Goal: Communication & Community: Answer question/provide support

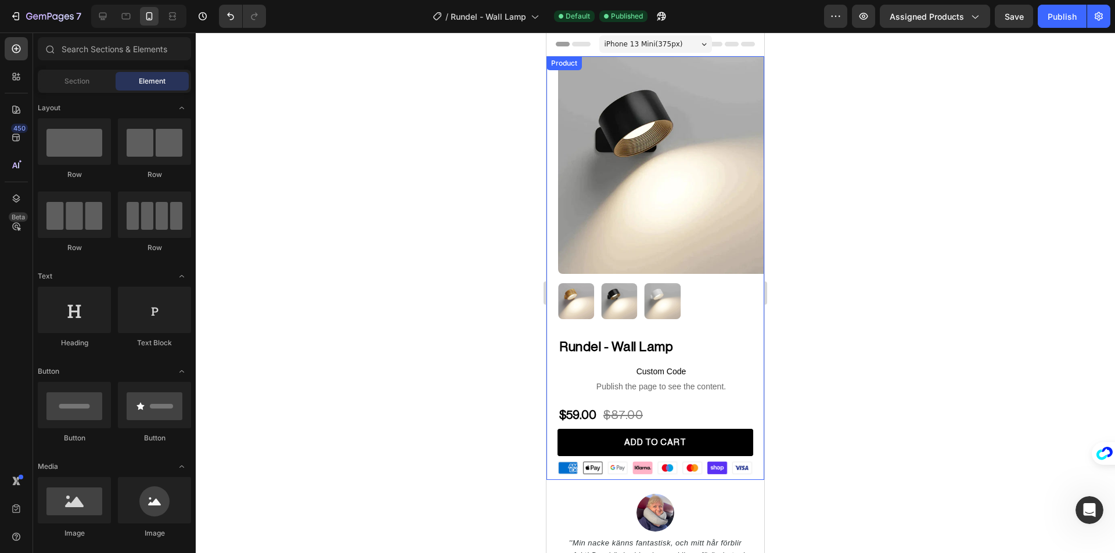
scroll to position [2, 0]
click at [632, 338] on h2 "Rundel - Wall Lamp" at bounding box center [661, 347] width 206 height 19
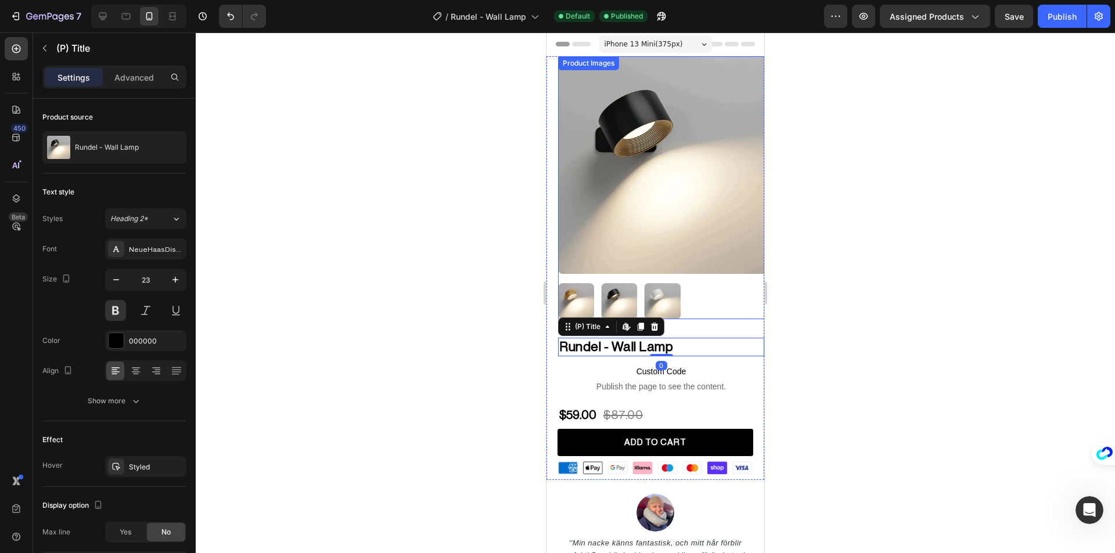
click at [711, 217] on img at bounding box center [667, 165] width 218 height 218
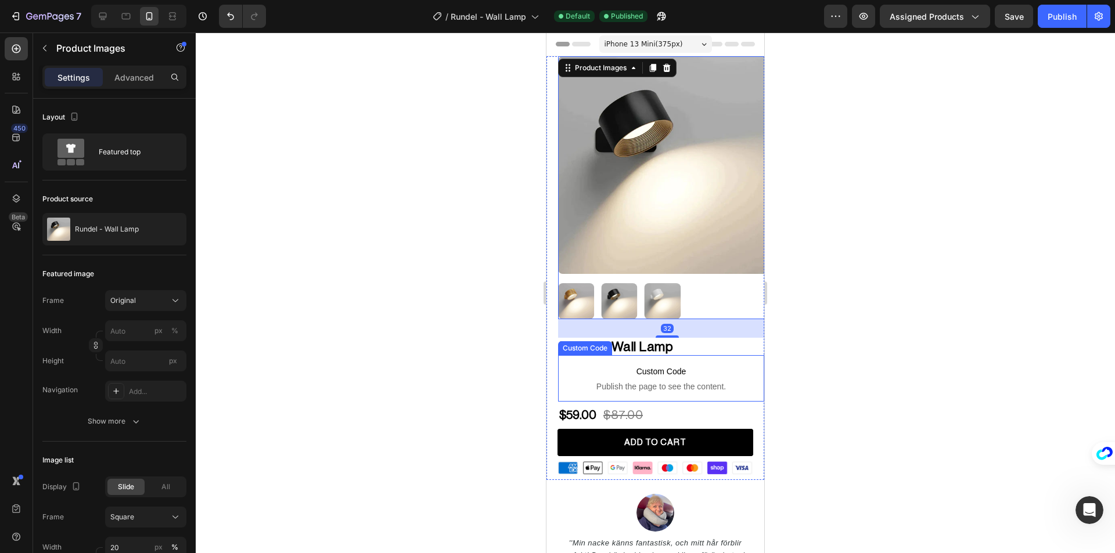
drag, startPoint x: 474, startPoint y: 349, endPoint x: 491, endPoint y: 348, distance: 16.9
click at [474, 348] on div at bounding box center [655, 293] width 919 height 521
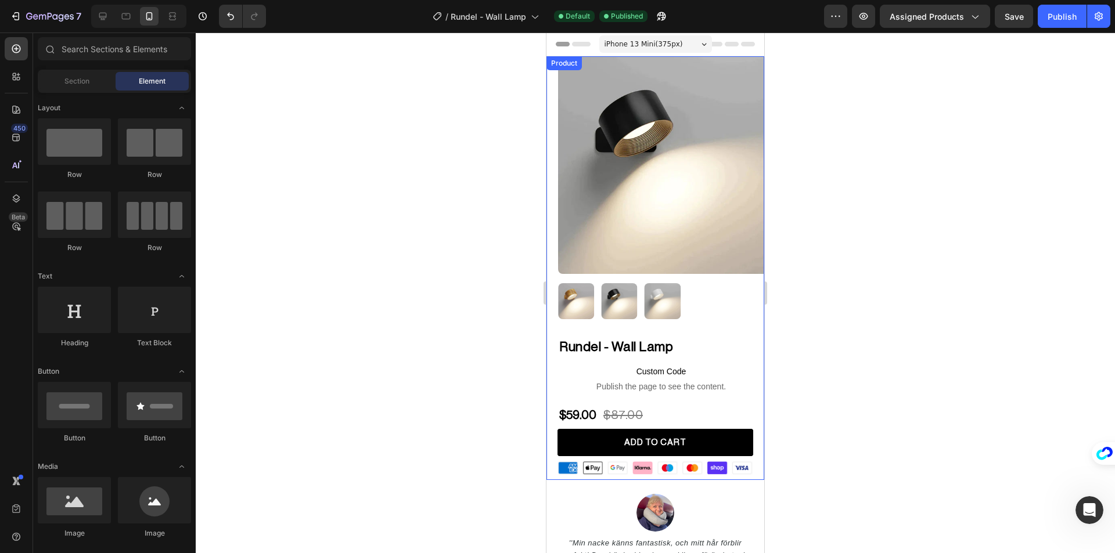
scroll to position [58, 0]
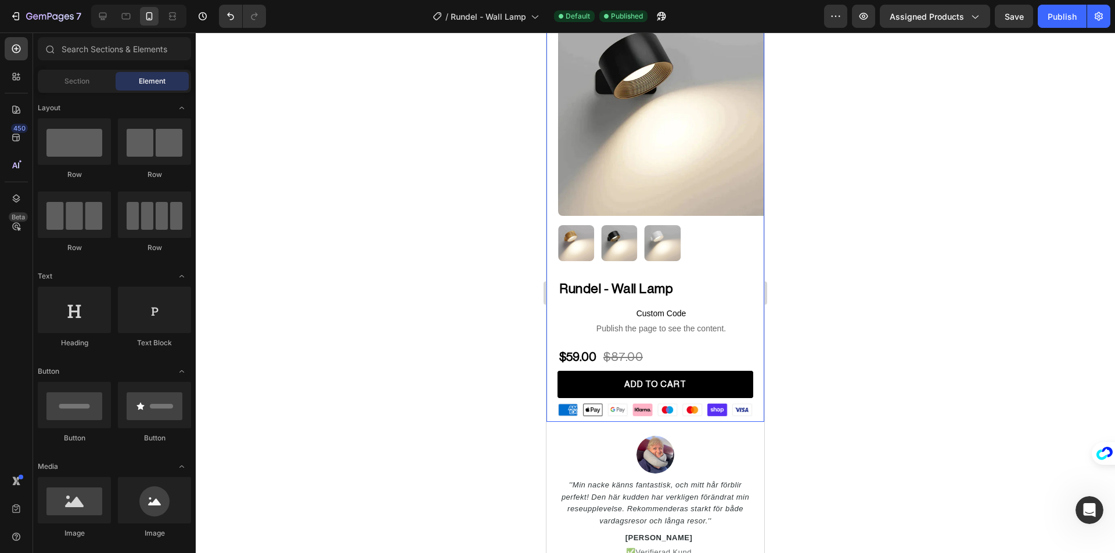
click at [549, 349] on div "Rundel - Wall Lamp (P) Title Custom Code Publish the page to see the content. C…" at bounding box center [655, 351] width 218 height 142
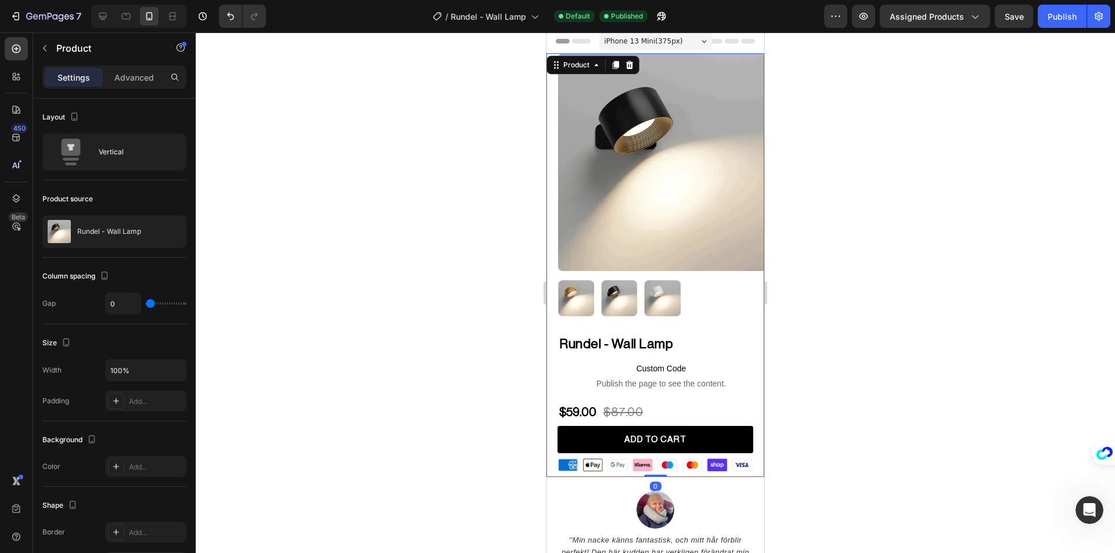
scroll to position [0, 0]
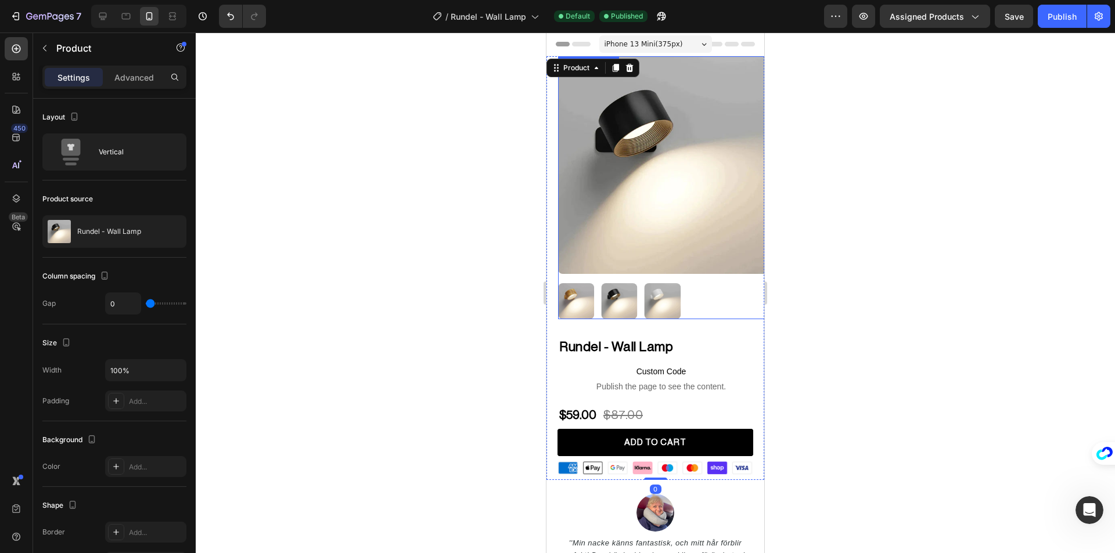
click at [620, 236] on img at bounding box center [667, 165] width 218 height 218
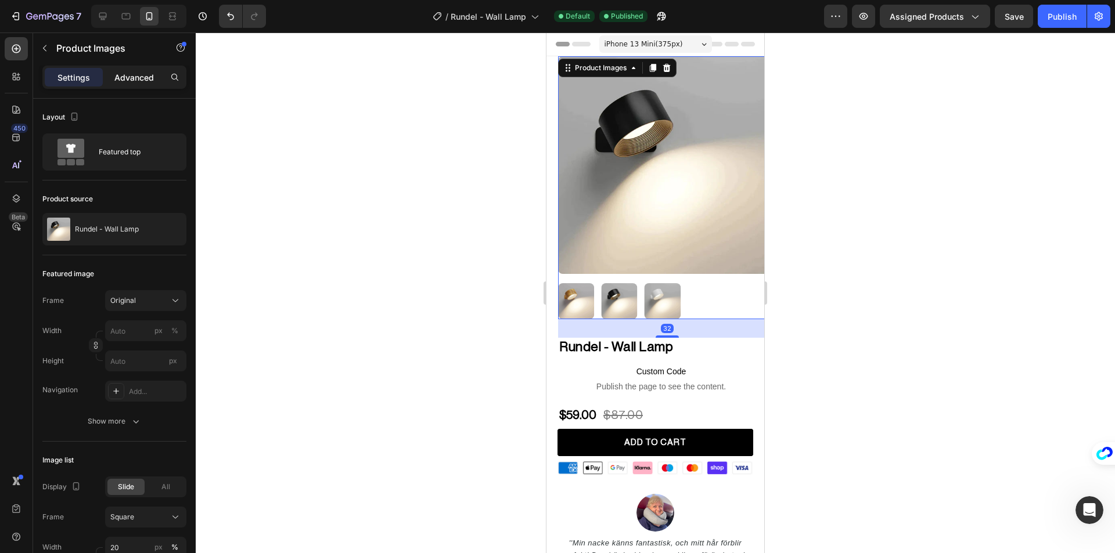
click at [138, 85] on div "Advanced" at bounding box center [134, 77] width 58 height 19
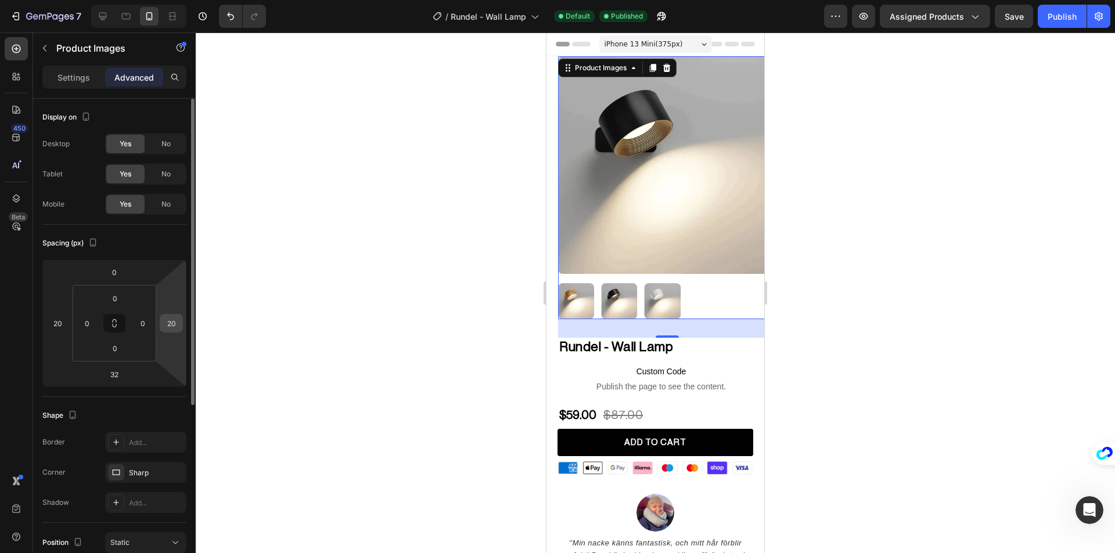
click at [170, 322] on input "20" at bounding box center [171, 323] width 17 height 17
click at [170, 322] on input "0" at bounding box center [171, 323] width 17 height 17
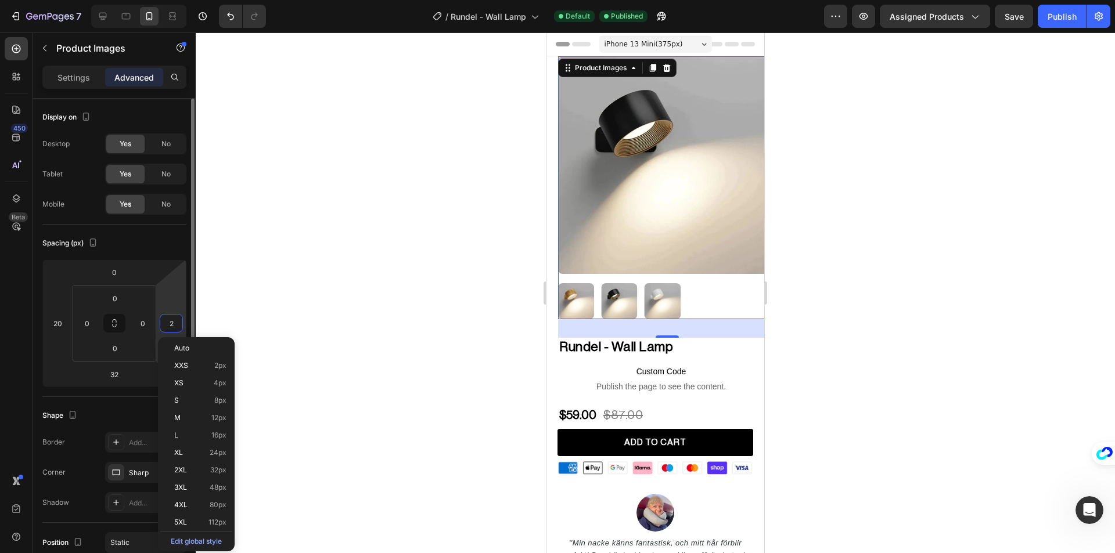
type input "20"
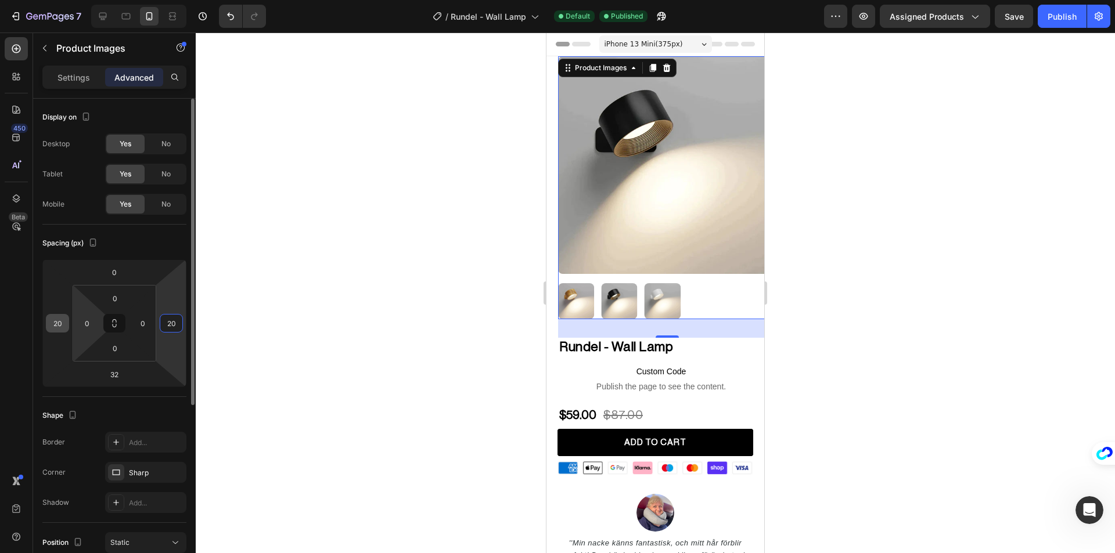
click at [57, 317] on input "20" at bounding box center [57, 323] width 17 height 17
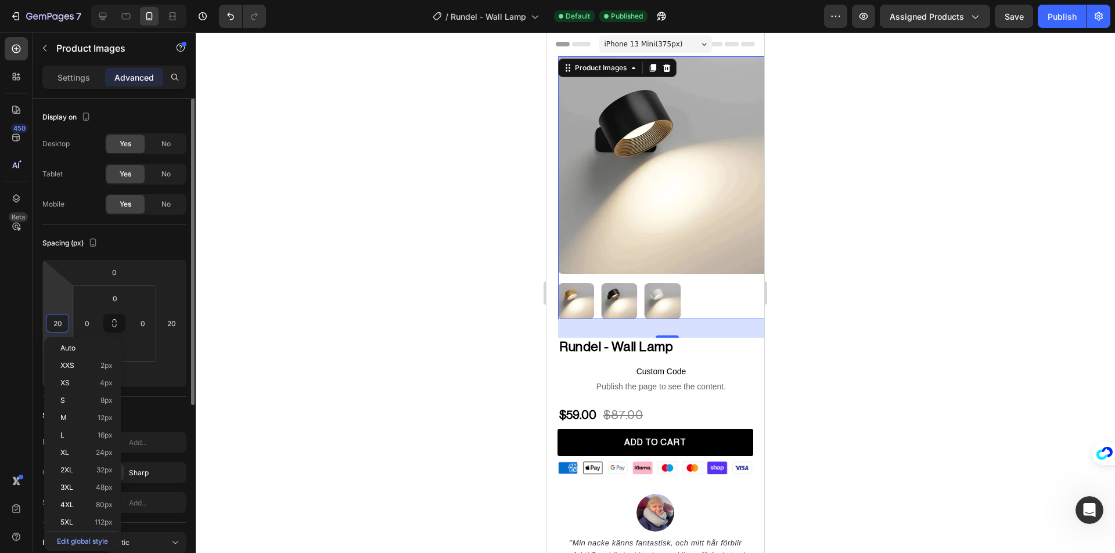
type input "0"
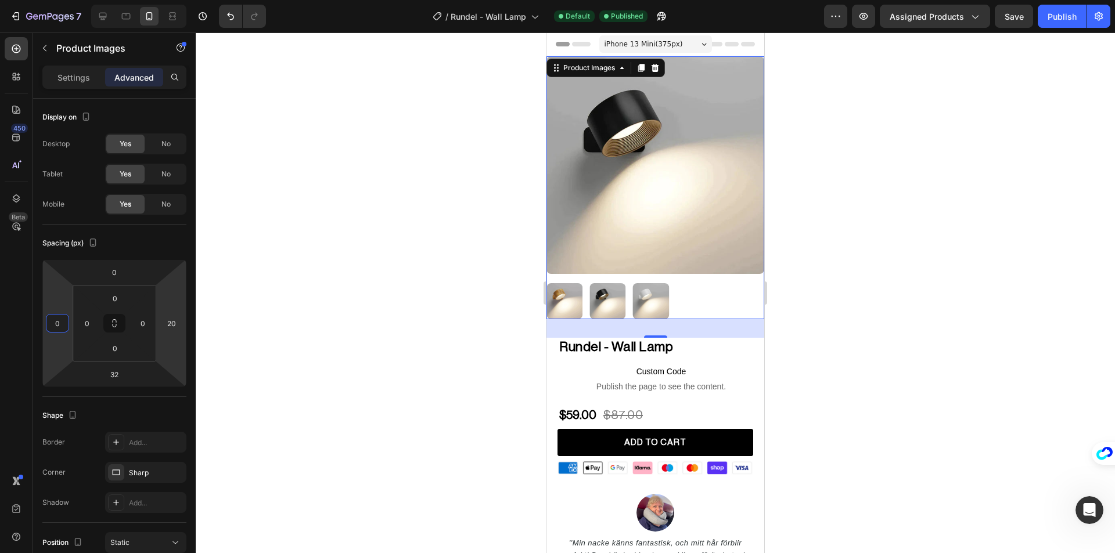
click at [312, 313] on div at bounding box center [655, 293] width 919 height 521
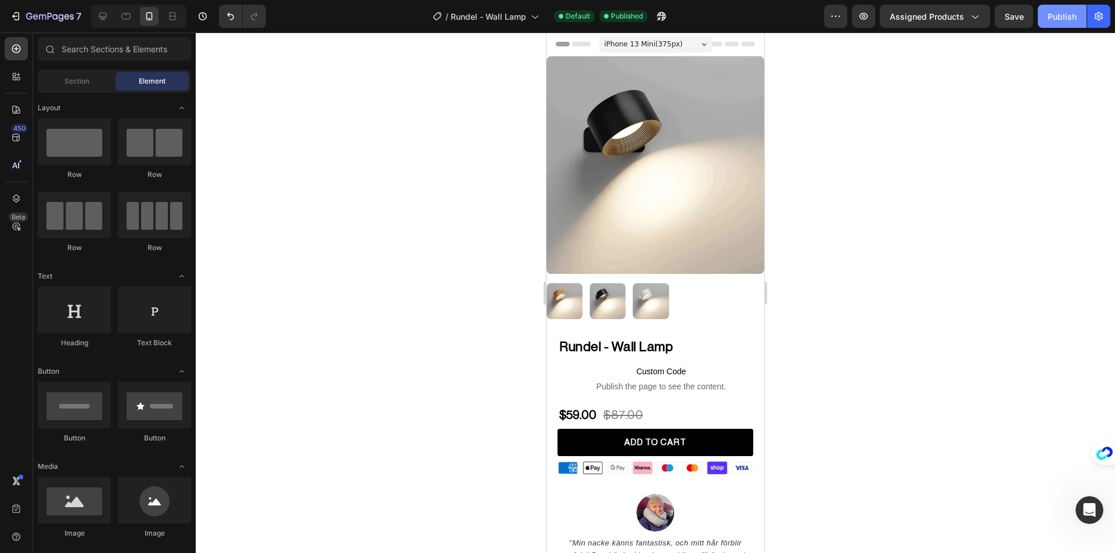
click at [1053, 27] on button "Publish" at bounding box center [1062, 16] width 49 height 23
click at [20, 23] on button "7" at bounding box center [46, 16] width 82 height 23
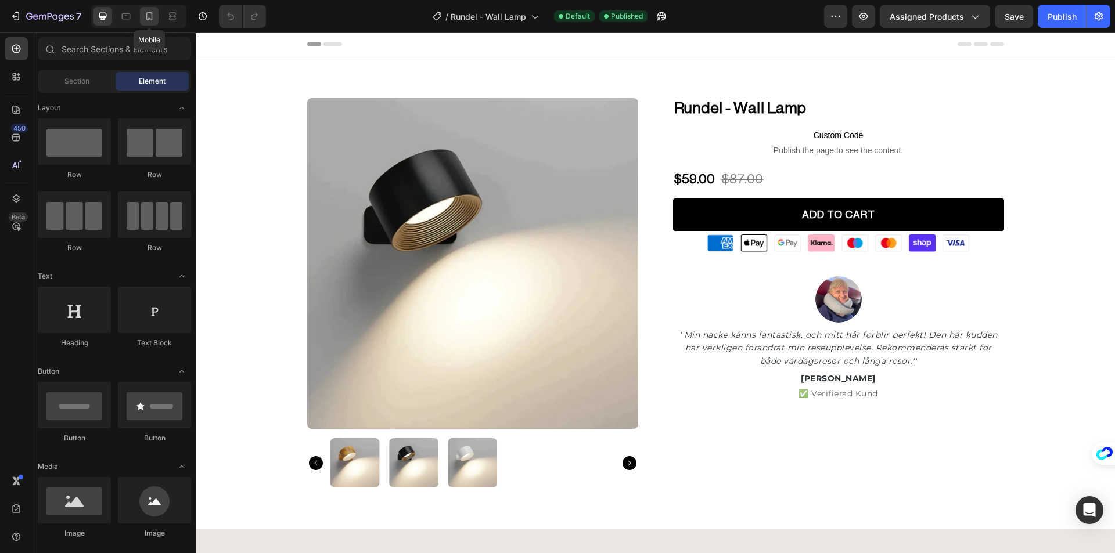
click at [140, 12] on div at bounding box center [149, 16] width 19 height 19
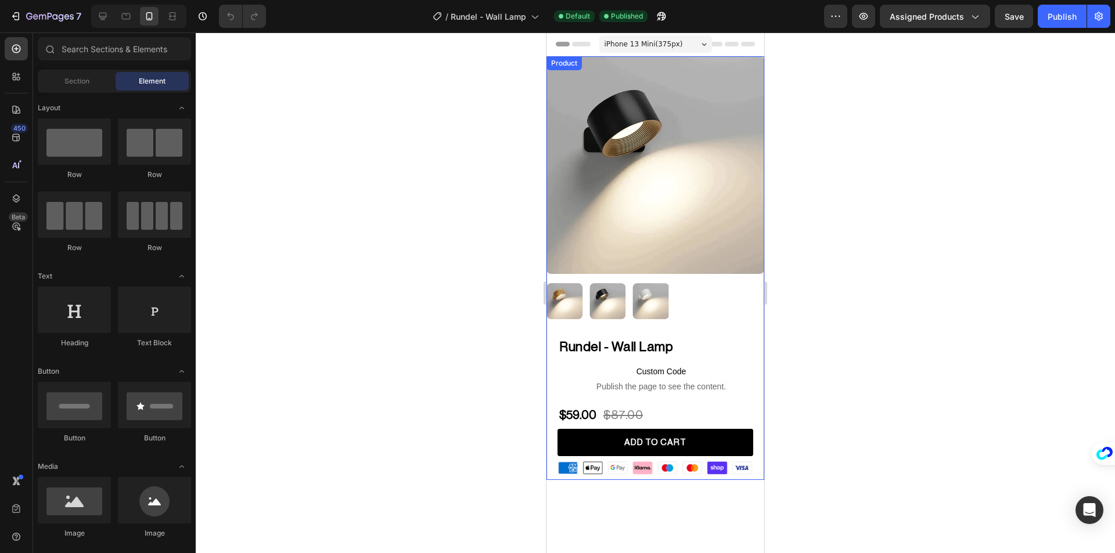
scroll to position [232, 0]
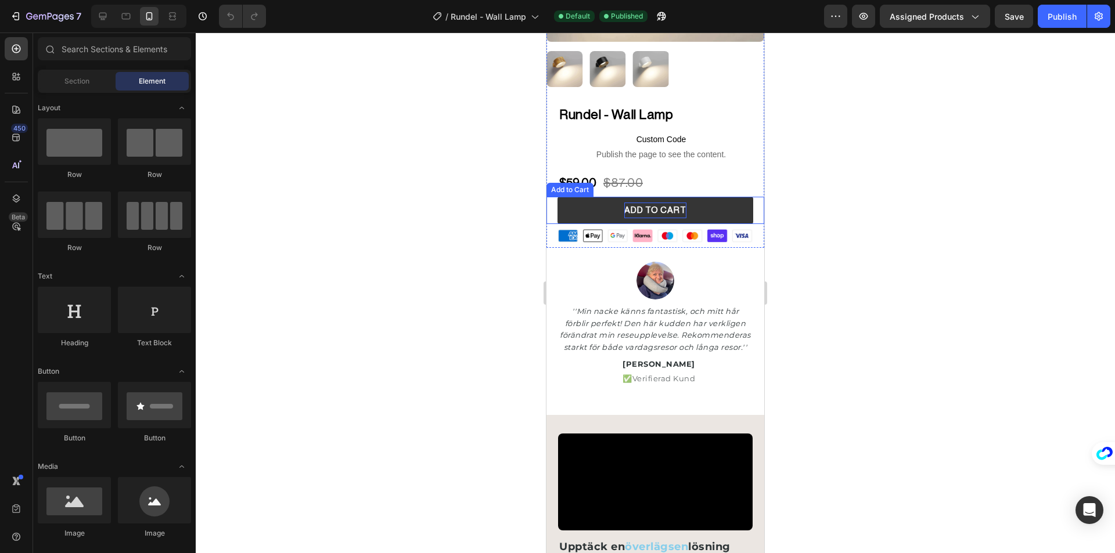
click at [660, 205] on div "ADD TO CART" at bounding box center [655, 211] width 62 height 16
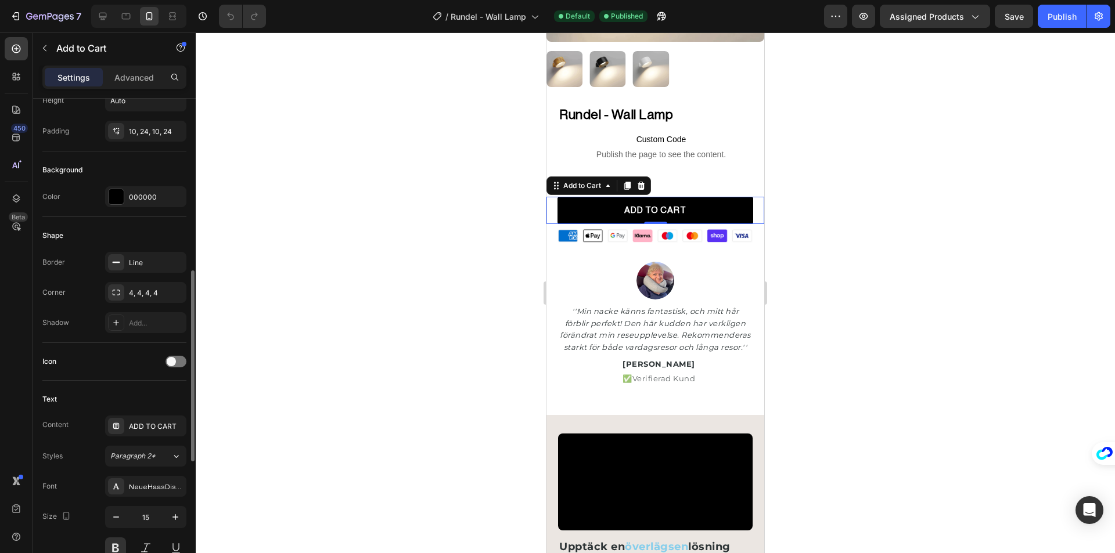
scroll to position [523, 0]
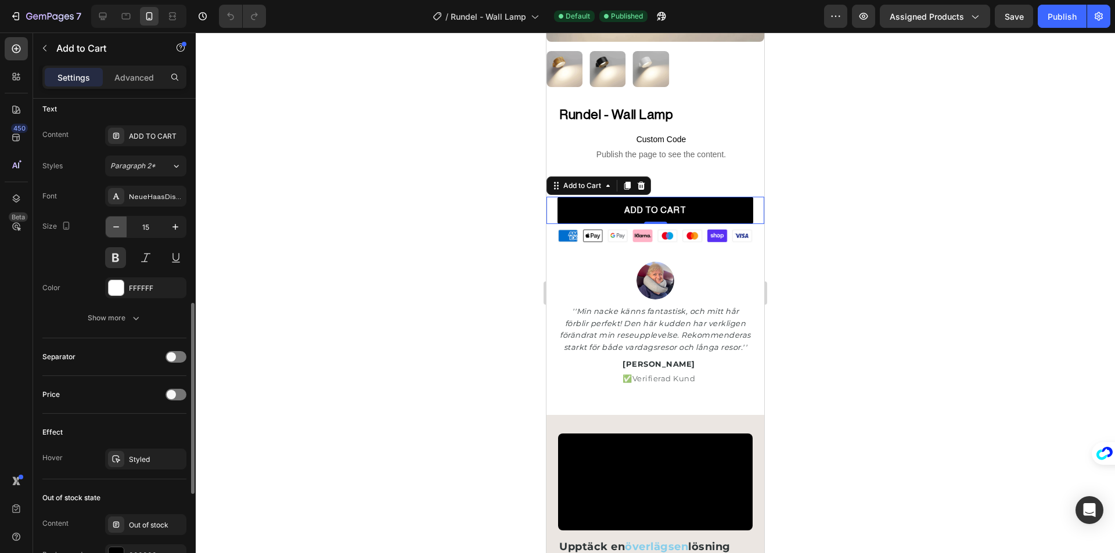
click at [115, 228] on icon "button" at bounding box center [116, 227] width 12 height 12
type input "14"
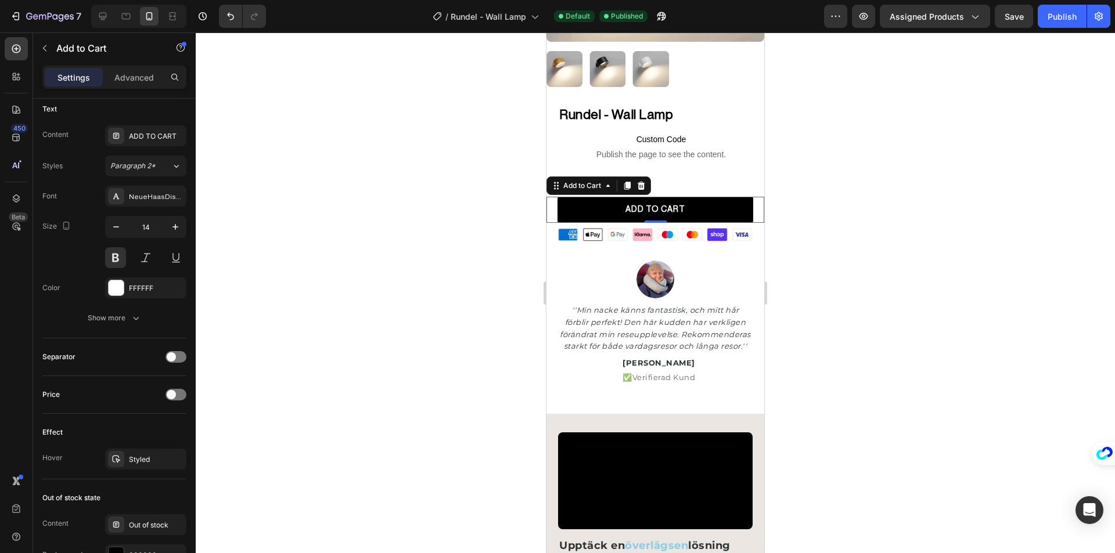
click at [474, 201] on div at bounding box center [655, 293] width 919 height 521
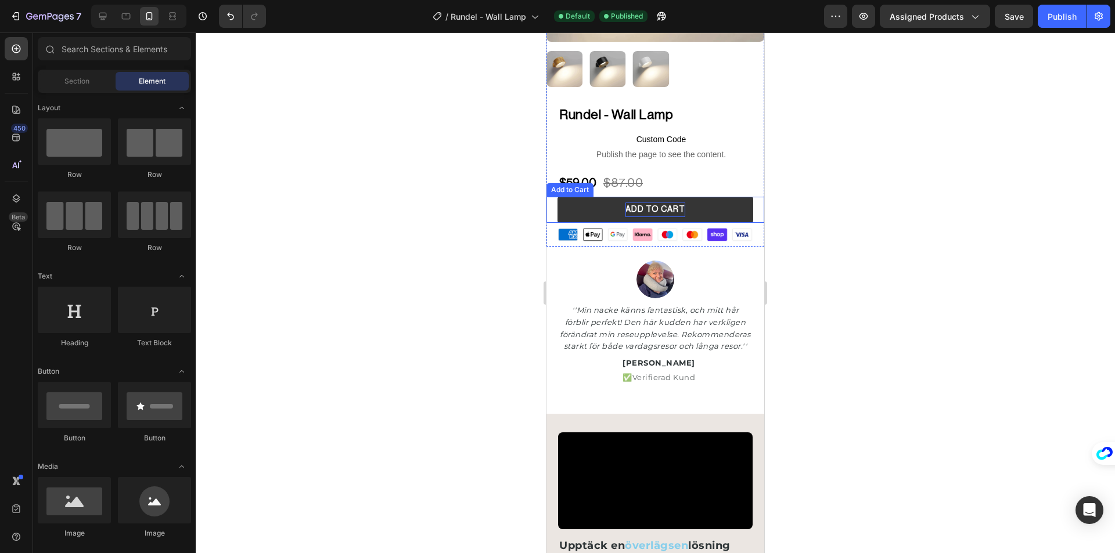
click at [646, 206] on div "ADD TO CART" at bounding box center [655, 210] width 60 height 15
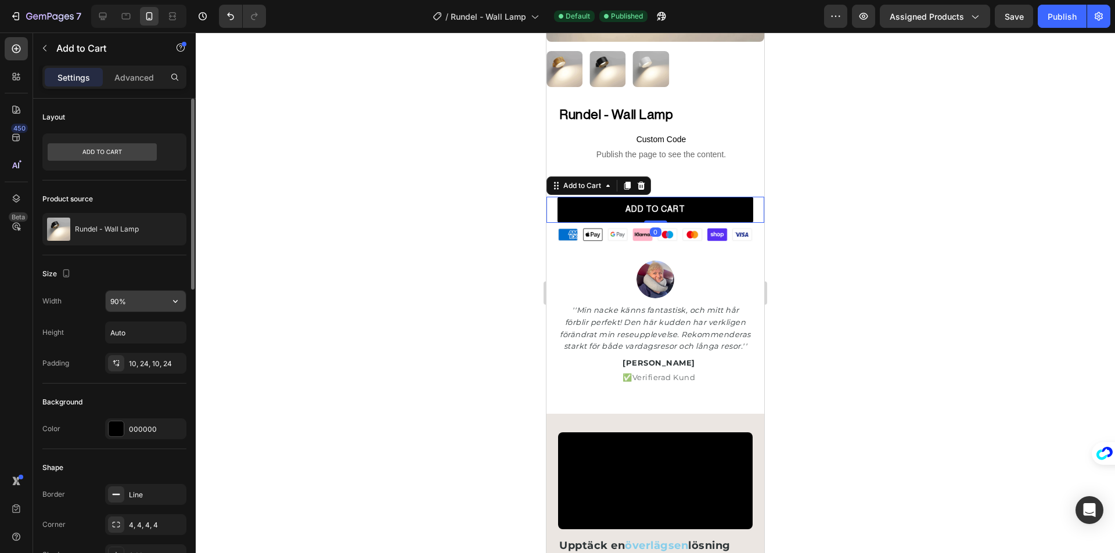
scroll to position [174, 0]
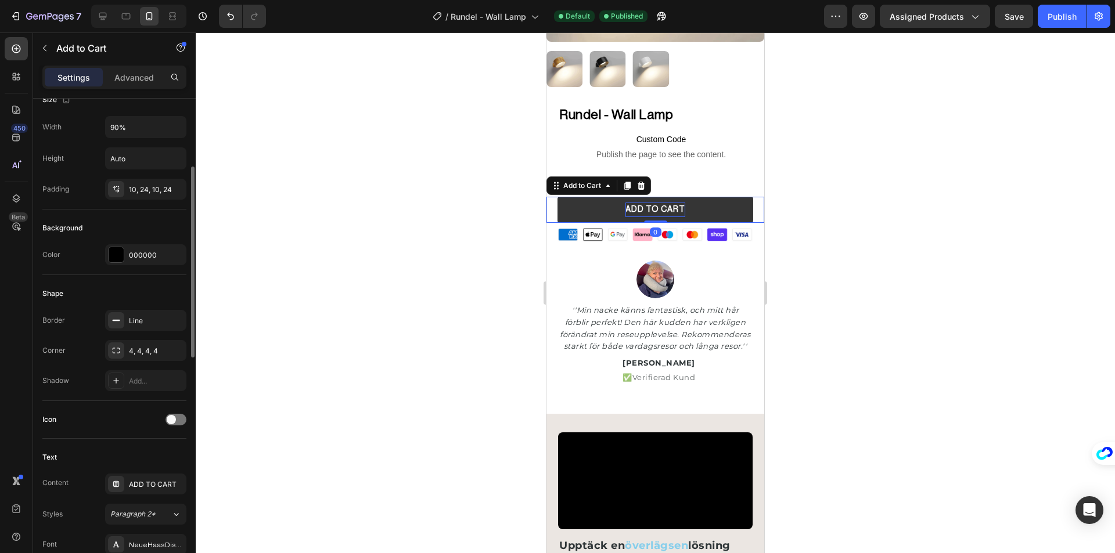
click at [642, 203] on div "ADD TO CART" at bounding box center [655, 210] width 60 height 15
click at [642, 203] on p "ADD TO CART" at bounding box center [655, 210] width 60 height 15
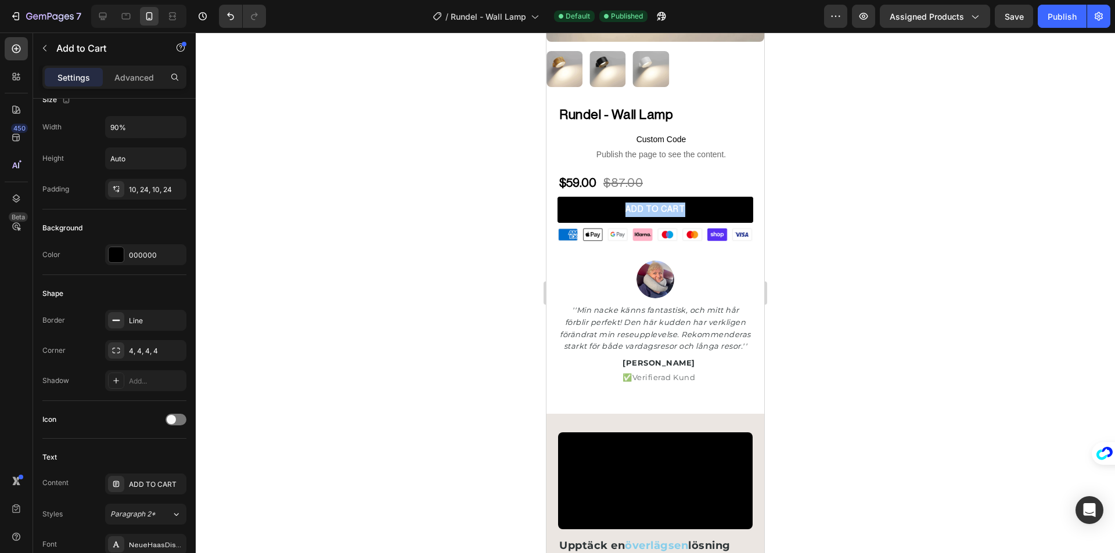
click at [431, 201] on div at bounding box center [655, 293] width 919 height 521
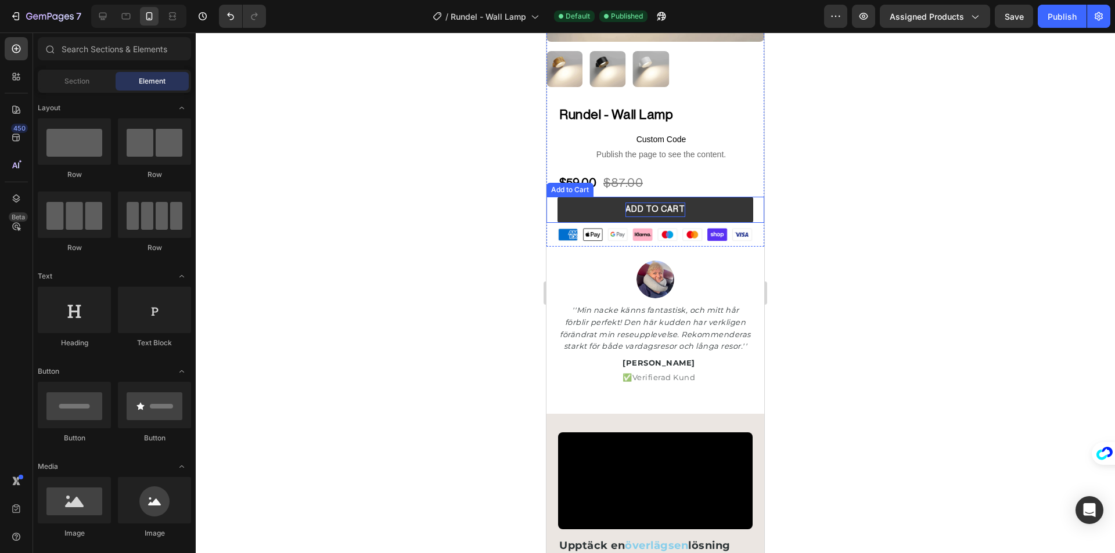
click at [661, 203] on p "ADD TO CART" at bounding box center [655, 210] width 60 height 15
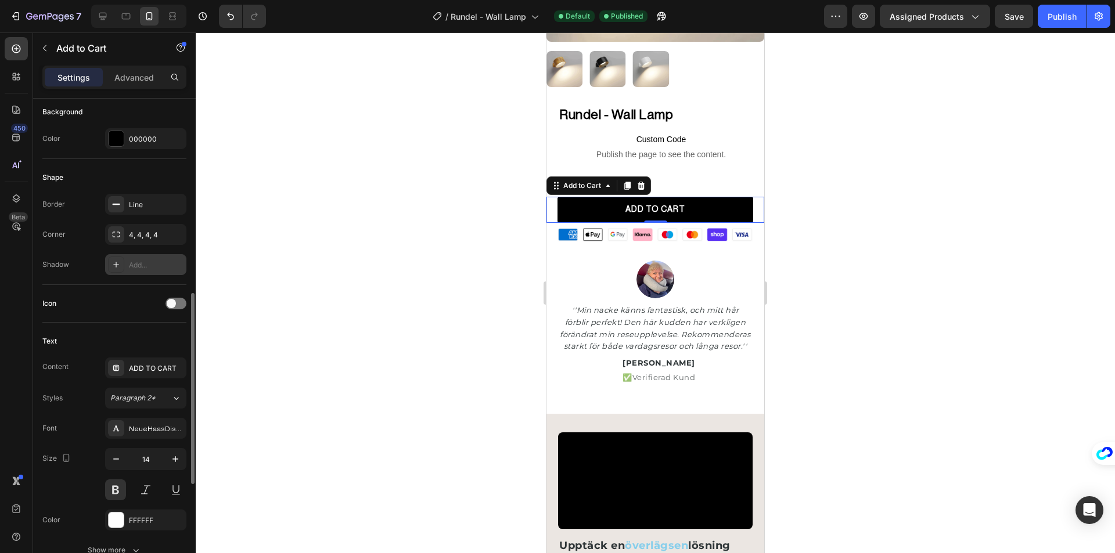
scroll to position [406, 0]
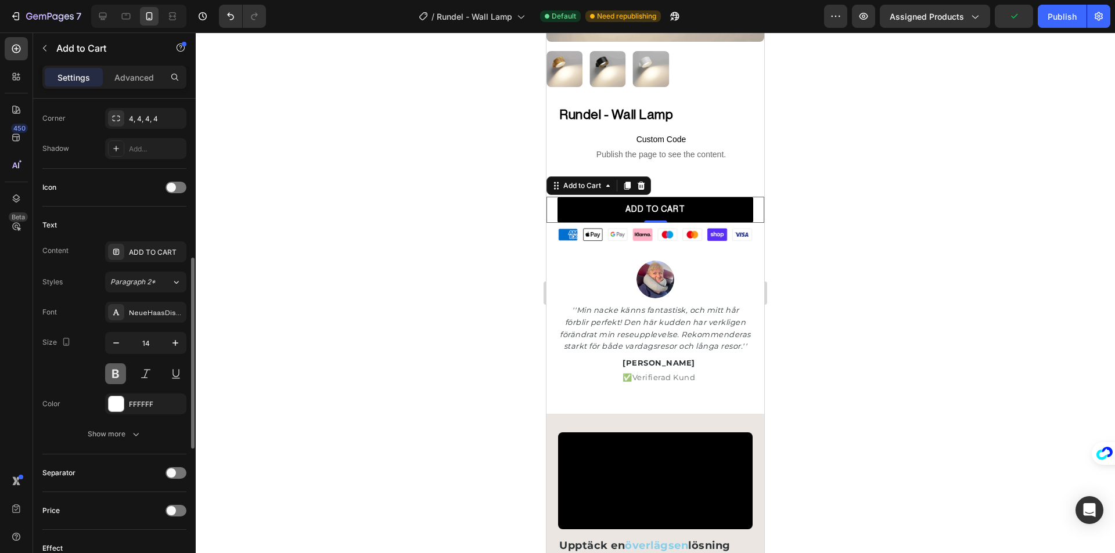
click at [116, 369] on button at bounding box center [115, 373] width 21 height 21
click at [116, 370] on button at bounding box center [115, 373] width 21 height 21
click at [466, 284] on div at bounding box center [655, 293] width 919 height 521
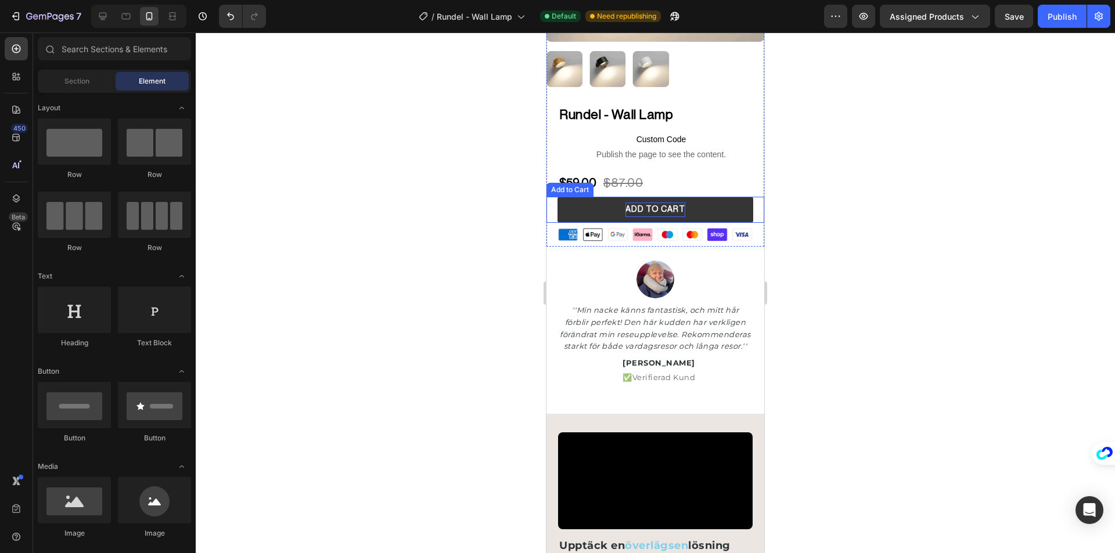
scroll to position [0, 0]
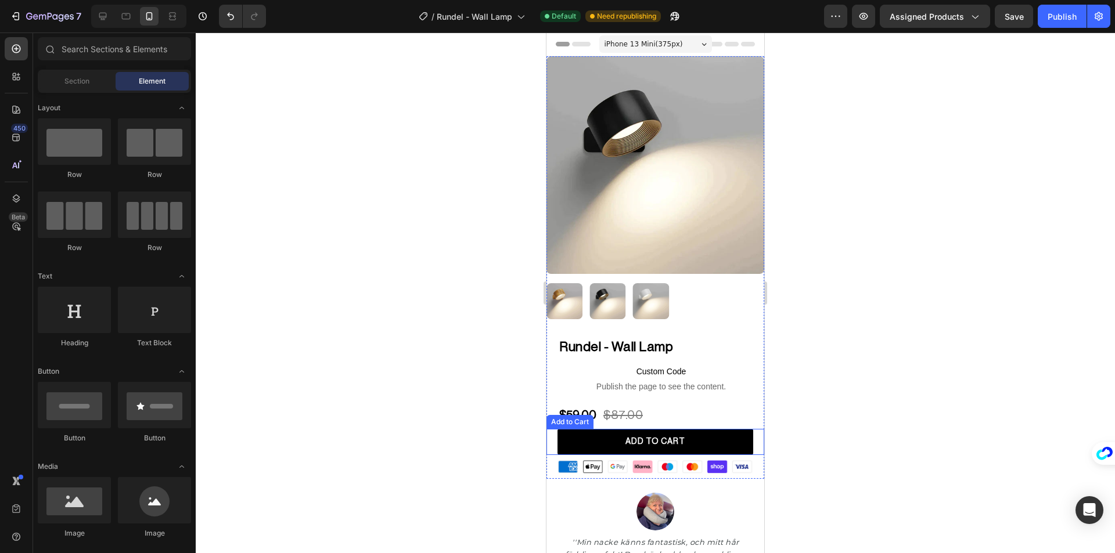
click at [648, 191] on img at bounding box center [655, 165] width 218 height 218
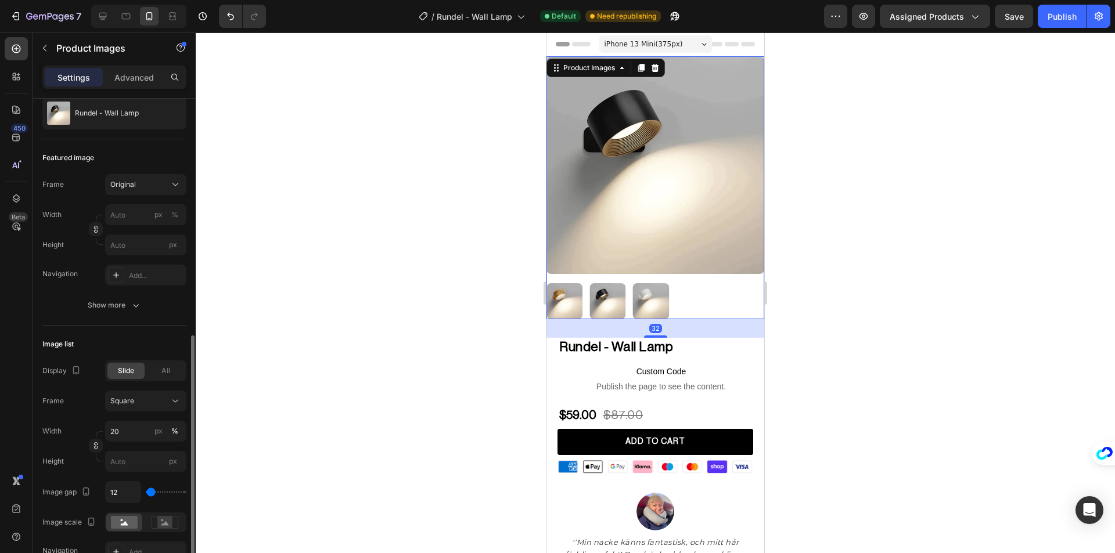
scroll to position [232, 0]
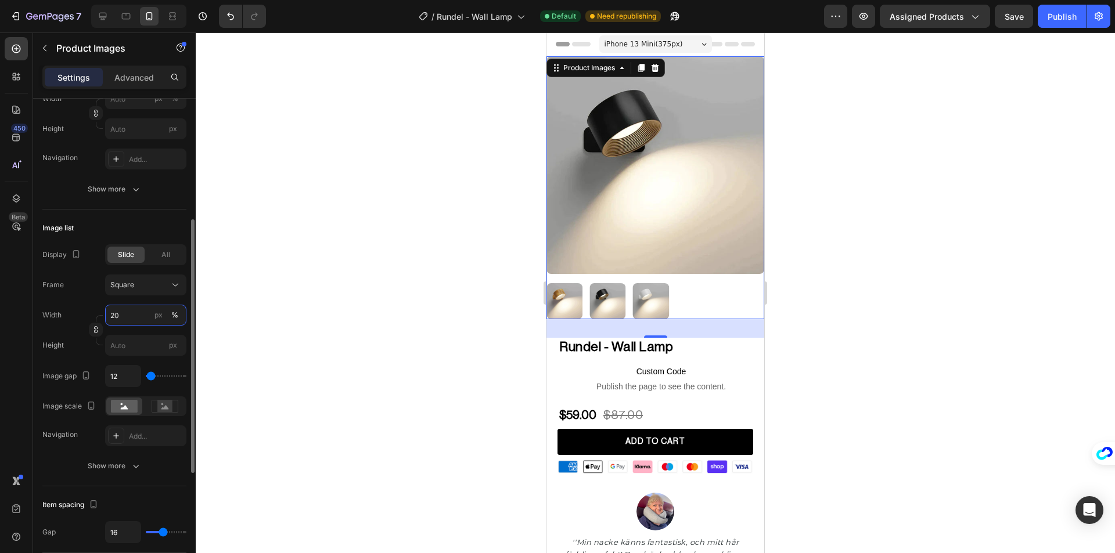
click at [136, 316] on input "20" at bounding box center [145, 315] width 81 height 21
click at [161, 314] on div "px" at bounding box center [158, 315] width 8 height 10
type input "20"
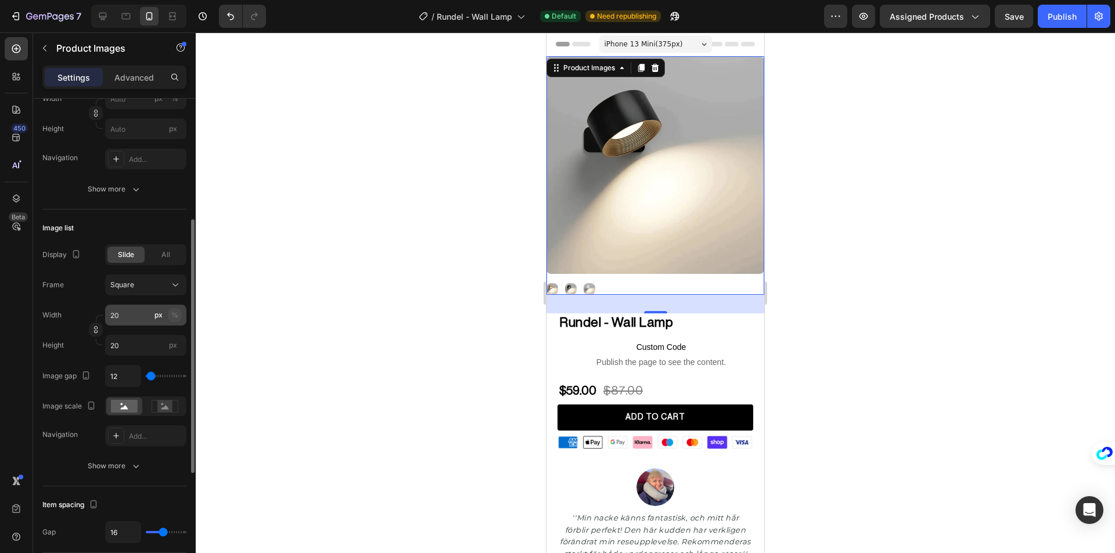
click at [174, 315] on div "%" at bounding box center [174, 315] width 7 height 10
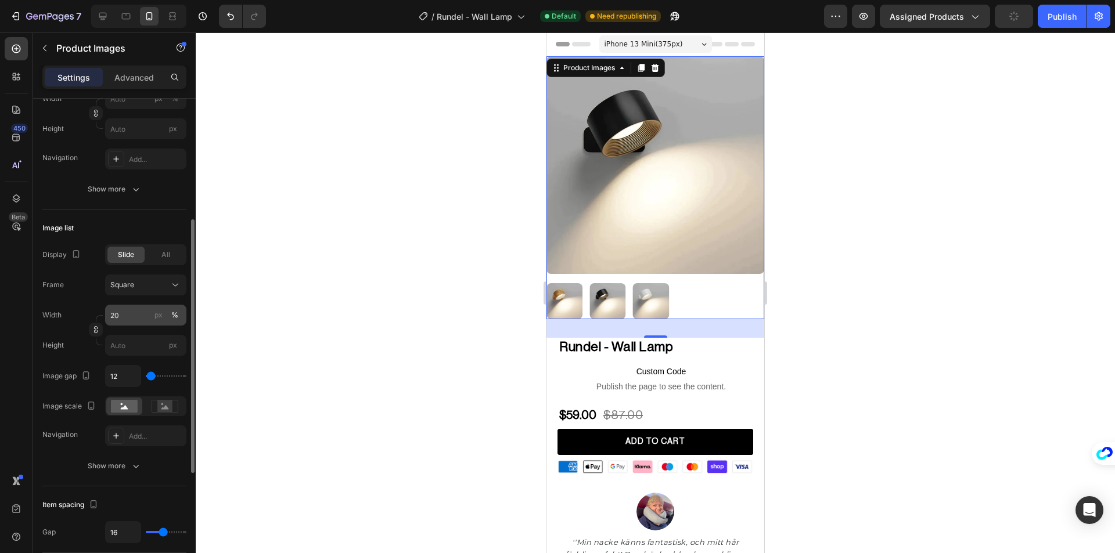
click at [158, 316] on div "px" at bounding box center [158, 315] width 8 height 10
type input "20"
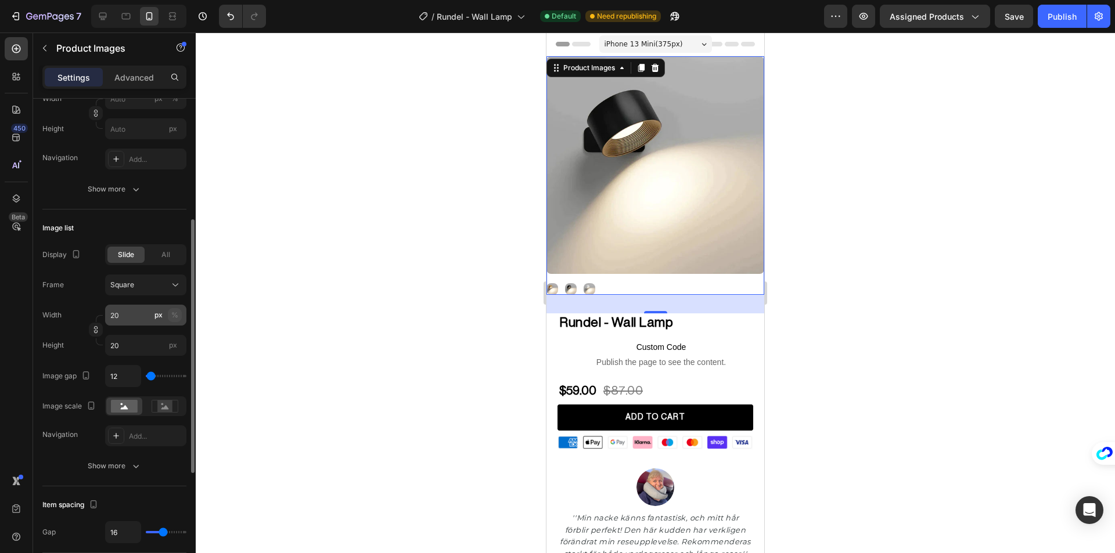
click at [174, 316] on div "%" at bounding box center [174, 315] width 7 height 10
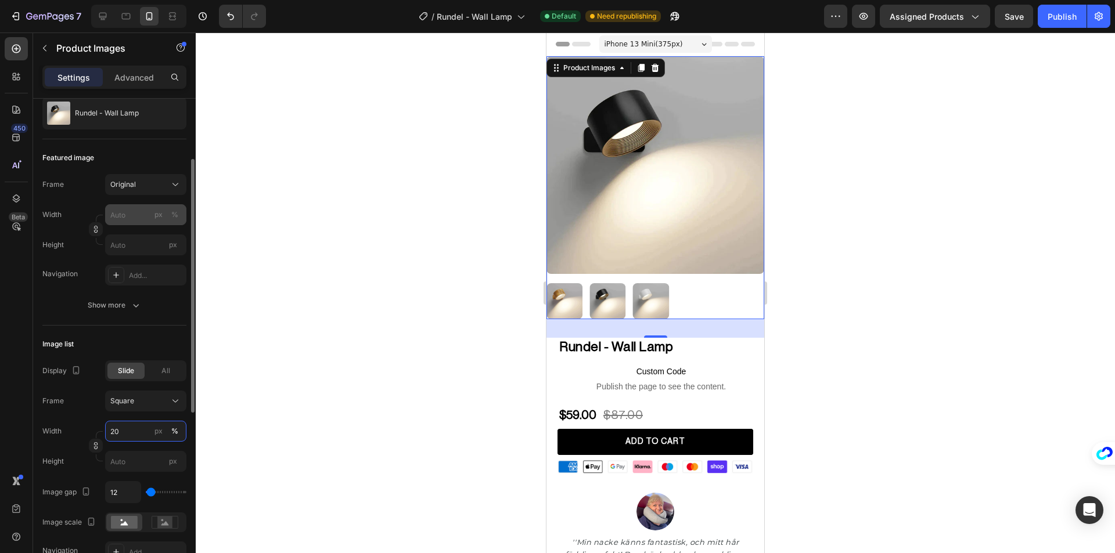
scroll to position [290, 0]
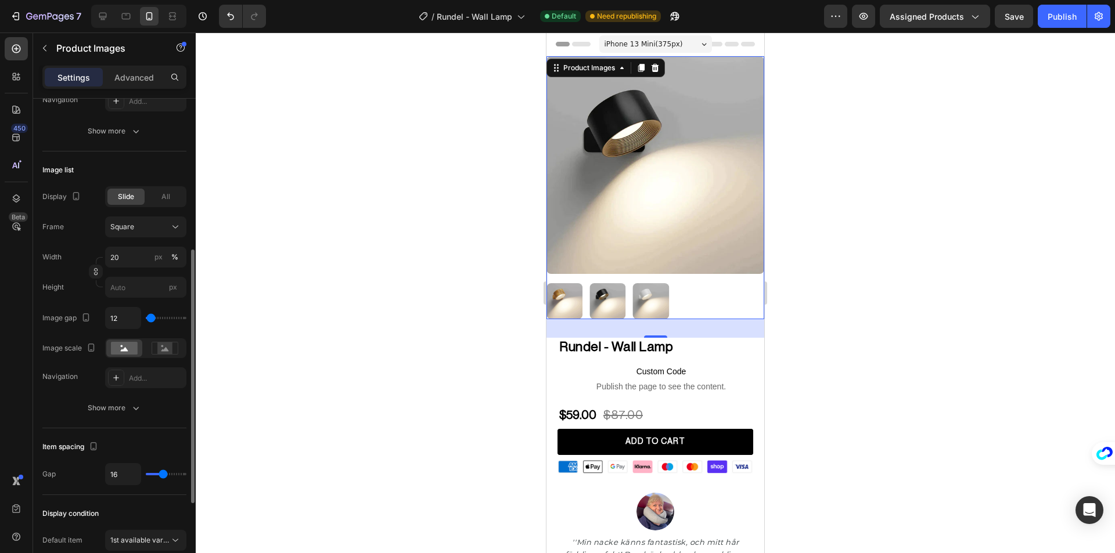
click at [73, 305] on div "Display Slide All Frame Square Width 20 px % Height px Image gap 12 Image scale…" at bounding box center [114, 287] width 144 height 202
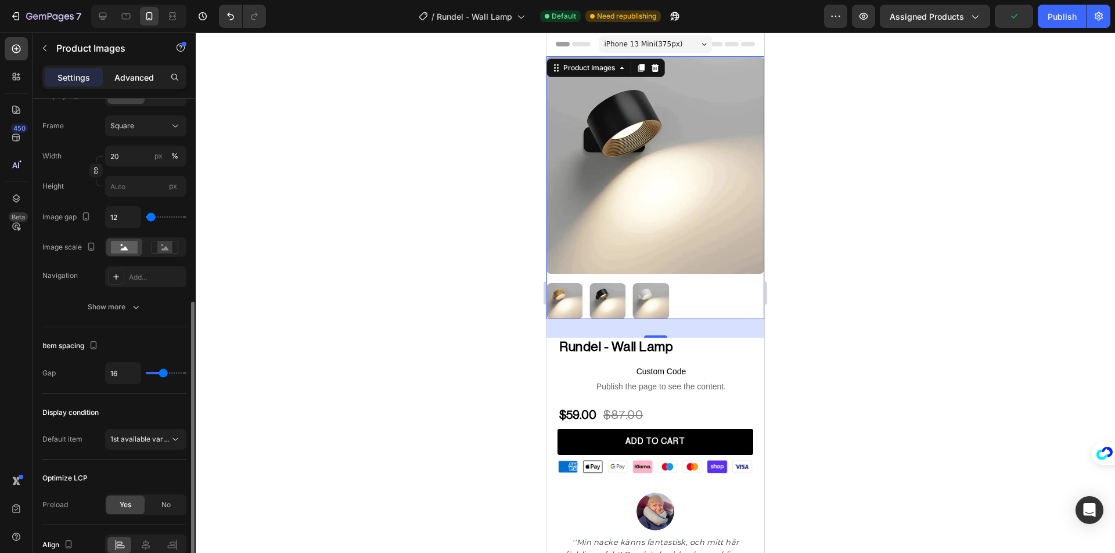
click at [144, 71] on p "Advanced" at bounding box center [133, 77] width 39 height 12
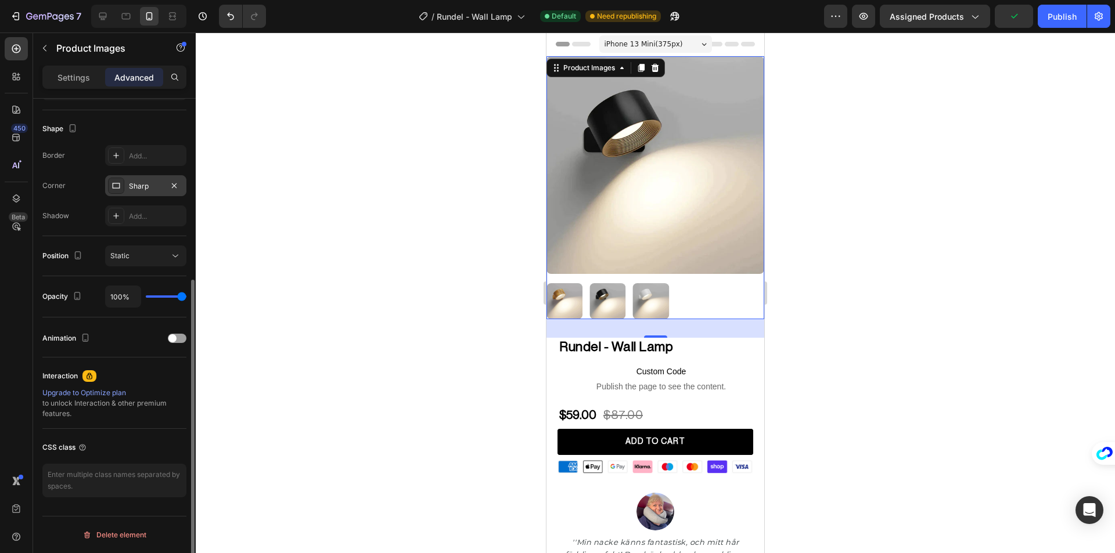
click at [137, 180] on div "Sharp" at bounding box center [145, 185] width 81 height 21
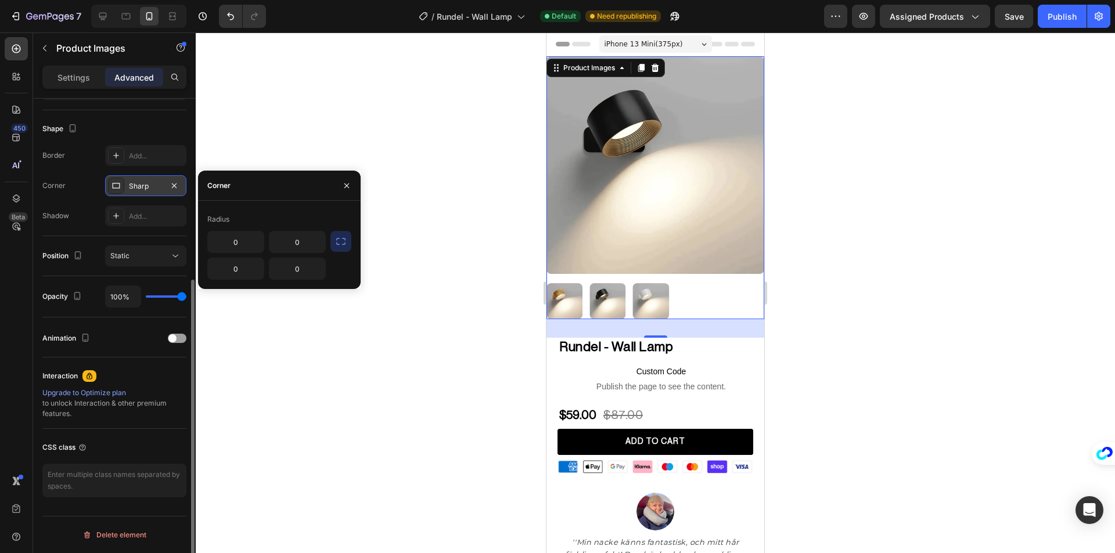
click at [137, 180] on div "Sharp" at bounding box center [145, 185] width 81 height 21
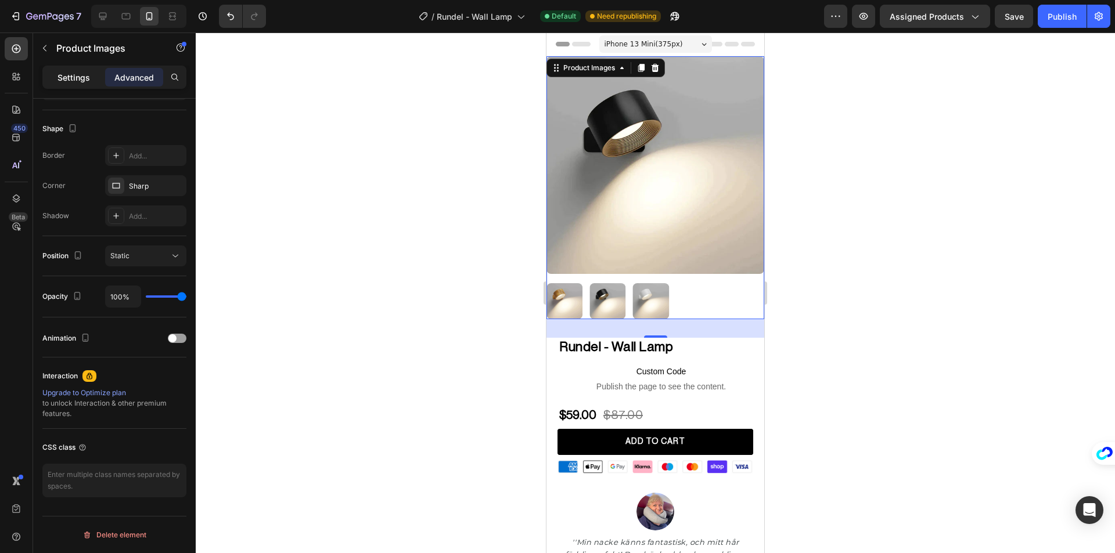
click at [72, 69] on div "Settings" at bounding box center [74, 77] width 58 height 19
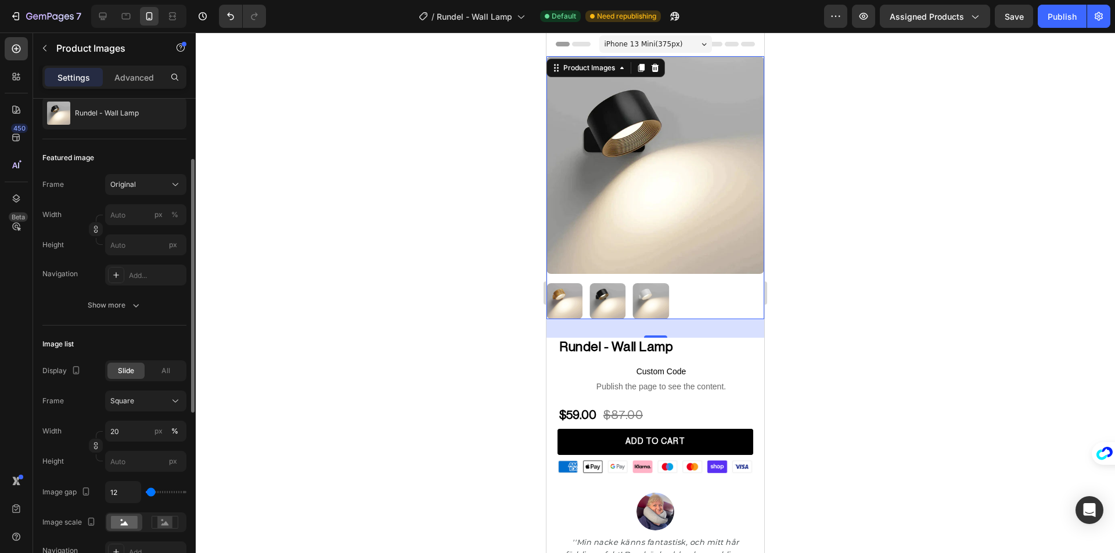
scroll to position [290, 0]
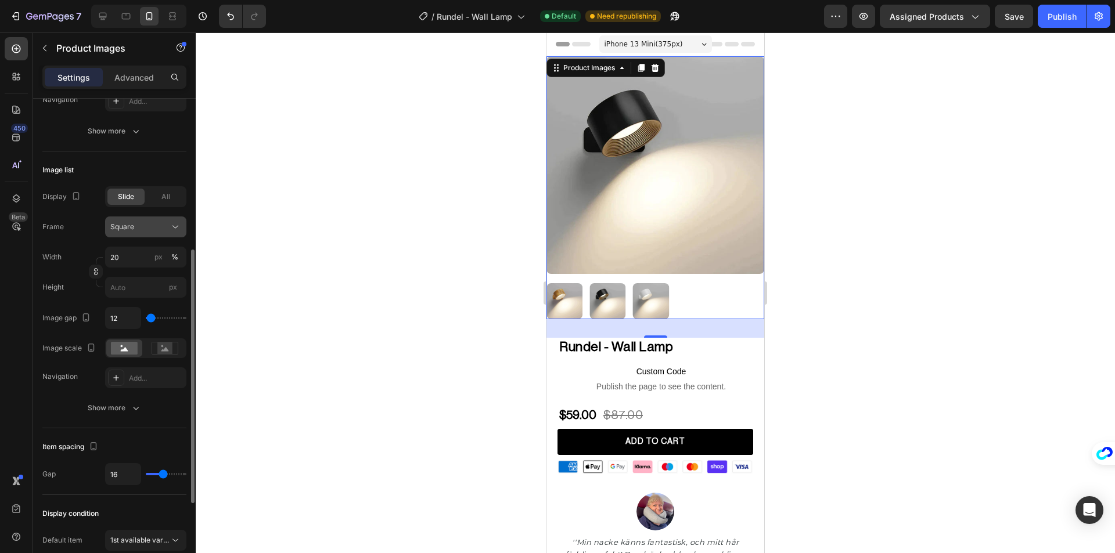
click at [153, 225] on div "Square" at bounding box center [138, 227] width 57 height 10
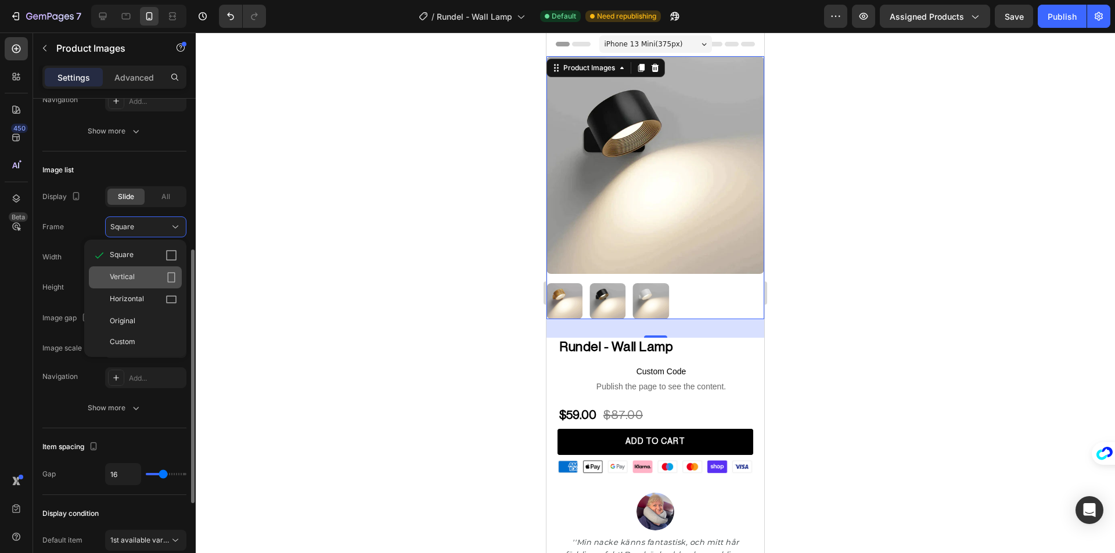
click at [142, 272] on div "Vertical" at bounding box center [143, 278] width 67 height 12
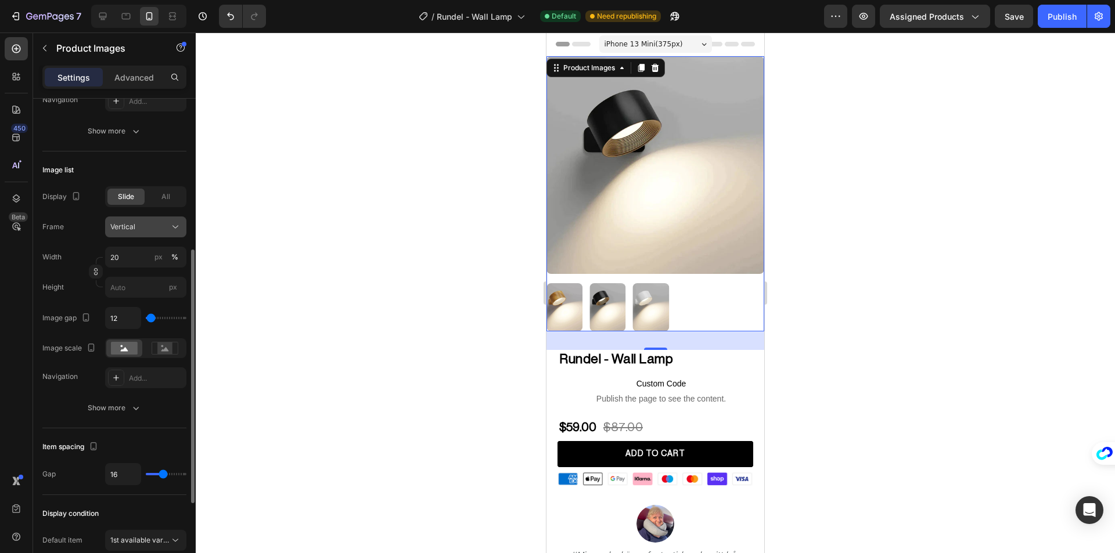
click at [143, 227] on div "Vertical" at bounding box center [138, 227] width 57 height 10
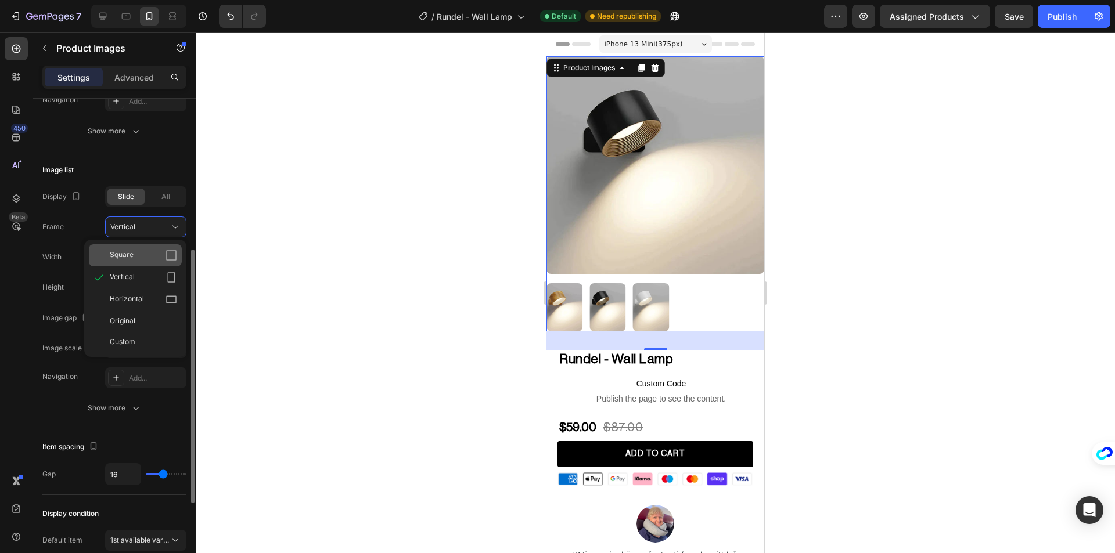
click at [140, 249] on div "Square" at bounding box center [135, 255] width 93 height 22
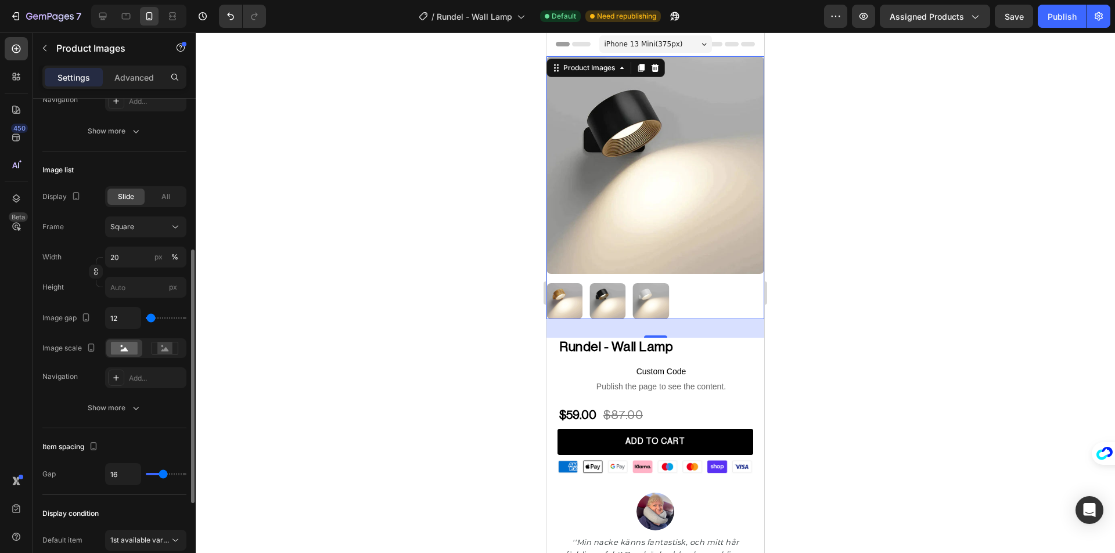
click at [624, 192] on img at bounding box center [655, 165] width 218 height 218
click at [447, 179] on div at bounding box center [655, 293] width 919 height 521
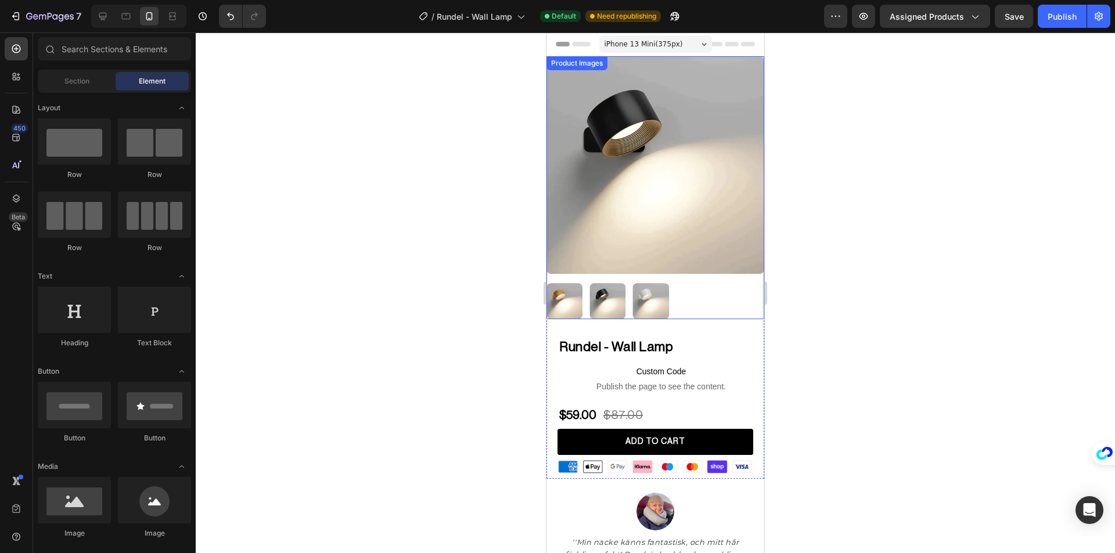
click at [614, 174] on img at bounding box center [655, 165] width 218 height 218
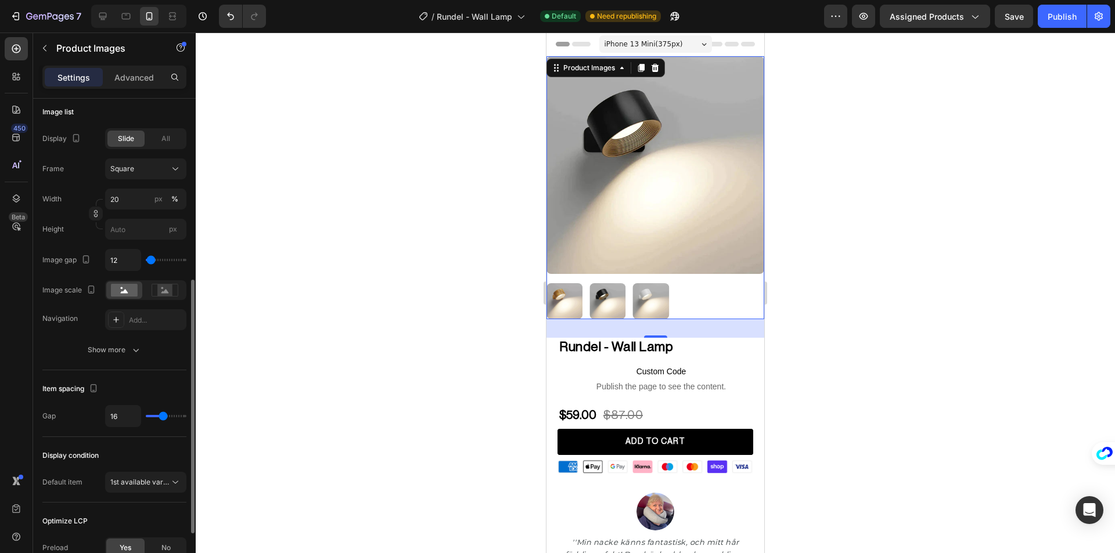
scroll to position [449, 0]
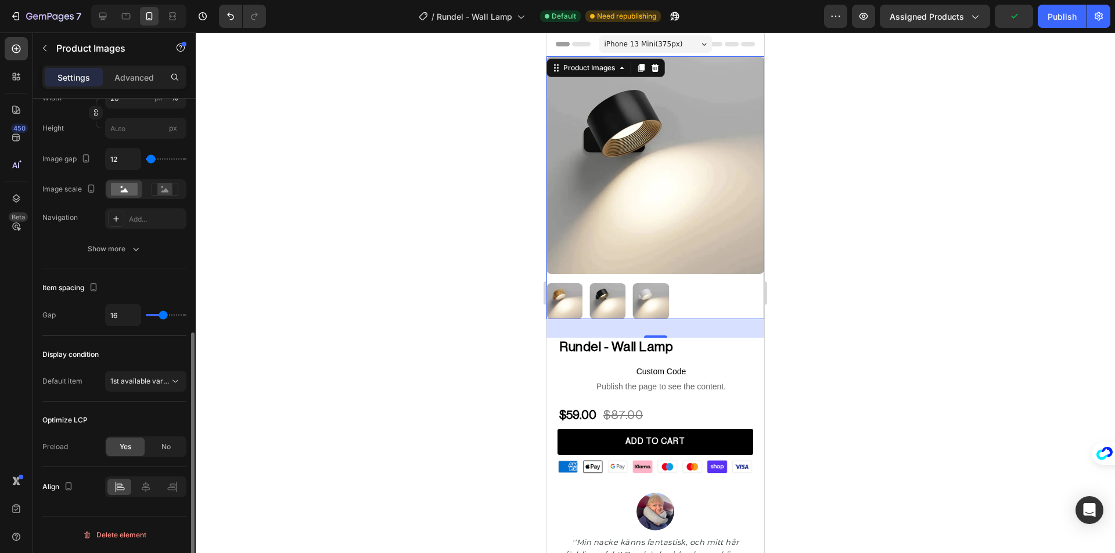
type input "8"
type input "7"
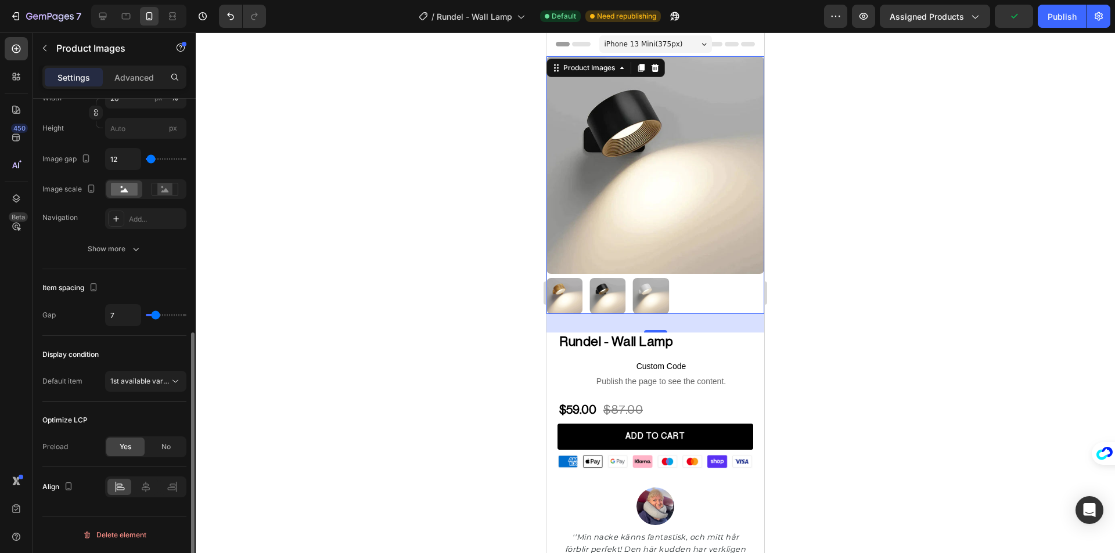
type input "6"
type input "10"
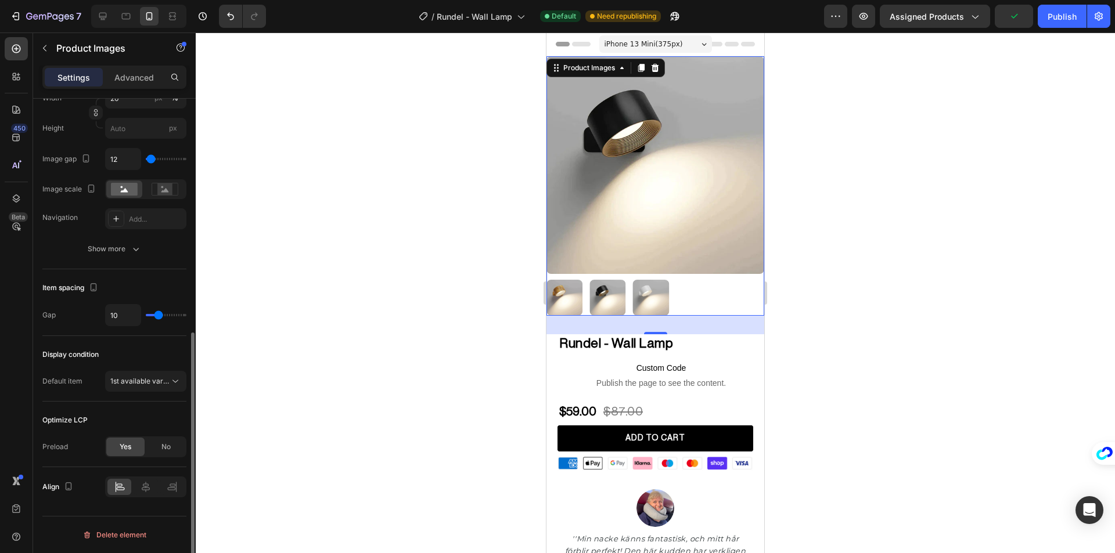
type input "13"
type input "14"
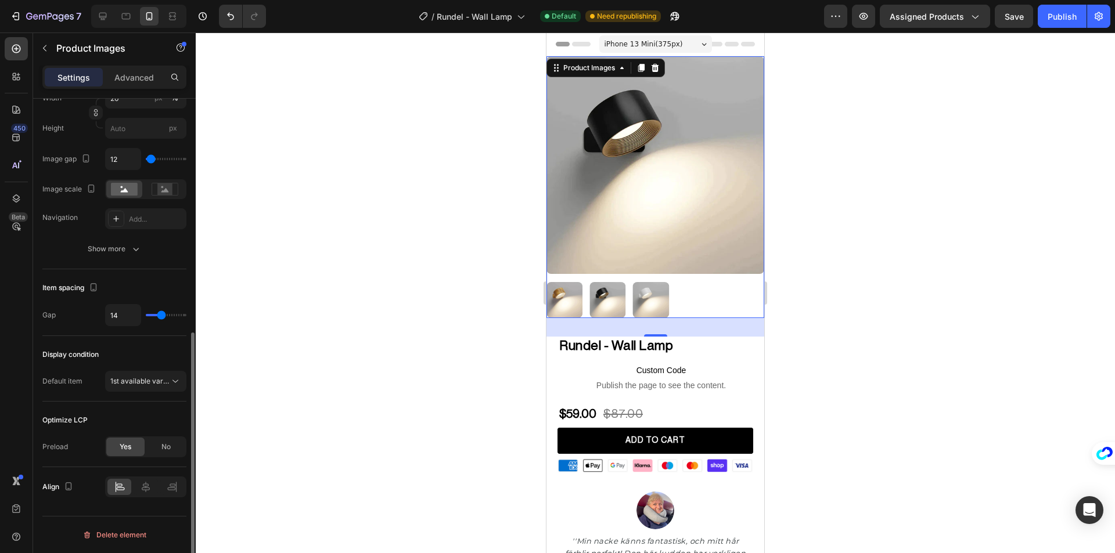
type input "16"
type input "10"
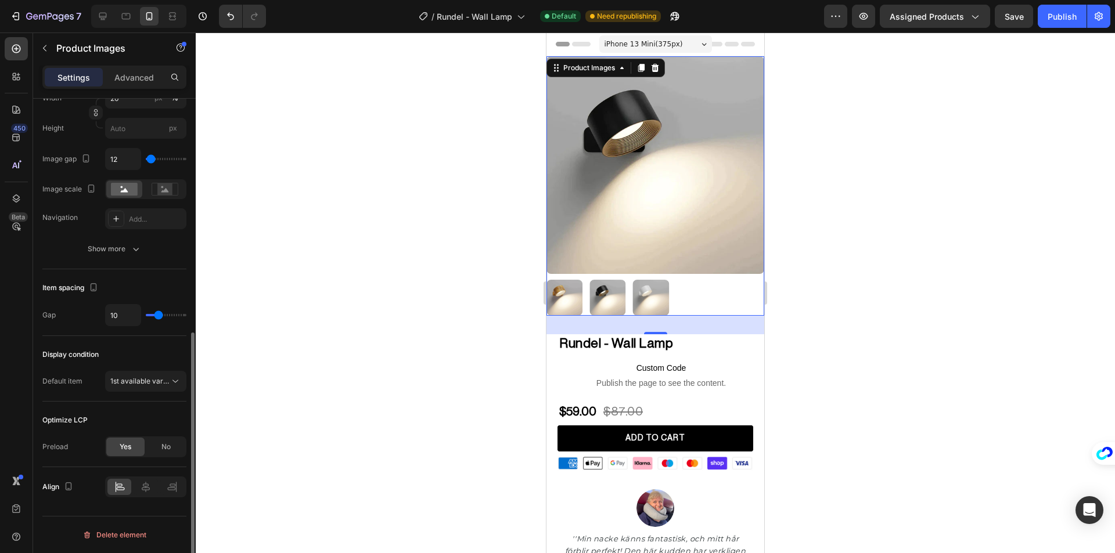
type input "9"
type input "8"
type input "7"
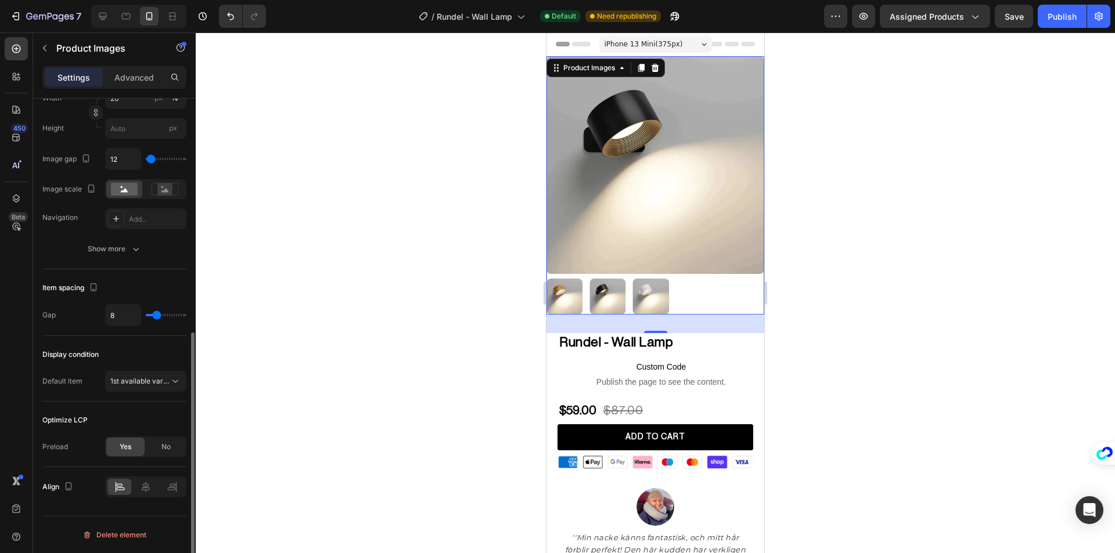
type input "7"
type input "4"
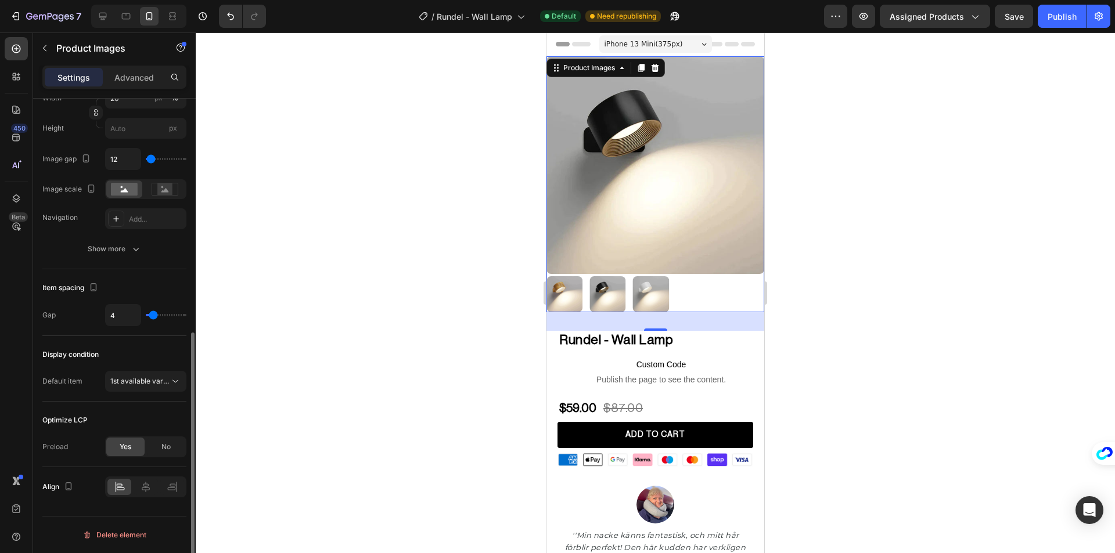
type input "0"
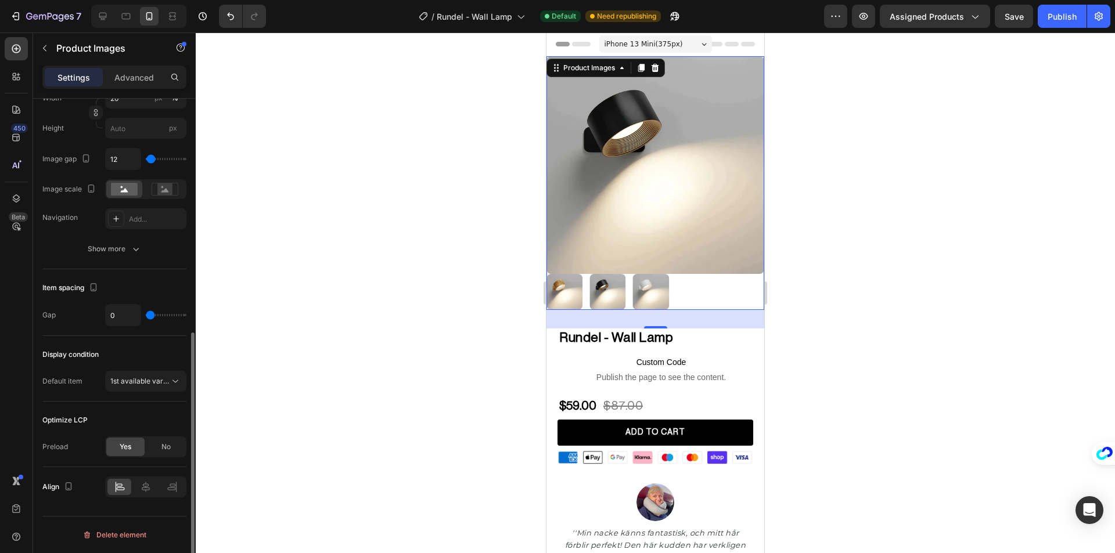
type input "4"
type input "6"
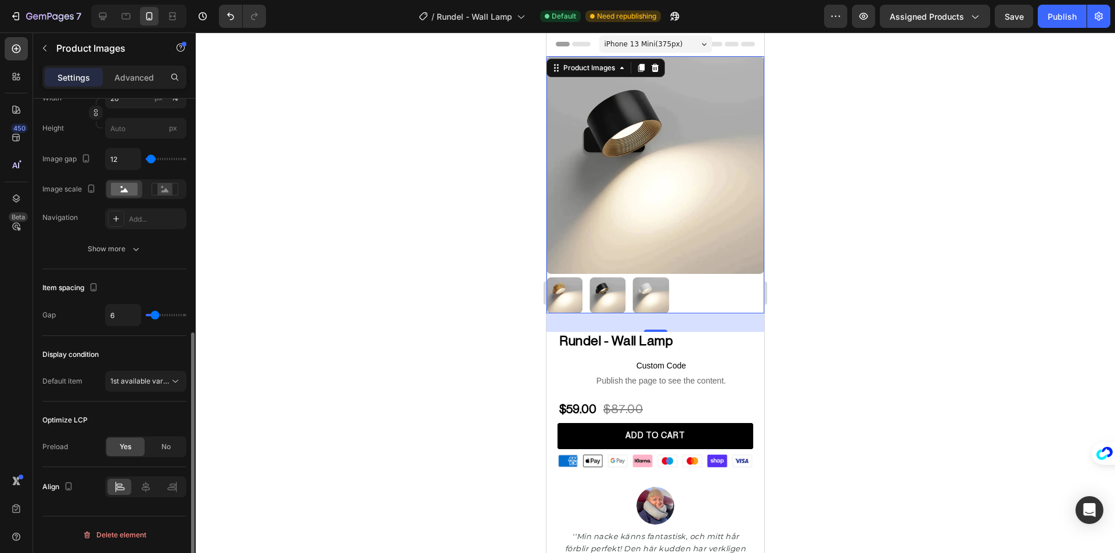
type input "7"
type input "8"
type input "10"
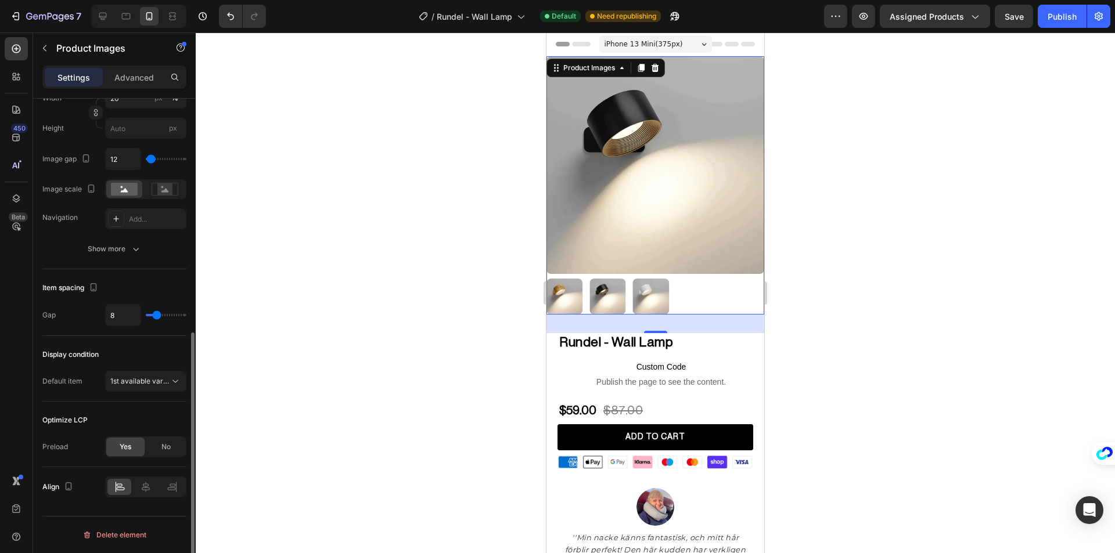
type input "10"
type input "11"
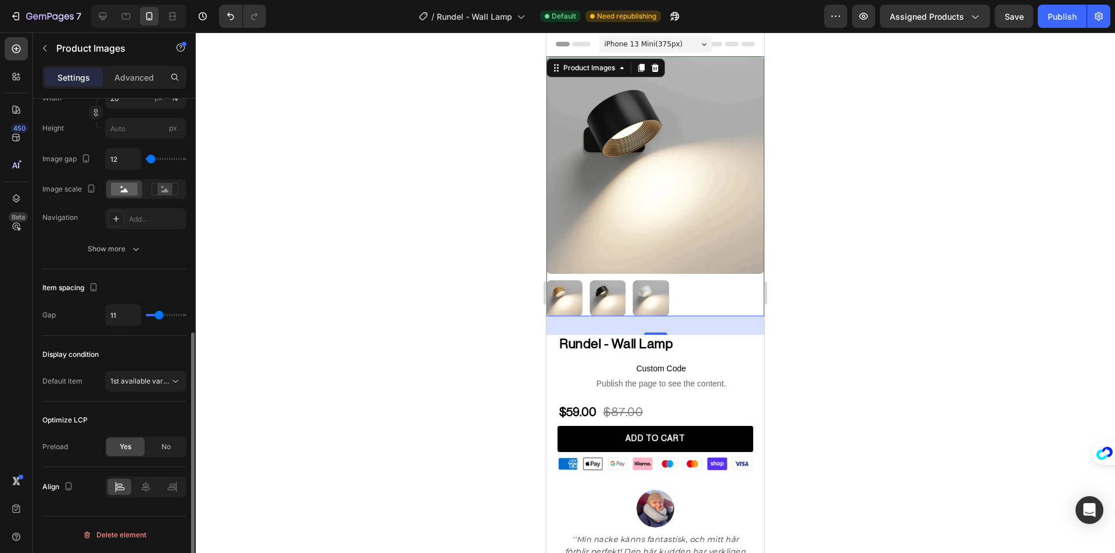
type input "13"
type input "11"
type input "12"
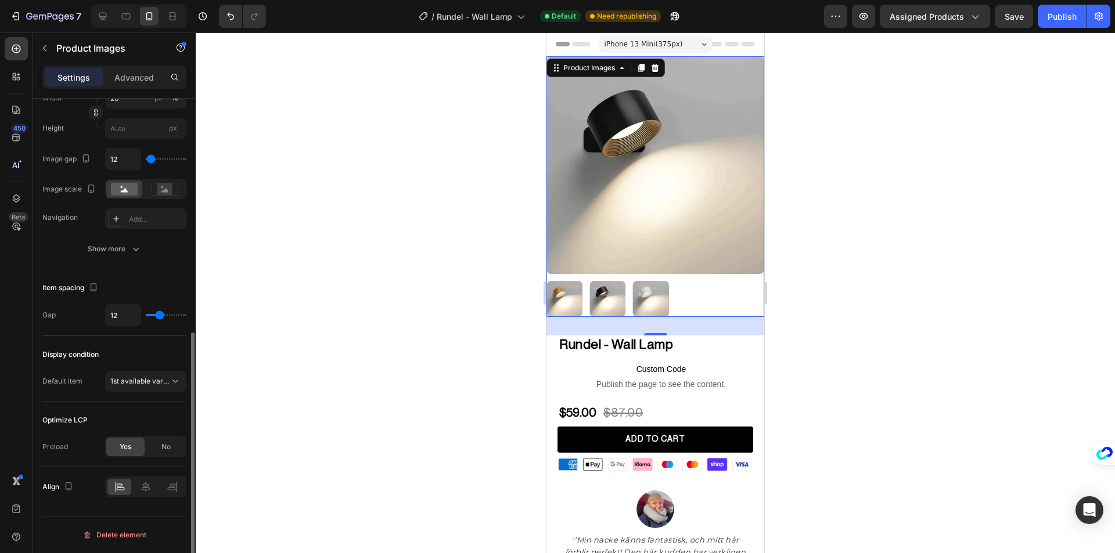
type input "12"
click at [160, 314] on input "range" at bounding box center [166, 315] width 41 height 2
type input "13"
type input "14"
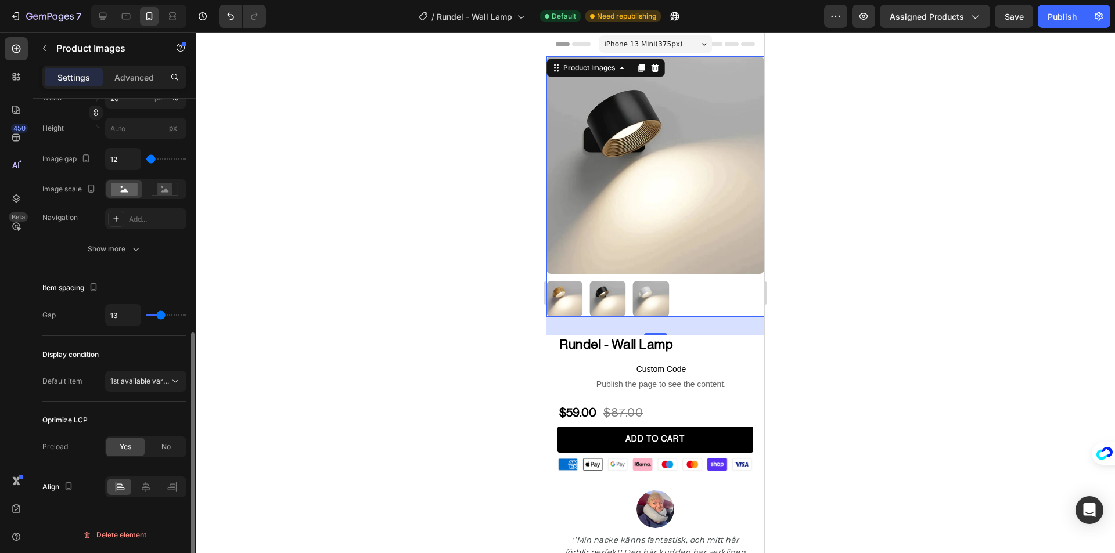
type input "14"
type input "15"
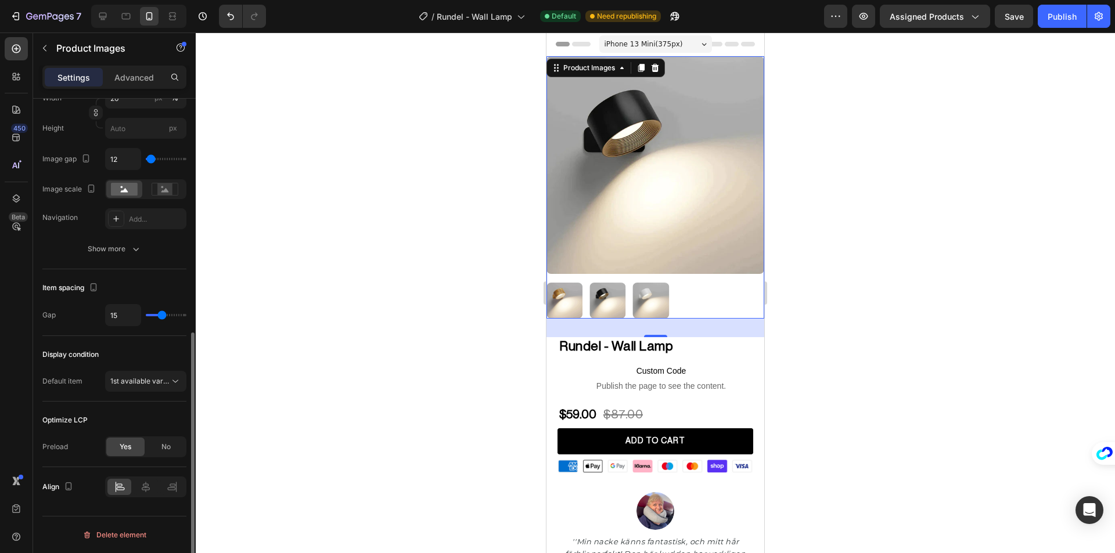
type input "13"
type input "12"
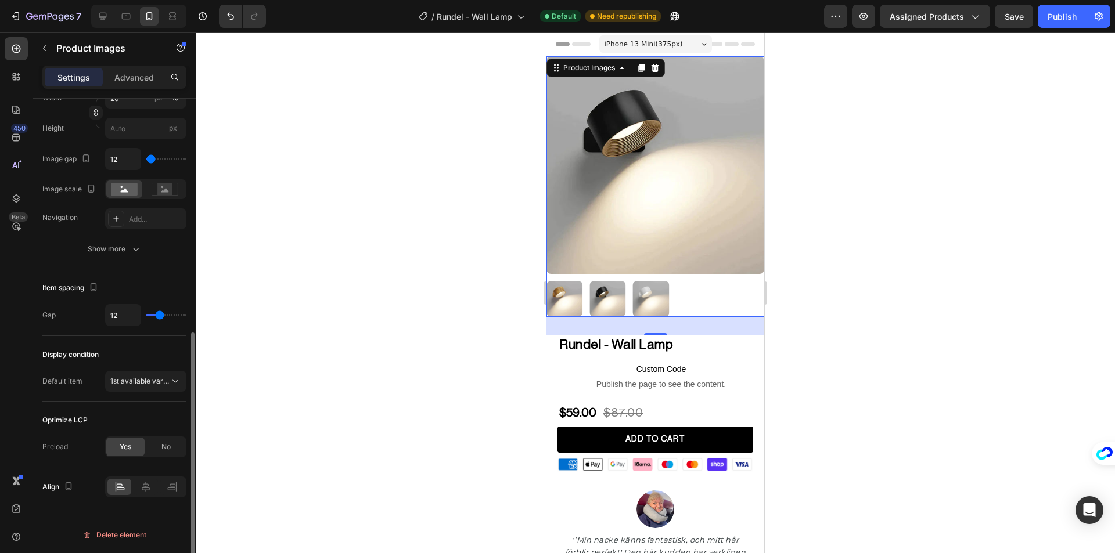
type input "11"
type input "13"
type input "14"
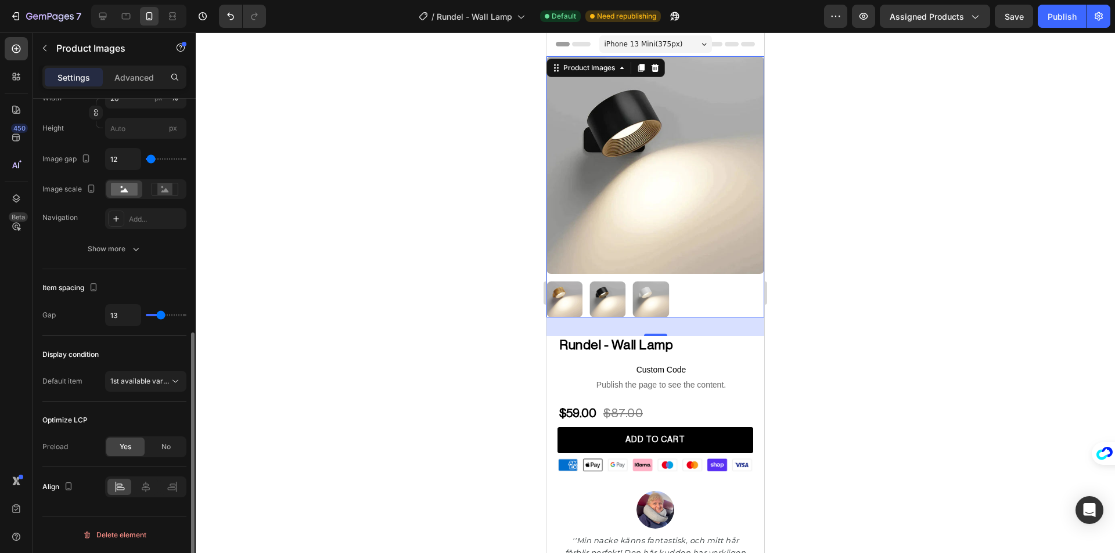
type input "14"
type input "15"
type input "16"
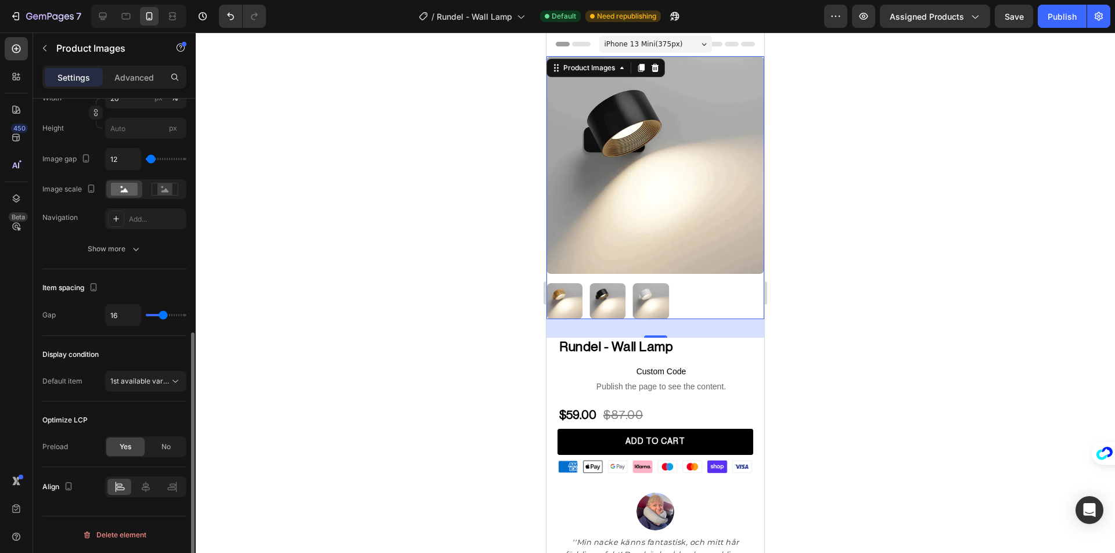
type input "16"
click at [163, 315] on input "range" at bounding box center [166, 315] width 41 height 2
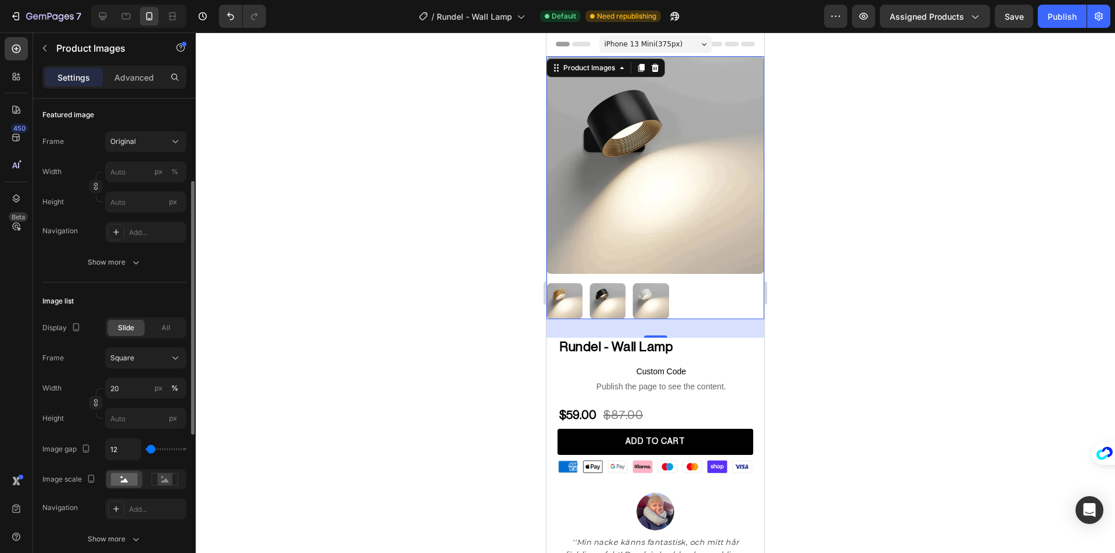
scroll to position [0, 0]
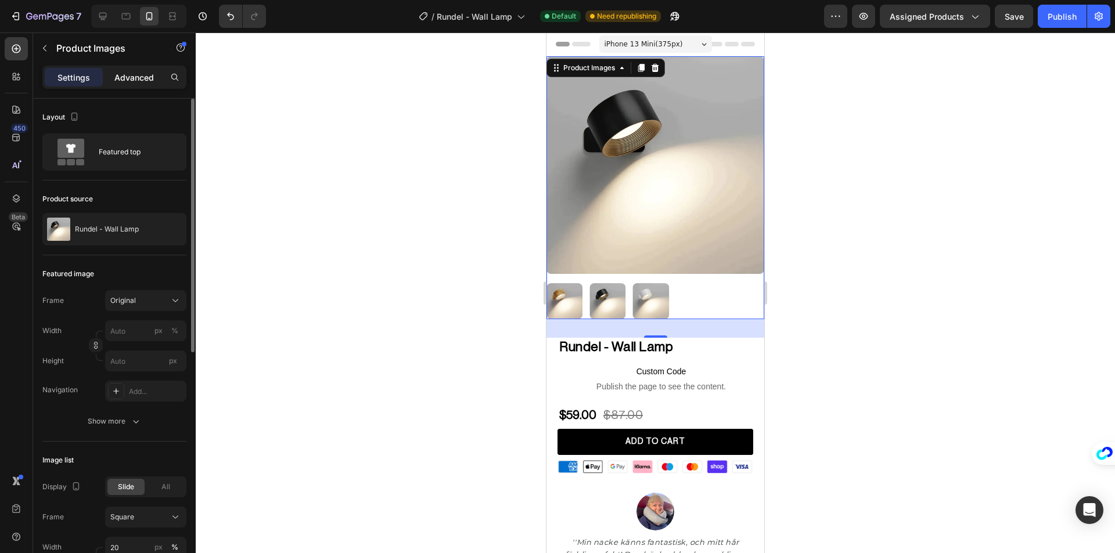
click at [121, 77] on p "Advanced" at bounding box center [133, 77] width 39 height 12
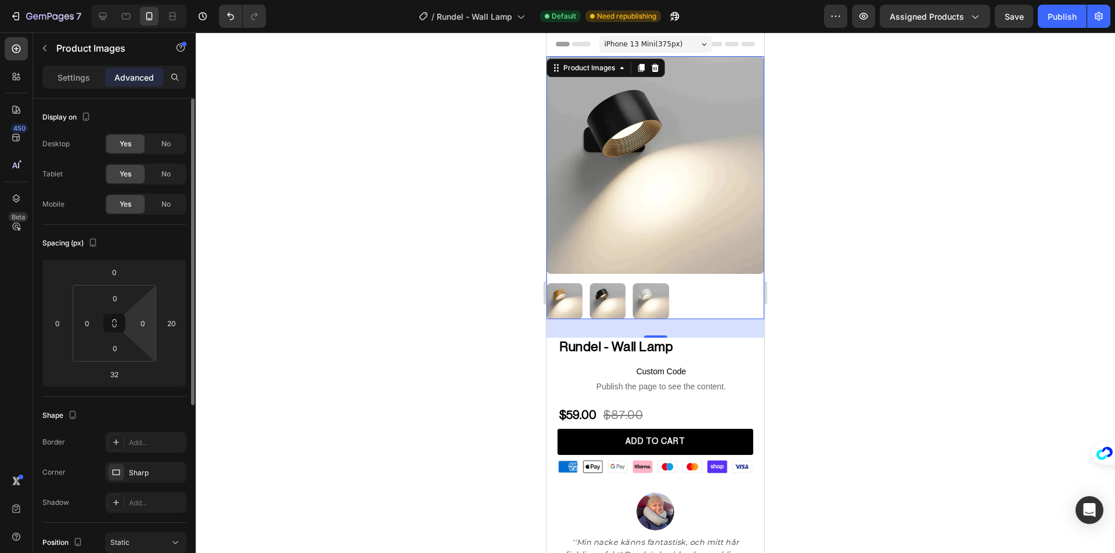
scroll to position [116, 0]
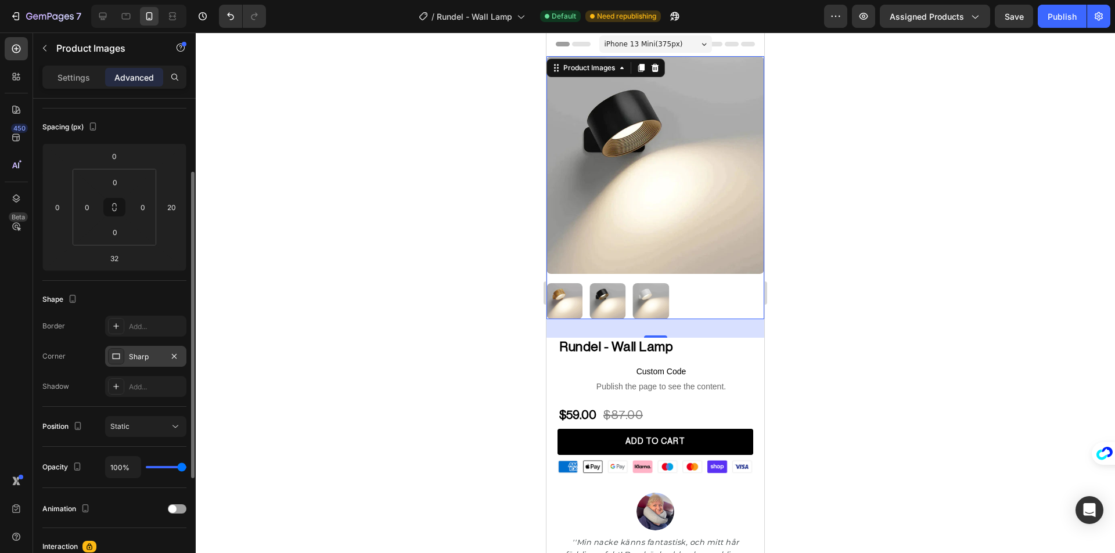
click at [116, 358] on icon at bounding box center [115, 356] width 9 height 9
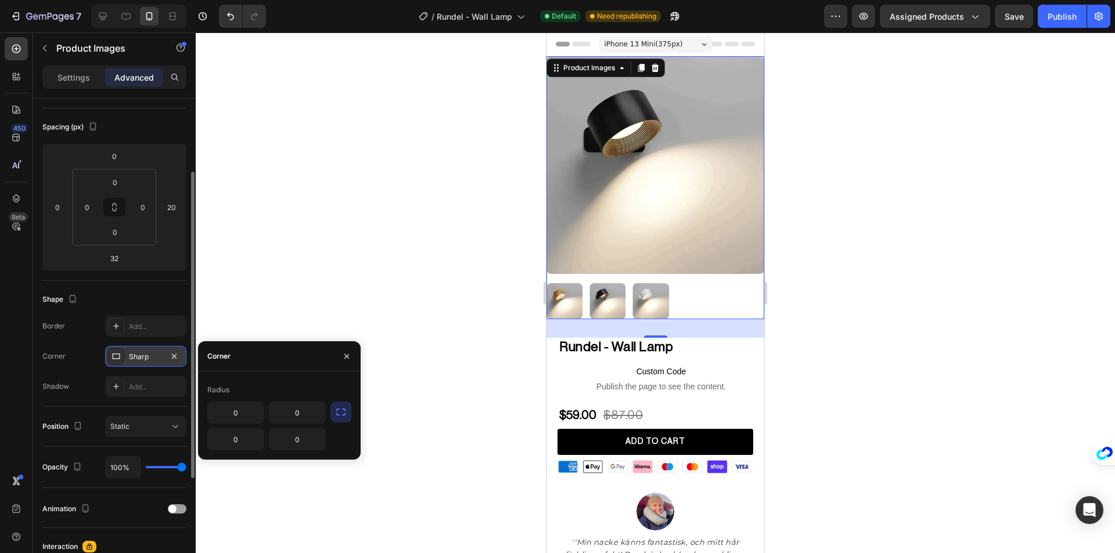
click at [147, 358] on div "Sharp" at bounding box center [146, 357] width 34 height 10
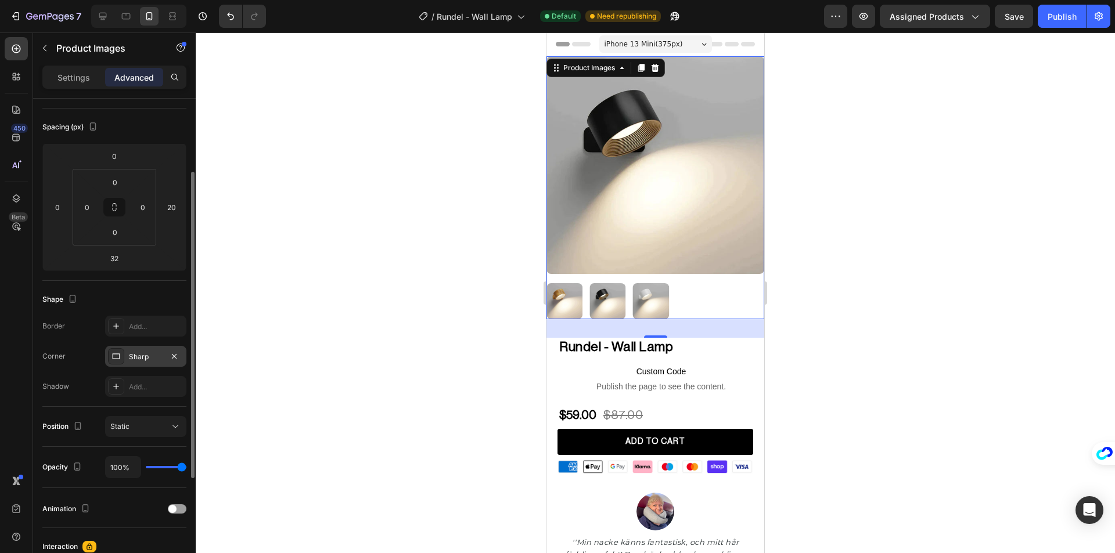
click at [145, 358] on div "Sharp" at bounding box center [146, 357] width 34 height 10
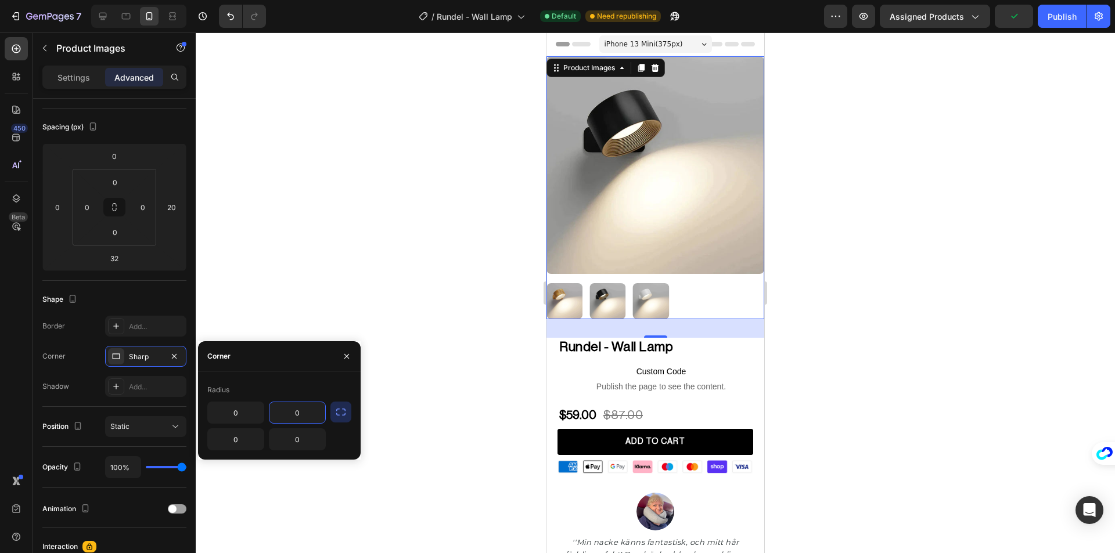
click at [279, 416] on input "0" at bounding box center [297, 412] width 56 height 21
type input "100"
click at [297, 384] on div "Radius" at bounding box center [279, 390] width 144 height 19
click at [346, 414] on icon "button" at bounding box center [341, 412] width 12 height 12
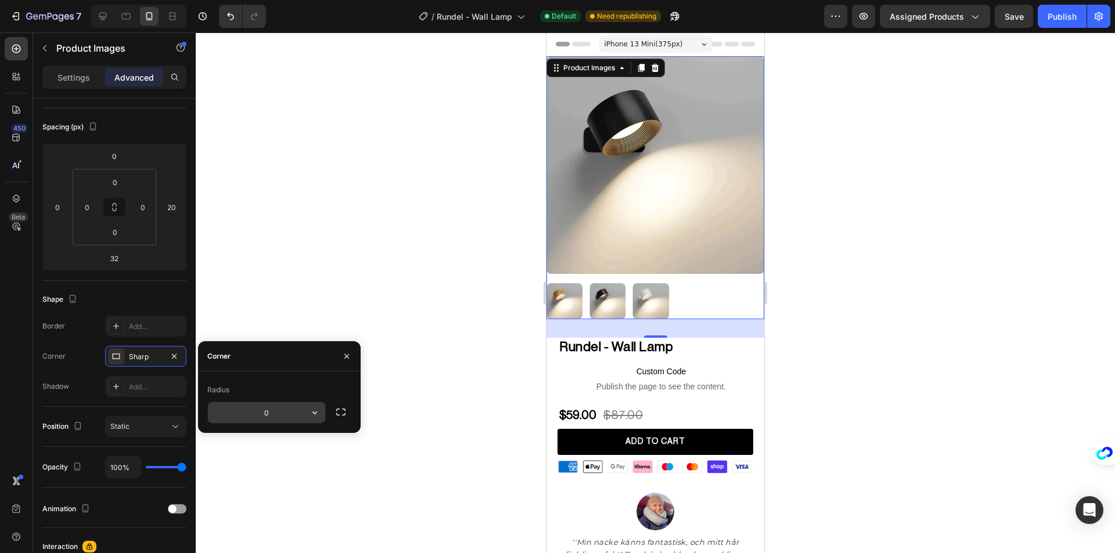
click at [299, 412] on input "0" at bounding box center [266, 412] width 117 height 21
type input "100"
click at [311, 387] on div "Radius" at bounding box center [279, 390] width 144 height 19
click at [336, 412] on icon "button" at bounding box center [341, 412] width 12 height 12
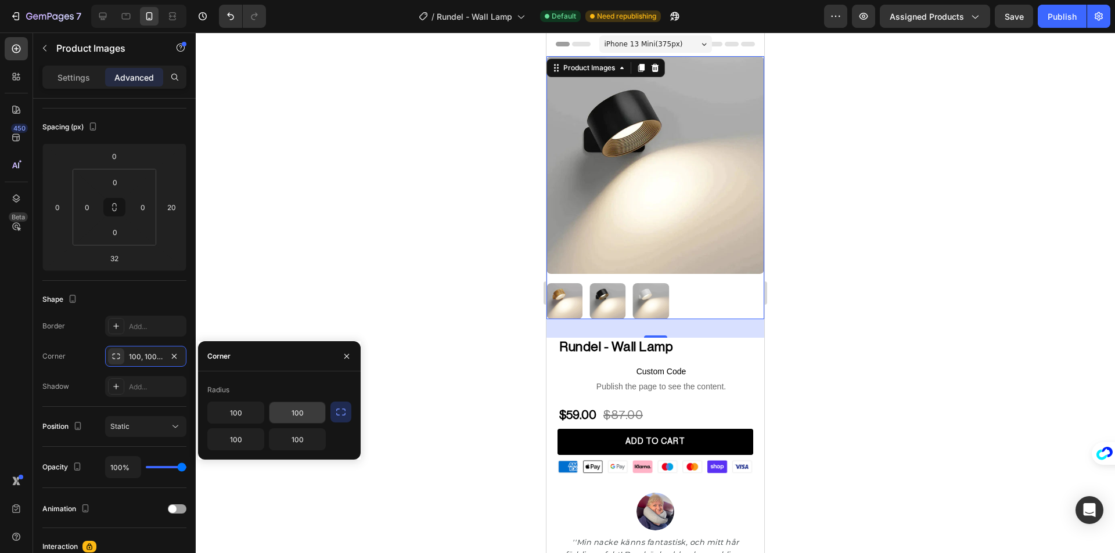
click at [306, 416] on input "100" at bounding box center [297, 412] width 56 height 21
type input "0"
click at [319, 395] on div "Radius" at bounding box center [279, 390] width 144 height 19
click at [339, 413] on icon "button" at bounding box center [341, 412] width 12 height 12
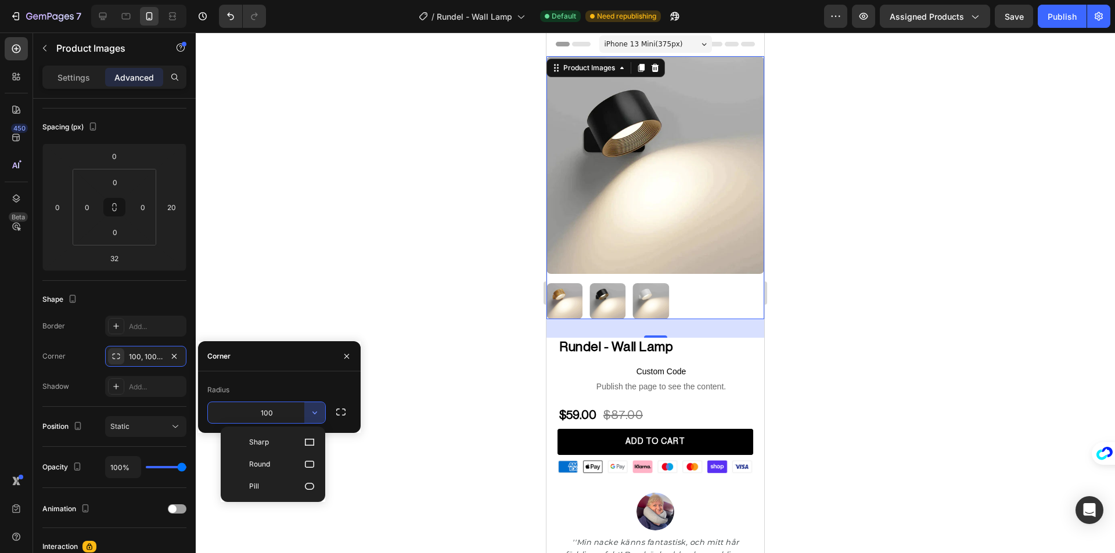
click at [289, 412] on input "100" at bounding box center [266, 412] width 117 height 21
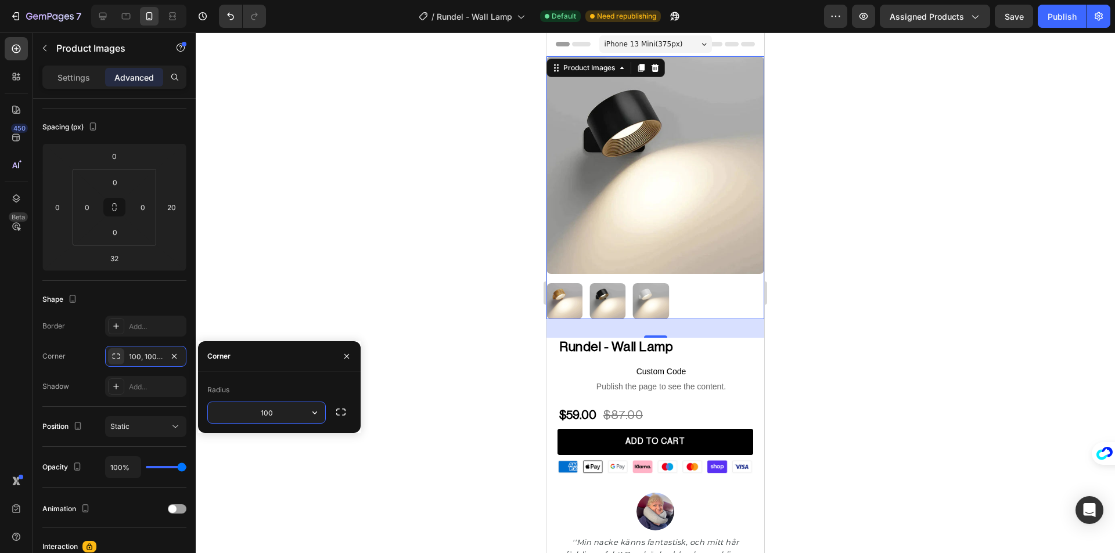
click at [289, 412] on input "100" at bounding box center [266, 412] width 117 height 21
type input "0"
click at [325, 391] on div "Radius" at bounding box center [279, 390] width 144 height 19
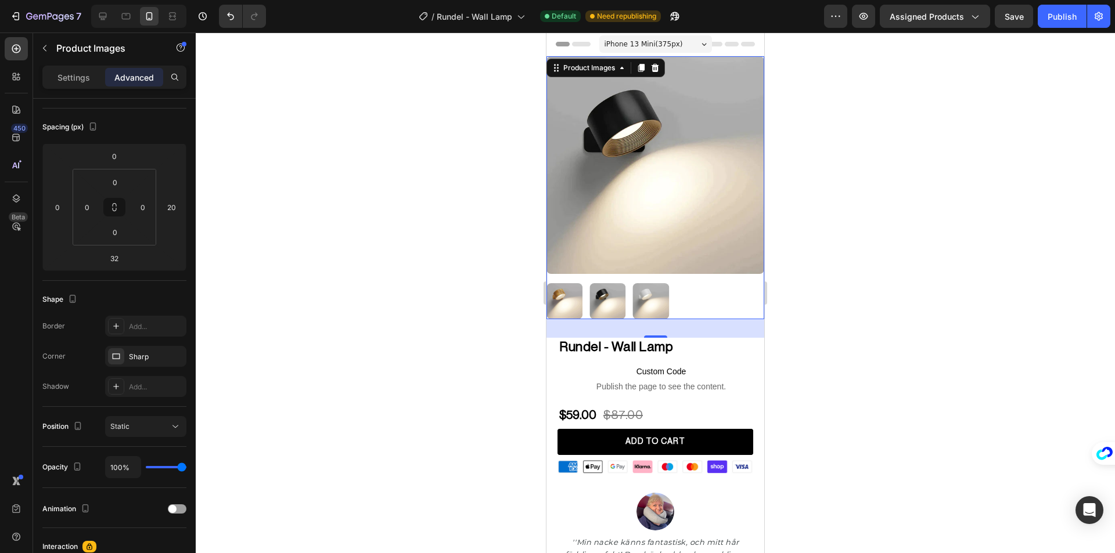
click at [270, 303] on div at bounding box center [655, 293] width 919 height 521
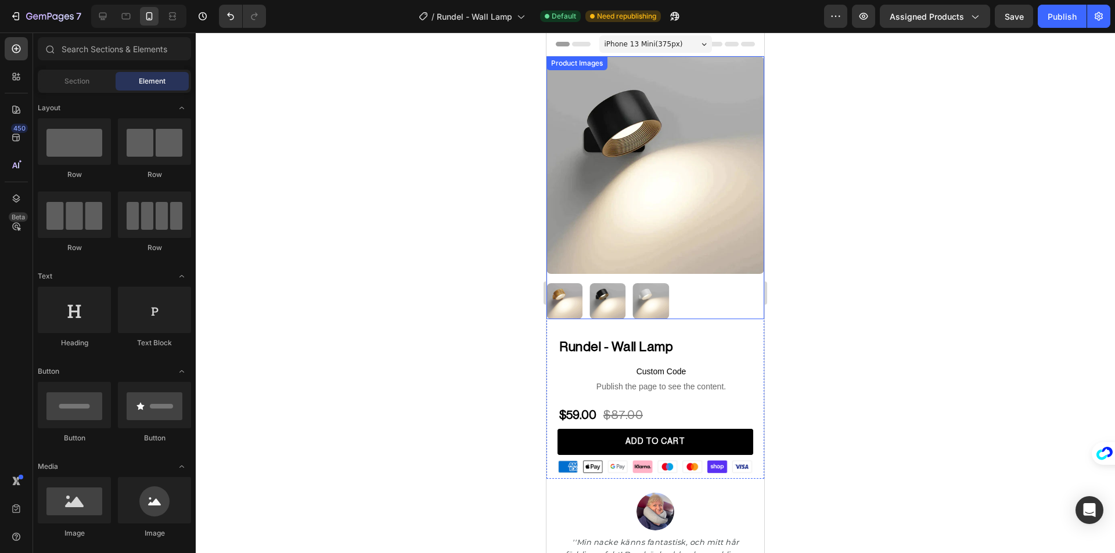
click at [614, 207] on img at bounding box center [655, 165] width 218 height 218
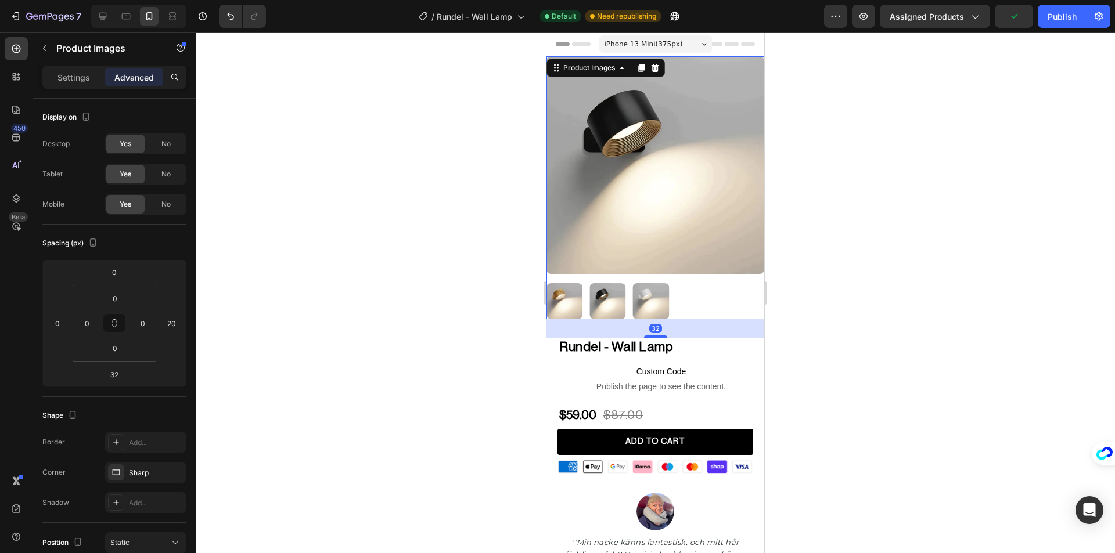
click at [66, 66] on div "Settings Advanced" at bounding box center [114, 77] width 144 height 23
click at [70, 81] on p "Settings" at bounding box center [73, 77] width 33 height 12
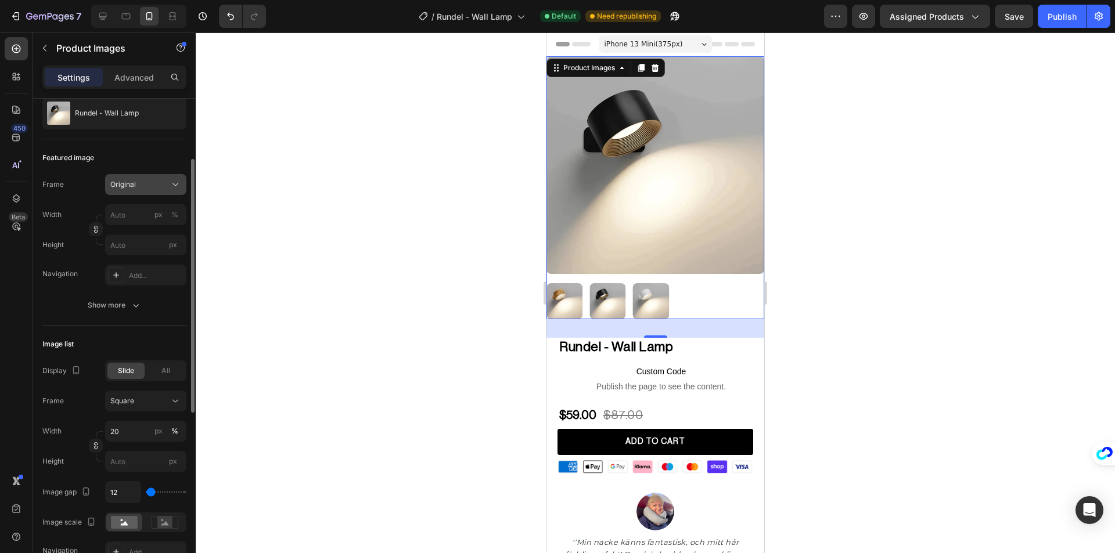
click at [141, 186] on div "Original" at bounding box center [138, 184] width 57 height 10
click at [144, 181] on div "Original" at bounding box center [138, 184] width 57 height 10
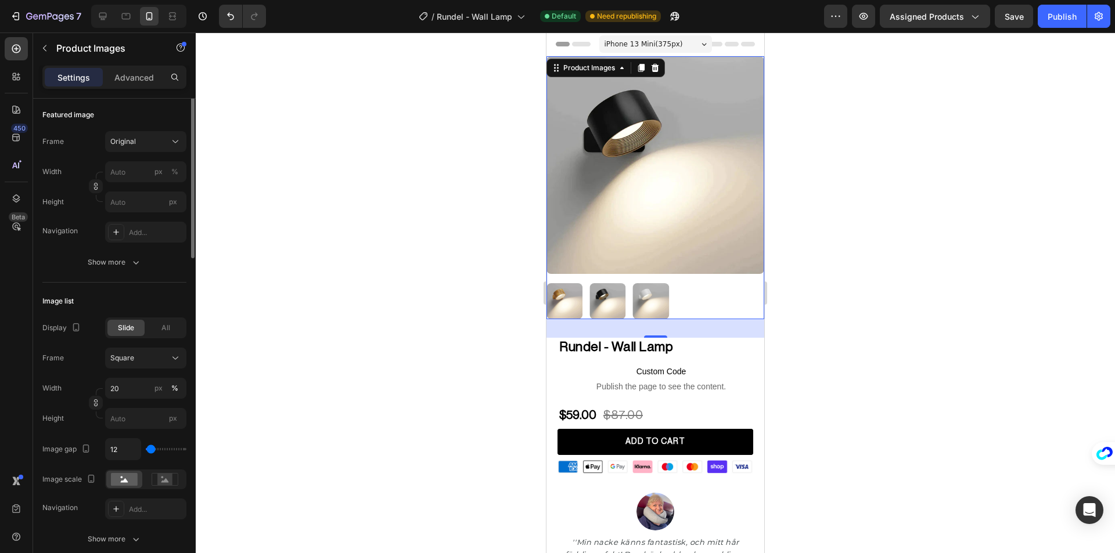
scroll to position [0, 0]
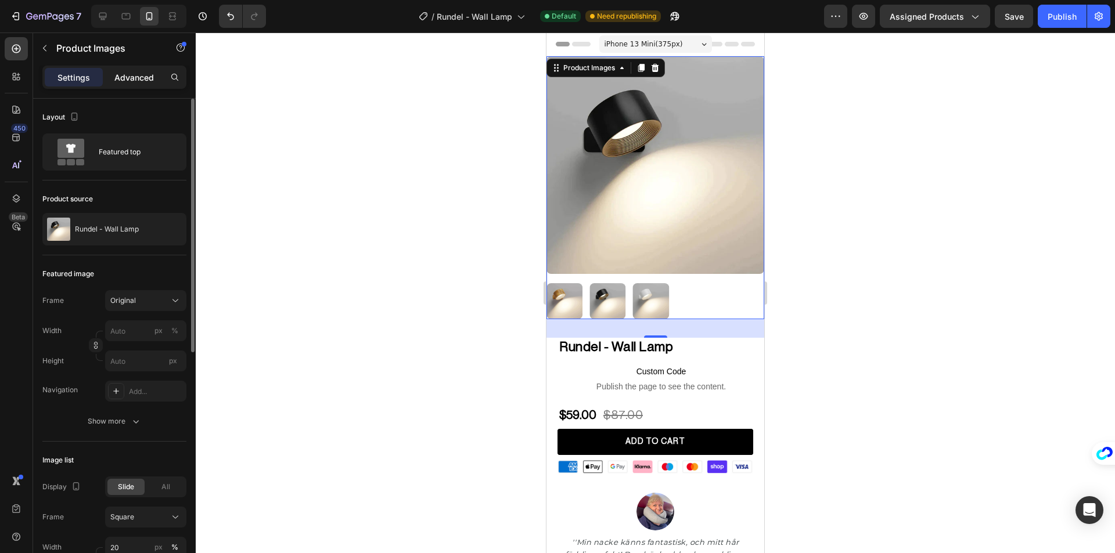
click at [125, 77] on p "Advanced" at bounding box center [133, 77] width 39 height 12
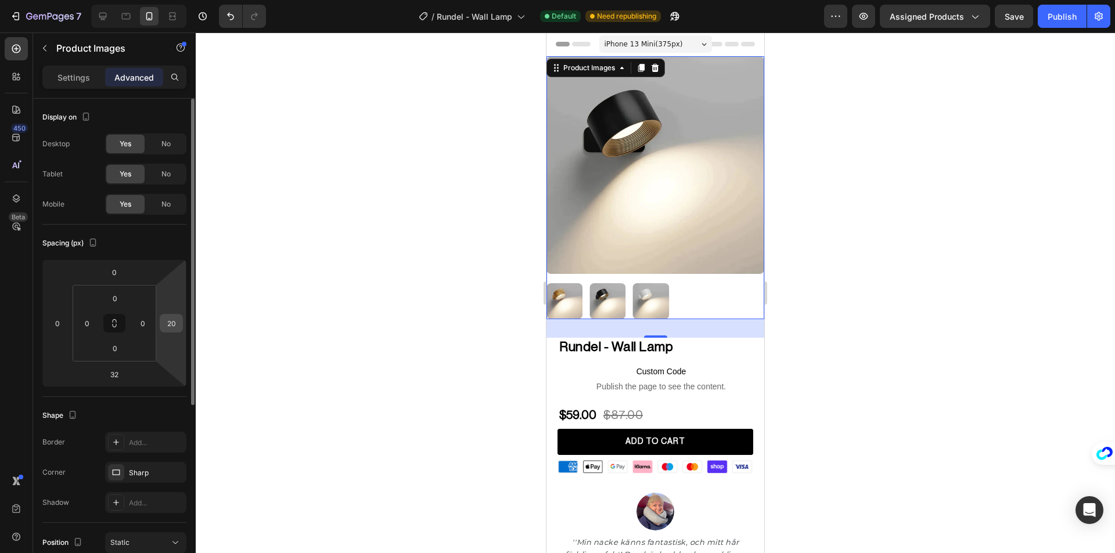
click at [174, 320] on input "20" at bounding box center [171, 323] width 17 height 17
type input "0"
click at [55, 326] on input "0" at bounding box center [57, 323] width 17 height 17
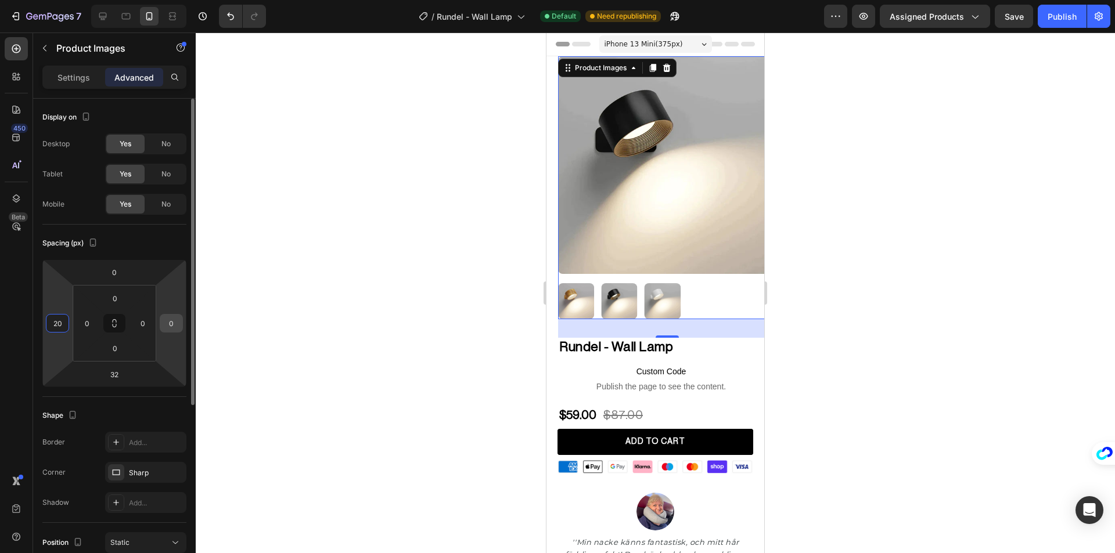
type input "20"
click at [167, 319] on input "0" at bounding box center [171, 323] width 17 height 17
type input "20"
click at [240, 316] on div at bounding box center [655, 293] width 919 height 521
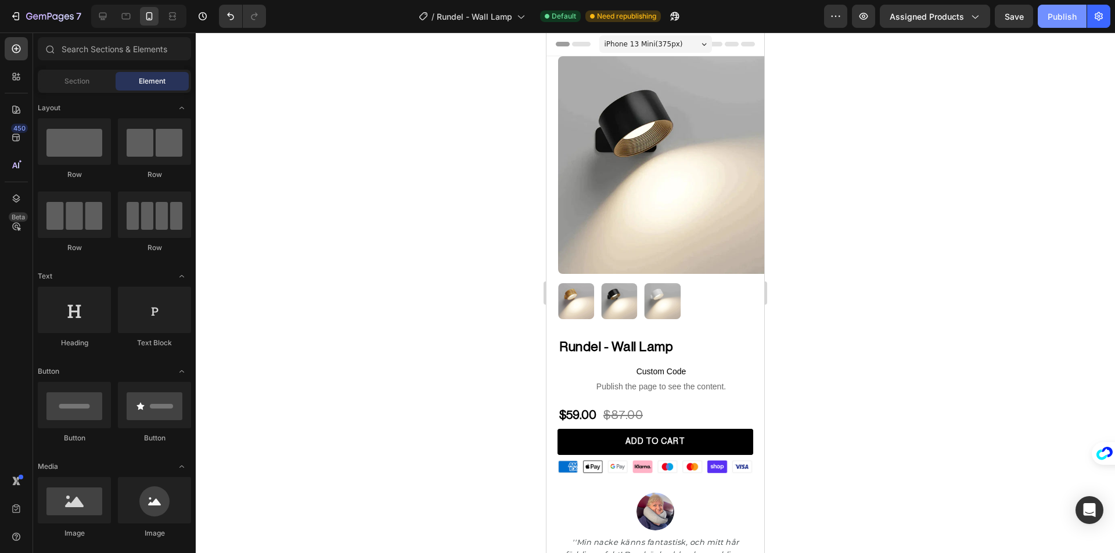
click at [1061, 27] on button "Publish" at bounding box center [1062, 16] width 49 height 23
click at [683, 157] on img at bounding box center [667, 165] width 218 height 218
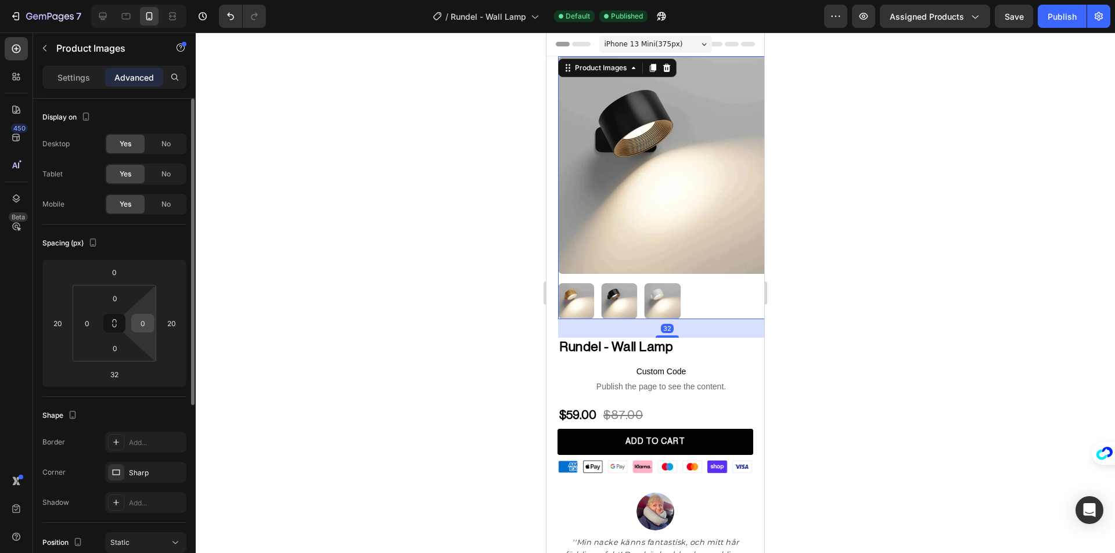
click at [135, 321] on input "0" at bounding box center [142, 323] width 17 height 17
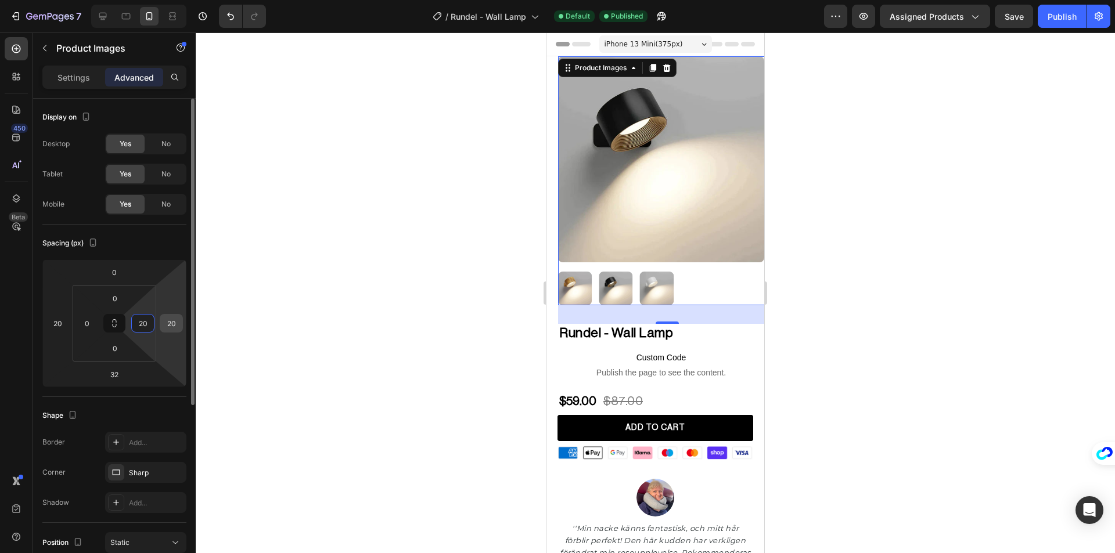
type input "20"
click at [181, 322] on div "20" at bounding box center [171, 323] width 23 height 19
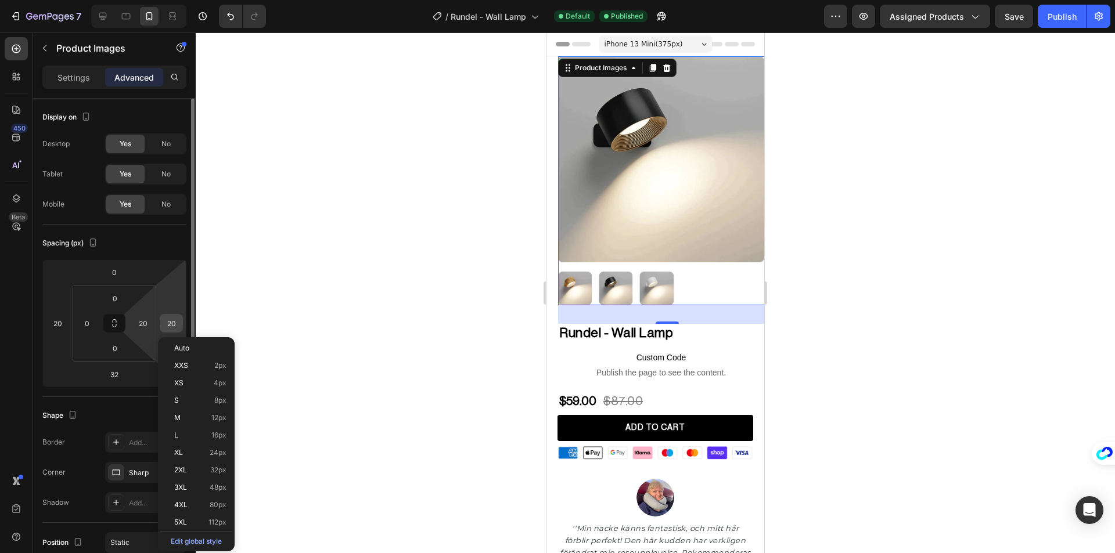
click at [177, 322] on input "20" at bounding box center [171, 323] width 17 height 17
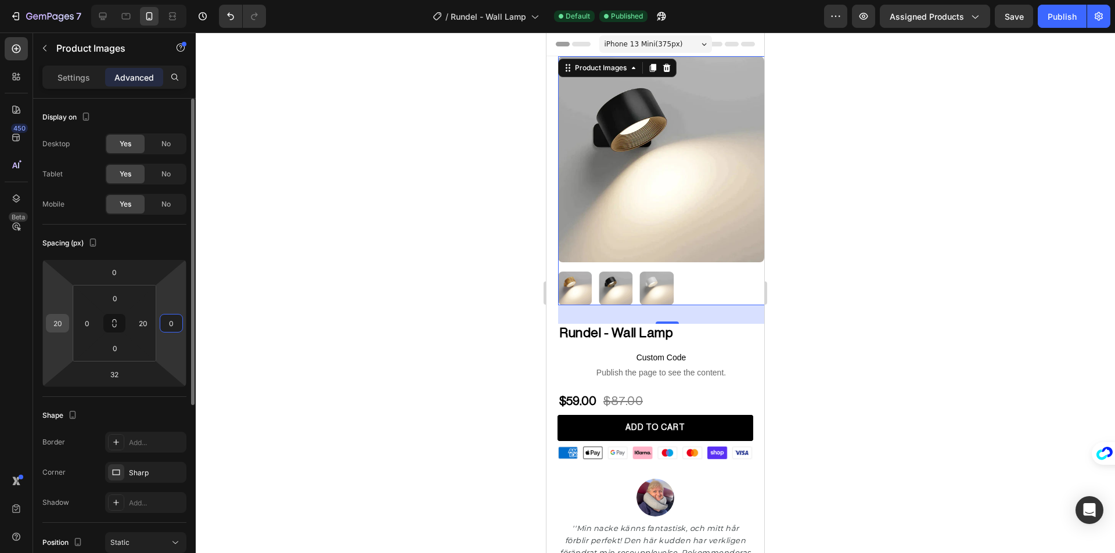
type input "0"
click at [51, 326] on input "20" at bounding box center [57, 323] width 17 height 17
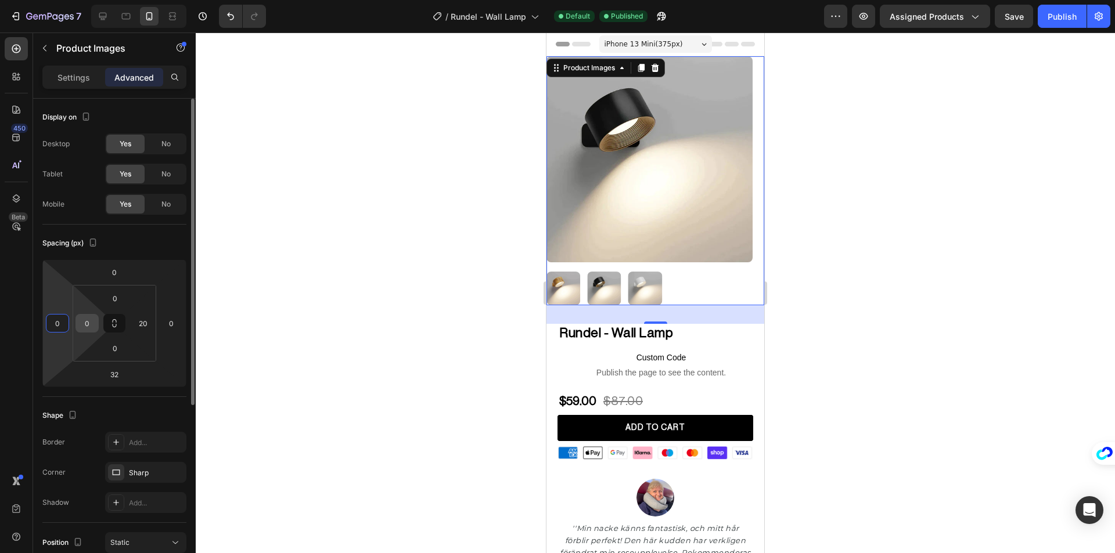
type input "0"
click at [84, 325] on input "0" at bounding box center [86, 323] width 17 height 17
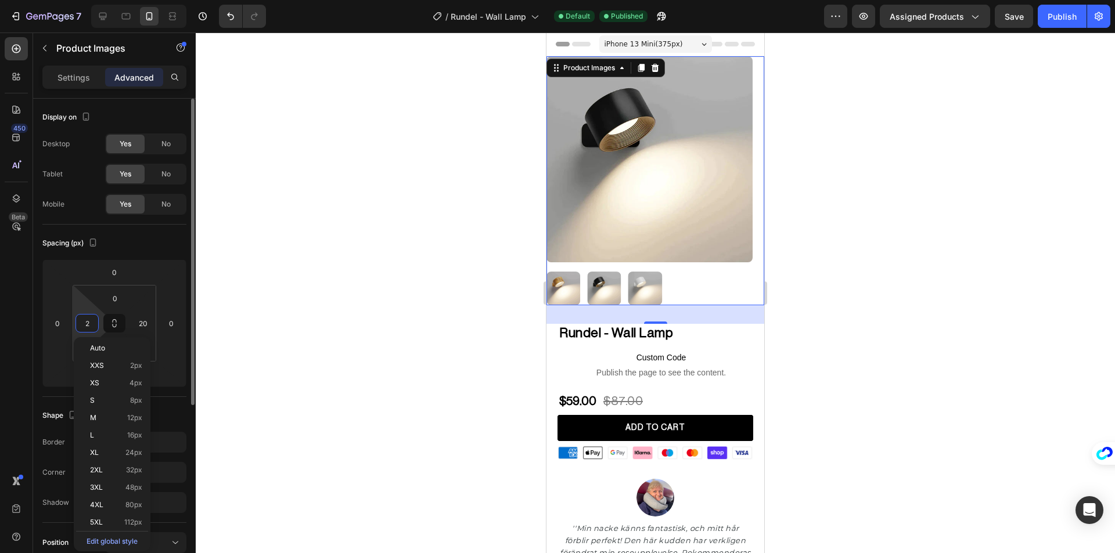
type input "20"
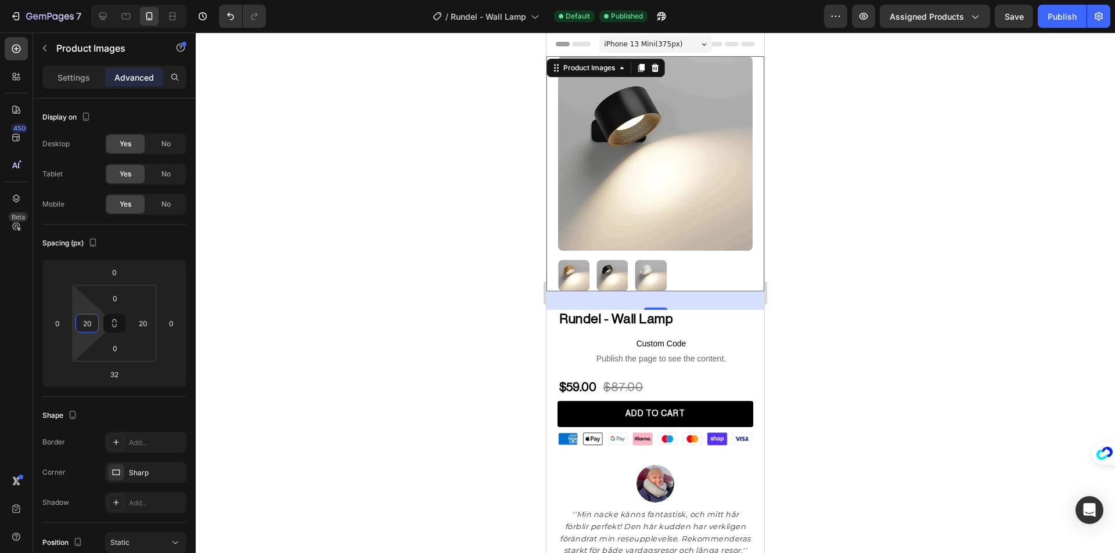
click at [362, 278] on div at bounding box center [655, 293] width 919 height 521
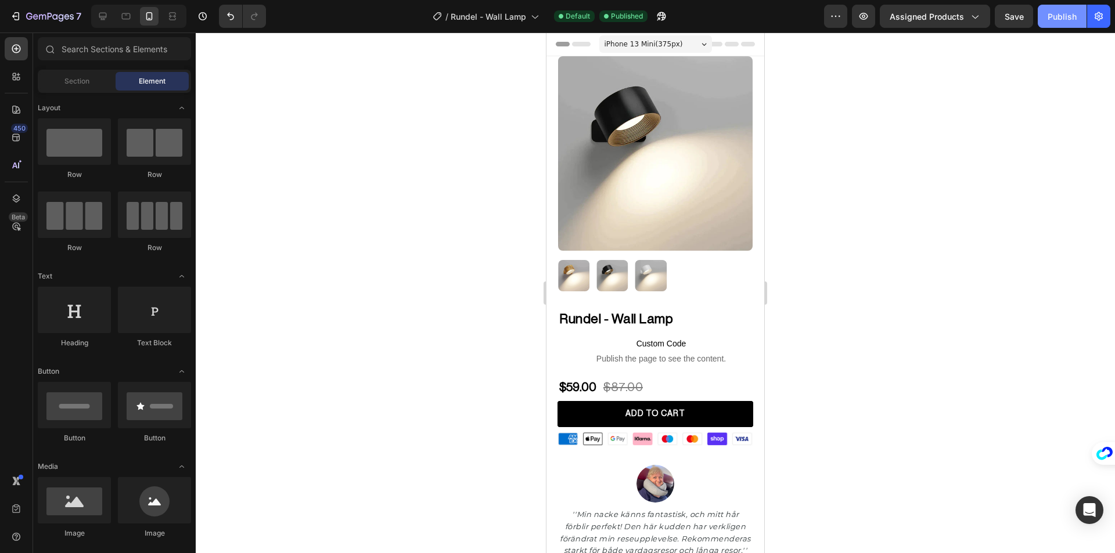
click at [1071, 19] on div "Publish" at bounding box center [1061, 16] width 29 height 12
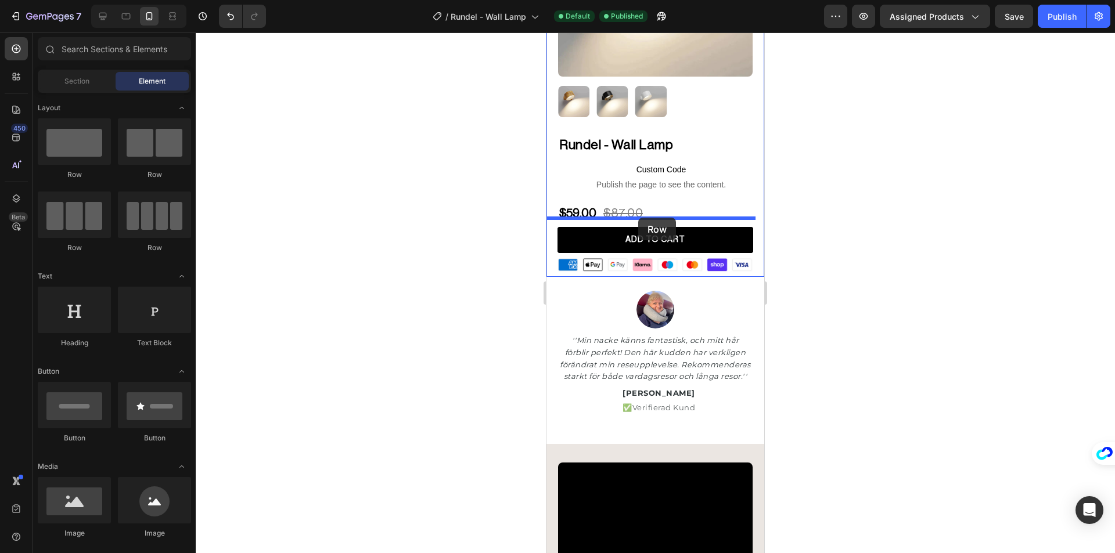
drag, startPoint x: 732, startPoint y: 178, endPoint x: 638, endPoint y: 218, distance: 101.7
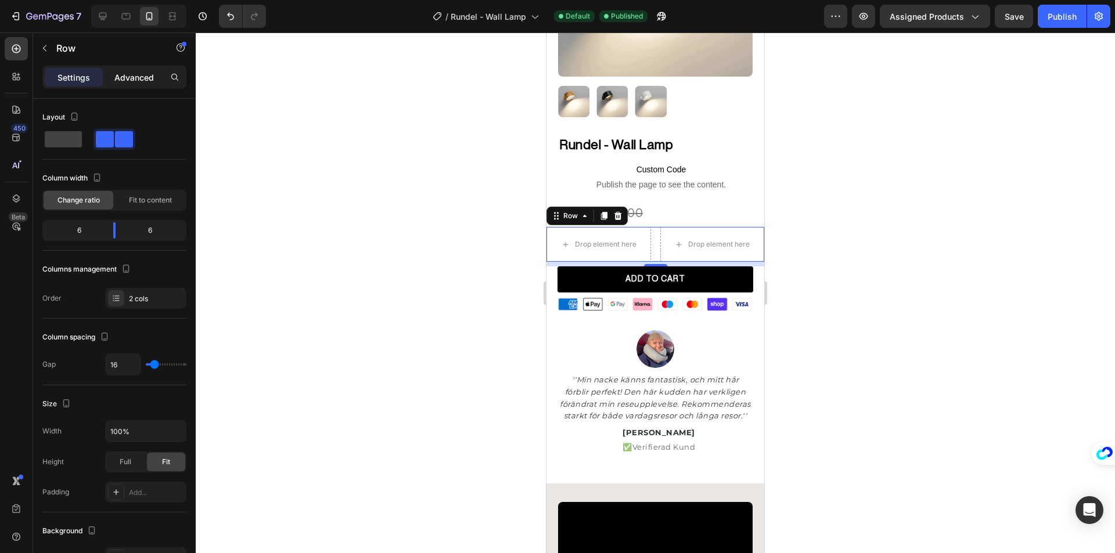
click at [127, 77] on p "Advanced" at bounding box center [133, 77] width 39 height 12
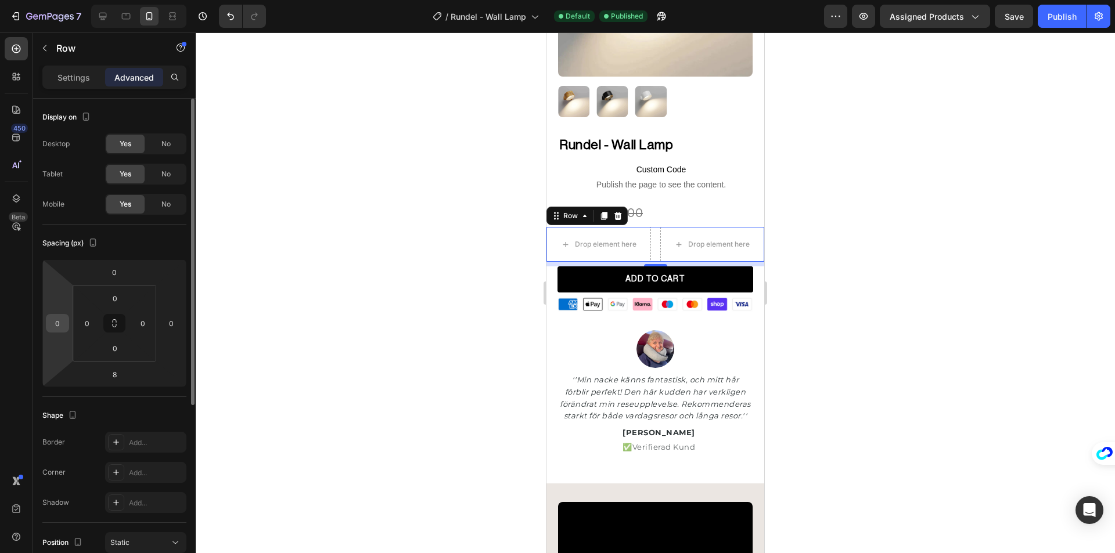
click at [60, 322] on input "0" at bounding box center [57, 323] width 17 height 17
type input "20"
click at [164, 321] on input "0" at bounding box center [171, 323] width 17 height 17
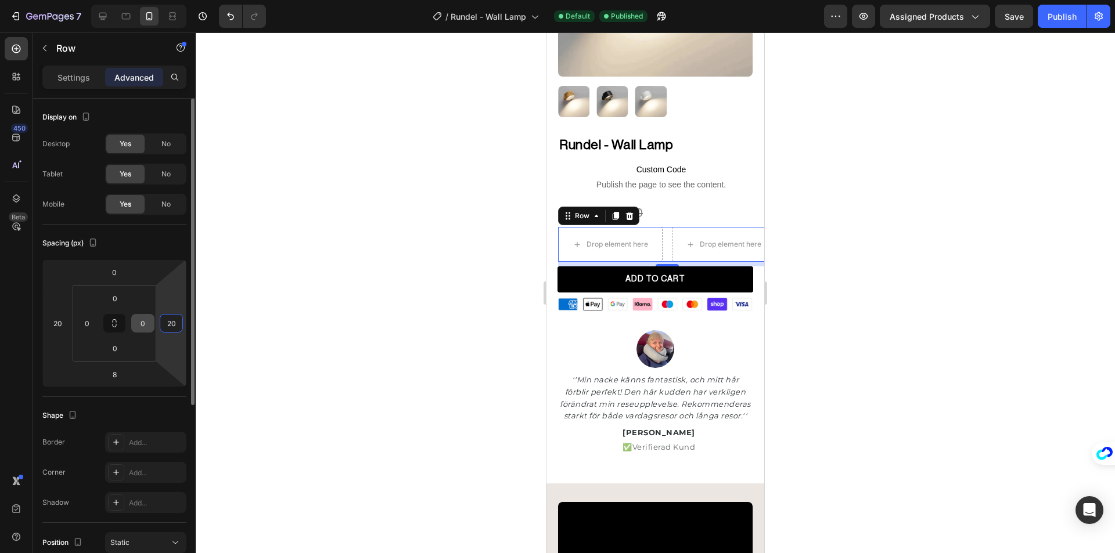
type input "20"
click at [150, 317] on input "0" at bounding box center [142, 323] width 17 height 17
type input "20"
click at [178, 321] on input "20" at bounding box center [171, 323] width 17 height 17
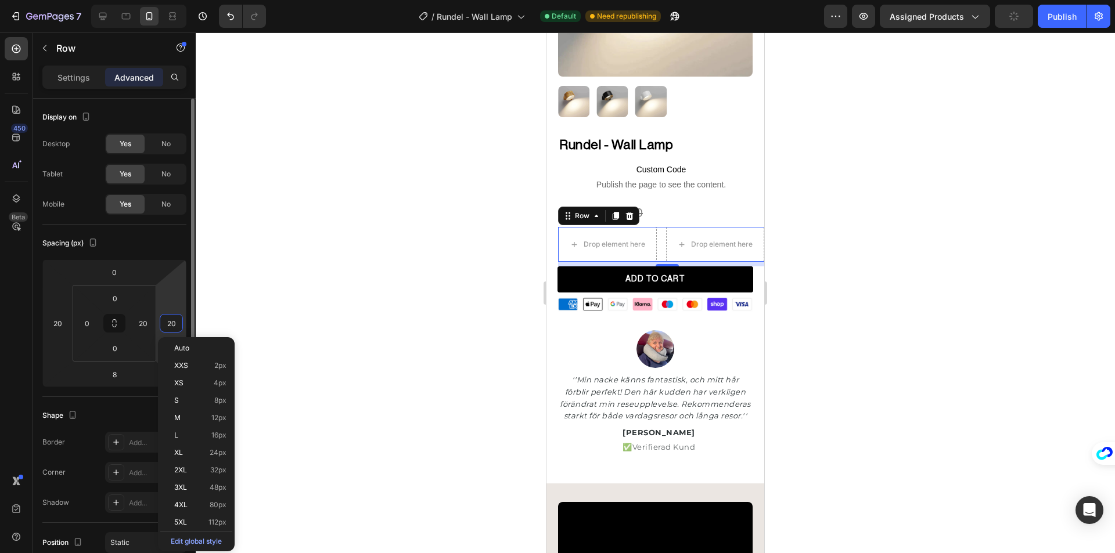
type input "0"
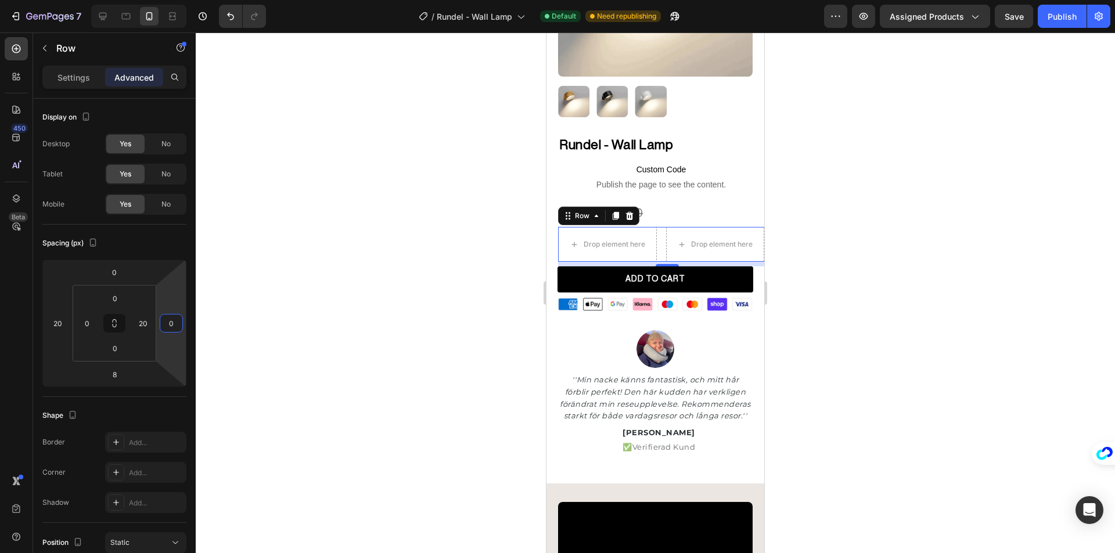
click at [387, 286] on div at bounding box center [655, 293] width 919 height 521
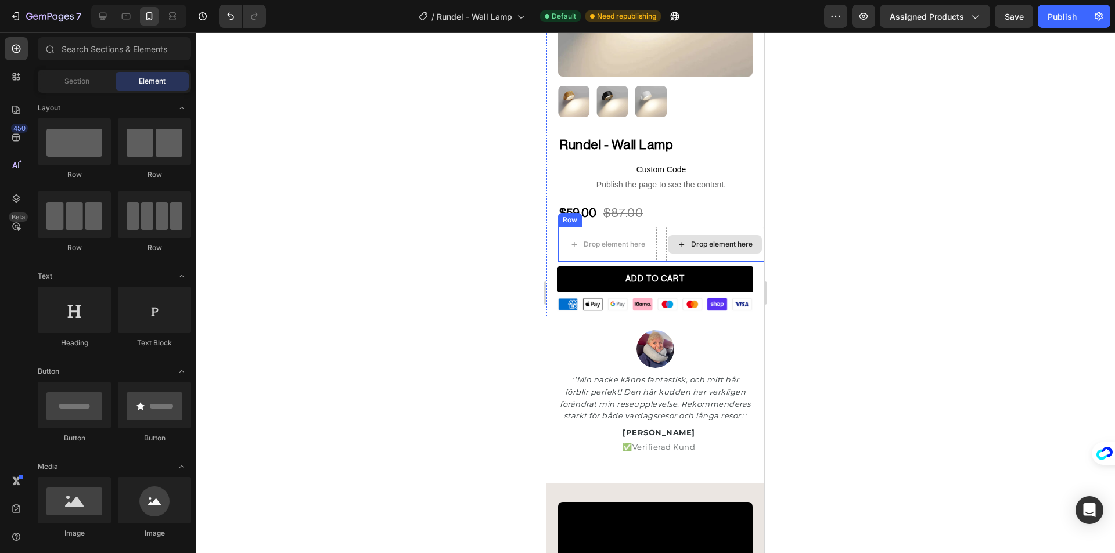
click at [679, 227] on div "Drop element here" at bounding box center [715, 244] width 99 height 35
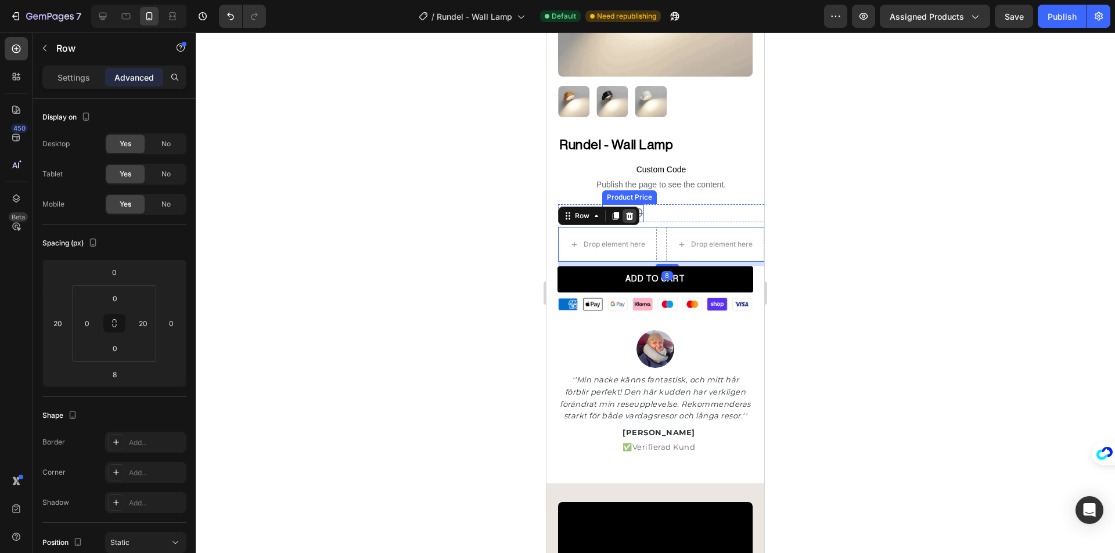
click at [633, 211] on icon at bounding box center [629, 215] width 9 height 9
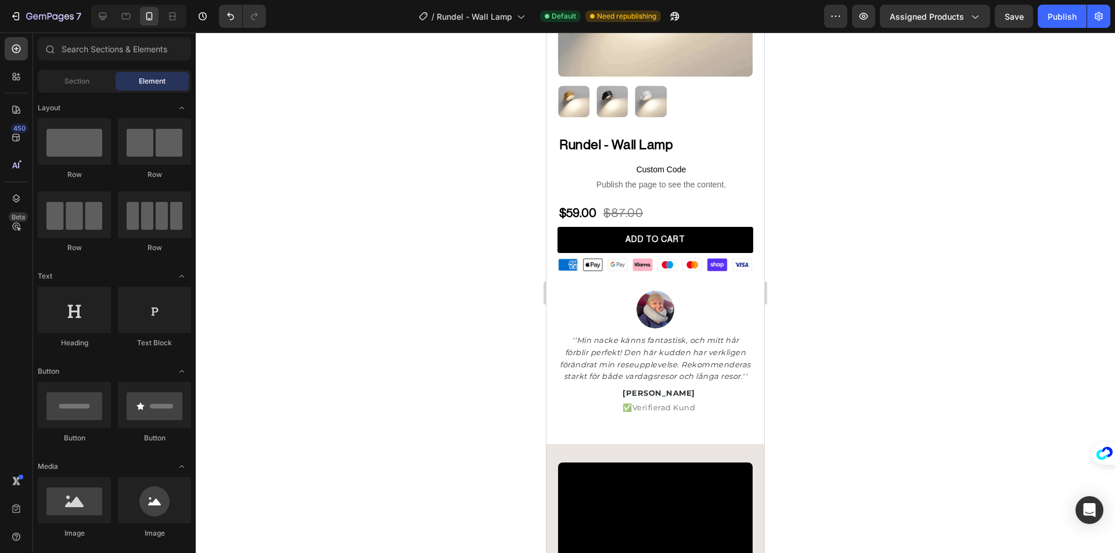
click at [420, 209] on div at bounding box center [655, 293] width 919 height 521
click at [668, 291] on div at bounding box center [655, 310] width 218 height 38
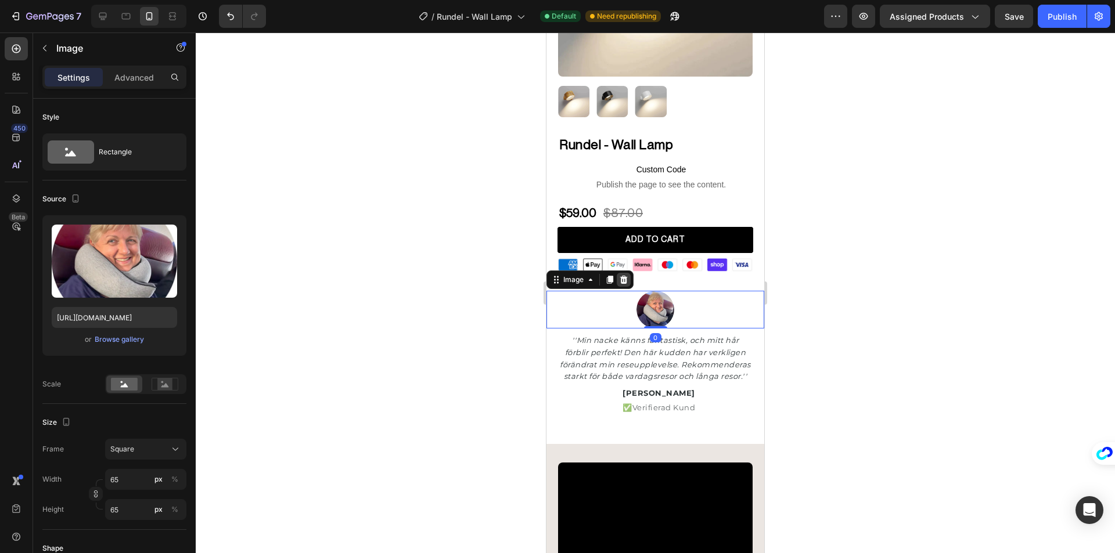
click at [626, 276] on icon at bounding box center [624, 280] width 8 height 8
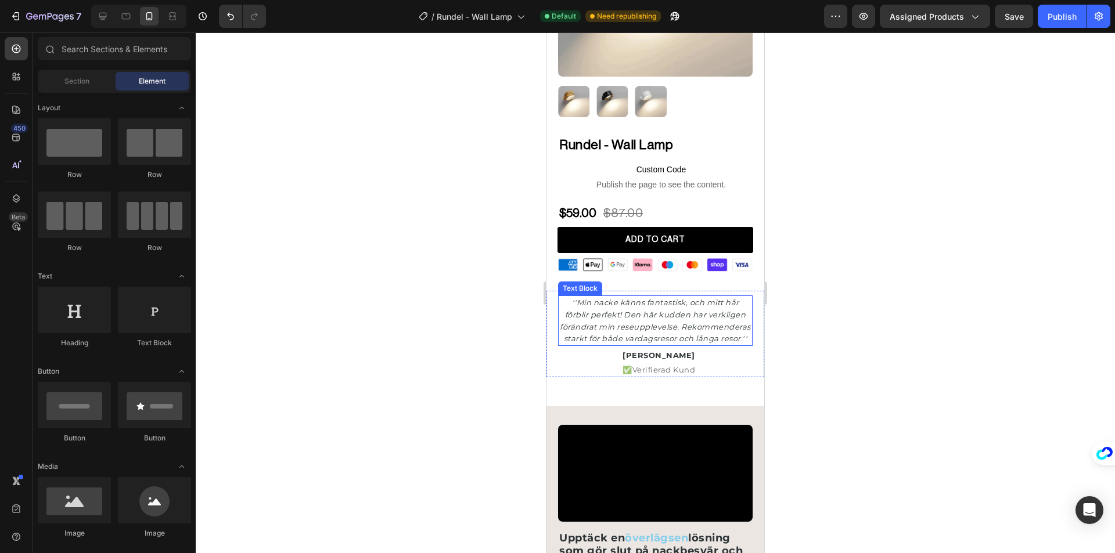
click at [639, 299] on p "''Min nacke känns fantastisk, och mitt hår förblir perfekt! Den här kudden har …" at bounding box center [655, 321] width 192 height 48
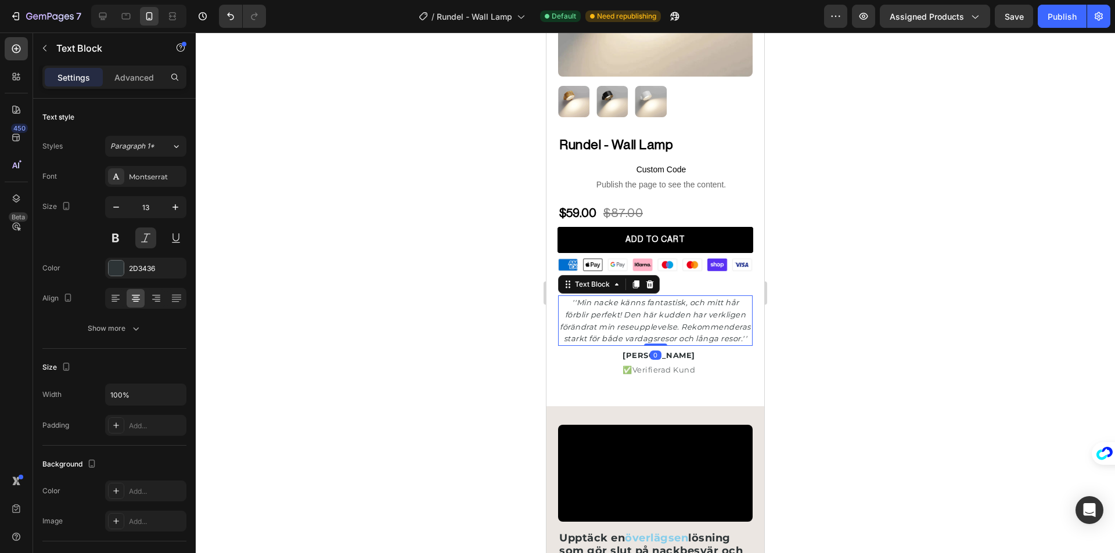
click at [653, 283] on div "Text Block" at bounding box center [609, 284] width 102 height 19
click at [649, 280] on icon at bounding box center [649, 284] width 9 height 9
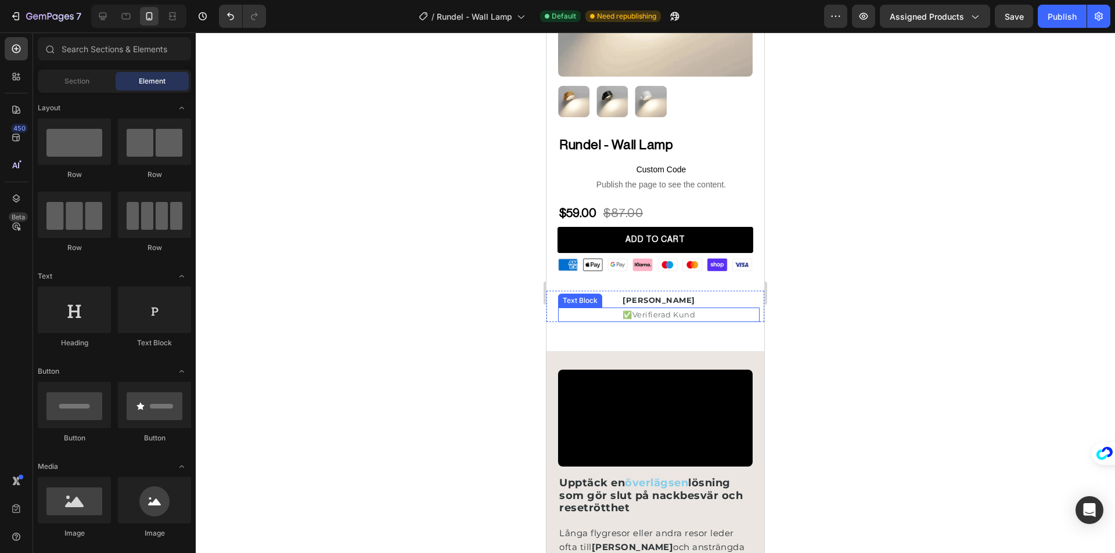
click at [559, 308] on div "✅ Verifierad Kund" at bounding box center [658, 315] width 201 height 15
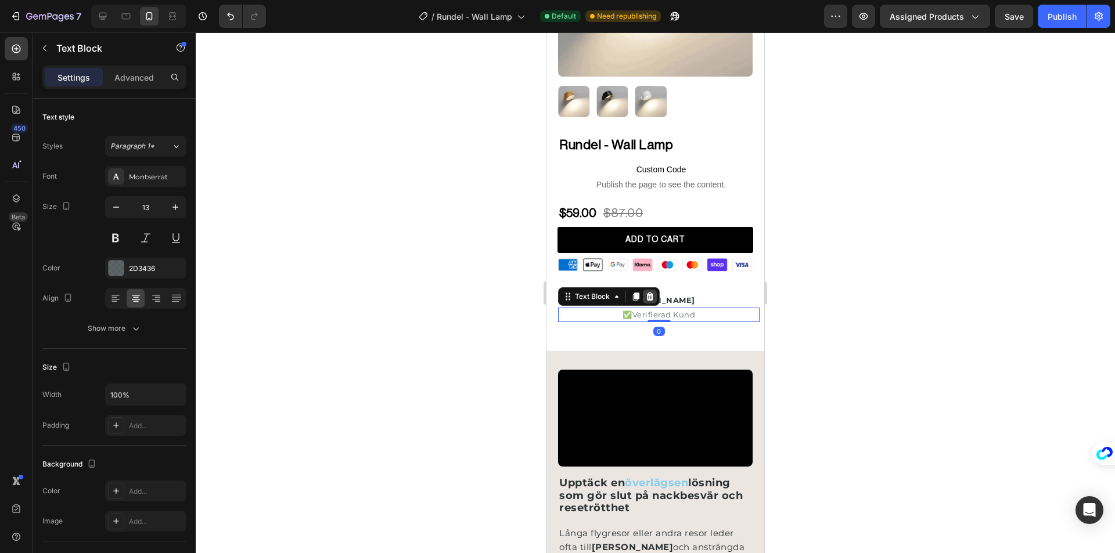
click at [654, 290] on div at bounding box center [650, 297] width 14 height 14
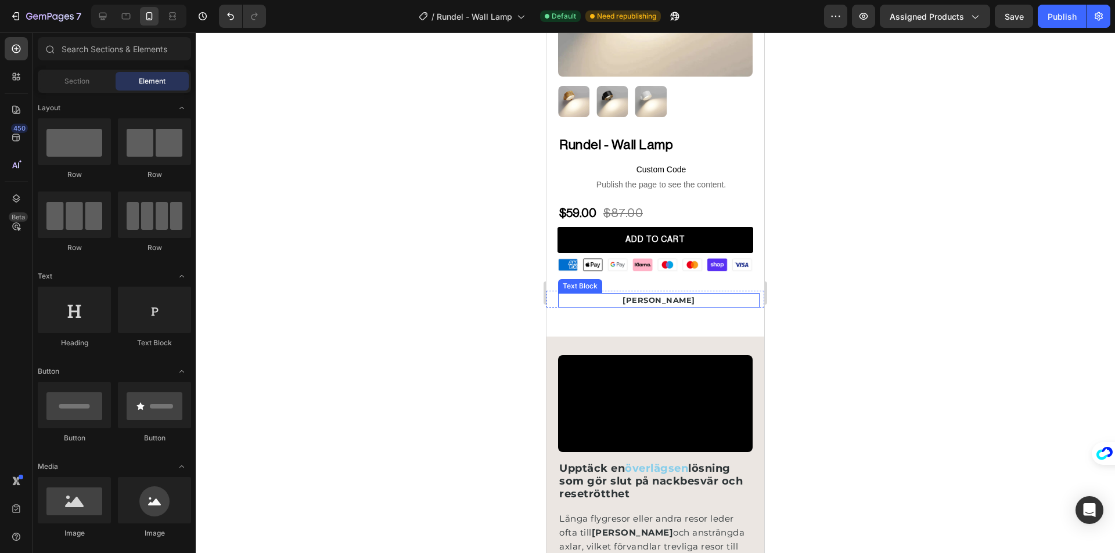
click at [604, 294] on p "[PERSON_NAME]" at bounding box center [658, 300] width 199 height 12
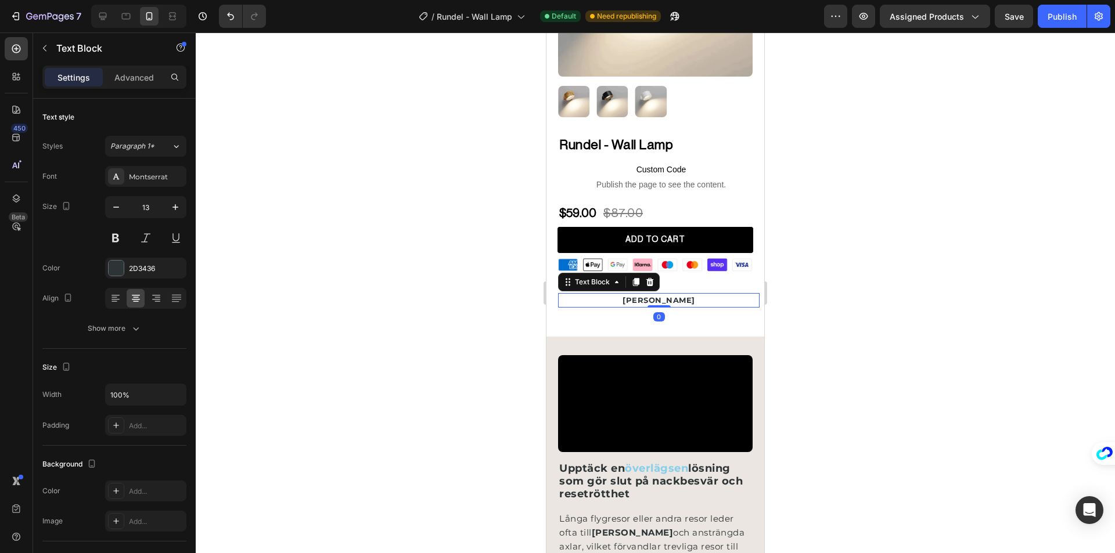
click at [649, 278] on icon at bounding box center [650, 282] width 8 height 8
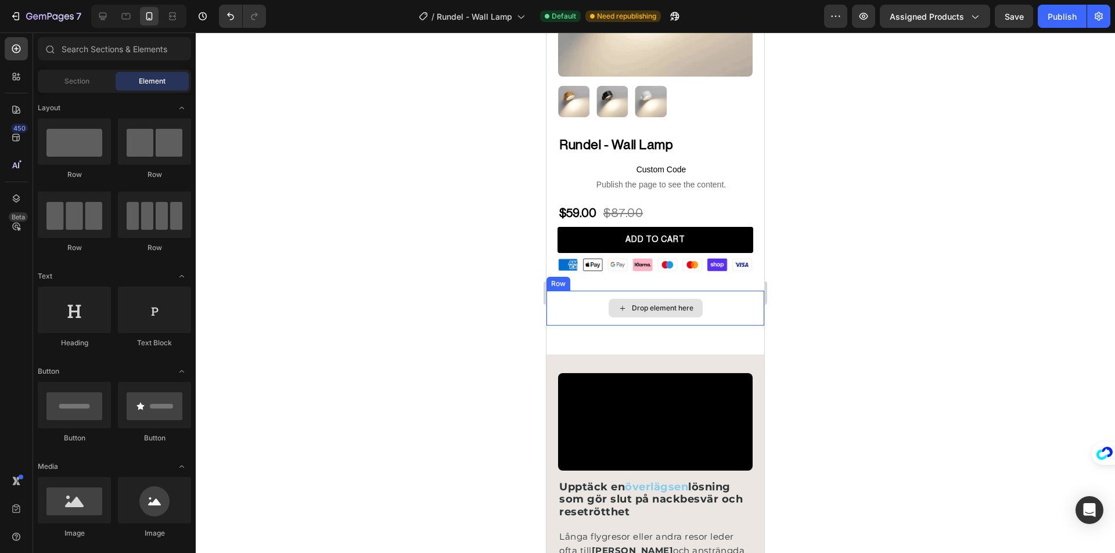
click at [591, 291] on div "Drop element here" at bounding box center [655, 308] width 218 height 35
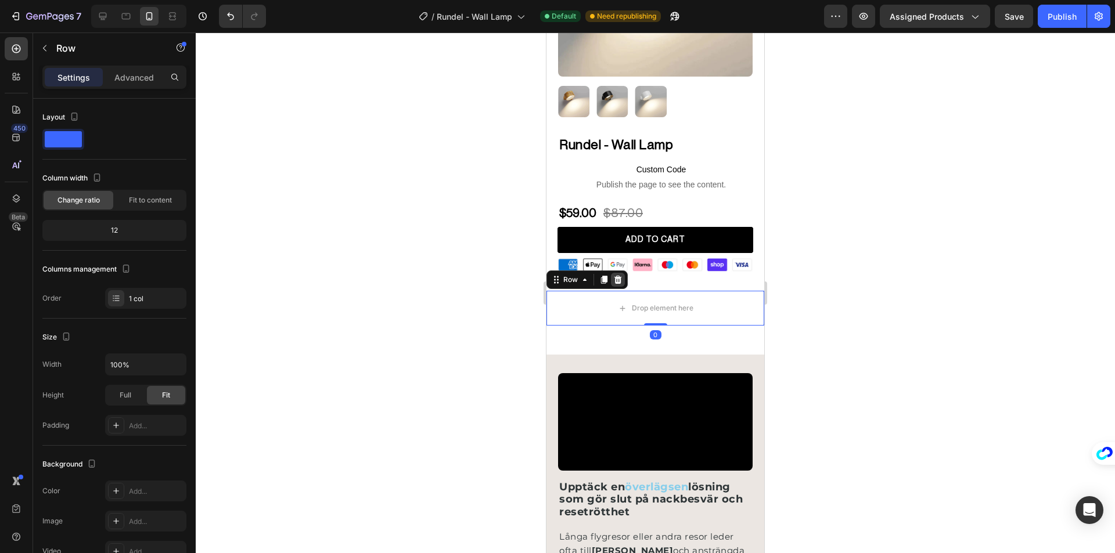
click at [617, 276] on icon at bounding box center [618, 280] width 8 height 8
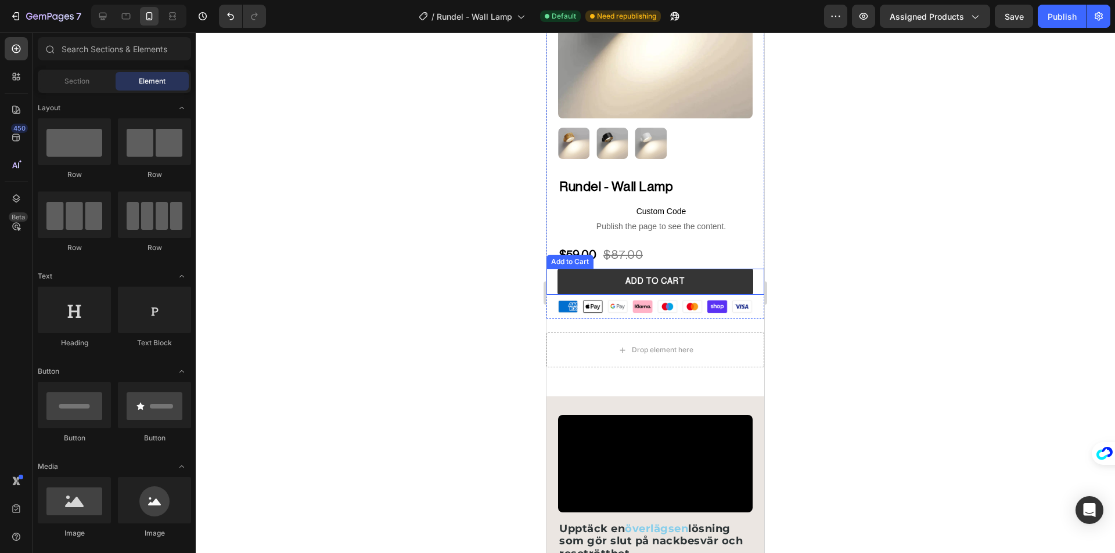
scroll to position [58, 0]
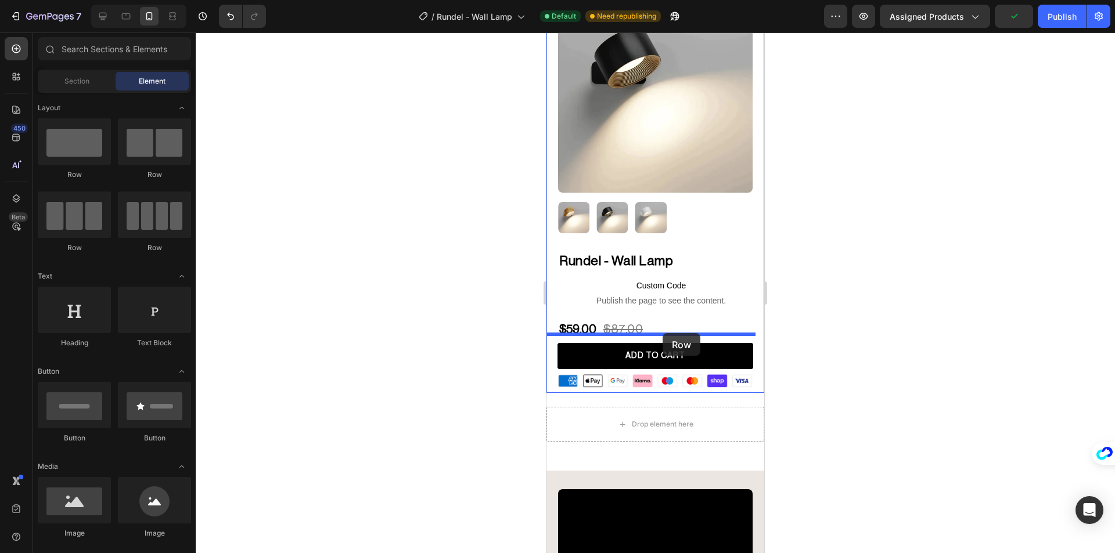
drag, startPoint x: 708, startPoint y: 180, endPoint x: 663, endPoint y: 333, distance: 160.0
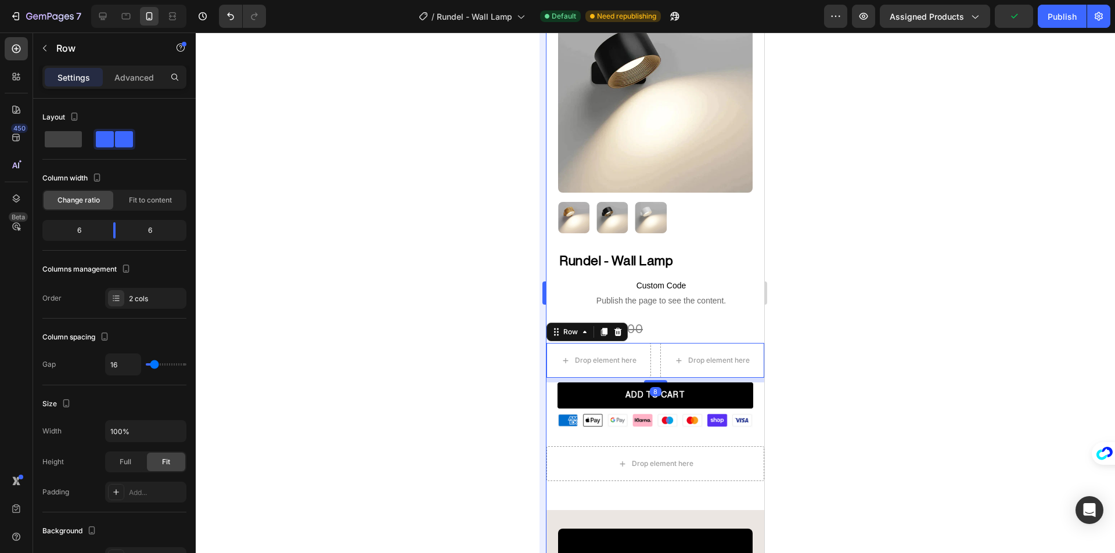
drag, startPoint x: 423, startPoint y: 326, endPoint x: 541, endPoint y: 337, distance: 118.4
click at [427, 327] on div at bounding box center [655, 293] width 919 height 521
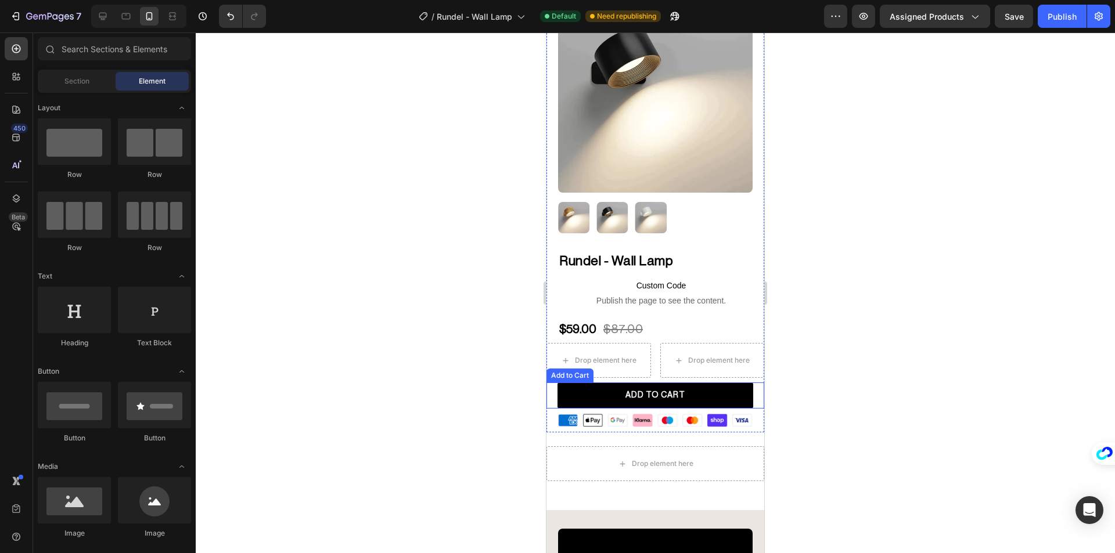
click at [550, 386] on div "ADD TO CART Add to Cart" at bounding box center [655, 396] width 218 height 26
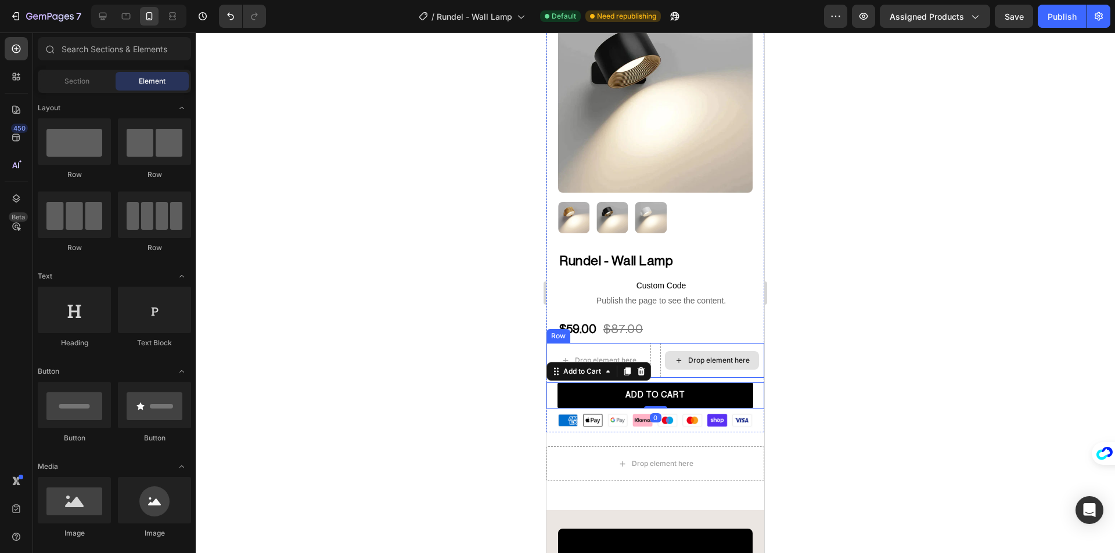
click at [665, 357] on div "Drop element here" at bounding box center [712, 360] width 94 height 19
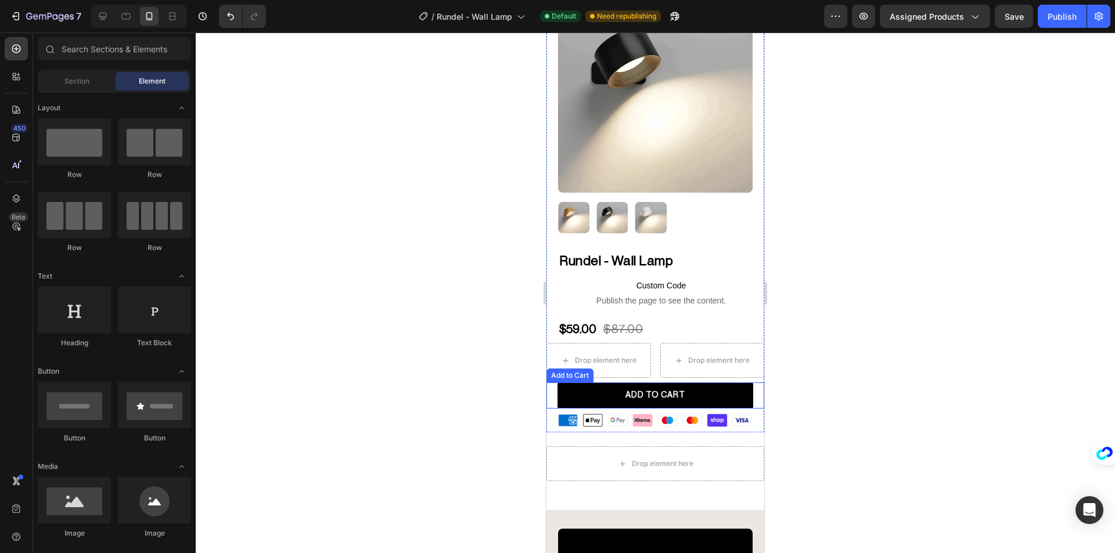
click at [573, 373] on div "Rundel - Wall Lamp (P) Title Custom Code Publish the page to see the content. C…" at bounding box center [655, 342] width 218 height 181
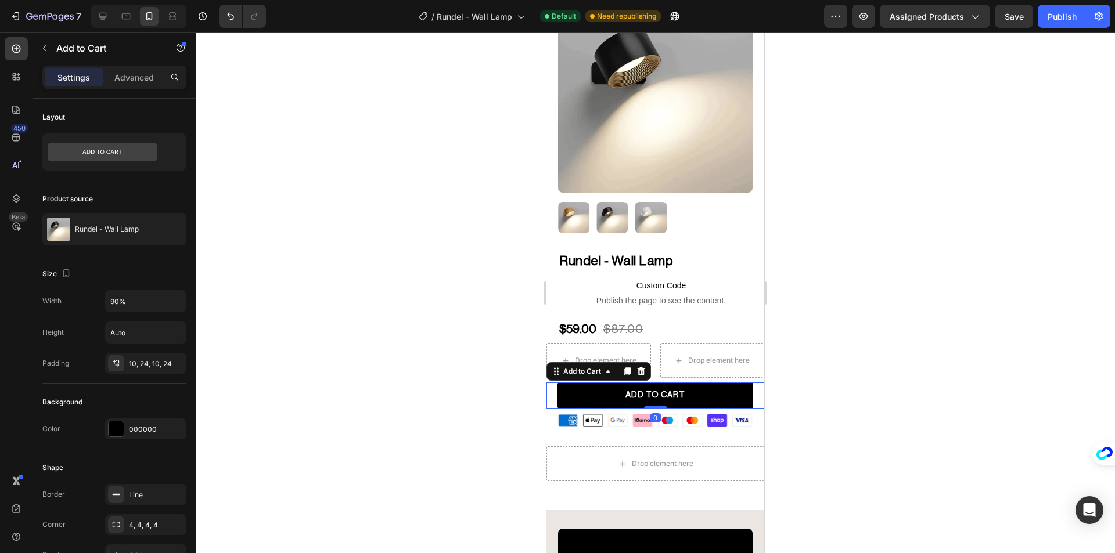
click at [134, 89] on div "Settings Advanced" at bounding box center [114, 82] width 163 height 33
click at [133, 81] on p "Advanced" at bounding box center [133, 77] width 39 height 12
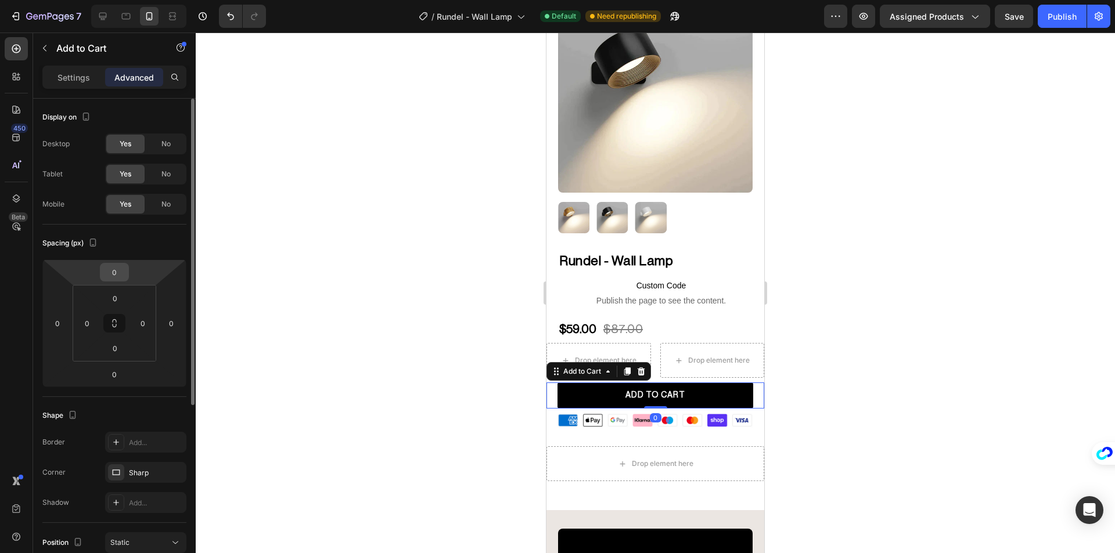
click at [117, 279] on input "0" at bounding box center [114, 272] width 23 height 17
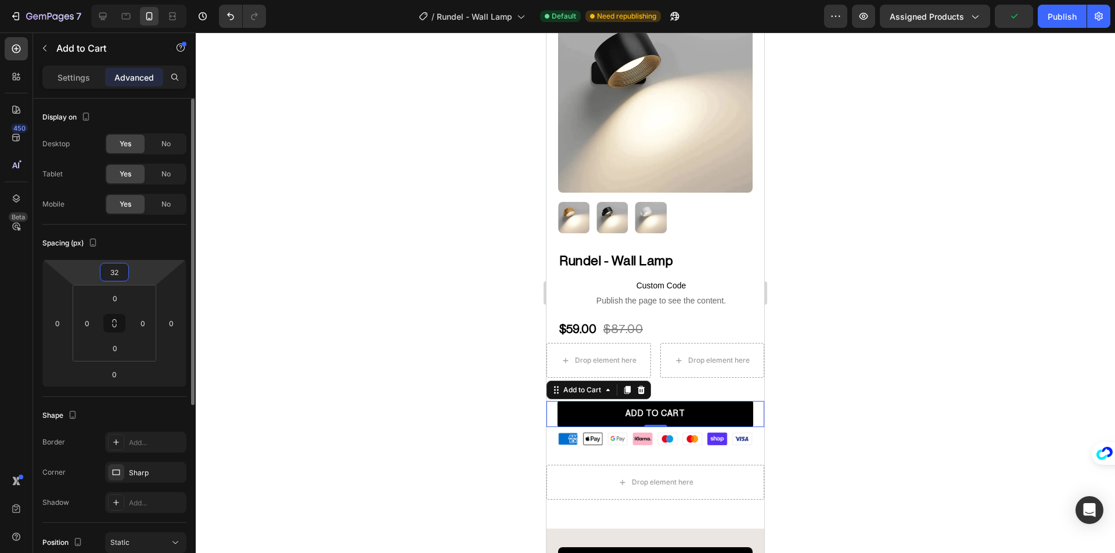
click at [117, 278] on input "32" at bounding box center [114, 272] width 23 height 17
type input "16"
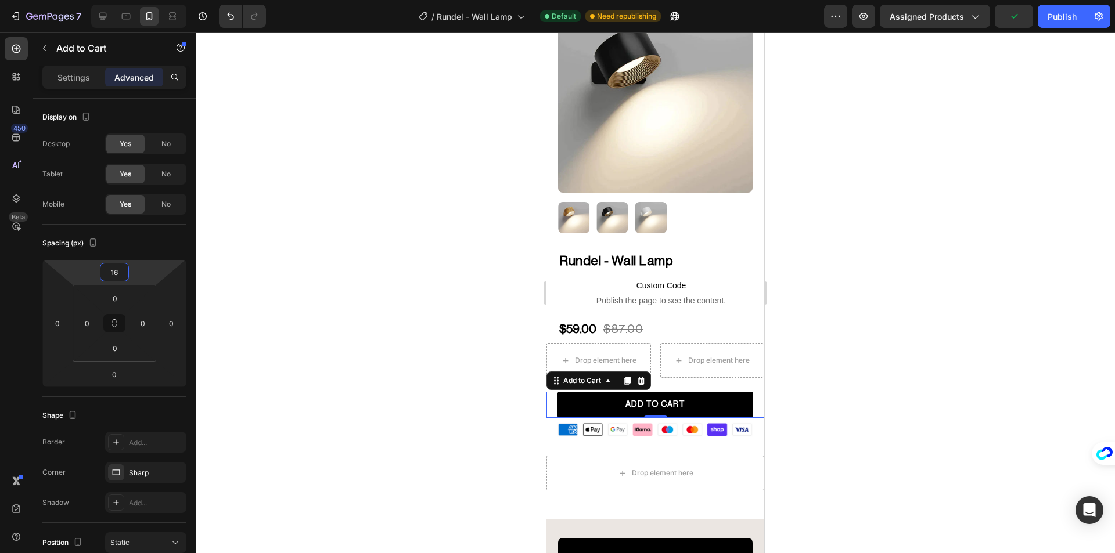
click at [388, 269] on div at bounding box center [655, 293] width 919 height 521
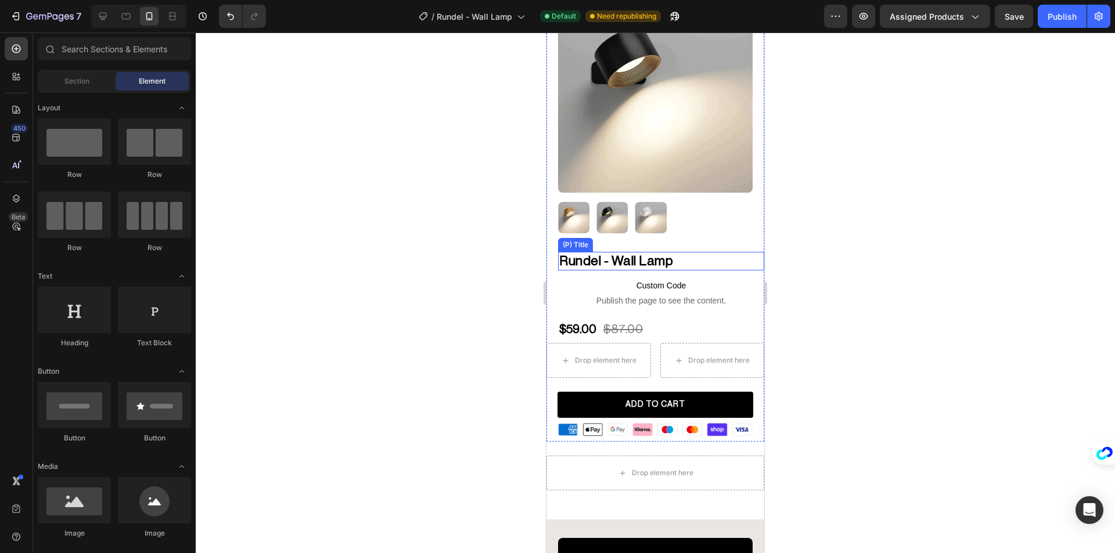
click at [641, 252] on h2 "Rundel - Wall Lamp" at bounding box center [661, 261] width 206 height 19
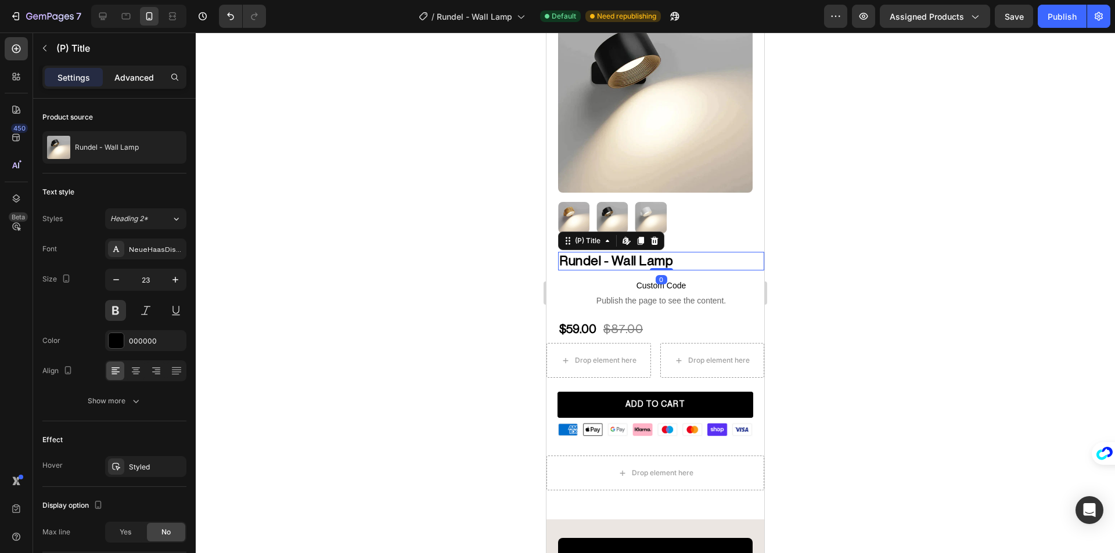
click at [126, 69] on div "Advanced" at bounding box center [134, 77] width 58 height 19
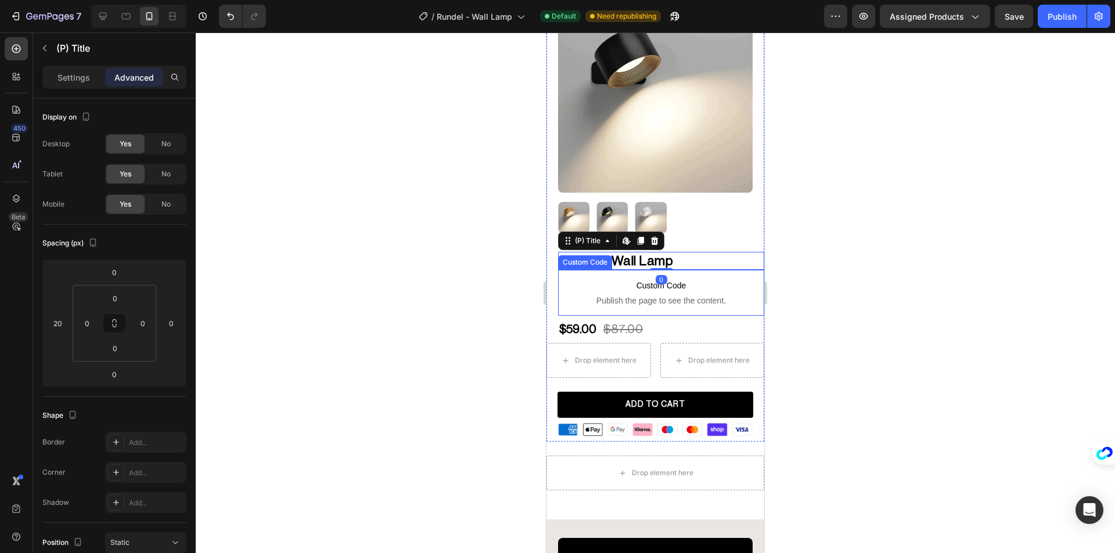
click at [585, 295] on span "Publish the page to see the content." at bounding box center [661, 301] width 206 height 12
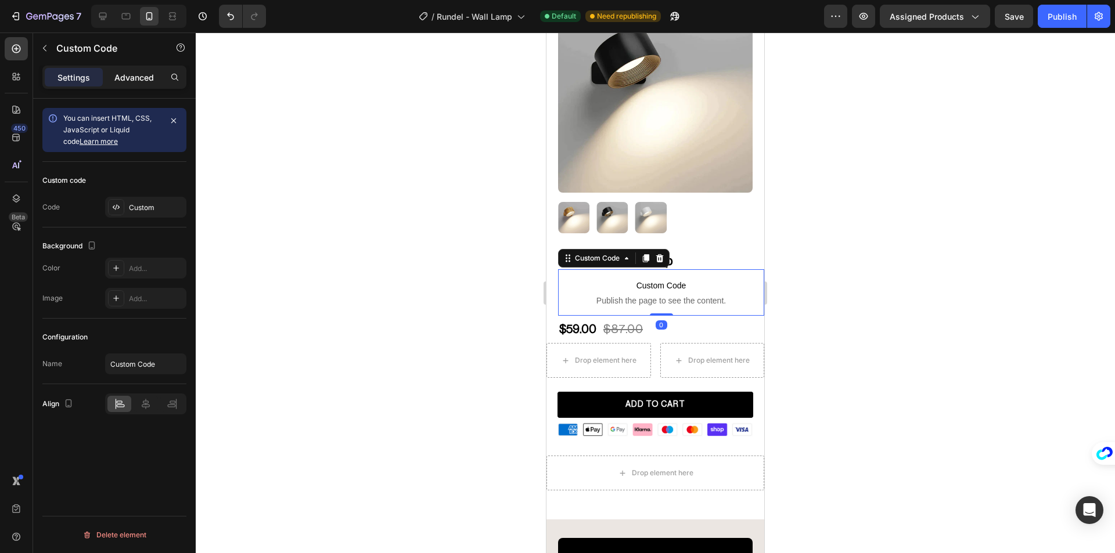
click at [127, 76] on p "Advanced" at bounding box center [133, 77] width 39 height 12
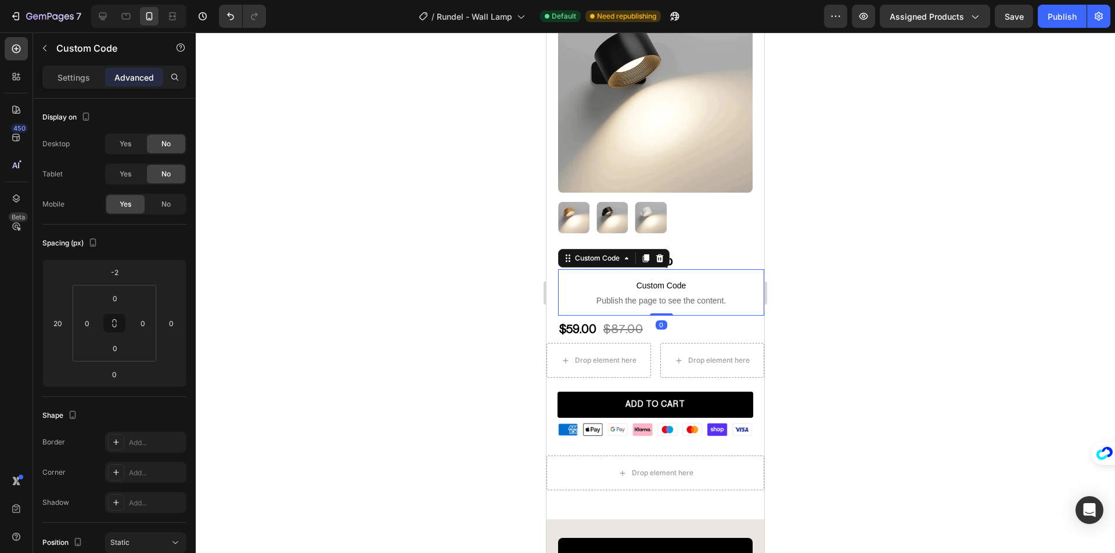
click at [323, 214] on div at bounding box center [655, 293] width 919 height 521
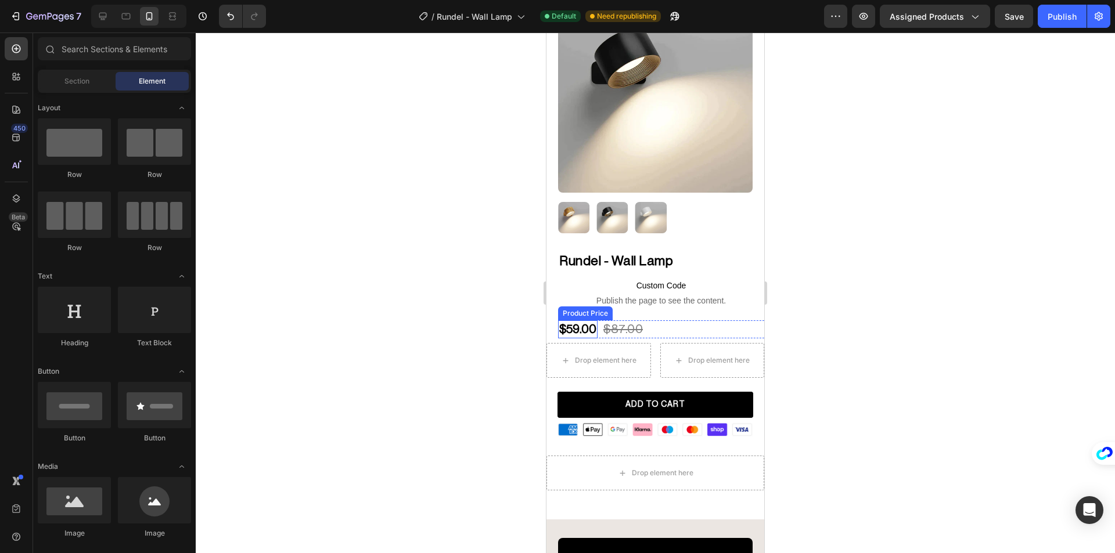
click at [584, 309] on div "Product Price" at bounding box center [585, 314] width 55 height 14
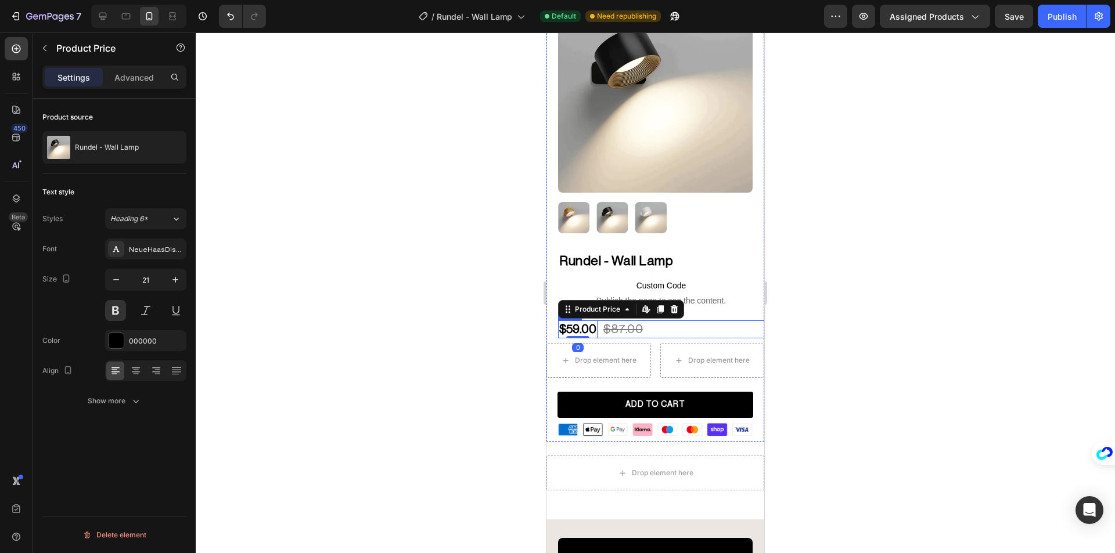
click at [693, 321] on div "$59.00 Product Price Edit content in Shopify 0 Product Price Edit content in Sh…" at bounding box center [667, 330] width 218 height 18
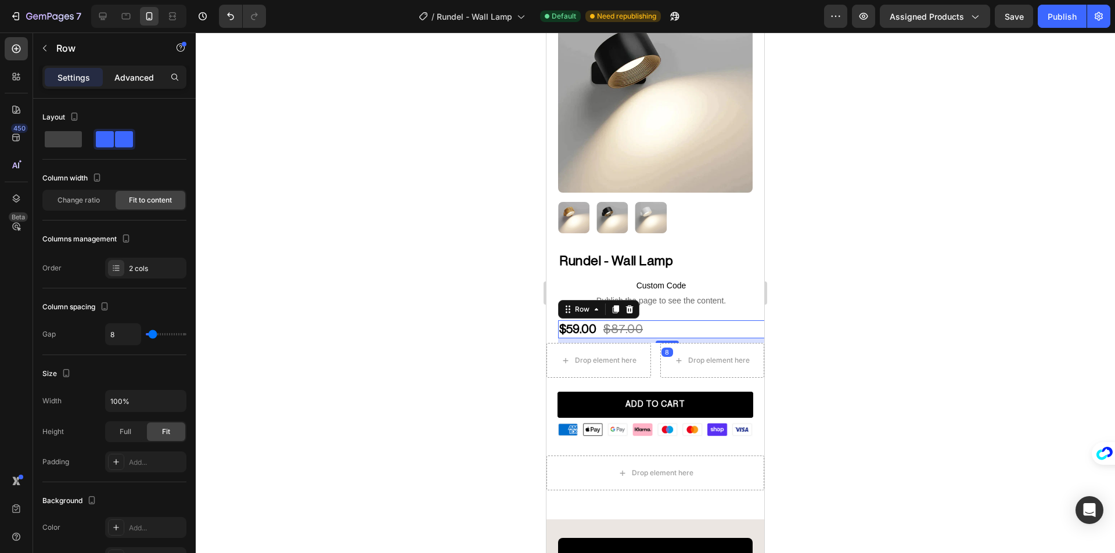
click at [135, 80] on p "Advanced" at bounding box center [133, 77] width 39 height 12
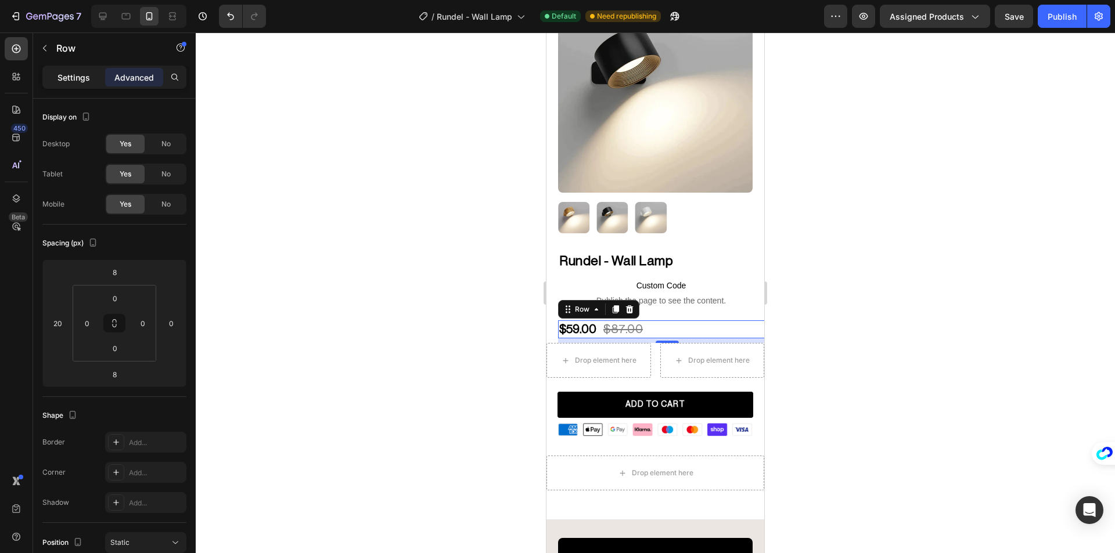
click at [71, 74] on p "Settings" at bounding box center [73, 77] width 33 height 12
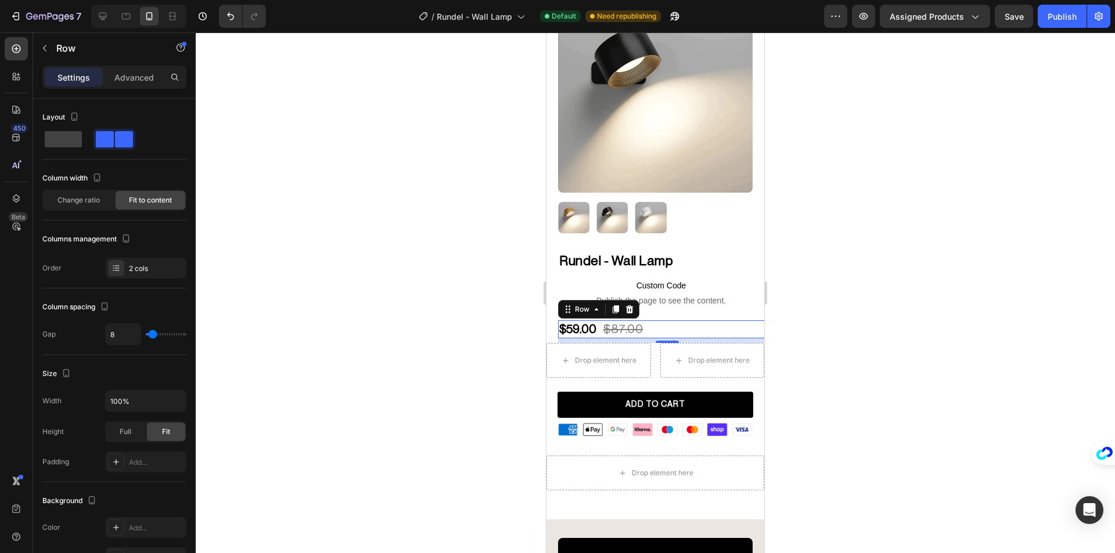
click at [312, 211] on div at bounding box center [655, 293] width 919 height 521
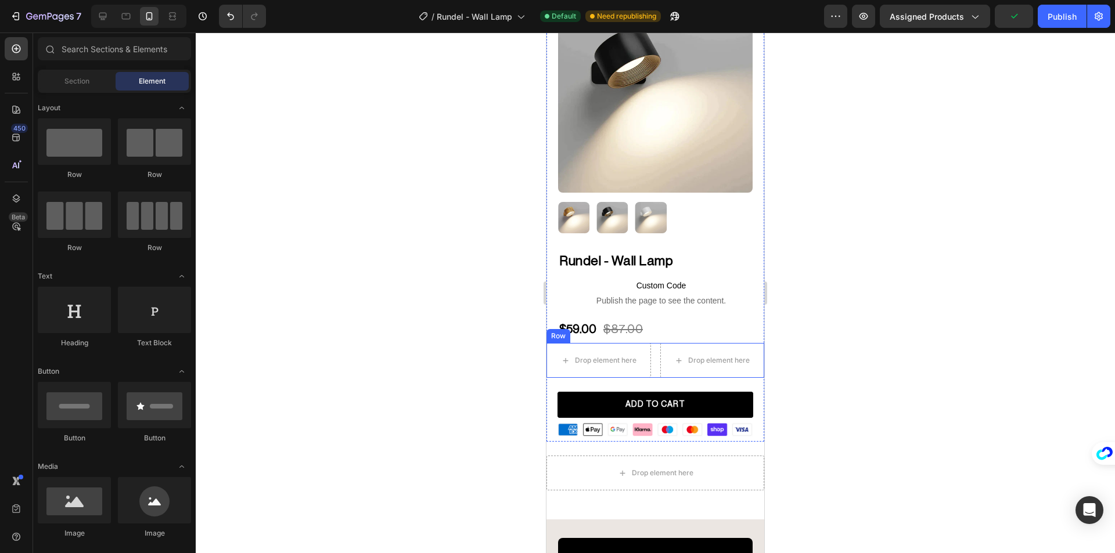
click at [651, 358] on div "Drop element here Drop element here Row" at bounding box center [655, 360] width 218 height 35
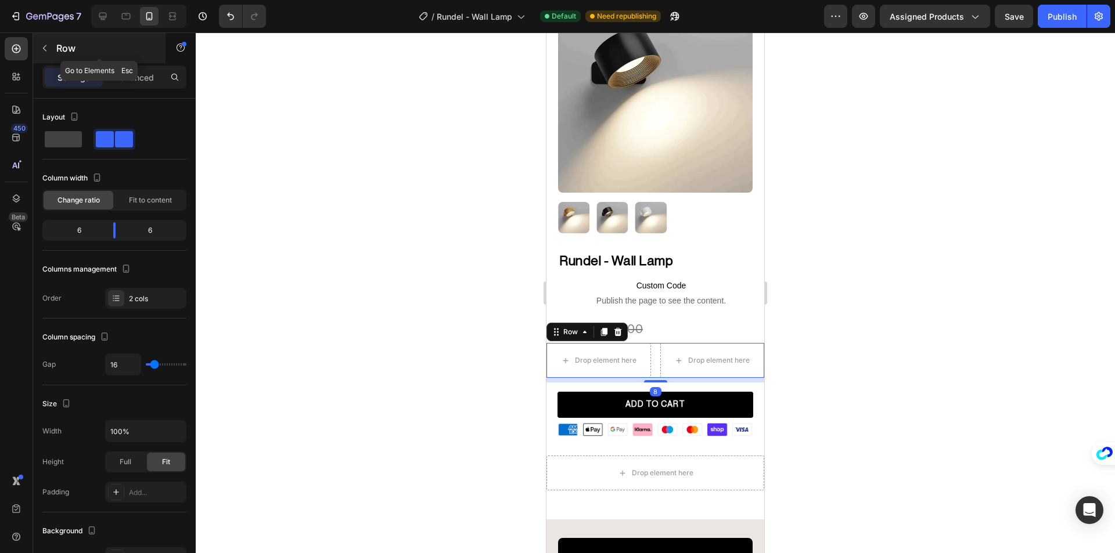
click at [47, 44] on icon "button" at bounding box center [44, 48] width 9 height 9
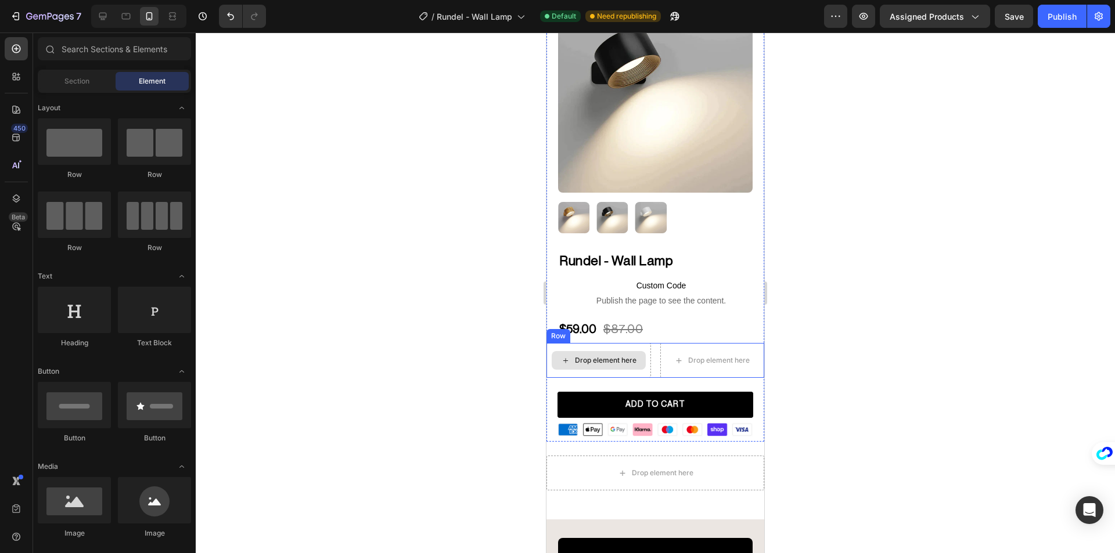
click at [625, 356] on div "Drop element here" at bounding box center [606, 360] width 62 height 9
click at [104, 47] on input "text" at bounding box center [114, 48] width 153 height 23
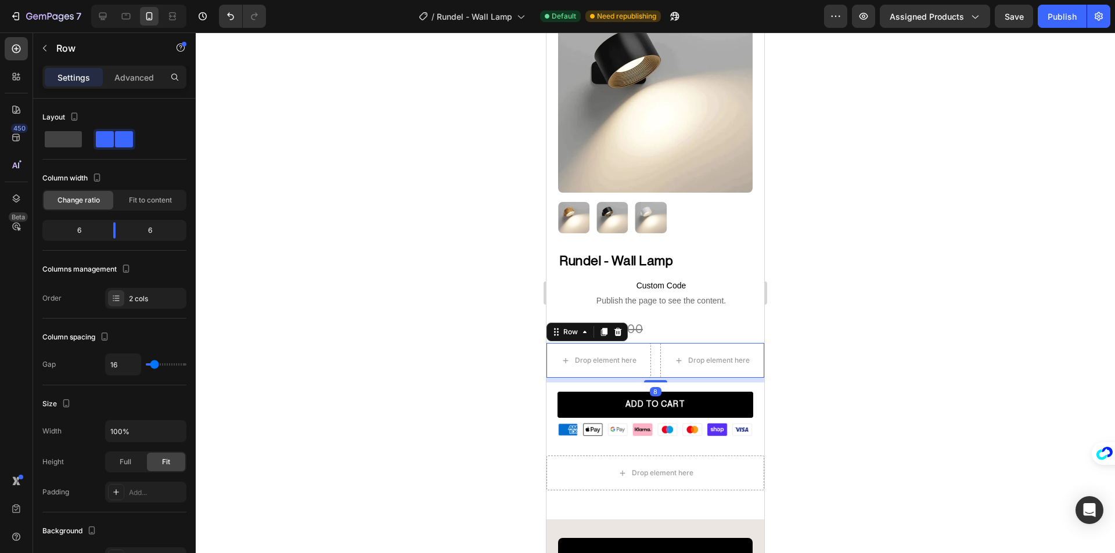
click at [654, 355] on div "Drop element here Drop element here Row 8" at bounding box center [655, 360] width 218 height 35
click at [49, 56] on button "button" at bounding box center [44, 48] width 19 height 19
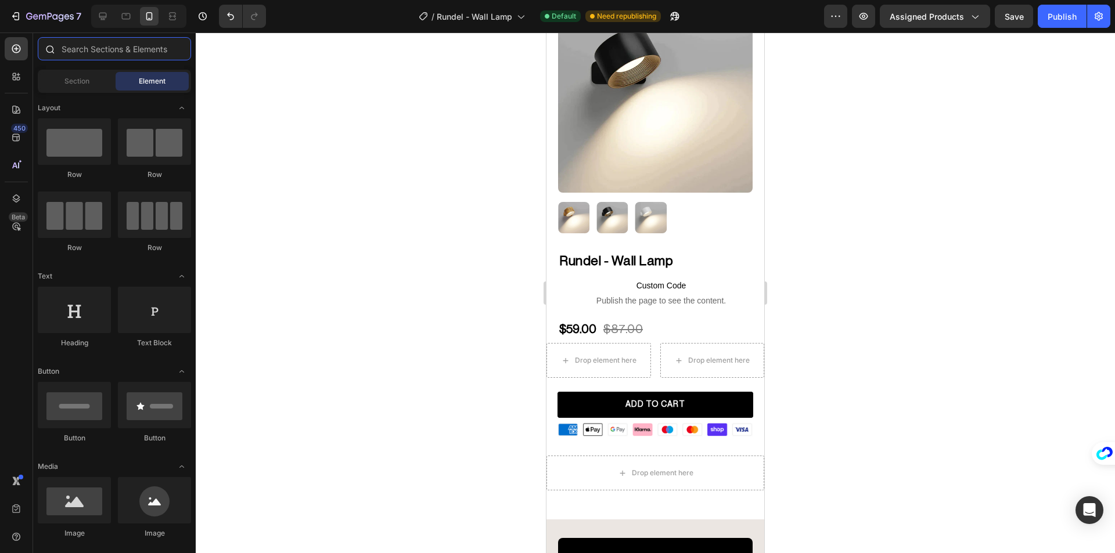
click at [84, 52] on input "text" at bounding box center [114, 48] width 153 height 23
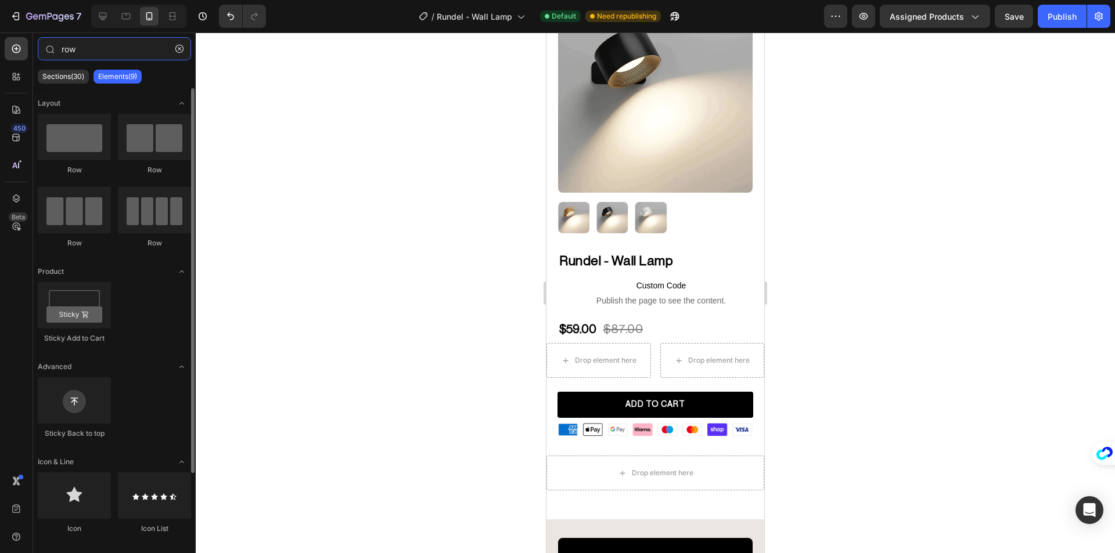
type input "row"
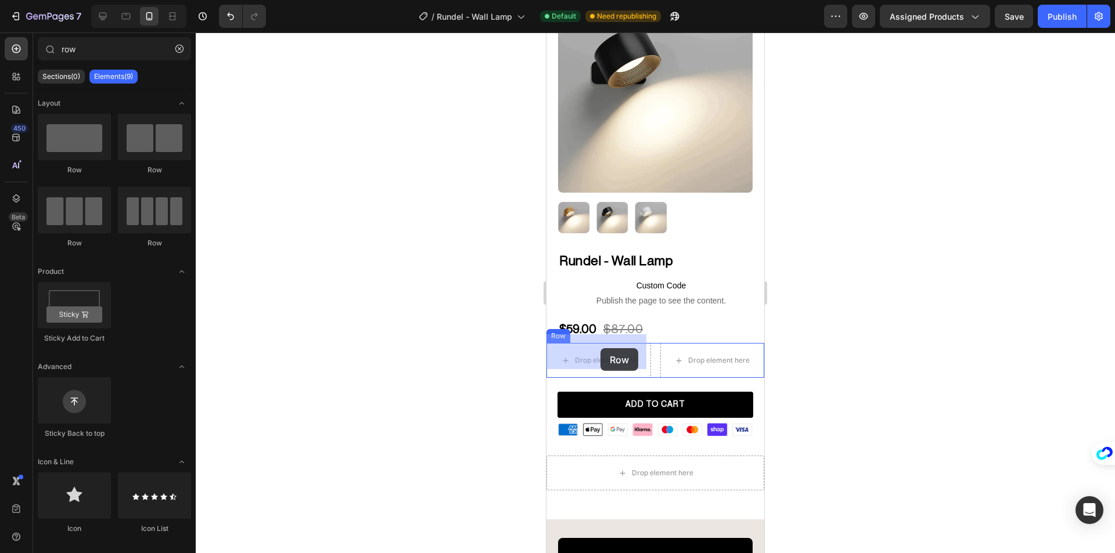
drag, startPoint x: 664, startPoint y: 185, endPoint x: 600, endPoint y: 348, distance: 175.5
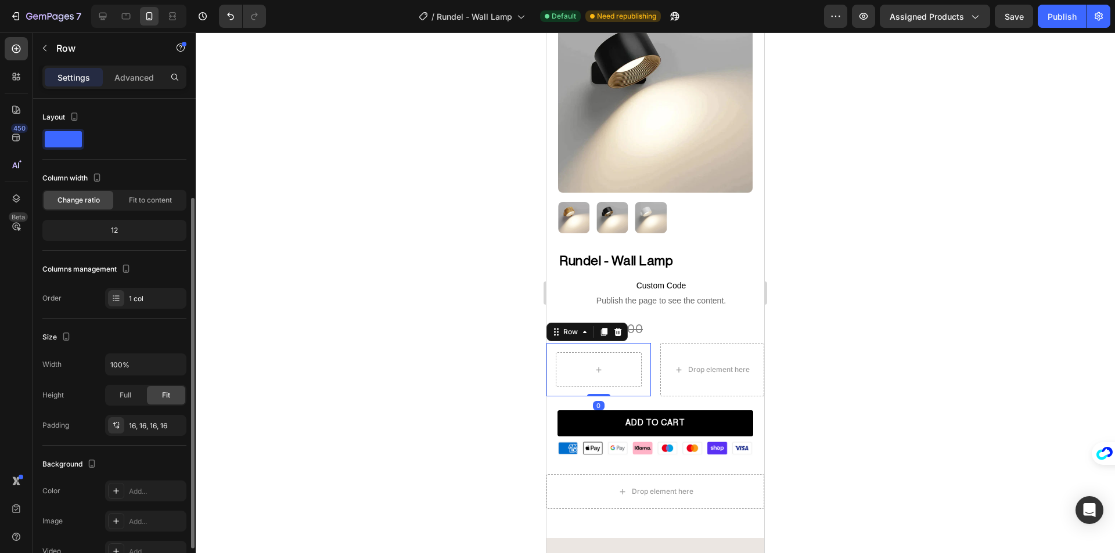
scroll to position [190, 0]
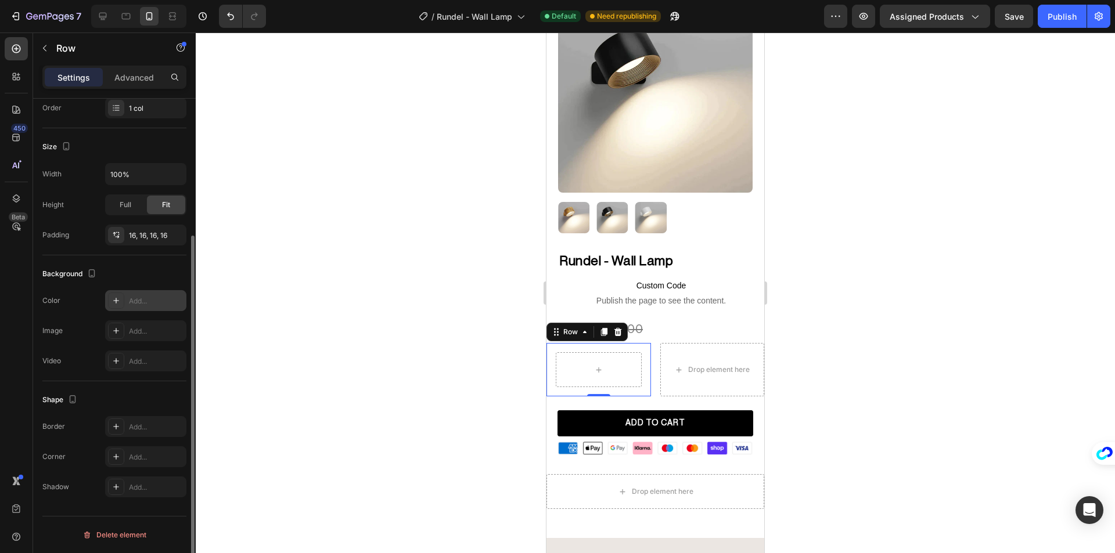
click at [141, 301] on div "Add..." at bounding box center [156, 301] width 55 height 10
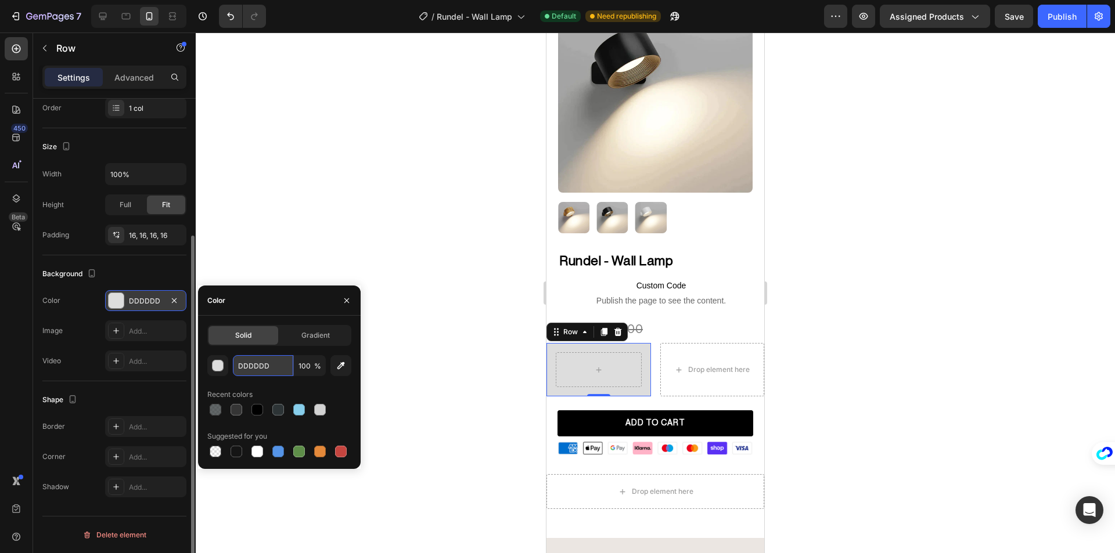
click at [271, 373] on input "DDDDDD" at bounding box center [263, 365] width 60 height 21
paste input "#F7F7F7"
type input "#F7F7F7"
click at [318, 258] on div at bounding box center [655, 293] width 919 height 521
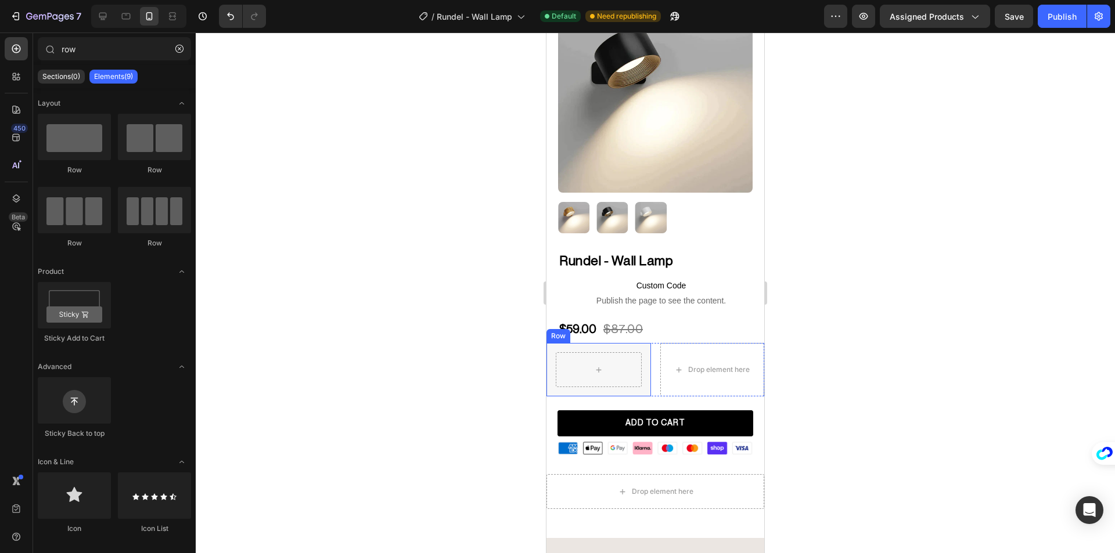
click at [568, 381] on div "Row" at bounding box center [598, 369] width 105 height 53
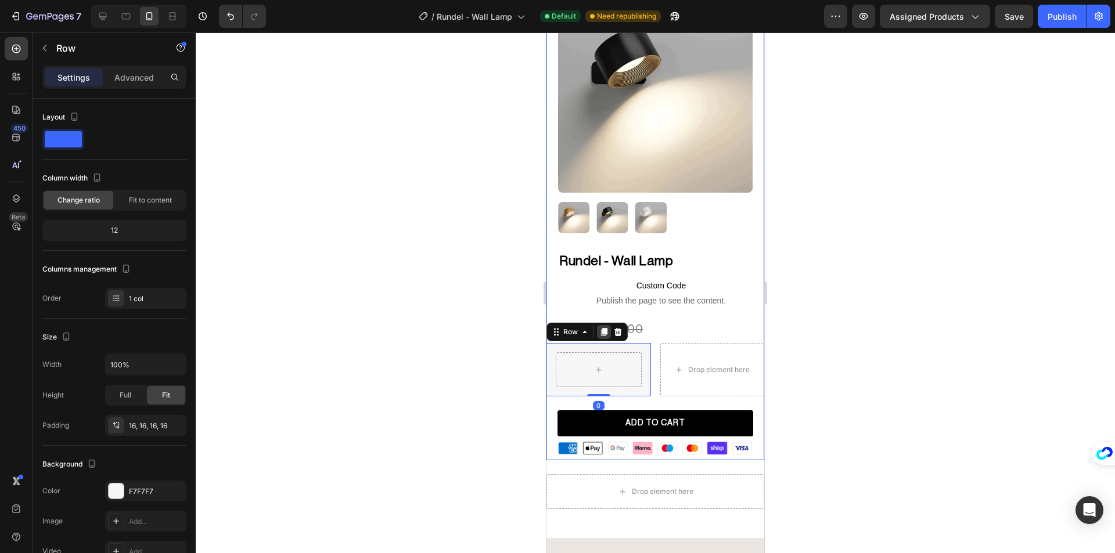
click at [603, 328] on icon at bounding box center [604, 332] width 6 height 8
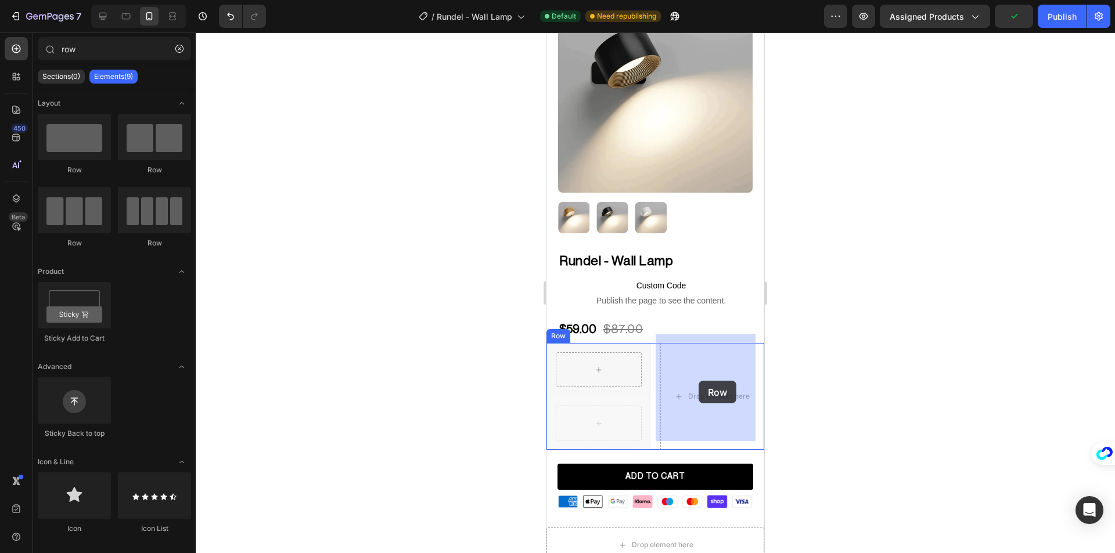
drag, startPoint x: 603, startPoint y: 408, endPoint x: 699, endPoint y: 381, distance: 99.1
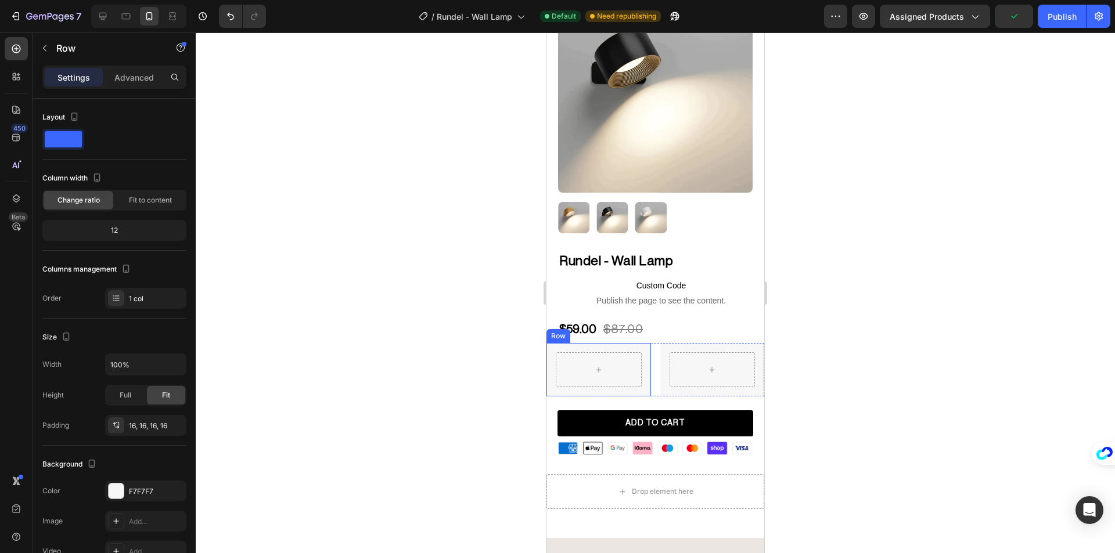
click at [500, 346] on div at bounding box center [655, 293] width 919 height 521
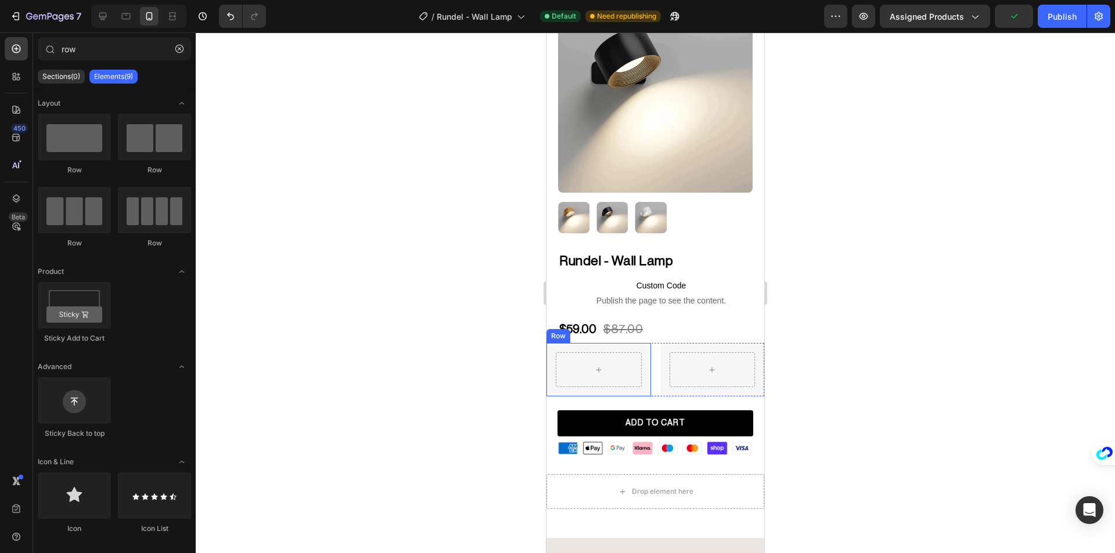
click at [521, 353] on div at bounding box center [655, 293] width 919 height 521
click at [553, 375] on div "Row" at bounding box center [598, 369] width 105 height 53
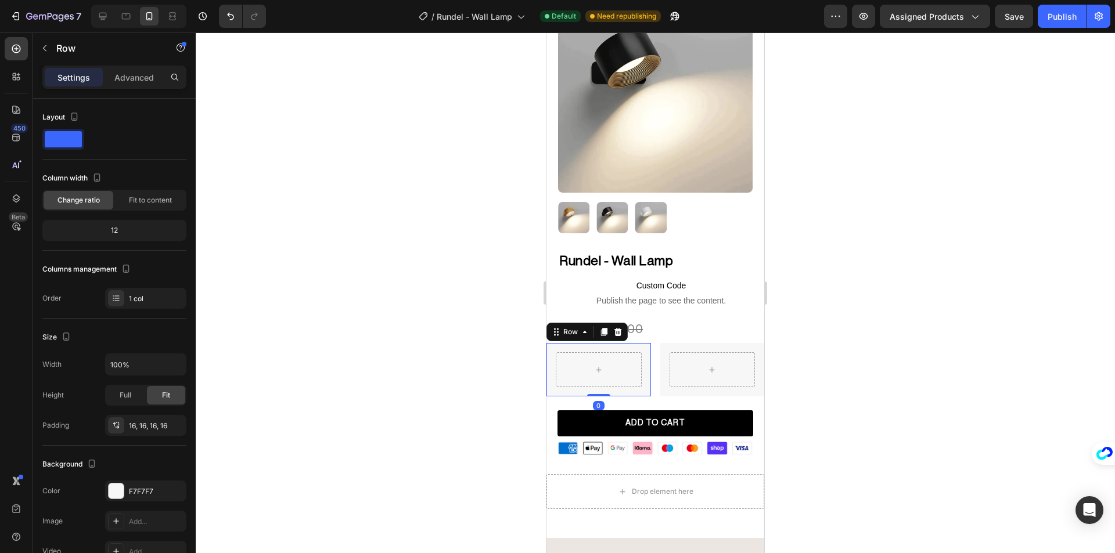
click at [148, 87] on div "Settings Advanced" at bounding box center [114, 77] width 144 height 23
click at [146, 80] on p "Advanced" at bounding box center [133, 77] width 39 height 12
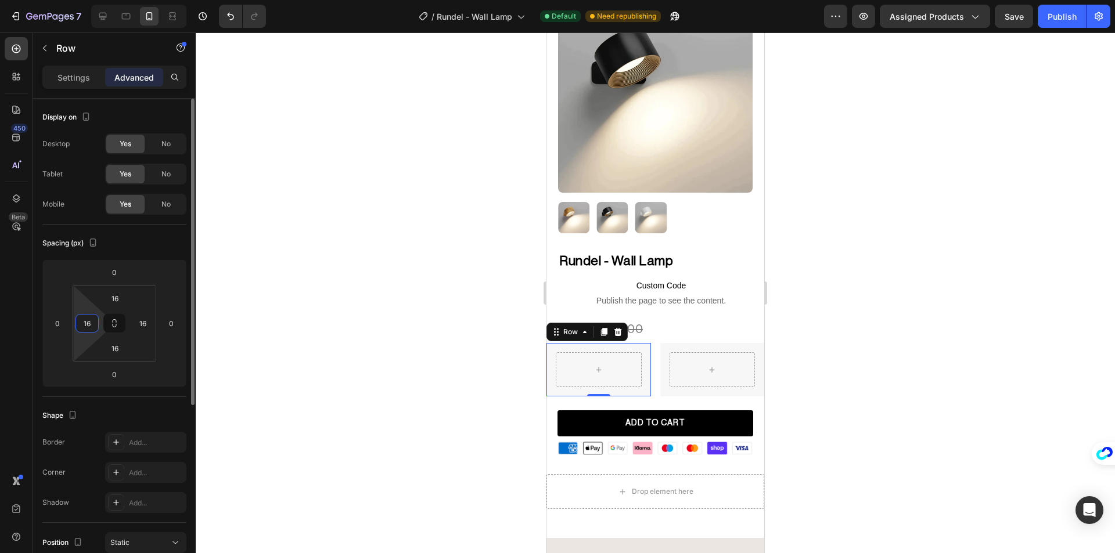
click at [82, 319] on input "16" at bounding box center [86, 323] width 17 height 17
click at [82, 319] on input "20" at bounding box center [86, 323] width 17 height 17
type input "0"
click at [48, 324] on div "0" at bounding box center [57, 323] width 23 height 19
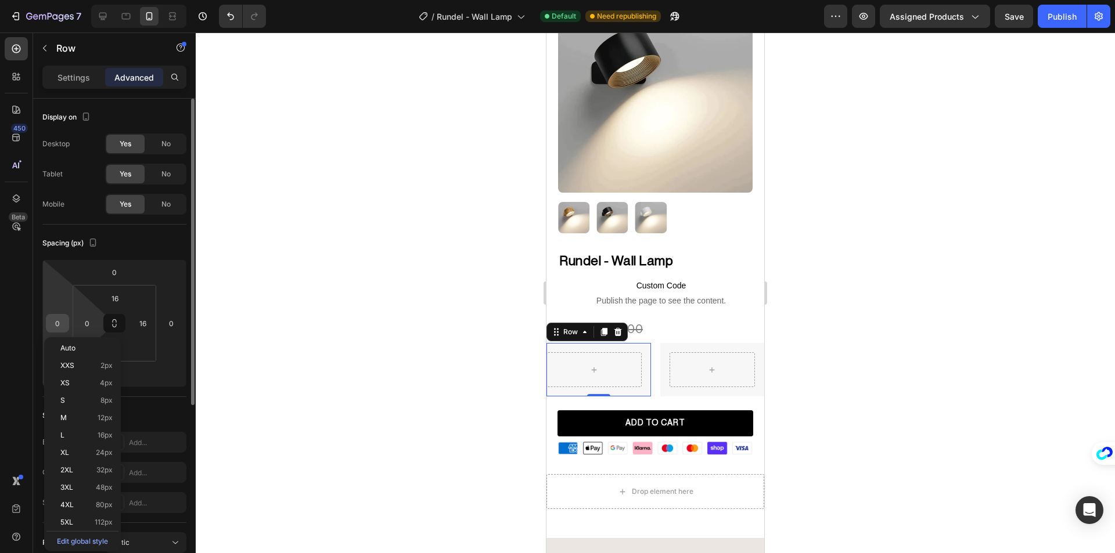
click at [52, 322] on input "0" at bounding box center [57, 323] width 17 height 17
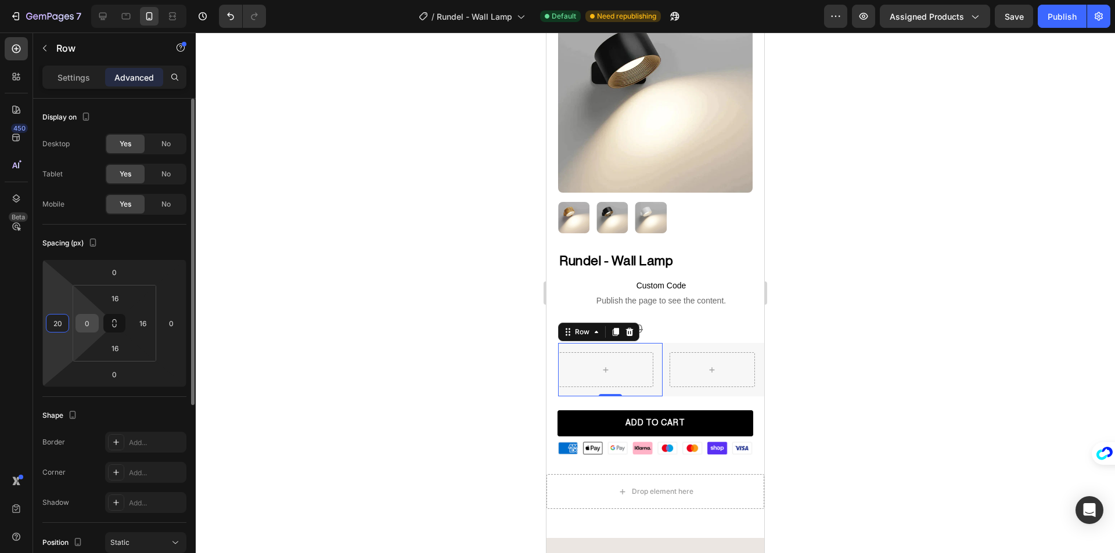
type input "20"
click at [79, 320] on input "0" at bounding box center [86, 323] width 17 height 17
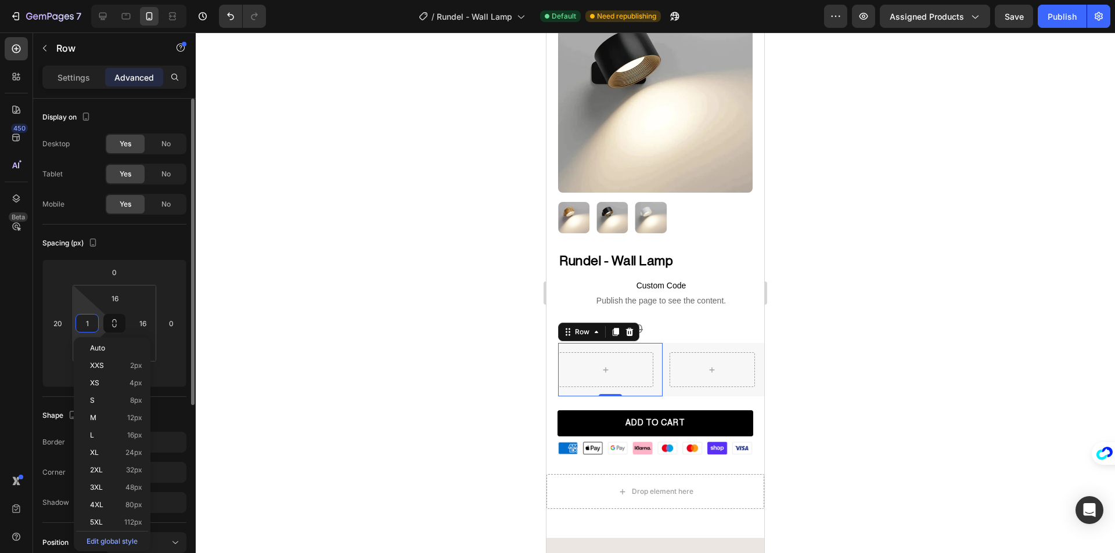
type input "16"
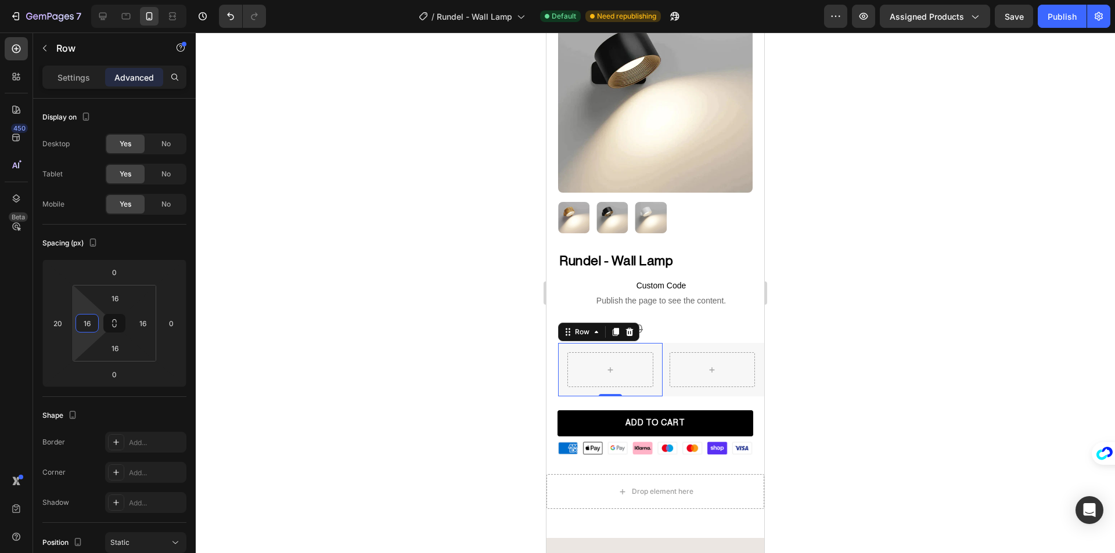
click at [354, 350] on div at bounding box center [655, 293] width 919 height 521
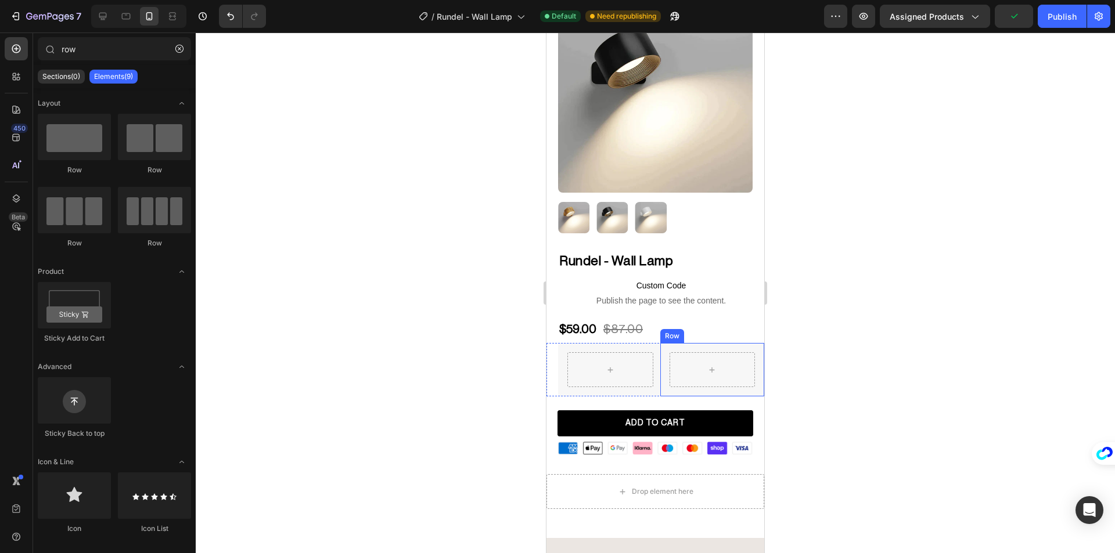
click at [687, 381] on div "Row" at bounding box center [712, 369] width 105 height 53
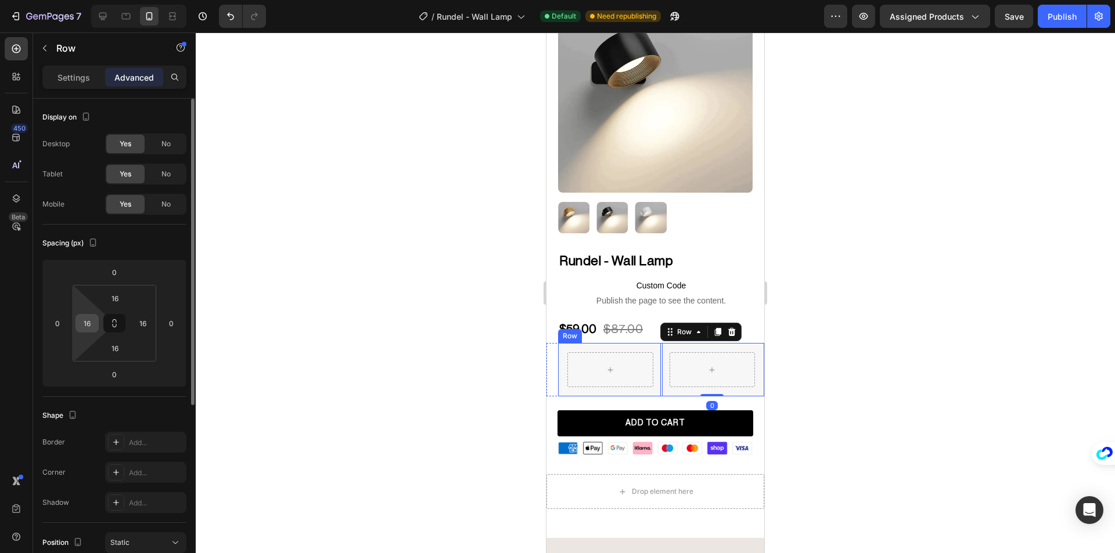
click at [93, 326] on input "16" at bounding box center [86, 323] width 17 height 17
type input "0"
click at [140, 324] on input "16" at bounding box center [142, 323] width 17 height 17
type input "0"
click at [111, 348] on input "16" at bounding box center [114, 348] width 23 height 17
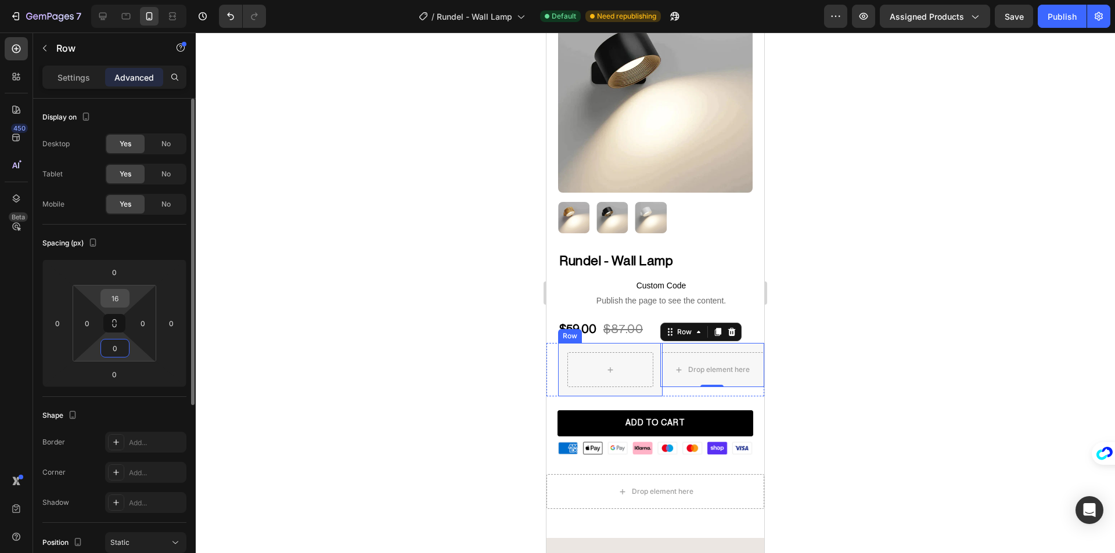
type input "0"
click at [126, 296] on input "16" at bounding box center [114, 298] width 23 height 17
click at [118, 299] on input "0" at bounding box center [114, 298] width 23 height 17
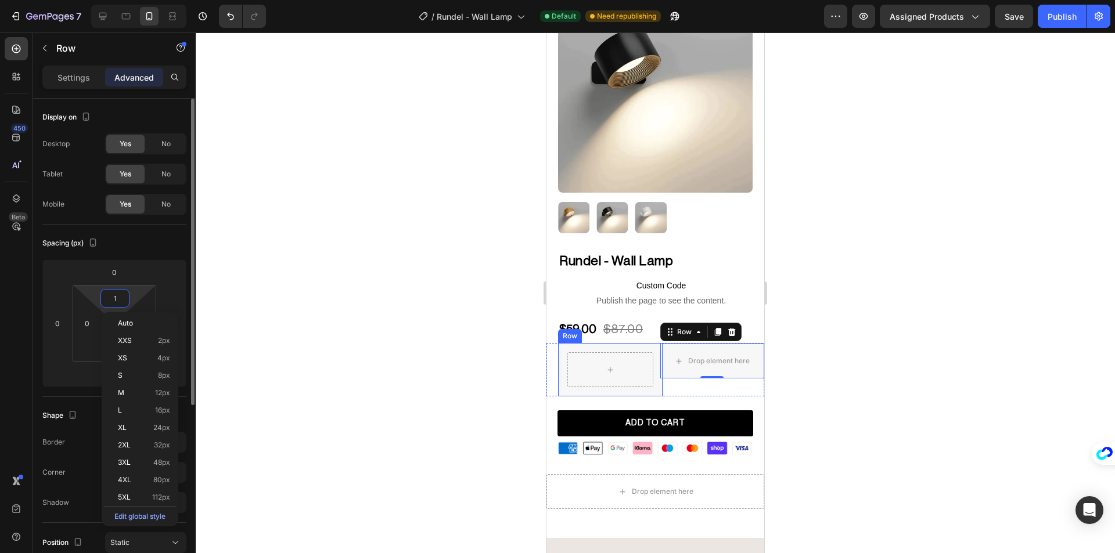
type input "16"
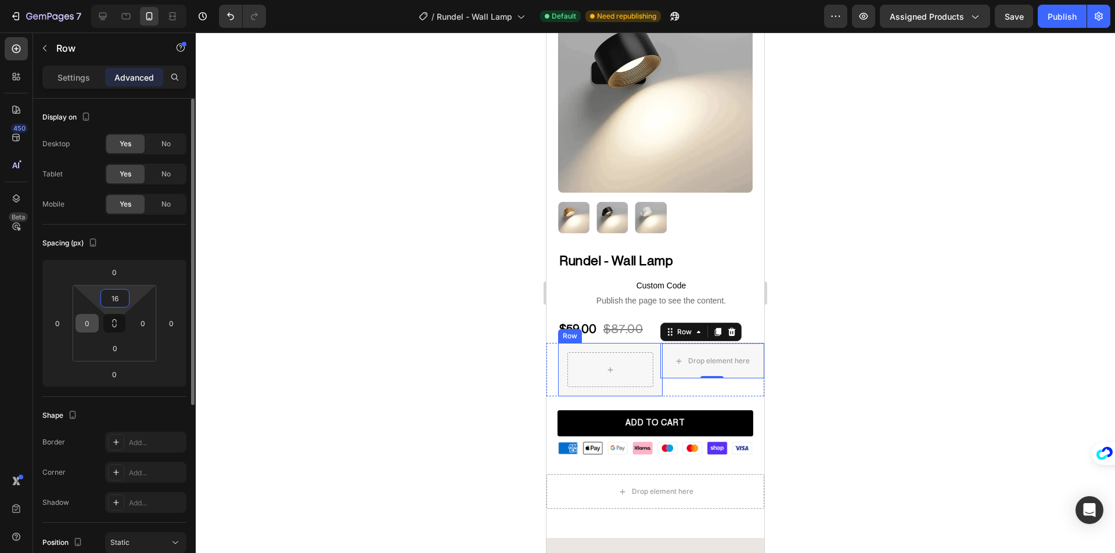
click at [93, 316] on input "0" at bounding box center [86, 323] width 17 height 17
type input "16"
click at [134, 319] on input "0" at bounding box center [142, 323] width 17 height 17
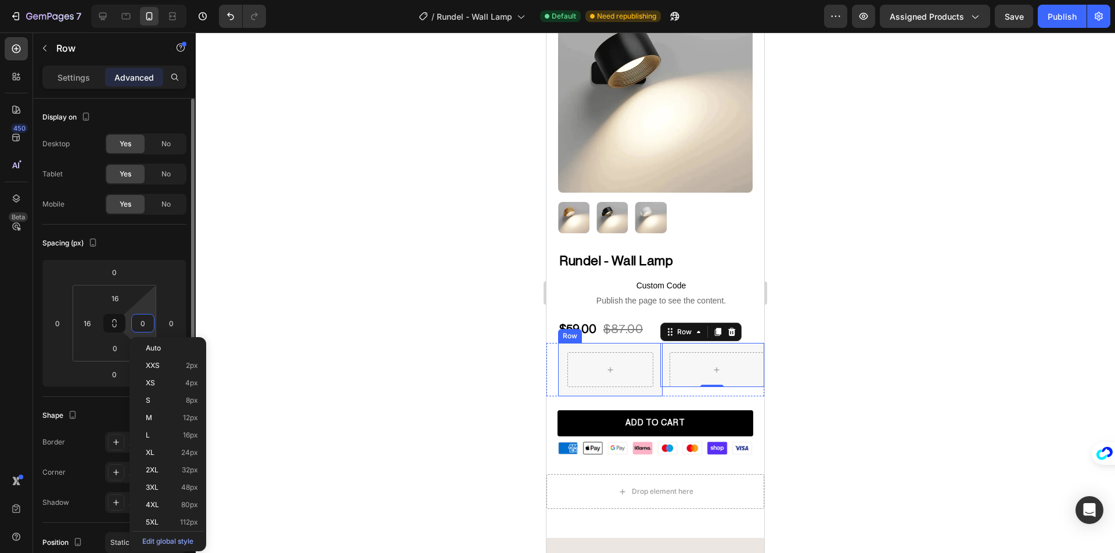
click at [134, 319] on input "0" at bounding box center [142, 323] width 17 height 17
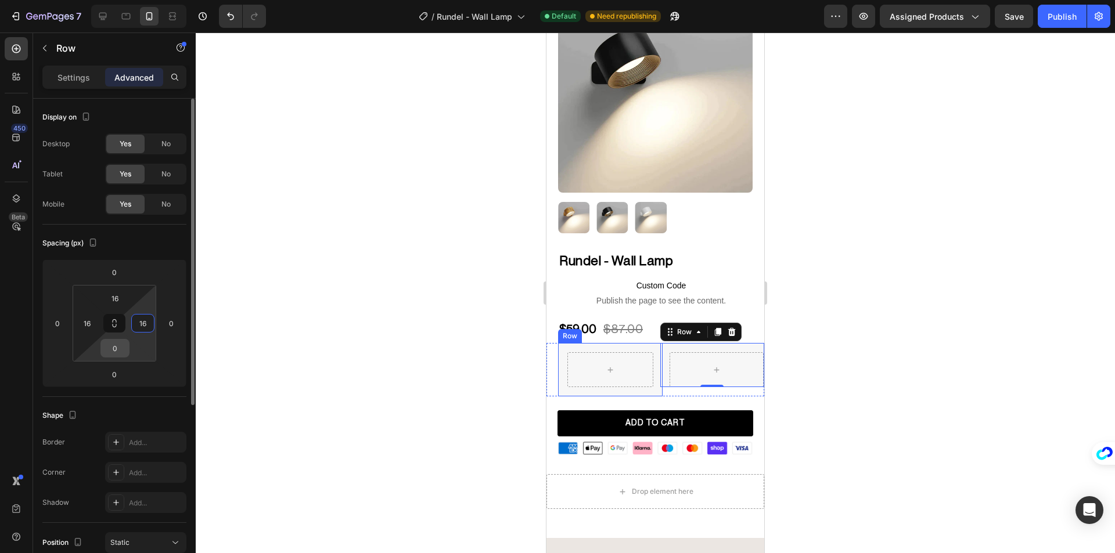
type input "16"
click at [117, 340] on input "0" at bounding box center [114, 348] width 23 height 17
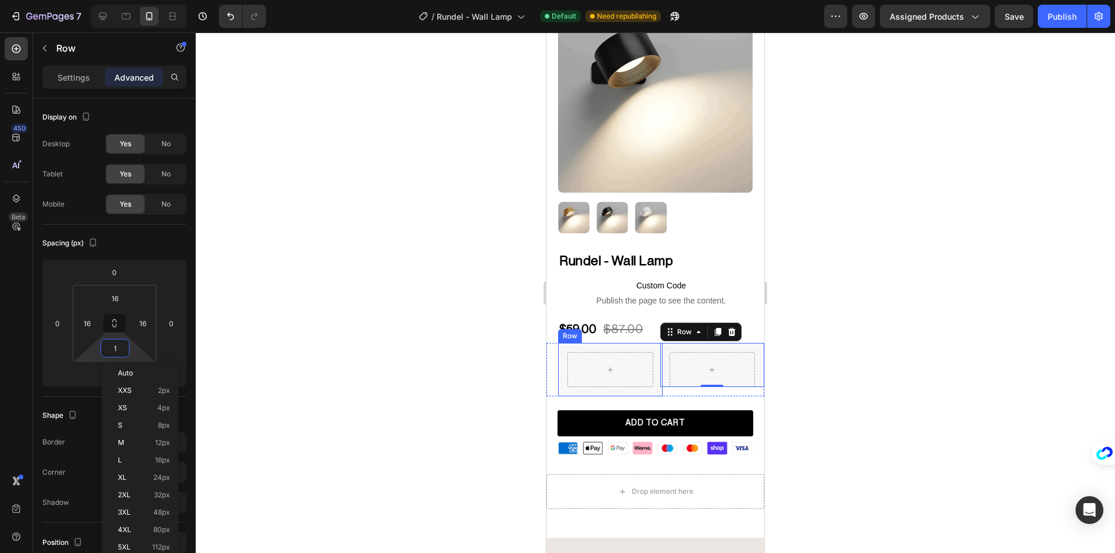
type input "16"
click at [341, 346] on div at bounding box center [655, 293] width 919 height 521
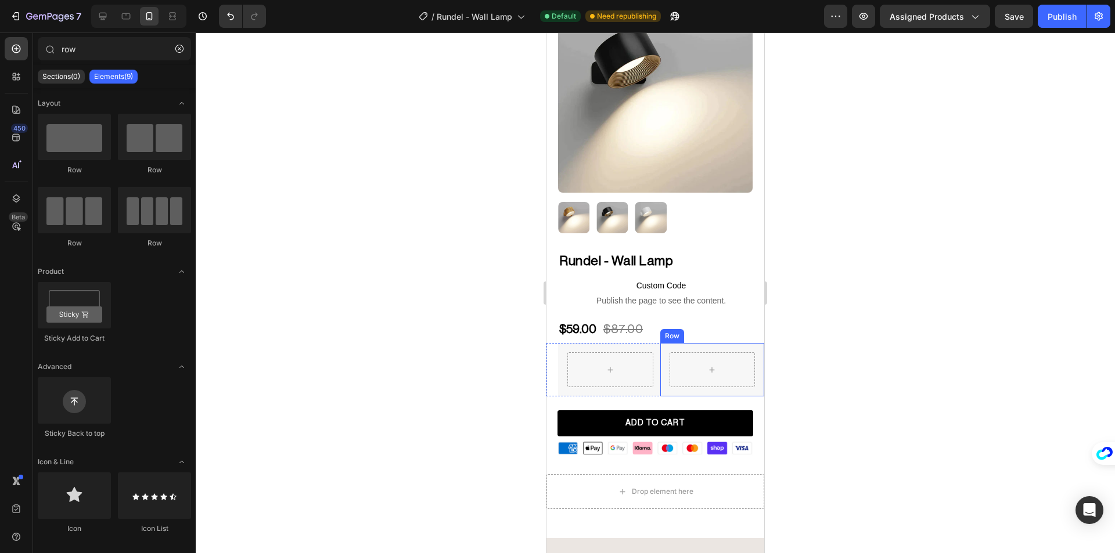
click at [660, 386] on div "Row" at bounding box center [712, 369] width 105 height 53
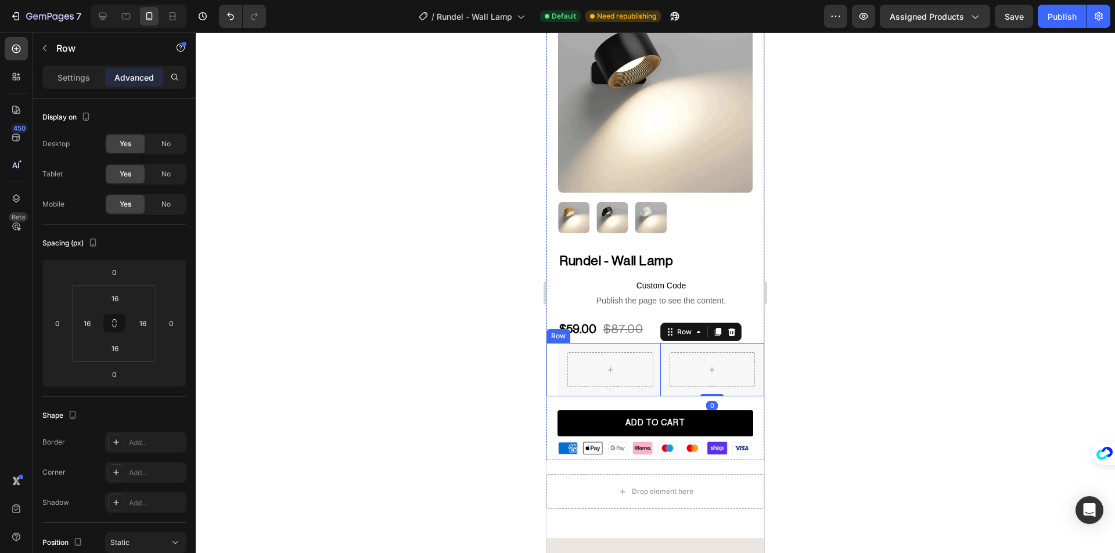
click at [552, 359] on div "Row" at bounding box center [598, 369] width 105 height 53
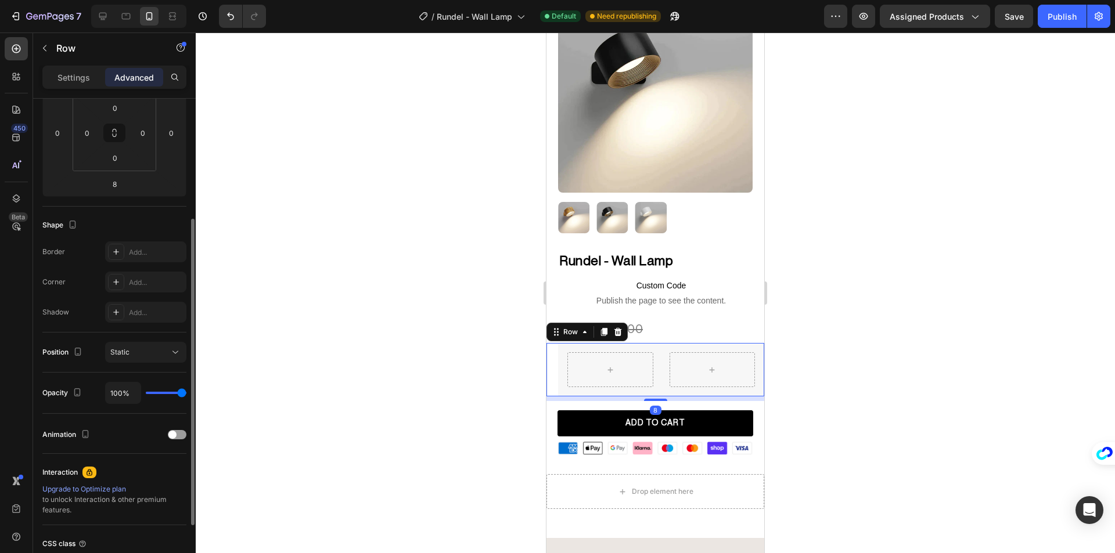
scroll to position [0, 0]
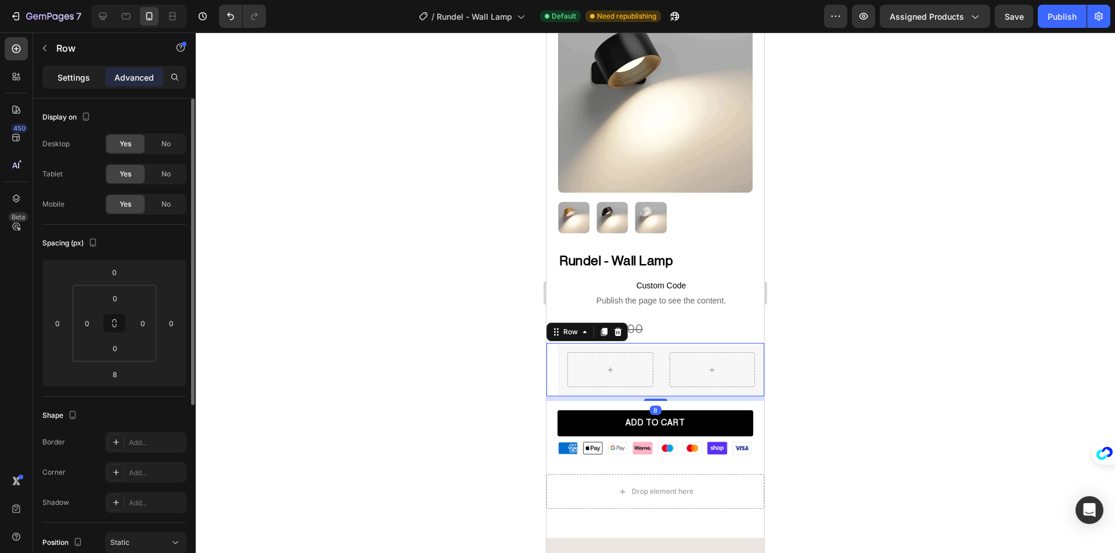
click at [65, 73] on p "Settings" at bounding box center [73, 77] width 33 height 12
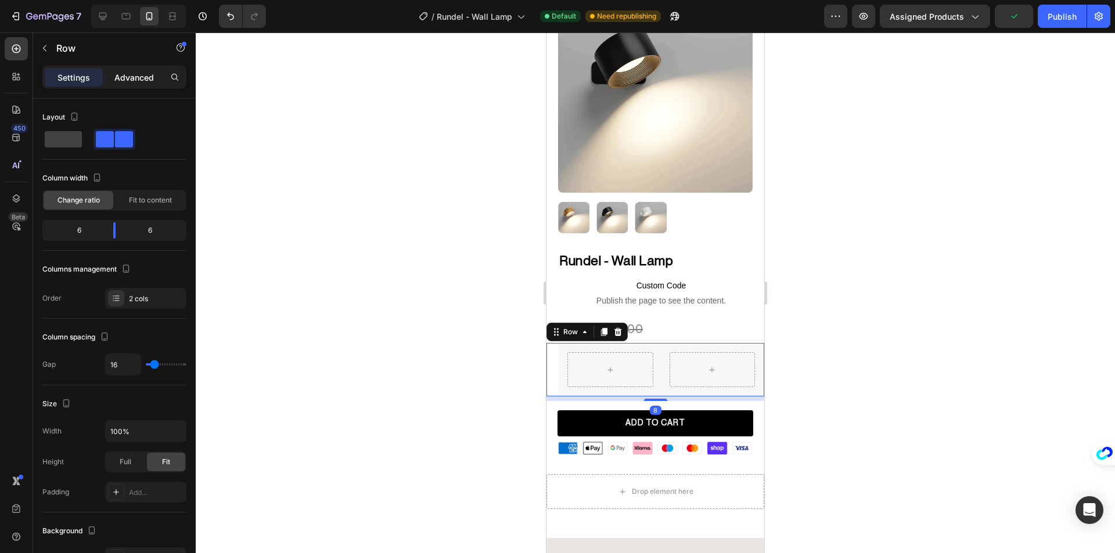
click at [132, 82] on p "Advanced" at bounding box center [133, 77] width 39 height 12
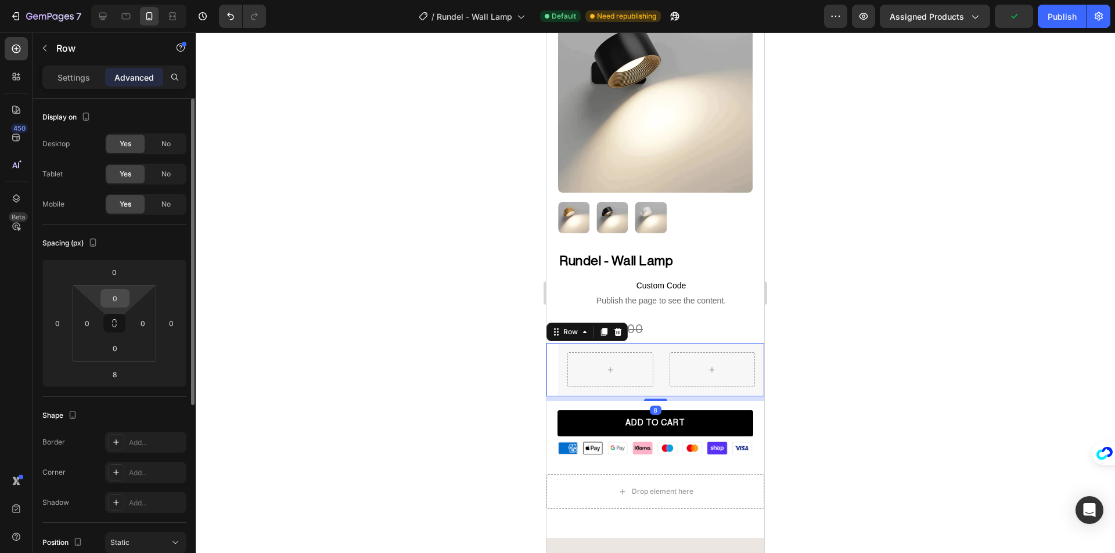
click at [125, 300] on input "0" at bounding box center [114, 298] width 23 height 17
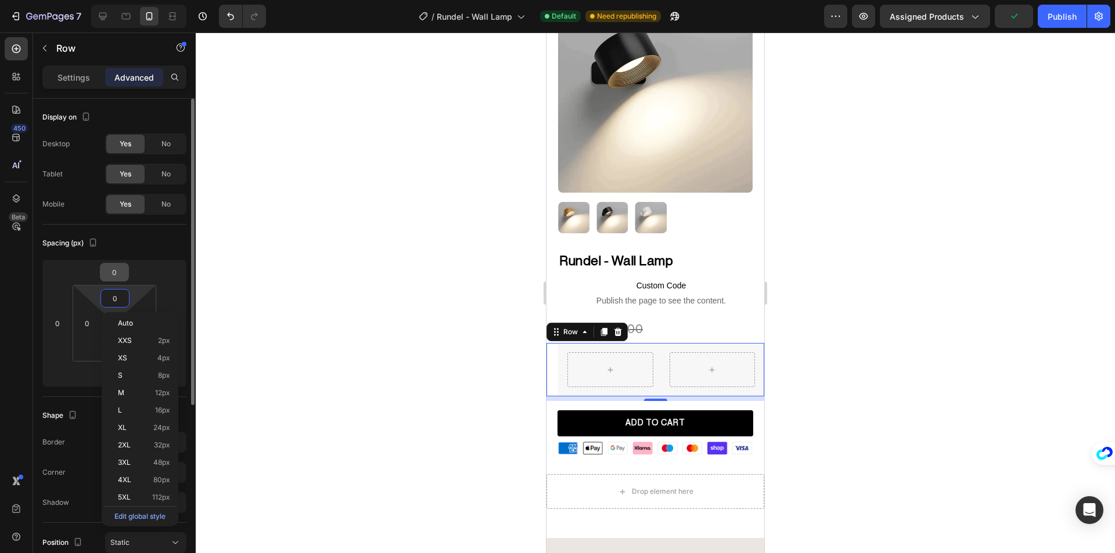
click at [119, 276] on input "0" at bounding box center [114, 272] width 23 height 17
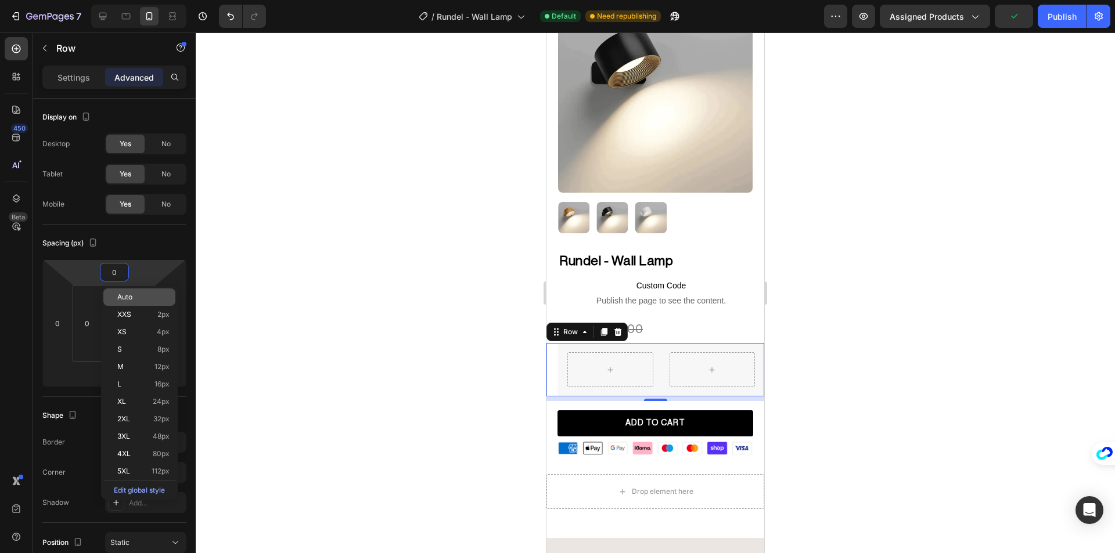
click at [118, 289] on div "Auto" at bounding box center [139, 297] width 72 height 17
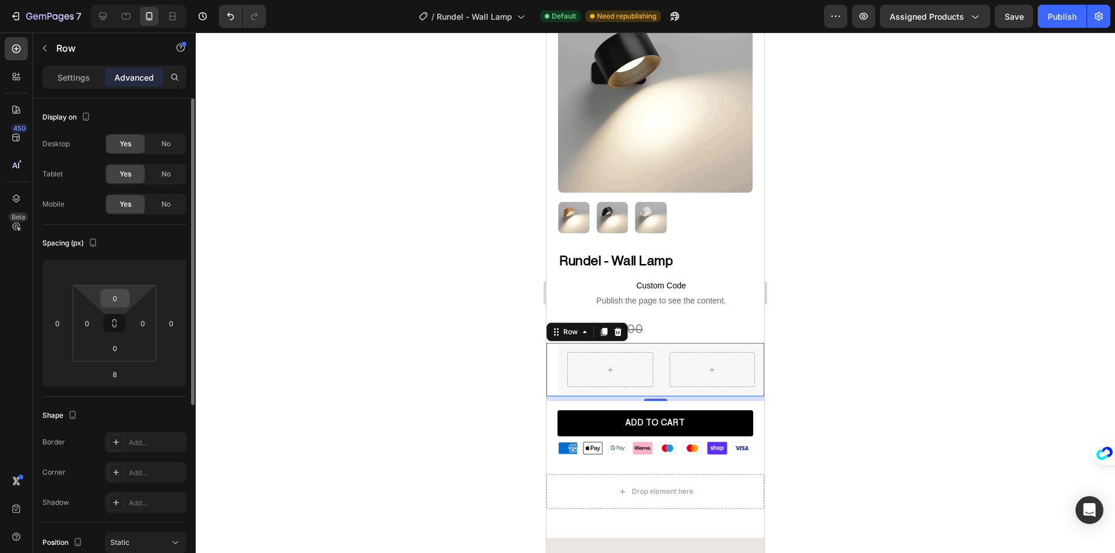
click at [117, 289] on div "0" at bounding box center [114, 298] width 29 height 19
drag, startPoint x: 328, startPoint y: 293, endPoint x: 368, endPoint y: 305, distance: 41.7
click at [329, 294] on div at bounding box center [655, 293] width 919 height 521
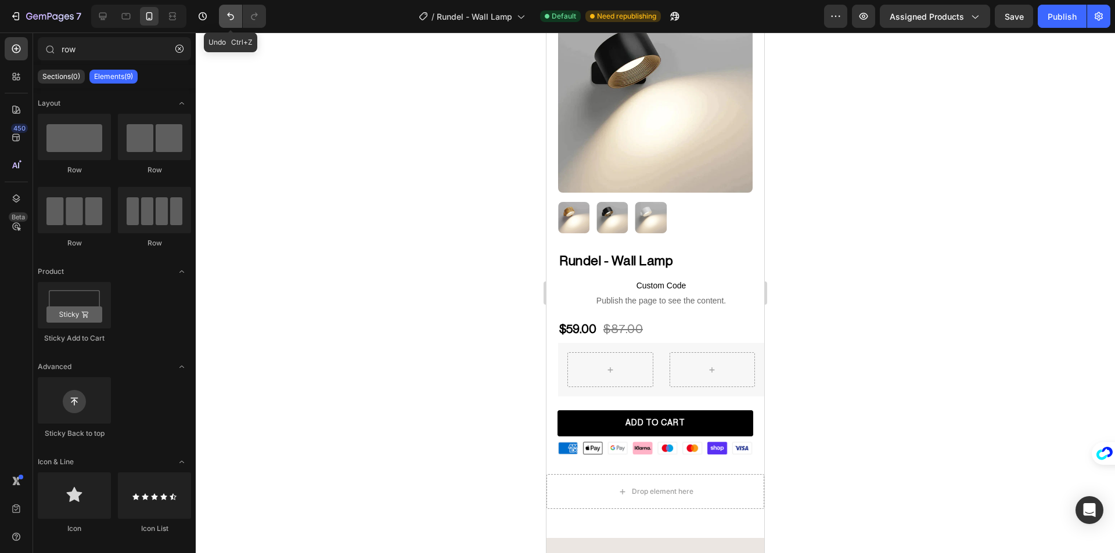
click at [234, 17] on icon "Undo/Redo" at bounding box center [231, 16] width 12 height 12
click at [236, 17] on icon "Undo/Redo" at bounding box center [231, 16] width 12 height 12
click at [707, 365] on icon at bounding box center [711, 370] width 9 height 10
click at [693, 352] on div at bounding box center [712, 369] width 86 height 35
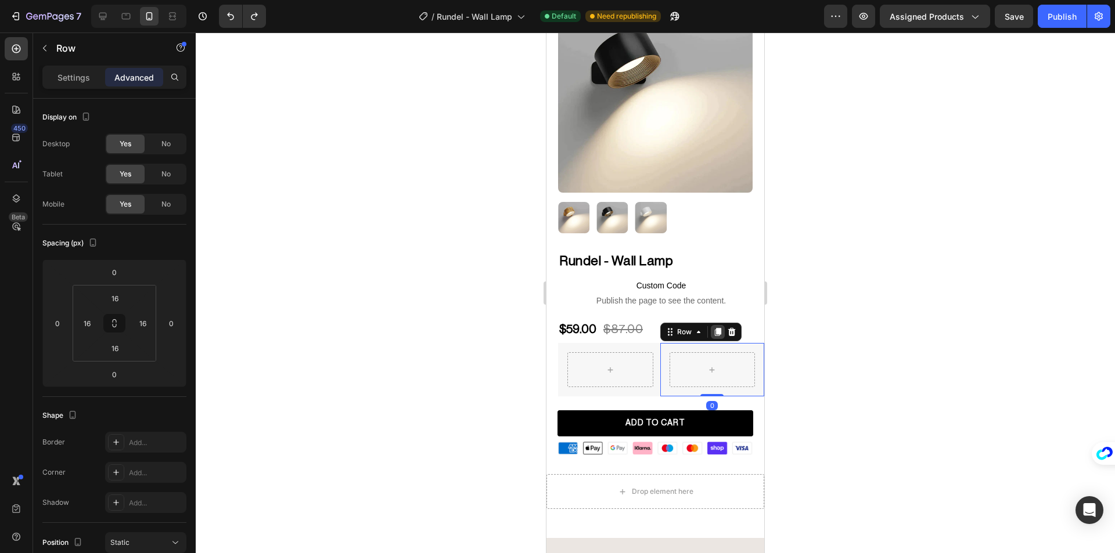
click at [719, 327] on div at bounding box center [718, 332] width 14 height 14
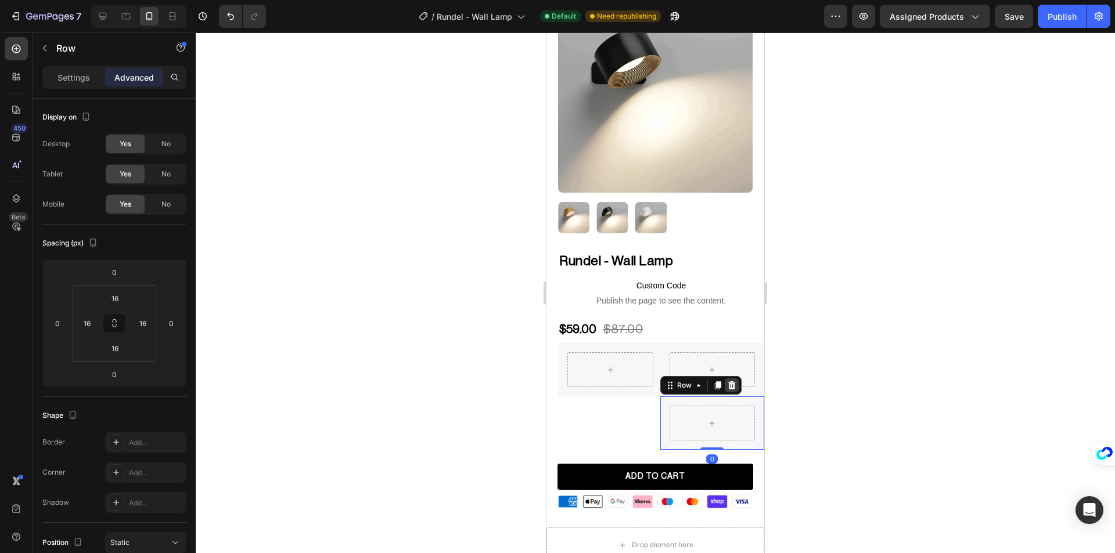
click at [730, 381] on icon at bounding box center [731, 385] width 9 height 9
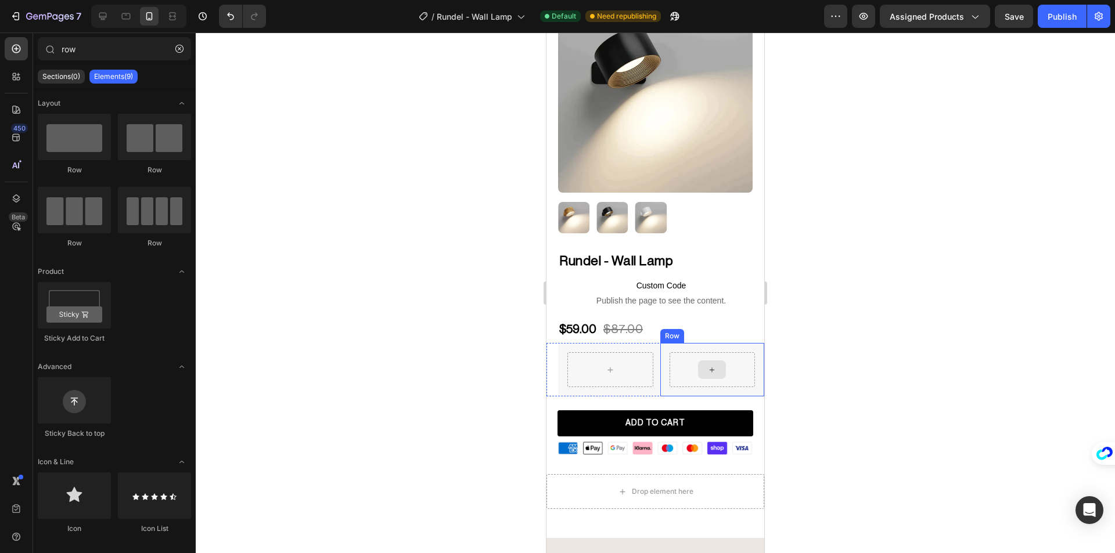
click at [726, 365] on div at bounding box center [712, 369] width 86 height 35
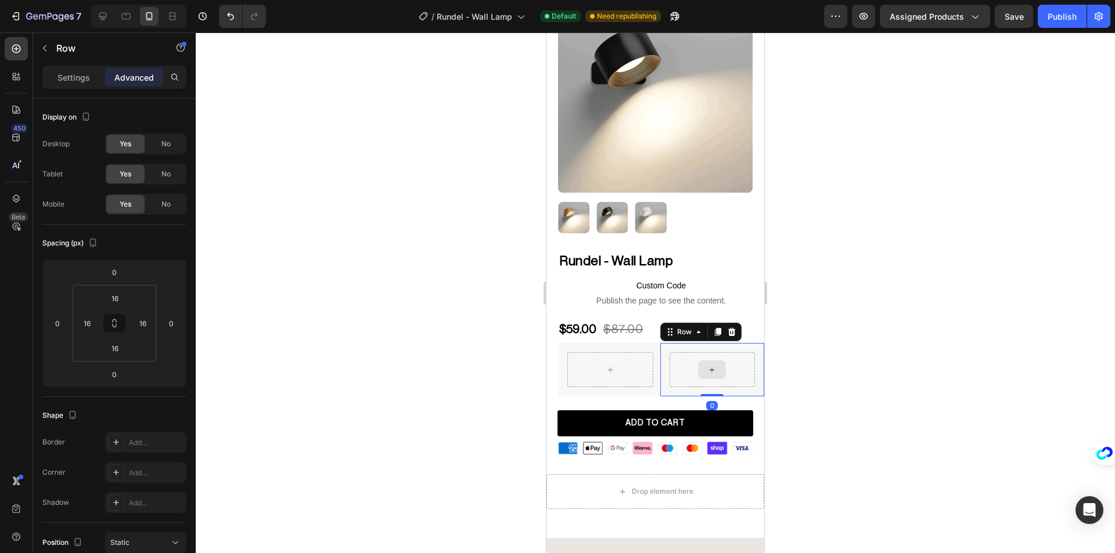
click at [726, 330] on div at bounding box center [732, 332] width 14 height 14
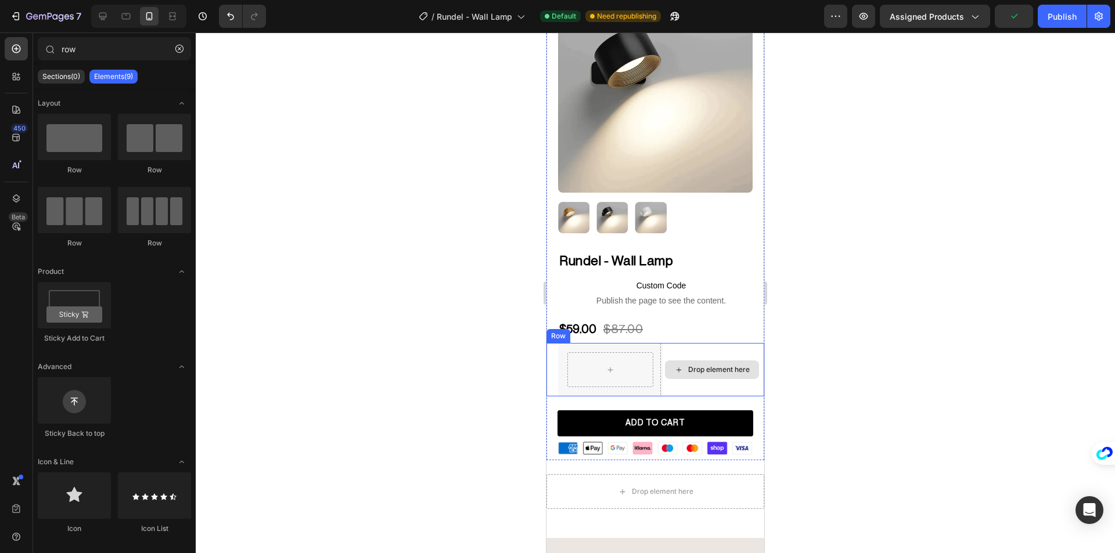
click at [718, 344] on div "Drop element here" at bounding box center [712, 369] width 105 height 53
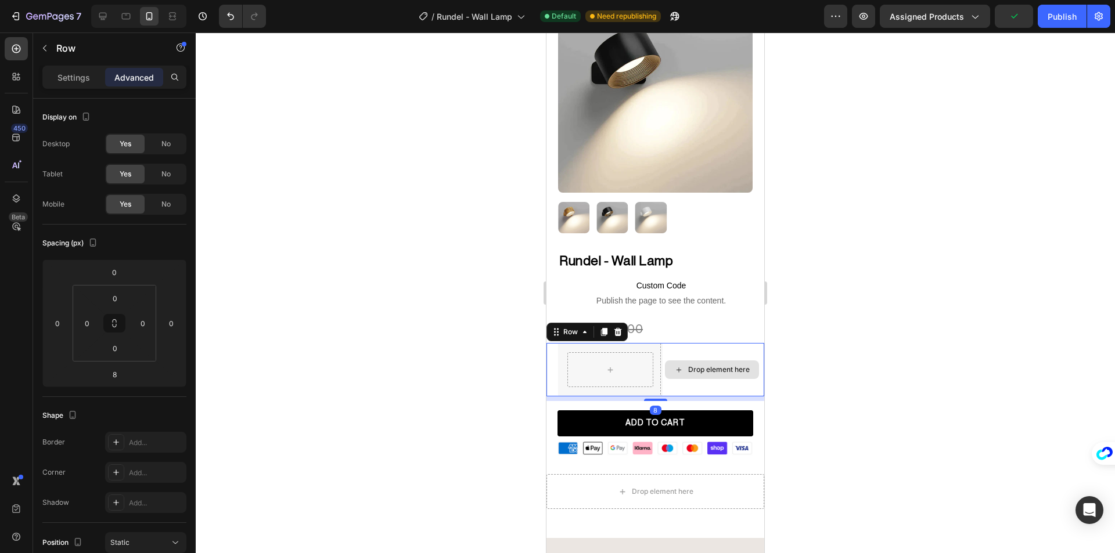
click at [712, 344] on div "Drop element here" at bounding box center [712, 369] width 105 height 53
click at [621, 327] on icon at bounding box center [617, 331] width 9 height 9
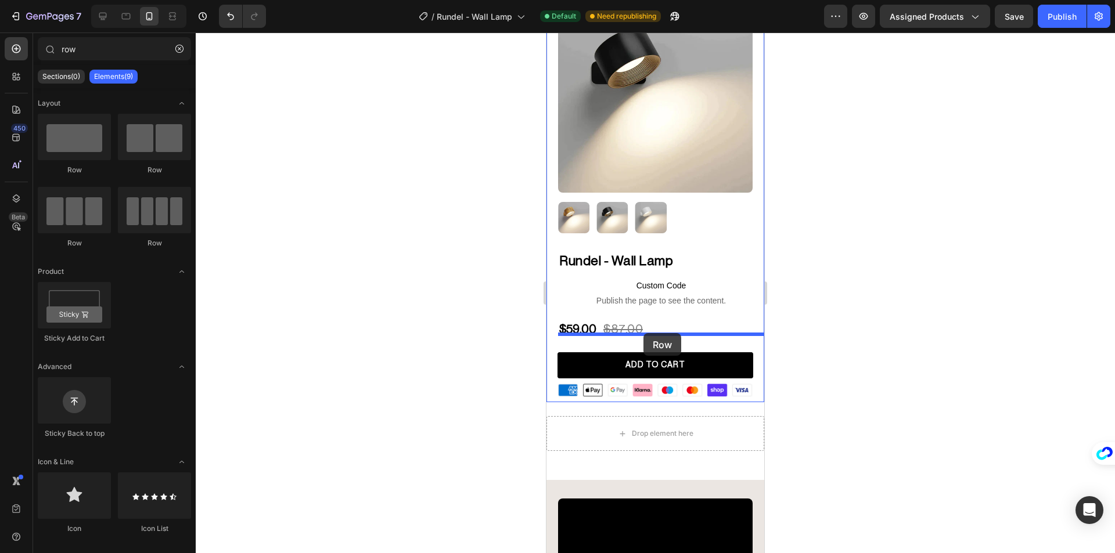
drag, startPoint x: 743, startPoint y: 195, endPoint x: 643, endPoint y: 333, distance: 171.0
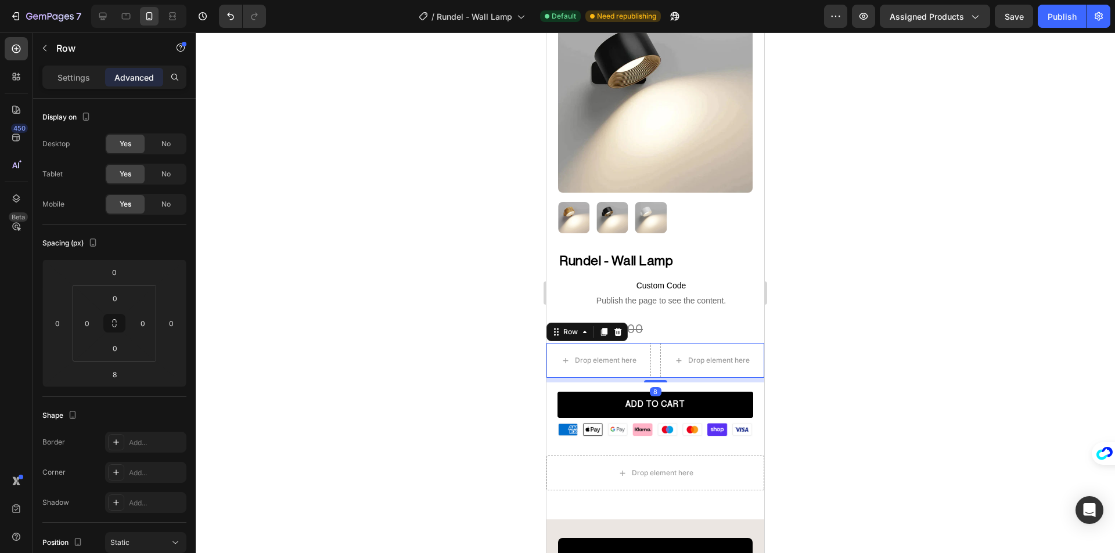
click at [712, 456] on div "Drop element here" at bounding box center [655, 473] width 218 height 35
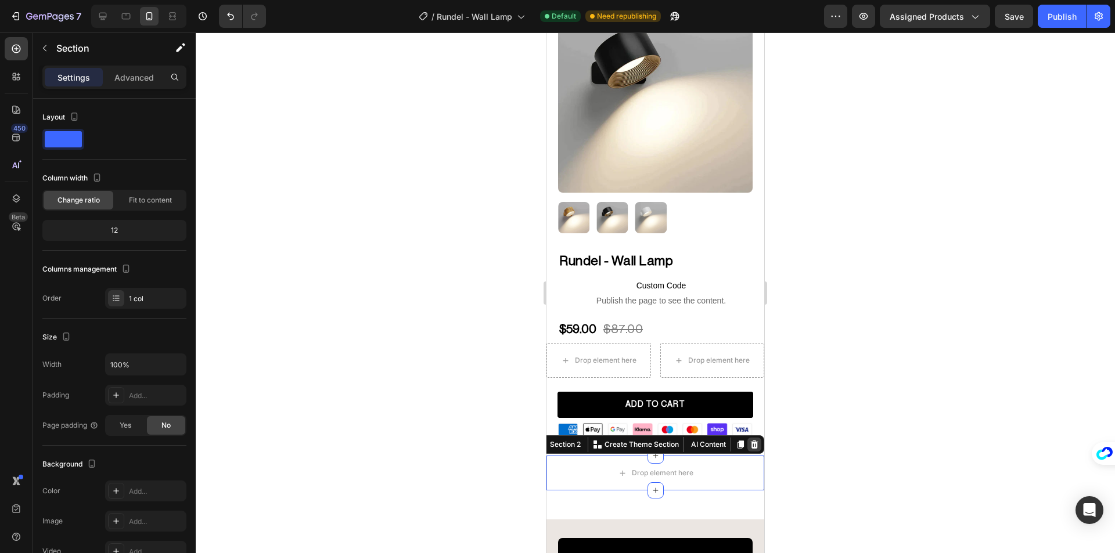
click at [750, 440] on icon at bounding box center [754, 444] width 9 height 9
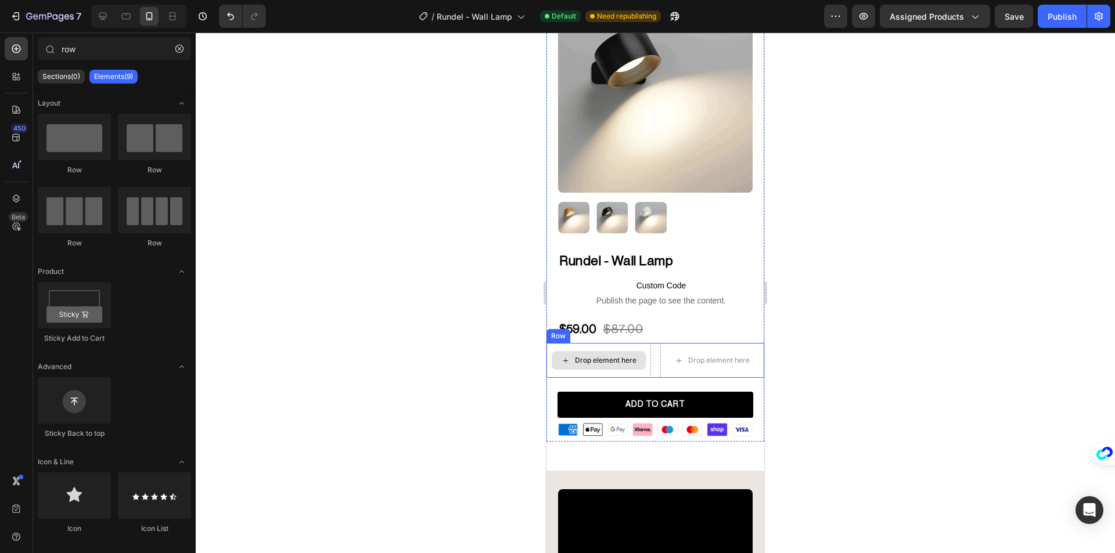
click at [643, 362] on div "Drop element here" at bounding box center [598, 360] width 105 height 35
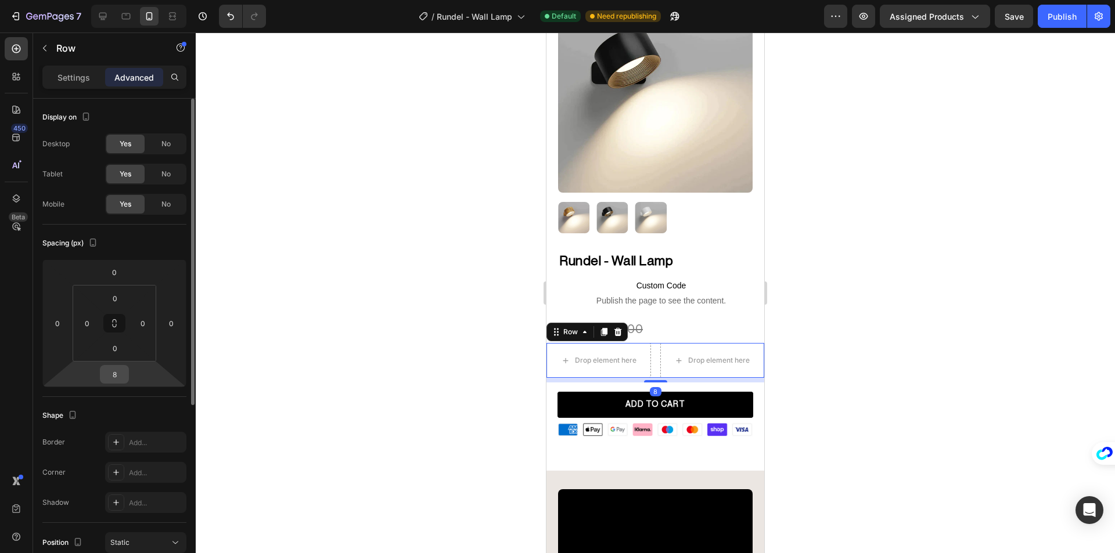
click at [116, 365] on div "8" at bounding box center [114, 374] width 29 height 19
click at [116, 369] on input "8" at bounding box center [114, 374] width 23 height 17
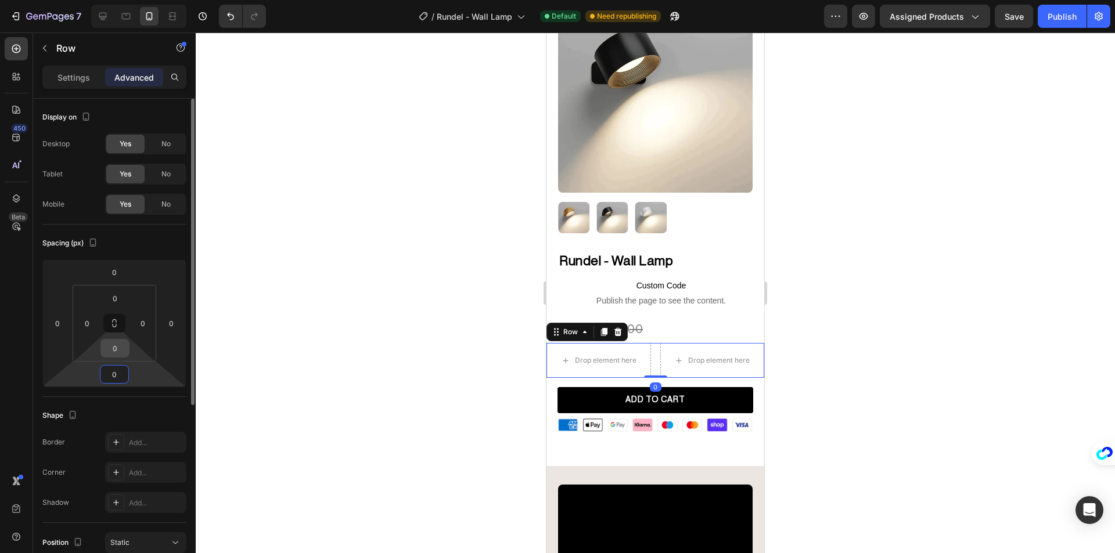
type input "0"
click at [115, 356] on input "0" at bounding box center [114, 348] width 23 height 17
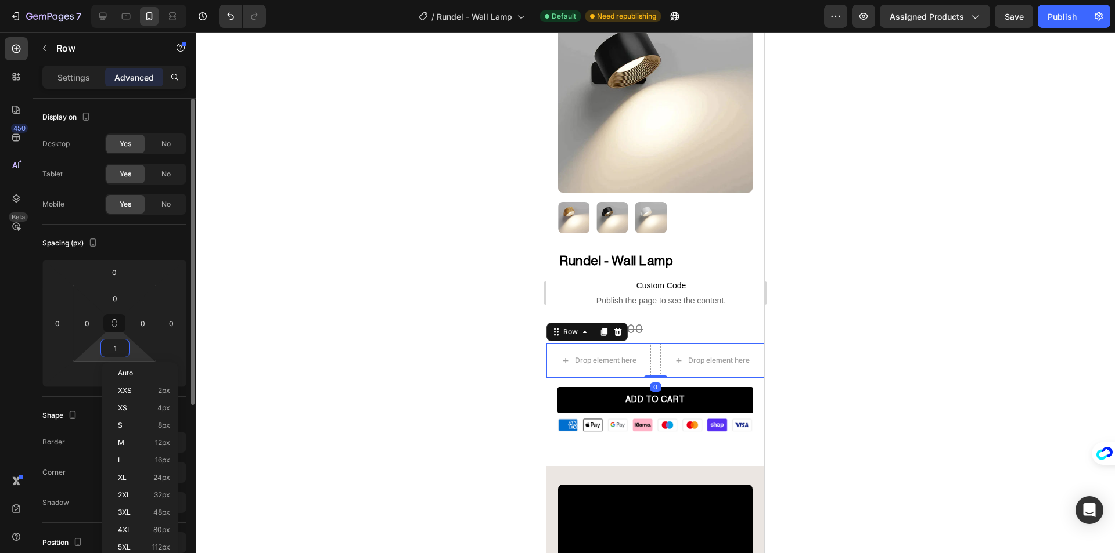
type input "16"
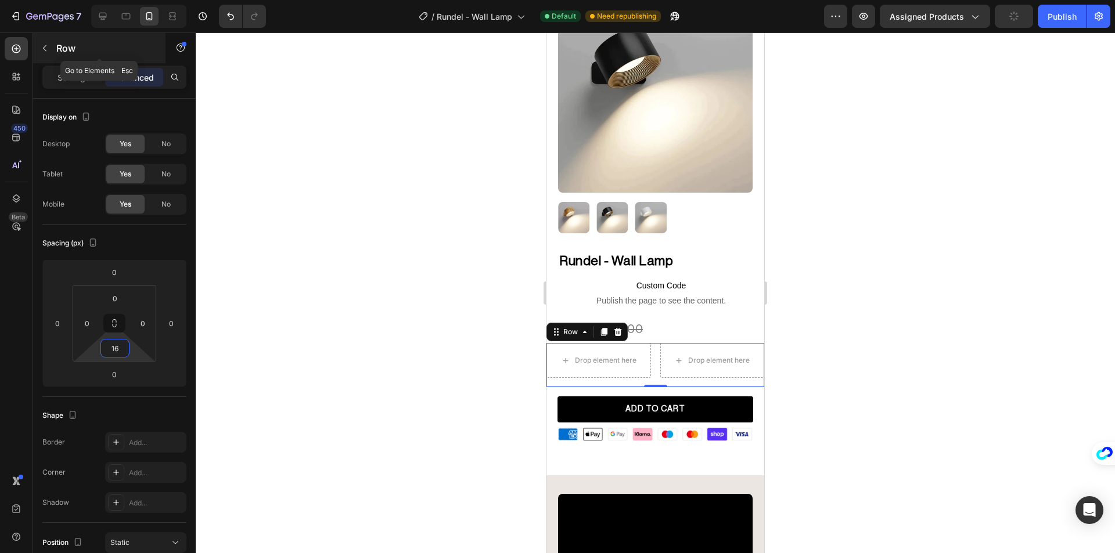
click at [51, 48] on button "button" at bounding box center [44, 48] width 19 height 19
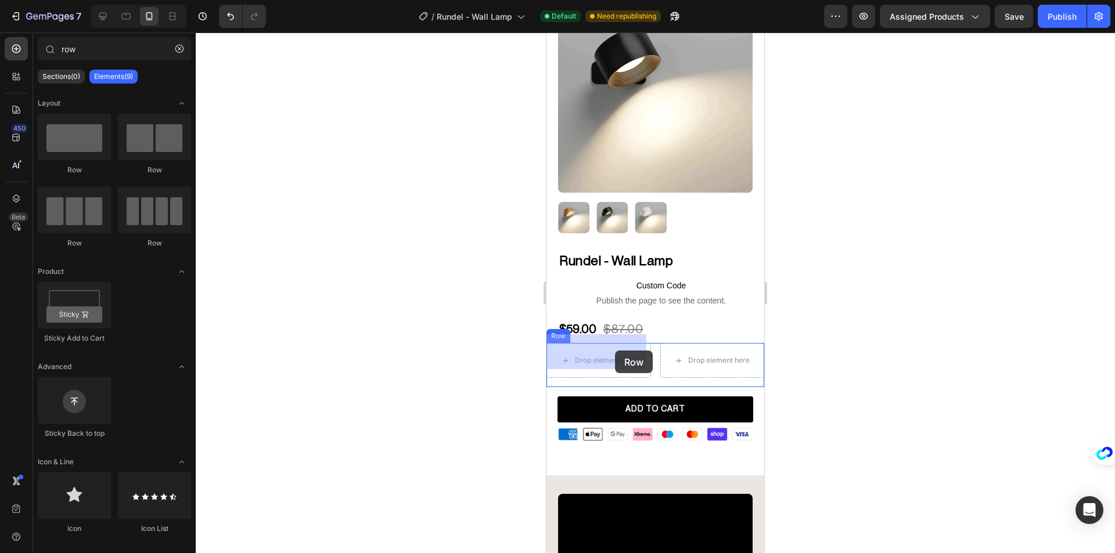
drag, startPoint x: 628, startPoint y: 177, endPoint x: 615, endPoint y: 351, distance: 174.7
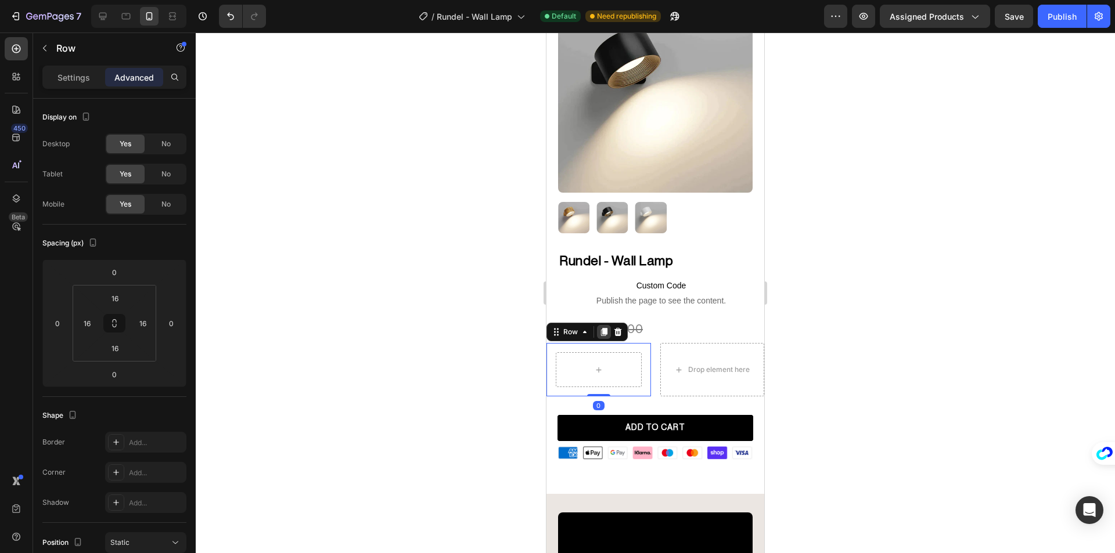
click at [606, 328] on icon at bounding box center [604, 332] width 6 height 8
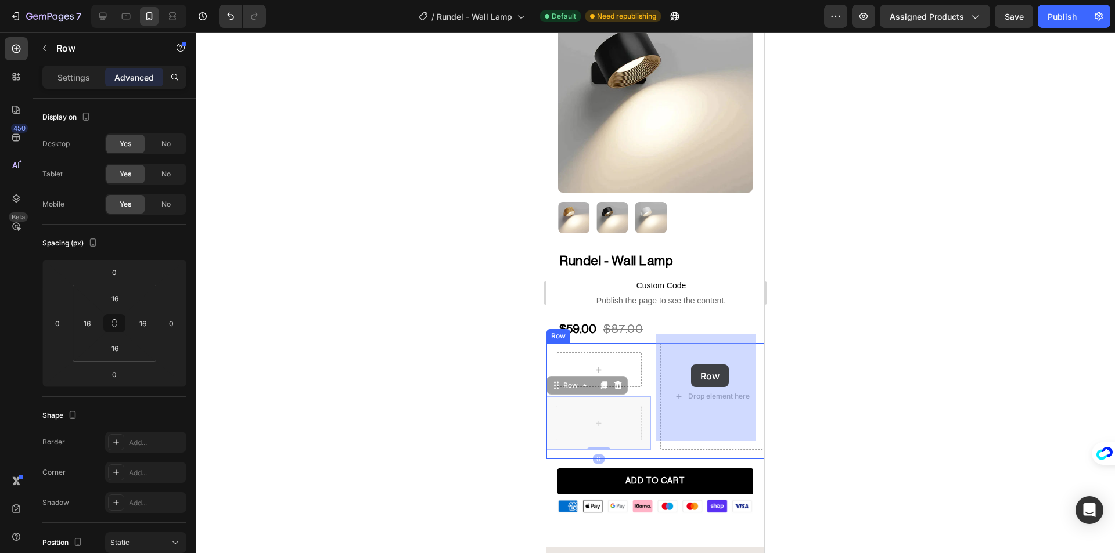
drag, startPoint x: 611, startPoint y: 409, endPoint x: 691, endPoint y: 365, distance: 91.0
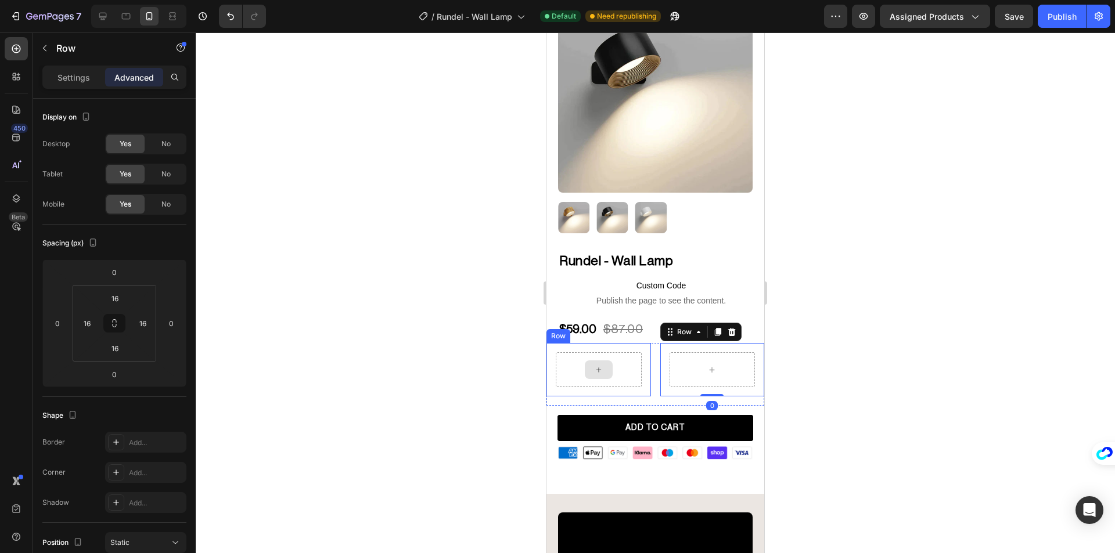
click at [629, 366] on div at bounding box center [599, 369] width 86 height 35
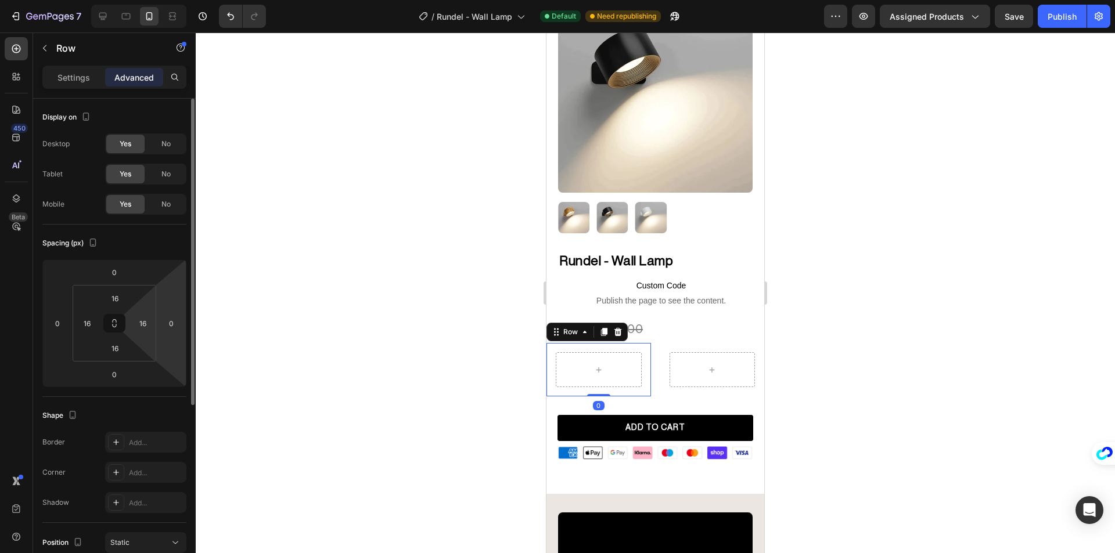
scroll to position [287, 0]
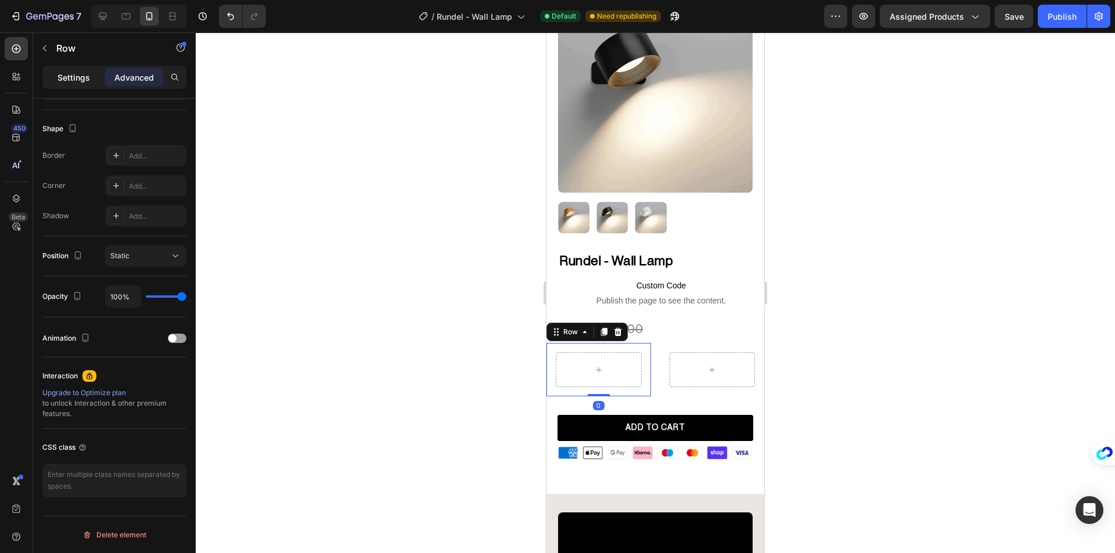
click at [73, 80] on p "Settings" at bounding box center [73, 77] width 33 height 12
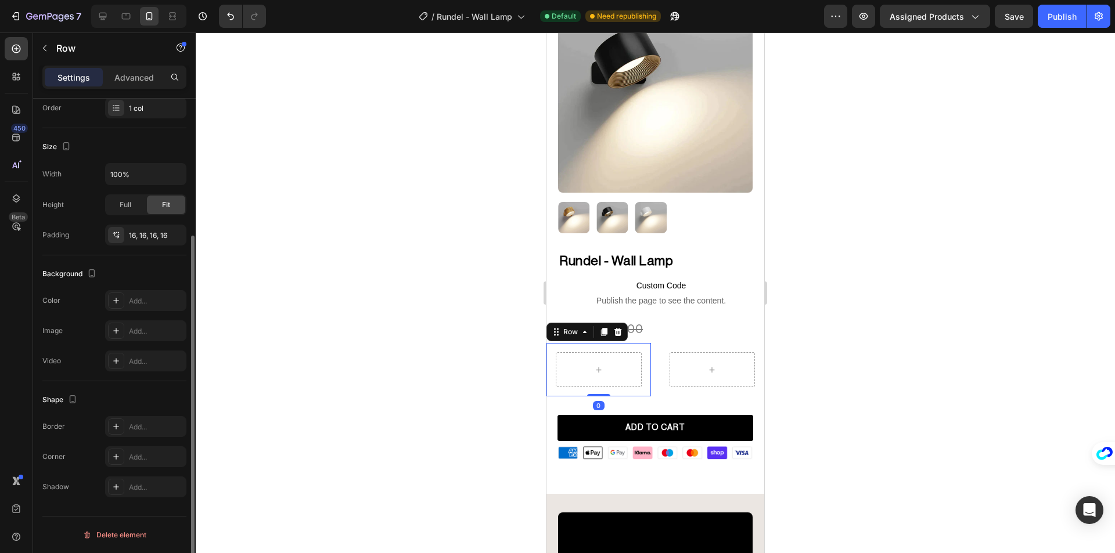
scroll to position [190, 0]
click at [116, 300] on icon at bounding box center [115, 300] width 9 height 9
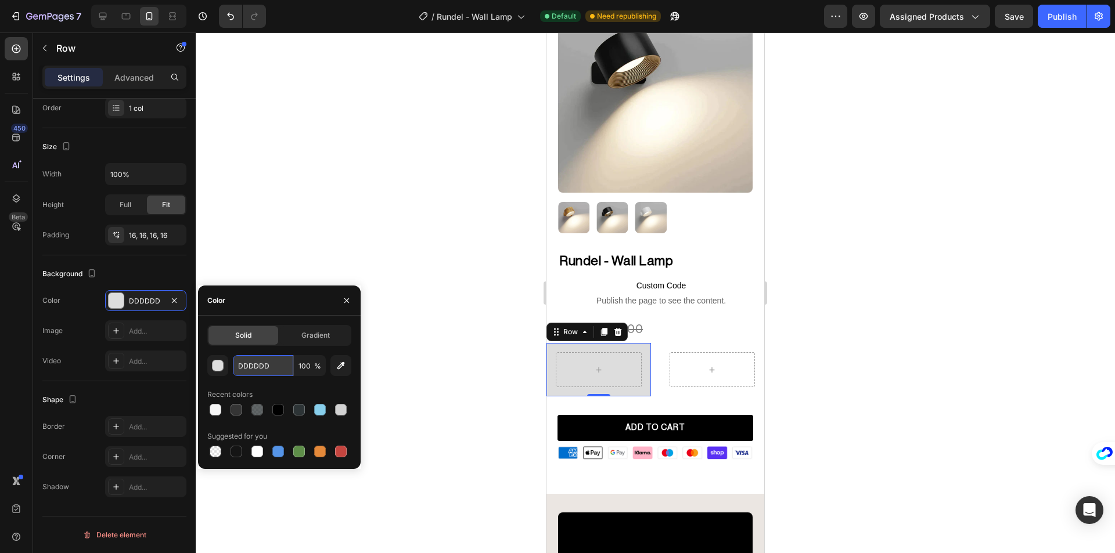
click at [266, 368] on input "DDDDDD" at bounding box center [263, 365] width 60 height 21
paste input "#F7F7F7"
type input "#F7F7F7"
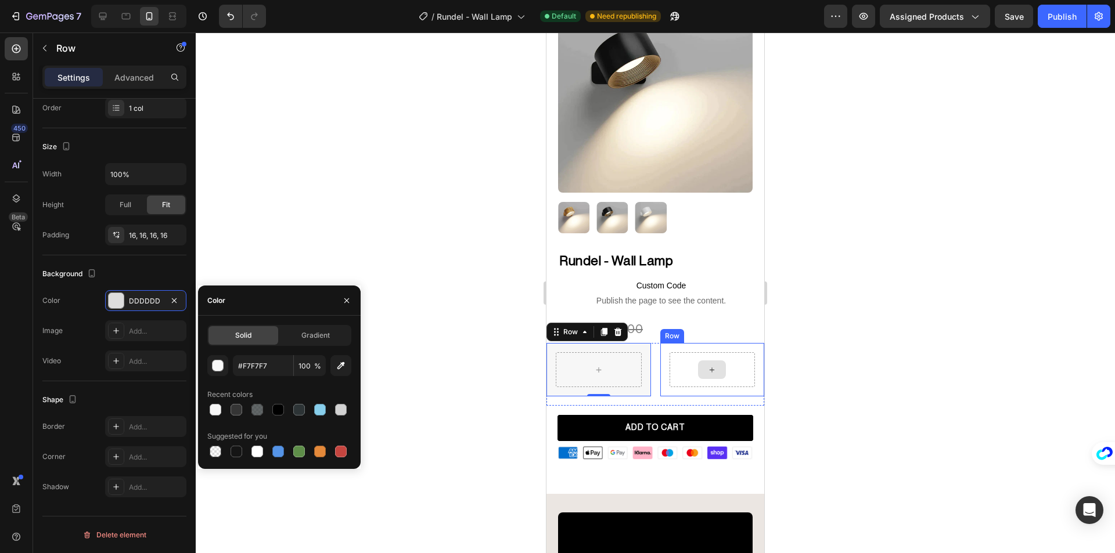
click at [699, 361] on div at bounding box center [712, 370] width 28 height 19
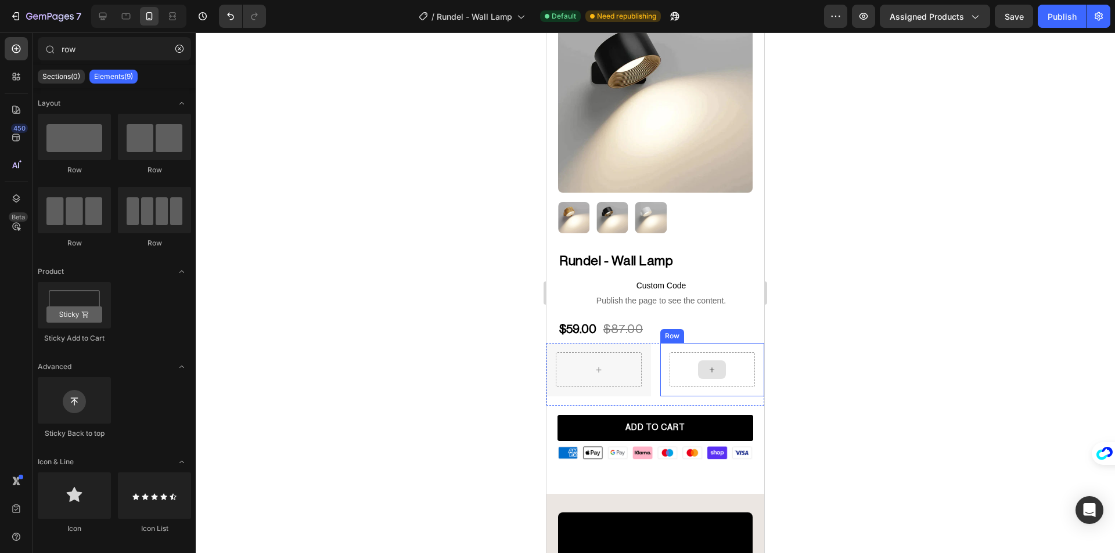
click at [669, 333] on div "Row" at bounding box center [672, 336] width 24 height 14
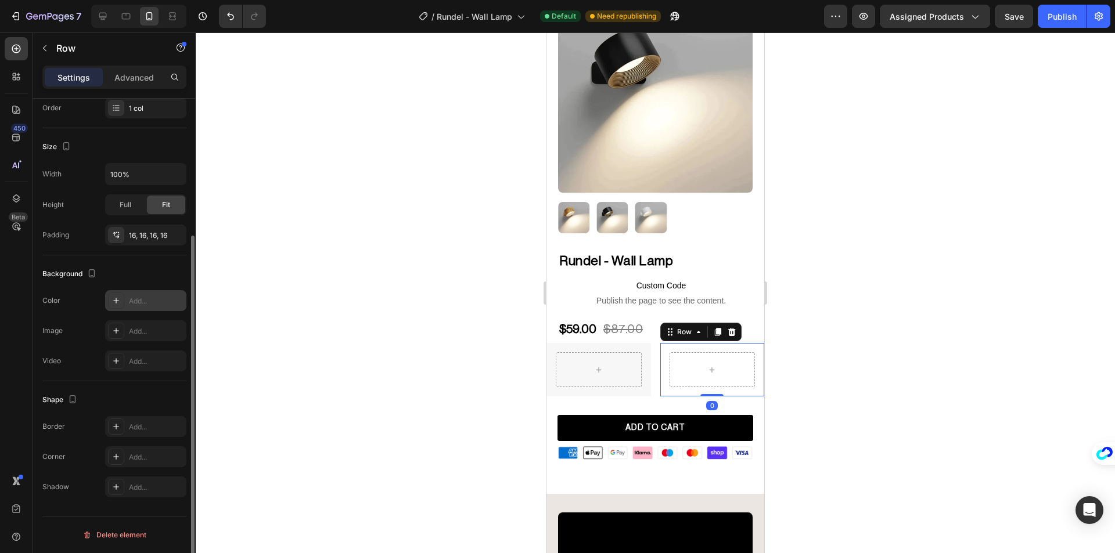
click at [113, 296] on icon at bounding box center [115, 300] width 9 height 9
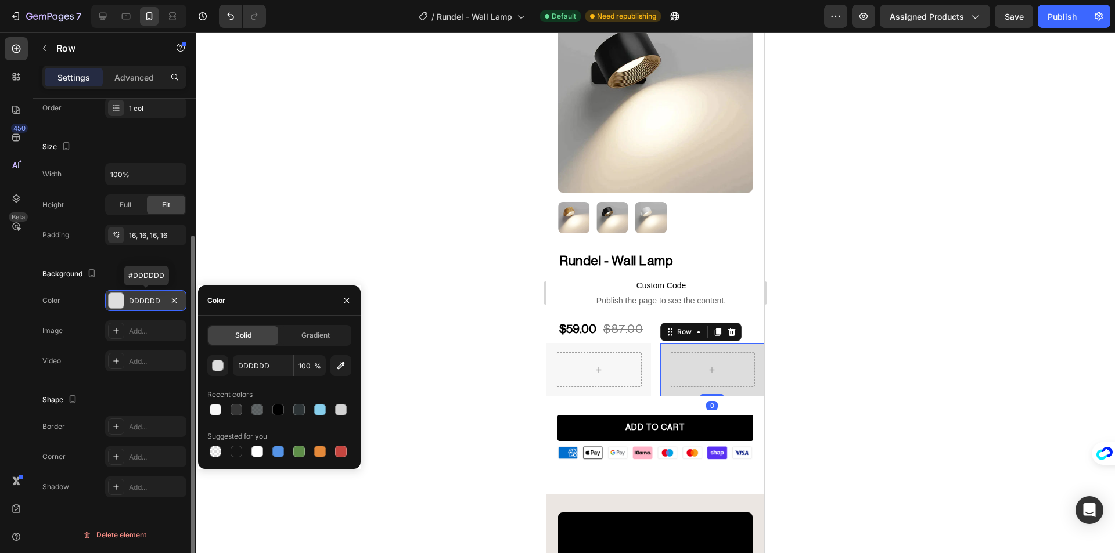
click at [262, 379] on div "DDDDDD 100 % Recent colors Suggested for you" at bounding box center [279, 407] width 144 height 105
click at [261, 365] on input "DDDDDD" at bounding box center [263, 365] width 60 height 21
paste input "#F7F7F7"
type input "#F7F7F7"
click at [373, 233] on div at bounding box center [655, 293] width 919 height 521
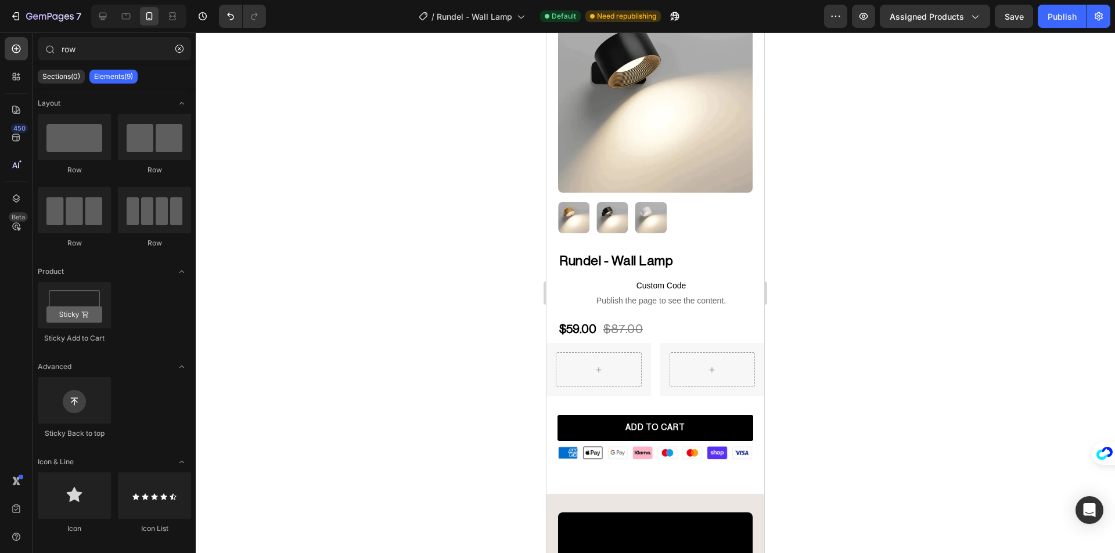
click at [372, 239] on div at bounding box center [655, 293] width 919 height 521
drag, startPoint x: 176, startPoint y: 48, endPoint x: 168, endPoint y: 54, distance: 9.5
click at [177, 48] on icon "button" at bounding box center [179, 49] width 8 height 8
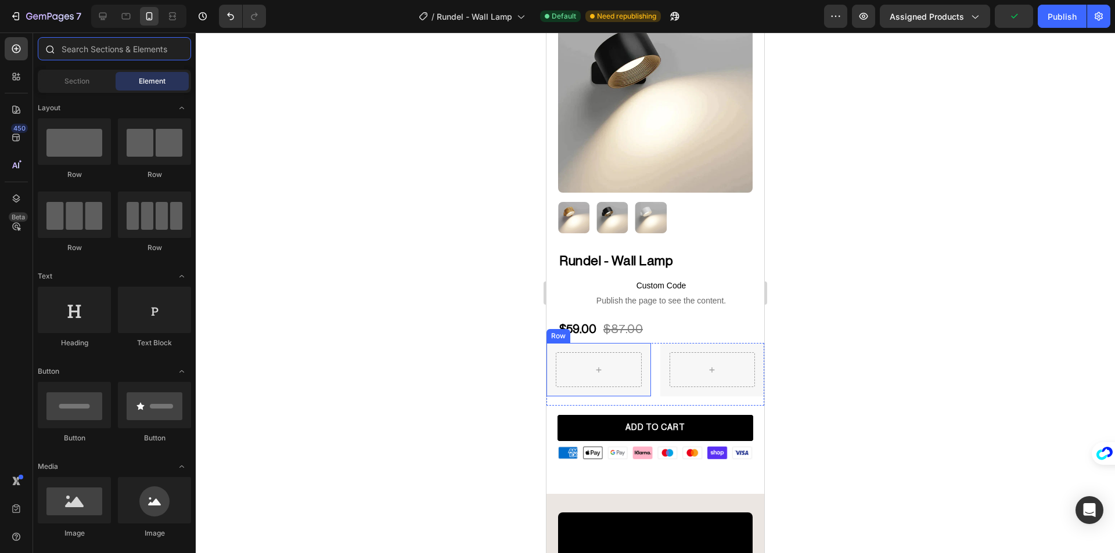
click at [114, 53] on input "text" at bounding box center [114, 48] width 153 height 23
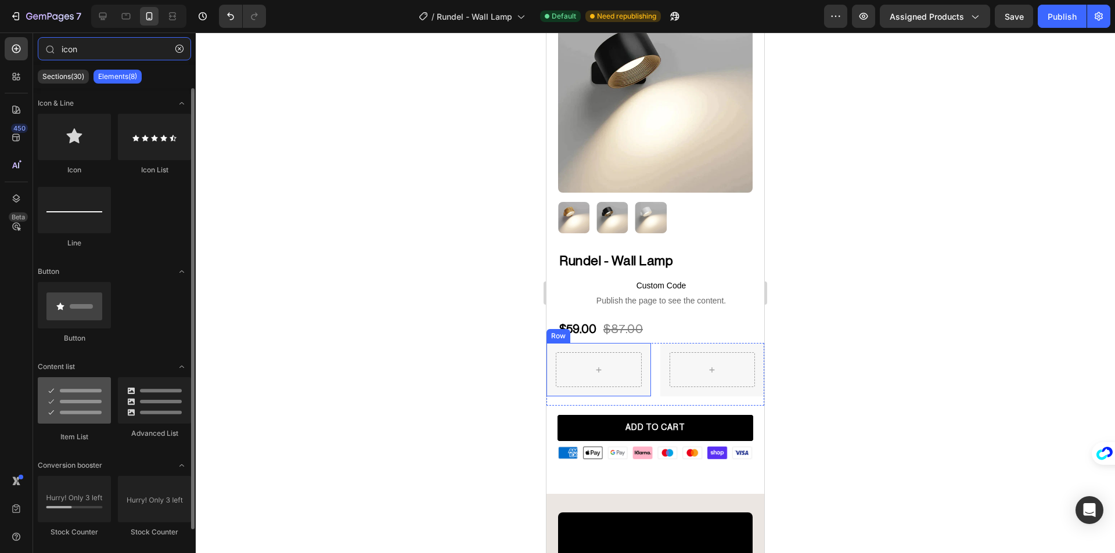
type input "icon"
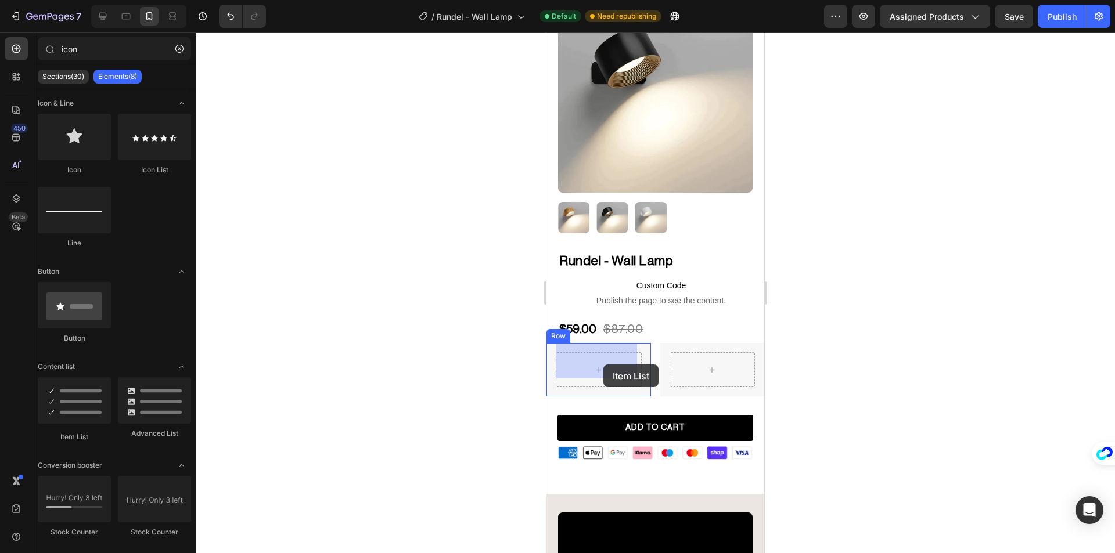
drag, startPoint x: 652, startPoint y: 425, endPoint x: 603, endPoint y: 365, distance: 77.6
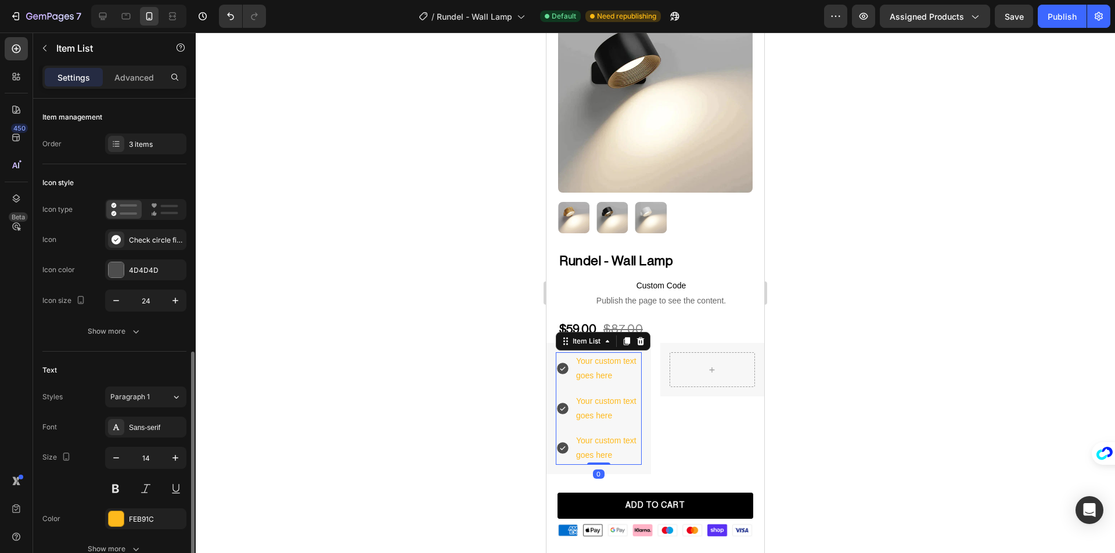
scroll to position [174, 0]
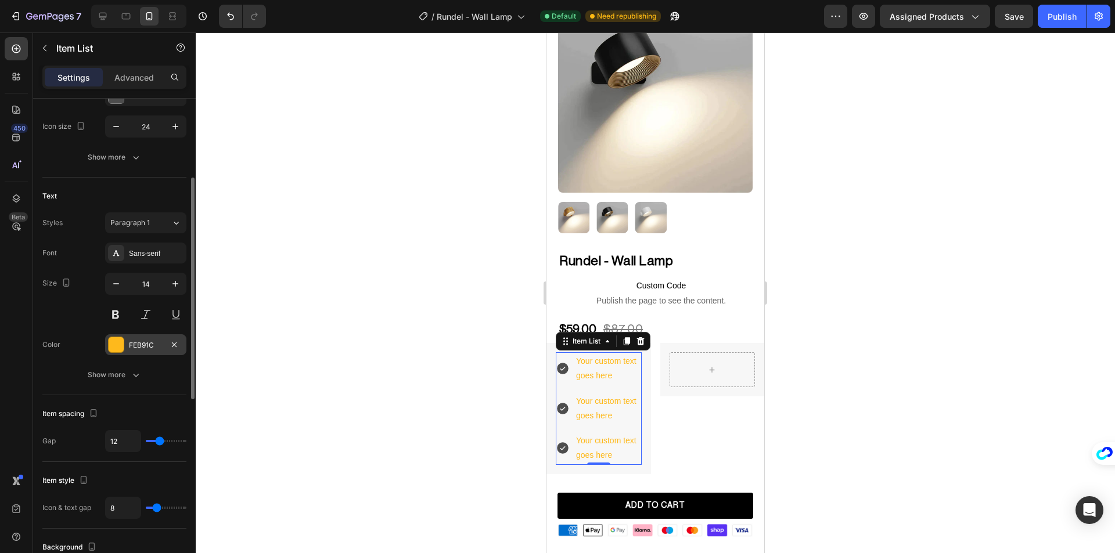
click at [110, 347] on div at bounding box center [116, 344] width 15 height 15
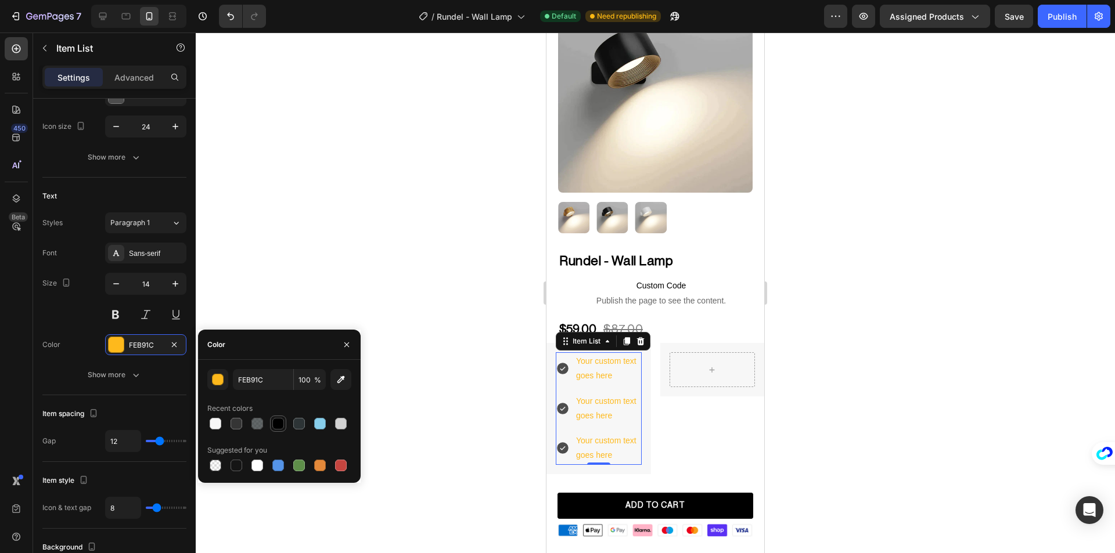
click at [273, 424] on div at bounding box center [278, 424] width 12 height 12
type input "000000"
click at [381, 314] on div at bounding box center [655, 293] width 919 height 521
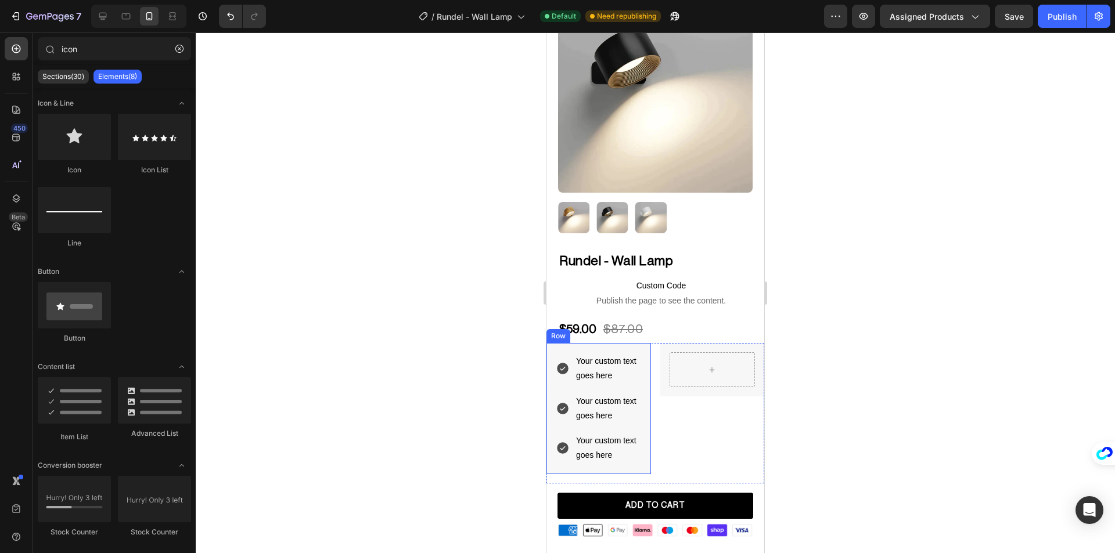
click at [561, 365] on icon at bounding box center [563, 369] width 12 height 12
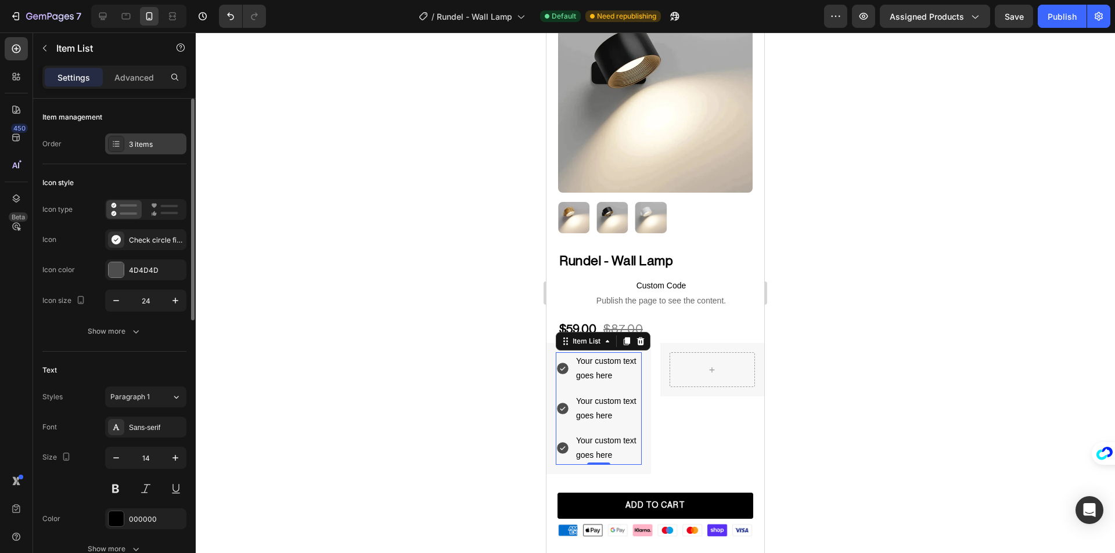
click at [141, 142] on div "3 items" at bounding box center [156, 144] width 55 height 10
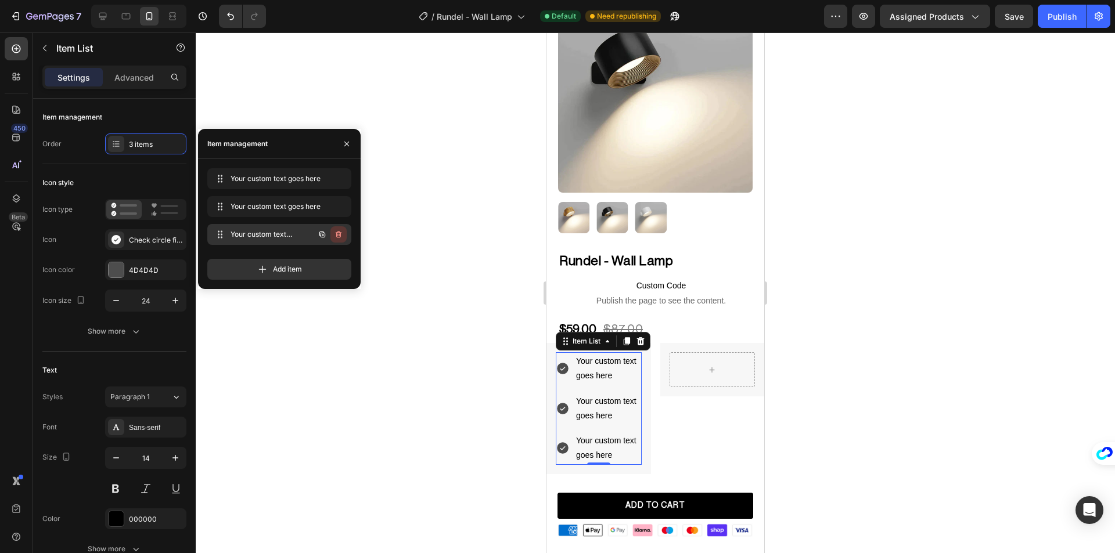
click at [339, 232] on icon "button" at bounding box center [339, 234] width 6 height 7
click at [339, 232] on div "Delete" at bounding box center [330, 234] width 21 height 10
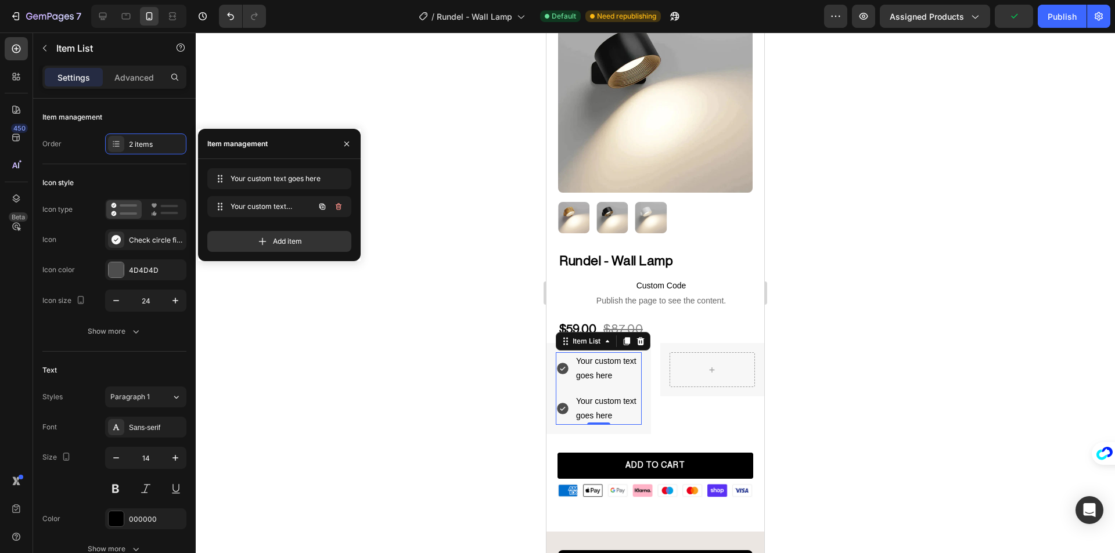
click at [340, 213] on button "button" at bounding box center [338, 207] width 16 height 16
click at [339, 210] on div "Delete" at bounding box center [330, 206] width 21 height 10
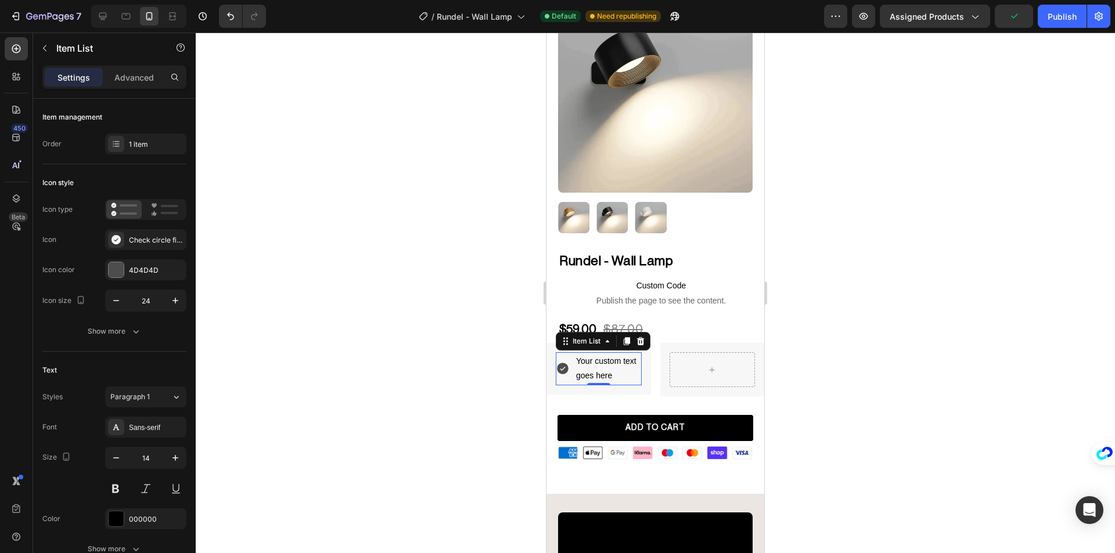
click at [375, 278] on div at bounding box center [655, 293] width 919 height 521
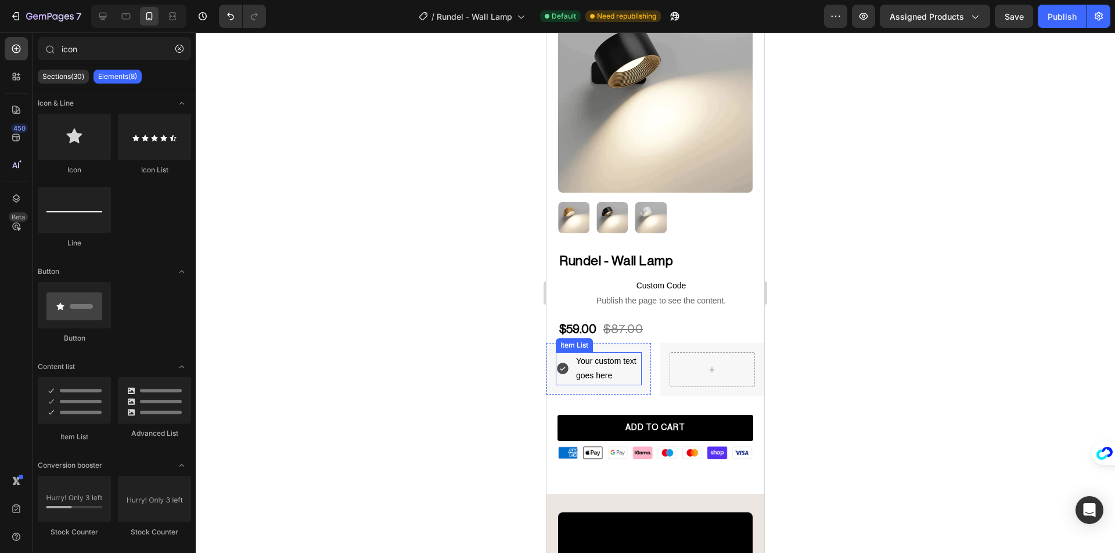
click at [566, 363] on icon at bounding box center [563, 369] width 12 height 12
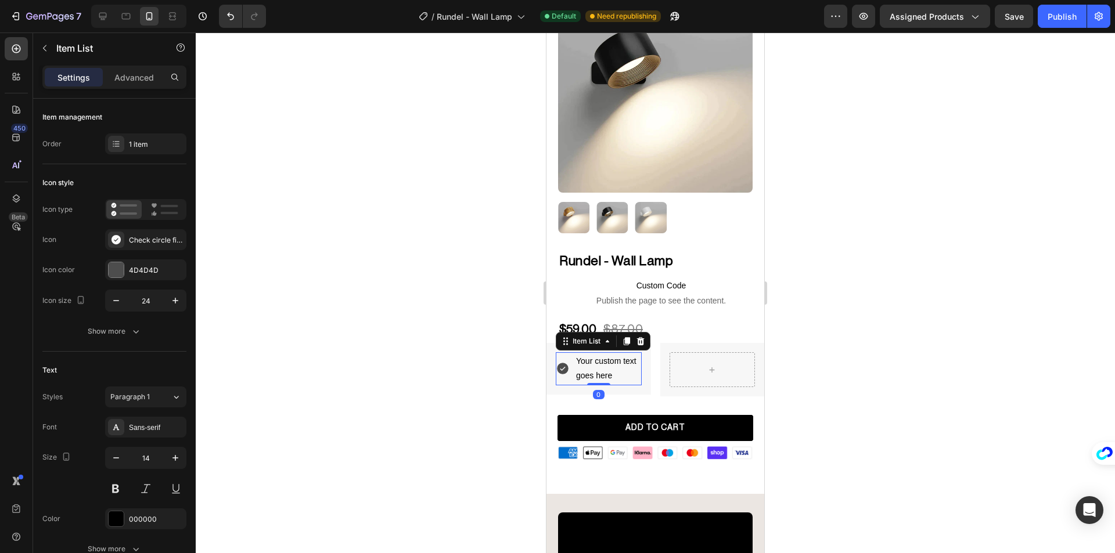
click at [561, 363] on icon at bounding box center [563, 369] width 12 height 12
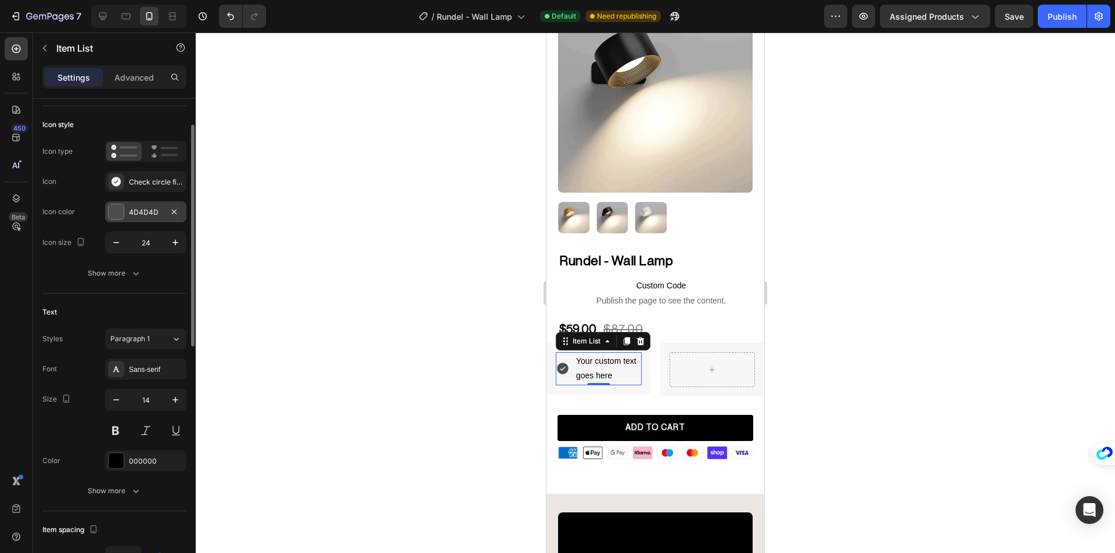
scroll to position [0, 0]
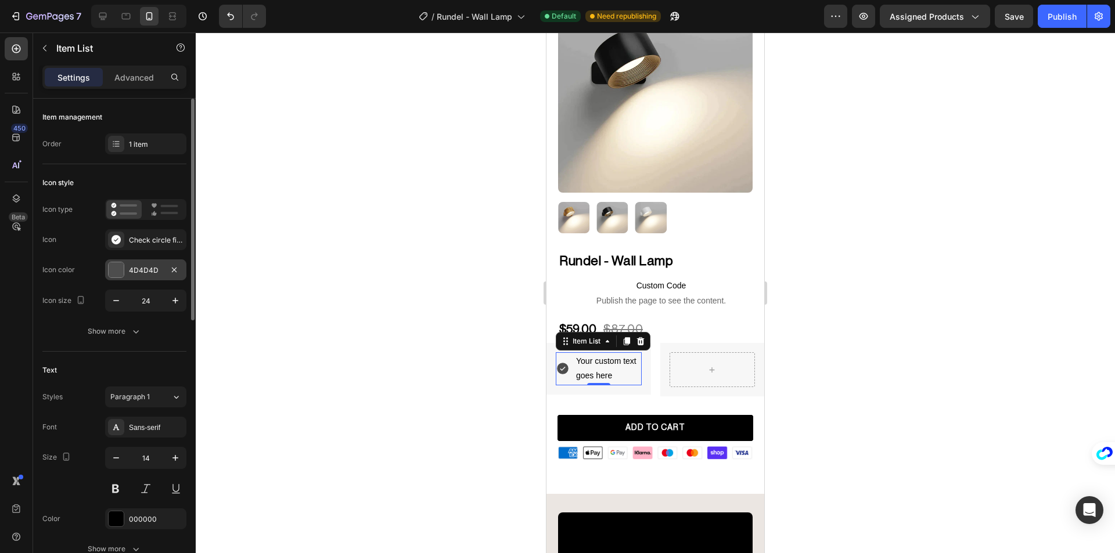
click at [119, 274] on div at bounding box center [116, 269] width 15 height 15
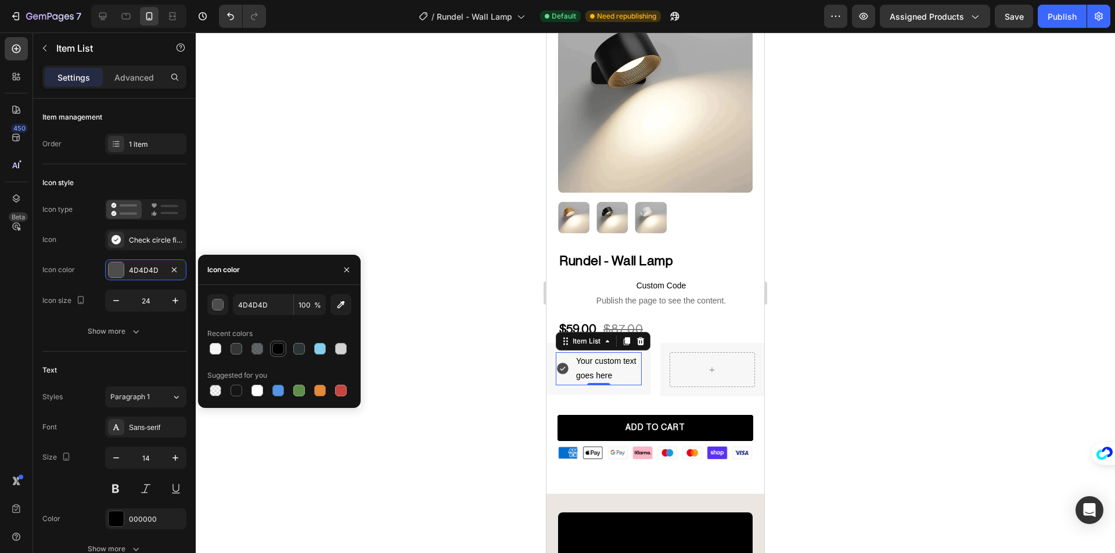
click at [273, 348] on div at bounding box center [278, 349] width 12 height 12
type input "000000"
click at [74, 341] on button "Show more" at bounding box center [114, 331] width 144 height 21
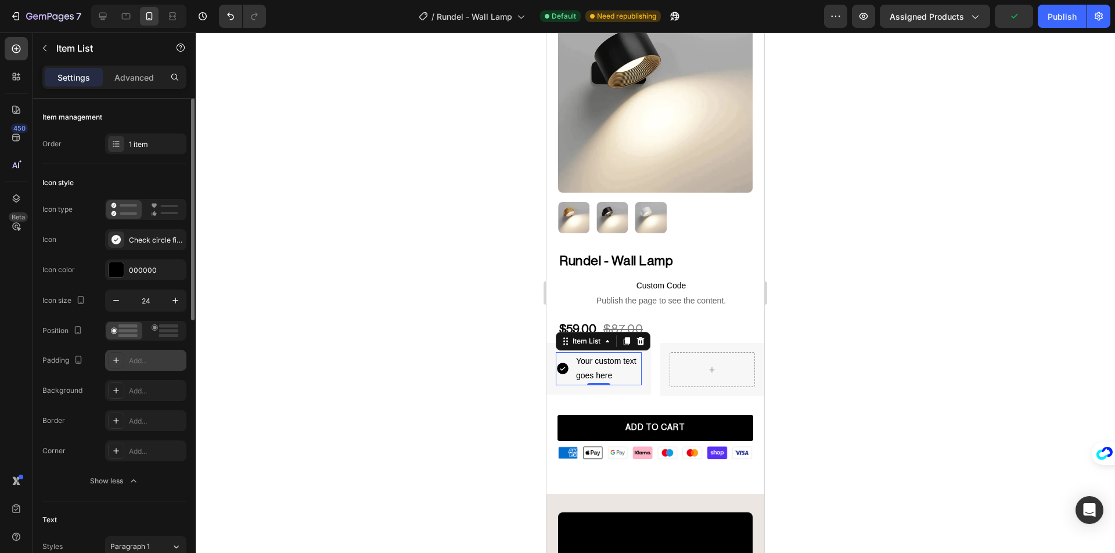
drag, startPoint x: 109, startPoint y: 481, endPoint x: 160, endPoint y: 364, distance: 127.9
click at [159, 366] on div "Position Padding Add... Background Add... Border Add... Corner Add... Show less" at bounding box center [114, 406] width 144 height 171
click at [160, 331] on rect at bounding box center [168, 330] width 19 height 3
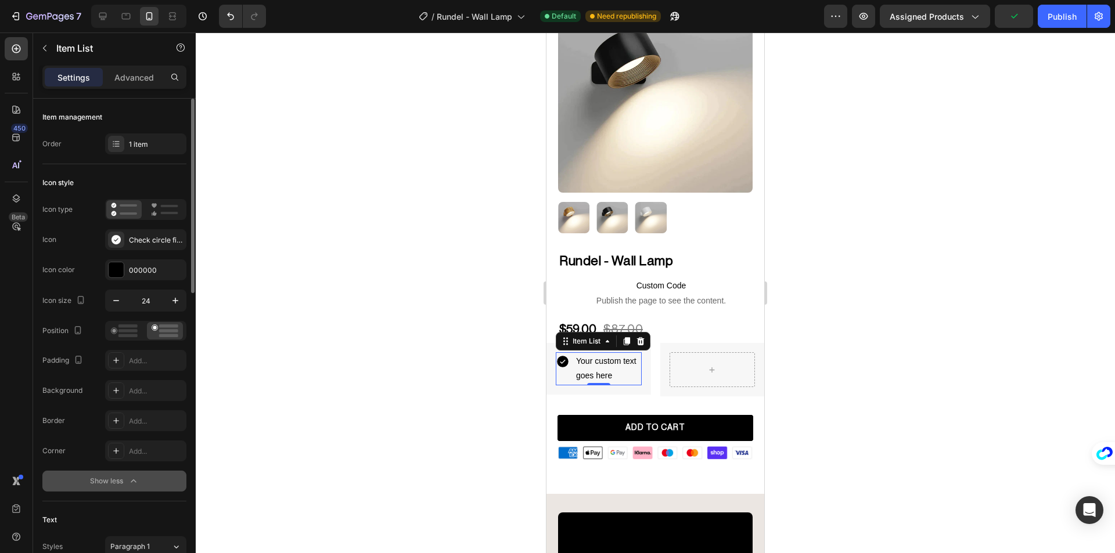
click at [120, 477] on div "Show less" at bounding box center [114, 482] width 49 height 12
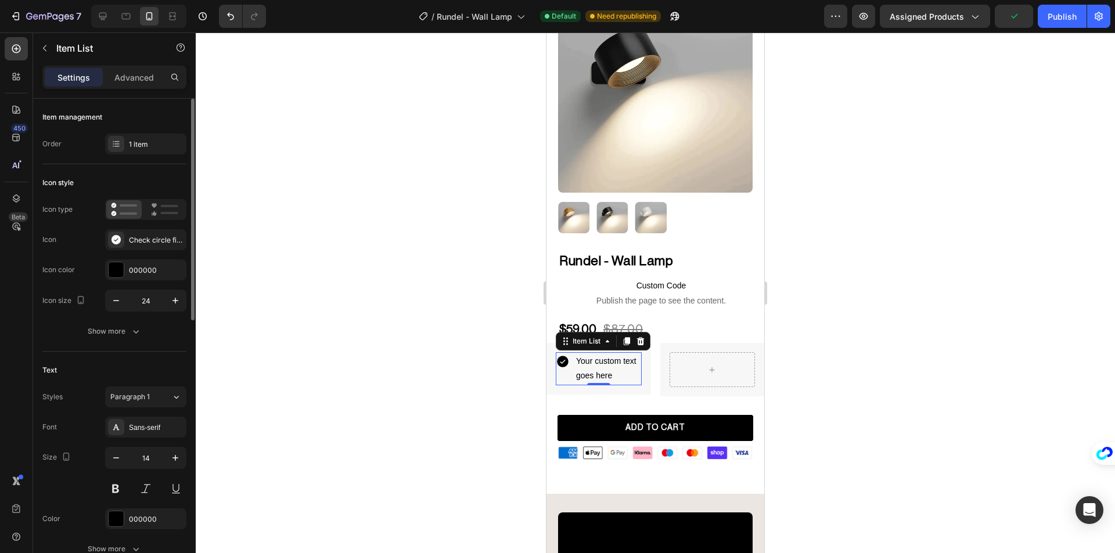
scroll to position [174, 0]
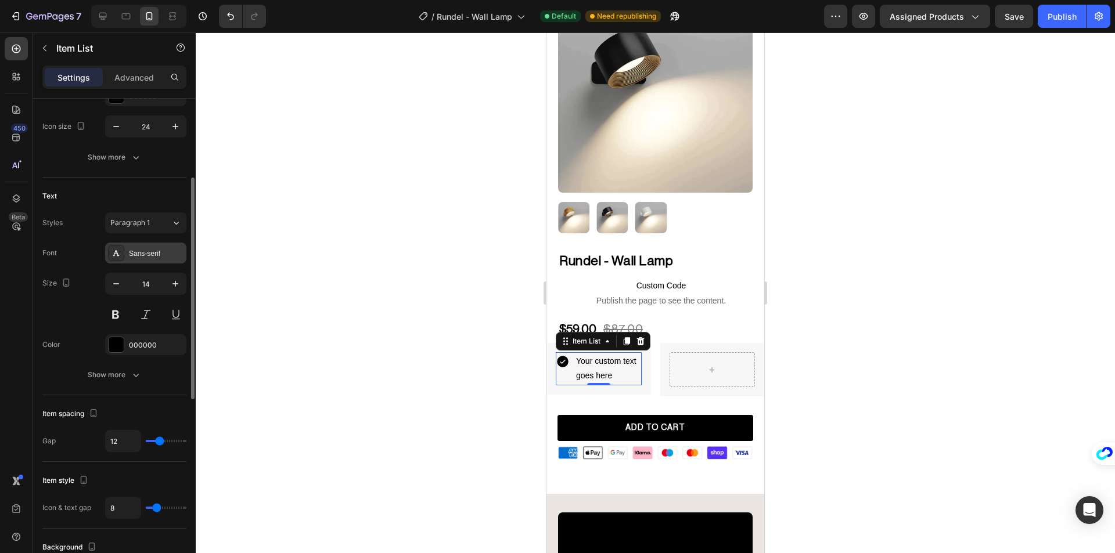
click at [161, 253] on div "Sans-serif" at bounding box center [156, 254] width 55 height 10
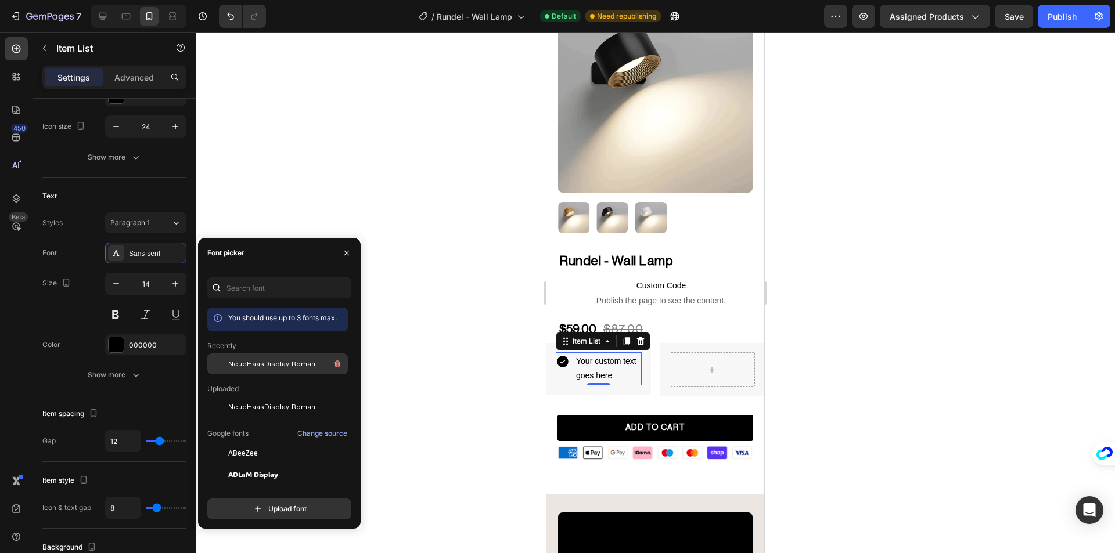
click at [259, 443] on div "NeueHaasDisplay-Roman" at bounding box center [277, 453] width 141 height 21
click at [67, 307] on div "Size 14" at bounding box center [114, 299] width 144 height 52
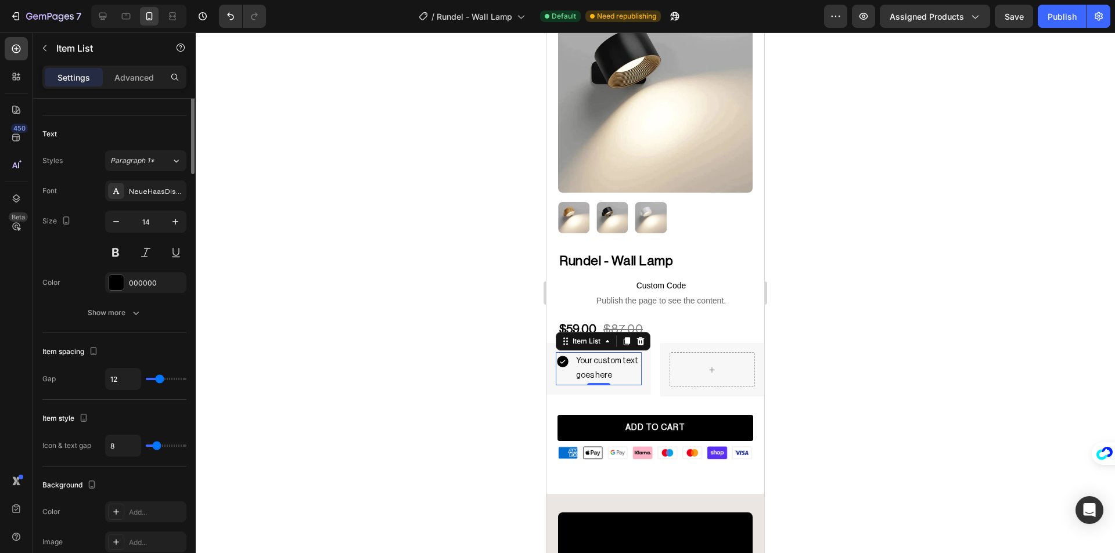
scroll to position [0, 0]
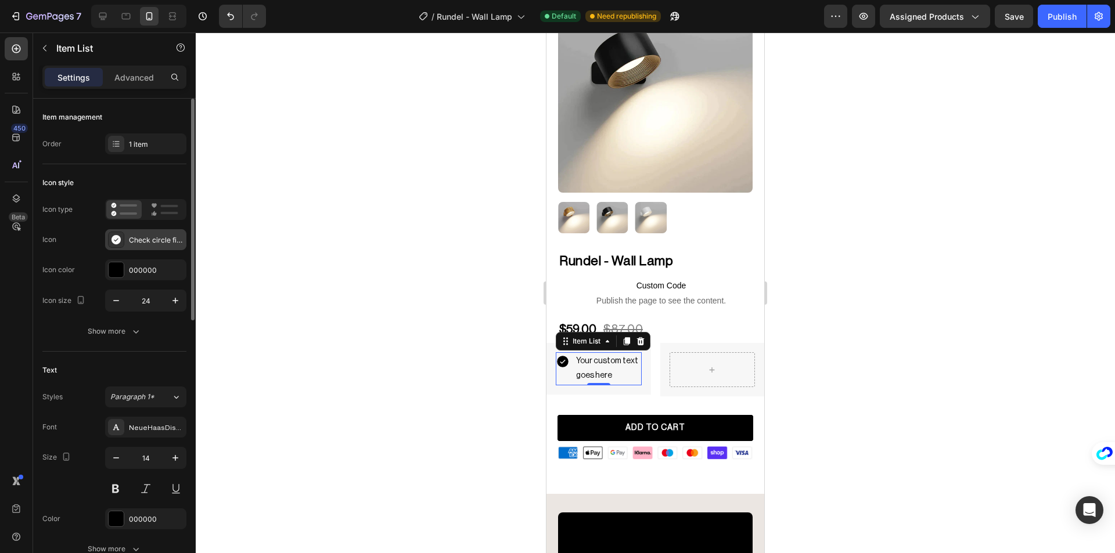
click at [118, 242] on icon at bounding box center [115, 239] width 9 height 9
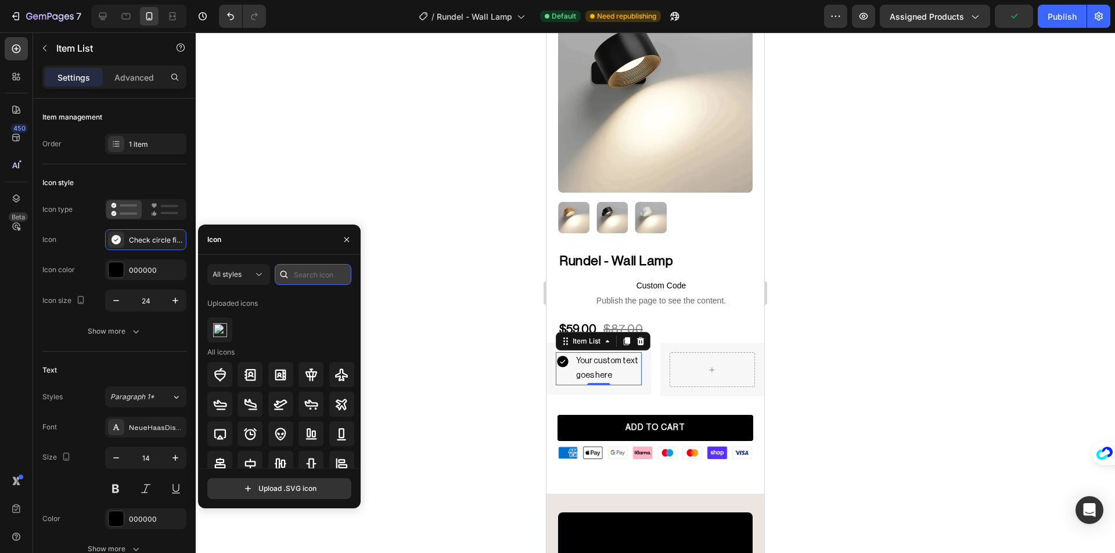
click at [299, 274] on input "text" at bounding box center [313, 274] width 77 height 21
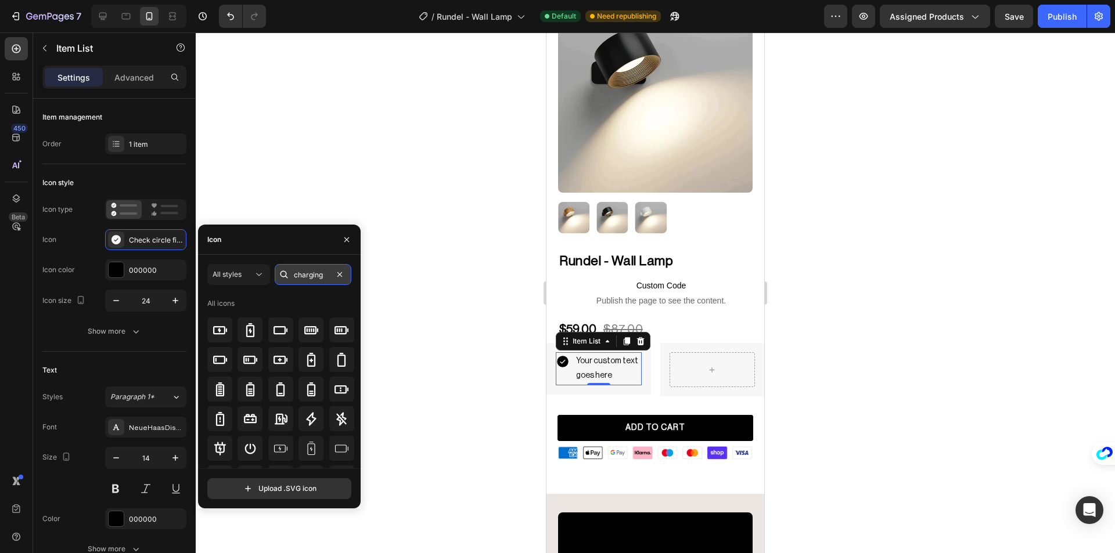
click at [316, 279] on input "charging" at bounding box center [313, 274] width 77 height 21
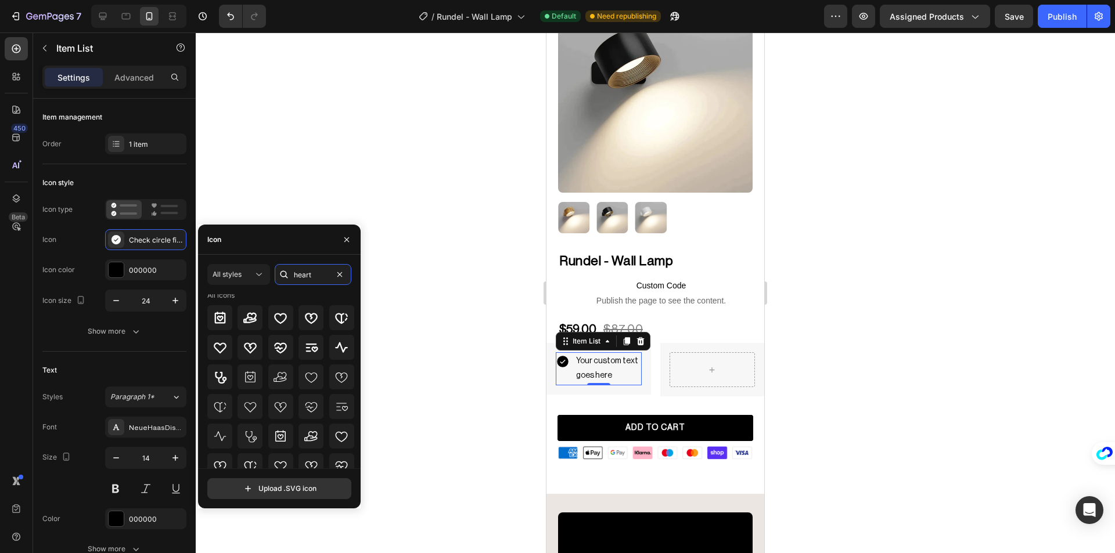
scroll to position [2, 0]
type input "heart"
click at [308, 377] on icon at bounding box center [311, 380] width 14 height 14
click at [217, 352] on icon at bounding box center [220, 350] width 13 height 11
click at [278, 329] on div at bounding box center [280, 320] width 25 height 25
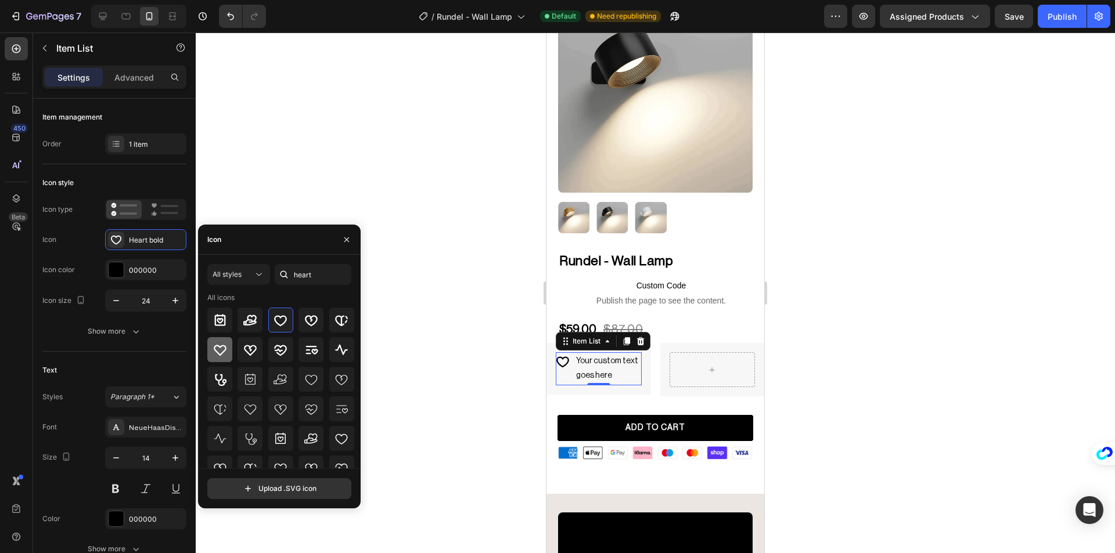
click at [222, 350] on icon at bounding box center [220, 350] width 14 height 14
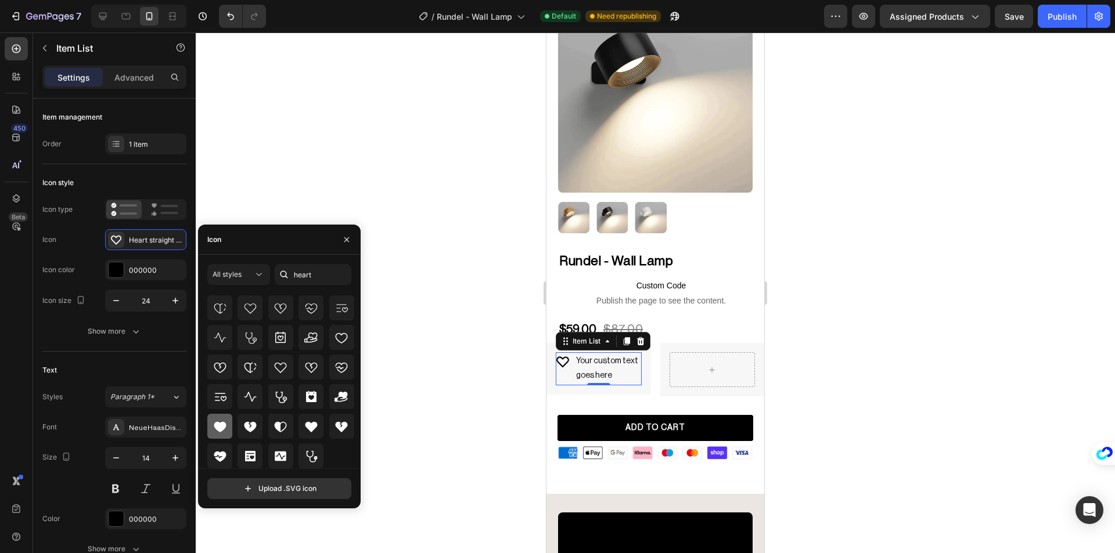
click at [220, 419] on div at bounding box center [219, 426] width 25 height 25
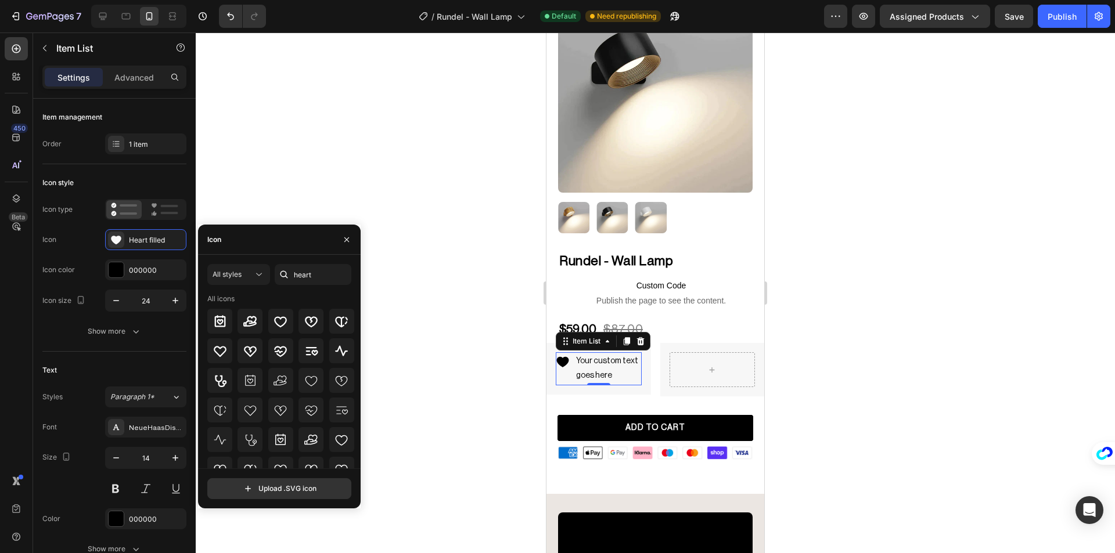
scroll to position [0, 0]
click at [433, 358] on div at bounding box center [655, 293] width 919 height 521
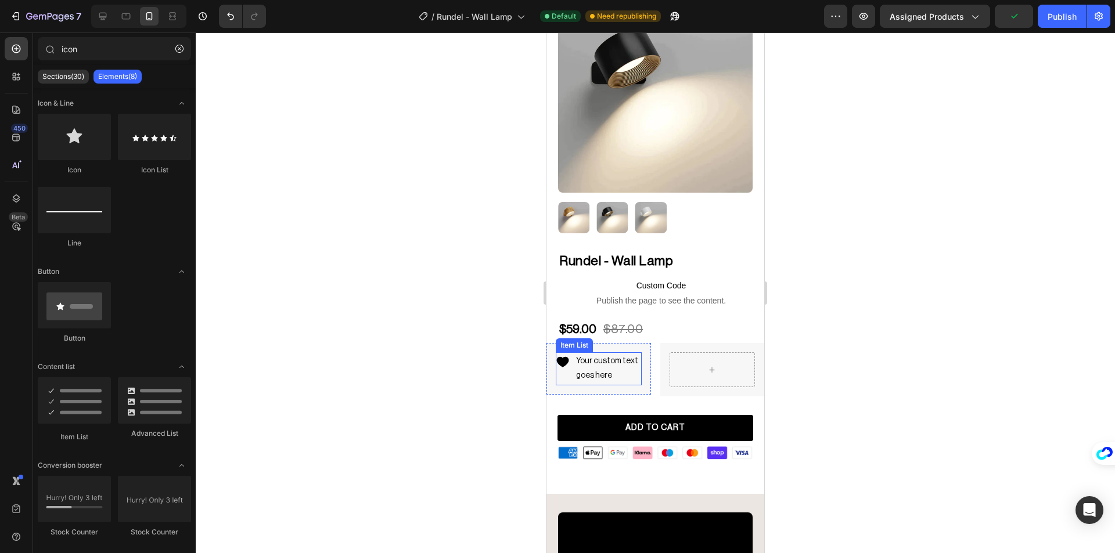
click at [585, 359] on div "Your custom text goes here" at bounding box center [607, 368] width 67 height 33
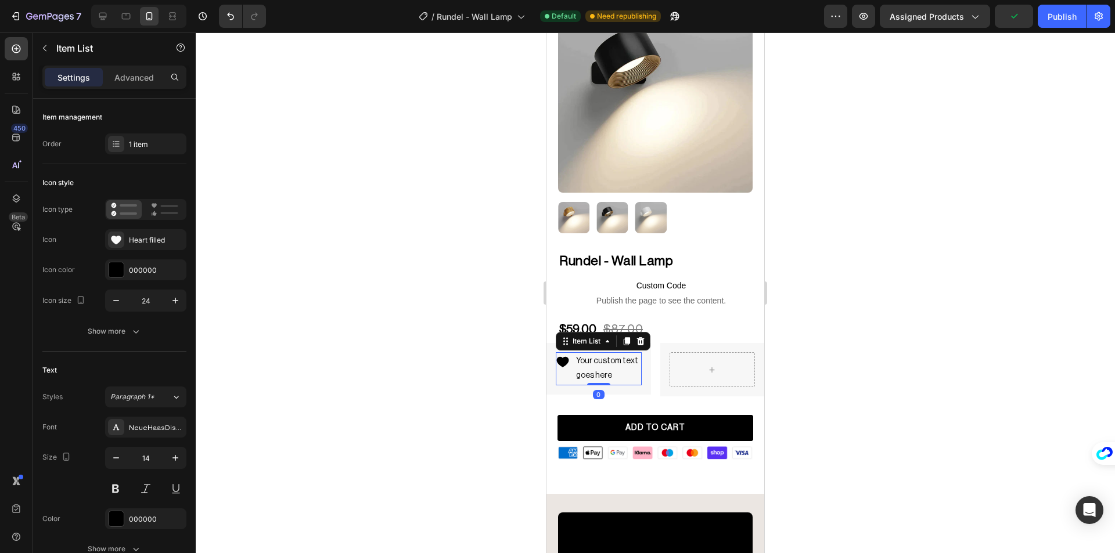
click at [585, 359] on div "Your custom text goes here" at bounding box center [607, 368] width 67 height 33
click at [585, 359] on p "Your custom text goes here" at bounding box center [608, 368] width 64 height 29
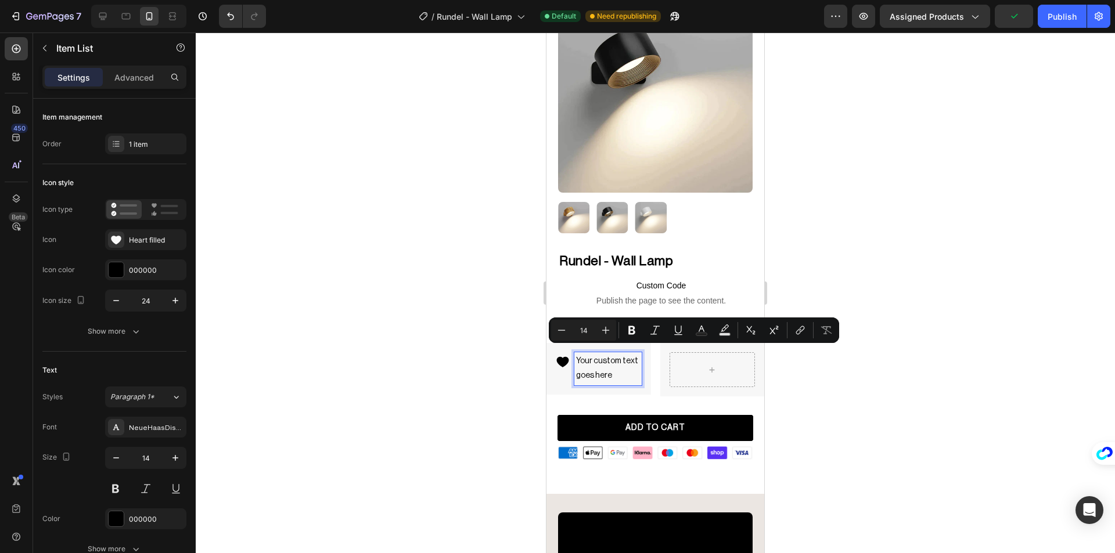
click at [585, 359] on p "Your custom text goes here" at bounding box center [608, 368] width 64 height 29
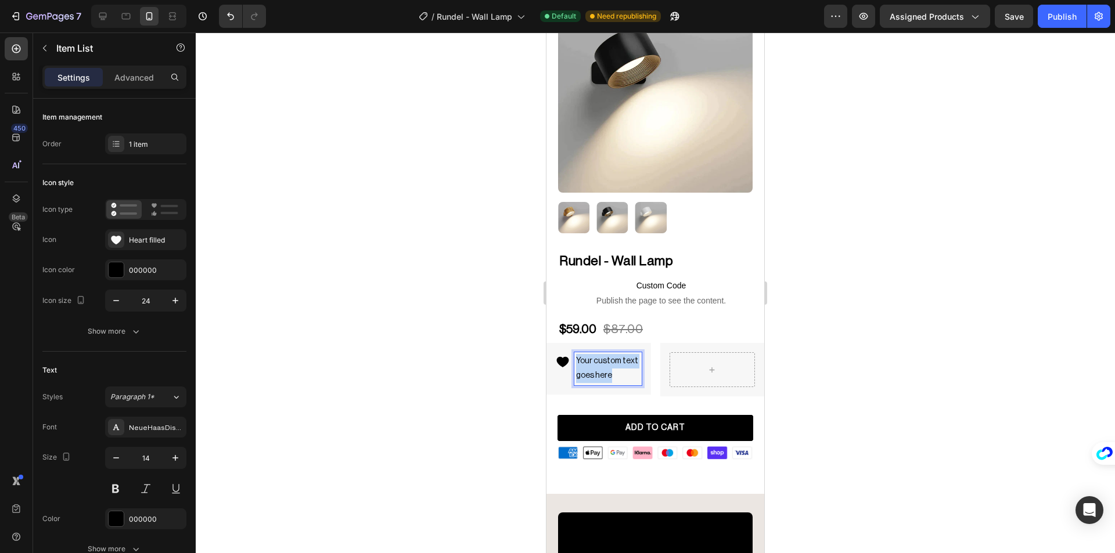
click at [585, 359] on p "Your custom text goes here" at bounding box center [608, 368] width 64 height 29
click at [588, 358] on p "Modern Design" at bounding box center [603, 361] width 55 height 15
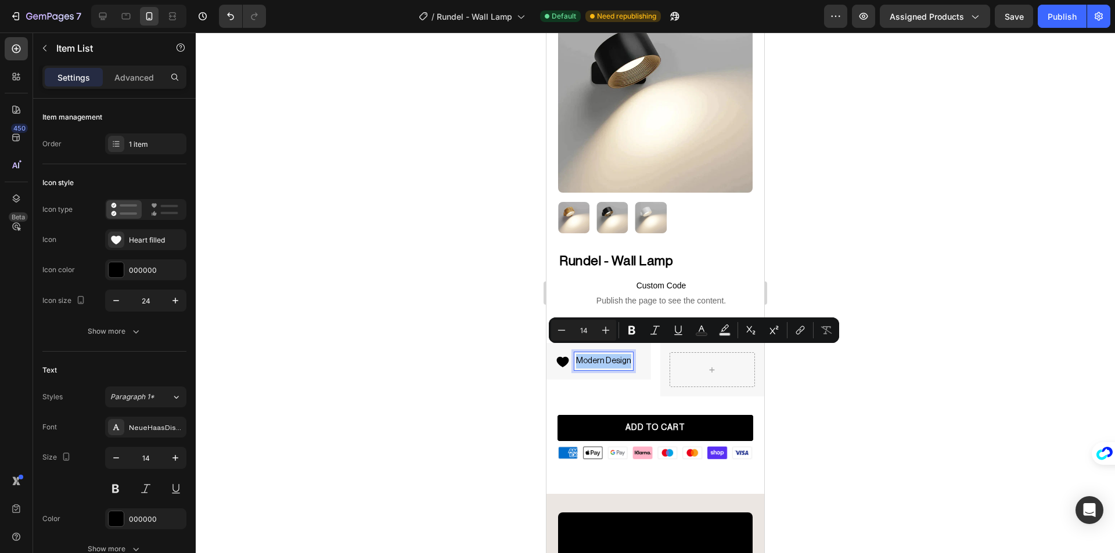
click at [631, 333] on icon "Editor contextual toolbar" at bounding box center [631, 330] width 7 height 9
click at [473, 338] on div at bounding box center [655, 293] width 919 height 521
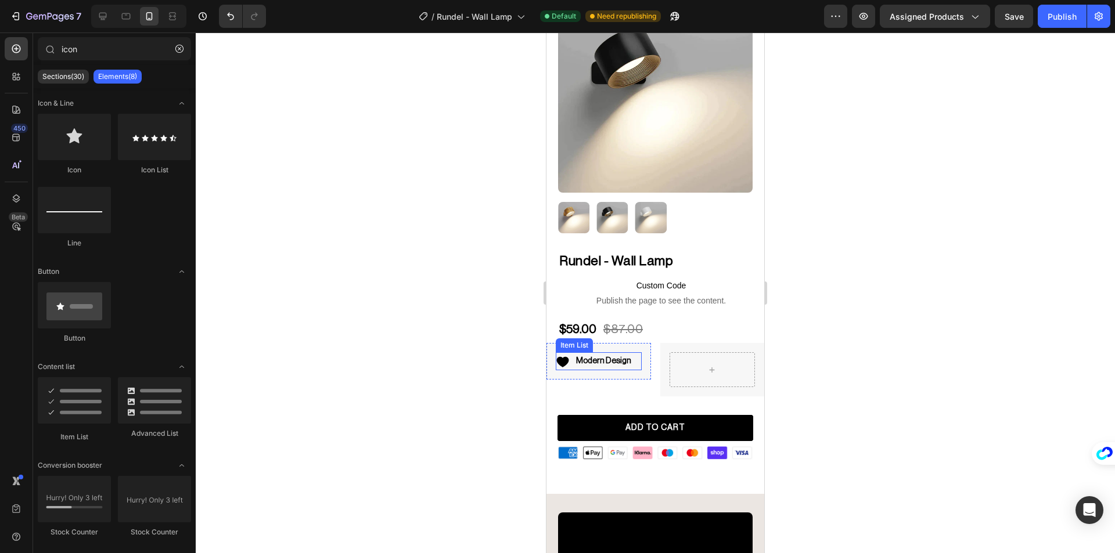
click at [610, 357] on strong "Modern Design" at bounding box center [603, 361] width 55 height 8
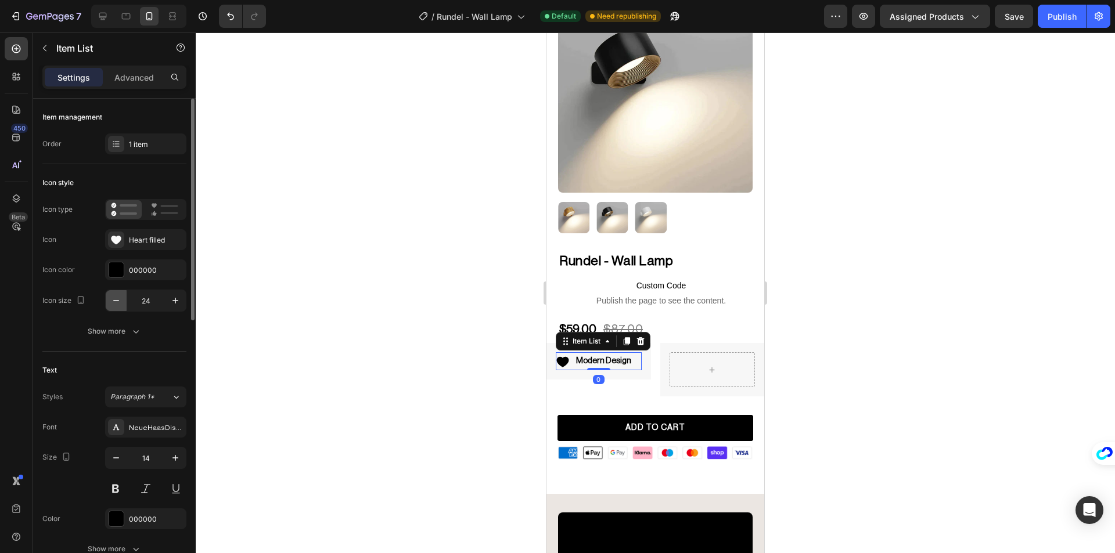
click at [119, 300] on icon "button" at bounding box center [116, 301] width 12 height 12
click at [120, 300] on icon "button" at bounding box center [116, 301] width 12 height 12
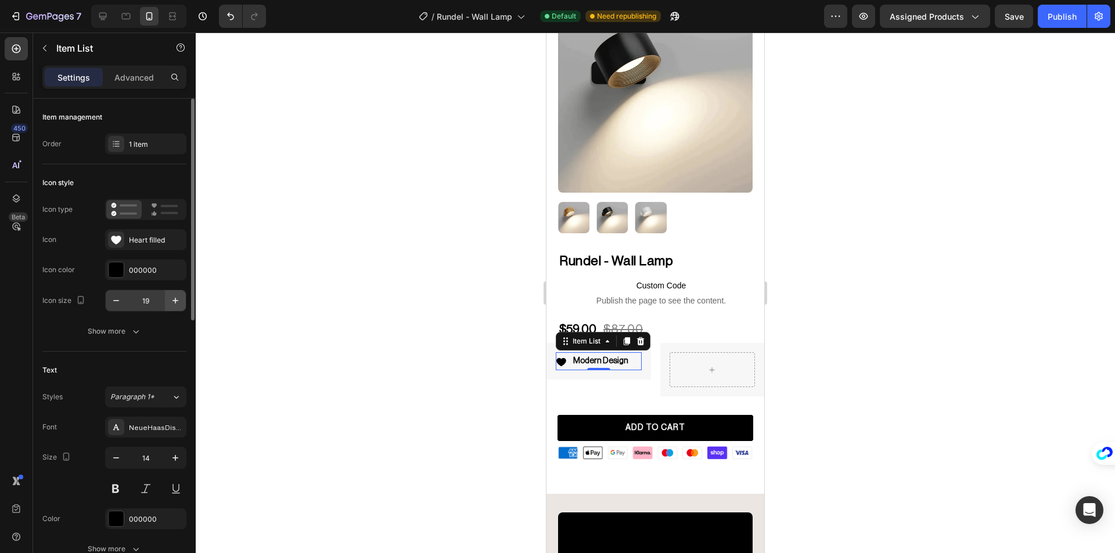
click at [174, 301] on icon "button" at bounding box center [176, 301] width 12 height 12
type input "20"
click at [291, 317] on div at bounding box center [655, 293] width 919 height 521
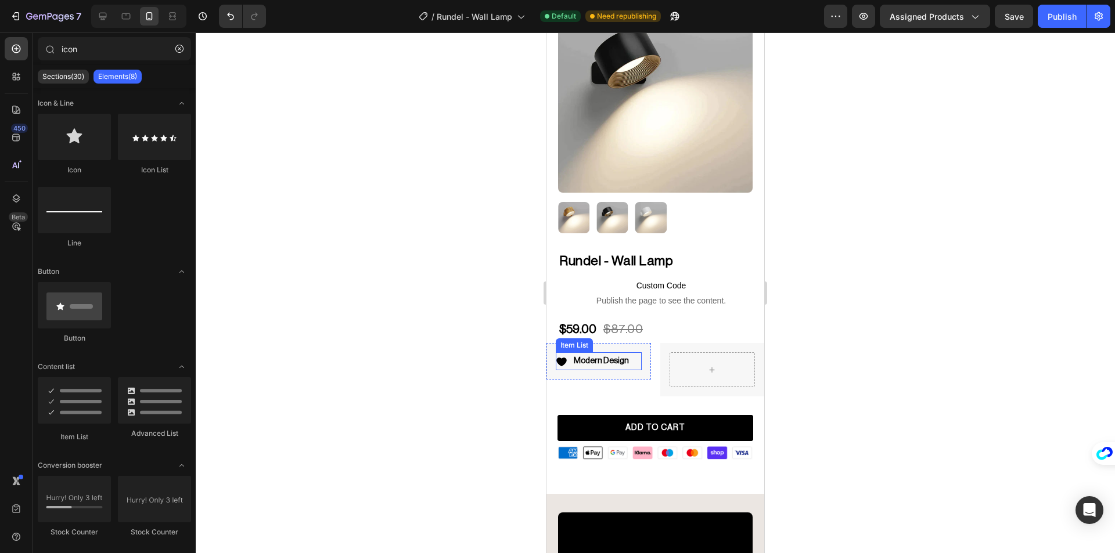
click at [559, 358] on icon at bounding box center [561, 362] width 10 height 9
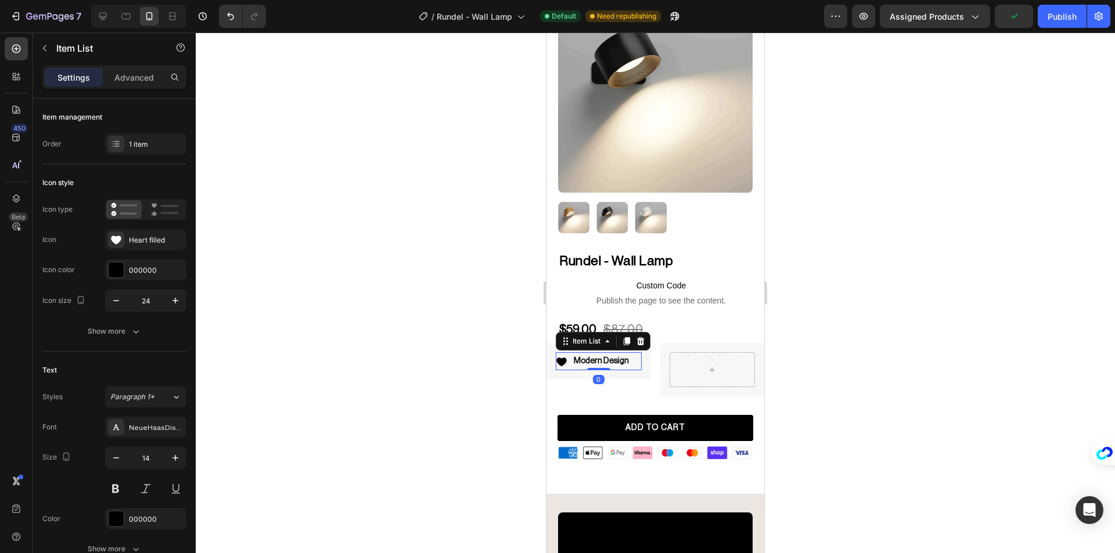
click at [559, 358] on icon at bounding box center [561, 362] width 10 height 9
click at [177, 302] on icon "button" at bounding box center [176, 301] width 12 height 12
click at [103, 297] on div "Icon size 25" at bounding box center [114, 301] width 144 height 22
click at [115, 301] on icon "button" at bounding box center [116, 301] width 12 height 12
type input "24"
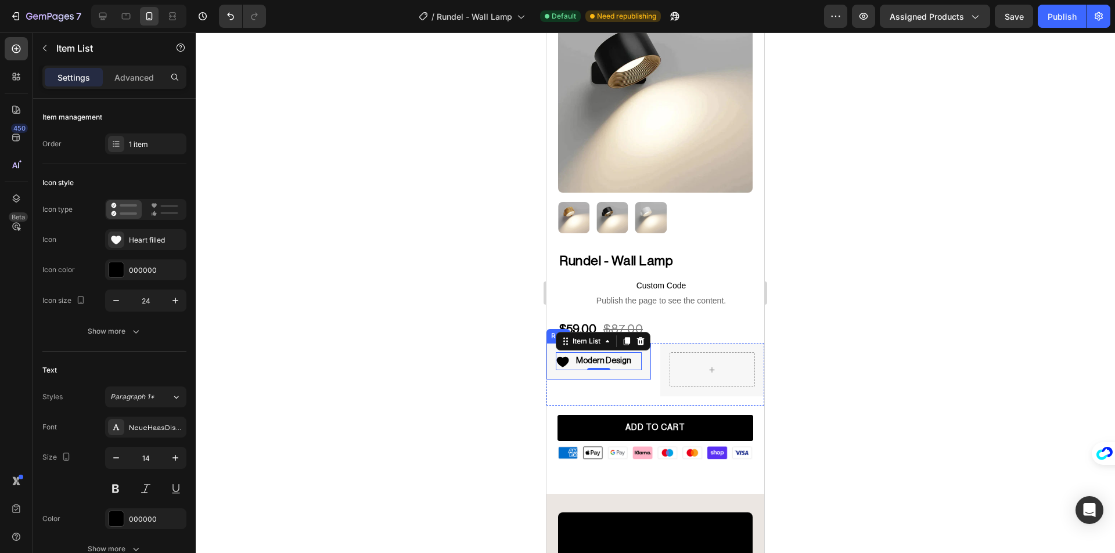
click at [286, 311] on div at bounding box center [655, 293] width 919 height 521
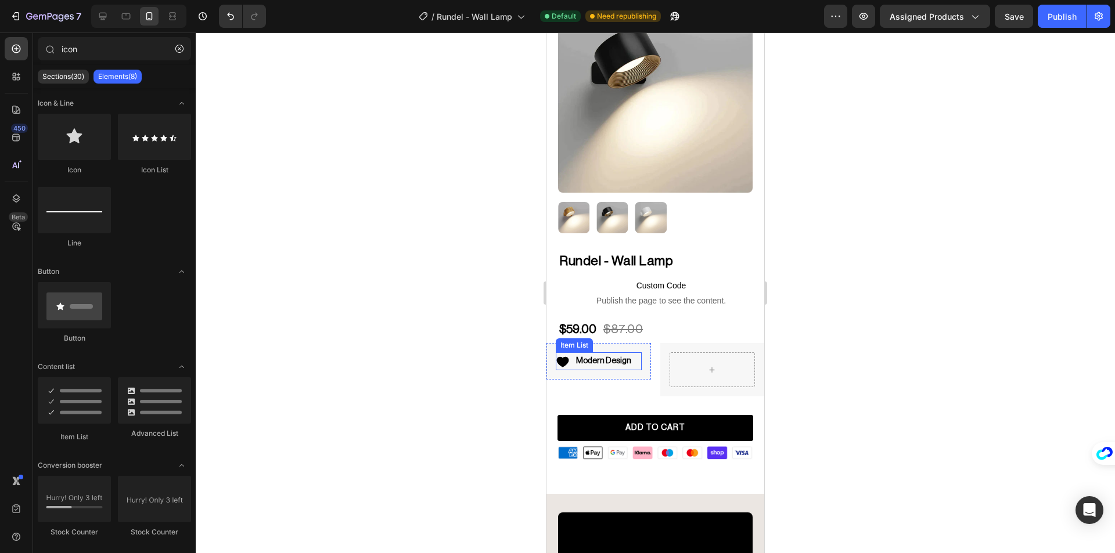
click at [574, 341] on div "Item List" at bounding box center [574, 346] width 37 height 14
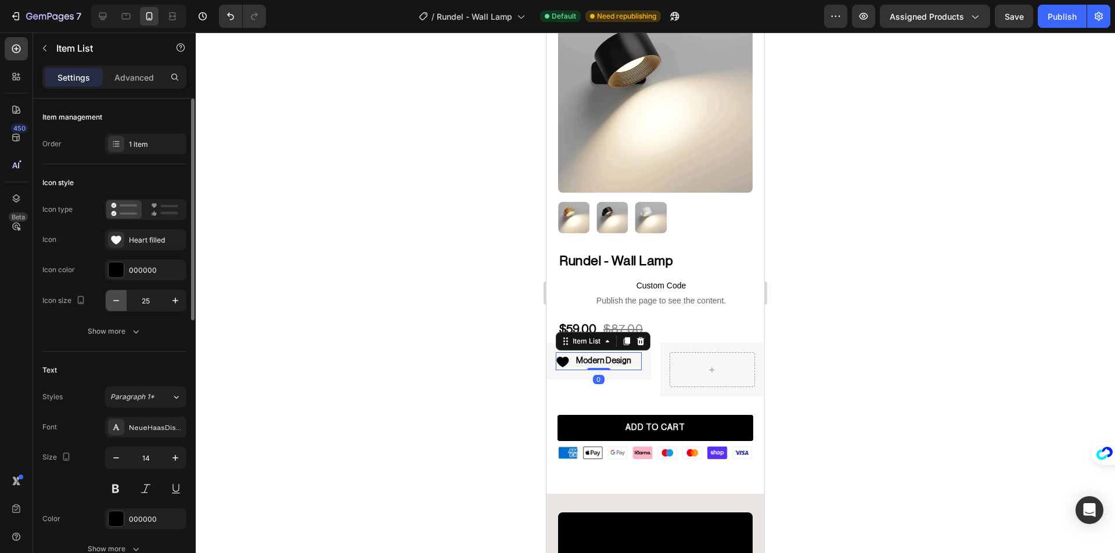
click at [121, 300] on icon "button" at bounding box center [116, 301] width 12 height 12
type input "24"
drag, startPoint x: 323, startPoint y: 319, endPoint x: 336, endPoint y: 320, distance: 12.8
click at [326, 319] on div at bounding box center [655, 293] width 919 height 521
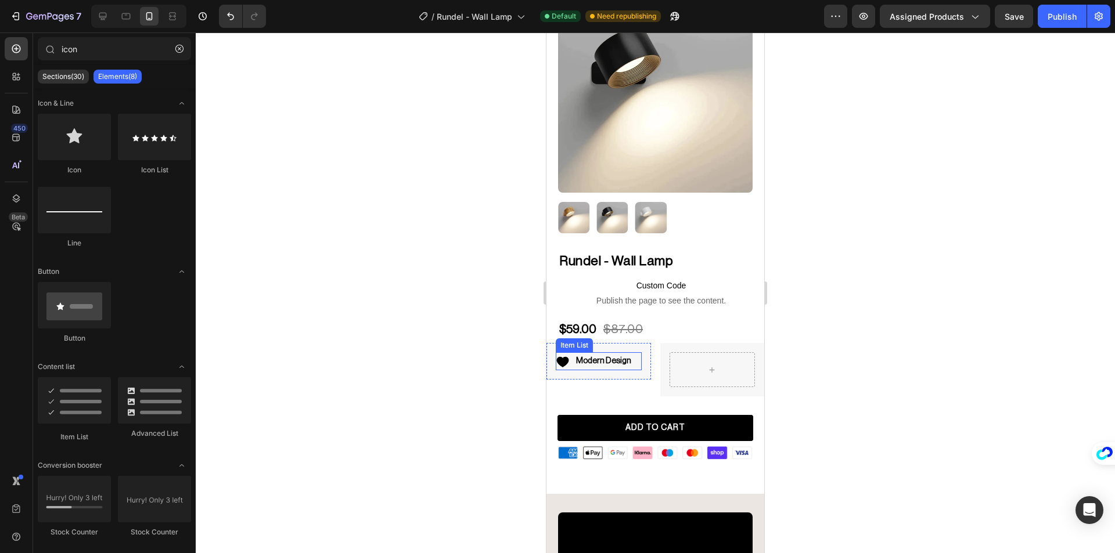
click at [565, 357] on icon at bounding box center [563, 362] width 12 height 10
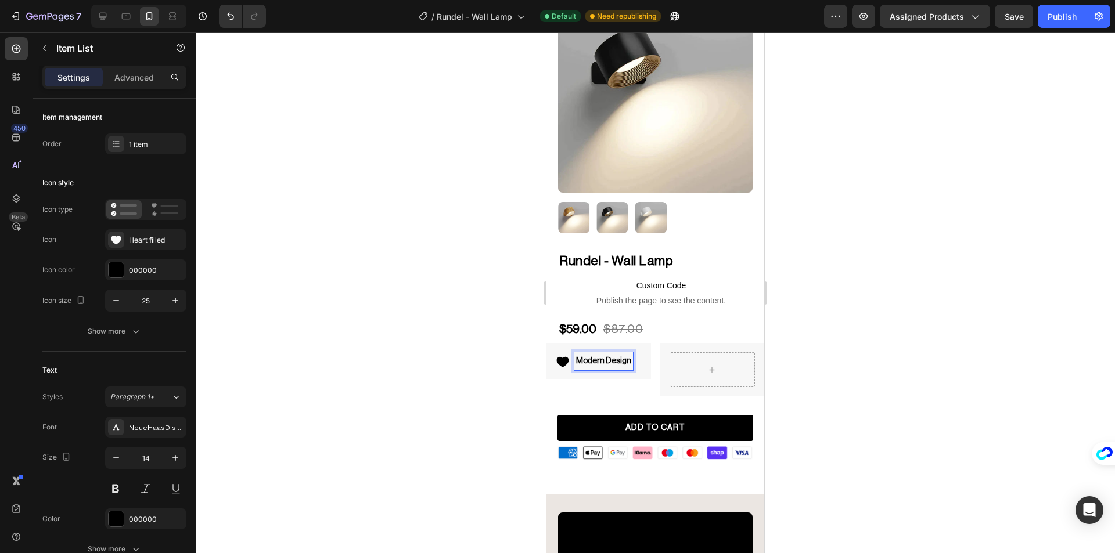
click at [560, 357] on icon at bounding box center [563, 362] width 12 height 10
click at [113, 305] on icon "button" at bounding box center [116, 301] width 12 height 12
click at [163, 303] on input "22" at bounding box center [146, 300] width 38 height 21
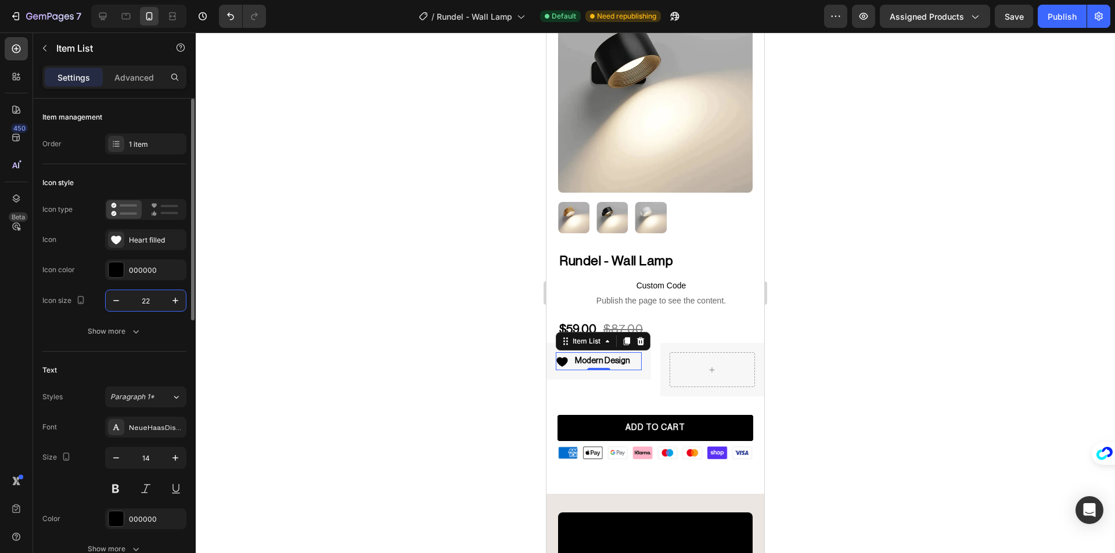
click at [163, 303] on input "22" at bounding box center [146, 300] width 38 height 21
click at [171, 302] on icon "button" at bounding box center [176, 301] width 12 height 12
type input "24"
click at [357, 314] on div at bounding box center [655, 293] width 919 height 521
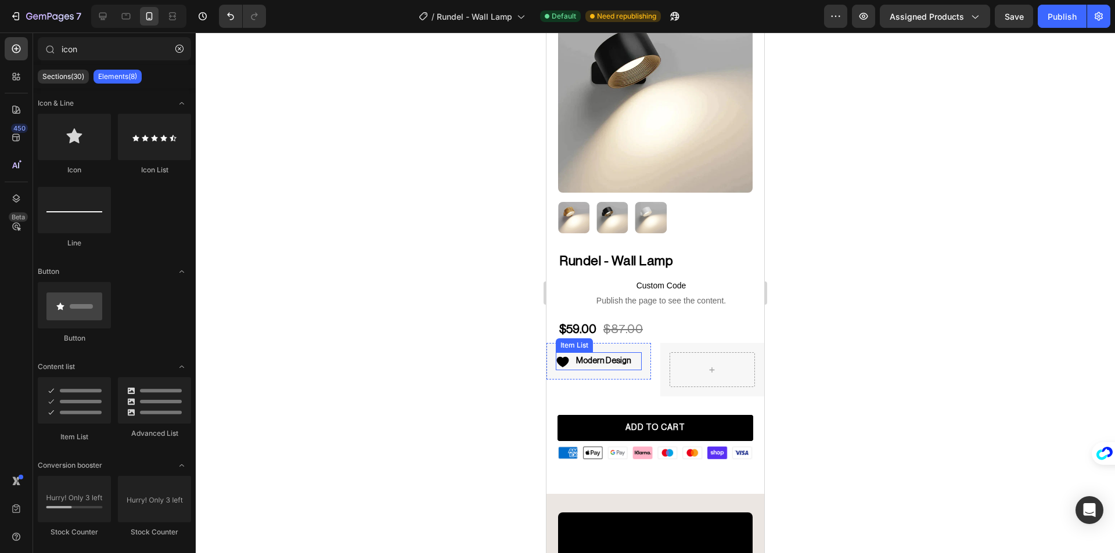
click at [577, 340] on div "Item List" at bounding box center [574, 345] width 33 height 10
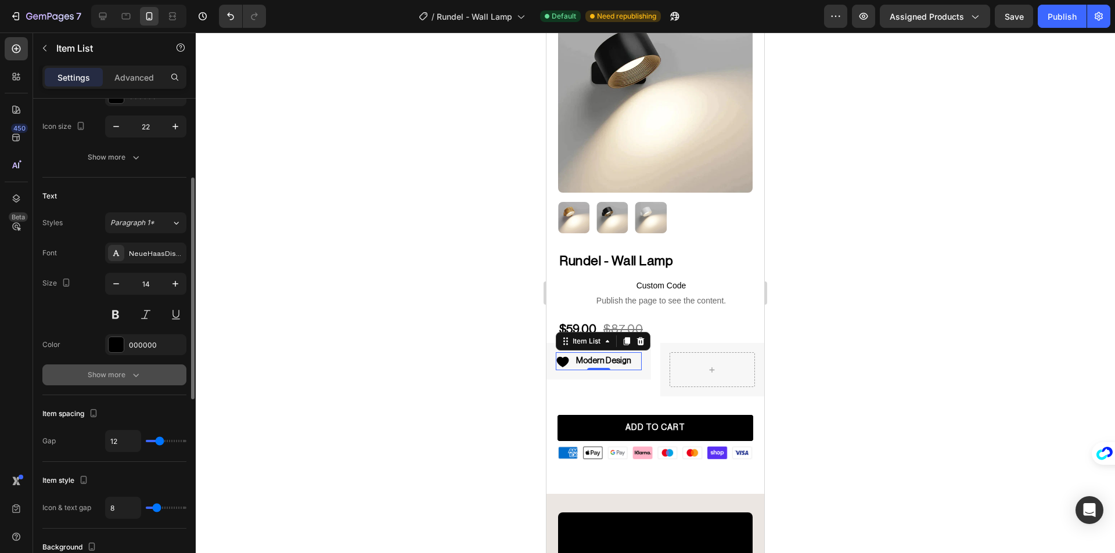
scroll to position [290, 0]
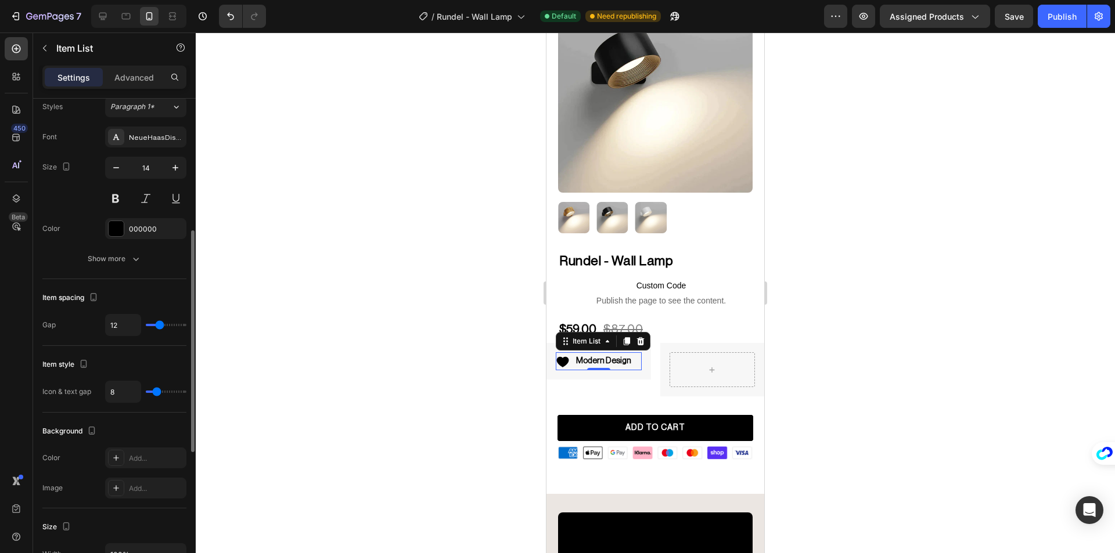
type input "11"
type input "10"
type input "9"
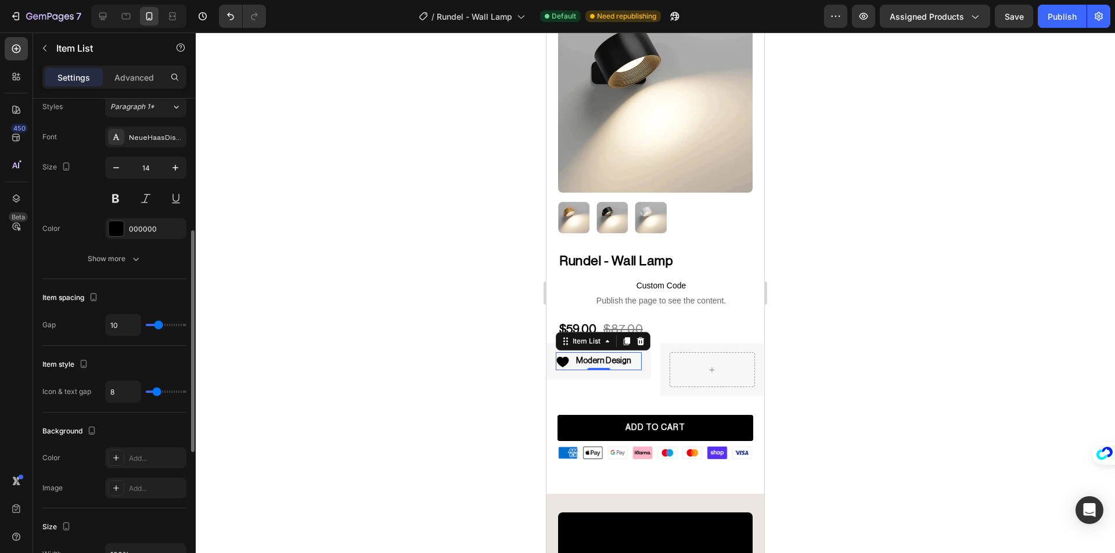
type input "9"
type input "8"
type input "5"
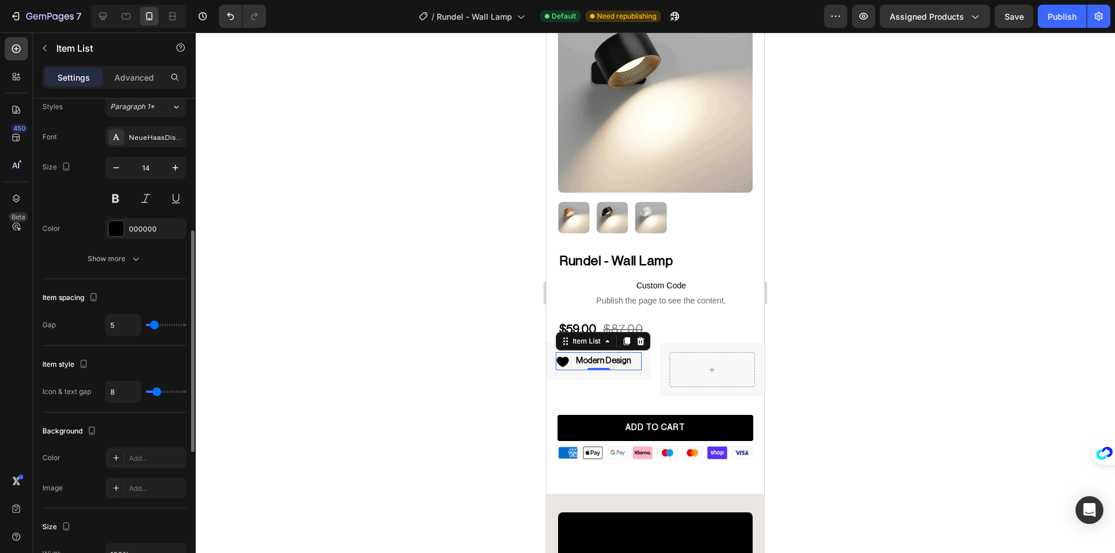
type input "4"
type input "3"
drag, startPoint x: 160, startPoint y: 324, endPoint x: 153, endPoint y: 325, distance: 7.0
type input "3"
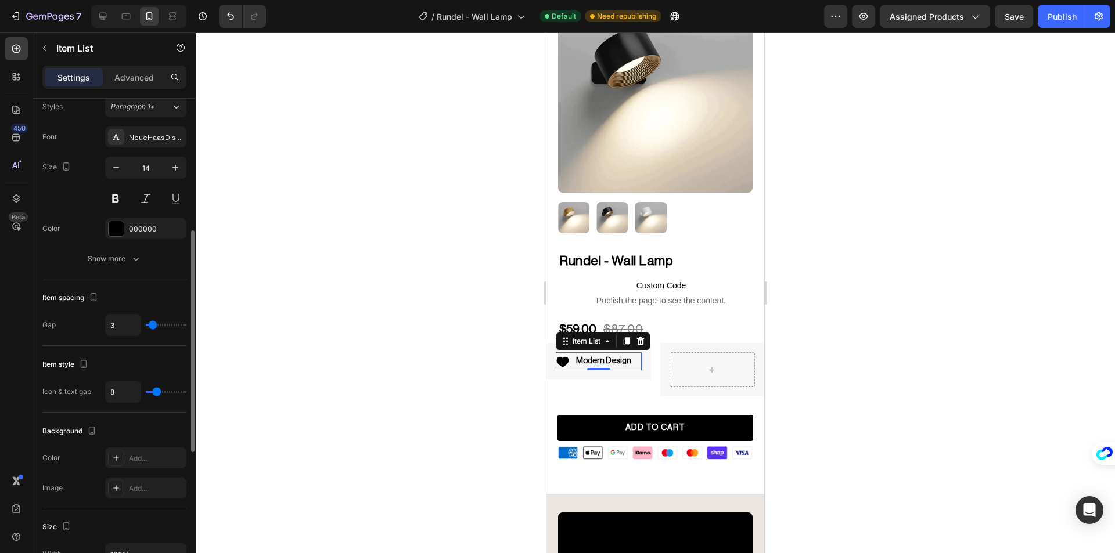
click at [153, 325] on input "range" at bounding box center [166, 325] width 41 height 2
type input "0"
drag, startPoint x: 153, startPoint y: 325, endPoint x: 140, endPoint y: 325, distance: 12.8
type input "0"
click at [146, 325] on input "range" at bounding box center [166, 325] width 41 height 2
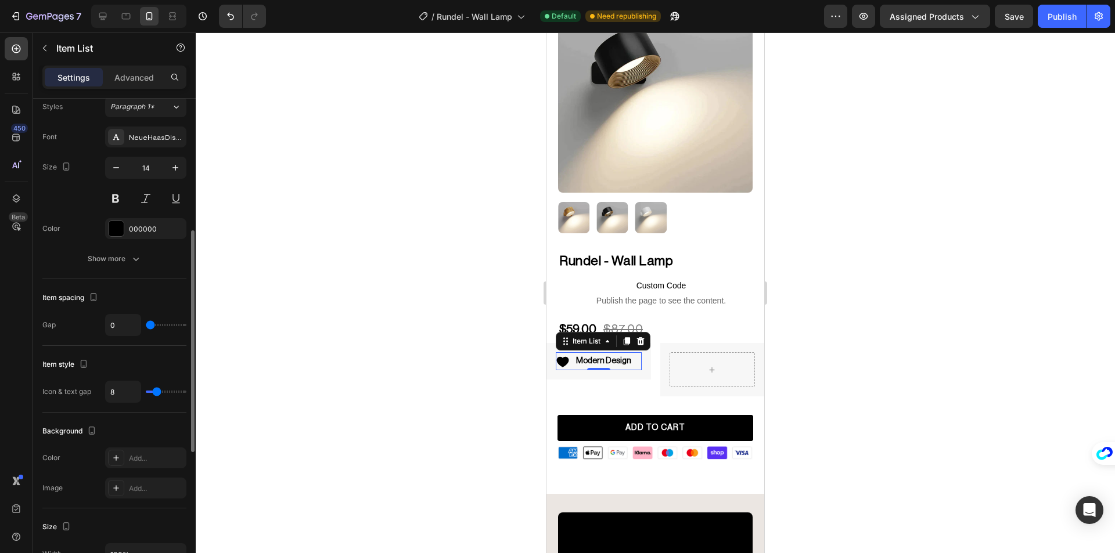
type input "5"
type input "7"
type input "8"
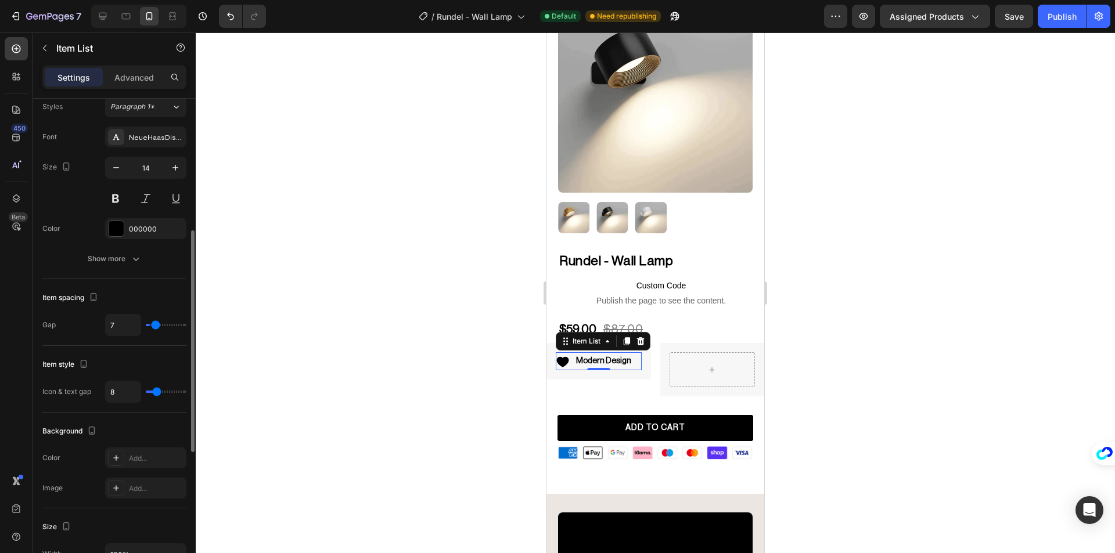
type input "8"
type input "9"
type input "10"
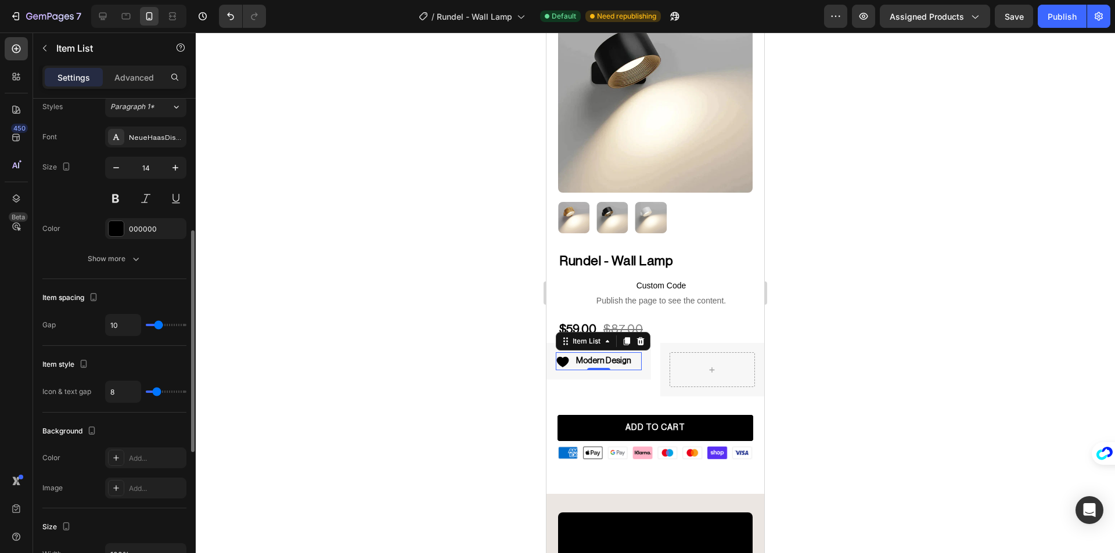
type input "9"
type input "8"
type input "7"
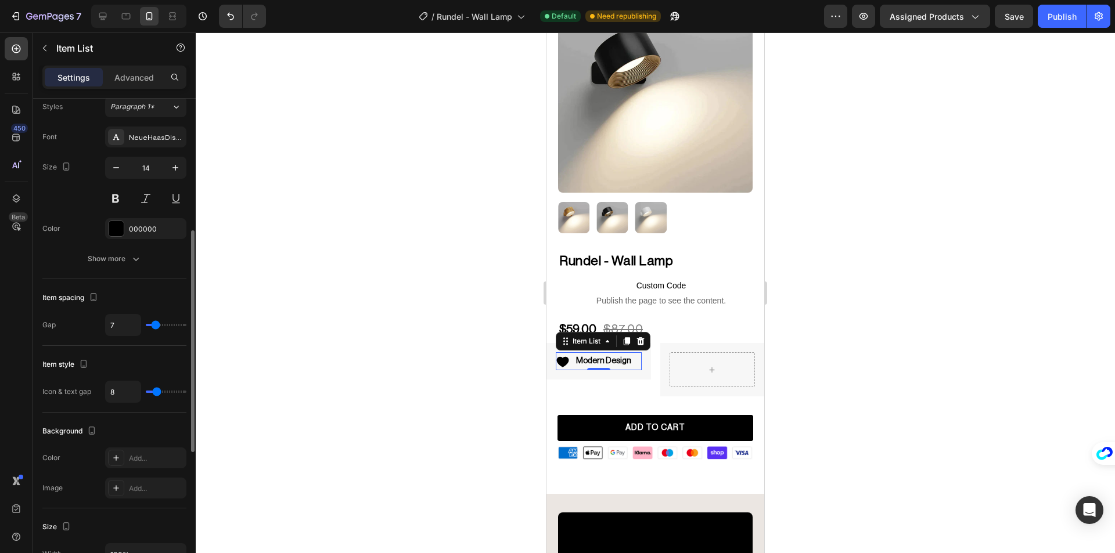
type input "7"
click at [156, 326] on input "range" at bounding box center [166, 325] width 41 height 2
type input "3"
type input "1"
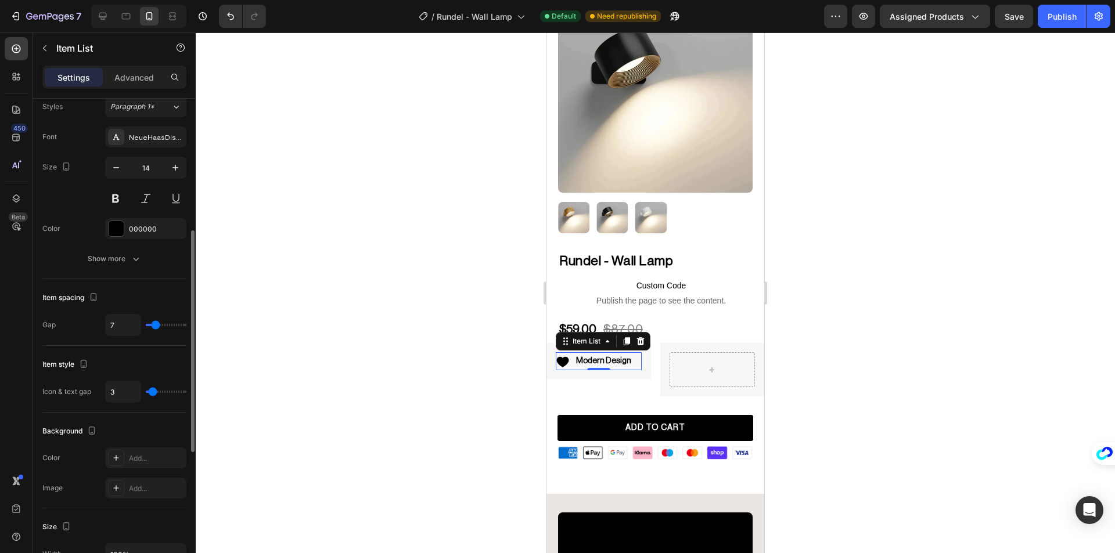
type input "1"
type input "0"
type input "1"
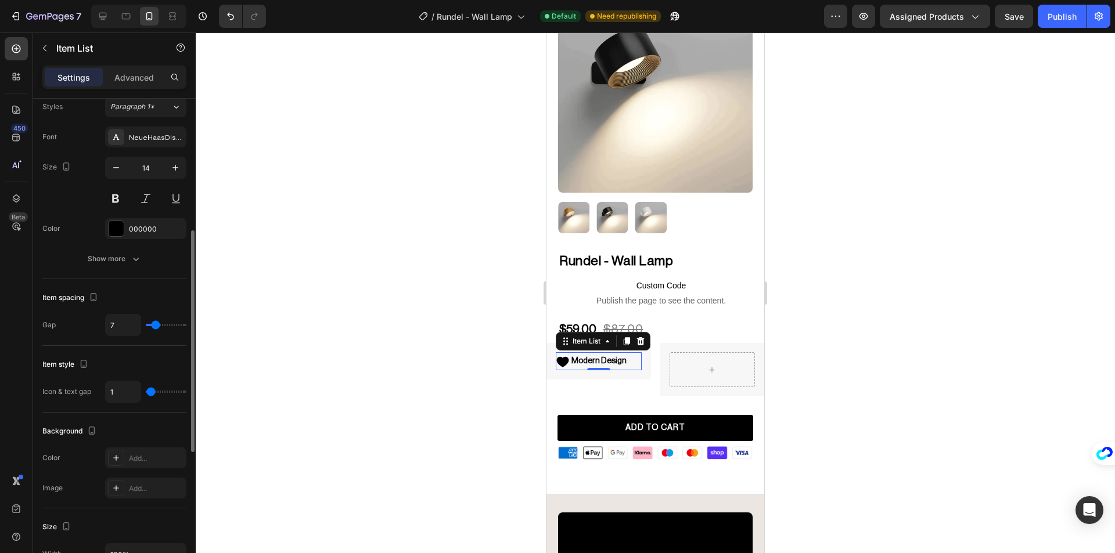
type input "3"
type input "4"
click at [153, 393] on input "range" at bounding box center [166, 392] width 41 height 2
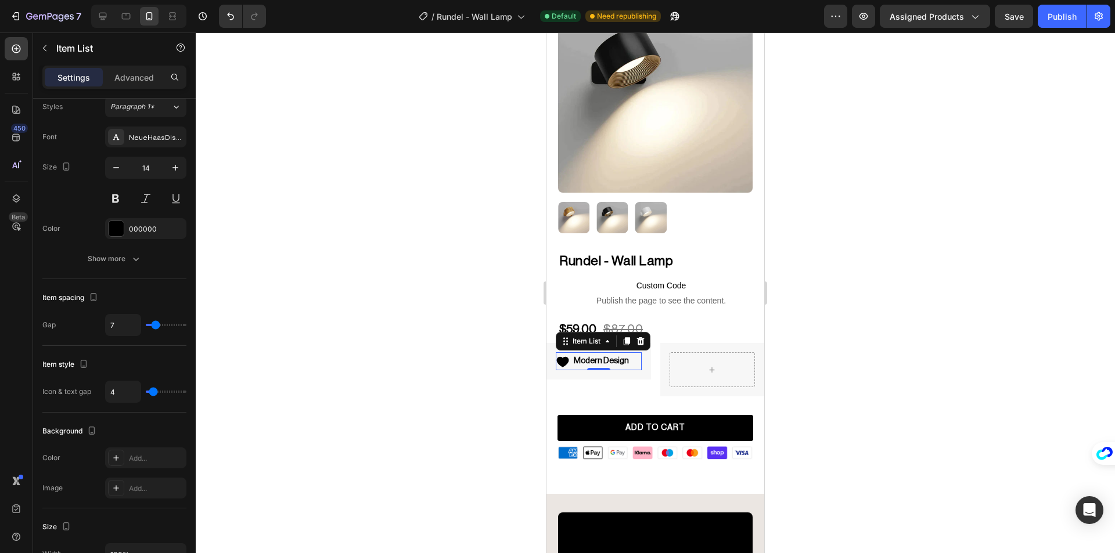
scroll to position [465, 0]
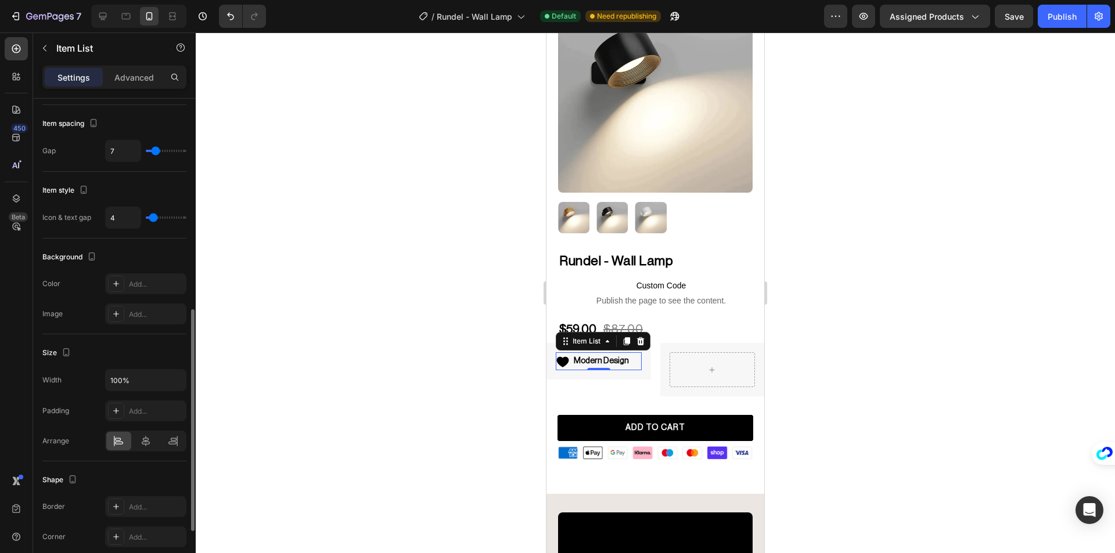
click at [419, 341] on div at bounding box center [655, 293] width 919 height 521
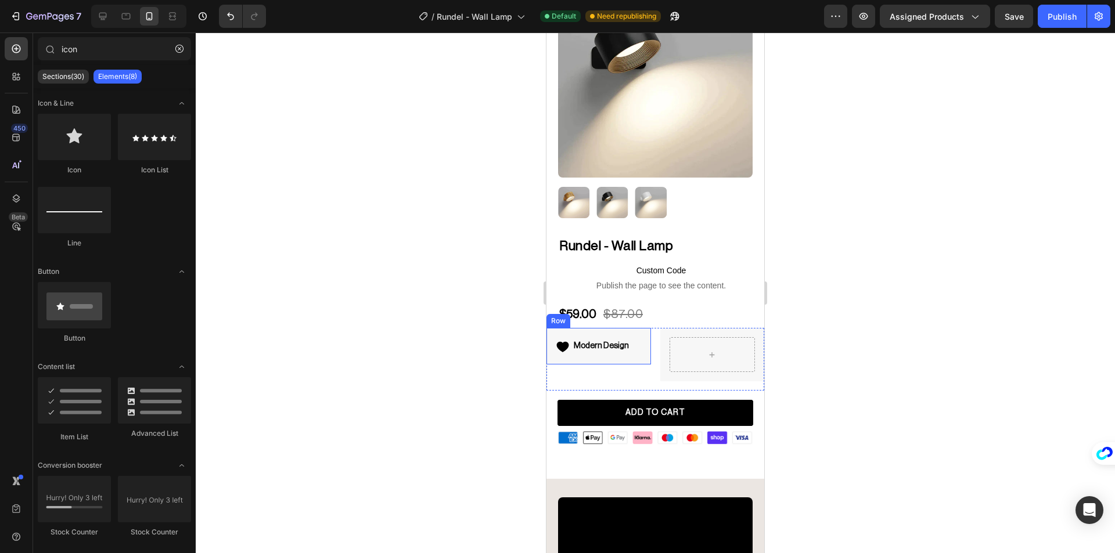
scroll to position [116, 0]
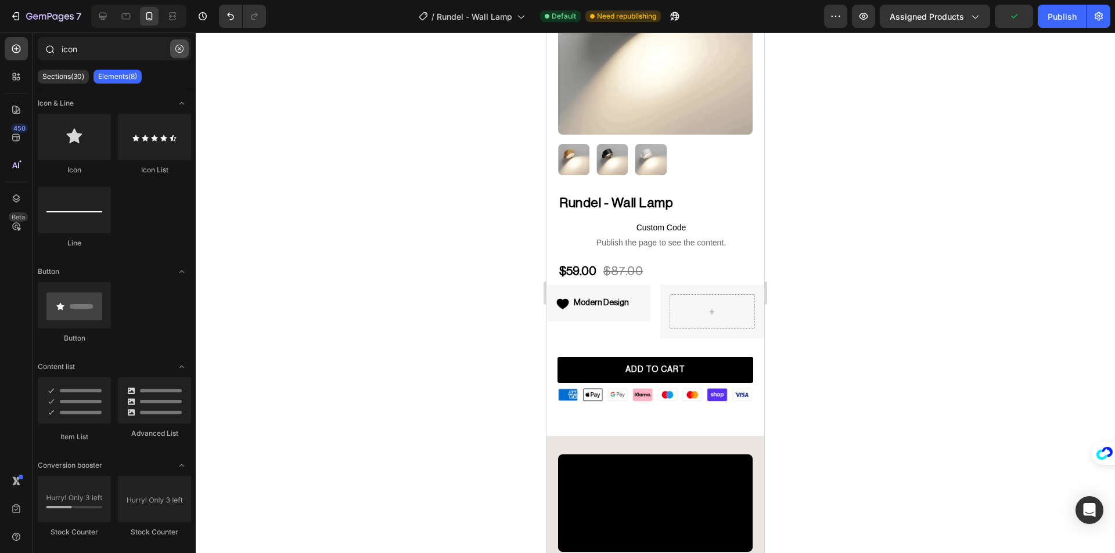
click at [175, 47] on button "button" at bounding box center [179, 48] width 19 height 19
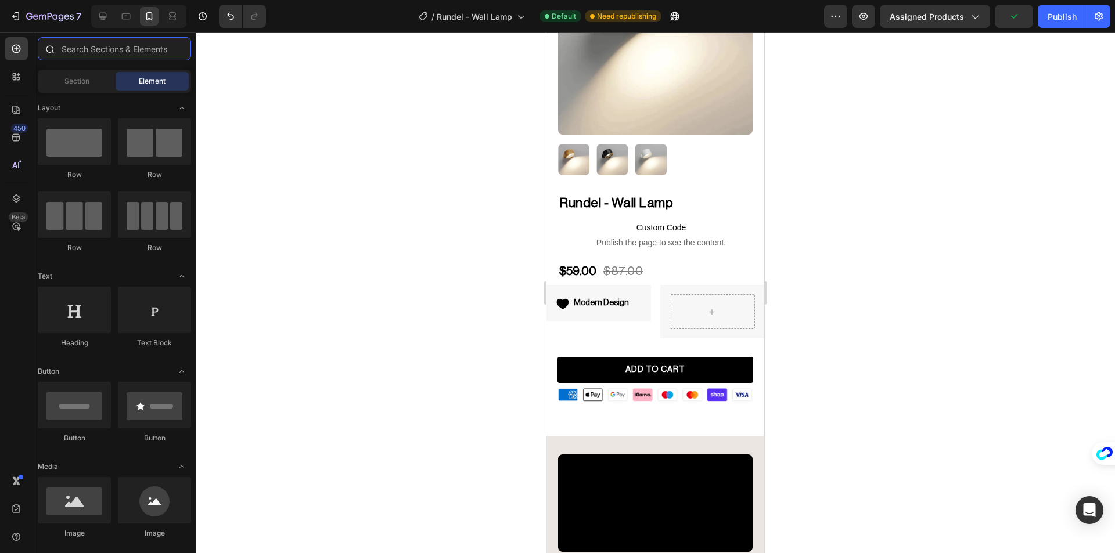
click at [154, 51] on input "text" at bounding box center [114, 48] width 153 height 23
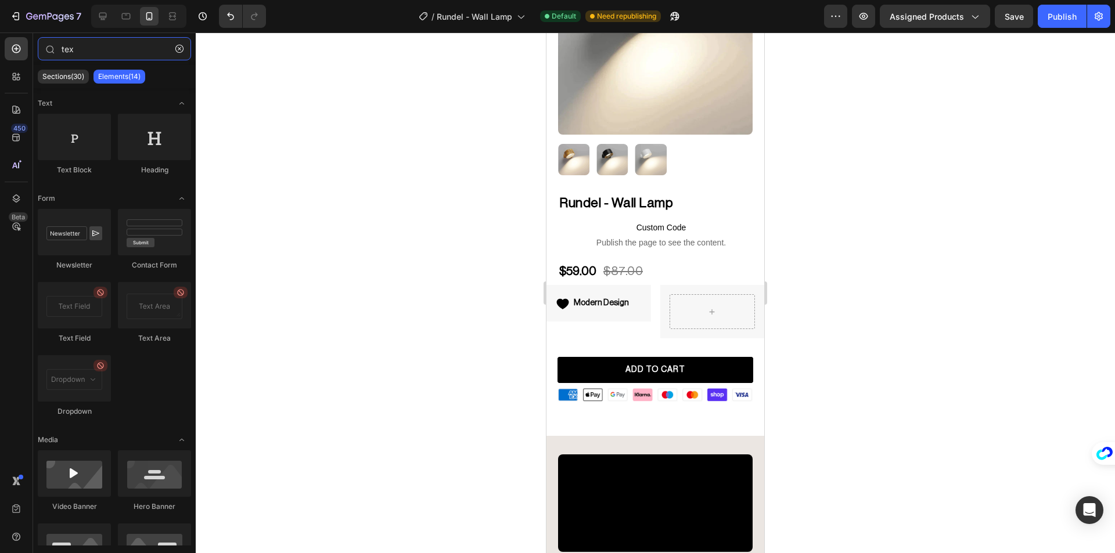
type input "tex"
drag, startPoint x: 791, startPoint y: 232, endPoint x: 996, endPoint y: 336, distance: 230.1
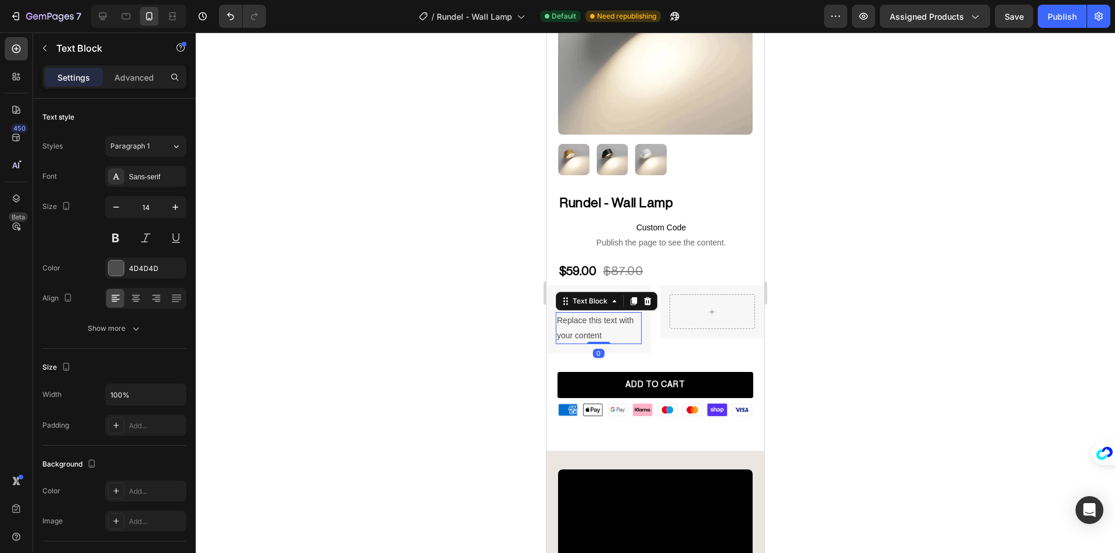
click at [450, 303] on div at bounding box center [655, 293] width 919 height 521
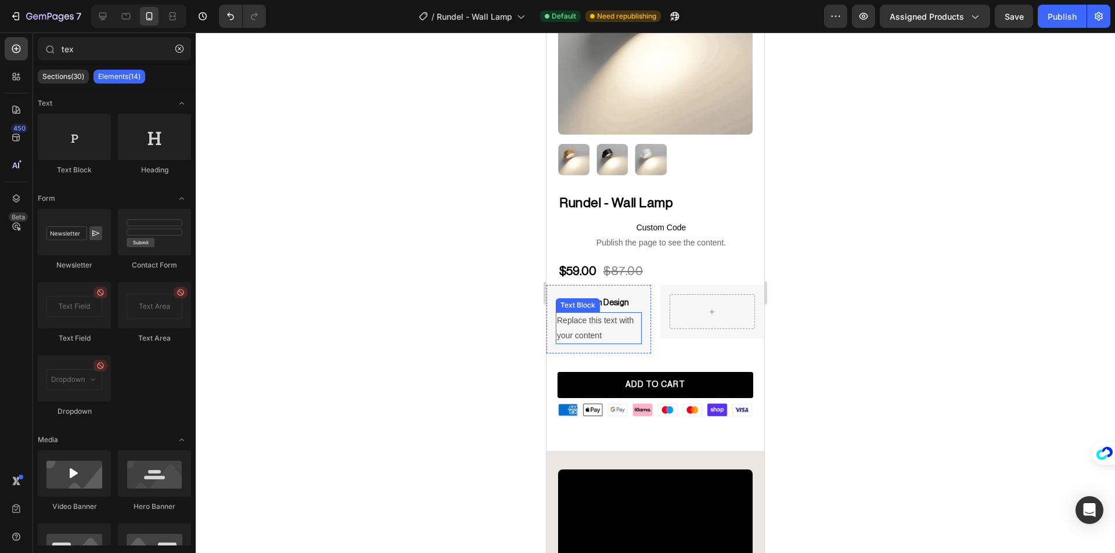
click at [587, 315] on div "Replace this text with your content" at bounding box center [599, 327] width 86 height 31
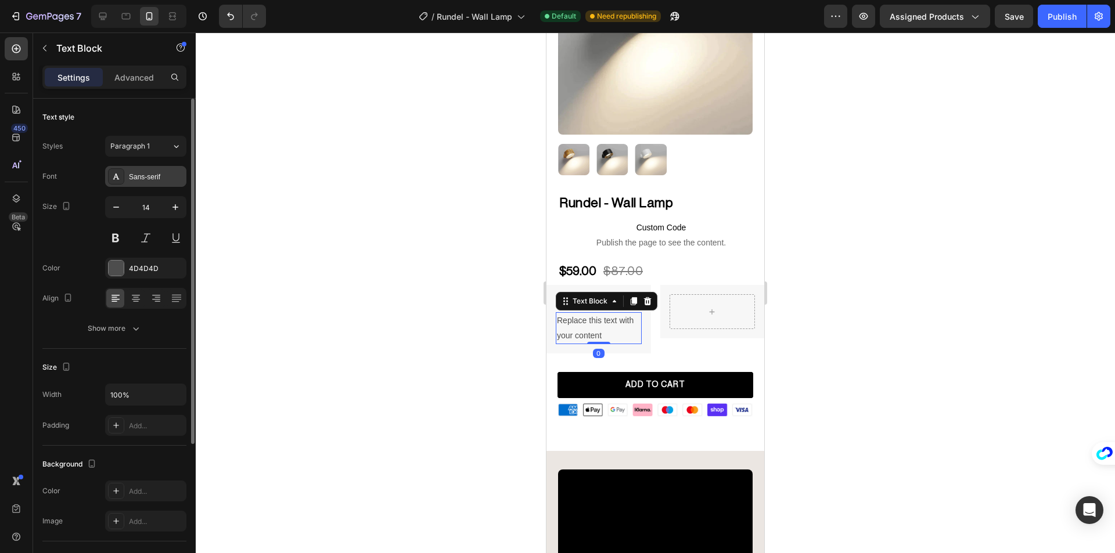
click at [155, 179] on div "Sans-serif" at bounding box center [156, 177] width 55 height 10
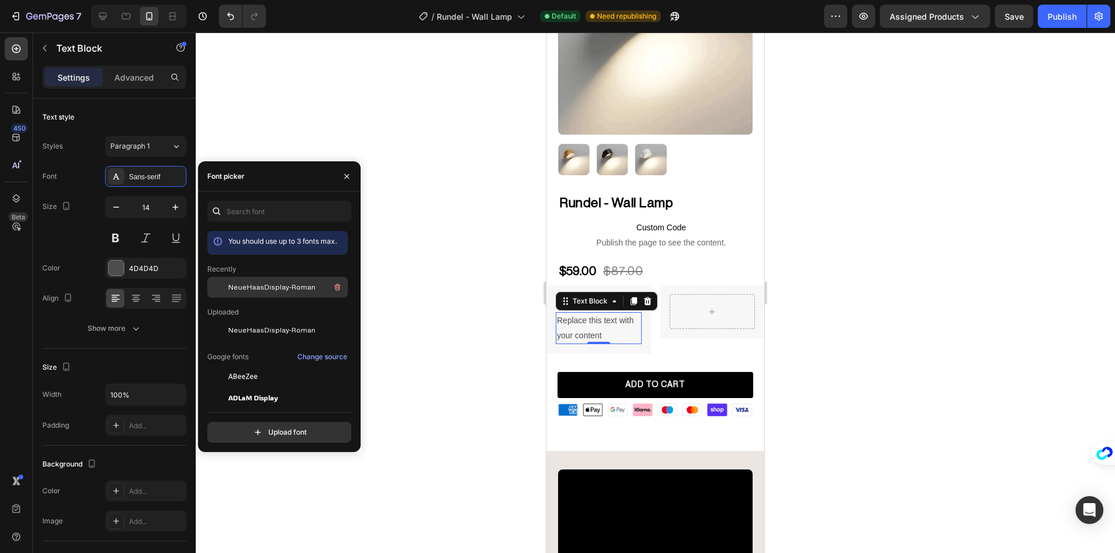
click at [264, 292] on span "NeueHaasDisplay-Roman" at bounding box center [271, 287] width 87 height 10
click at [71, 236] on div "Size 14" at bounding box center [114, 222] width 144 height 52
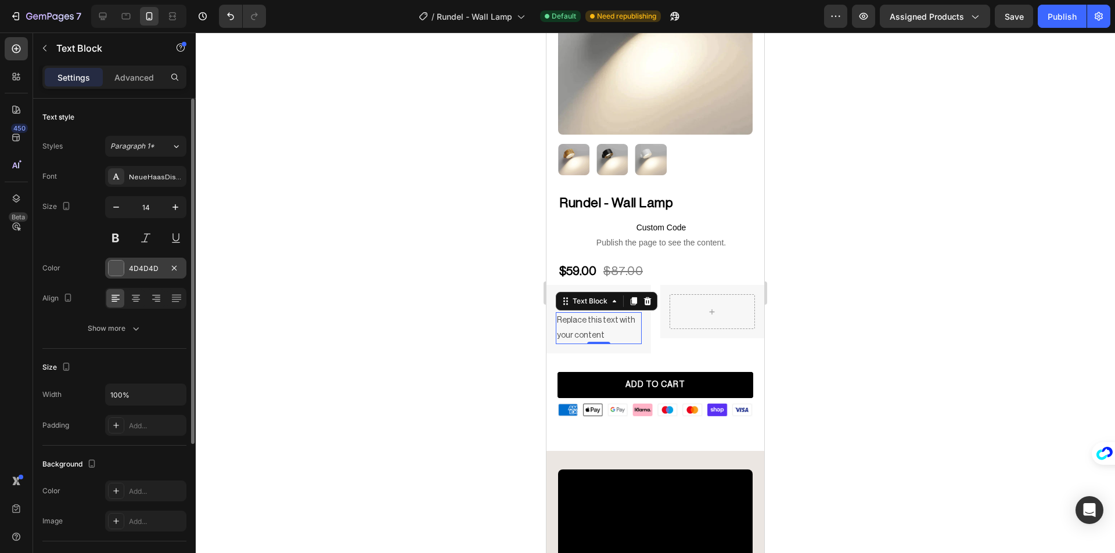
click at [114, 267] on div at bounding box center [116, 268] width 15 height 15
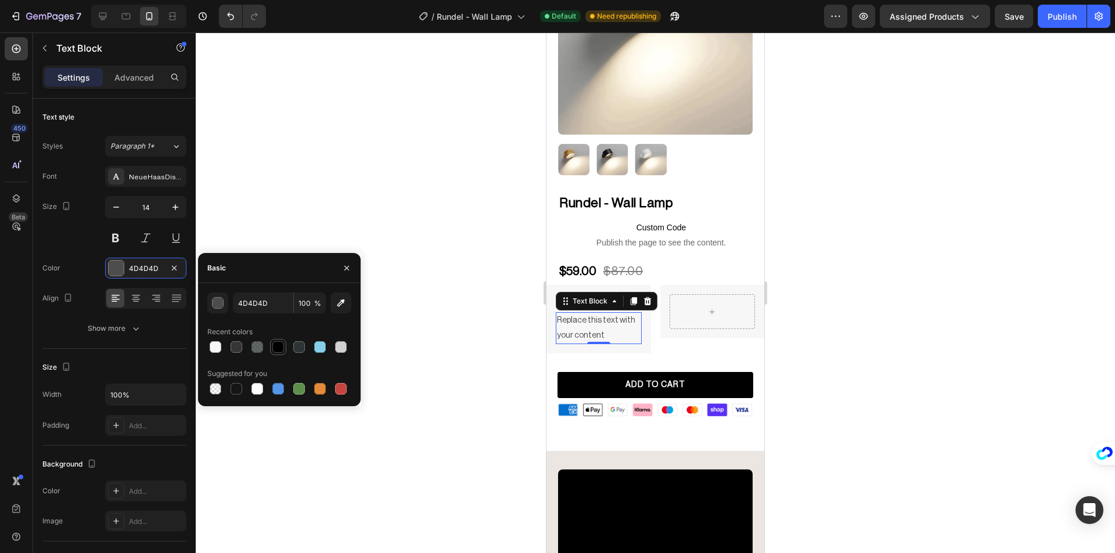
click at [279, 347] on div at bounding box center [278, 347] width 12 height 12
type input "000000"
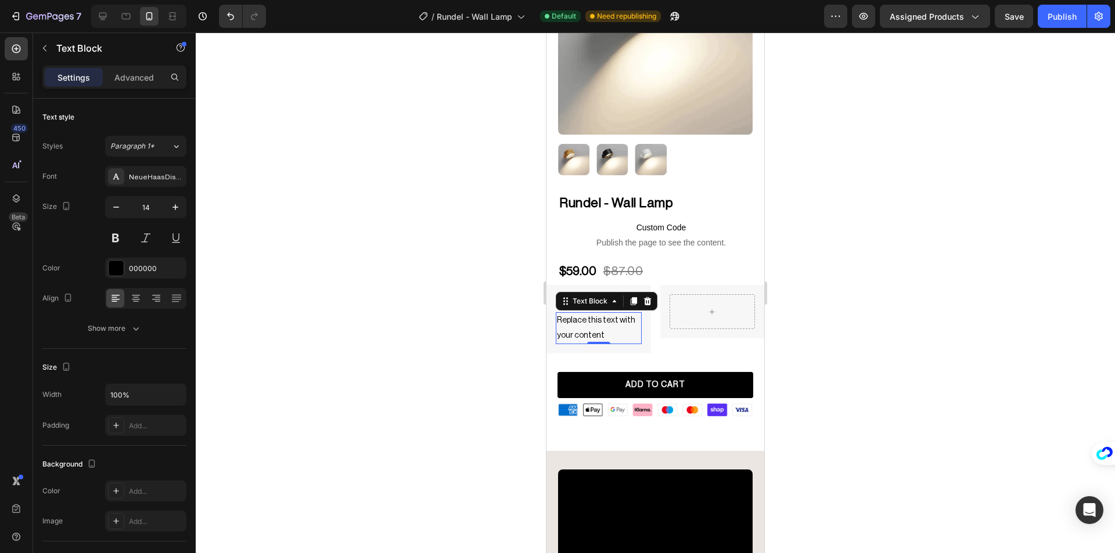
click at [470, 318] on div at bounding box center [655, 293] width 919 height 521
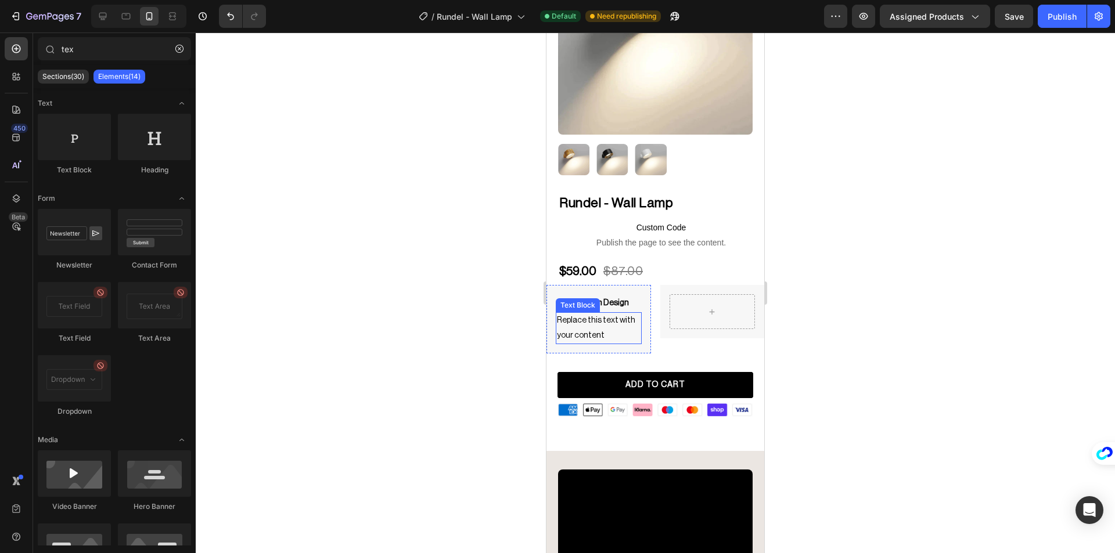
click at [570, 320] on div "Replace this text with your content" at bounding box center [599, 327] width 86 height 31
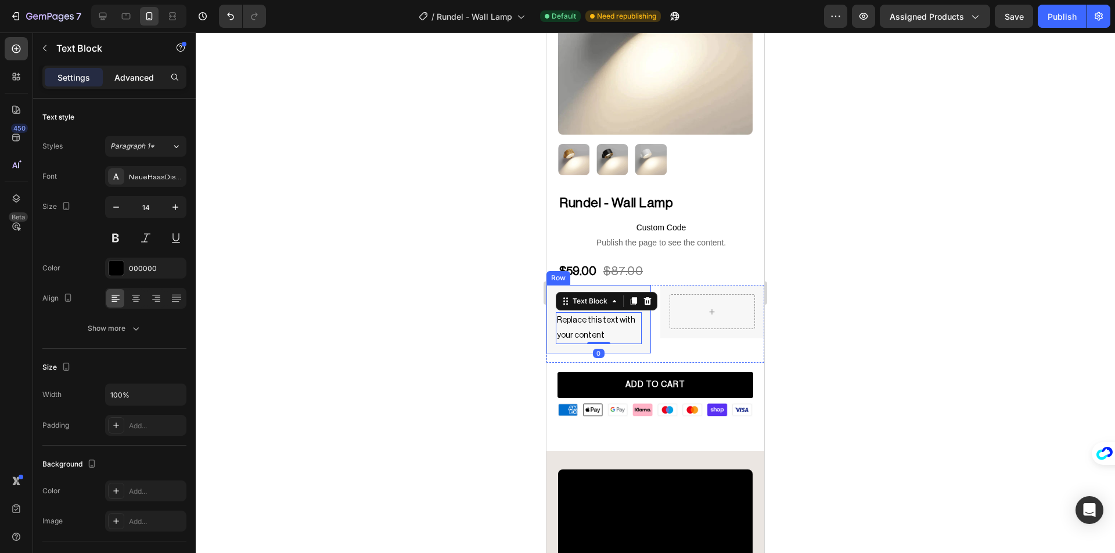
click at [131, 73] on p "Advanced" at bounding box center [133, 77] width 39 height 12
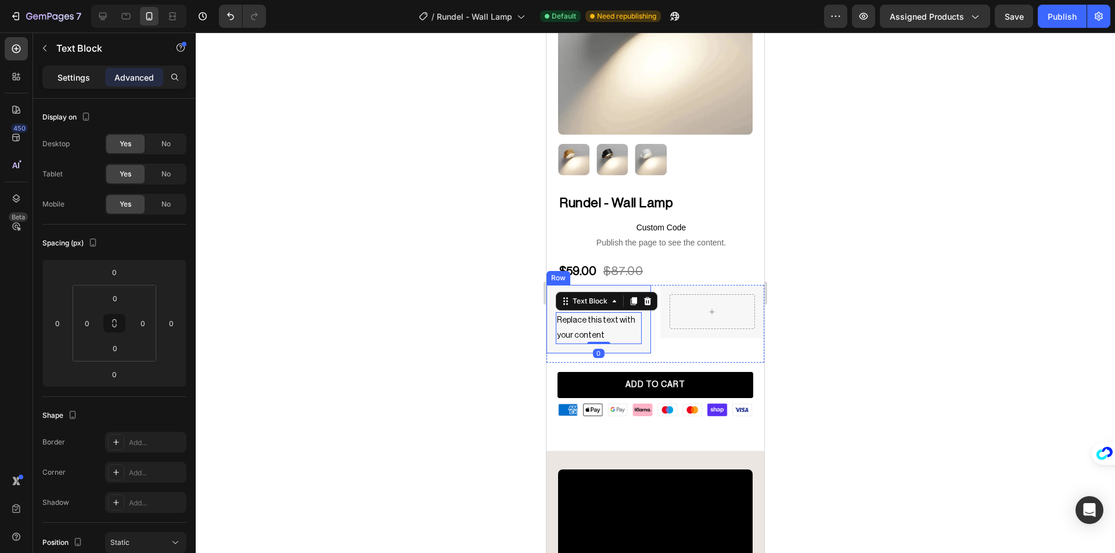
click at [74, 78] on p "Settings" at bounding box center [73, 77] width 33 height 12
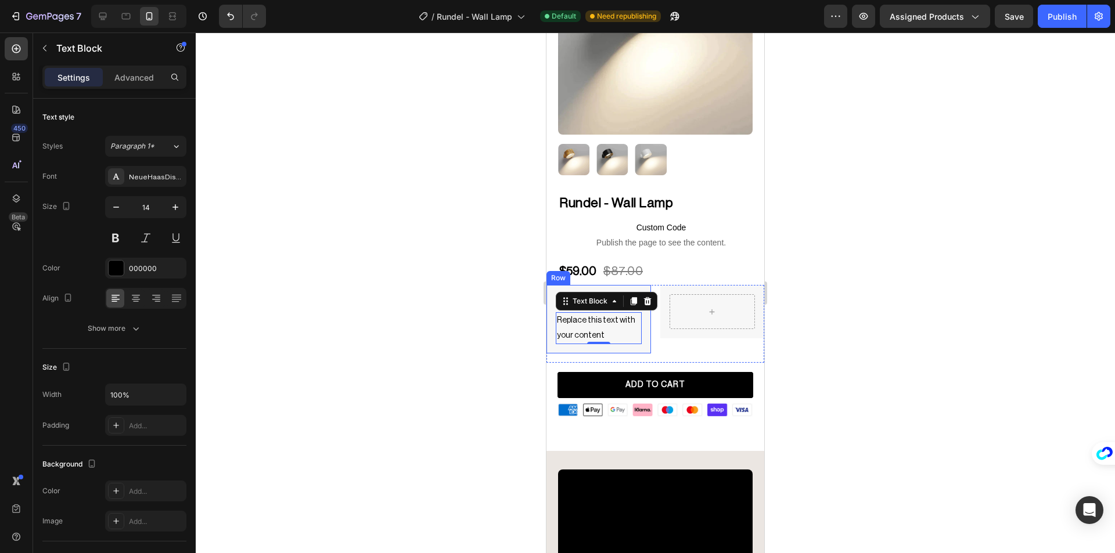
click at [398, 244] on div at bounding box center [655, 293] width 919 height 521
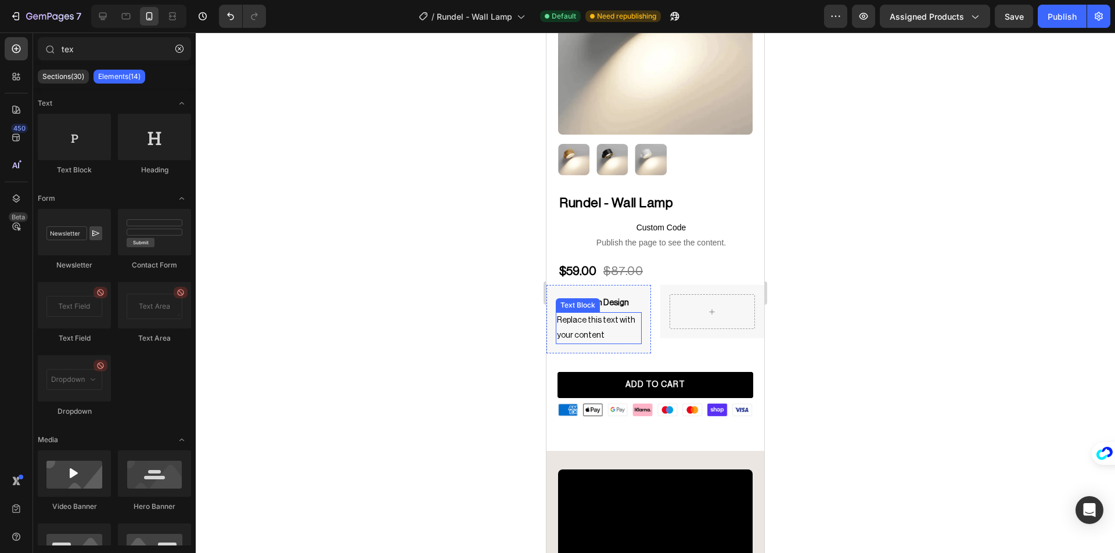
click at [598, 328] on div "Replace this text with your content" at bounding box center [599, 327] width 86 height 31
click at [597, 328] on div "Replace this text with your content" at bounding box center [599, 327] width 86 height 31
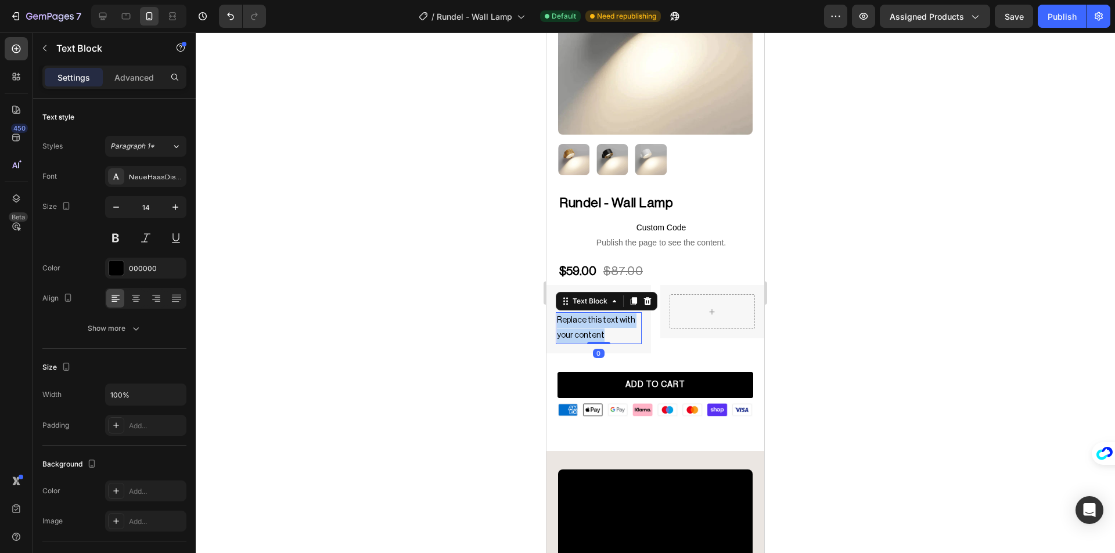
click at [597, 327] on p "Replace this text with your content" at bounding box center [599, 328] width 84 height 29
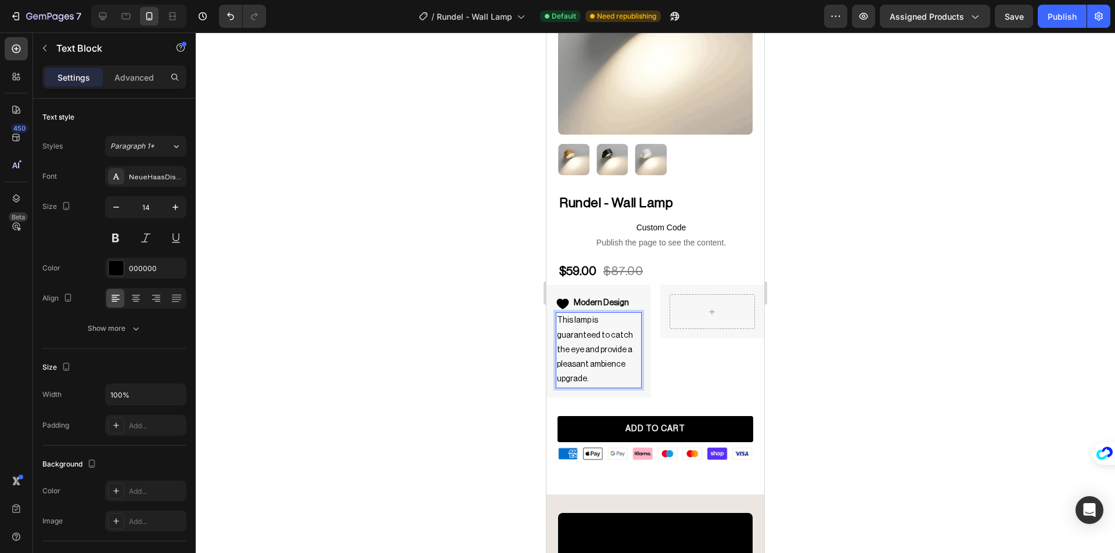
click at [505, 307] on div at bounding box center [655, 293] width 919 height 521
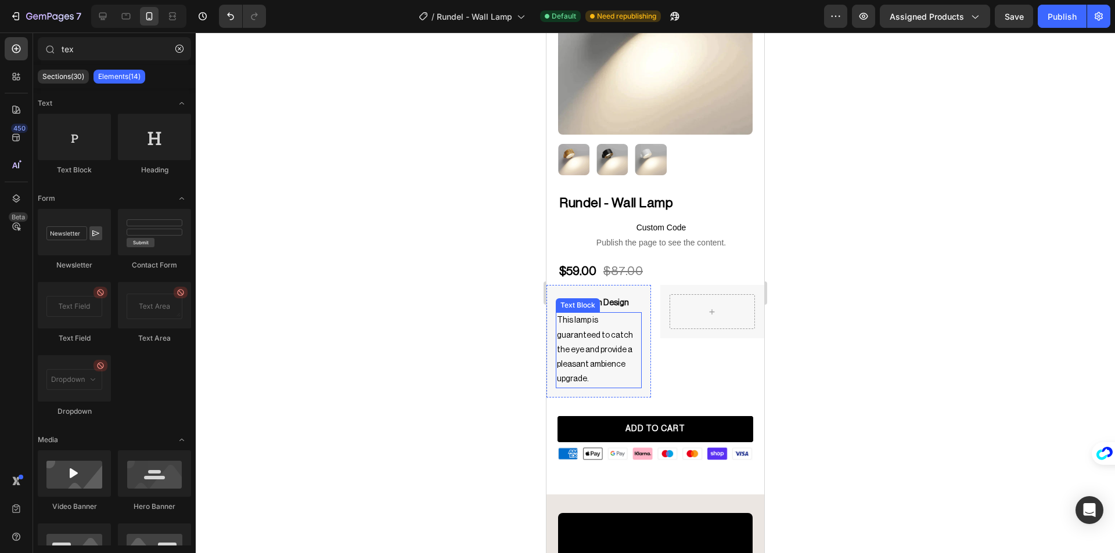
click at [591, 333] on p "This lamp is guaranteed to catch the eye and provide a pleasant ambience upgrad…" at bounding box center [599, 350] width 84 height 73
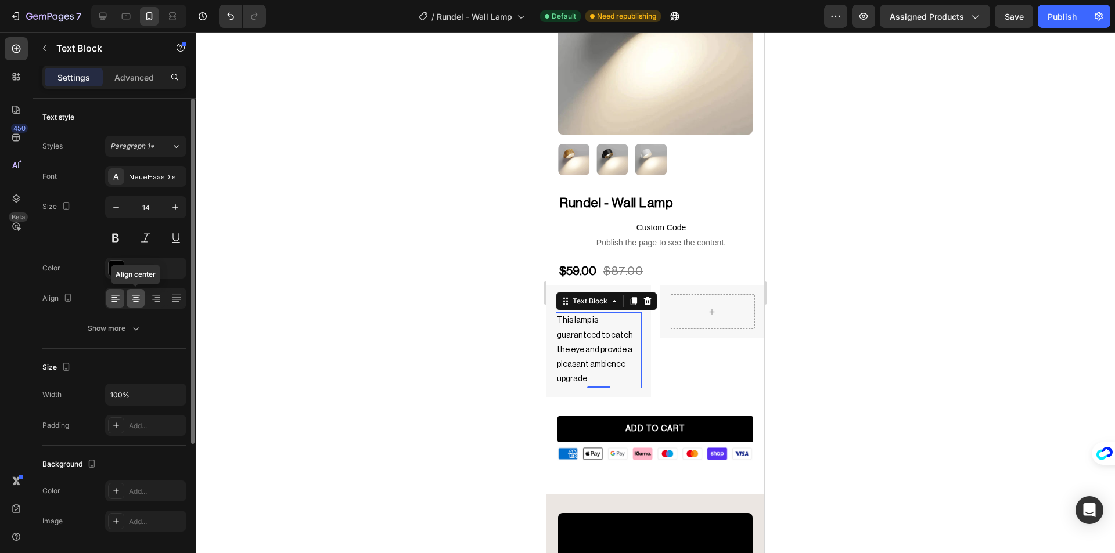
scroll to position [174, 0]
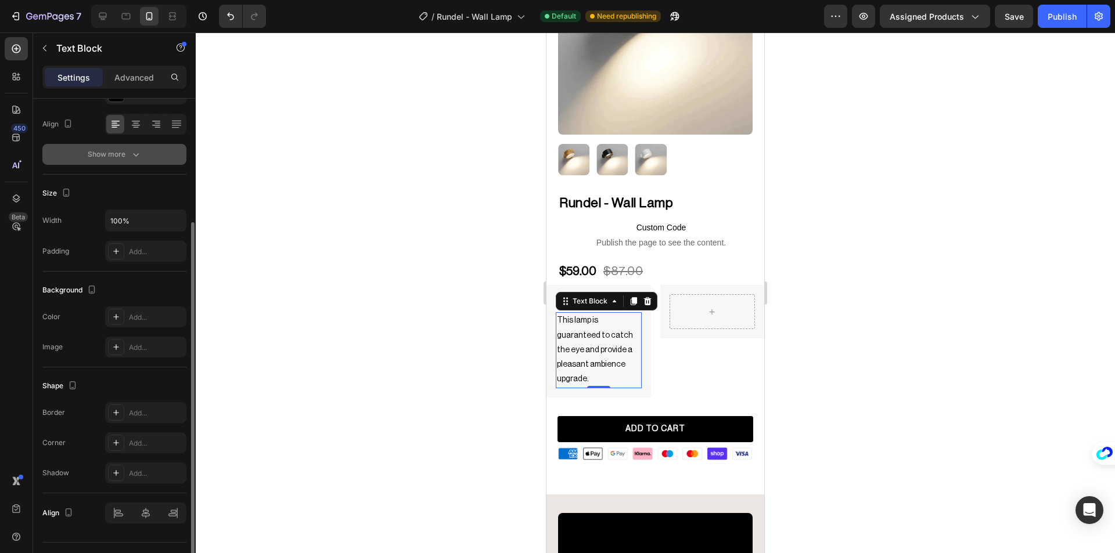
click at [110, 151] on div "Show more" at bounding box center [115, 155] width 54 height 12
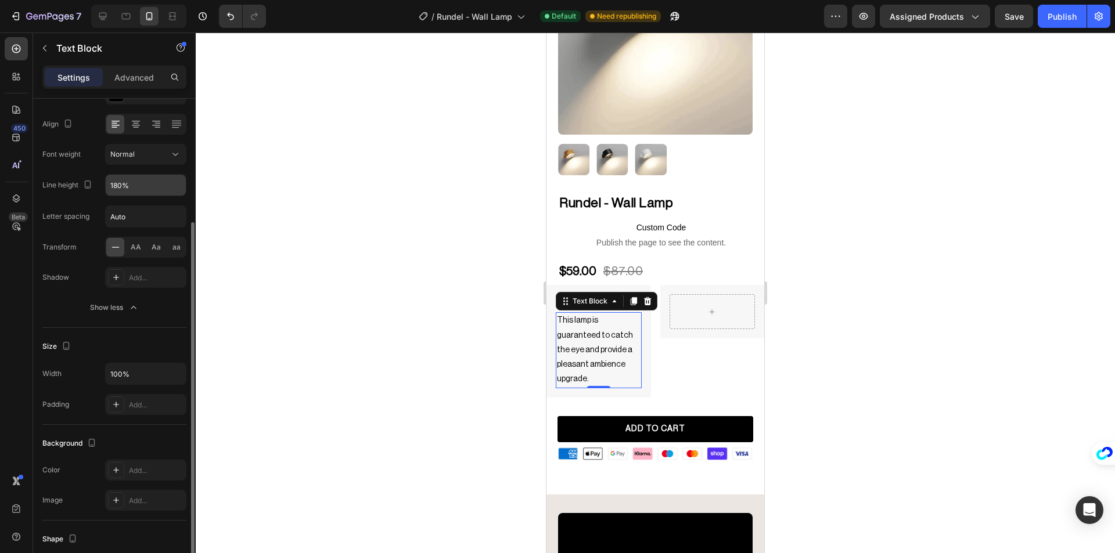
click at [127, 189] on input "180%" at bounding box center [146, 185] width 80 height 21
click at [117, 187] on input "180%" at bounding box center [146, 185] width 80 height 21
click at [174, 193] on button "button" at bounding box center [175, 185] width 21 height 21
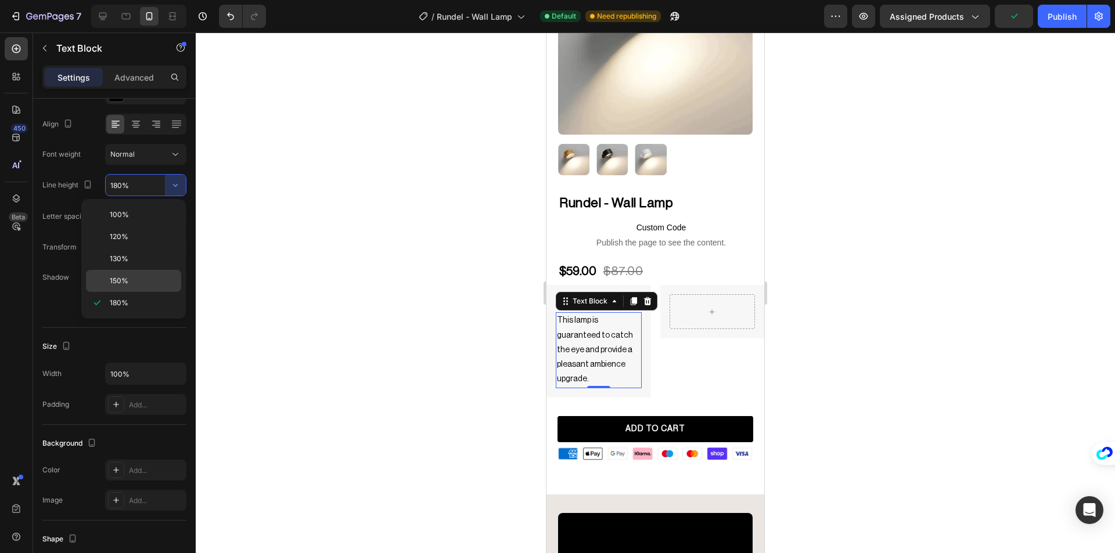
click at [134, 272] on div "150%" at bounding box center [133, 281] width 95 height 22
type input "150%"
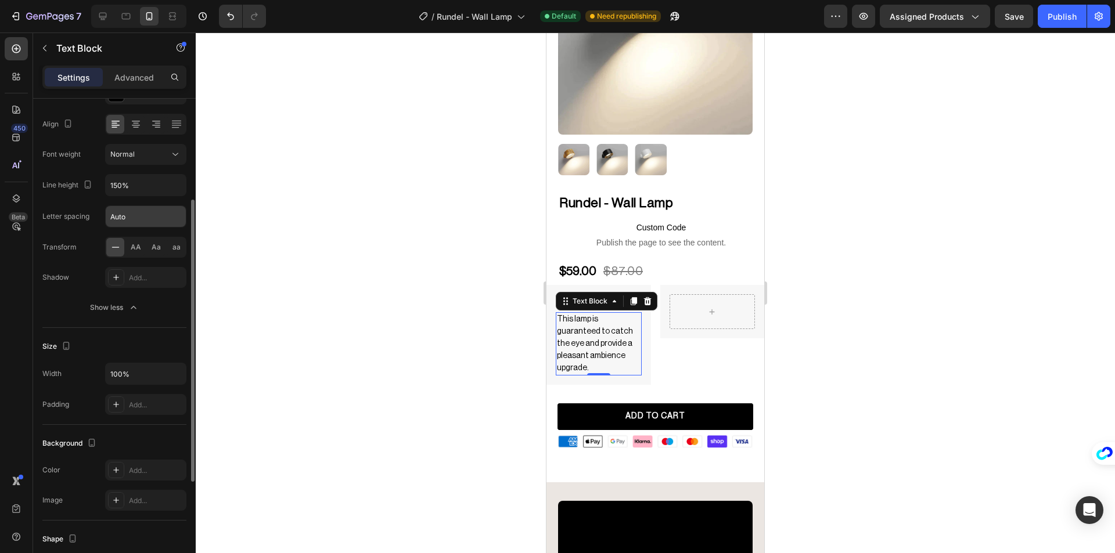
click at [117, 219] on input "Auto" at bounding box center [146, 216] width 80 height 21
type input "0.8"
click at [419, 221] on div at bounding box center [655, 293] width 919 height 521
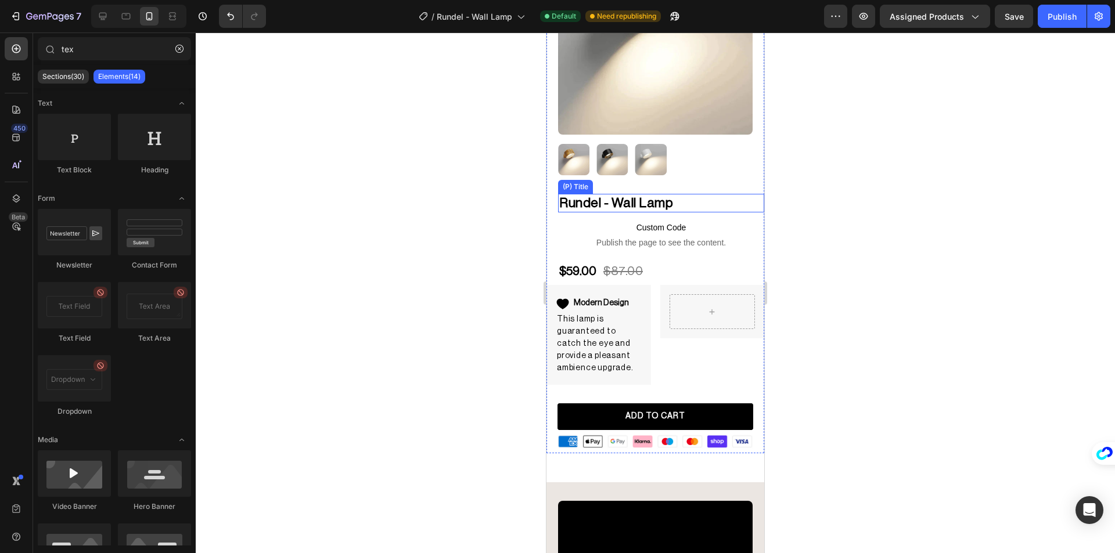
click at [568, 195] on h2 "Rundel - Wall Lamp" at bounding box center [661, 203] width 206 height 19
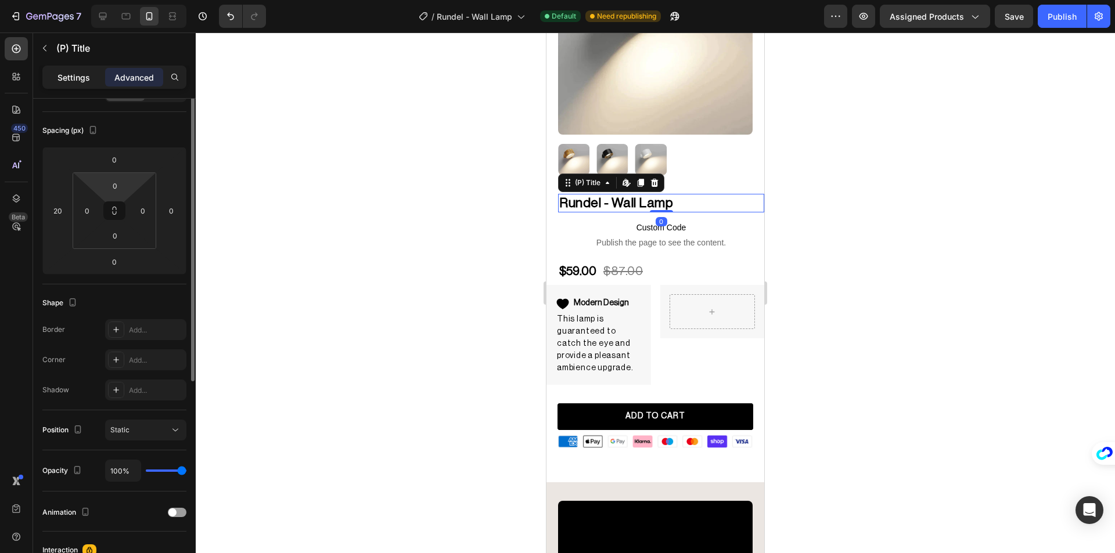
scroll to position [0, 0]
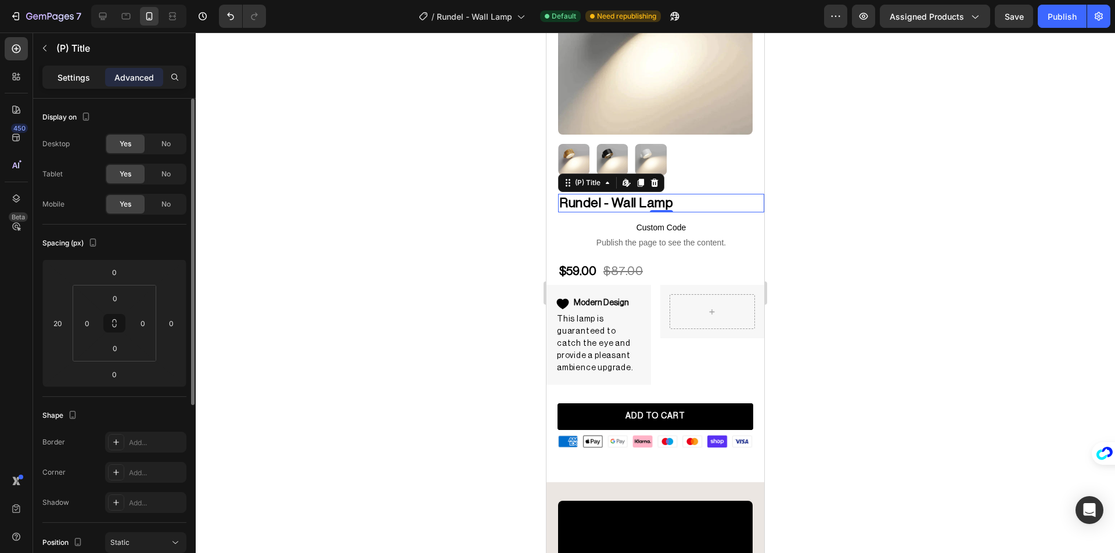
click at [63, 71] on p "Settings" at bounding box center [73, 77] width 33 height 12
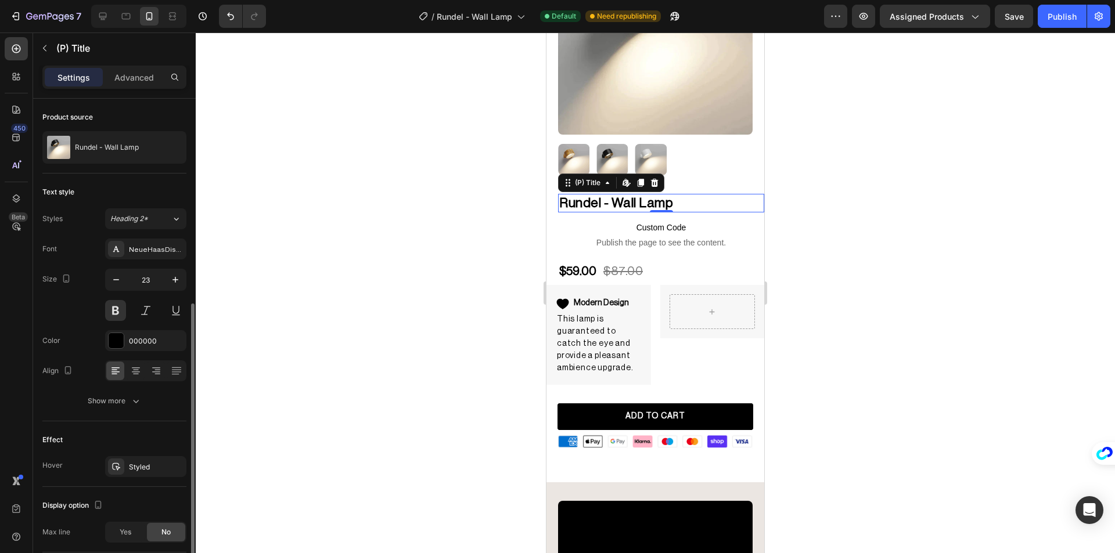
scroll to position [116, 0]
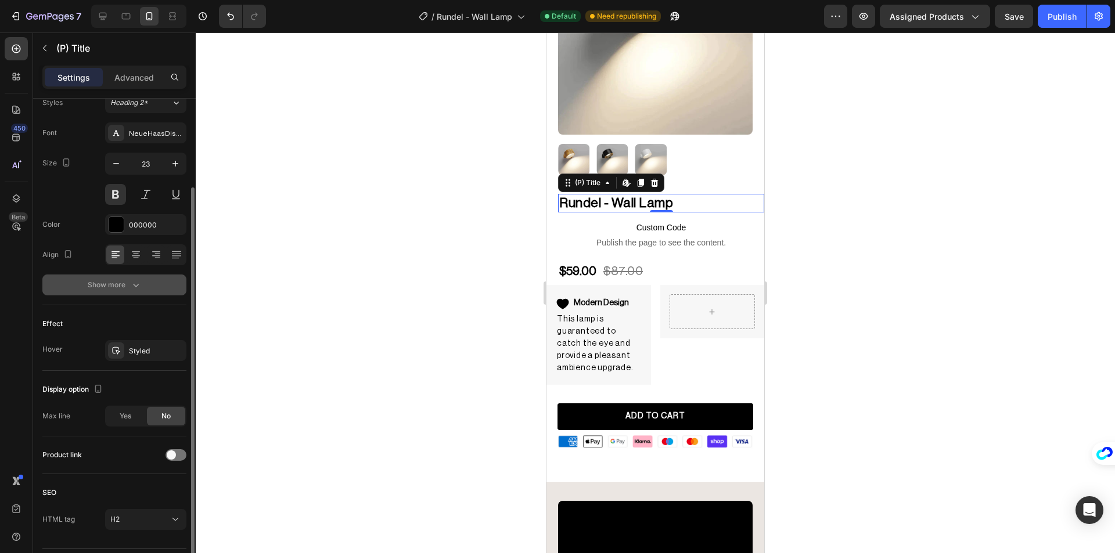
click at [114, 290] on button "Show more" at bounding box center [114, 285] width 144 height 21
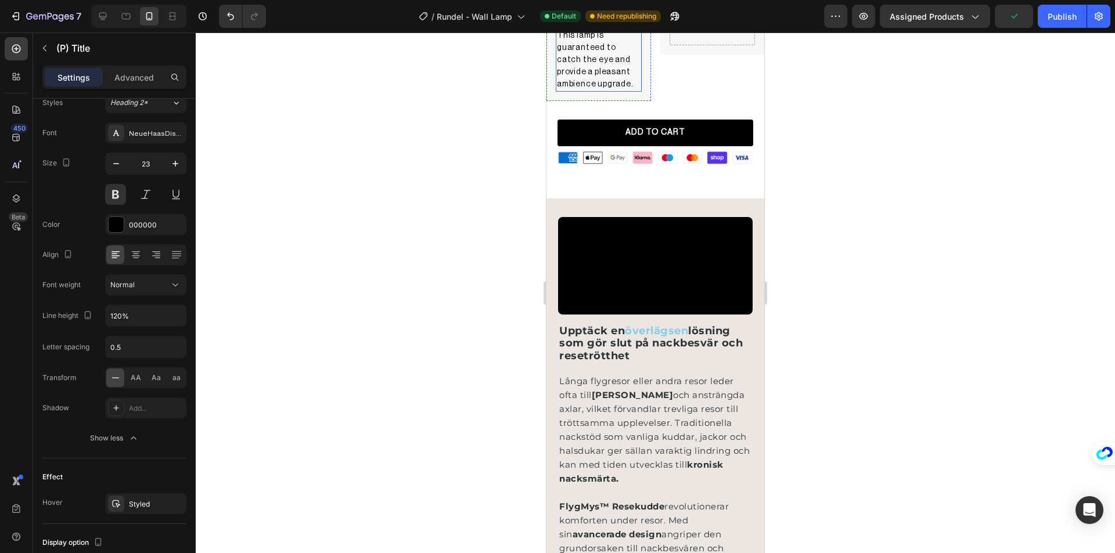
scroll to position [406, 0]
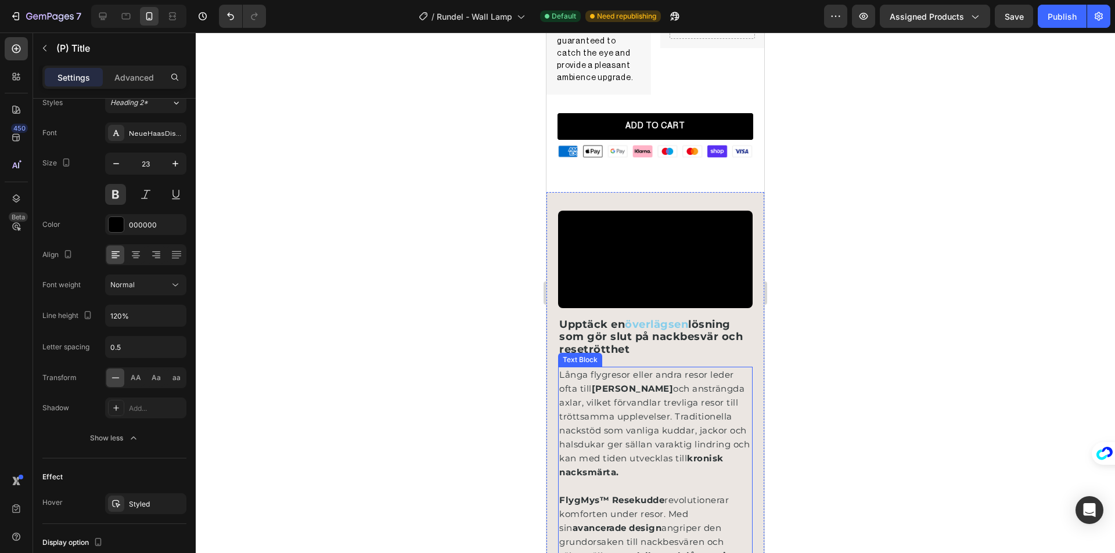
click at [589, 475] on p "Långa flygresor eller andra resor leder ofta till stela nackar och ansträngda a…" at bounding box center [655, 423] width 192 height 111
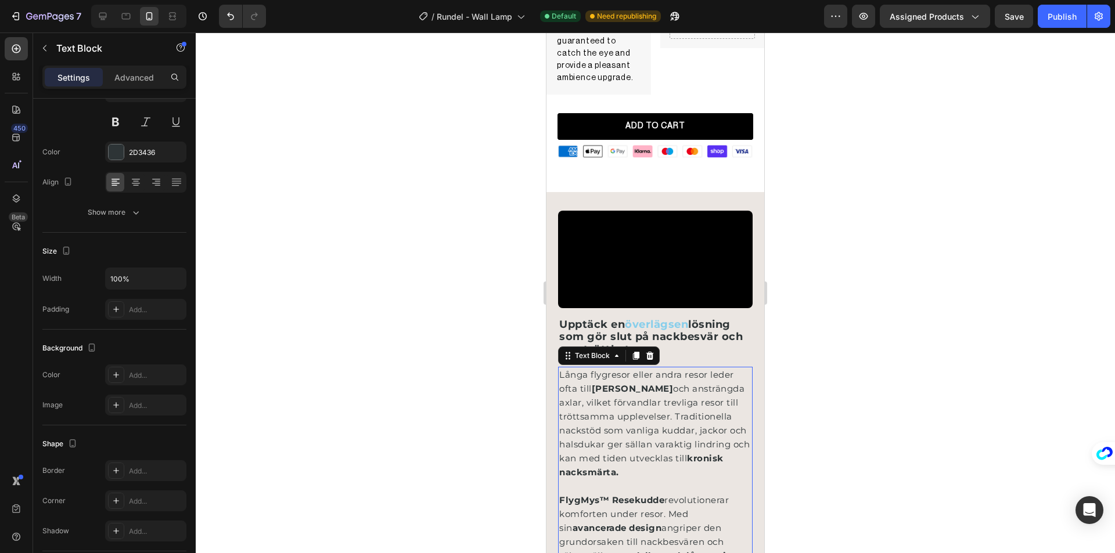
scroll to position [0, 0]
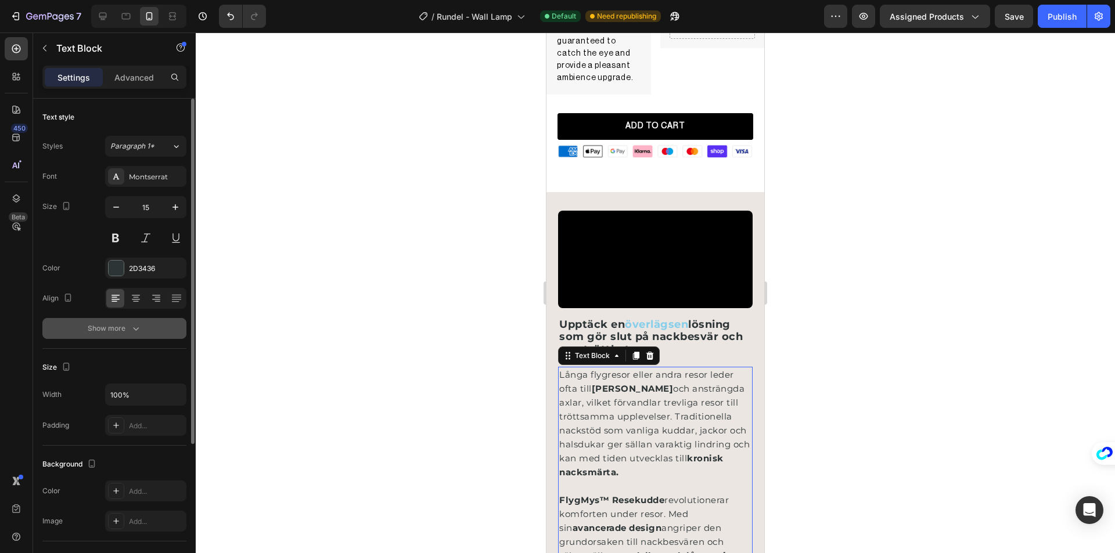
click at [125, 330] on div "Show more" at bounding box center [115, 329] width 54 height 12
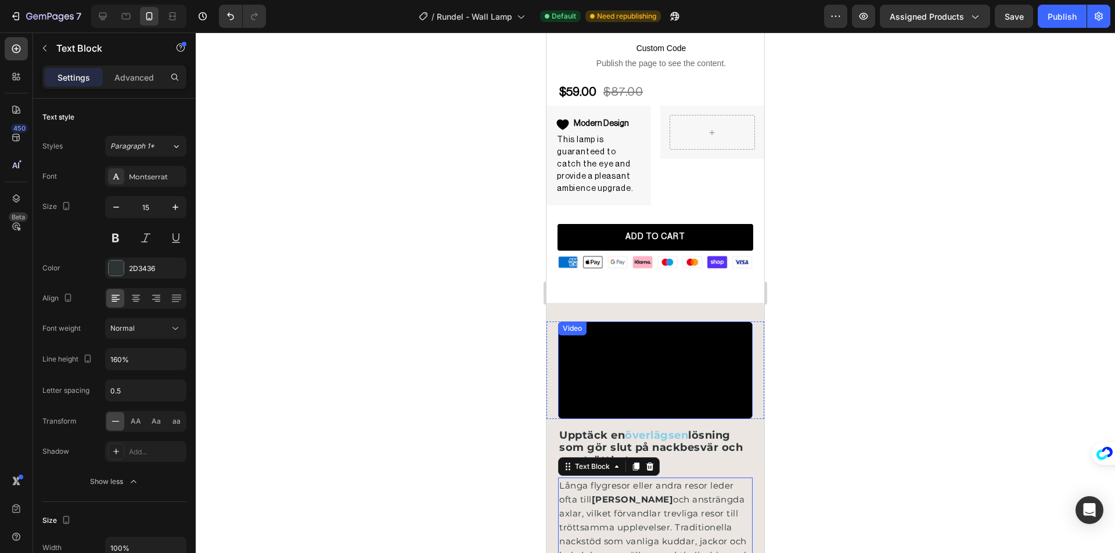
scroll to position [232, 0]
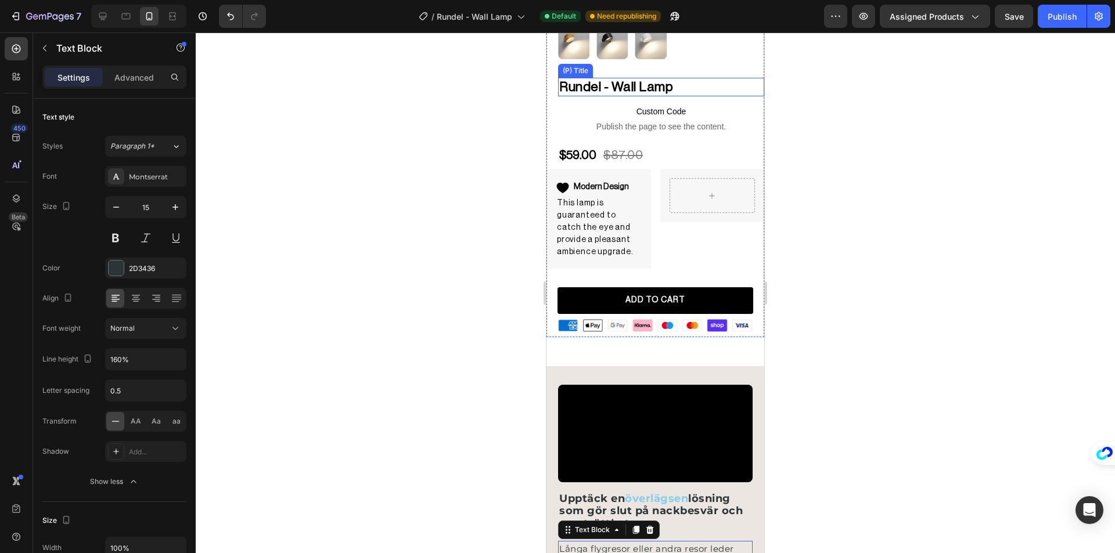
click at [613, 82] on h2 "Rundel - Wall Lamp" at bounding box center [661, 87] width 206 height 19
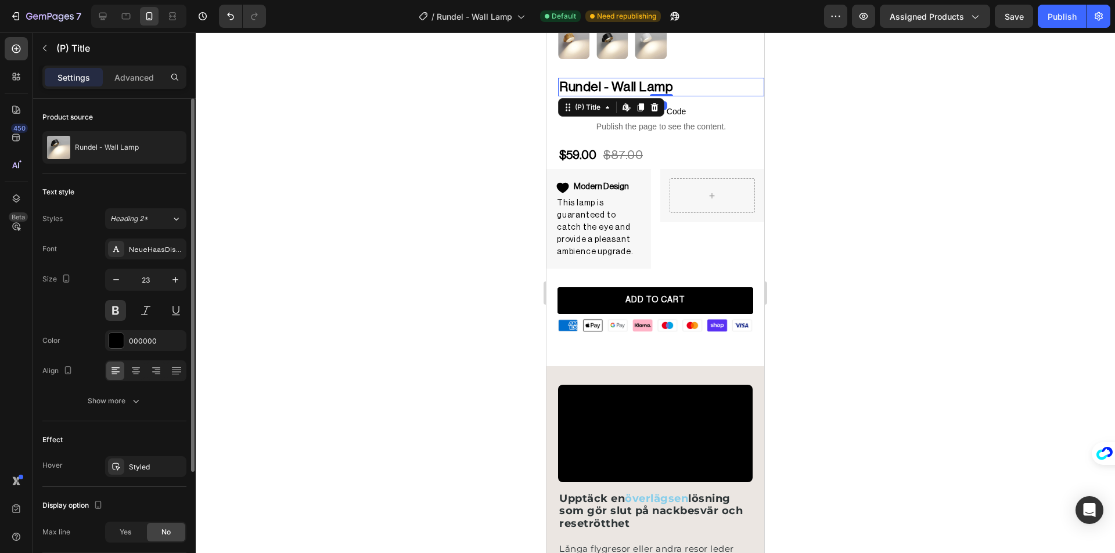
click at [123, 388] on div "Font NeueHaasDisplay-Roman Size 23 Color 000000 Align Show more" at bounding box center [114, 325] width 144 height 173
click at [123, 405] on div "Show more" at bounding box center [115, 401] width 54 height 12
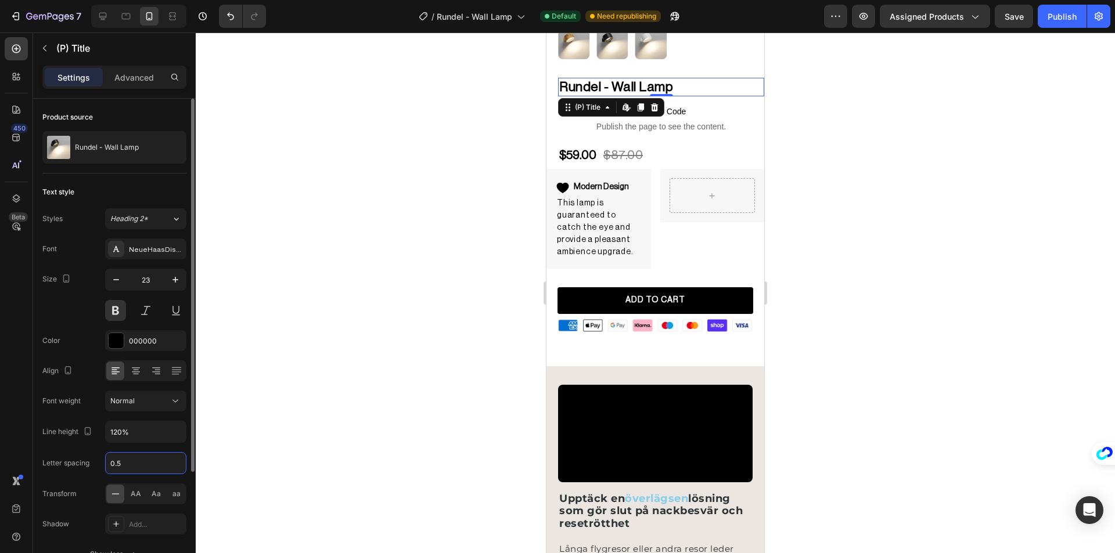
click at [127, 466] on input "0.5" at bounding box center [146, 463] width 80 height 21
type input "8"
type input "."
type input "0.8"
click at [444, 316] on div at bounding box center [655, 293] width 919 height 521
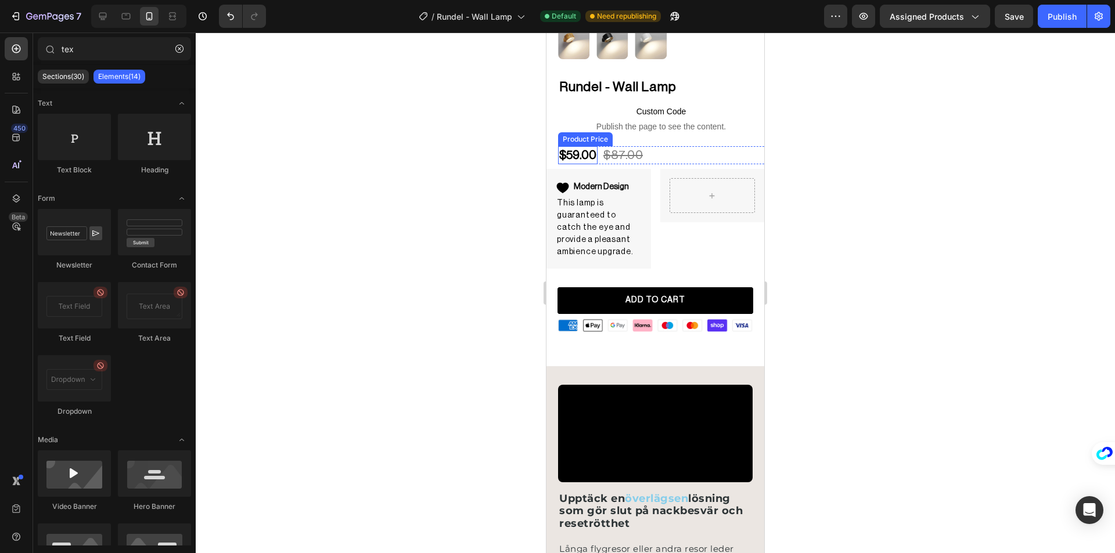
click at [585, 152] on div "$59.00" at bounding box center [577, 155] width 39 height 18
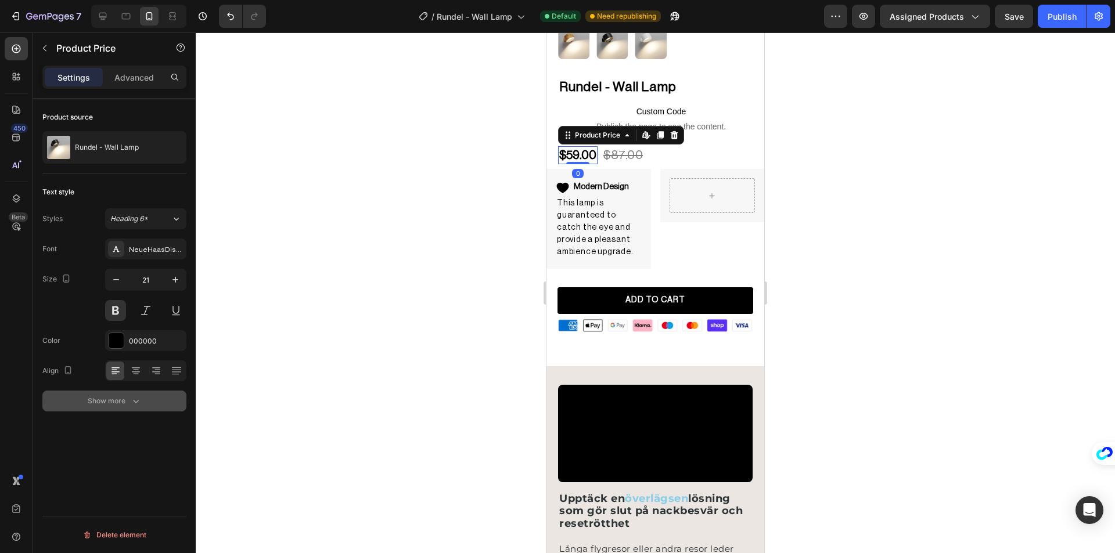
click at [131, 401] on icon "button" at bounding box center [136, 401] width 12 height 12
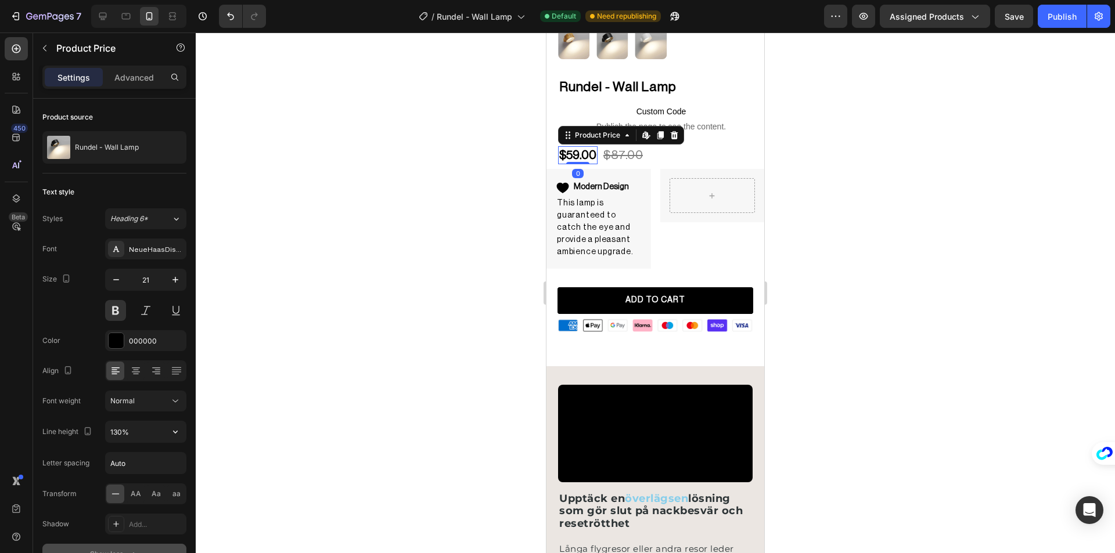
scroll to position [58, 0]
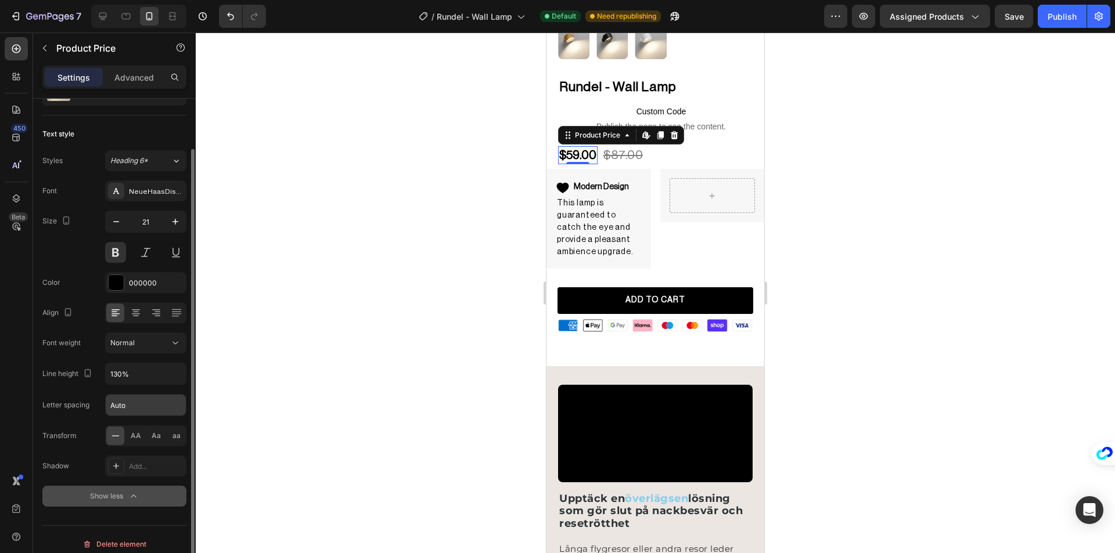
click at [138, 402] on input "Auto" at bounding box center [146, 405] width 80 height 21
type input "0.8"
click at [633, 149] on div "$87.00" at bounding box center [626, 155] width 42 height 18
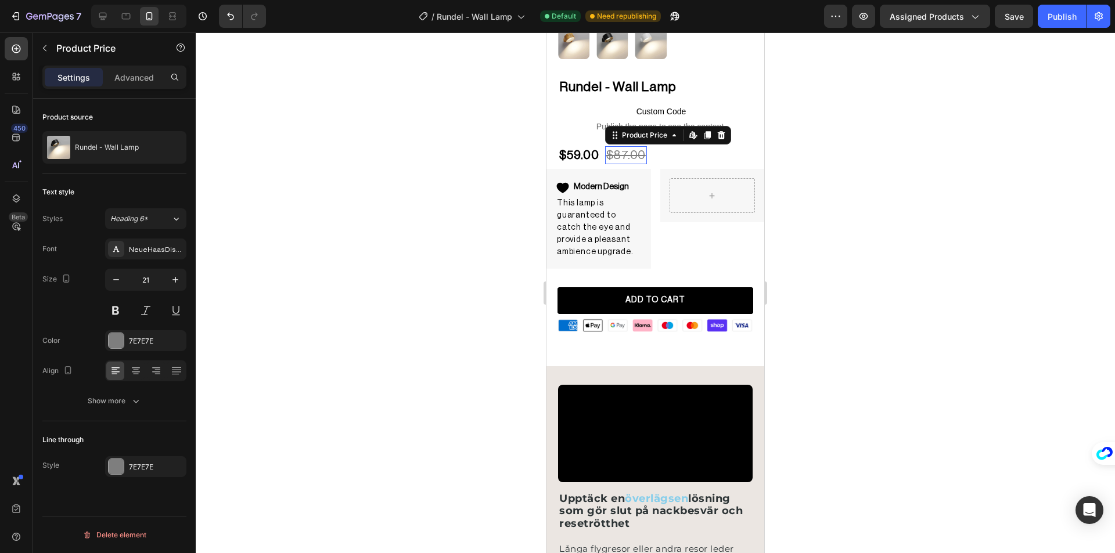
scroll to position [0, 0]
click at [129, 393] on button "Show more" at bounding box center [114, 401] width 144 height 21
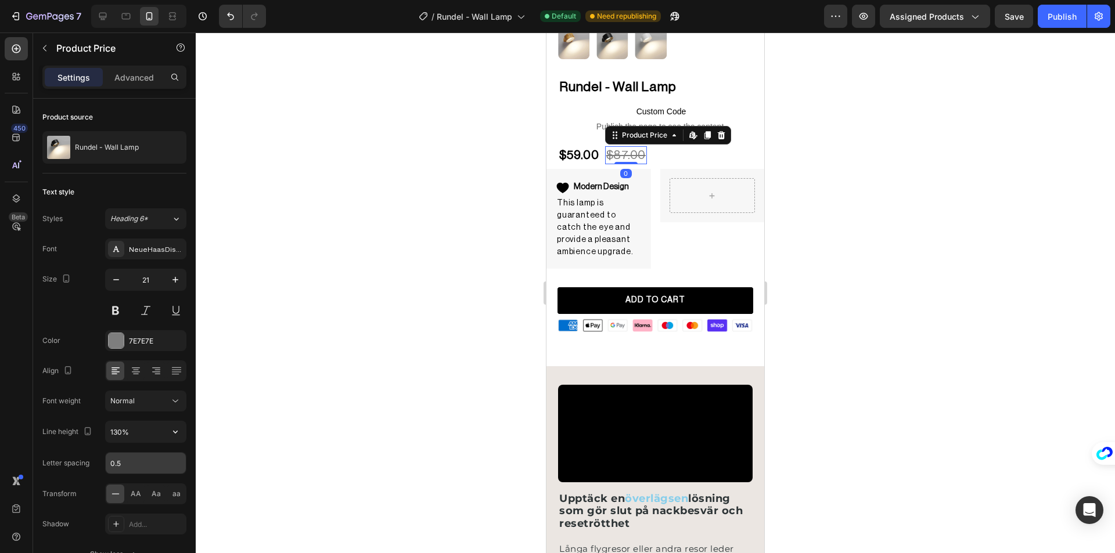
click at [135, 454] on input "0.5" at bounding box center [146, 463] width 80 height 21
type input "0.8"
click at [462, 295] on div at bounding box center [655, 293] width 919 height 521
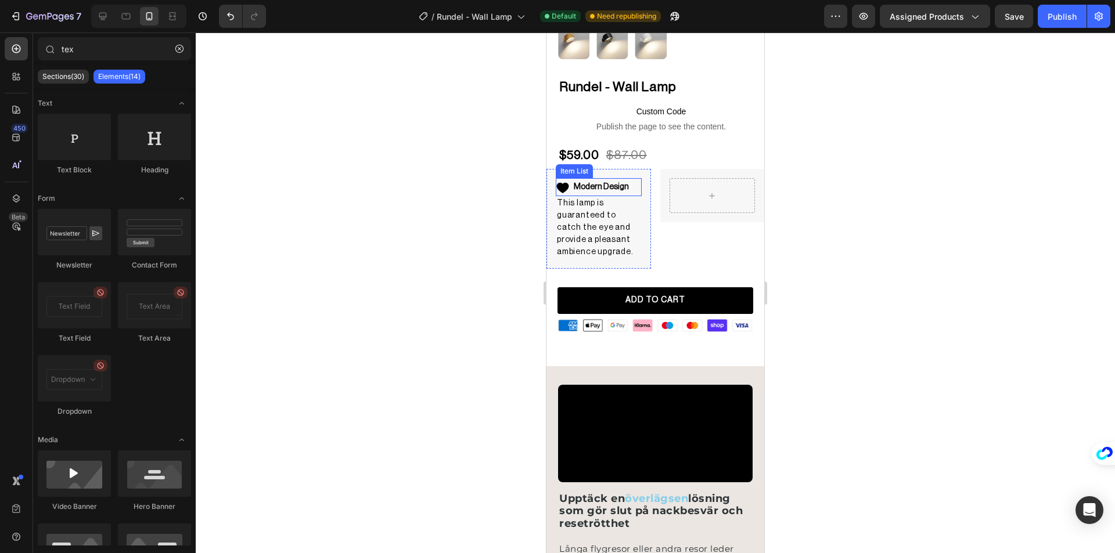
click at [606, 183] on strong "Modern Design" at bounding box center [601, 187] width 55 height 8
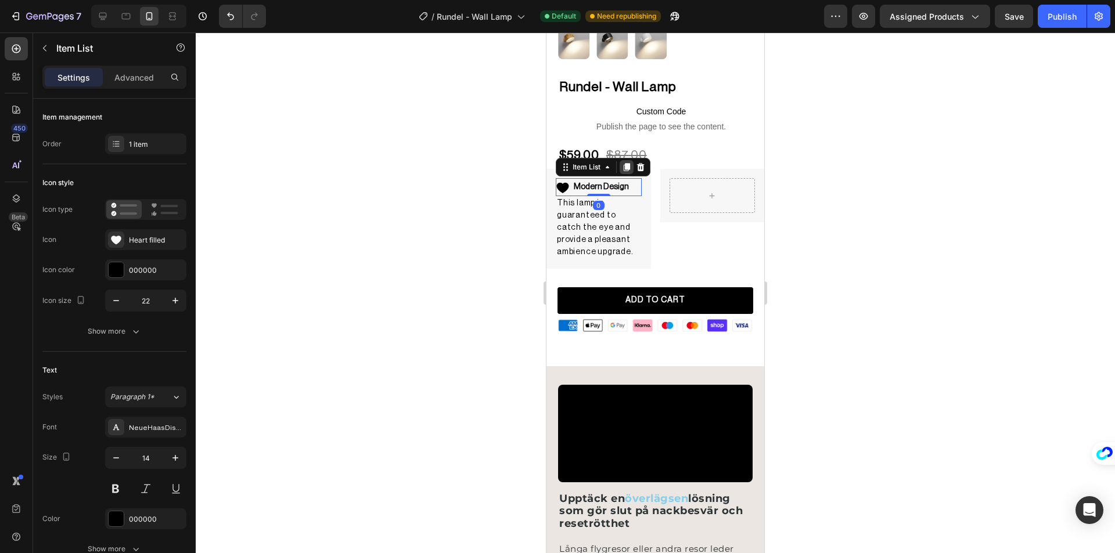
click at [627, 163] on icon at bounding box center [627, 167] width 6 height 8
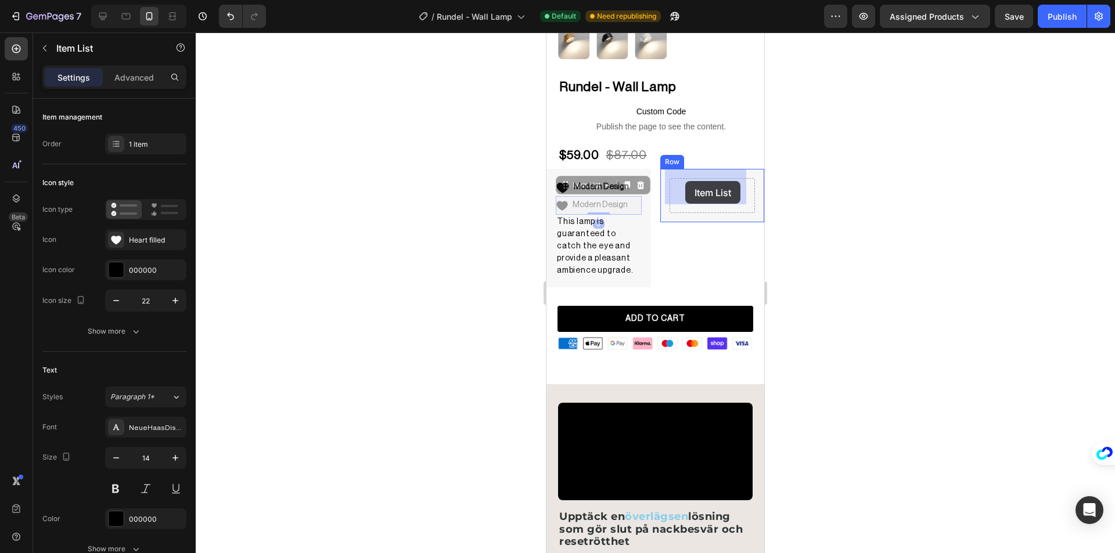
drag, startPoint x: 568, startPoint y: 178, endPoint x: 685, endPoint y: 181, distance: 117.3
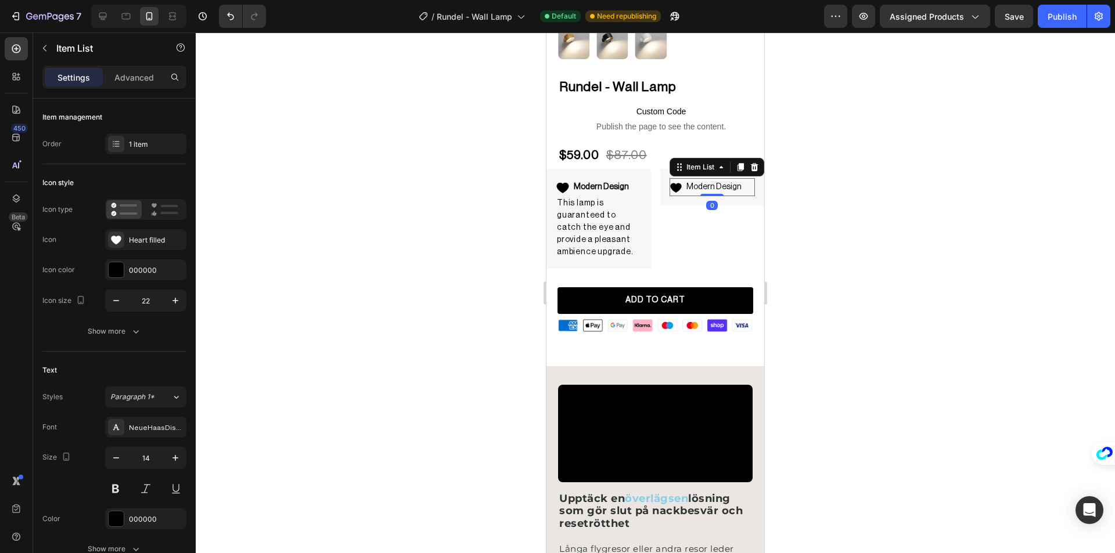
click at [699, 180] on p "Modern Design" at bounding box center [713, 187] width 55 height 15
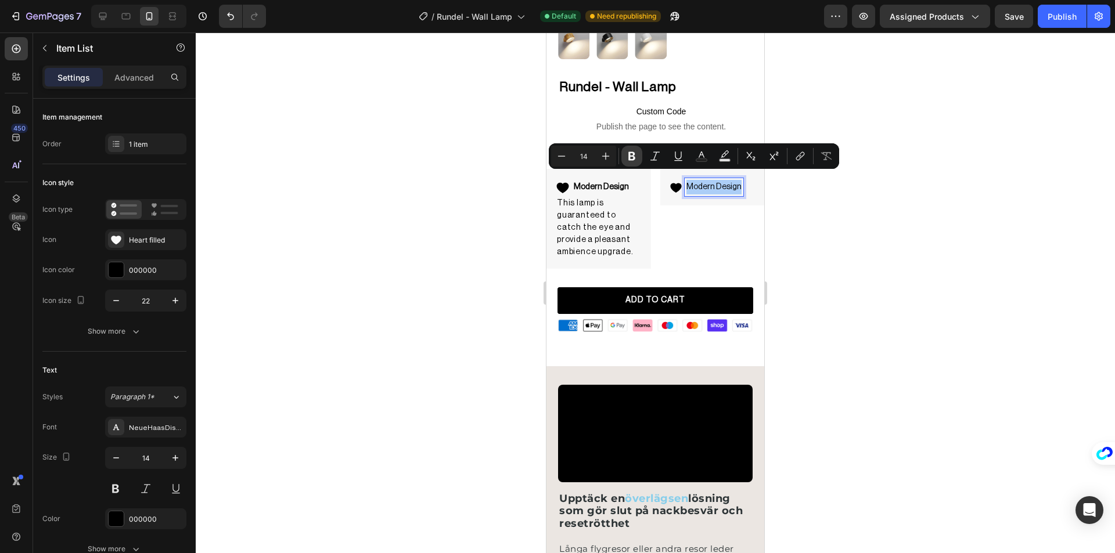
click at [638, 160] on button "Bold" at bounding box center [631, 156] width 21 height 21
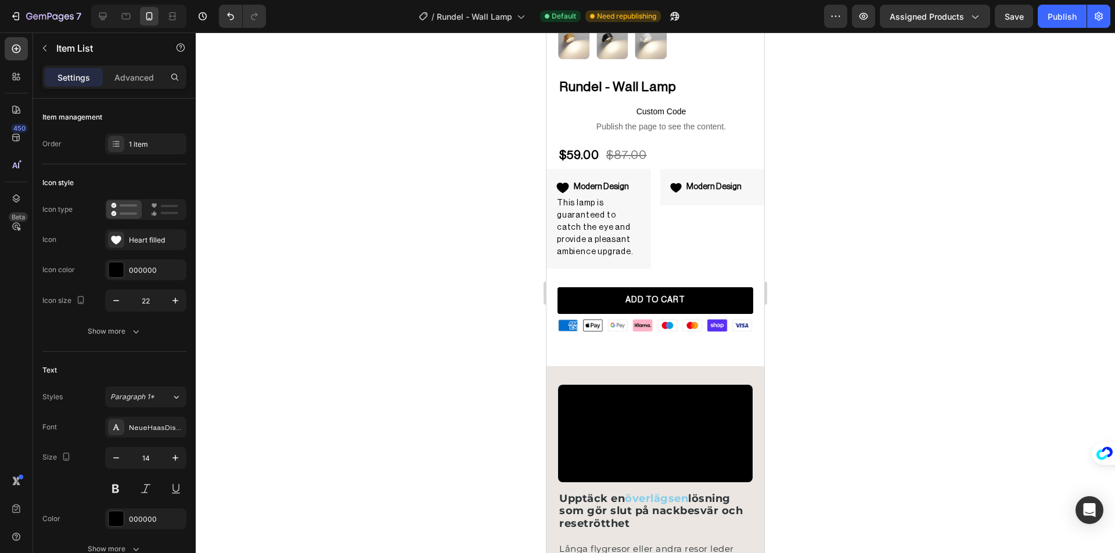
click at [510, 190] on div at bounding box center [655, 293] width 919 height 521
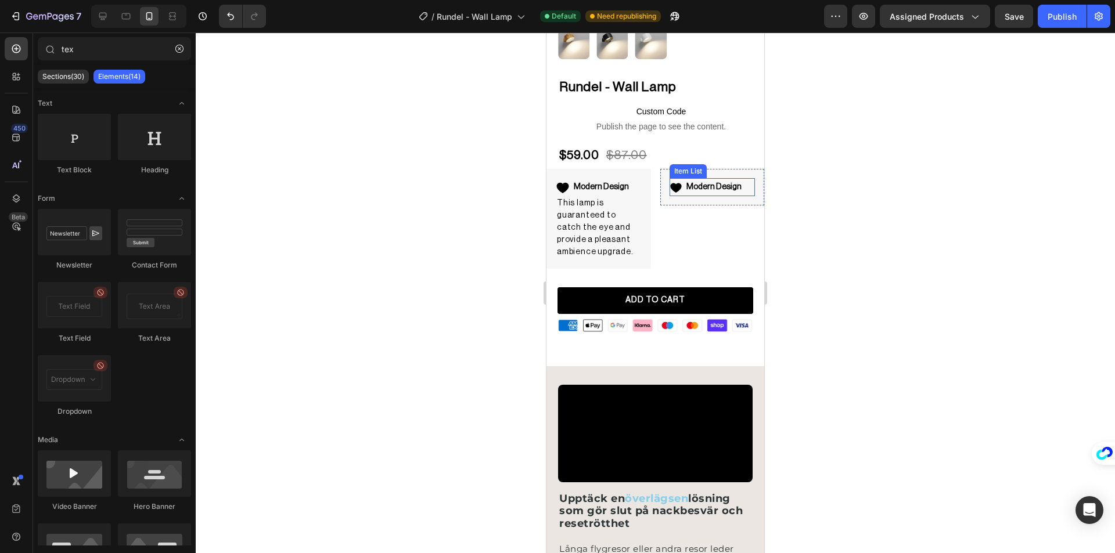
click at [700, 183] on strong "Modern Design" at bounding box center [713, 187] width 55 height 8
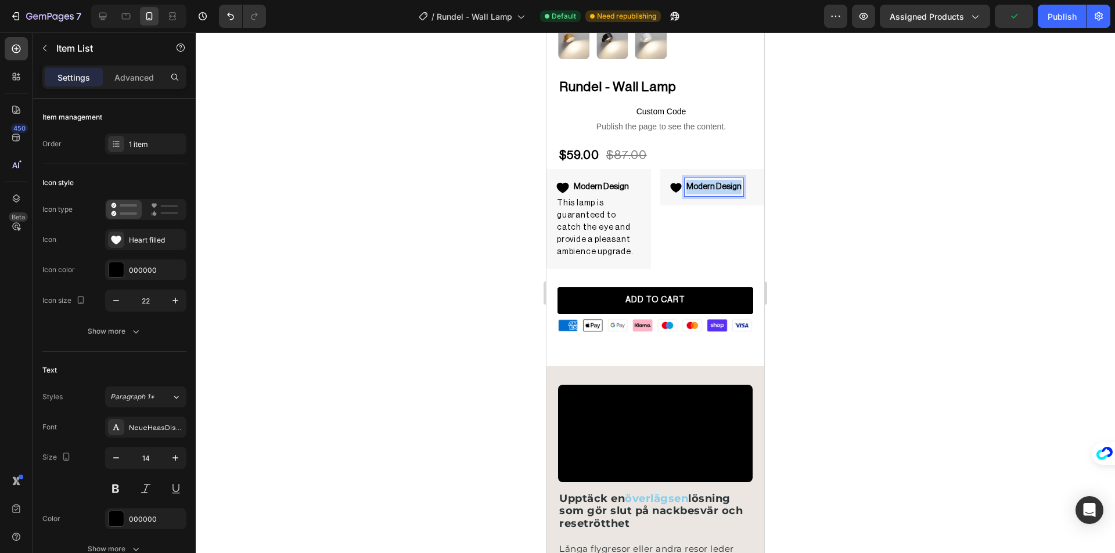
click at [697, 183] on strong "Modern Design" at bounding box center [713, 187] width 55 height 8
click at [670, 183] on icon at bounding box center [675, 187] width 11 height 9
click at [114, 243] on icon at bounding box center [116, 240] width 10 height 9
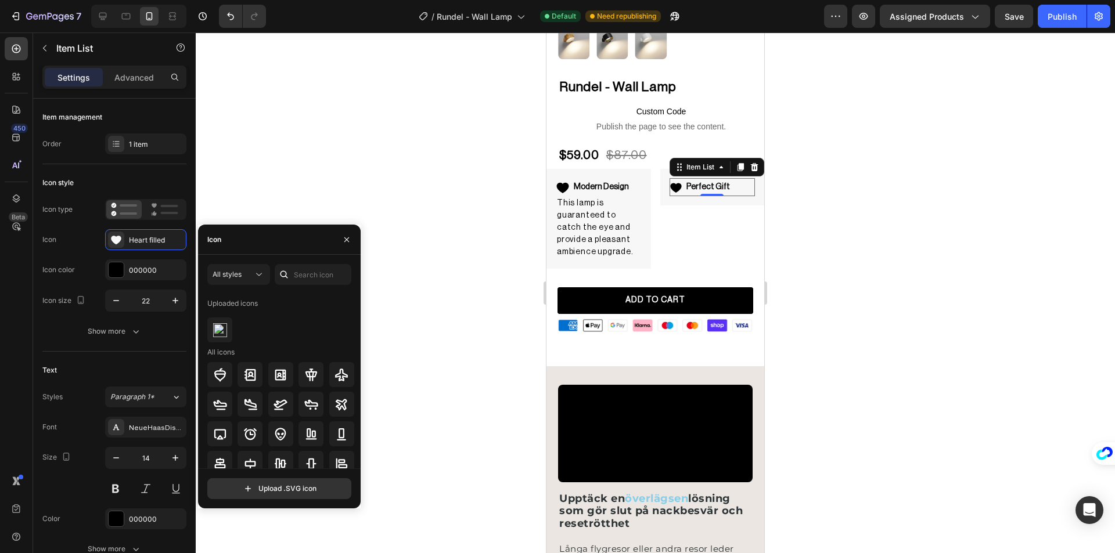
click at [293, 264] on div "All styles Uploaded icons All icons Upload .SVG icon" at bounding box center [279, 382] width 163 height 254
click at [298, 273] on input "text" at bounding box center [313, 274] width 77 height 21
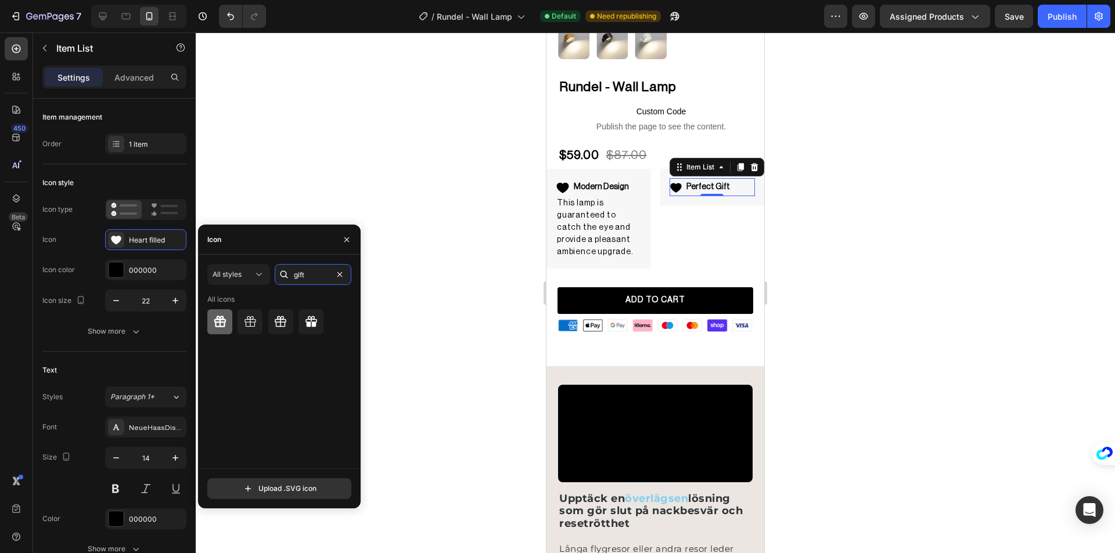
type input "gift"
click at [226, 327] on icon at bounding box center [220, 322] width 14 height 14
click at [249, 326] on icon at bounding box center [250, 322] width 14 height 14
click at [276, 326] on icon at bounding box center [281, 321] width 12 height 11
click at [300, 326] on div at bounding box center [310, 321] width 25 height 25
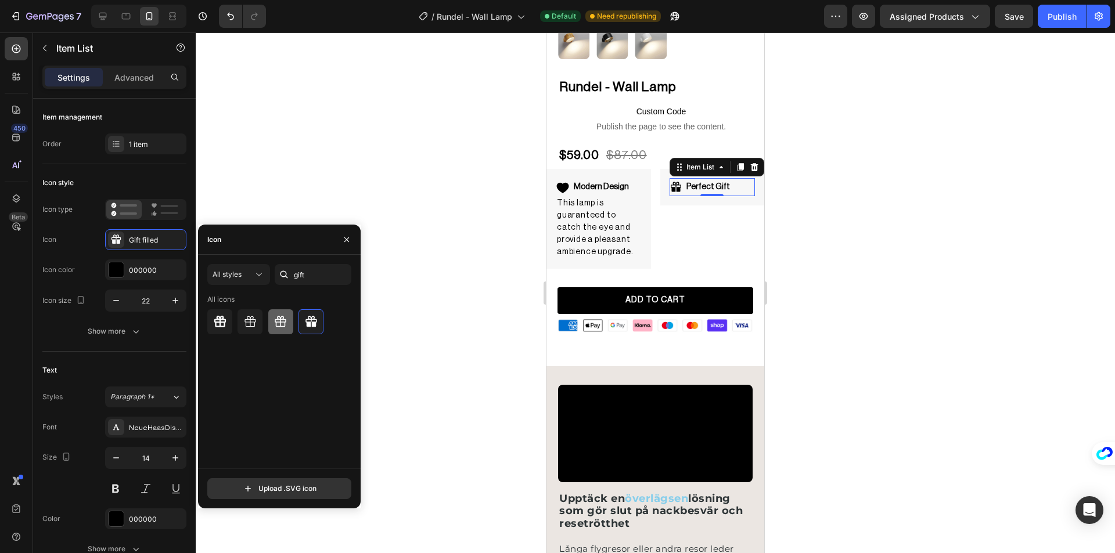
click at [273, 325] on icon at bounding box center [280, 322] width 14 height 14
click at [293, 325] on div at bounding box center [280, 321] width 147 height 25
click at [304, 325] on icon at bounding box center [311, 322] width 14 height 14
click at [444, 270] on div at bounding box center [655, 293] width 919 height 521
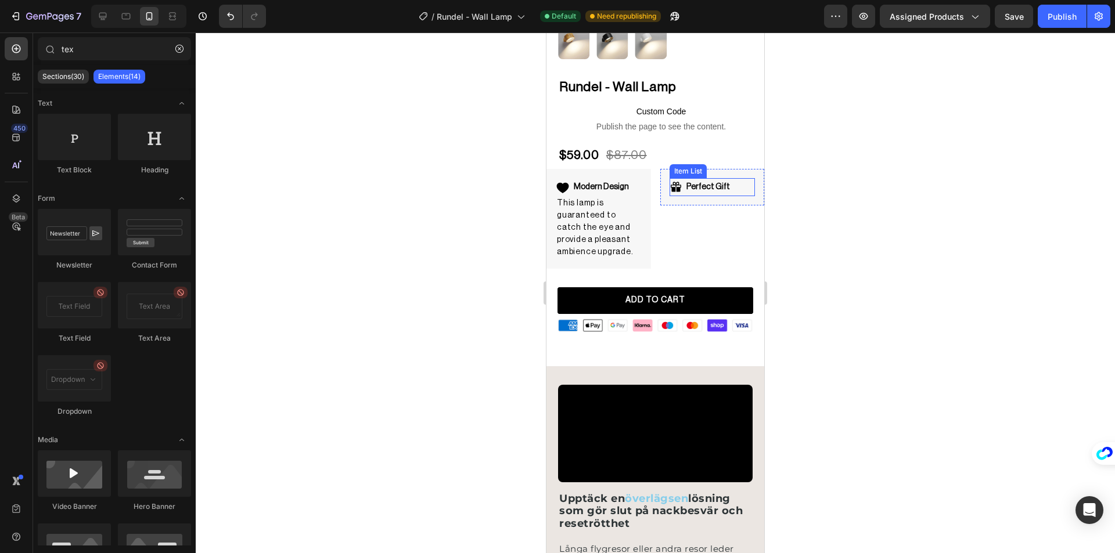
click at [613, 197] on p "This lamp is guaranteed to catch the eye and provide a pleasant ambience upgrad…" at bounding box center [599, 227] width 84 height 61
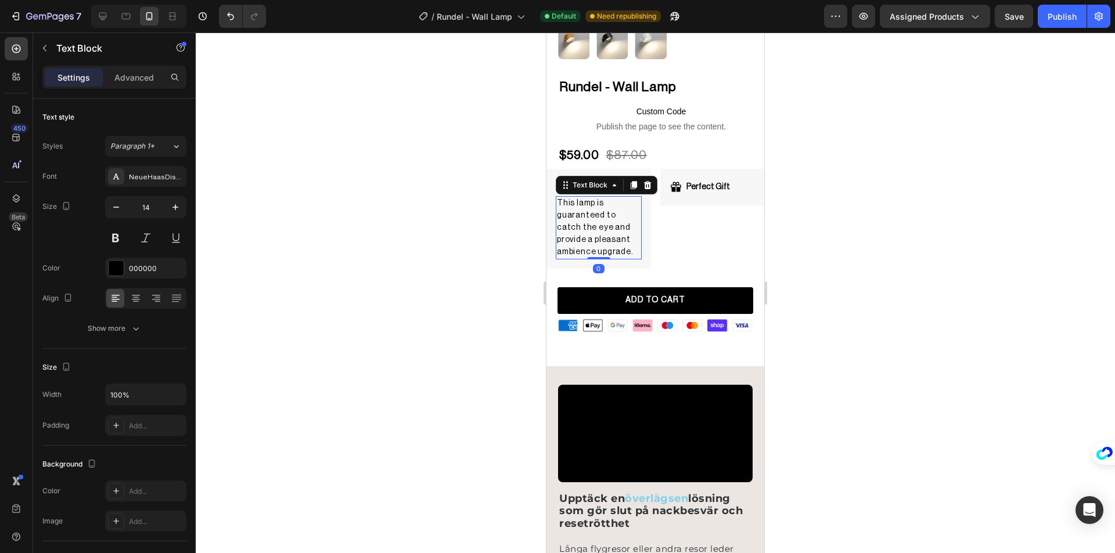
click at [633, 182] on icon at bounding box center [634, 186] width 6 height 8
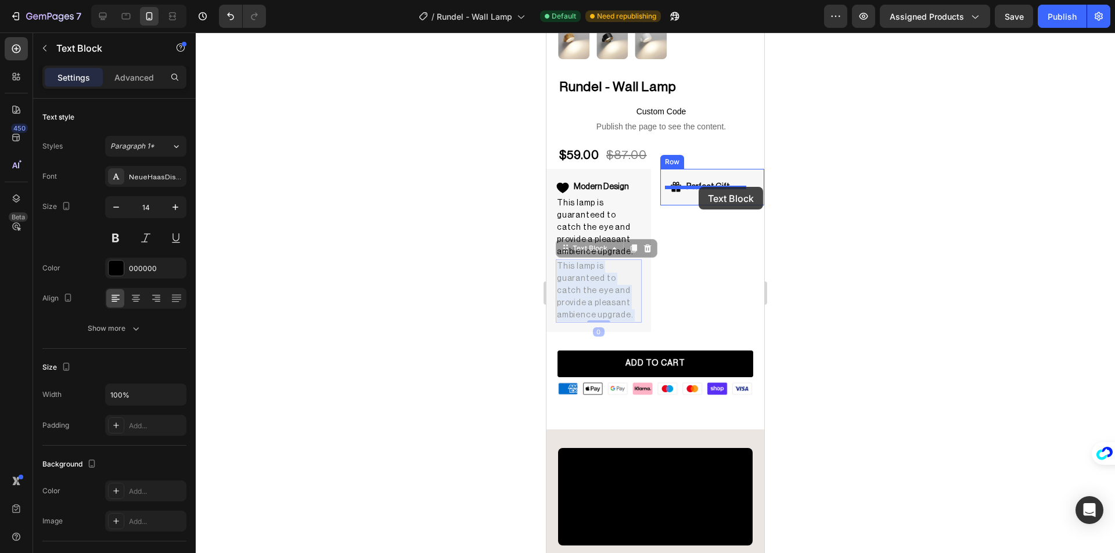
drag, startPoint x: 603, startPoint y: 260, endPoint x: 699, endPoint y: 187, distance: 120.2
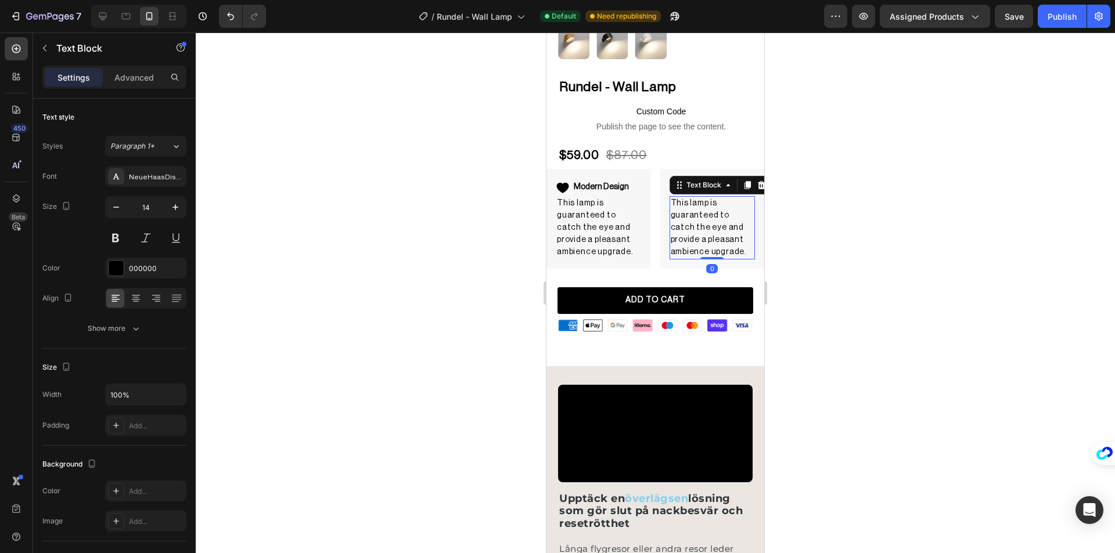
click at [693, 231] on p "This lamp is guaranteed to catch the eye and provide a pleasant ambience upgrad…" at bounding box center [713, 227] width 84 height 61
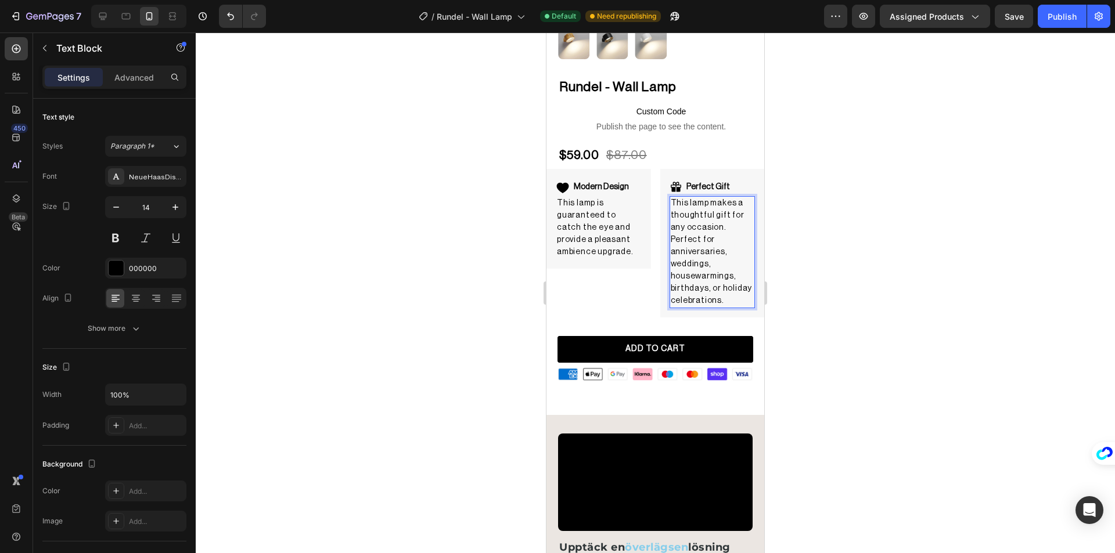
click at [434, 217] on div at bounding box center [655, 293] width 919 height 521
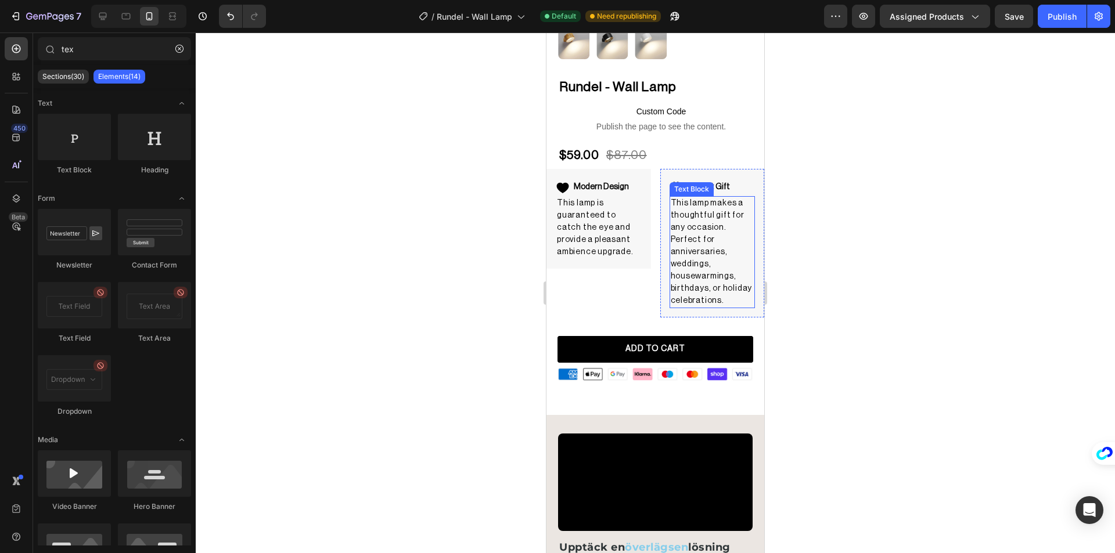
click at [710, 233] on p "This lamp makes a thoughtful gift for any occasion. Perfect for anniversaries, …" at bounding box center [713, 252] width 84 height 110
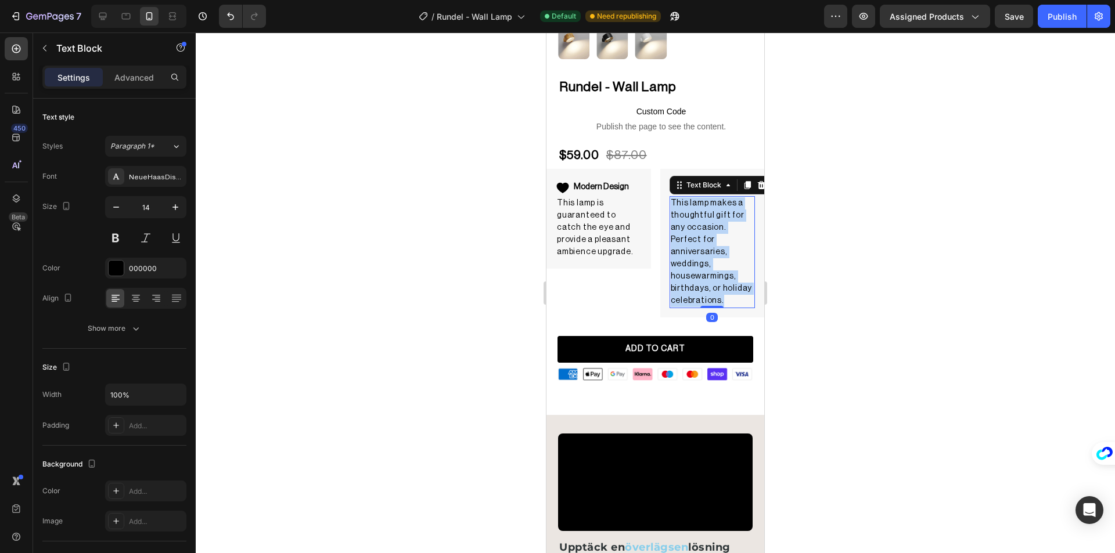
click at [710, 233] on p "This lamp makes a thoughtful gift for any occasion. Perfect for anniversaries, …" at bounding box center [713, 252] width 84 height 110
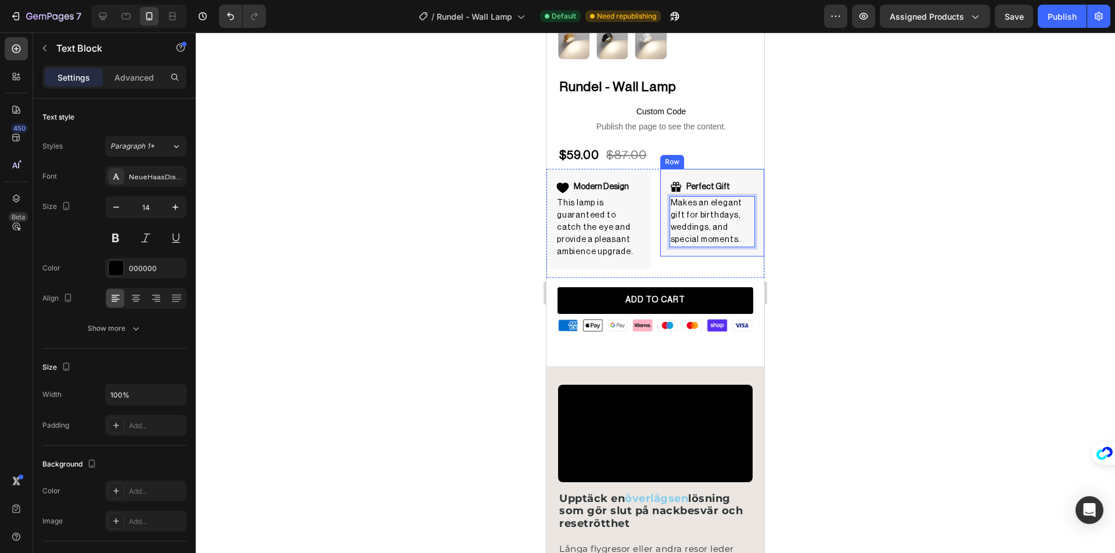
click at [437, 215] on div at bounding box center [655, 293] width 919 height 521
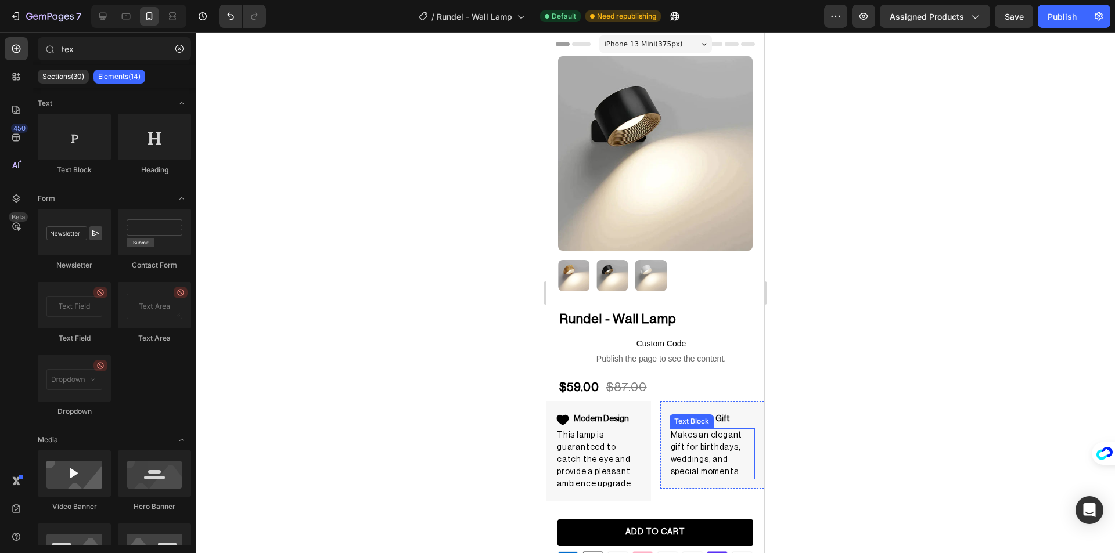
click at [677, 445] on p "Makes an elegant gift for birthdays, weddings, and special moments." at bounding box center [713, 454] width 84 height 49
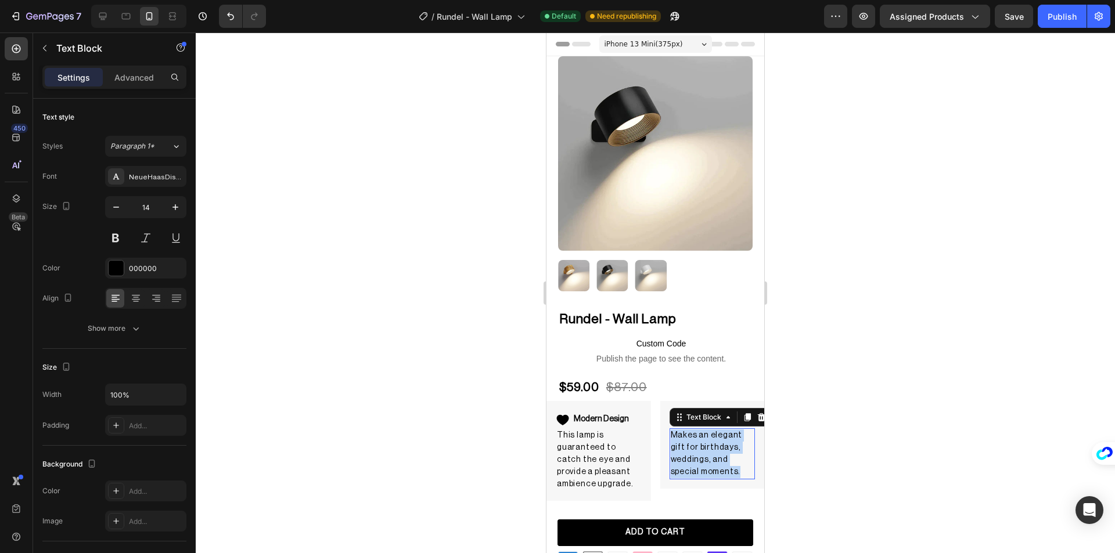
click at [677, 445] on p "Makes an elegant gift for birthdays, weddings, and special moments." at bounding box center [713, 454] width 84 height 49
click at [799, 441] on div at bounding box center [655, 293] width 919 height 521
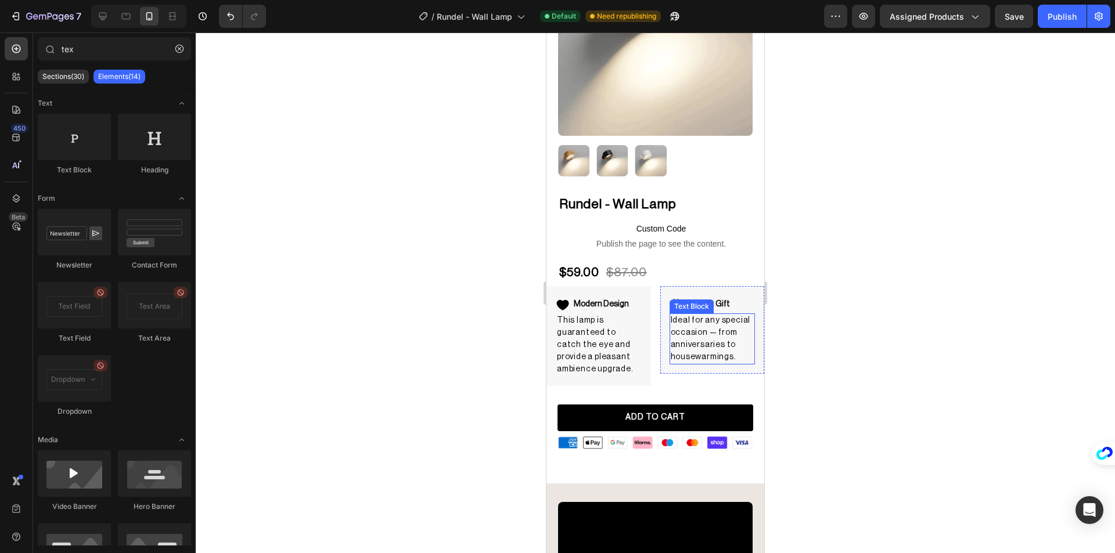
scroll to position [116, 0]
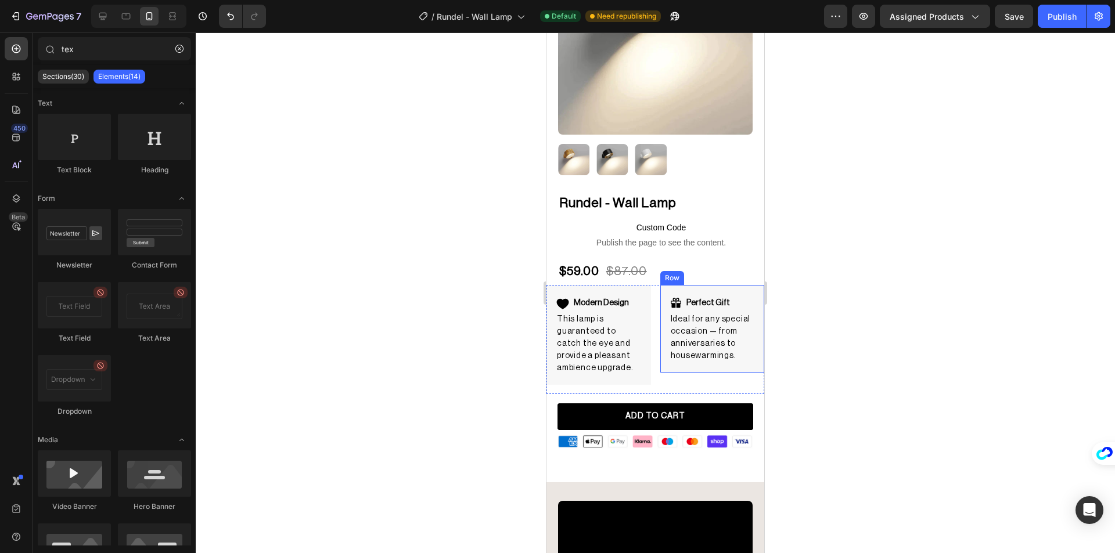
click at [735, 352] on p "Ideal for any special occasion — from anniversaries to housewarmings." at bounding box center [713, 338] width 84 height 49
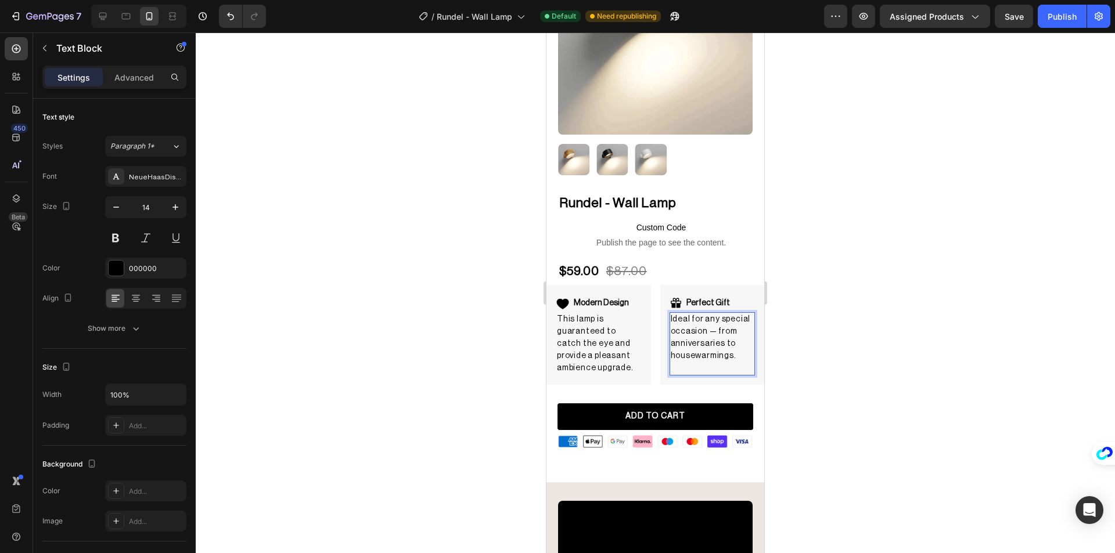
click at [826, 349] on div at bounding box center [655, 293] width 919 height 521
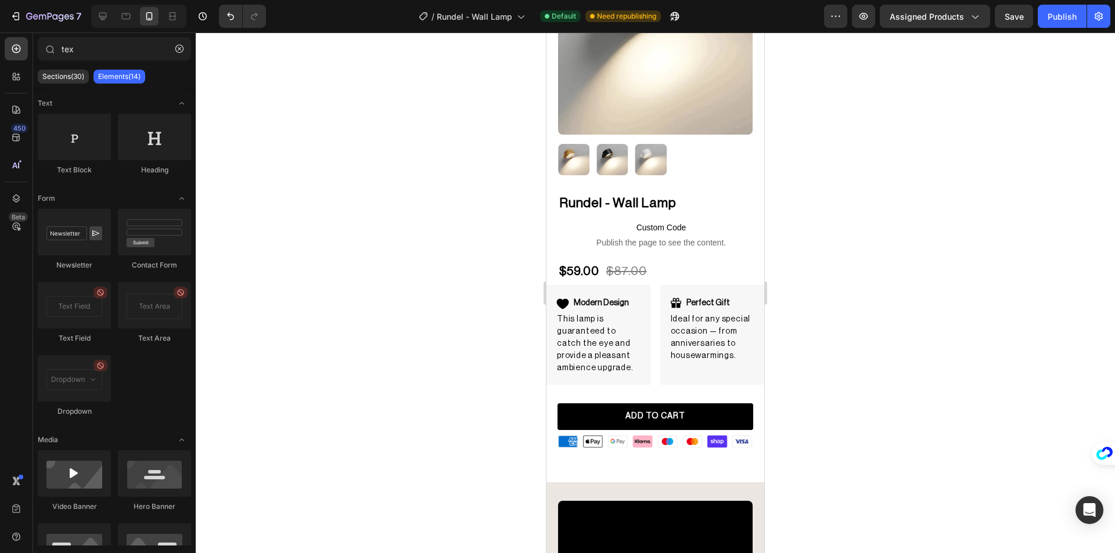
click at [1052, 23] on button "Publish" at bounding box center [1062, 16] width 49 height 23
click at [679, 367] on div "Ideal for any special occasion — from anniversaries to housewarmings." at bounding box center [712, 343] width 86 height 63
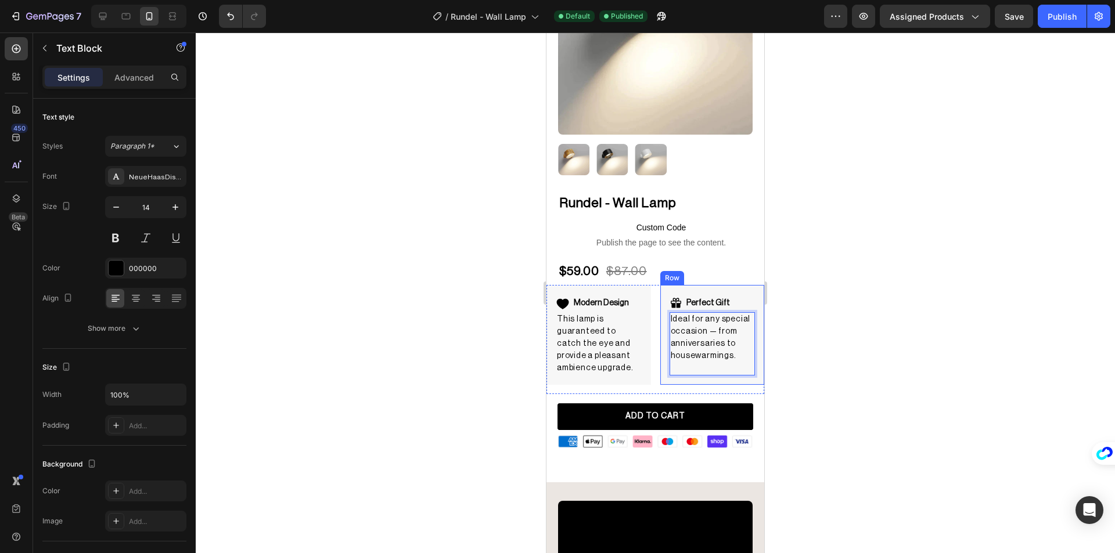
click at [674, 369] on div "Perfect Gift Item List Ideal for any special occasion — from anniversaries to h…" at bounding box center [712, 335] width 105 height 100
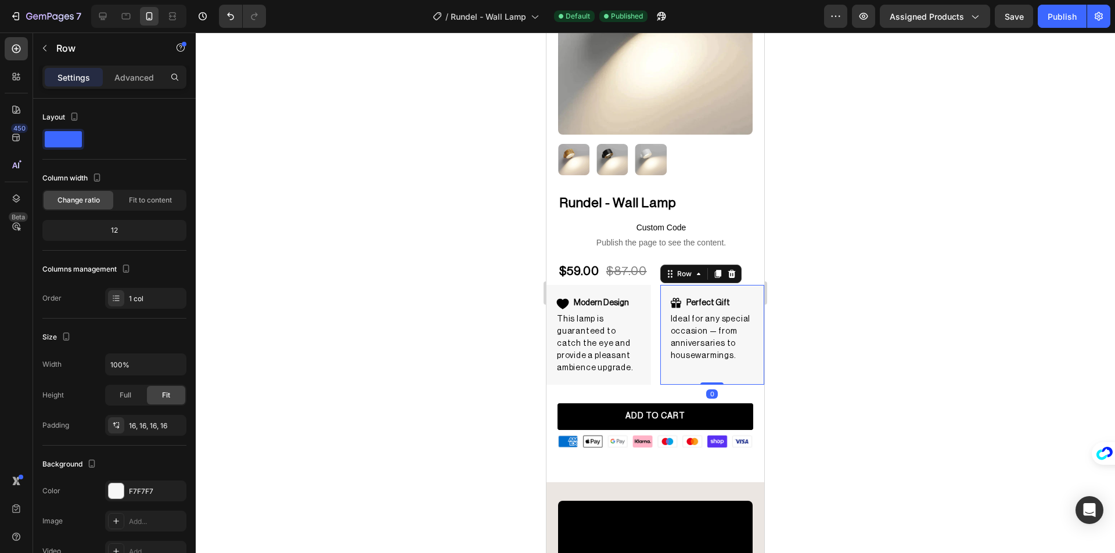
click at [674, 362] on p "Rich Text Editor. Editing area: main" at bounding box center [713, 368] width 84 height 12
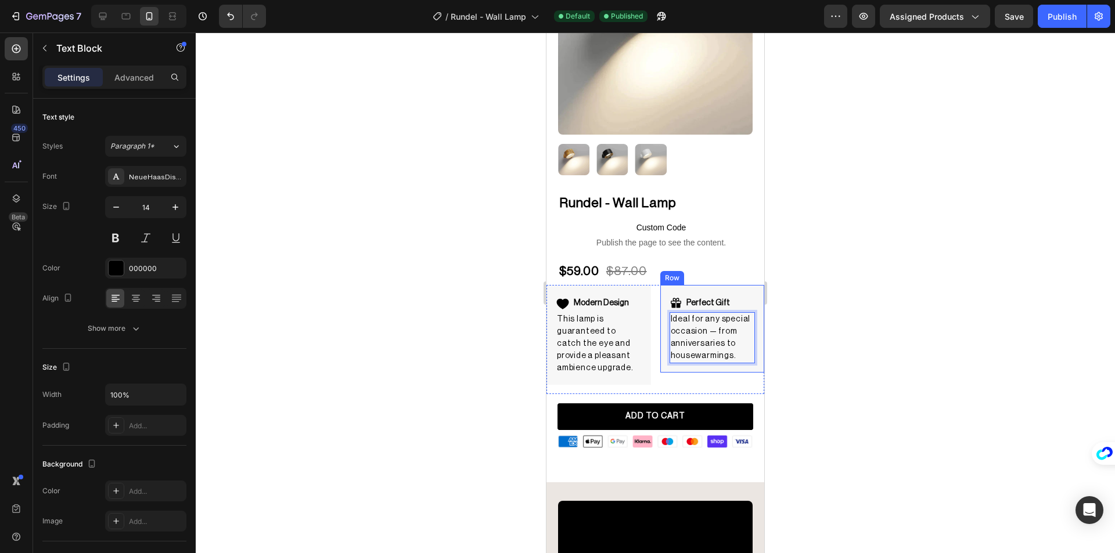
click at [442, 291] on div at bounding box center [655, 293] width 919 height 521
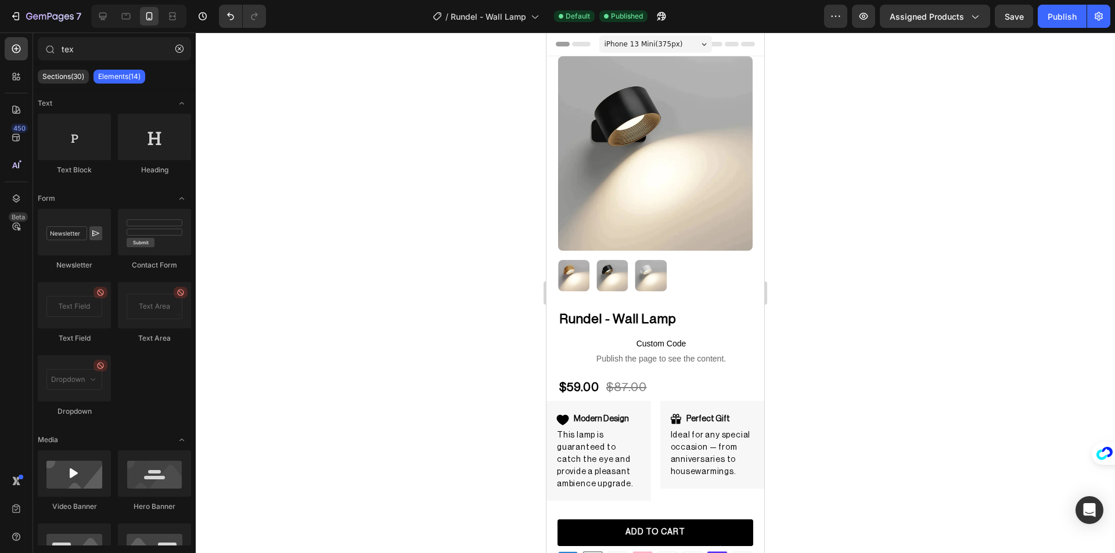
scroll to position [116, 0]
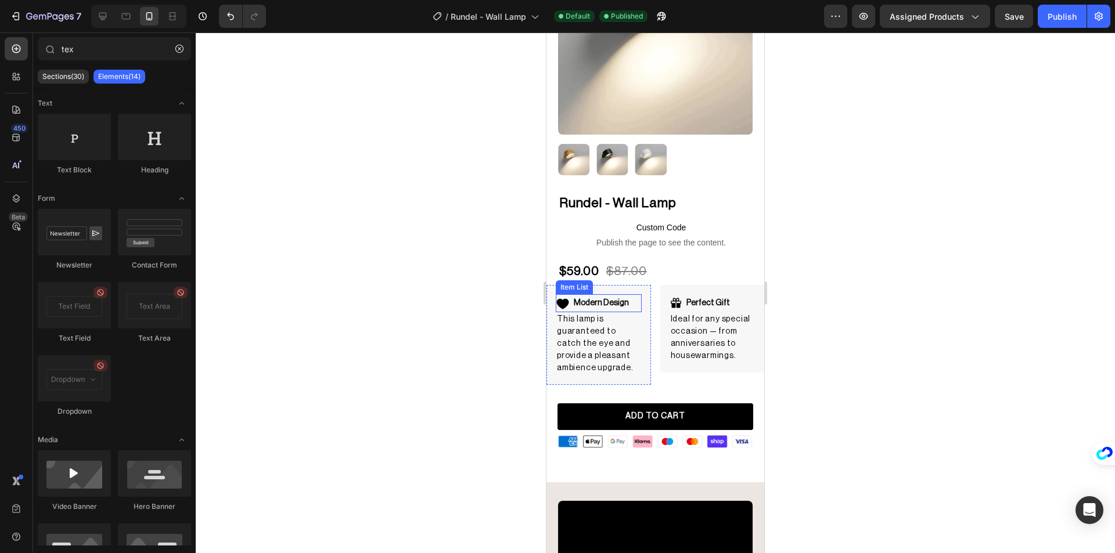
click at [592, 299] on strong "Modern Design" at bounding box center [601, 303] width 55 height 8
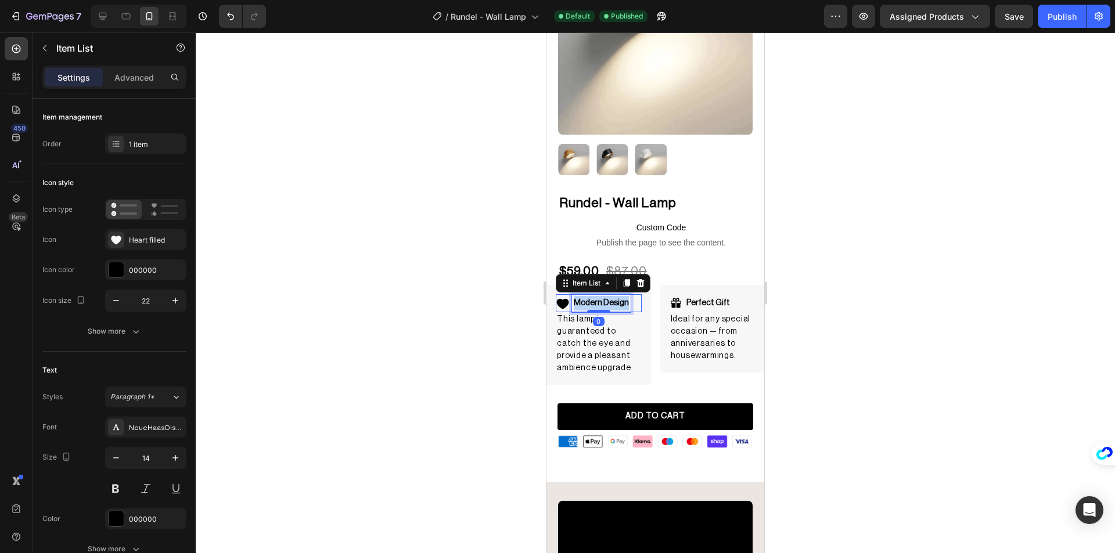
click at [592, 299] on strong "Modern Design" at bounding box center [601, 303] width 55 height 8
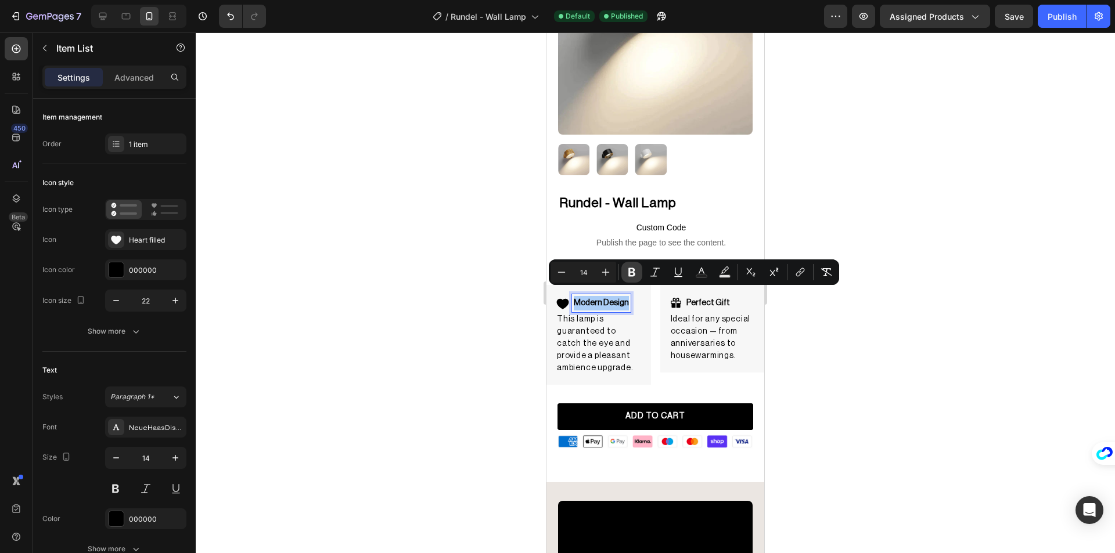
click at [635, 269] on icon "Editor contextual toolbar" at bounding box center [632, 273] width 12 height 12
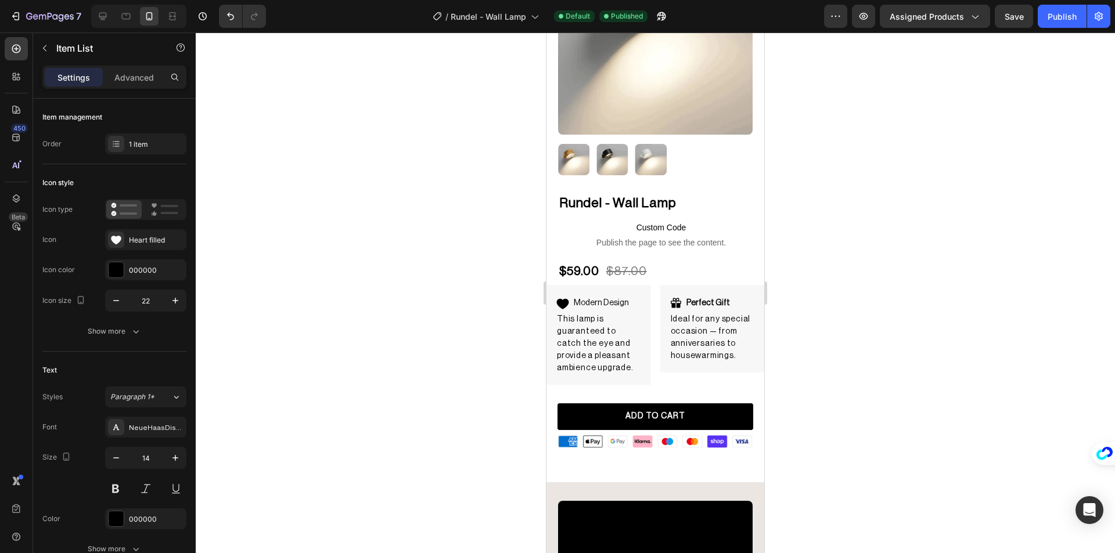
click at [633, 272] on div "[PERSON_NAME] Lamp (P) Title Custom Code Publish the page to see the content. C…" at bounding box center [655, 324] width 218 height 260
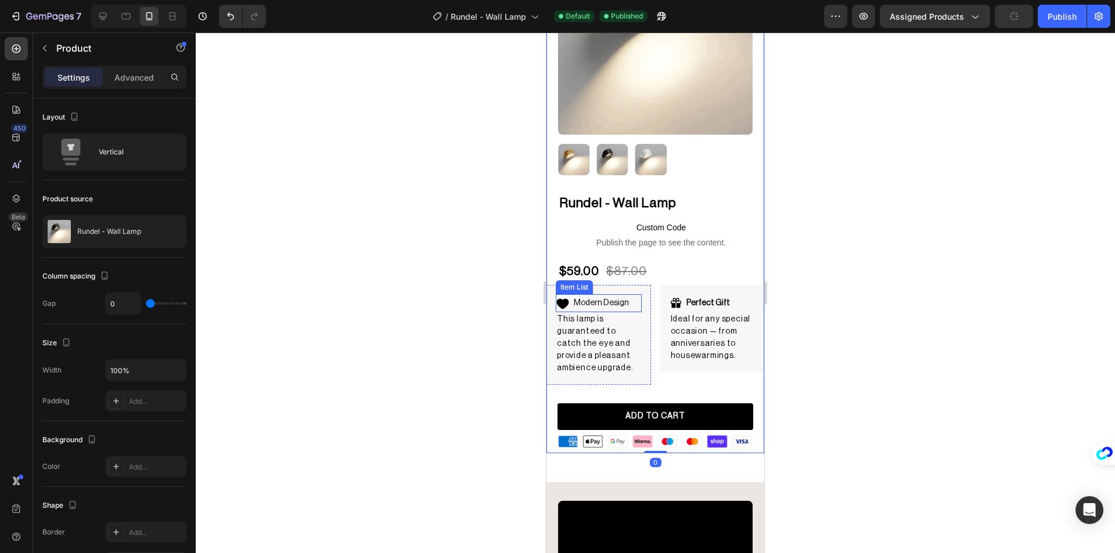
click at [606, 296] on p "Modern Design" at bounding box center [601, 303] width 55 height 15
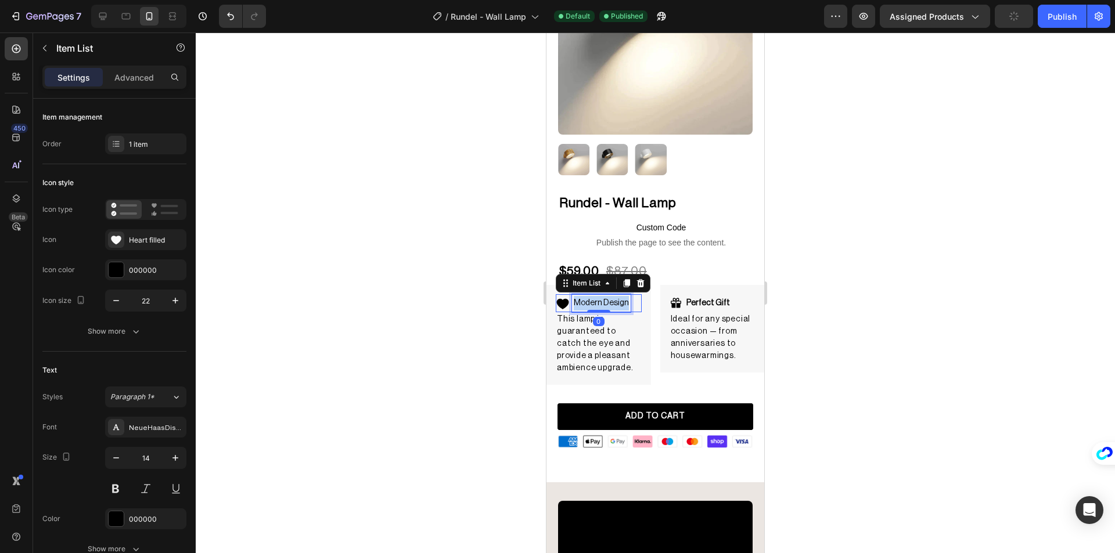
click at [606, 296] on p "Modern Design" at bounding box center [601, 303] width 55 height 15
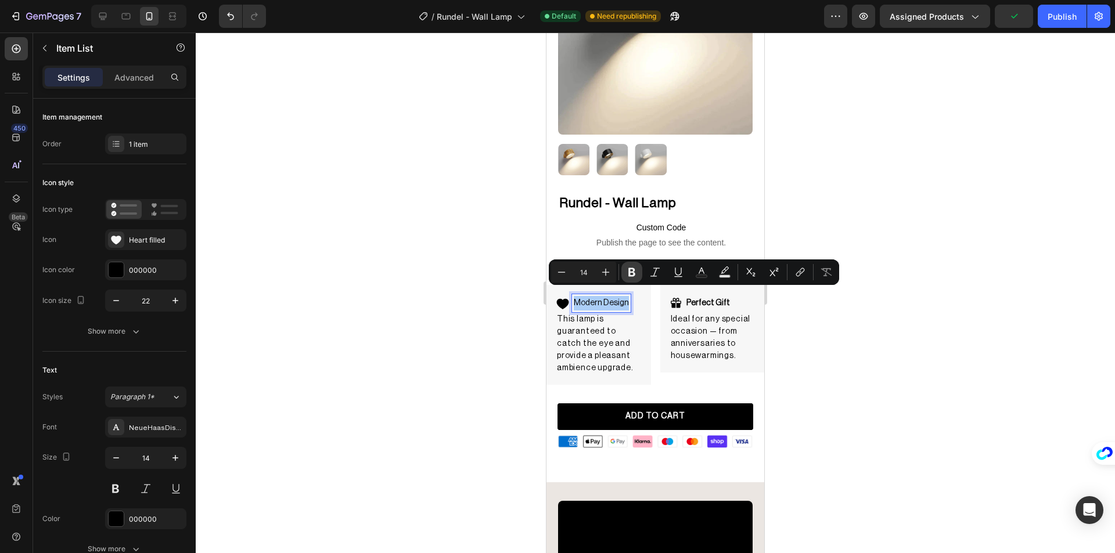
drag, startPoint x: 628, startPoint y: 276, endPoint x: 26, endPoint y: 254, distance: 603.1
click at [628, 276] on icon "Editor contextual toolbar" at bounding box center [632, 273] width 12 height 12
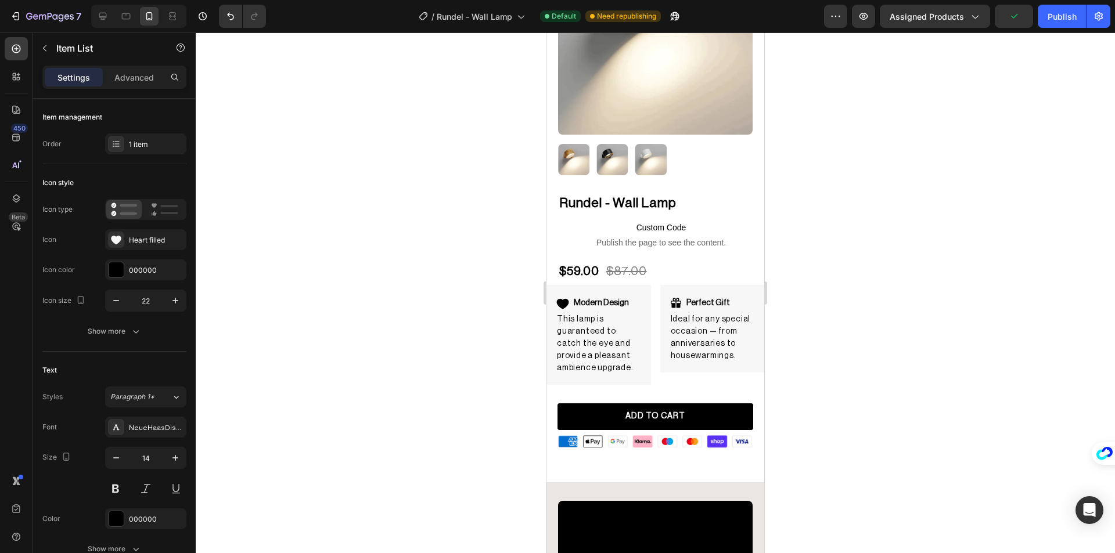
click at [452, 280] on div at bounding box center [655, 293] width 919 height 521
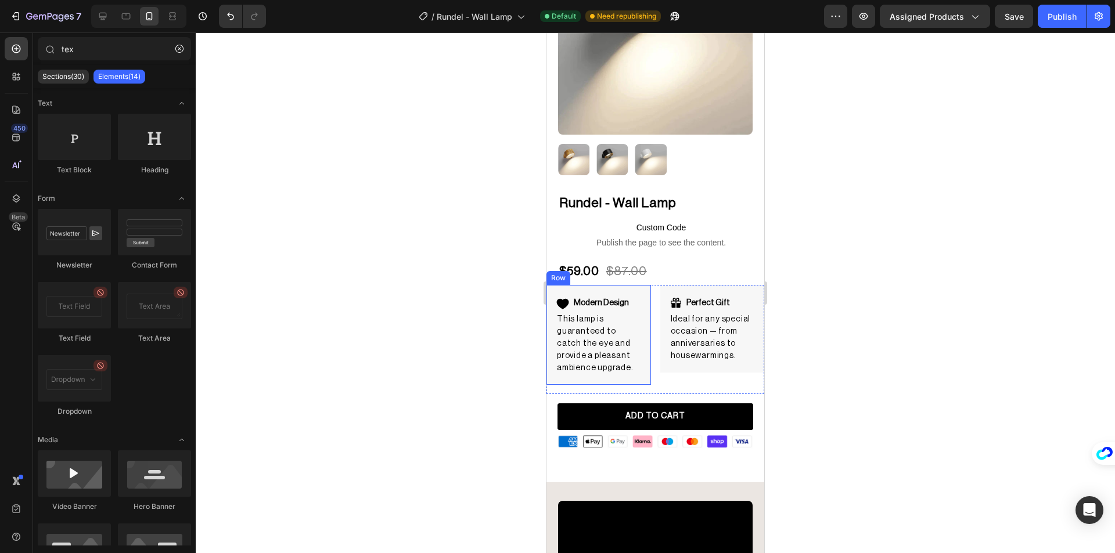
click at [630, 285] on div "Modern Design Item List This lamp is guaranteed to catch the eye and provide a …" at bounding box center [598, 335] width 105 height 100
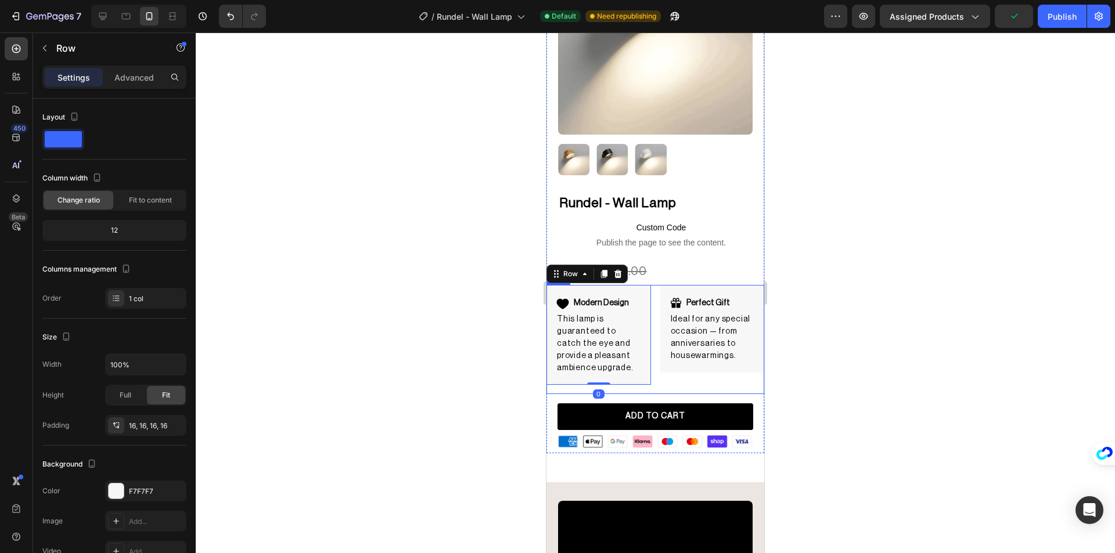
click at [651, 292] on div "Modern Design Item List This lamp is guaranteed to catch the eye and provide a …" at bounding box center [655, 339] width 218 height 109
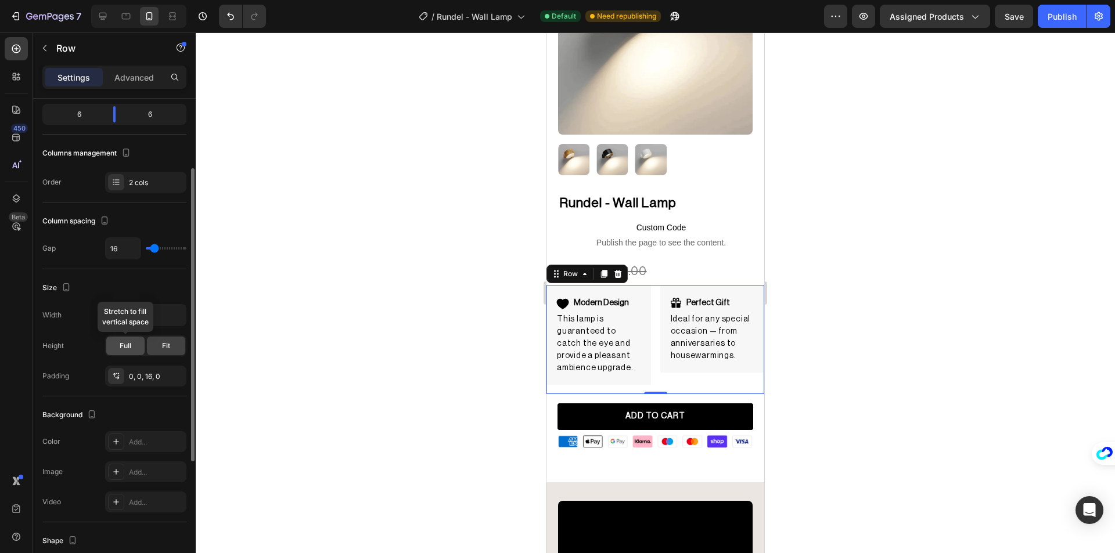
click at [134, 351] on div "Full" at bounding box center [125, 346] width 38 height 19
click at [162, 353] on div "Fit" at bounding box center [166, 346] width 38 height 19
type input "0"
type input "80"
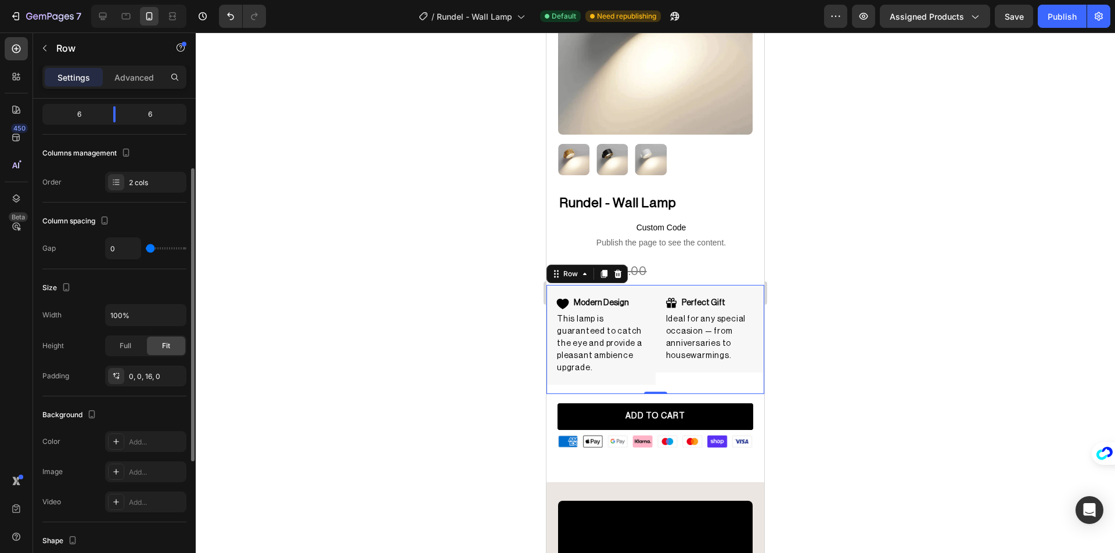
type input "80"
type input "107"
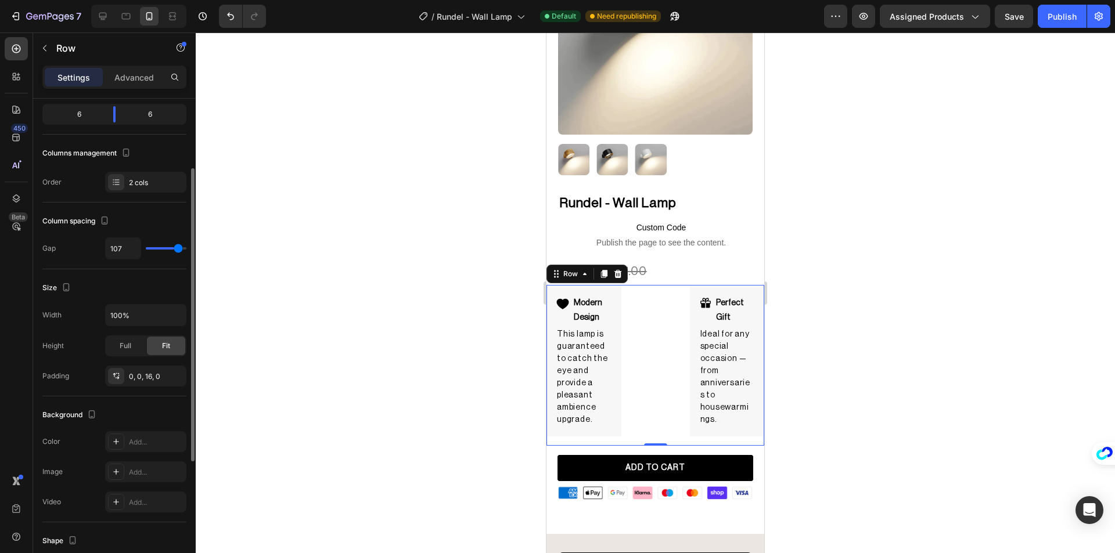
type input "118"
type input "120"
type input "73"
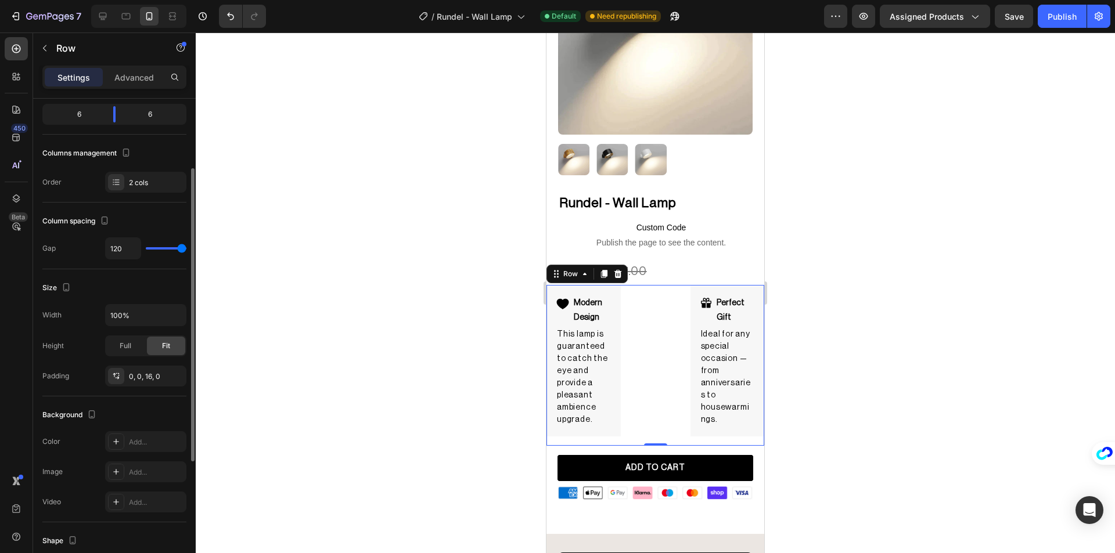
type input "73"
type input "51"
type input "42"
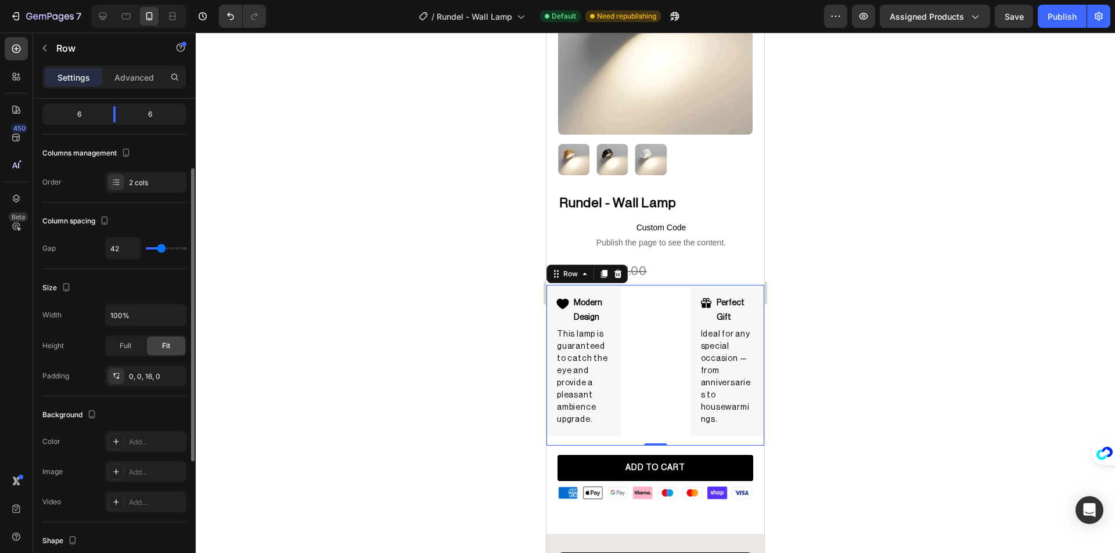
type input "22"
type input "0"
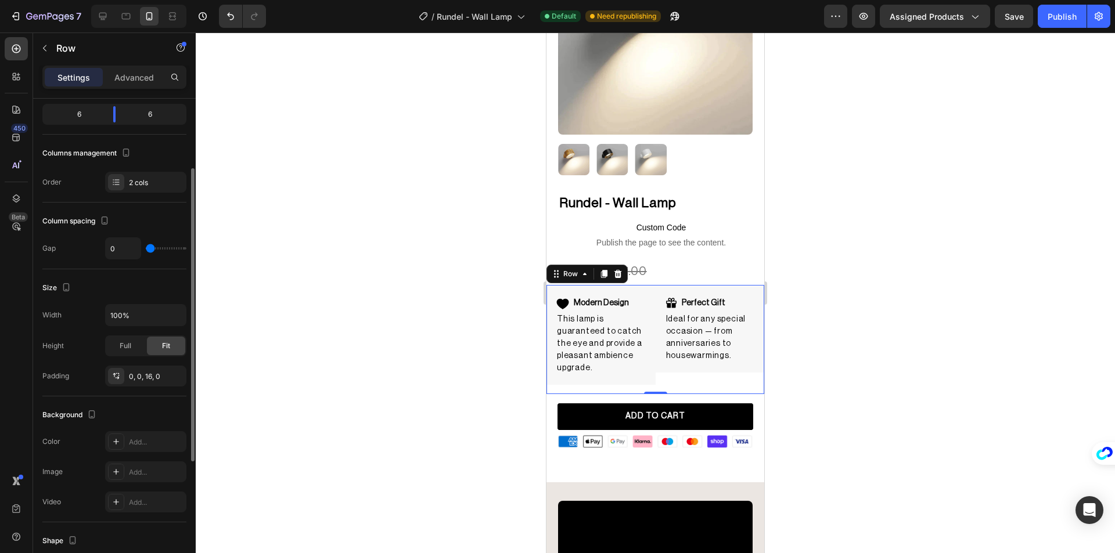
type input "16"
type input "22"
type input "20"
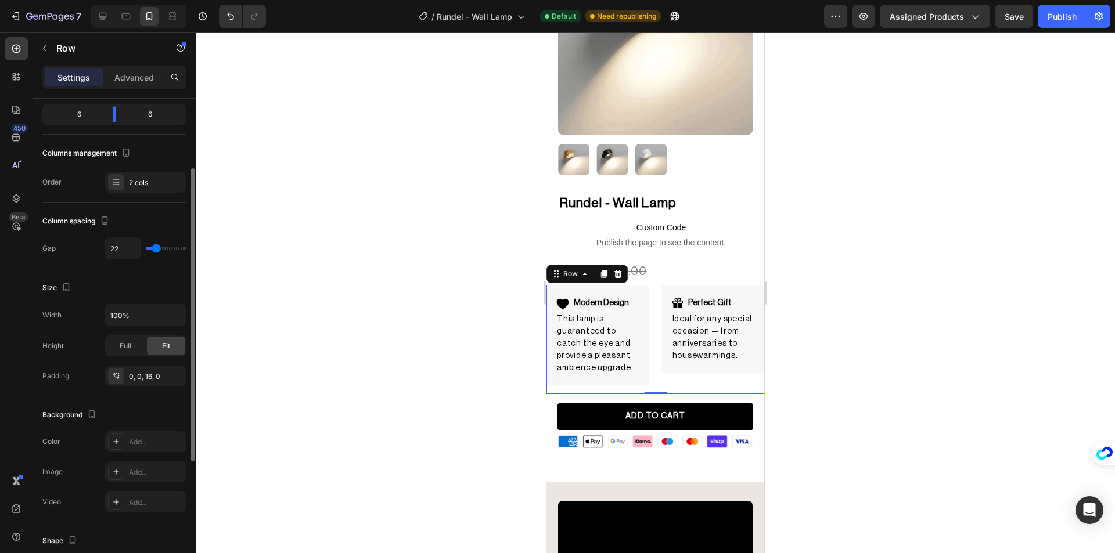
type input "20"
type input "16"
type input "11"
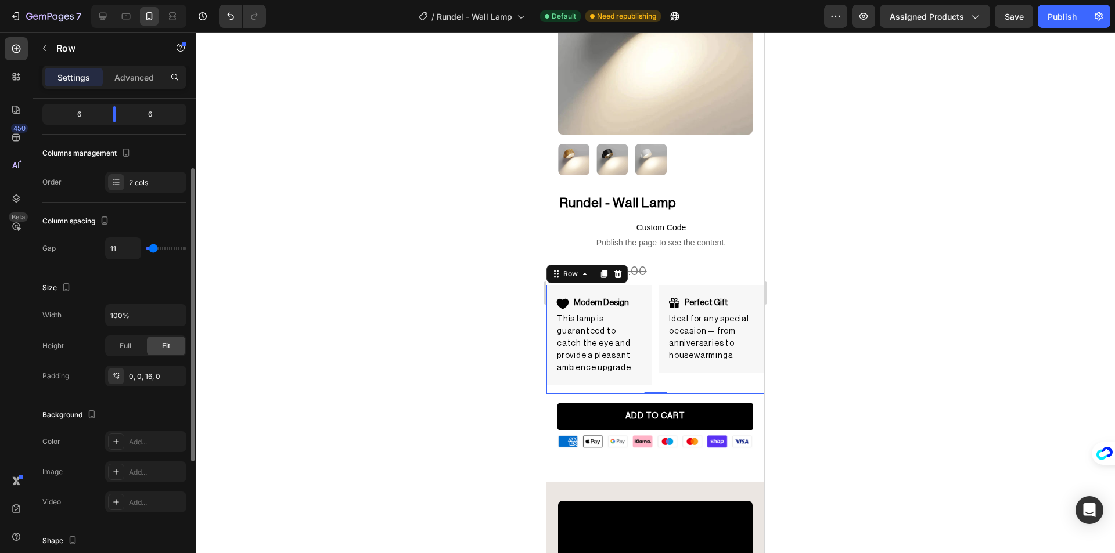
type input "9"
type input "11"
type input "13"
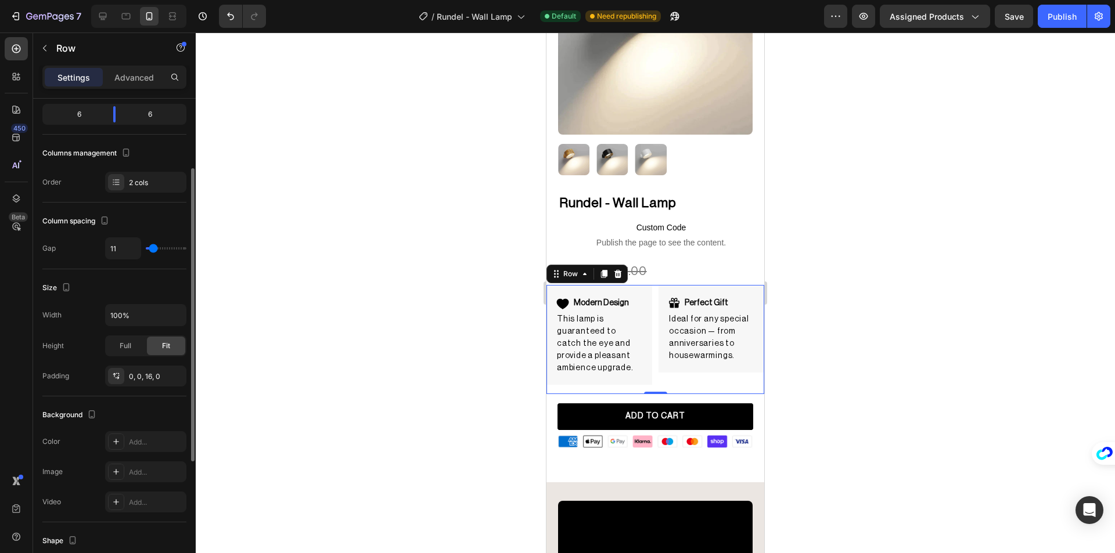
type input "13"
type input "16"
click at [154, 249] on input "range" at bounding box center [166, 248] width 41 height 2
click at [622, 372] on div "Modern Design Item List This lamp is guaranteed to catch the eye and provide a …" at bounding box center [598, 335] width 105 height 100
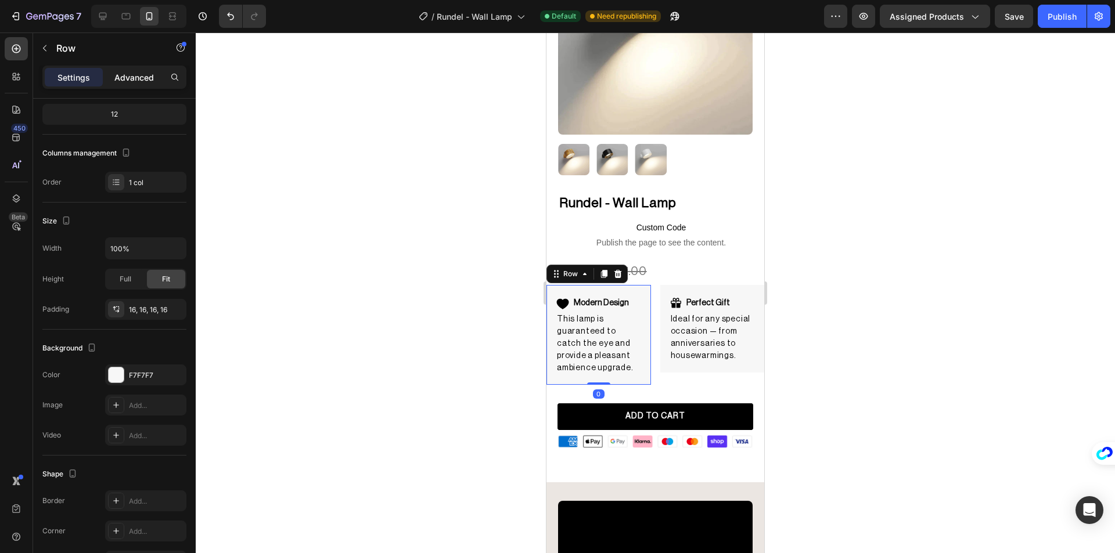
click at [127, 75] on p "Advanced" at bounding box center [133, 77] width 39 height 12
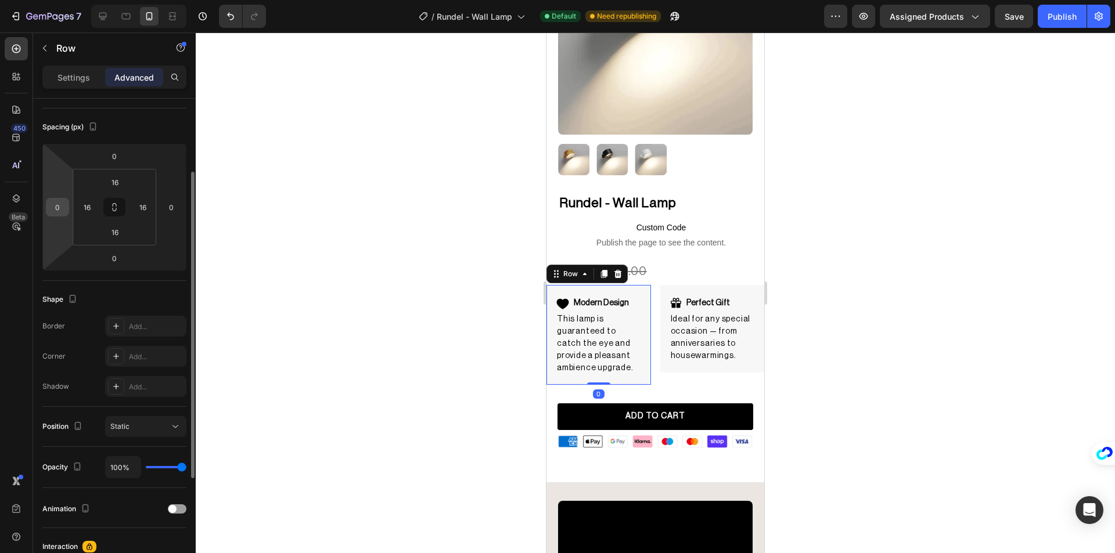
click at [59, 206] on input "0" at bounding box center [57, 207] width 17 height 17
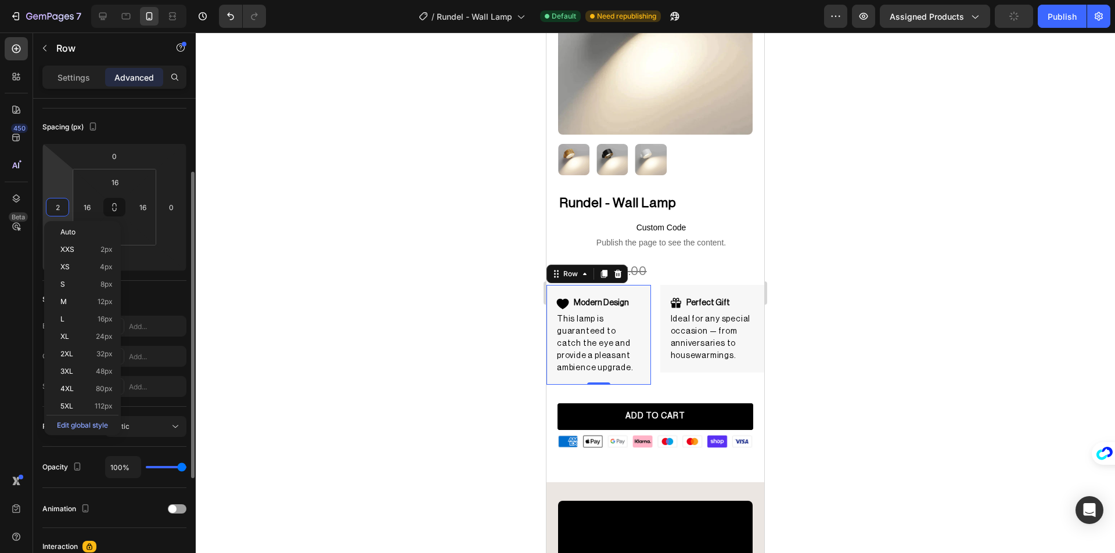
type input "20"
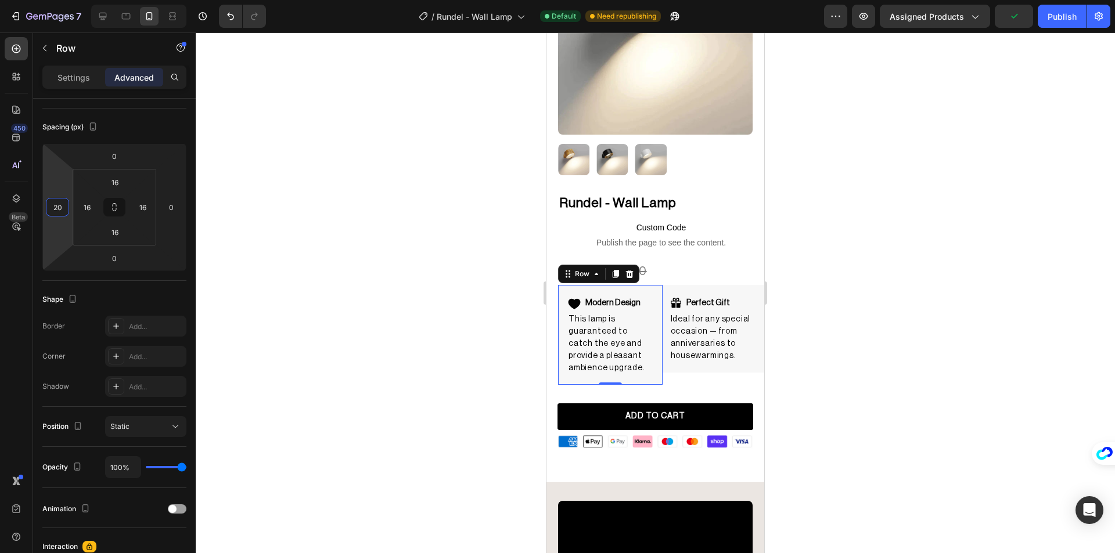
click at [377, 269] on div at bounding box center [655, 293] width 919 height 521
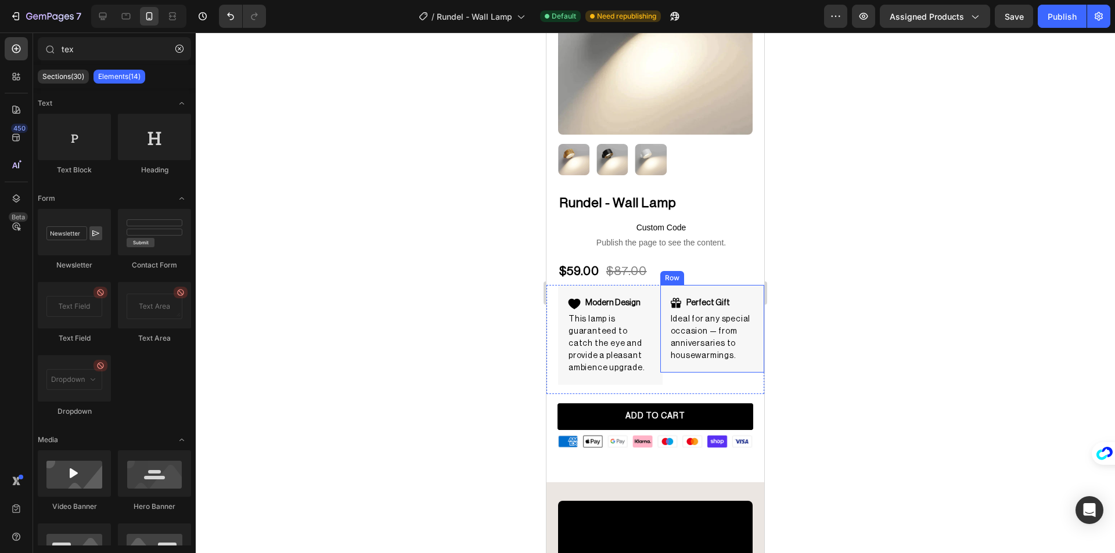
click at [751, 285] on div "Perfect Gift Item List Ideal for any special occasion — from anniversaries to h…" at bounding box center [712, 329] width 105 height 88
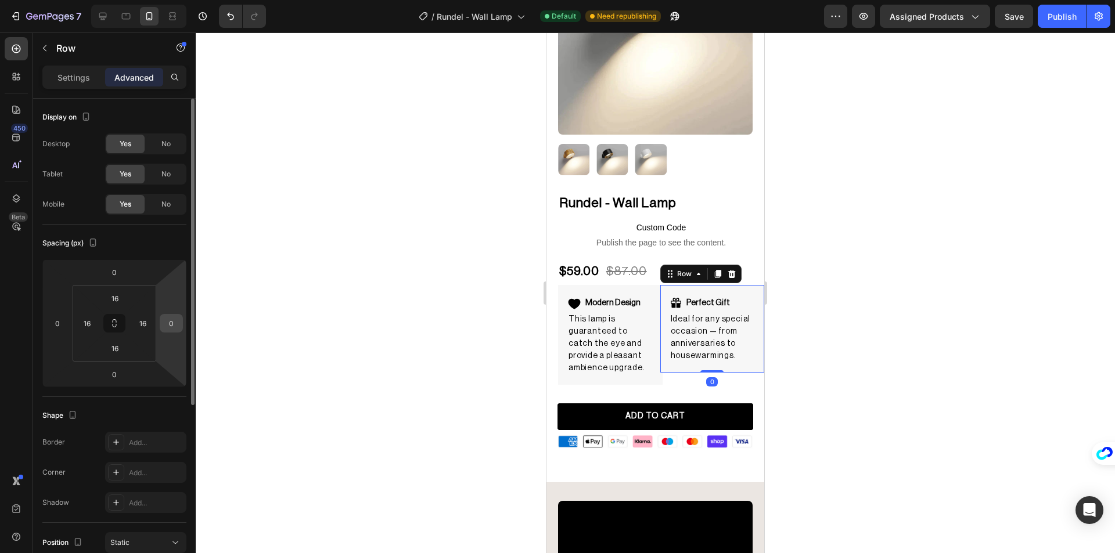
click at [174, 321] on input "0" at bounding box center [171, 323] width 17 height 17
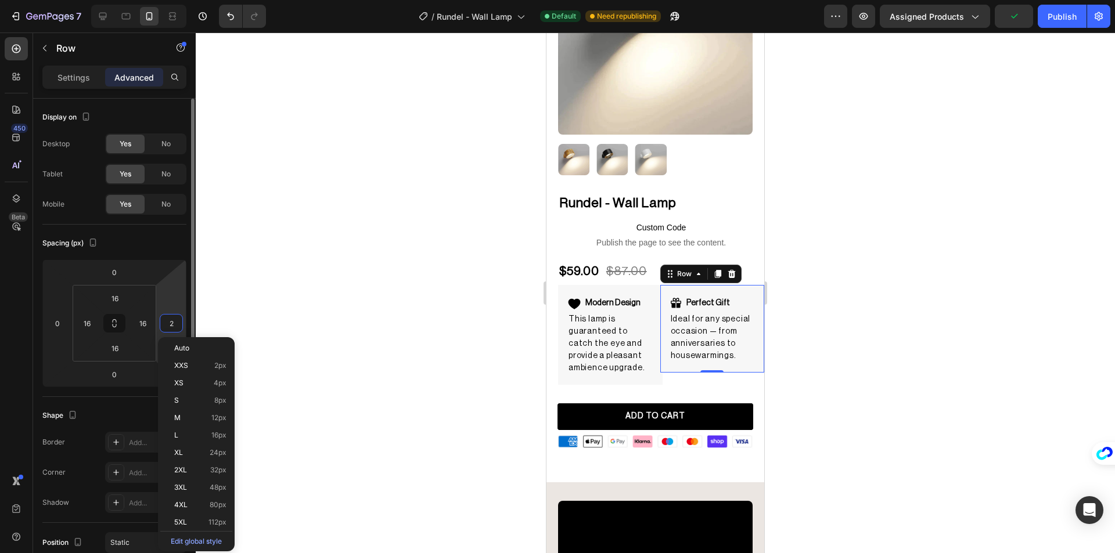
type input "20"
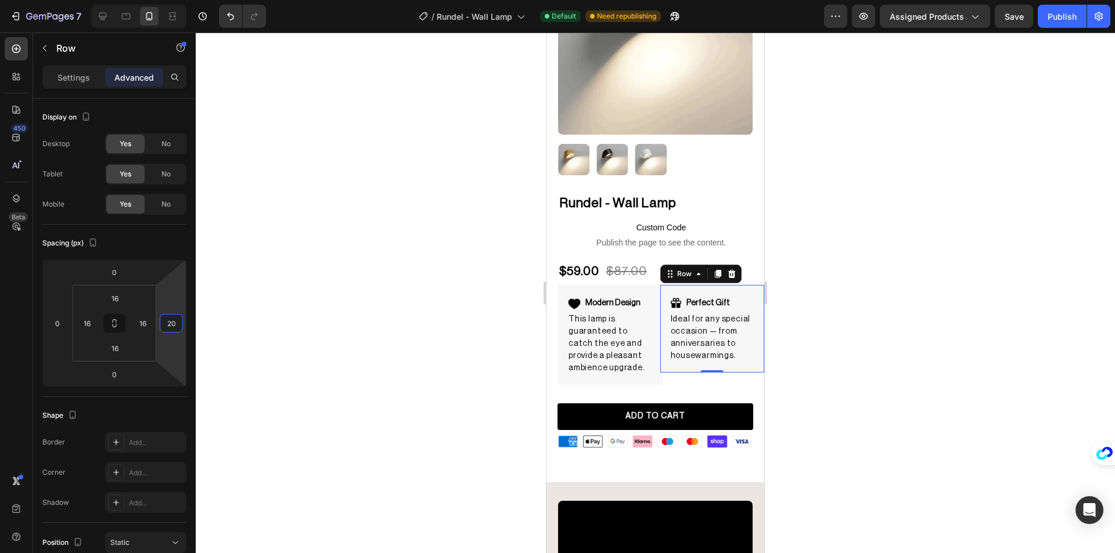
click at [237, 301] on div at bounding box center [655, 293] width 919 height 521
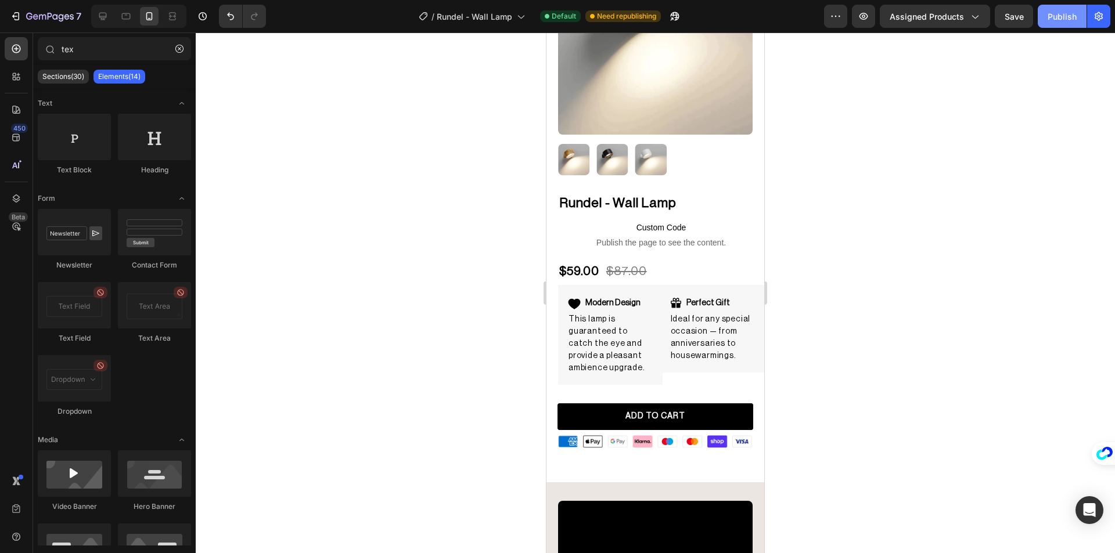
click at [1055, 21] on div "Publish" at bounding box center [1061, 16] width 29 height 12
click at [651, 287] on div "Modern Design Item List This lamp is guaranteed to catch the eye and provide a …" at bounding box center [610, 335] width 105 height 100
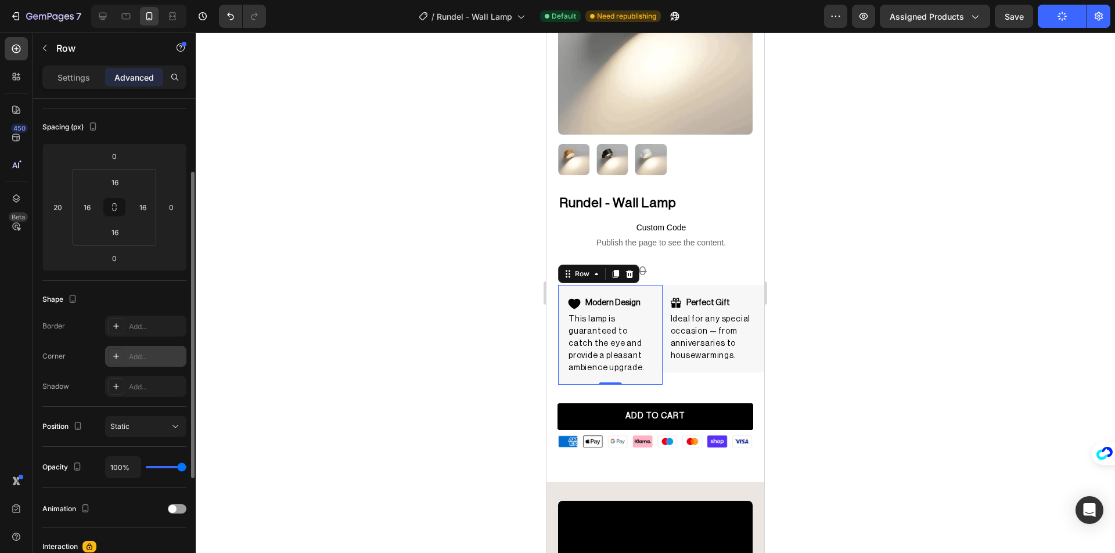
click at [128, 358] on div "Add..." at bounding box center [145, 356] width 81 height 21
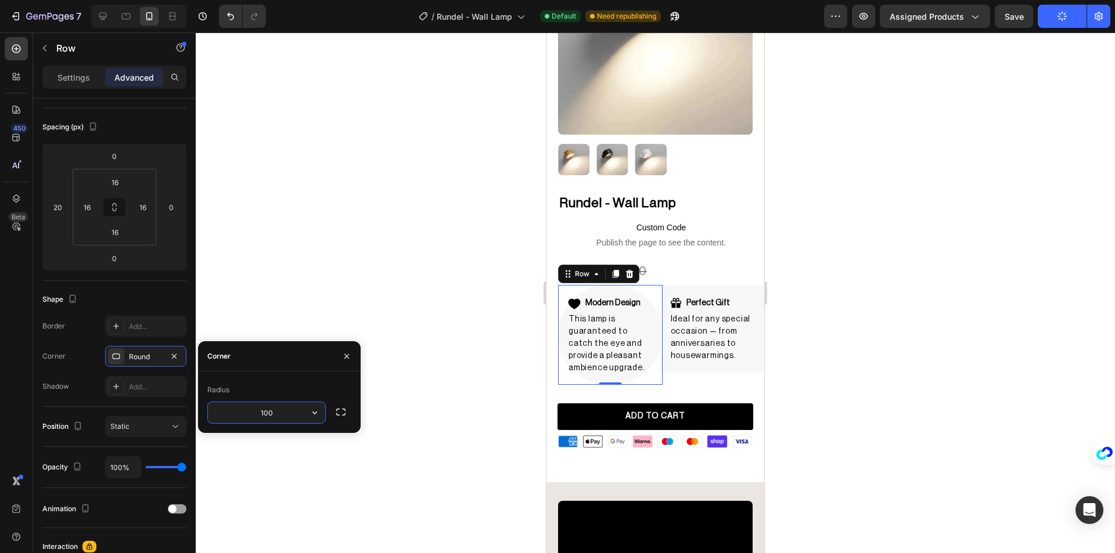
click at [289, 416] on input "100" at bounding box center [266, 412] width 117 height 21
type input "4"
click at [724, 357] on div "Perfect Gift Item List Ideal for any special occasion — from anniversaries to h…" at bounding box center [712, 329] width 105 height 88
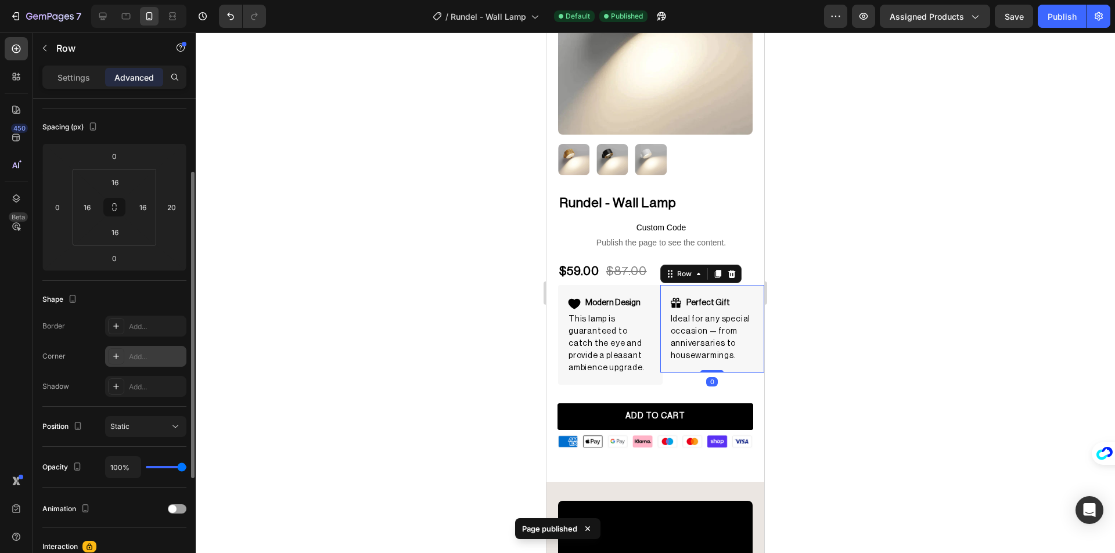
click at [119, 351] on div at bounding box center [116, 356] width 16 height 16
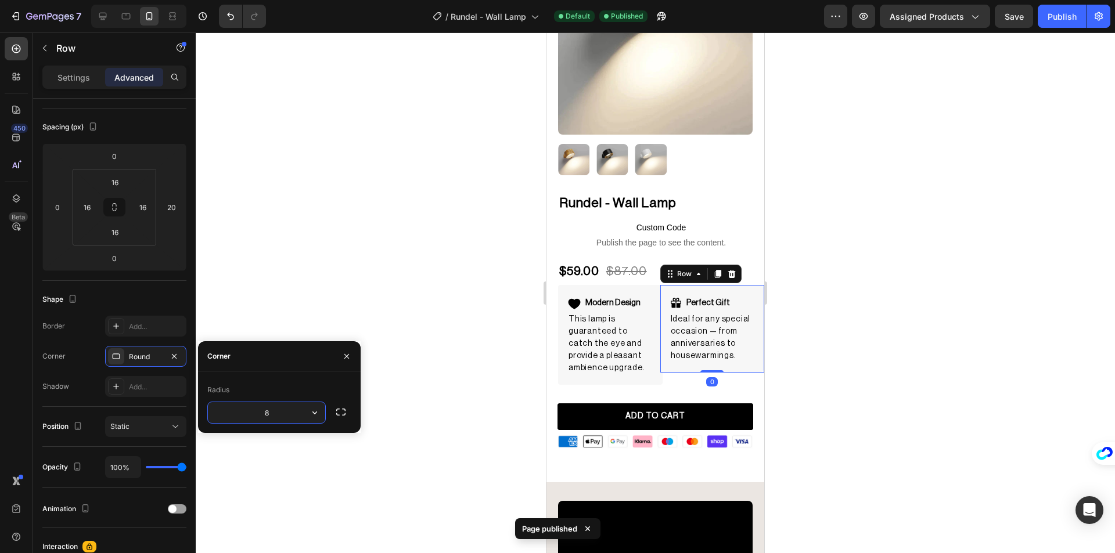
type input "4"
click at [420, 287] on div at bounding box center [655, 293] width 919 height 521
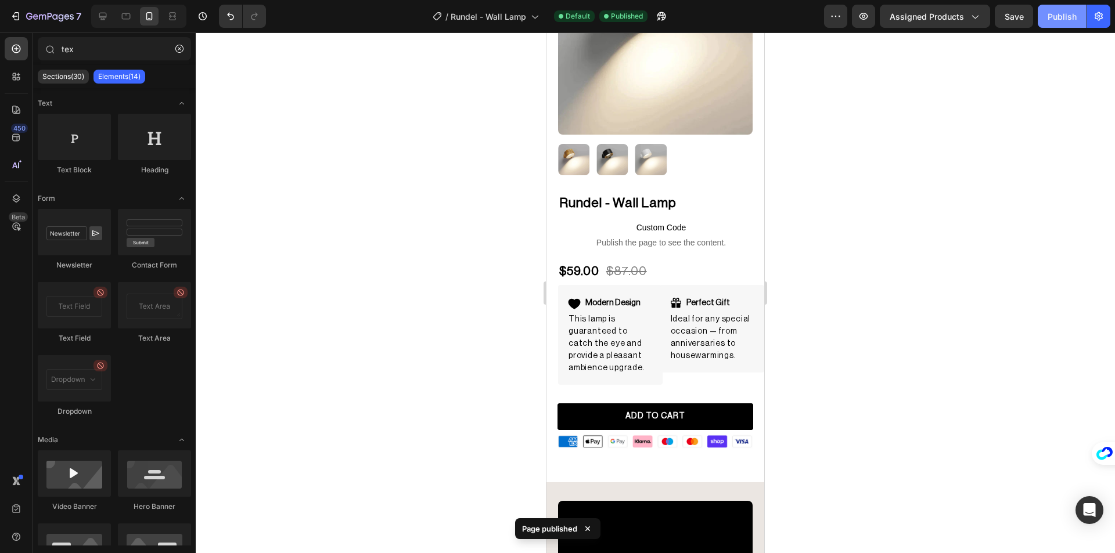
click at [1060, 22] on div "Publish" at bounding box center [1061, 16] width 29 height 12
click at [754, 348] on div "Perfect Gift Item List Ideal for any special occasion — from anniversaries to h…" at bounding box center [712, 329] width 105 height 88
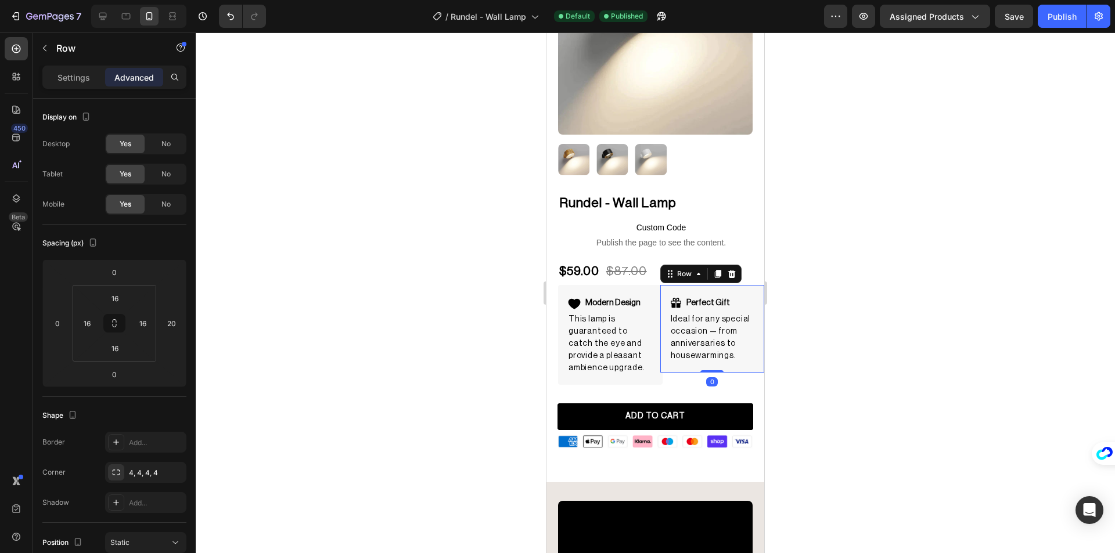
click at [60, 67] on div "Settings Advanced" at bounding box center [114, 77] width 144 height 23
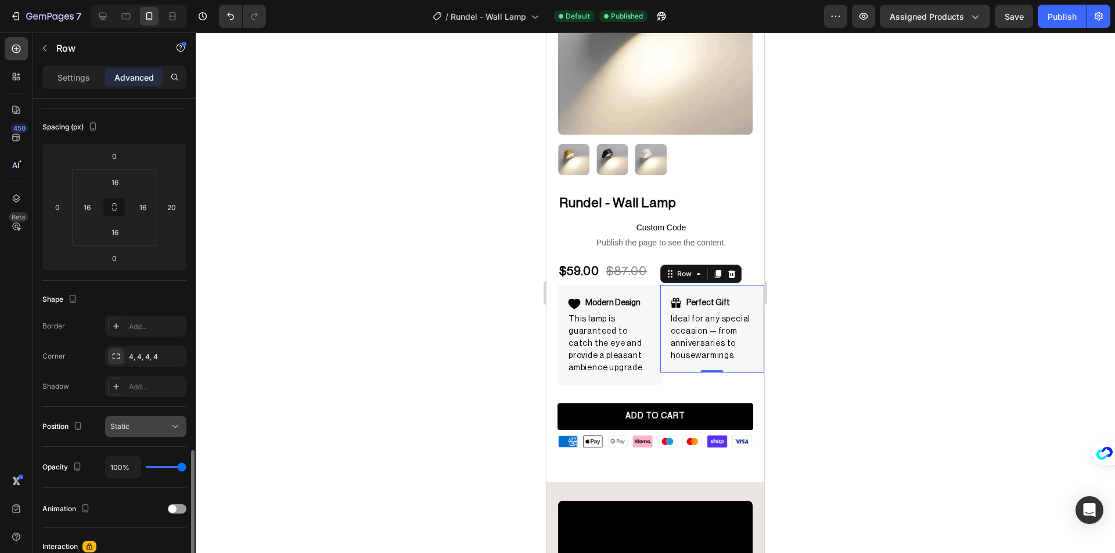
scroll to position [287, 0]
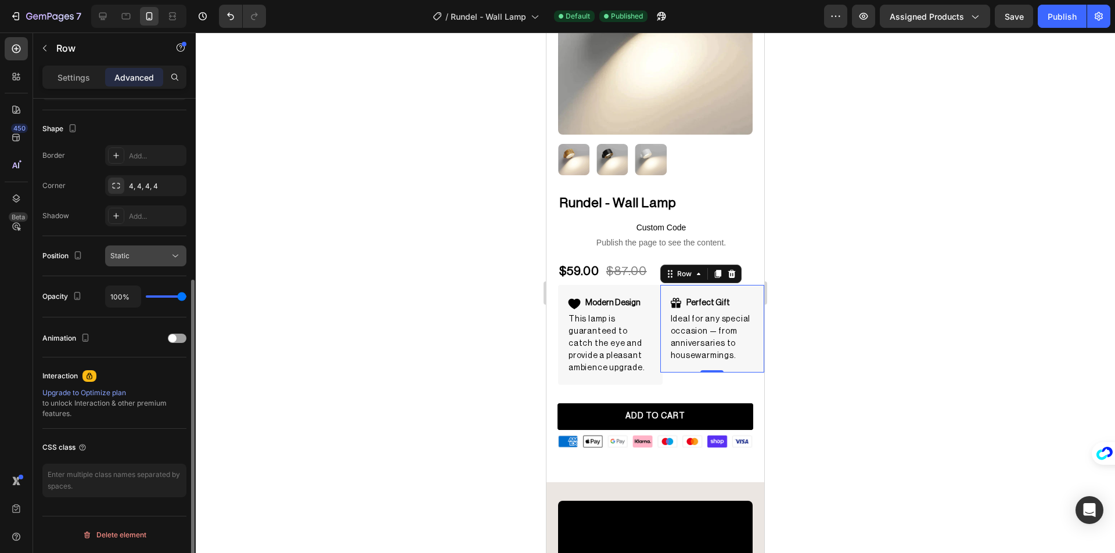
click at [154, 263] on button "Static" at bounding box center [145, 256] width 81 height 21
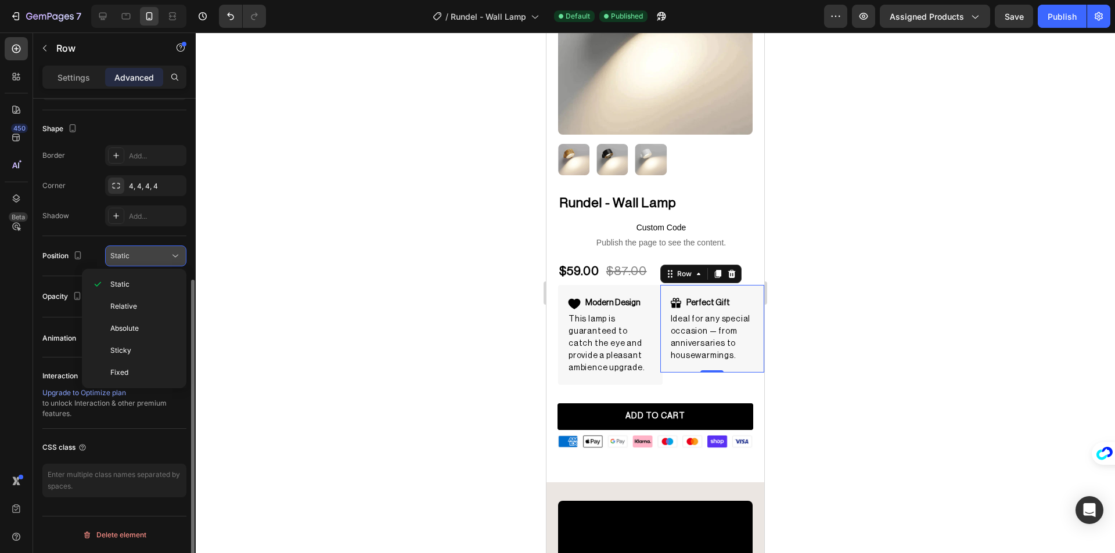
click at [139, 257] on div "Static" at bounding box center [139, 256] width 59 height 10
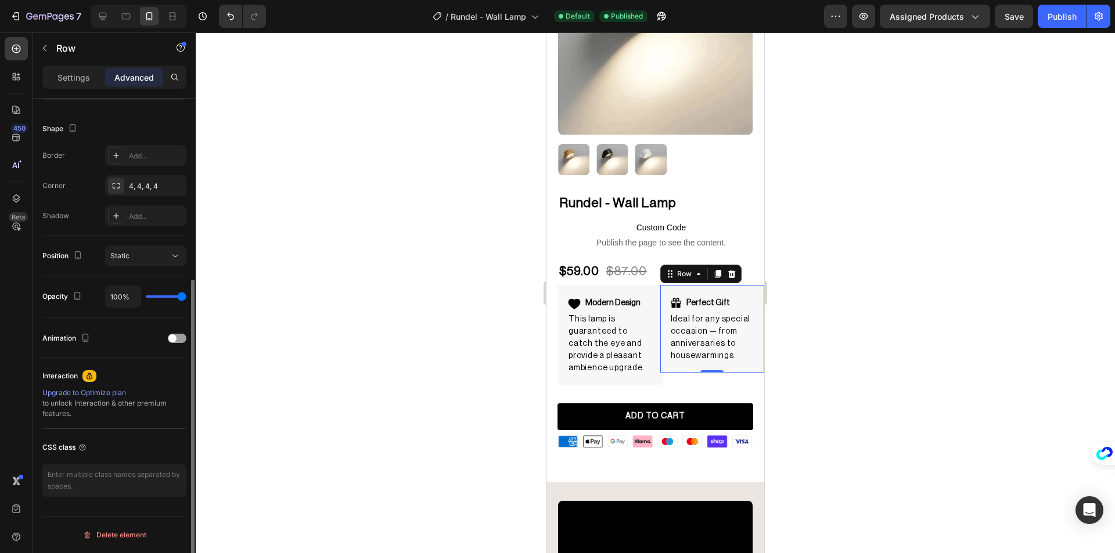
type input "72%"
type input "72"
type input "41%"
type input "41"
type input "37%"
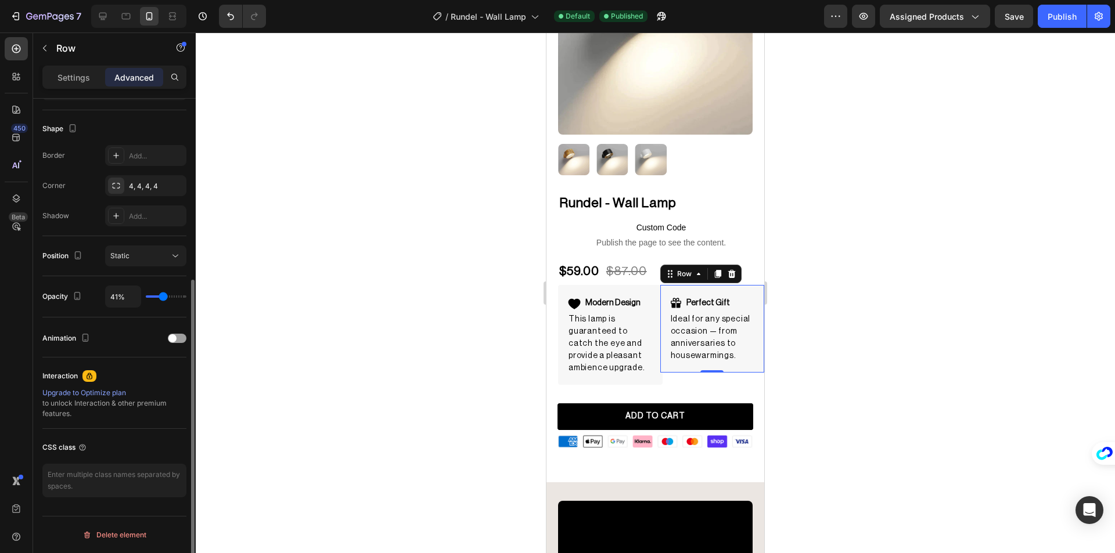
type input "37"
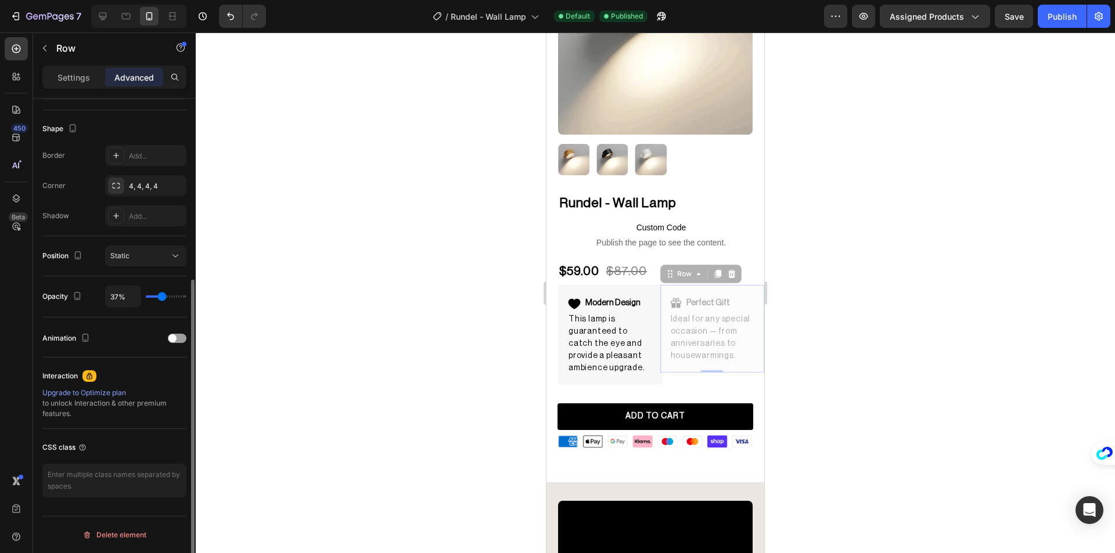
type input "33%"
type input "33"
type input "31%"
type input "31"
type input "30%"
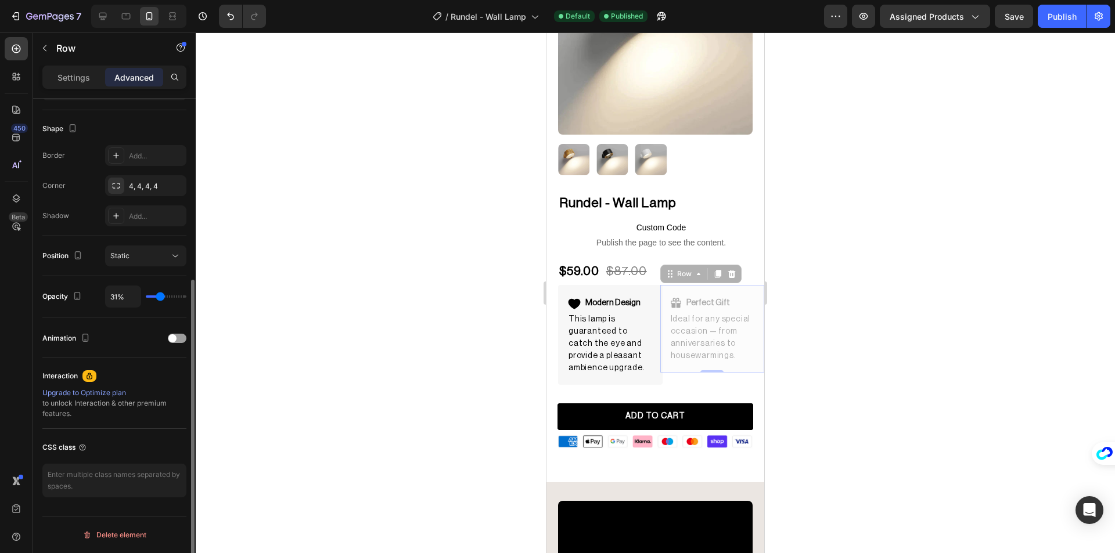
type input "30"
type input "28%"
type input "28"
type input "26%"
type input "26"
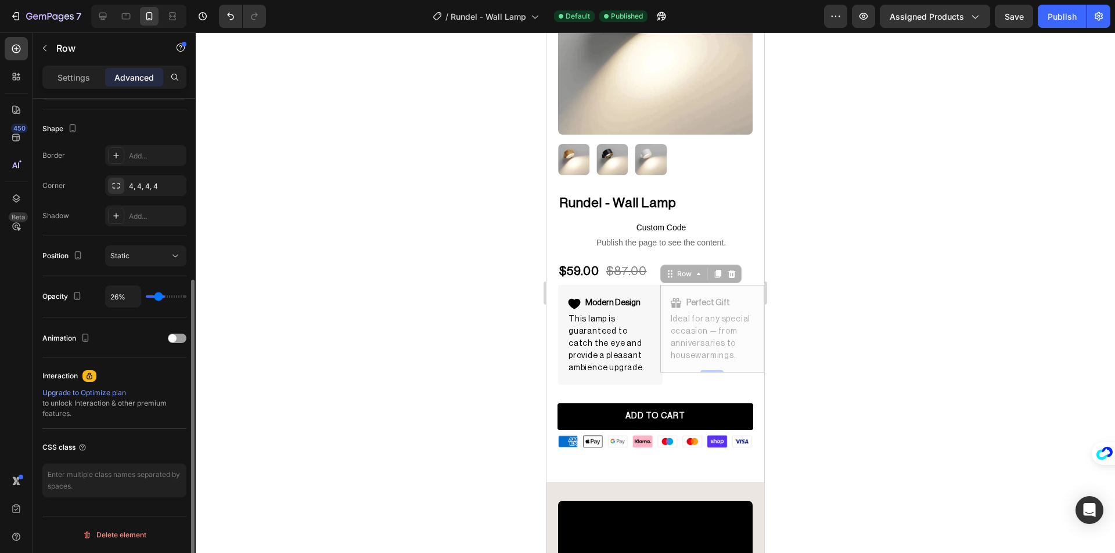
type input "24%"
type input "24"
type input "20%"
type input "20"
type input "69%"
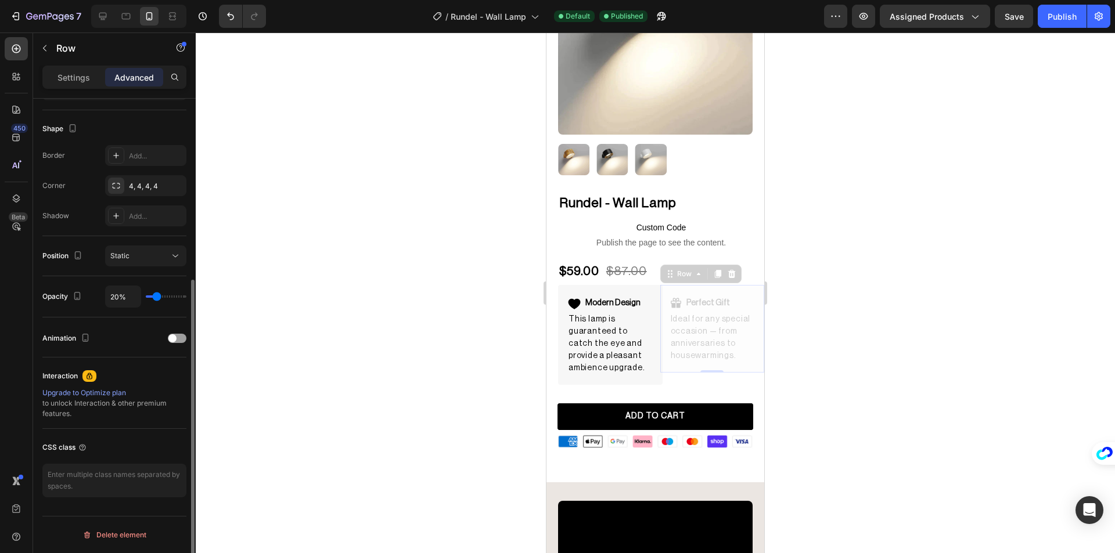
type input "69"
type input "100%"
type input "100"
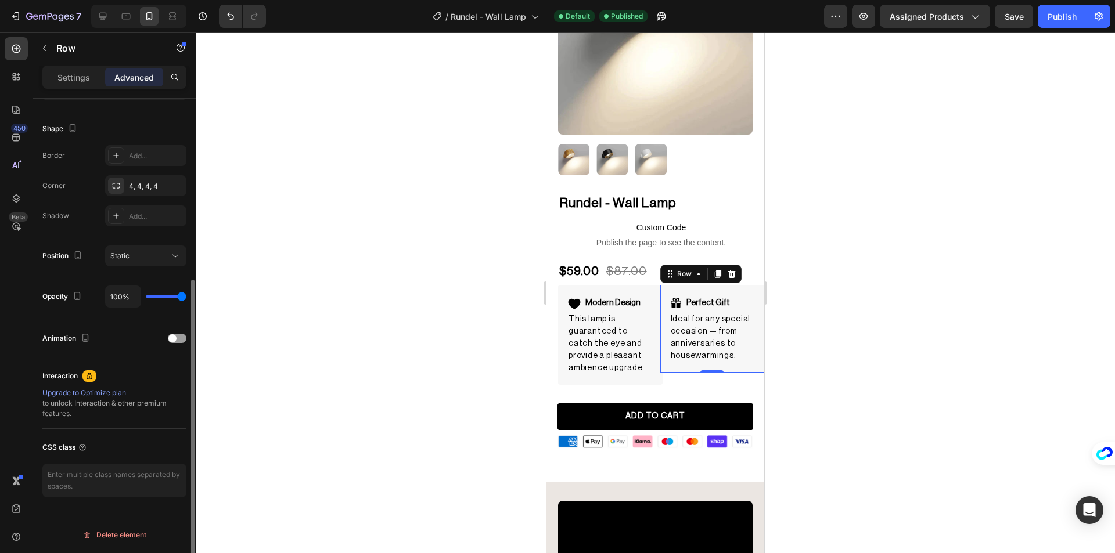
drag, startPoint x: 178, startPoint y: 297, endPoint x: 195, endPoint y: 298, distance: 16.9
click at [186, 298] on input "range" at bounding box center [166, 297] width 41 height 2
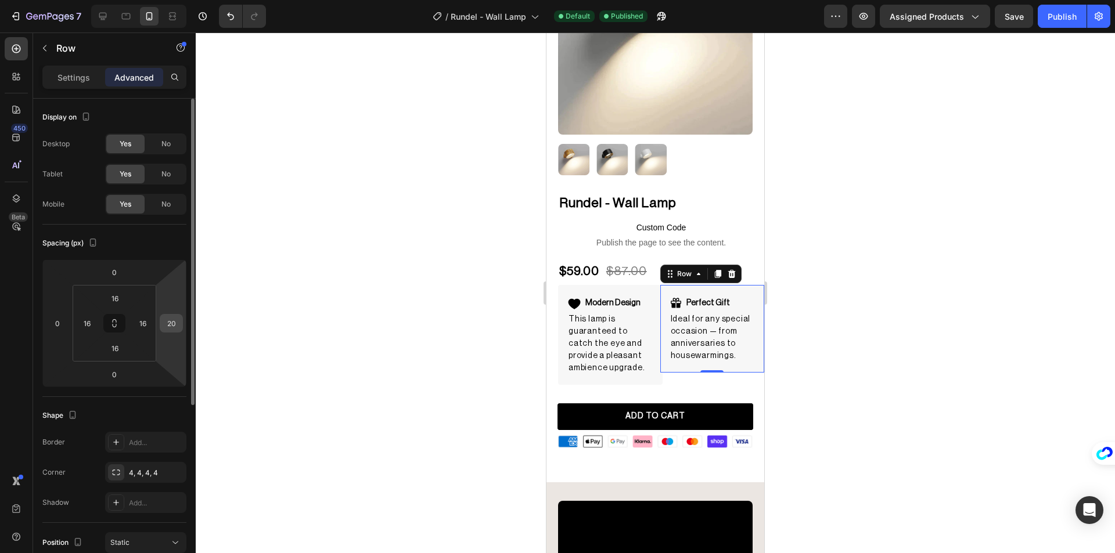
click at [175, 329] on input "20" at bounding box center [171, 323] width 17 height 17
type input "0"
click at [64, 322] on input "0" at bounding box center [57, 323] width 17 height 17
type input "-20"
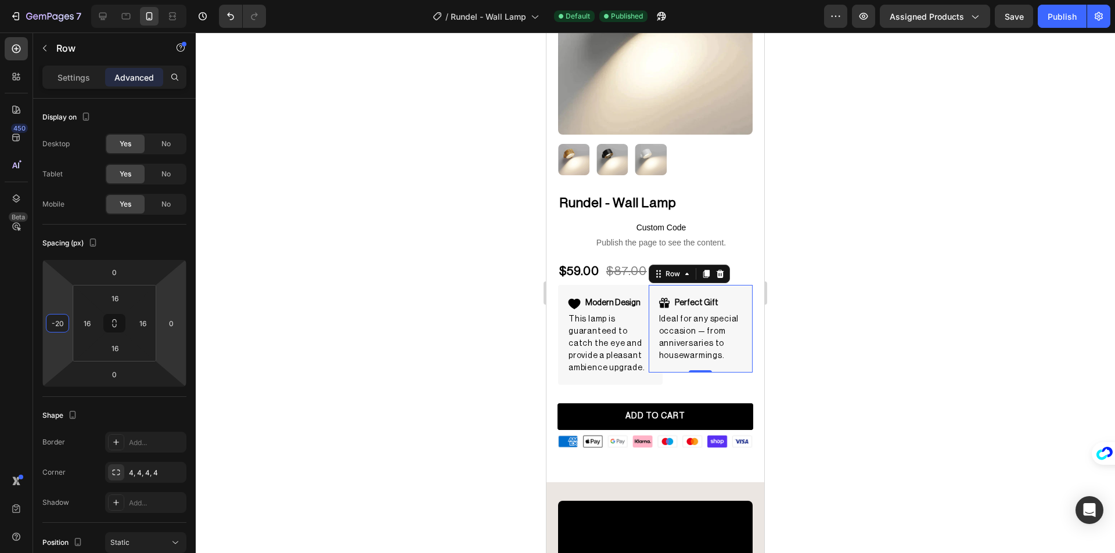
click at [331, 318] on div at bounding box center [655, 293] width 919 height 521
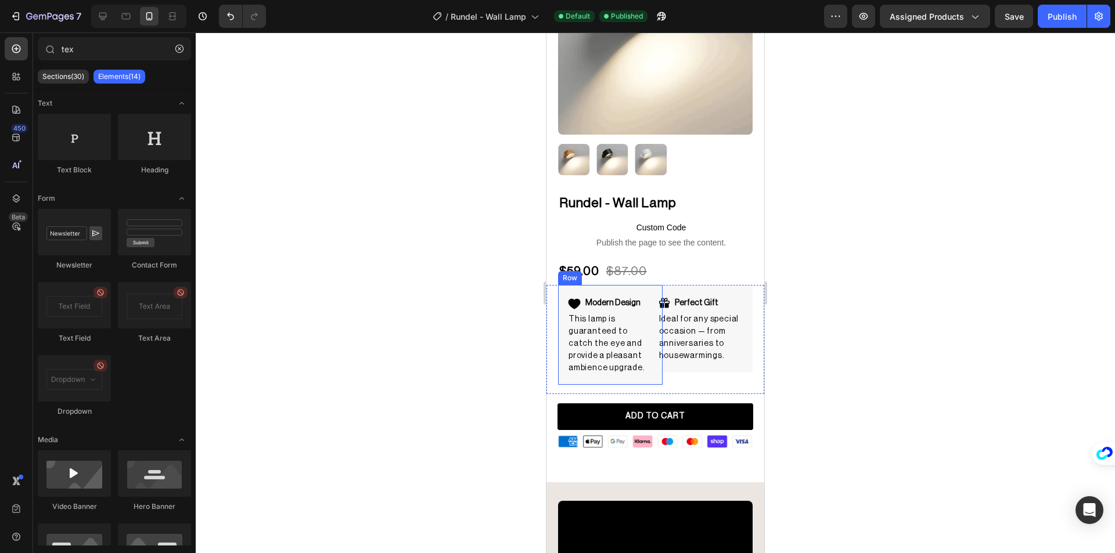
click at [622, 375] on div "Modern Design Item List This lamp is guaranteed to catch the eye and provide a …" at bounding box center [610, 335] width 105 height 100
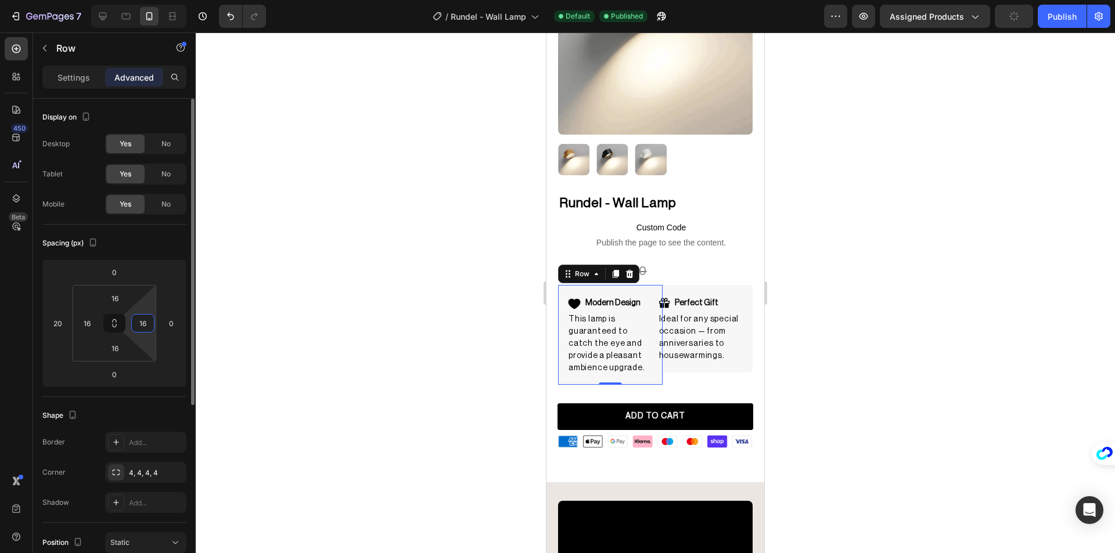
click at [147, 330] on input "16" at bounding box center [142, 323] width 17 height 17
type input "0"
click at [91, 324] on input "16" at bounding box center [86, 323] width 17 height 17
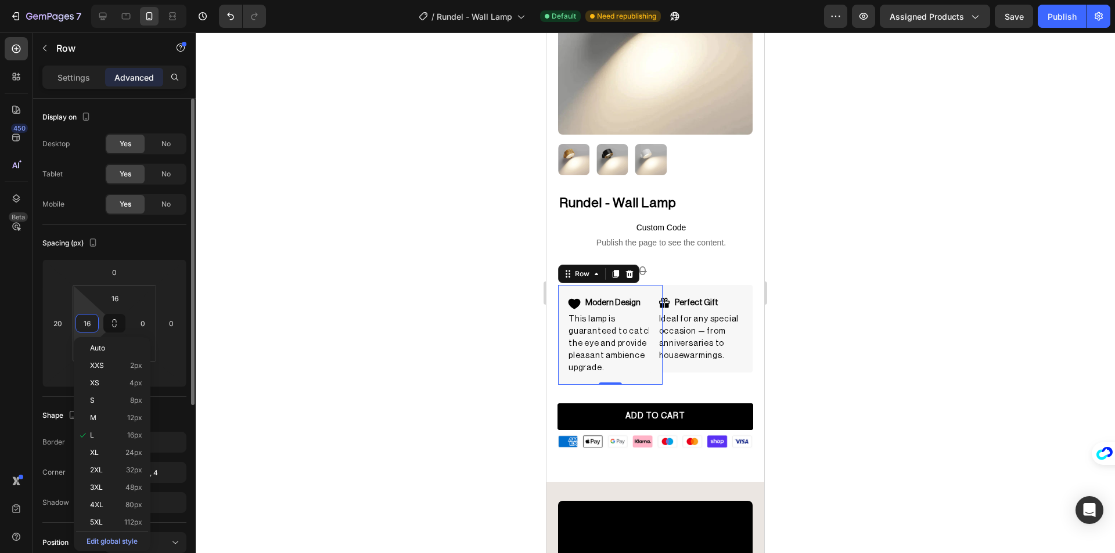
type input "0"
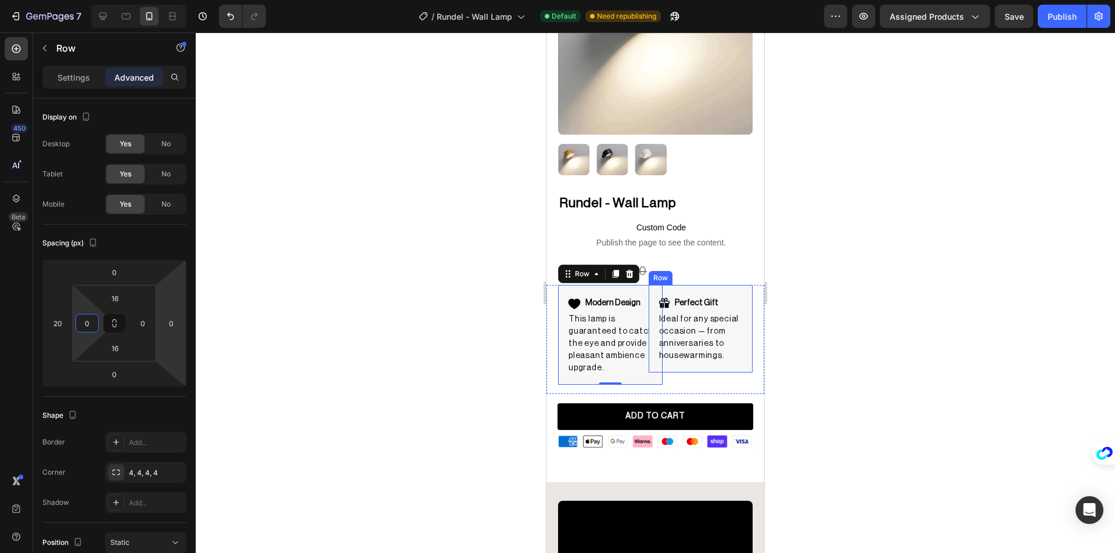
click at [738, 354] on div "Perfect Gift Item List Ideal for any special occasion — from anniversaries to h…" at bounding box center [701, 329] width 105 height 88
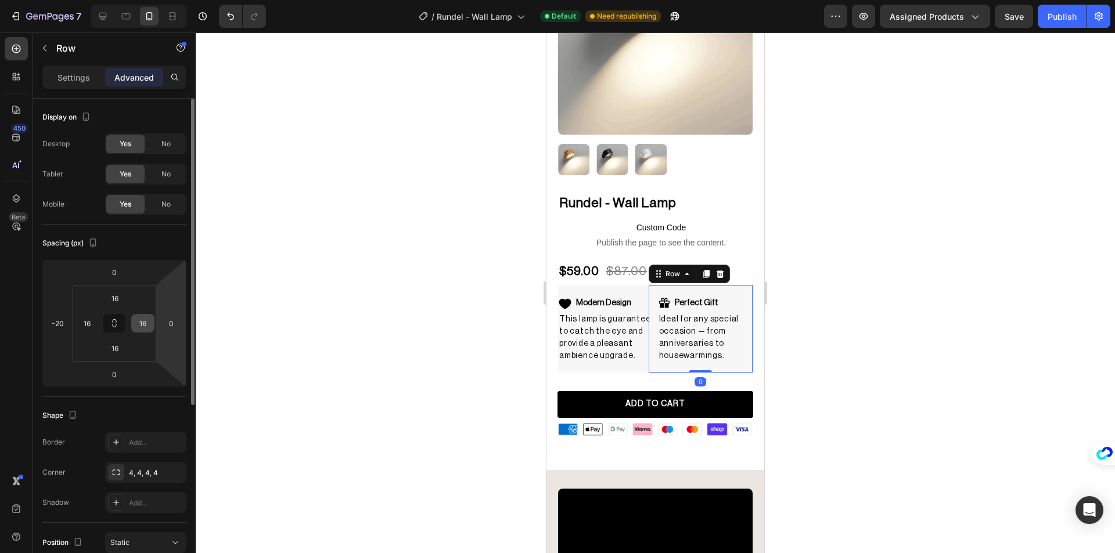
click at [143, 318] on input "16" at bounding box center [142, 323] width 17 height 17
type input "0"
click at [89, 322] on input "16" at bounding box center [86, 323] width 17 height 17
type input "0"
click at [329, 336] on div at bounding box center [655, 293] width 919 height 521
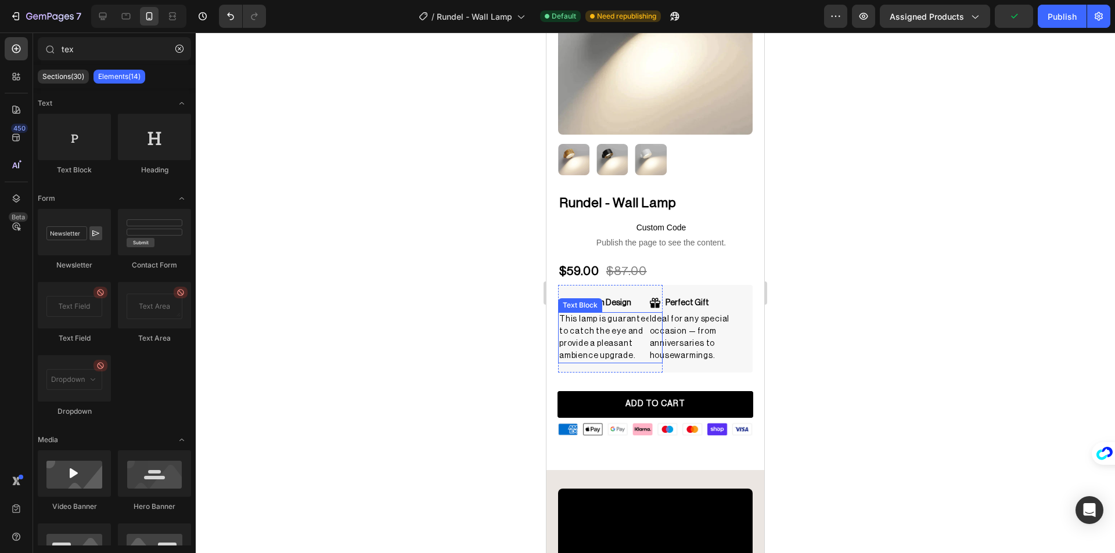
click at [633, 339] on p "This lamp is guaranteed to catch the eye and provide a pleasant ambience upgrad…" at bounding box center [610, 338] width 102 height 49
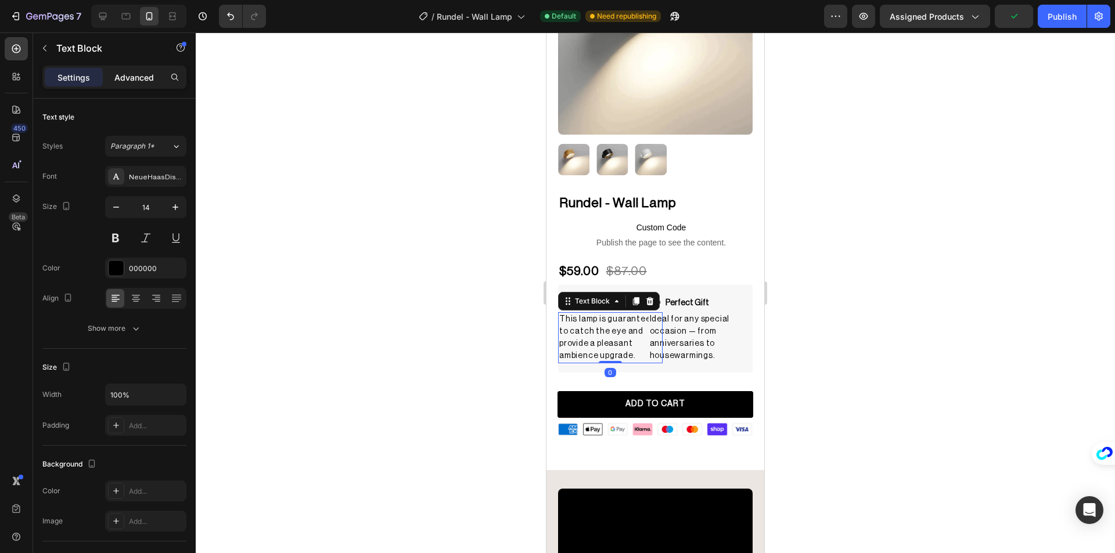
click at [131, 81] on p "Advanced" at bounding box center [133, 77] width 39 height 12
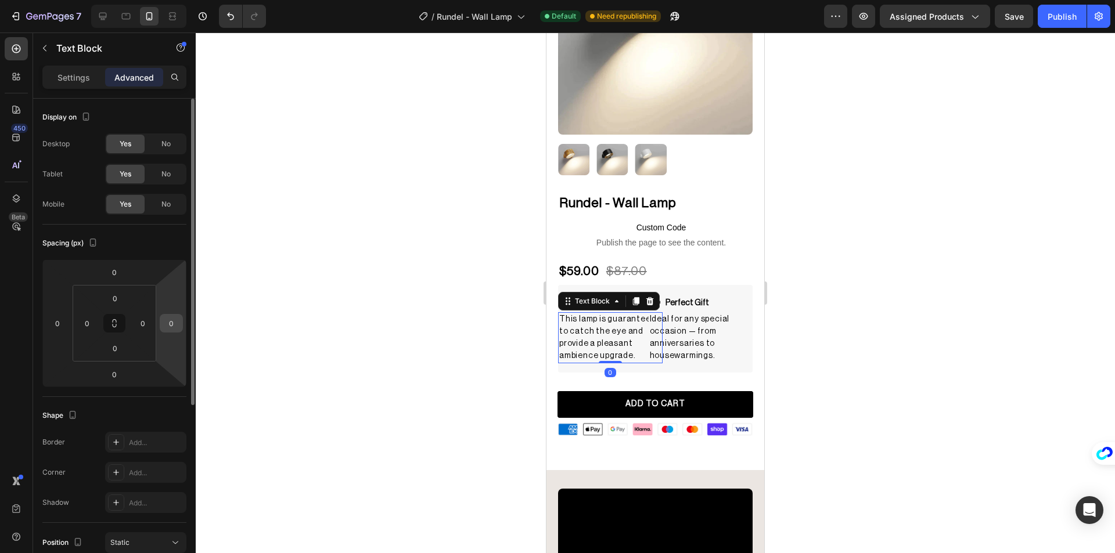
click at [171, 321] on input "0" at bounding box center [171, 323] width 17 height 17
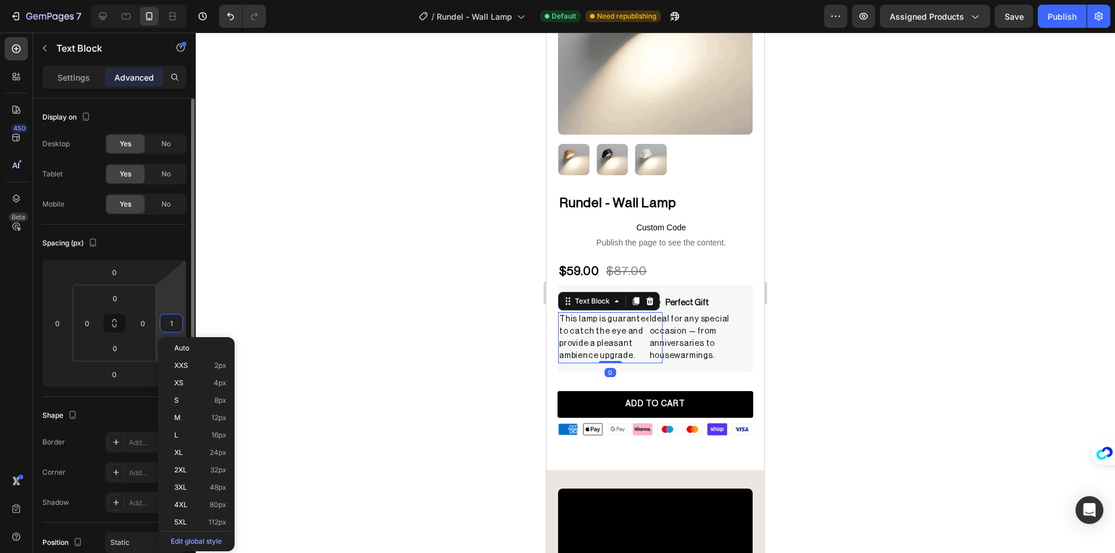
type input "15"
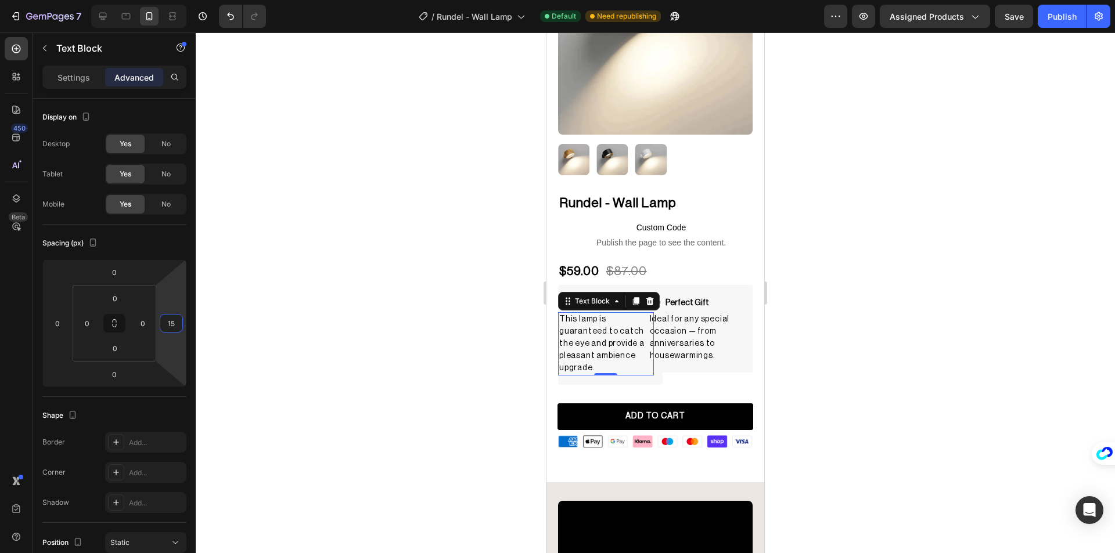
click at [321, 287] on div at bounding box center [655, 293] width 919 height 521
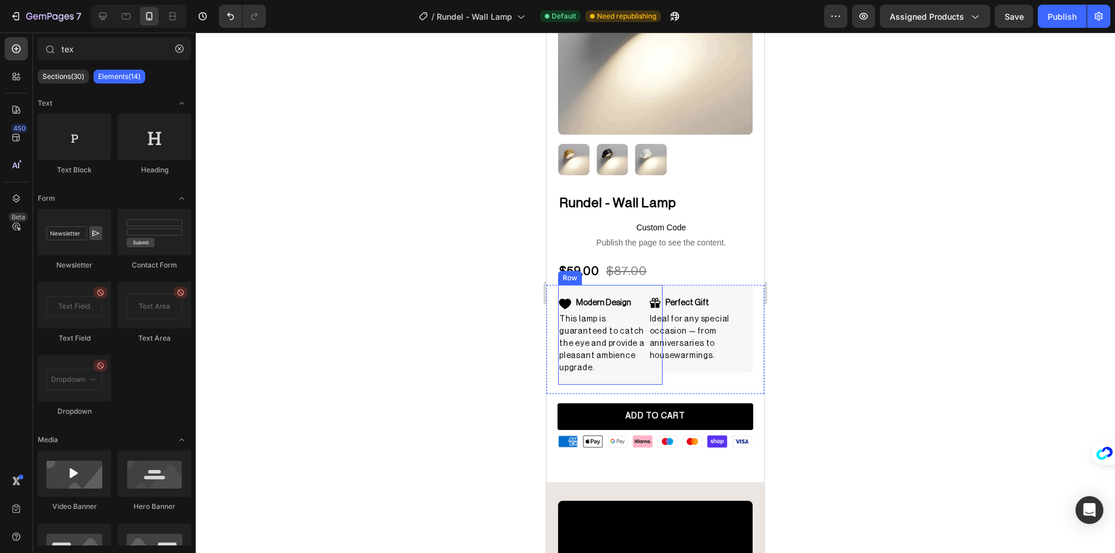
click at [638, 285] on div "Modern Design Item List This lamp is guaranteed to catch the eye and provide a …" at bounding box center [610, 335] width 105 height 100
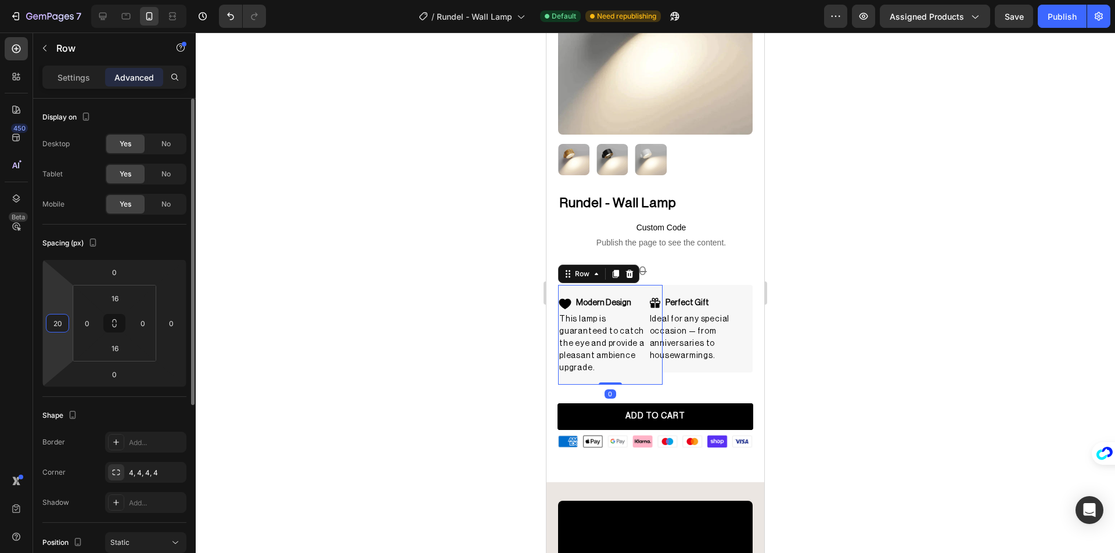
click at [58, 321] on input "20" at bounding box center [57, 323] width 17 height 17
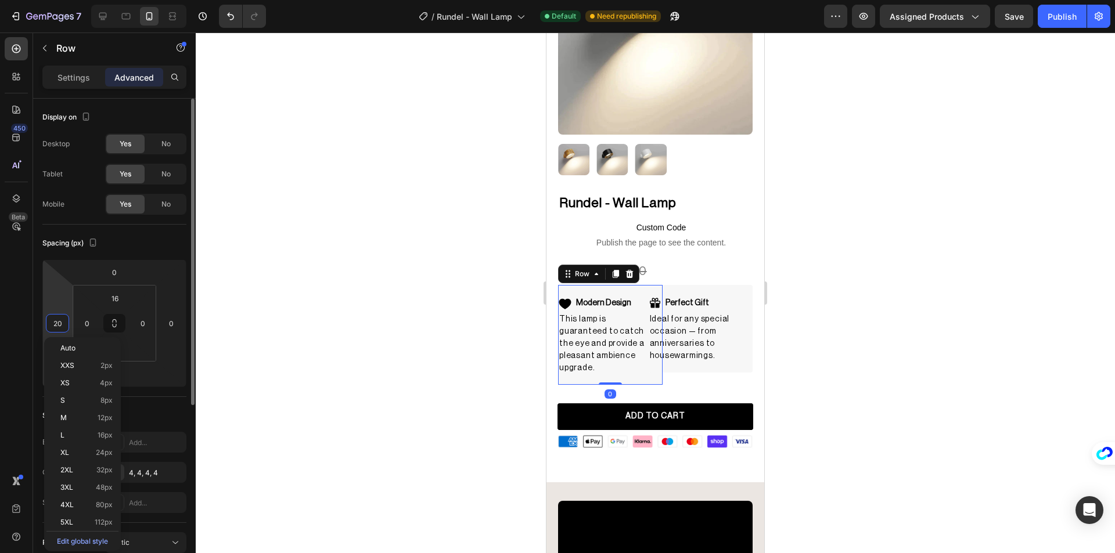
type input "0"
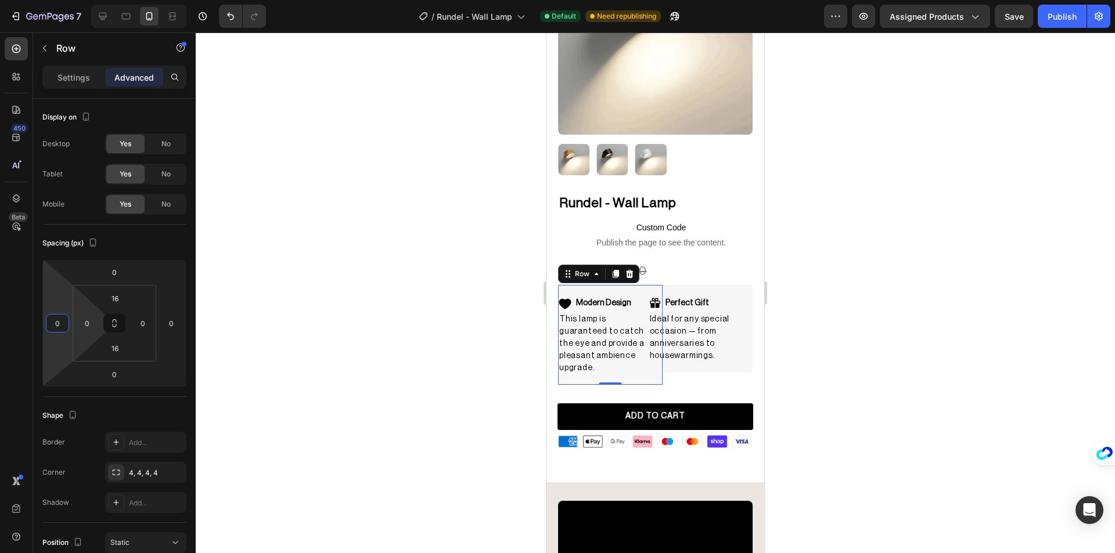
click at [310, 315] on div at bounding box center [655, 293] width 919 height 521
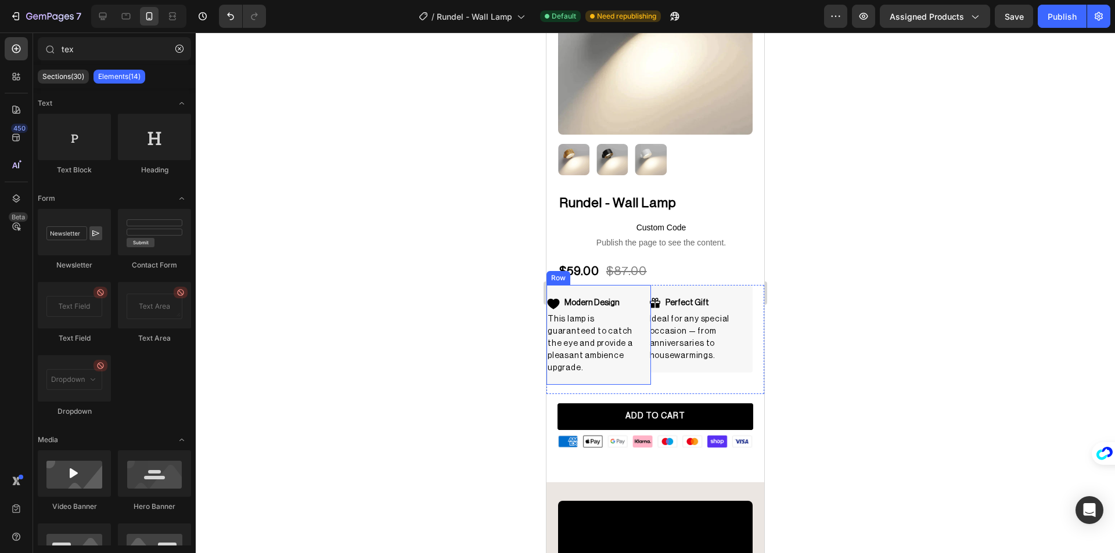
click at [593, 285] on div "Modern Design Item List This lamp is guaranteed to catch the eye and provide a …" at bounding box center [598, 335] width 105 height 100
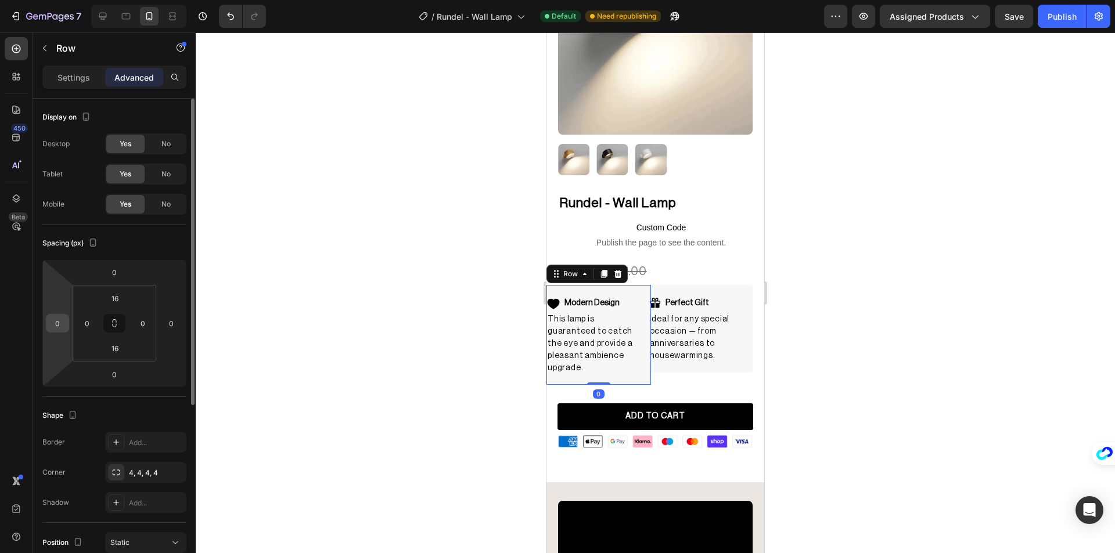
click at [56, 321] on input "0" at bounding box center [57, 323] width 17 height 17
type input "20"
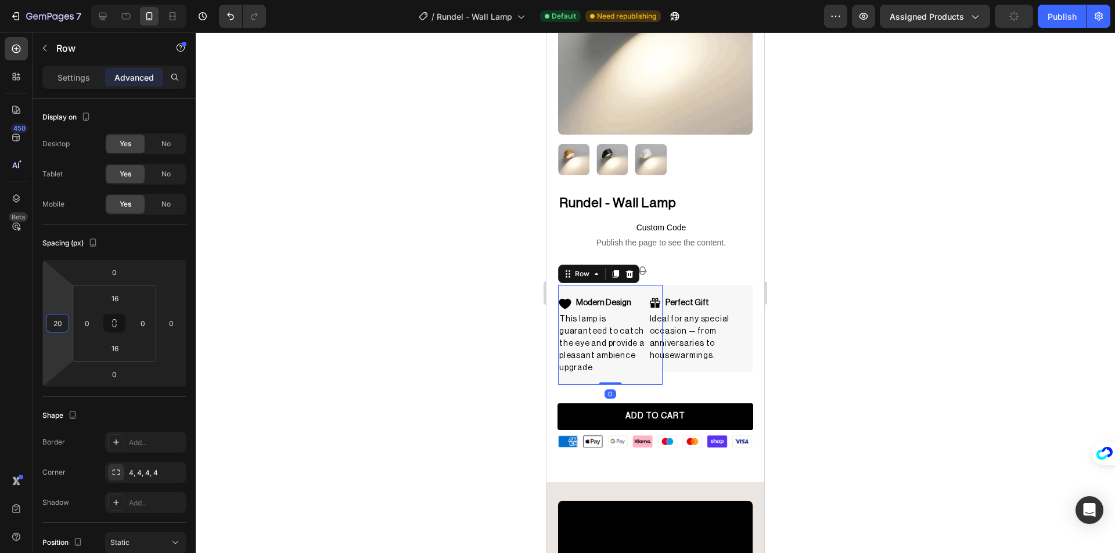
click at [355, 329] on div at bounding box center [655, 293] width 919 height 521
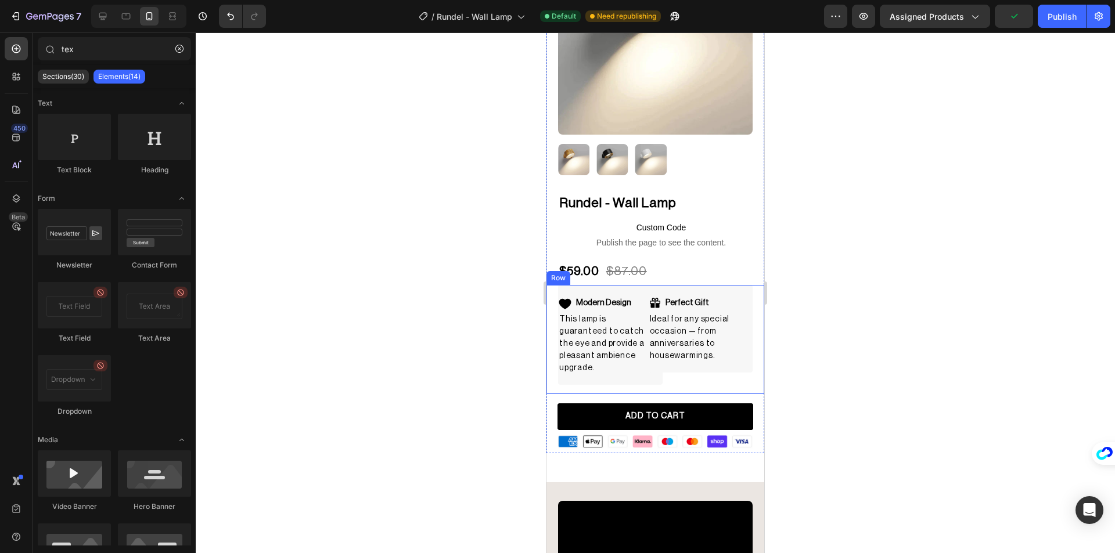
click at [723, 370] on div "Perfect Gift Item List Ideal for any special occasion — from anniversaries to h…" at bounding box center [712, 335] width 105 height 100
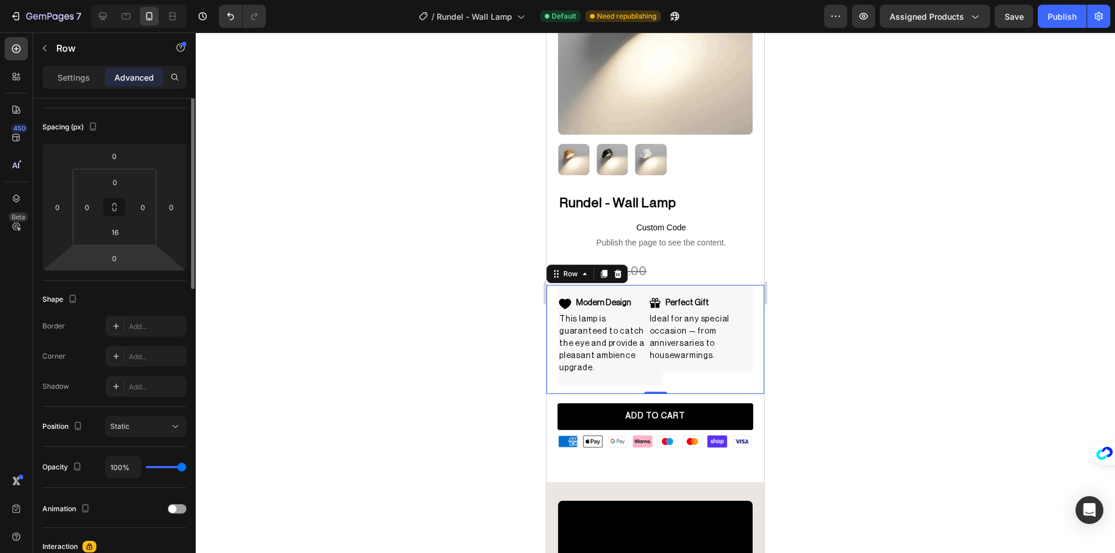
scroll to position [174, 0]
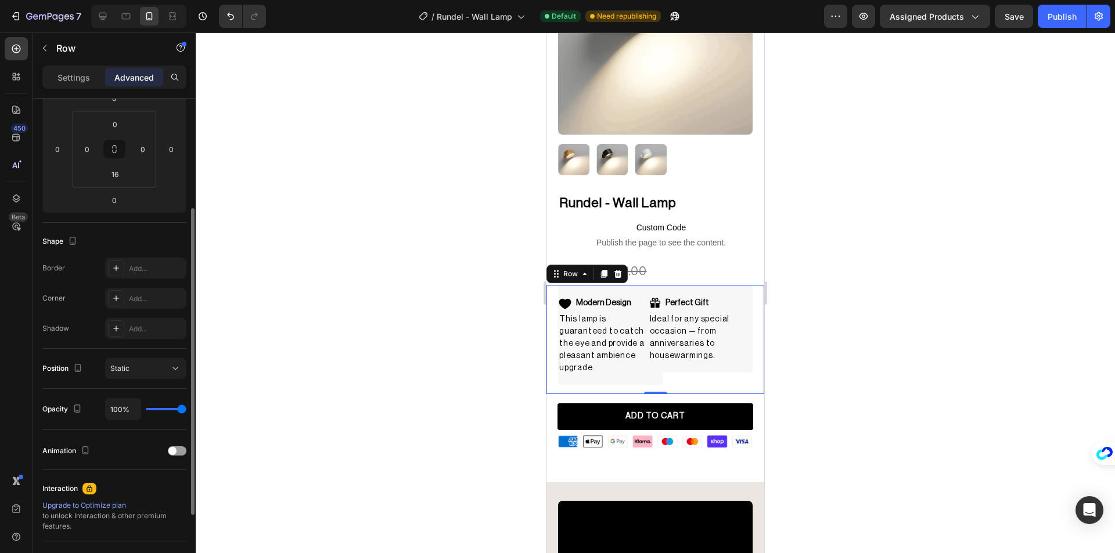
click at [70, 96] on div "Settings Advanced" at bounding box center [114, 82] width 163 height 33
click at [70, 81] on p "Settings" at bounding box center [73, 77] width 33 height 12
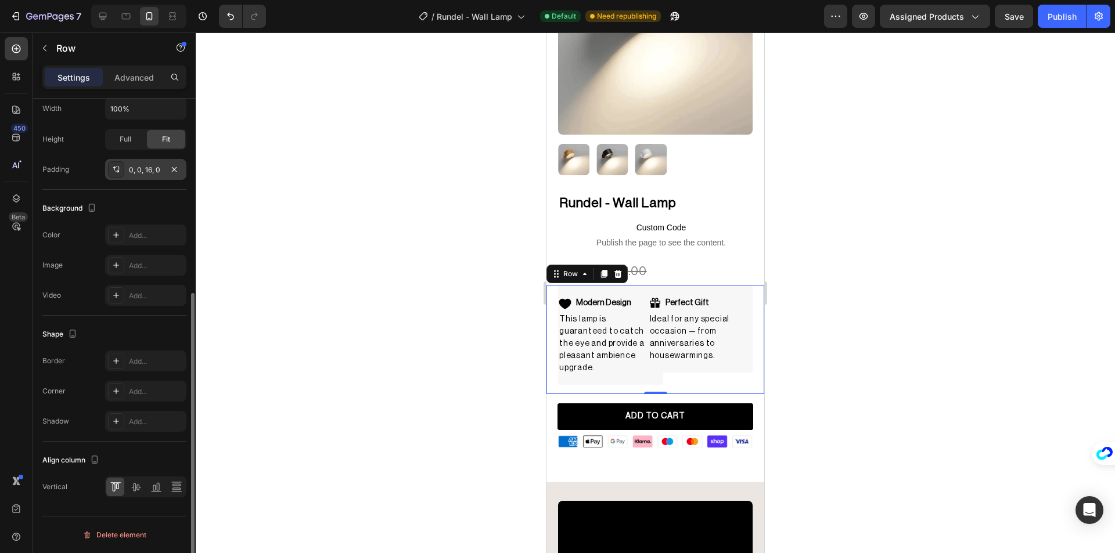
scroll to position [91, 0]
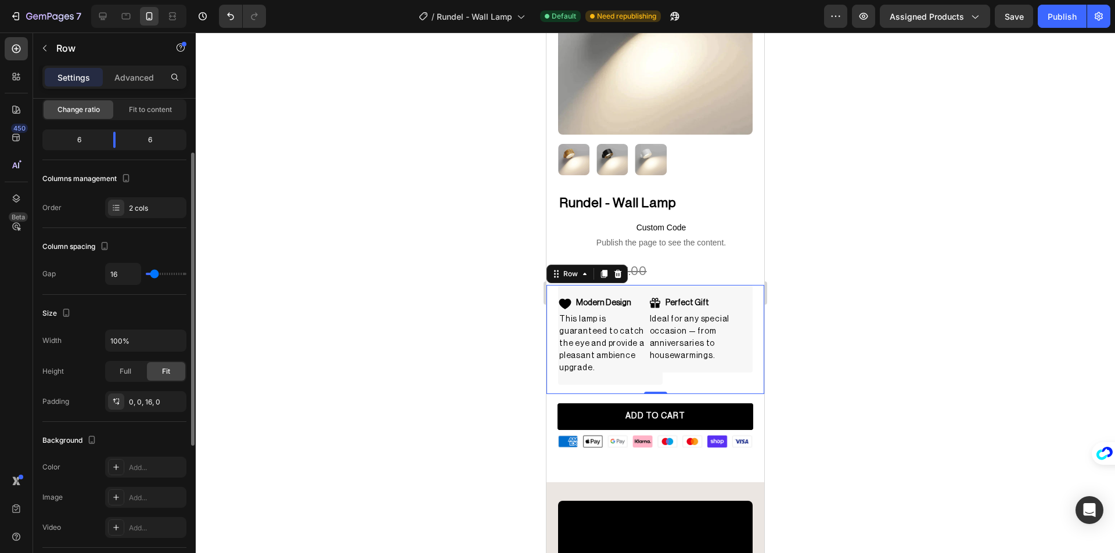
type input "29"
type input "44"
type input "47"
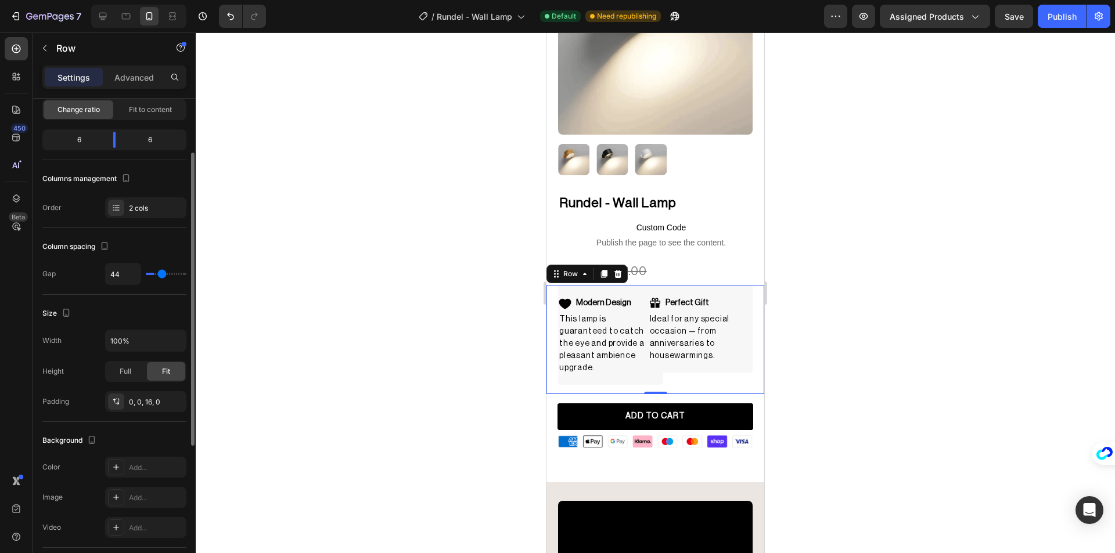
type input "47"
type input "51"
type input "53"
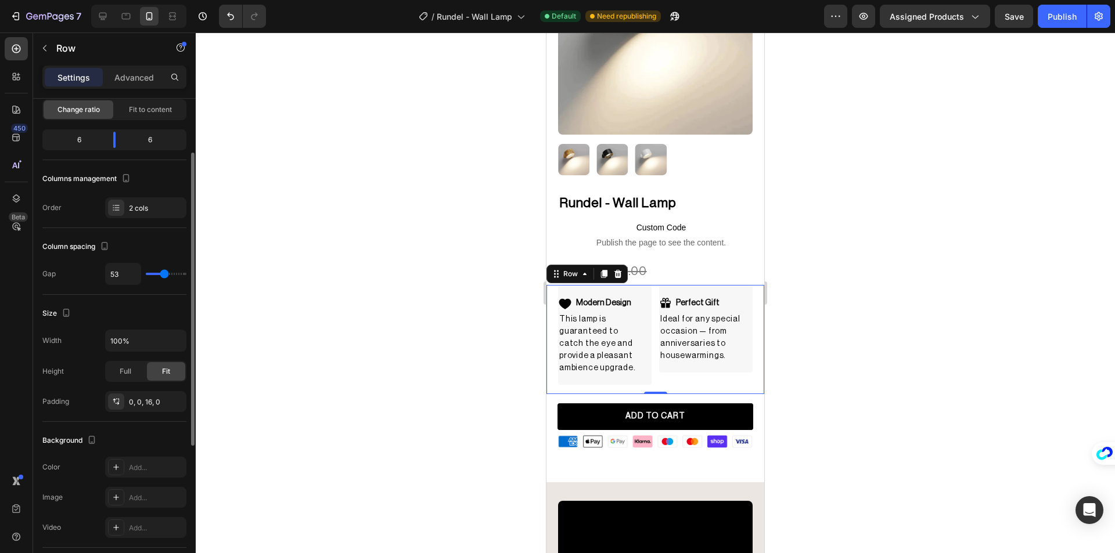
type input "58"
type input "62"
type input "64"
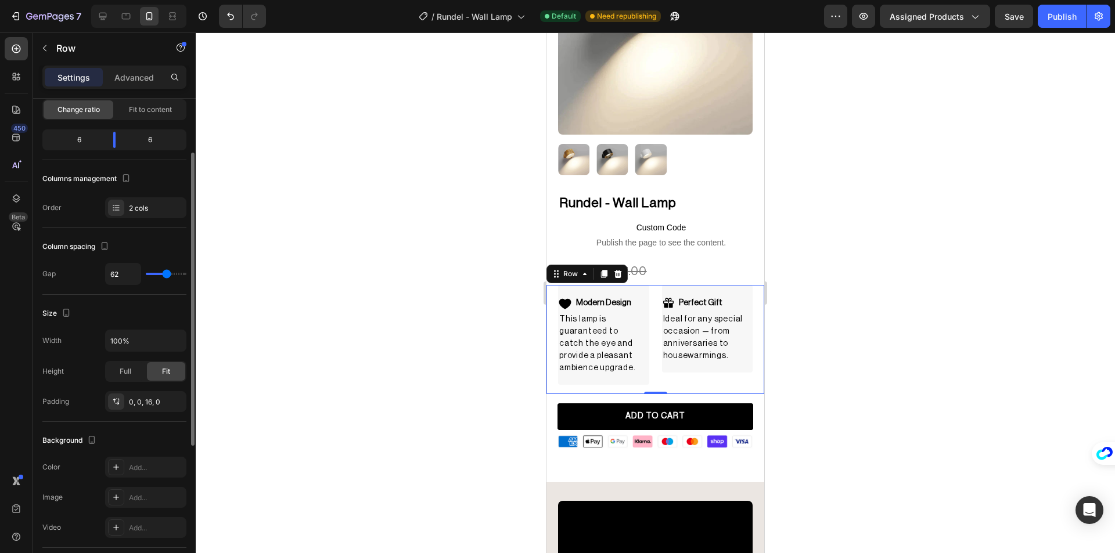
type input "64"
type input "67"
type input "82"
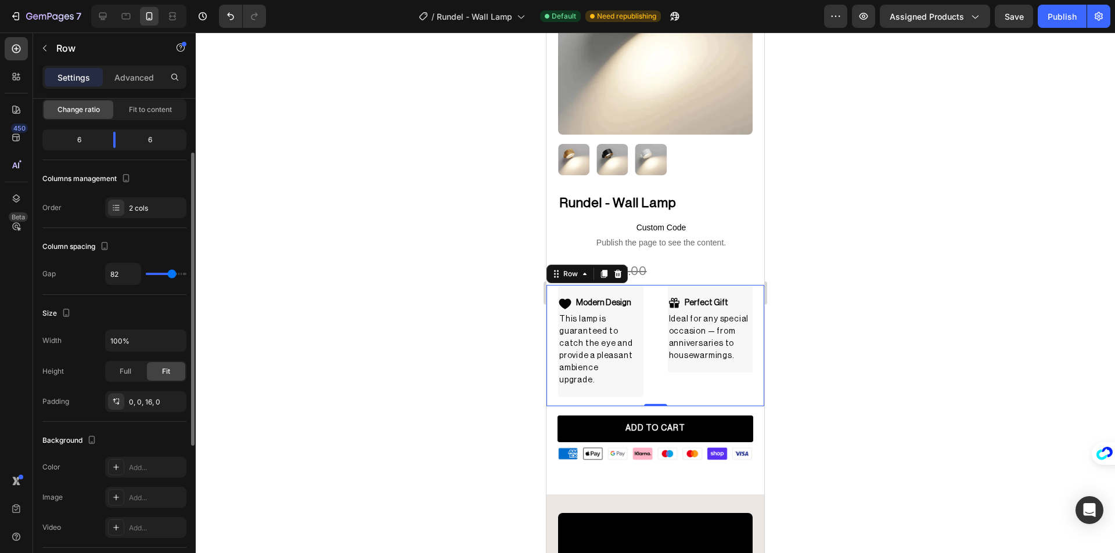
type input "84"
type input "87"
type input "93"
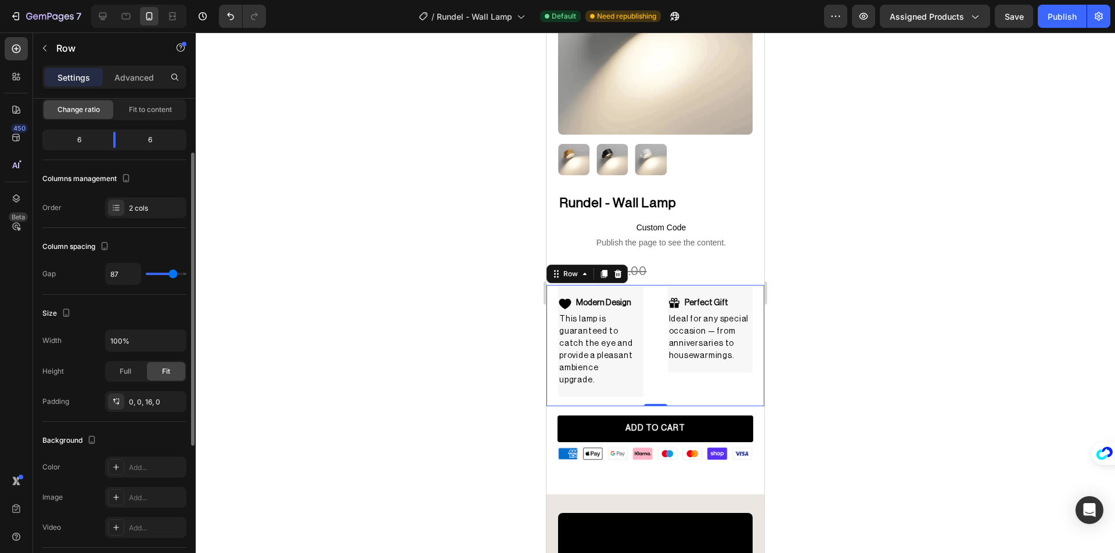
type input "93"
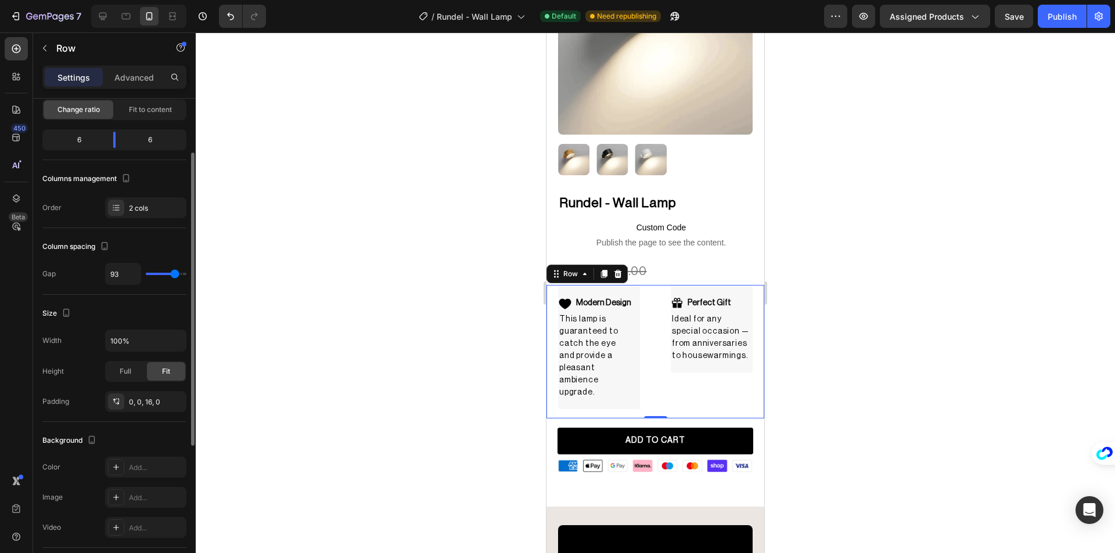
type input "96"
type input "104"
type input "107"
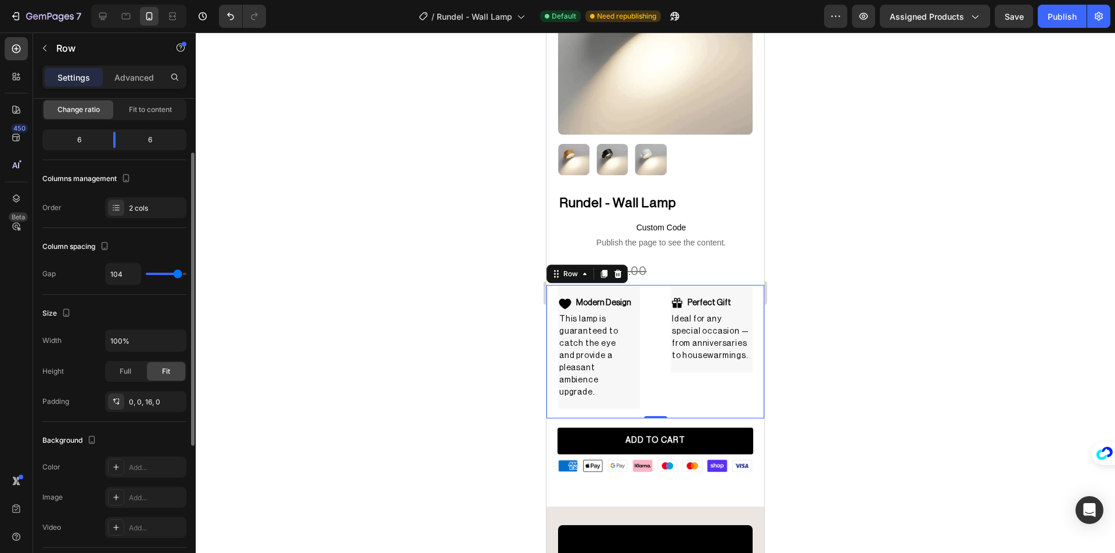
type input "107"
type input "109"
type input "111"
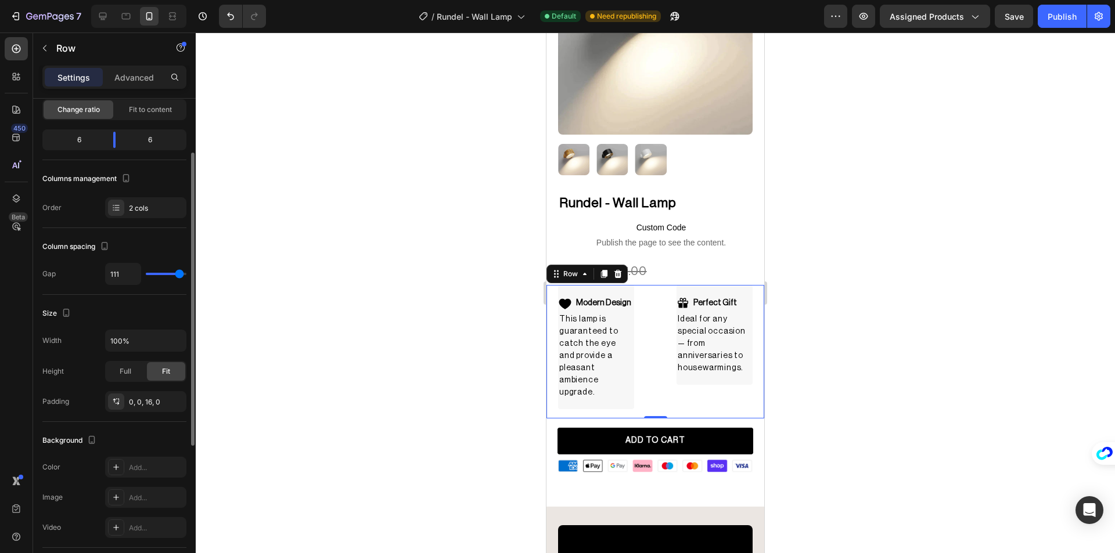
type input "113"
type input "116"
type input "118"
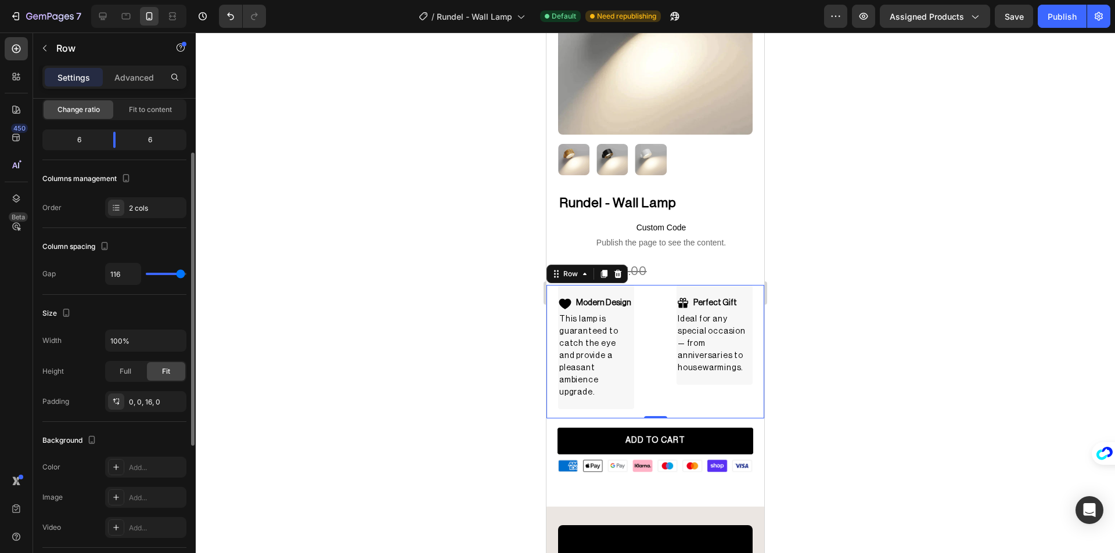
type input "118"
type input "120"
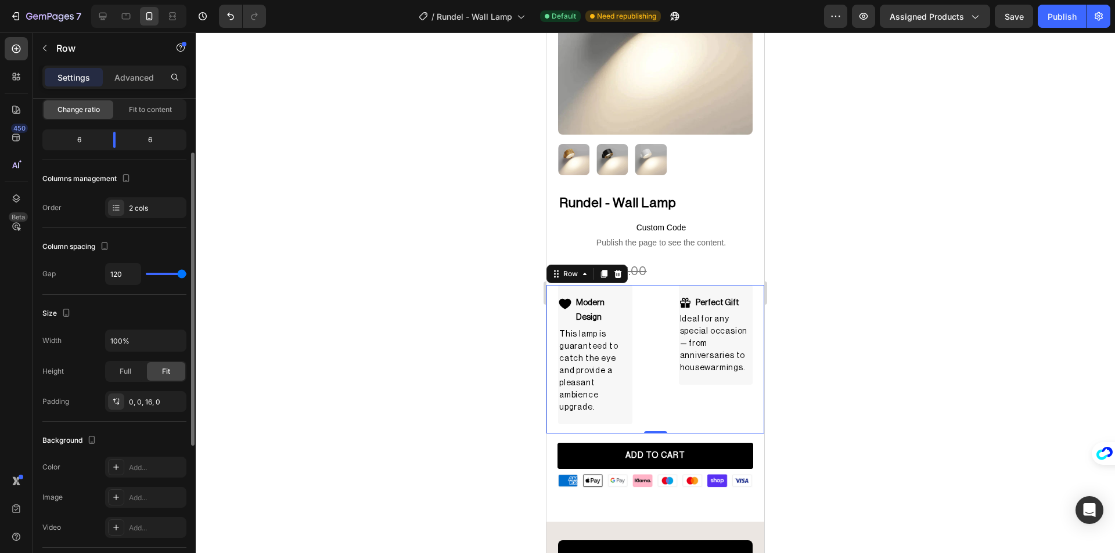
type input "20"
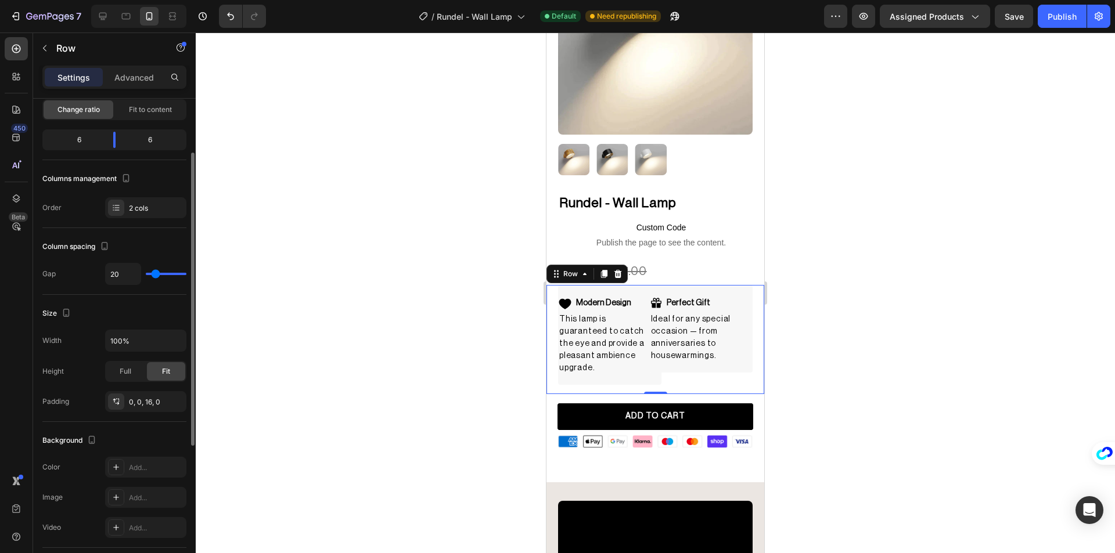
type input "18"
type input "16"
type input "0"
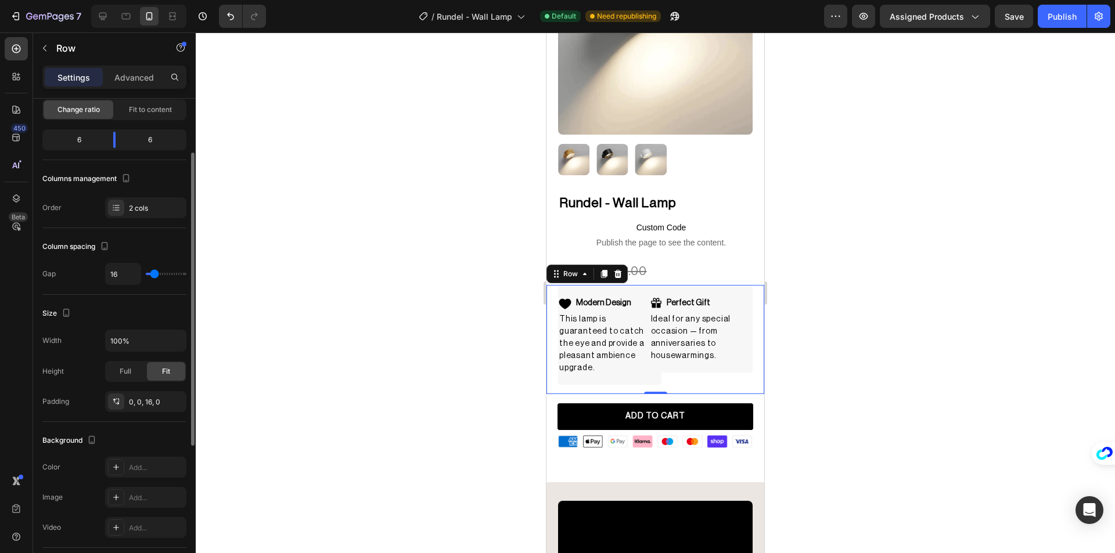
type input "0"
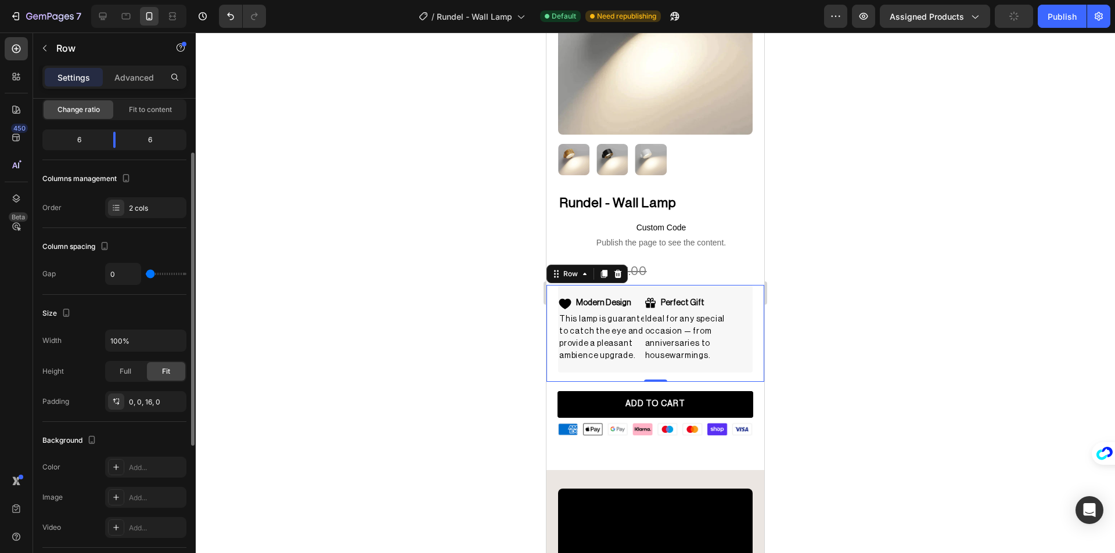
type input "9"
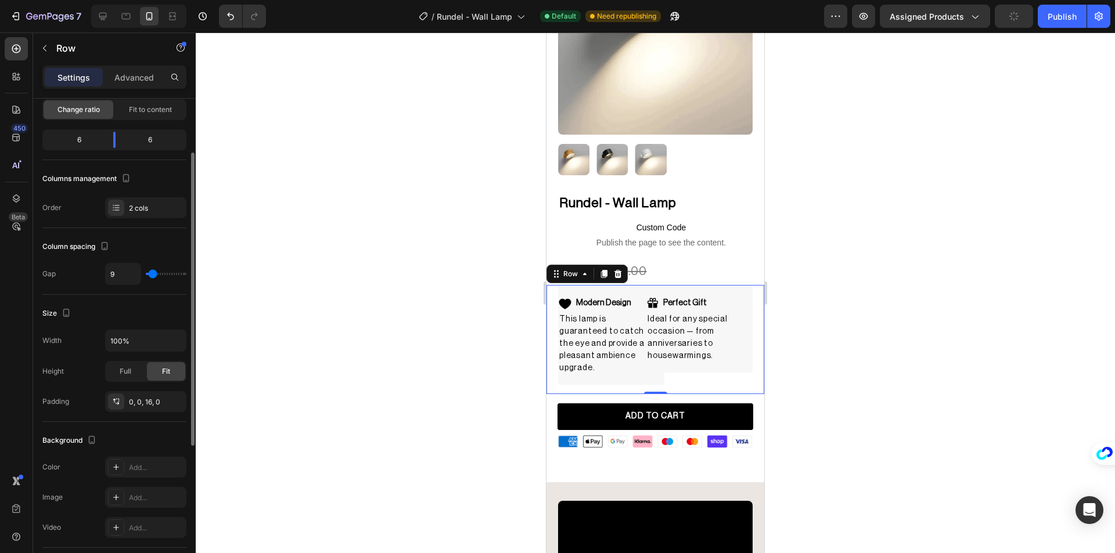
type input "11"
type input "13"
type input "16"
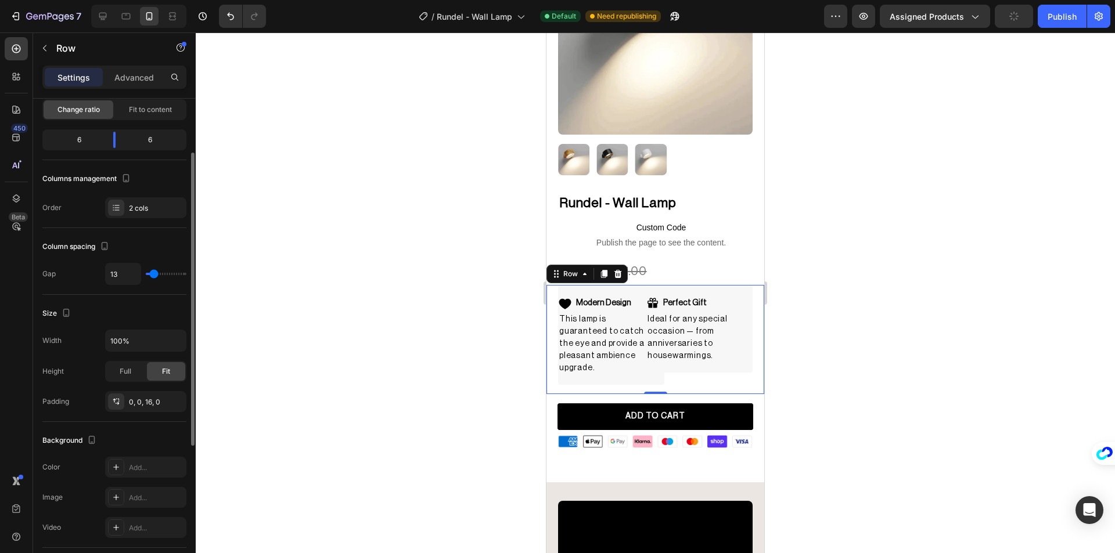
type input "16"
type input "22"
type input "27"
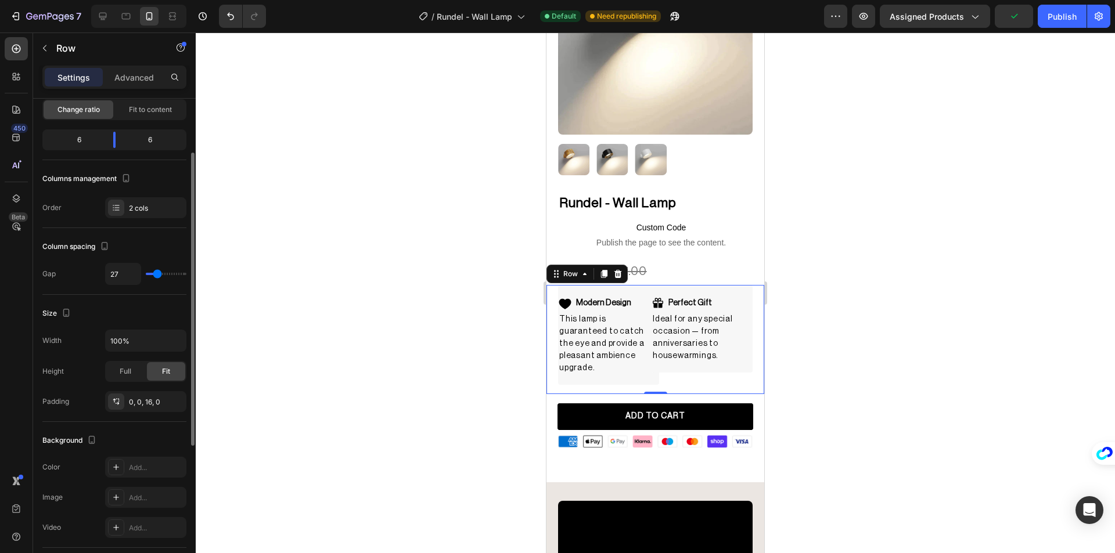
type input "29"
type input "31"
type input "33"
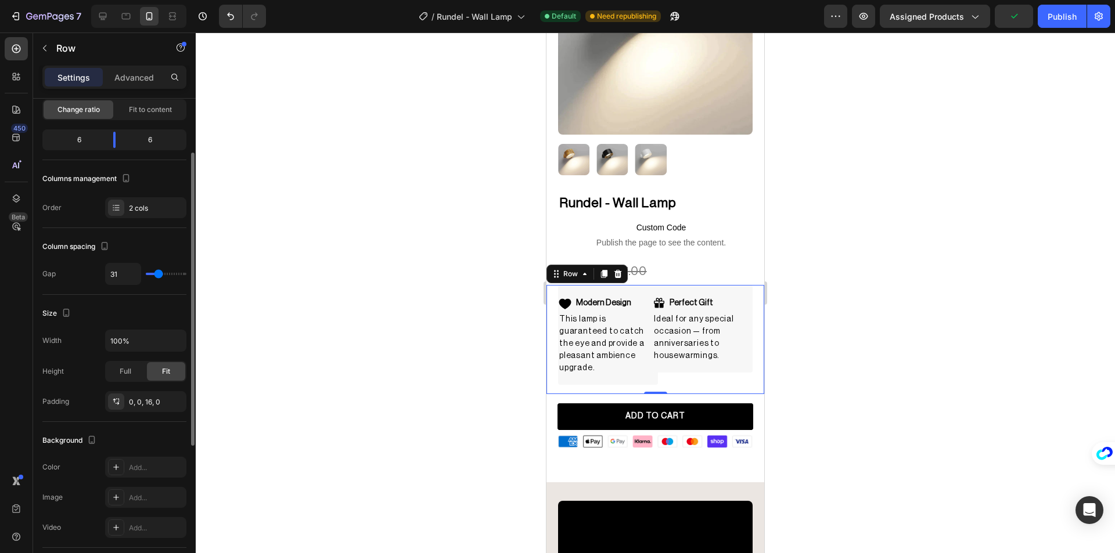
type input "33"
type input "36"
type input "38"
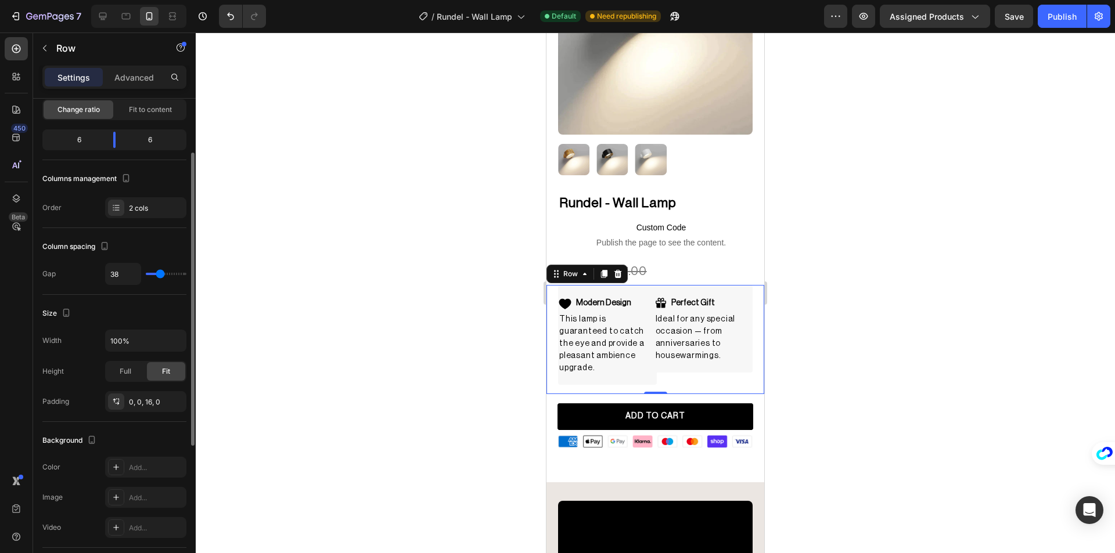
type input "49"
type input "51"
type input "47"
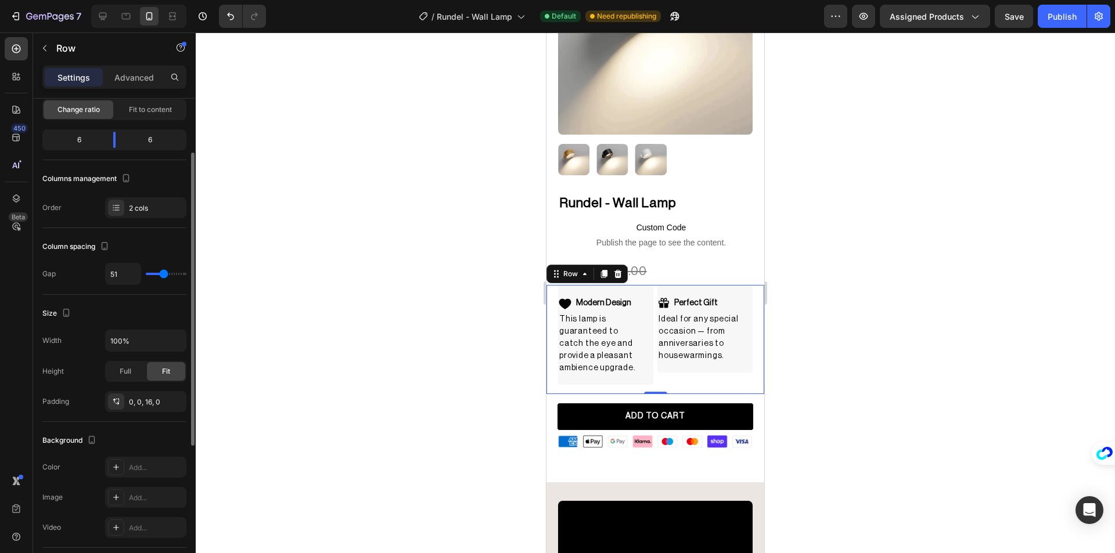
type input "47"
type input "49"
type input "51"
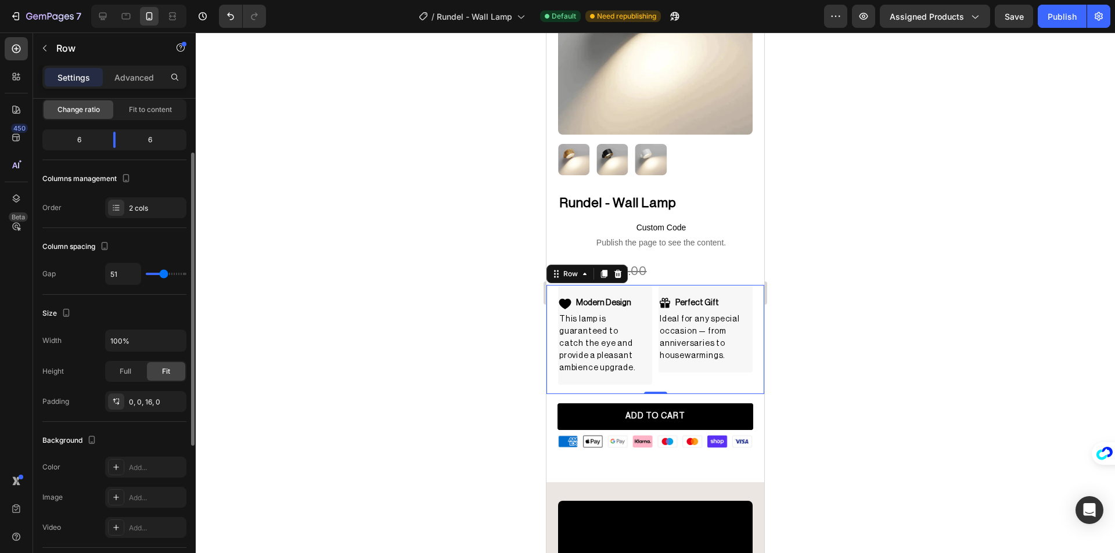
type input "49"
drag, startPoint x: 157, startPoint y: 273, endPoint x: 124, endPoint y: 272, distance: 32.5
type input "49"
click at [163, 275] on input "range" at bounding box center [166, 274] width 41 height 2
click at [123, 272] on input "49" at bounding box center [123, 274] width 35 height 21
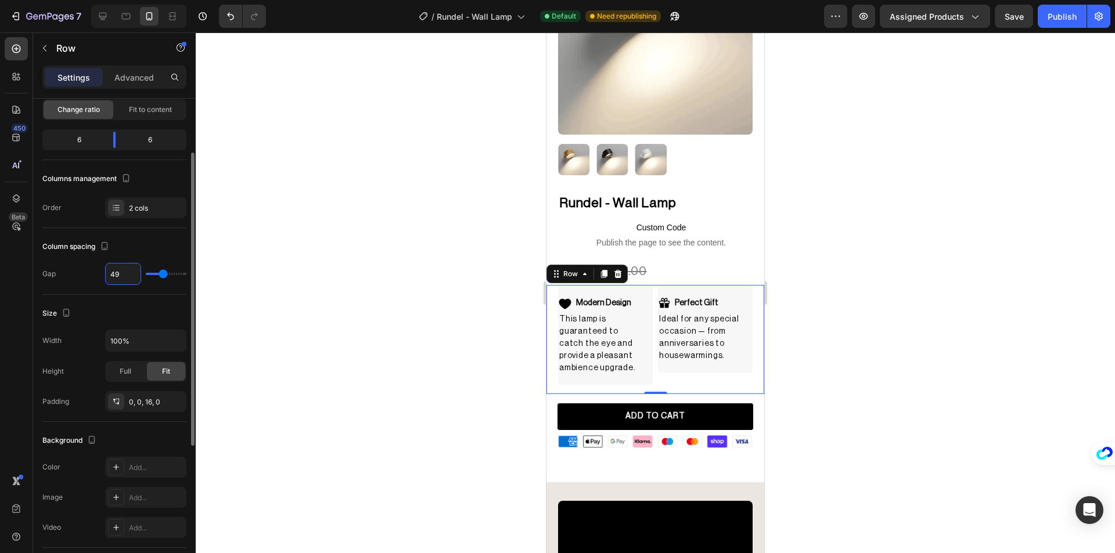
click at [123, 272] on input "49" at bounding box center [123, 274] width 35 height 21
type input "50"
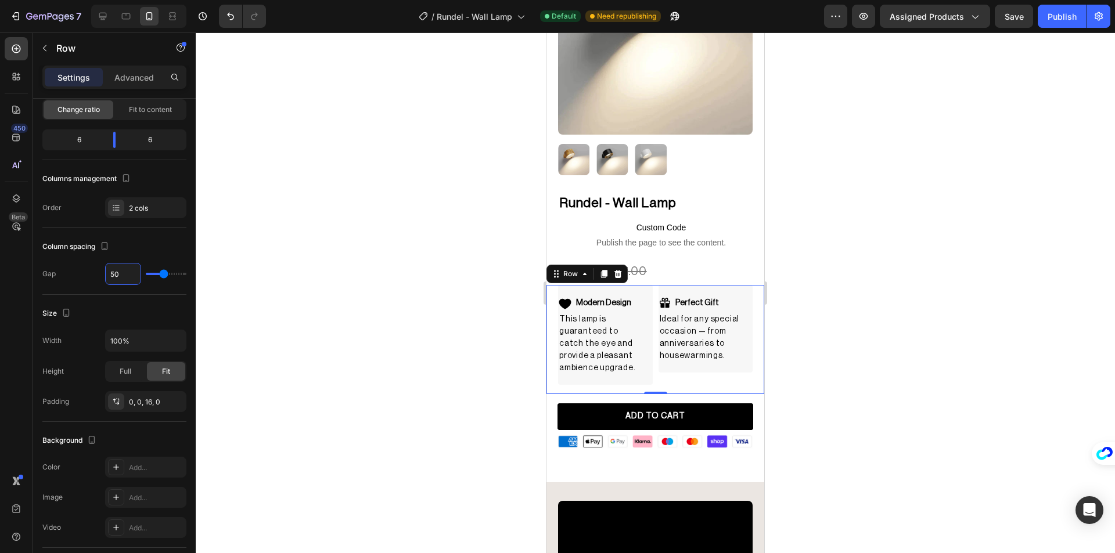
click at [313, 273] on div at bounding box center [655, 293] width 919 height 521
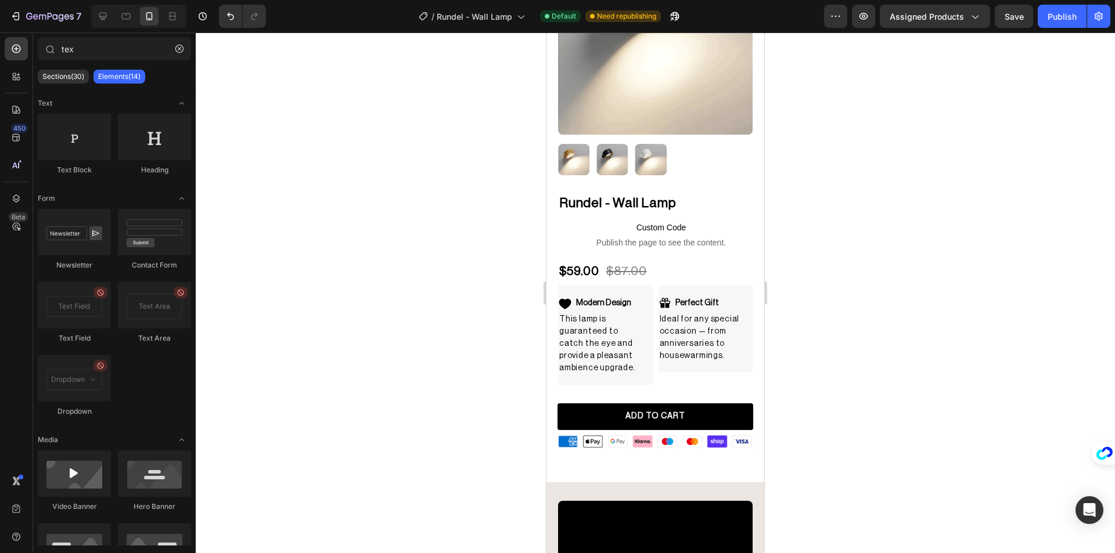
drag, startPoint x: 1060, startPoint y: 21, endPoint x: 1059, endPoint y: 34, distance: 13.4
click at [1060, 21] on div "Publish" at bounding box center [1061, 16] width 29 height 12
click at [631, 285] on div "Modern Design Item List This lamp is guaranteed to catch the eye and provide a …" at bounding box center [605, 335] width 95 height 100
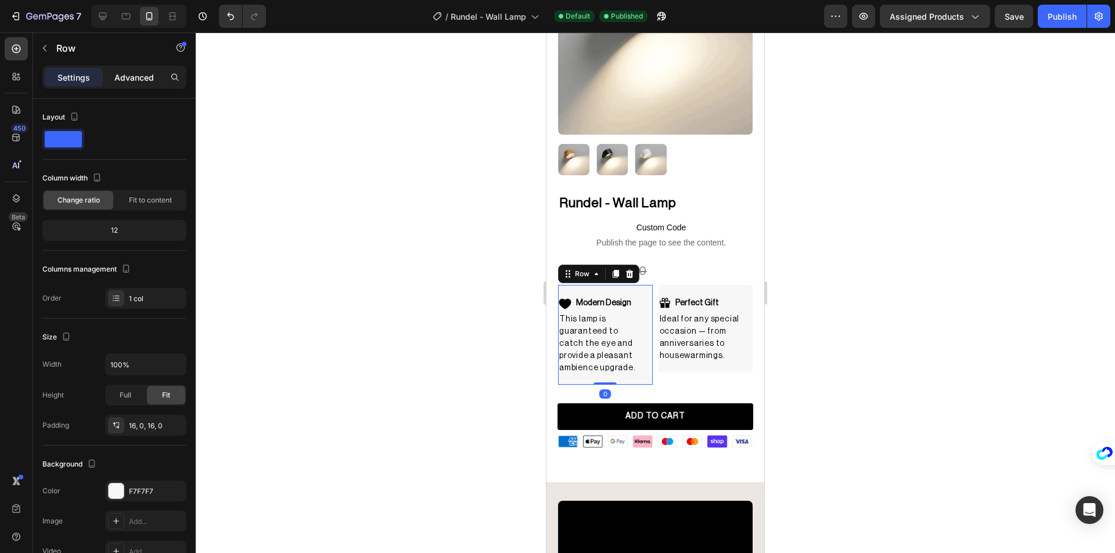
click at [128, 81] on p "Advanced" at bounding box center [133, 77] width 39 height 12
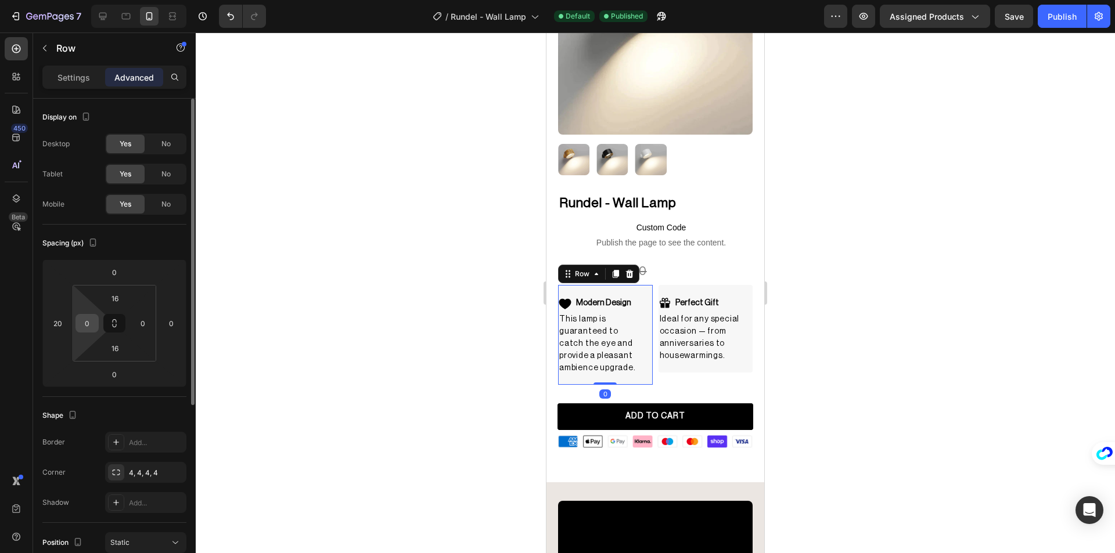
click at [90, 318] on input "0" at bounding box center [86, 323] width 17 height 17
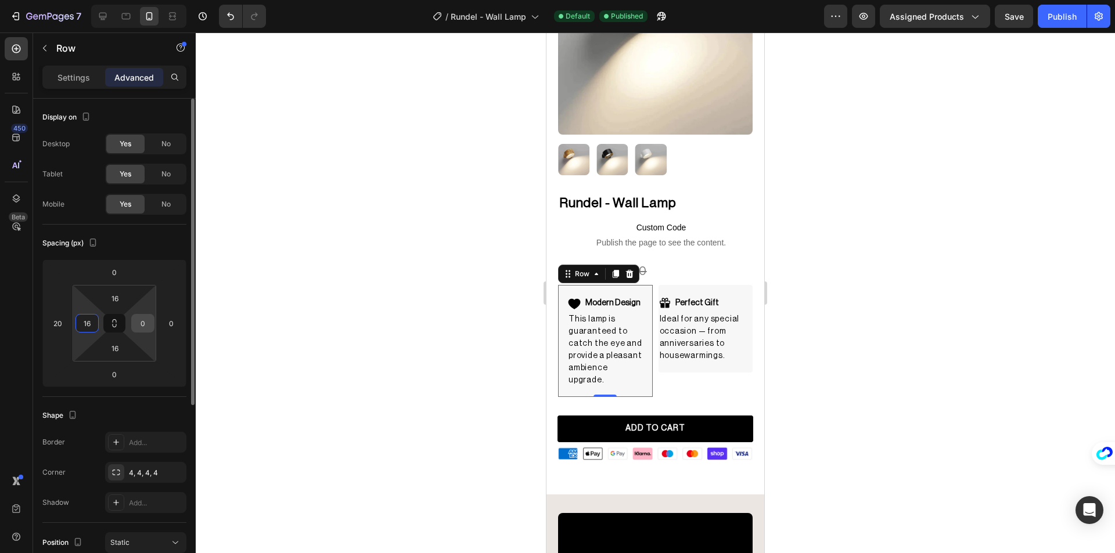
type input "16"
click at [138, 322] on input "0" at bounding box center [142, 323] width 17 height 17
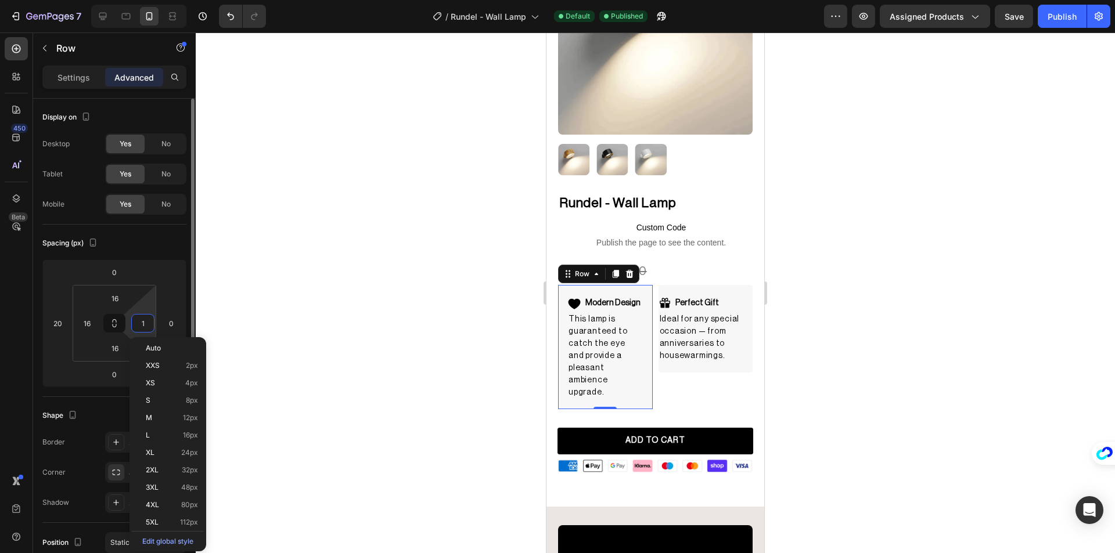
type input "16"
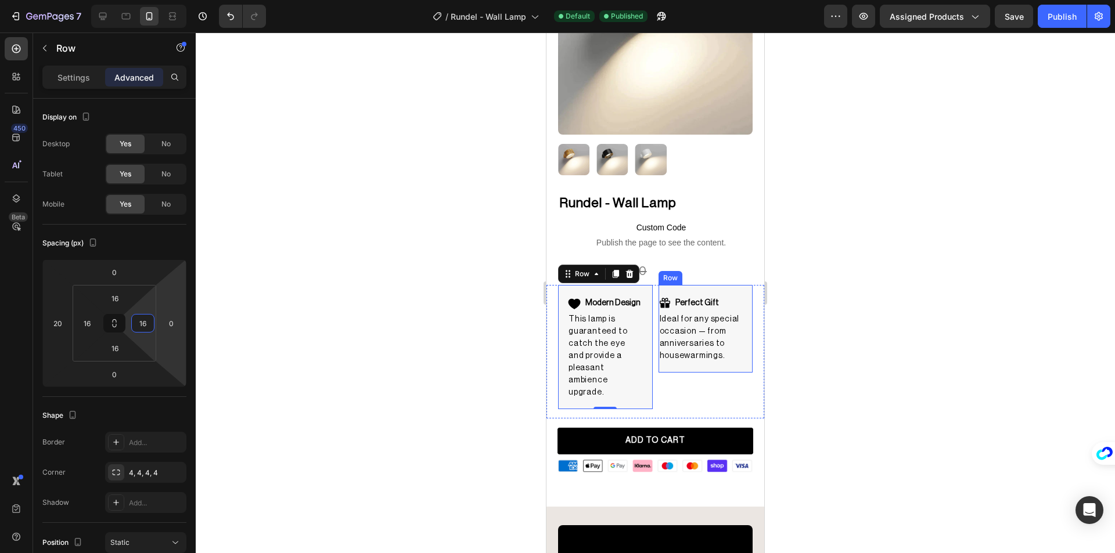
click at [722, 285] on div "Perfect Gift Item List Ideal for any special occasion — from anniversaries to h…" at bounding box center [705, 329] width 95 height 88
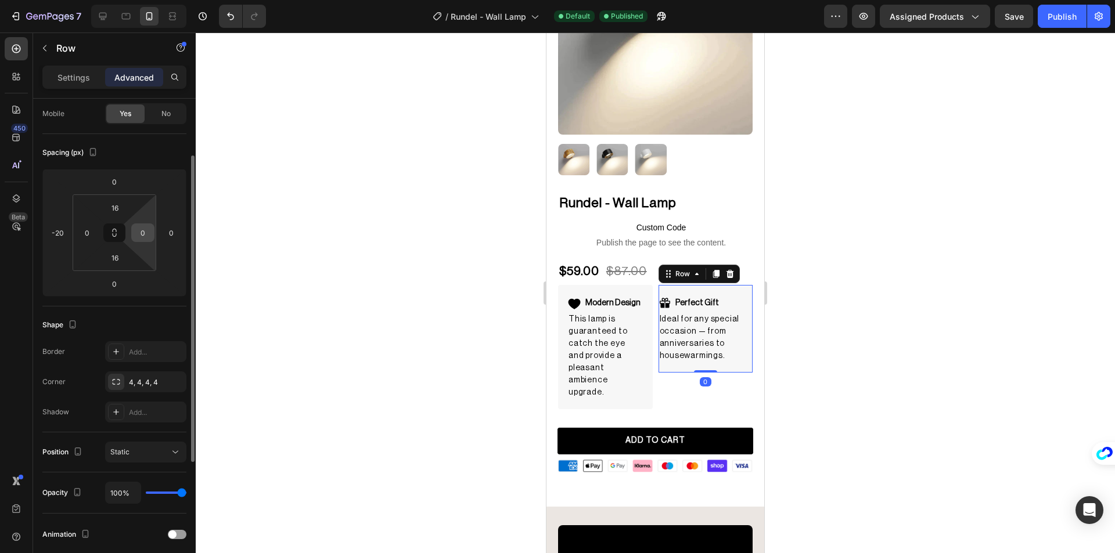
click at [144, 235] on input "0" at bounding box center [142, 232] width 17 height 17
type input "16"
click at [88, 232] on input "0" at bounding box center [86, 232] width 17 height 17
type input "16"
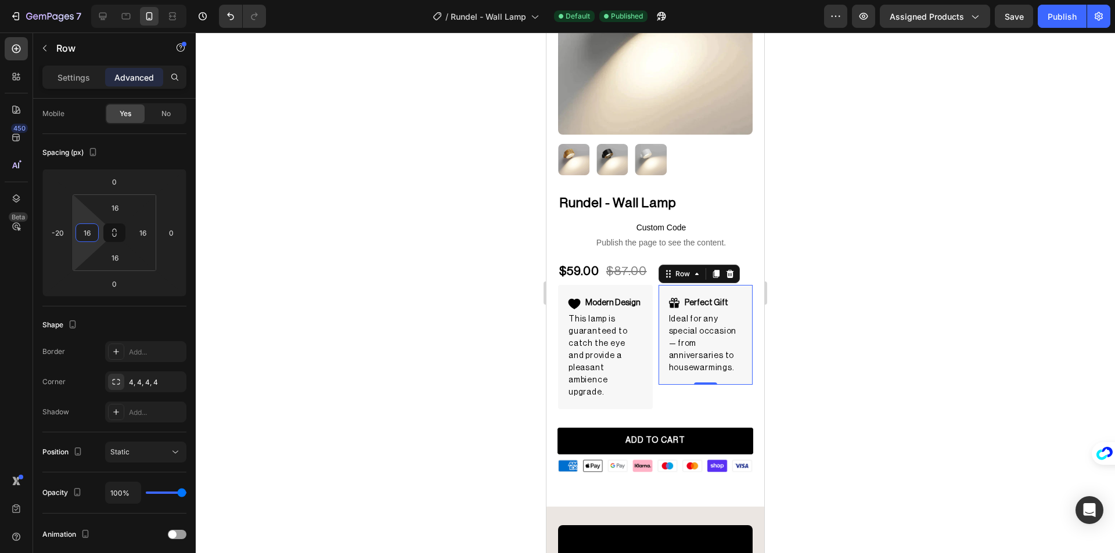
click at [348, 251] on div at bounding box center [655, 293] width 919 height 521
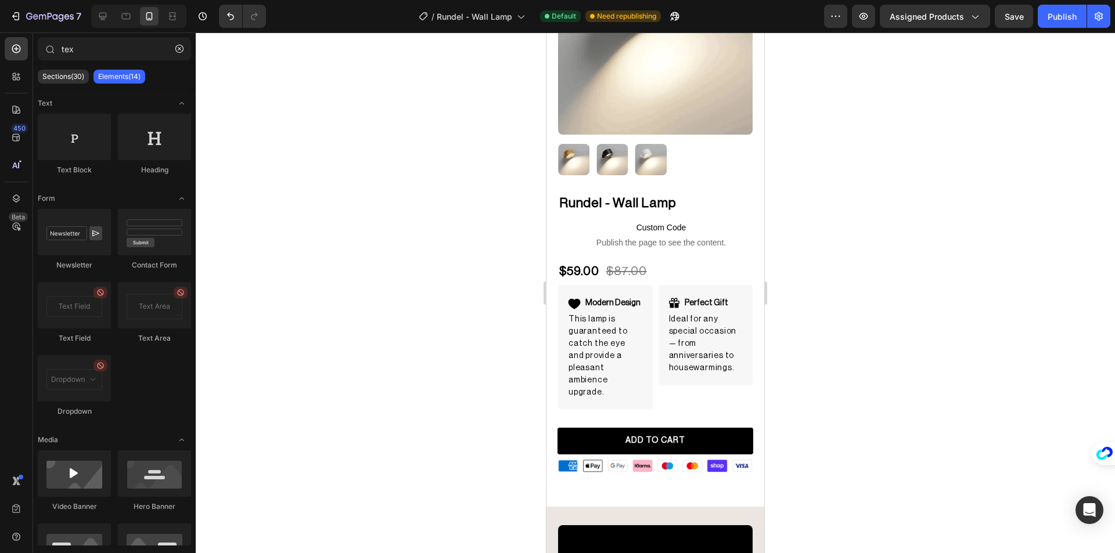
drag, startPoint x: 1060, startPoint y: 25, endPoint x: 909, endPoint y: 287, distance: 302.6
click at [939, 0] on div "7 Version history / [PERSON_NAME] Lamp Default Need republishing Preview Assign…" at bounding box center [557, 0] width 1115 height 0
click at [635, 285] on div "Modern Design Item List This lamp is guaranteed to catch the eye and provide a …" at bounding box center [605, 347] width 95 height 124
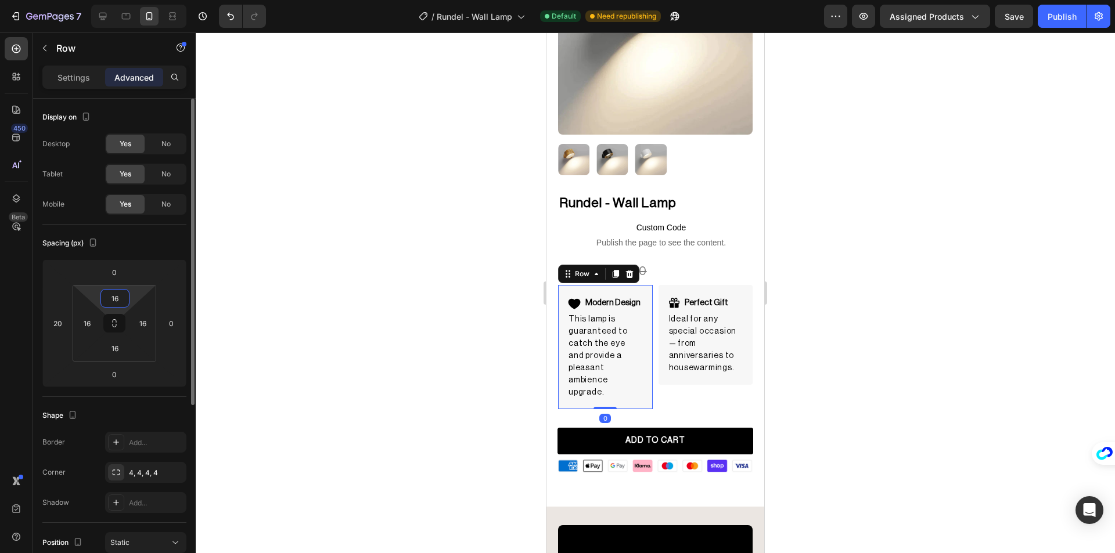
click at [109, 300] on input "16" at bounding box center [114, 298] width 23 height 17
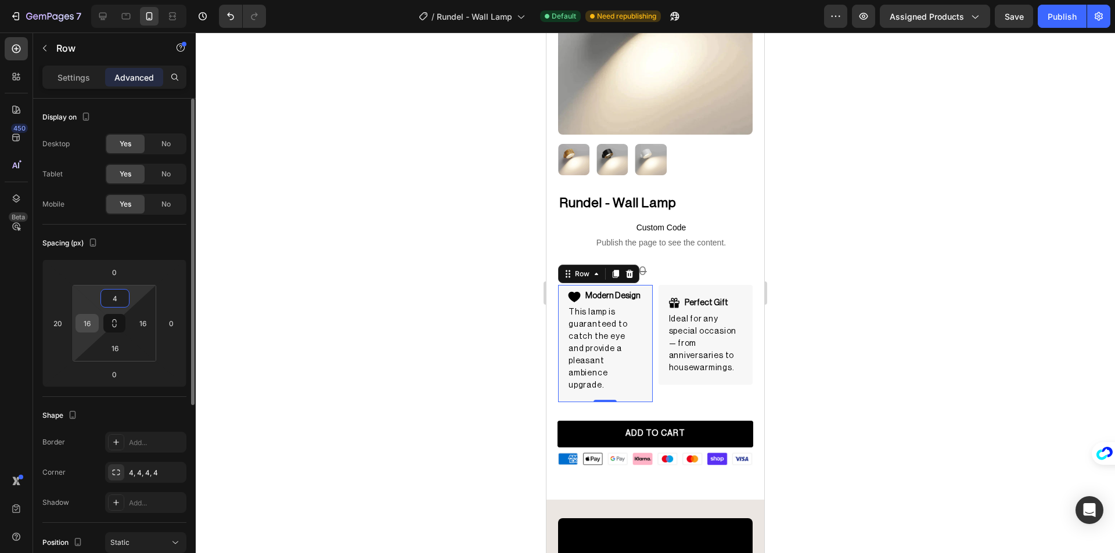
type input "4"
click at [93, 322] on input "16" at bounding box center [86, 323] width 17 height 17
type input "4"
click at [141, 321] on input "16" at bounding box center [142, 323] width 17 height 17
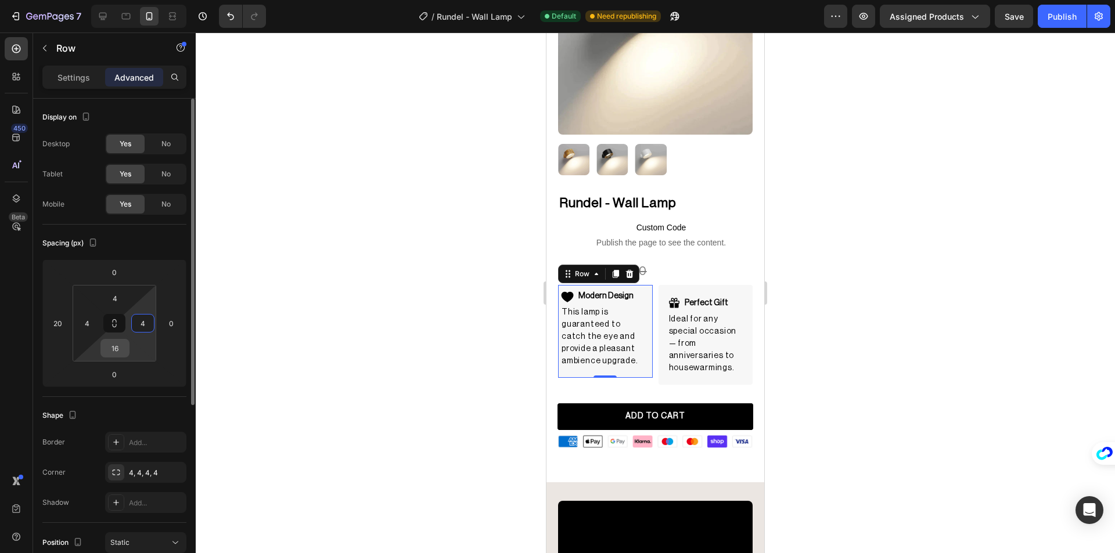
type input "4"
click at [113, 349] on input "16" at bounding box center [114, 348] width 23 height 17
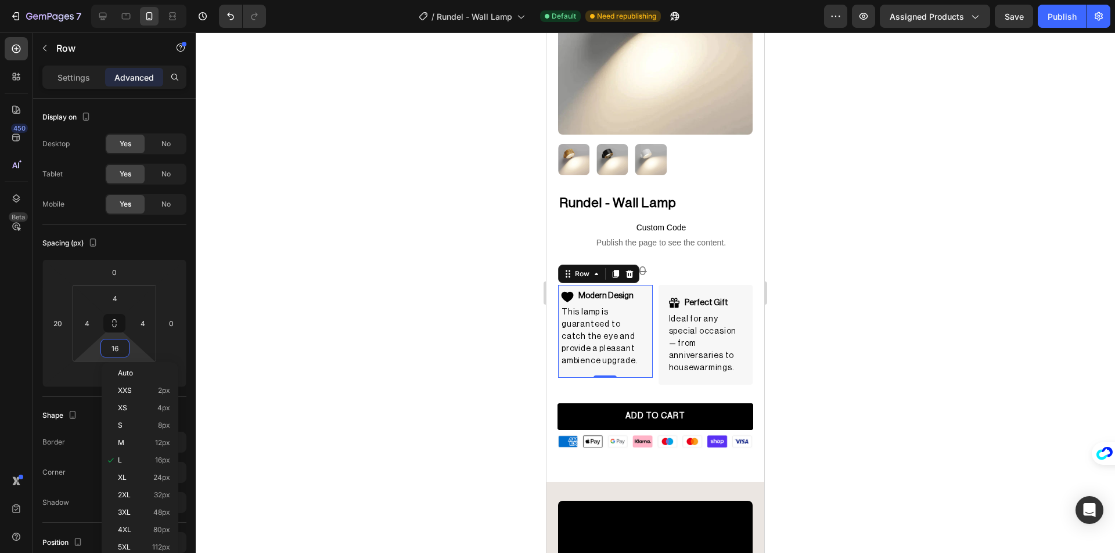
type input "4"
click at [400, 323] on div at bounding box center [655, 293] width 919 height 521
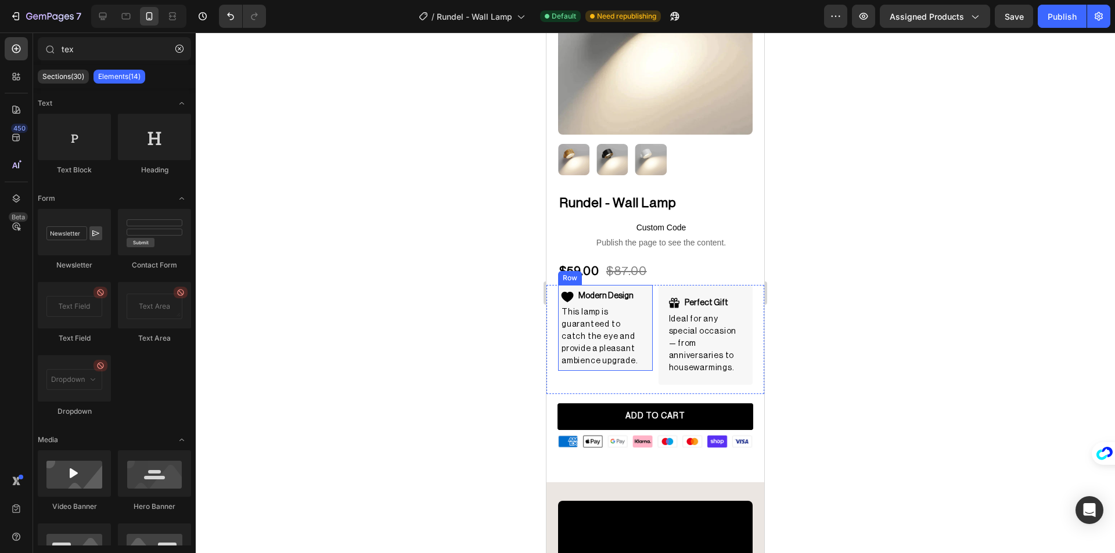
click at [638, 285] on div "Modern Design Item List This lamp is guaranteed to catch the eye and provide a …" at bounding box center [605, 328] width 95 height 86
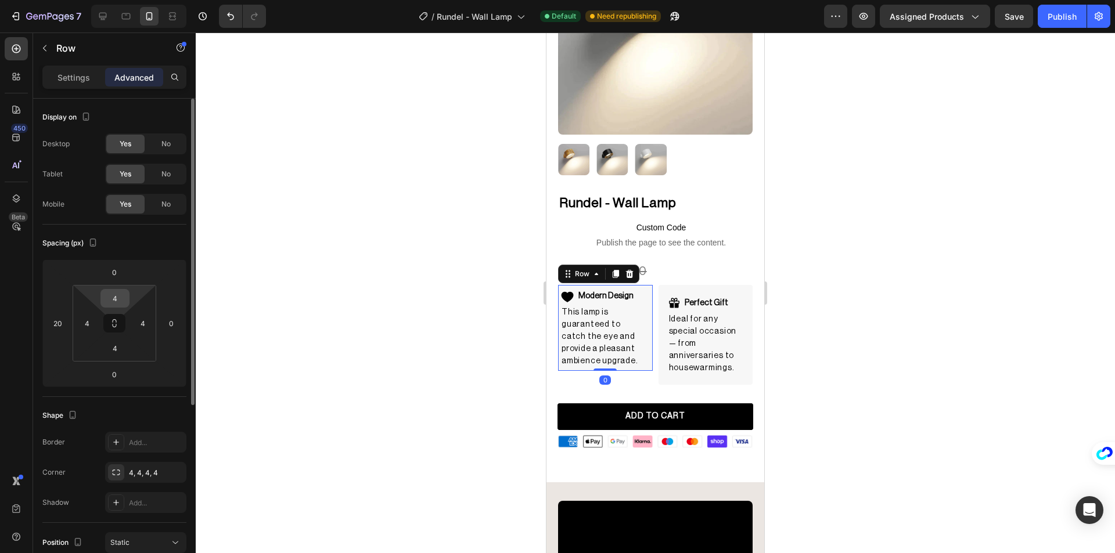
click at [116, 294] on input "4" at bounding box center [114, 298] width 23 height 17
type input "8"
click at [89, 316] on input "4" at bounding box center [86, 323] width 17 height 17
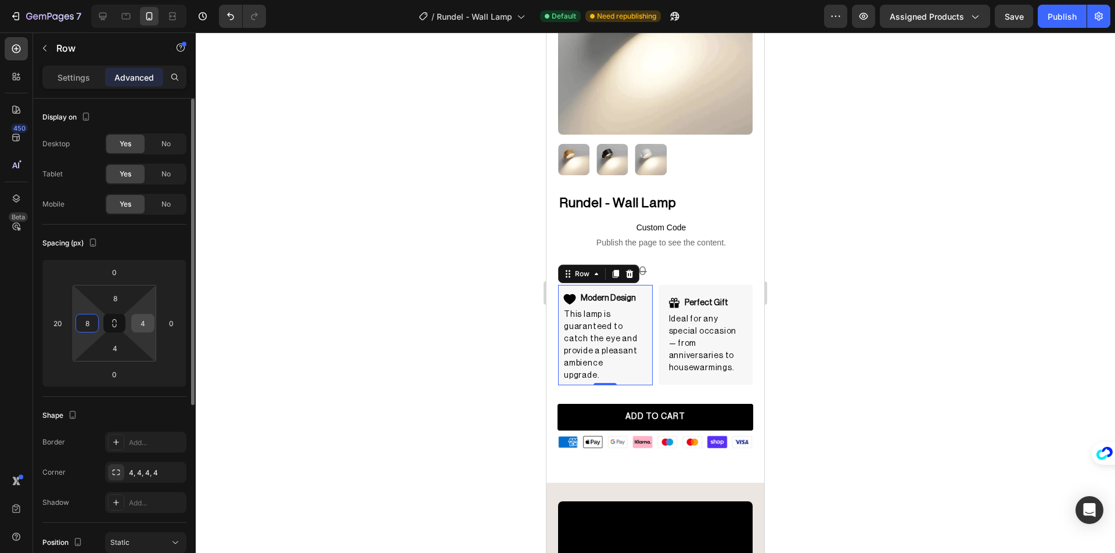
type input "8"
click at [134, 322] on div "4" at bounding box center [142, 323] width 23 height 19
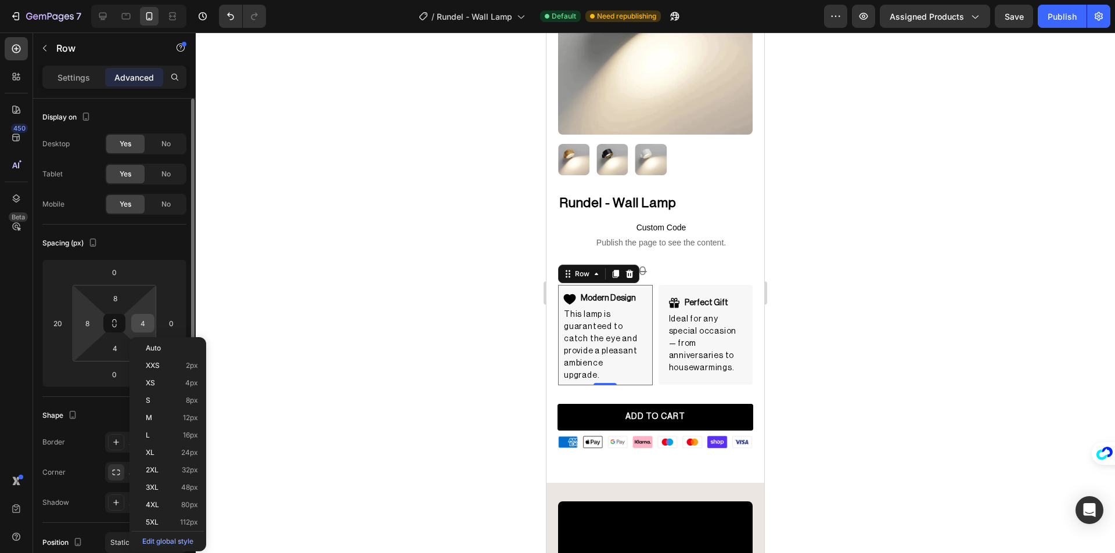
click at [136, 323] on input "4" at bounding box center [142, 323] width 17 height 17
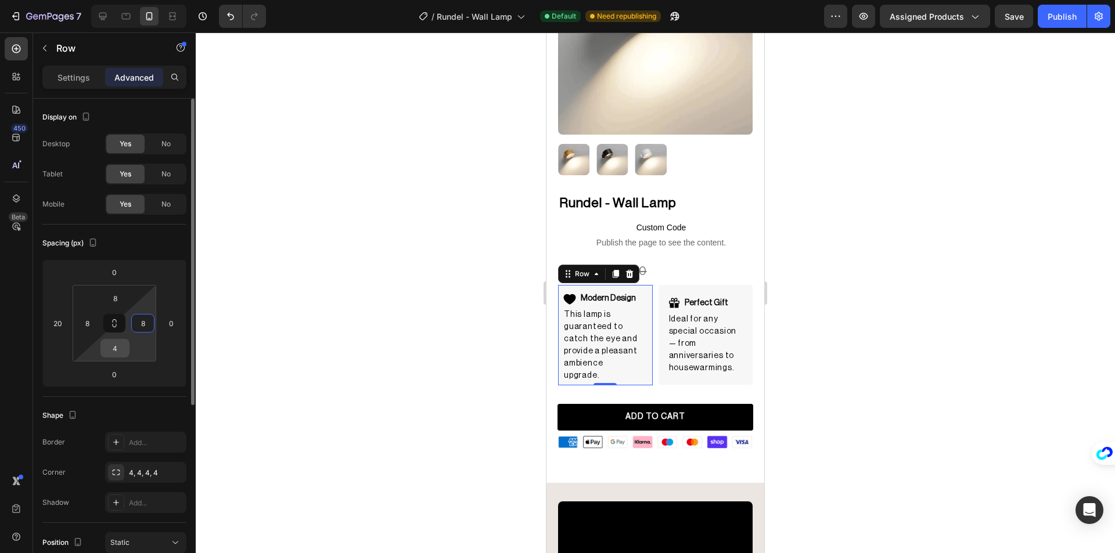
type input "8"
click at [117, 345] on input "4" at bounding box center [114, 348] width 23 height 17
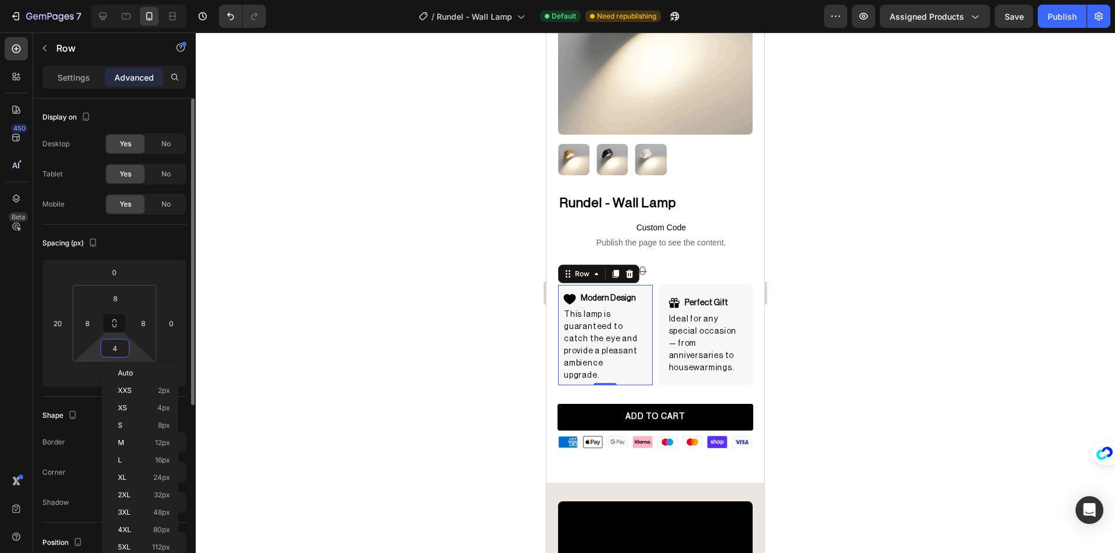
type input "8"
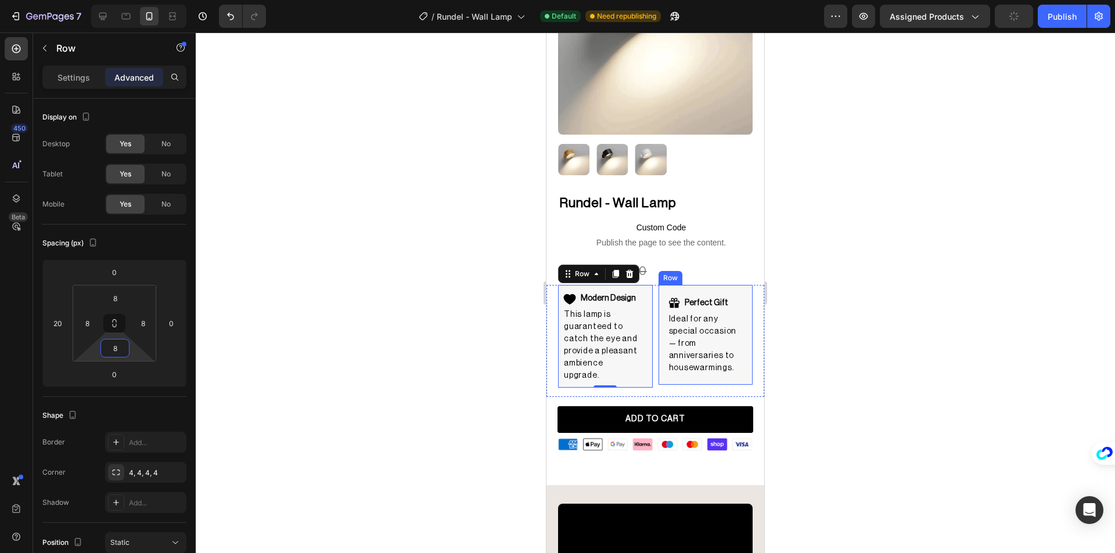
click at [710, 285] on div "Perfect Gift Item List Ideal for any special occasion — from anniversaries to h…" at bounding box center [705, 335] width 95 height 100
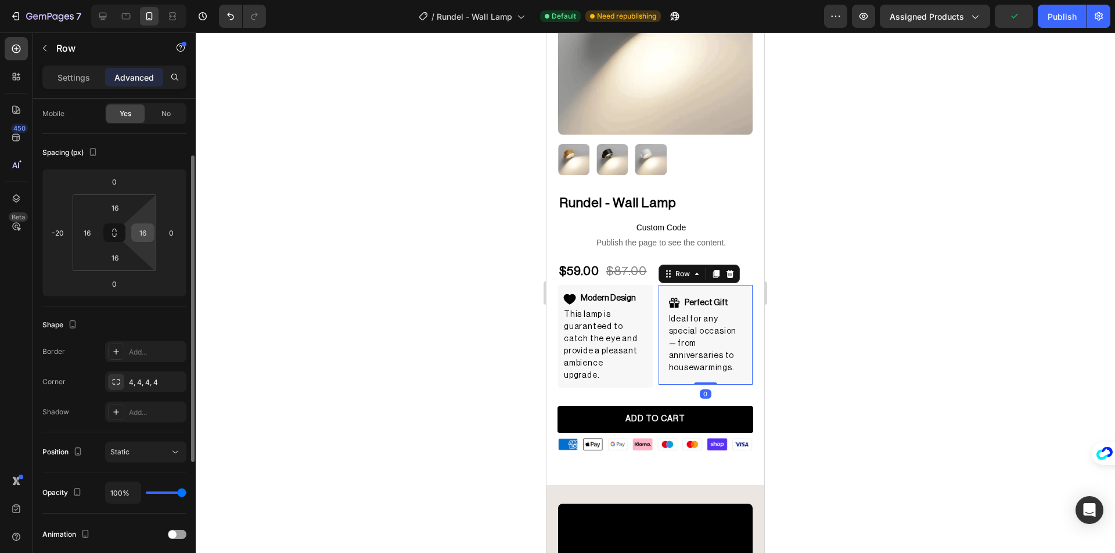
click at [139, 224] on input "16" at bounding box center [142, 232] width 17 height 17
type input "8"
click at [118, 256] on input "16" at bounding box center [114, 257] width 23 height 17
type input "8"
click at [82, 226] on input "16" at bounding box center [86, 232] width 17 height 17
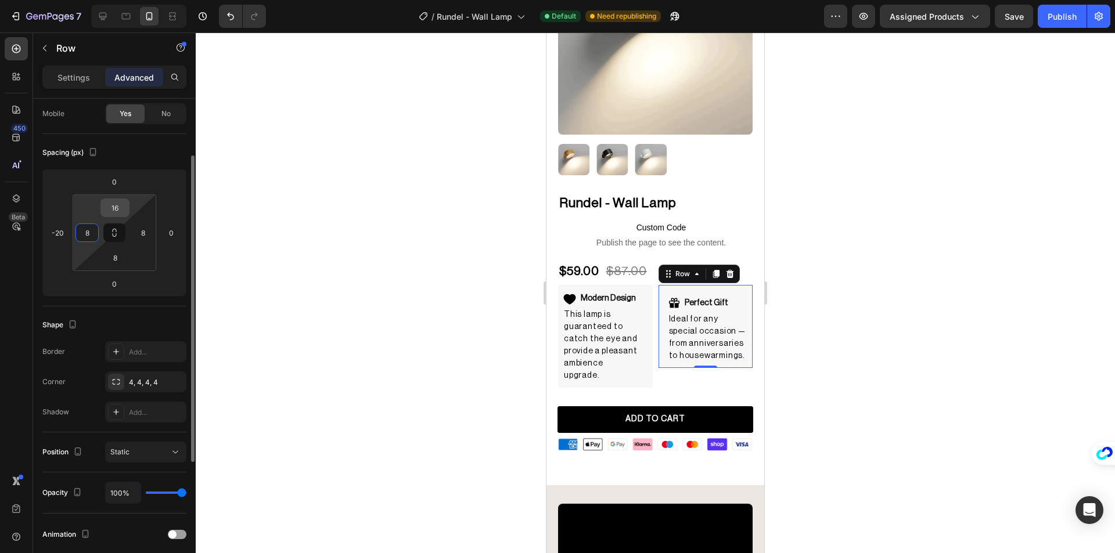
type input "8"
click at [114, 207] on input "16" at bounding box center [114, 207] width 23 height 17
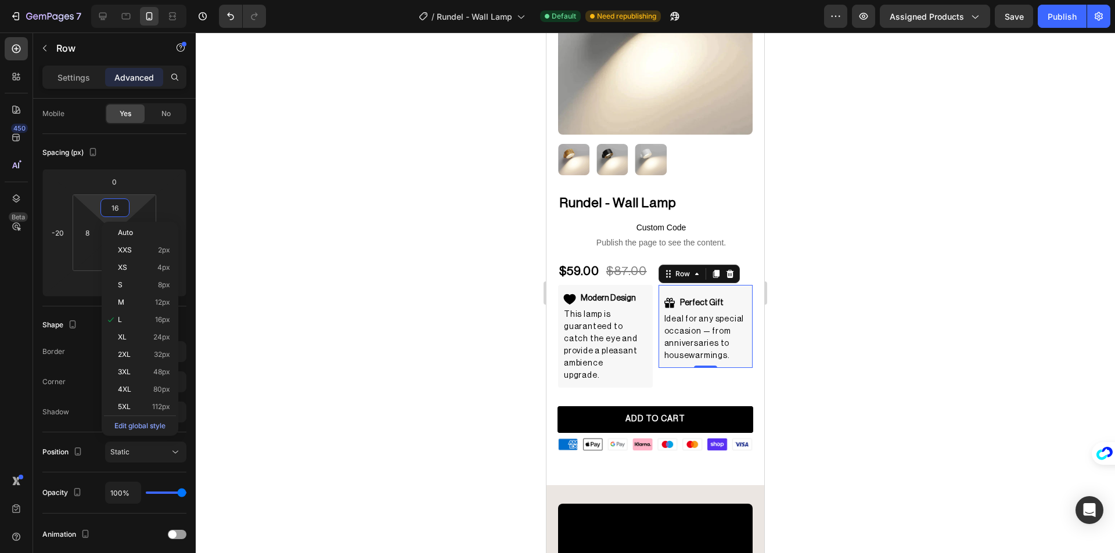
type input "8"
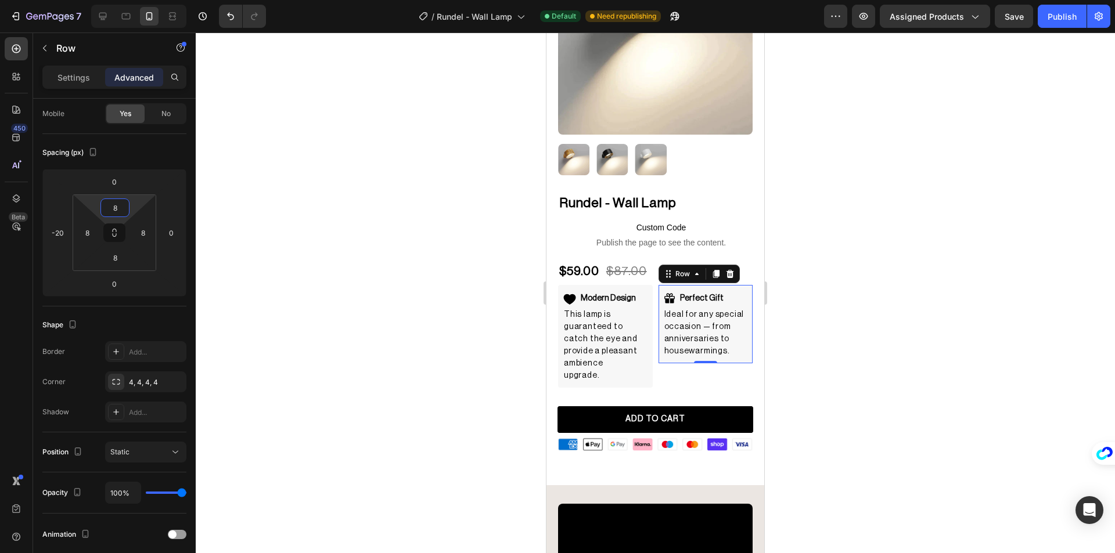
click at [374, 224] on div at bounding box center [655, 293] width 919 height 521
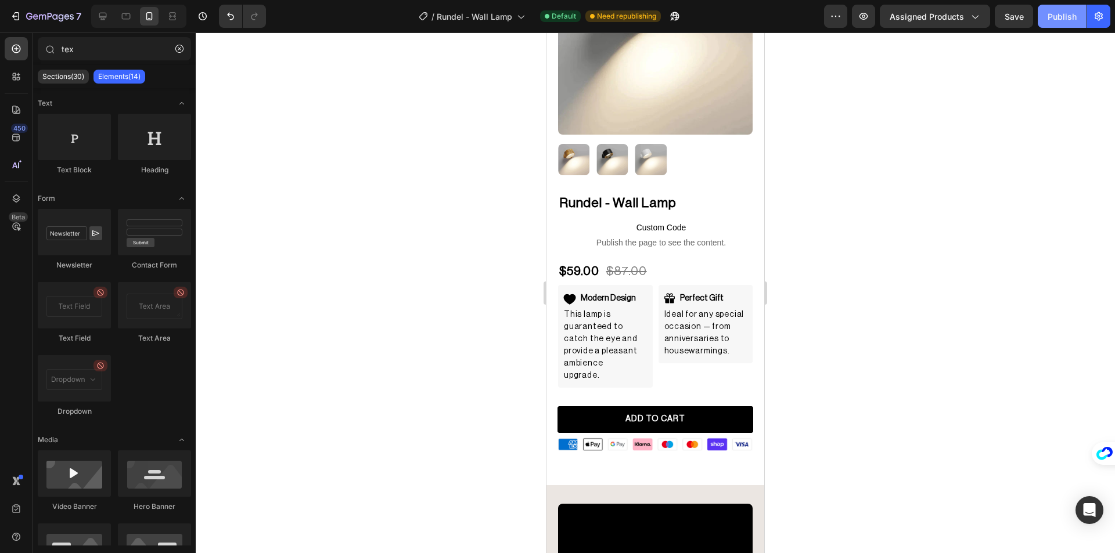
click at [1057, 17] on div "Publish" at bounding box center [1061, 16] width 29 height 12
click at [606, 319] on p "This lamp is guaranteed to catch the eye and provide a pleasant ambience upgrad…" at bounding box center [601, 345] width 74 height 73
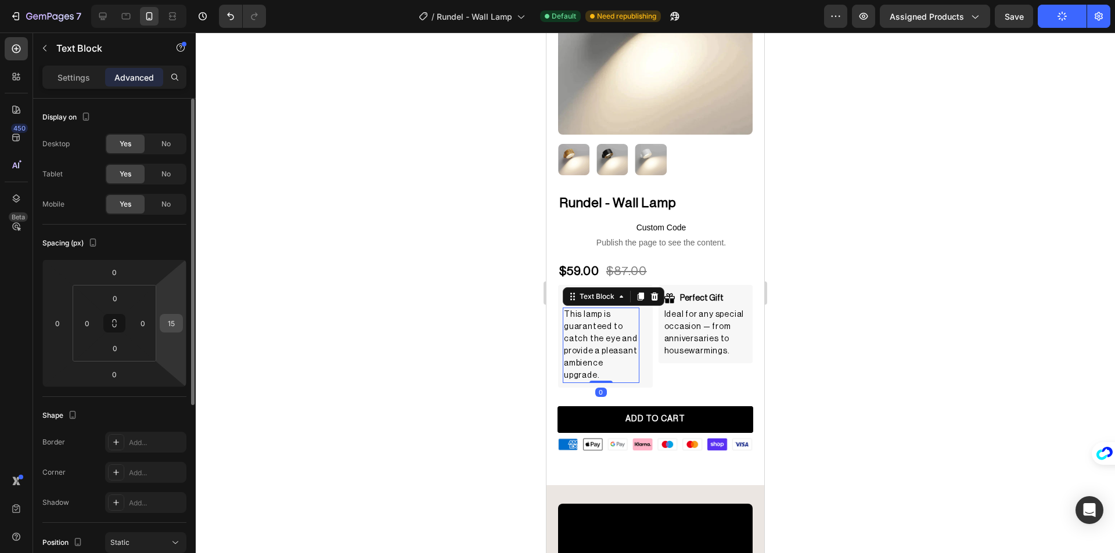
click at [170, 322] on input "15" at bounding box center [171, 323] width 17 height 17
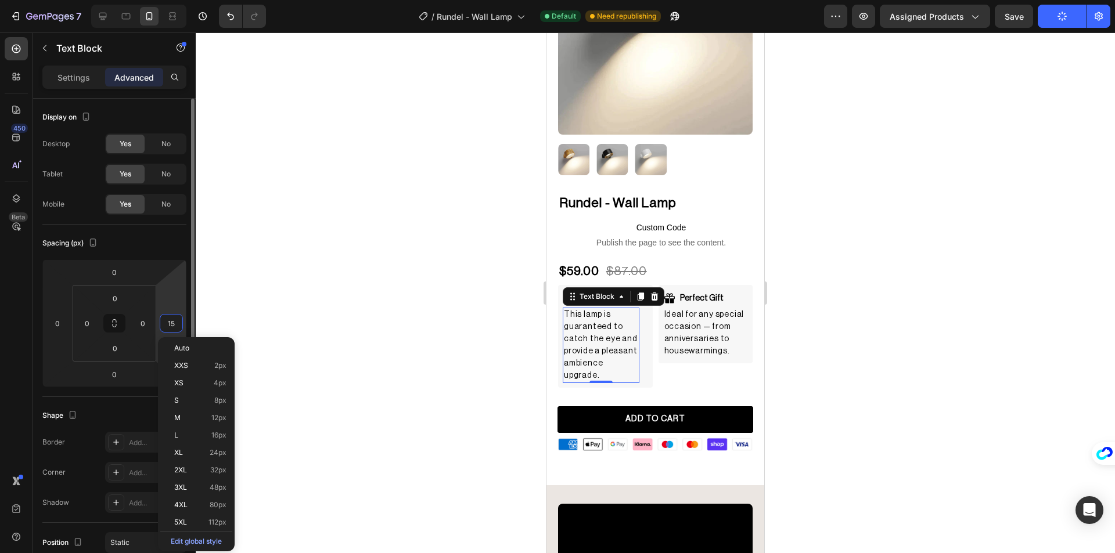
type input "0"
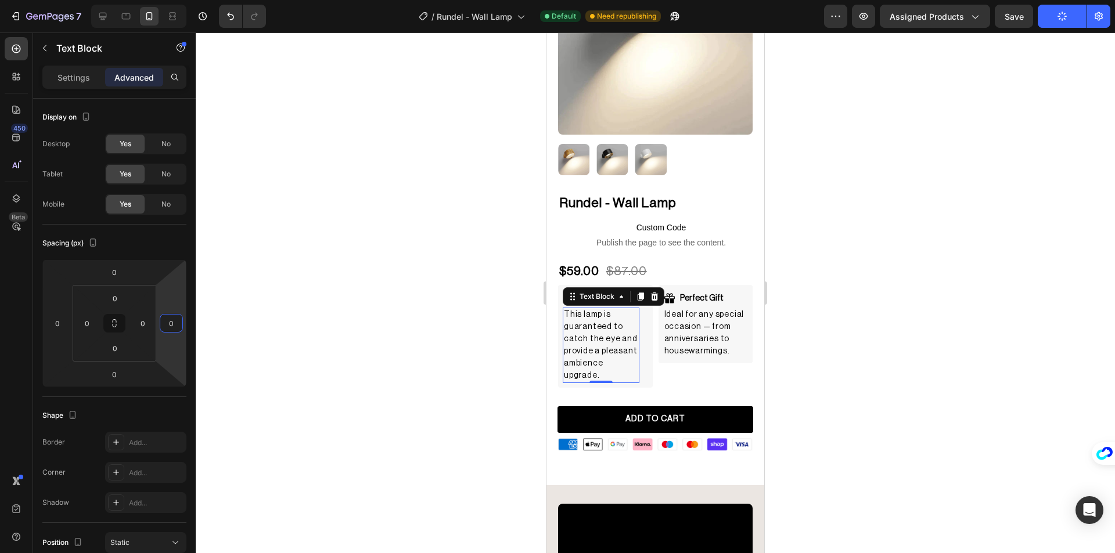
click at [350, 292] on div at bounding box center [655, 293] width 919 height 521
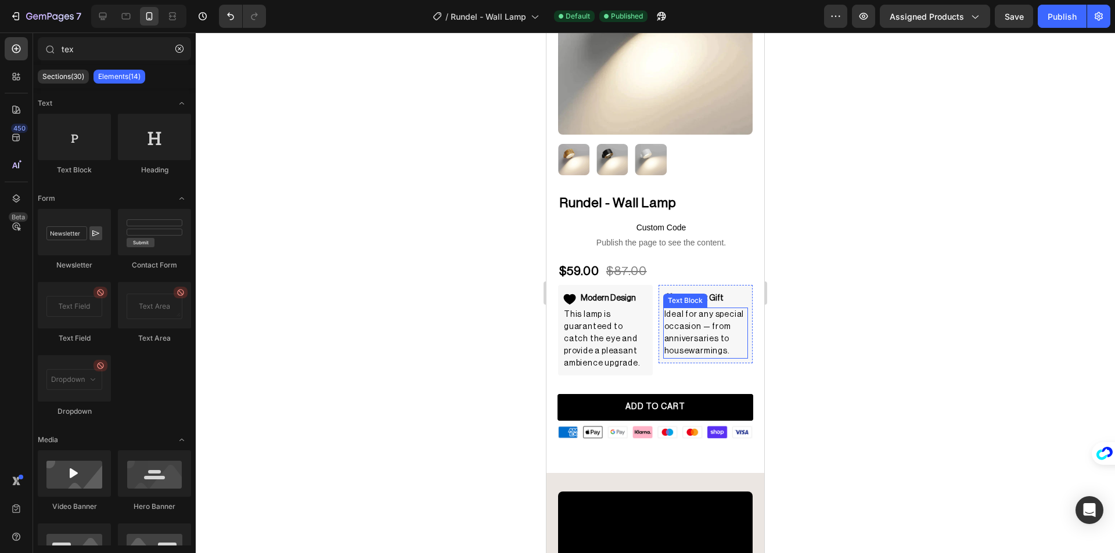
click at [711, 334] on p "Ideal for any special occasion — from anniversaries to housewarmings." at bounding box center [705, 333] width 83 height 49
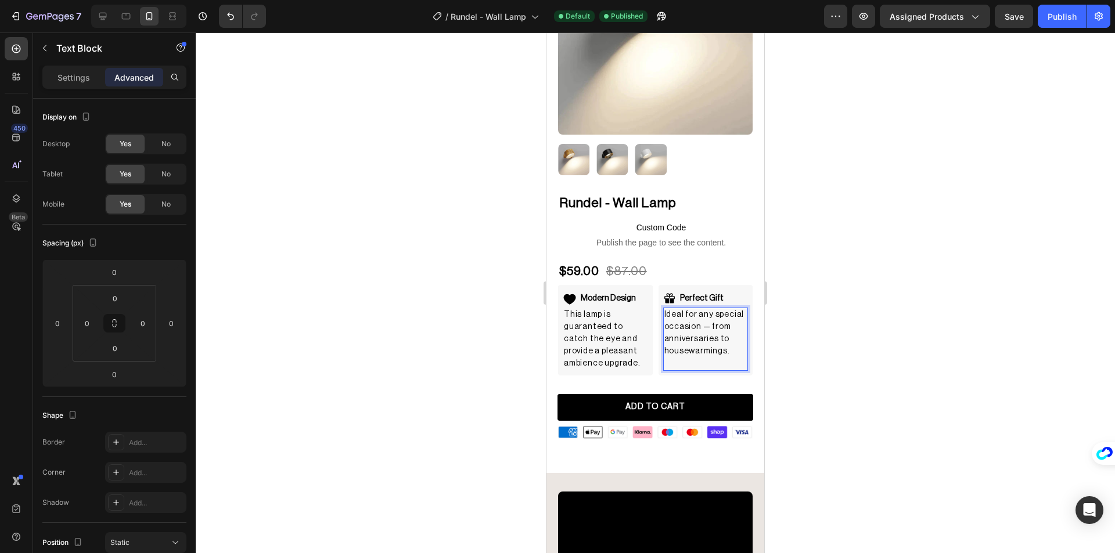
click at [811, 344] on div at bounding box center [655, 293] width 919 height 521
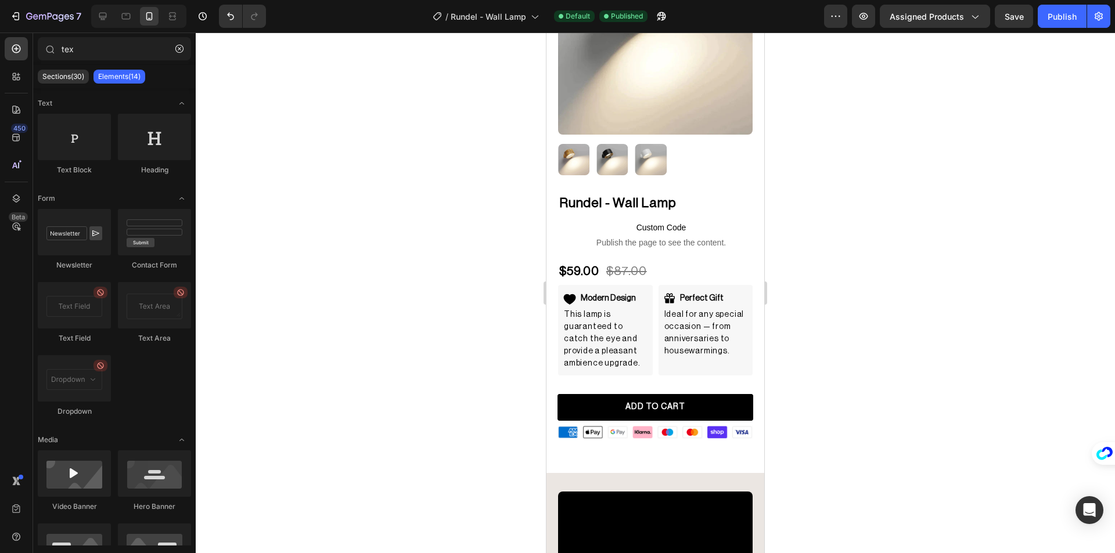
drag, startPoint x: 1065, startPoint y: 20, endPoint x: 796, endPoint y: 278, distance: 372.5
click at [1003, 0] on div "7 Version history / [PERSON_NAME] Lamp Default Published Preview Assigned Produ…" at bounding box center [557, 0] width 1115 height 0
click at [613, 294] on strong "Modern Design" at bounding box center [608, 298] width 55 height 8
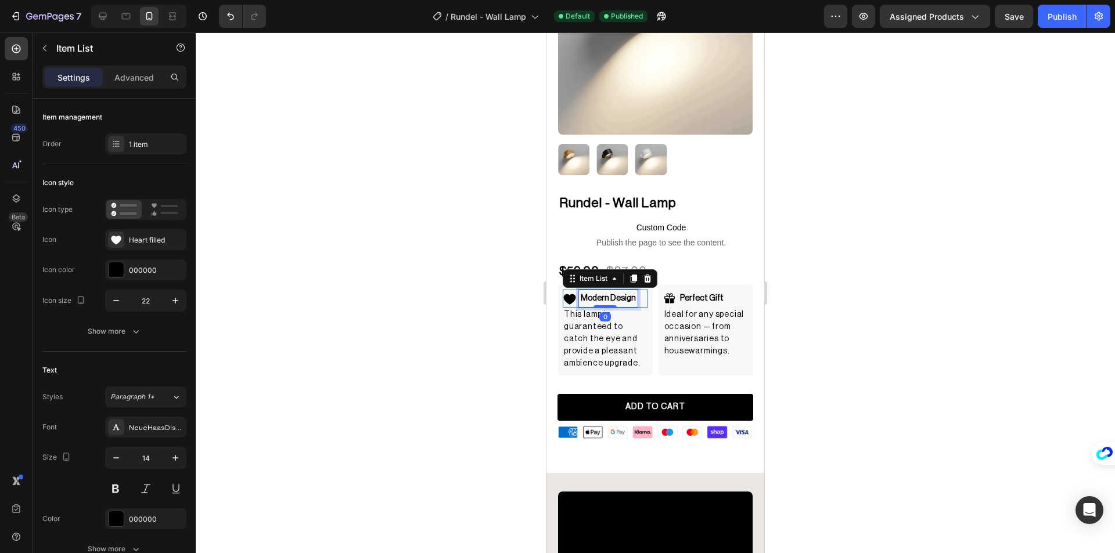
click at [613, 294] on strong "Modern Design" at bounding box center [608, 298] width 55 height 8
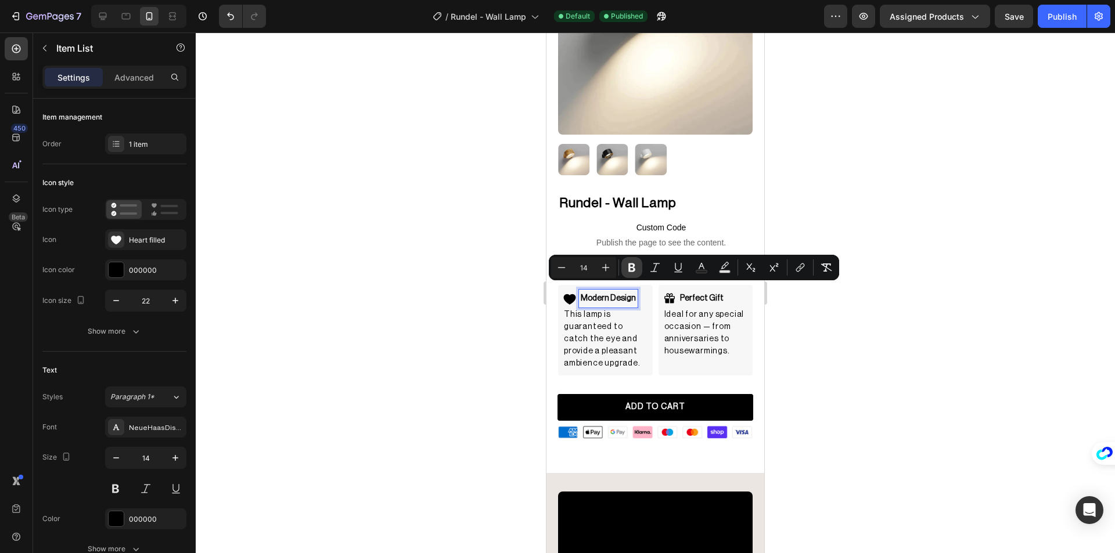
click at [635, 268] on icon "Editor contextual toolbar" at bounding box center [631, 268] width 7 height 9
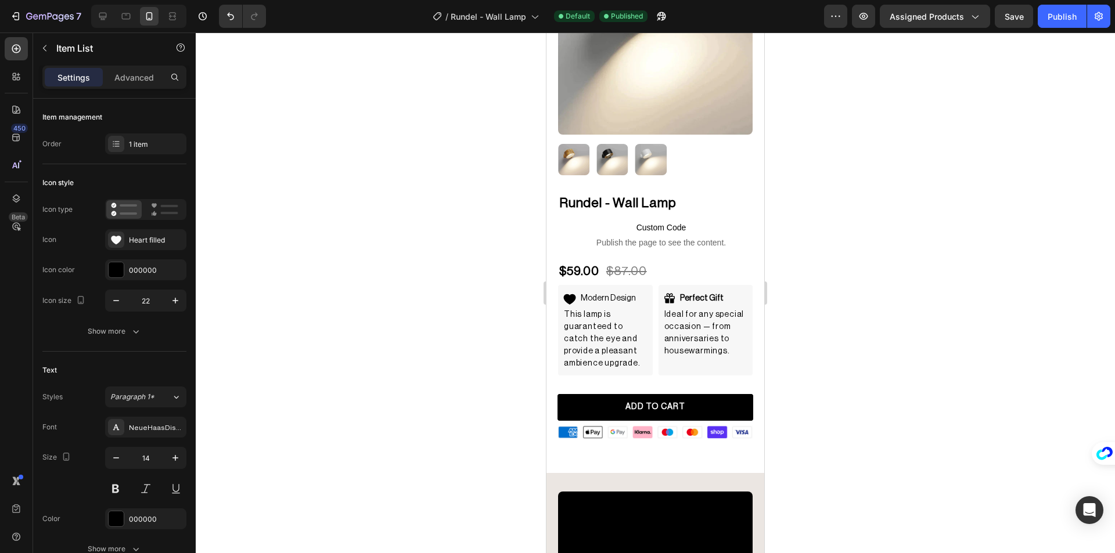
drag, startPoint x: 376, startPoint y: 265, endPoint x: 412, endPoint y: 271, distance: 37.0
click at [376, 265] on div at bounding box center [655, 293] width 919 height 521
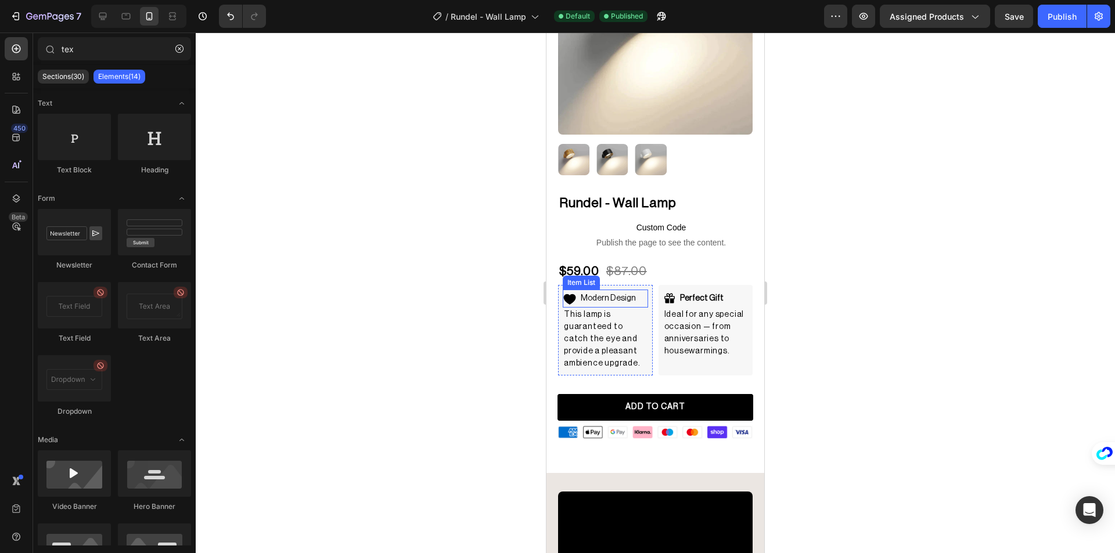
click at [615, 291] on p "Modern Design" at bounding box center [608, 298] width 55 height 15
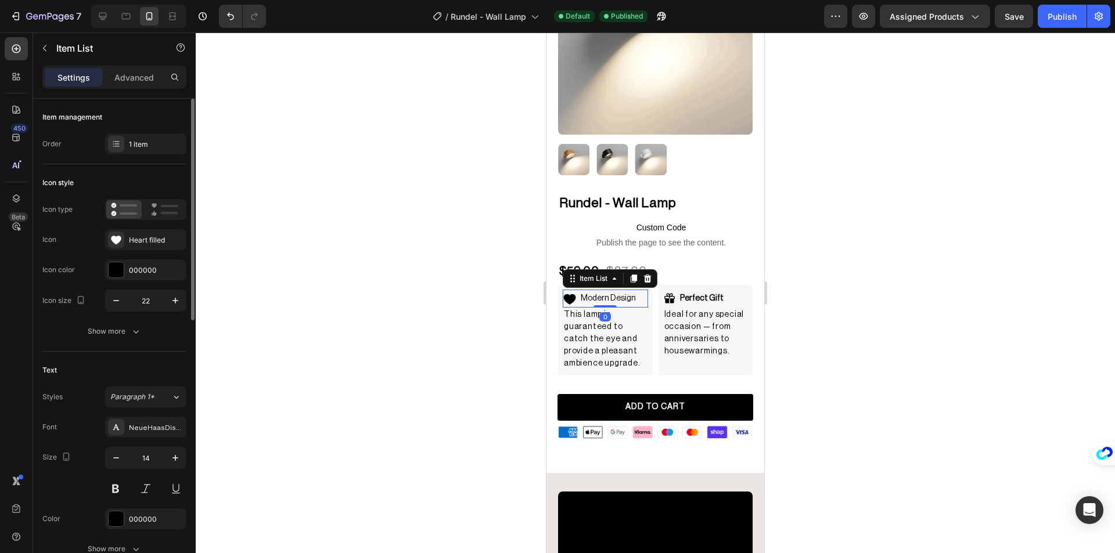
scroll to position [116, 0]
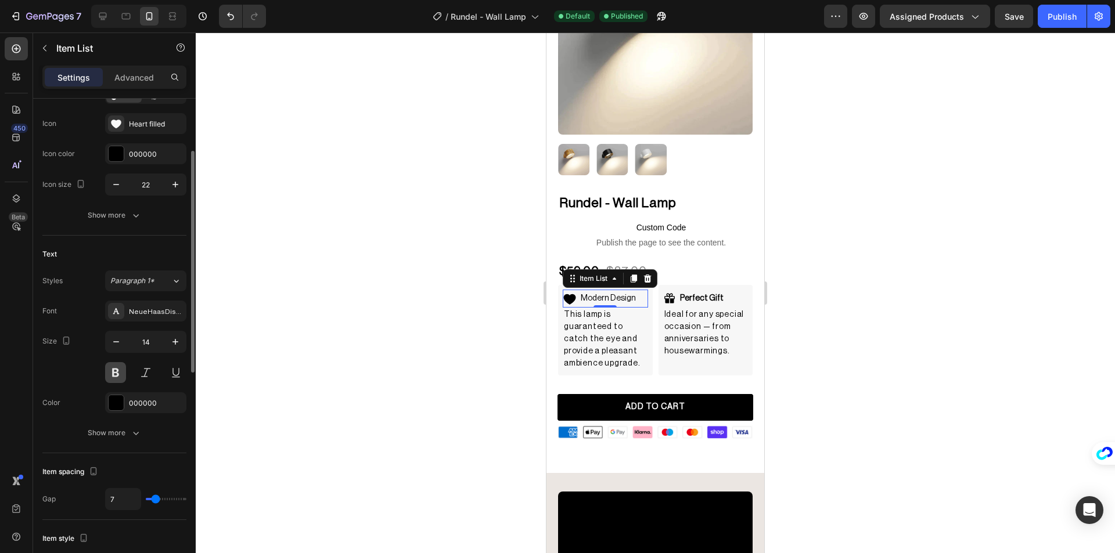
click at [111, 376] on button at bounding box center [115, 372] width 21 height 21
click at [713, 294] on strong "Perfect Gift" at bounding box center [702, 298] width 44 height 8
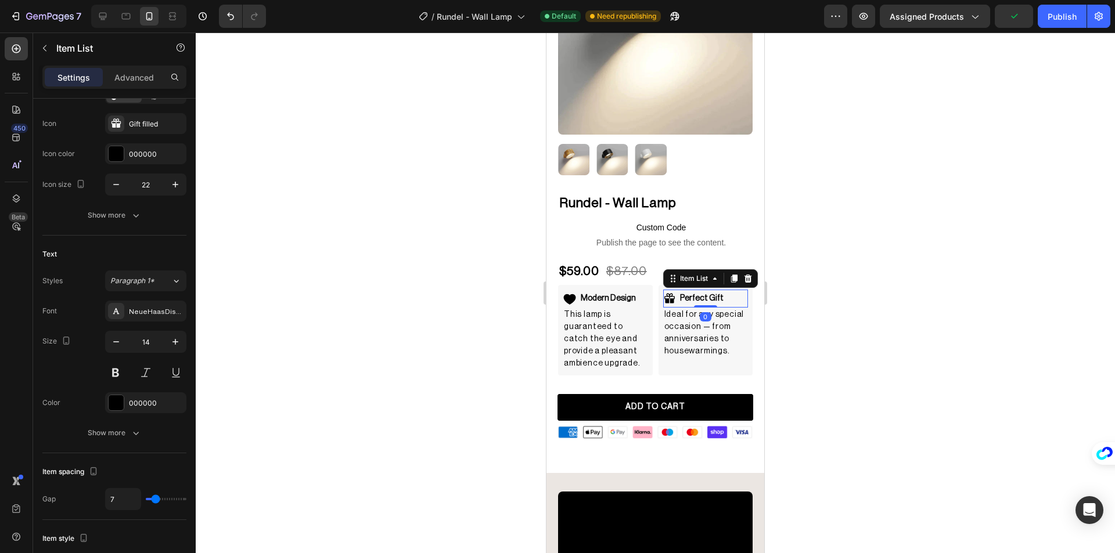
click at [395, 338] on div at bounding box center [655, 293] width 919 height 521
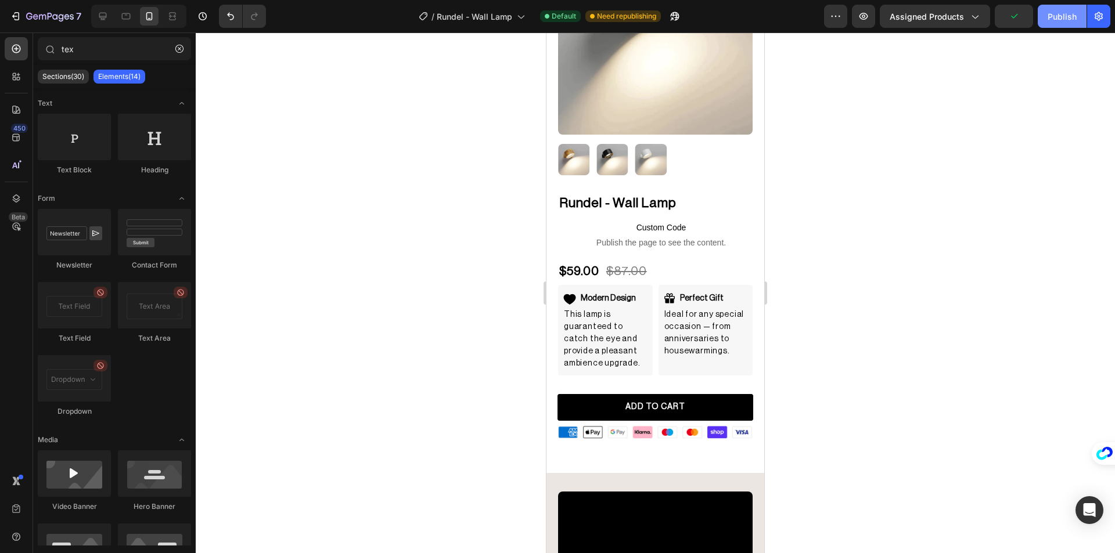
click at [1046, 16] on button "Publish" at bounding box center [1062, 16] width 49 height 23
click at [692, 358] on p "Rich Text Editor. Editing area: main" at bounding box center [705, 364] width 83 height 12
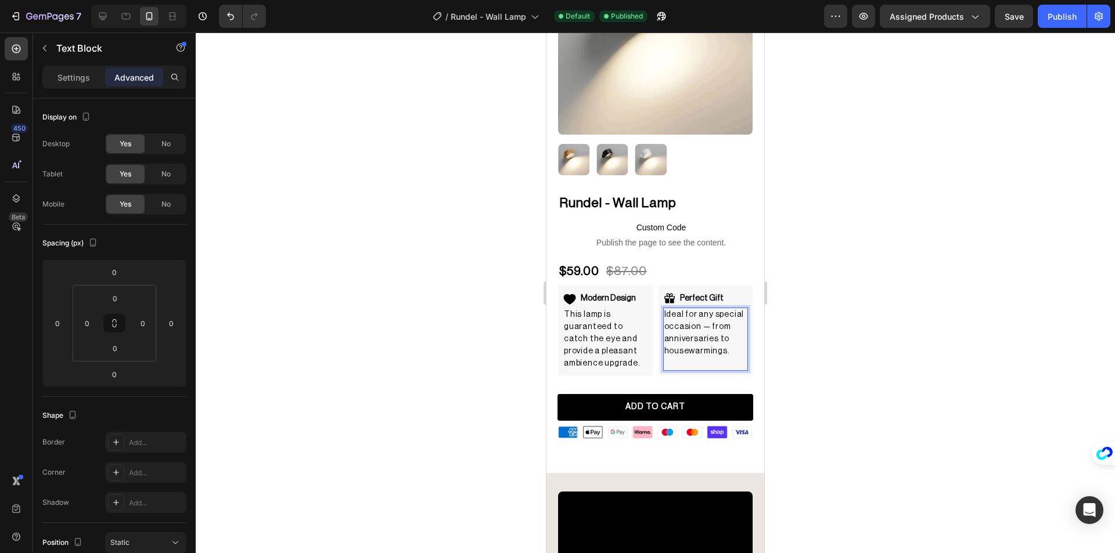
click at [459, 305] on div at bounding box center [655, 293] width 919 height 521
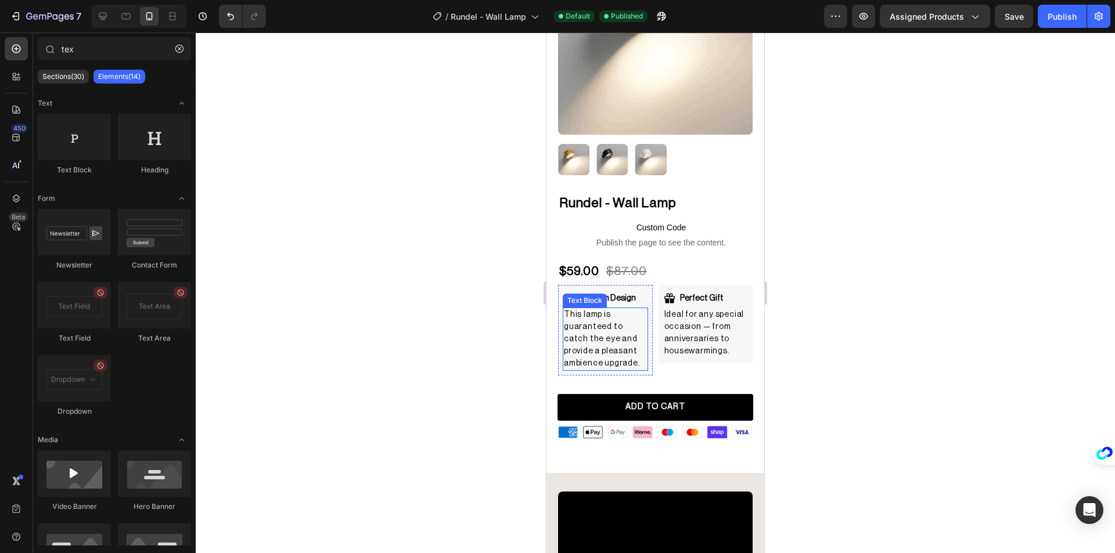
click at [620, 325] on p "This lamp is guaranteed to catch the eye and provide a pleasant ambience upgrad…" at bounding box center [605, 339] width 83 height 61
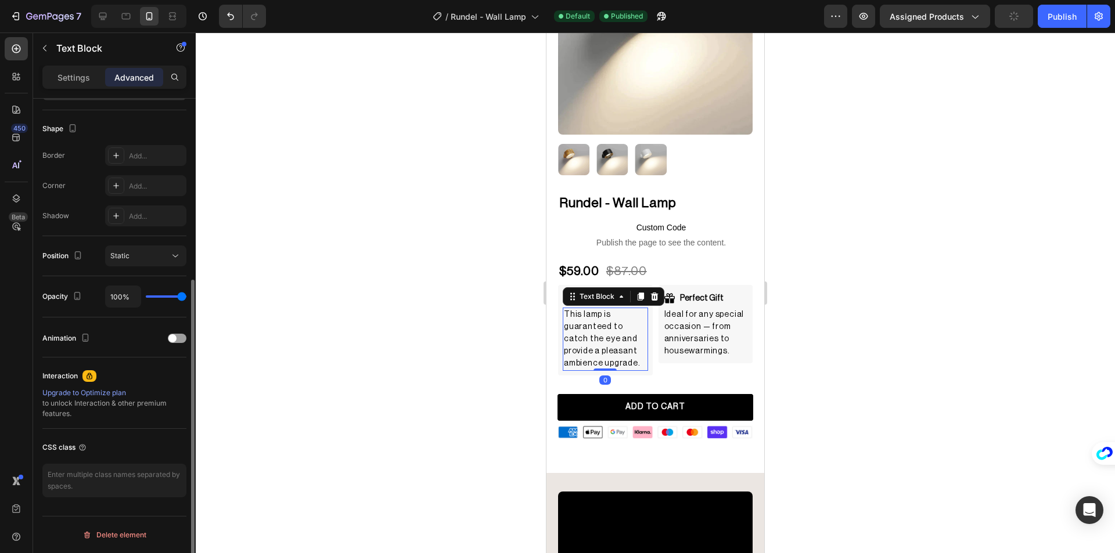
scroll to position [0, 0]
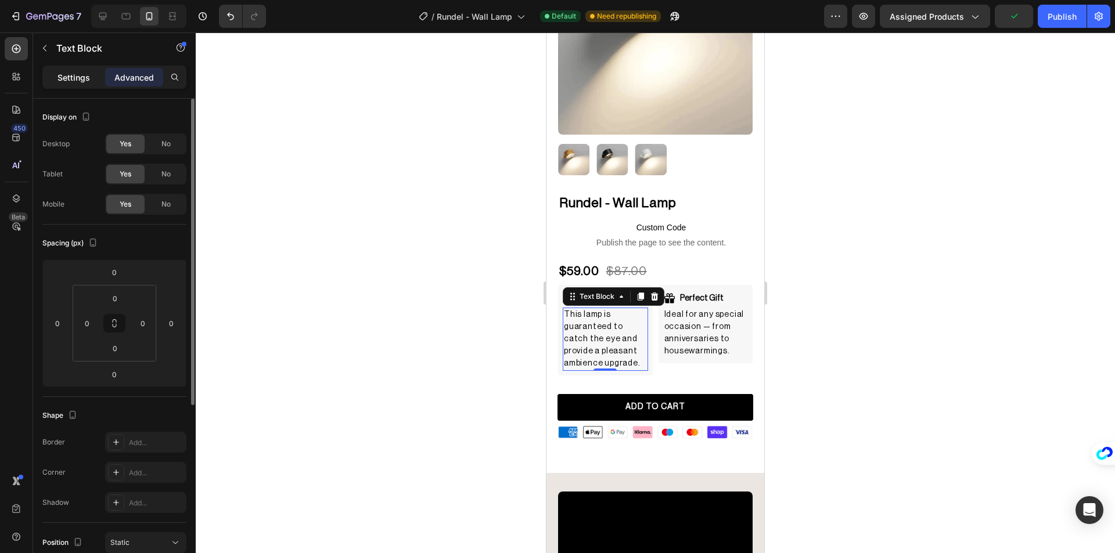
click at [84, 74] on p "Settings" at bounding box center [73, 77] width 33 height 12
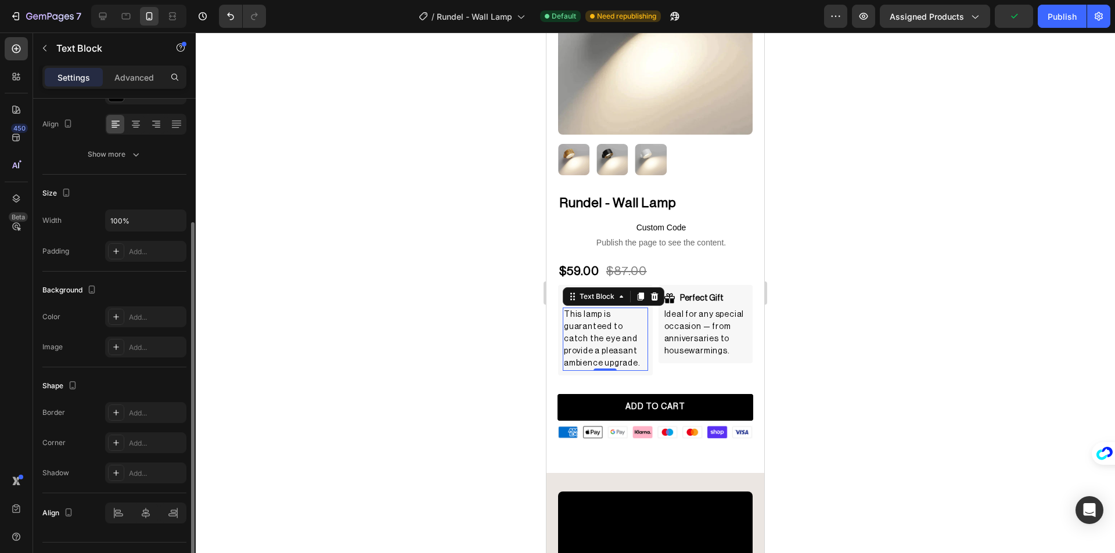
scroll to position [200, 0]
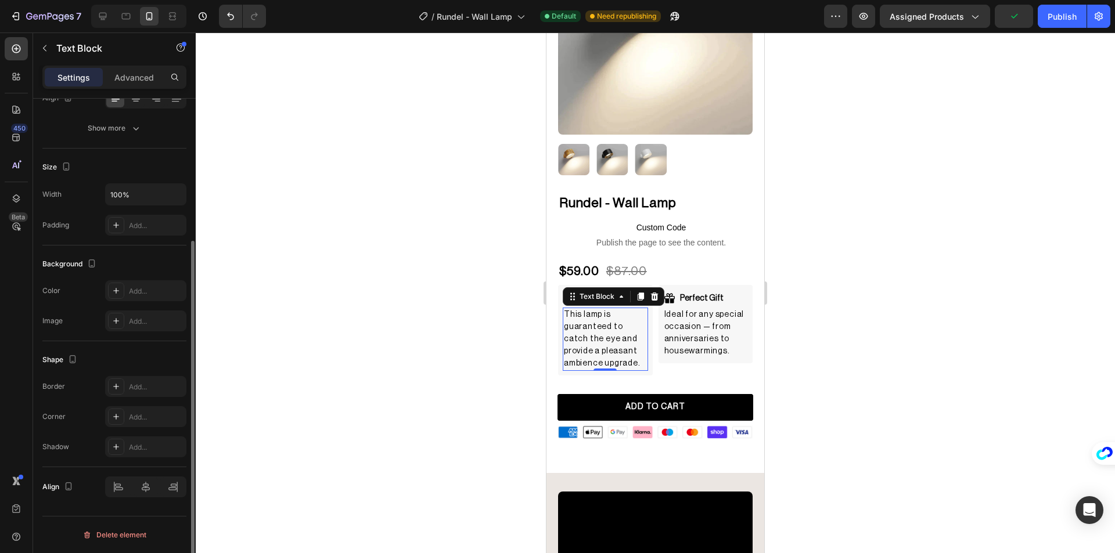
click at [352, 282] on div at bounding box center [655, 293] width 919 height 521
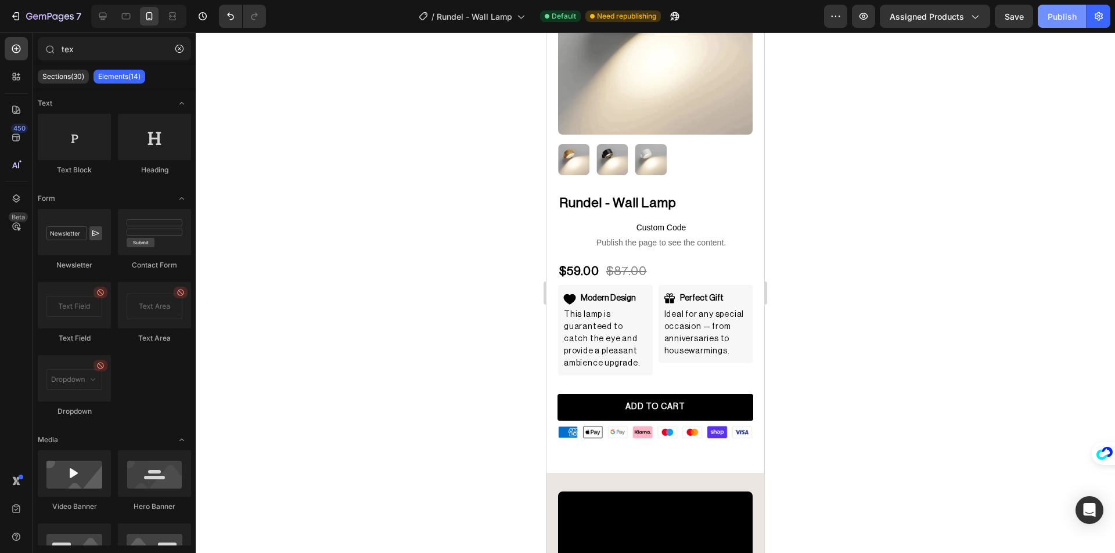
click at [1059, 20] on div "Publish" at bounding box center [1061, 16] width 29 height 12
click at [686, 264] on div "$59.00 Product Price Product Price $87.00 Product Price Product Price Row" at bounding box center [667, 271] width 218 height 18
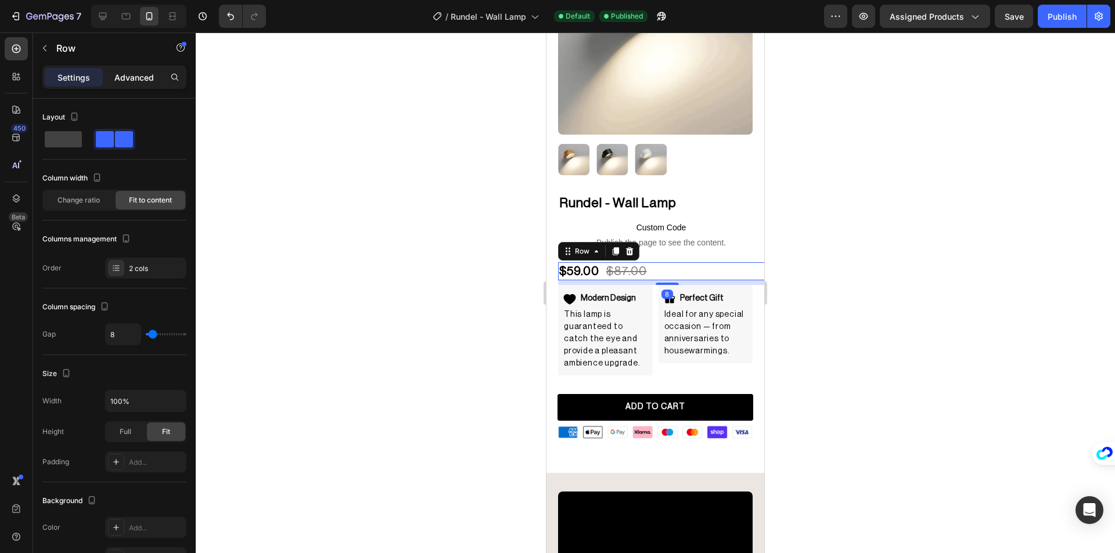
click at [121, 79] on p "Advanced" at bounding box center [133, 77] width 39 height 12
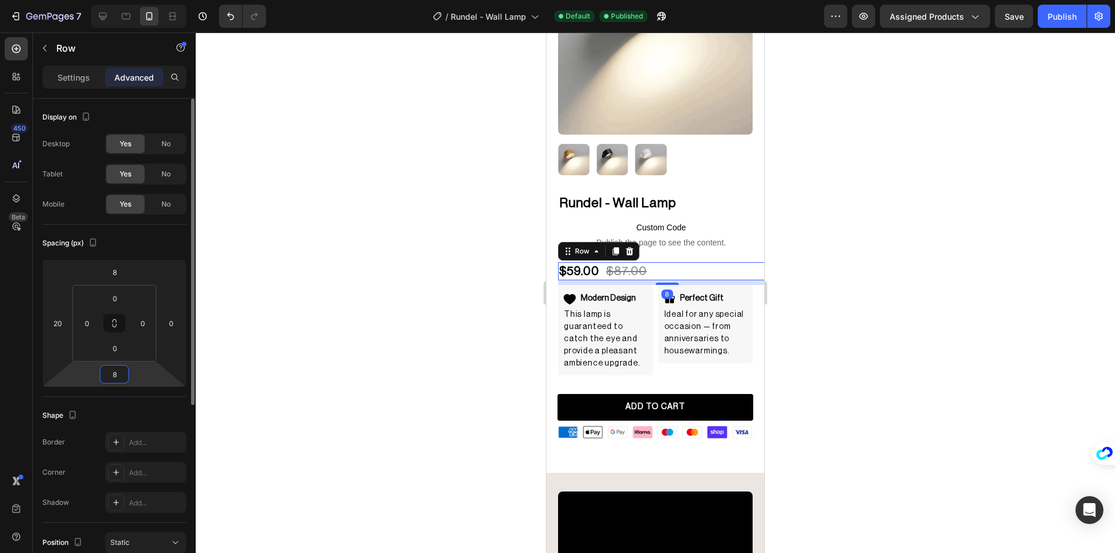
click at [110, 373] on input "8" at bounding box center [114, 374] width 23 height 17
type input "16"
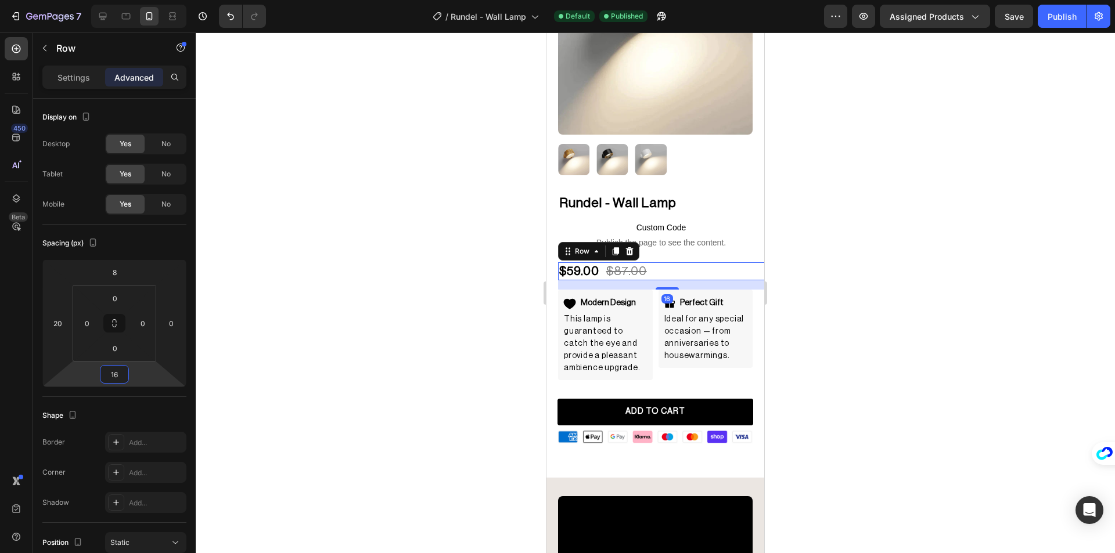
click at [340, 279] on div at bounding box center [655, 293] width 919 height 521
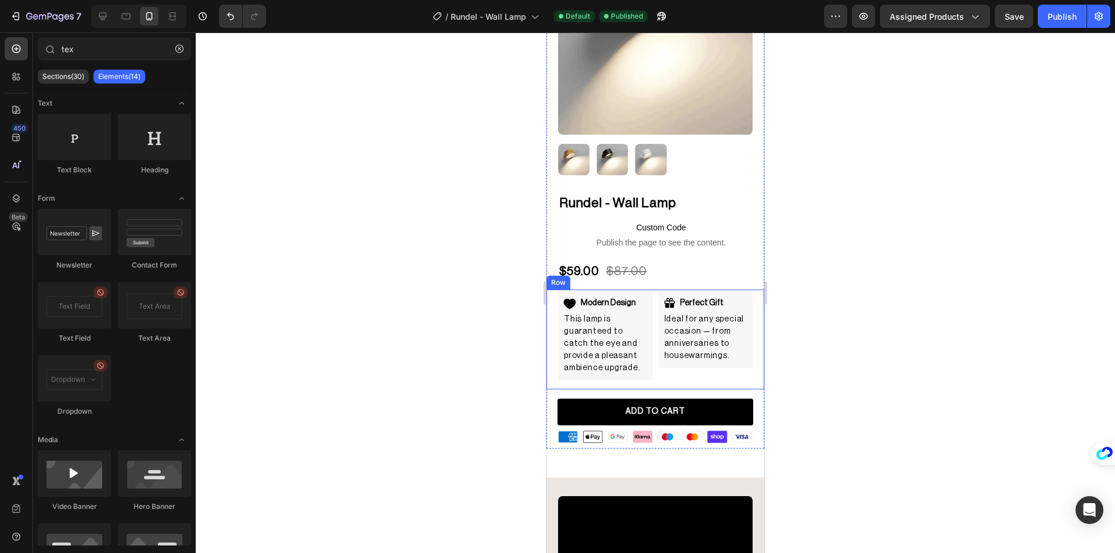
click at [673, 372] on div "Perfect Gift Item List Ideal for any special occasion — from anniversaries to h…" at bounding box center [717, 335] width 95 height 91
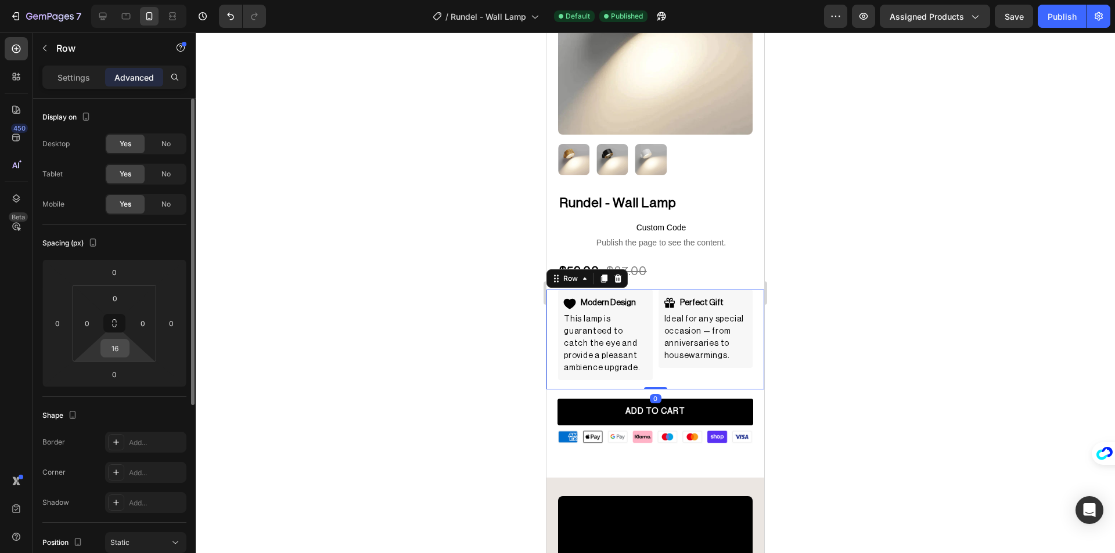
click at [121, 348] on input "16" at bounding box center [114, 348] width 23 height 17
type input "0"
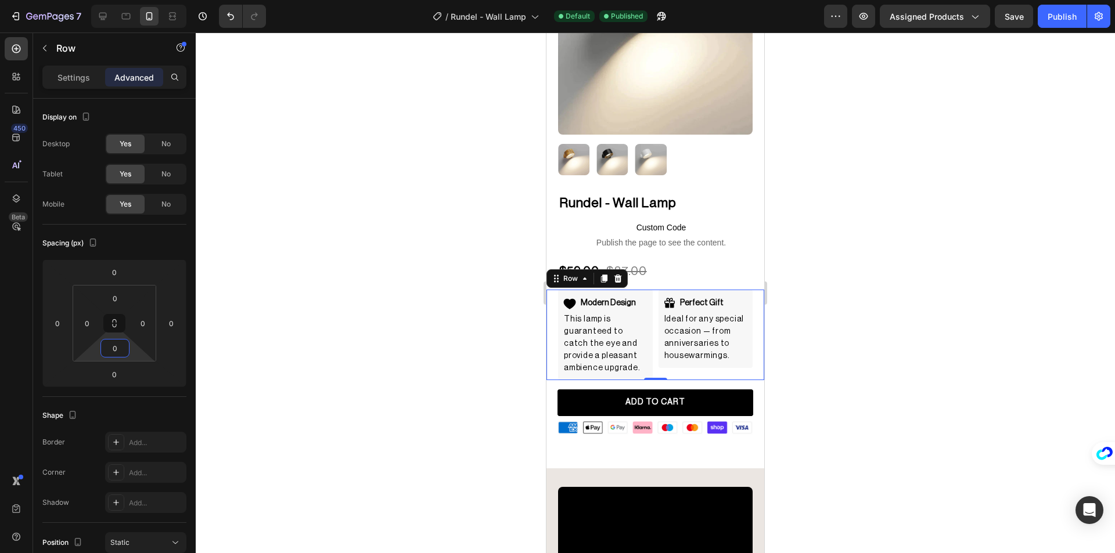
click at [327, 318] on div at bounding box center [655, 293] width 919 height 521
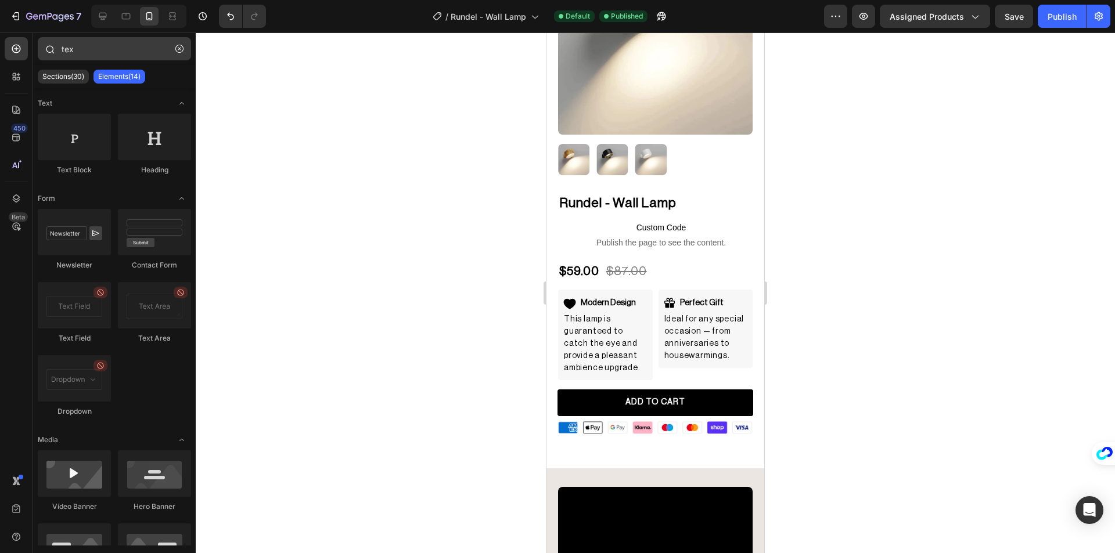
click at [181, 44] on button "button" at bounding box center [179, 48] width 19 height 19
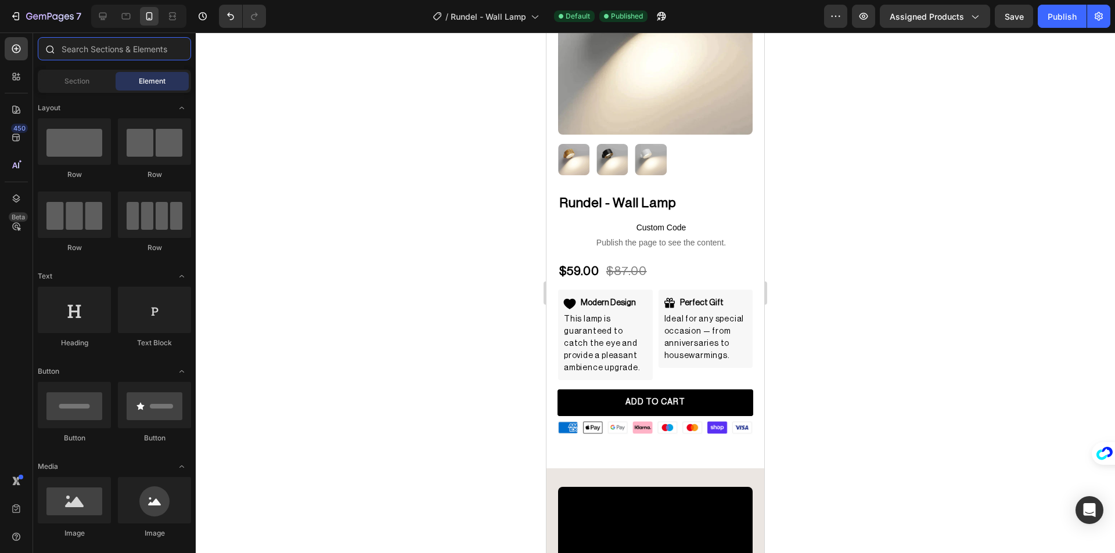
click at [125, 53] on input "text" at bounding box center [114, 48] width 153 height 23
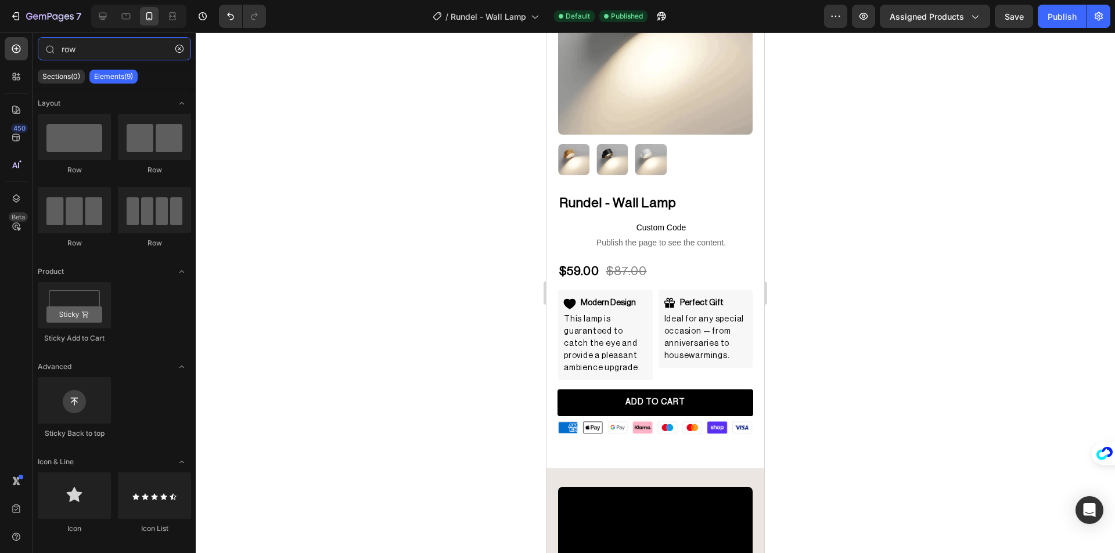
type input "row"
drag, startPoint x: 838, startPoint y: 257, endPoint x: 656, endPoint y: 373, distance: 215.4
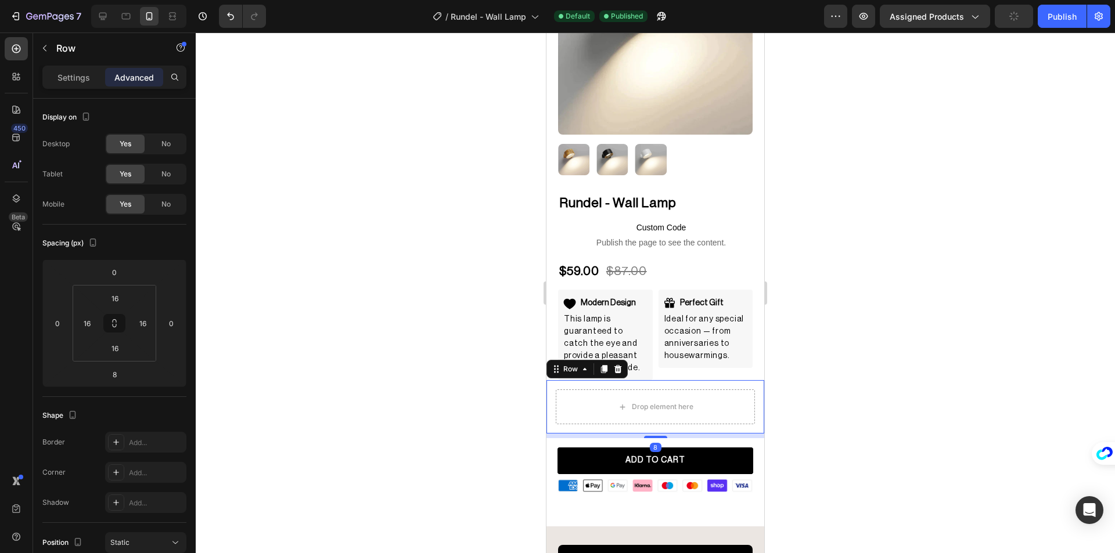
click at [370, 323] on div at bounding box center [655, 293] width 919 height 521
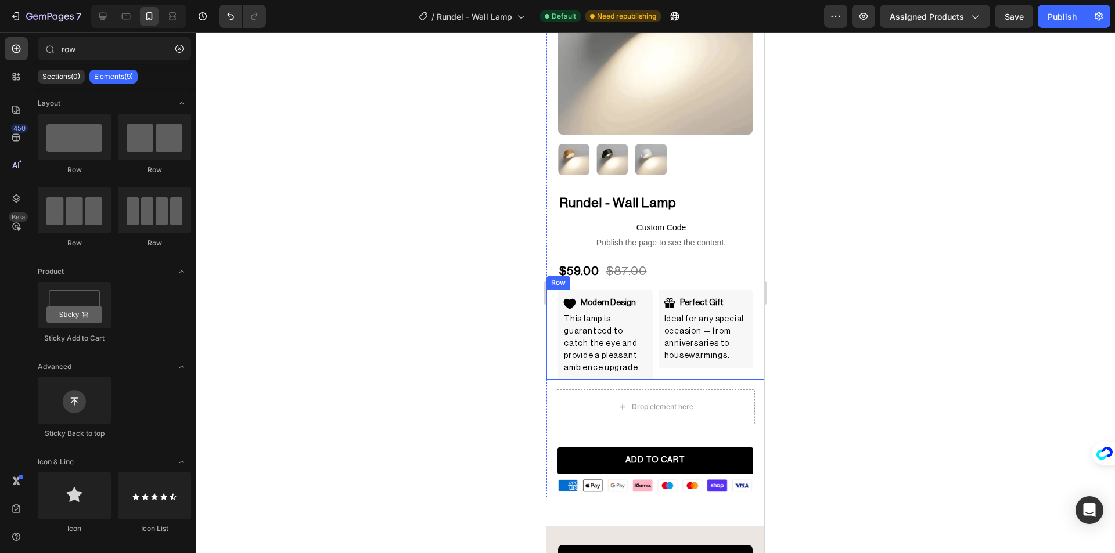
click at [550, 322] on div "Modern Design Item List This lamp is guaranteed to catch the eye and provide a …" at bounding box center [593, 335] width 95 height 91
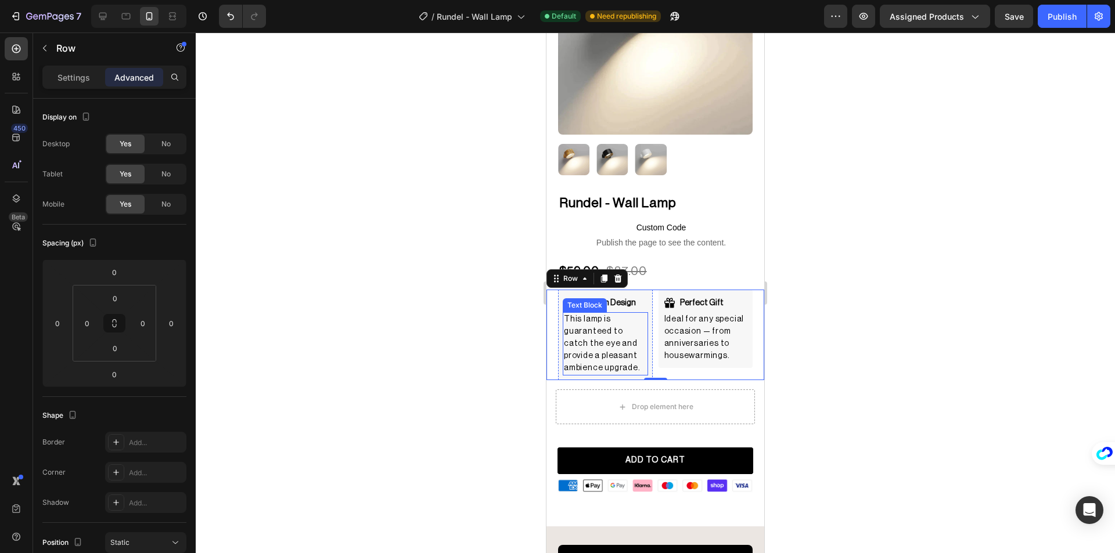
click at [643, 312] on div "This lamp is guaranteed to catch the eye and provide a pleasant ambience upgrad…" at bounding box center [605, 343] width 85 height 63
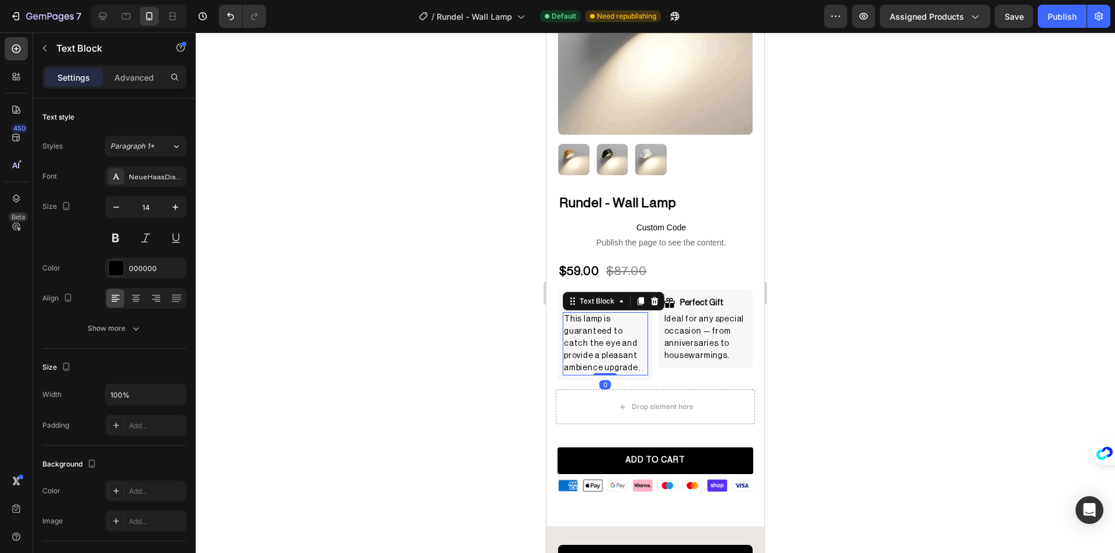
drag, startPoint x: 471, startPoint y: 295, endPoint x: 539, endPoint y: 292, distance: 68.0
click at [471, 294] on div at bounding box center [655, 293] width 919 height 521
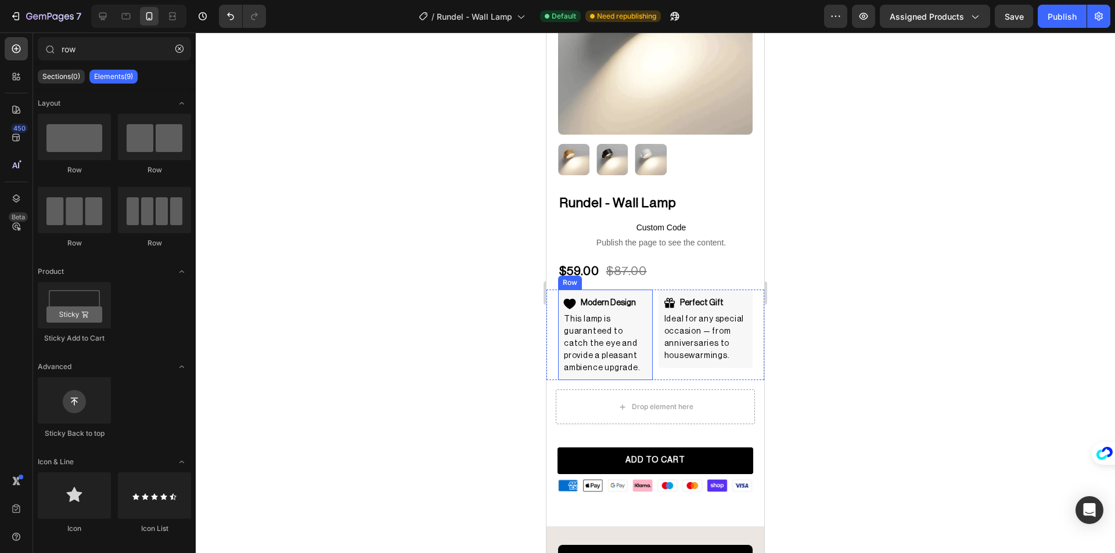
click at [560, 290] on div "Modern Design Item List This lamp is guaranteed to catch the eye and provide a …" at bounding box center [605, 335] width 95 height 91
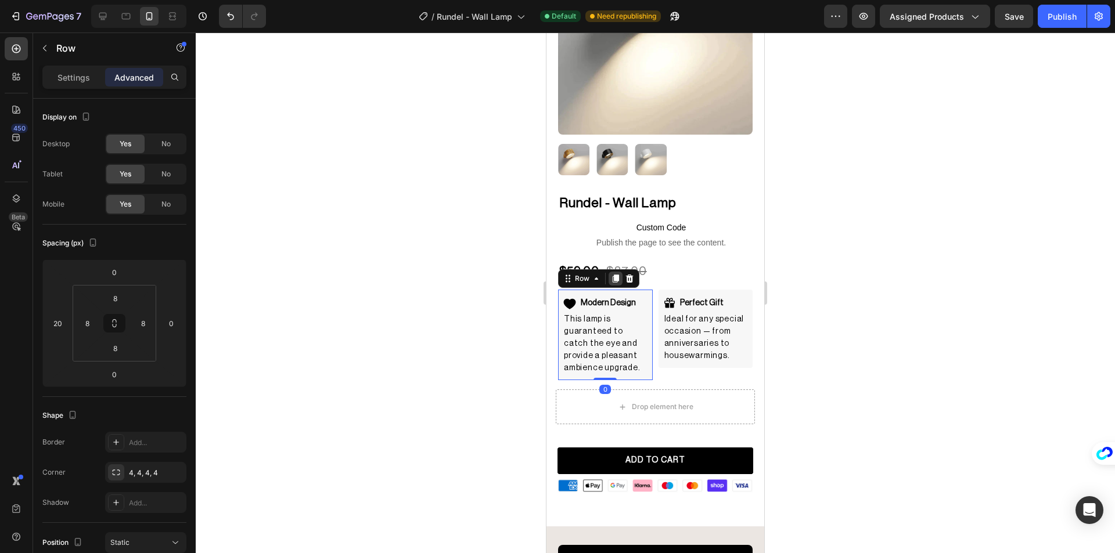
click at [615, 275] on icon at bounding box center [616, 279] width 6 height 8
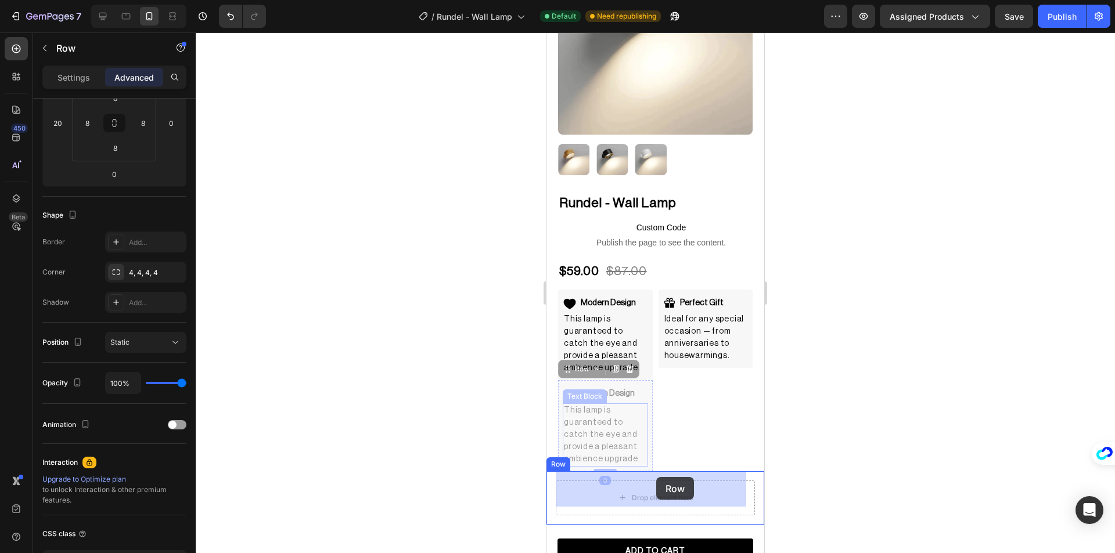
drag, startPoint x: 567, startPoint y: 359, endPoint x: 656, endPoint y: 477, distance: 148.0
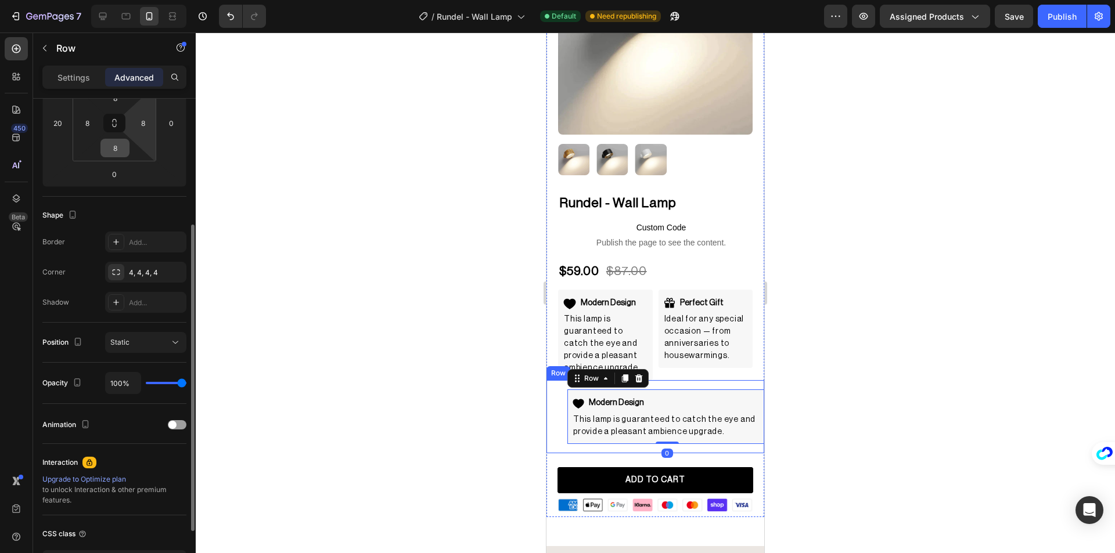
scroll to position [84, 0]
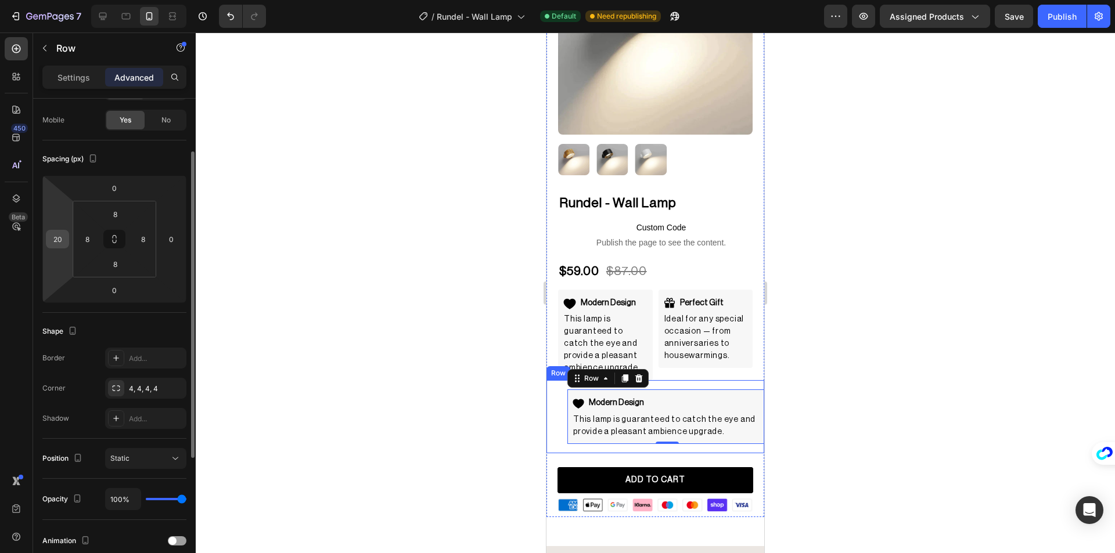
click at [60, 239] on input "20" at bounding box center [57, 239] width 17 height 17
click at [60, 239] on input "0" at bounding box center [57, 239] width 17 height 17
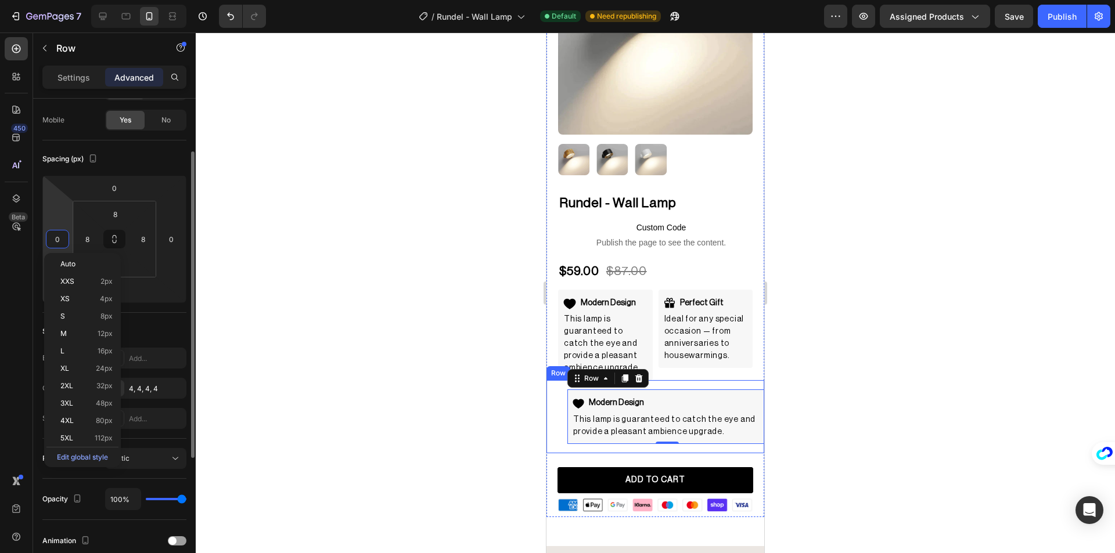
click at [60, 239] on input "0" at bounding box center [57, 239] width 17 height 17
type input "0"
click at [390, 308] on div at bounding box center [655, 293] width 919 height 521
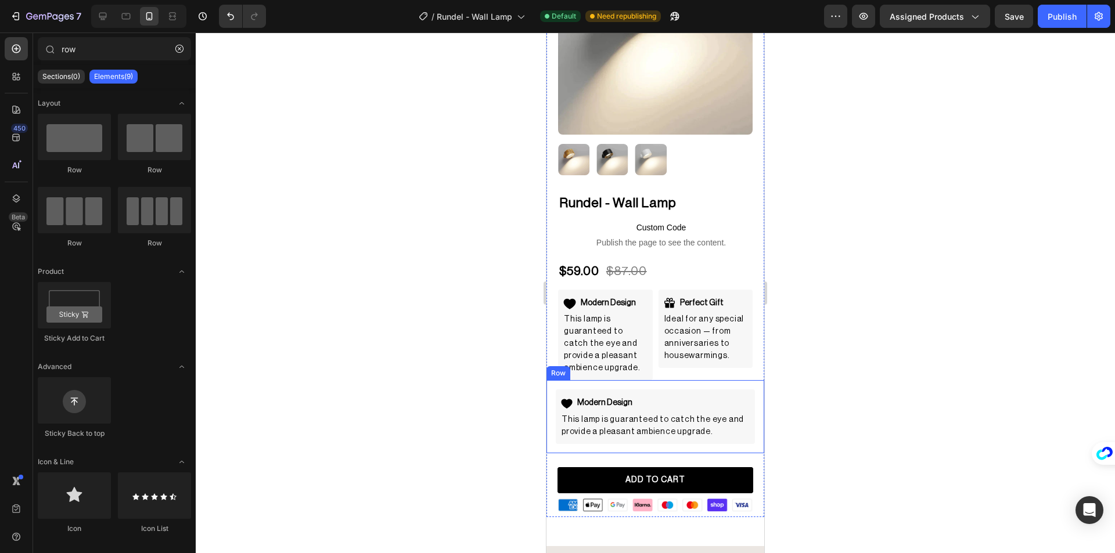
click at [389, 314] on div at bounding box center [655, 293] width 919 height 521
click at [669, 390] on div "Modern Design Item List This lamp is guaranteed to catch the eye and provide a …" at bounding box center [655, 417] width 199 height 54
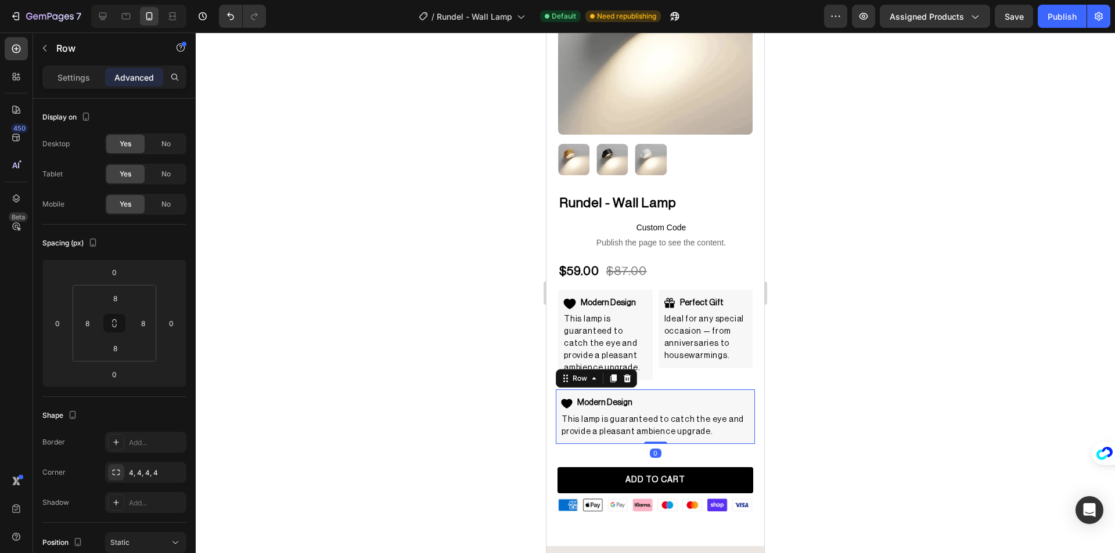
click at [415, 350] on div at bounding box center [655, 293] width 919 height 521
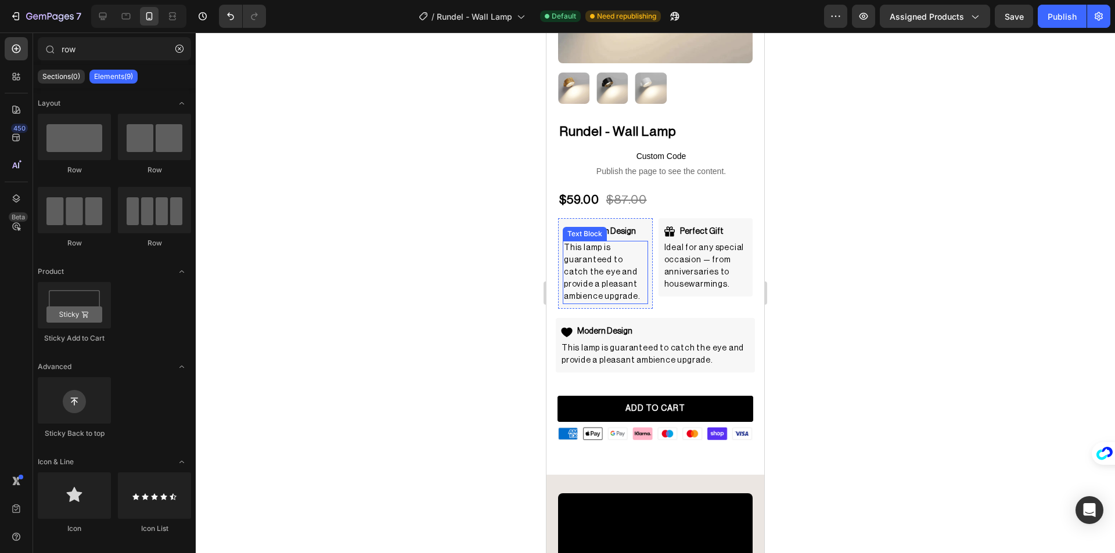
scroll to position [116, 0]
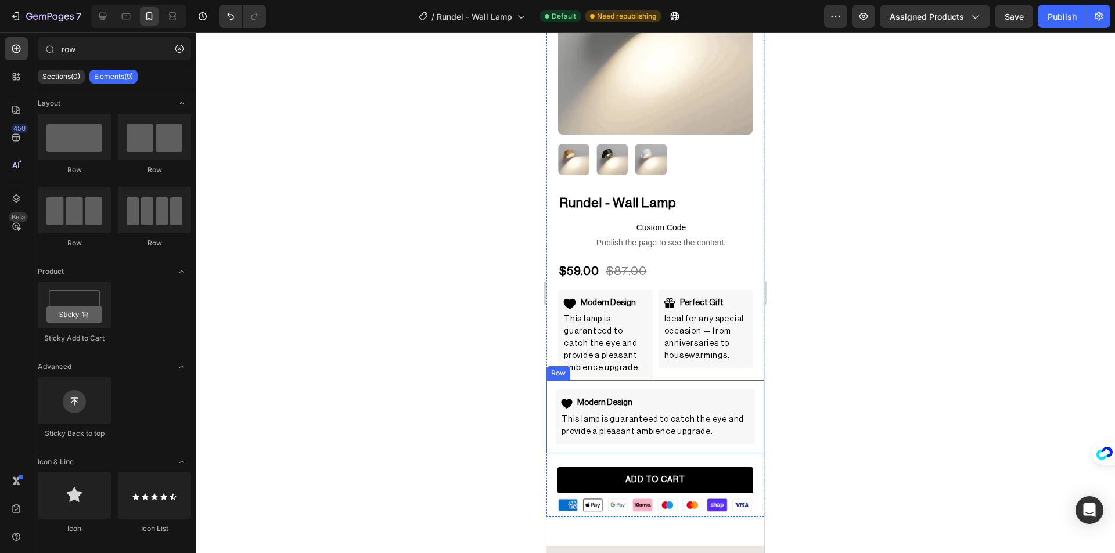
click at [552, 411] on div "Modern Design Item List This lamp is guaranteed to catch the eye and provide a …" at bounding box center [655, 416] width 218 height 73
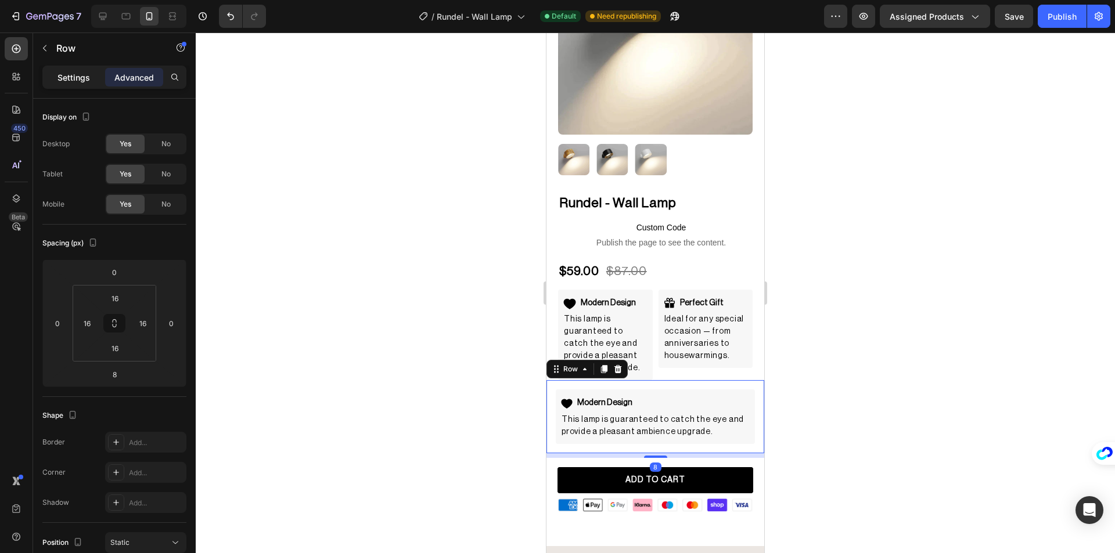
click at [71, 80] on p "Settings" at bounding box center [73, 77] width 33 height 12
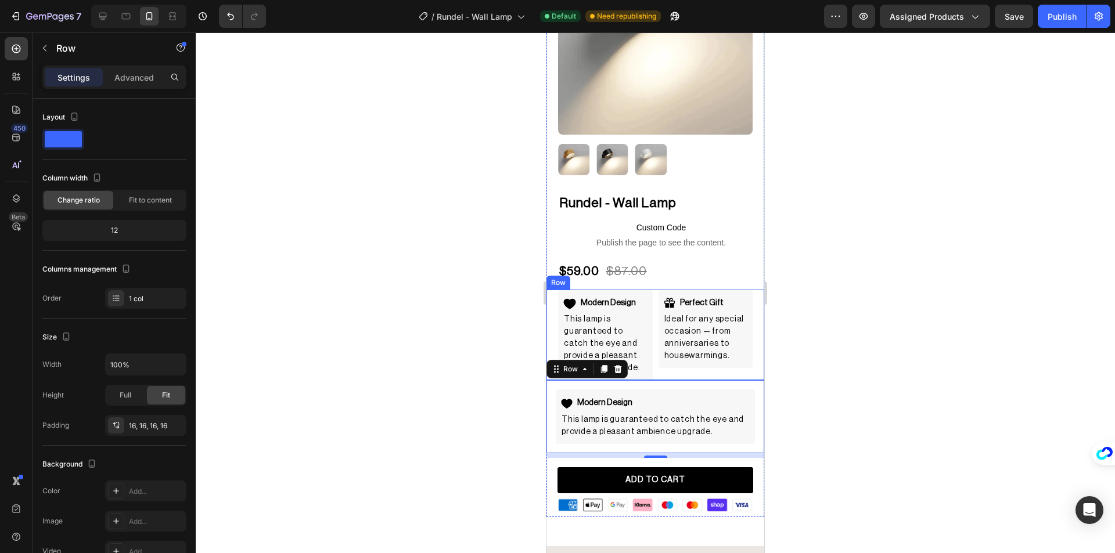
click at [549, 312] on div "Modern Design Item List This lamp is guaranteed to catch the eye and provide a …" at bounding box center [593, 335] width 95 height 91
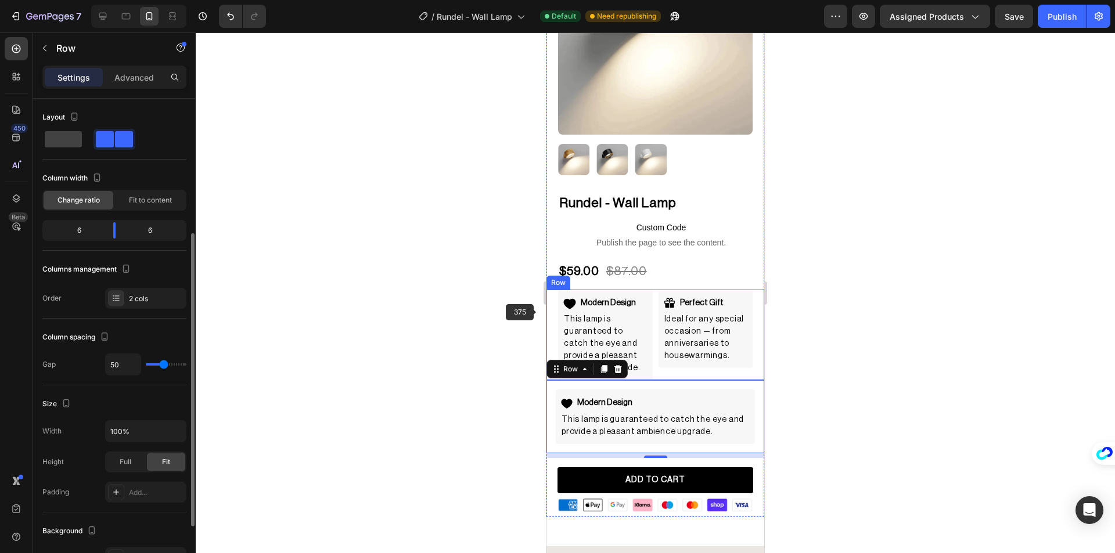
scroll to position [84, 0]
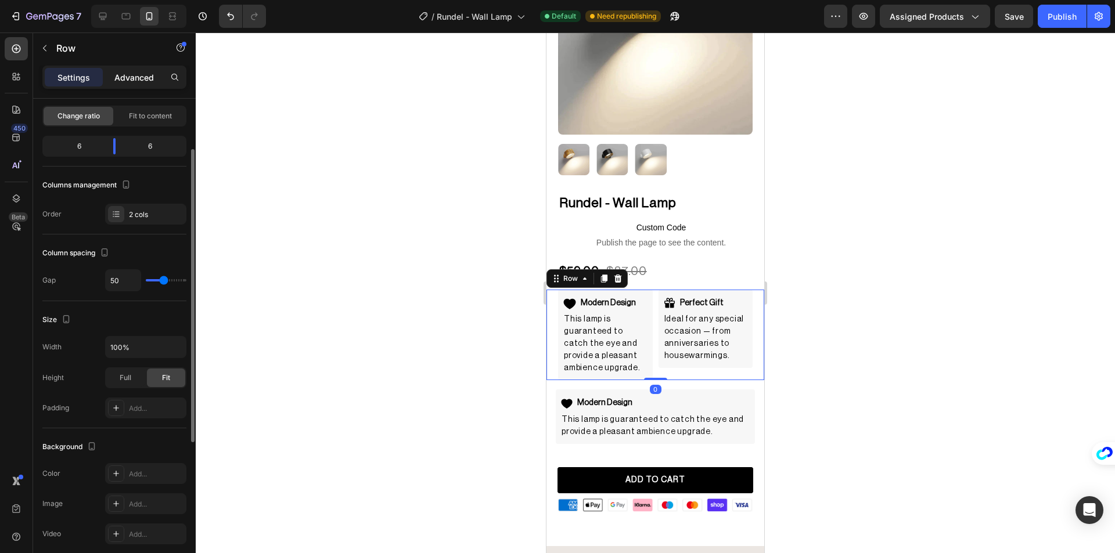
click at [127, 77] on p "Advanced" at bounding box center [133, 77] width 39 height 12
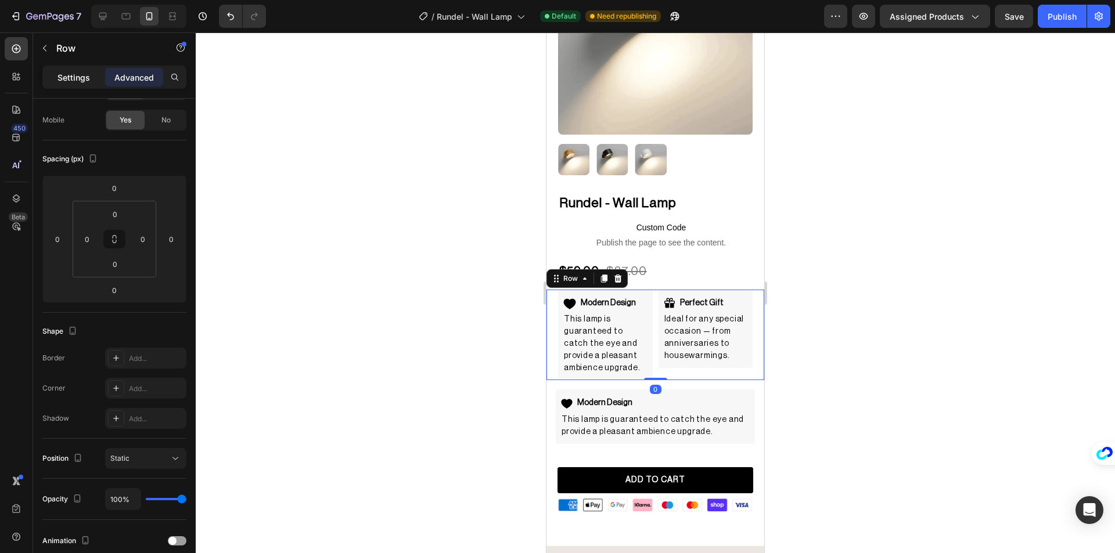
click at [70, 82] on p "Settings" at bounding box center [73, 77] width 33 height 12
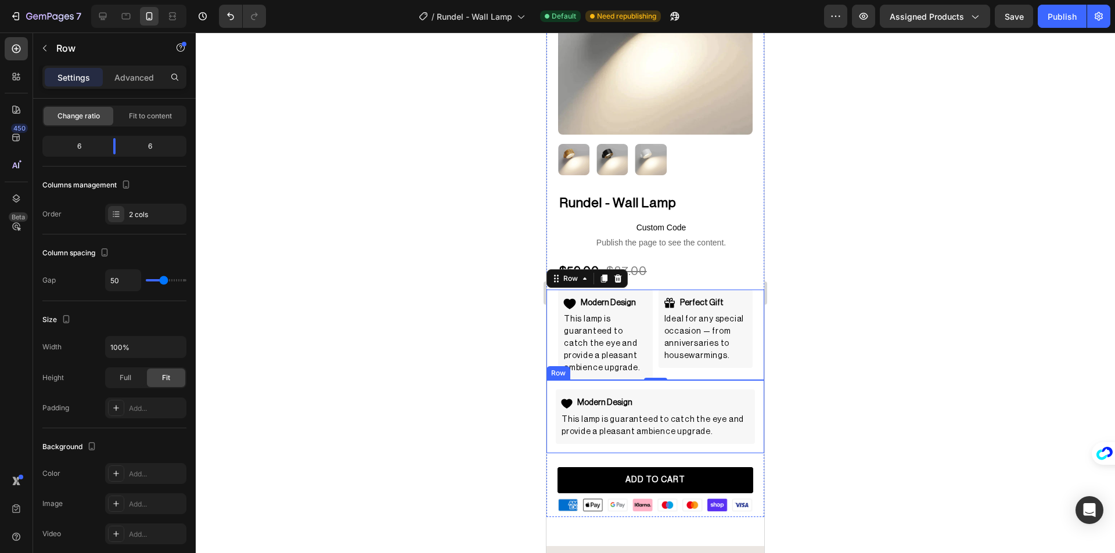
click at [548, 401] on div "Modern Design Item List This lamp is guaranteed to catch the eye and provide a …" at bounding box center [655, 416] width 218 height 73
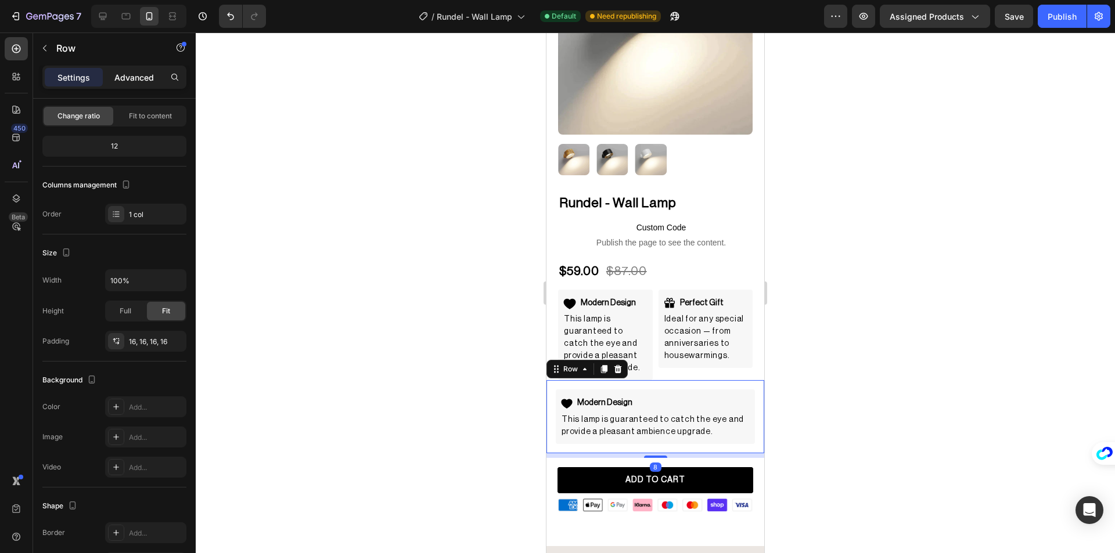
click at [132, 81] on p "Advanced" at bounding box center [133, 77] width 39 height 12
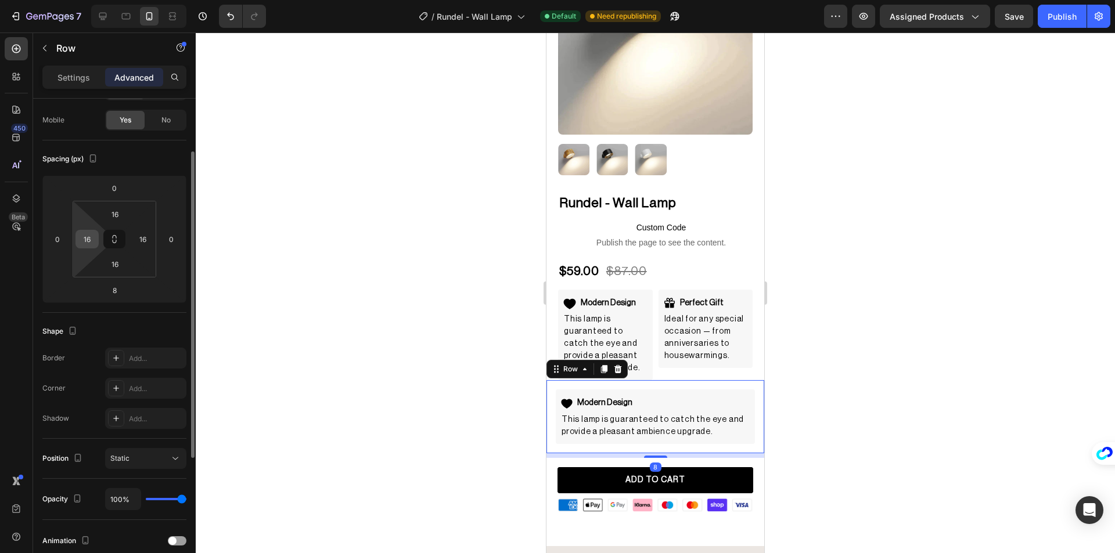
click at [87, 239] on input "16" at bounding box center [86, 239] width 17 height 17
type input "20"
click at [139, 239] on input "16" at bounding box center [142, 239] width 17 height 17
type input "0"
click at [115, 216] on input "16" at bounding box center [114, 214] width 23 height 17
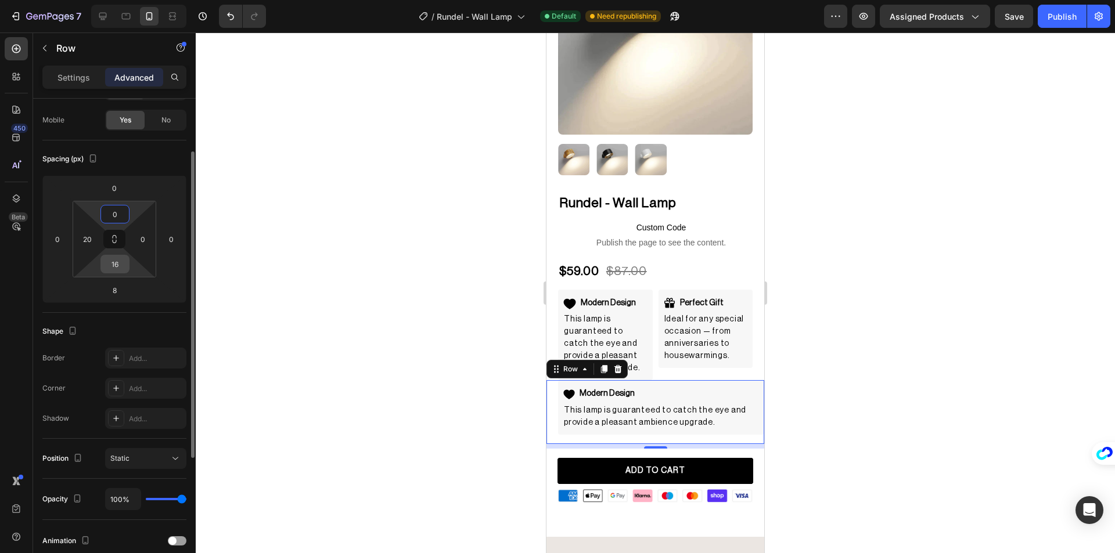
type input "0"
click at [114, 258] on input "16" at bounding box center [114, 263] width 23 height 17
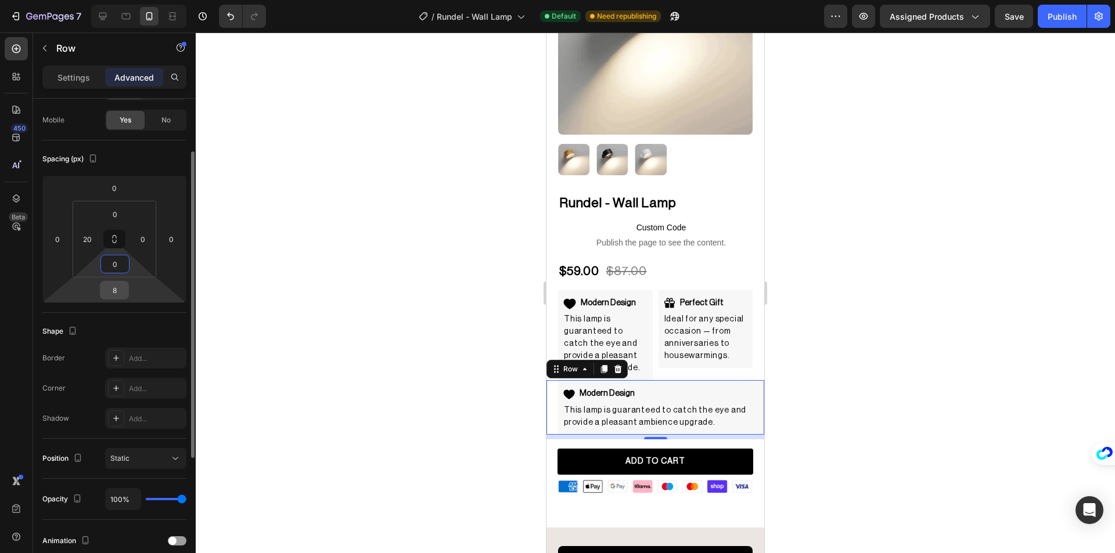
type input "0"
click at [118, 285] on input "8" at bounding box center [114, 290] width 23 height 17
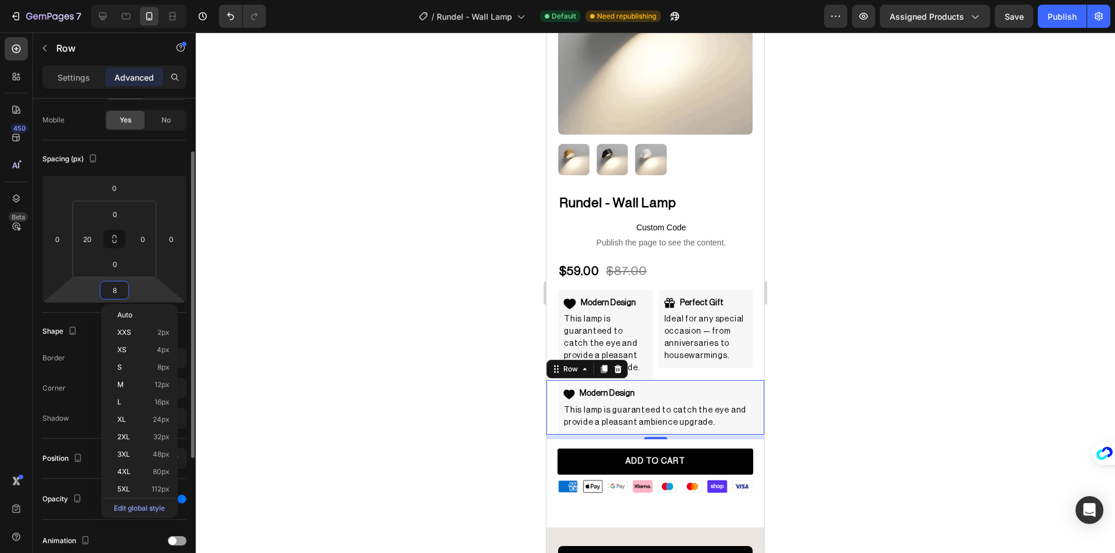
type input "0"
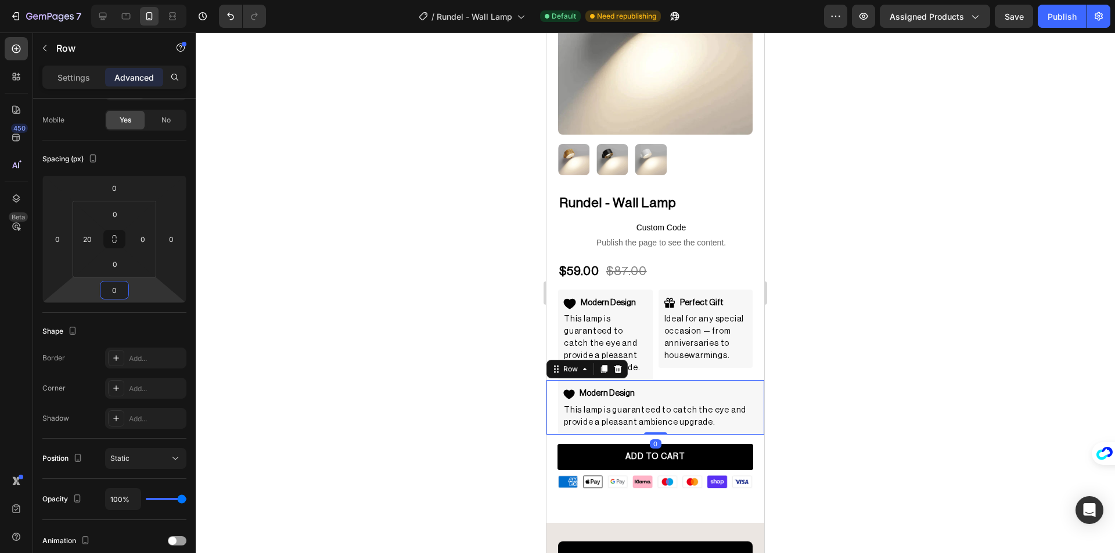
click at [346, 323] on div at bounding box center [655, 293] width 919 height 521
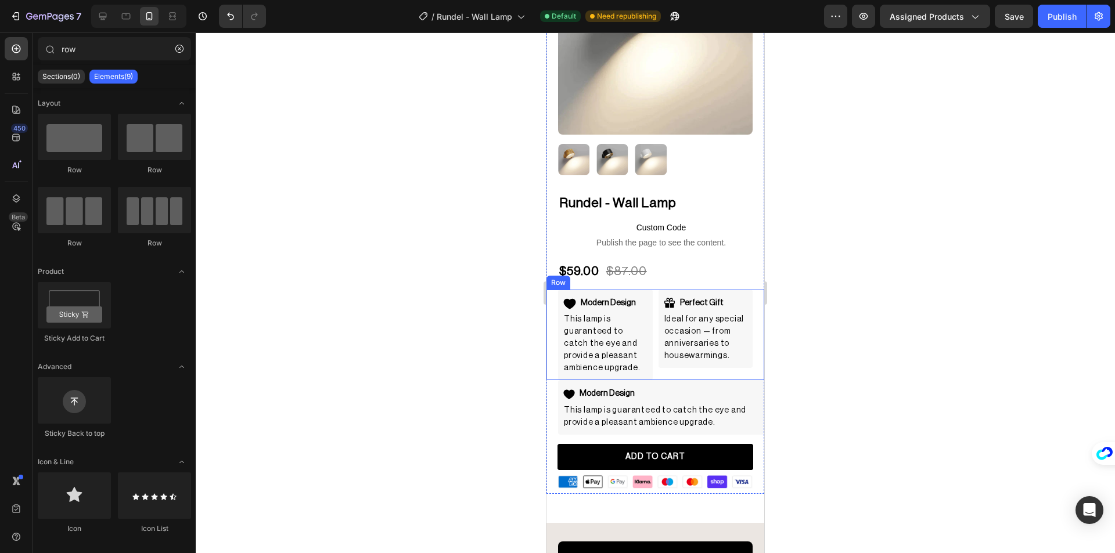
click at [651, 365] on div "Modern Design Item List This lamp is guaranteed to catch the eye and provide a …" at bounding box center [655, 335] width 218 height 91
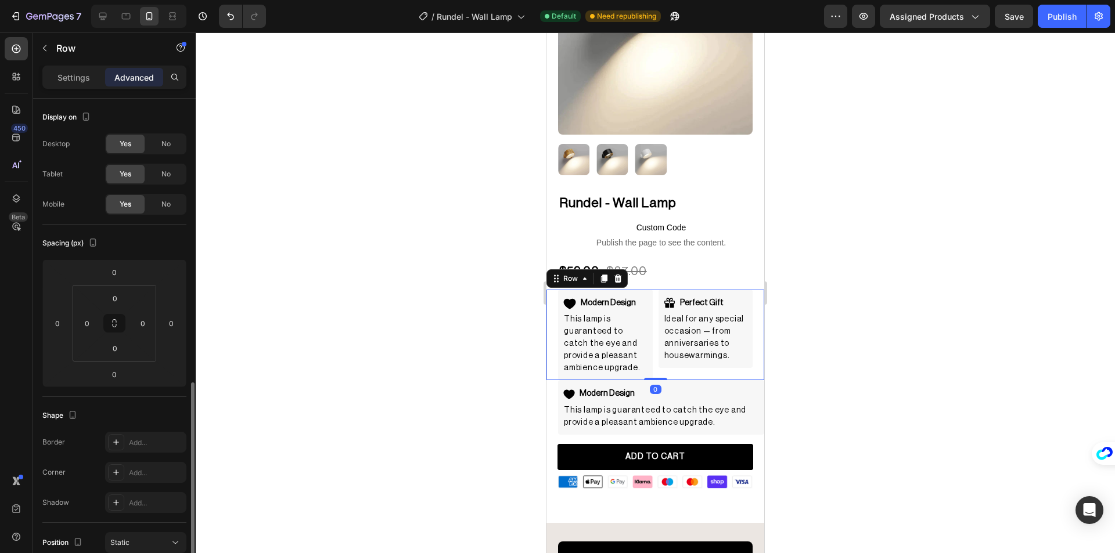
scroll to position [232, 0]
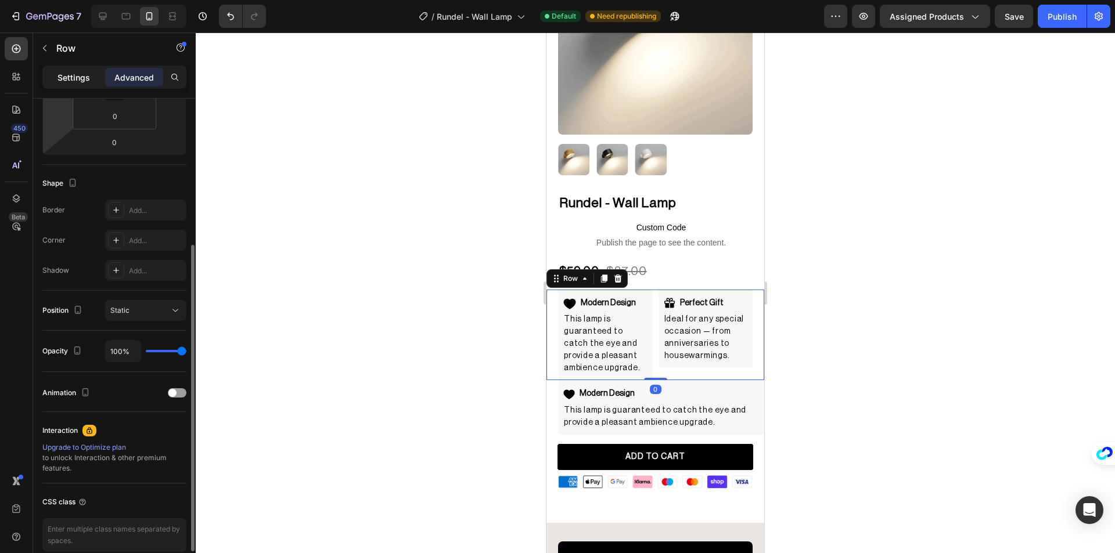
click at [59, 74] on p "Settings" at bounding box center [73, 77] width 33 height 12
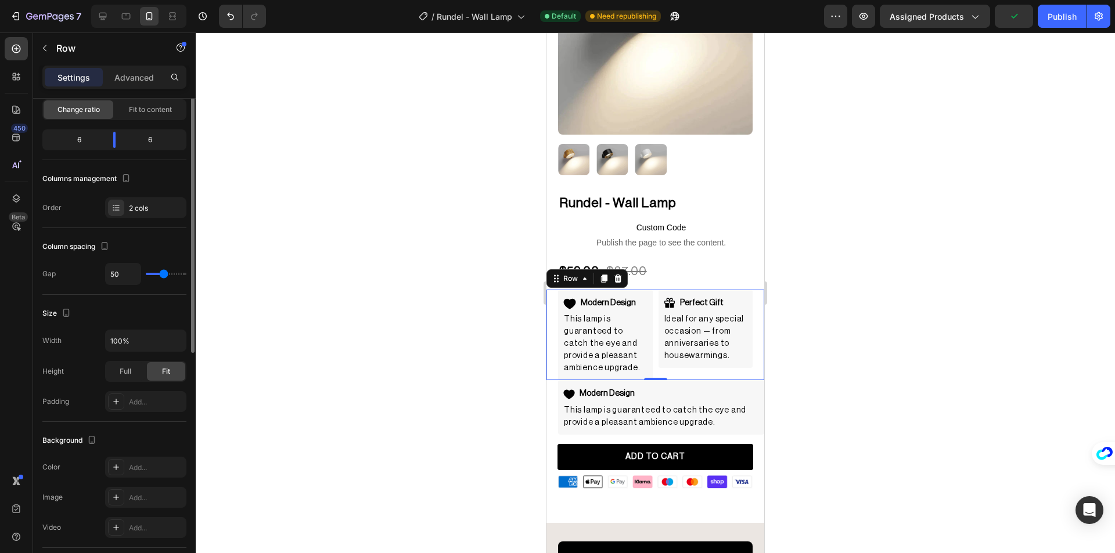
scroll to position [33, 0]
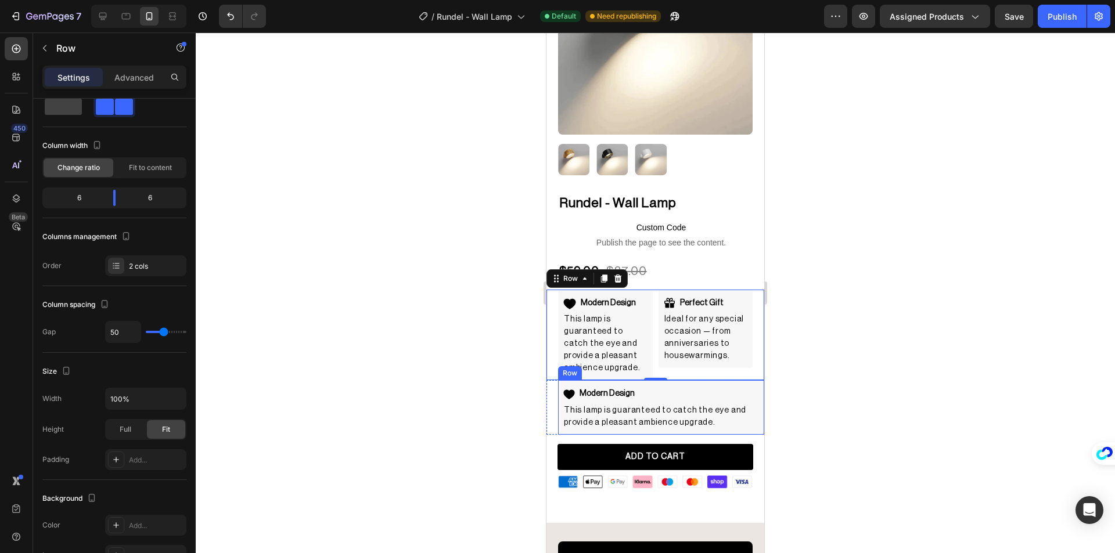
click at [682, 380] on div "Modern Design Item List This lamp is guaranteed to catch the eye and provide a …" at bounding box center [661, 407] width 206 height 54
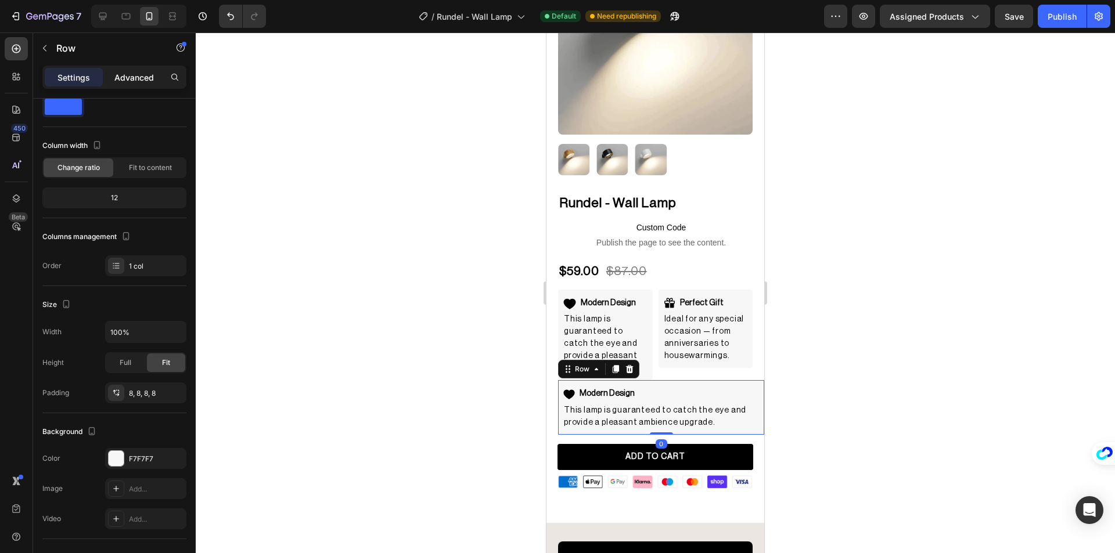
click at [129, 81] on p "Advanced" at bounding box center [133, 77] width 39 height 12
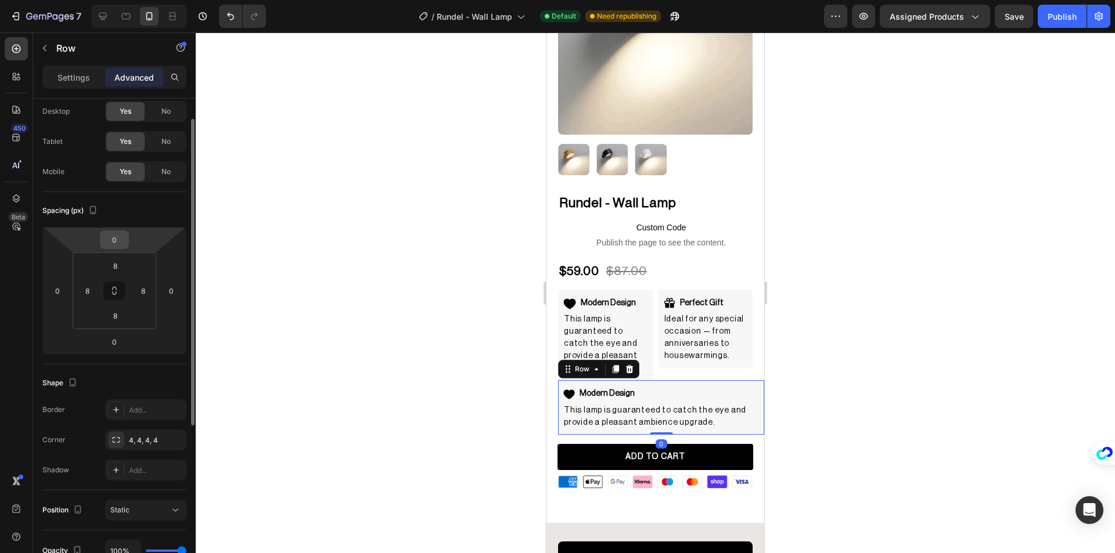
click at [114, 239] on input "0" at bounding box center [114, 239] width 23 height 17
type input "4"
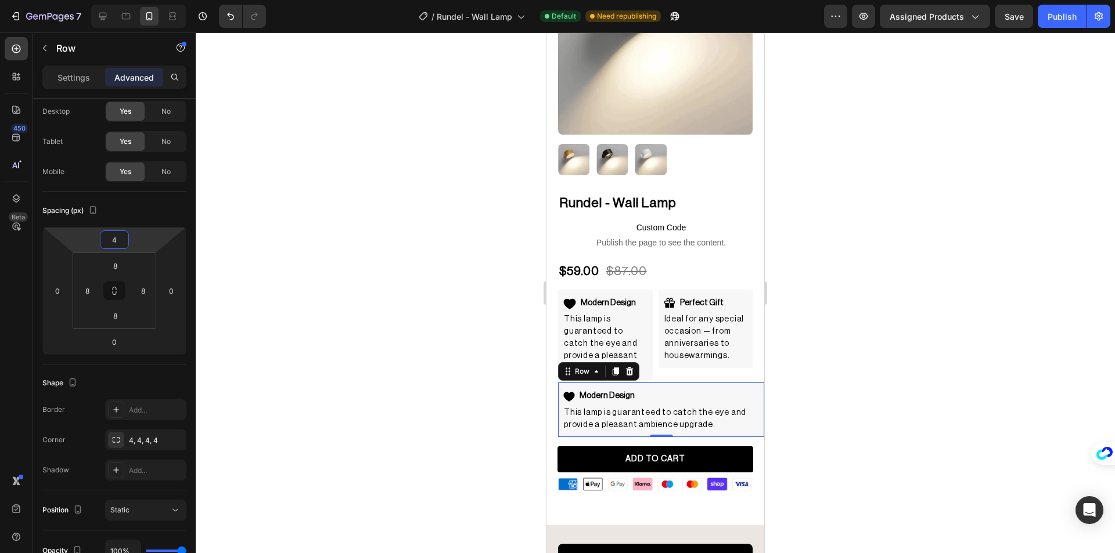
click at [313, 243] on div at bounding box center [655, 293] width 919 height 521
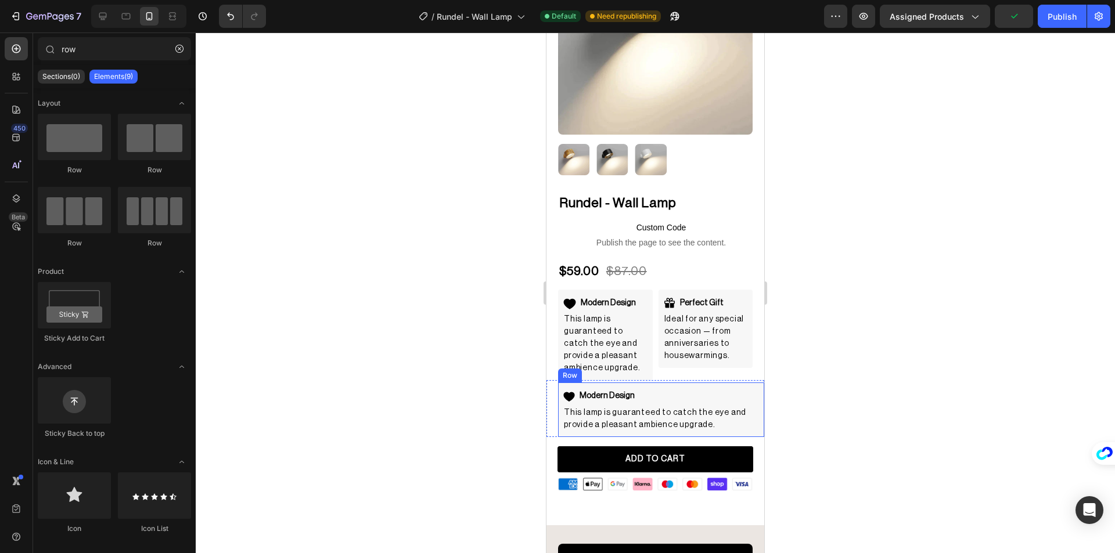
click at [695, 383] on div "Modern Design Item List This lamp is guaranteed to catch the eye and provide a …" at bounding box center [661, 410] width 206 height 54
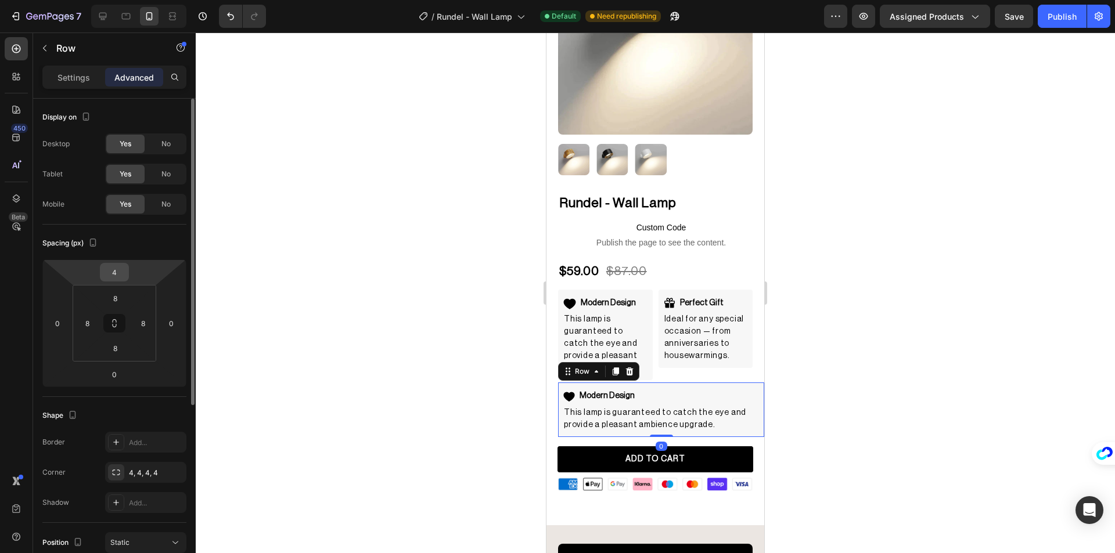
click at [108, 272] on input "4" at bounding box center [114, 272] width 23 height 17
type input "8"
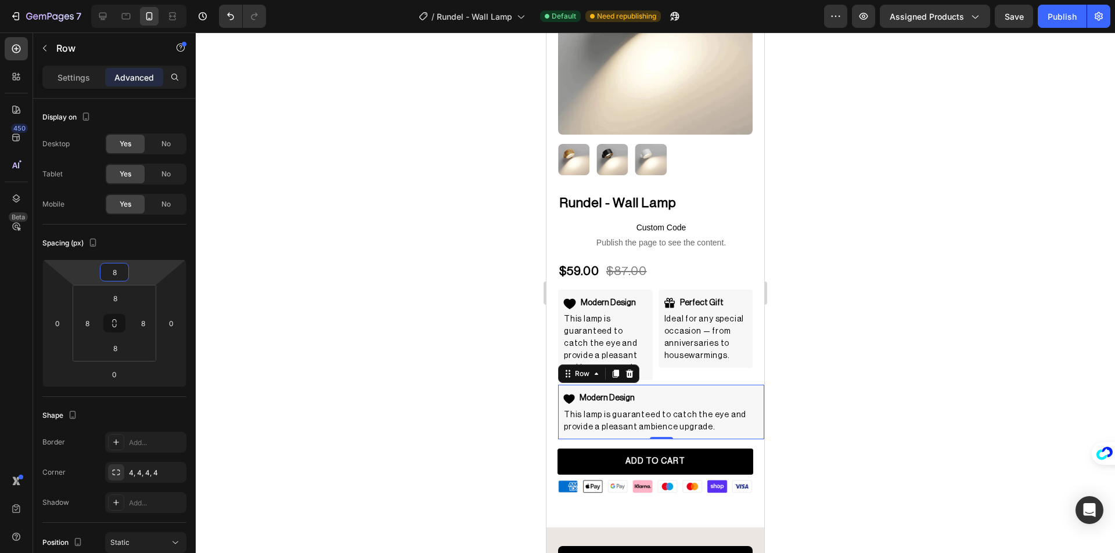
click at [375, 286] on div at bounding box center [655, 293] width 919 height 521
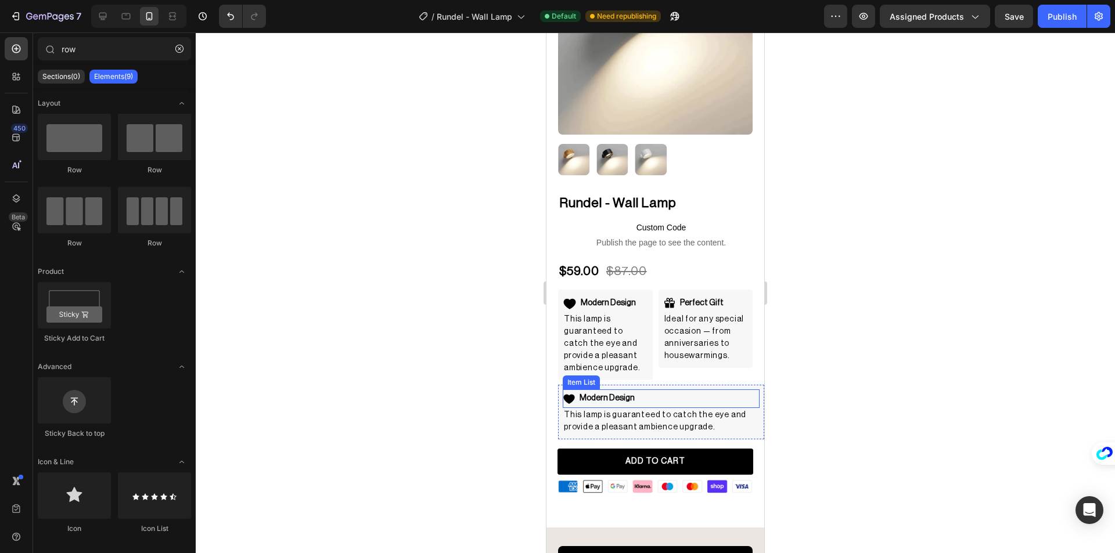
click at [597, 391] on p "Modern Design" at bounding box center [606, 398] width 55 height 15
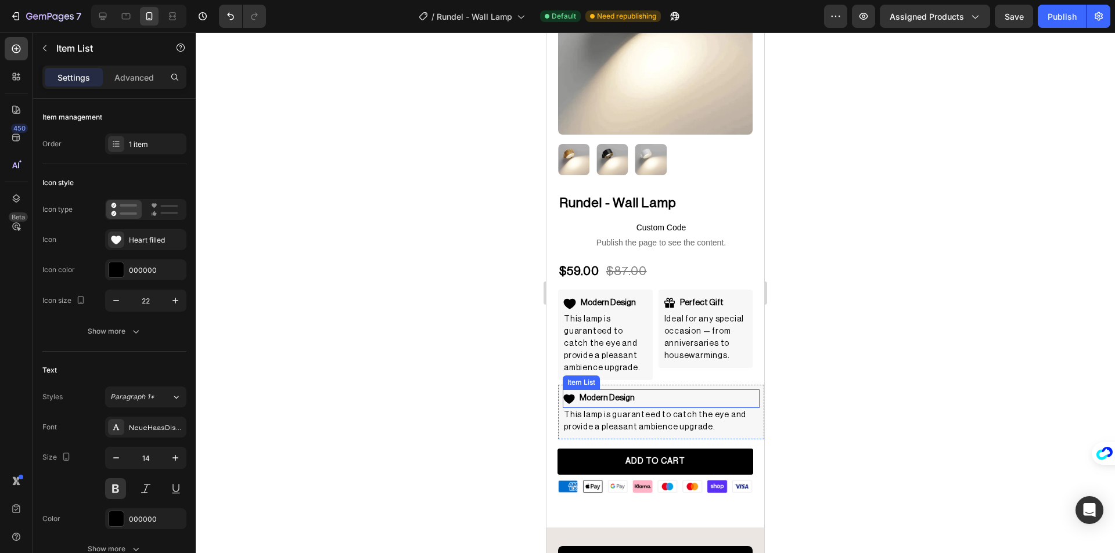
click at [597, 391] on p "Modern Design" at bounding box center [606, 398] width 55 height 15
click at [471, 365] on div at bounding box center [655, 293] width 919 height 521
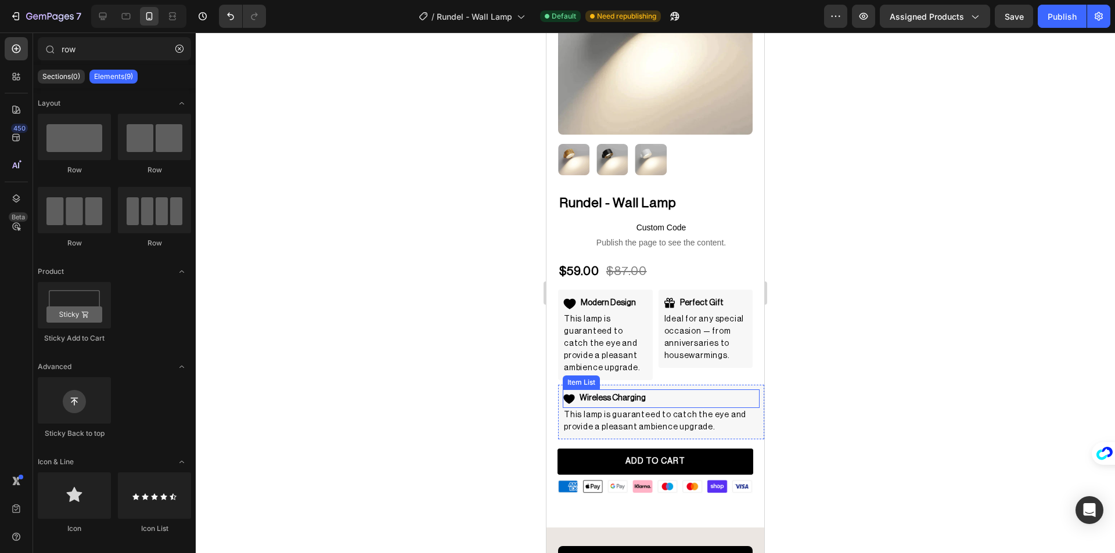
click at [570, 395] on icon at bounding box center [568, 399] width 11 height 9
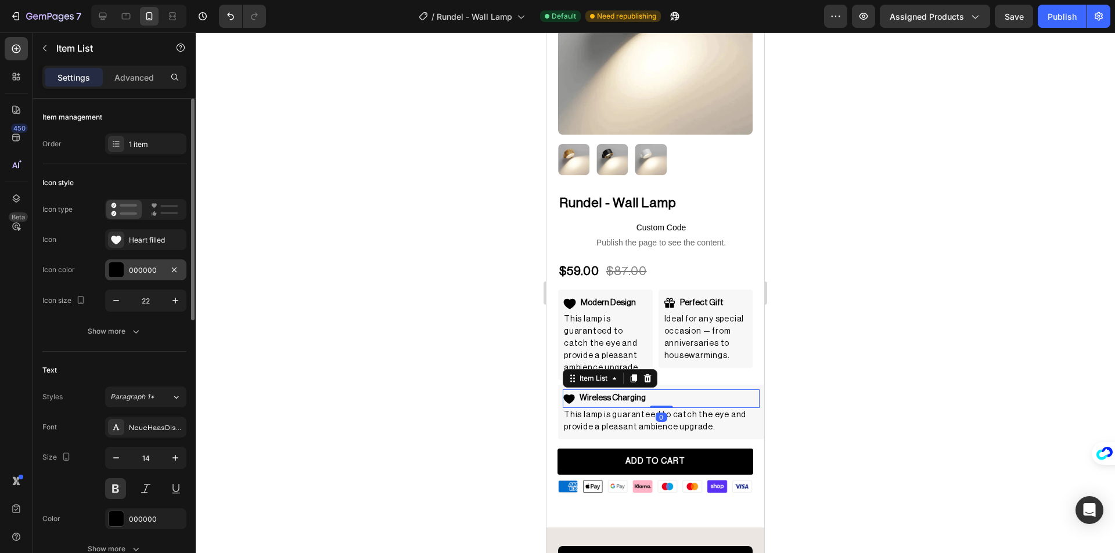
click at [117, 267] on div at bounding box center [116, 269] width 15 height 15
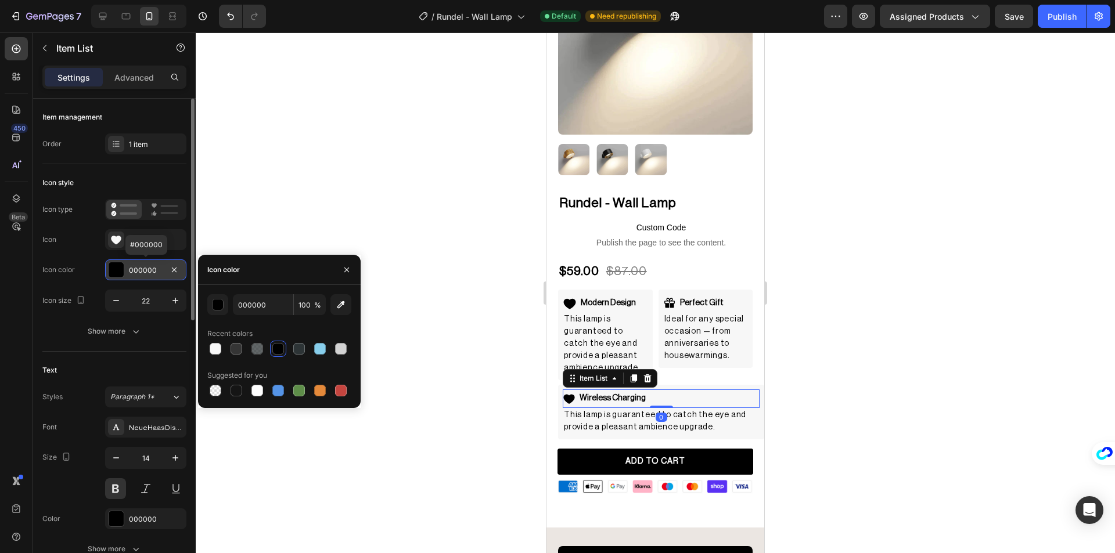
click at [114, 267] on div at bounding box center [116, 269] width 15 height 15
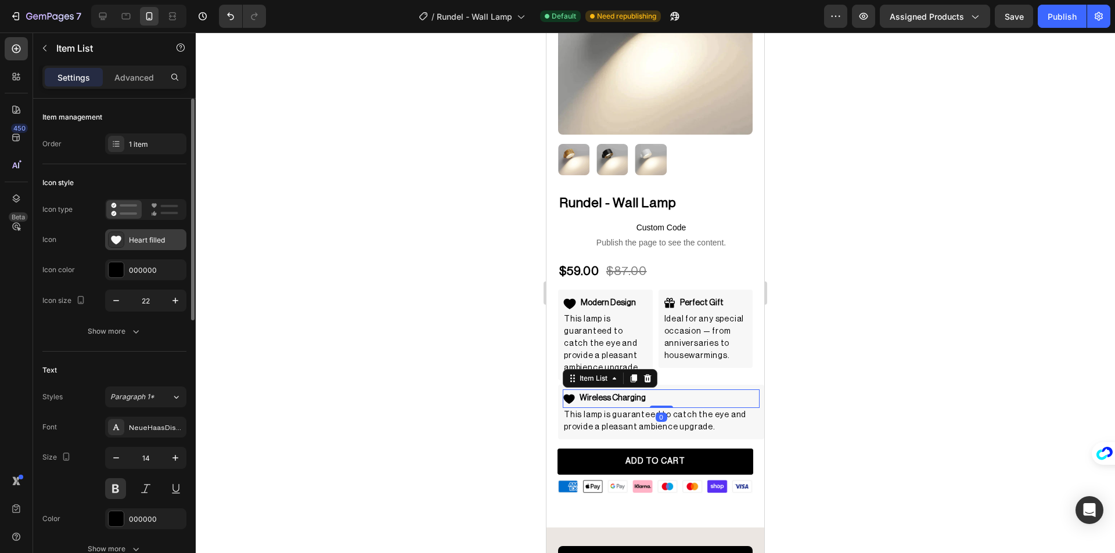
click at [116, 242] on icon at bounding box center [116, 240] width 10 height 9
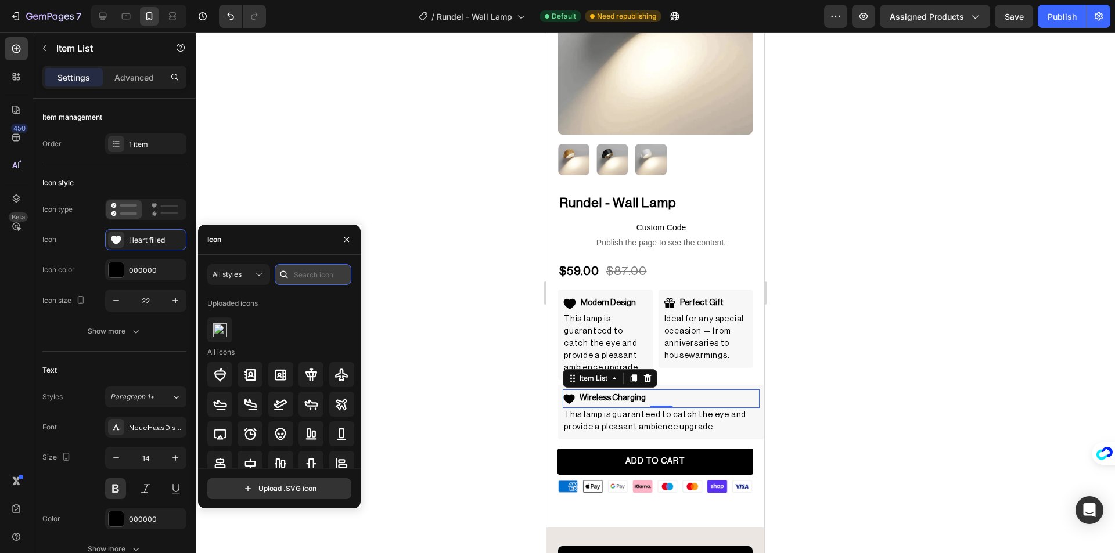
click at [312, 274] on input "text" at bounding box center [313, 274] width 77 height 21
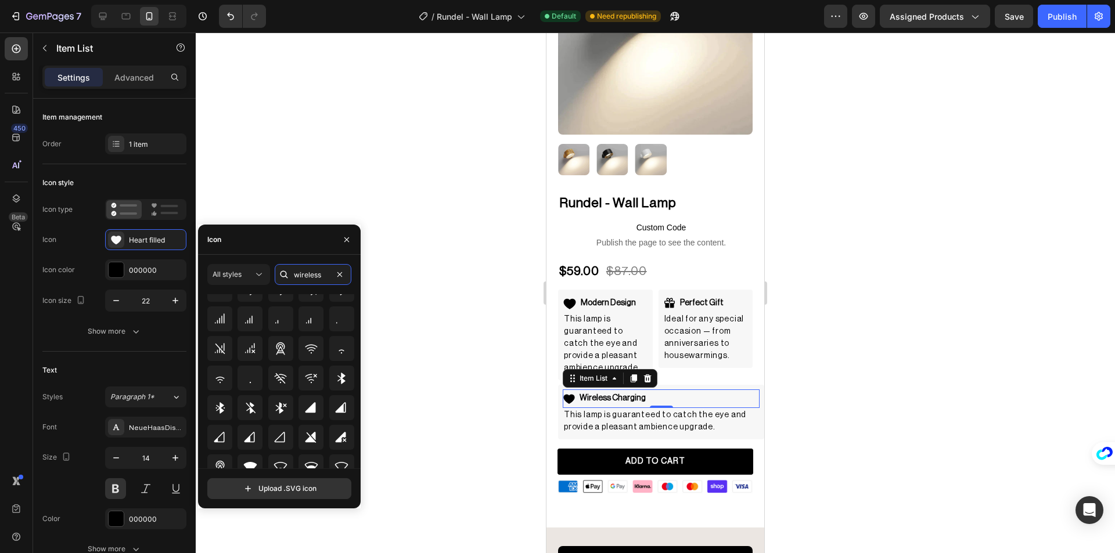
scroll to position [253, 0]
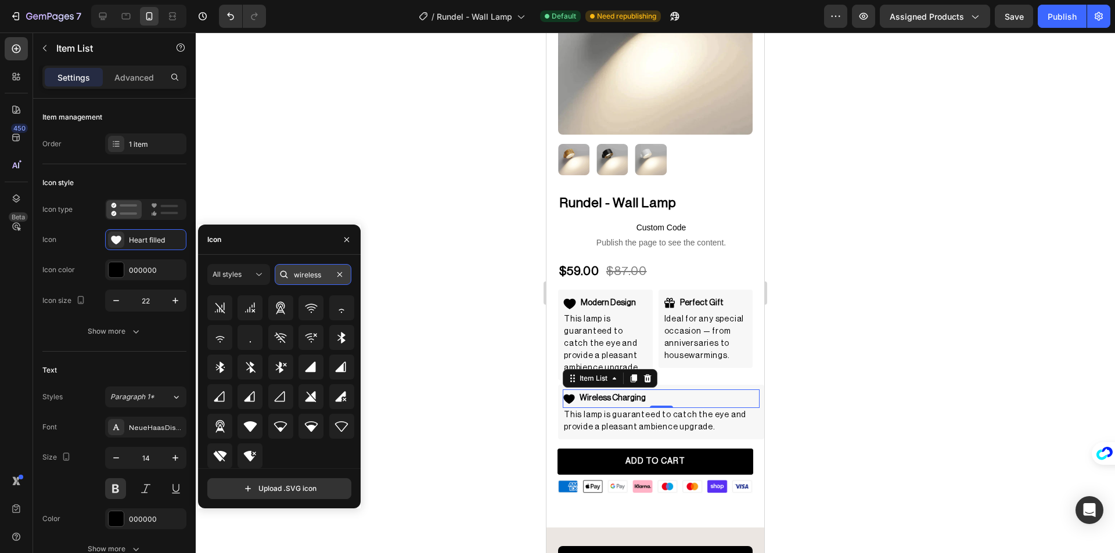
click at [305, 271] on input "wireless" at bounding box center [313, 274] width 77 height 21
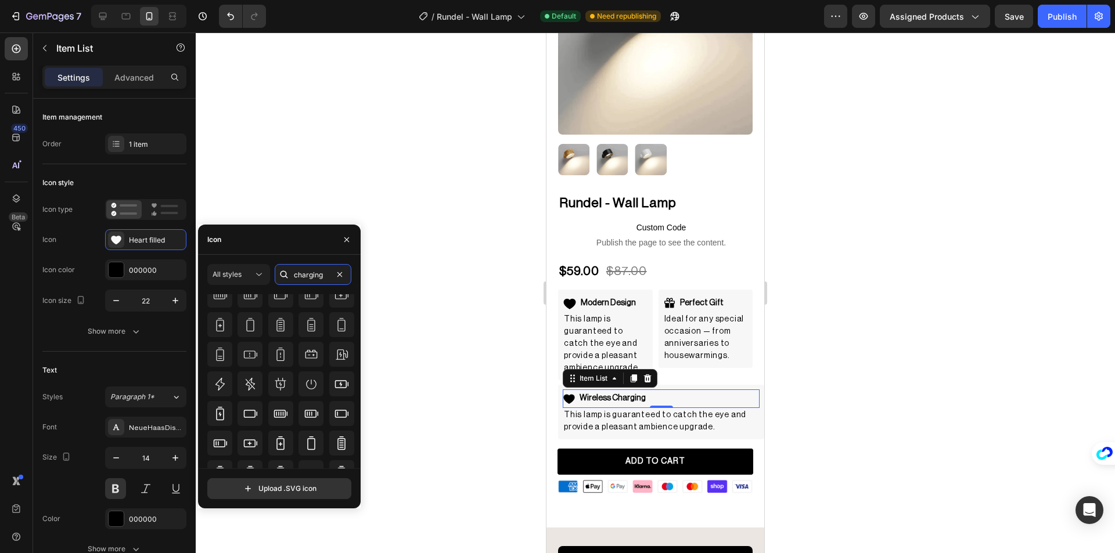
scroll to position [327, 0]
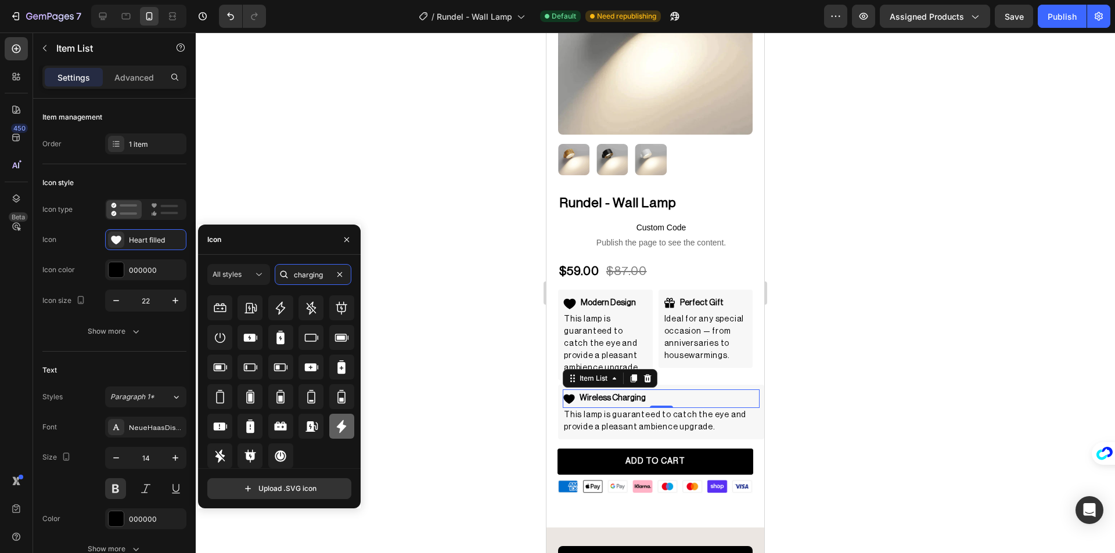
type input "charging"
click at [337, 429] on icon at bounding box center [341, 426] width 9 height 13
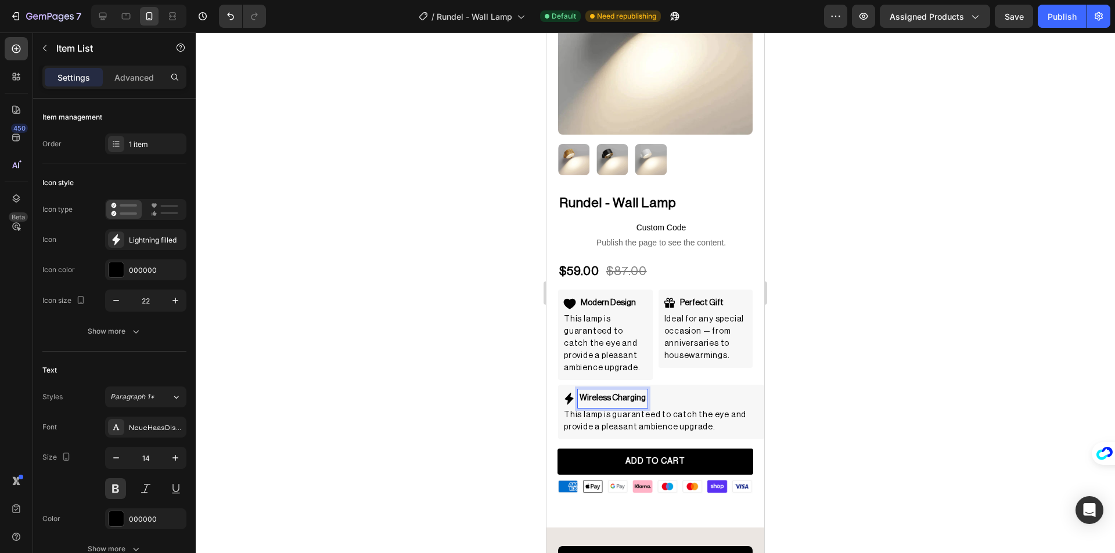
click at [638, 391] on p "Wireless Charging" at bounding box center [612, 398] width 66 height 15
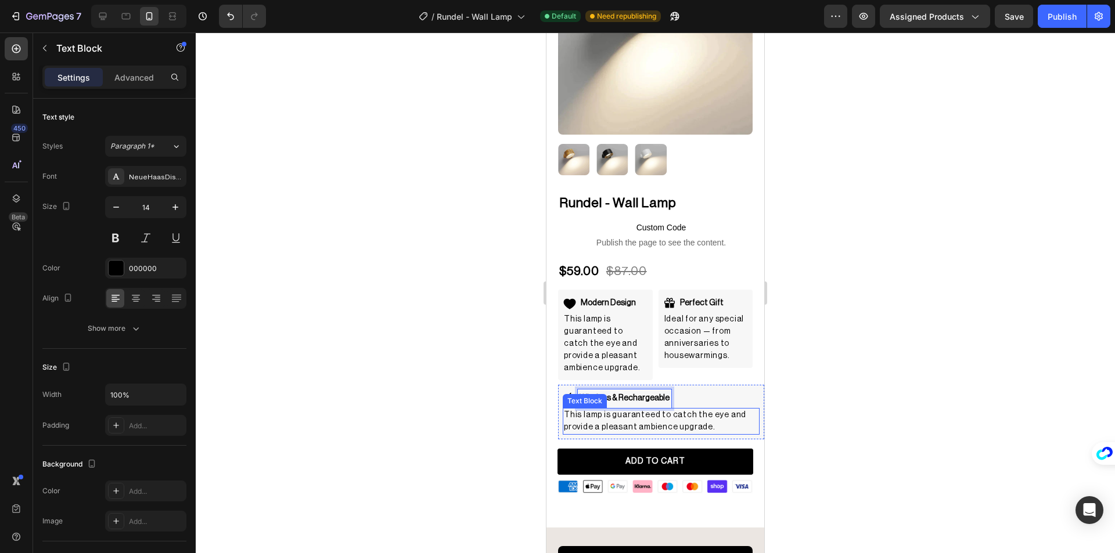
click at [654, 420] on p "This lamp is guaranteed to catch the eye and provide a pleasant ambience upgrad…" at bounding box center [661, 421] width 195 height 24
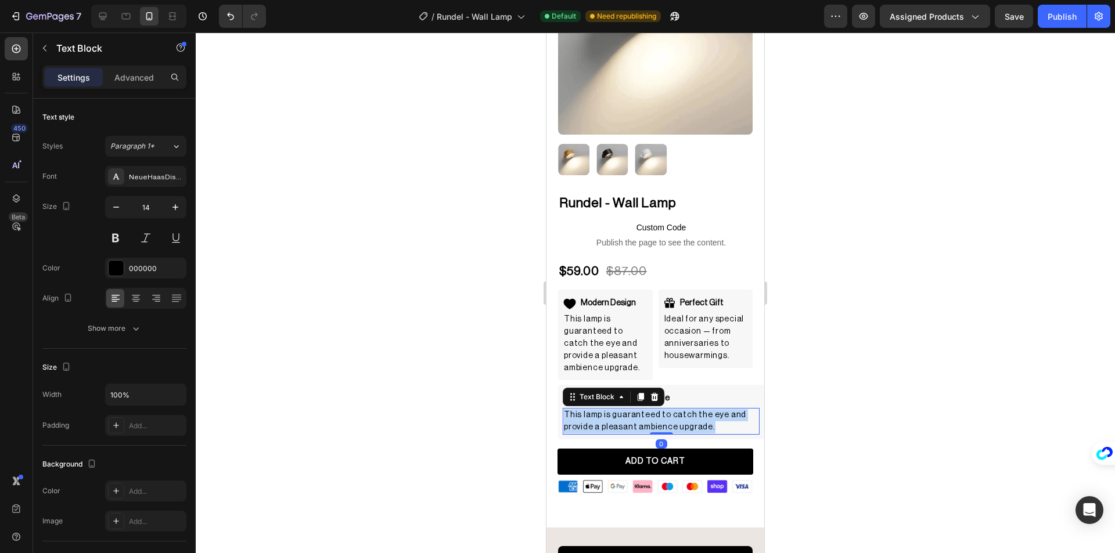
click at [654, 420] on p "This lamp is guaranteed to catch the eye and provide a pleasant ambience upgrad…" at bounding box center [661, 421] width 195 height 24
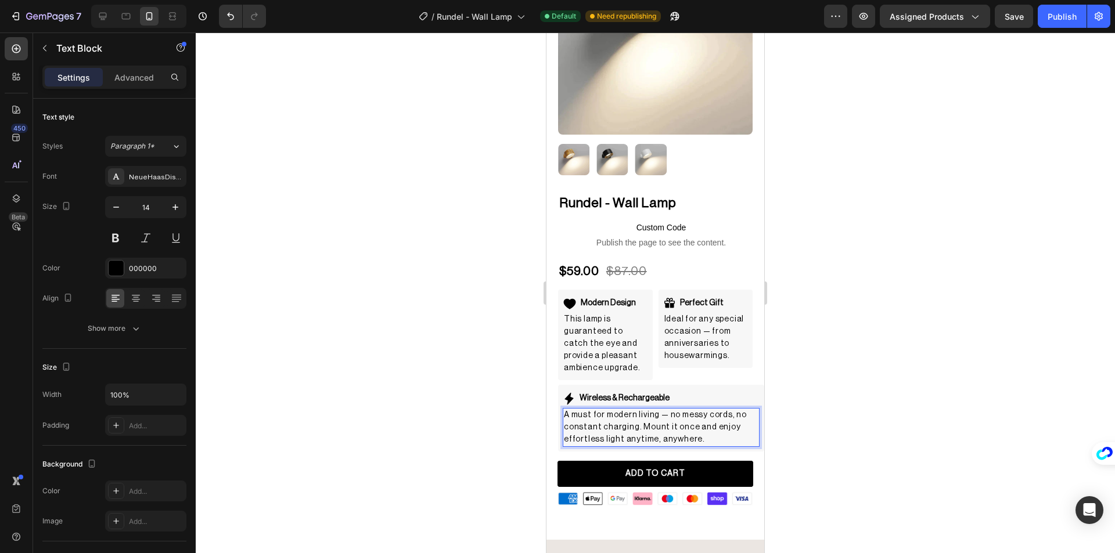
click at [422, 381] on div at bounding box center [655, 293] width 919 height 521
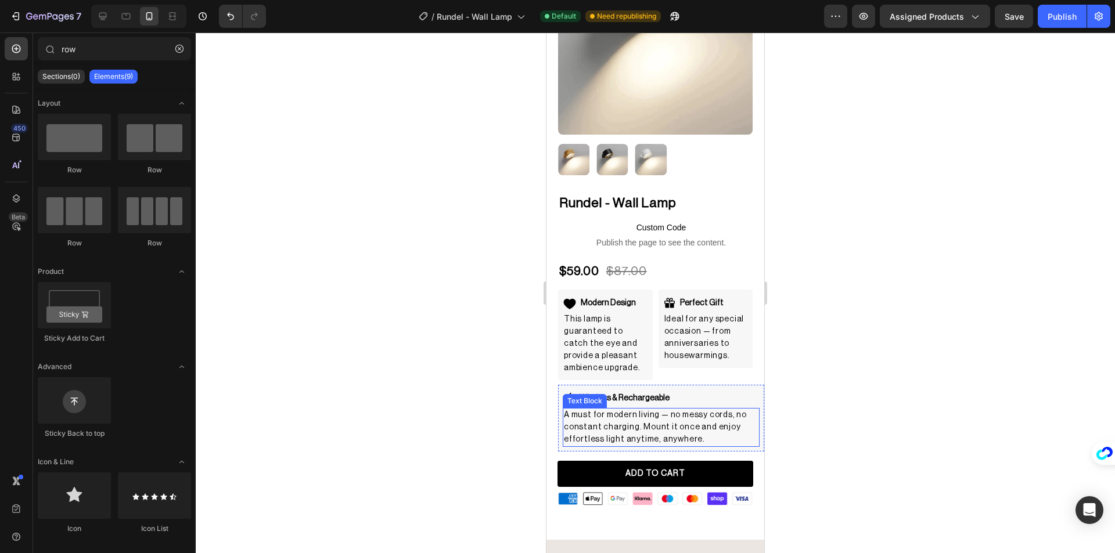
click at [665, 409] on p "A must for modern living — no messy cords, no constant charging. Mount it once …" at bounding box center [661, 427] width 195 height 37
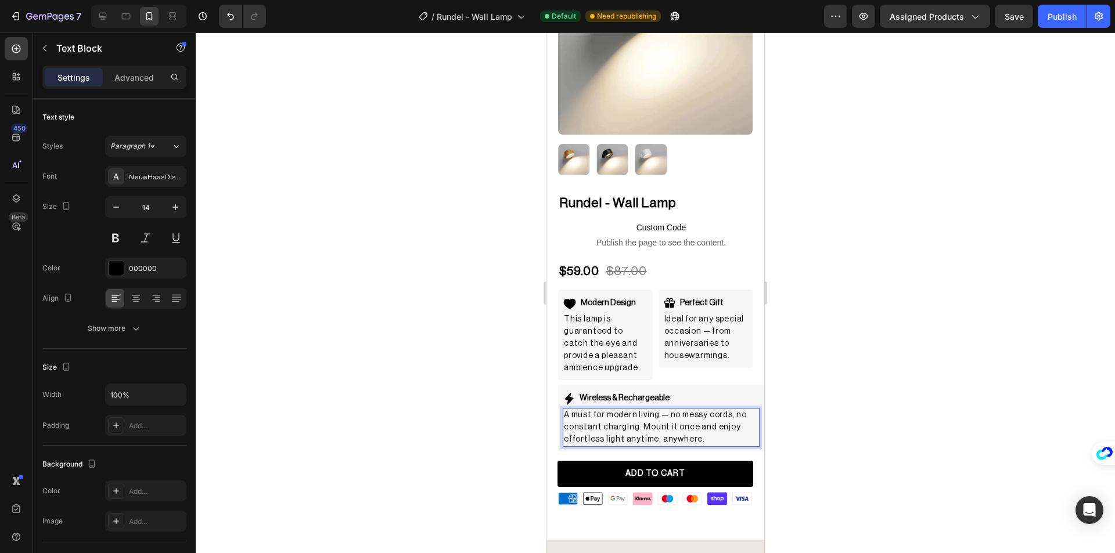
click at [473, 368] on div at bounding box center [655, 293] width 919 height 521
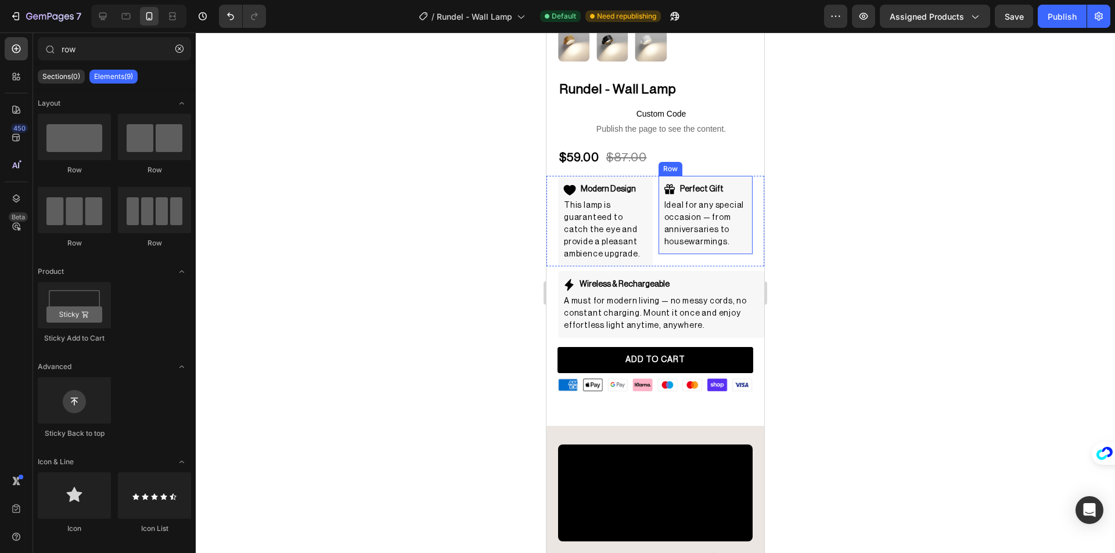
scroll to position [232, 0]
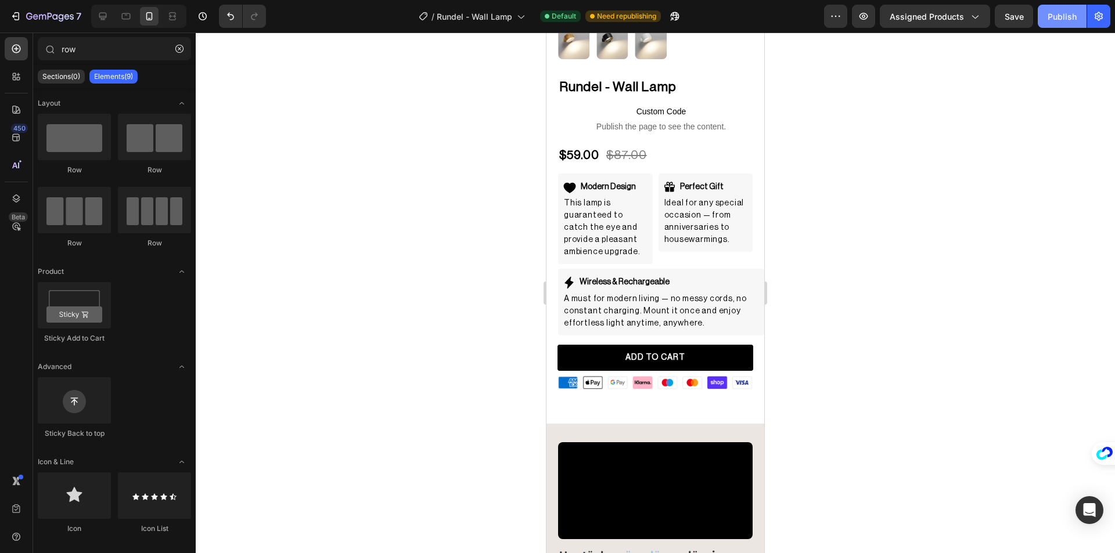
click at [1054, 19] on div "Publish" at bounding box center [1061, 16] width 29 height 12
click at [733, 269] on div "Wireless & Rechargeable Item List A must for modern living — no messy cords, no…" at bounding box center [661, 302] width 206 height 66
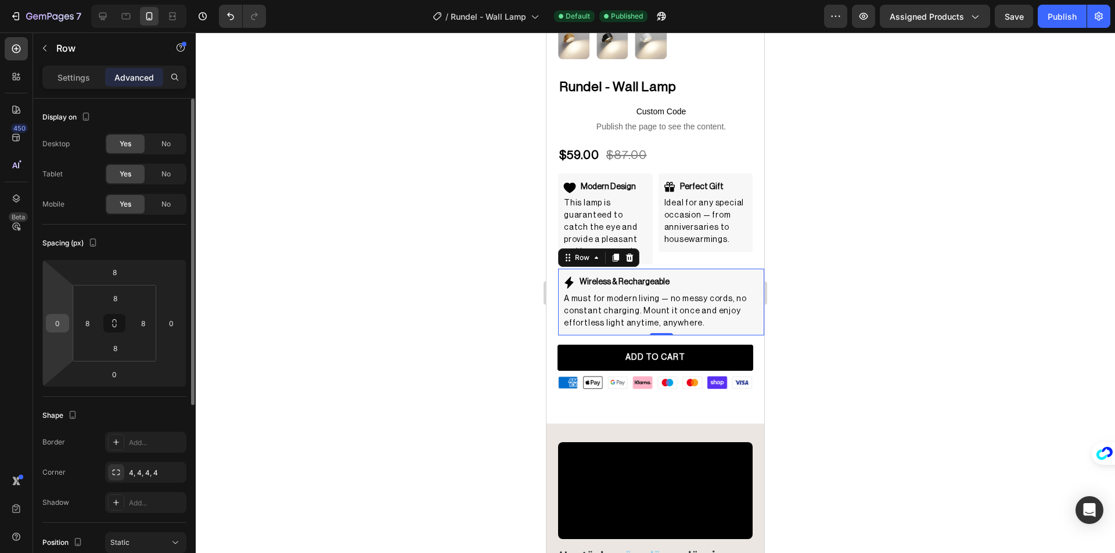
click at [46, 322] on div "0" at bounding box center [57, 323] width 23 height 19
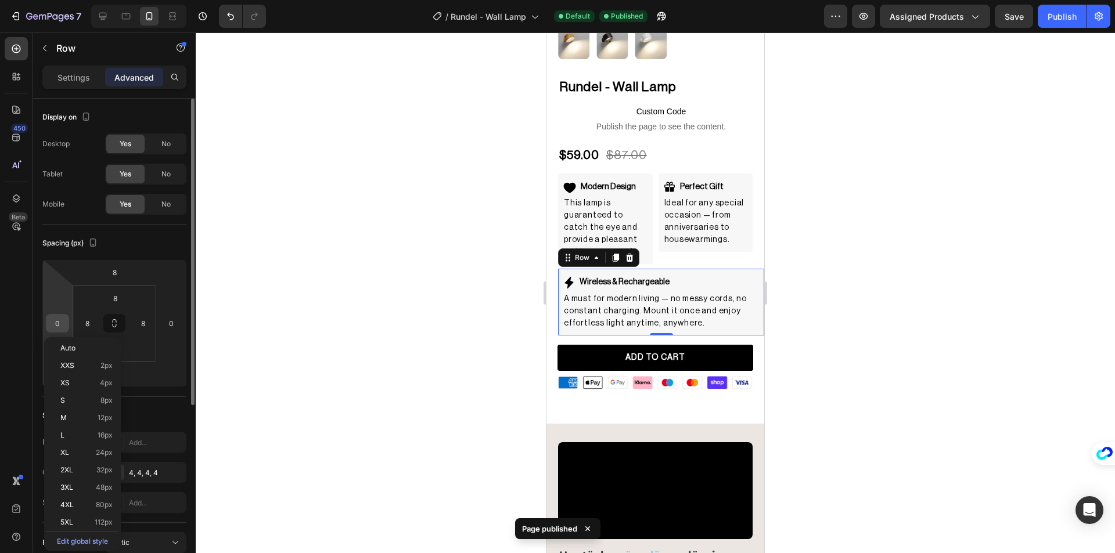
click at [51, 322] on input "0" at bounding box center [57, 323] width 17 height 17
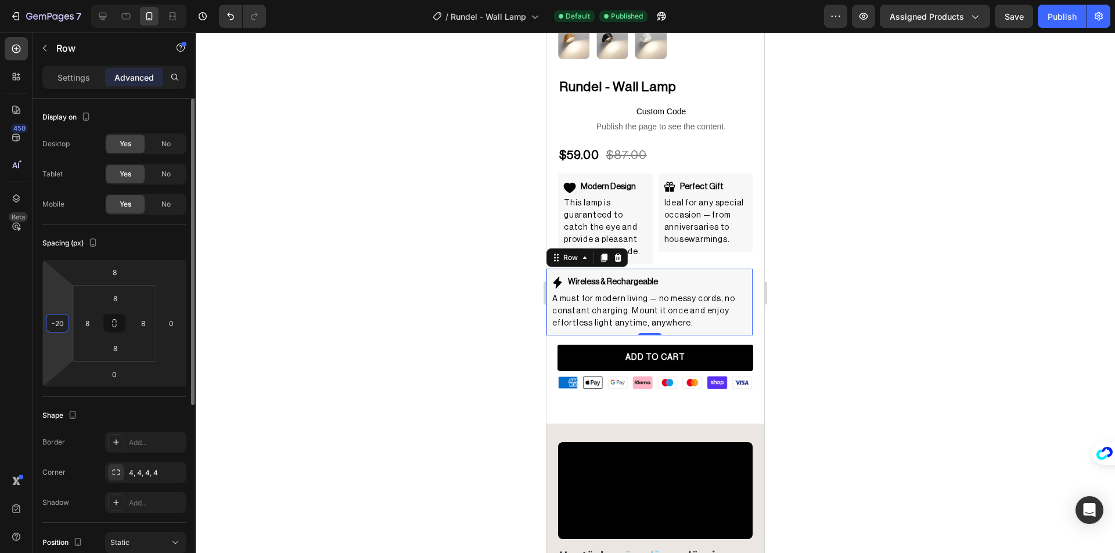
click at [60, 319] on input "-20" at bounding box center [57, 323] width 17 height 17
click at [60, 320] on input "-20" at bounding box center [57, 323] width 17 height 17
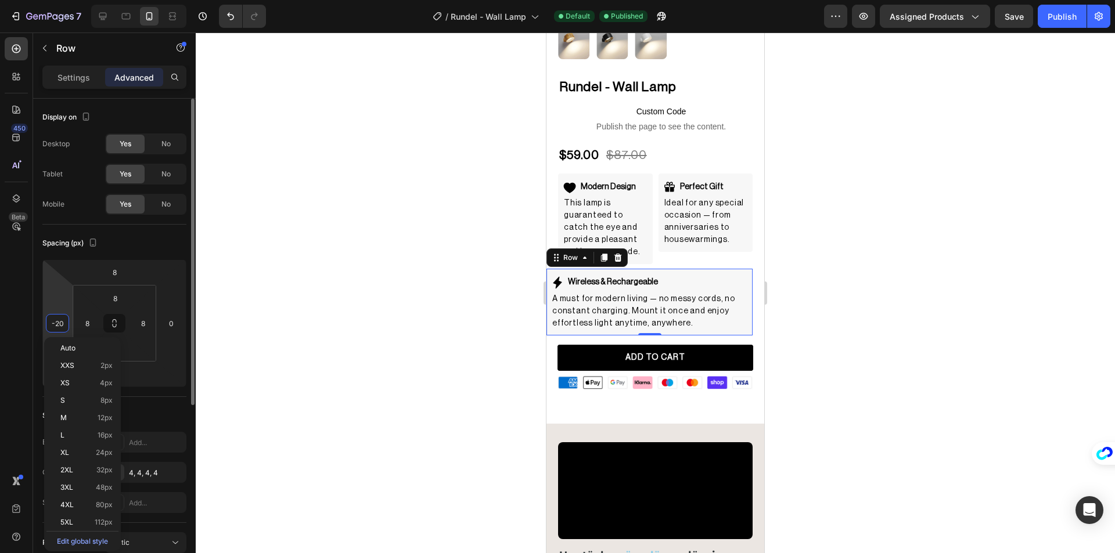
type input "0"
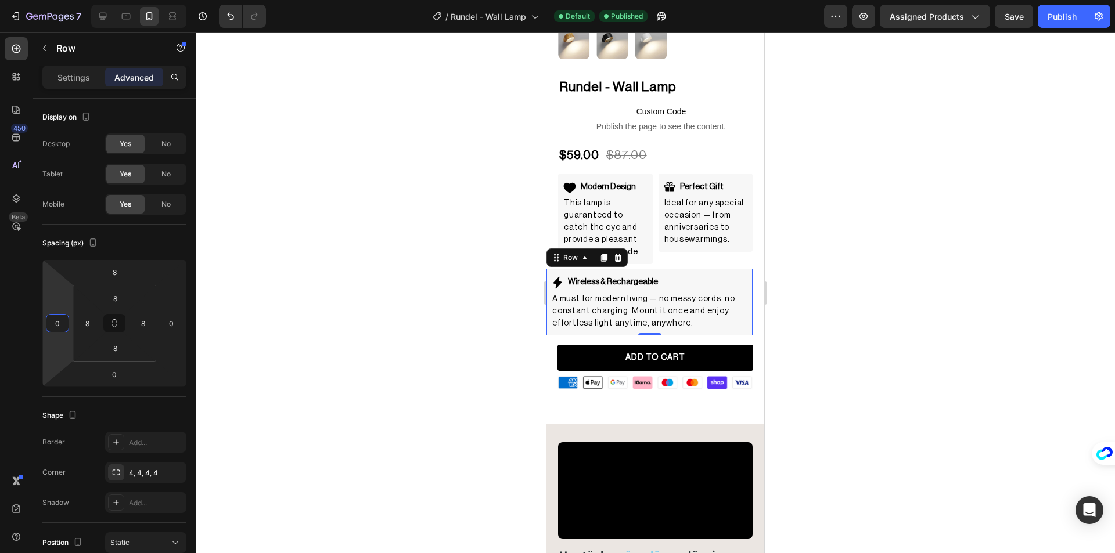
click at [300, 292] on div at bounding box center [655, 293] width 919 height 521
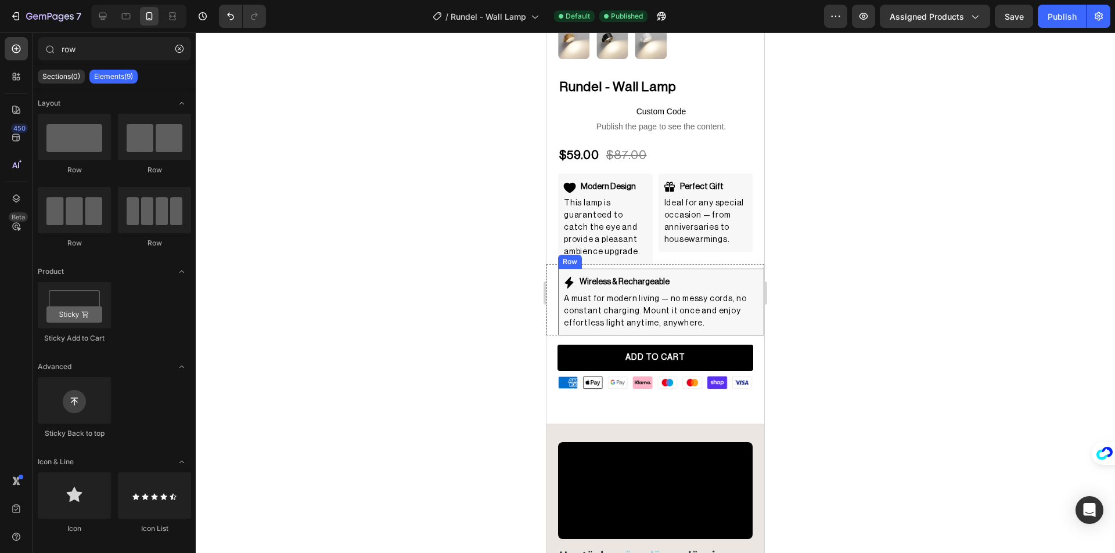
click at [725, 269] on div "Wireless & Rechargeable Item List A must for modern living — no messy cords, no…" at bounding box center [661, 302] width 206 height 66
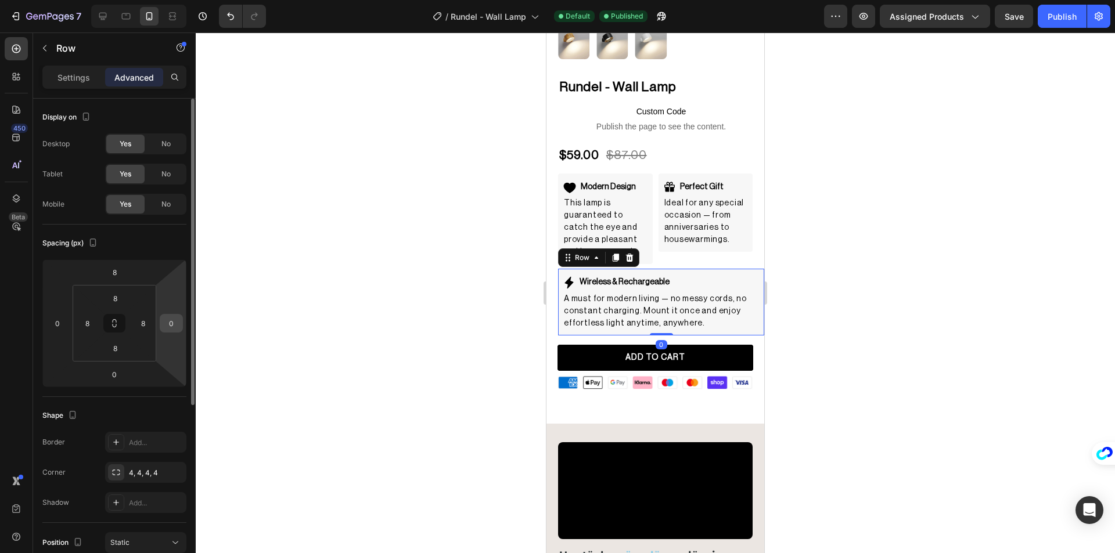
click at [169, 323] on input "0" at bounding box center [171, 323] width 17 height 17
click at [169, 323] on input "20" at bounding box center [171, 323] width 17 height 17
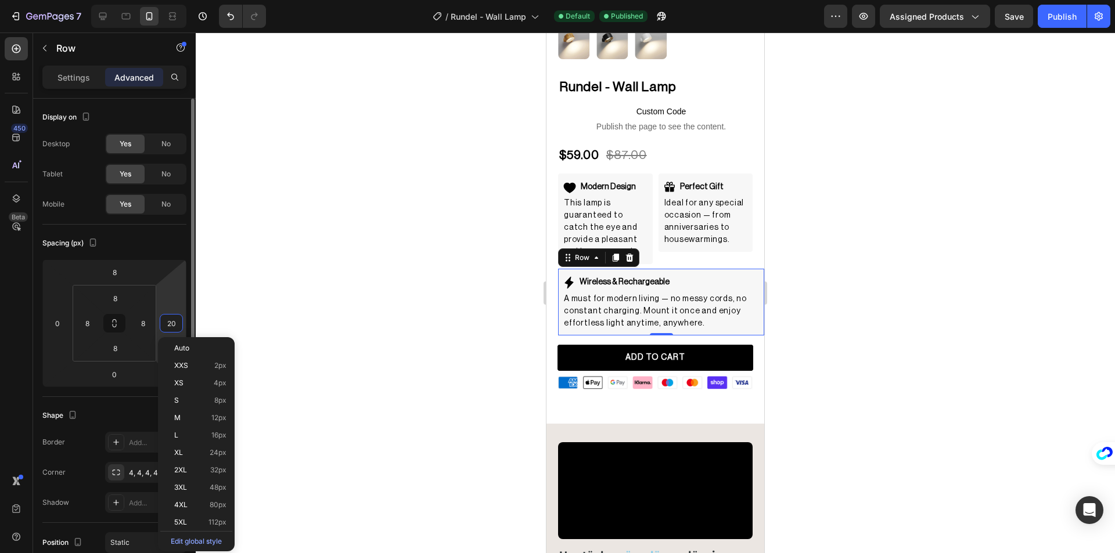
type input "0"
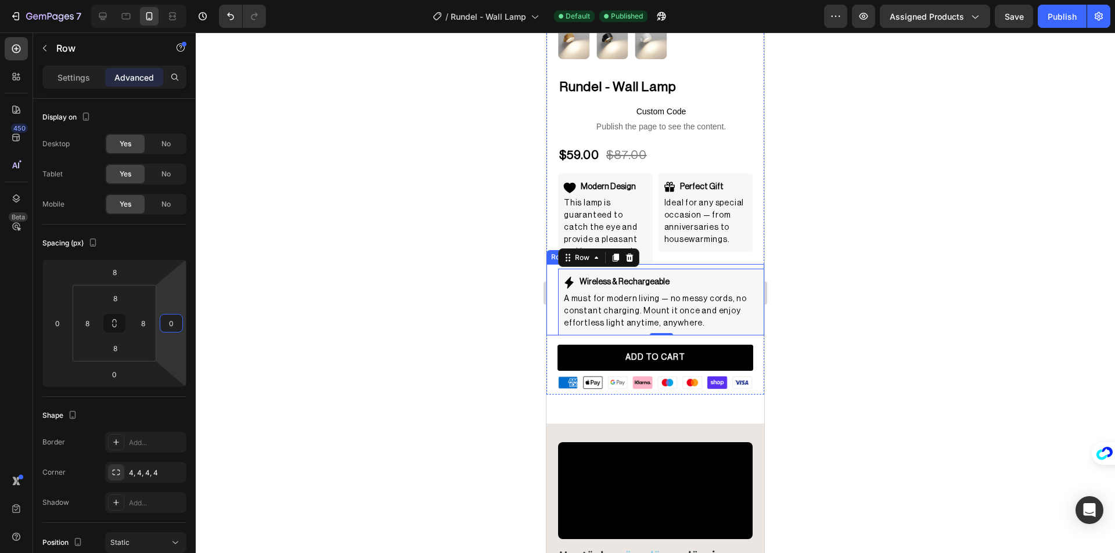
click at [552, 304] on div "Wireless & Rechargeable Item List A must for modern living — no messy cords, no…" at bounding box center [655, 299] width 218 height 71
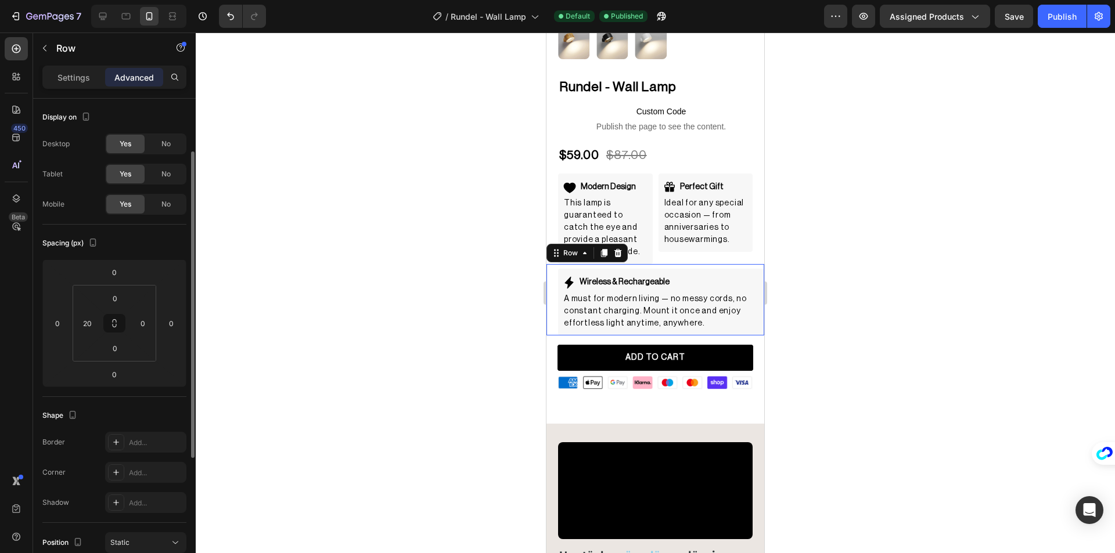
scroll to position [33, 0]
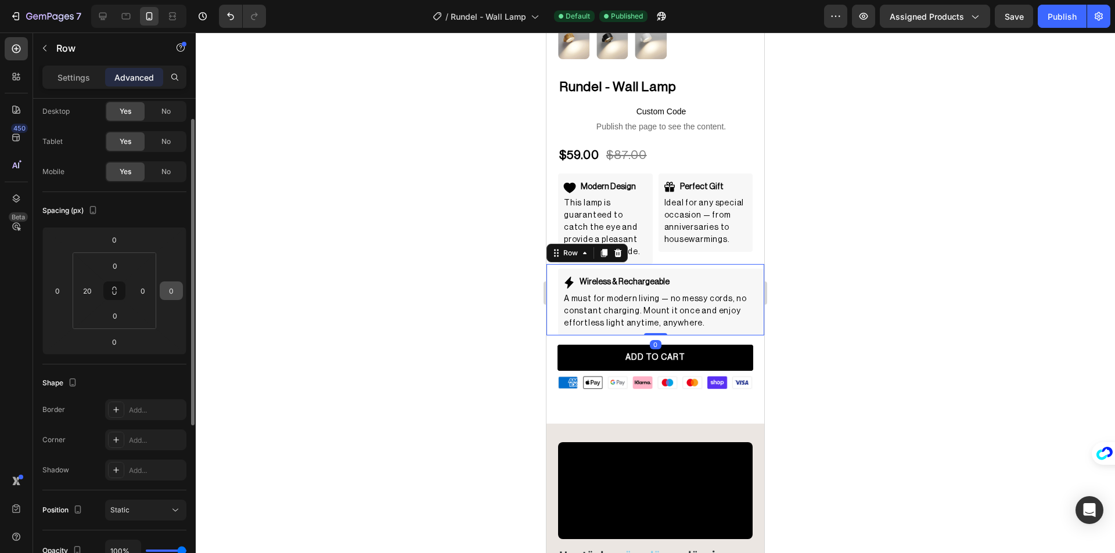
click at [177, 294] on input "0" at bounding box center [171, 290] width 17 height 17
click at [177, 294] on input "20" at bounding box center [171, 290] width 17 height 17
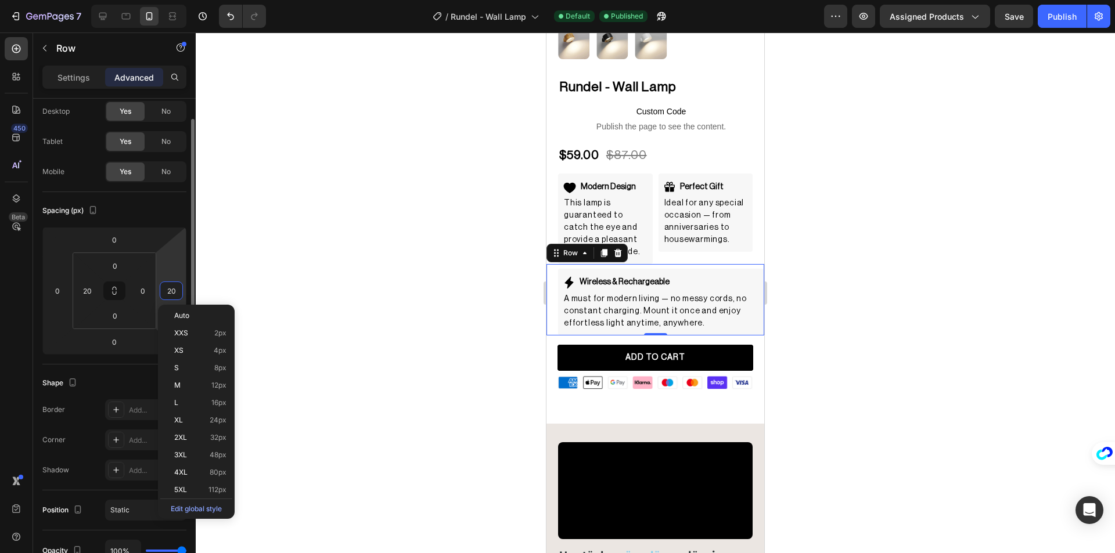
click at [177, 294] on input "20" at bounding box center [171, 290] width 17 height 17
type input "0"
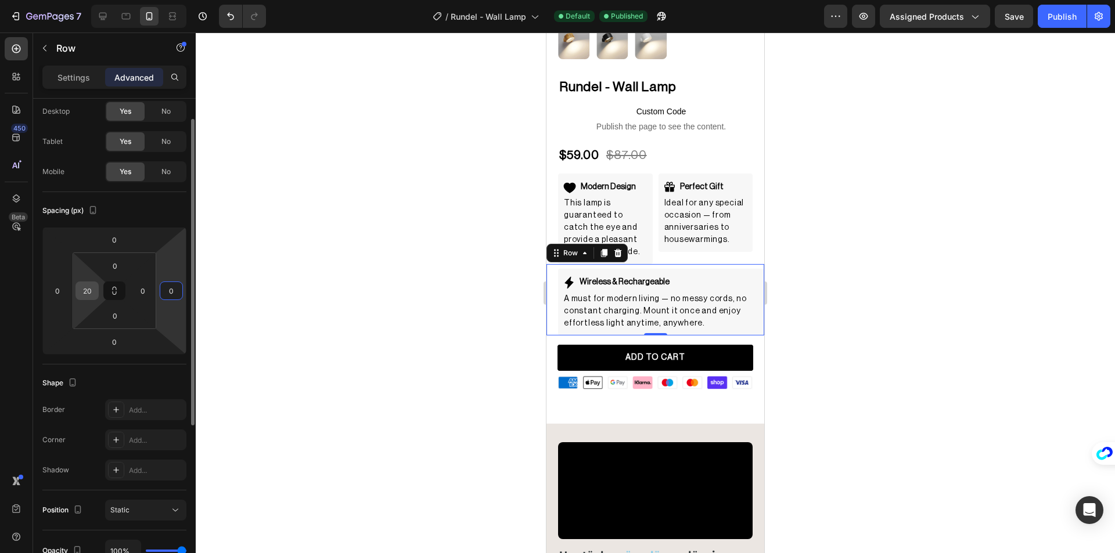
click at [84, 293] on input "20" at bounding box center [86, 290] width 17 height 17
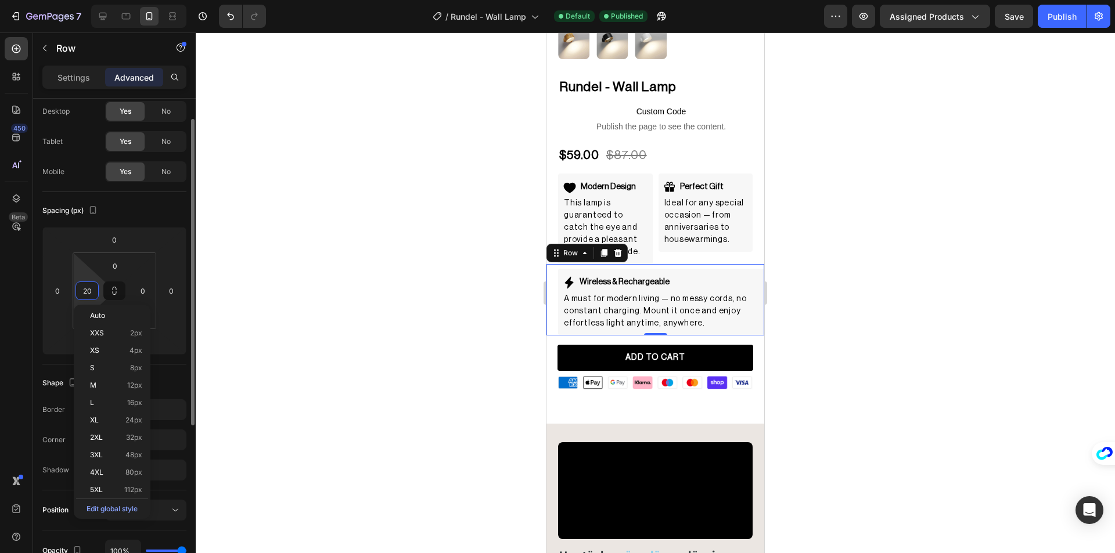
click at [84, 293] on input "20" at bounding box center [86, 290] width 17 height 17
type input "0"
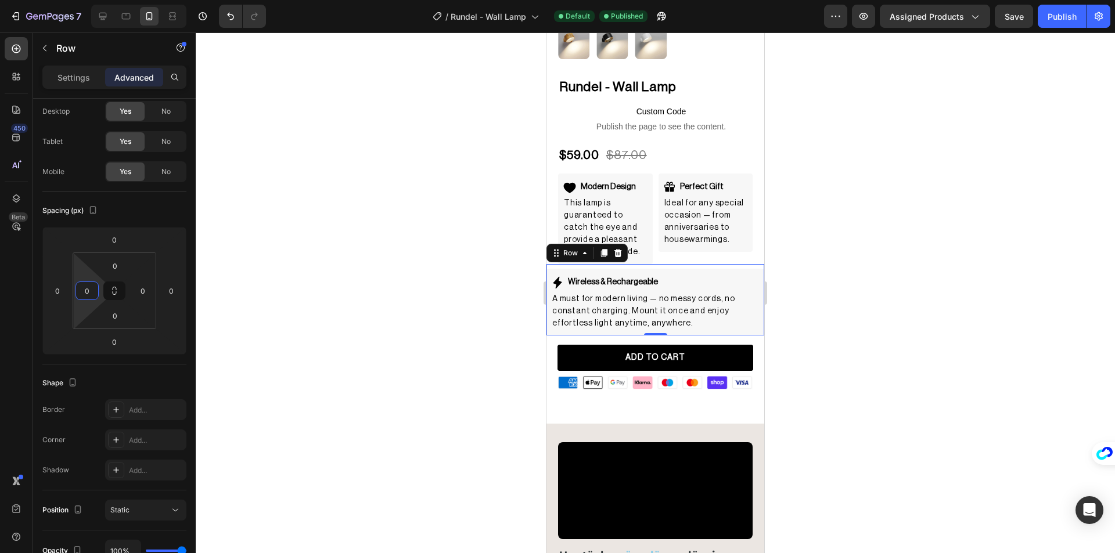
click at [404, 312] on div at bounding box center [655, 293] width 919 height 521
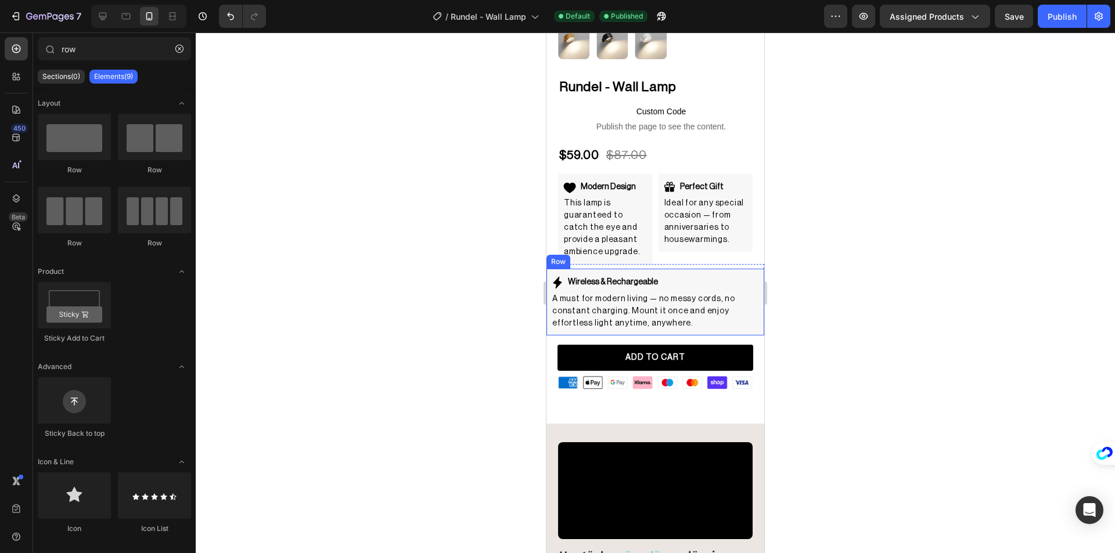
click at [747, 323] on div "Wireless & Rechargeable Item List A must for modern living — no messy cords, no…" at bounding box center [655, 302] width 218 height 66
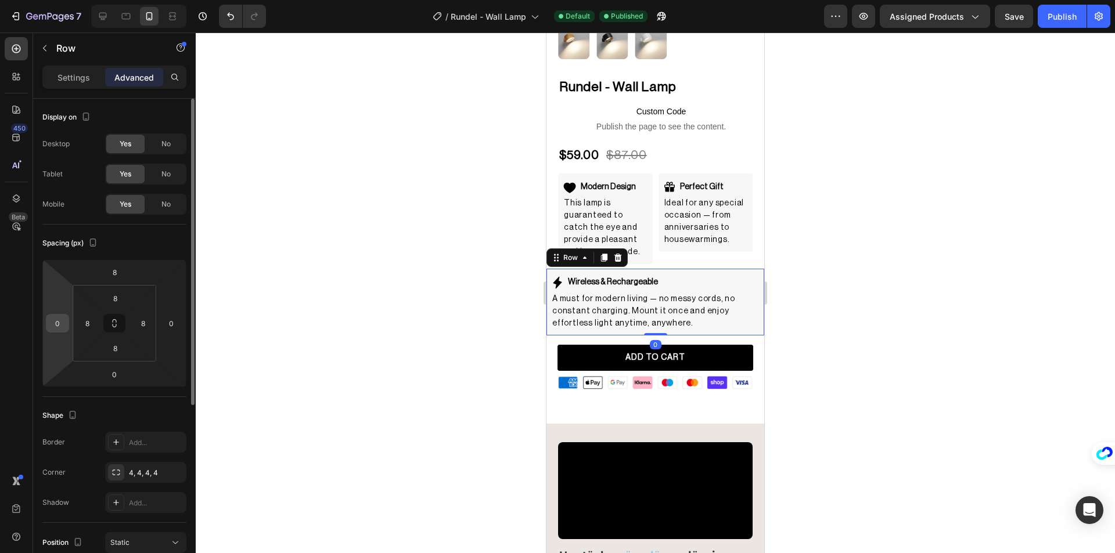
click at [62, 328] on input "0" at bounding box center [57, 323] width 17 height 17
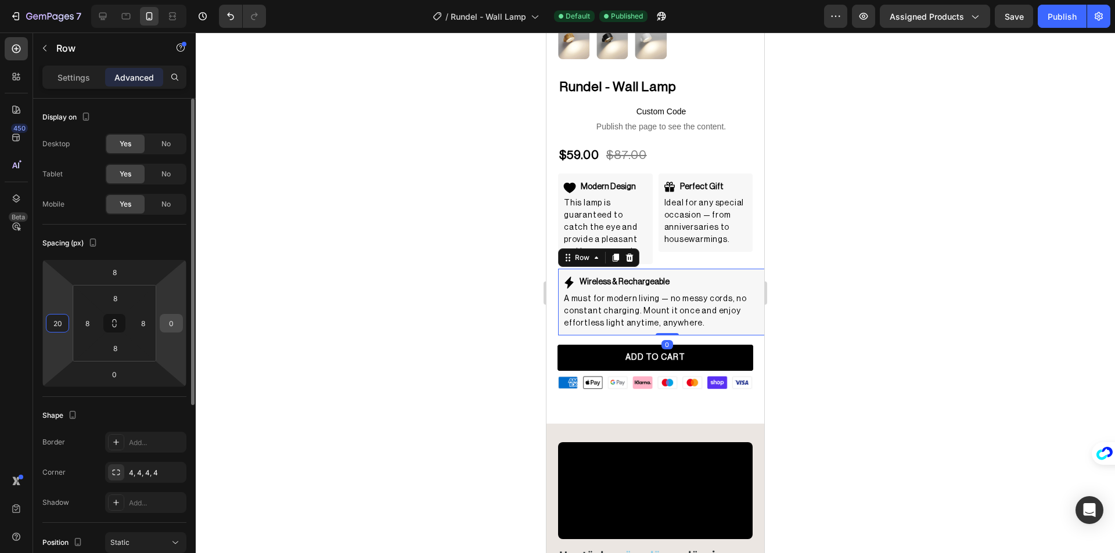
type input "20"
click at [173, 324] on input "0" at bounding box center [171, 323] width 17 height 17
type input "-20"
click at [174, 326] on input "-20" at bounding box center [171, 323] width 17 height 17
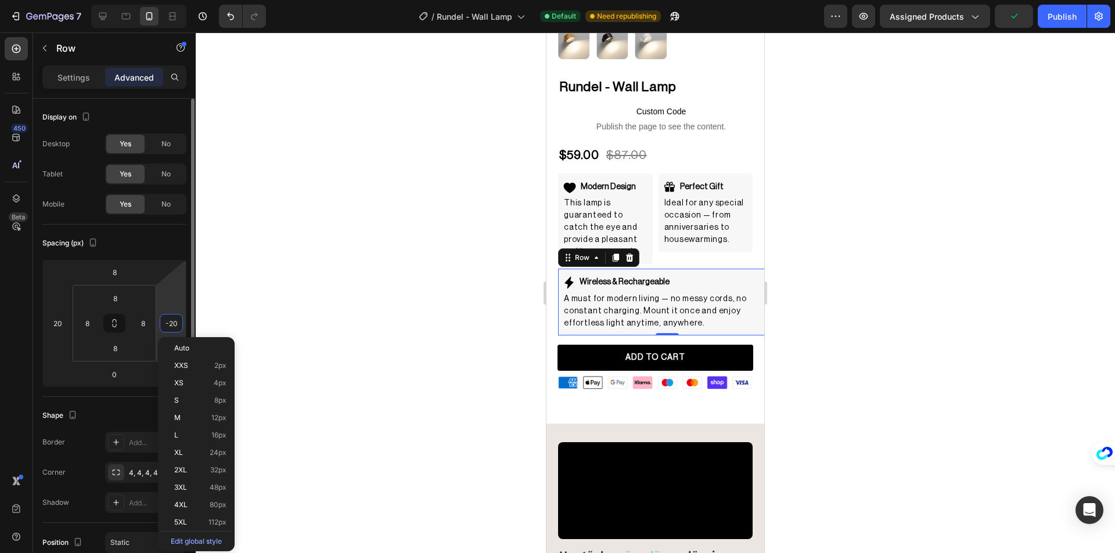
click at [174, 326] on input "-20" at bounding box center [171, 323] width 17 height 17
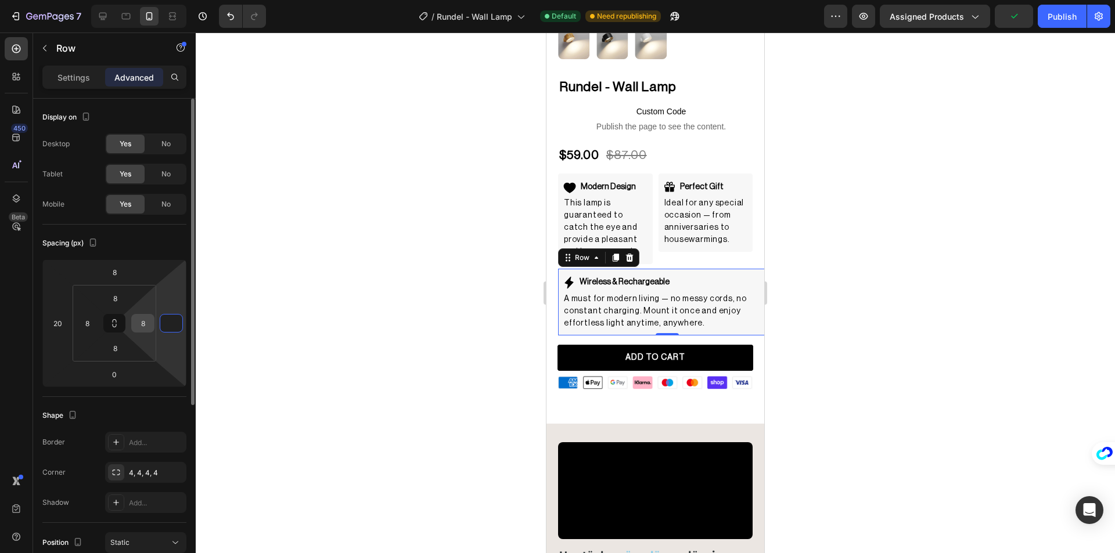
click at [146, 324] on input "8" at bounding box center [142, 323] width 17 height 17
type input "0"
click at [146, 324] on input "20" at bounding box center [142, 323] width 17 height 17
type input "0"
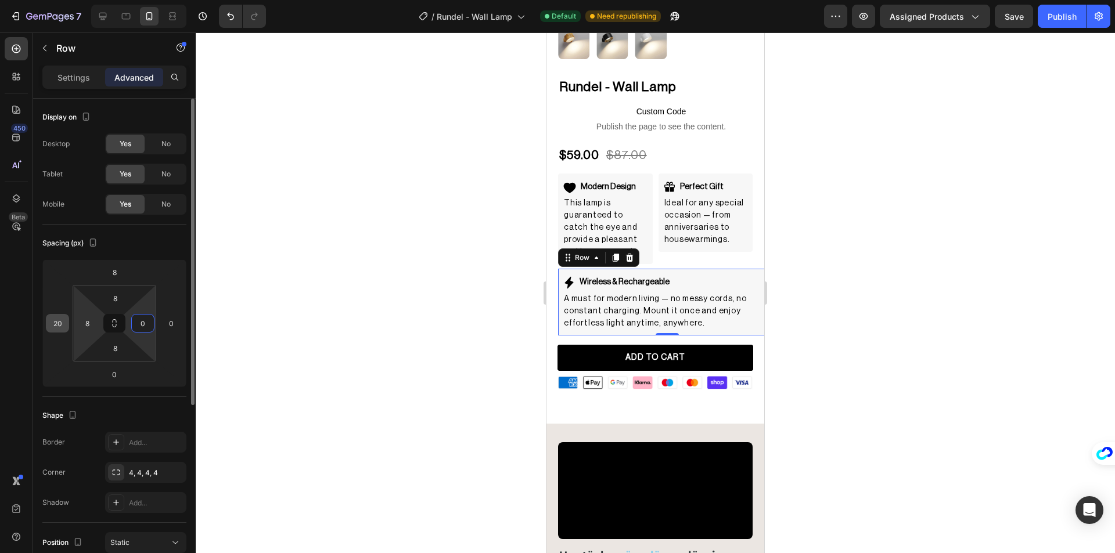
click at [59, 322] on input "20" at bounding box center [57, 323] width 17 height 17
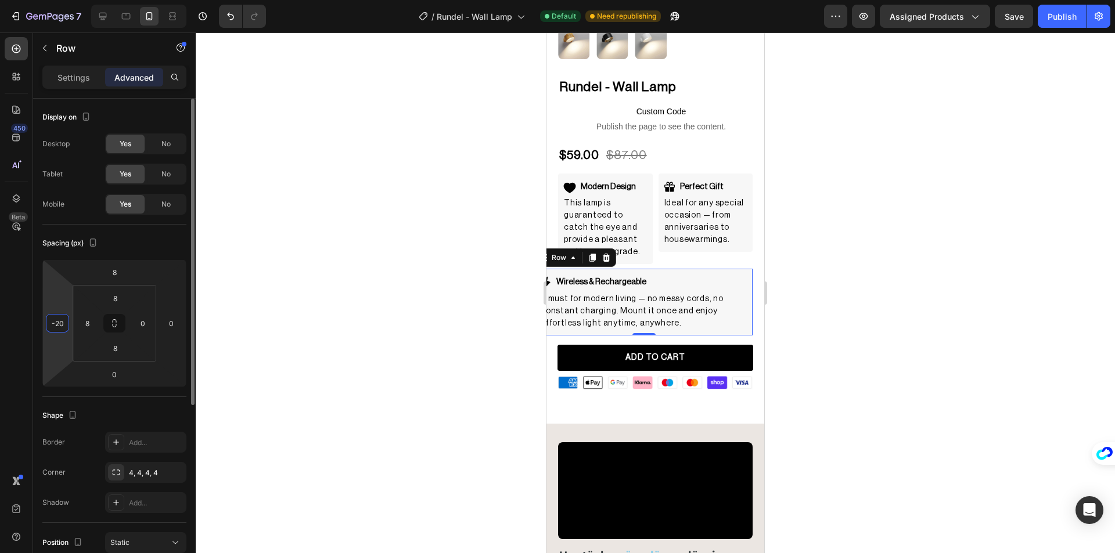
click at [59, 322] on input "-20" at bounding box center [57, 323] width 17 height 17
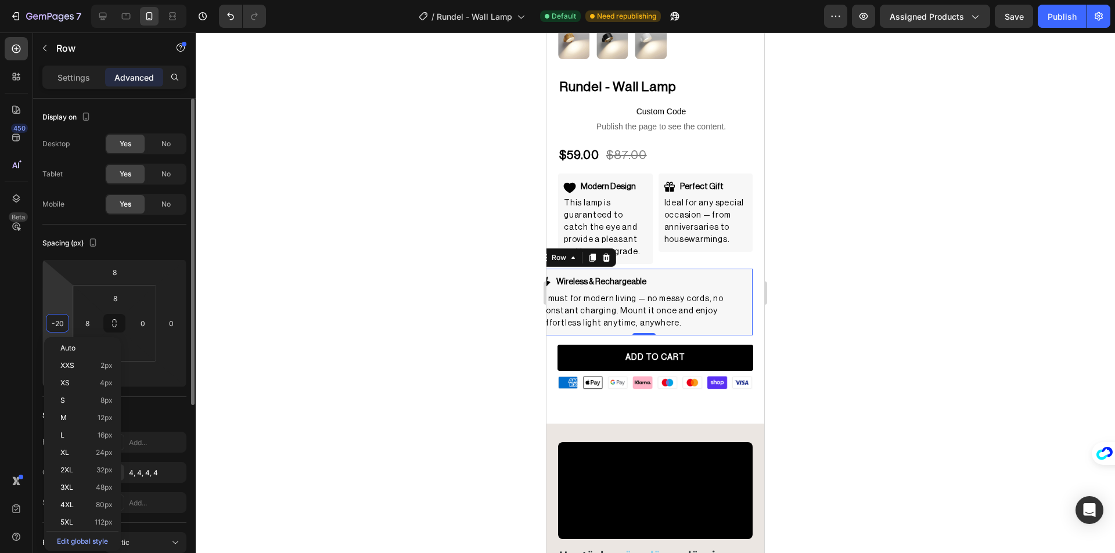
click at [59, 322] on input "-20" at bounding box center [57, 323] width 17 height 17
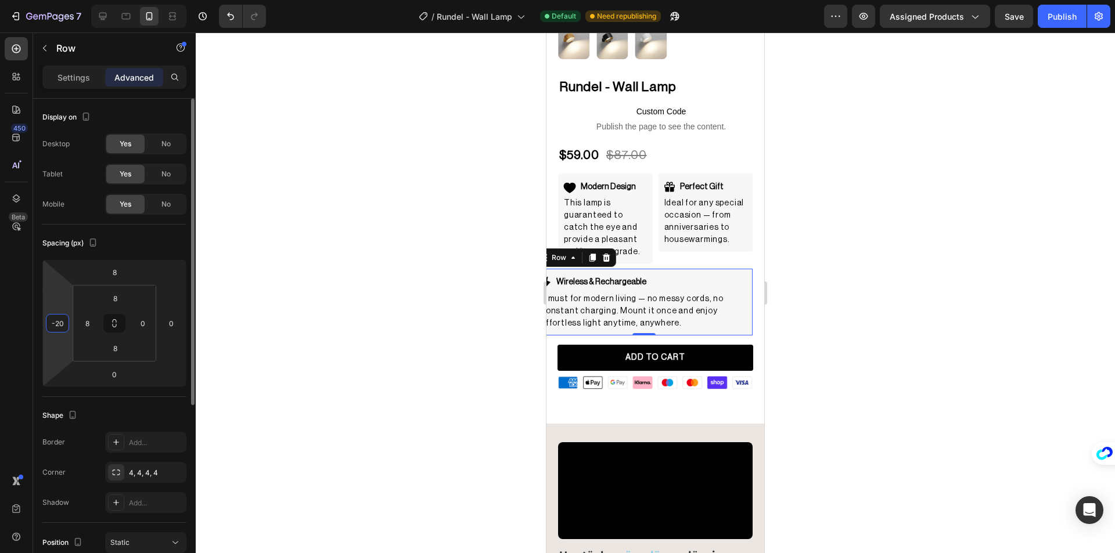
click at [59, 322] on input "-20" at bounding box center [57, 323] width 17 height 17
click at [319, 319] on div at bounding box center [655, 293] width 919 height 521
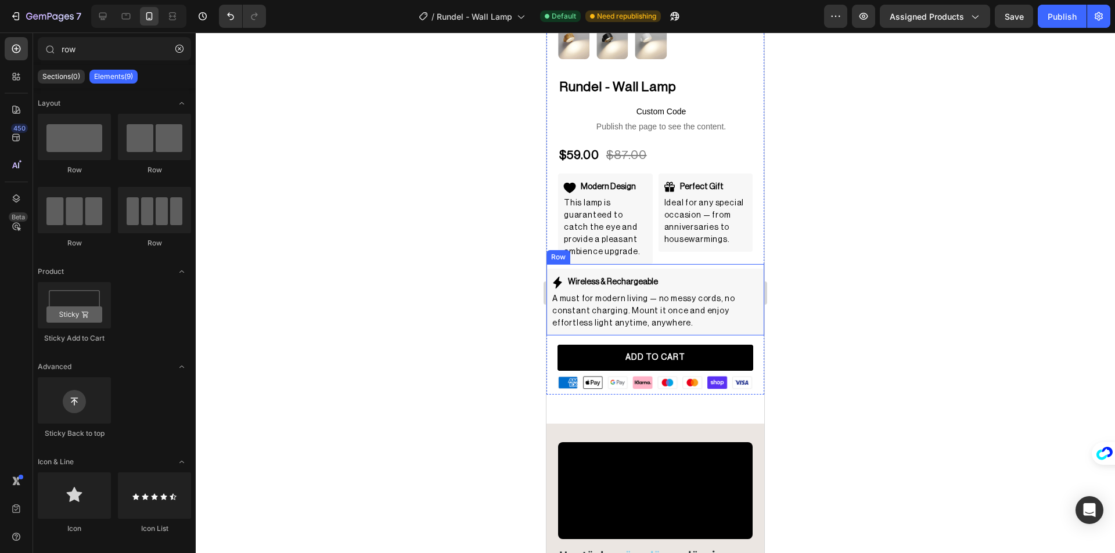
click at [714, 264] on div "Wireless & Rechargeable Item List A must for modern living — no messy cords, no…" at bounding box center [655, 299] width 218 height 71
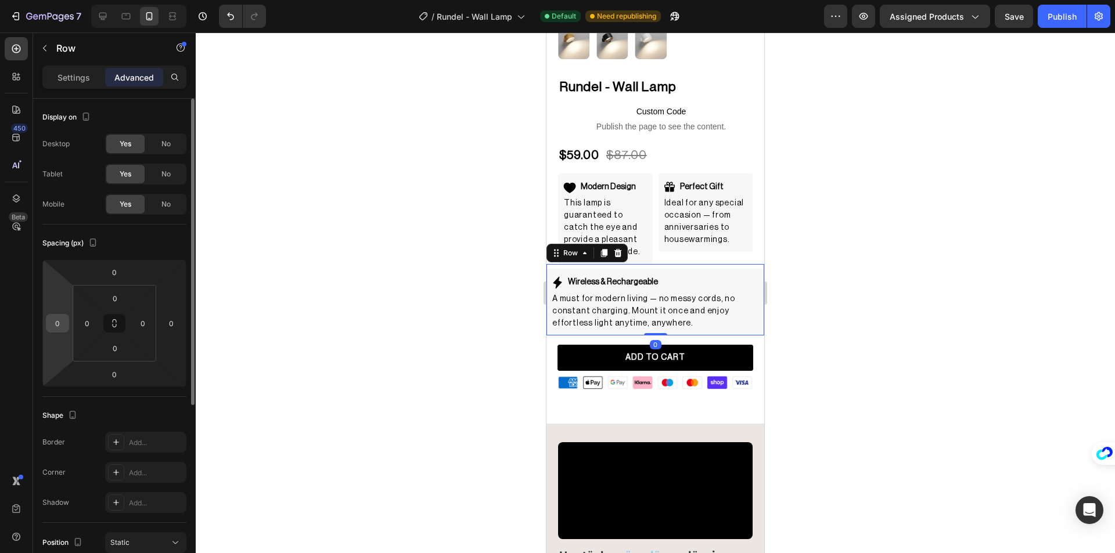
click at [60, 322] on input "0" at bounding box center [57, 323] width 17 height 17
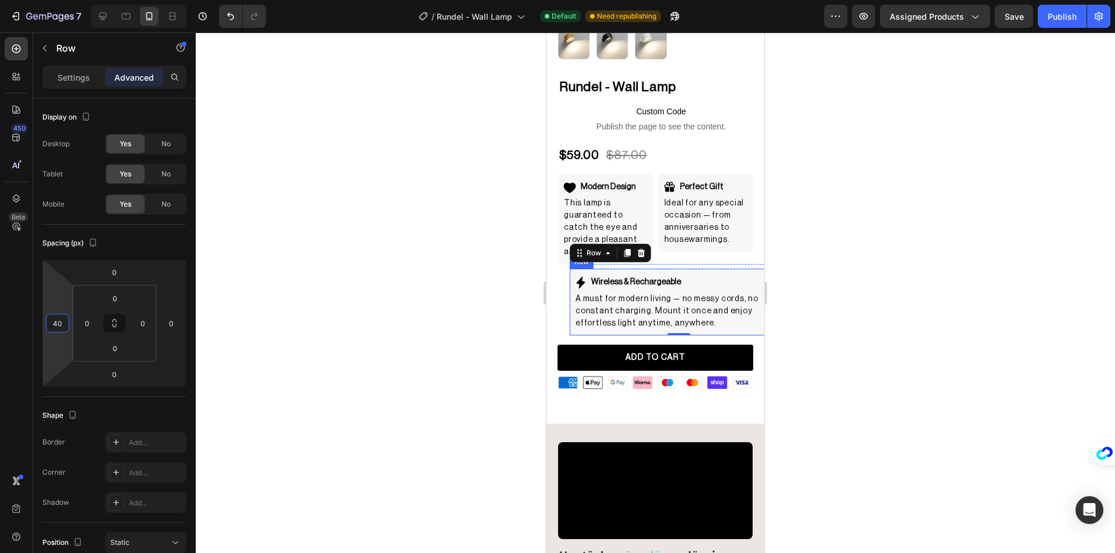
click at [731, 325] on div "Wireless & Rechargeable Item List A must for modern living — no messy cords, no…" at bounding box center [679, 302] width 218 height 66
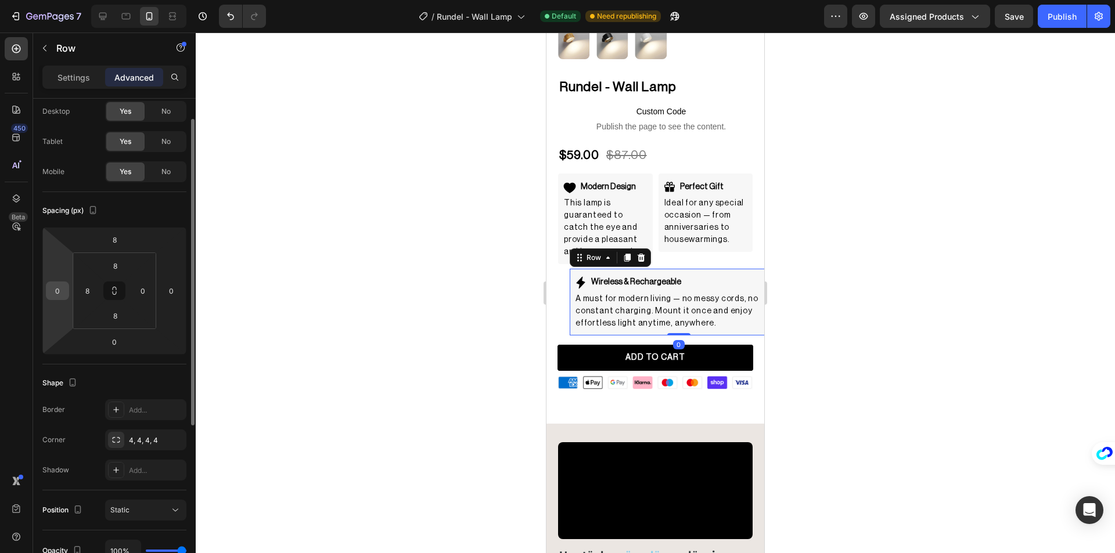
click at [53, 291] on input "0" at bounding box center [57, 290] width 17 height 17
click at [57, 293] on input "-20" at bounding box center [57, 290] width 17 height 17
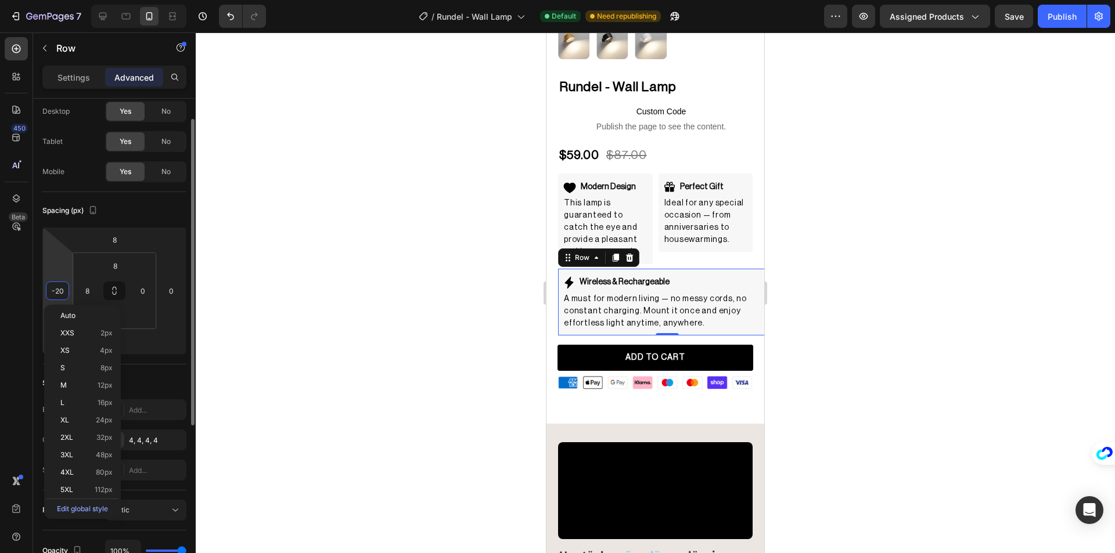
click at [57, 293] on input "-20" at bounding box center [57, 290] width 17 height 17
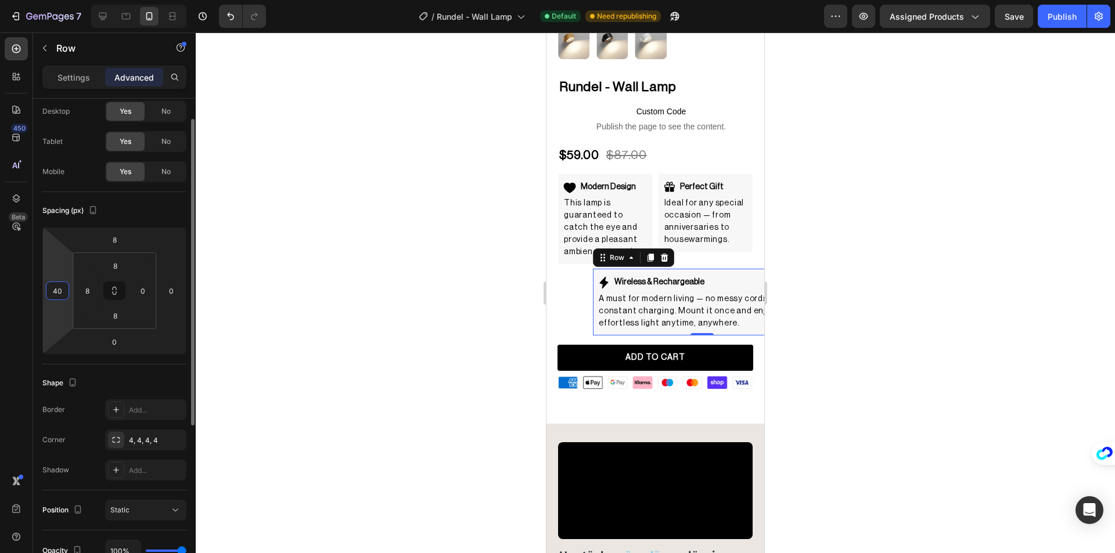
click at [57, 293] on input "40" at bounding box center [57, 290] width 17 height 17
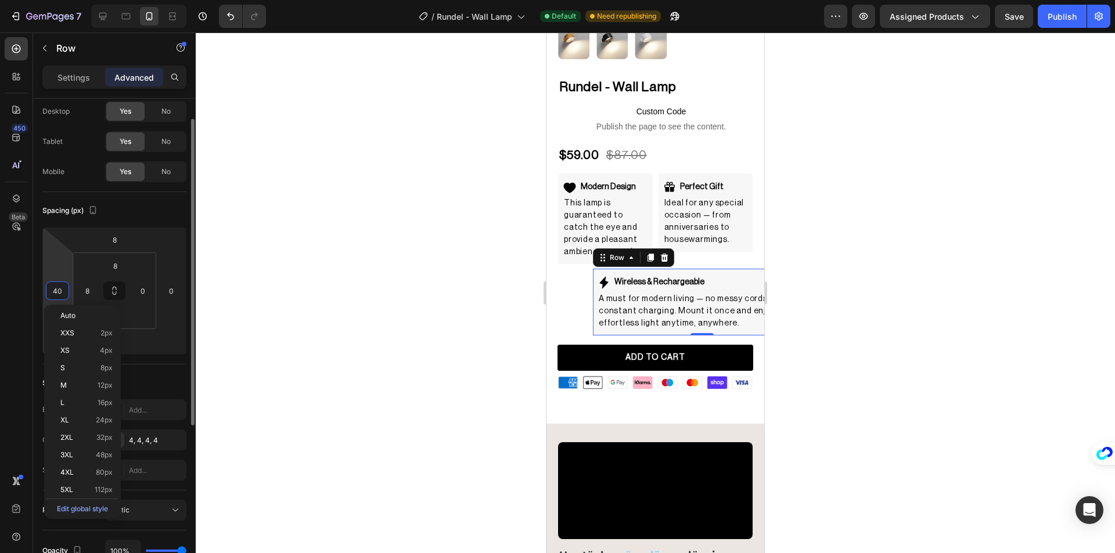
click at [57, 293] on input "40" at bounding box center [57, 290] width 17 height 17
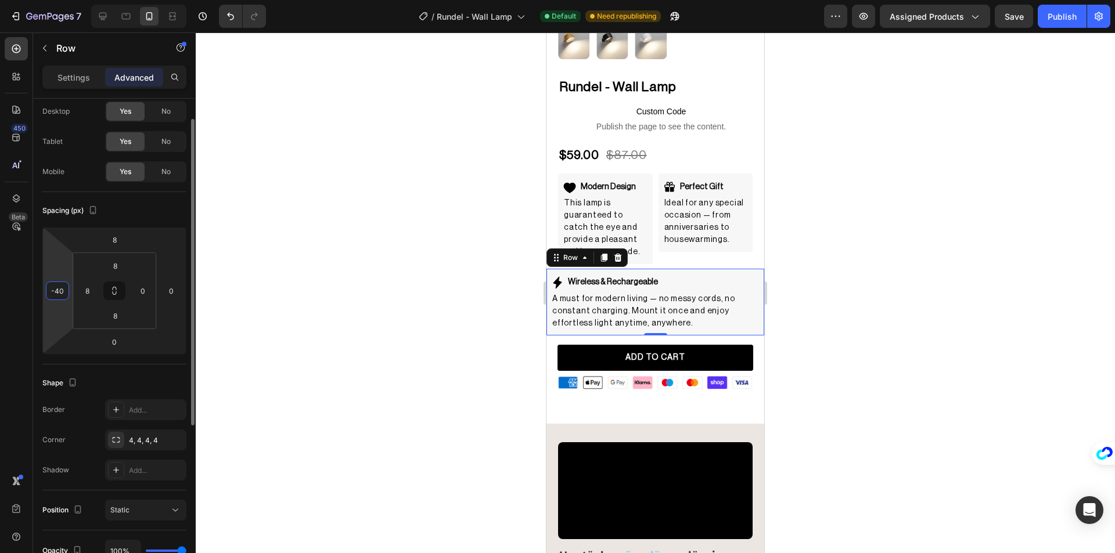
click at [57, 293] on input "-40" at bounding box center [57, 290] width 17 height 17
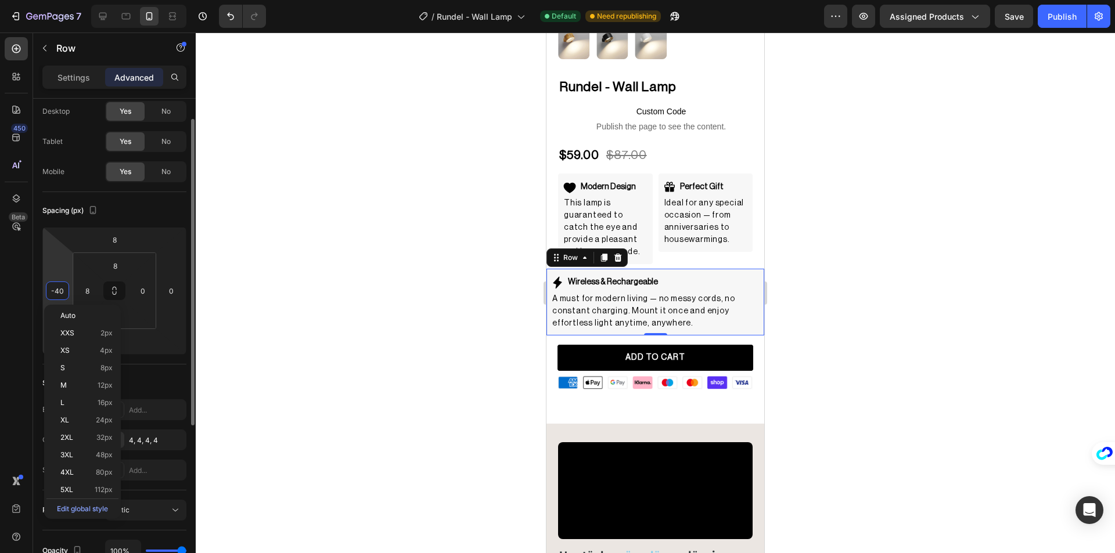
click at [57, 293] on input "-40" at bounding box center [57, 290] width 17 height 17
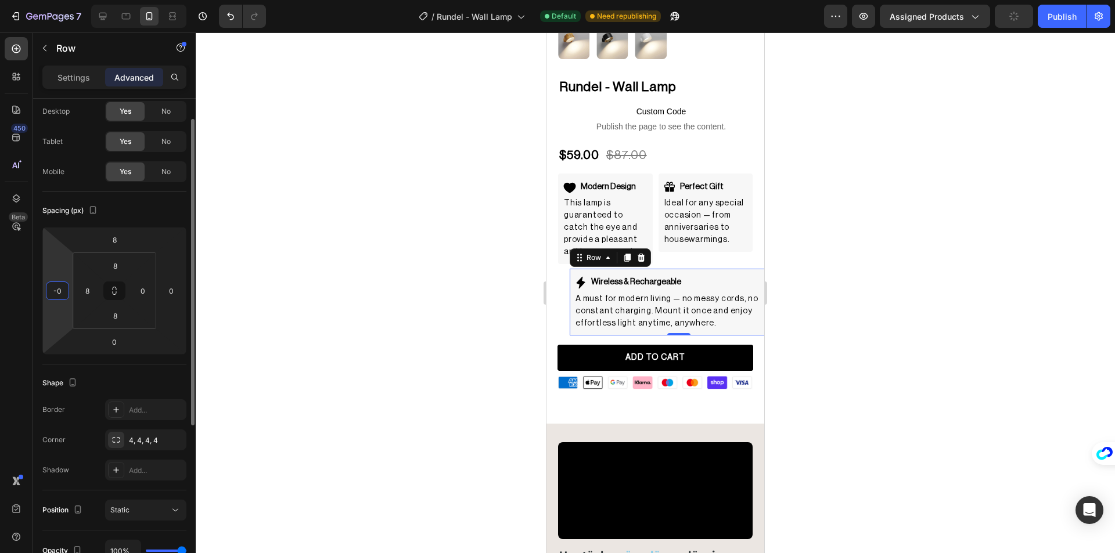
click at [57, 293] on input "-0" at bounding box center [57, 290] width 17 height 17
click at [347, 322] on div at bounding box center [655, 293] width 919 height 521
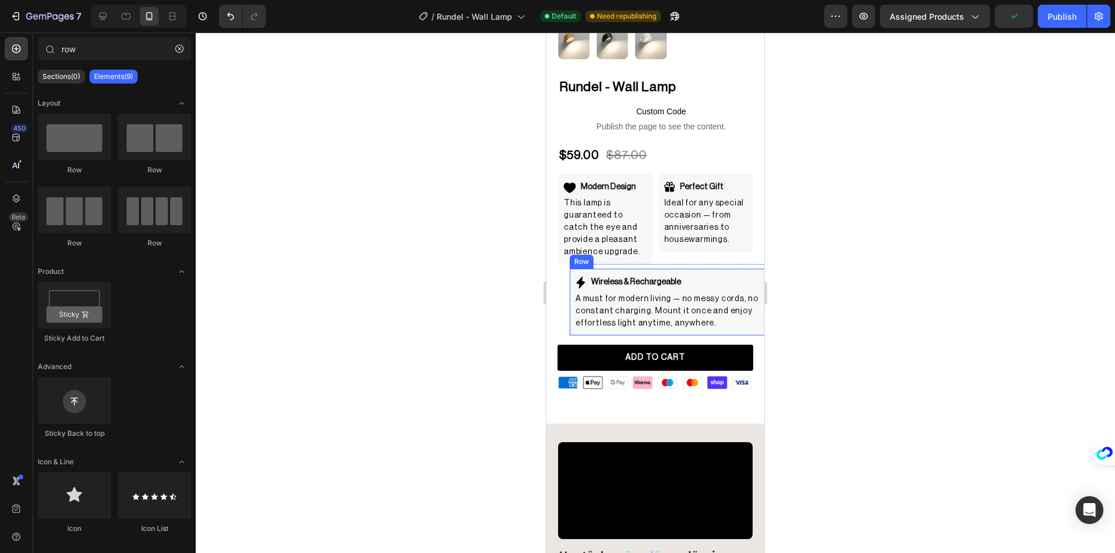
click at [571, 296] on div "Wireless & Rechargeable Item List A must for modern living — no messy cords, no…" at bounding box center [679, 302] width 218 height 66
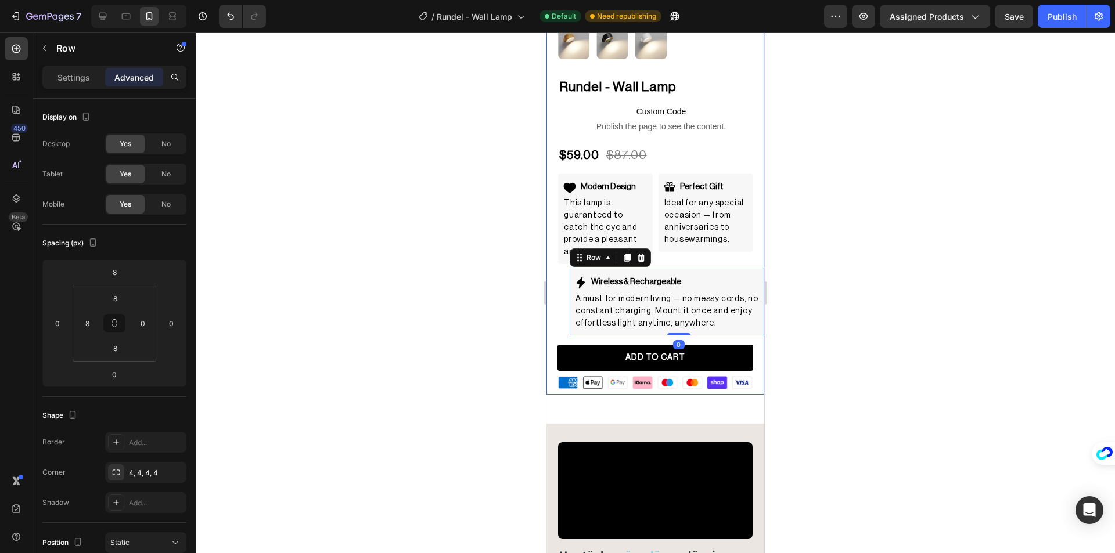
click at [128, 78] on p "Advanced" at bounding box center [133, 77] width 39 height 12
click at [75, 77] on p "Settings" at bounding box center [73, 77] width 33 height 12
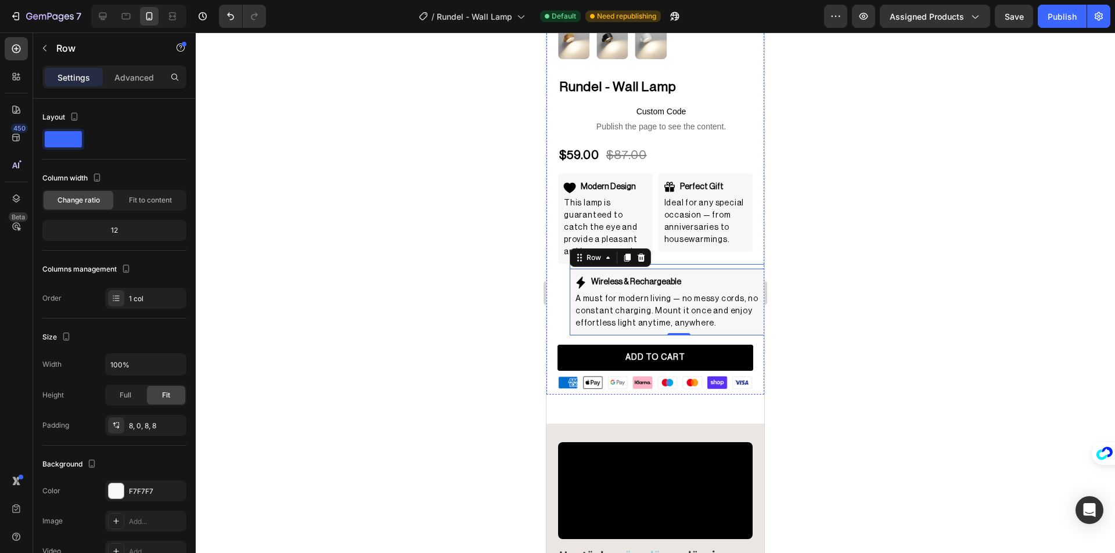
click at [725, 264] on div "Wireless & Rechargeable Item List A must for modern living — no messy cords, no…" at bounding box center [679, 299] width 218 height 71
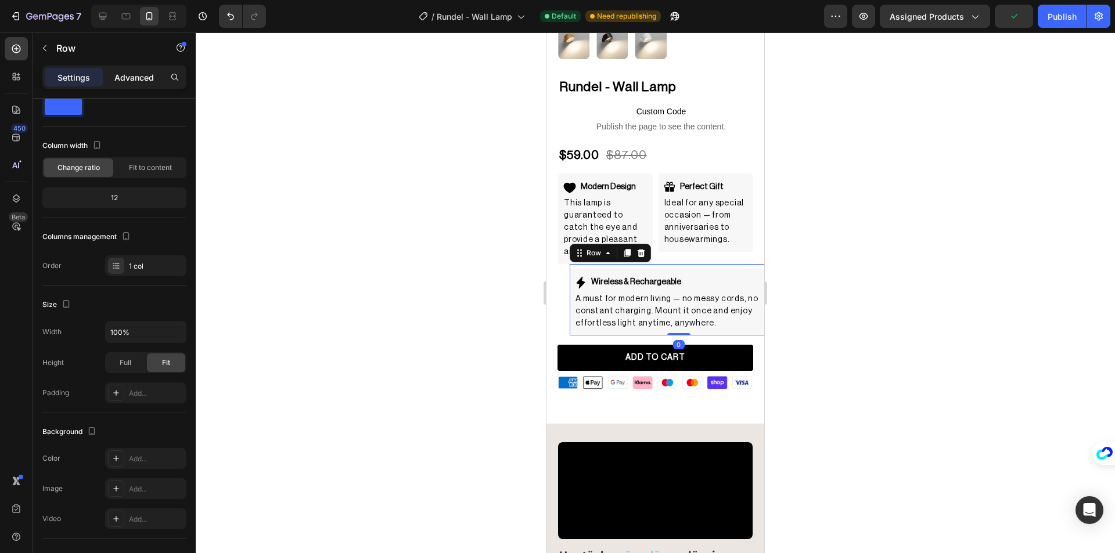
click at [139, 80] on p "Advanced" at bounding box center [133, 77] width 39 height 12
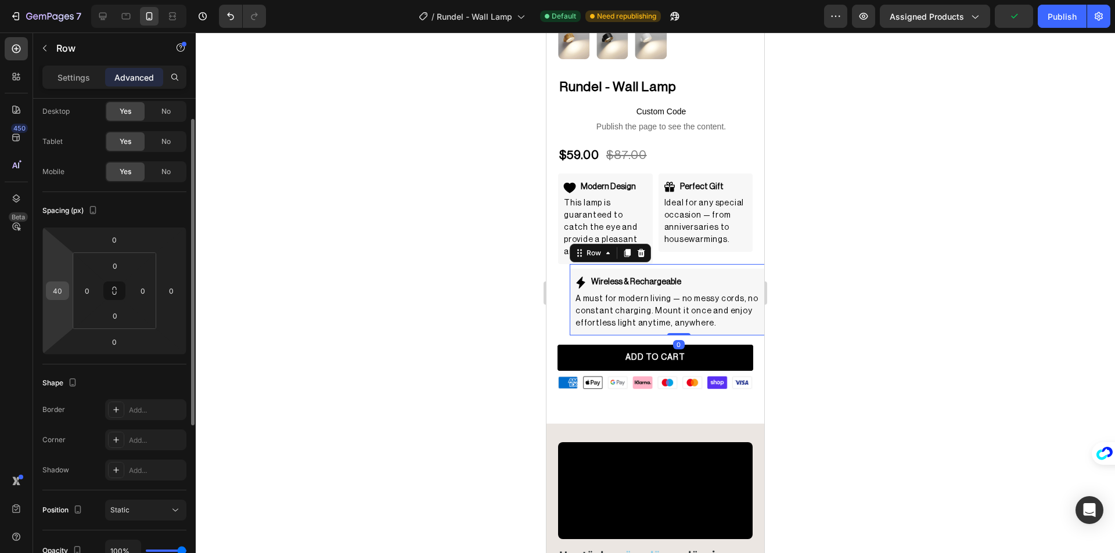
click at [64, 290] on input "40" at bounding box center [57, 290] width 17 height 17
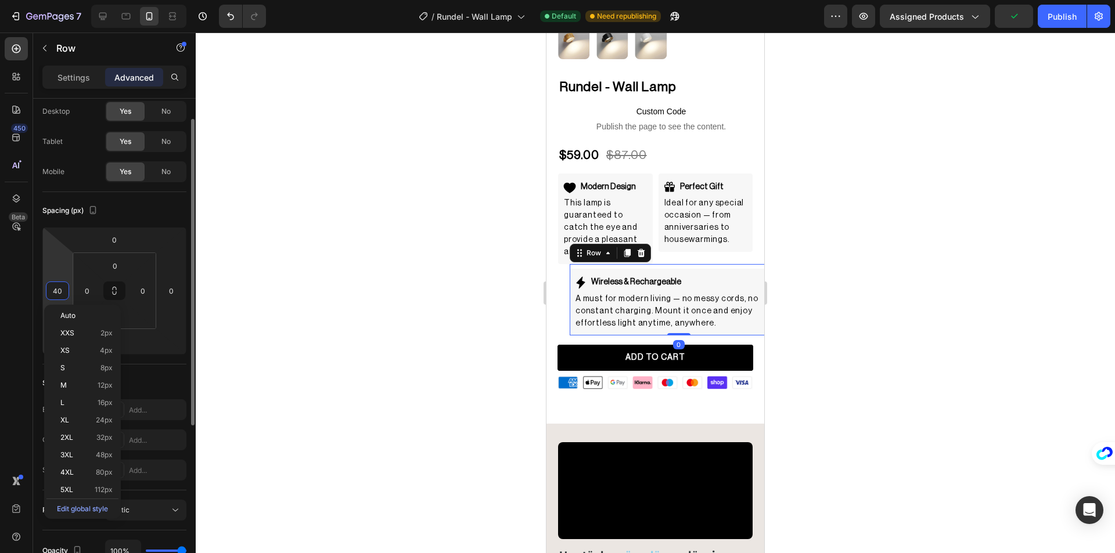
click at [64, 290] on input "40" at bounding box center [57, 290] width 17 height 17
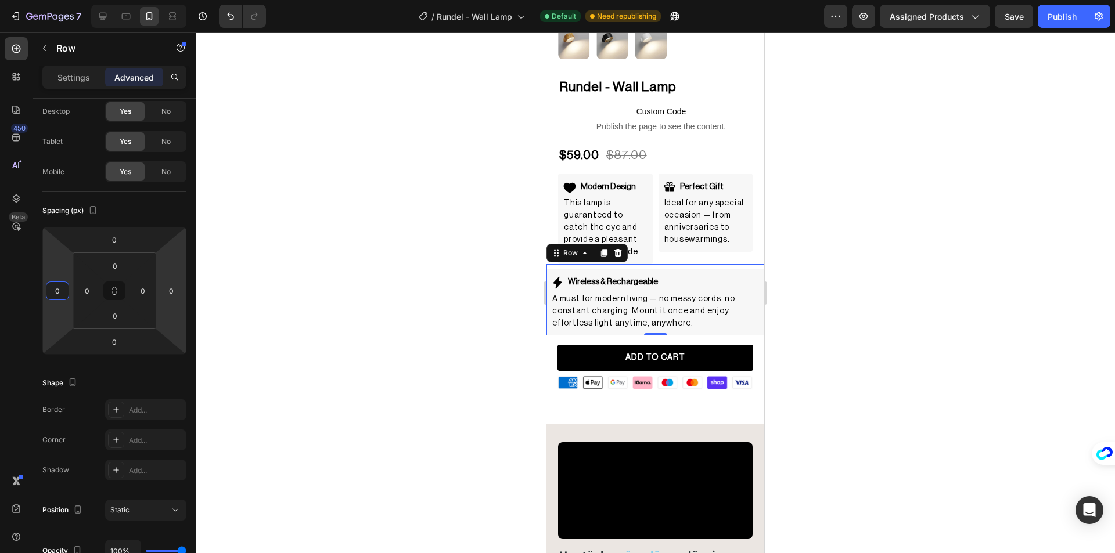
click at [359, 301] on div at bounding box center [655, 293] width 919 height 521
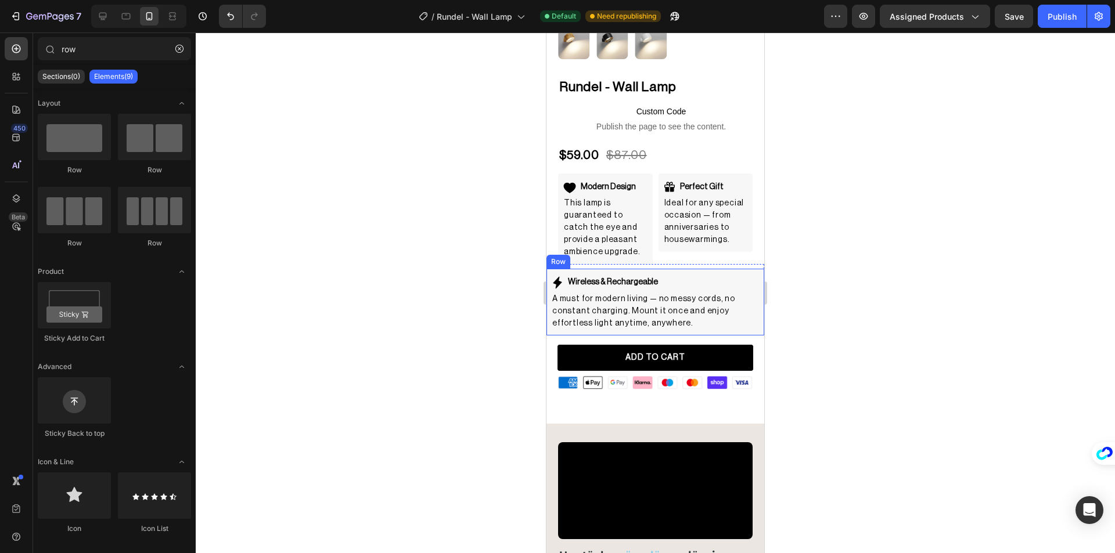
click at [741, 269] on div "Wireless & Rechargeable Item List A must for modern living — no messy cords, no…" at bounding box center [655, 302] width 218 height 66
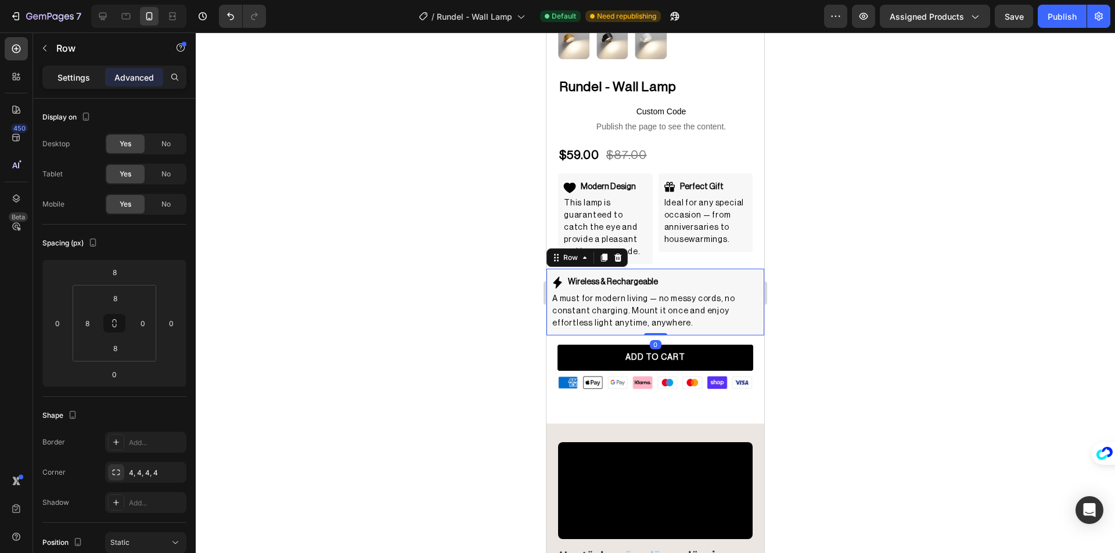
click at [65, 75] on p "Settings" at bounding box center [73, 77] width 33 height 12
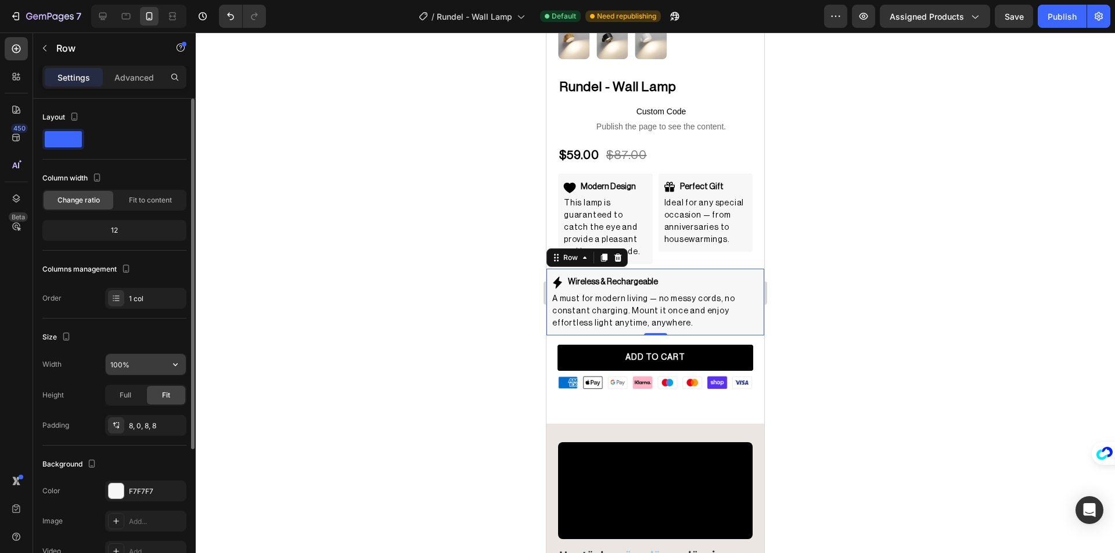
click at [113, 363] on input "100%" at bounding box center [146, 364] width 80 height 21
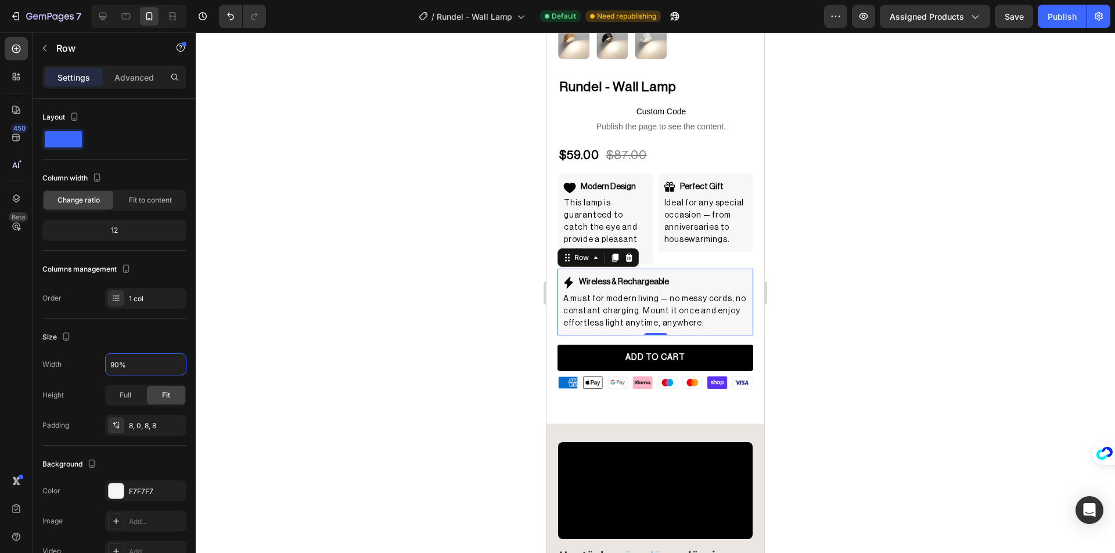
click at [335, 300] on div at bounding box center [655, 293] width 919 height 521
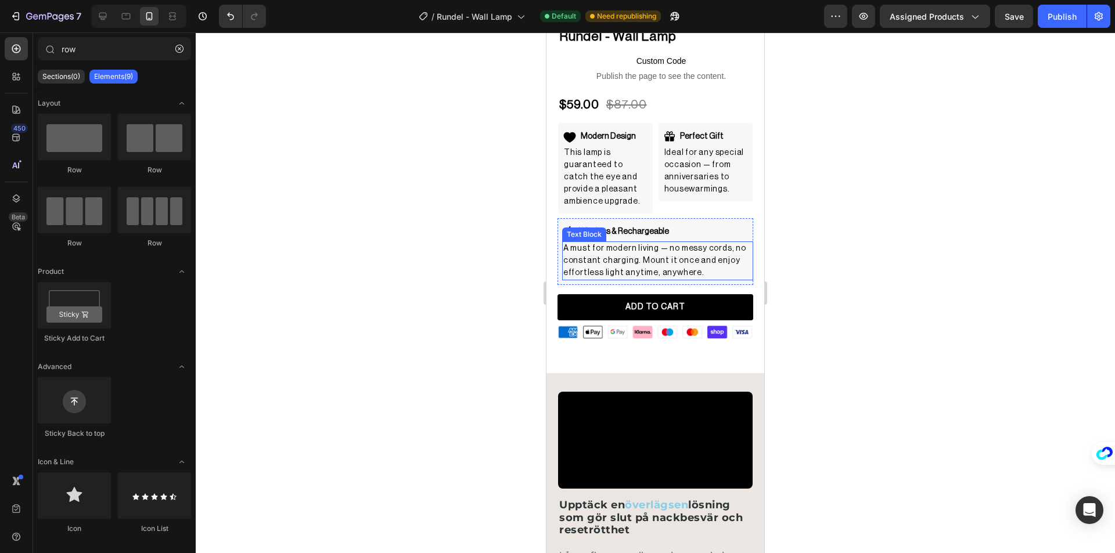
scroll to position [290, 0]
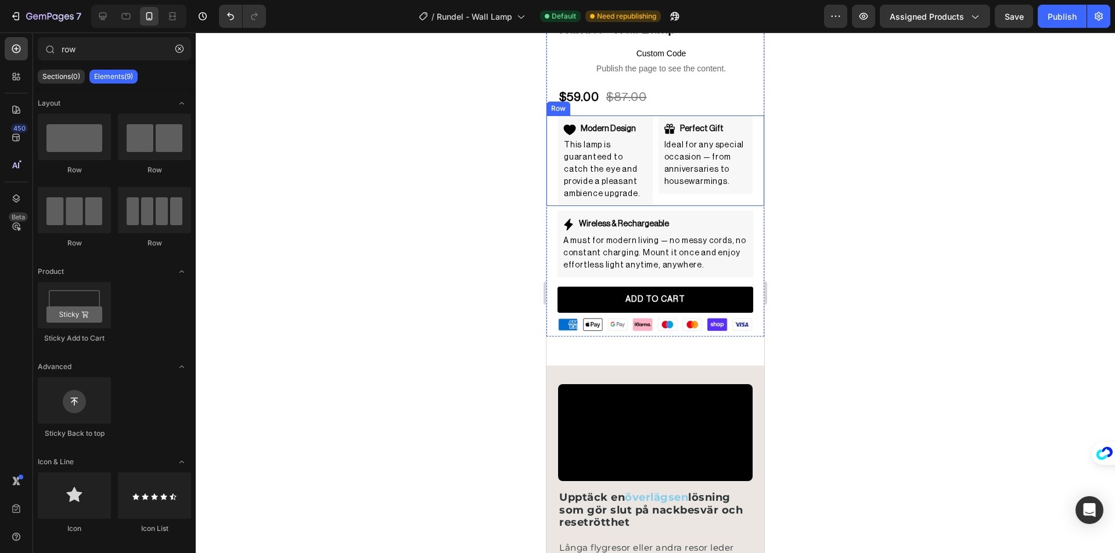
click at [651, 186] on div "Modern Design Item List This lamp is guaranteed to catch the eye and provide a …" at bounding box center [655, 161] width 218 height 91
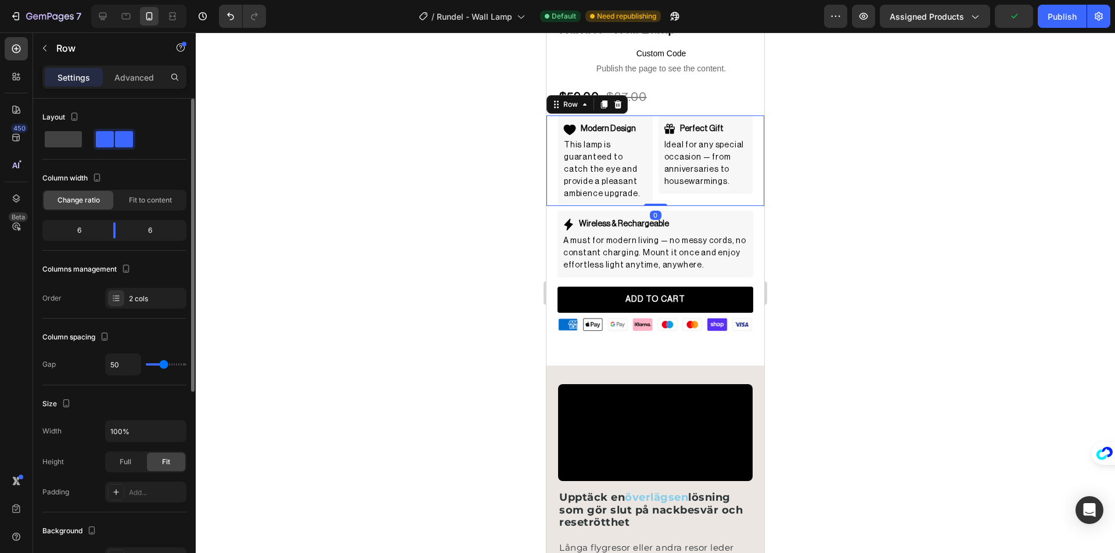
scroll to position [116, 0]
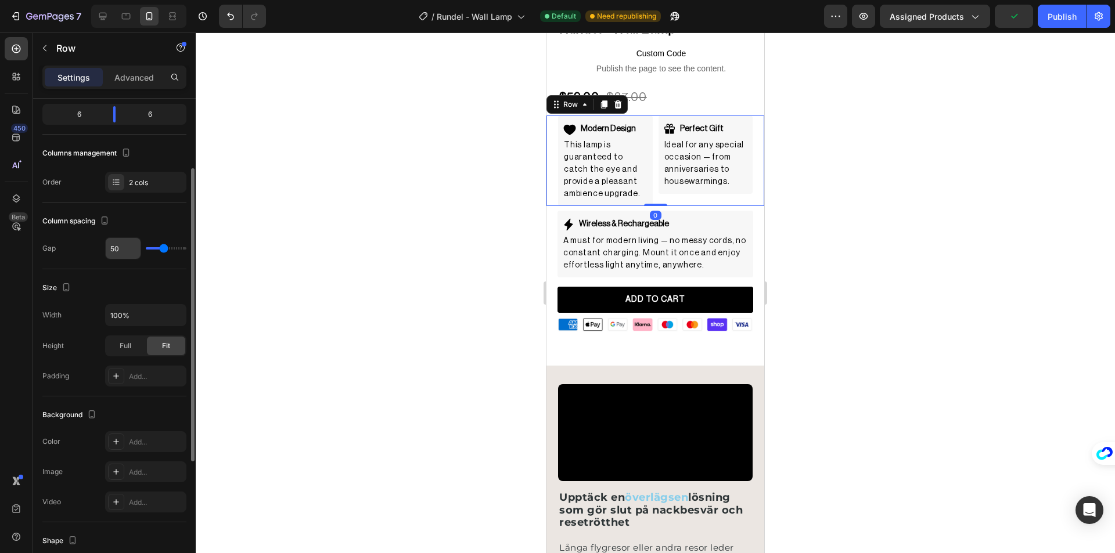
click at [119, 254] on input "50" at bounding box center [123, 248] width 35 height 21
click at [1056, 21] on div "Publish" at bounding box center [1061, 16] width 29 height 12
click at [124, 247] on input "45" at bounding box center [123, 248] width 35 height 21
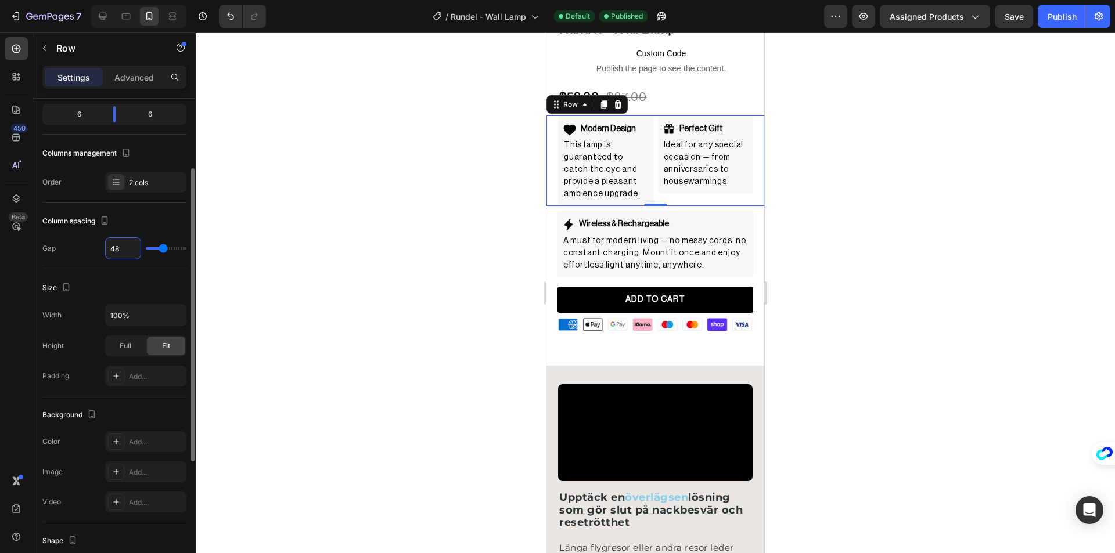
click at [124, 247] on input "48" at bounding box center [123, 248] width 35 height 21
click at [427, 201] on div at bounding box center [655, 293] width 919 height 521
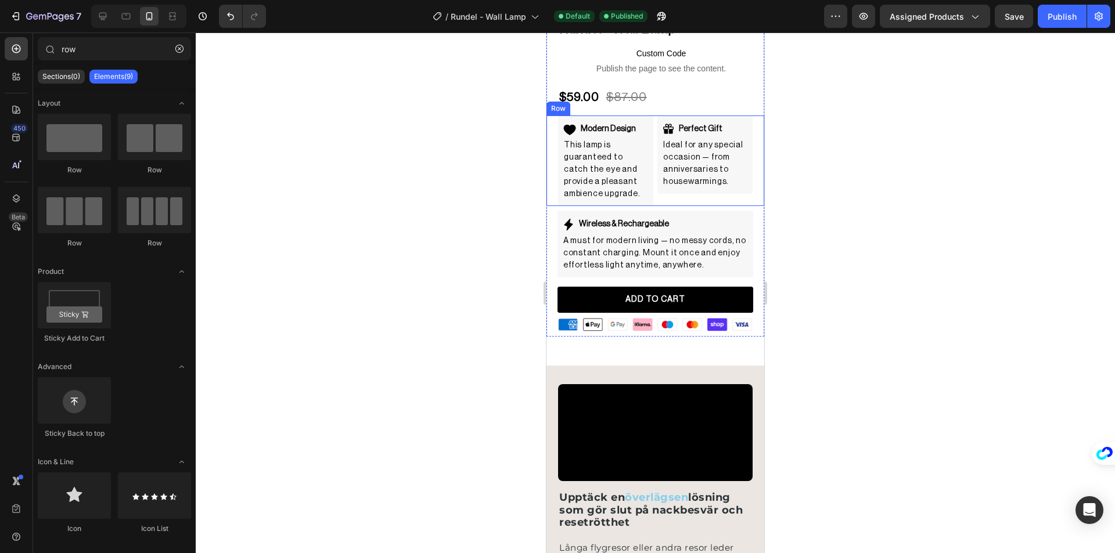
click at [663, 190] on div "Modern Design Item List This lamp is guaranteed to catch the eye and provide a …" at bounding box center [655, 161] width 218 height 91
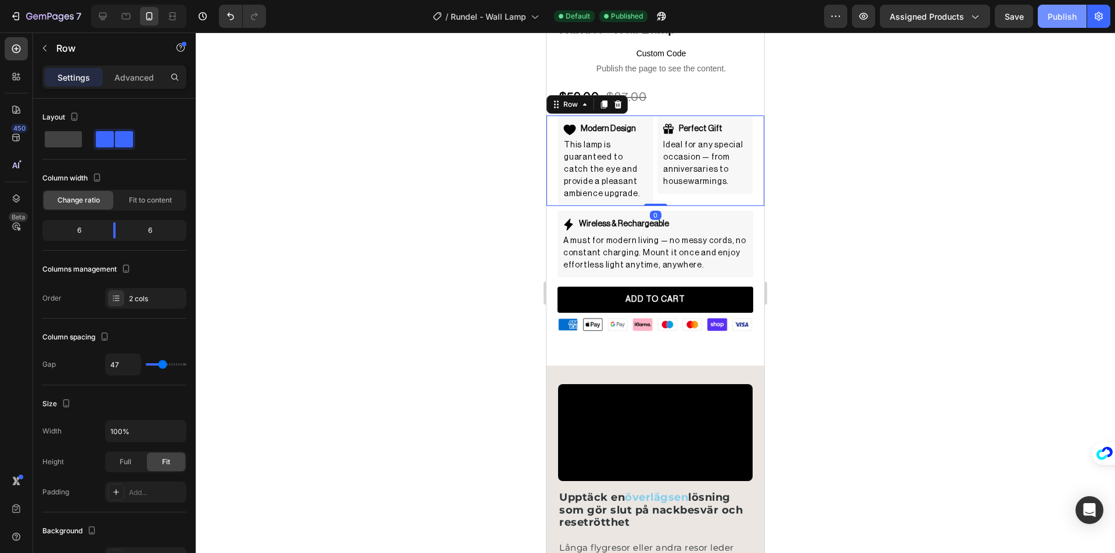
click at [1061, 20] on div "Publish" at bounding box center [1061, 16] width 29 height 12
click at [122, 358] on input "47" at bounding box center [123, 364] width 35 height 21
click at [122, 359] on input "38" at bounding box center [123, 364] width 35 height 21
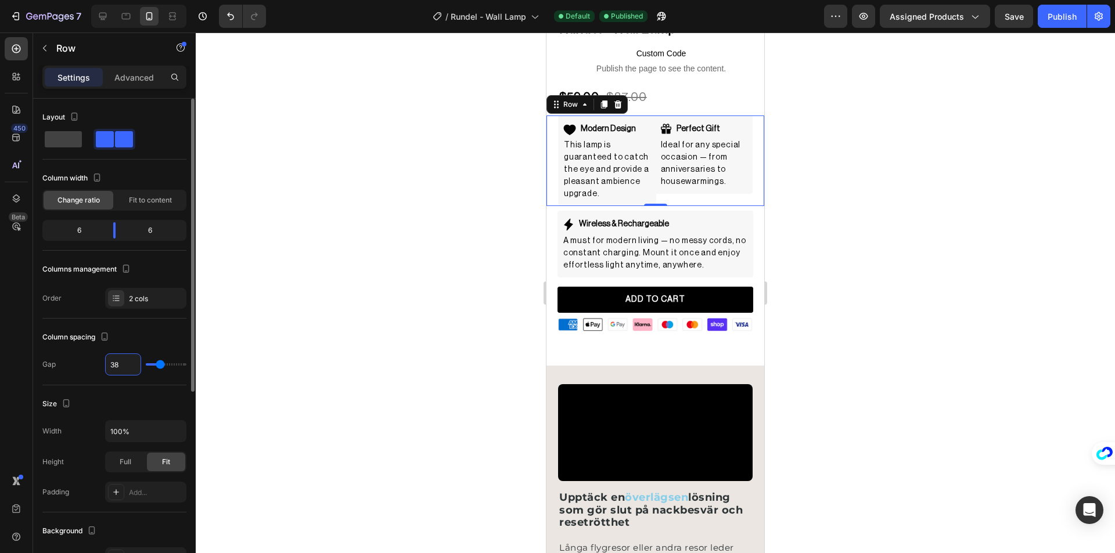
click at [122, 359] on input "38" at bounding box center [123, 364] width 35 height 21
click at [282, 298] on div at bounding box center [655, 293] width 919 height 521
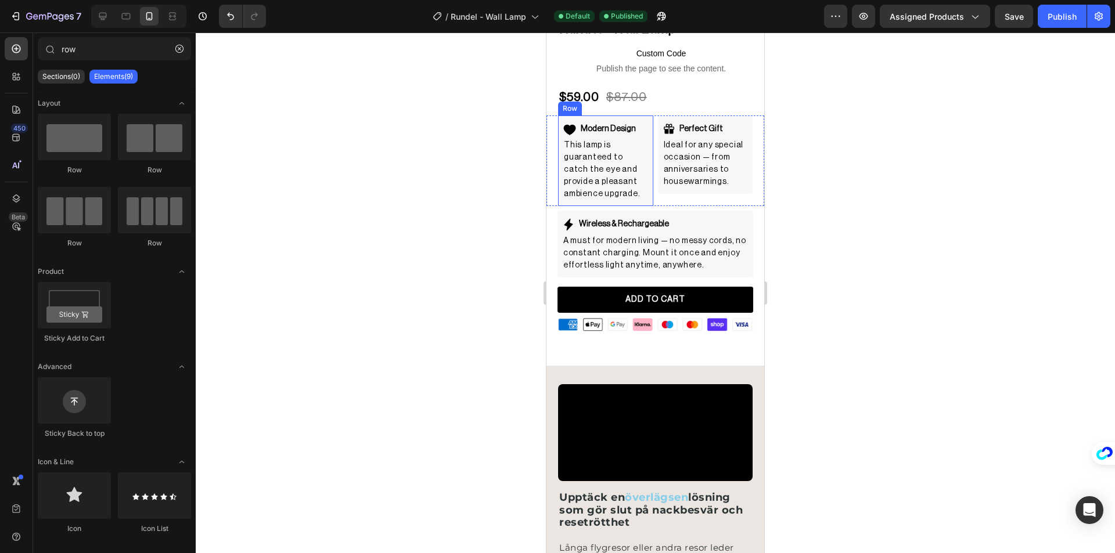
click at [570, 125] on icon at bounding box center [570, 130] width 12 height 10
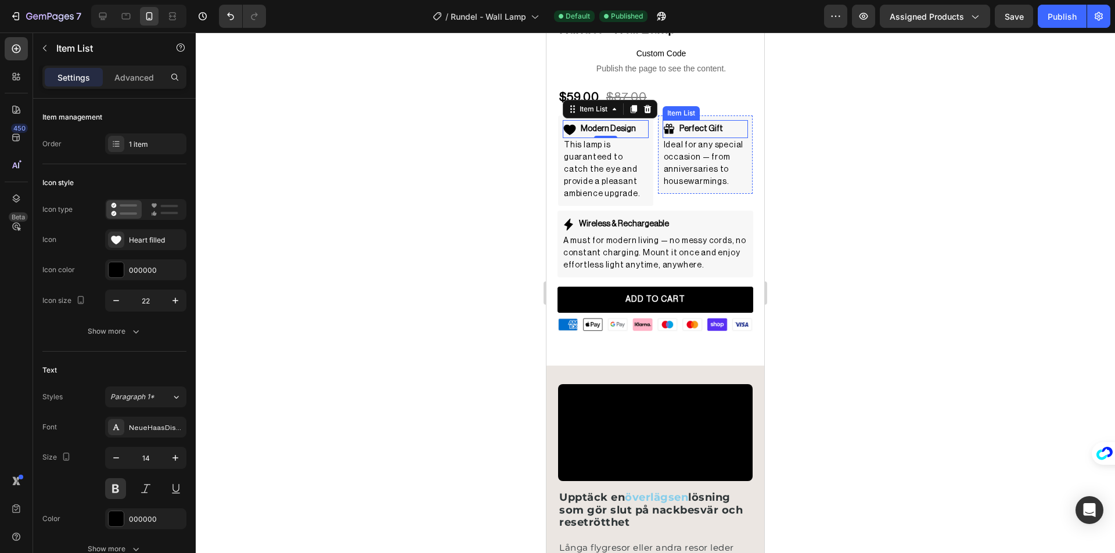
click at [664, 123] on icon at bounding box center [669, 129] width 13 height 13
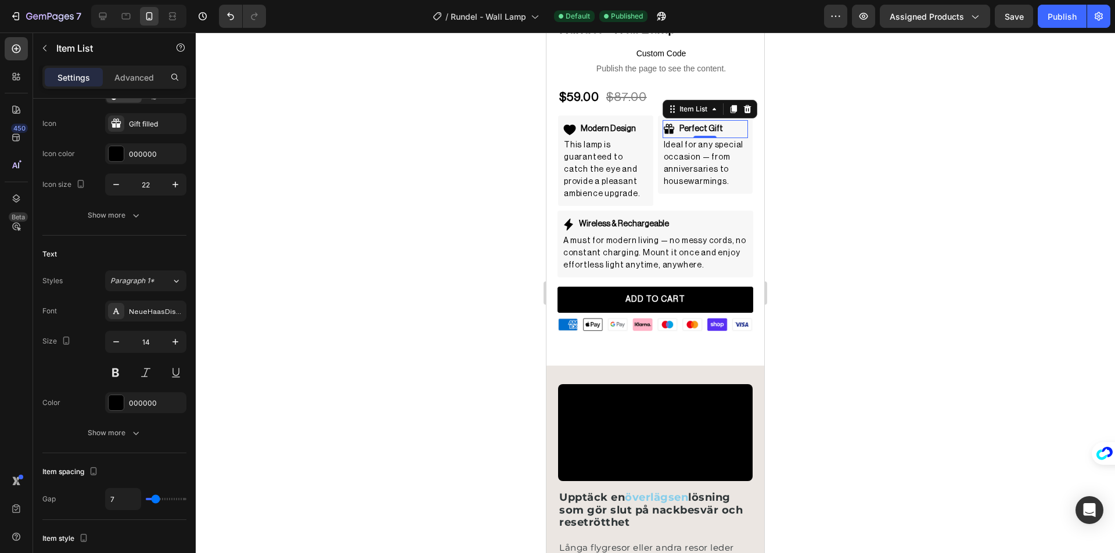
click at [664, 124] on icon at bounding box center [669, 129] width 10 height 10
click at [570, 219] on icon at bounding box center [568, 225] width 9 height 12
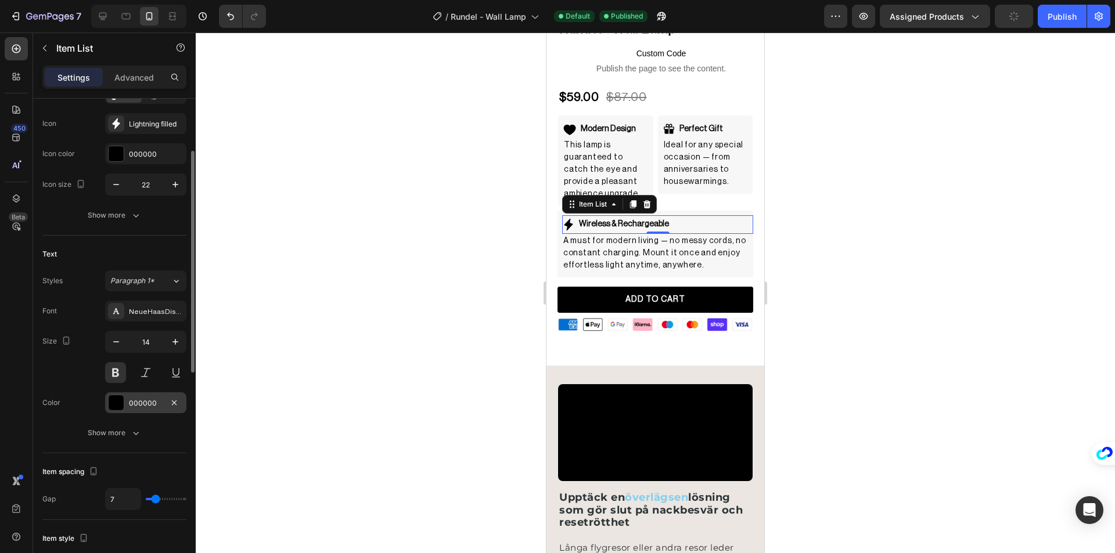
click at [114, 404] on div at bounding box center [116, 402] width 15 height 15
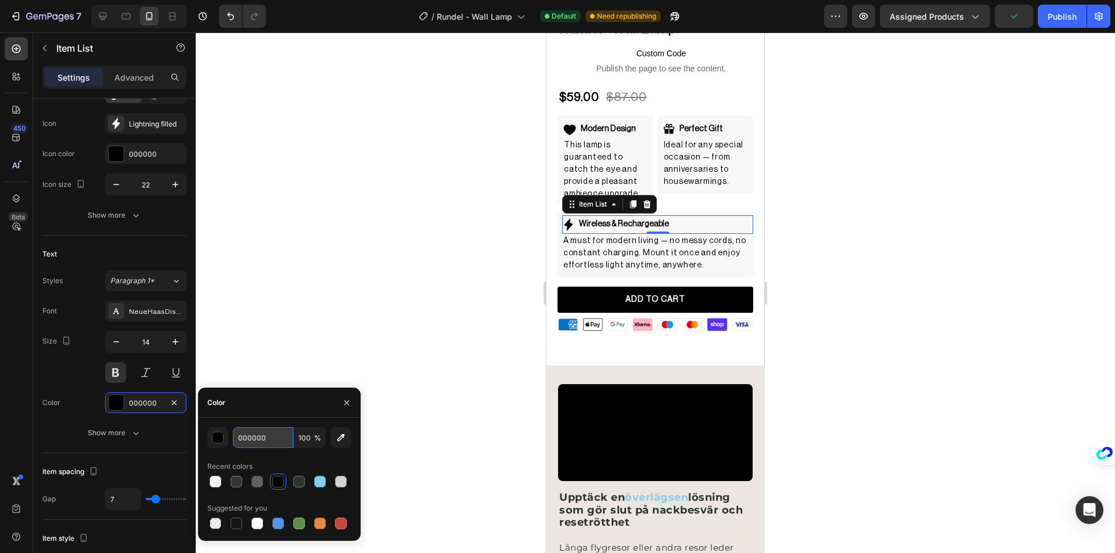
click at [260, 434] on input "000000" at bounding box center [263, 437] width 60 height 21
paste input "#7DA9FF"
click at [241, 513] on div "Suggested for you" at bounding box center [237, 508] width 60 height 10
click at [217, 440] on div "button" at bounding box center [219, 439] width 12 height 12
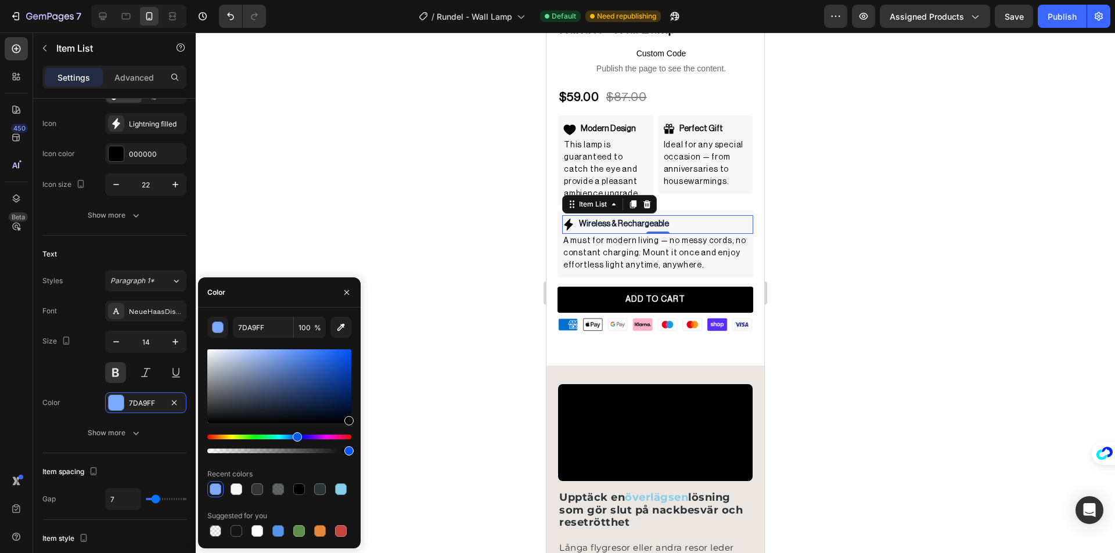
drag, startPoint x: 279, startPoint y: 388, endPoint x: 377, endPoint y: 439, distance: 110.6
click at [377, 0] on div "7 Version history / [PERSON_NAME] Lamp Default Need republishing Preview Assign…" at bounding box center [557, 0] width 1115 height 0
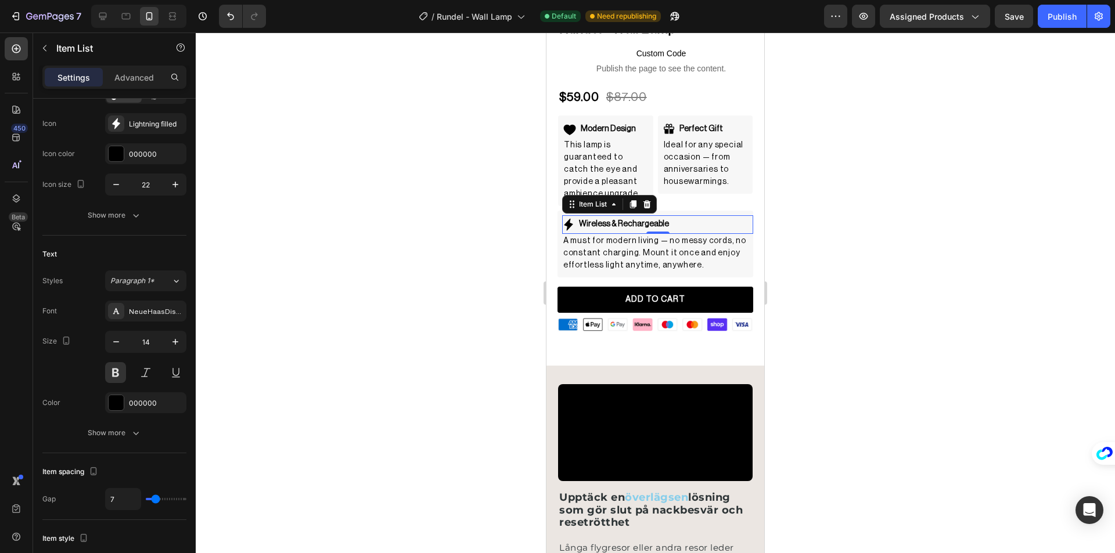
click at [380, 440] on div at bounding box center [655, 293] width 919 height 521
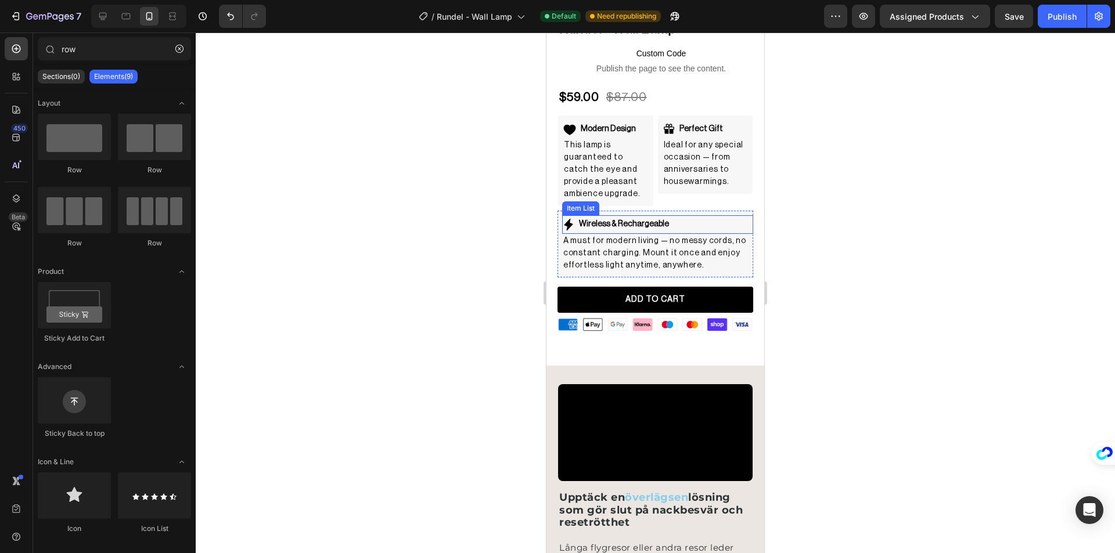
click at [569, 219] on icon at bounding box center [568, 225] width 9 height 12
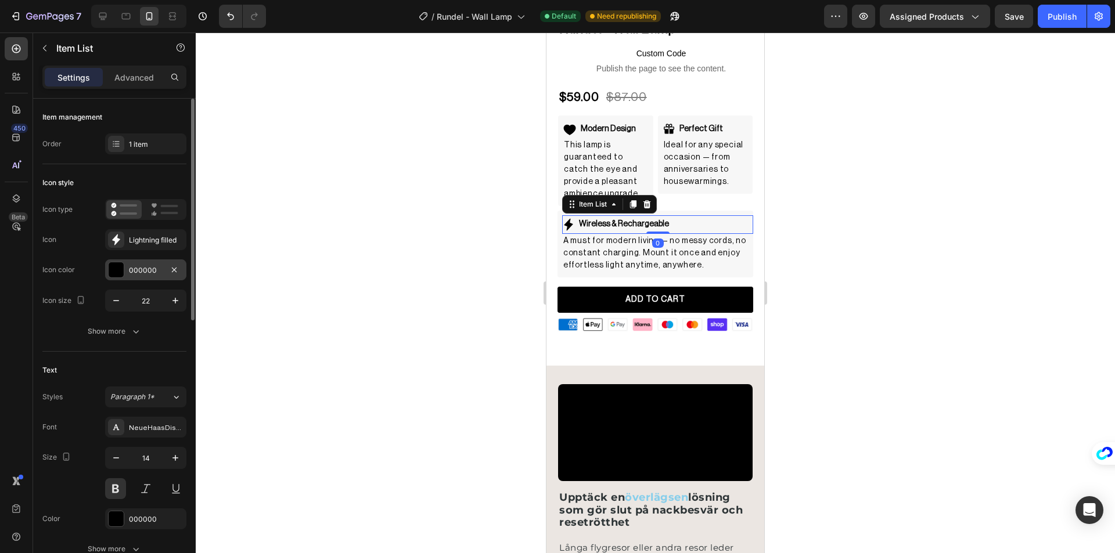
click at [115, 271] on div at bounding box center [116, 269] width 15 height 15
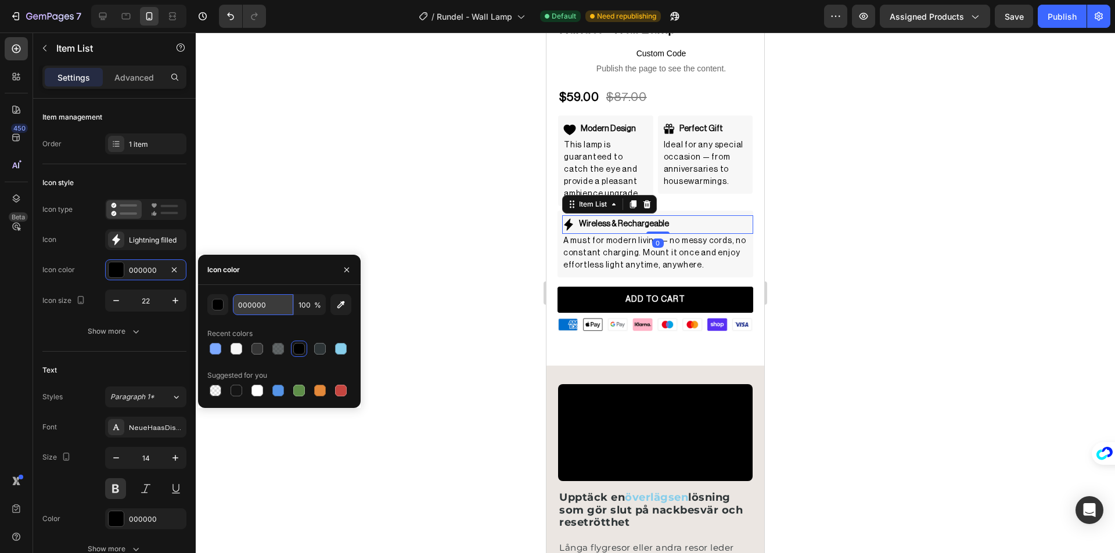
click at [263, 307] on input "000000" at bounding box center [263, 304] width 60 height 21
paste input "#7DA9FF"
click at [567, 126] on div "Text Block" at bounding box center [584, 131] width 39 height 10
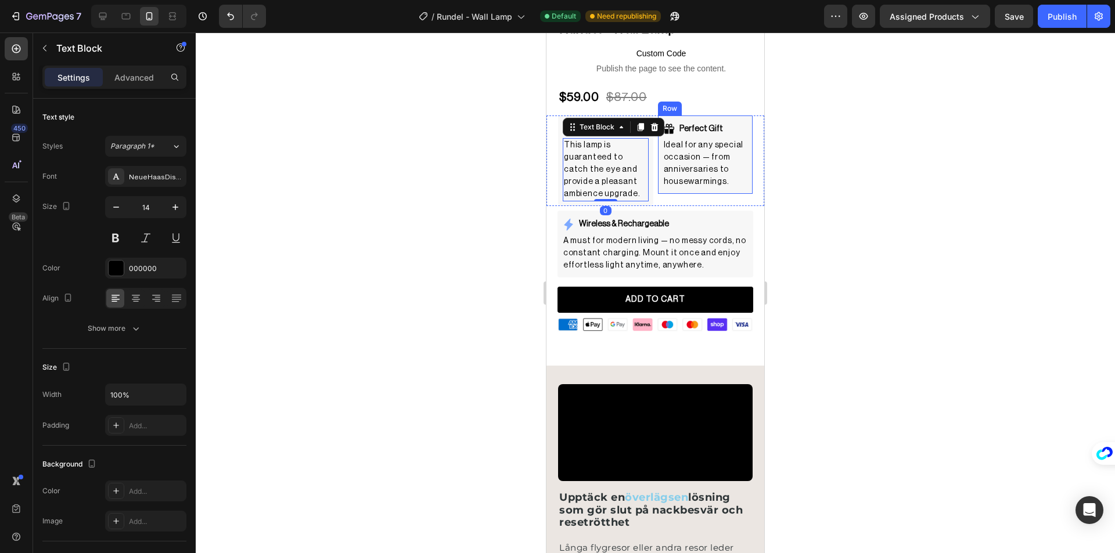
click at [799, 155] on div at bounding box center [655, 293] width 919 height 521
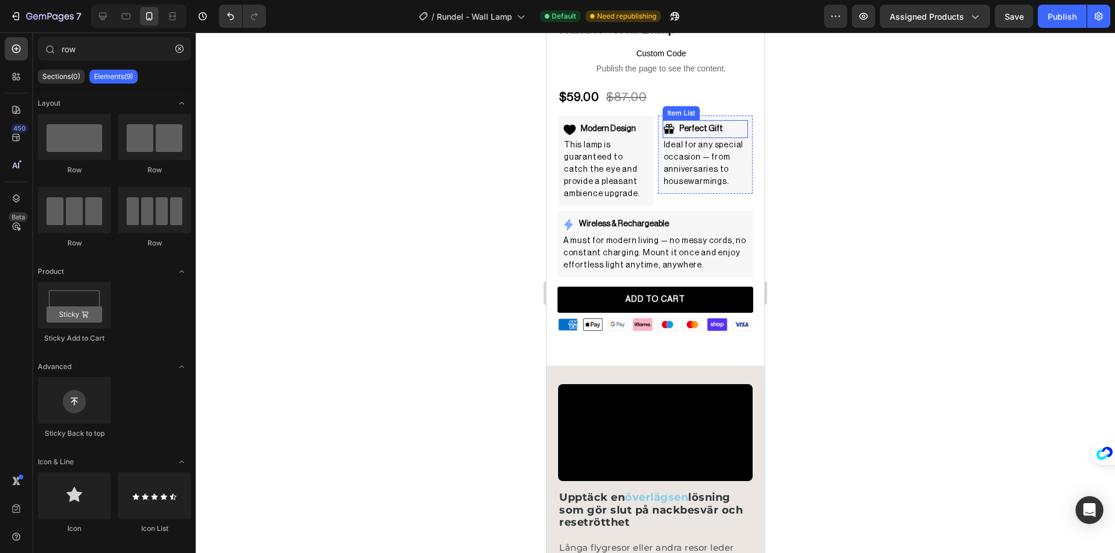
click at [666, 123] on icon at bounding box center [669, 129] width 13 height 13
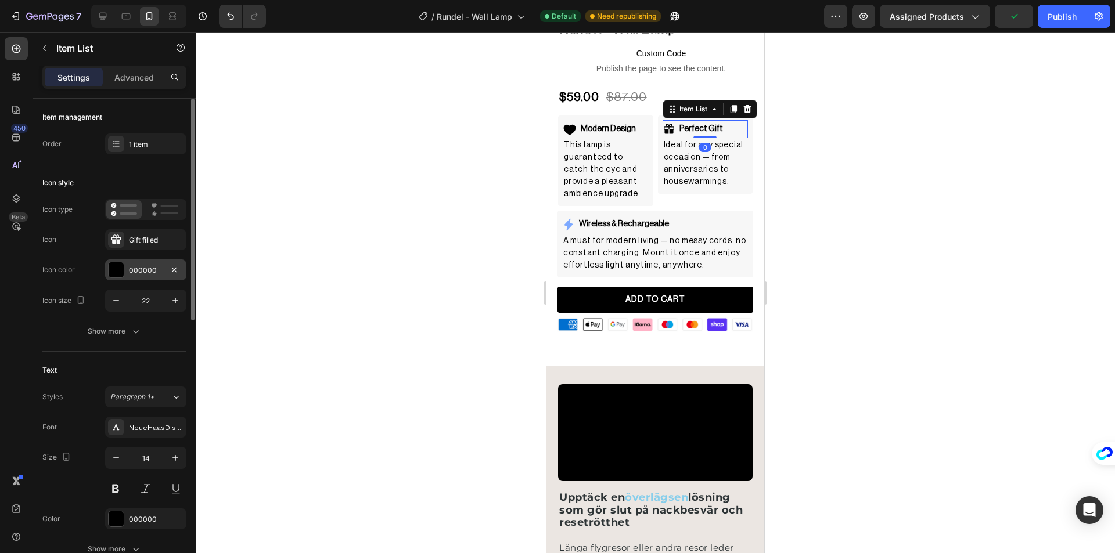
click at [109, 273] on div at bounding box center [116, 269] width 15 height 15
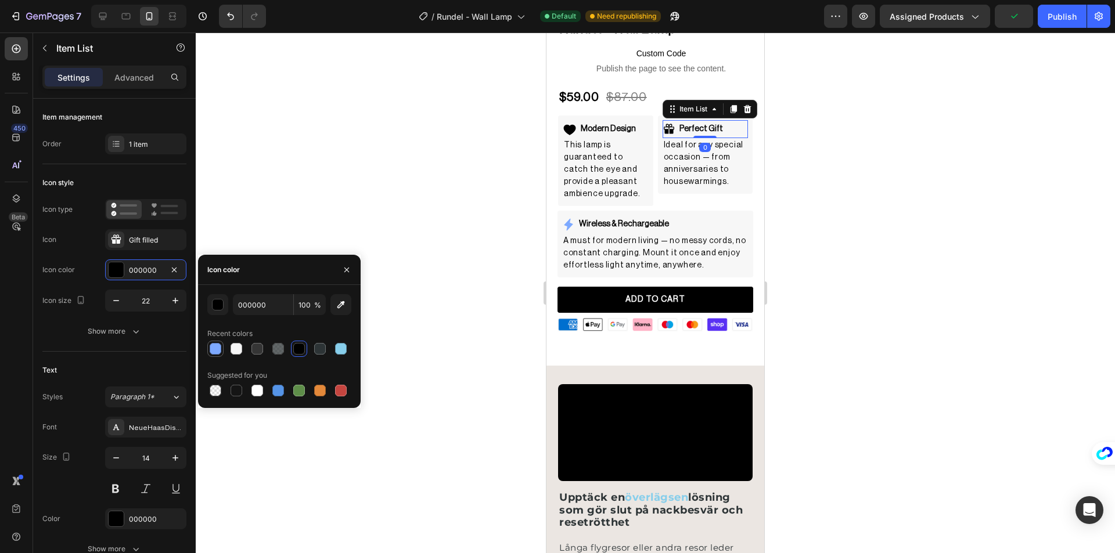
click at [217, 349] on div at bounding box center [216, 349] width 12 height 12
click at [572, 125] on icon at bounding box center [570, 130] width 12 height 10
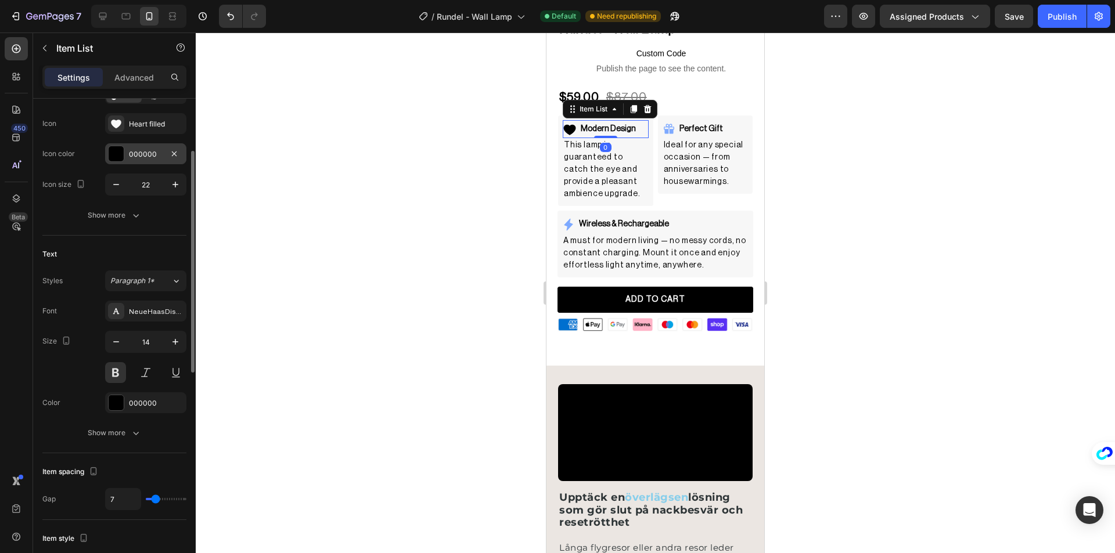
click at [120, 154] on div at bounding box center [116, 153] width 15 height 15
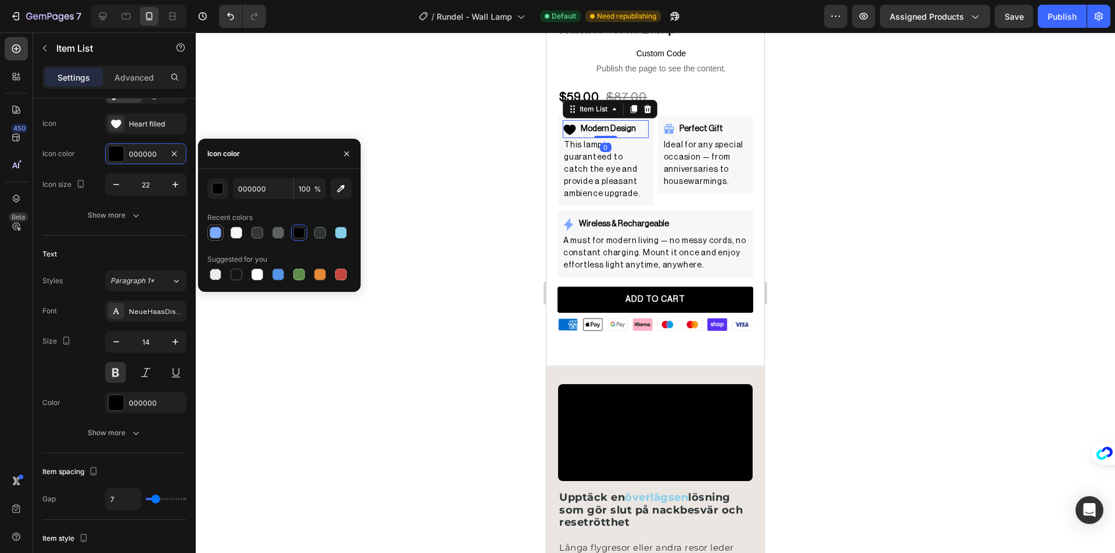
click at [215, 235] on div at bounding box center [216, 233] width 12 height 12
click at [442, 196] on div at bounding box center [655, 293] width 919 height 521
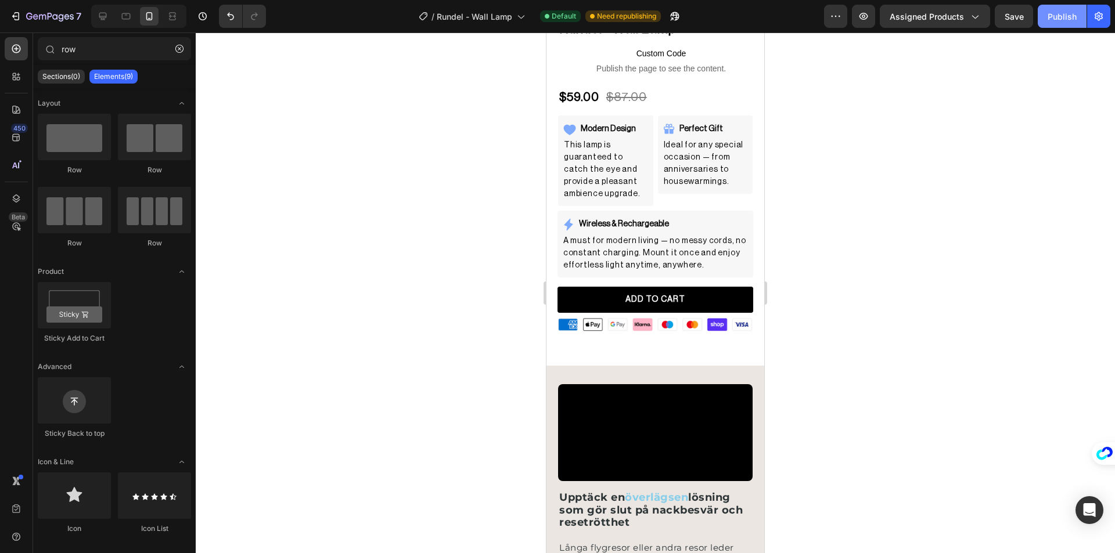
click at [1058, 25] on button "Publish" at bounding box center [1062, 16] width 49 height 23
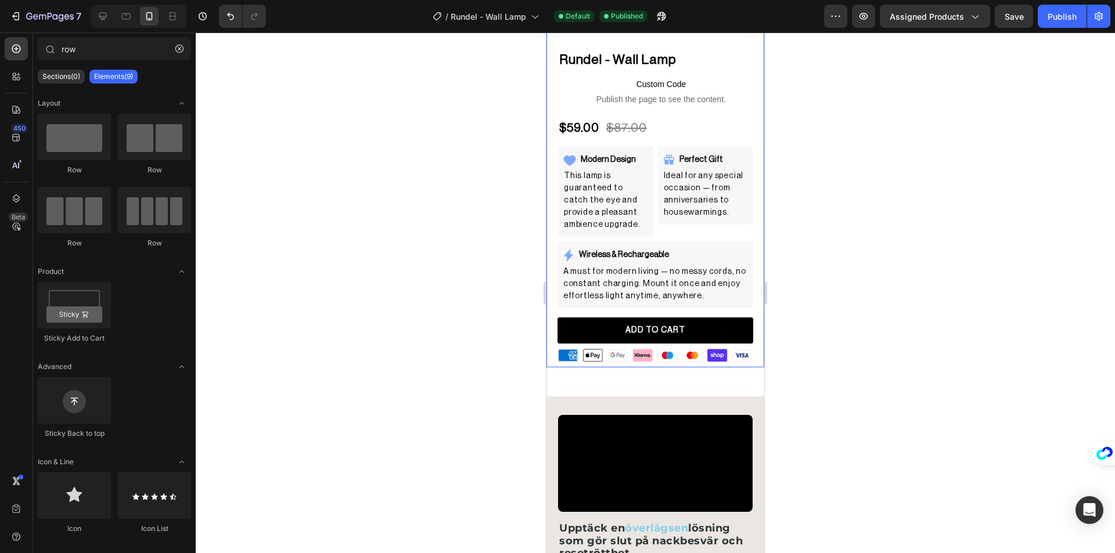
scroll to position [232, 0]
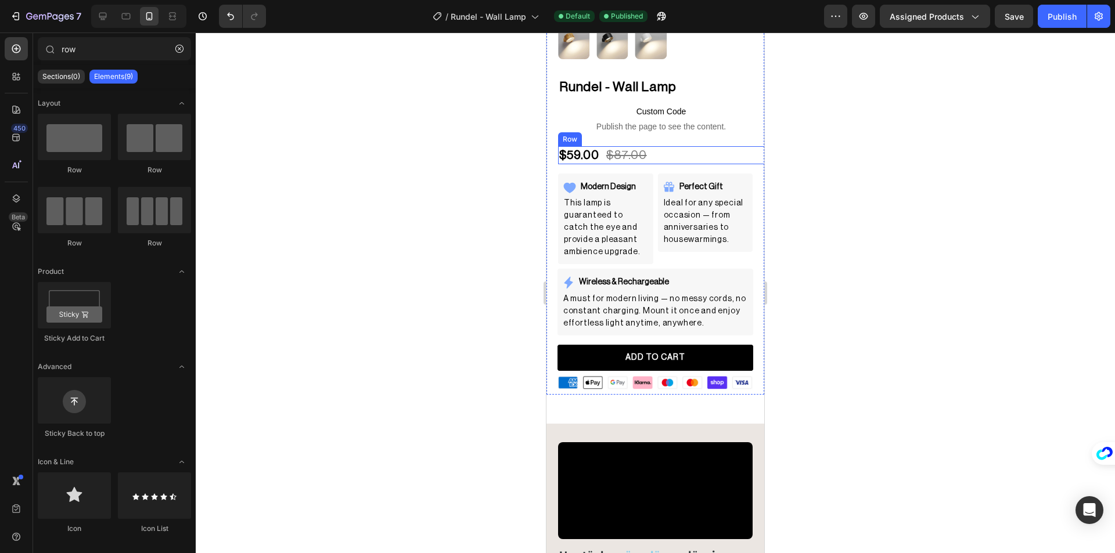
click at [697, 147] on div "$59.00 Product Price Product Price $87.00 Product Price Product Price Row" at bounding box center [667, 155] width 218 height 18
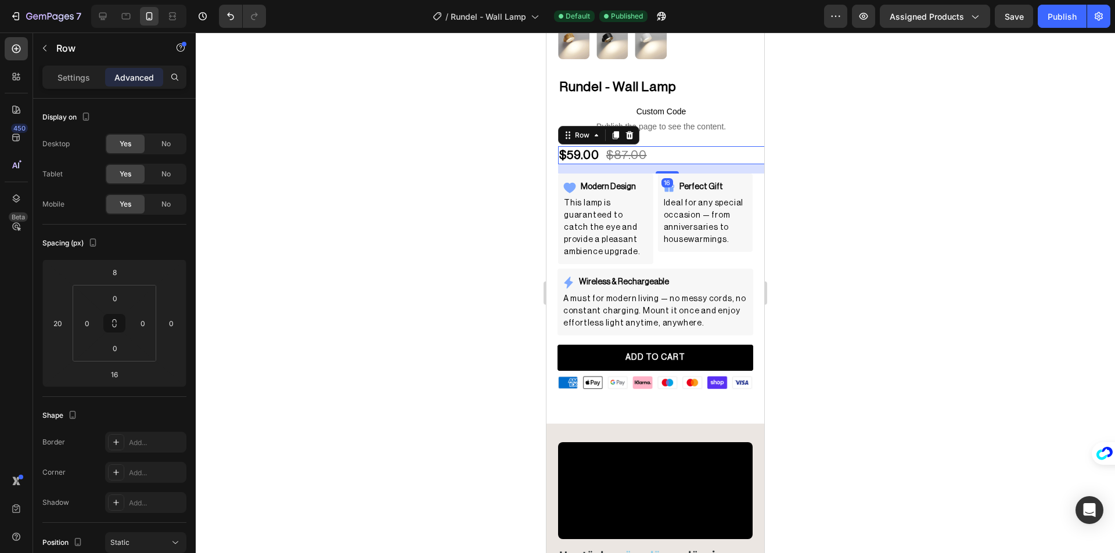
click at [134, 81] on p "Advanced" at bounding box center [133, 77] width 39 height 12
click at [117, 375] on input "16" at bounding box center [114, 374] width 23 height 17
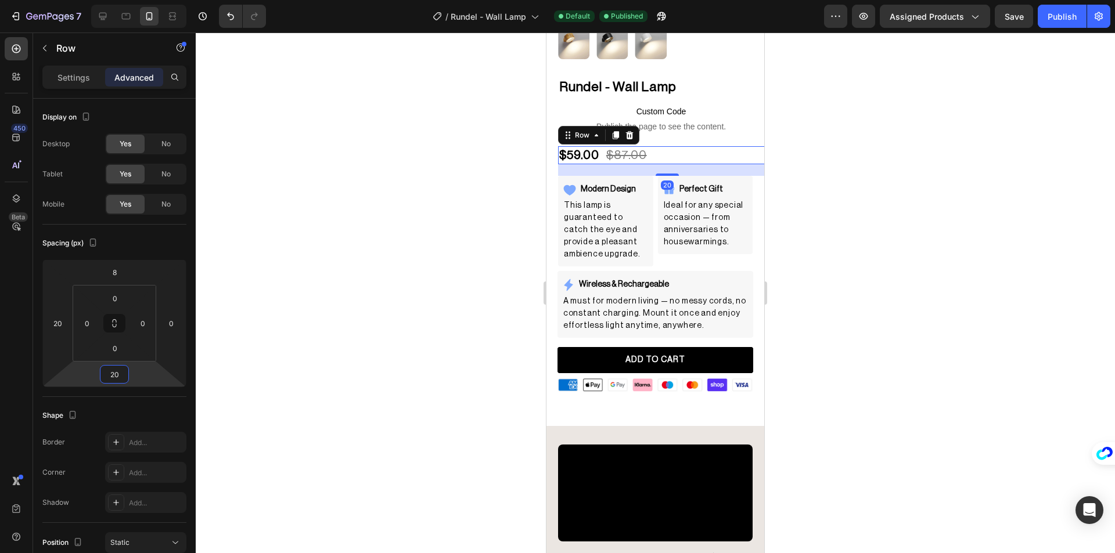
click at [445, 300] on div at bounding box center [655, 293] width 919 height 521
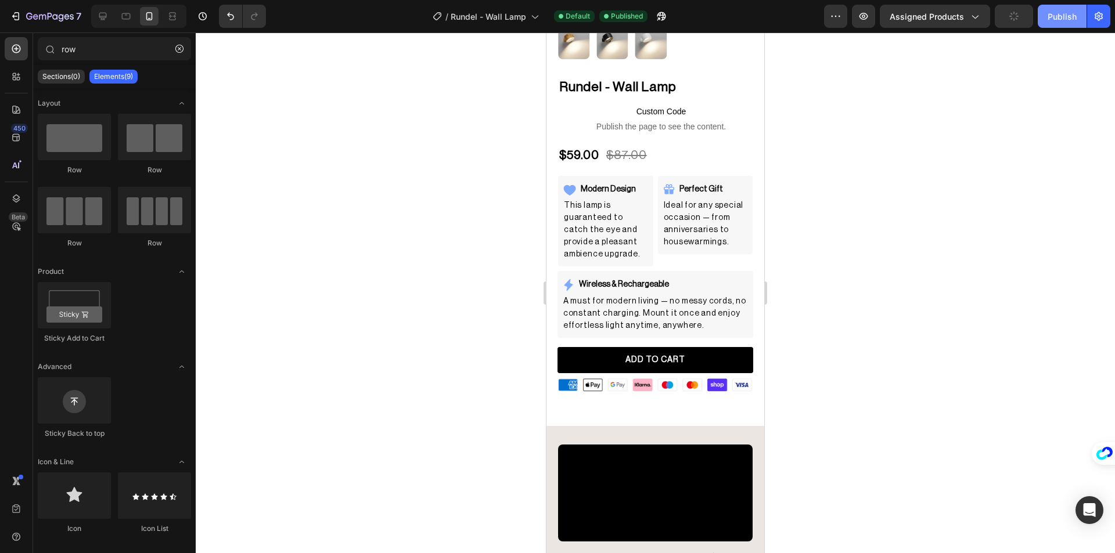
click at [1052, 24] on button "Publish" at bounding box center [1062, 16] width 49 height 23
click at [176, 42] on button "button" at bounding box center [179, 48] width 19 height 19
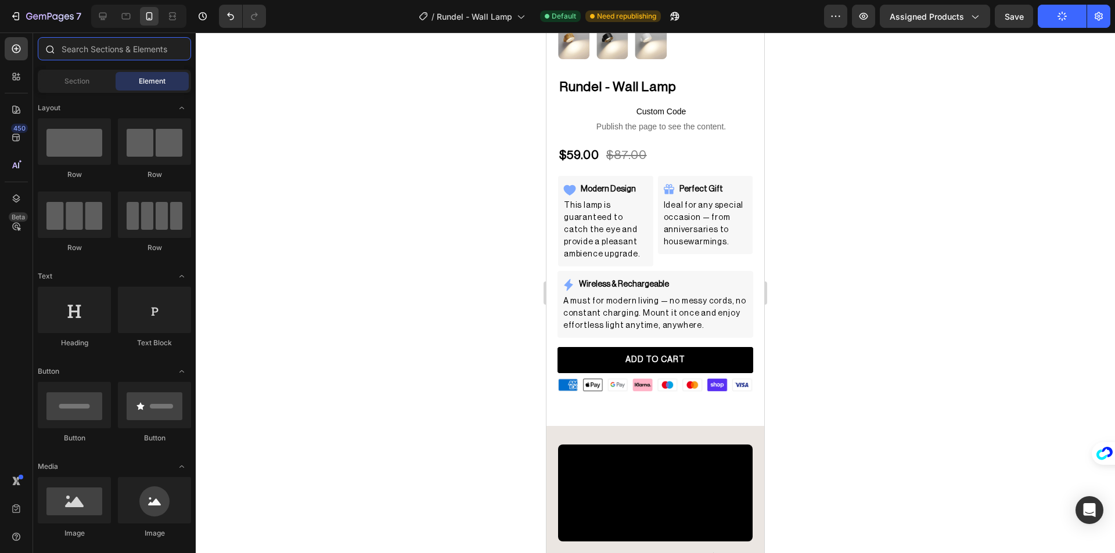
click at [144, 50] on input "text" at bounding box center [114, 48] width 153 height 23
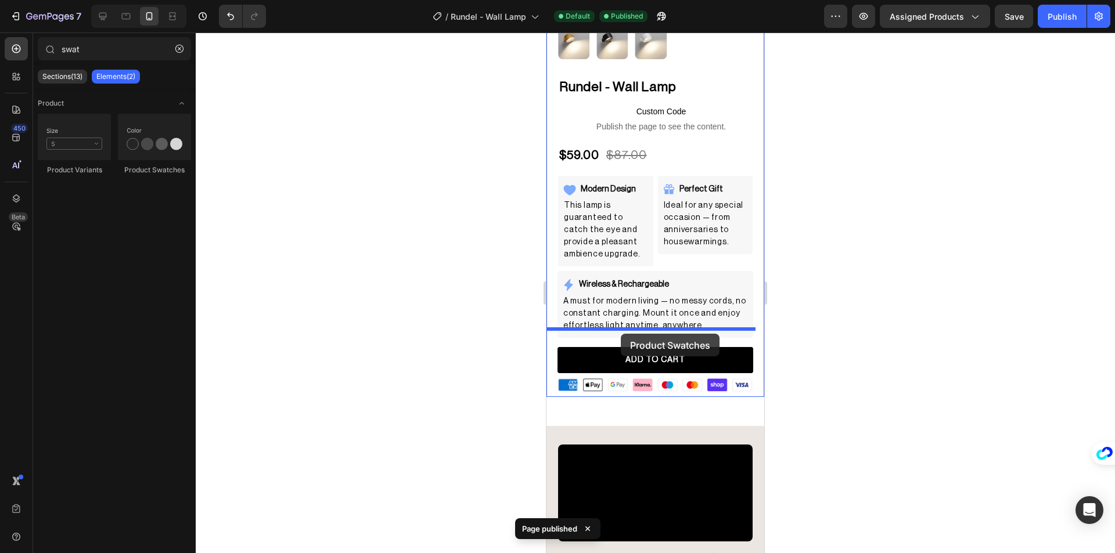
drag, startPoint x: 694, startPoint y: 175, endPoint x: 621, endPoint y: 334, distance: 175.1
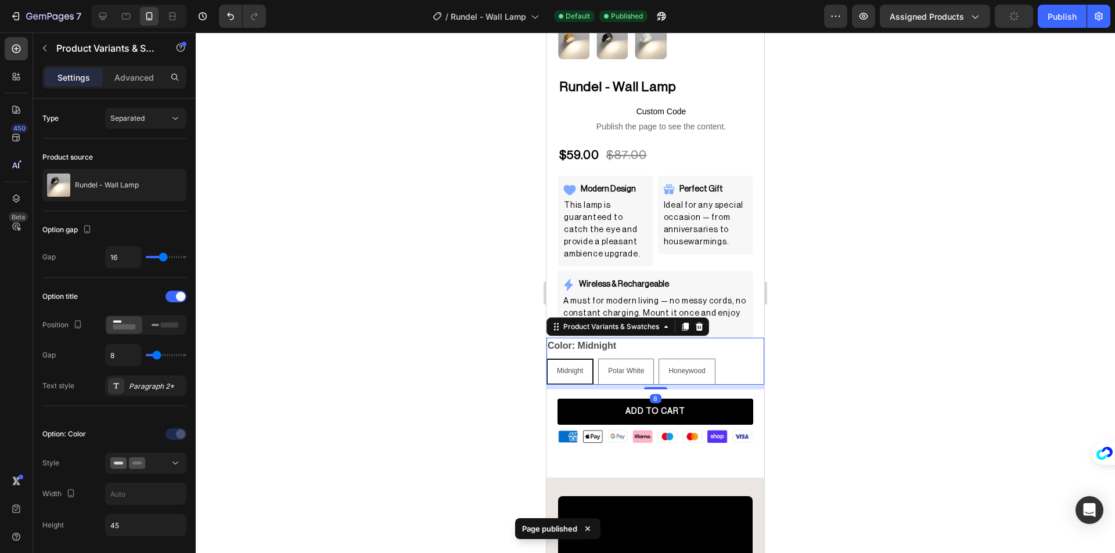
click at [438, 304] on div at bounding box center [655, 293] width 919 height 521
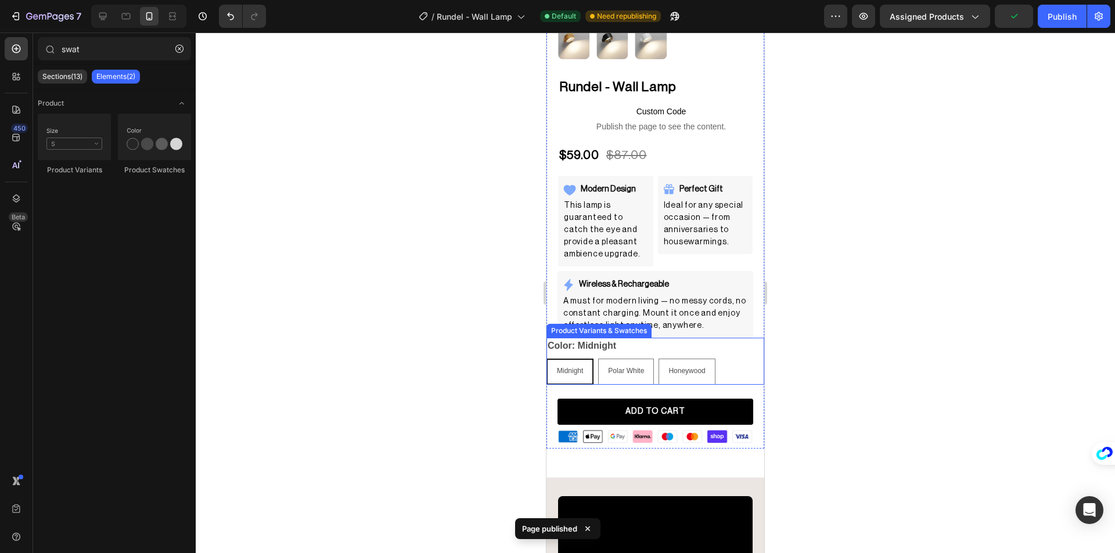
click at [619, 343] on div "Color: Midnight Midnight Midnight Midnight Polar White Polar White Polar White …" at bounding box center [655, 361] width 218 height 47
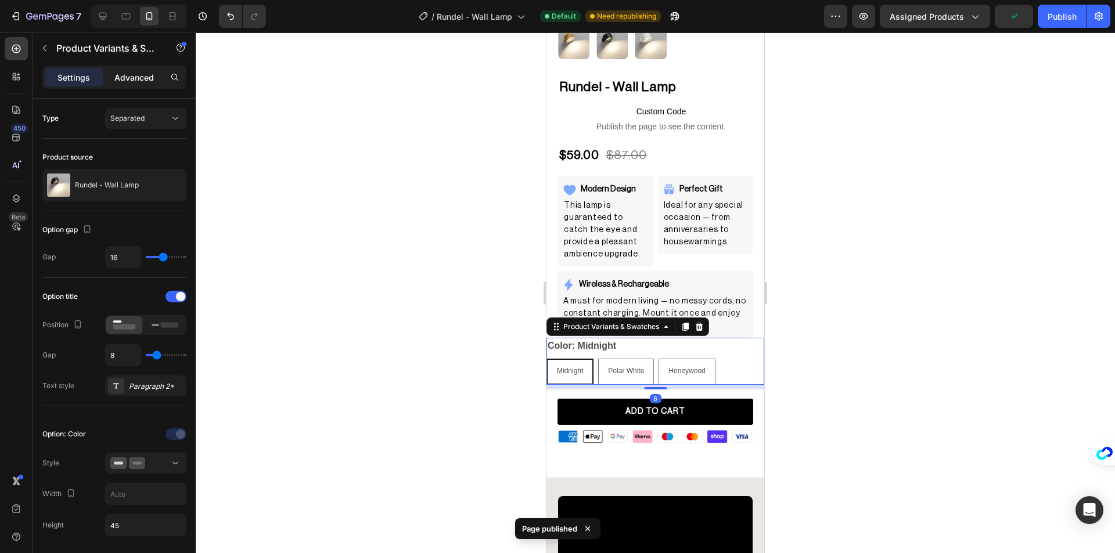
click at [127, 85] on div "Advanced" at bounding box center [134, 77] width 58 height 19
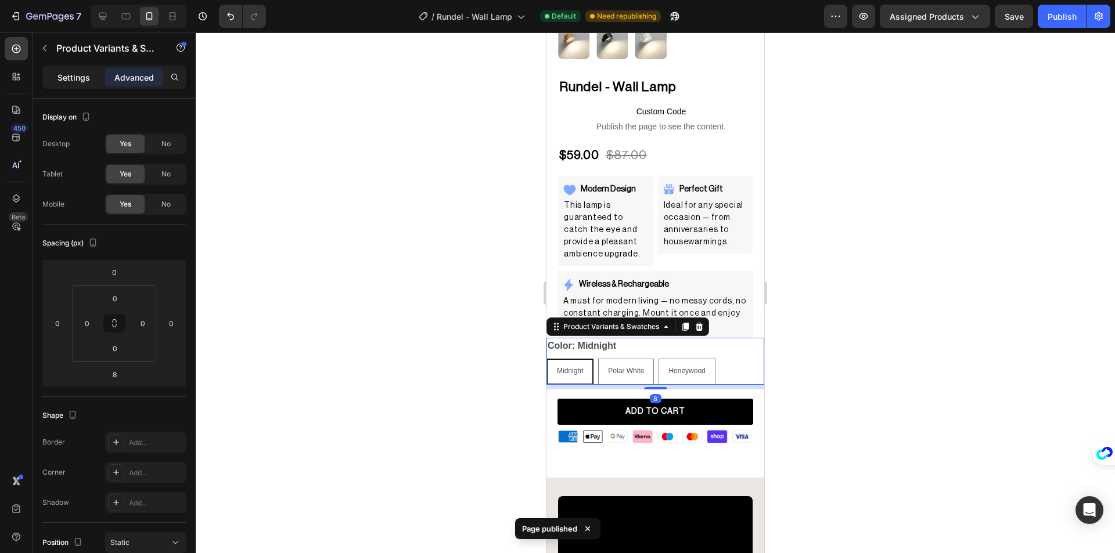
click at [82, 80] on p "Settings" at bounding box center [73, 77] width 33 height 12
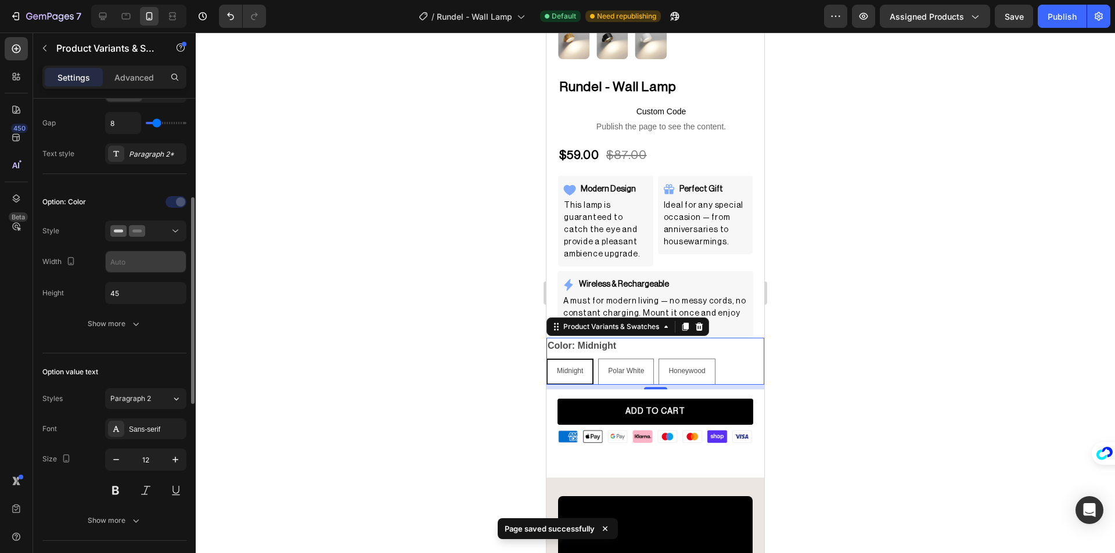
click at [135, 259] on input "text" at bounding box center [146, 261] width 80 height 21
click at [136, 259] on input "90" at bounding box center [146, 261] width 80 height 21
click at [127, 265] on input "90" at bounding box center [146, 261] width 80 height 21
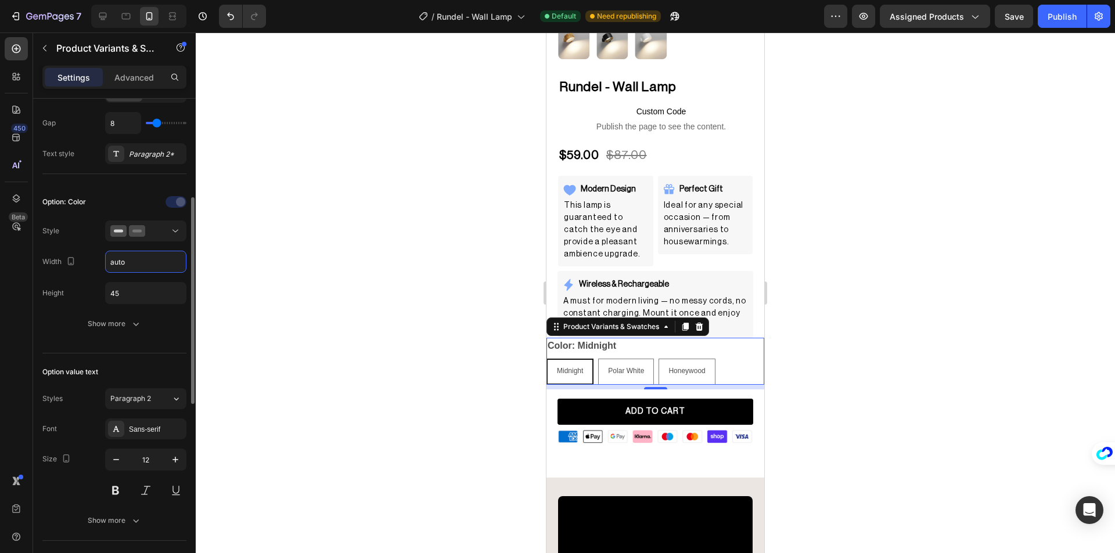
click at [73, 299] on div "Height 45" at bounding box center [114, 293] width 144 height 22
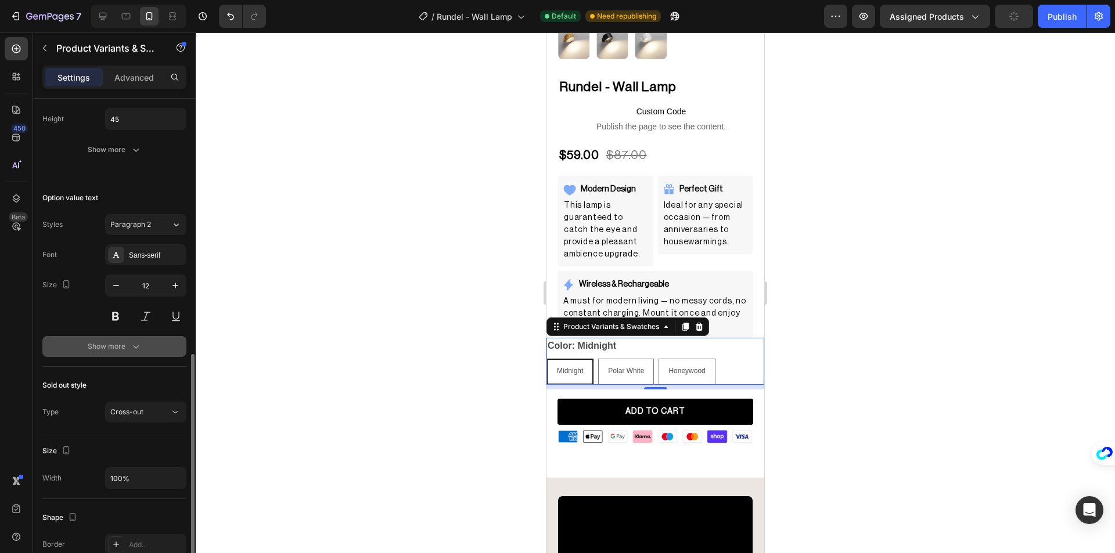
scroll to position [523, 0]
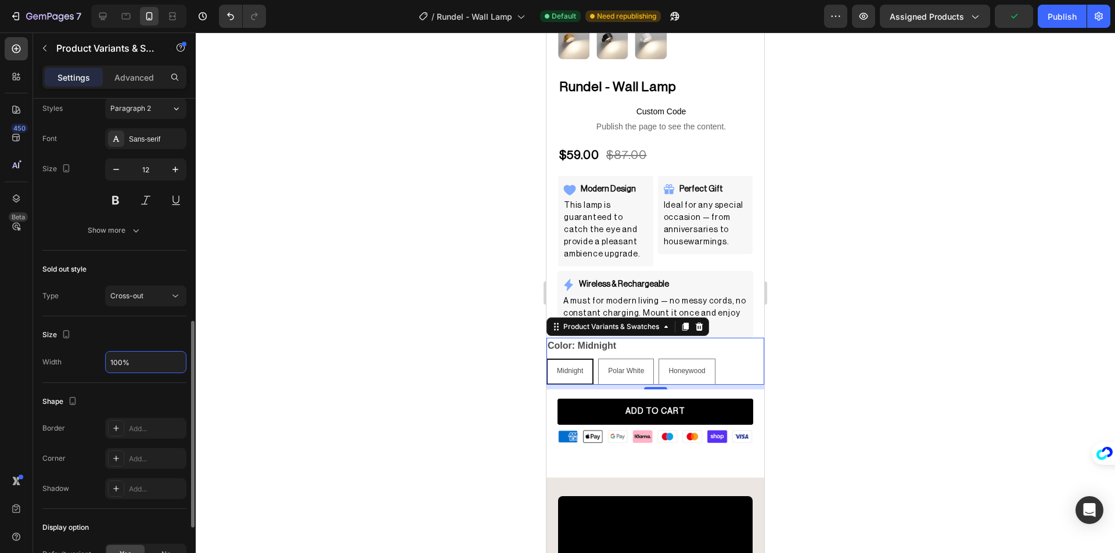
click at [147, 361] on input "100%" at bounding box center [146, 362] width 80 height 21
click at [147, 360] on input "90%" at bounding box center [146, 362] width 80 height 21
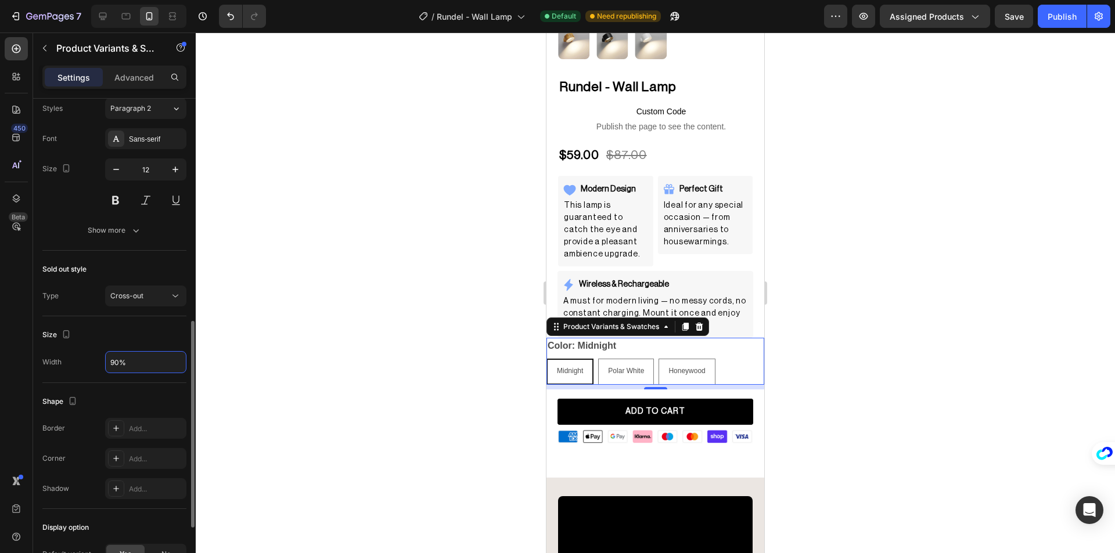
click at [147, 360] on input "90%" at bounding box center [146, 362] width 80 height 21
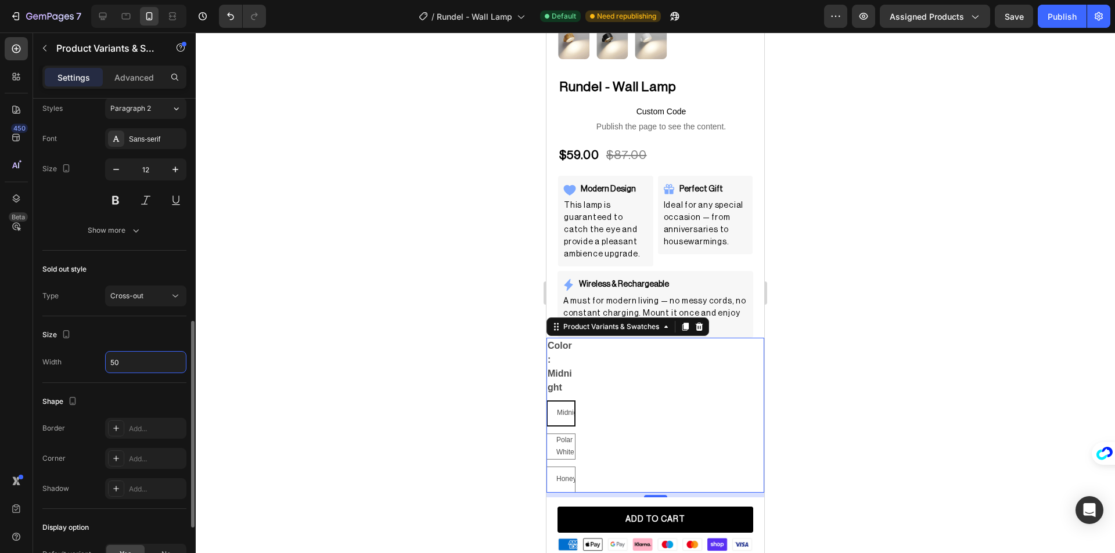
click at [147, 360] on input "50" at bounding box center [146, 362] width 80 height 21
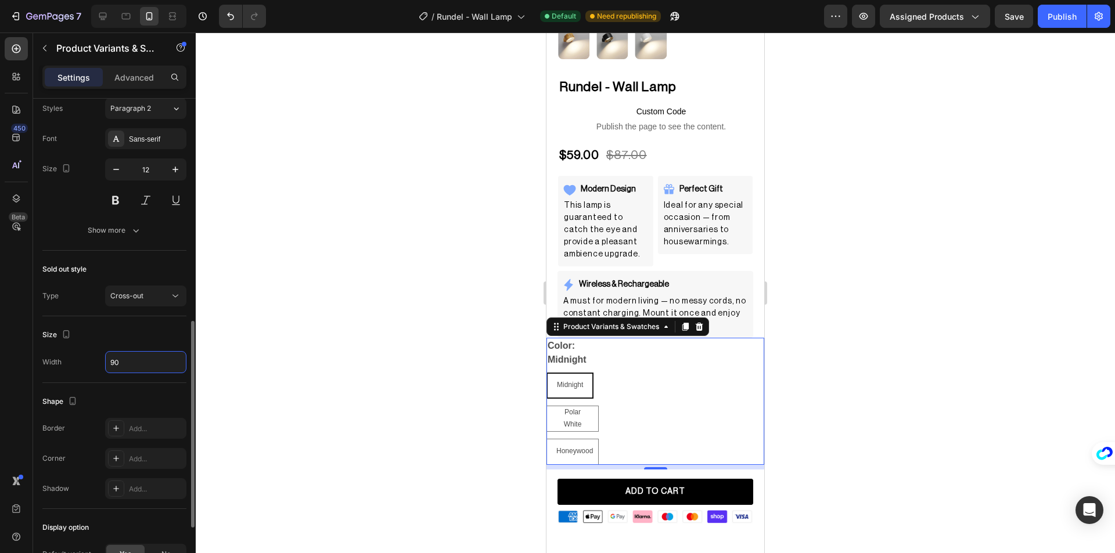
click at [139, 335] on div "Size" at bounding box center [114, 335] width 144 height 19
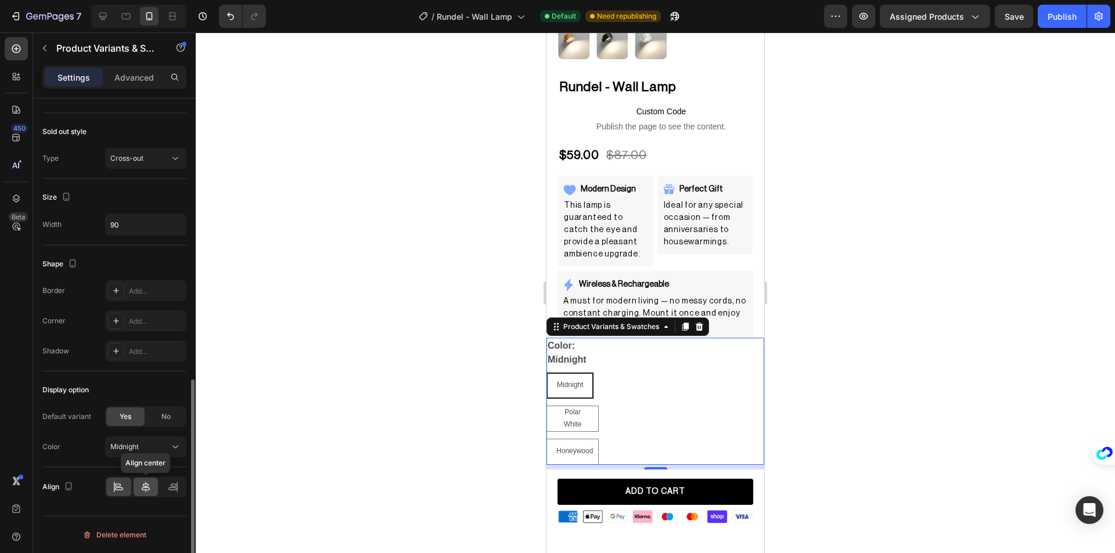
click at [151, 486] on icon at bounding box center [146, 487] width 12 height 12
click at [129, 216] on input "90" at bounding box center [146, 224] width 80 height 21
click at [134, 225] on input "90" at bounding box center [146, 224] width 80 height 21
click at [182, 224] on input "90" at bounding box center [146, 224] width 80 height 21
click at [157, 207] on div "Size" at bounding box center [114, 197] width 144 height 19
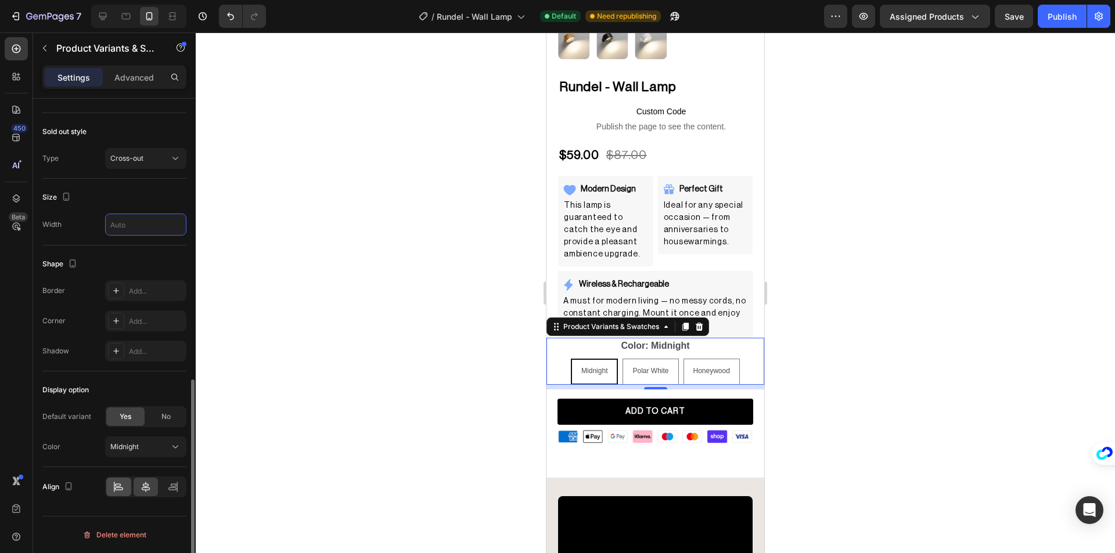
click at [117, 490] on icon at bounding box center [119, 489] width 8 height 3
drag, startPoint x: 118, startPoint y: 225, endPoint x: 93, endPoint y: 224, distance: 24.4
click at [95, 225] on div "Width 90%" at bounding box center [114, 225] width 144 height 22
click at [142, 482] on icon at bounding box center [146, 487] width 12 height 12
click at [127, 483] on div at bounding box center [118, 487] width 25 height 19
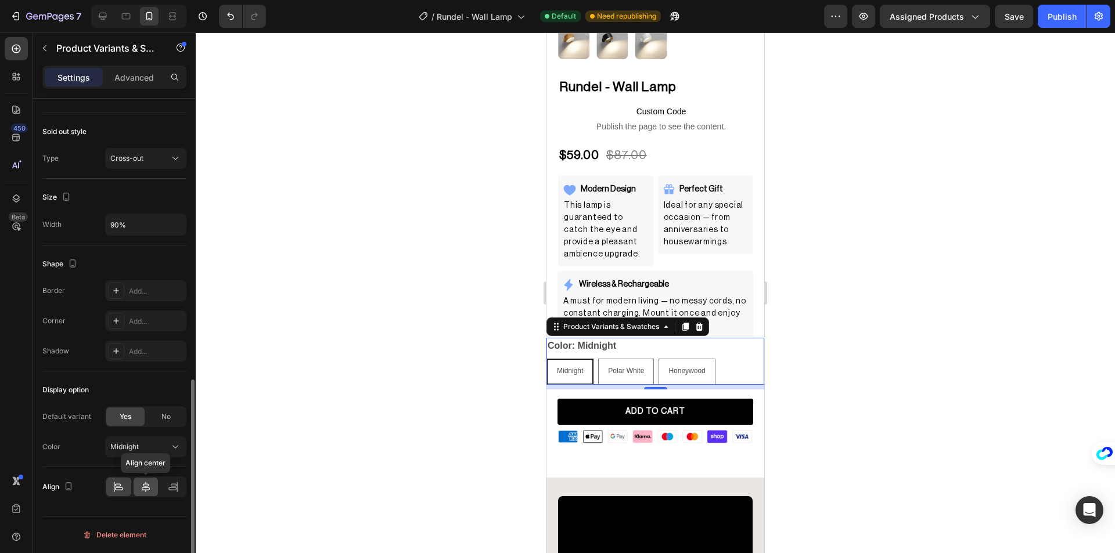
click at [143, 487] on icon at bounding box center [146, 487] width 12 height 12
click at [129, 483] on div at bounding box center [118, 487] width 25 height 19
click at [143, 203] on div "Size" at bounding box center [114, 197] width 144 height 19
click at [118, 317] on icon at bounding box center [115, 320] width 9 height 9
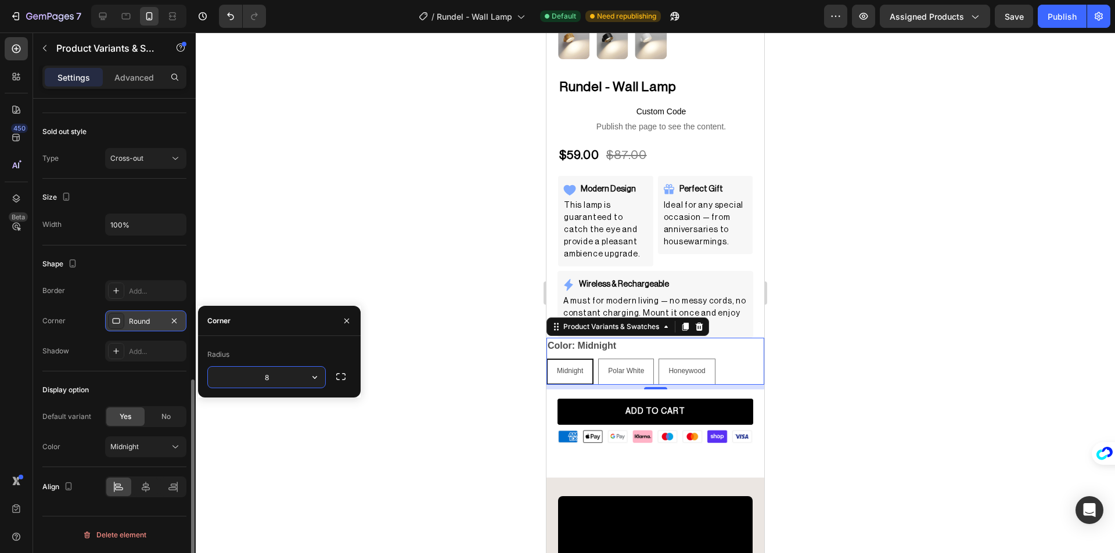
click at [130, 267] on div "Shape" at bounding box center [114, 264] width 144 height 19
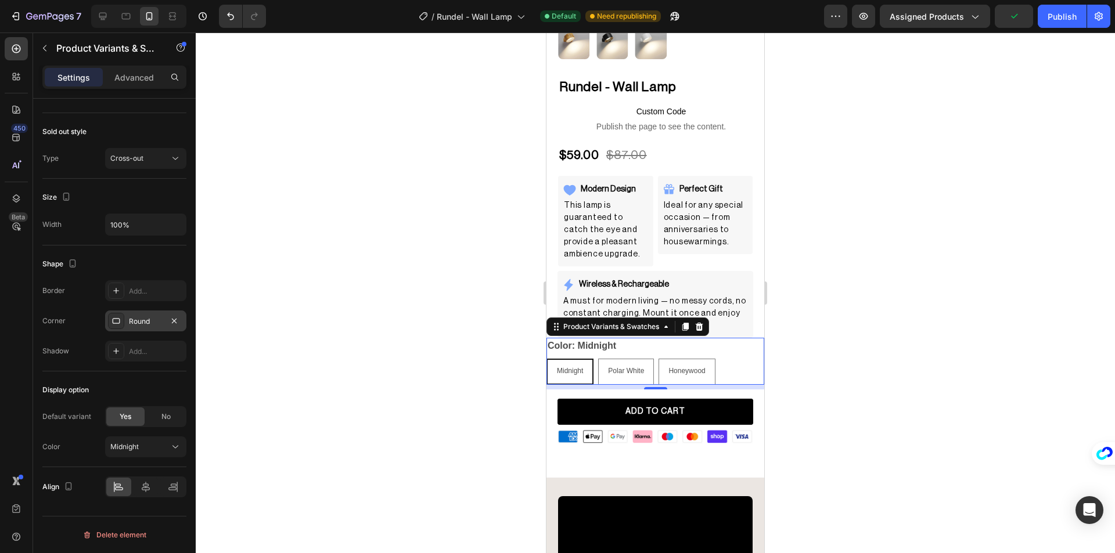
click at [120, 312] on div "Round" at bounding box center [145, 321] width 81 height 21
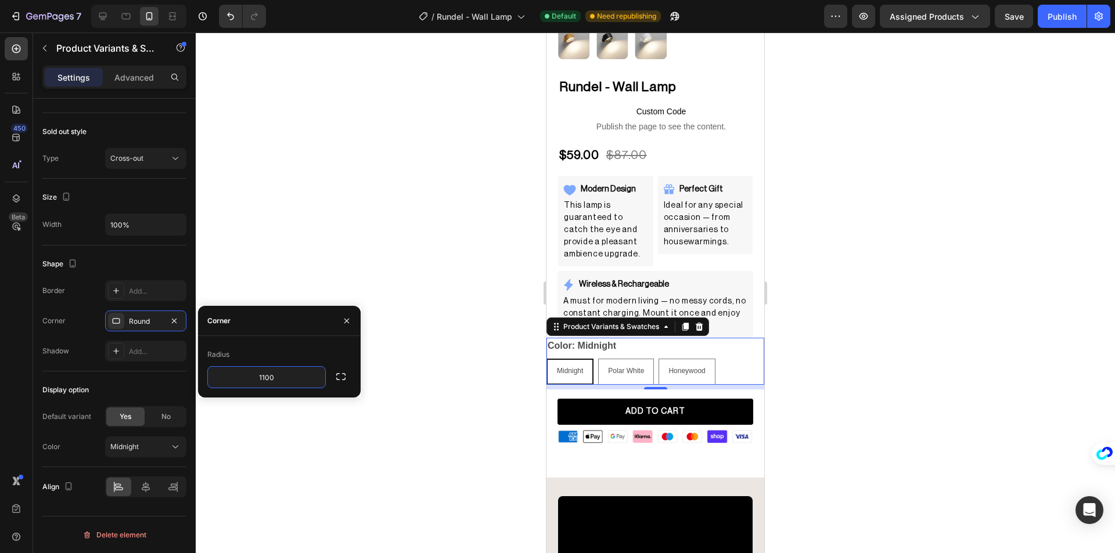
click at [261, 374] on input "1100" at bounding box center [266, 377] width 117 height 21
click at [139, 82] on p "Advanced" at bounding box center [133, 77] width 39 height 12
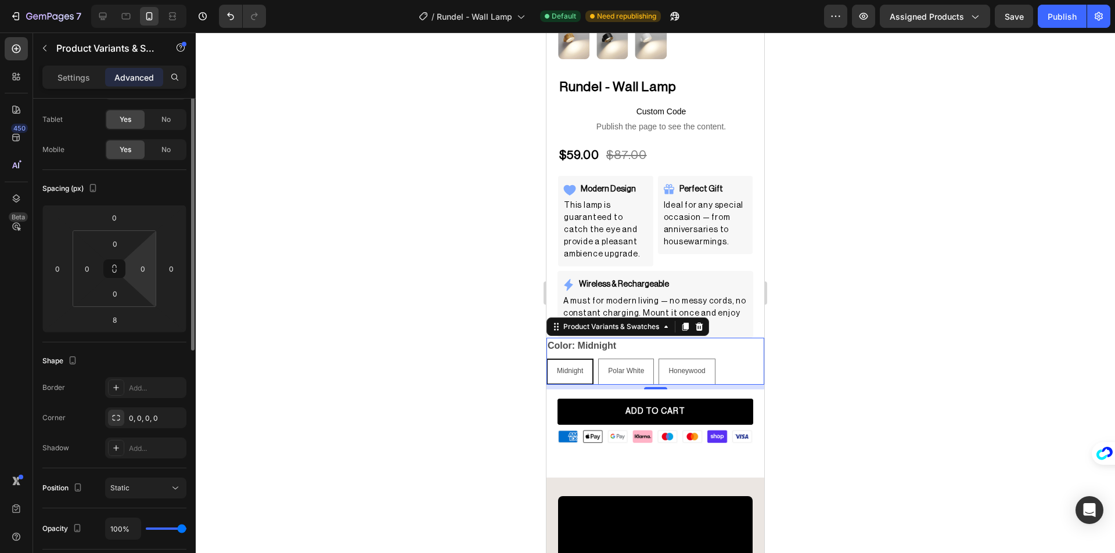
scroll to position [0, 0]
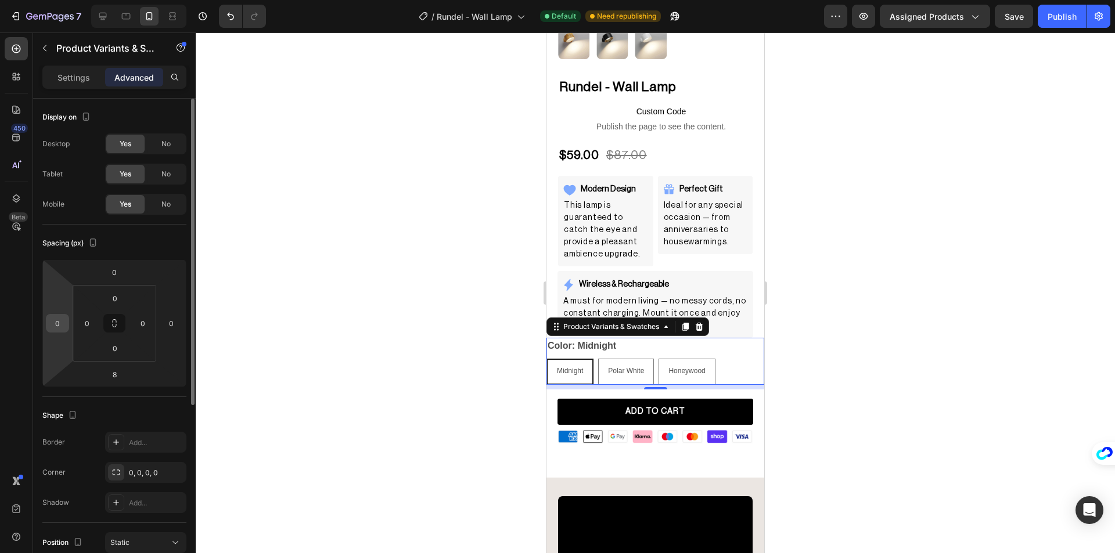
click at [55, 318] on input "0" at bounding box center [57, 323] width 17 height 17
click at [359, 322] on div at bounding box center [655, 293] width 919 height 521
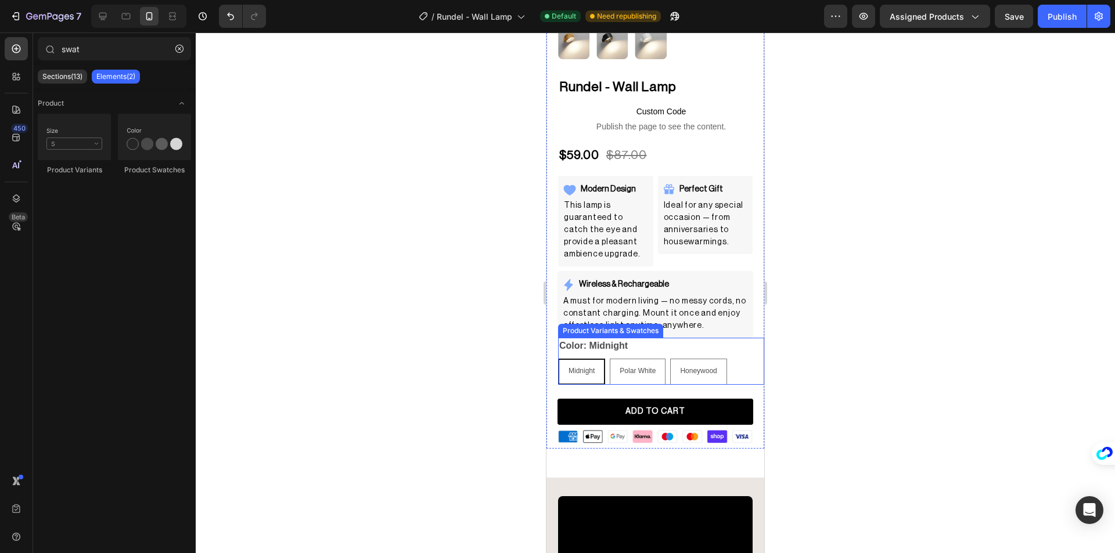
click at [597, 366] on div "Midnight" at bounding box center [581, 372] width 45 height 22
click at [558, 359] on input "Midnight Midnight Midnight" at bounding box center [557, 358] width 1 height 1
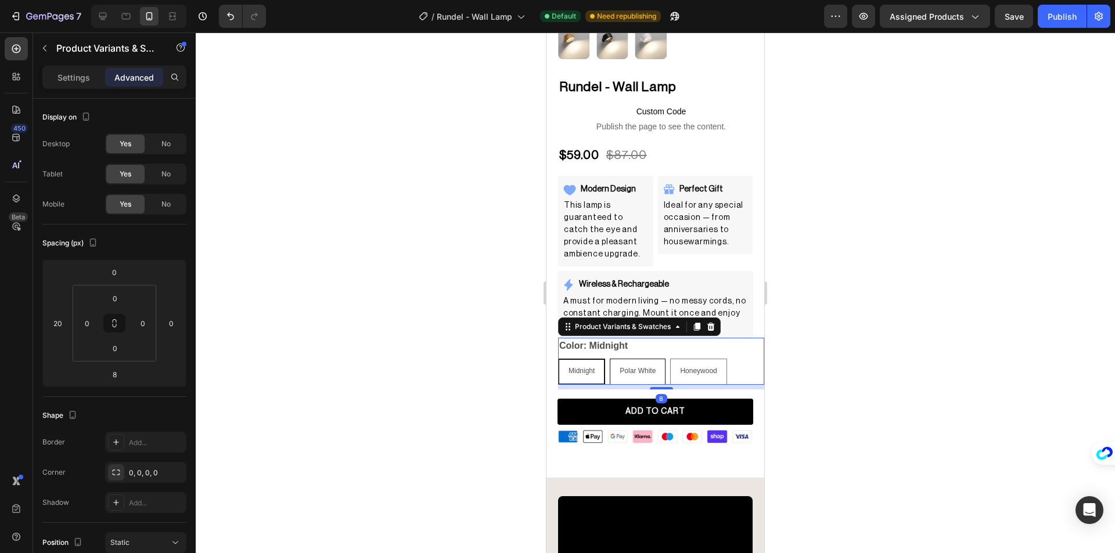
click at [613, 364] on div "Polar White" at bounding box center [637, 372] width 55 height 22
click at [610, 359] on input "Polar White Polar White Polar White" at bounding box center [609, 358] width 1 height 1
click at [705, 367] on span "Honeywood" at bounding box center [698, 371] width 37 height 8
click at [670, 359] on input "Honeywood Honeywood Honeywood" at bounding box center [669, 358] width 1 height 1
click at [651, 367] on span "Polar White" at bounding box center [636, 371] width 36 height 8
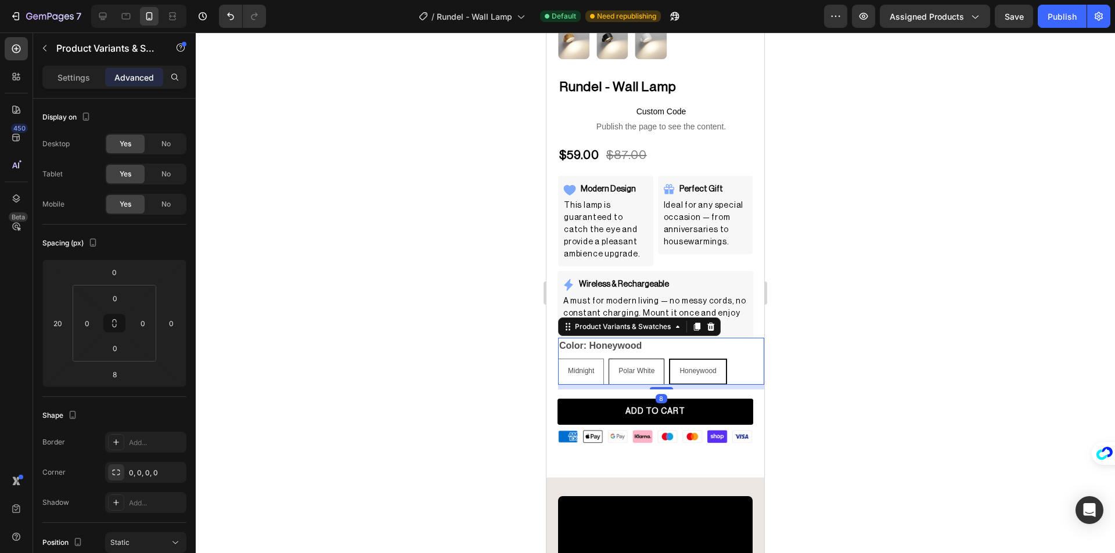
click at [609, 359] on input "Polar White Polar White Polar White" at bounding box center [608, 358] width 1 height 1
click at [602, 361] on div "Midnight" at bounding box center [581, 372] width 45 height 22
click at [558, 359] on input "Midnight Midnight Midnight" at bounding box center [557, 358] width 1 height 1
click at [691, 341] on div "Color: Midnight Midnight Midnight Midnight Polar White Polar White Polar White …" at bounding box center [661, 361] width 206 height 47
click at [80, 73] on p "Settings" at bounding box center [73, 77] width 33 height 12
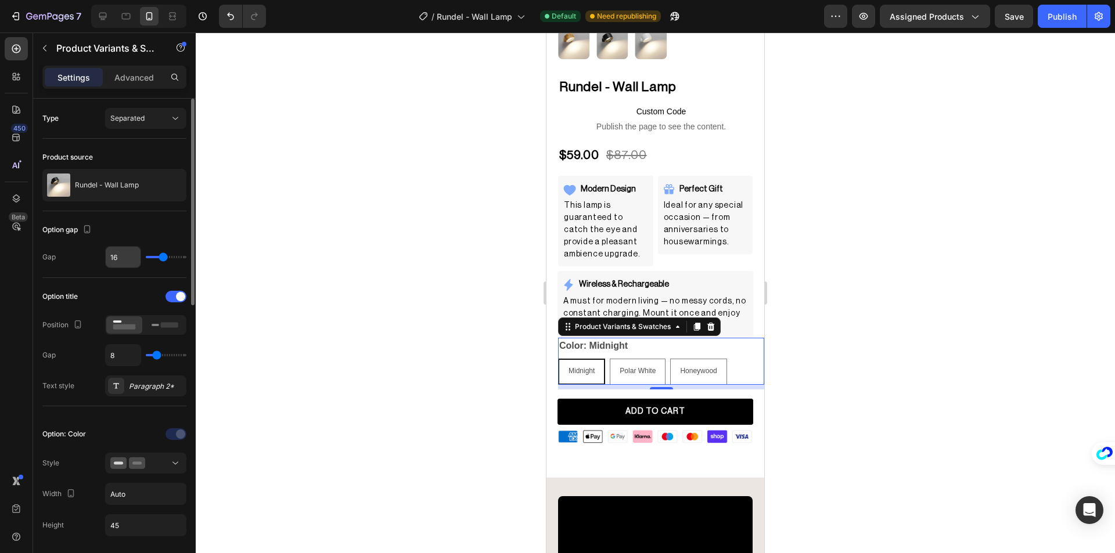
click at [127, 260] on input "16" at bounding box center [123, 257] width 35 height 21
click at [87, 257] on div "Gap 16" at bounding box center [114, 257] width 144 height 22
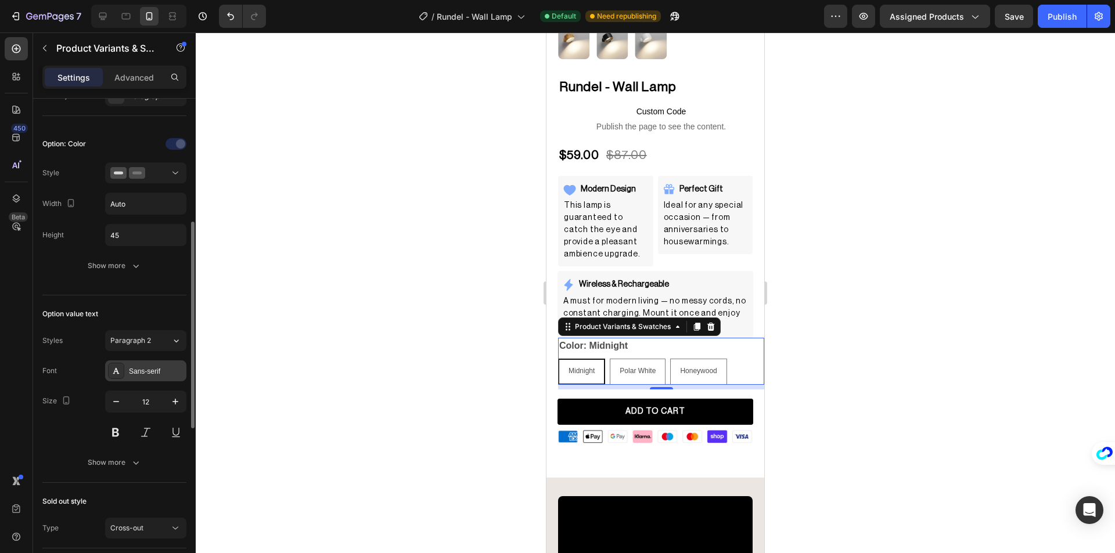
click at [152, 370] on div "Sans-serif" at bounding box center [156, 371] width 55 height 10
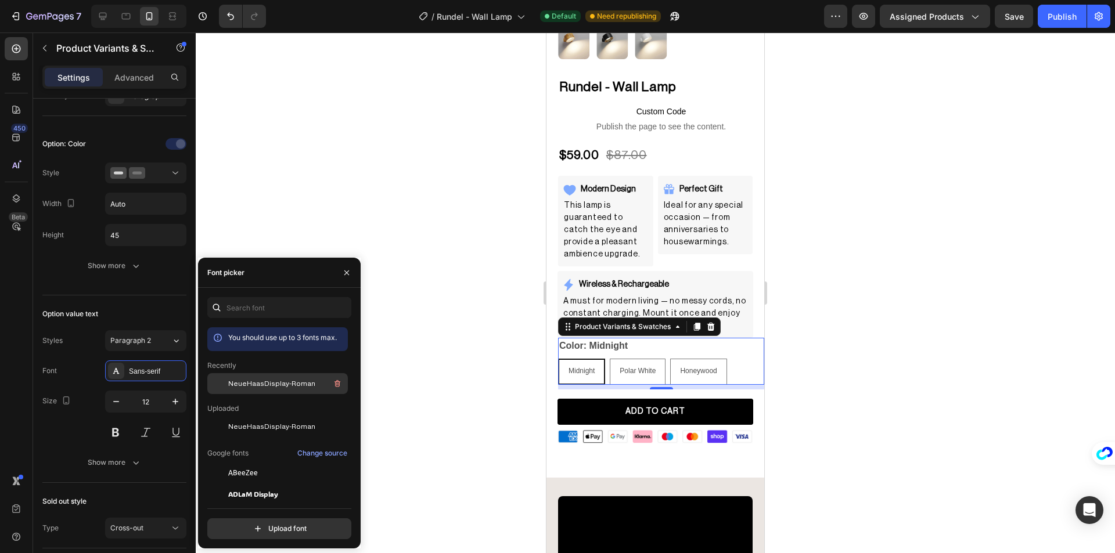
click at [247, 384] on span "NeueHaasDisplay-Roman" at bounding box center [271, 384] width 87 height 10
click at [135, 312] on div "Option value text" at bounding box center [114, 314] width 144 height 19
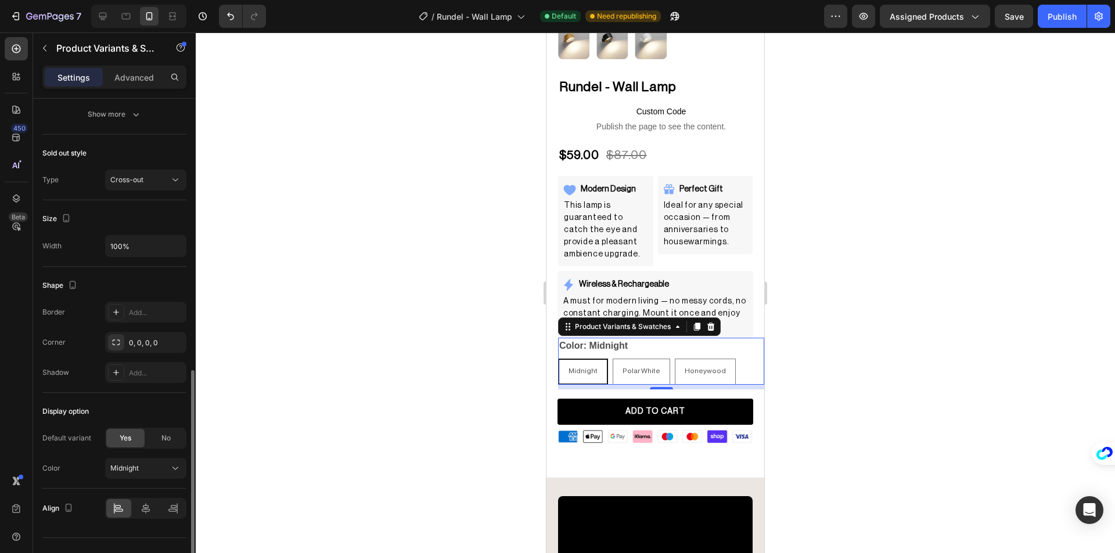
scroll to position [660, 0]
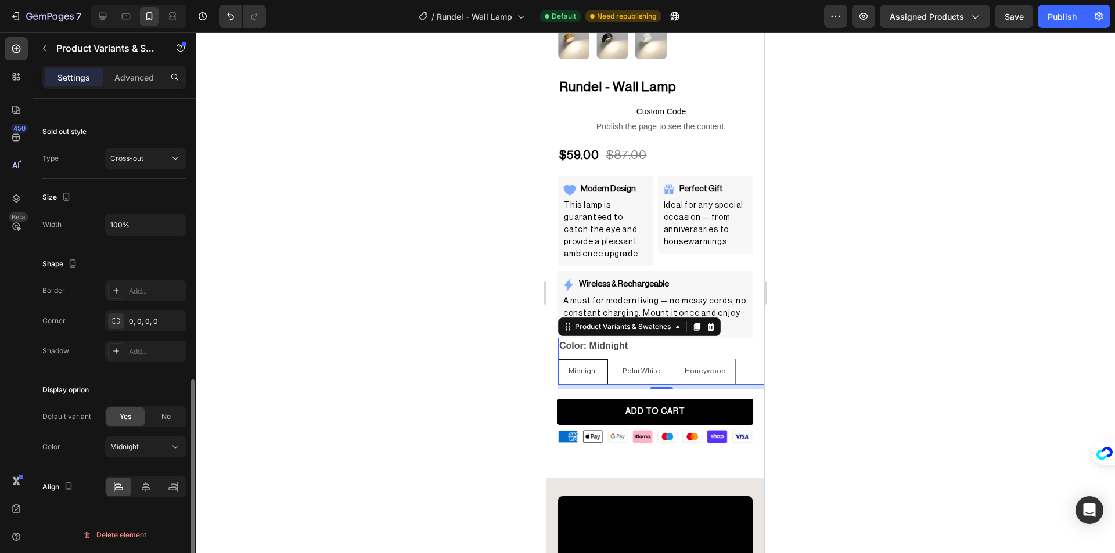
click at [597, 338] on legend "Color: Midnight" at bounding box center [593, 346] width 71 height 16
click at [407, 323] on div at bounding box center [655, 293] width 919 height 521
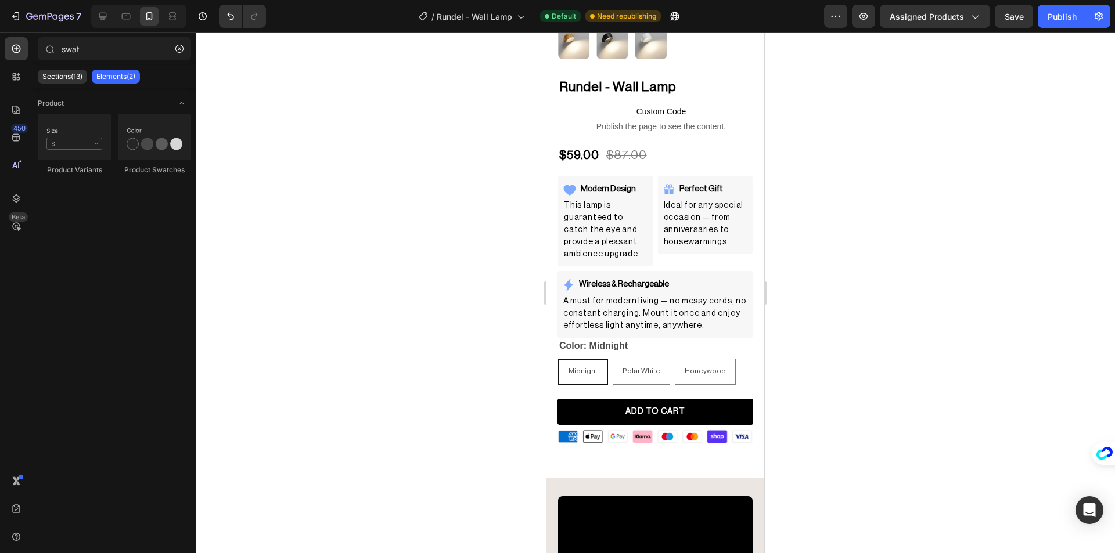
click at [586, 361] on div "Midnight" at bounding box center [583, 372] width 48 height 22
click at [558, 358] on input "Midnight Midnight Midnight" at bounding box center [557, 358] width 1 height 1
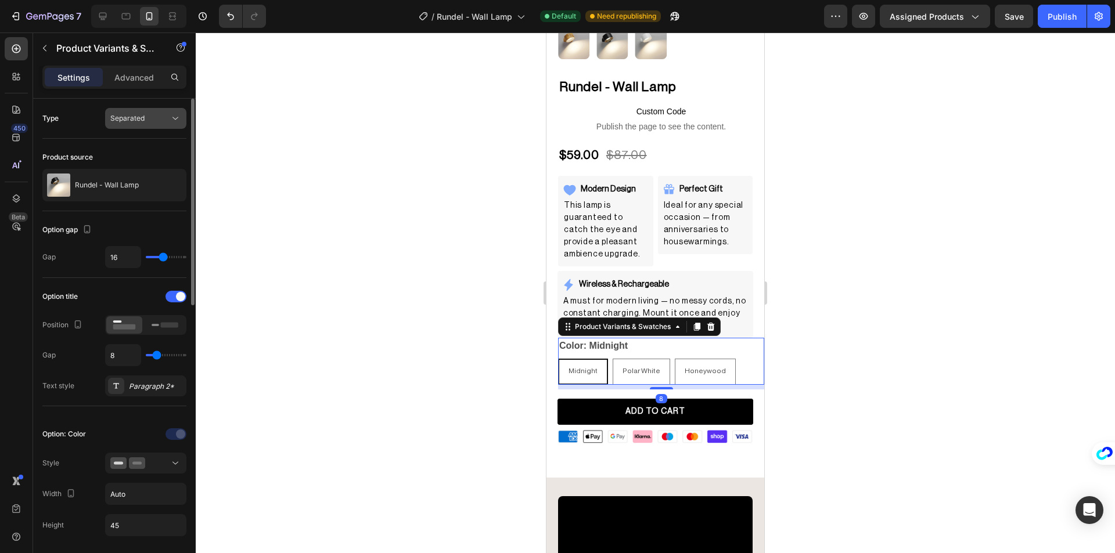
click at [153, 116] on div "Separated" at bounding box center [139, 118] width 59 height 10
click at [133, 159] on div "Combine" at bounding box center [134, 169] width 95 height 22
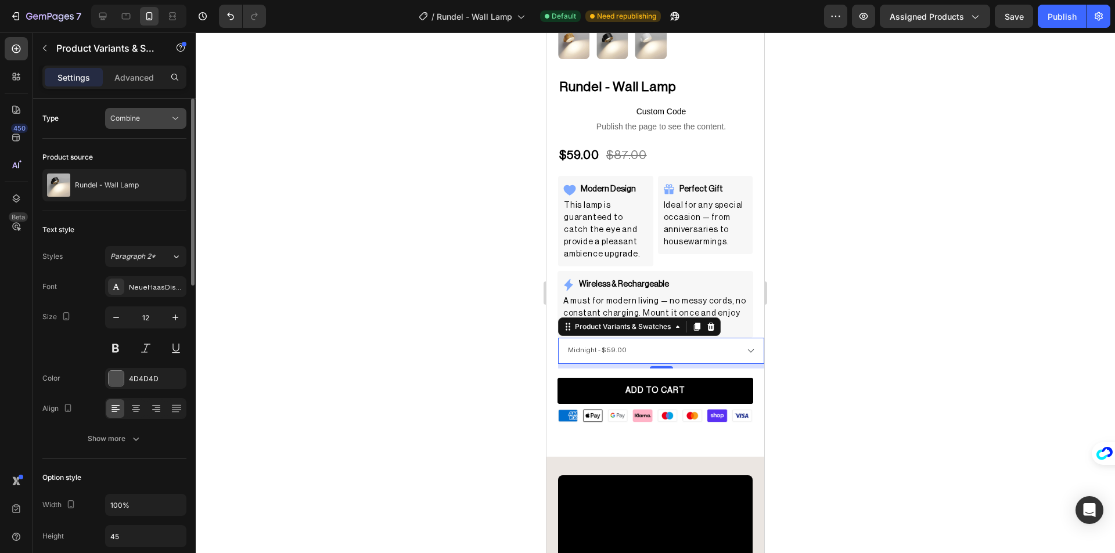
click at [140, 120] on div "Combine" at bounding box center [139, 118] width 59 height 10
click at [138, 144] on span "Separated" at bounding box center [127, 147] width 34 height 10
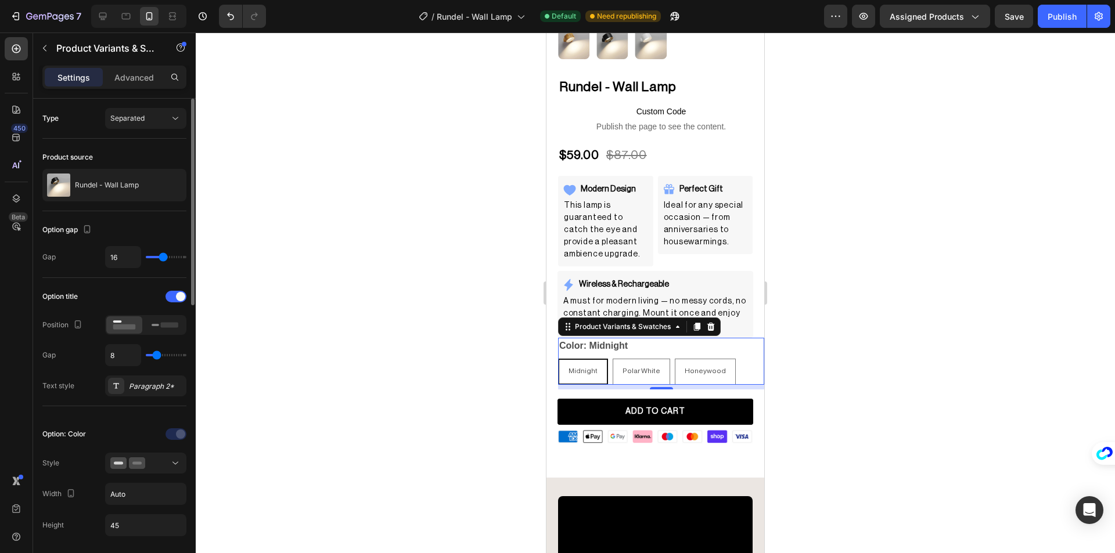
click at [147, 211] on div "Type Separated" at bounding box center [114, 244] width 144 height 67
click at [141, 121] on span "Separated" at bounding box center [127, 118] width 34 height 9
click at [124, 165] on span "Combine" at bounding box center [125, 169] width 30 height 10
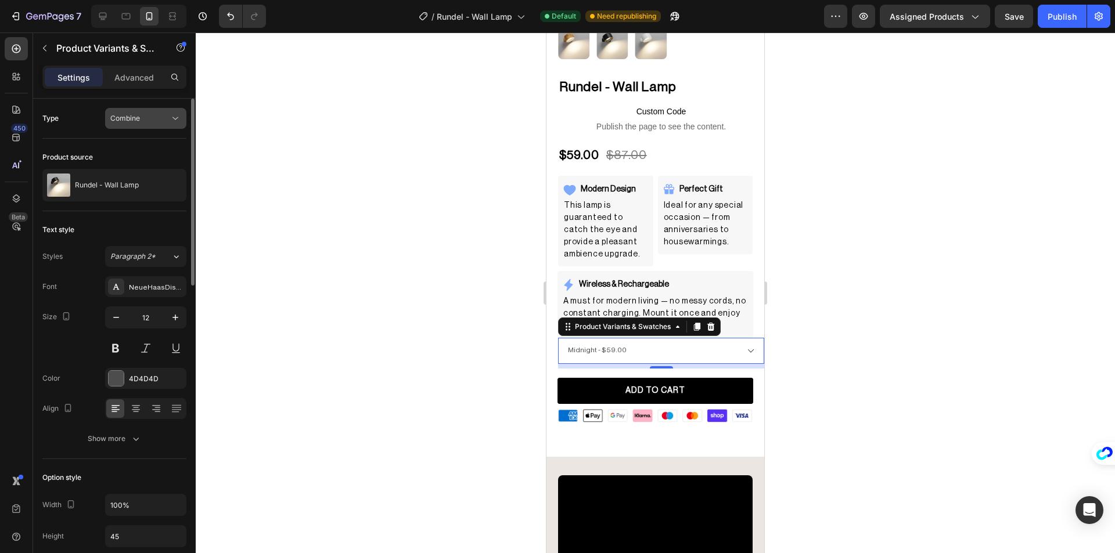
click at [147, 117] on div "Combine" at bounding box center [139, 118] width 59 height 10
click at [139, 139] on div "Separated" at bounding box center [134, 147] width 95 height 22
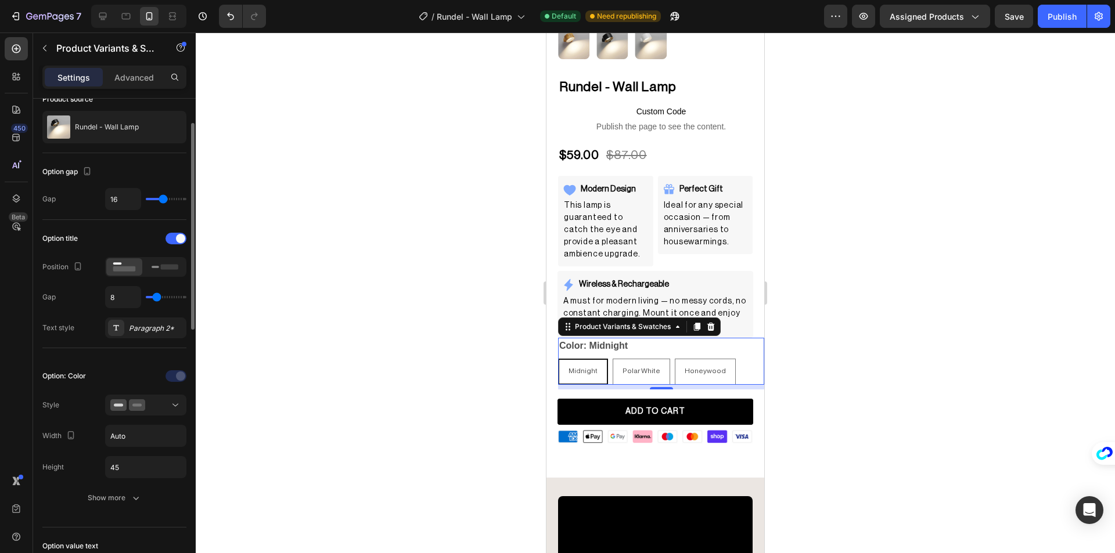
scroll to position [116, 0]
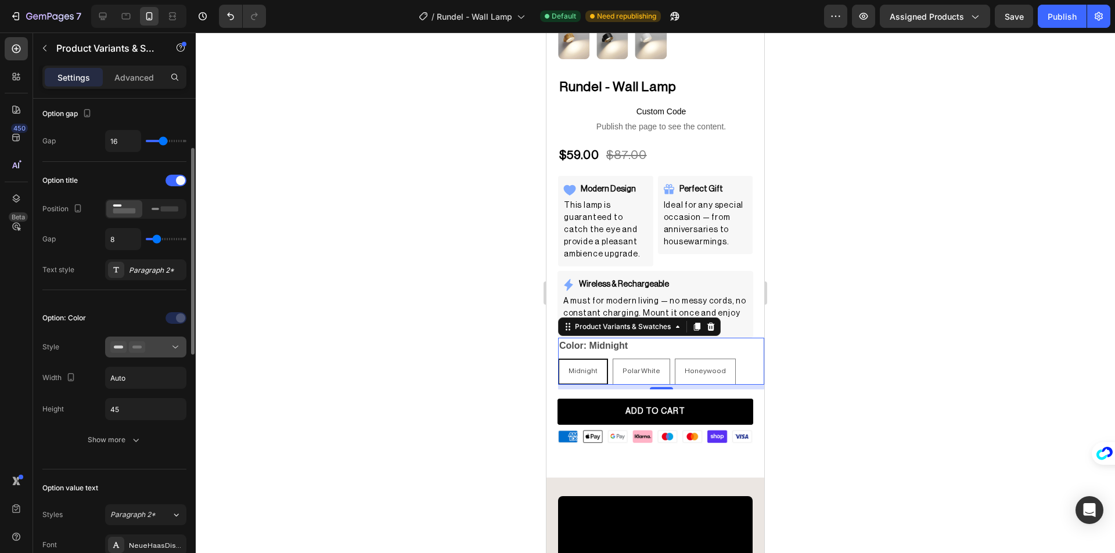
click at [155, 352] on div at bounding box center [145, 347] width 71 height 12
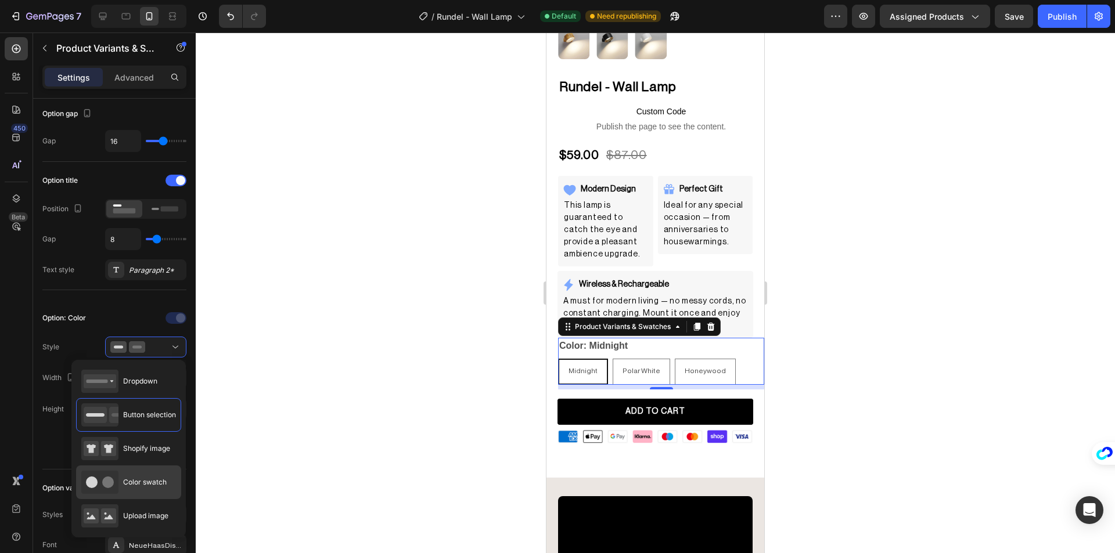
click at [151, 479] on span "Color swatch" at bounding box center [145, 482] width 44 height 10
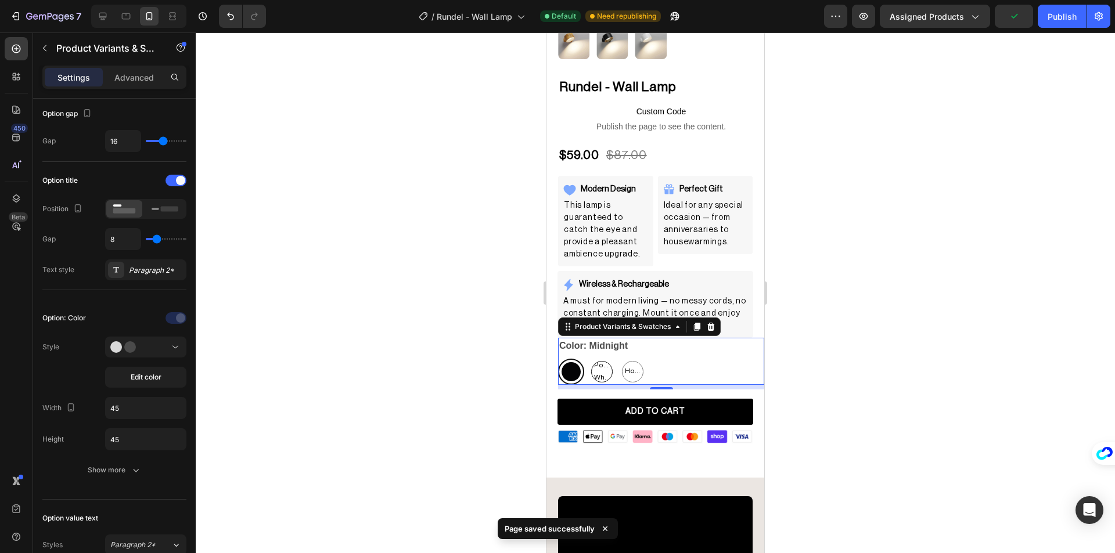
click at [604, 360] on span "Polar White" at bounding box center [602, 371] width 20 height 25
click at [589, 359] on input "Polar White Polar White Polar White" at bounding box center [588, 358] width 1 height 1
click at [633, 365] on span "Honeywood" at bounding box center [632, 371] width 20 height 13
click at [620, 359] on input "Honeywood Honeywood Honeywood" at bounding box center [619, 358] width 1 height 1
click at [607, 359] on span "Polar White" at bounding box center [602, 371] width 20 height 25
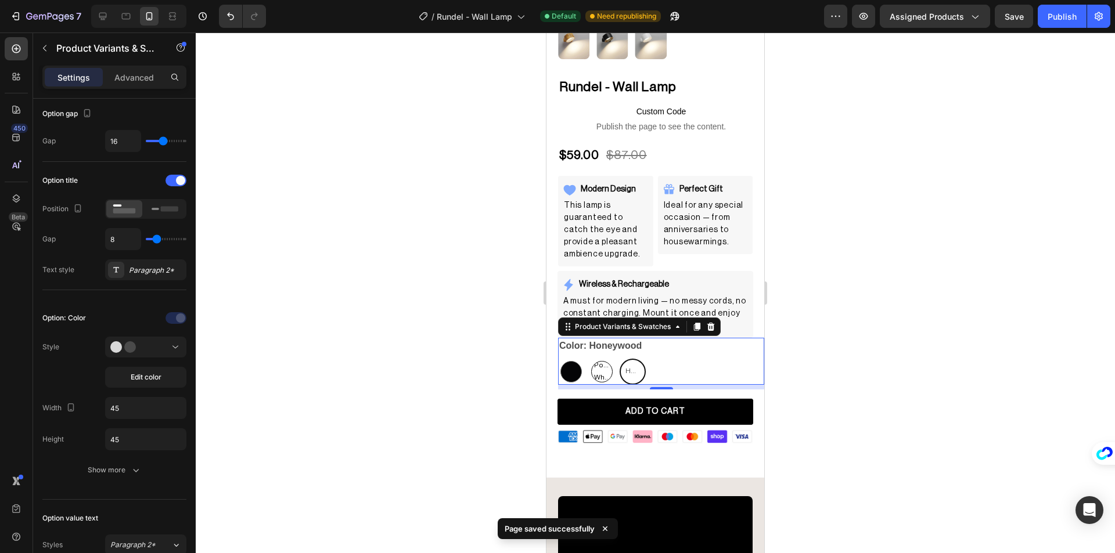
click at [589, 359] on input "Polar White Polar White Polar White" at bounding box center [588, 358] width 1 height 1
click at [581, 359] on div at bounding box center [571, 372] width 26 height 26
click at [558, 358] on input "Midnight Midnight" at bounding box center [557, 358] width 1 height 1
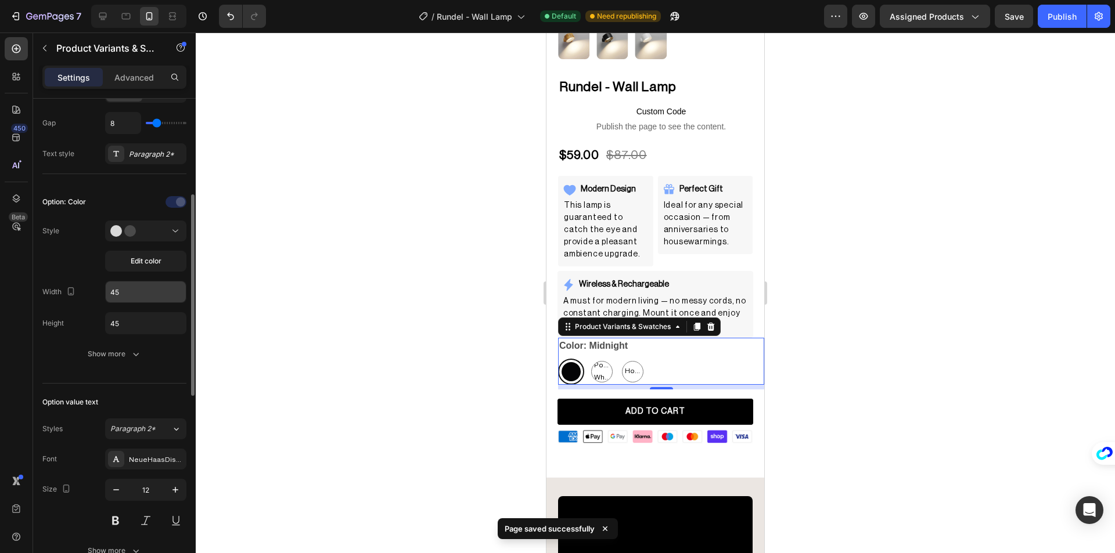
click at [140, 299] on input "45" at bounding box center [146, 292] width 80 height 21
click at [136, 314] on input "45" at bounding box center [146, 323] width 80 height 21
click at [135, 322] on input "45" at bounding box center [146, 323] width 80 height 21
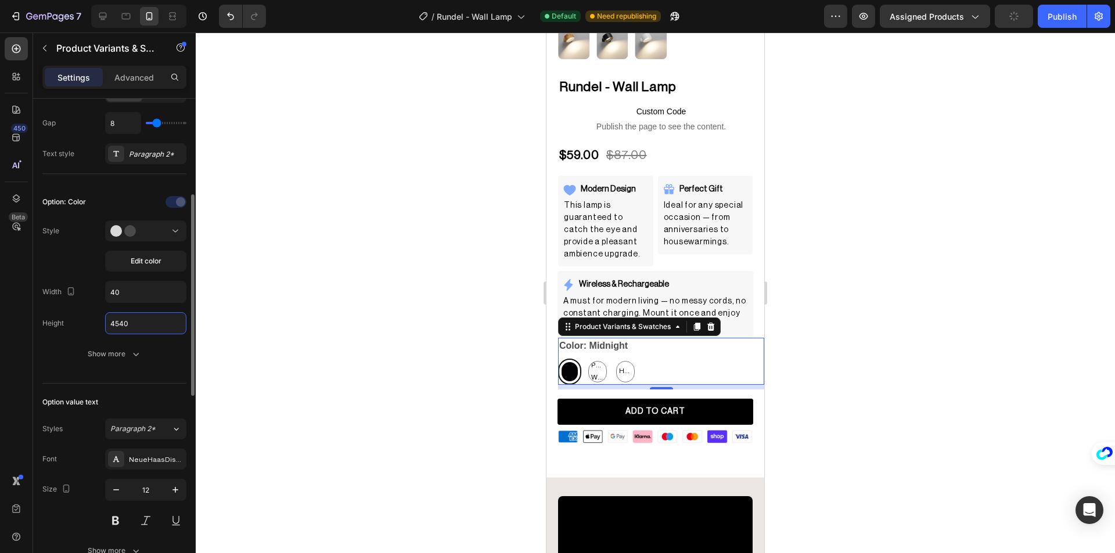
click at [135, 322] on input "4540" at bounding box center [146, 323] width 80 height 21
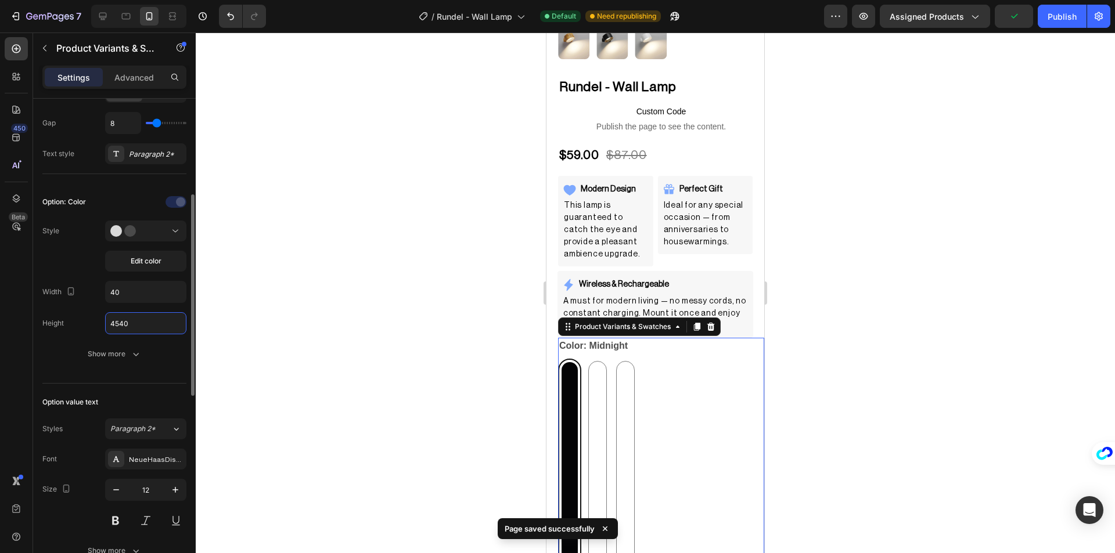
click at [135, 322] on input "4540" at bounding box center [146, 323] width 80 height 21
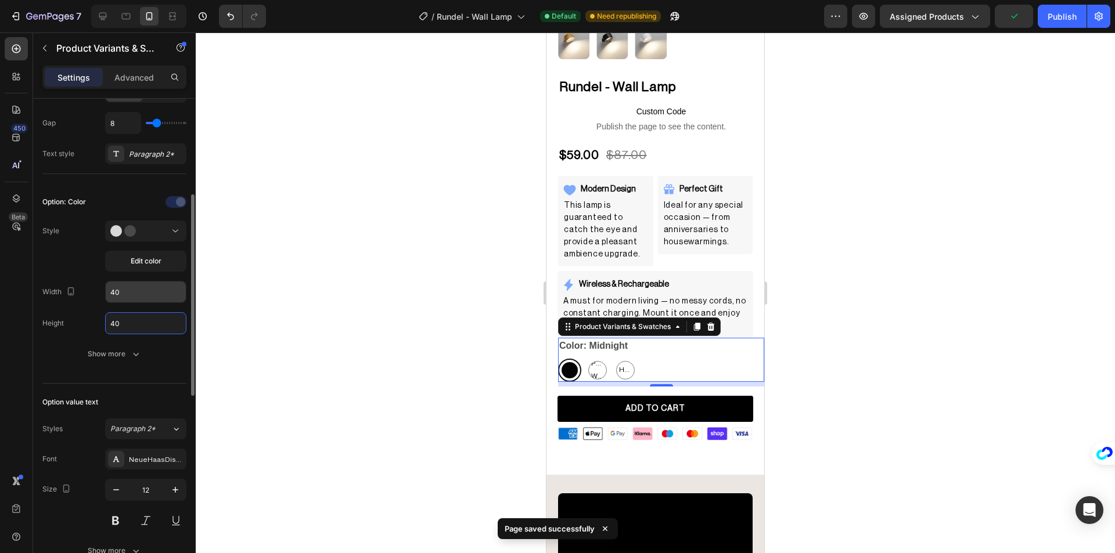
click at [134, 298] on input "40" at bounding box center [146, 292] width 80 height 21
click at [132, 320] on input "40" at bounding box center [146, 323] width 80 height 21
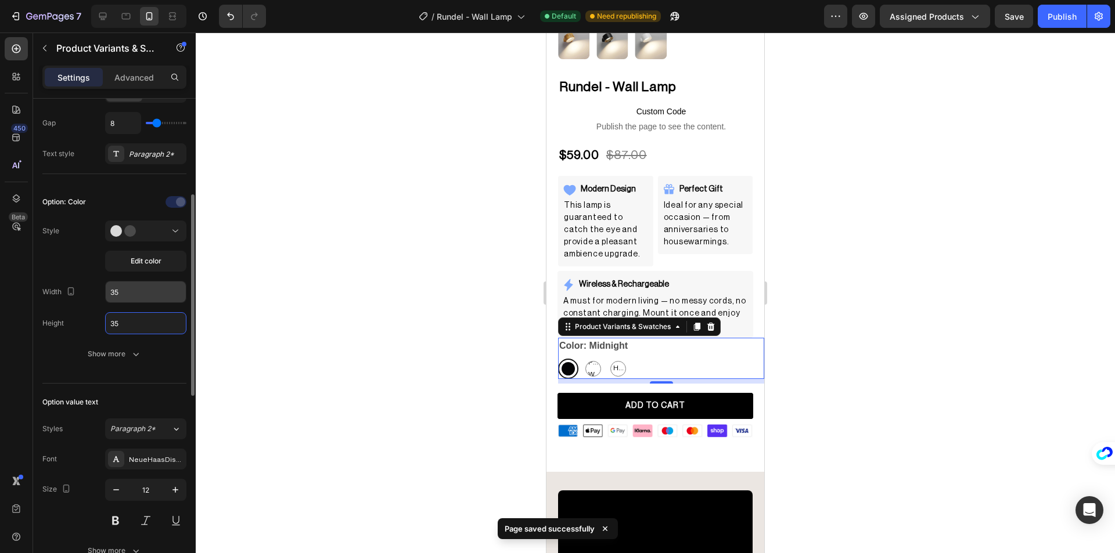
click at [134, 294] on input "35" at bounding box center [146, 292] width 80 height 21
click at [93, 344] on button "Show more" at bounding box center [114, 354] width 144 height 21
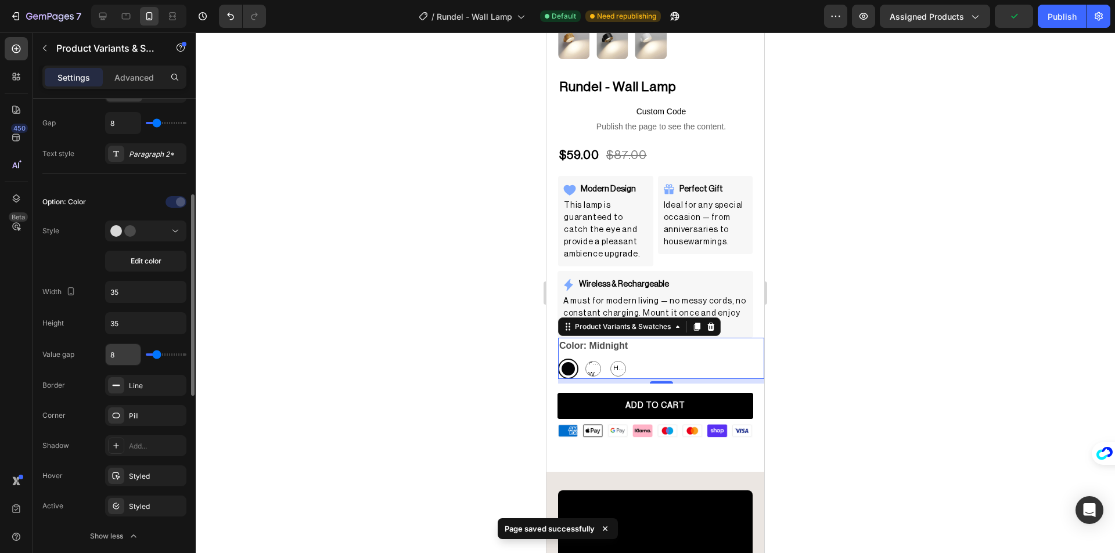
click at [120, 352] on input "8" at bounding box center [123, 354] width 35 height 21
click at [154, 355] on input "range" at bounding box center [166, 355] width 41 height 2
click at [153, 355] on input "range" at bounding box center [166, 355] width 41 height 2
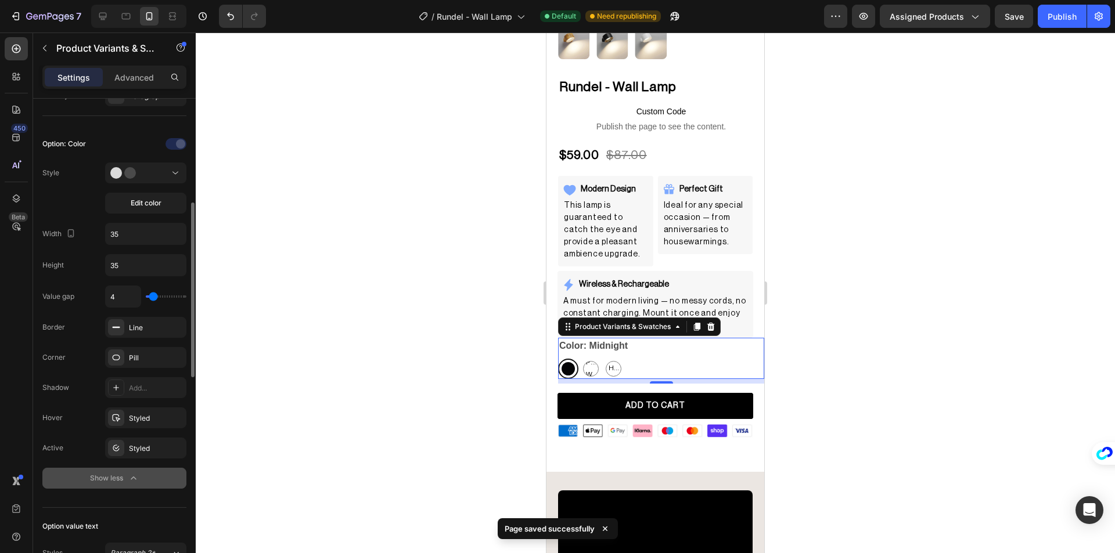
click at [128, 480] on icon "button" at bounding box center [134, 479] width 12 height 12
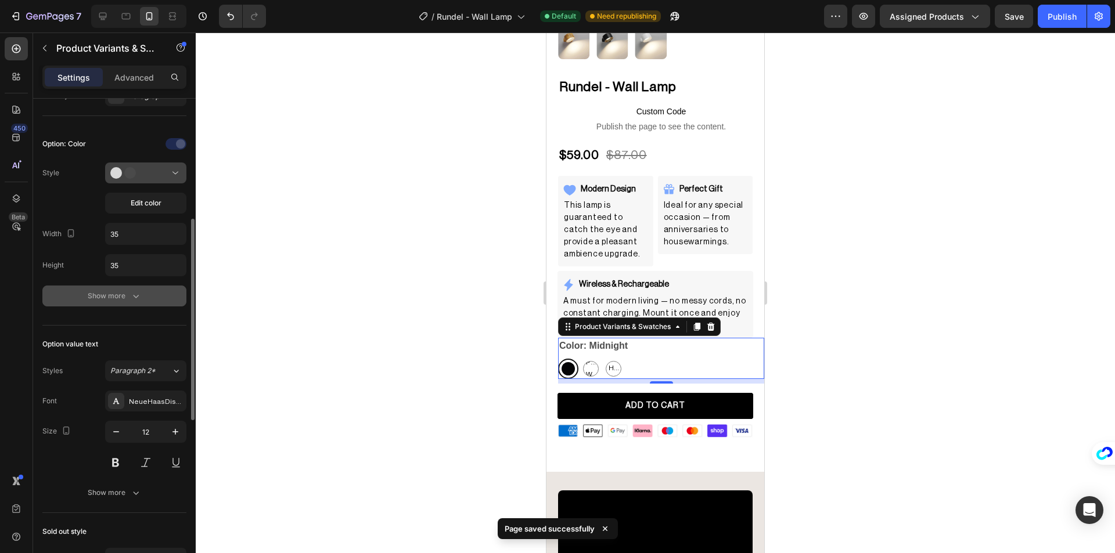
click at [145, 164] on button at bounding box center [145, 173] width 81 height 21
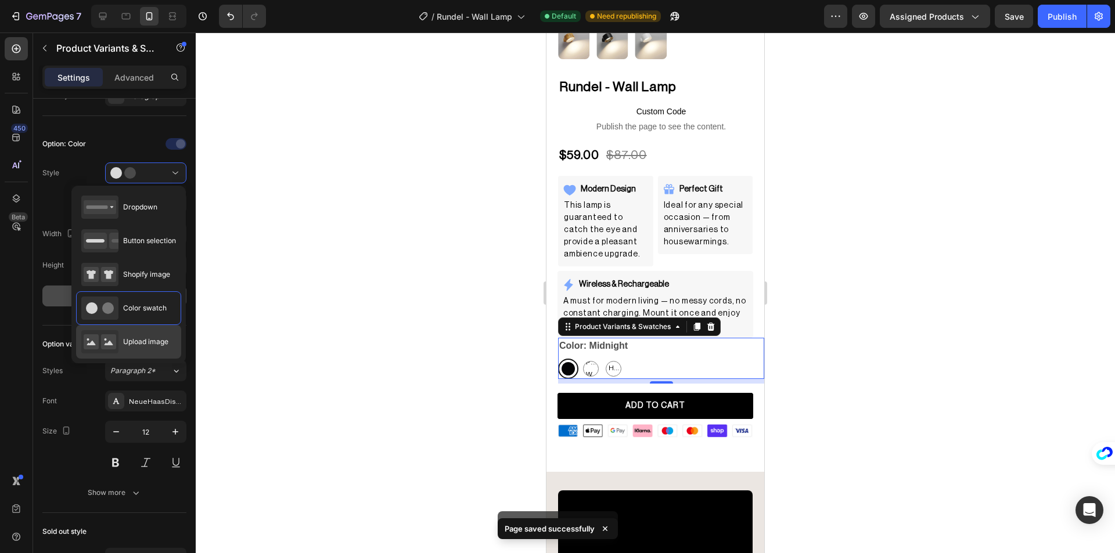
click at [134, 343] on span "Upload image" at bounding box center [145, 342] width 45 height 10
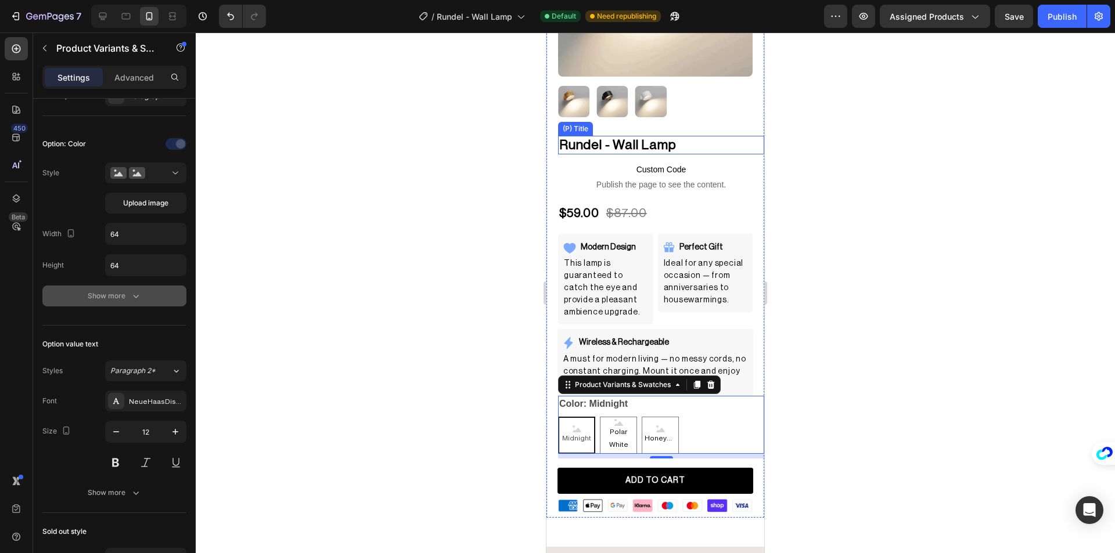
scroll to position [0, 0]
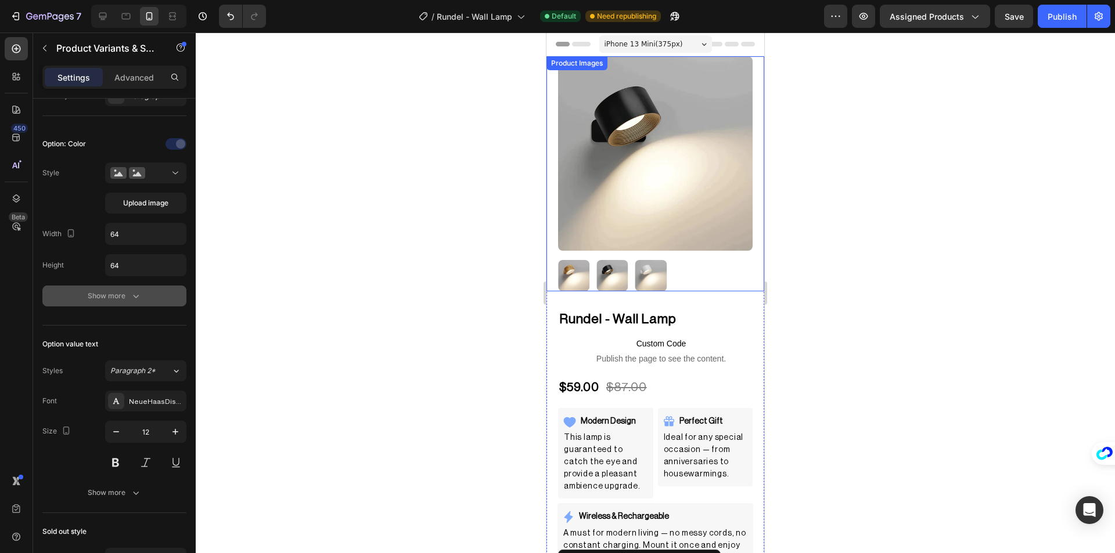
click at [620, 271] on img at bounding box center [611, 275] width 31 height 31
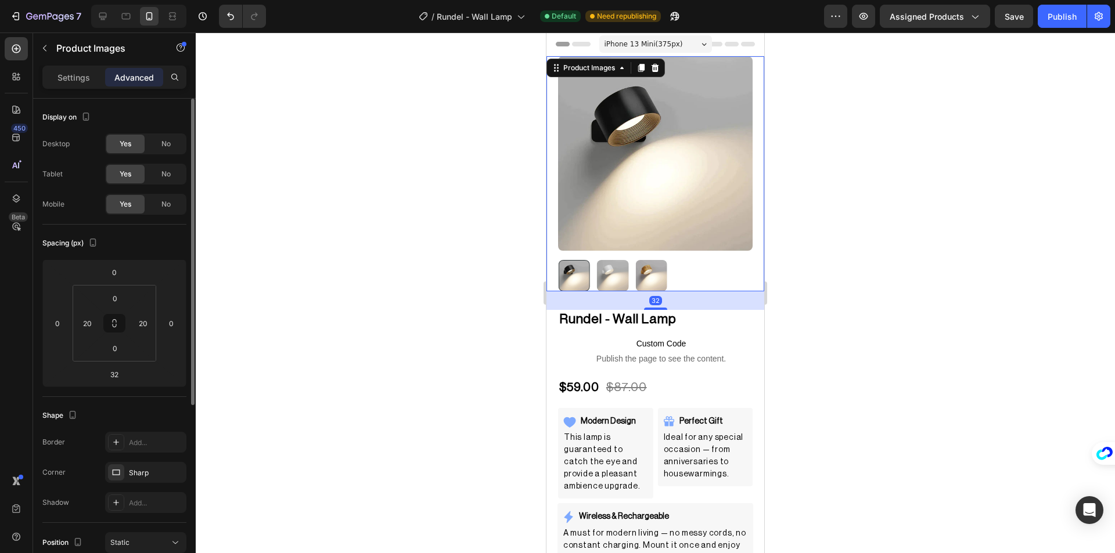
click at [649, 267] on img at bounding box center [650, 275] width 31 height 31
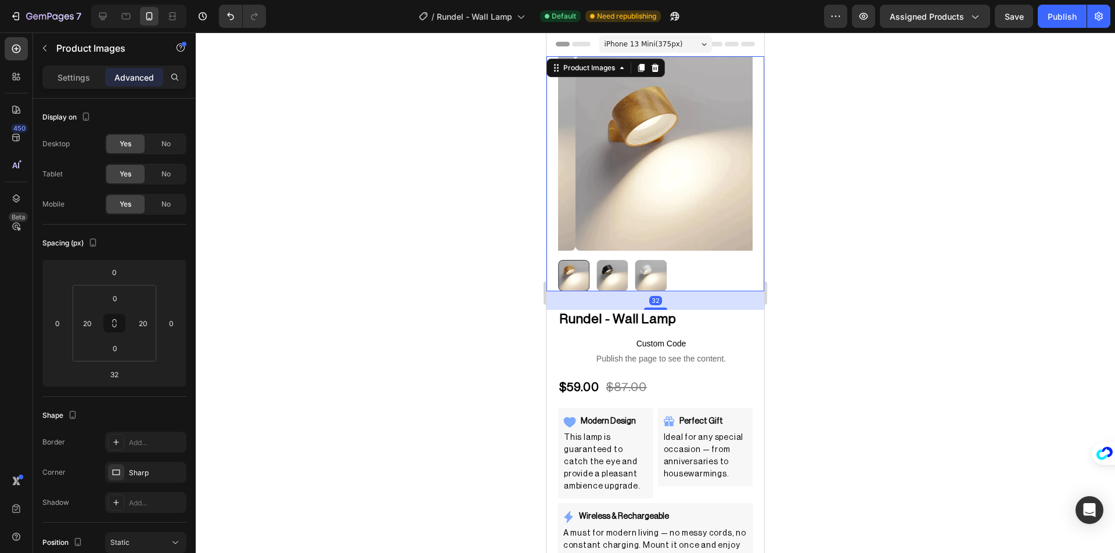
click at [646, 267] on img at bounding box center [650, 275] width 31 height 31
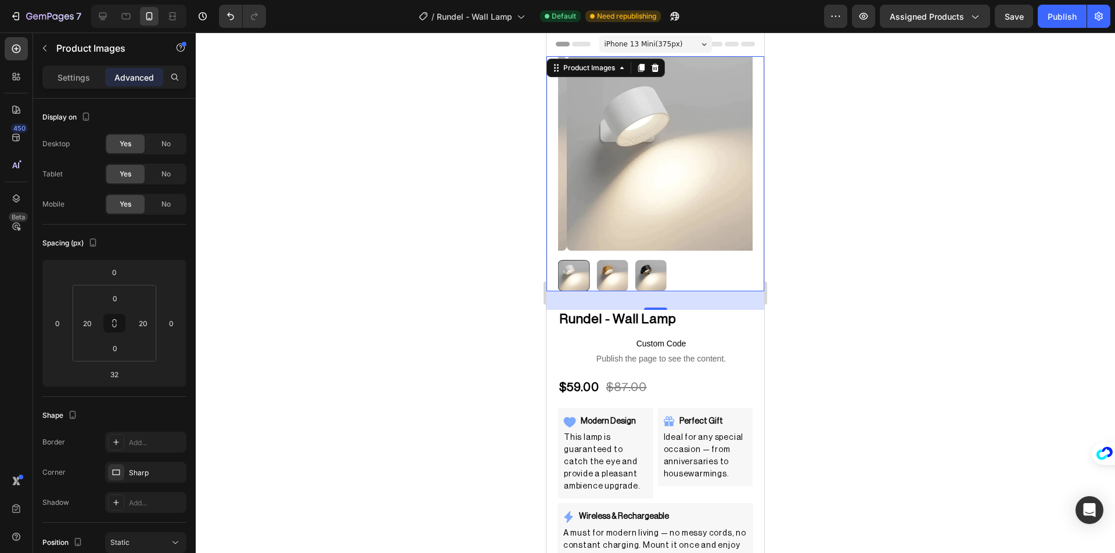
click at [617, 272] on img at bounding box center [611, 275] width 31 height 31
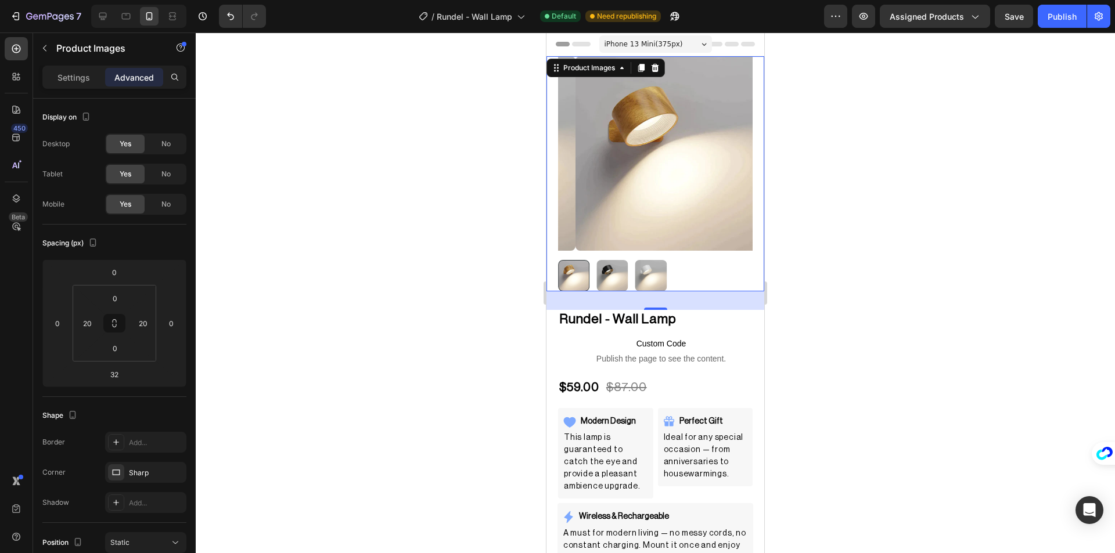
click at [422, 267] on div at bounding box center [655, 293] width 919 height 521
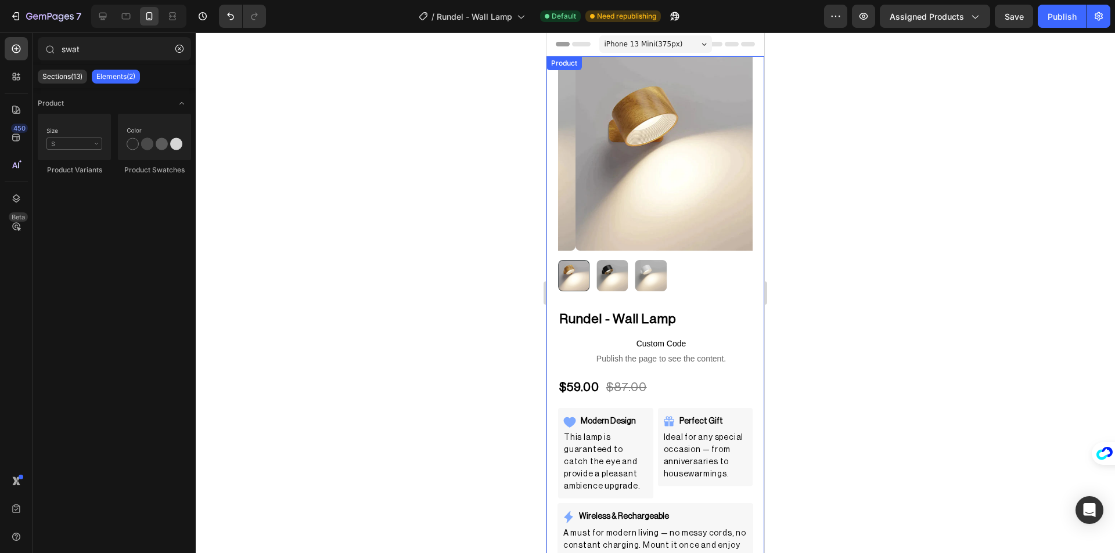
scroll to position [174, 0]
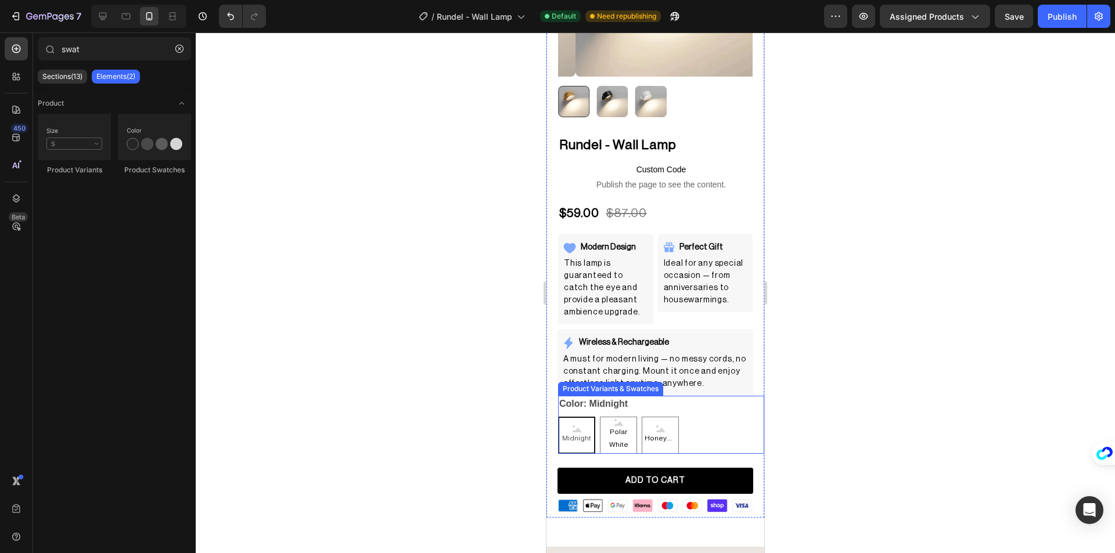
click at [602, 384] on div "Product Variants & Swatches" at bounding box center [610, 389] width 100 height 10
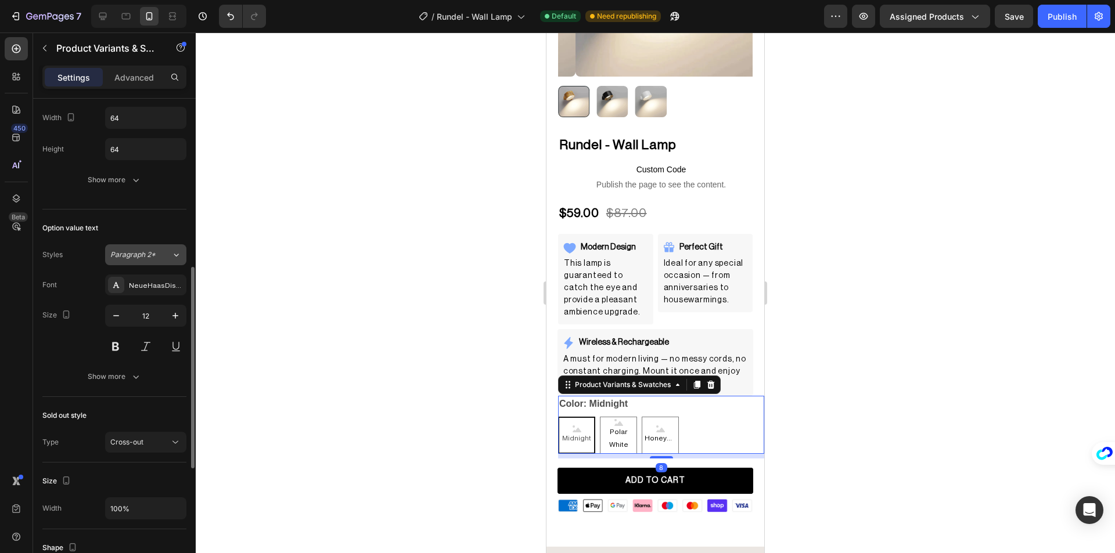
scroll to position [348, 0]
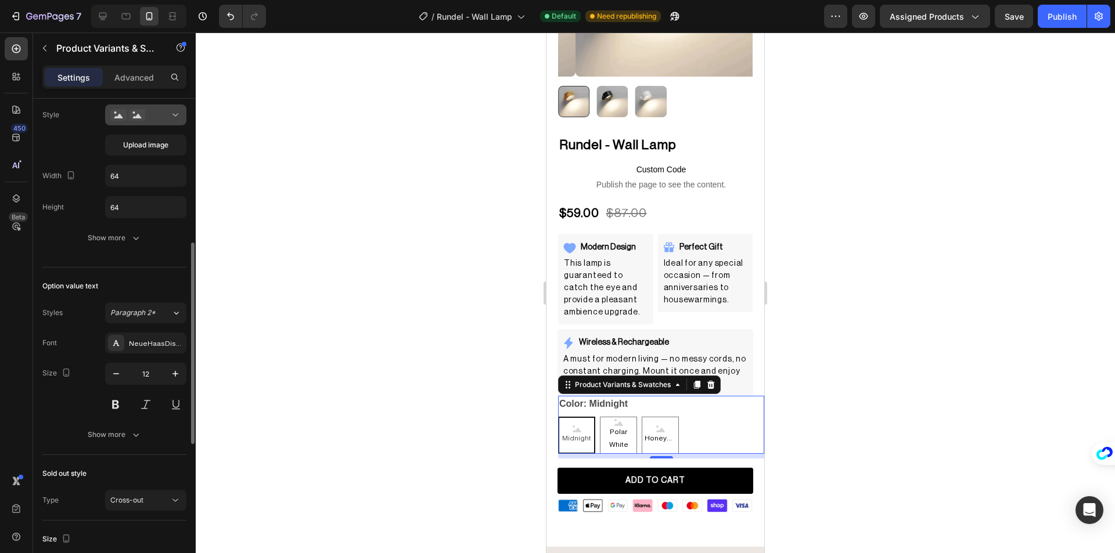
click at [132, 115] on icon at bounding box center [137, 115] width 16 height 12
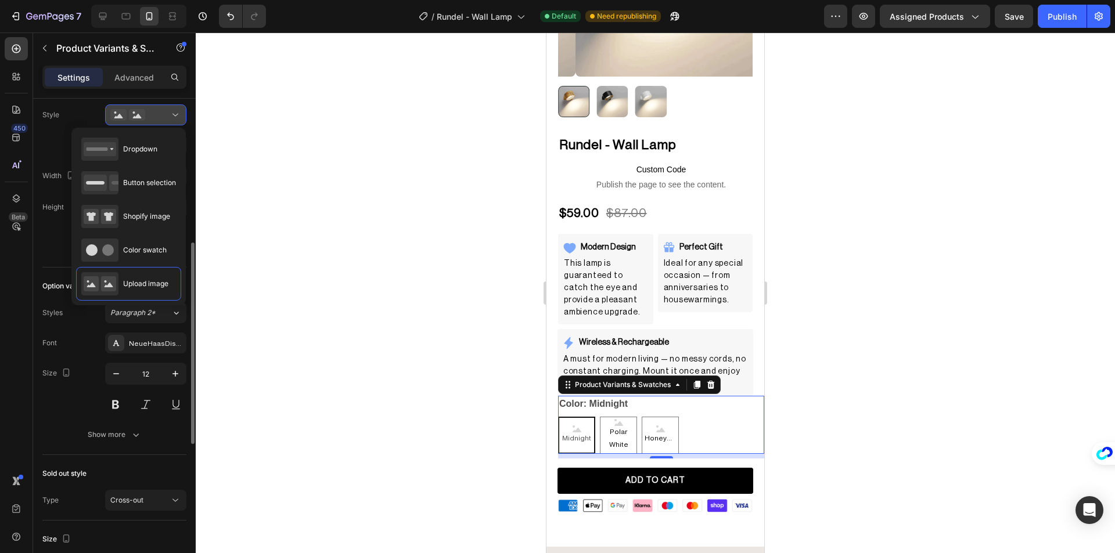
click at [135, 112] on circle at bounding box center [134, 112] width 2 height 2
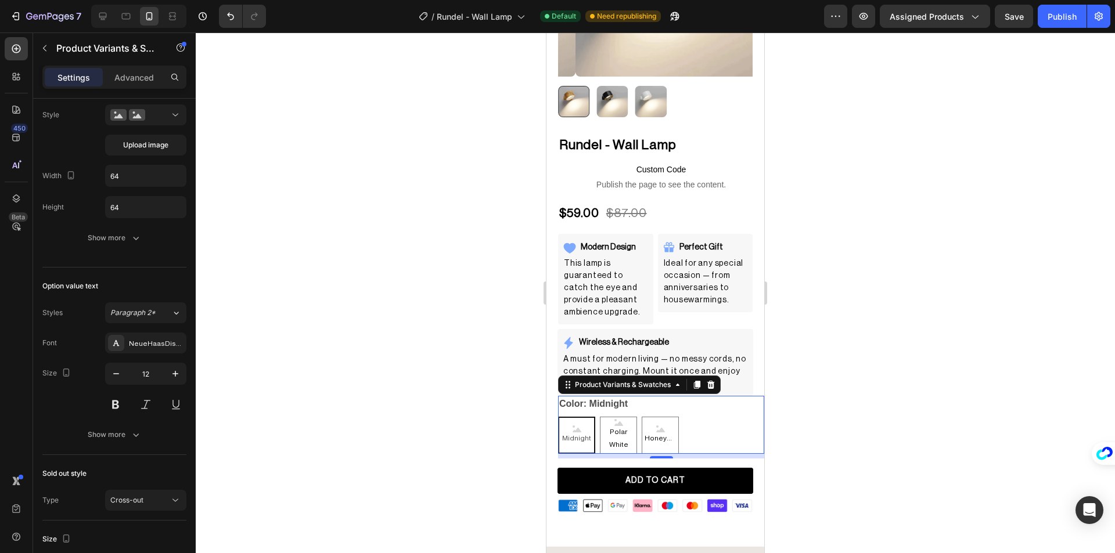
click at [131, 143] on div "450 Beta swat Sections(13) Elements(2) Product Product Variants Product Swatche…" at bounding box center [98, 293] width 196 height 521
click at [147, 147] on span "Upload image" at bounding box center [145, 145] width 45 height 10
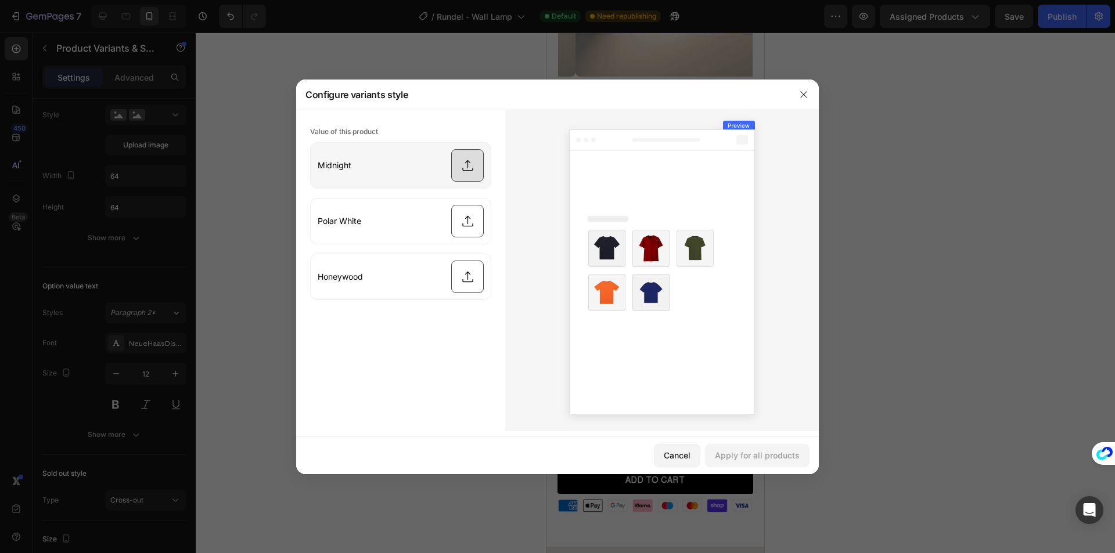
click at [460, 158] on input "file" at bounding box center [401, 165] width 180 height 45
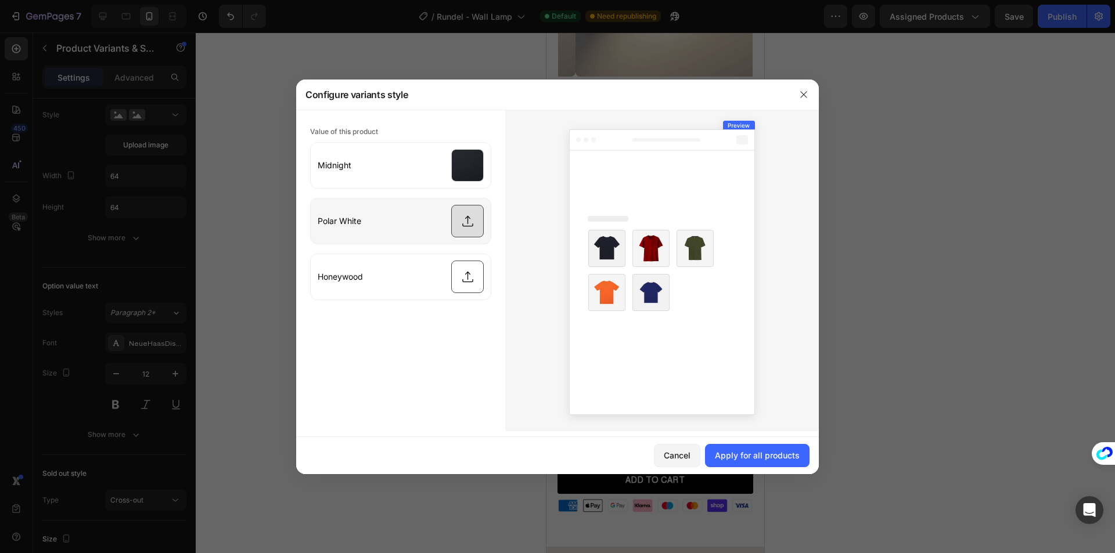
click at [471, 225] on input "file" at bounding box center [401, 221] width 180 height 45
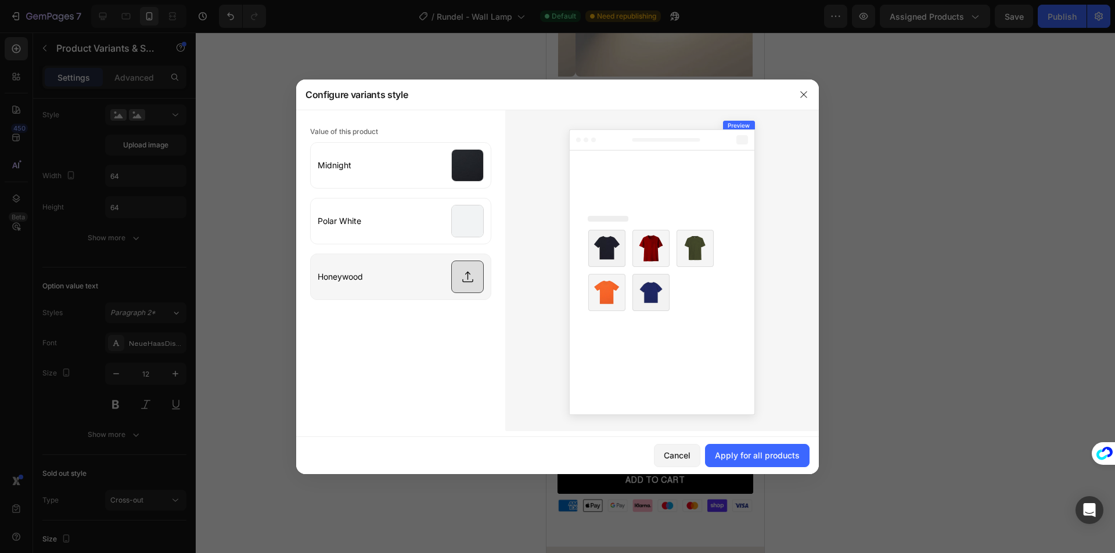
click at [466, 284] on input "file" at bounding box center [401, 276] width 180 height 45
click at [777, 456] on div "Apply for all products" at bounding box center [757, 455] width 85 height 12
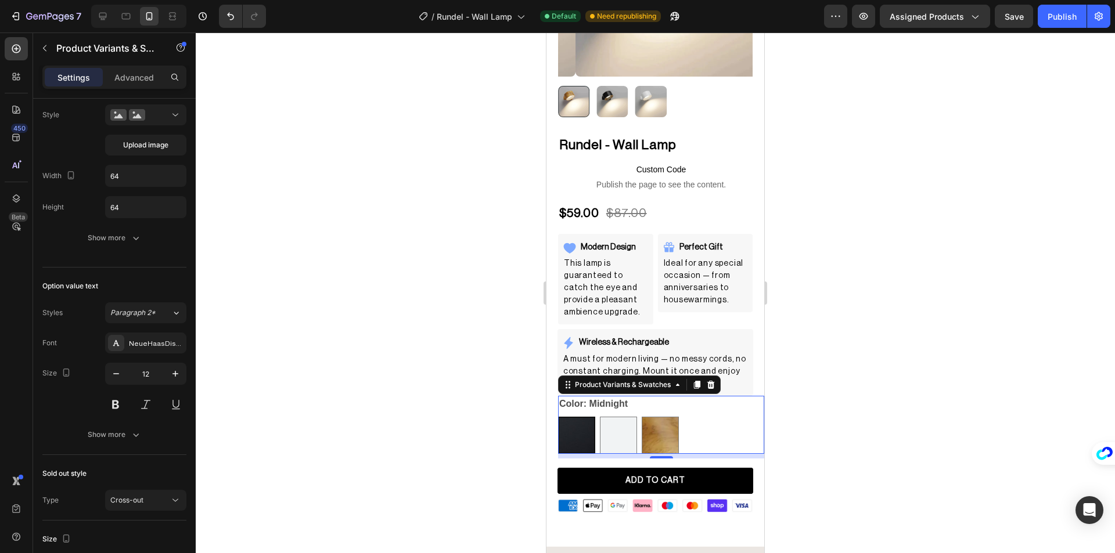
click at [869, 415] on div at bounding box center [655, 293] width 919 height 521
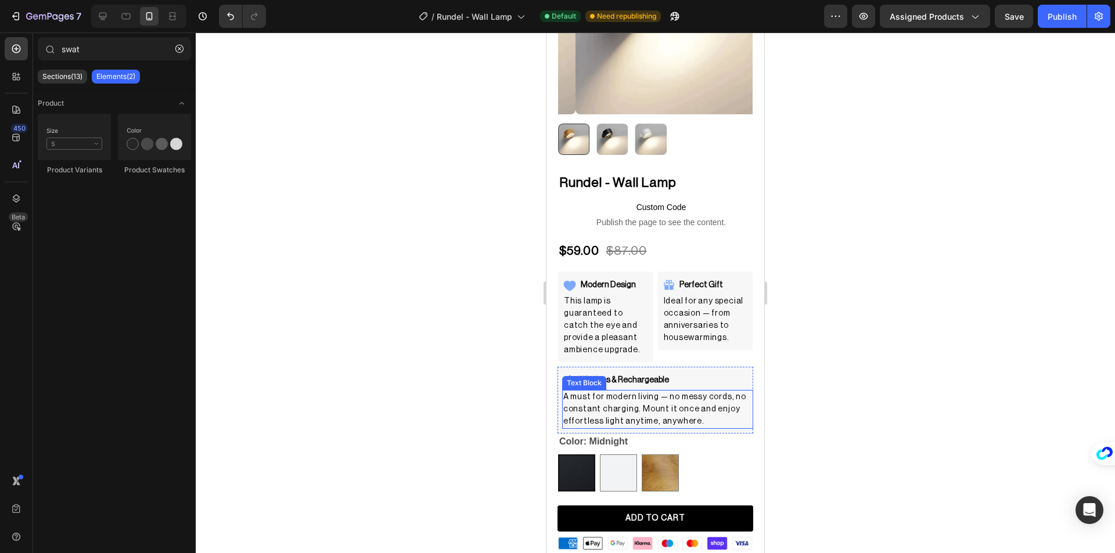
scroll to position [116, 0]
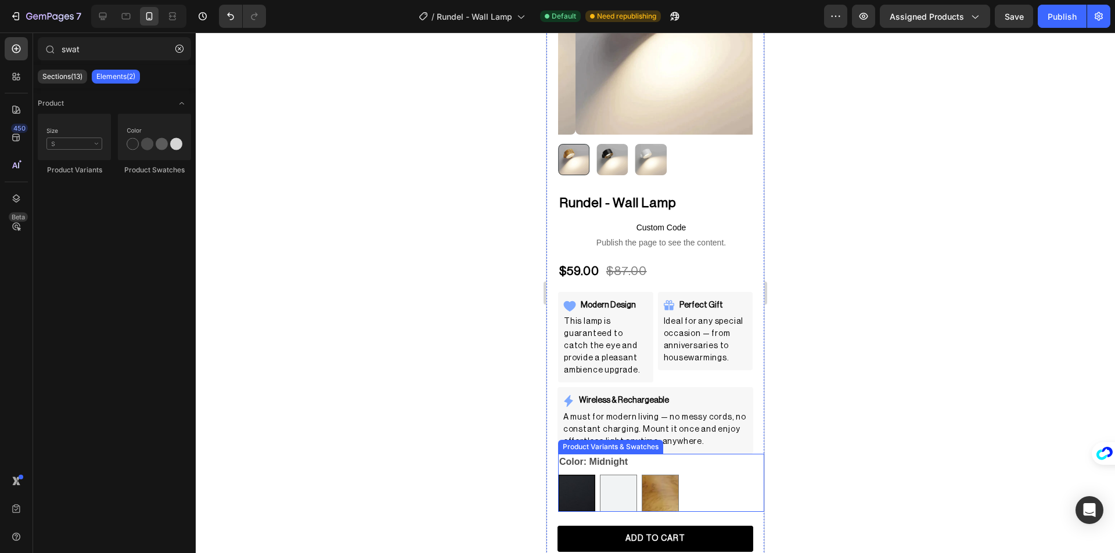
click at [613, 443] on div "Product Variants & Swatches" at bounding box center [610, 447] width 105 height 14
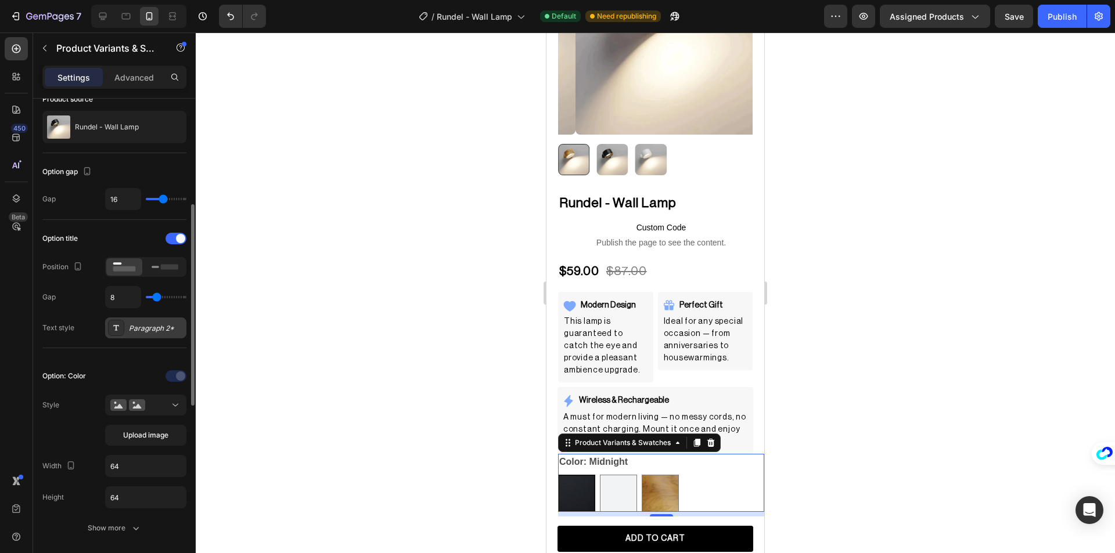
scroll to position [174, 0]
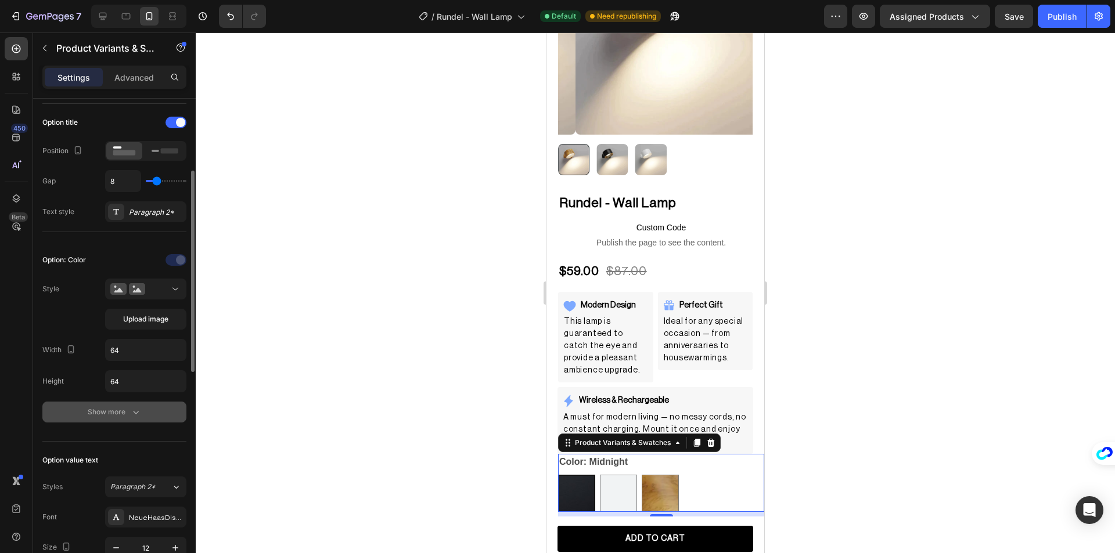
click at [127, 416] on div "Show more" at bounding box center [115, 412] width 54 height 12
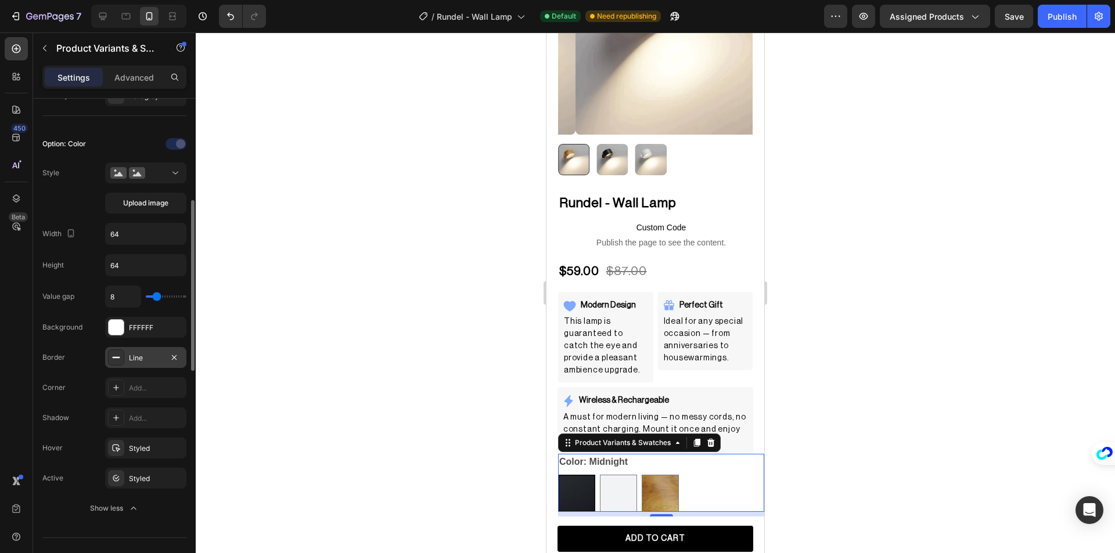
scroll to position [348, 0]
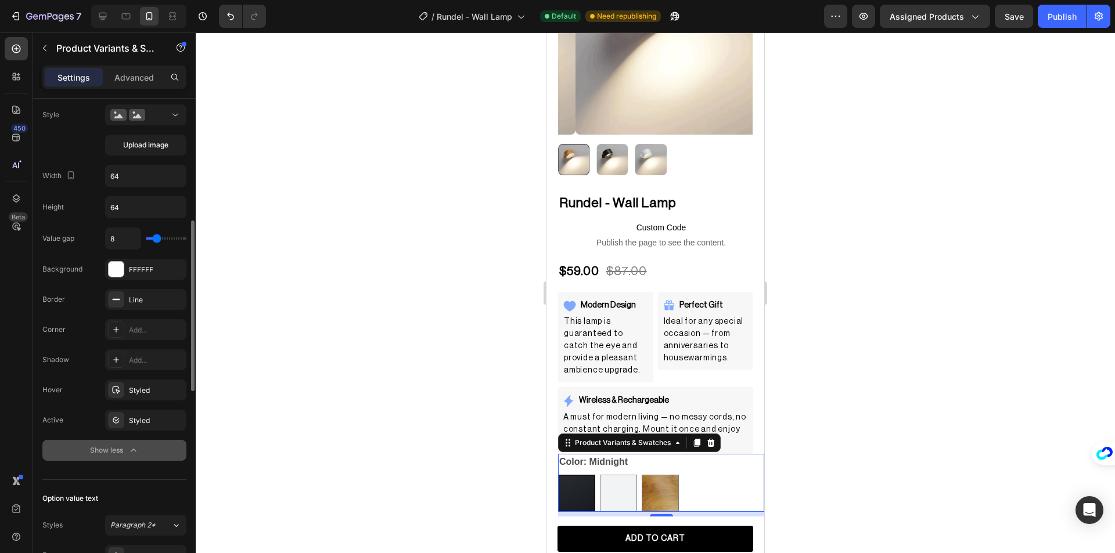
click at [114, 449] on div "Show less" at bounding box center [114, 451] width 49 height 12
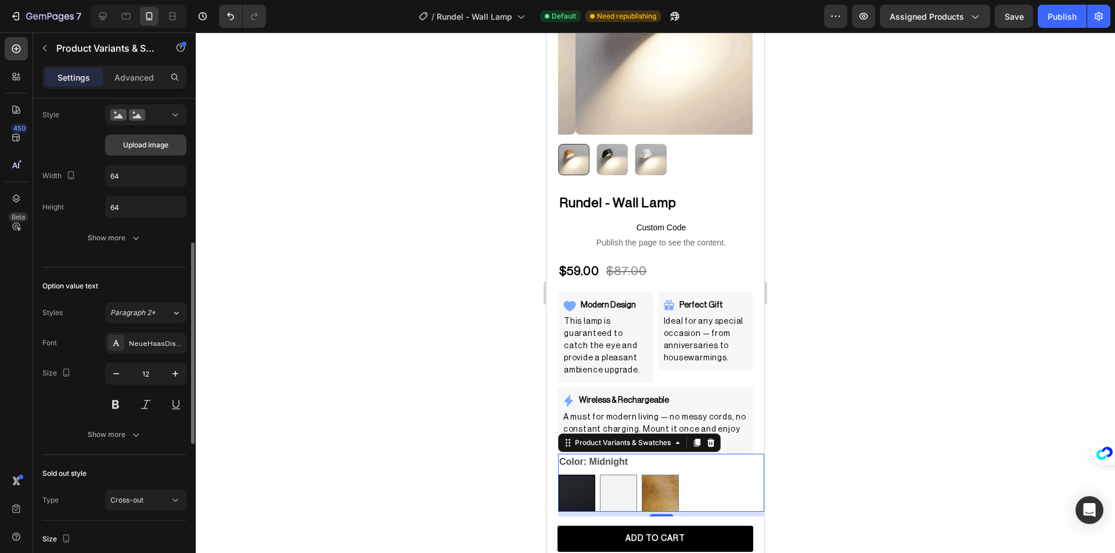
scroll to position [232, 0]
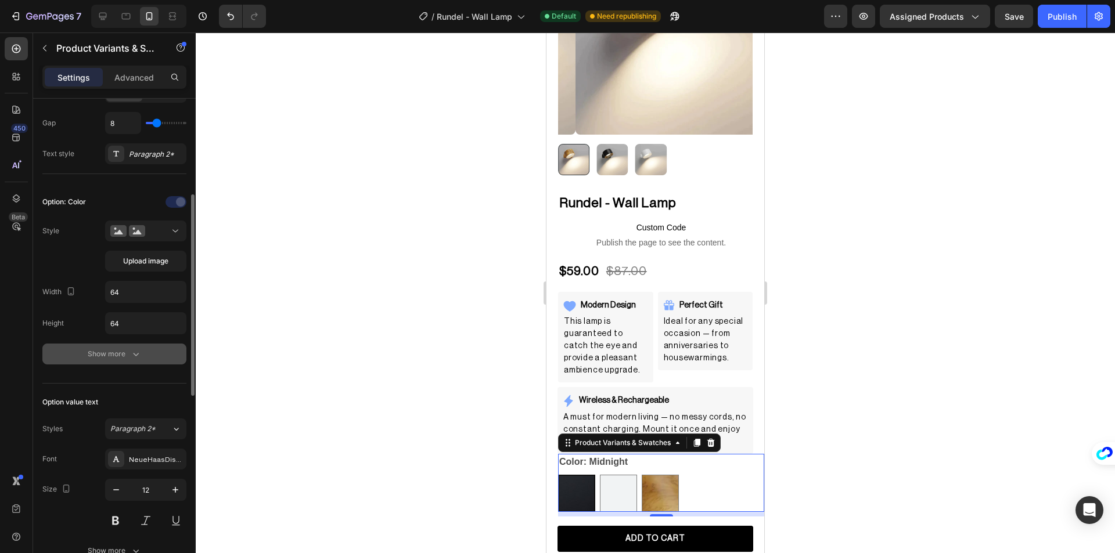
click at [116, 355] on div "Show more" at bounding box center [115, 354] width 54 height 12
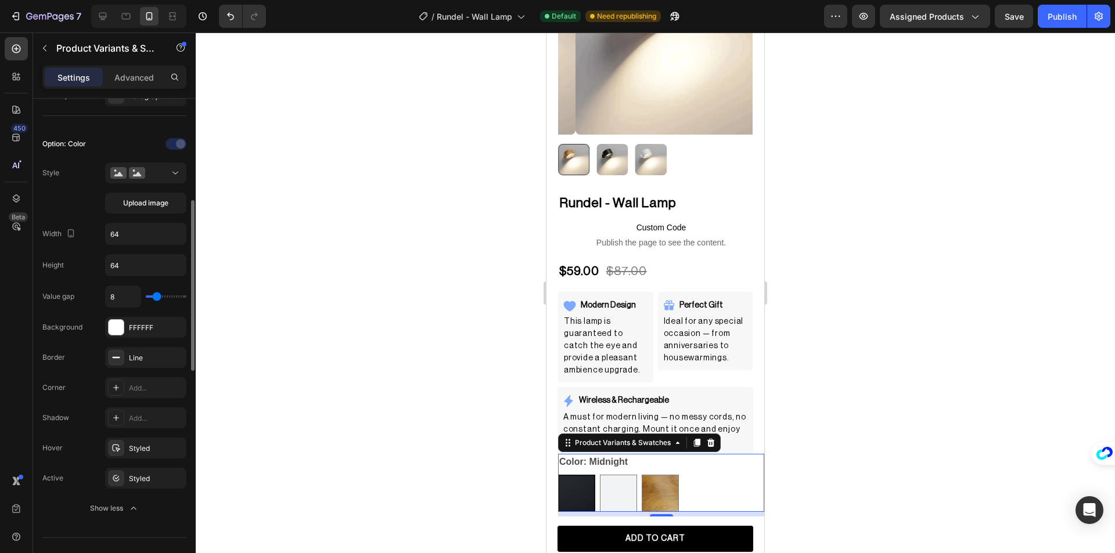
scroll to position [348, 0]
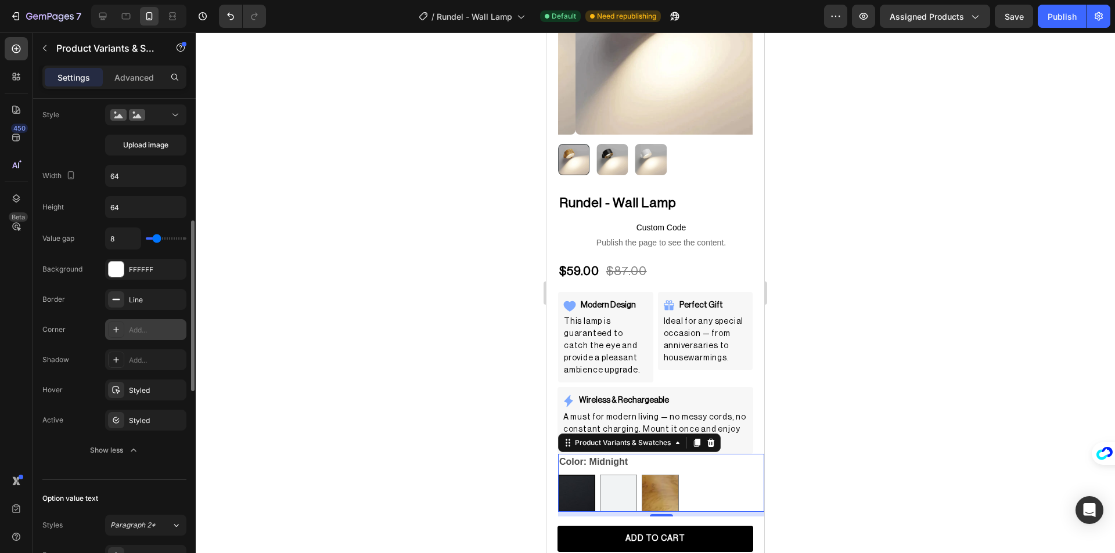
click at [138, 334] on div "Add..." at bounding box center [156, 330] width 55 height 10
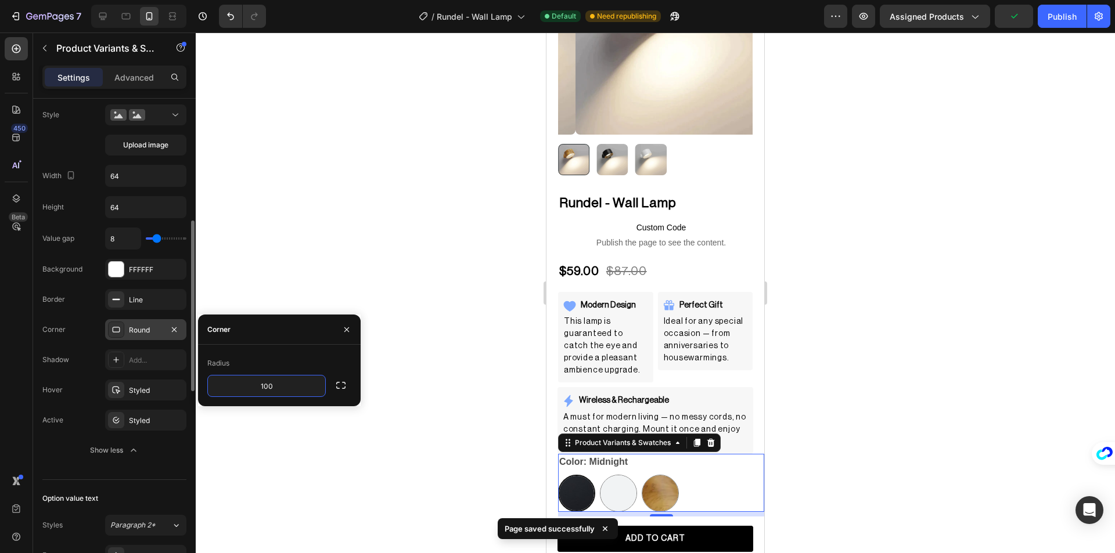
click at [260, 293] on div at bounding box center [655, 293] width 919 height 521
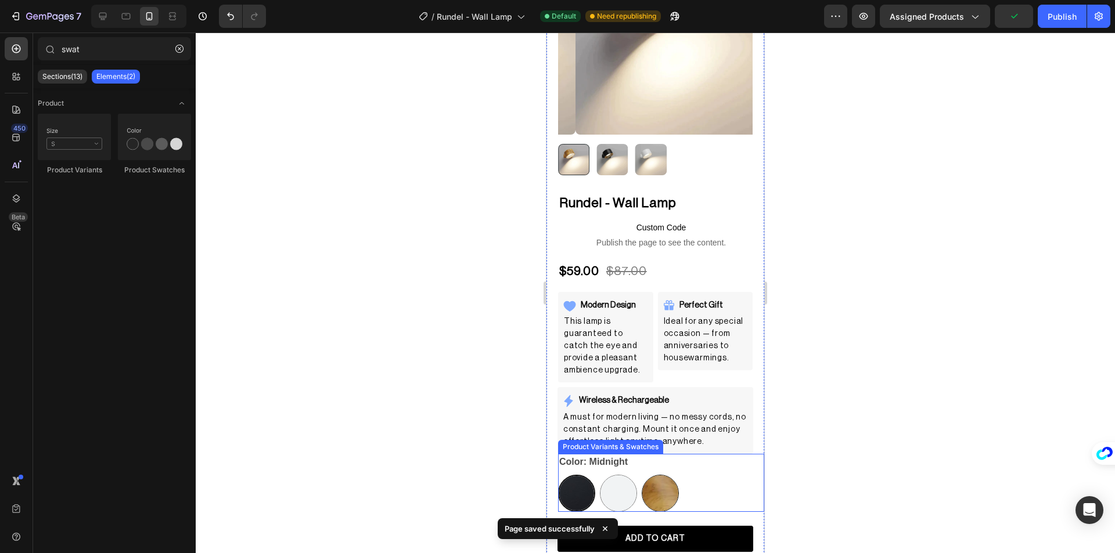
click at [627, 487] on img at bounding box center [618, 494] width 36 height 36
click at [600, 475] on input "Polar White Polar White" at bounding box center [599, 474] width 1 height 1
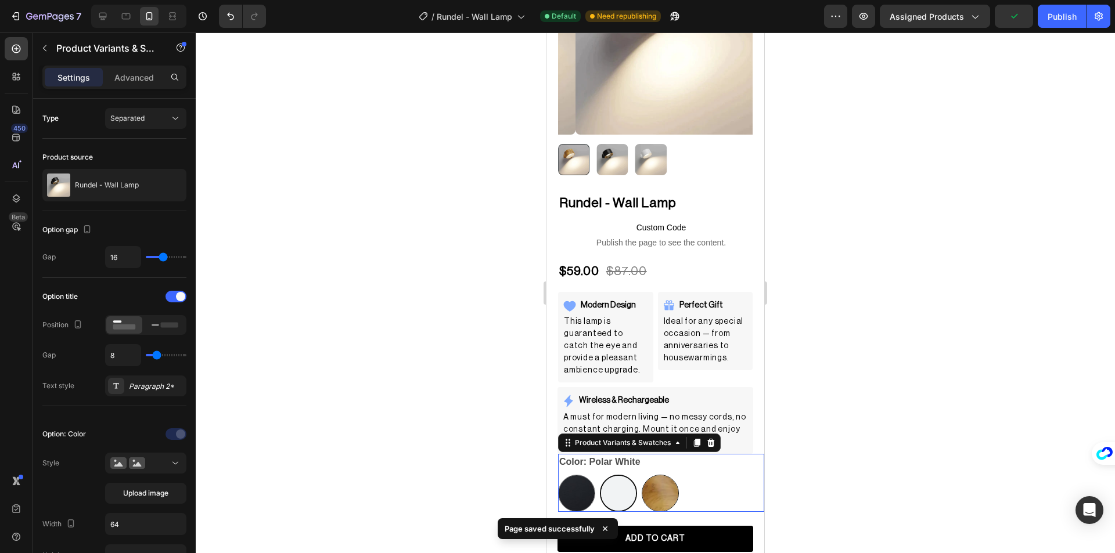
click at [661, 487] on img at bounding box center [660, 494] width 36 height 36
click at [642, 475] on input "Honeywood Honeywood" at bounding box center [641, 474] width 1 height 1
click at [620, 488] on img at bounding box center [618, 494] width 36 height 36
click at [600, 475] on input "Polar White Polar White" at bounding box center [599, 474] width 1 height 1
click at [588, 484] on img at bounding box center [577, 494] width 36 height 36
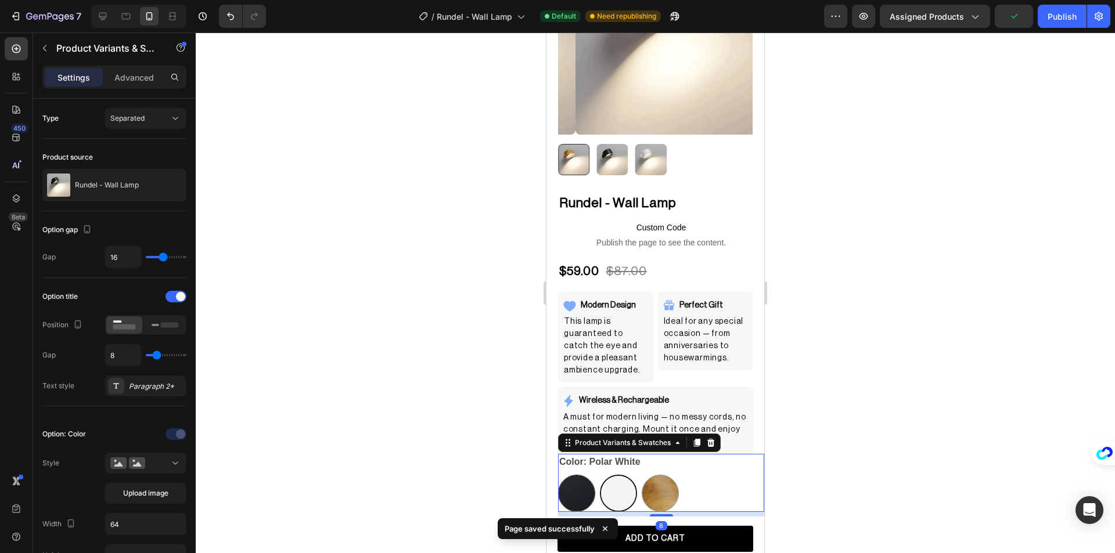
click at [558, 475] on input "Midnight Midnight" at bounding box center [557, 474] width 1 height 1
click at [623, 438] on div "Product Variants & Swatches" at bounding box center [623, 443] width 100 height 10
click at [654, 488] on img at bounding box center [660, 494] width 36 height 36
click at [642, 475] on input "Honeywood Honeywood" at bounding box center [641, 474] width 1 height 1
click at [618, 488] on img at bounding box center [618, 494] width 36 height 36
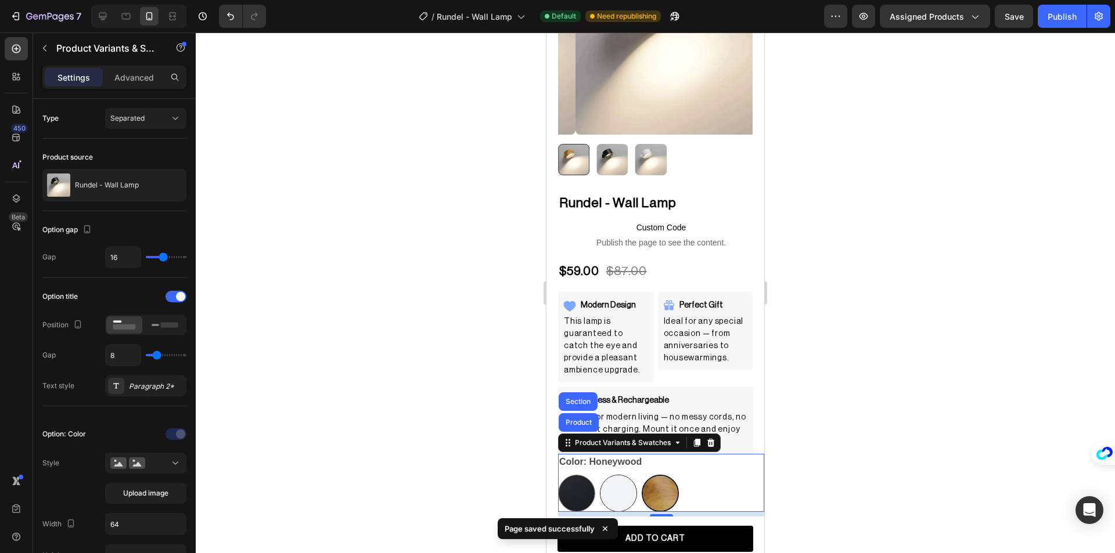
click at [600, 475] on input "Polar White Polar White" at bounding box center [599, 474] width 1 height 1
click at [579, 486] on img at bounding box center [577, 494] width 36 height 36
click at [558, 475] on input "Midnight Midnight" at bounding box center [557, 474] width 1 height 1
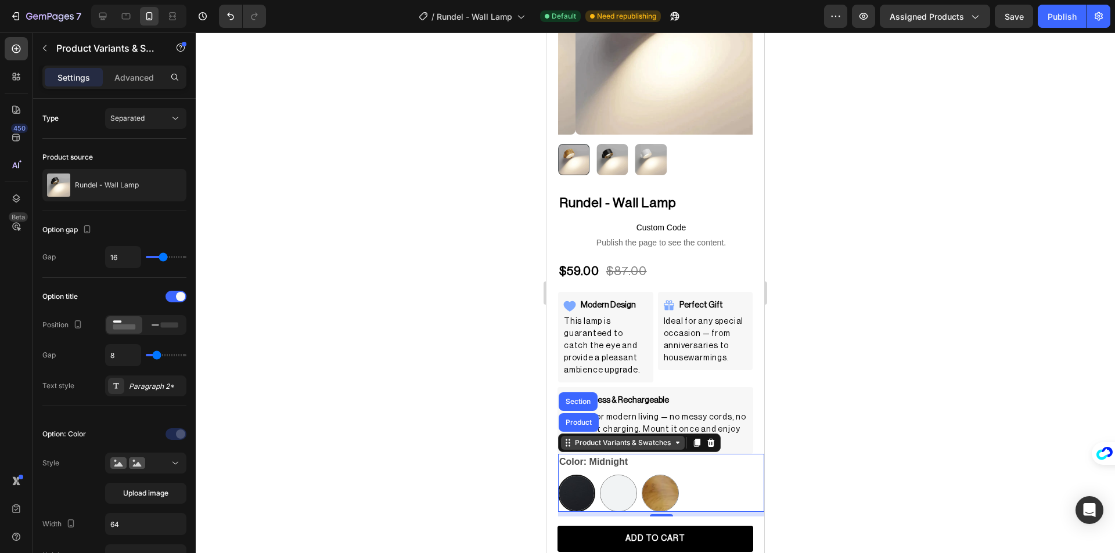
click at [623, 438] on div "Product Variants & Swatches" at bounding box center [623, 443] width 100 height 10
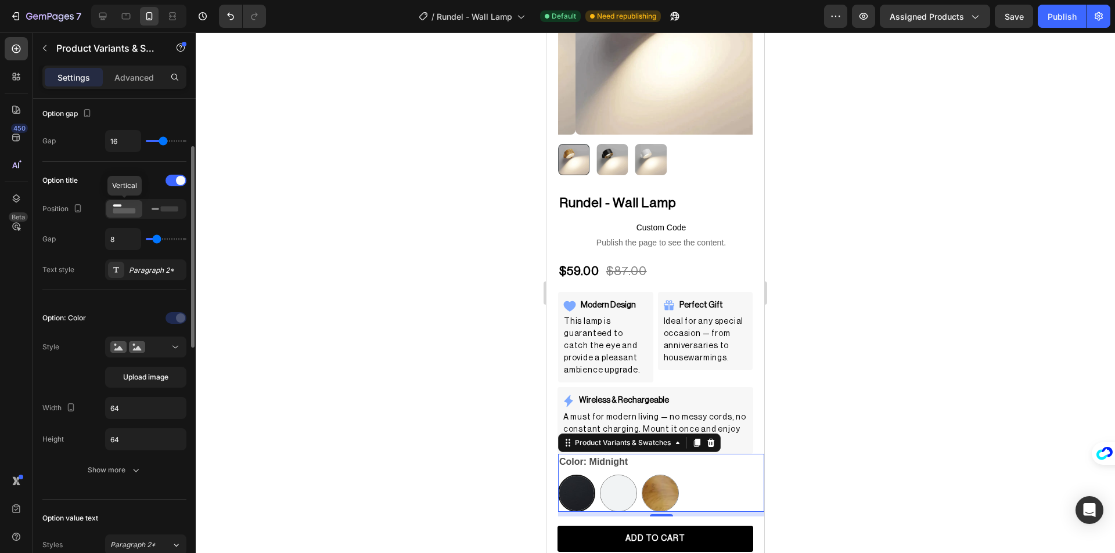
scroll to position [290, 0]
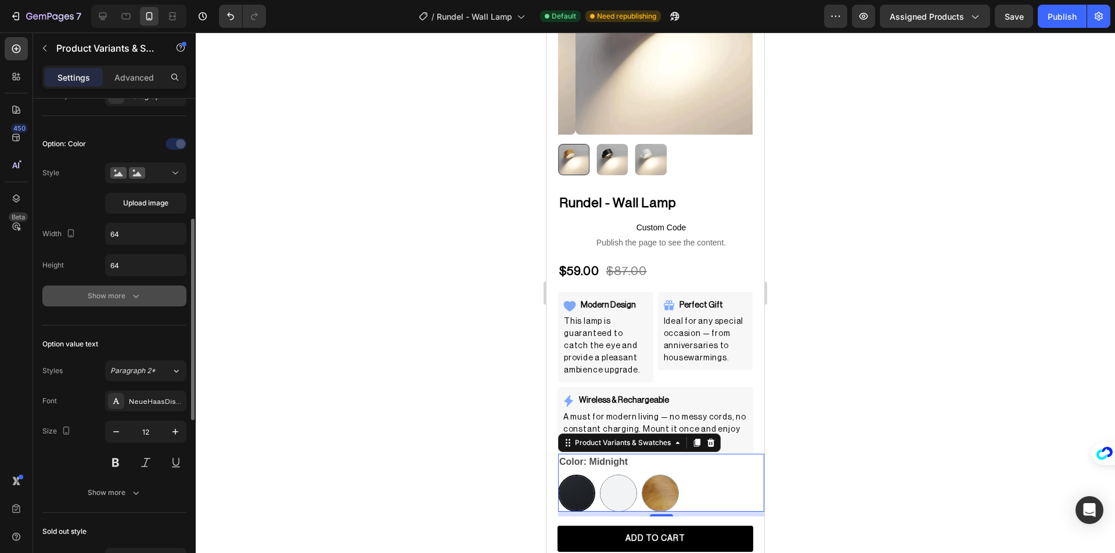
click at [111, 300] on div "Show more" at bounding box center [115, 296] width 54 height 12
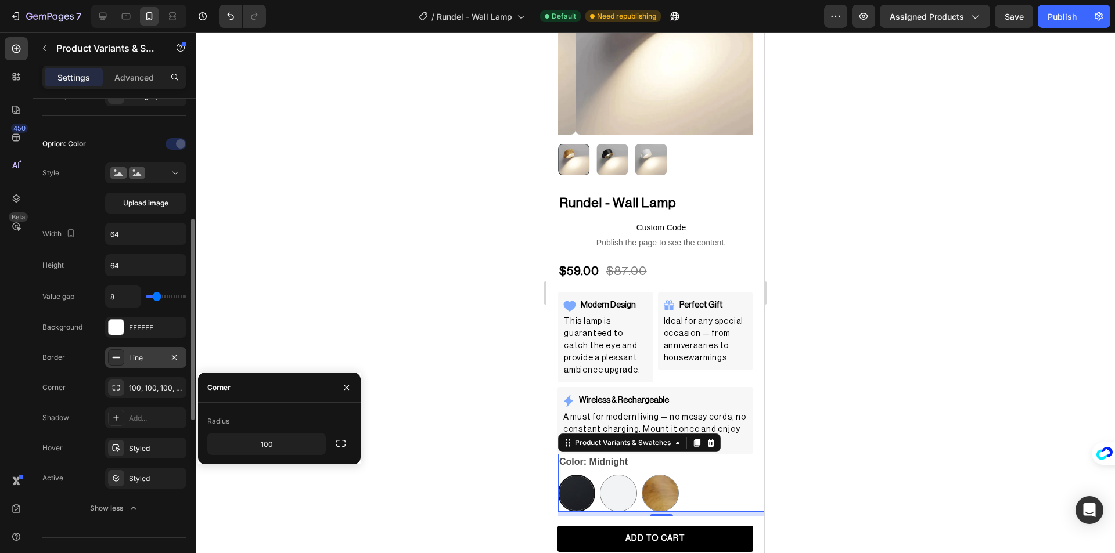
click at [117, 361] on icon at bounding box center [115, 357] width 9 height 9
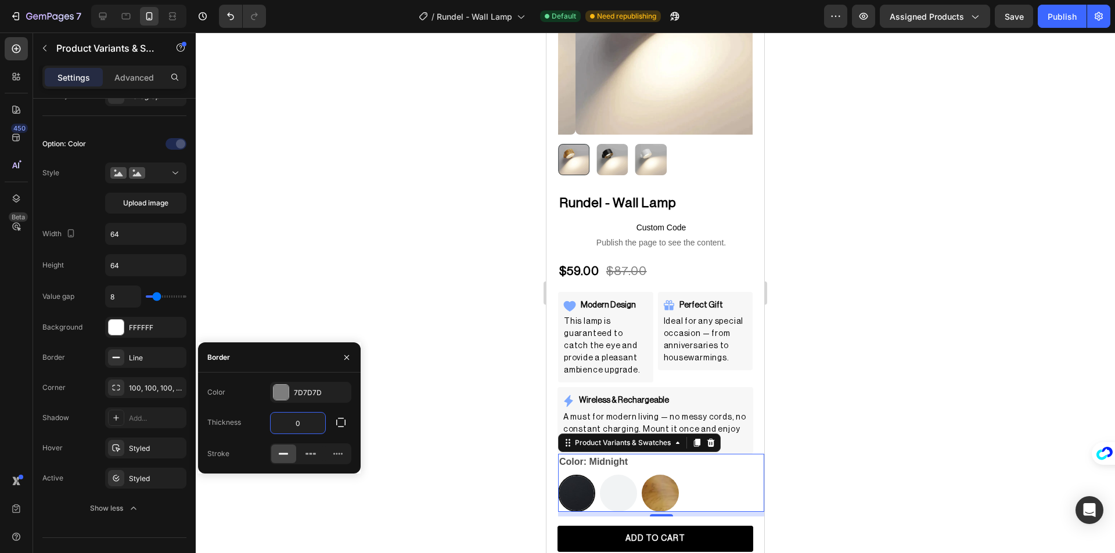
click at [294, 426] on input "0" at bounding box center [298, 423] width 55 height 21
click at [294, 426] on input "1" at bounding box center [298, 423] width 55 height 21
click at [294, 426] on input "2" at bounding box center [298, 423] width 55 height 21
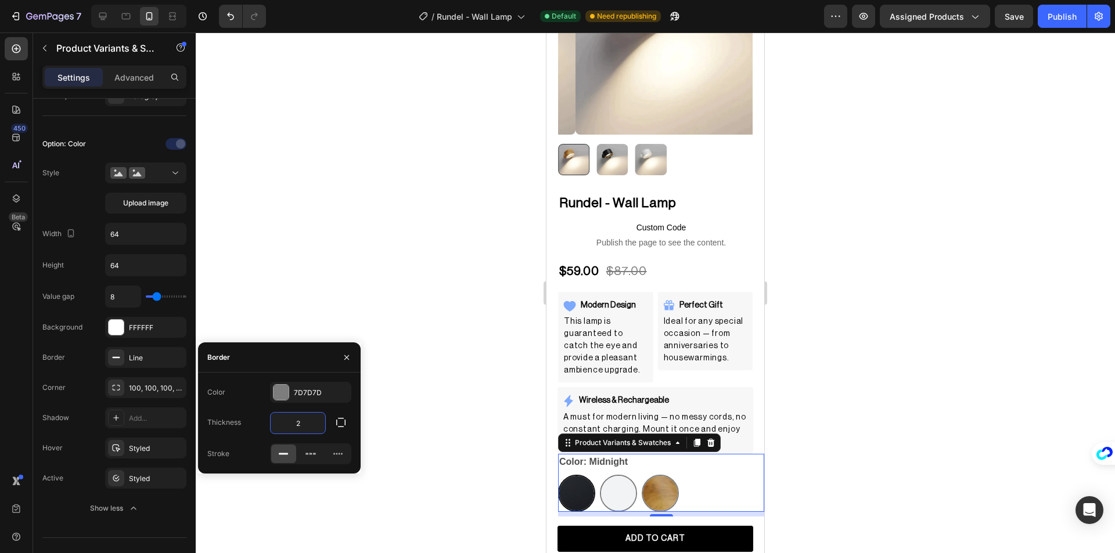
click at [294, 426] on input "2" at bounding box center [298, 423] width 55 height 21
click at [294, 426] on input "3" at bounding box center [298, 423] width 55 height 21
click at [294, 426] on input "1" at bounding box center [298, 423] width 55 height 21
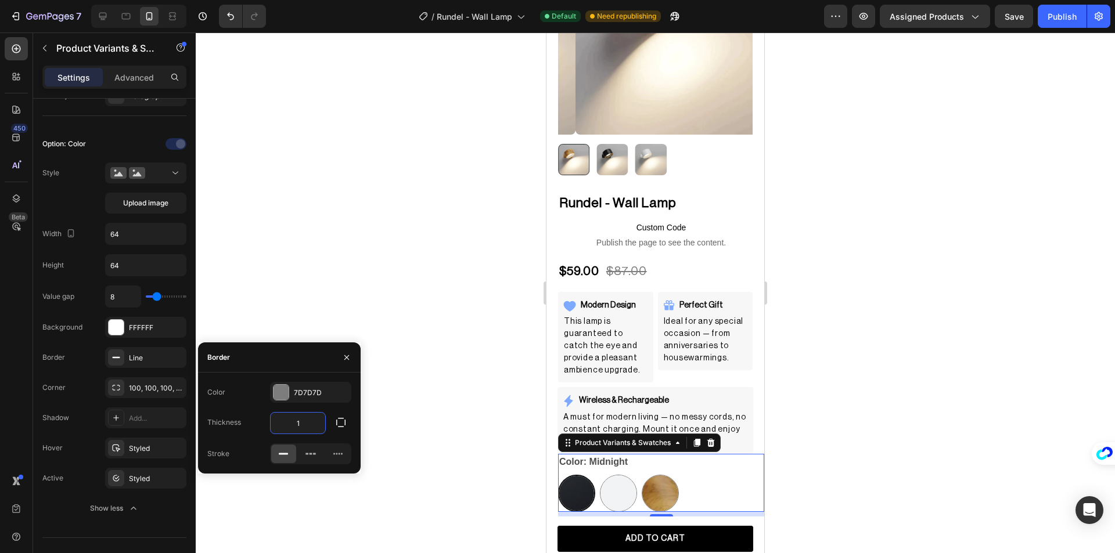
click at [294, 426] on input "1" at bounding box center [298, 423] width 55 height 21
click at [294, 426] on input "2" at bounding box center [298, 423] width 55 height 21
click at [294, 426] on input "3" at bounding box center [298, 423] width 55 height 21
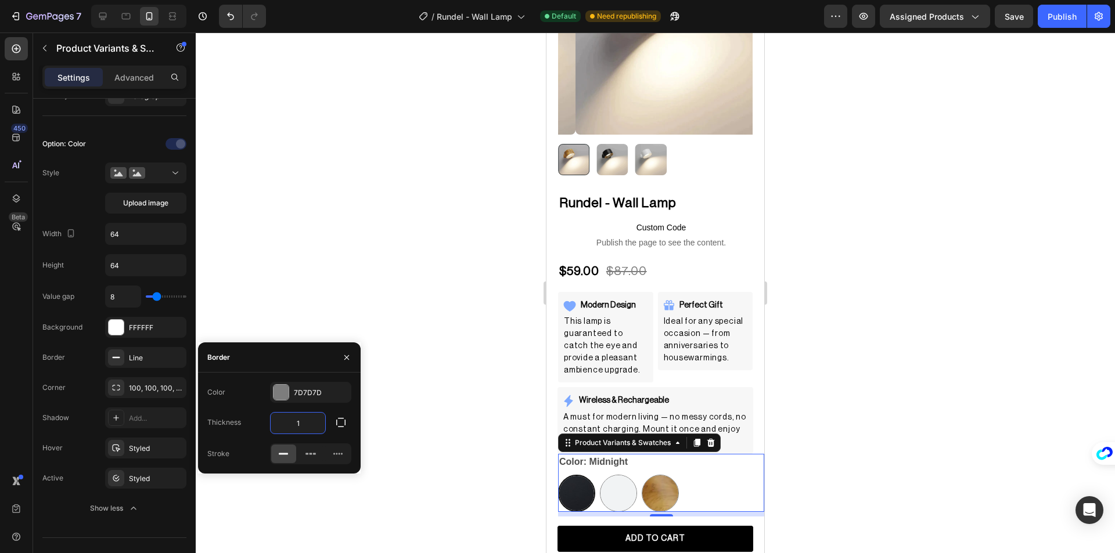
click at [294, 426] on input "1" at bounding box center [298, 423] width 55 height 21
click at [294, 426] on input "2" at bounding box center [298, 423] width 55 height 21
click at [278, 390] on div at bounding box center [280, 392] width 15 height 15
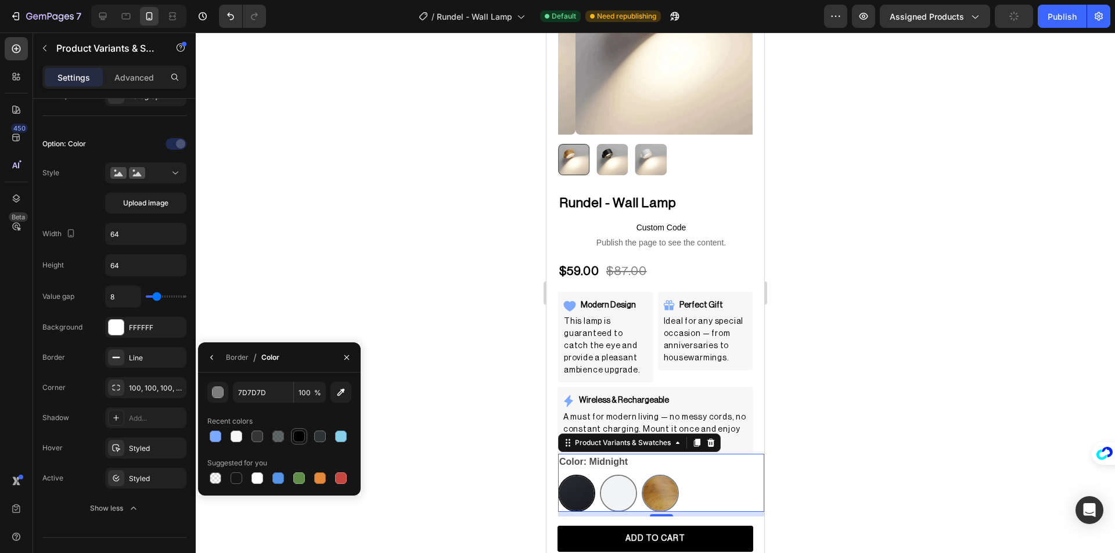
click at [297, 432] on div at bounding box center [299, 437] width 12 height 12
click at [344, 359] on icon "button" at bounding box center [346, 357] width 5 height 5
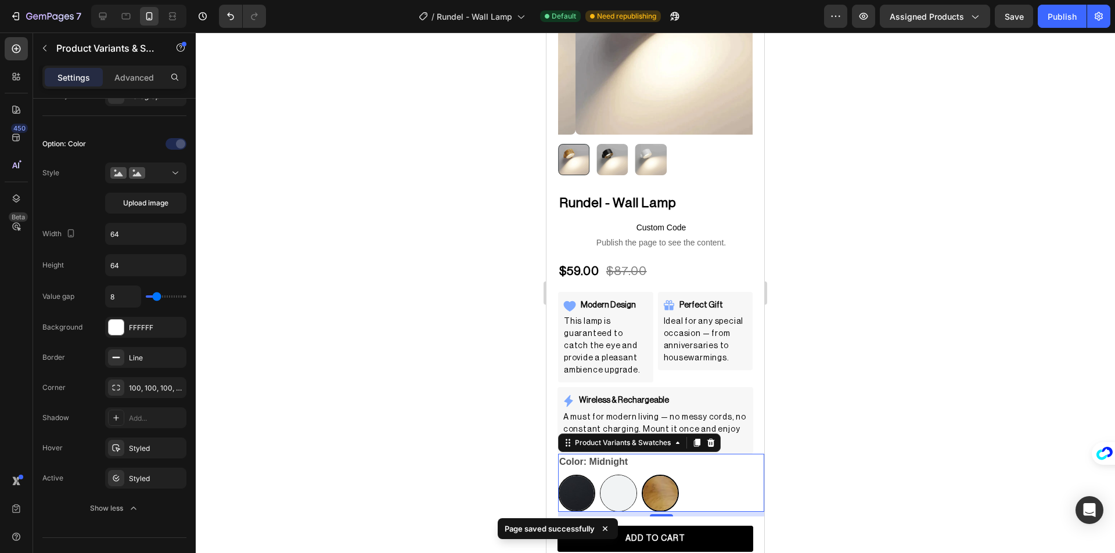
click at [616, 485] on img at bounding box center [618, 494] width 36 height 36
click at [600, 475] on input "Polar White Polar White" at bounding box center [599, 474] width 1 height 1
click at [661, 488] on img at bounding box center [660, 494] width 36 height 36
click at [642, 475] on input "Honeywood Honeywood" at bounding box center [641, 474] width 1 height 1
click at [631, 491] on img at bounding box center [618, 494] width 36 height 36
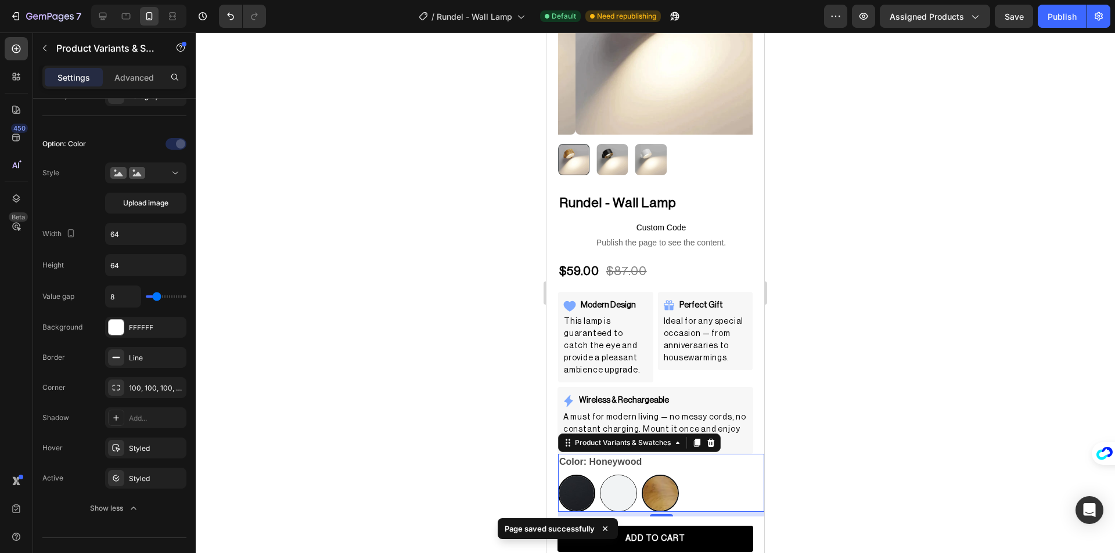
click at [600, 475] on input "Polar White Polar White" at bounding box center [599, 474] width 1 height 1
click at [583, 491] on img at bounding box center [576, 493] width 35 height 35
click at [558, 475] on input "Midnight Midnight" at bounding box center [557, 474] width 1 height 1
click at [611, 491] on img at bounding box center [618, 494] width 36 height 36
click at [600, 475] on input "Polar White Polar White" at bounding box center [599, 474] width 1 height 1
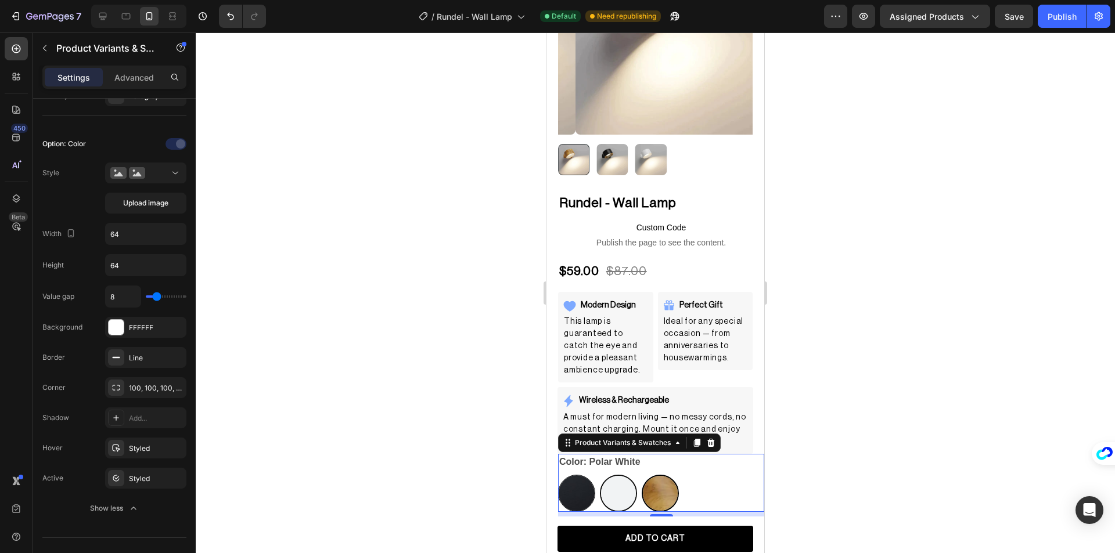
click at [583, 489] on img at bounding box center [577, 494] width 36 height 36
click at [558, 475] on input "Midnight Midnight" at bounding box center [557, 474] width 1 height 1
click at [599, 438] on div "Product Variants & Swatches" at bounding box center [623, 443] width 100 height 10
click at [120, 348] on div "Line" at bounding box center [145, 357] width 81 height 21
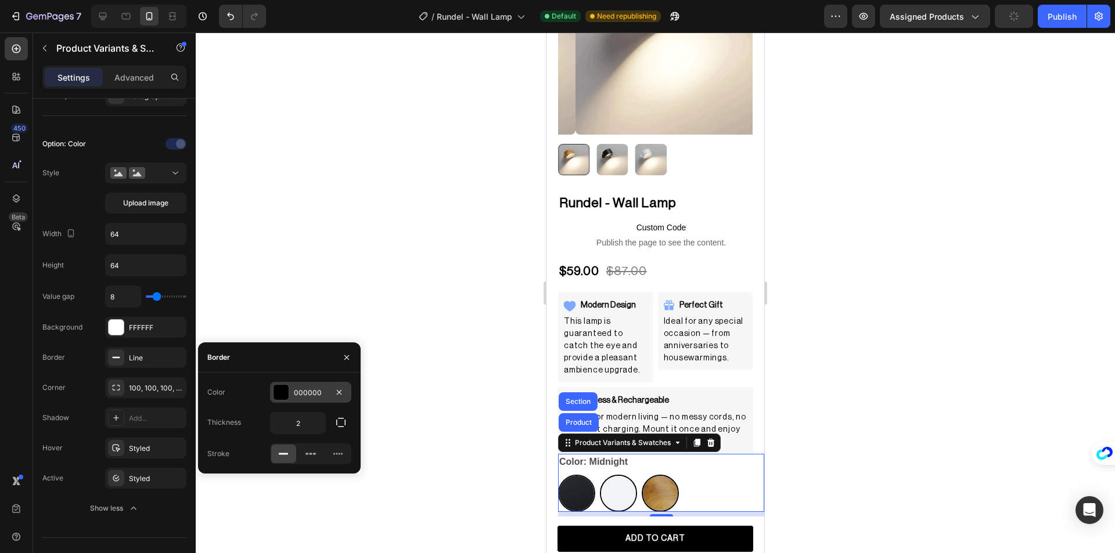
click at [319, 395] on div "000000" at bounding box center [311, 393] width 34 height 10
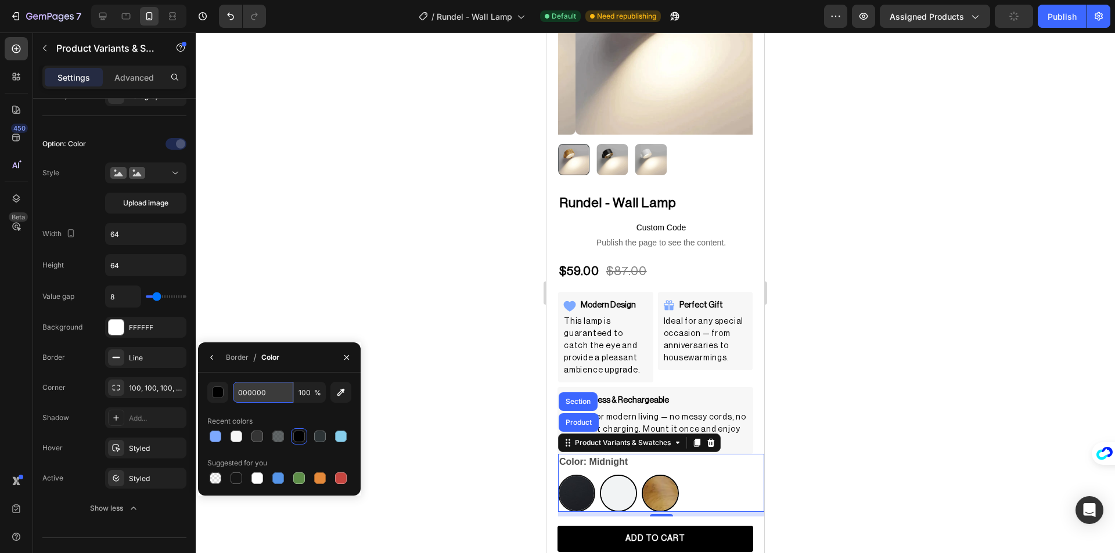
click at [282, 394] on input "000000" at bounding box center [263, 392] width 60 height 21
click at [381, 308] on div at bounding box center [655, 293] width 919 height 521
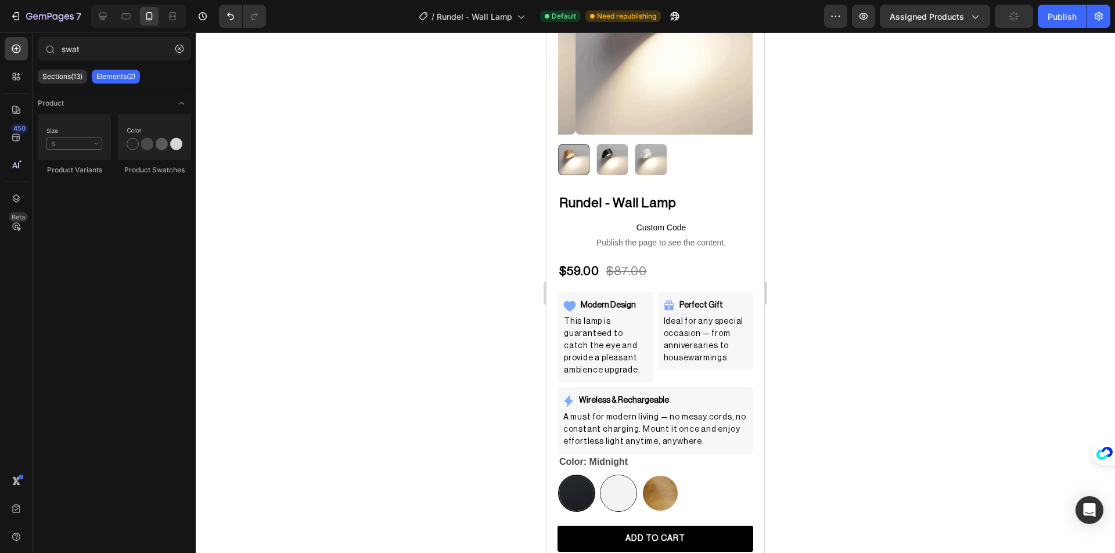
click at [613, 482] on img at bounding box center [618, 494] width 36 height 36
click at [600, 475] on input "Polar White Polar White" at bounding box center [599, 474] width 1 height 1
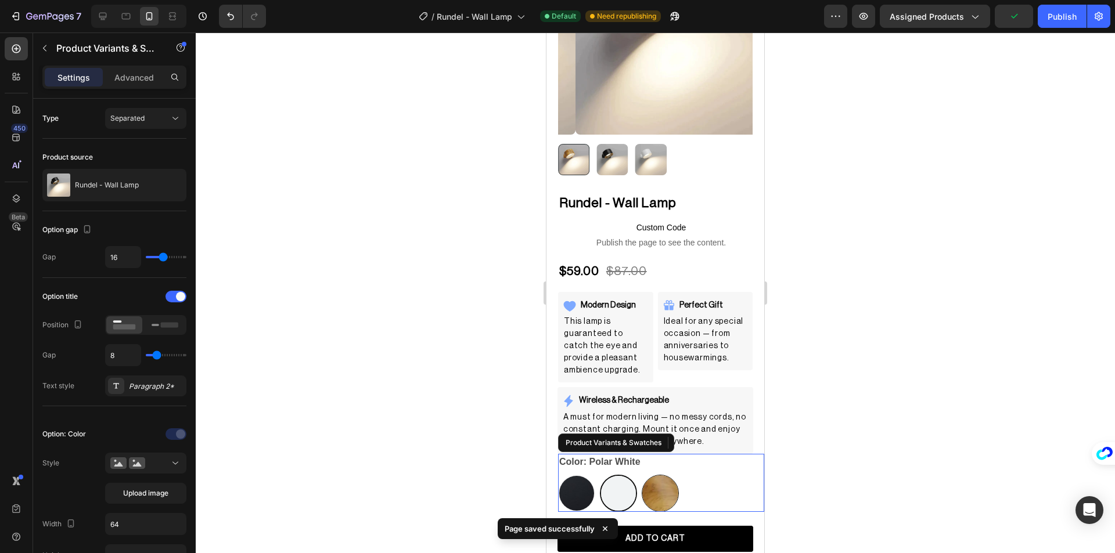
click at [653, 485] on img at bounding box center [660, 494] width 36 height 36
click at [642, 475] on input "Honeywood Honeywood" at bounding box center [641, 474] width 1 height 1
click at [581, 486] on img at bounding box center [577, 494] width 36 height 36
click at [558, 475] on input "Midnight Midnight" at bounding box center [557, 474] width 1 height 1
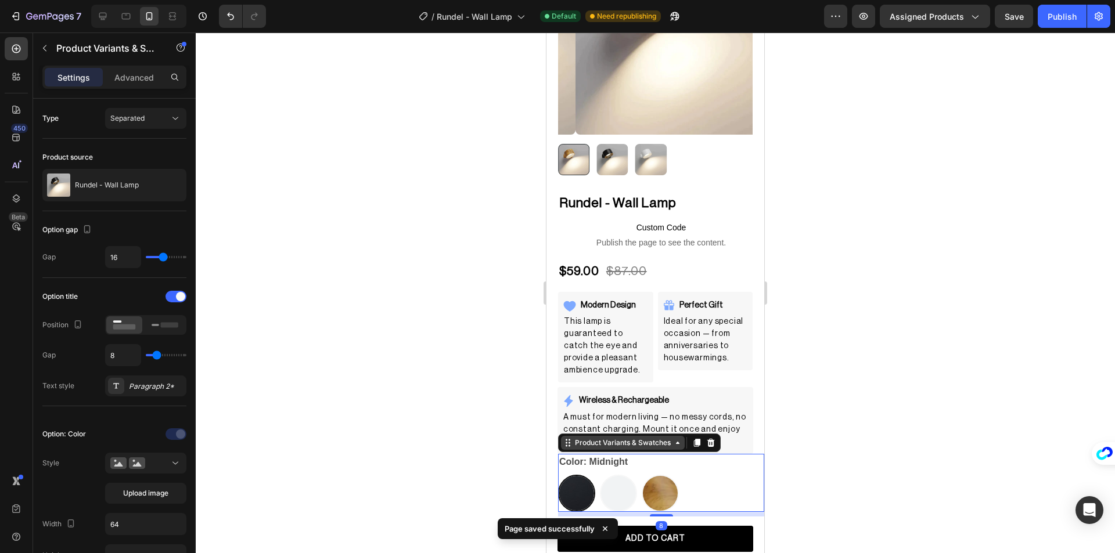
click at [616, 438] on div "Product Variants & Swatches" at bounding box center [623, 443] width 100 height 10
click at [625, 438] on div "Product Variants & Swatches" at bounding box center [623, 443] width 100 height 10
click at [614, 440] on div "Product Variants & Swatches" at bounding box center [623, 443] width 124 height 14
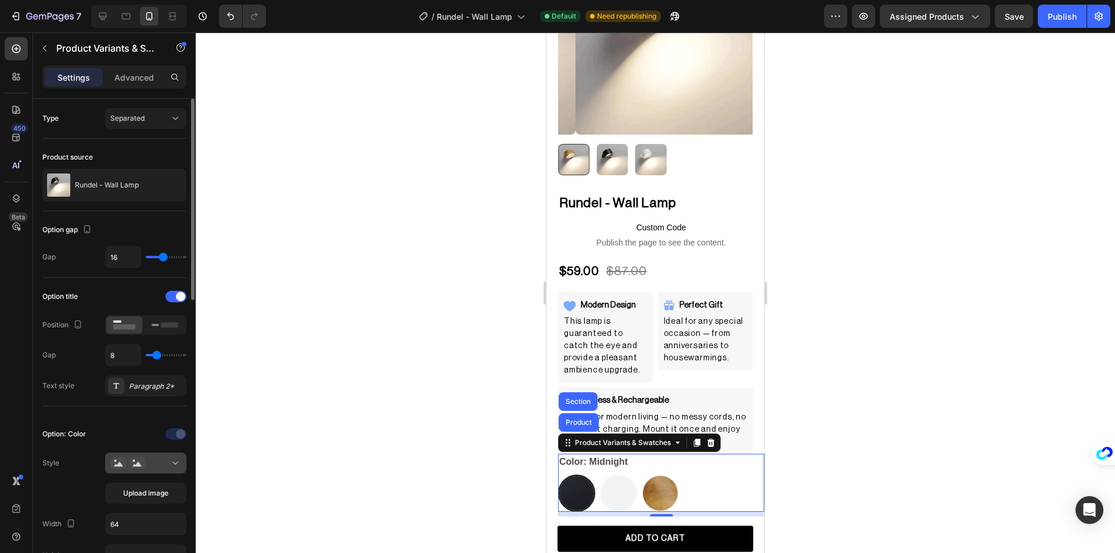
scroll to position [116, 0]
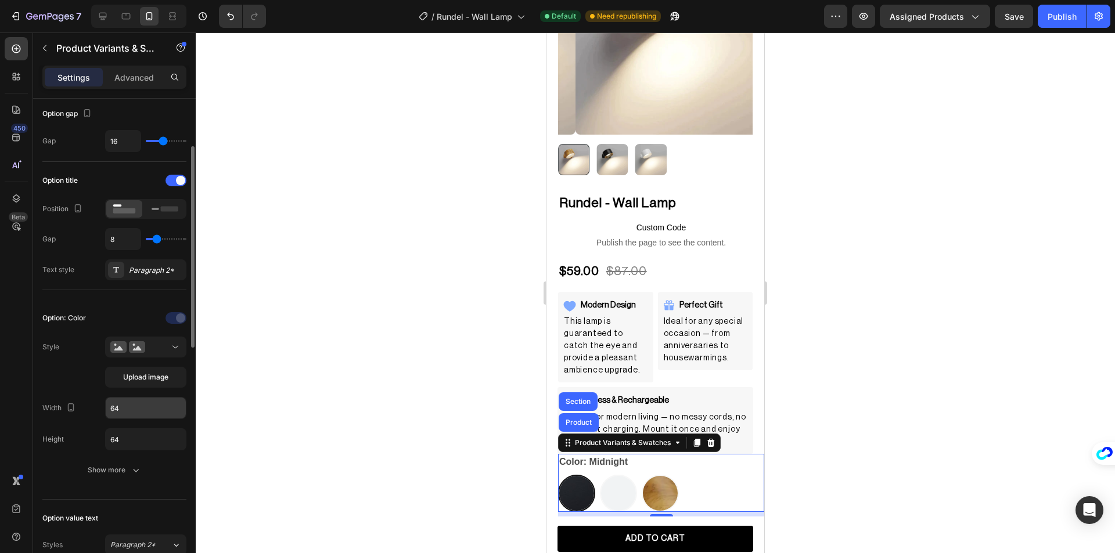
click at [123, 408] on input "64" at bounding box center [146, 408] width 80 height 21
click at [126, 441] on input "64" at bounding box center [146, 439] width 80 height 21
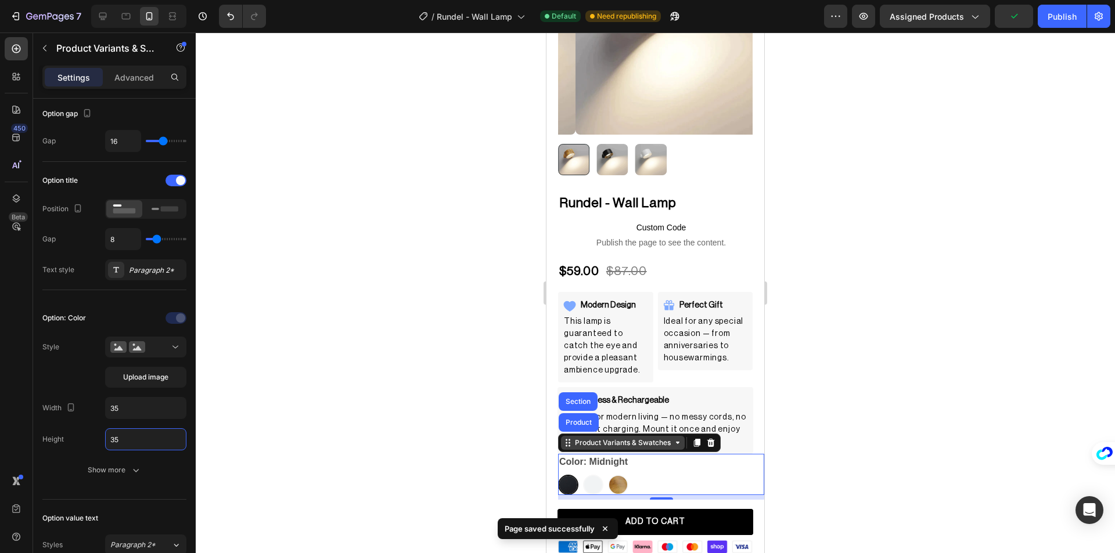
click at [596, 438] on div "Product Variants & Swatches" at bounding box center [623, 443] width 100 height 10
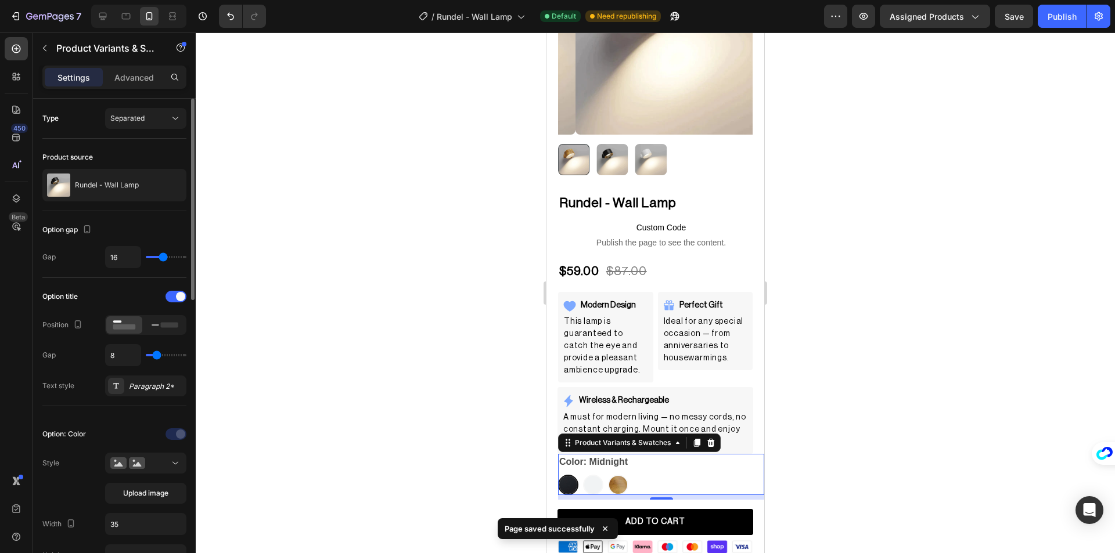
click at [157, 357] on input "range" at bounding box center [166, 355] width 41 height 2
click at [163, 258] on input "range" at bounding box center [166, 257] width 41 height 2
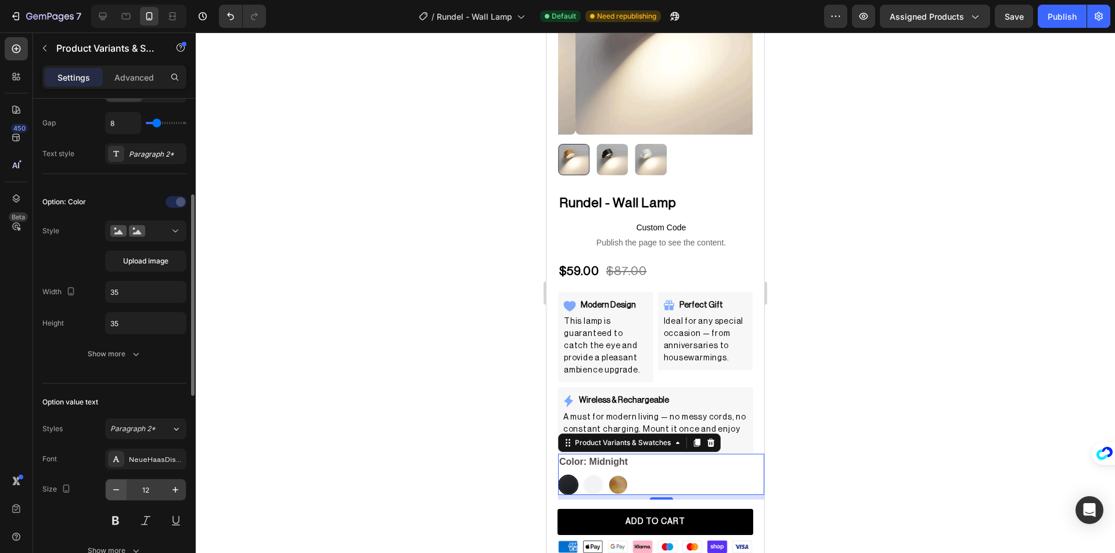
scroll to position [406, 0]
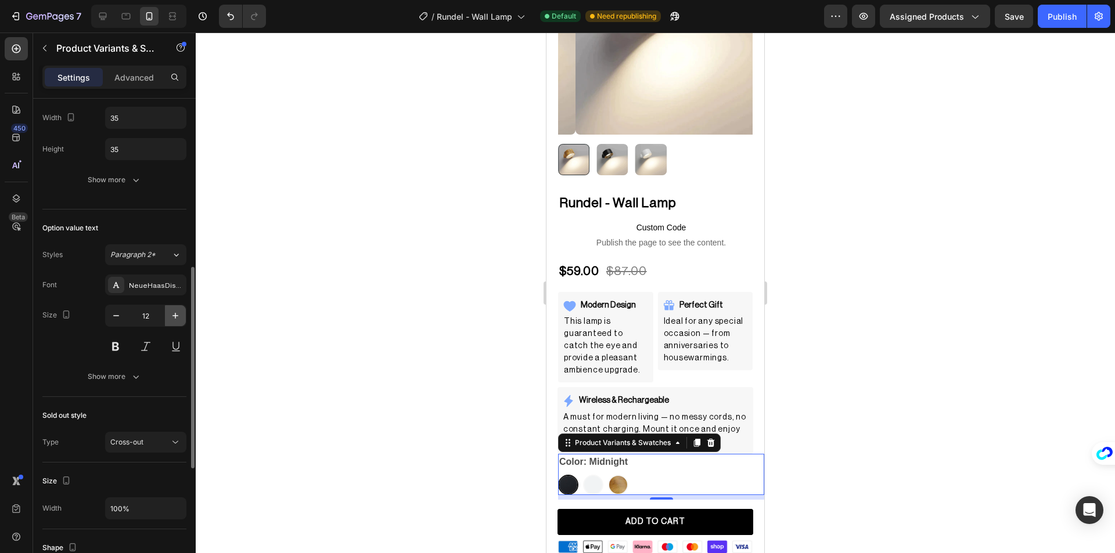
click at [175, 317] on icon "button" at bounding box center [176, 316] width 12 height 12
click at [110, 318] on icon "button" at bounding box center [116, 316] width 12 height 12
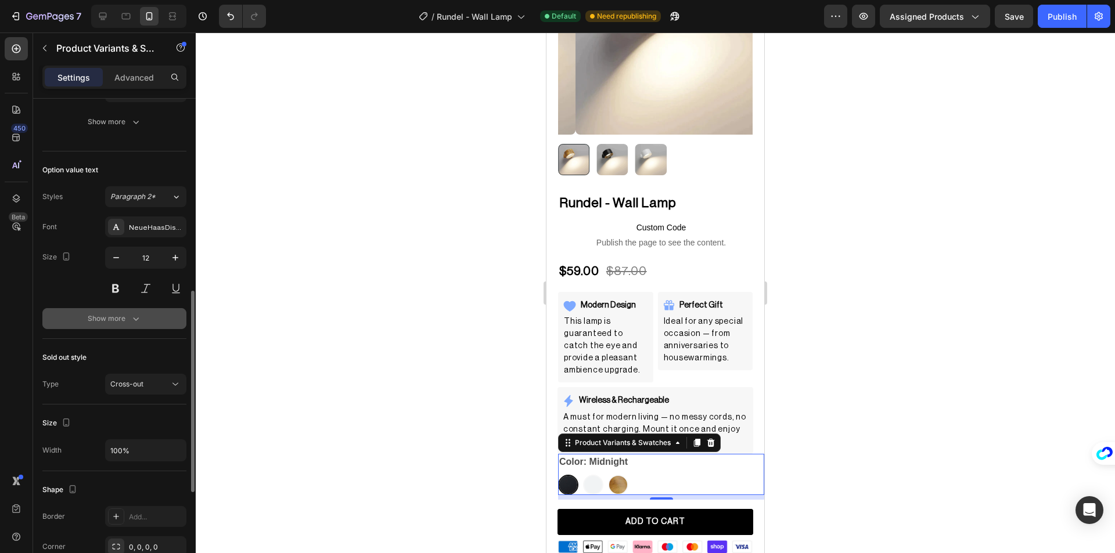
click at [121, 319] on div "Show more" at bounding box center [115, 319] width 54 height 12
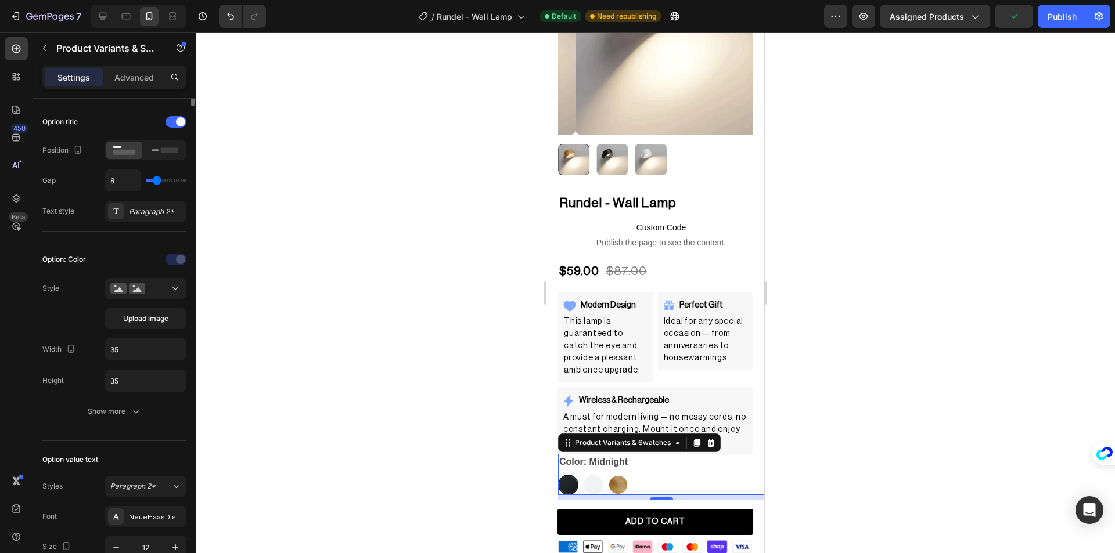
scroll to position [0, 0]
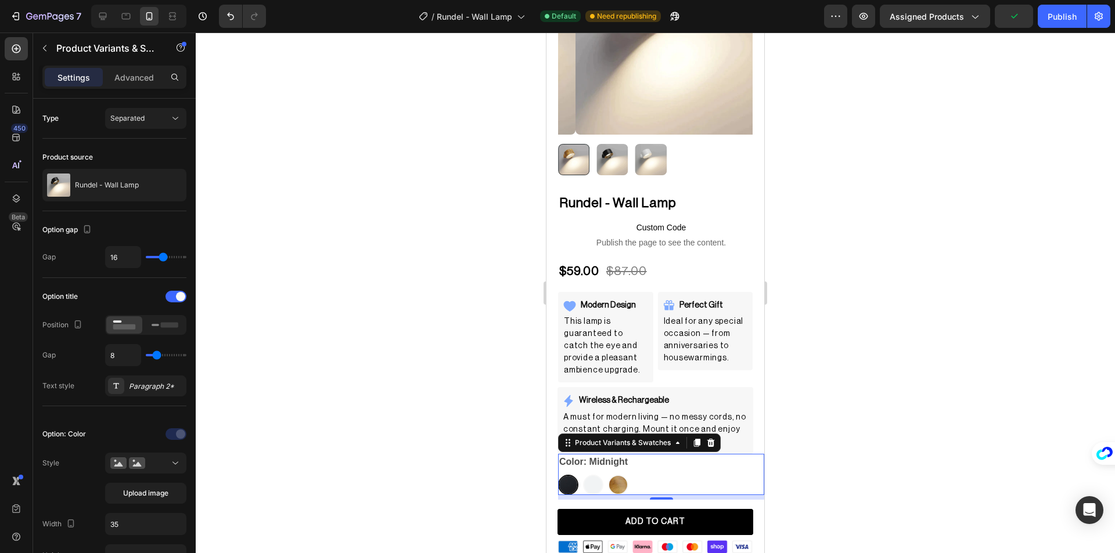
click at [134, 89] on div "Settings Advanced" at bounding box center [114, 82] width 163 height 33
click at [116, 79] on p "Advanced" at bounding box center [133, 77] width 39 height 12
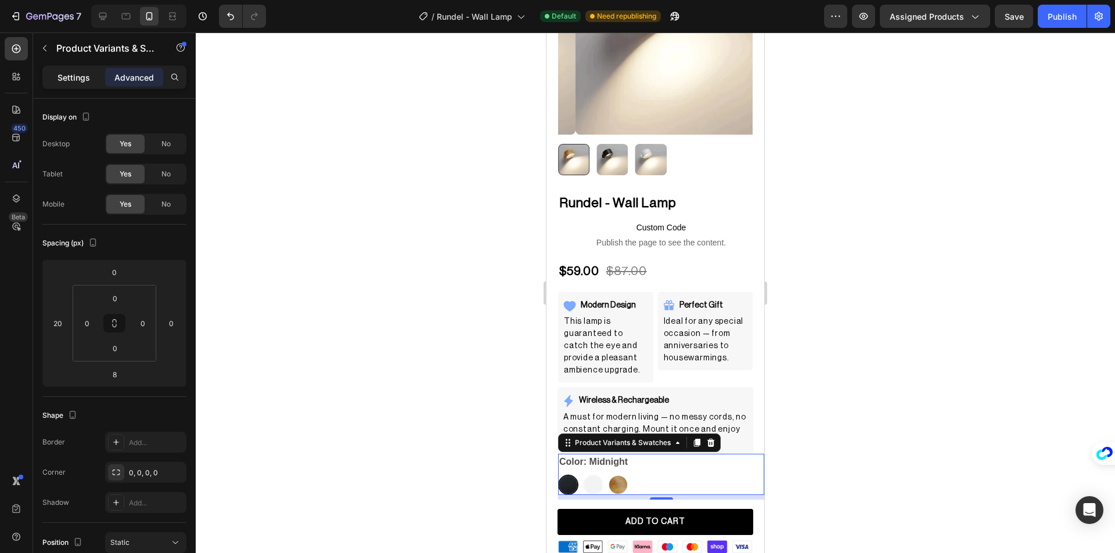
click at [88, 75] on p "Settings" at bounding box center [73, 77] width 33 height 12
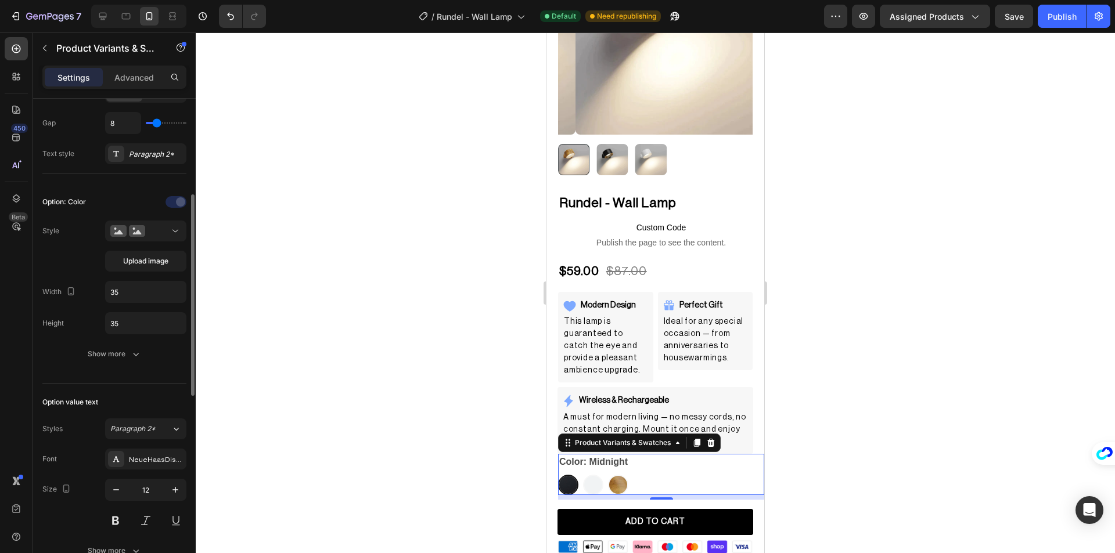
scroll to position [290, 0]
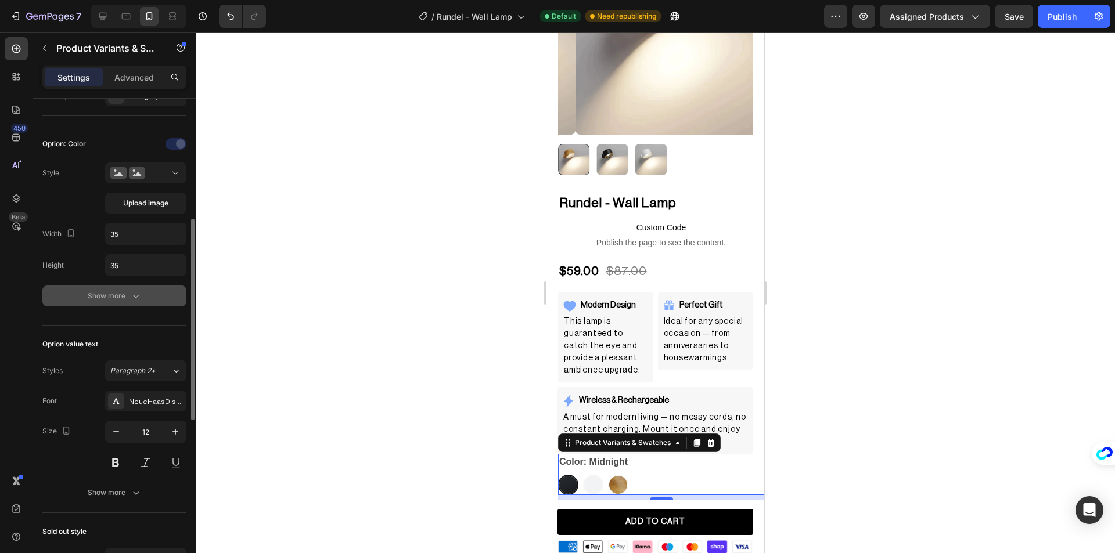
click at [123, 299] on div "Show more" at bounding box center [115, 296] width 54 height 12
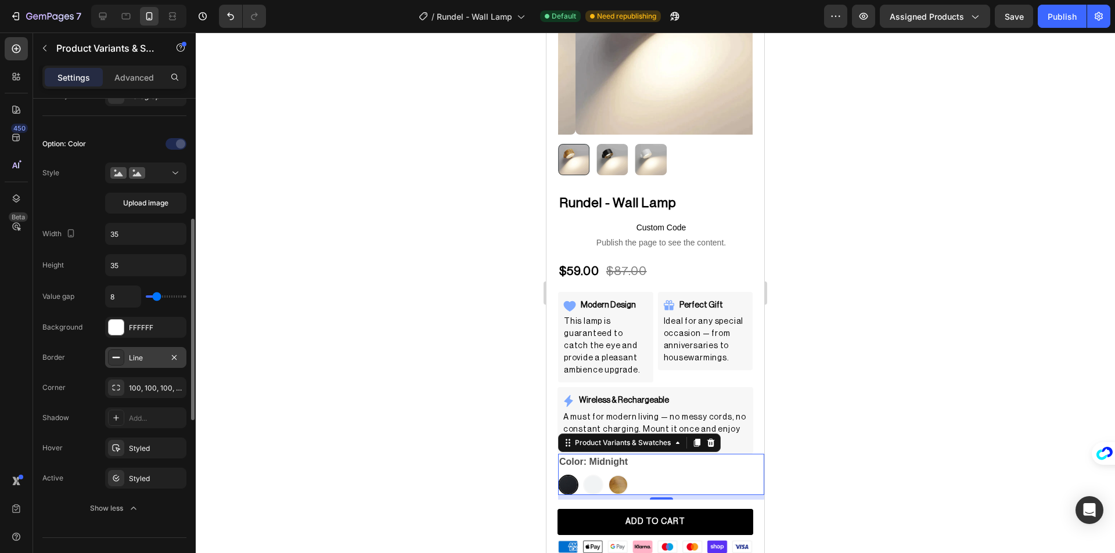
click at [125, 362] on div "Line" at bounding box center [145, 357] width 81 height 21
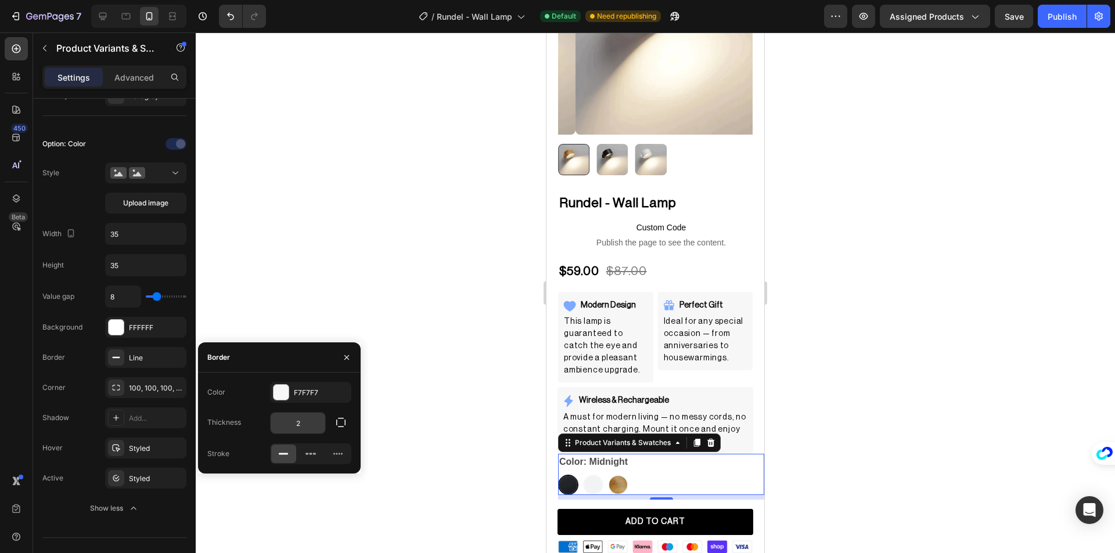
click at [297, 430] on input "2" at bounding box center [298, 423] width 55 height 21
click at [74, 438] on div "Corner 100, 100, 100, 100" at bounding box center [114, 448] width 144 height 21
click at [71, 438] on div "Corner 100, 100, 100, 100" at bounding box center [114, 448] width 144 height 21
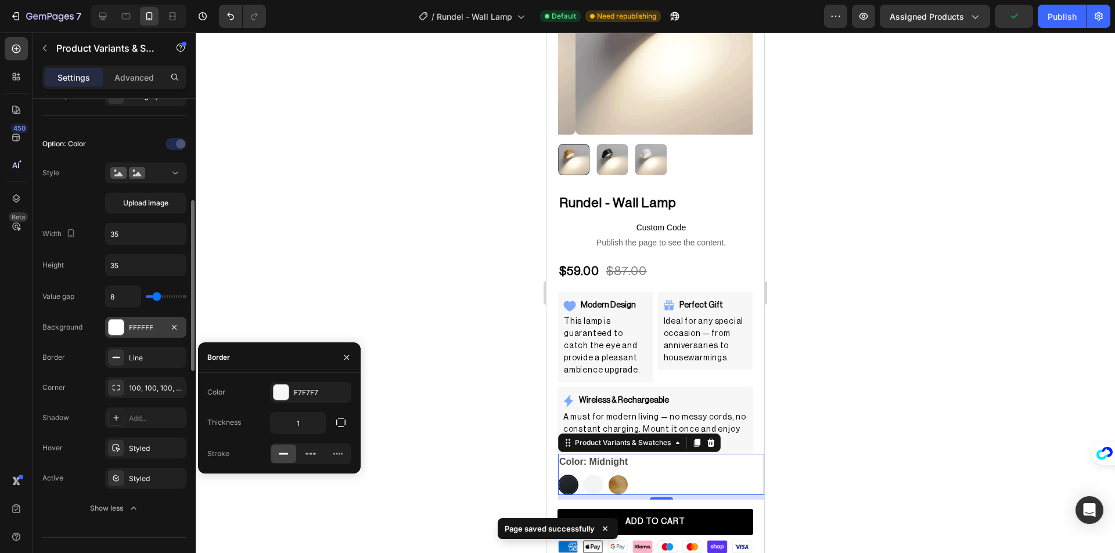
click at [111, 322] on div at bounding box center [116, 327] width 15 height 15
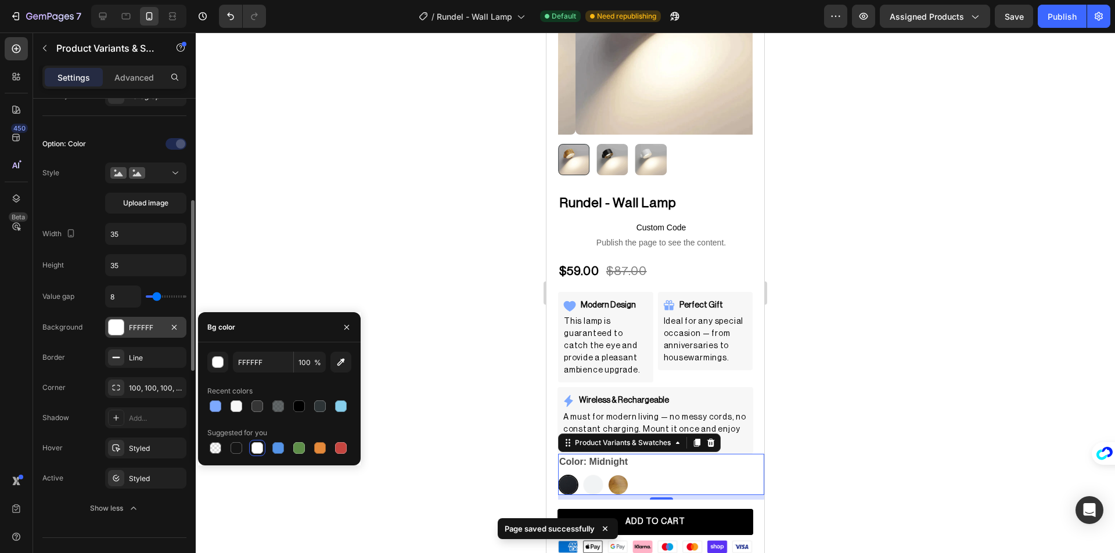
click at [115, 332] on div at bounding box center [116, 327] width 15 height 15
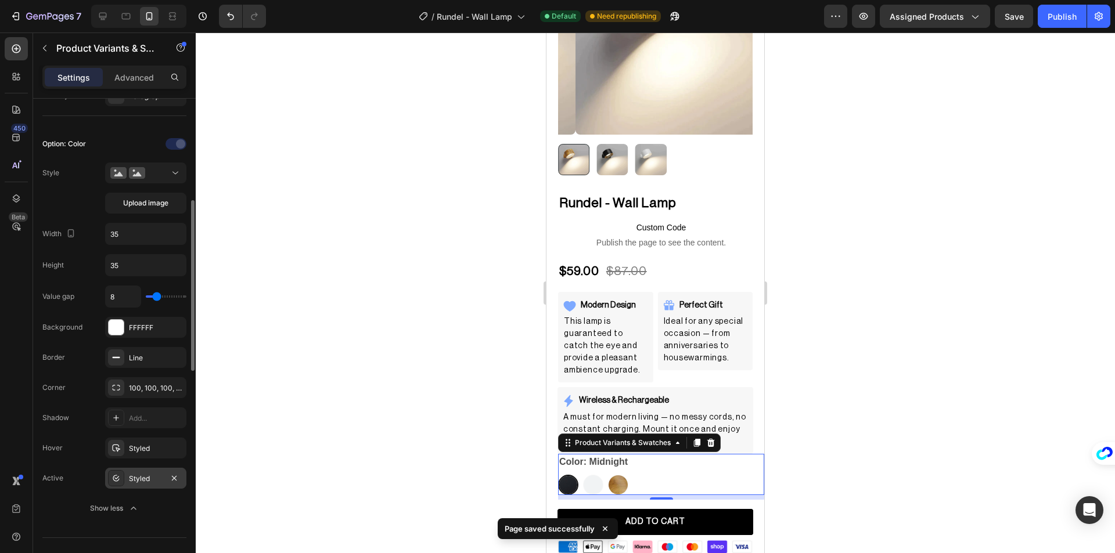
click at [115, 475] on icon at bounding box center [115, 478] width 9 height 9
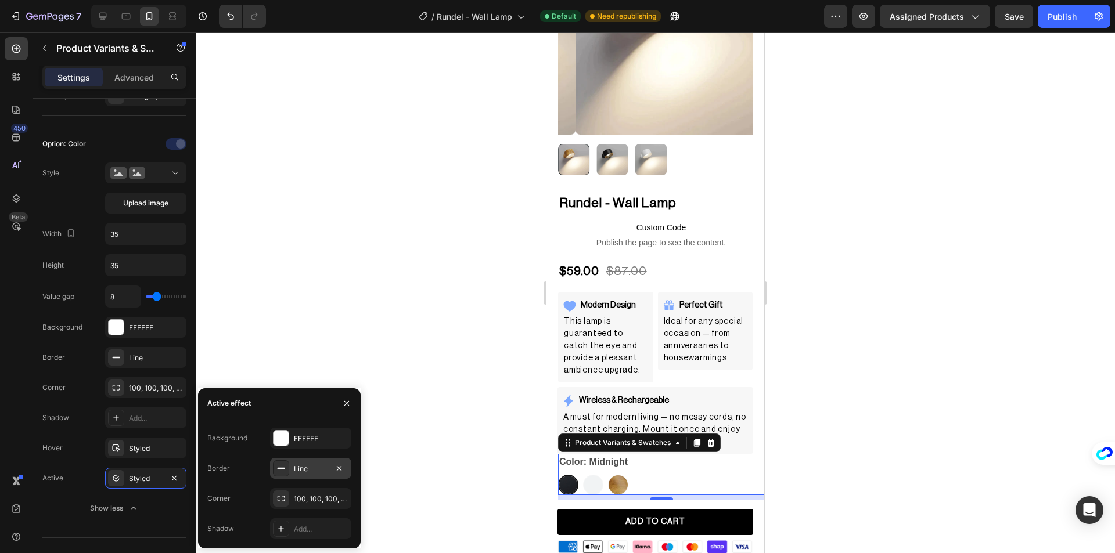
click at [290, 473] on div "Line" at bounding box center [310, 468] width 81 height 21
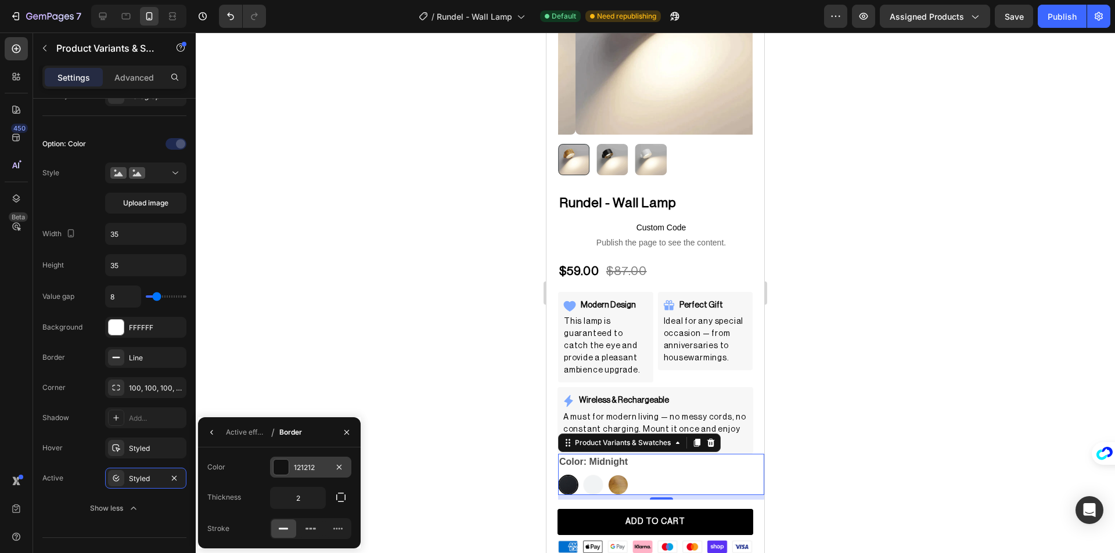
click at [275, 469] on div at bounding box center [280, 467] width 15 height 15
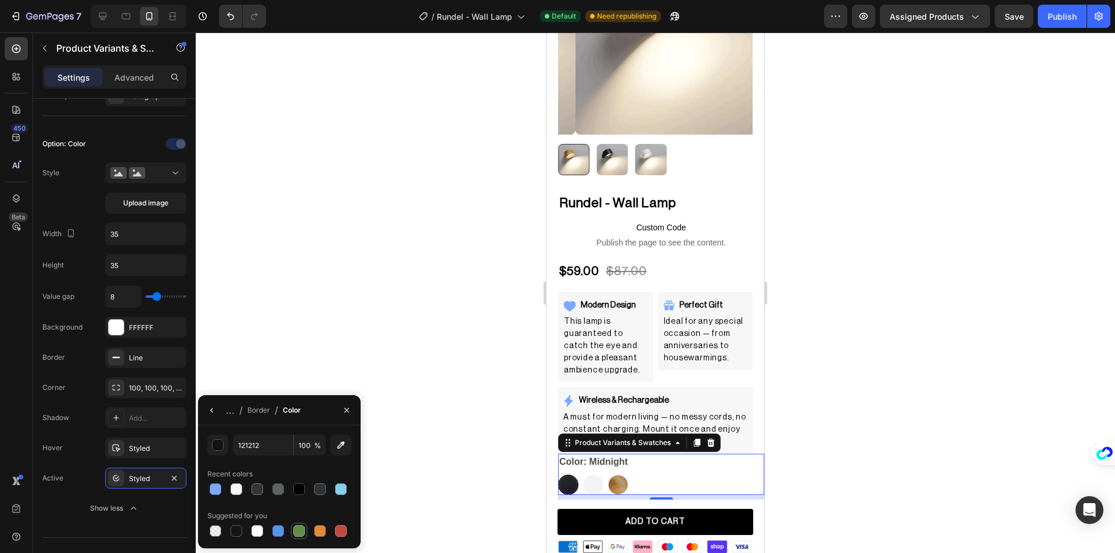
click at [300, 530] on div at bounding box center [299, 531] width 12 height 12
click at [210, 489] on div at bounding box center [216, 490] width 12 height 12
click at [296, 489] on div at bounding box center [299, 490] width 12 height 12
click at [343, 412] on icon "button" at bounding box center [346, 410] width 9 height 9
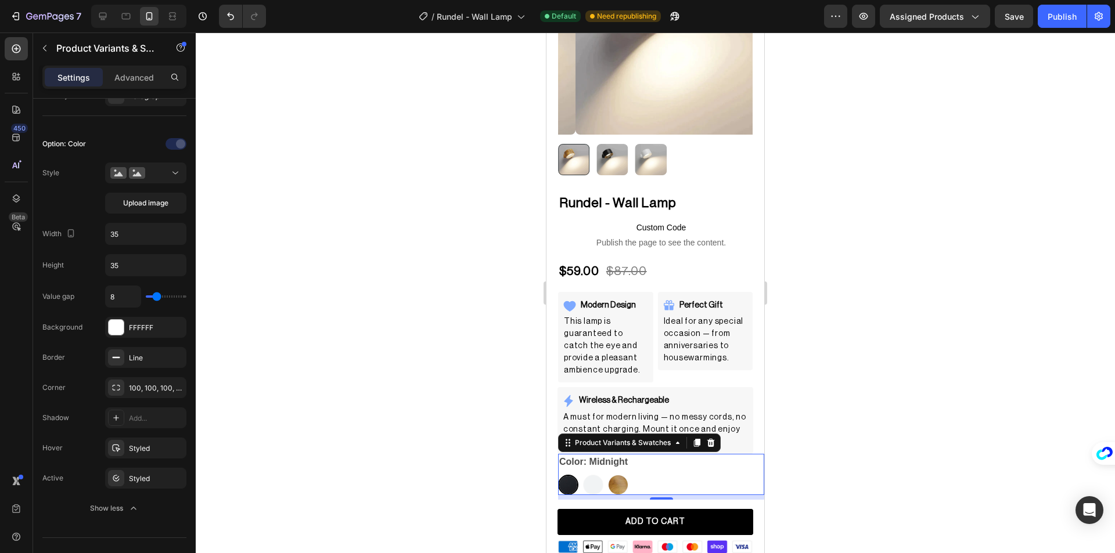
click at [343, 412] on div at bounding box center [655, 293] width 919 height 521
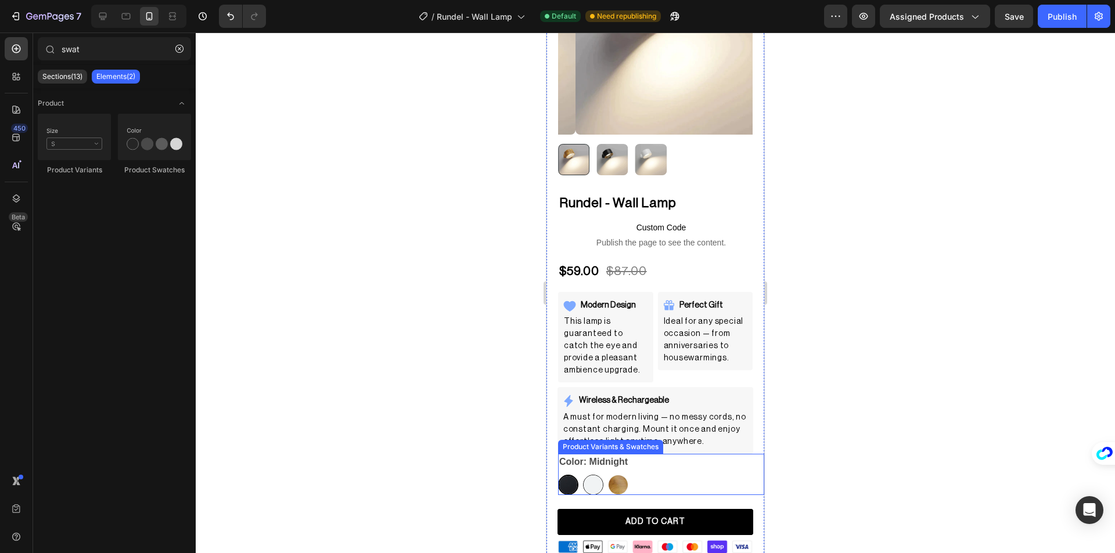
click at [592, 476] on img at bounding box center [593, 485] width 19 height 19
click at [583, 475] on input "Polar White Polar White" at bounding box center [582, 474] width 1 height 1
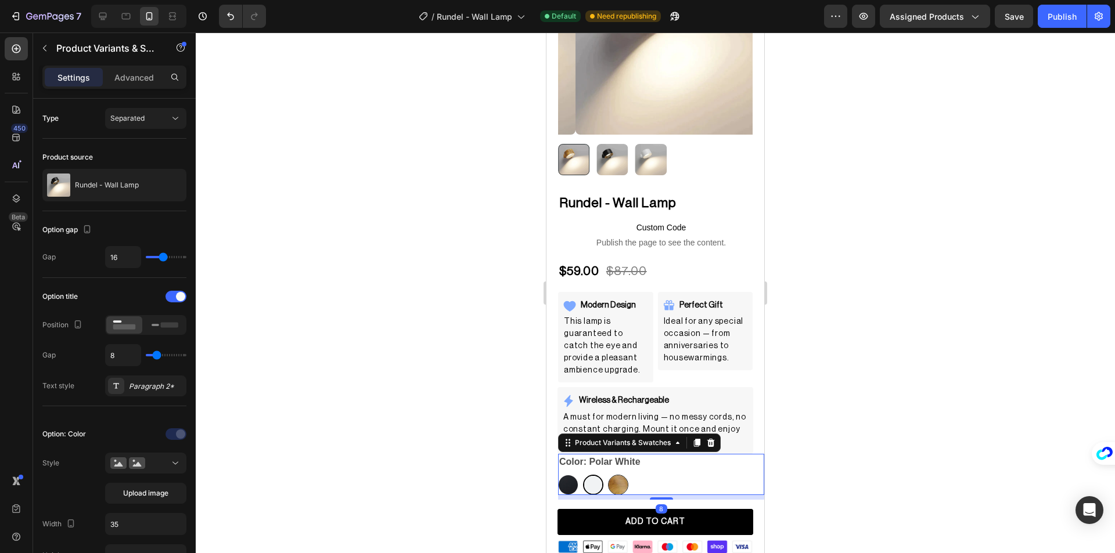
click at [616, 477] on img at bounding box center [618, 485] width 19 height 19
click at [608, 475] on input "Honeywood Honeywood" at bounding box center [607, 474] width 1 height 1
click at [593, 477] on img at bounding box center [593, 485] width 19 height 19
click at [583, 475] on input "Polar White Polar White" at bounding box center [582, 474] width 1 height 1
click at [571, 478] on img at bounding box center [568, 485] width 19 height 19
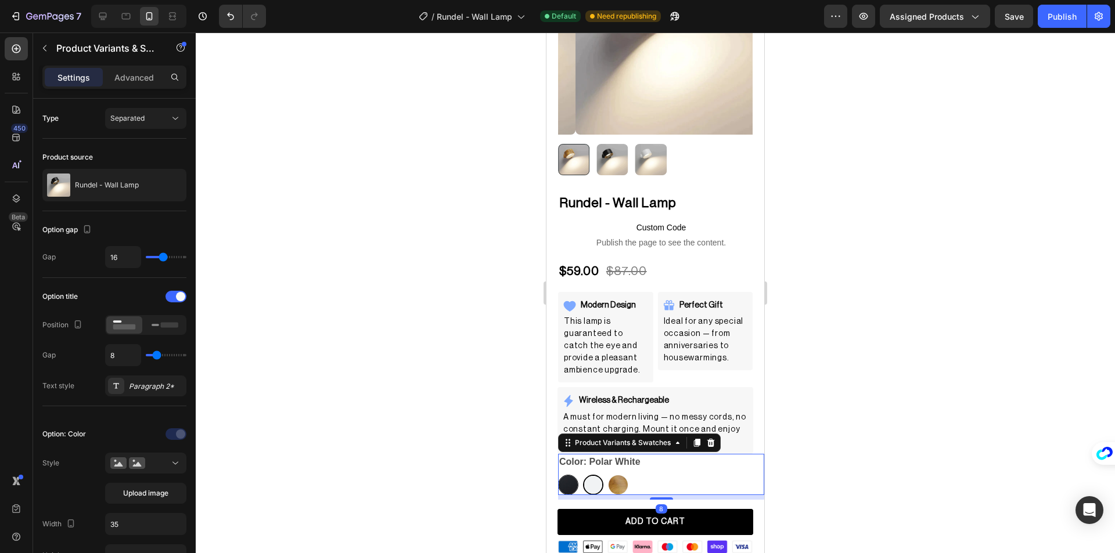
click at [558, 475] on input "Midnight Midnight" at bounding box center [557, 474] width 1 height 1
click at [501, 462] on div at bounding box center [655, 293] width 919 height 521
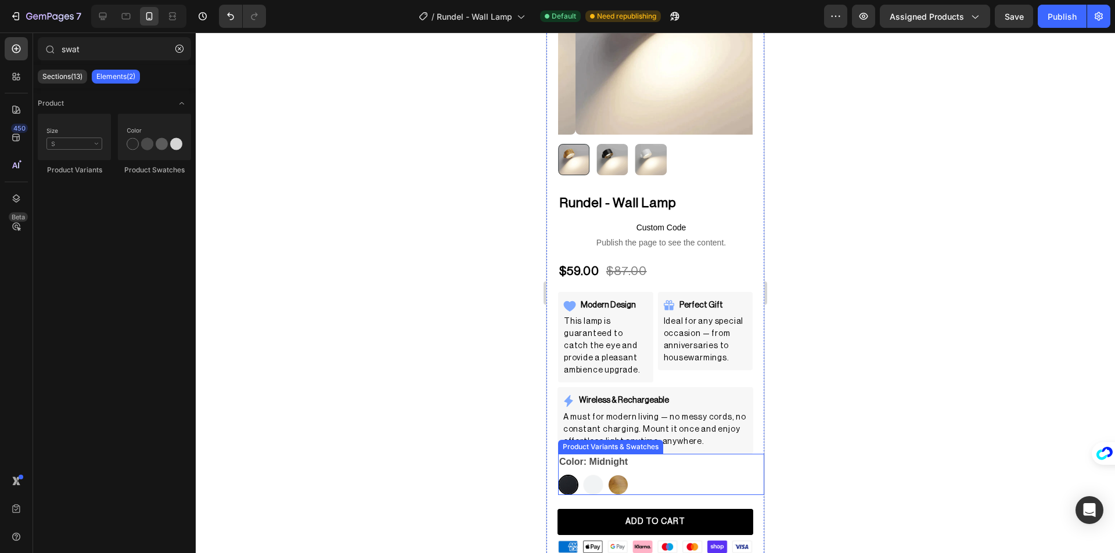
click at [657, 460] on div "Color: Midnight Midnight Midnight Polar White Polar White Honeywood Honeywood" at bounding box center [661, 474] width 206 height 41
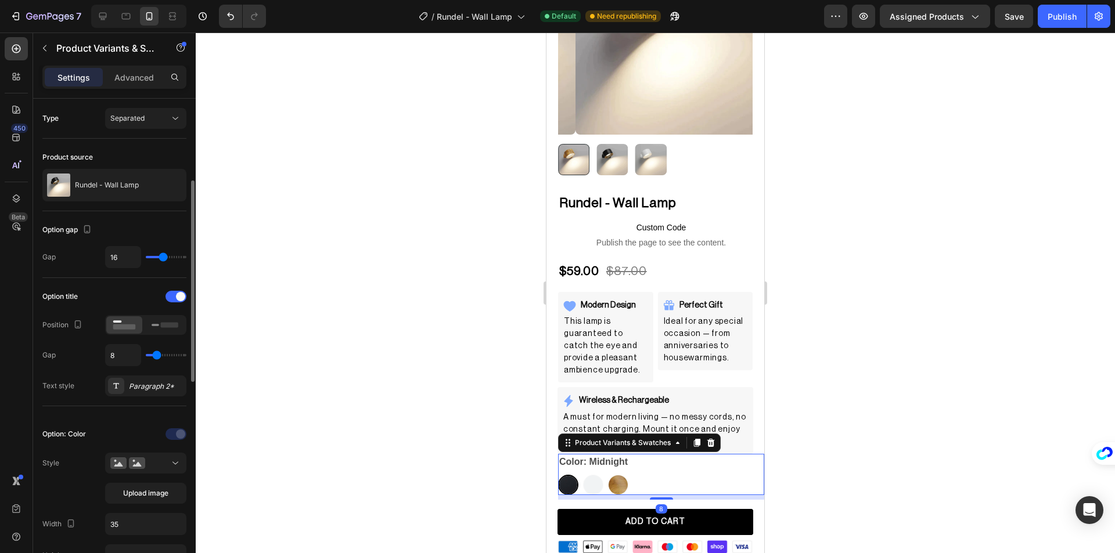
scroll to position [58, 0]
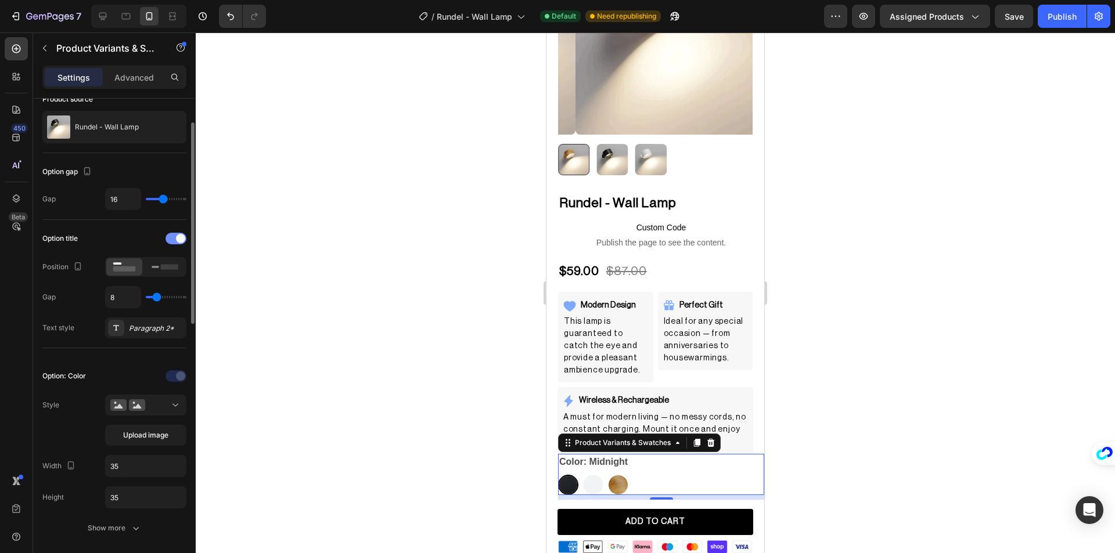
click at [174, 238] on div at bounding box center [175, 239] width 21 height 12
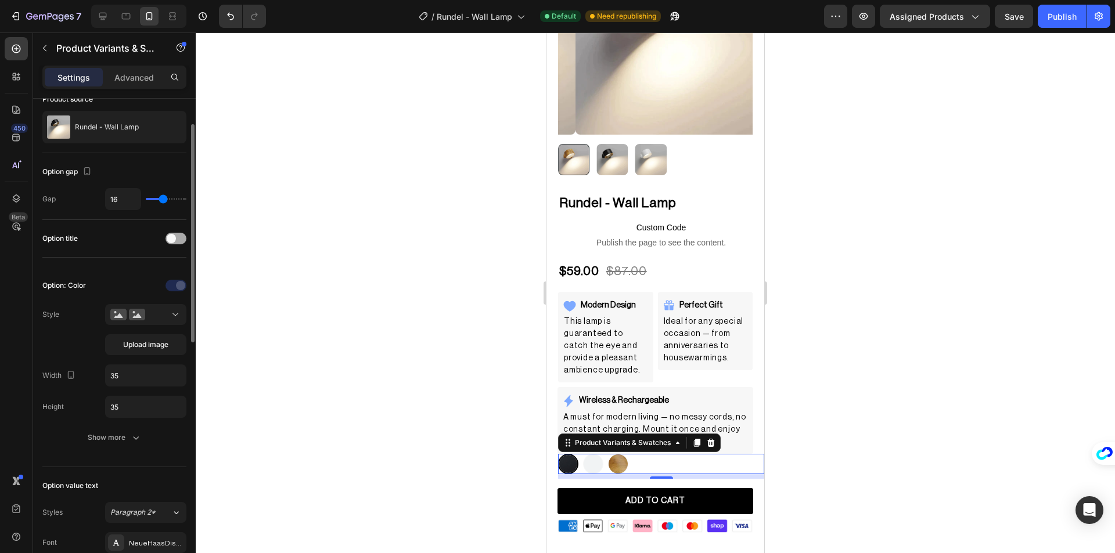
click at [174, 238] on span at bounding box center [171, 238] width 9 height 9
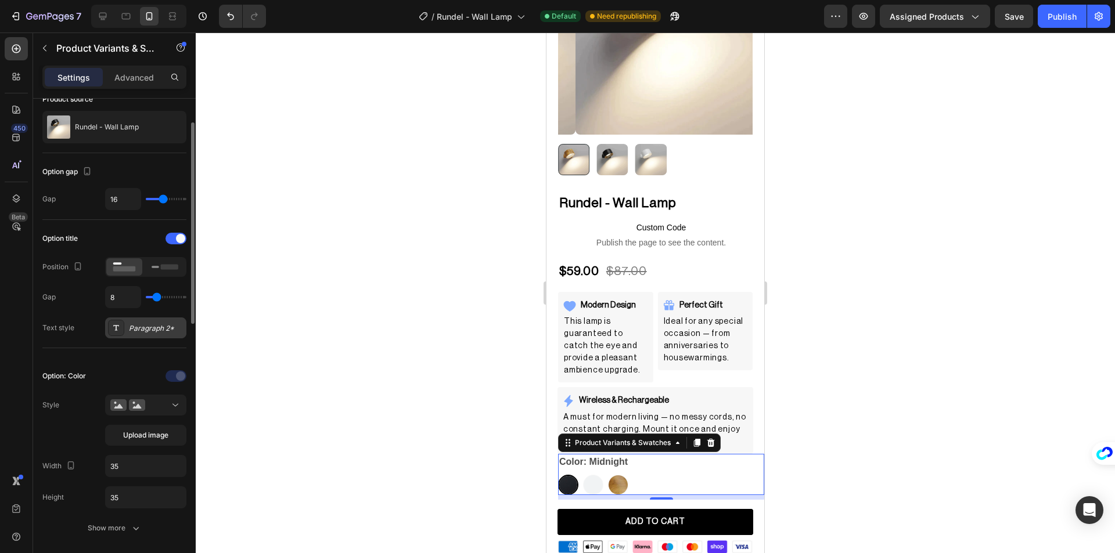
click at [139, 329] on div "Paragraph 2*" at bounding box center [156, 328] width 55 height 10
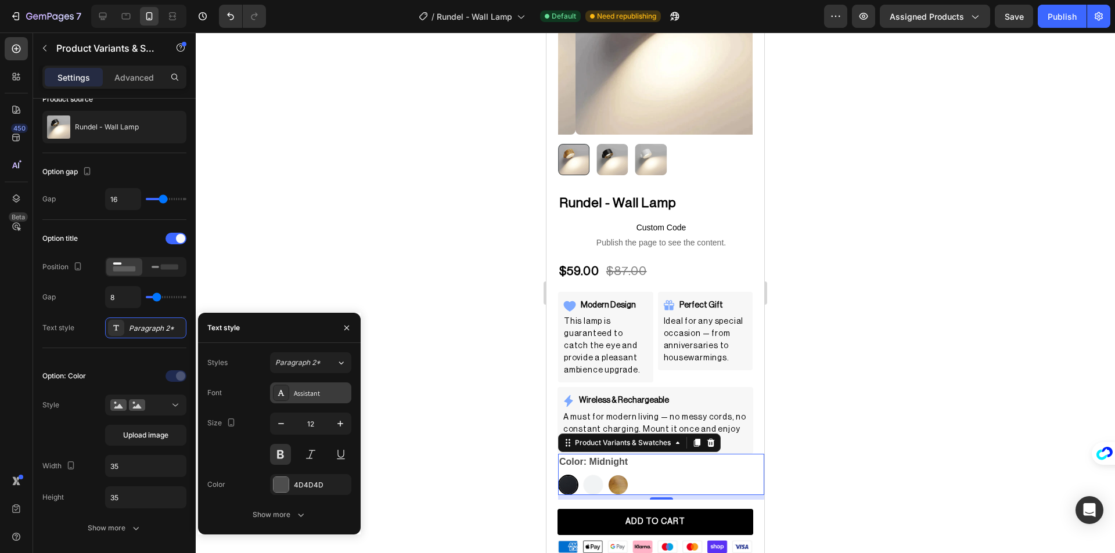
click at [284, 390] on icon at bounding box center [280, 392] width 9 height 9
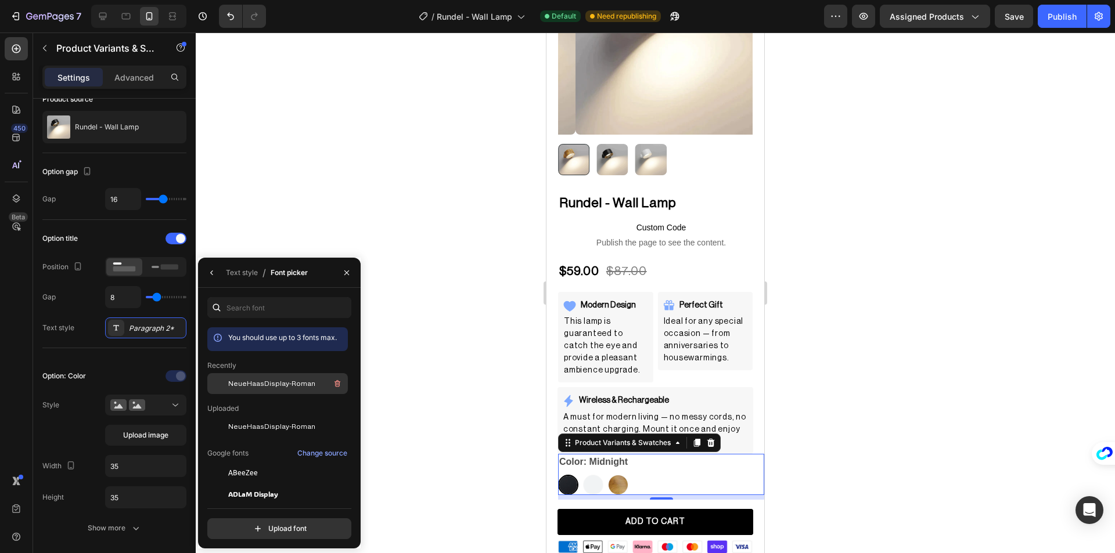
click at [272, 383] on span "NeueHaasDisplay-Roman" at bounding box center [271, 384] width 87 height 10
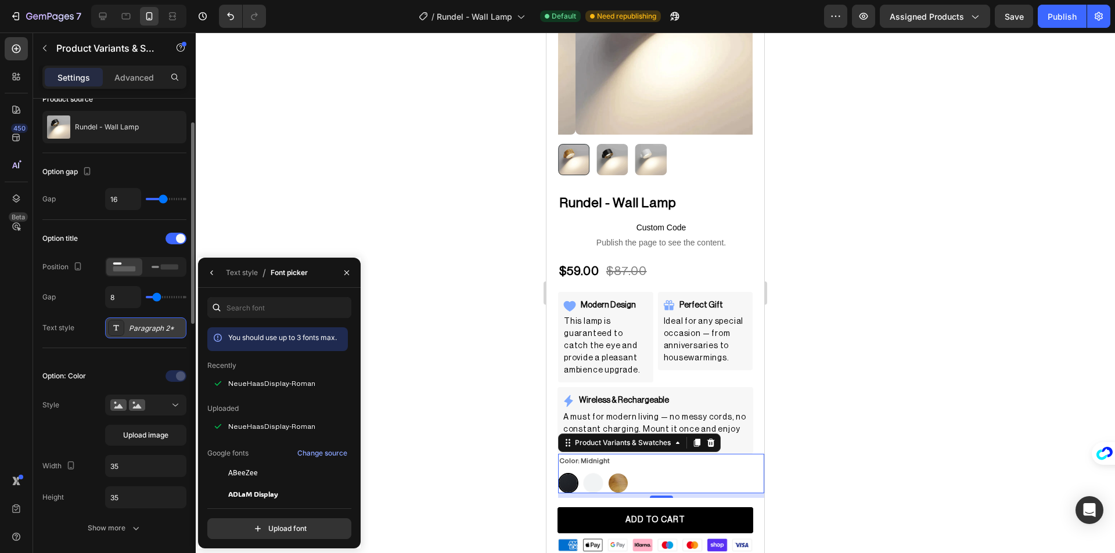
click at [113, 327] on icon at bounding box center [115, 327] width 9 height 9
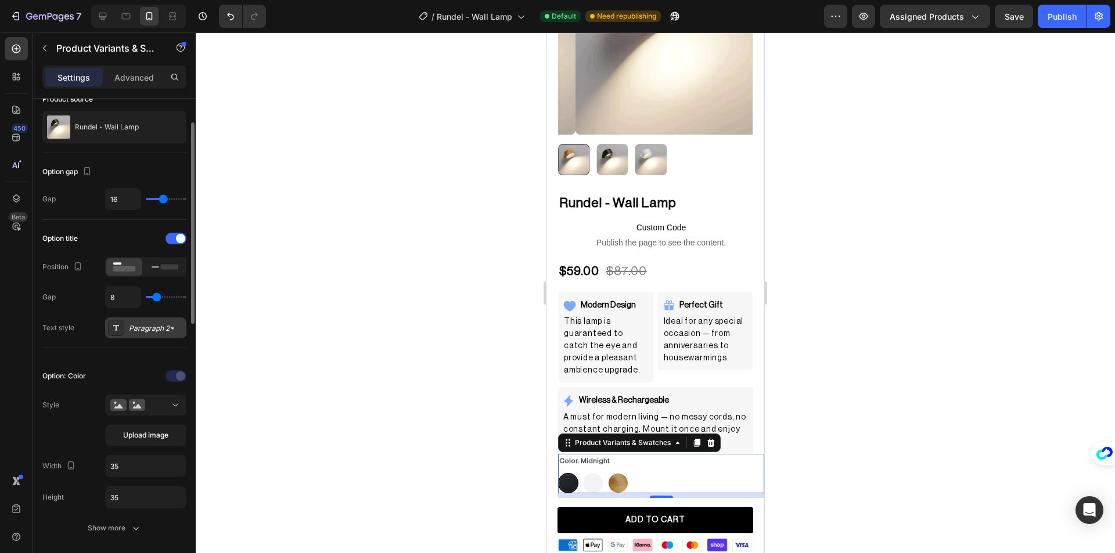
click at [112, 327] on icon at bounding box center [115, 327] width 9 height 9
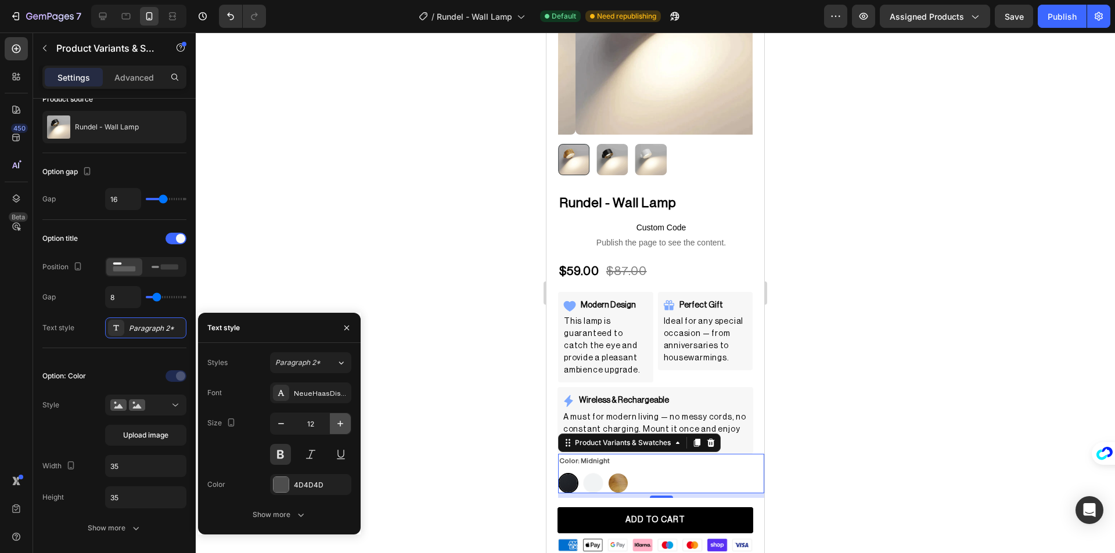
click at [339, 421] on icon "button" at bounding box center [340, 424] width 12 height 12
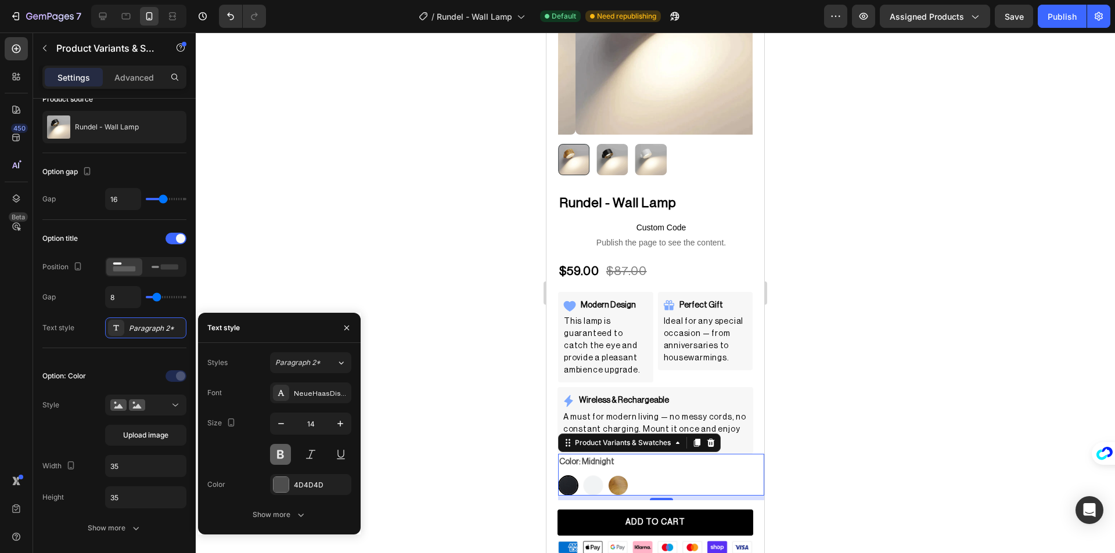
click at [283, 459] on button at bounding box center [280, 454] width 21 height 21
click at [287, 486] on div at bounding box center [280, 484] width 15 height 15
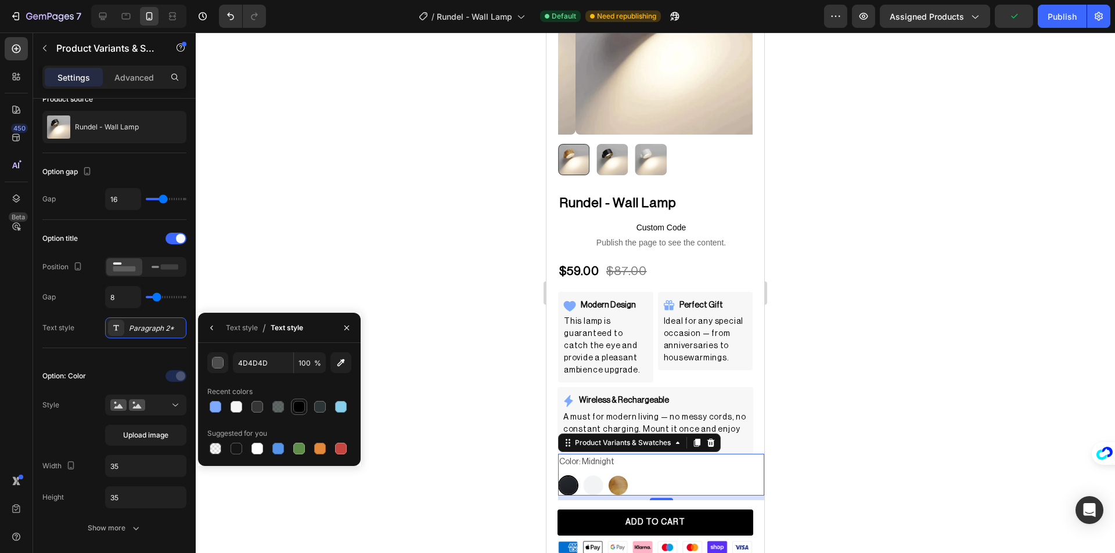
click at [294, 406] on div at bounding box center [299, 407] width 12 height 12
click at [125, 340] on div "Option title Position Gap 8 Text style Paragraph 2*" at bounding box center [114, 284] width 144 height 128
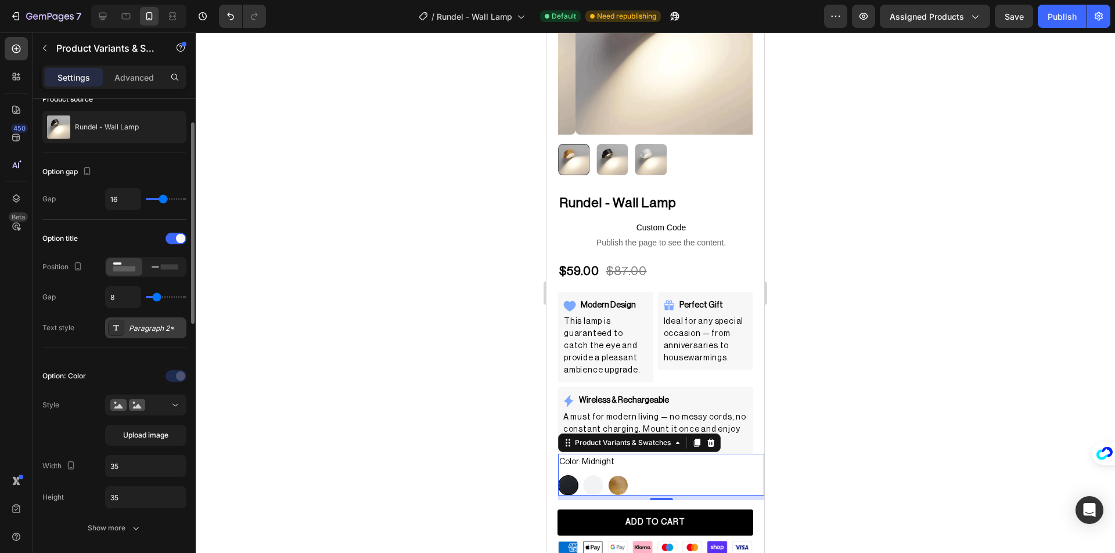
click at [114, 333] on div at bounding box center [116, 328] width 16 height 16
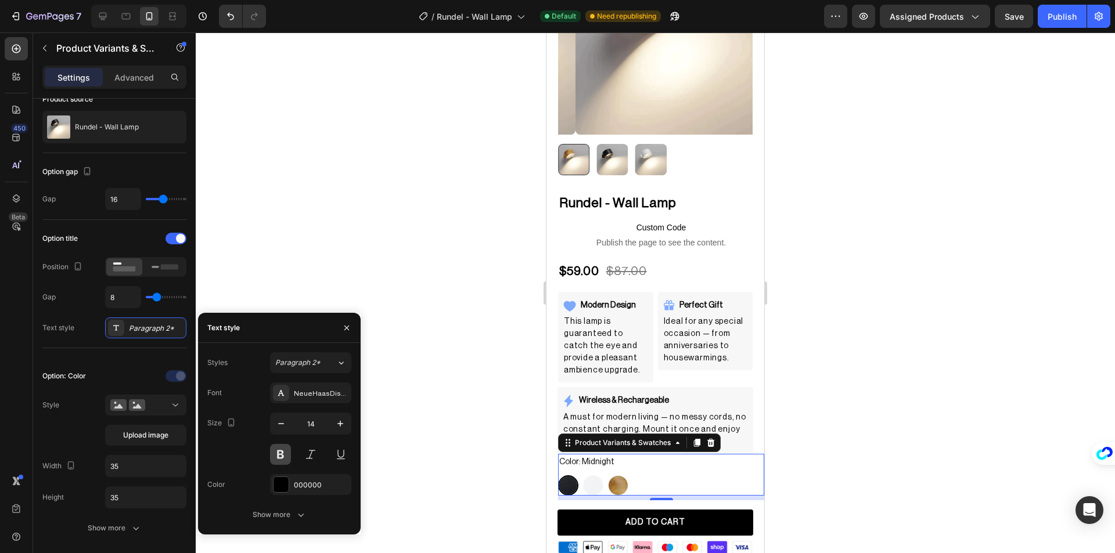
click at [276, 455] on button at bounding box center [280, 454] width 21 height 21
click at [594, 483] on img at bounding box center [593, 485] width 19 height 19
click at [583, 476] on input "Polar White Polar White" at bounding box center [582, 475] width 1 height 1
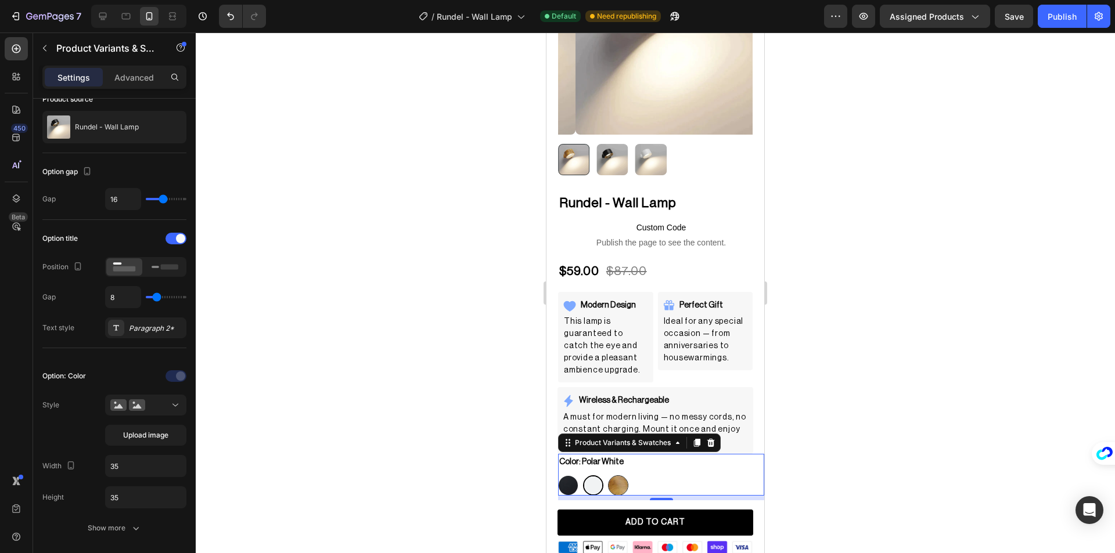
click at [618, 480] on img at bounding box center [618, 485] width 19 height 19
click at [608, 476] on input "Honeywood Honeywood" at bounding box center [607, 475] width 1 height 1
click at [567, 477] on img at bounding box center [568, 485] width 19 height 19
click at [558, 476] on input "Midnight Midnight" at bounding box center [557, 475] width 1 height 1
click at [458, 397] on div at bounding box center [655, 293] width 919 height 521
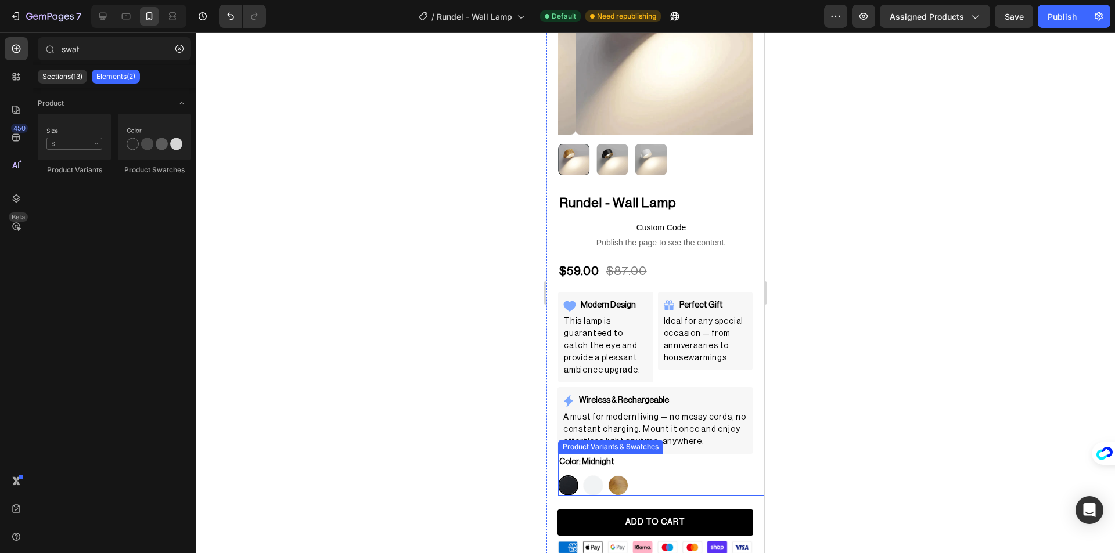
click at [639, 442] on div "Product Variants & Swatches" at bounding box center [610, 447] width 105 height 14
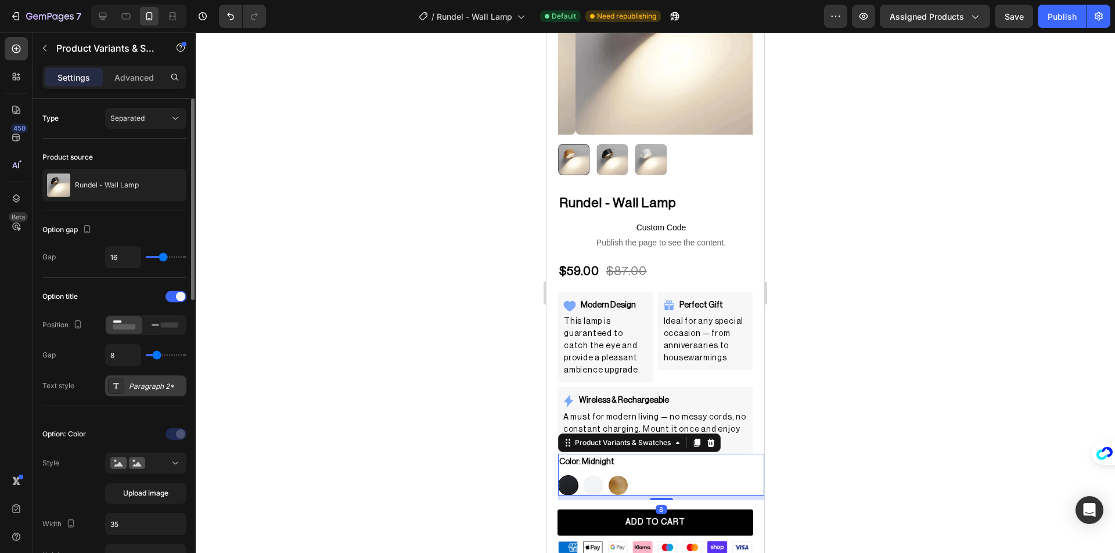
click at [132, 384] on div "Paragraph 2*" at bounding box center [156, 386] width 55 height 10
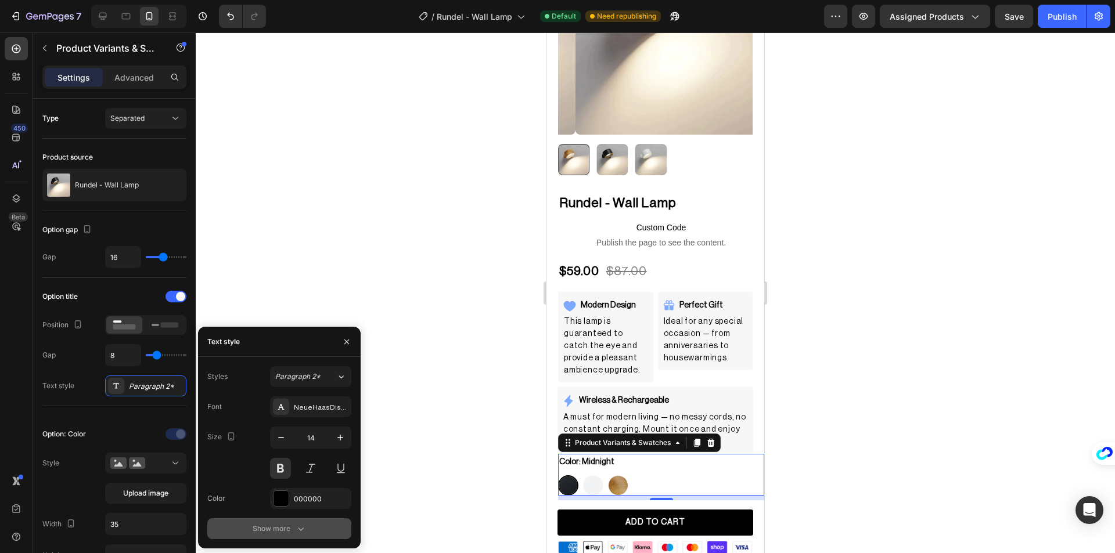
click at [264, 528] on div "Show more" at bounding box center [280, 529] width 54 height 12
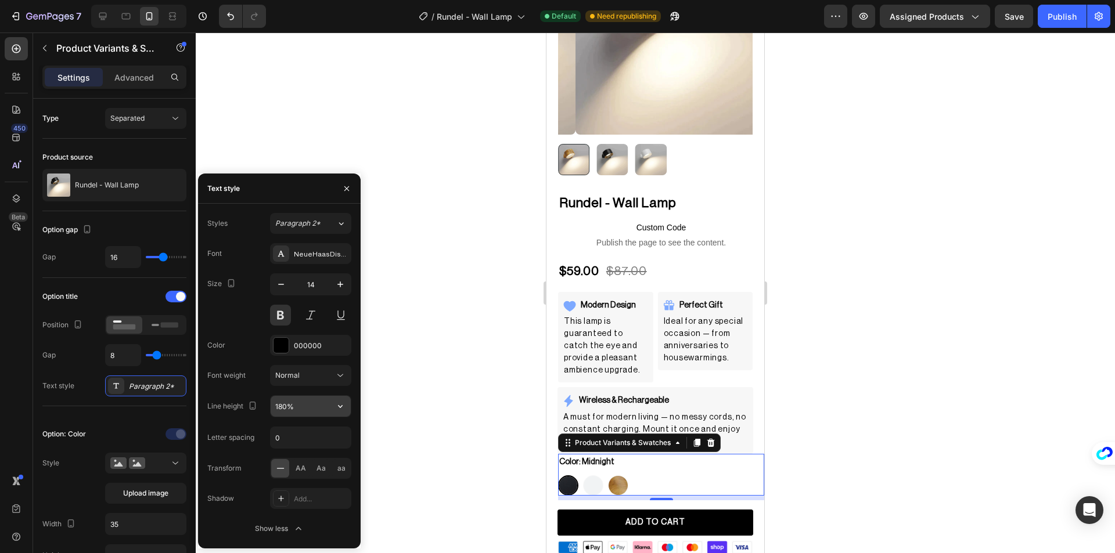
click at [293, 410] on input "180%" at bounding box center [311, 406] width 80 height 21
click at [298, 440] on input "0" at bounding box center [311, 437] width 80 height 21
click at [234, 340] on div "Color 000000" at bounding box center [279, 345] width 144 height 21
click at [286, 525] on div "Show less" at bounding box center [279, 529] width 49 height 12
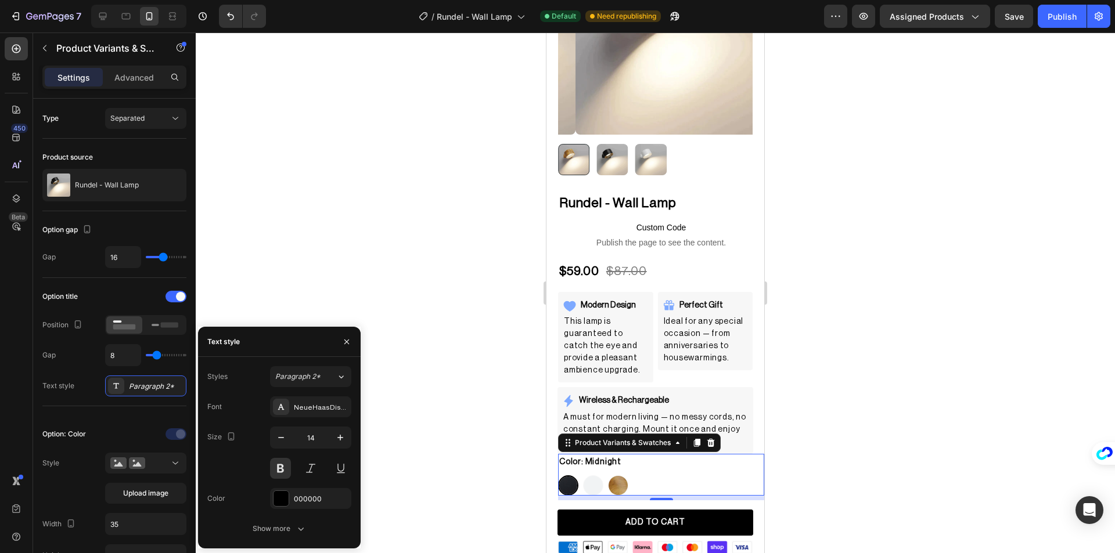
click at [409, 376] on div at bounding box center [655, 293] width 919 height 521
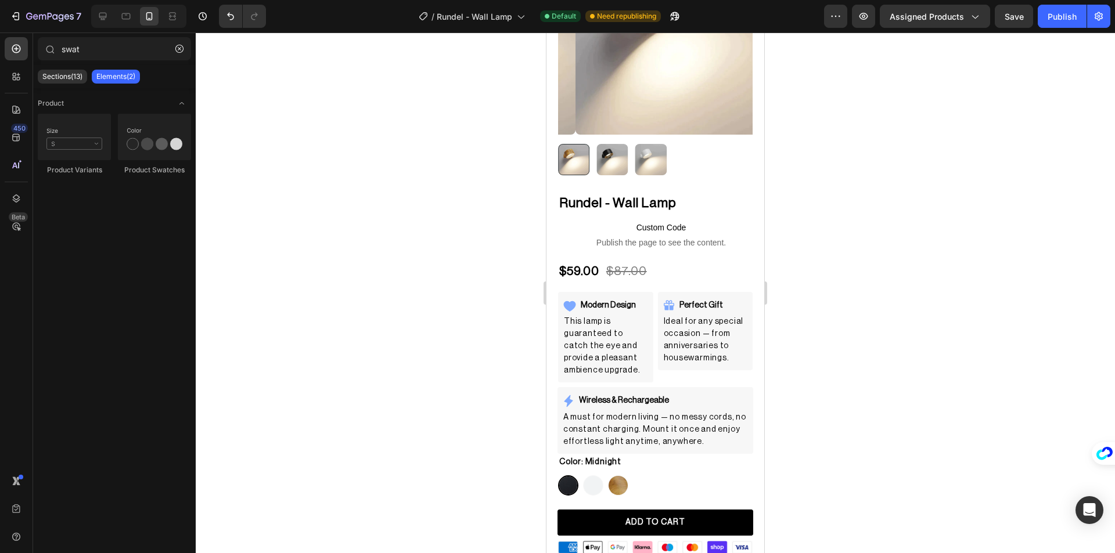
click at [1055, 30] on div "7 Version history / [PERSON_NAME] Lamp Default Need republishing Preview Assign…" at bounding box center [557, 16] width 1115 height 33
click at [1057, 28] on div "7 Version history / [PERSON_NAME] Lamp Default Need republishing Preview Assign…" at bounding box center [557, 16] width 1115 height 33
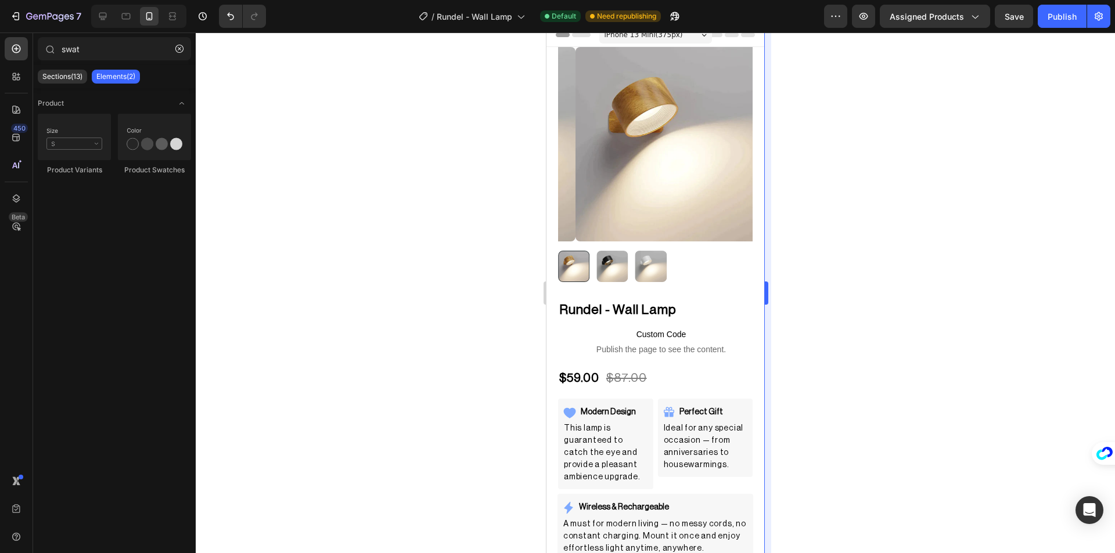
scroll to position [0, 0]
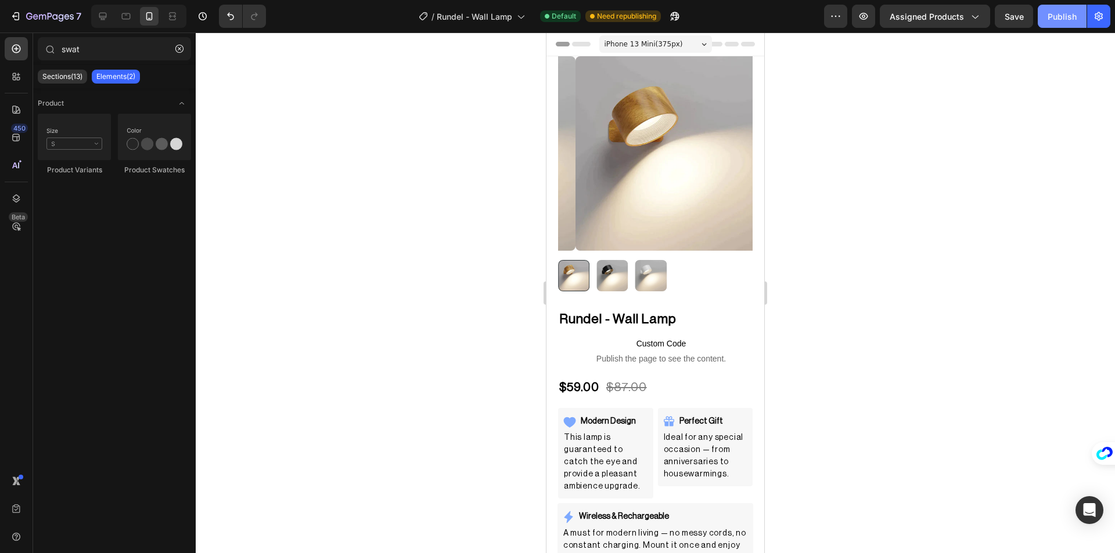
click at [1069, 18] on div "Publish" at bounding box center [1061, 16] width 29 height 12
click at [581, 229] on img at bounding box center [672, 153] width 195 height 195
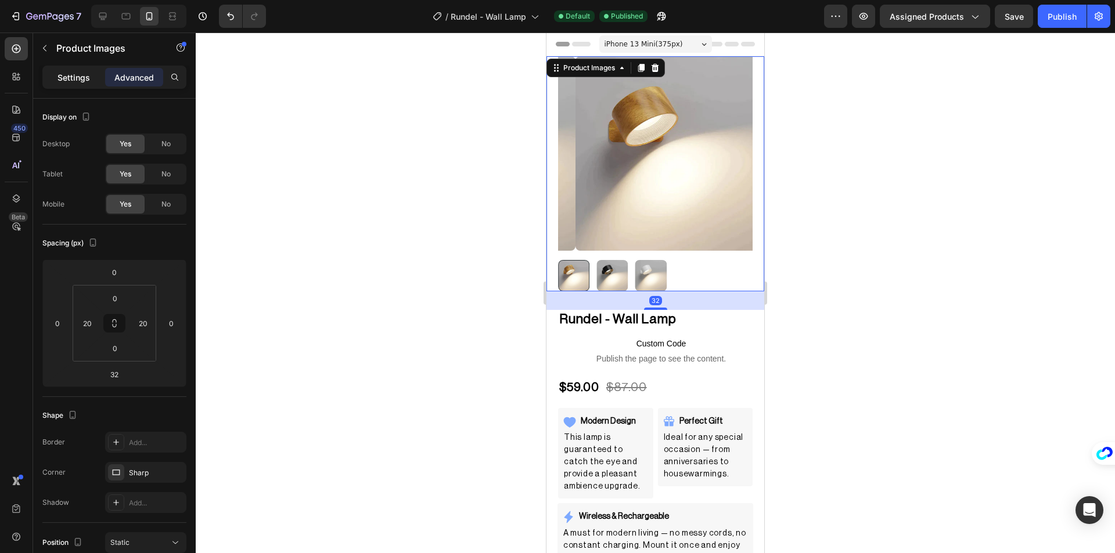
click at [74, 78] on p "Settings" at bounding box center [73, 77] width 33 height 12
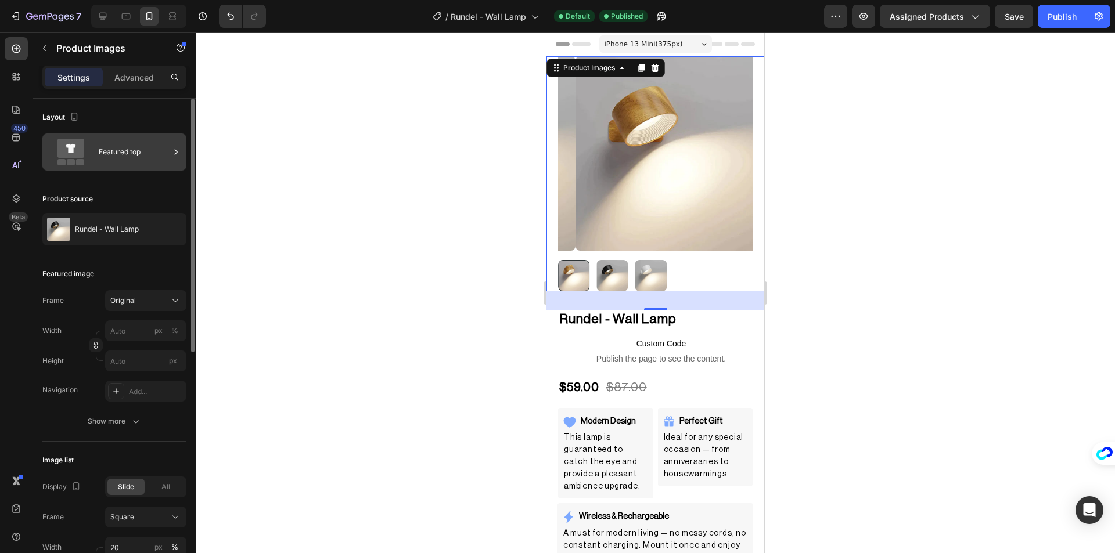
click at [143, 156] on div "Featured top" at bounding box center [134, 152] width 71 height 27
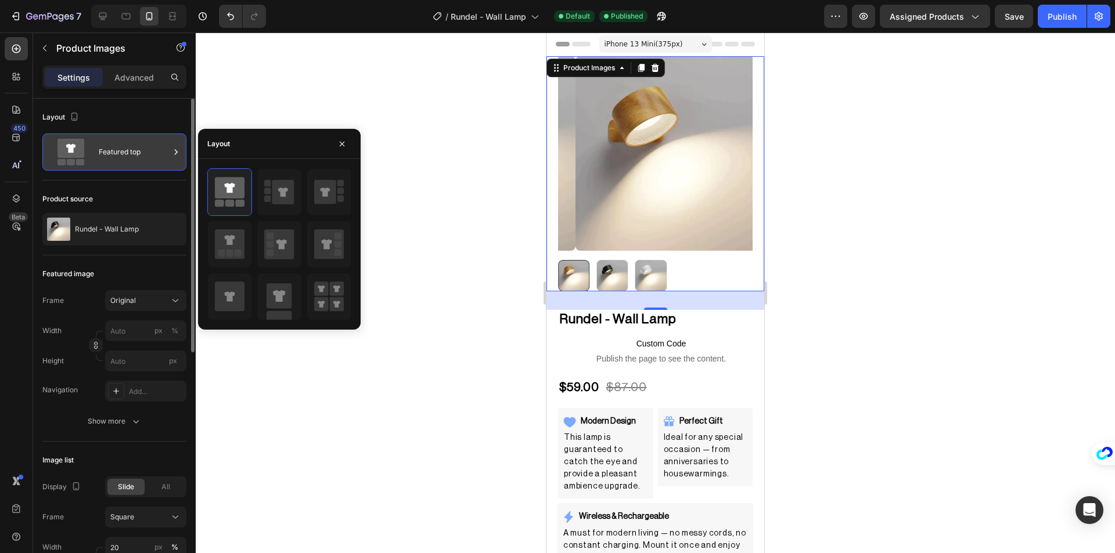
click at [152, 153] on div "Featured top" at bounding box center [134, 152] width 71 height 27
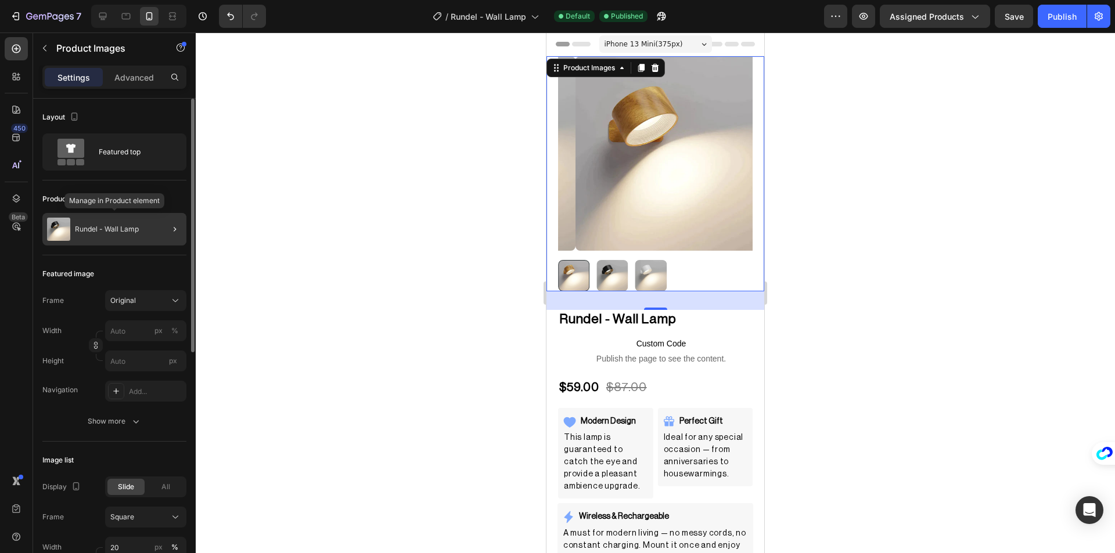
click at [143, 217] on div "Rundel - Wall Lamp" at bounding box center [114, 229] width 144 height 33
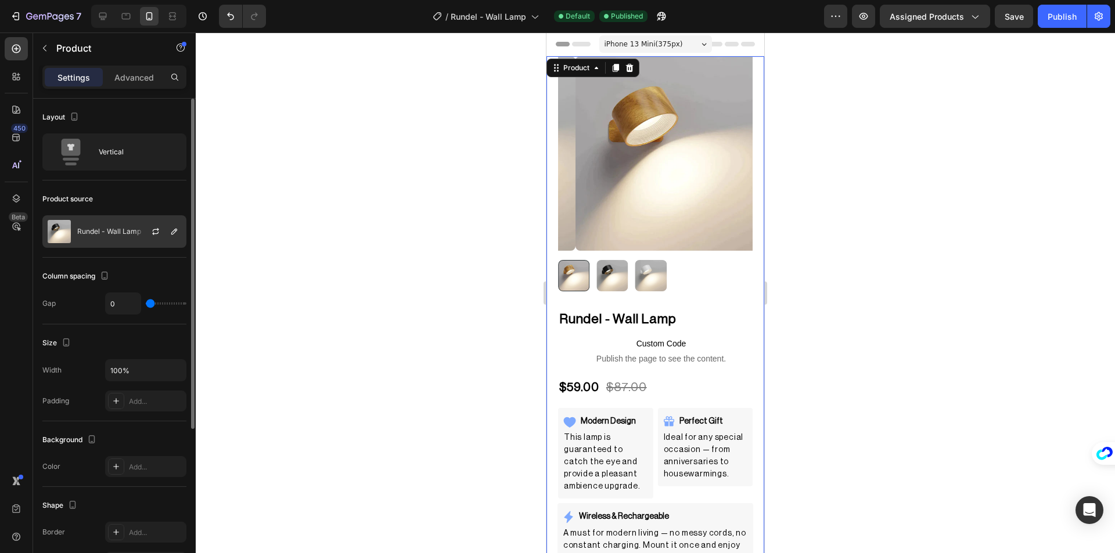
click at [118, 227] on div "Rundel - Wall Lamp" at bounding box center [114, 231] width 144 height 33
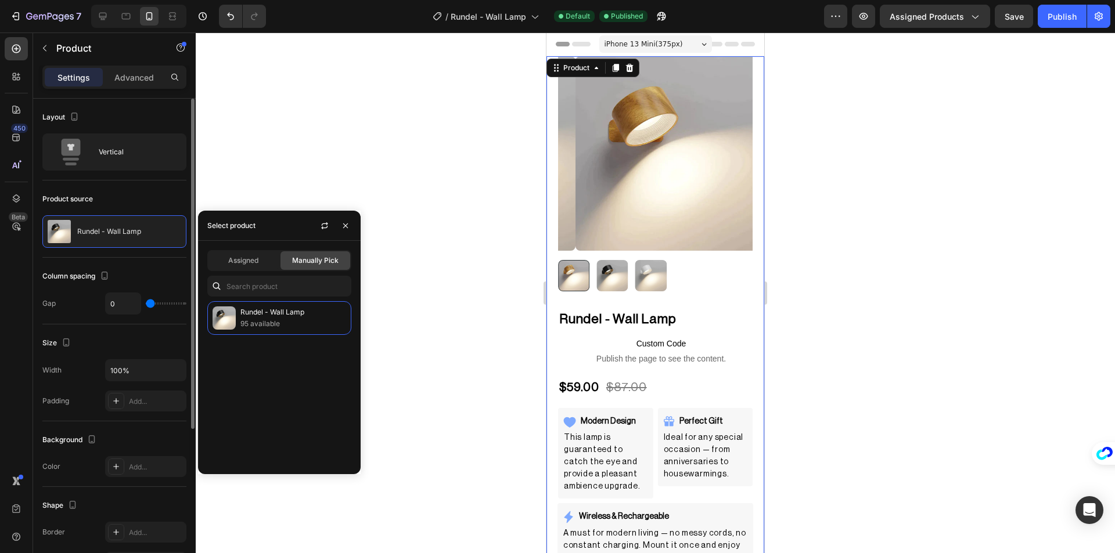
click at [128, 206] on div "Product source" at bounding box center [114, 199] width 144 height 19
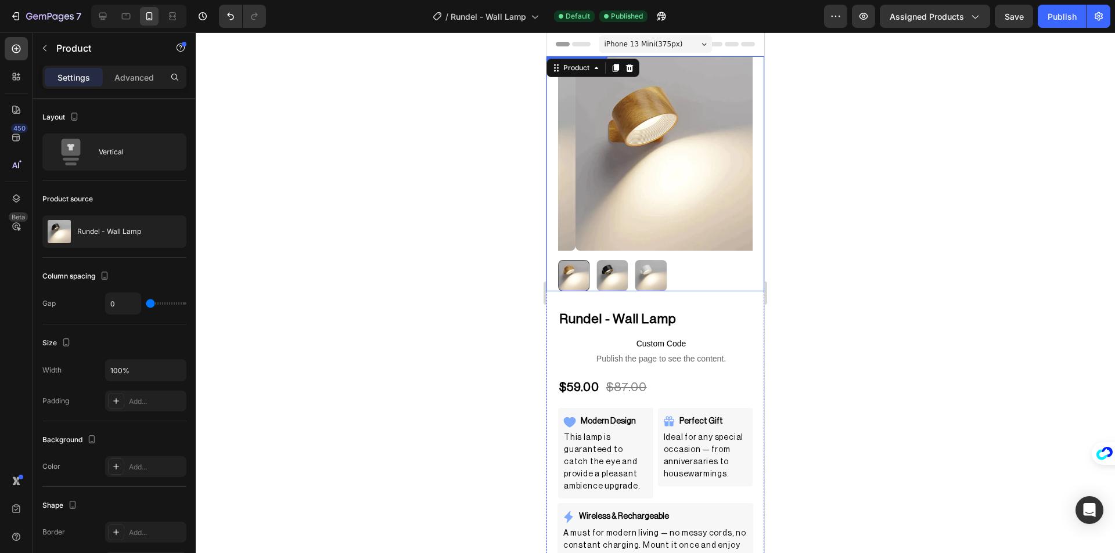
click at [459, 153] on div at bounding box center [655, 293] width 919 height 521
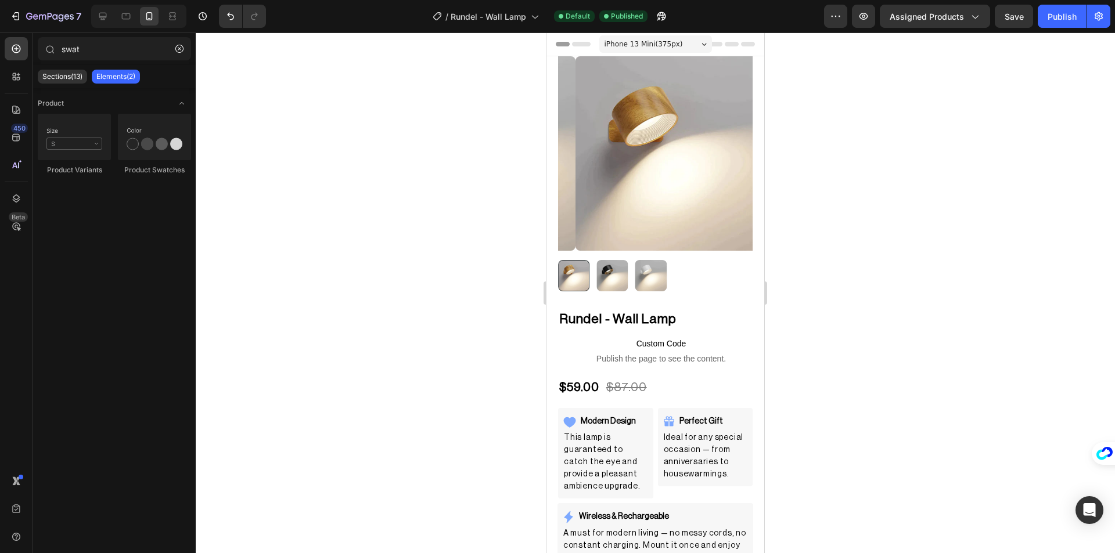
click at [588, 159] on img at bounding box center [672, 153] width 195 height 195
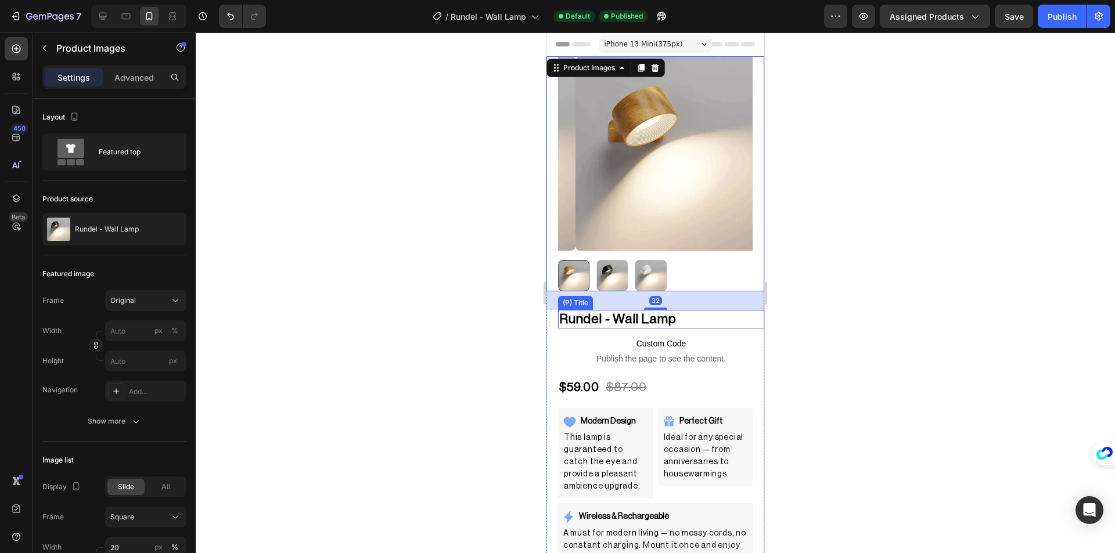
click at [453, 228] on div at bounding box center [655, 293] width 919 height 521
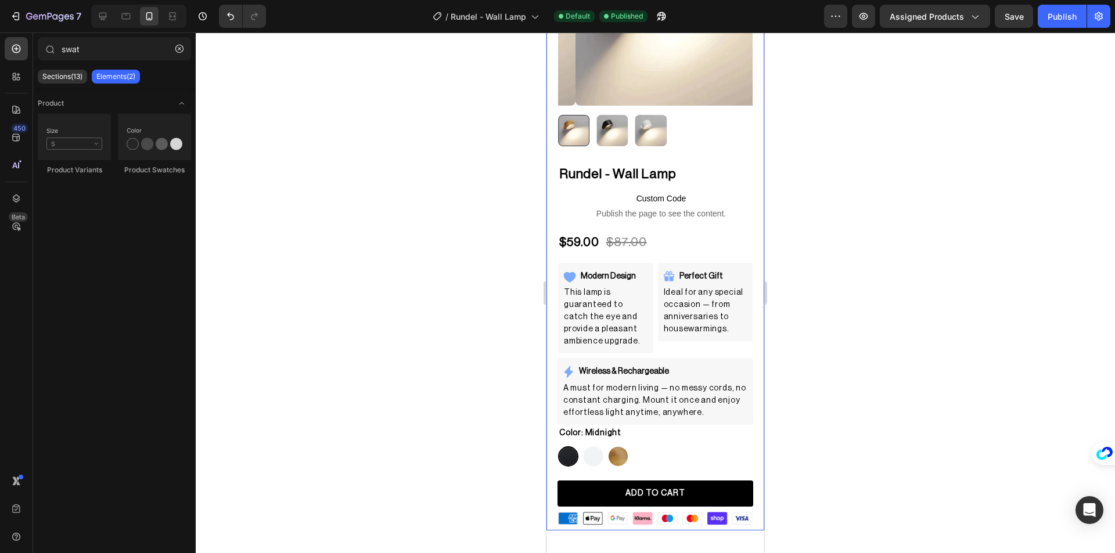
scroll to position [232, 0]
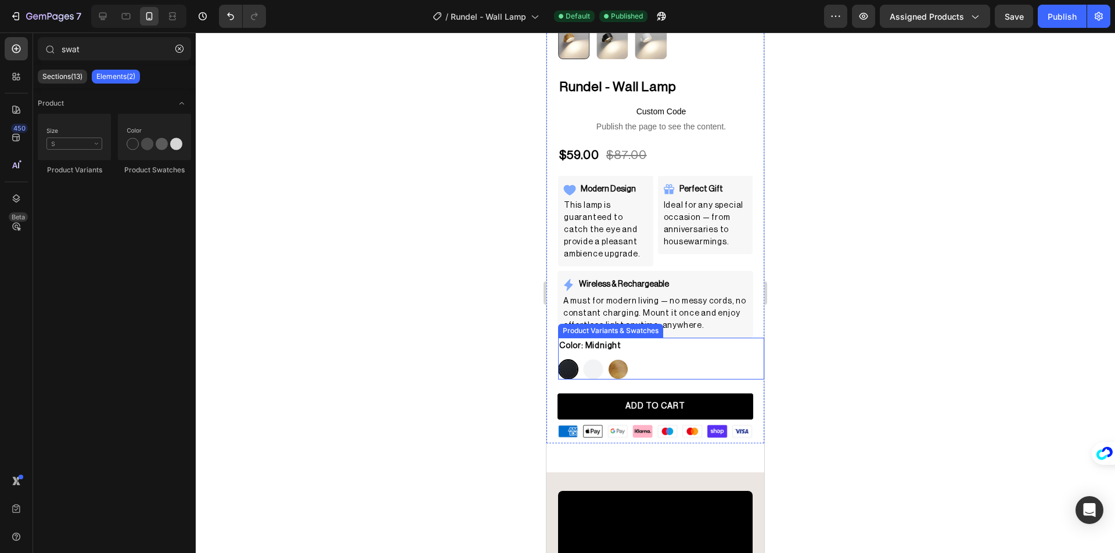
click at [641, 338] on div "Color: Midnight Midnight Midnight Polar White Polar White Honeywood Honeywood" at bounding box center [661, 359] width 206 height 42
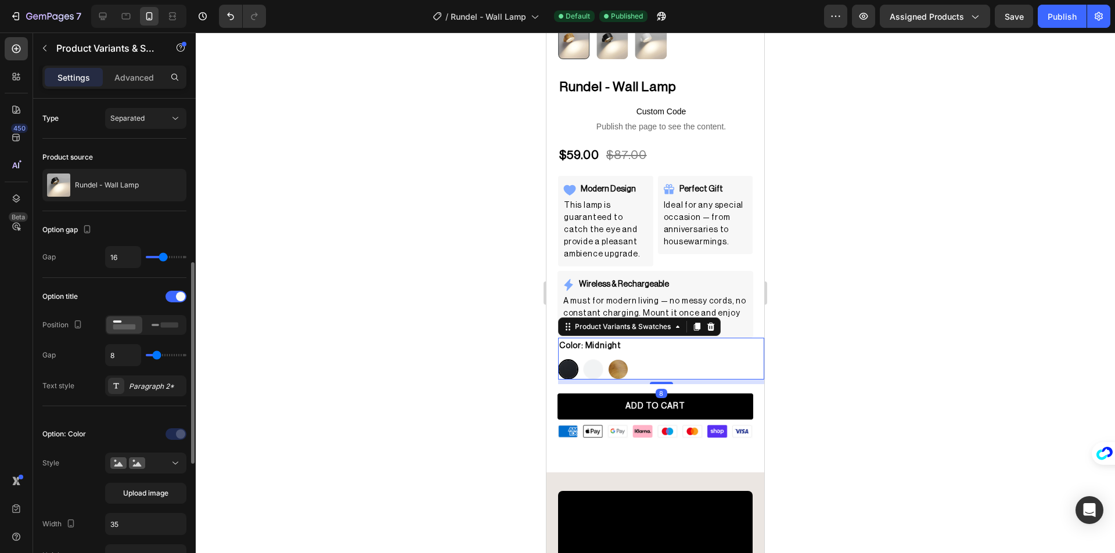
scroll to position [174, 0]
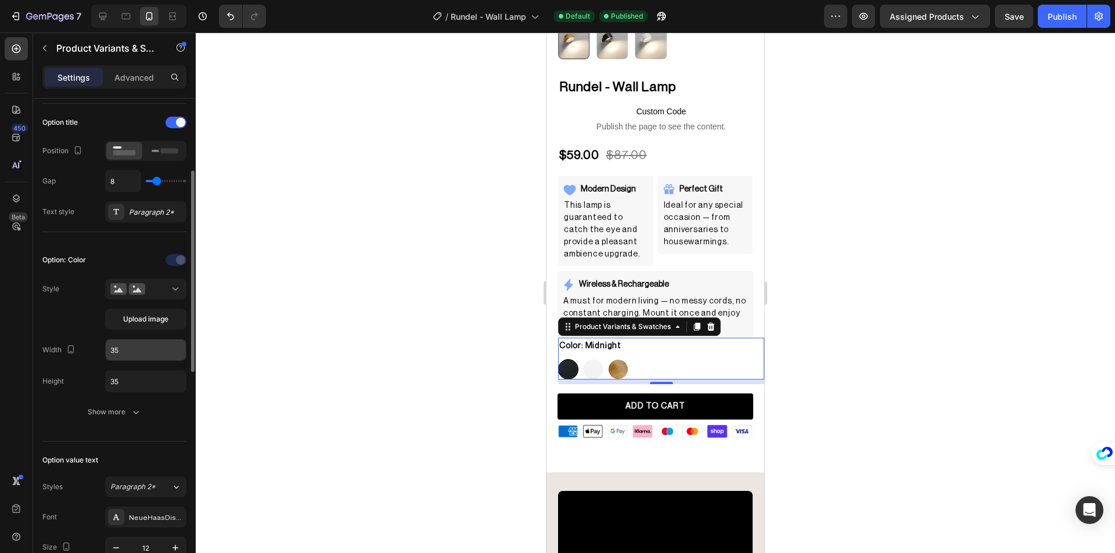
click at [144, 348] on input "35" at bounding box center [146, 350] width 80 height 21
click at [140, 378] on input "35" at bounding box center [146, 381] width 80 height 21
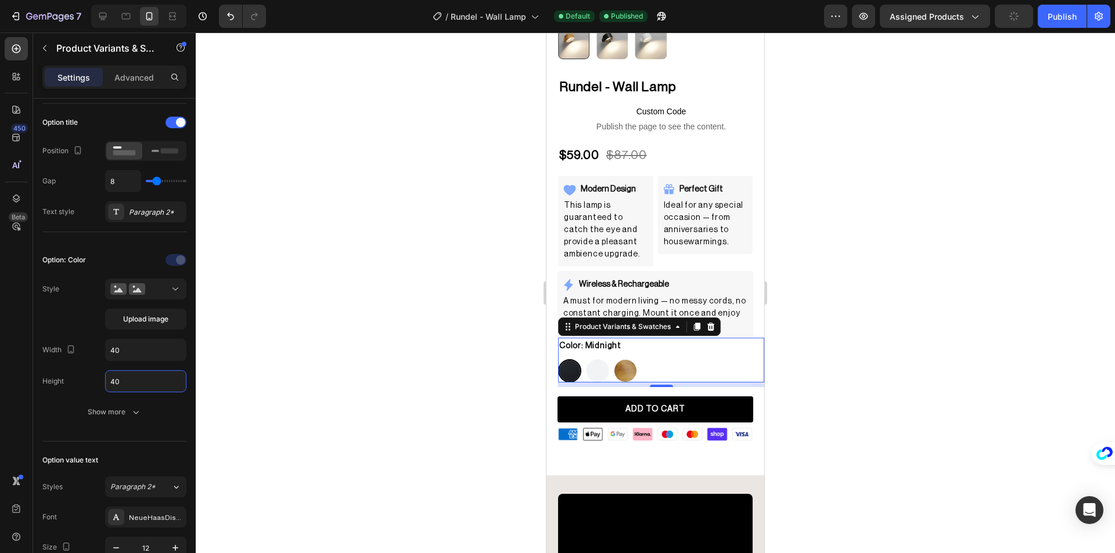
click at [356, 360] on div at bounding box center [655, 293] width 919 height 521
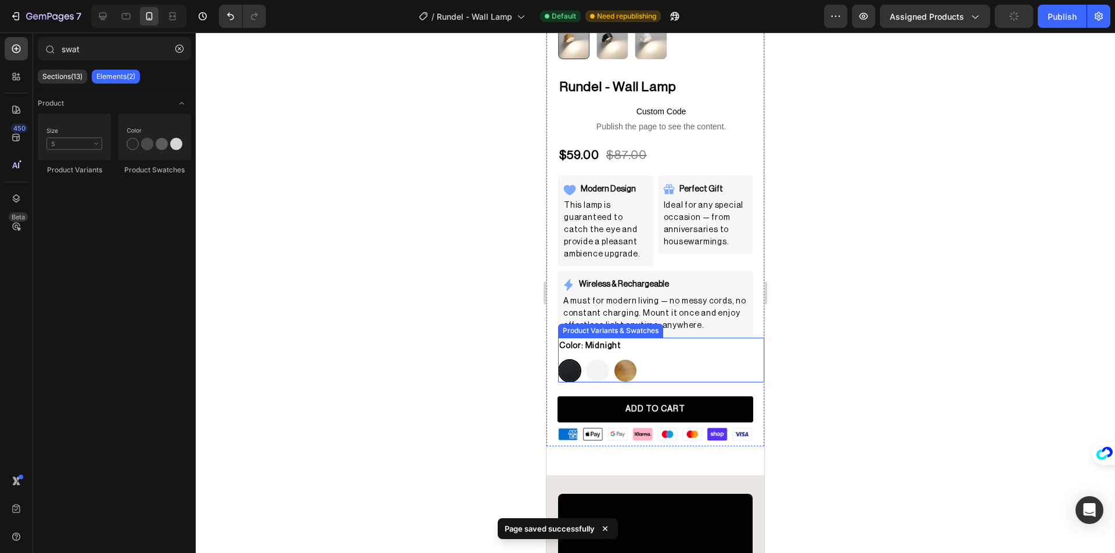
click at [717, 344] on div "Color: Midnight Midnight Midnight Polar White Polar White Honeywood Honeywood" at bounding box center [661, 360] width 206 height 45
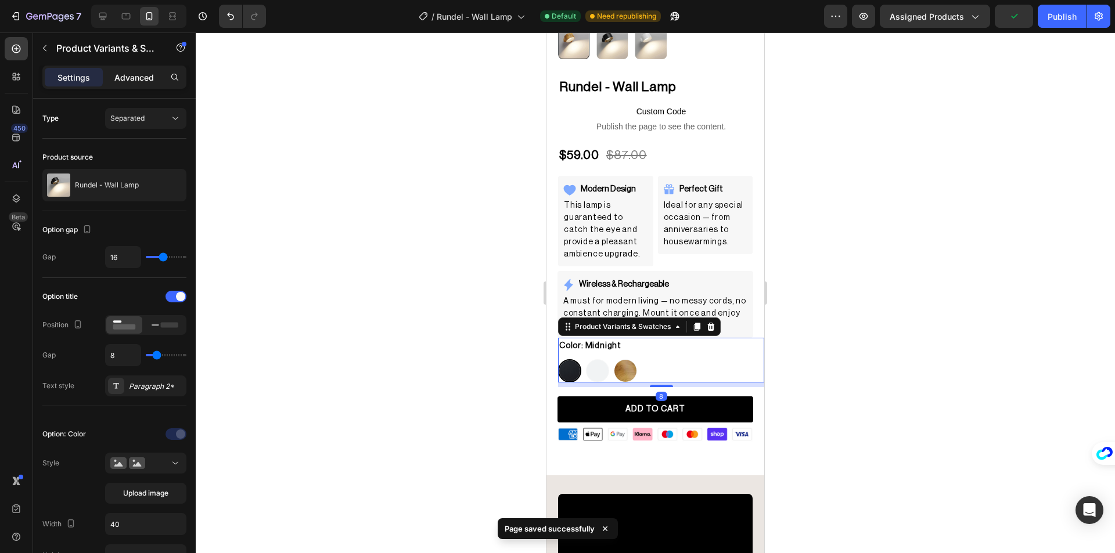
click at [129, 76] on p "Advanced" at bounding box center [133, 77] width 39 height 12
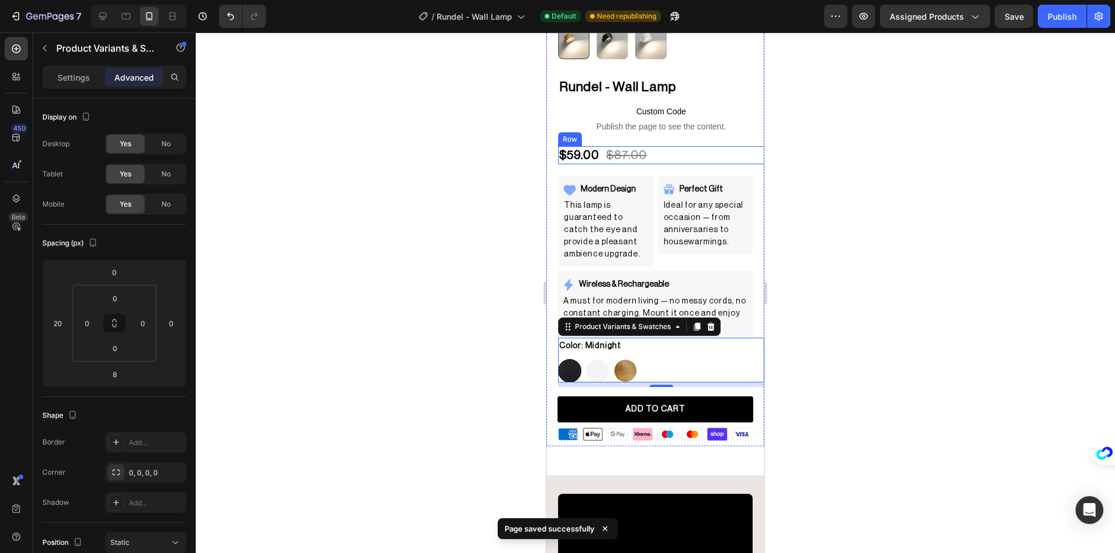
drag, startPoint x: 666, startPoint y: 147, endPoint x: 559, endPoint y: 147, distance: 107.4
click at [666, 147] on div "$59.00 Product Price Product Price $87.00 Product Price Product Price Row" at bounding box center [667, 155] width 218 height 18
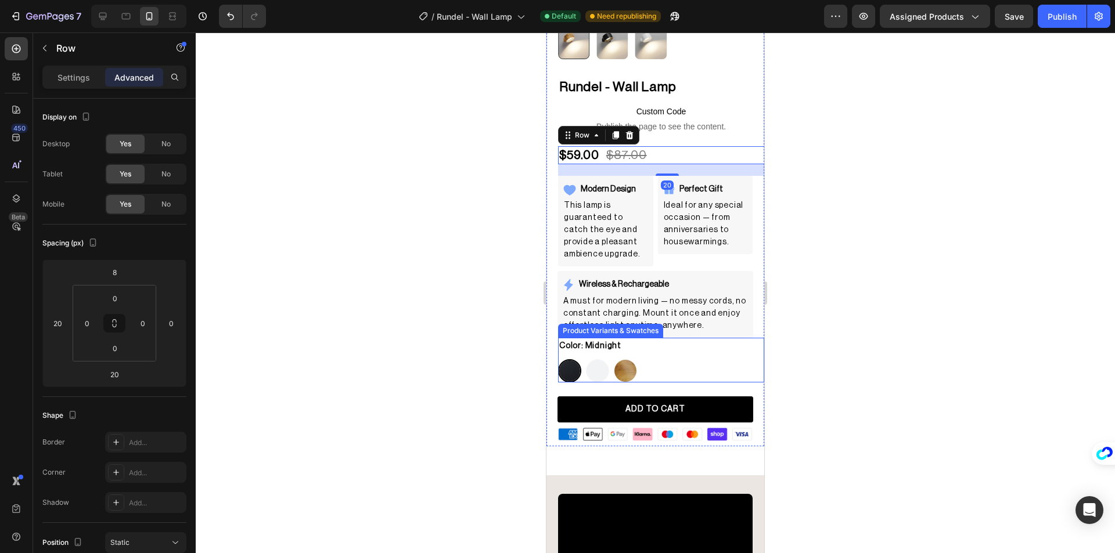
click at [701, 347] on div "Color: Midnight Midnight Midnight Polar White Polar White Honeywood Honeywood" at bounding box center [661, 360] width 206 height 45
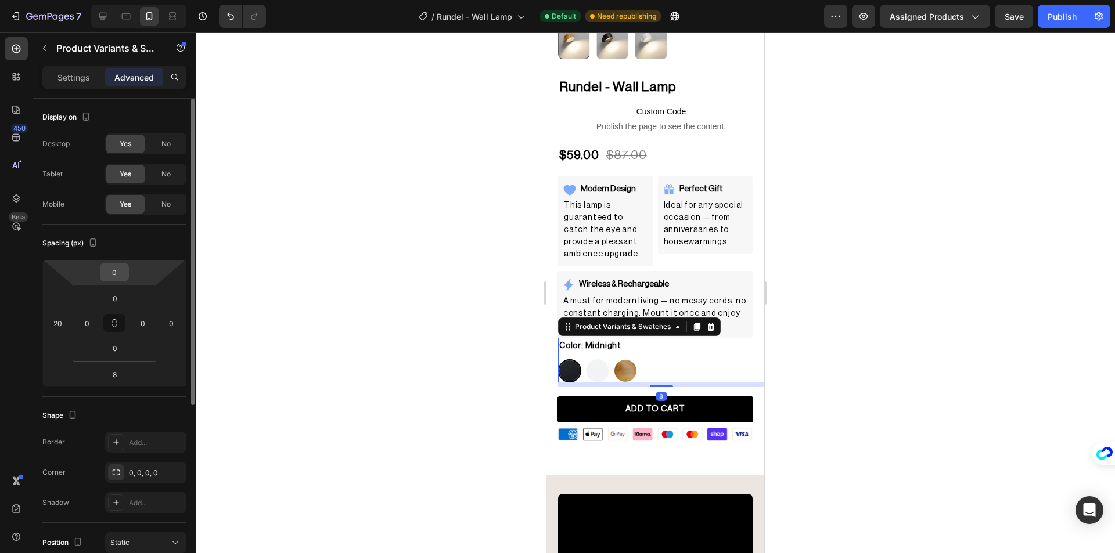
click at [117, 276] on input "0" at bounding box center [114, 272] width 23 height 17
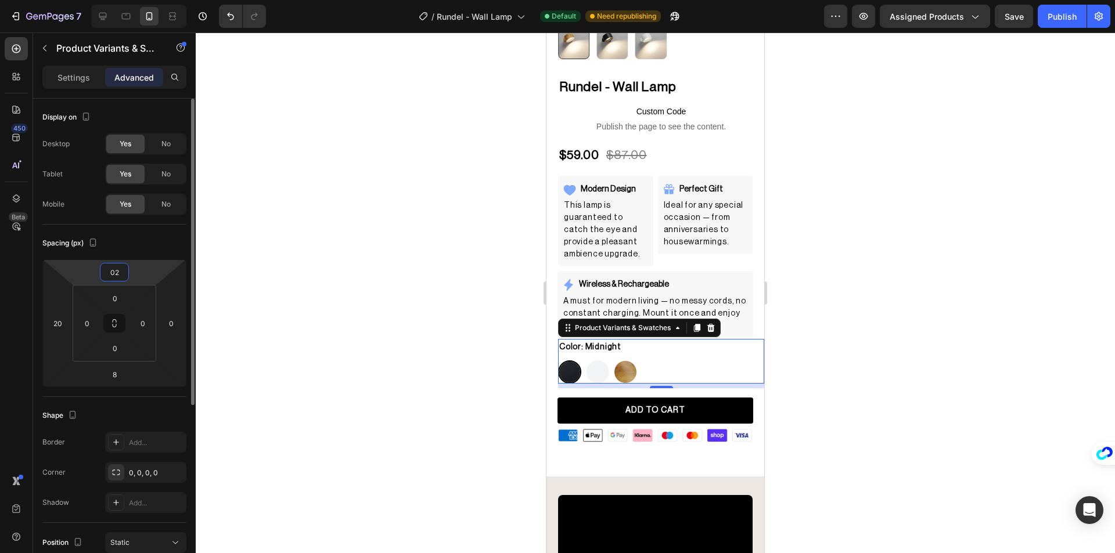
click at [117, 275] on input "02" at bounding box center [114, 272] width 23 height 17
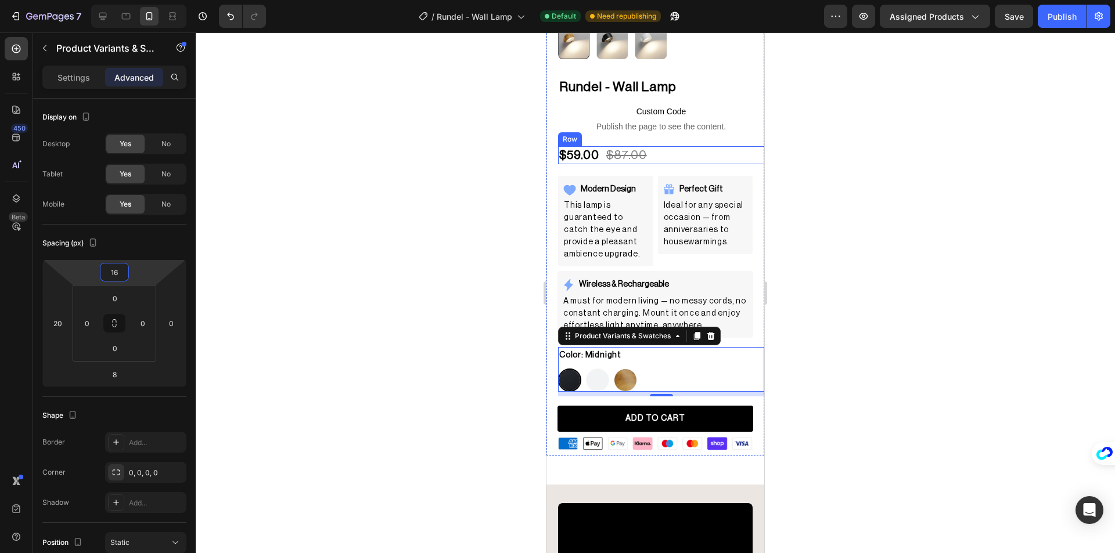
click at [693, 149] on div "$59.00 Product Price Product Price $87.00 Product Price Product Price Row" at bounding box center [667, 155] width 218 height 18
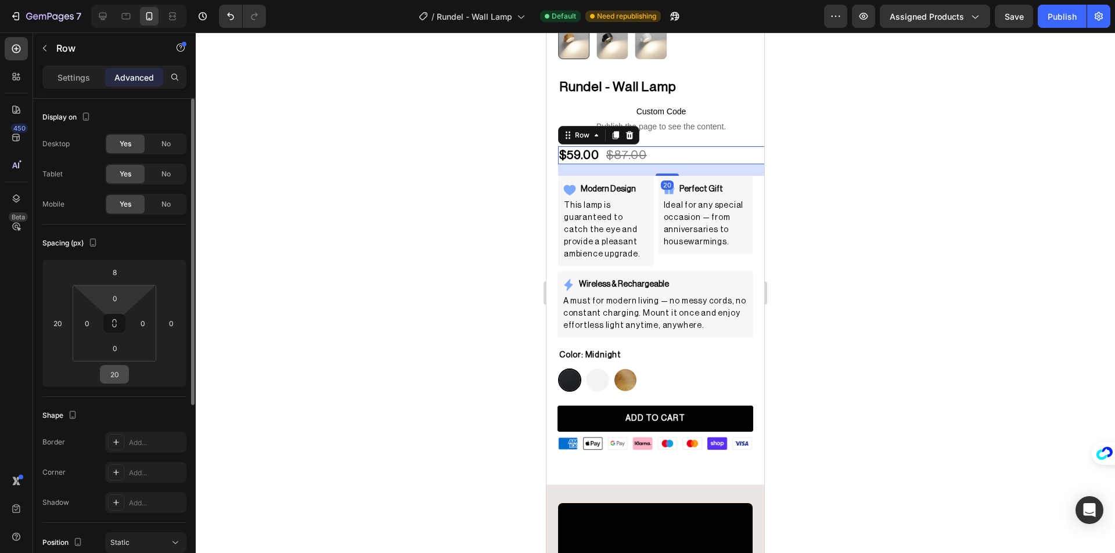
click at [115, 369] on input "20" at bounding box center [114, 374] width 23 height 17
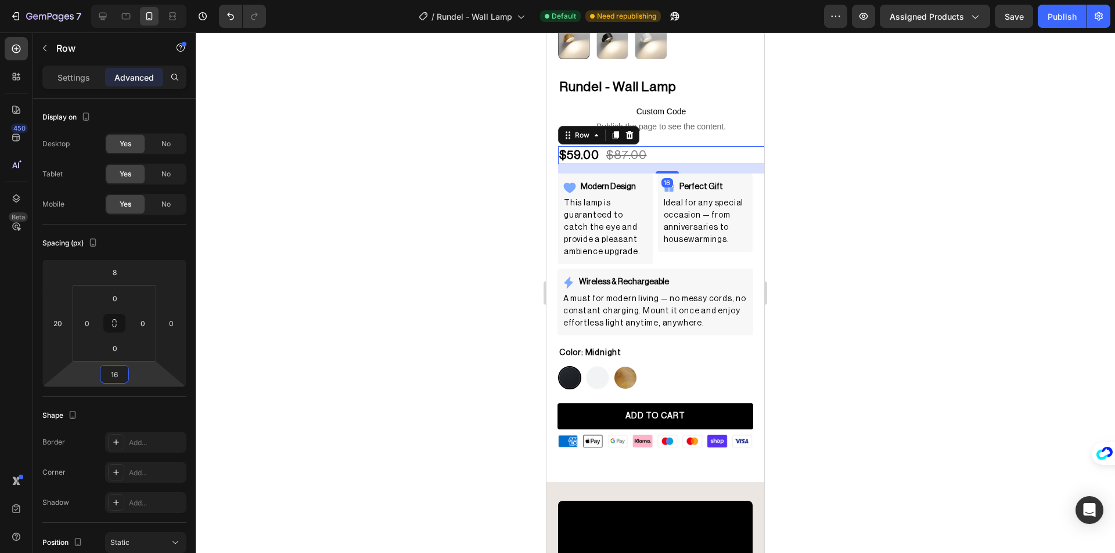
click at [376, 275] on div at bounding box center [655, 293] width 919 height 521
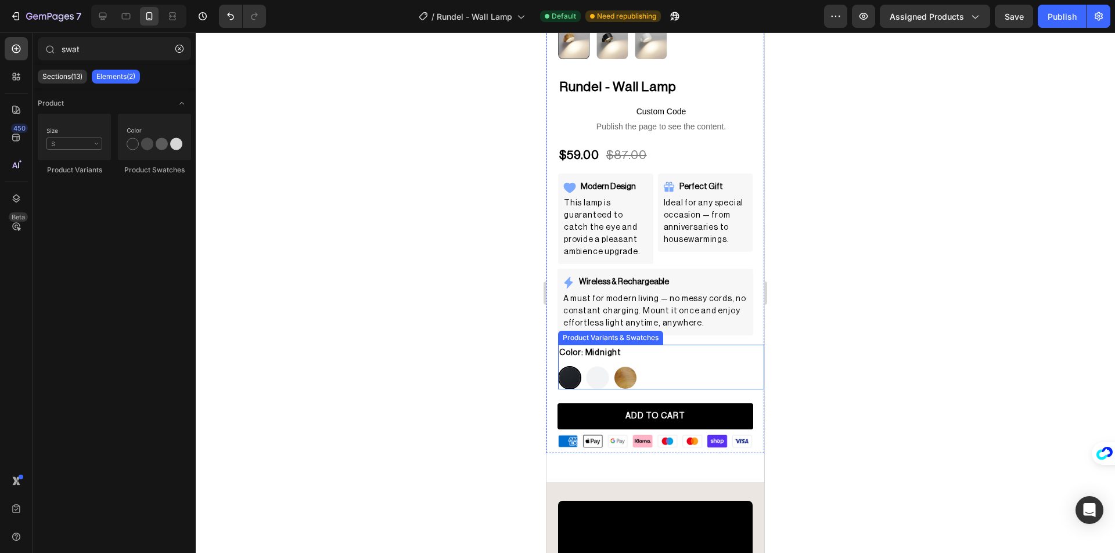
click at [717, 366] on div "Midnight Midnight Polar White Polar White Honeywood Honeywood" at bounding box center [661, 377] width 206 height 23
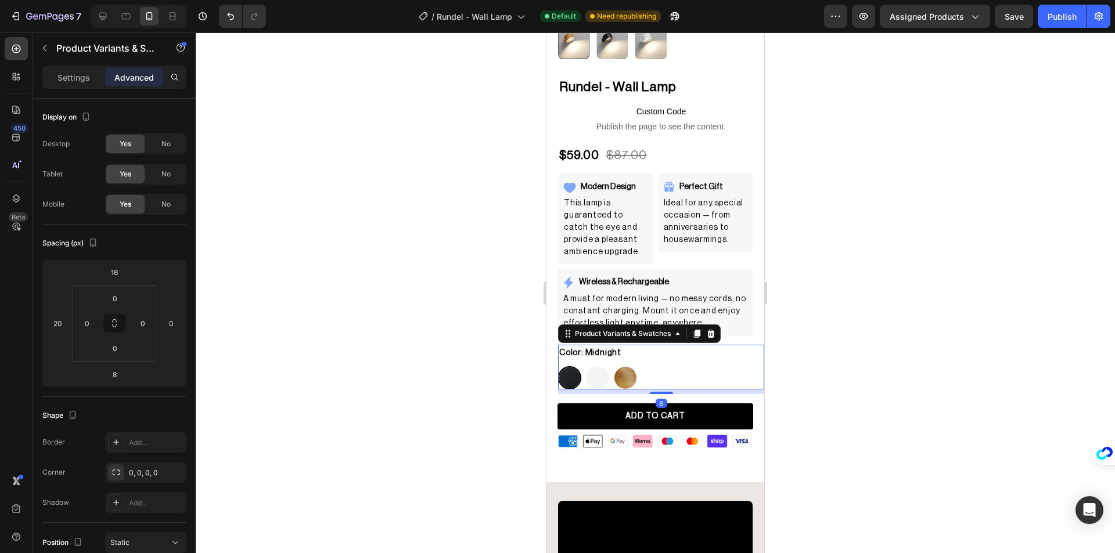
click at [429, 296] on div at bounding box center [655, 293] width 919 height 521
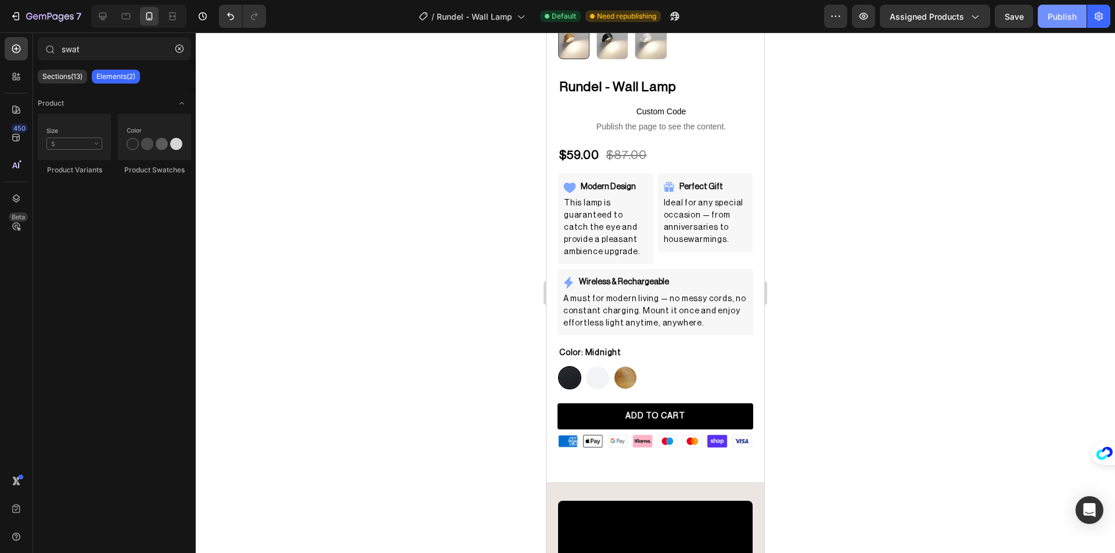
click at [1071, 22] on div "Publish" at bounding box center [1061, 16] width 29 height 12
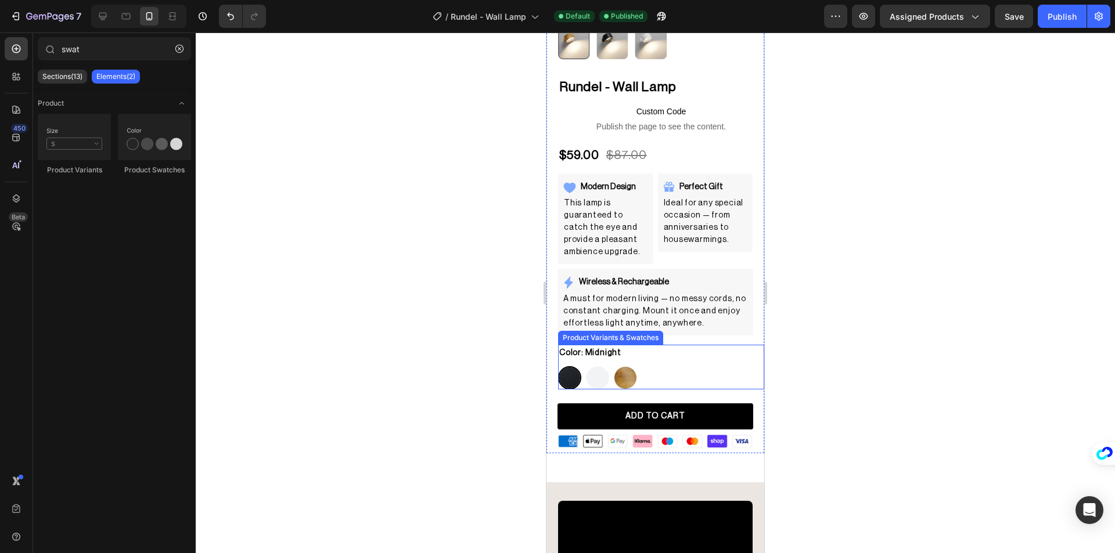
click at [674, 372] on div "Midnight Midnight Polar White Polar White Honeywood Honeywood" at bounding box center [661, 377] width 206 height 23
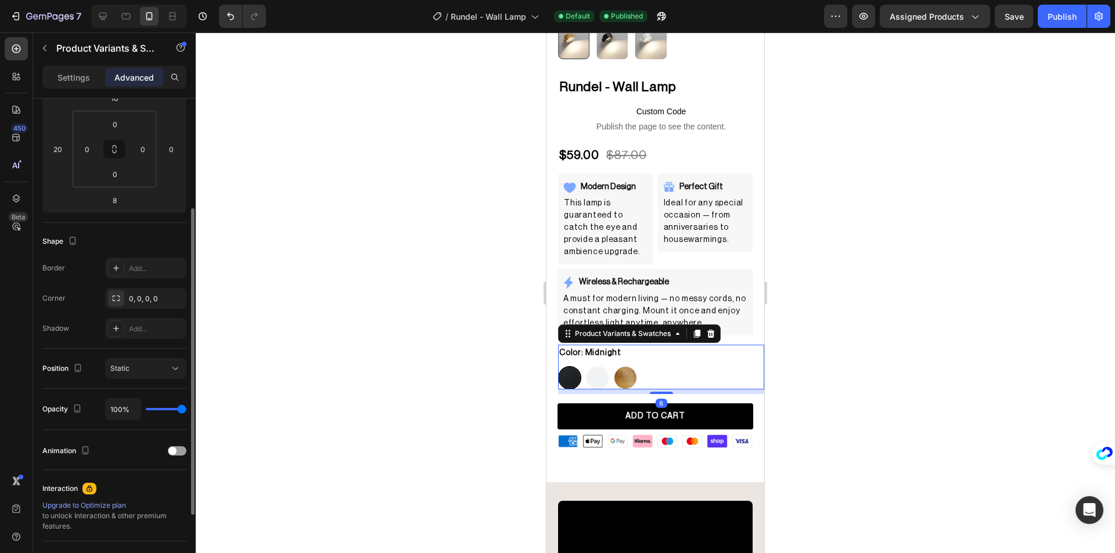
scroll to position [0, 0]
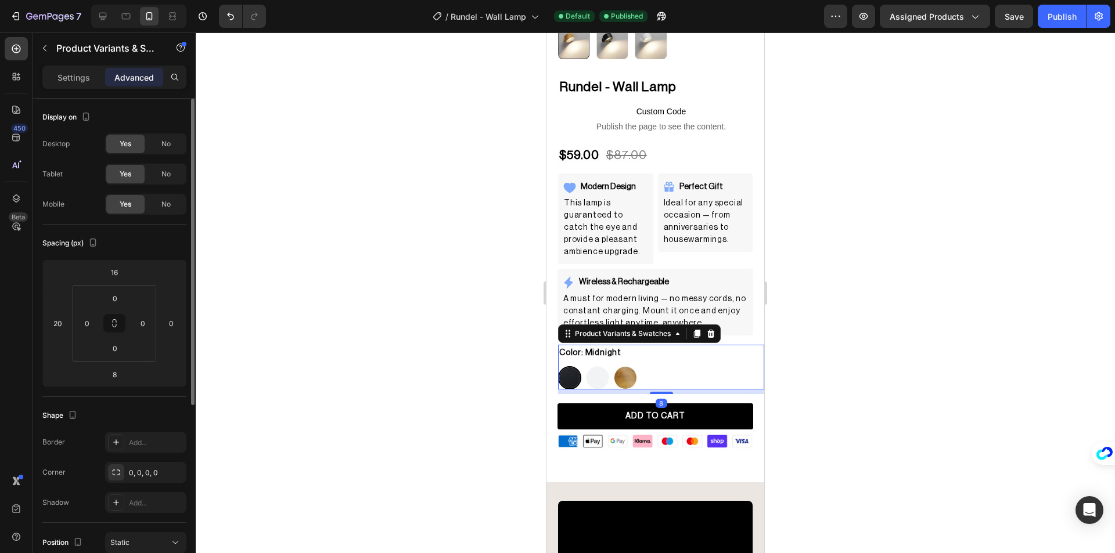
click at [88, 88] on div "Settings Advanced" at bounding box center [114, 77] width 144 height 23
click at [87, 79] on p "Settings" at bounding box center [73, 77] width 33 height 12
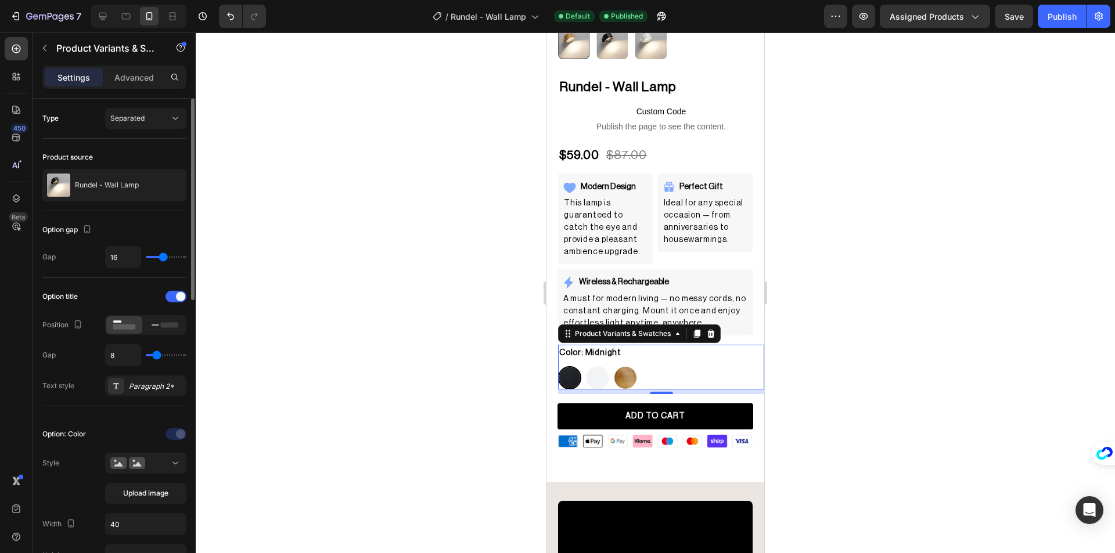
scroll to position [174, 0]
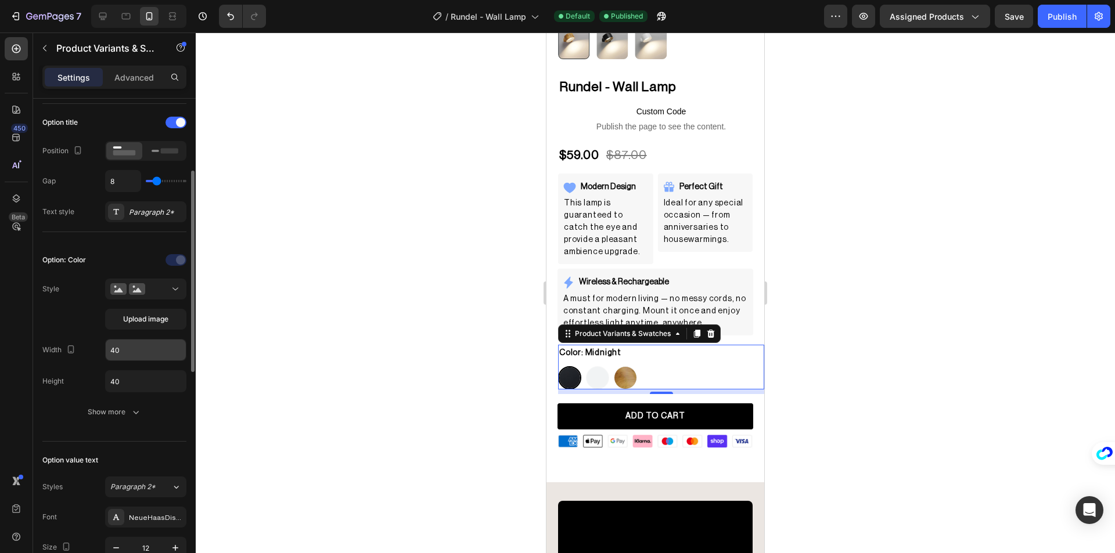
click at [146, 353] on input "40" at bounding box center [146, 350] width 80 height 21
click at [143, 377] on input "40" at bounding box center [146, 381] width 80 height 21
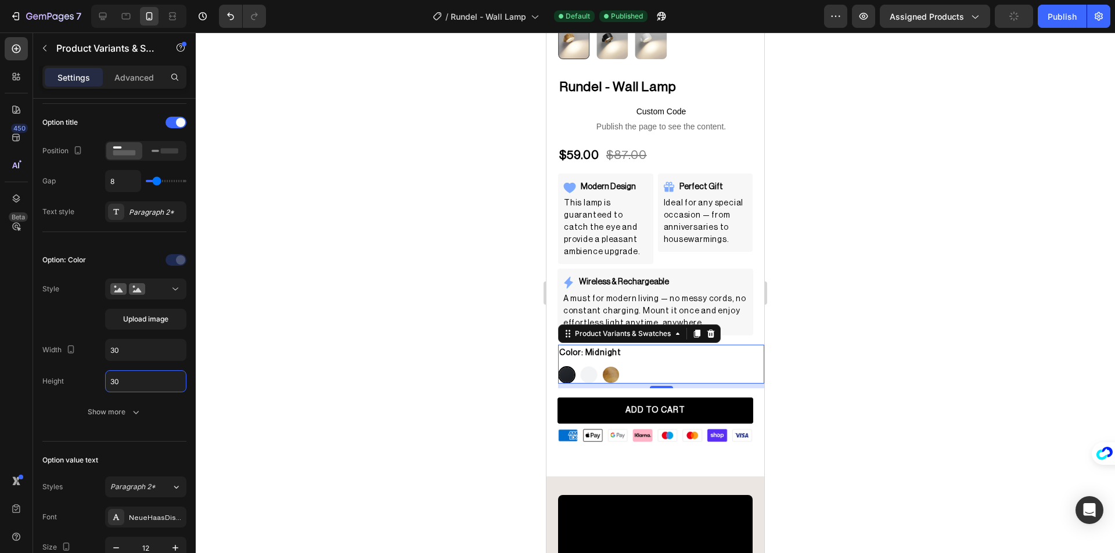
click at [326, 351] on div at bounding box center [655, 293] width 919 height 521
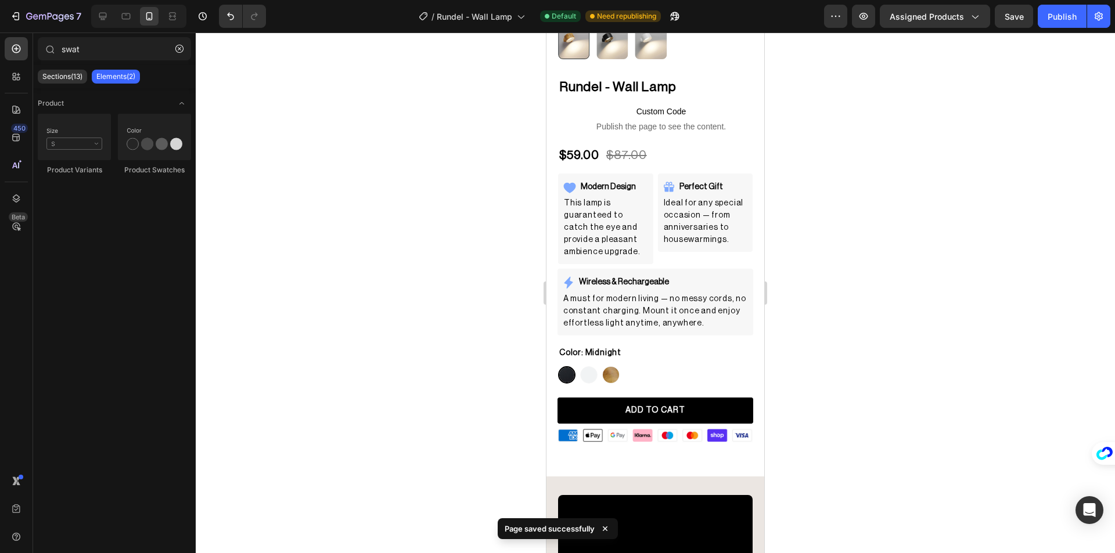
click at [1059, 30] on div "7 Version history / [PERSON_NAME] Lamp Default Need republishing Preview Assign…" at bounding box center [557, 16] width 1115 height 33
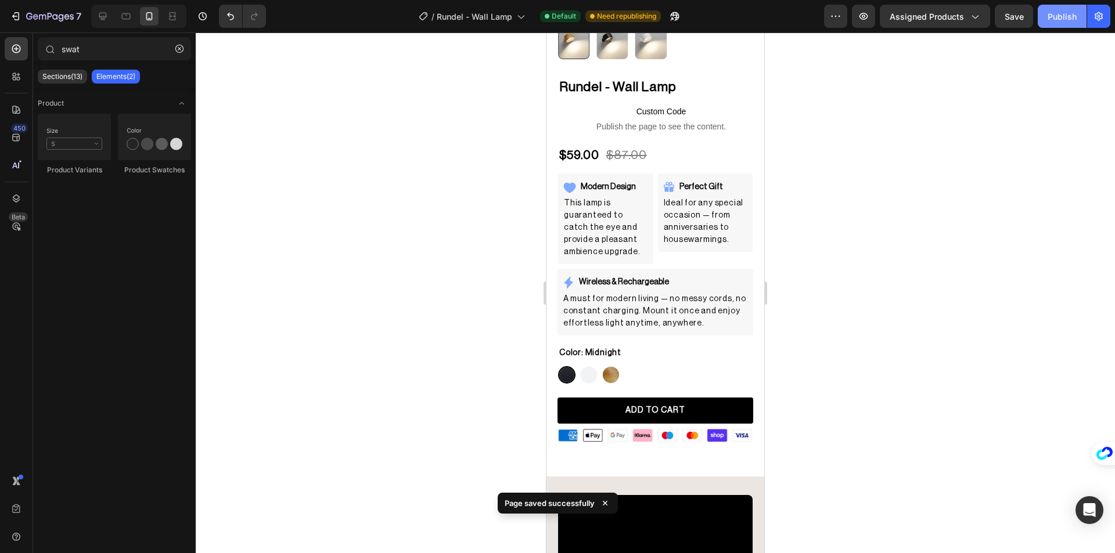
click at [1063, 23] on button "Publish" at bounding box center [1062, 16] width 49 height 23
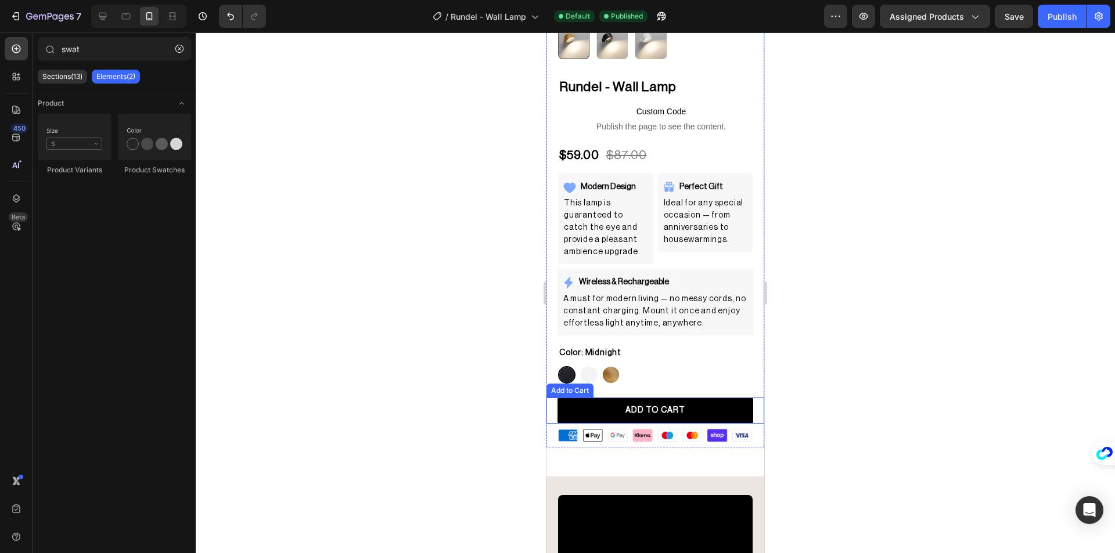
click at [579, 386] on div "Add to Cart" at bounding box center [570, 391] width 42 height 10
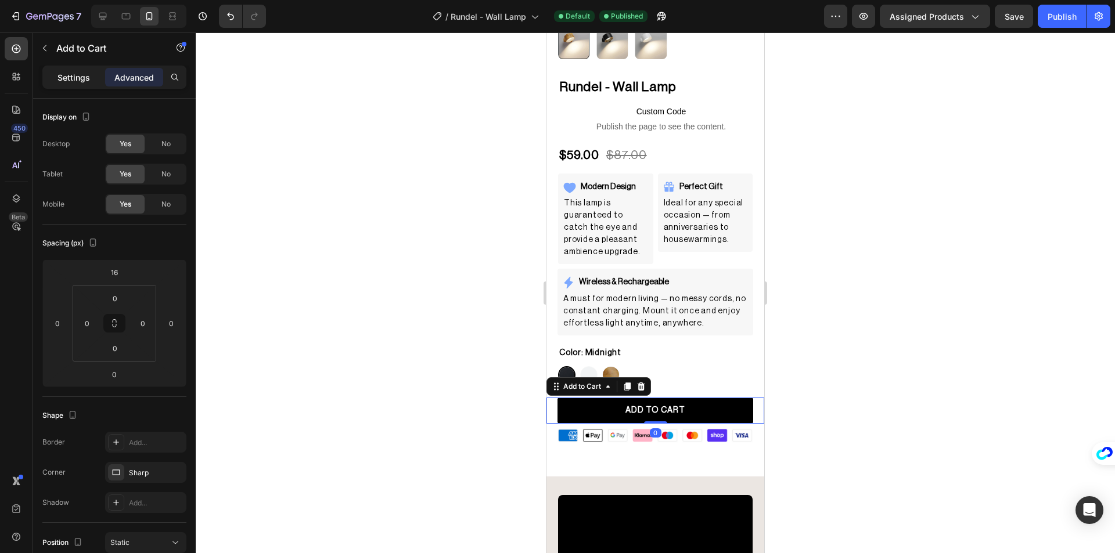
click at [87, 81] on p "Settings" at bounding box center [73, 77] width 33 height 12
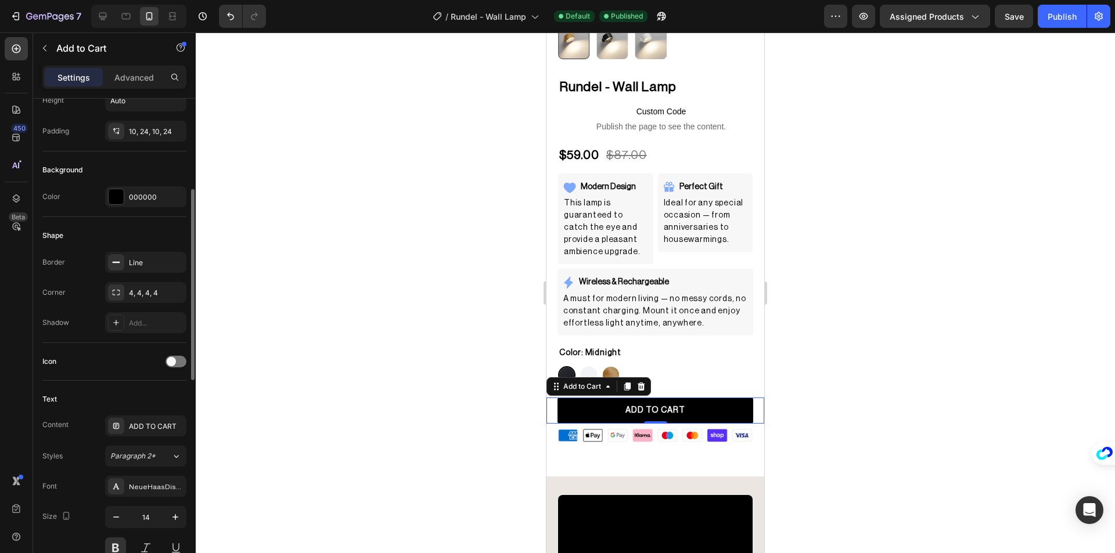
scroll to position [406, 0]
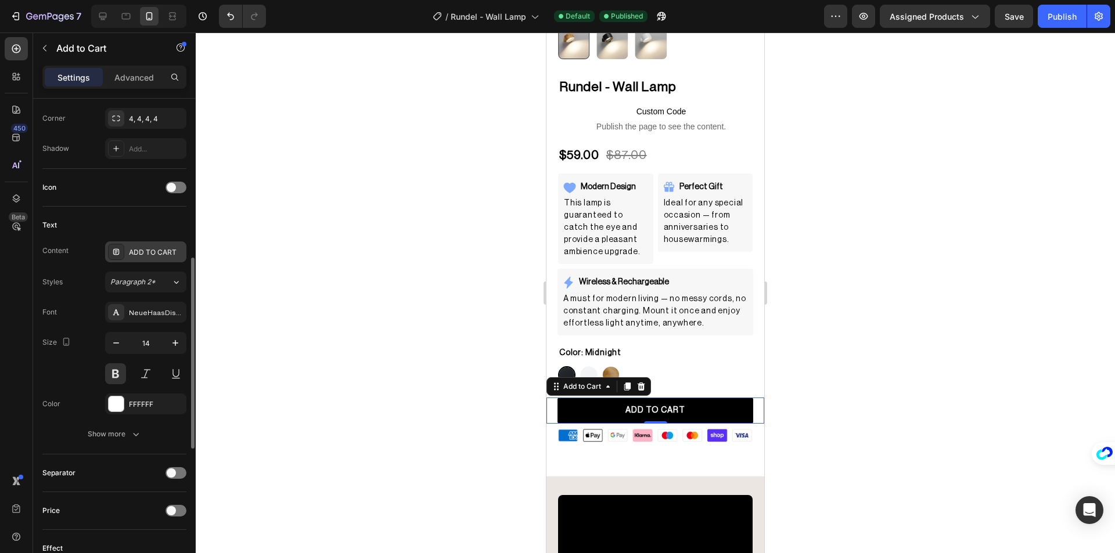
click at [128, 256] on div "ADD TO CART" at bounding box center [145, 252] width 81 height 21
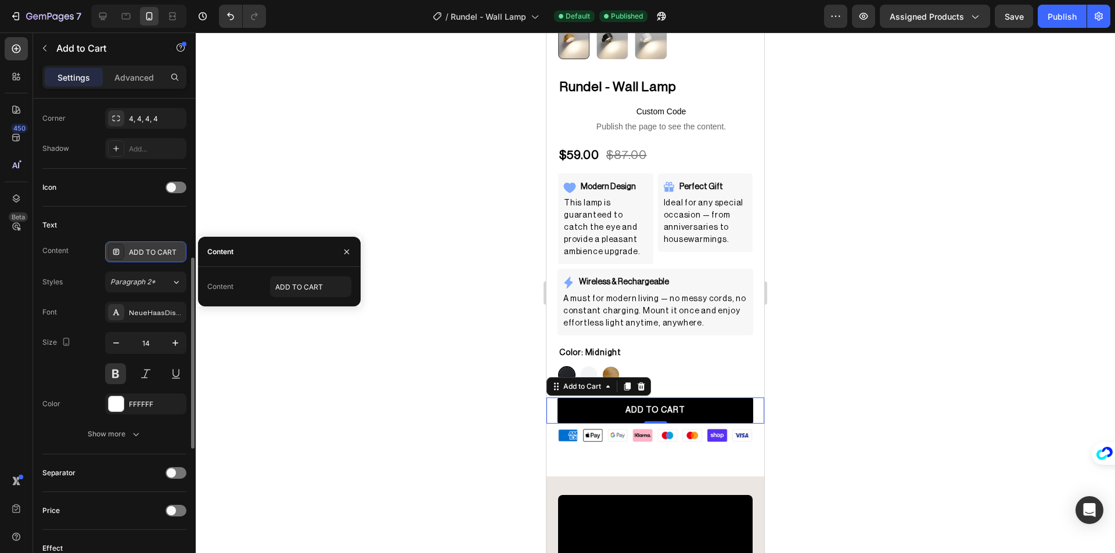
click at [152, 254] on div "ADD TO CART" at bounding box center [156, 252] width 55 height 10
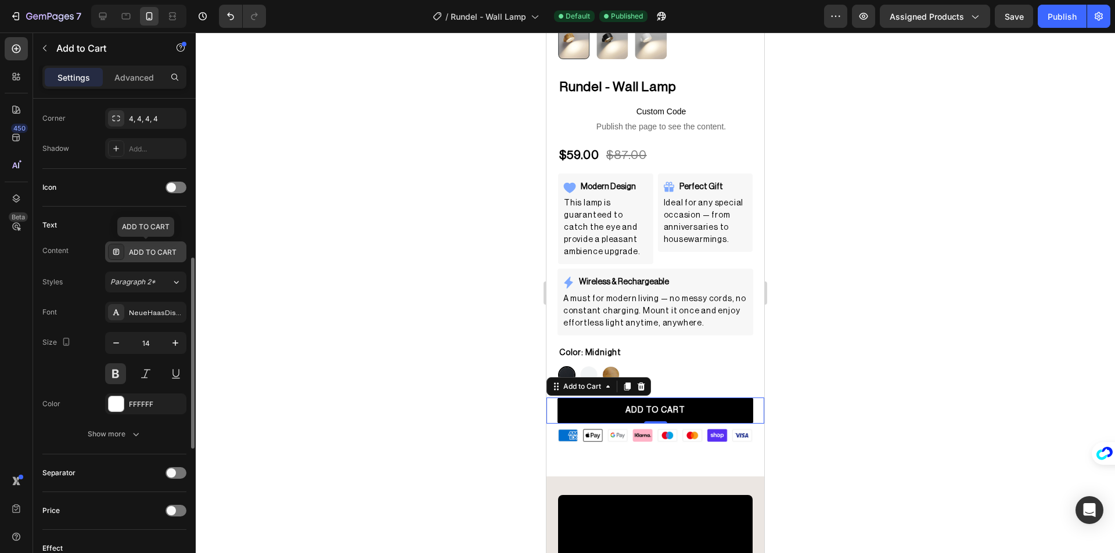
click at [152, 254] on div "ADD TO CART" at bounding box center [156, 252] width 55 height 10
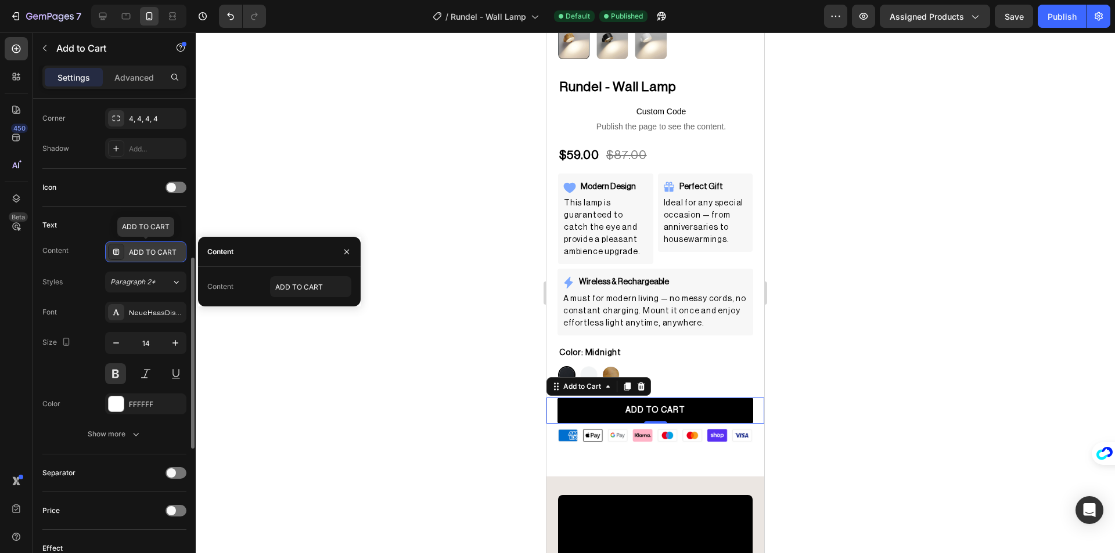
click at [146, 251] on div "ADD TO CART" at bounding box center [156, 252] width 55 height 10
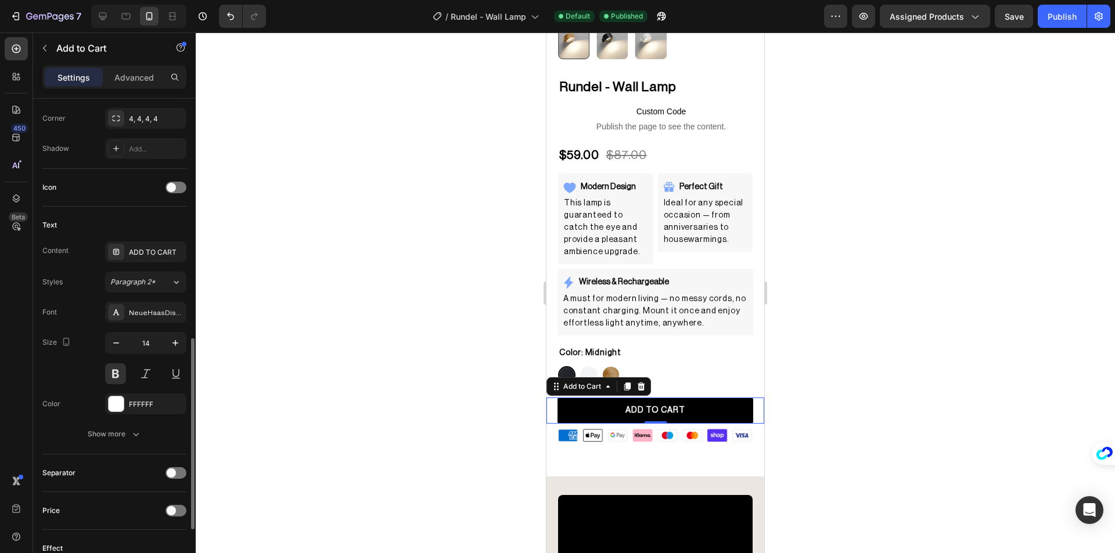
scroll to position [523, 0]
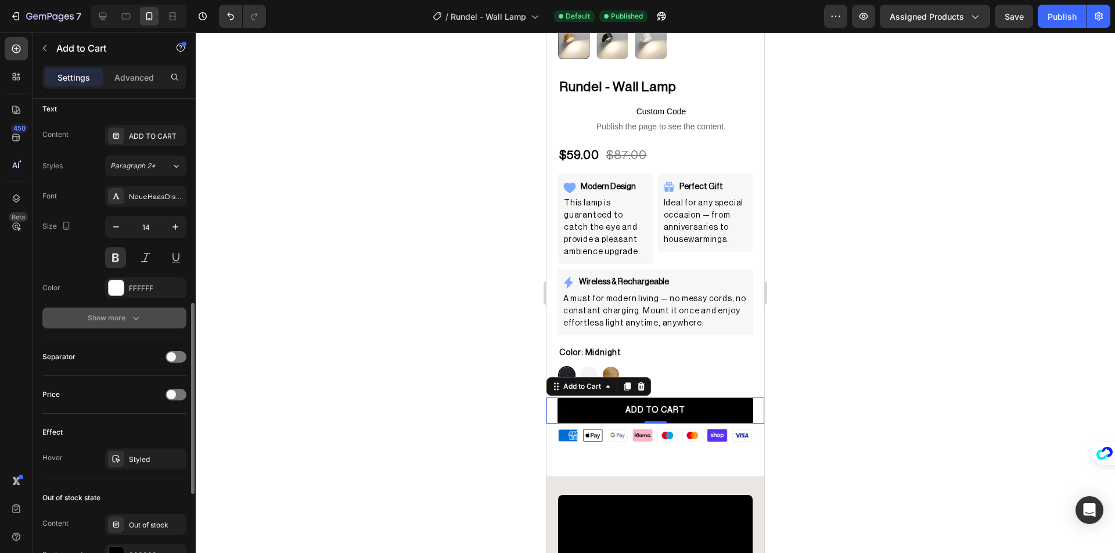
click at [134, 315] on icon "button" at bounding box center [136, 318] width 12 height 12
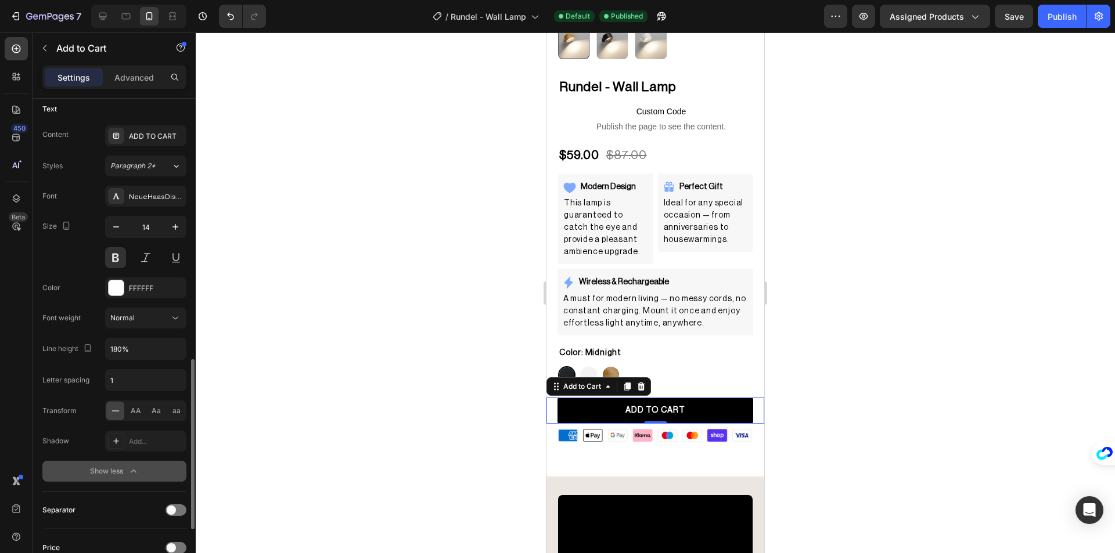
scroll to position [581, 0]
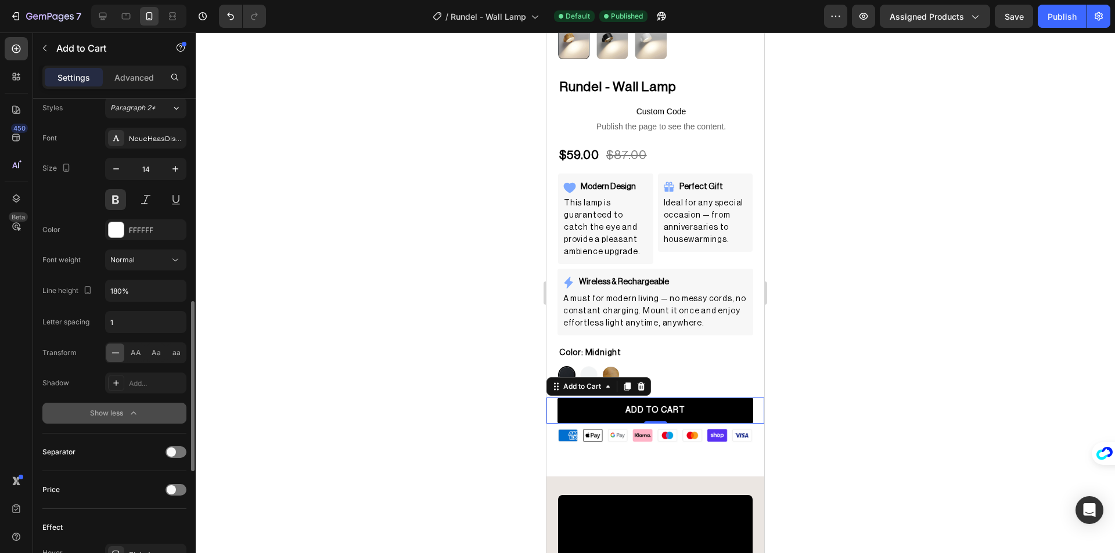
click at [121, 417] on div "Show less" at bounding box center [114, 414] width 49 height 12
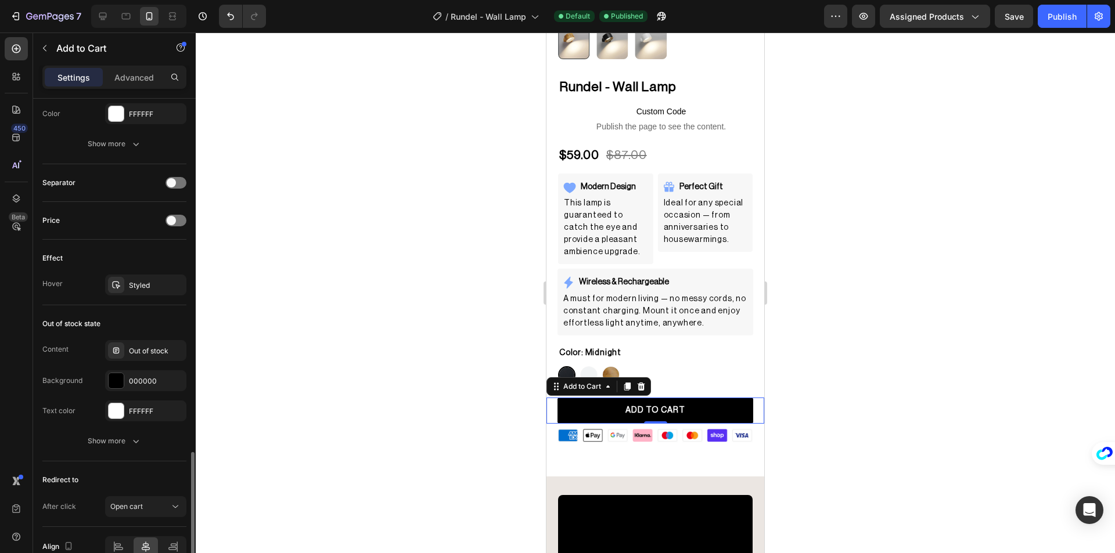
scroll to position [755, 0]
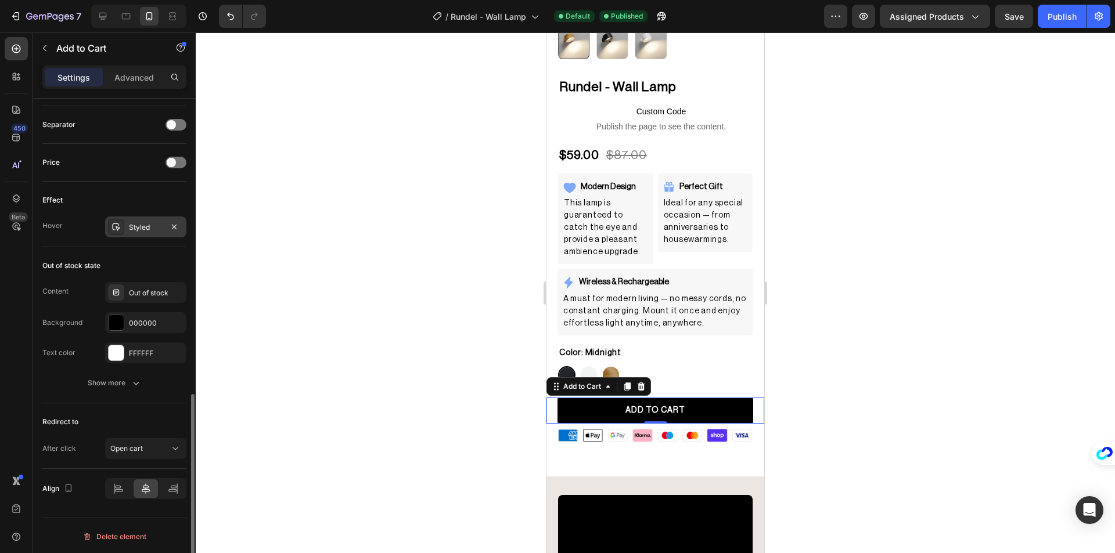
click at [129, 231] on div "Styled" at bounding box center [146, 227] width 34 height 10
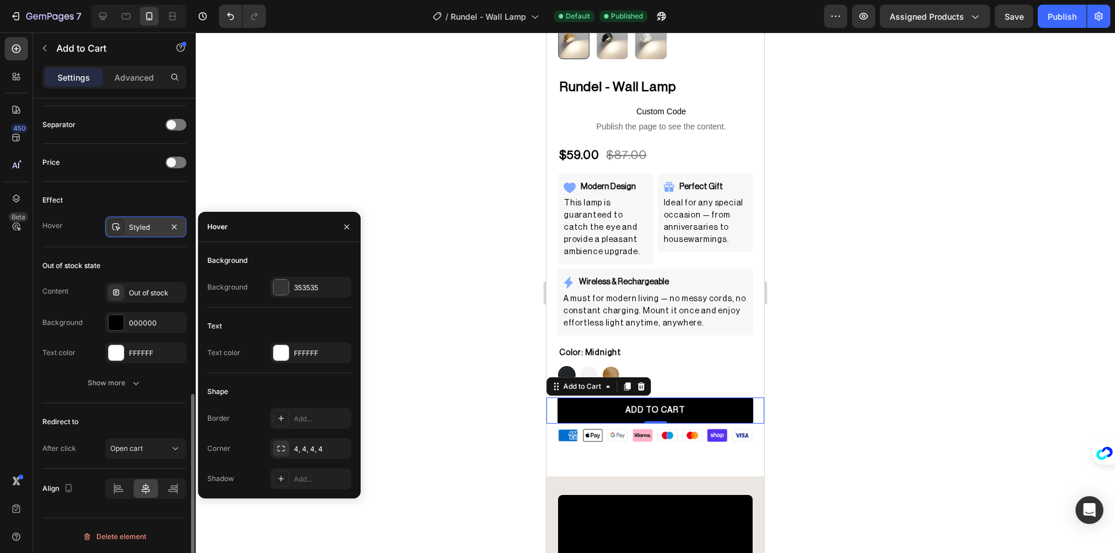
click at [126, 229] on div "Styled" at bounding box center [145, 227] width 81 height 21
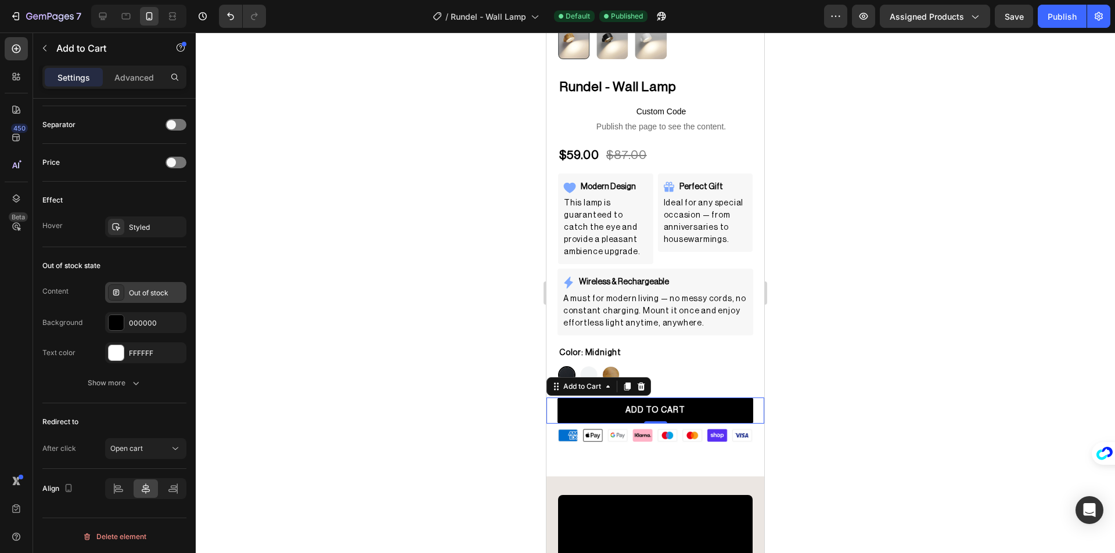
scroll to position [757, 0]
drag, startPoint x: 151, startPoint y: 445, endPoint x: 145, endPoint y: 443, distance: 6.1
click at [150, 445] on div "Open cart" at bounding box center [139, 447] width 59 height 10
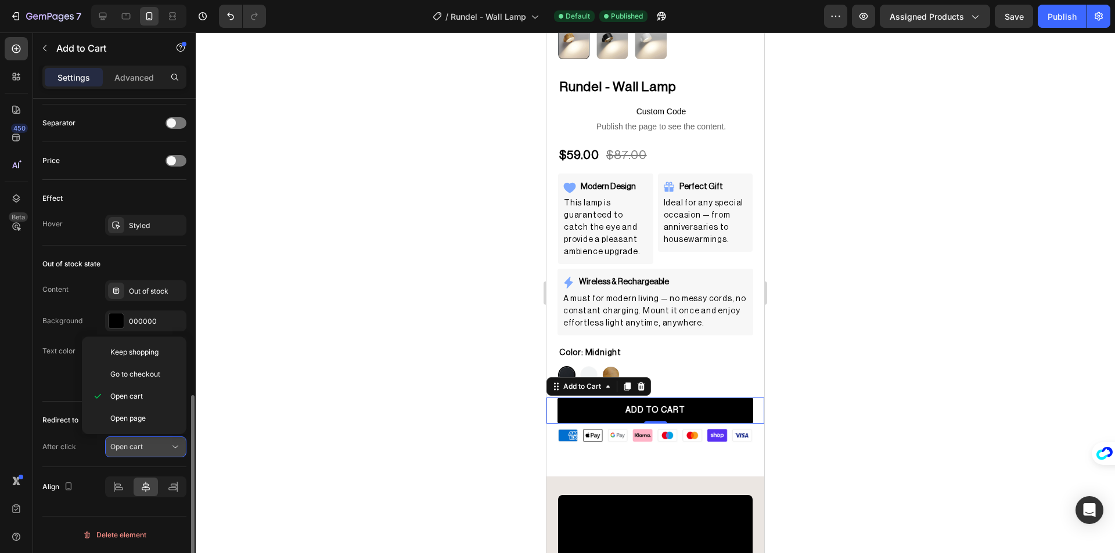
click at [139, 444] on span "Open cart" at bounding box center [126, 446] width 33 height 9
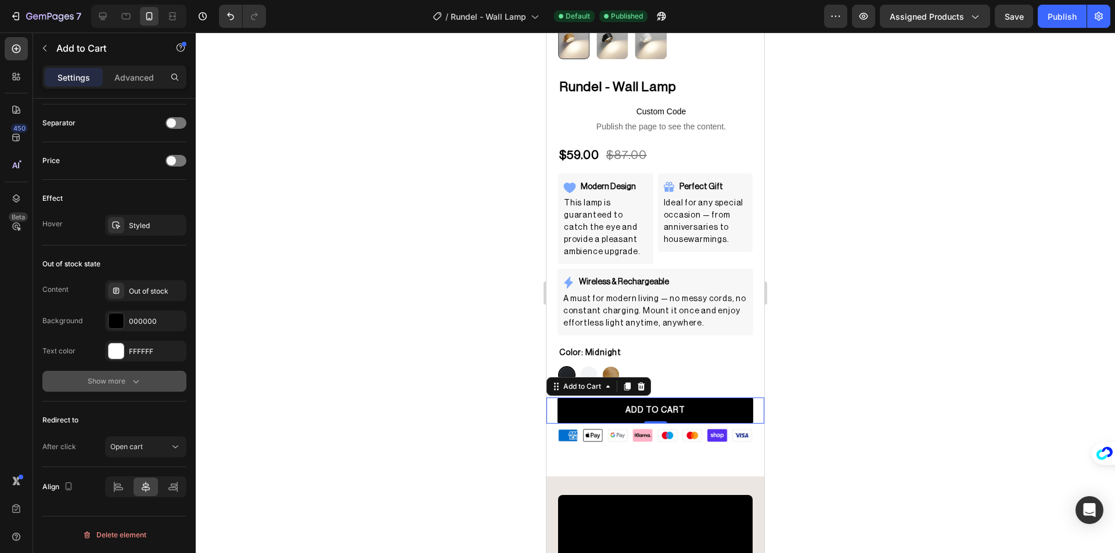
click at [123, 379] on div "Show more" at bounding box center [115, 382] width 54 height 12
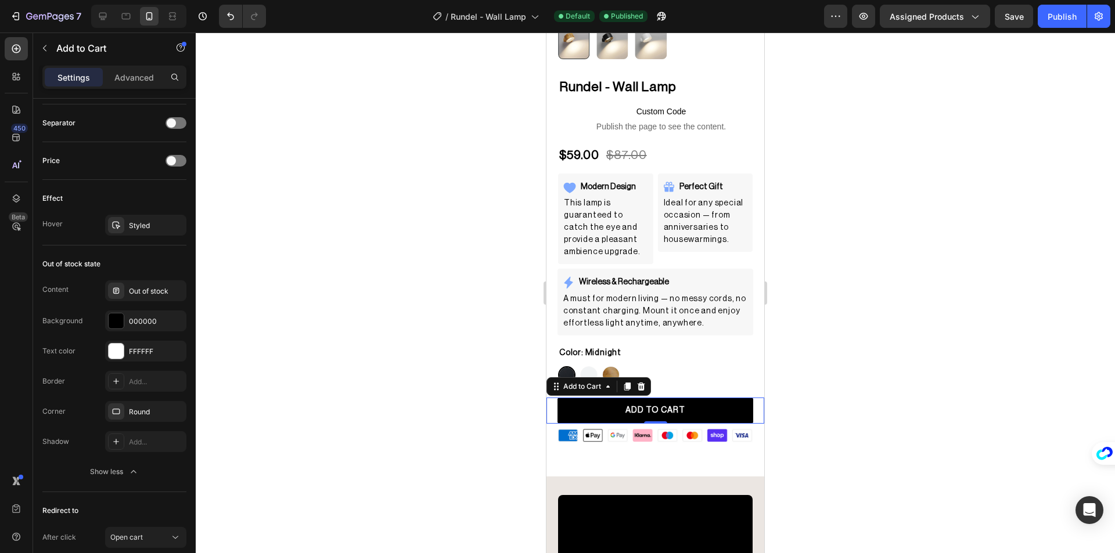
scroll to position [815, 0]
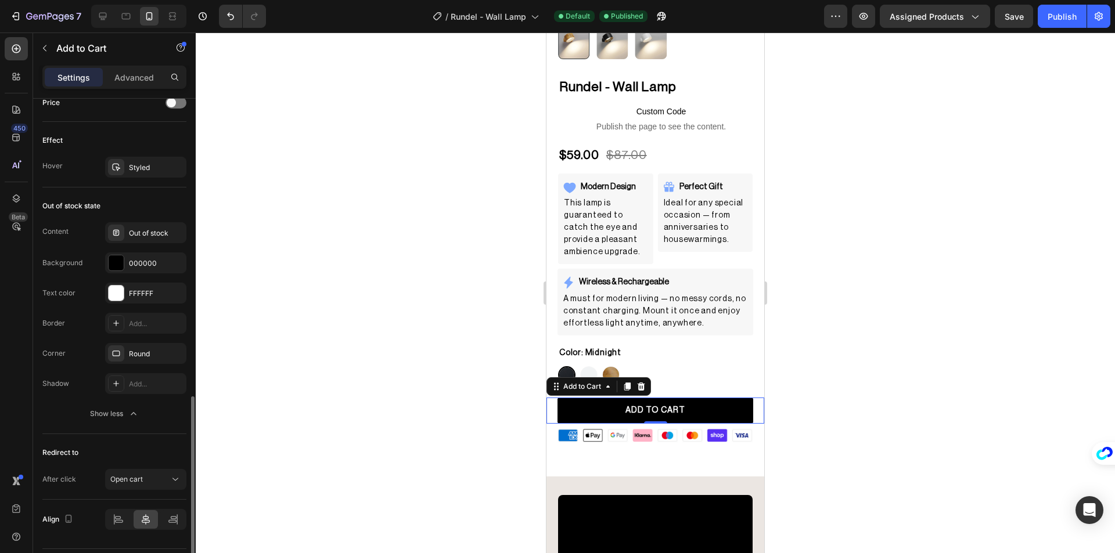
click at [439, 314] on div at bounding box center [655, 293] width 919 height 521
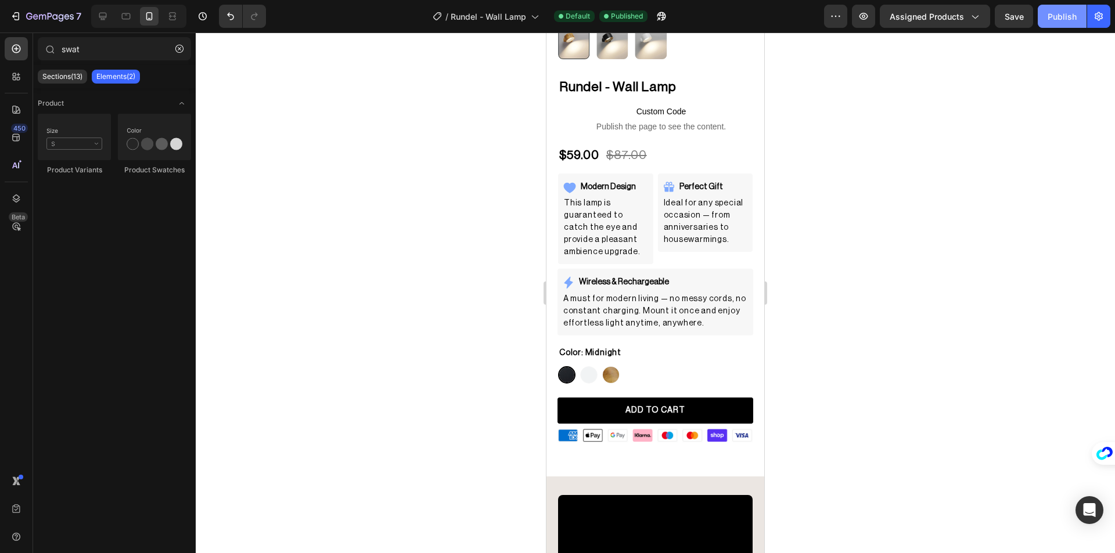
click at [1066, 26] on button "Publish" at bounding box center [1062, 16] width 49 height 23
click at [182, 49] on icon "button" at bounding box center [179, 49] width 8 height 8
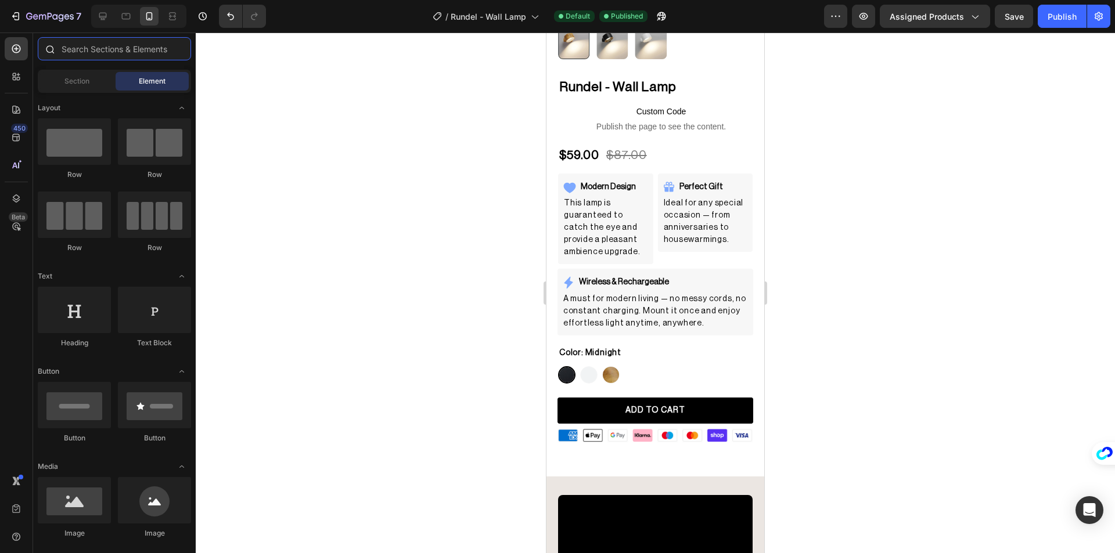
click at [136, 60] on input "text" at bounding box center [114, 48] width 153 height 23
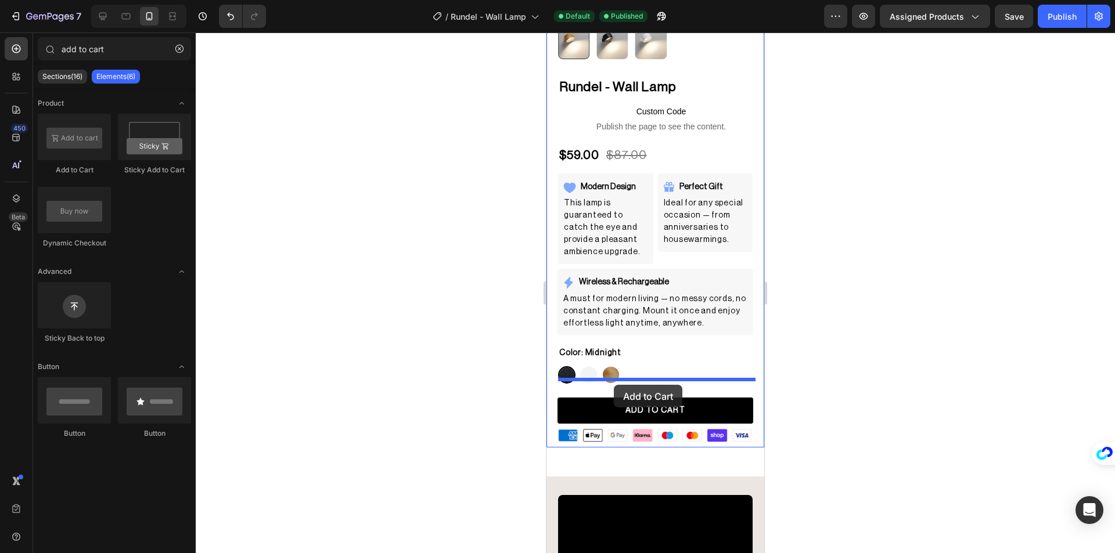
drag, startPoint x: 696, startPoint y: 217, endPoint x: 614, endPoint y: 385, distance: 187.2
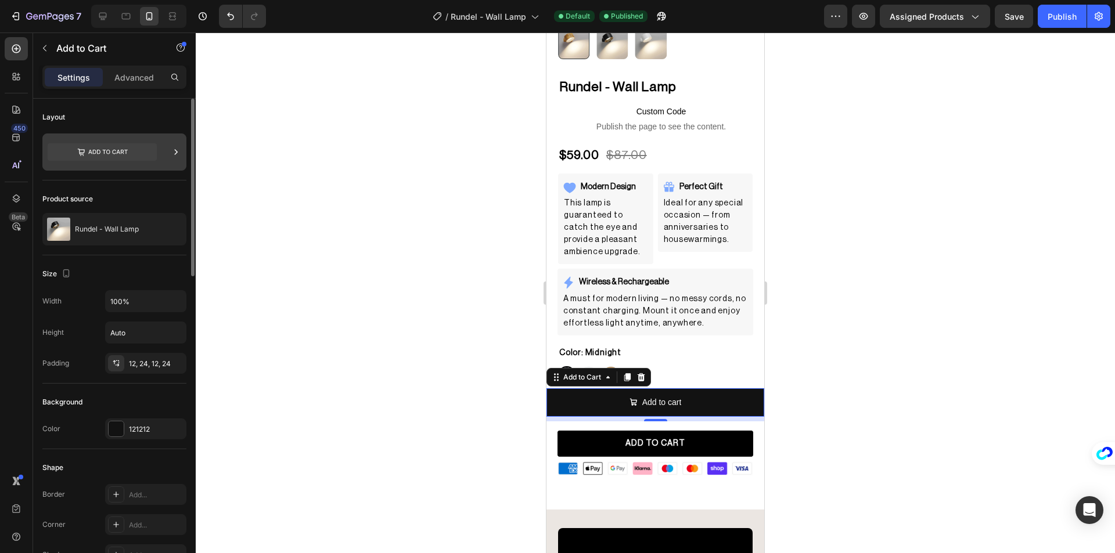
click at [160, 152] on div at bounding box center [114, 152] width 144 height 37
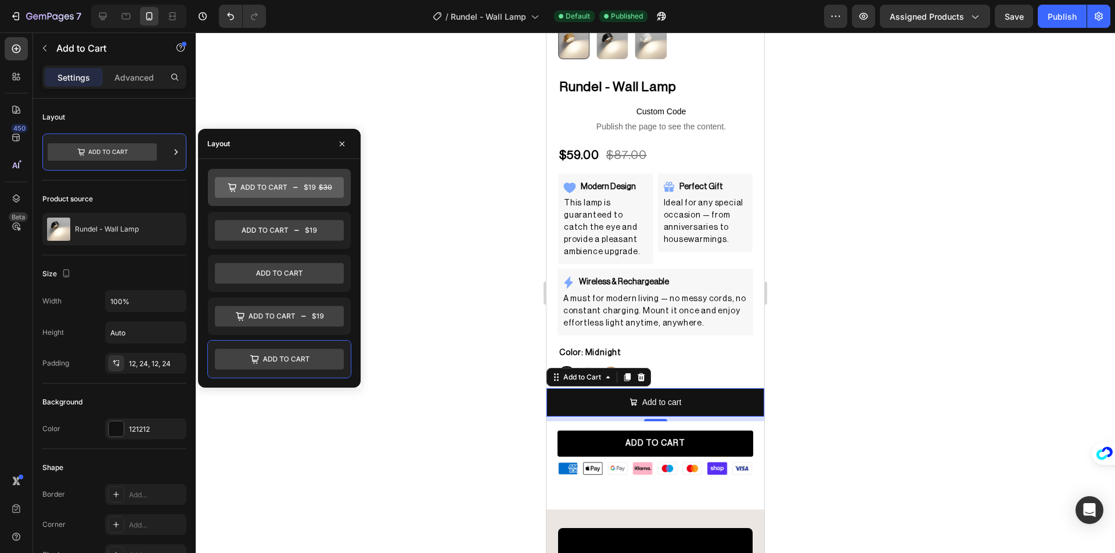
click at [255, 189] on icon at bounding box center [279, 187] width 129 height 21
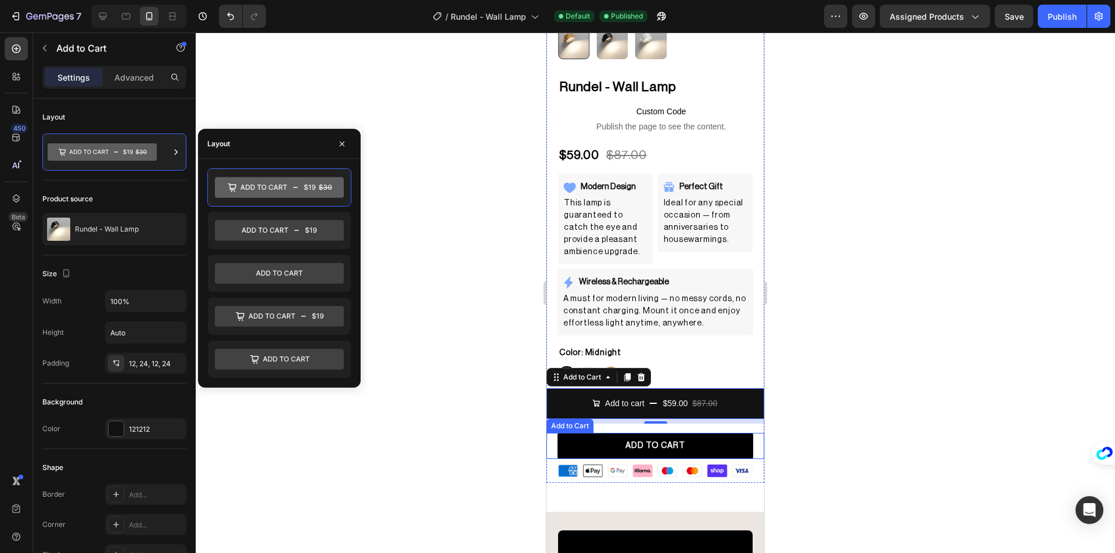
click at [571, 421] on div "Add to Cart" at bounding box center [570, 426] width 42 height 10
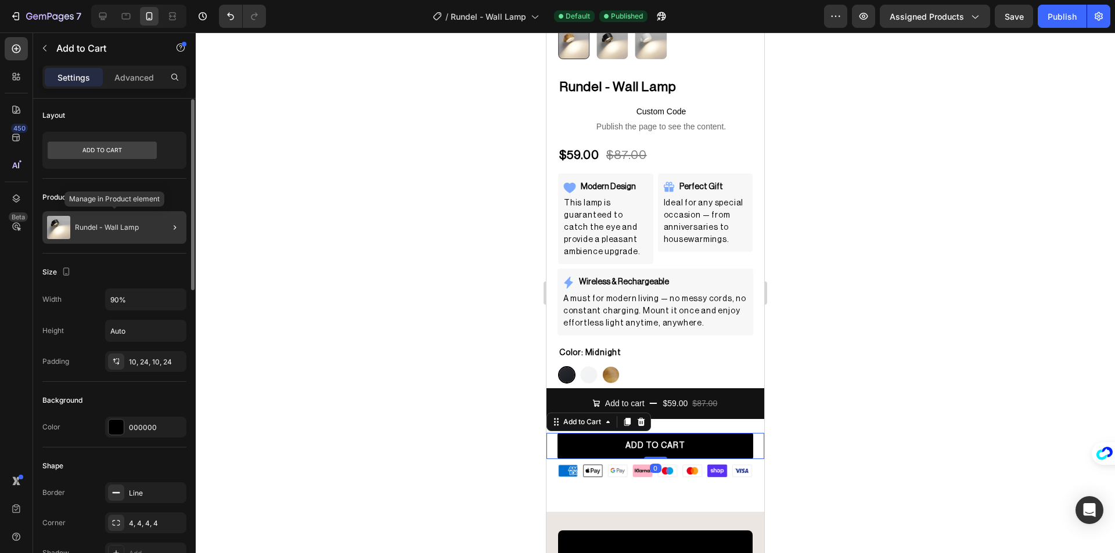
scroll to position [0, 0]
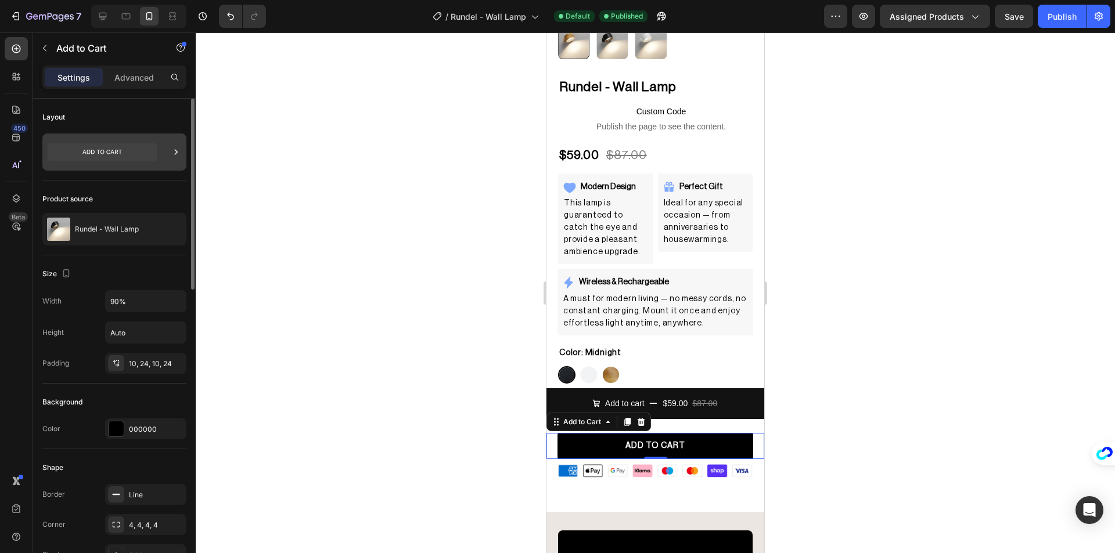
click at [141, 145] on icon at bounding box center [102, 151] width 109 height 17
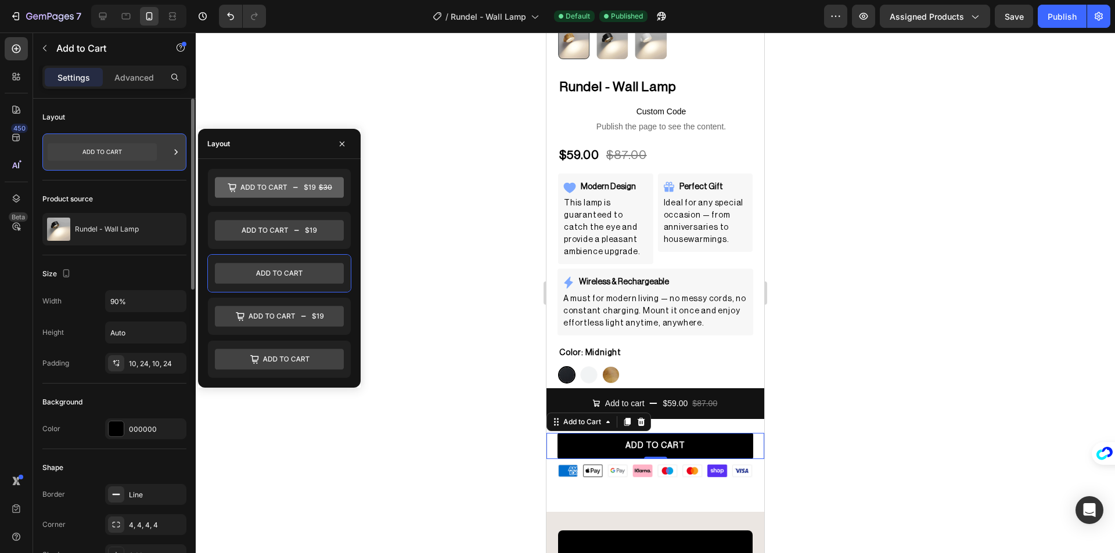
click at [141, 145] on icon at bounding box center [102, 151] width 109 height 17
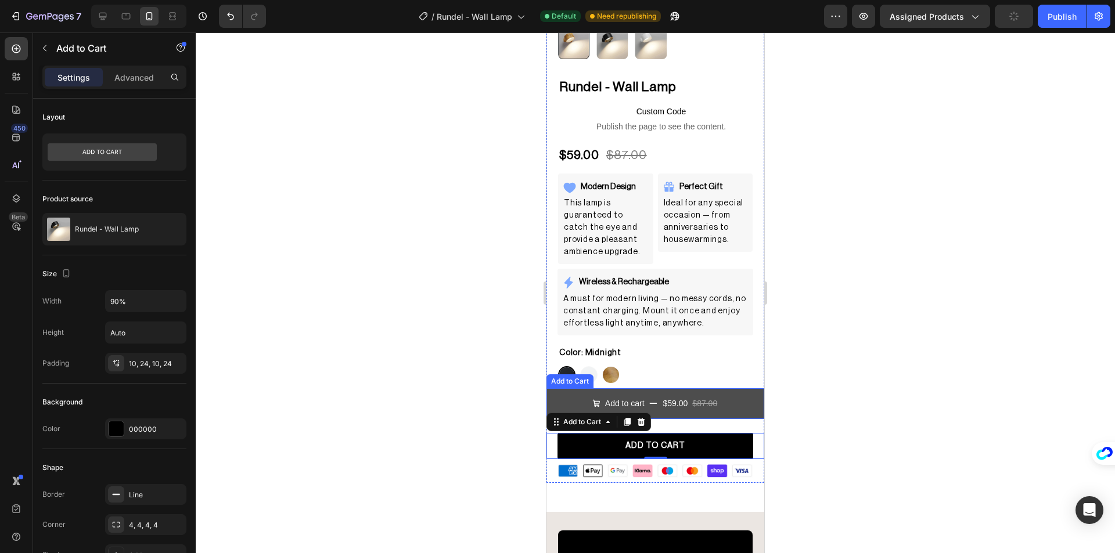
click at [712, 397] on div "$87.00" at bounding box center [704, 403] width 27 height 17
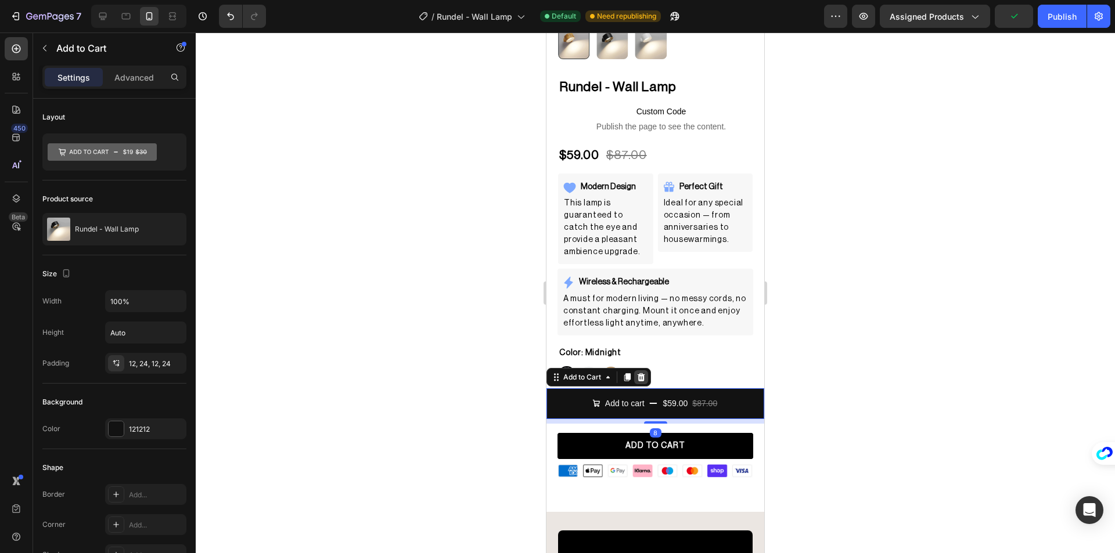
click at [642, 373] on icon at bounding box center [640, 377] width 9 height 9
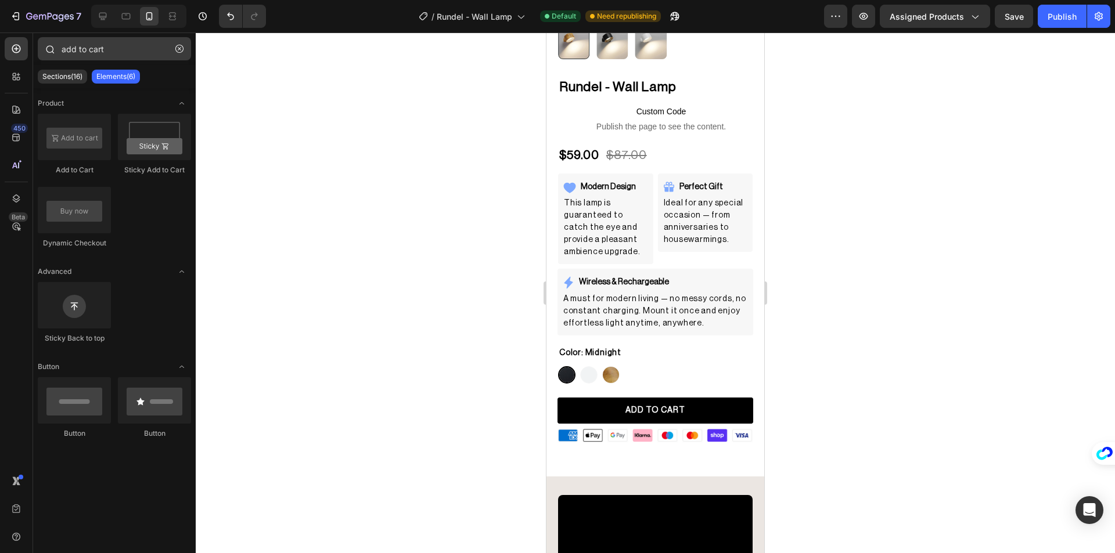
click at [181, 48] on icon "button" at bounding box center [179, 49] width 8 height 8
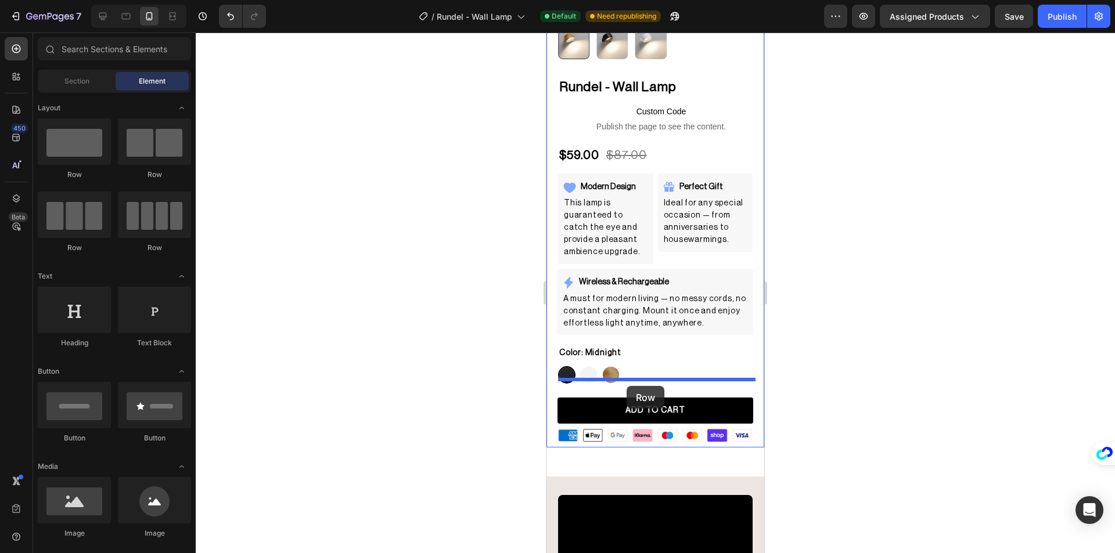
drag, startPoint x: 970, startPoint y: 304, endPoint x: 627, endPoint y: 384, distance: 353.0
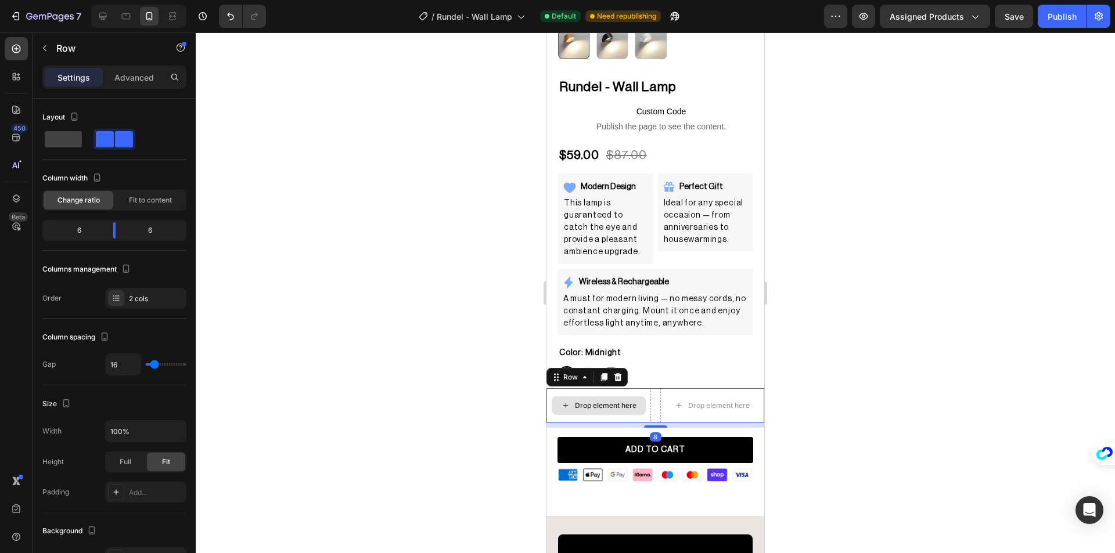
click at [464, 368] on div at bounding box center [655, 293] width 919 height 521
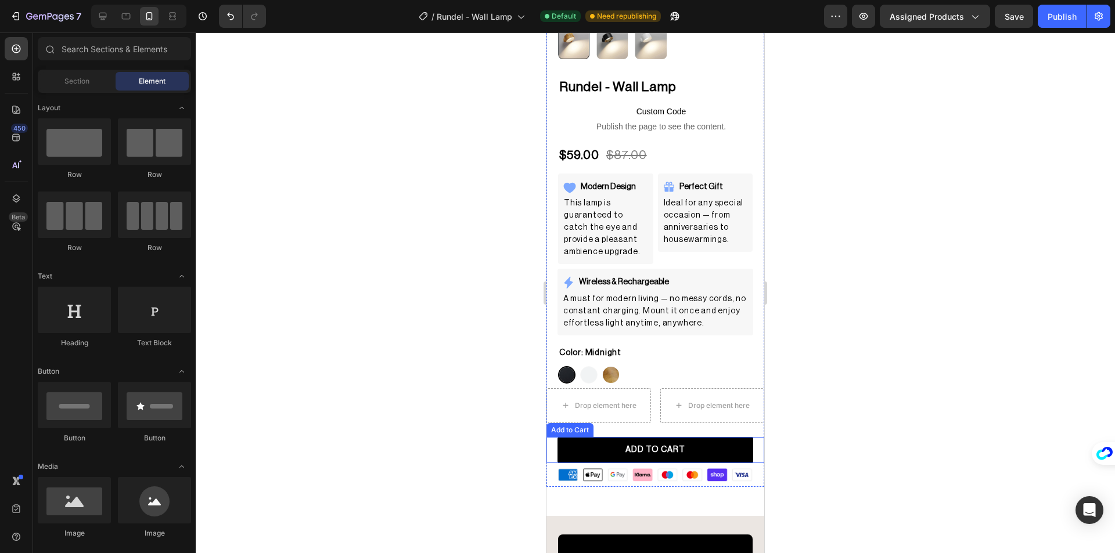
click at [576, 425] on div "Add to Cart" at bounding box center [570, 430] width 42 height 10
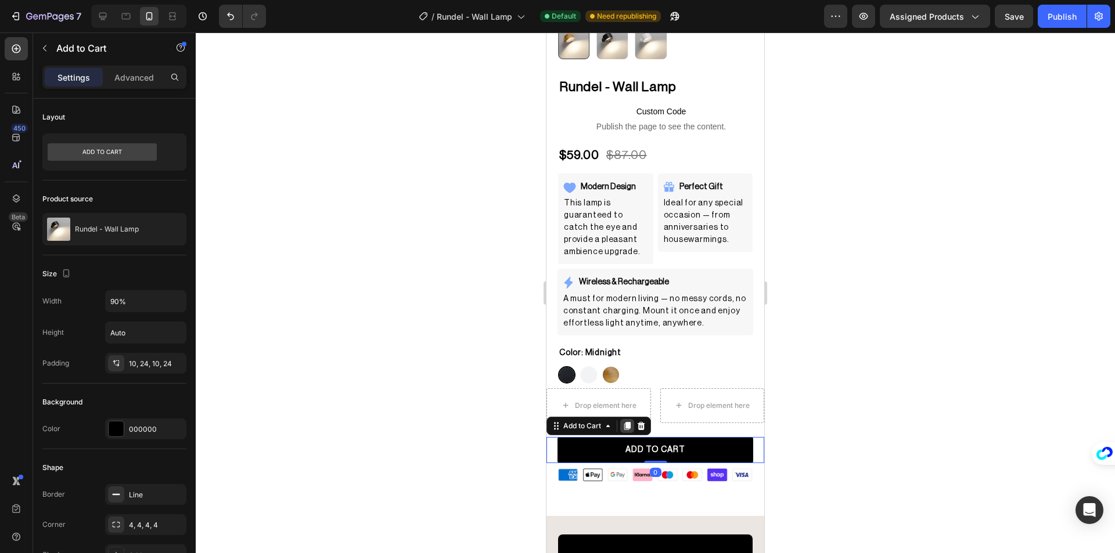
click at [625, 423] on div at bounding box center [627, 426] width 14 height 14
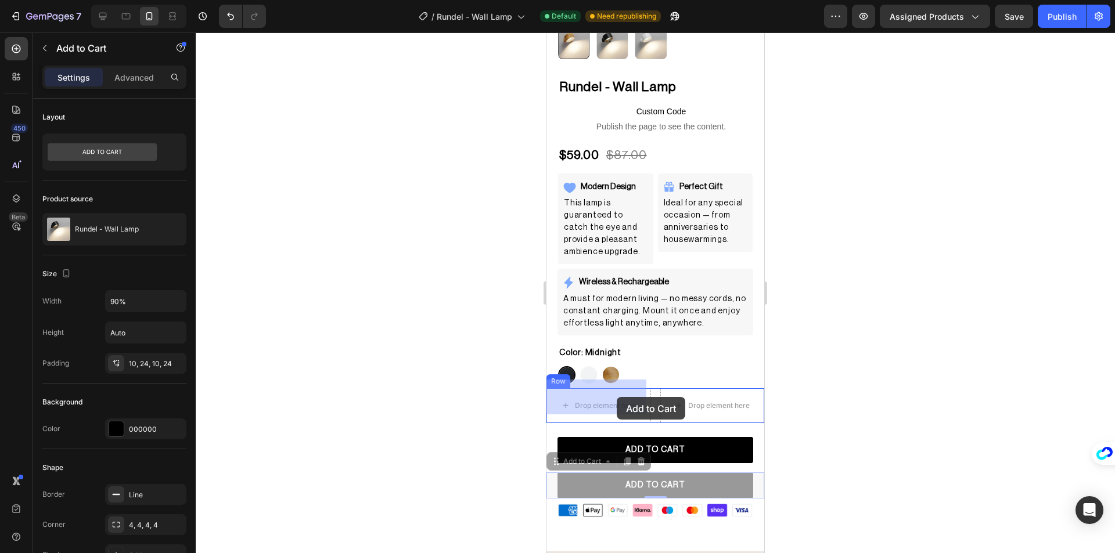
drag, startPoint x: 609, startPoint y: 435, endPoint x: 617, endPoint y: 396, distance: 39.7
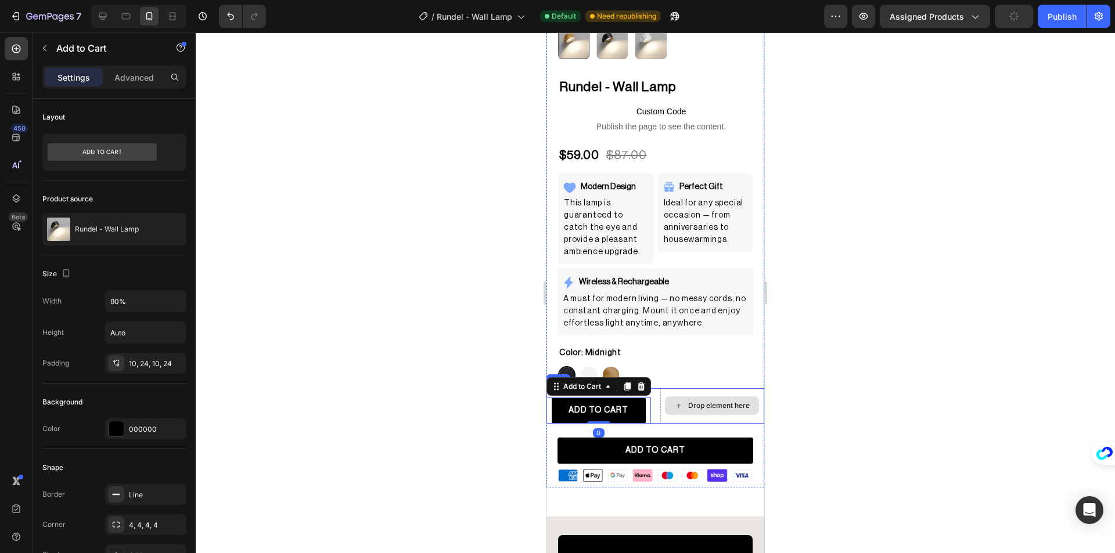
click at [693, 401] on div "Drop element here" at bounding box center [719, 405] width 62 height 9
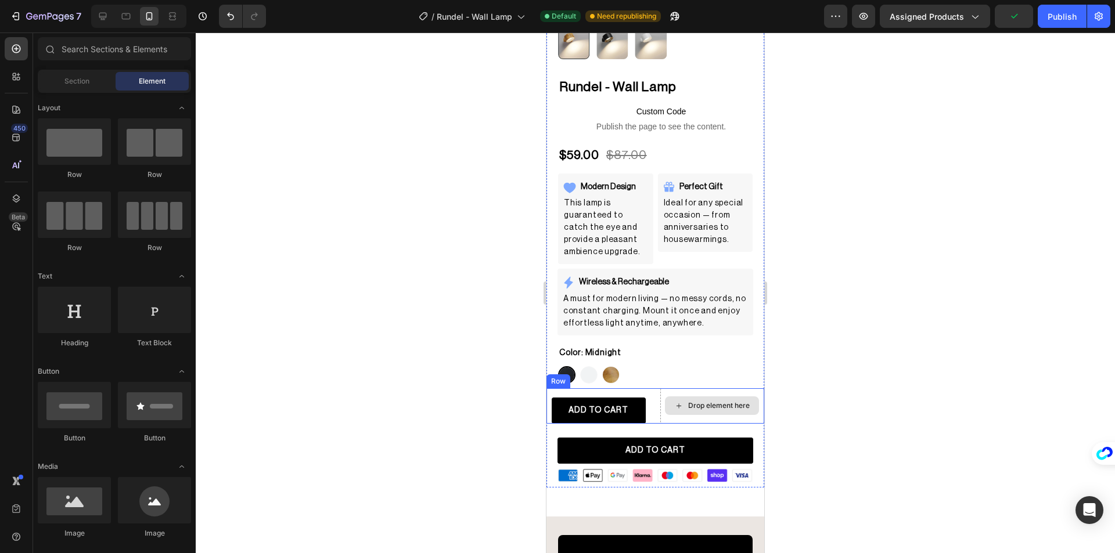
click at [707, 388] on div "Drop element here" at bounding box center [712, 405] width 105 height 35
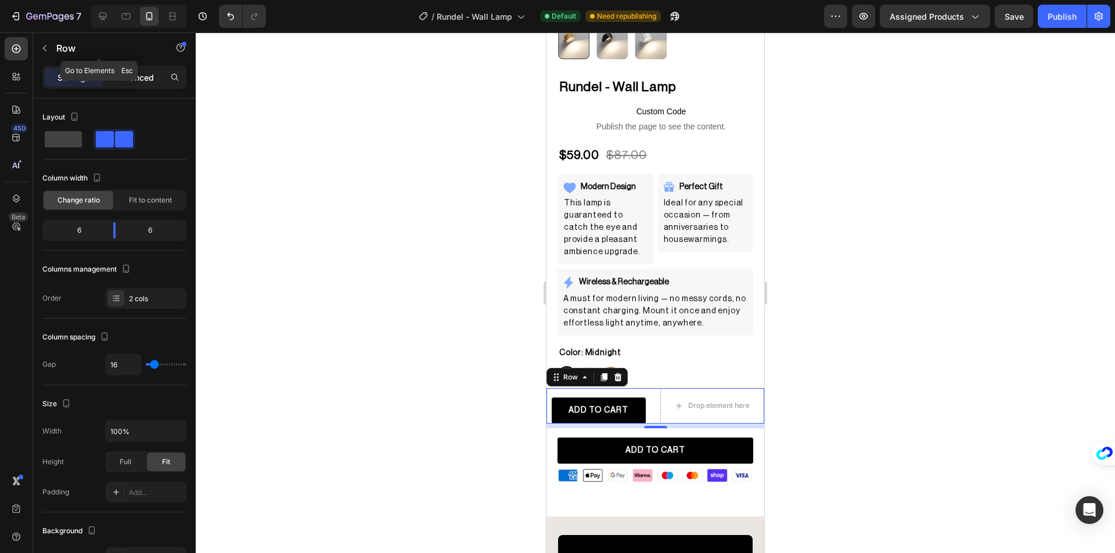
click at [132, 69] on div "Advanced" at bounding box center [134, 77] width 58 height 19
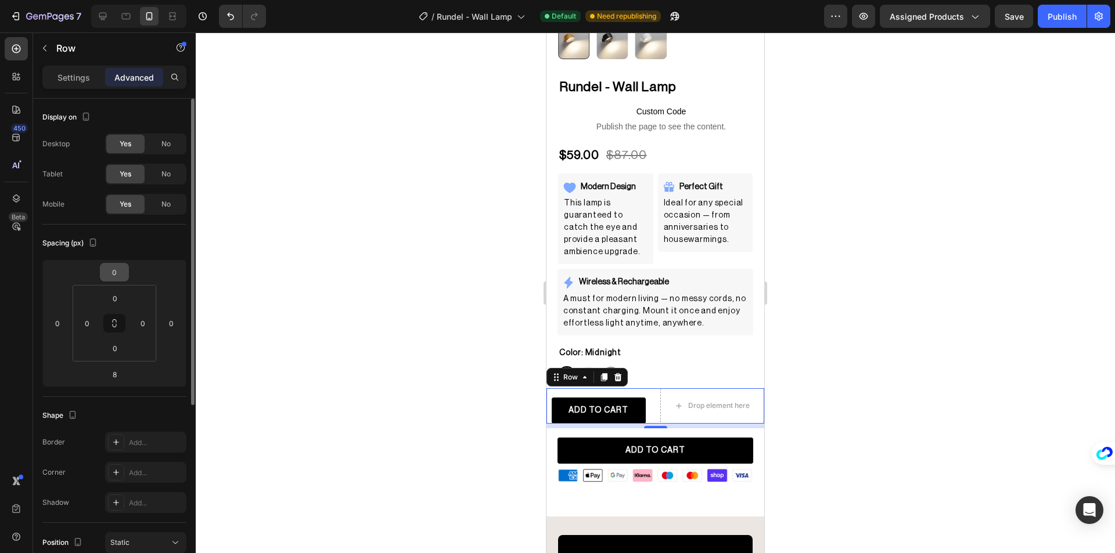
click at [121, 265] on input "0" at bounding box center [114, 272] width 23 height 17
click at [121, 270] on input "0" at bounding box center [114, 272] width 23 height 17
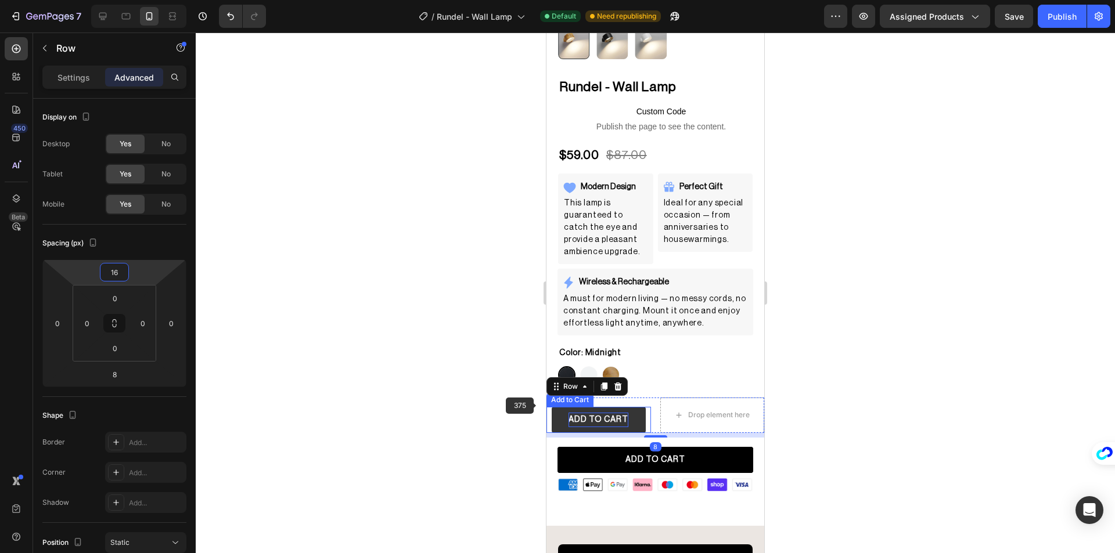
click at [579, 414] on div "ADD TO CART" at bounding box center [598, 420] width 60 height 15
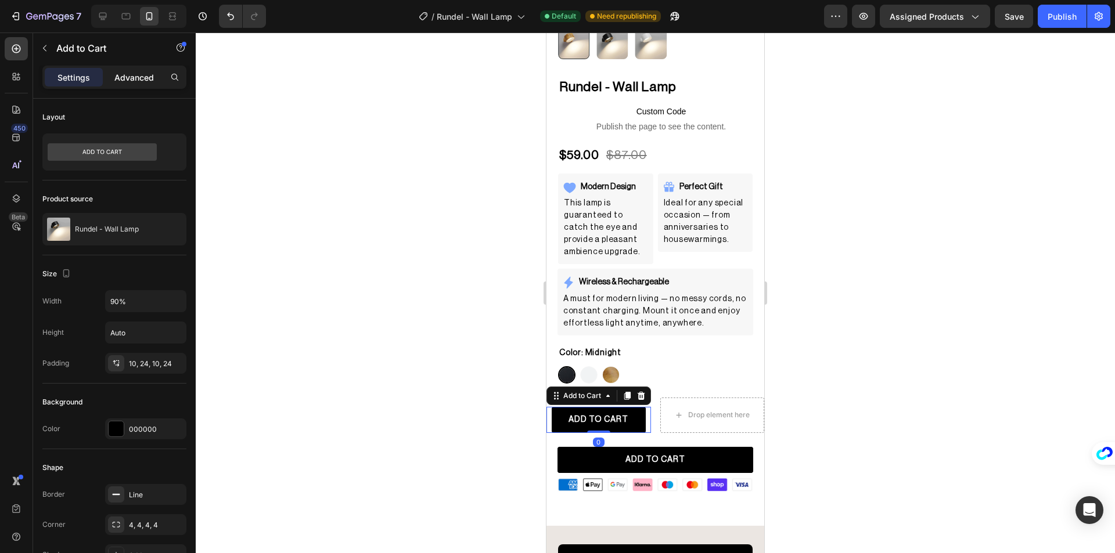
click at [139, 80] on p "Advanced" at bounding box center [133, 77] width 39 height 12
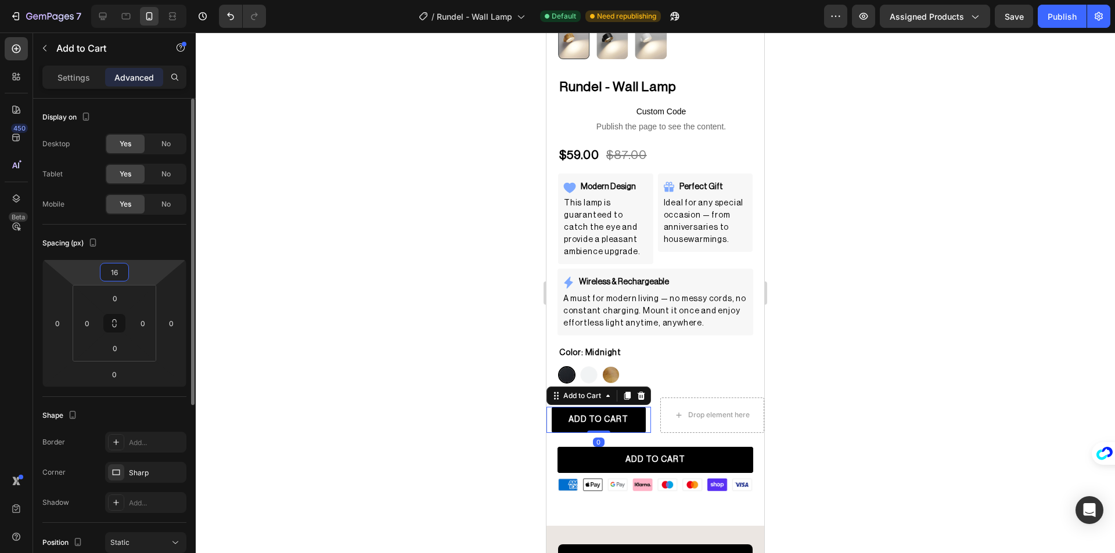
click at [118, 269] on input "16" at bounding box center [114, 272] width 23 height 17
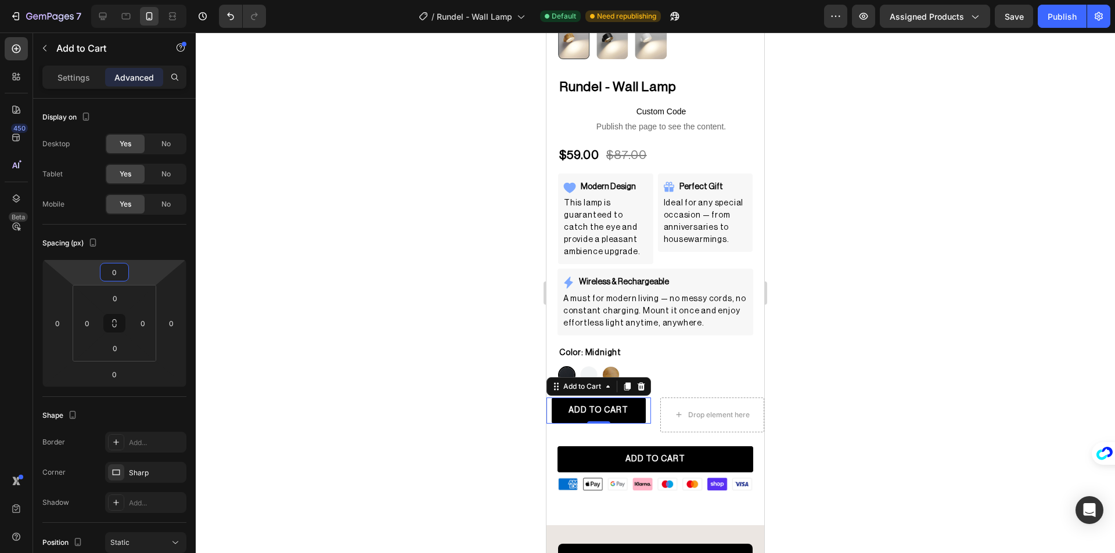
click at [386, 296] on div at bounding box center [655, 293] width 919 height 521
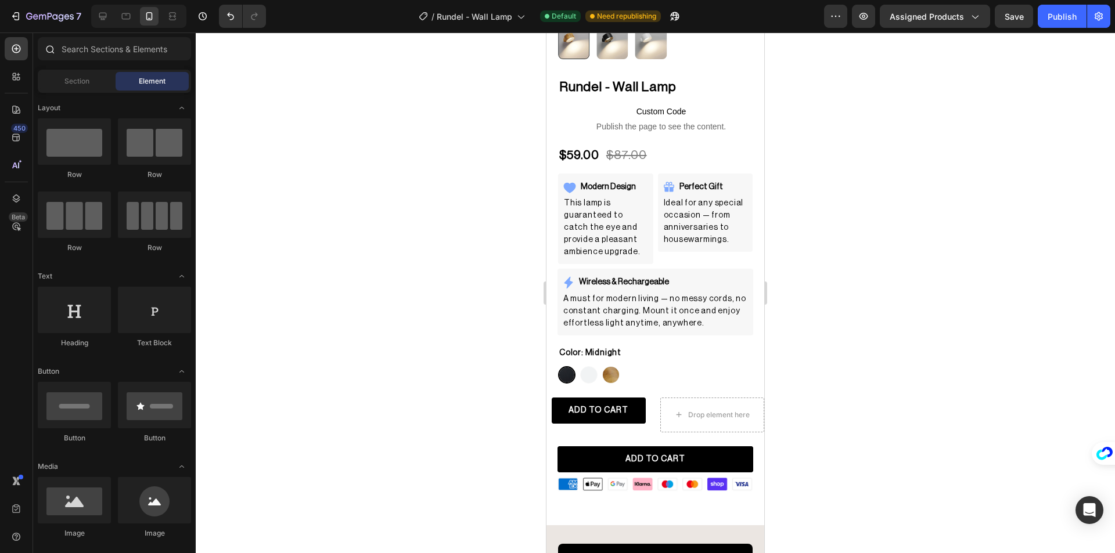
click at [60, 53] on div at bounding box center [49, 48] width 23 height 23
click at [74, 51] on input "text" at bounding box center [114, 48] width 153 height 23
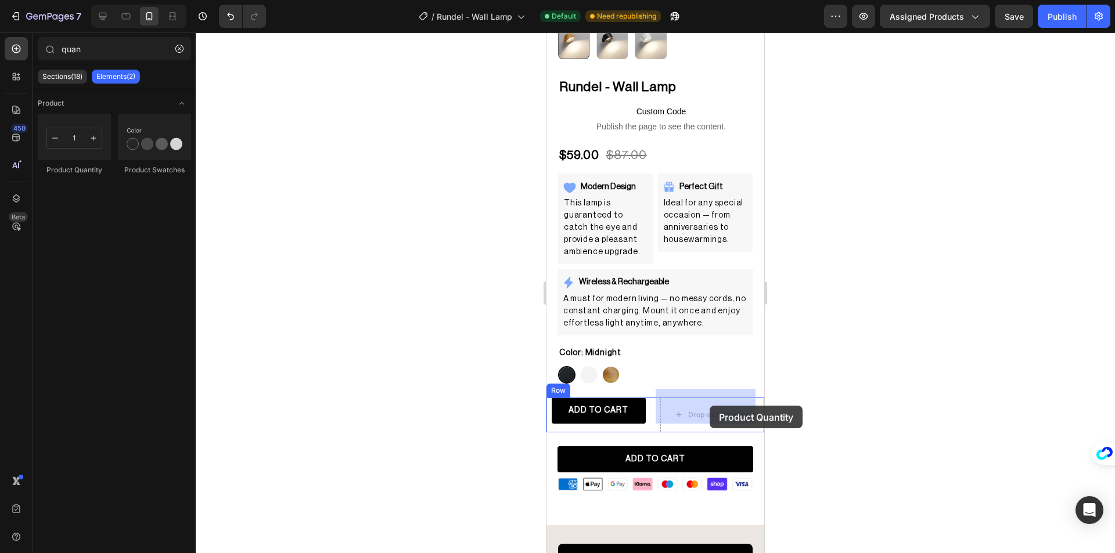
drag, startPoint x: 735, startPoint y: 226, endPoint x: 710, endPoint y: 406, distance: 181.2
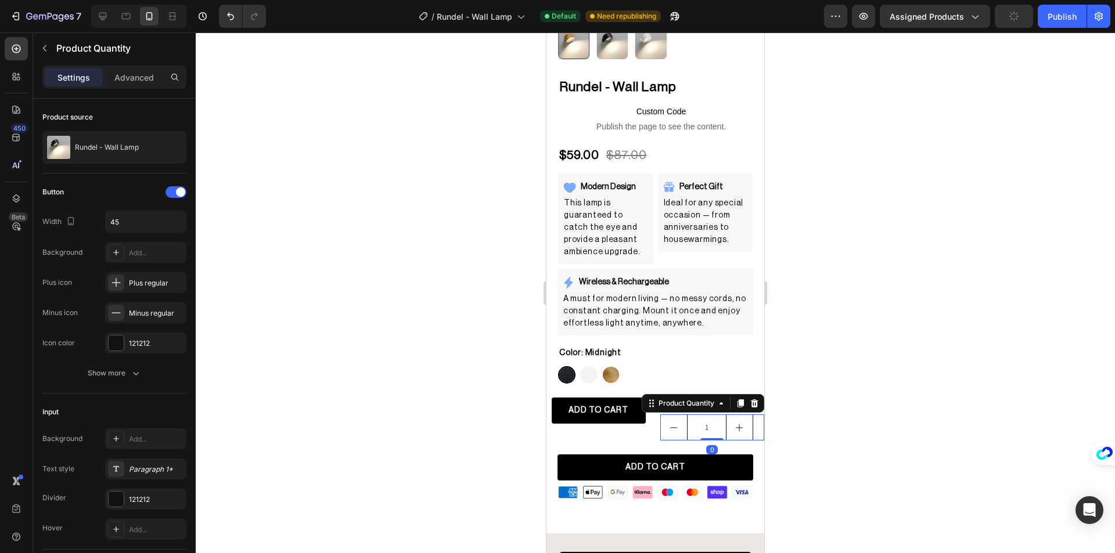
click at [443, 364] on div at bounding box center [655, 293] width 919 height 521
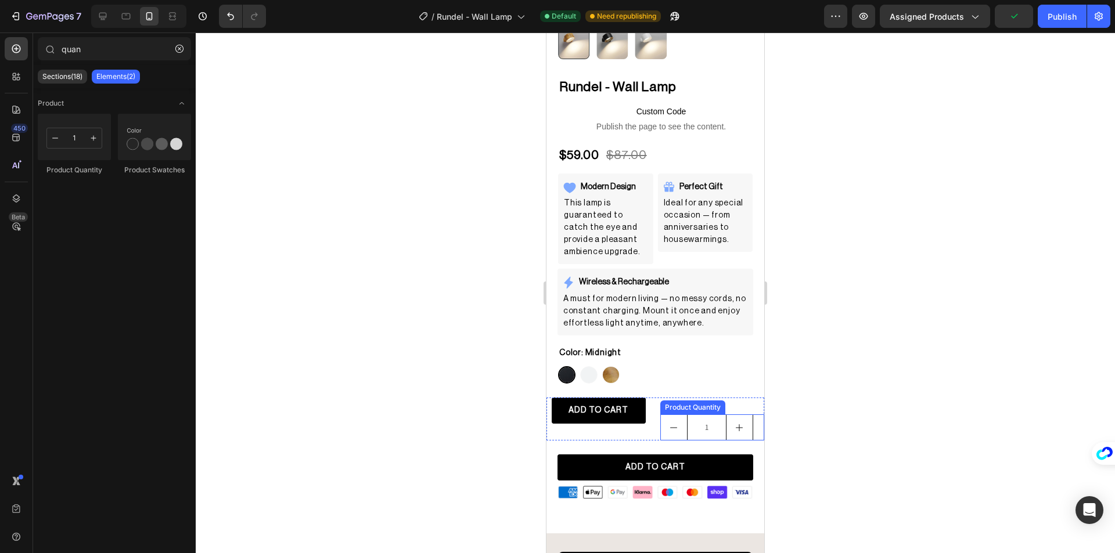
click at [687, 402] on div "Product Quantity" at bounding box center [693, 407] width 60 height 10
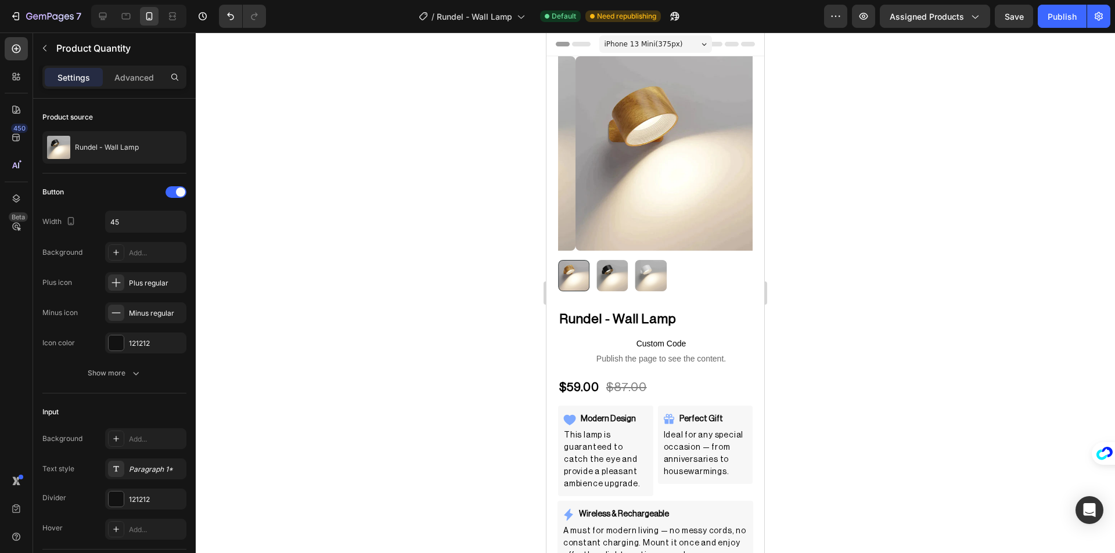
scroll to position [232, 0]
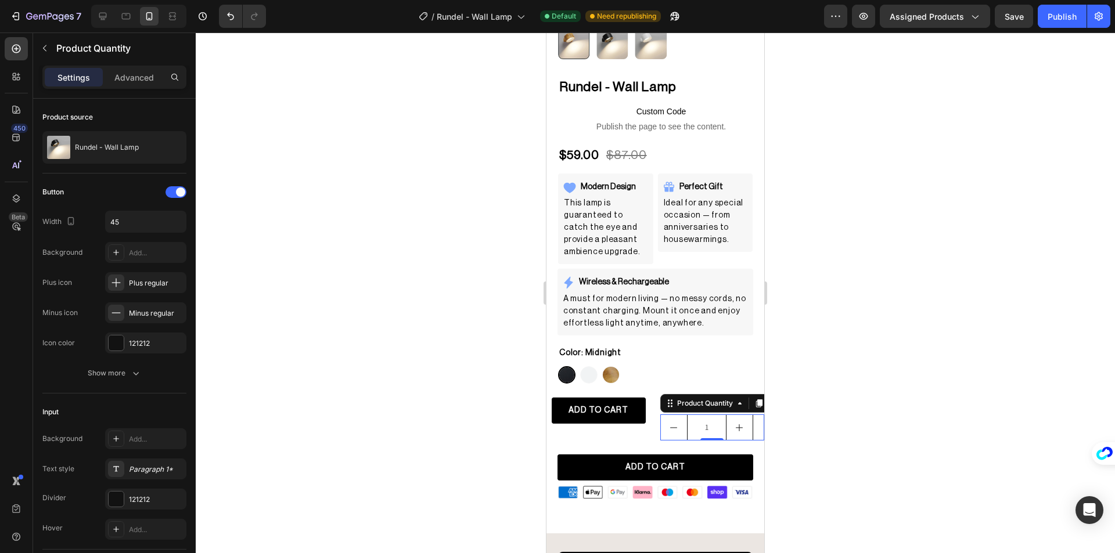
click at [808, 369] on div at bounding box center [655, 293] width 919 height 521
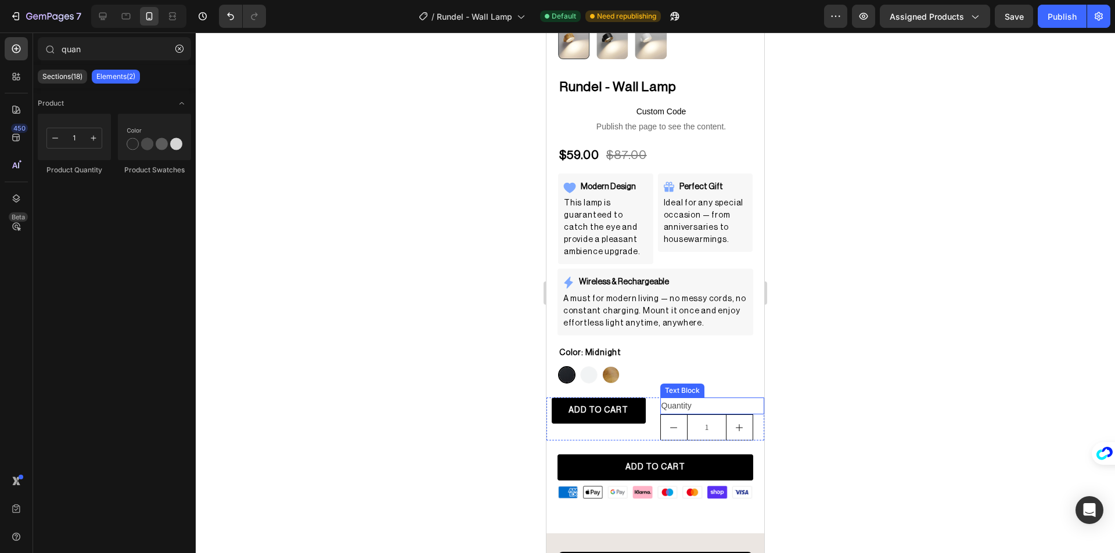
click at [698, 398] on div "Quantity" at bounding box center [712, 406] width 105 height 17
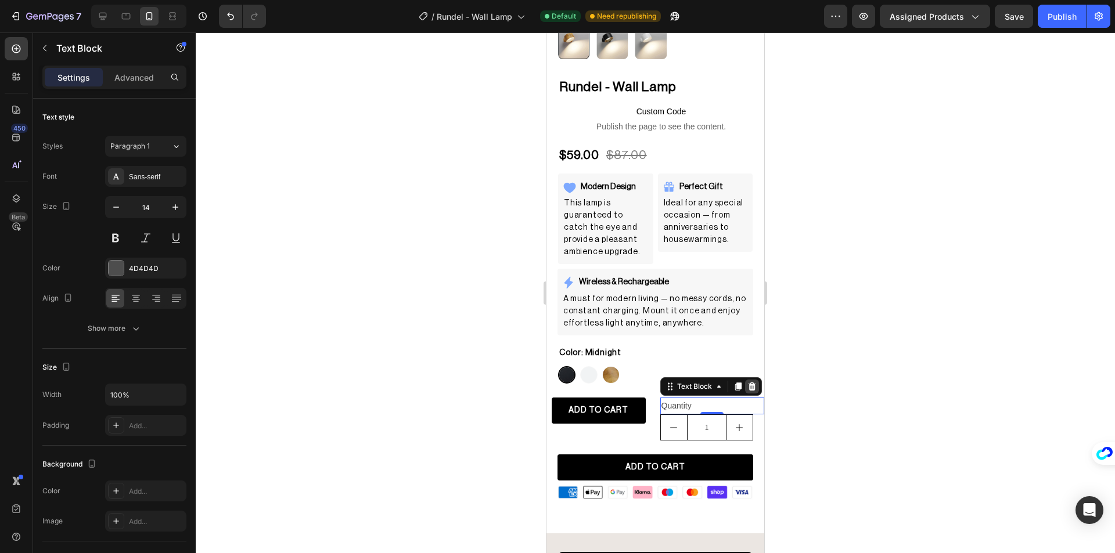
click at [751, 382] on icon at bounding box center [751, 386] width 9 height 9
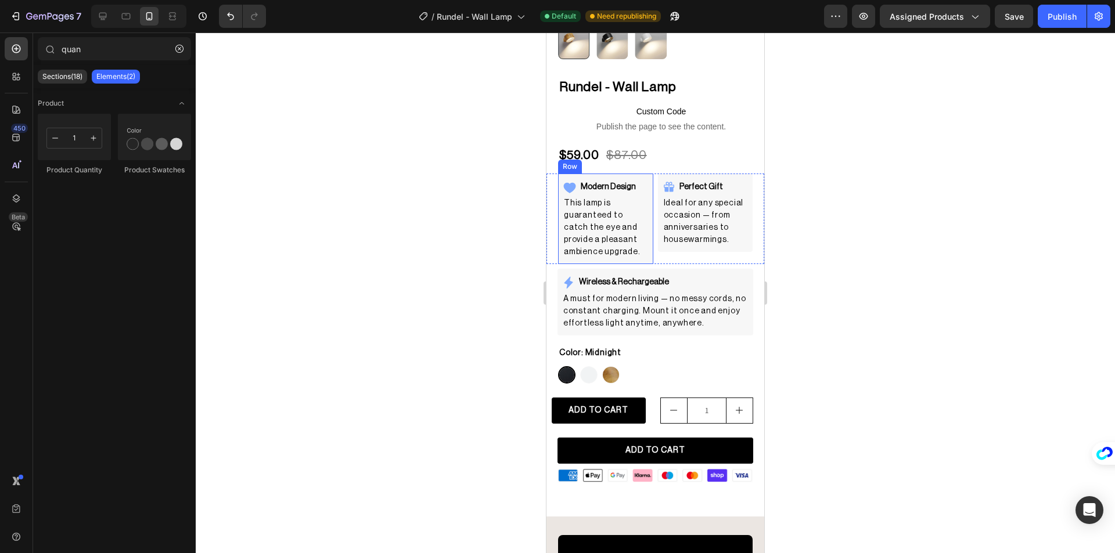
click at [617, 174] on div "Modern Design Item List This lamp is guaranteed to catch the eye and provide a …" at bounding box center [605, 219] width 95 height 91
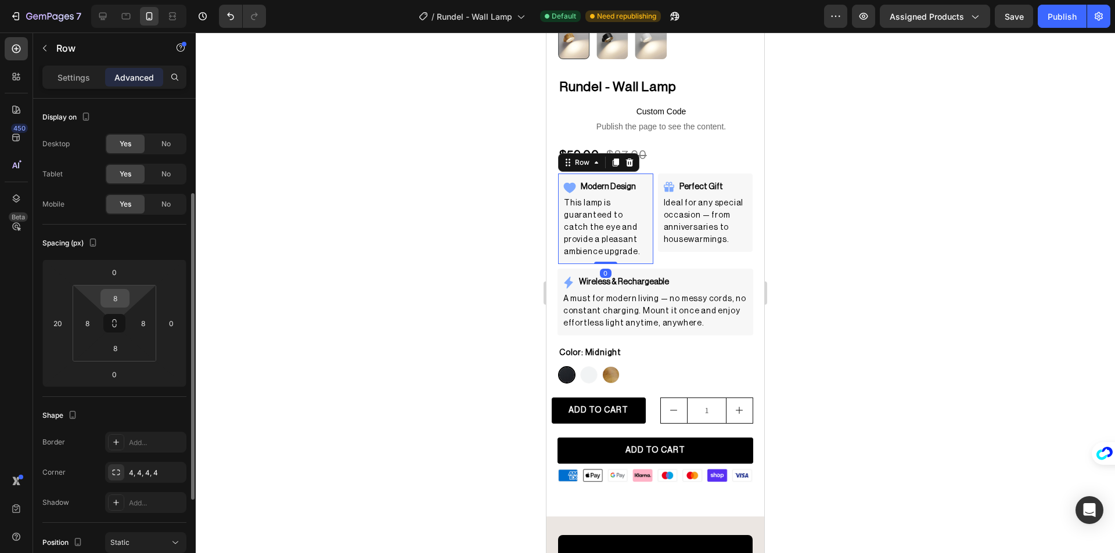
scroll to position [174, 0]
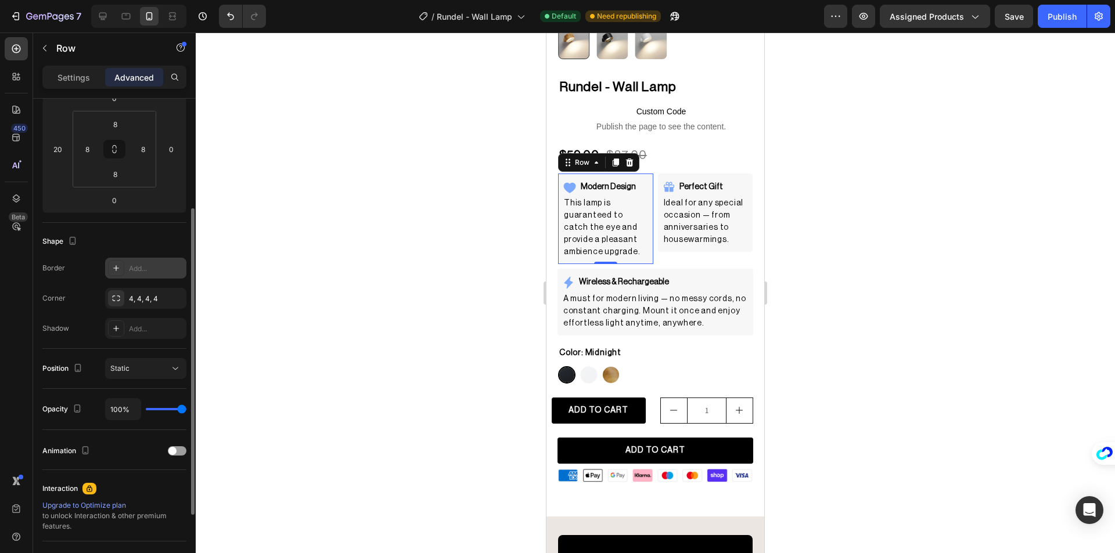
click at [127, 270] on div "Add..." at bounding box center [145, 268] width 81 height 21
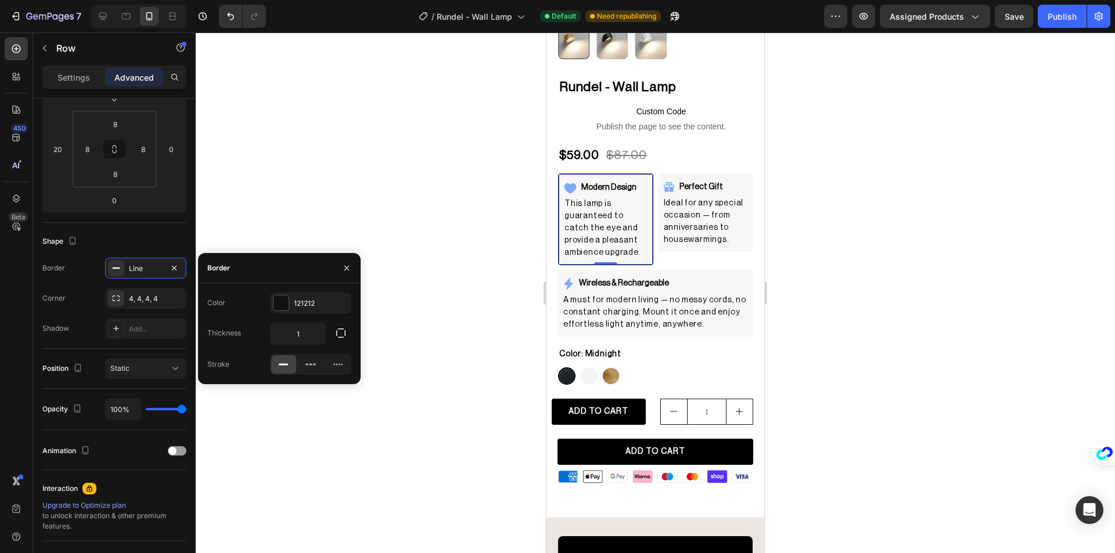
click at [437, 222] on div at bounding box center [655, 293] width 919 height 521
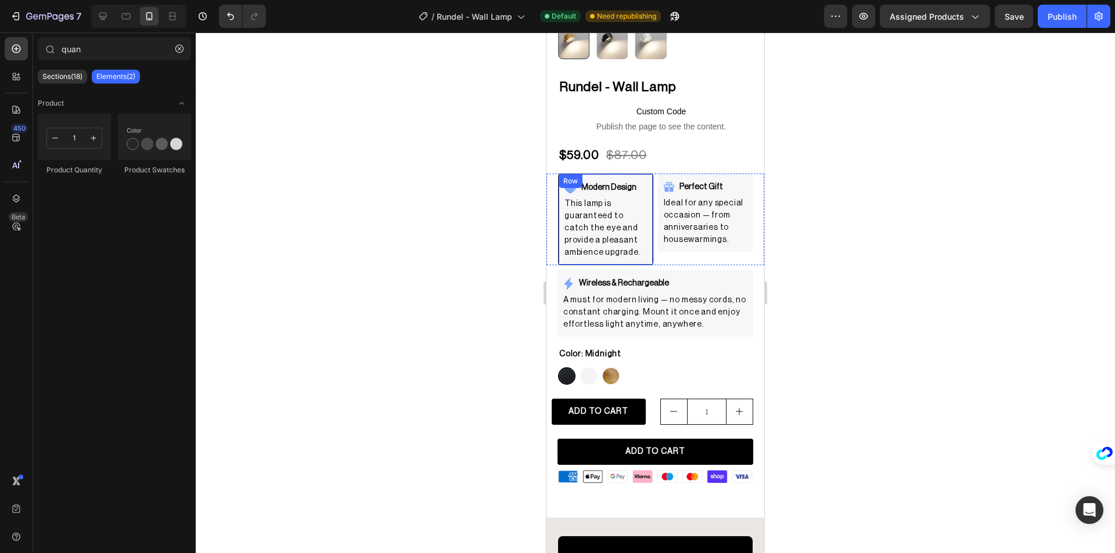
click at [599, 174] on div "Modern Design Item List This lamp is guaranteed to catch the eye and provide a …" at bounding box center [605, 220] width 95 height 92
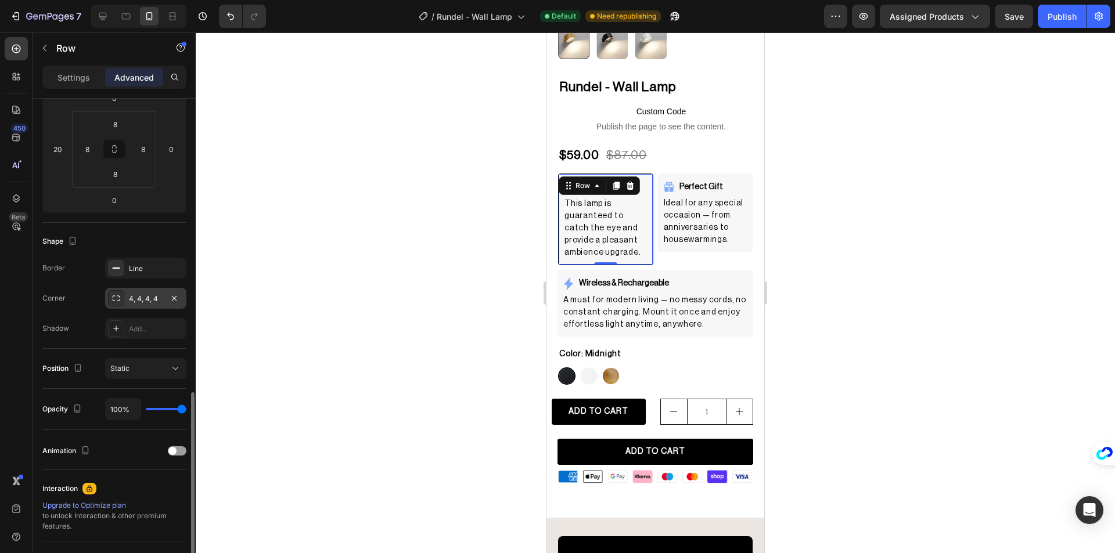
scroll to position [287, 0]
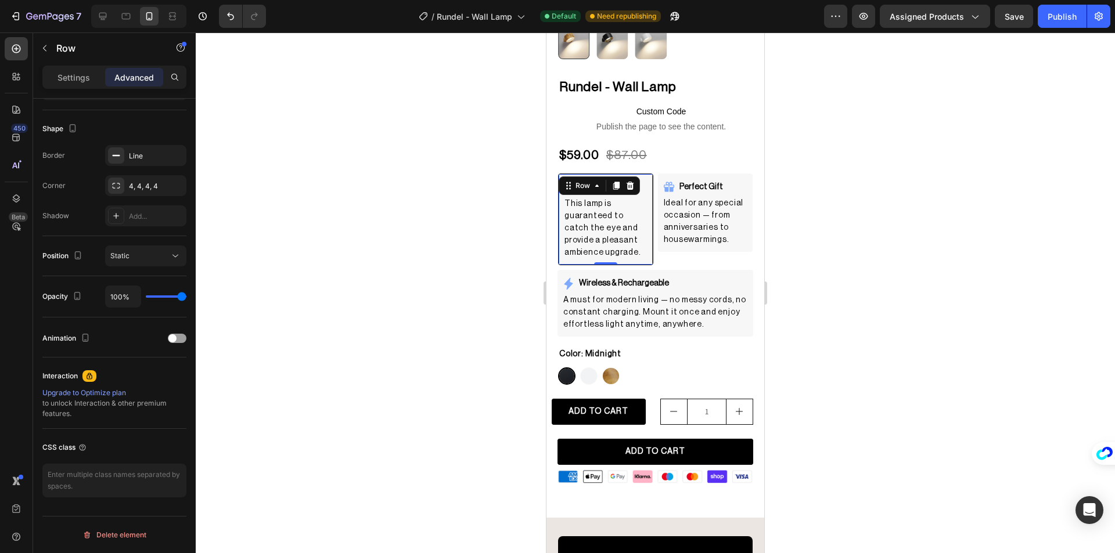
click at [643, 239] on div "Modern Design Item List This lamp is guaranteed to catch the eye and provide a …" at bounding box center [605, 220] width 95 height 92
click at [74, 85] on div "Settings" at bounding box center [74, 77] width 58 height 19
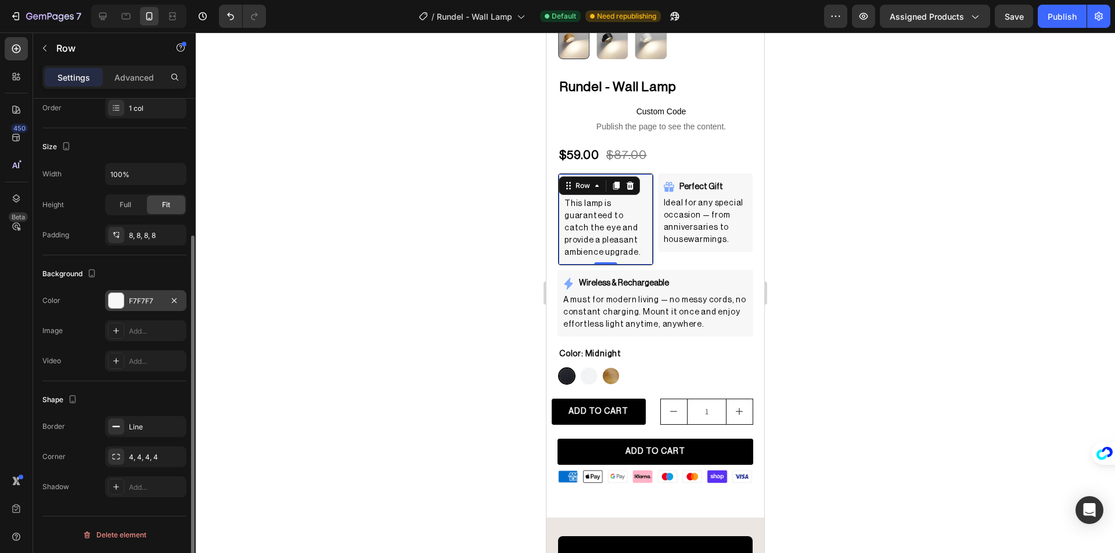
click at [150, 303] on div "F7F7F7" at bounding box center [146, 301] width 34 height 10
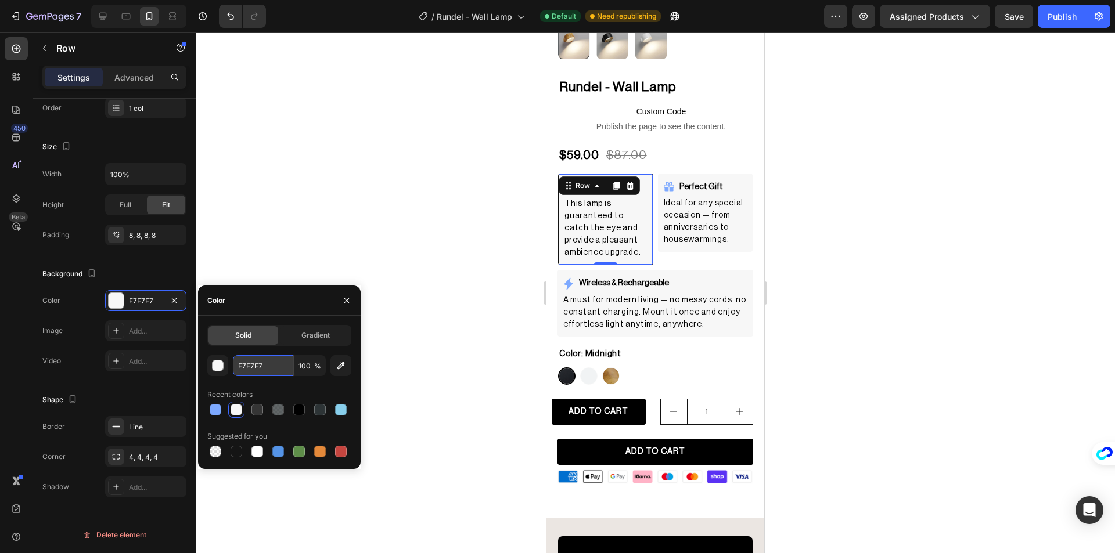
click at [265, 366] on input "F7F7F7" at bounding box center [263, 365] width 60 height 21
click at [265, 366] on input "8" at bounding box center [263, 365] width 60 height 21
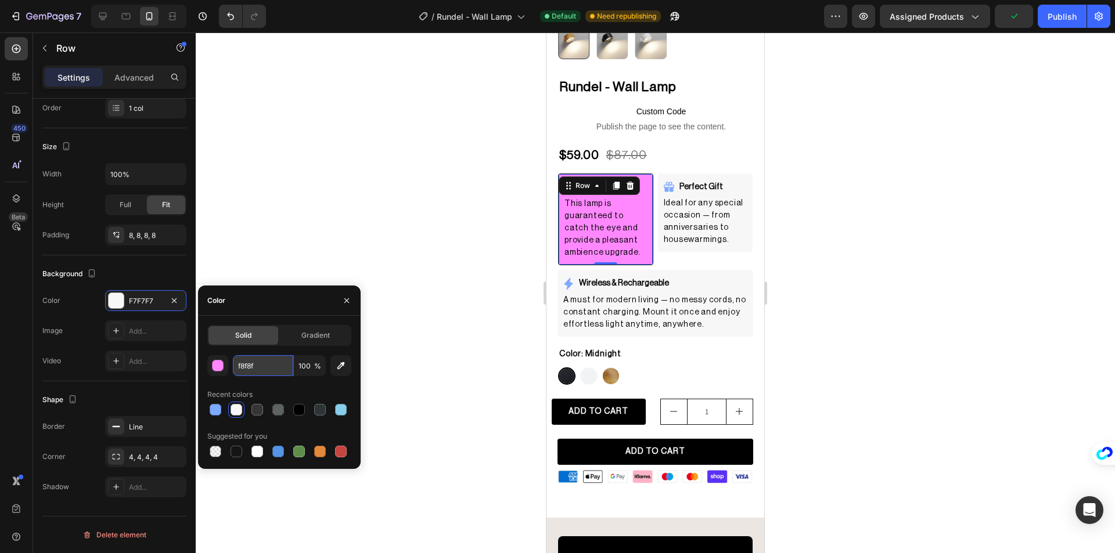
type input "f8f8f8"
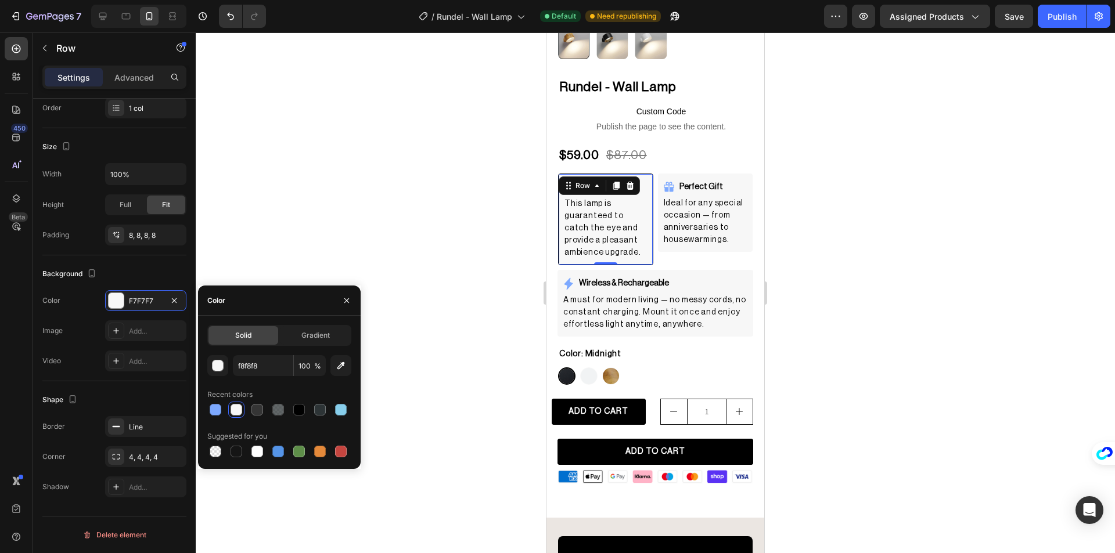
click at [419, 206] on div at bounding box center [655, 293] width 919 height 521
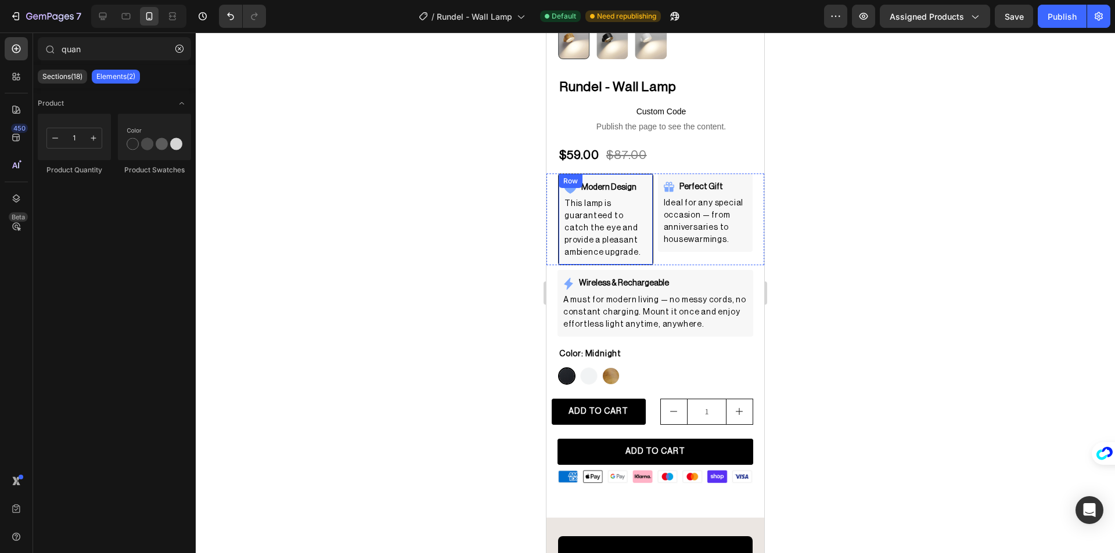
click at [642, 174] on div "Modern Design Item List This lamp is guaranteed to catch the eye and provide a …" at bounding box center [605, 220] width 95 height 92
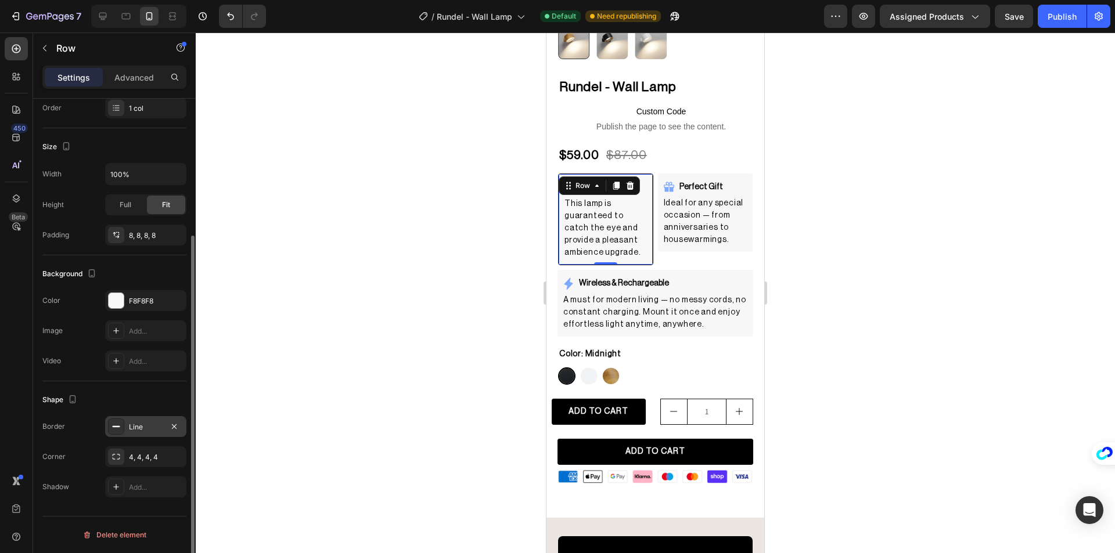
click at [152, 427] on div "Line" at bounding box center [146, 427] width 34 height 10
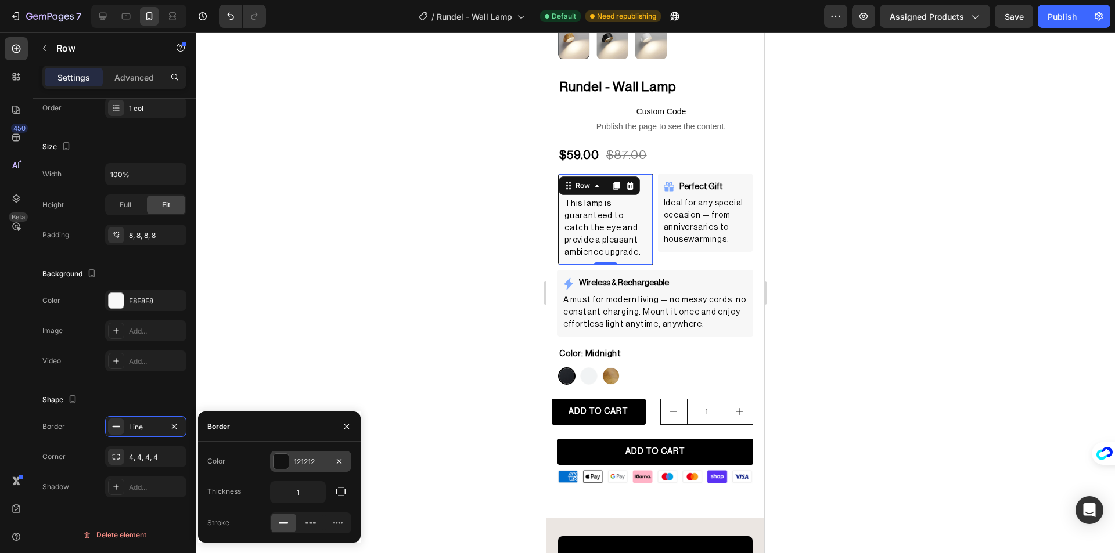
click at [313, 467] on div "121212" at bounding box center [311, 462] width 34 height 10
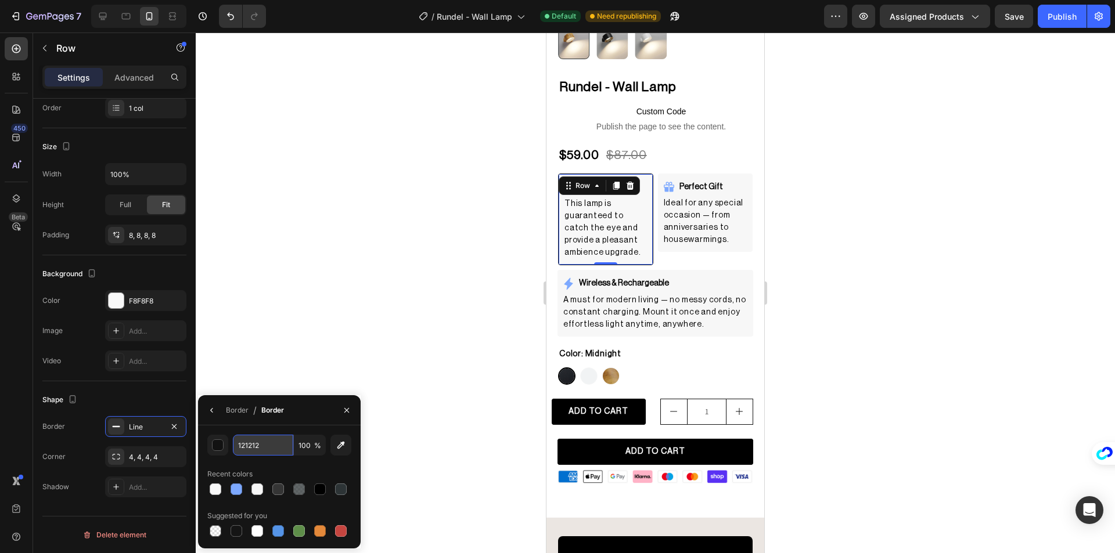
click at [273, 448] on input "121212" at bounding box center [263, 445] width 60 height 21
type input "f7f7f7"
click at [359, 289] on div at bounding box center [655, 293] width 919 height 521
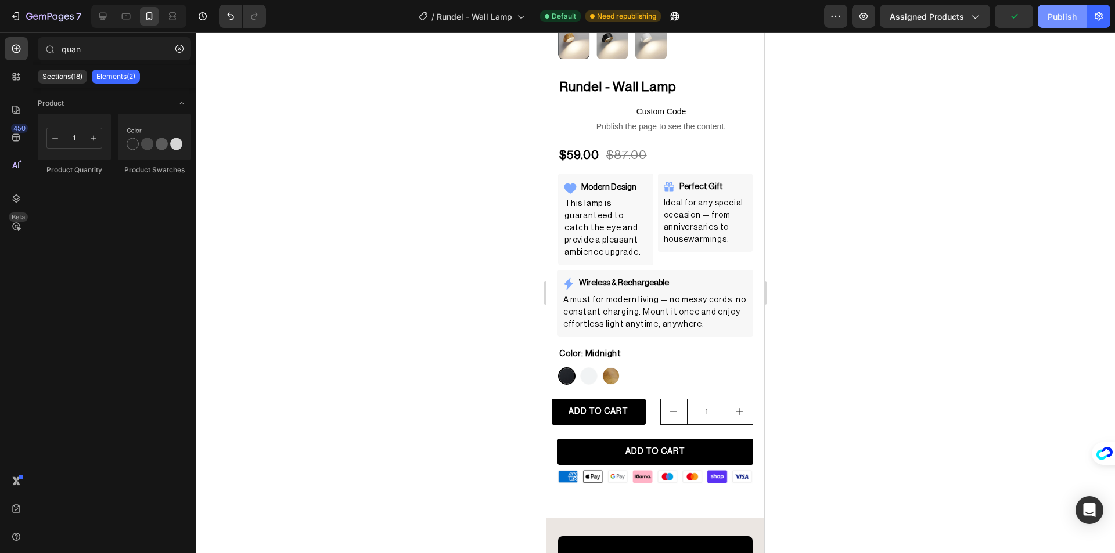
click at [1059, 21] on div "Publish" at bounding box center [1061, 16] width 29 height 12
click at [642, 174] on div "Modern Design Item List This lamp is guaranteed to catch the eye and provide a …" at bounding box center [605, 220] width 95 height 92
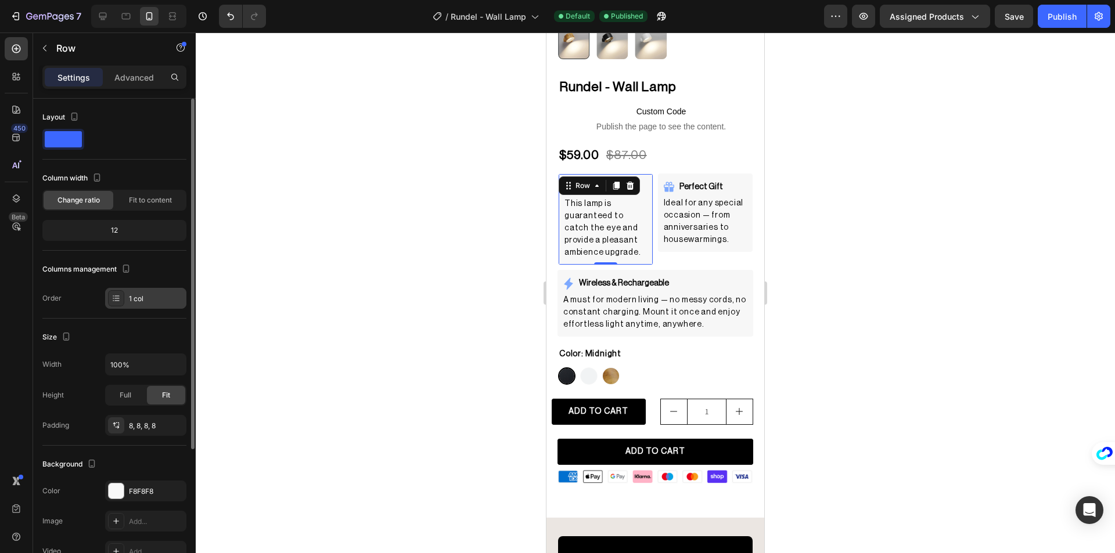
scroll to position [174, 0]
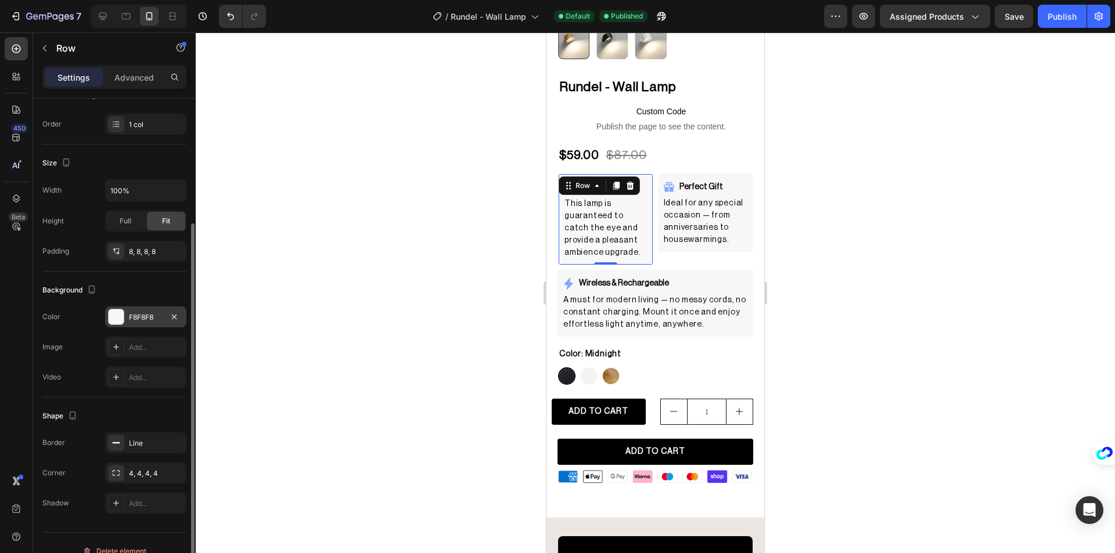
click at [116, 317] on div at bounding box center [116, 316] width 15 height 15
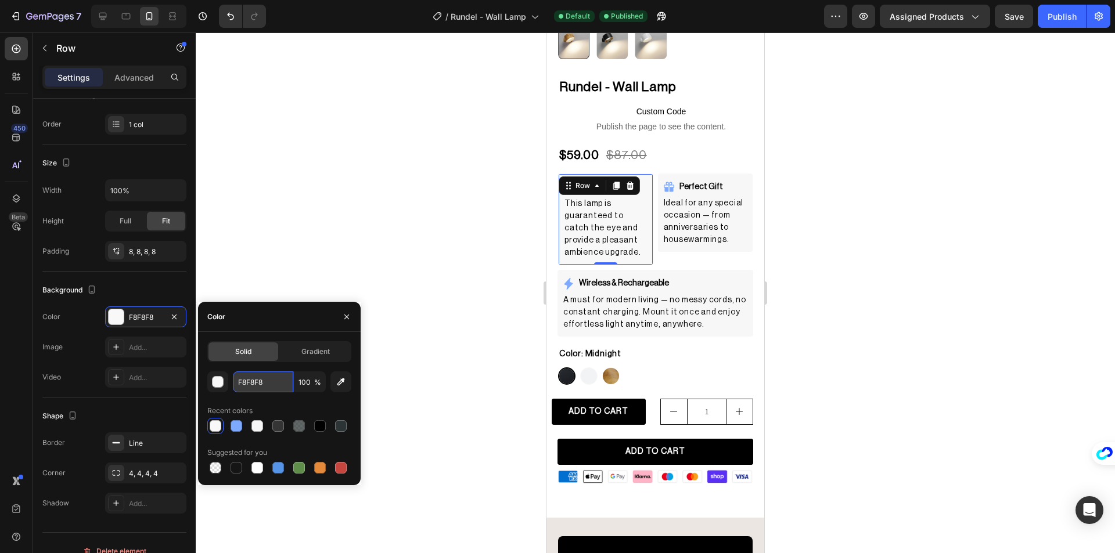
click at [256, 376] on input "F8F8F8" at bounding box center [263, 382] width 60 height 21
click at [255, 376] on input "F8F8F8" at bounding box center [263, 382] width 60 height 21
click at [255, 376] on input "f7f7F8" at bounding box center [263, 382] width 60 height 21
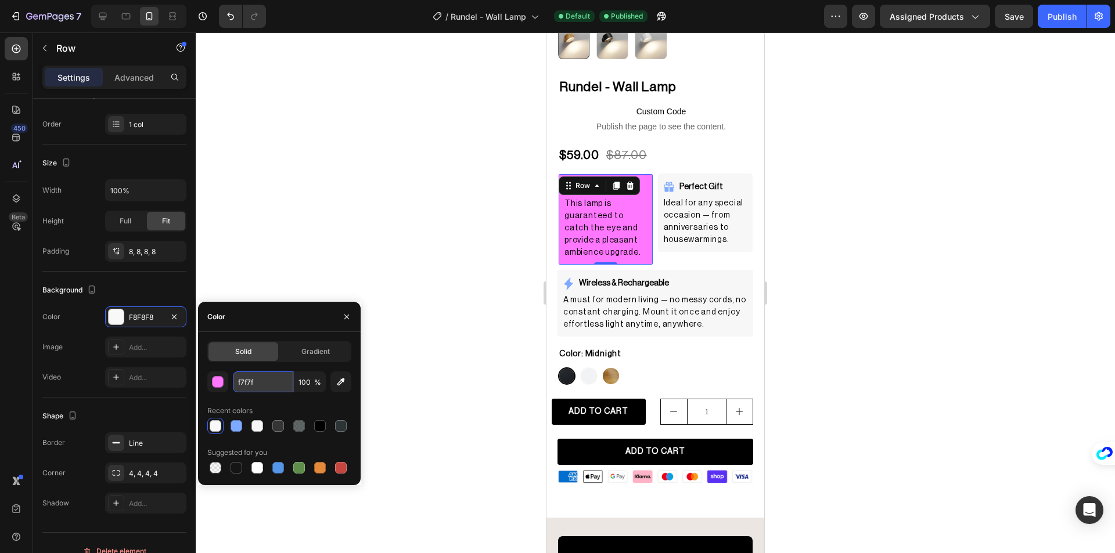
type input "f7f7f7"
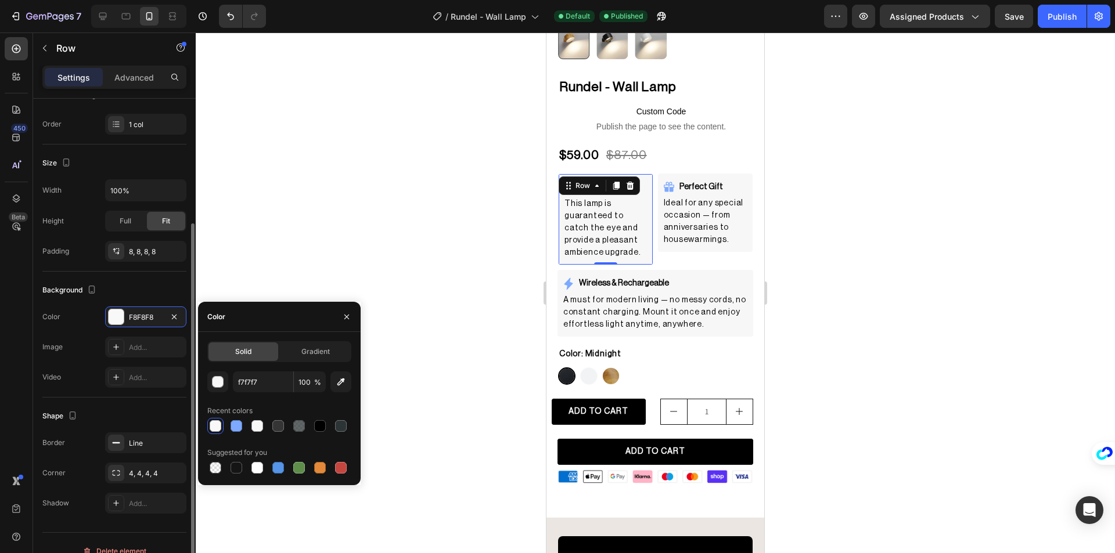
click at [142, 287] on div "Background" at bounding box center [114, 290] width 144 height 19
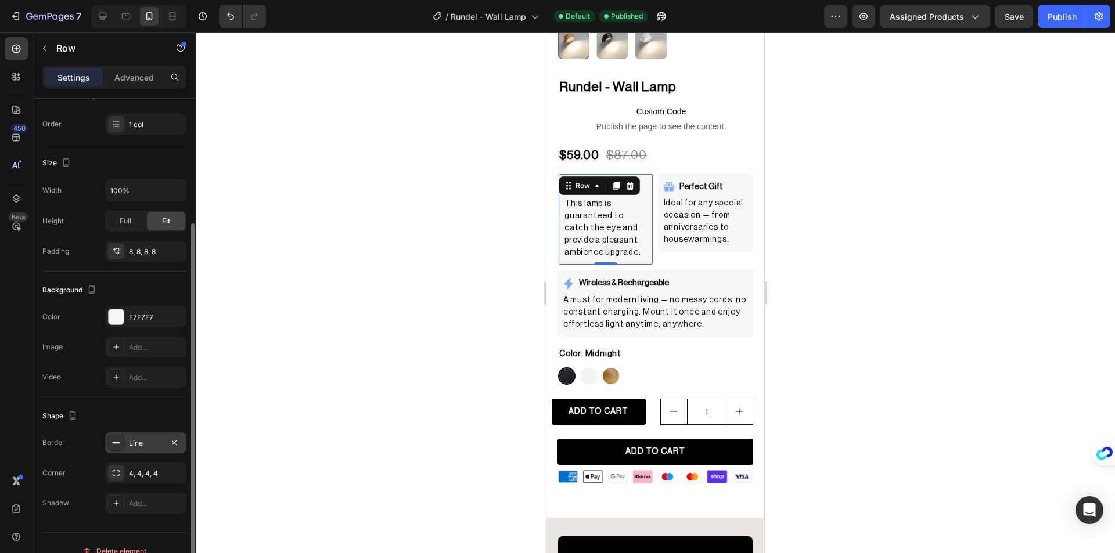
click at [142, 440] on div "Line" at bounding box center [146, 443] width 34 height 10
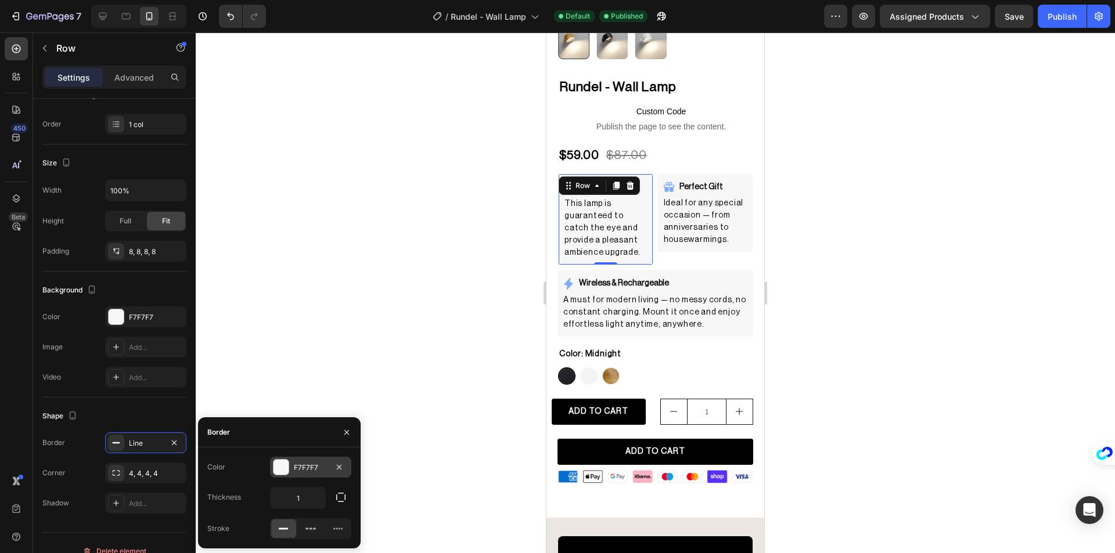
click at [307, 472] on div "F7F7F7" at bounding box center [311, 468] width 34 height 10
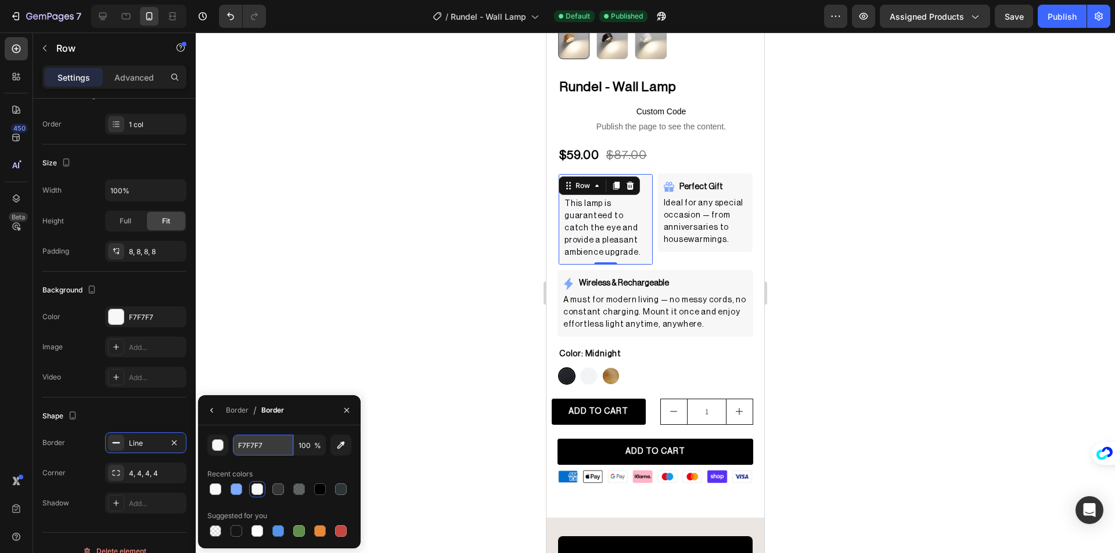
click at [0, 0] on input "F7F7F7" at bounding box center [0, 0] width 0 height 0
paste input "#C6C6C6"
type input "#C6C6C6"
click at [318, 352] on div at bounding box center [655, 293] width 919 height 521
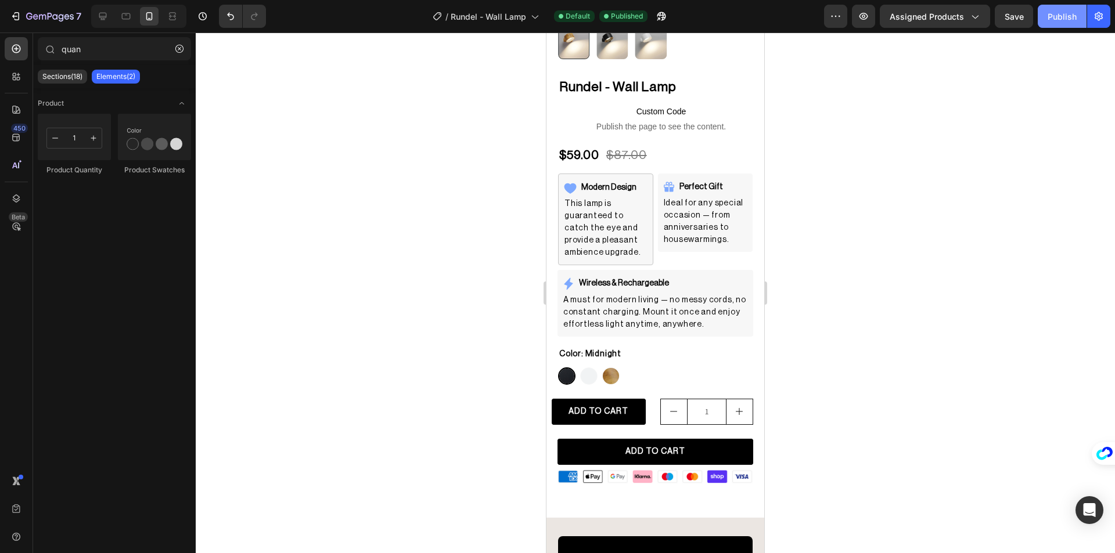
click at [1046, 16] on button "Publish" at bounding box center [1062, 16] width 49 height 23
click at [949, 272] on div at bounding box center [655, 293] width 919 height 521
click at [739, 178] on div "Perfect Gift" at bounding box center [706, 187] width 86 height 18
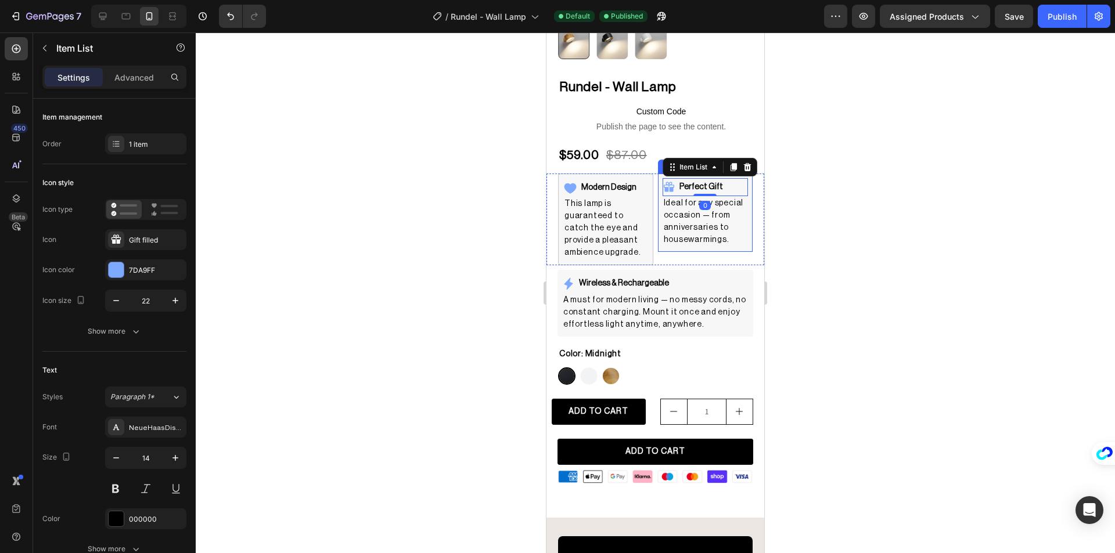
click at [740, 204] on div "Perfect Gift Item List 0 Ideal for any special occasion — from anniversaries to…" at bounding box center [705, 213] width 95 height 78
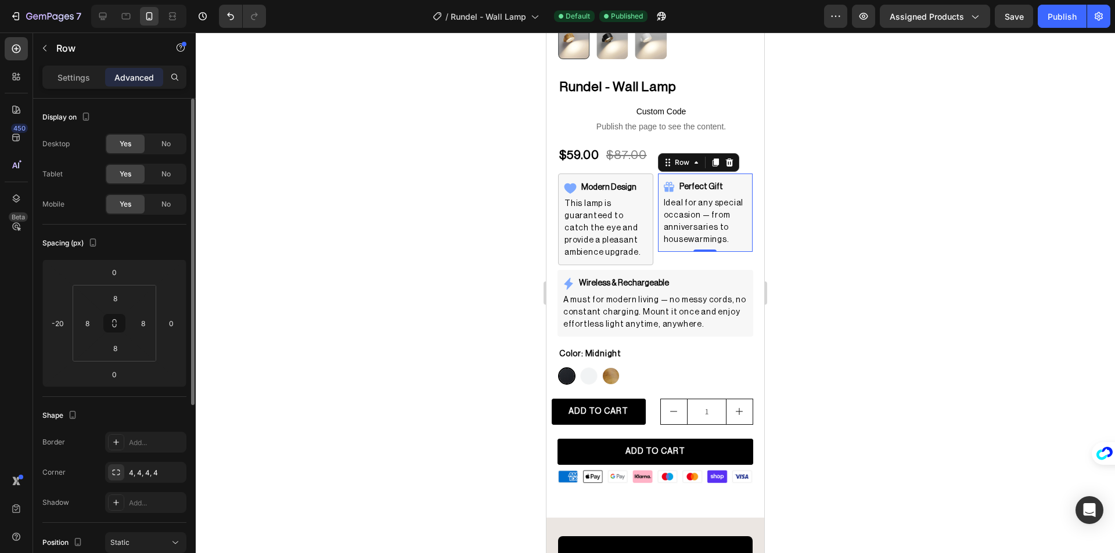
scroll to position [58, 0]
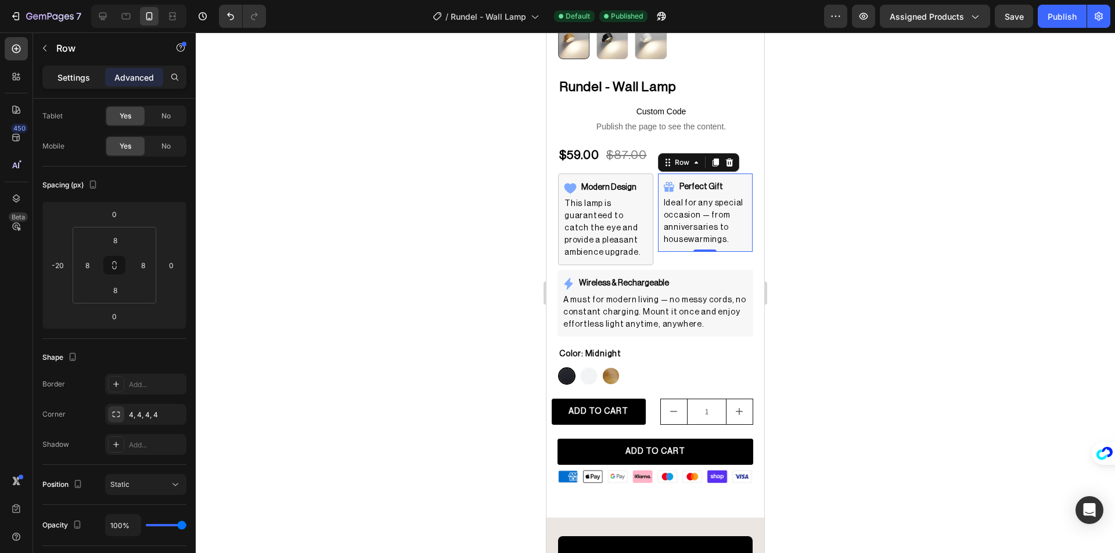
click at [77, 73] on p "Settings" at bounding box center [73, 77] width 33 height 12
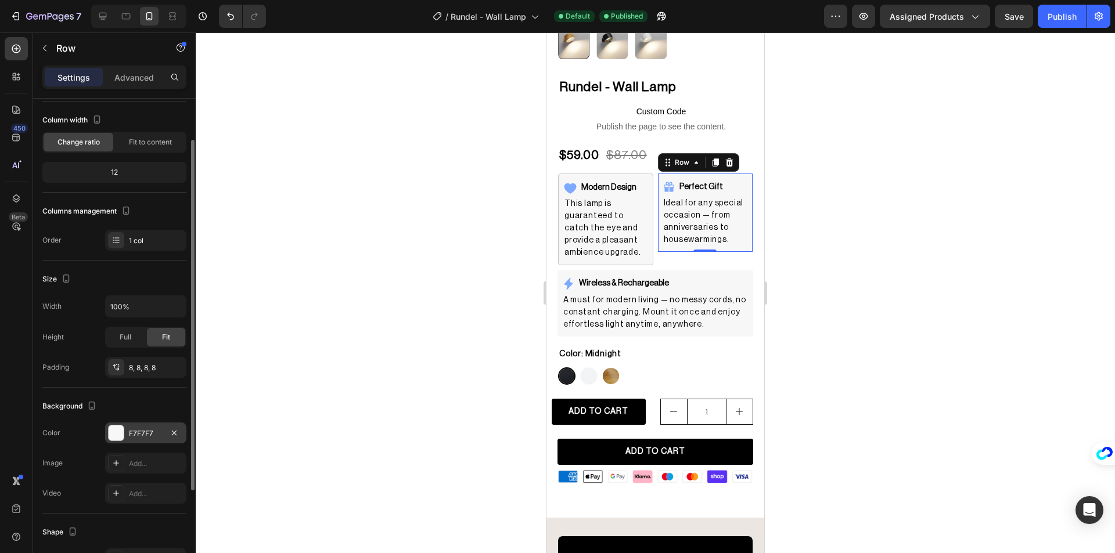
scroll to position [190, 0]
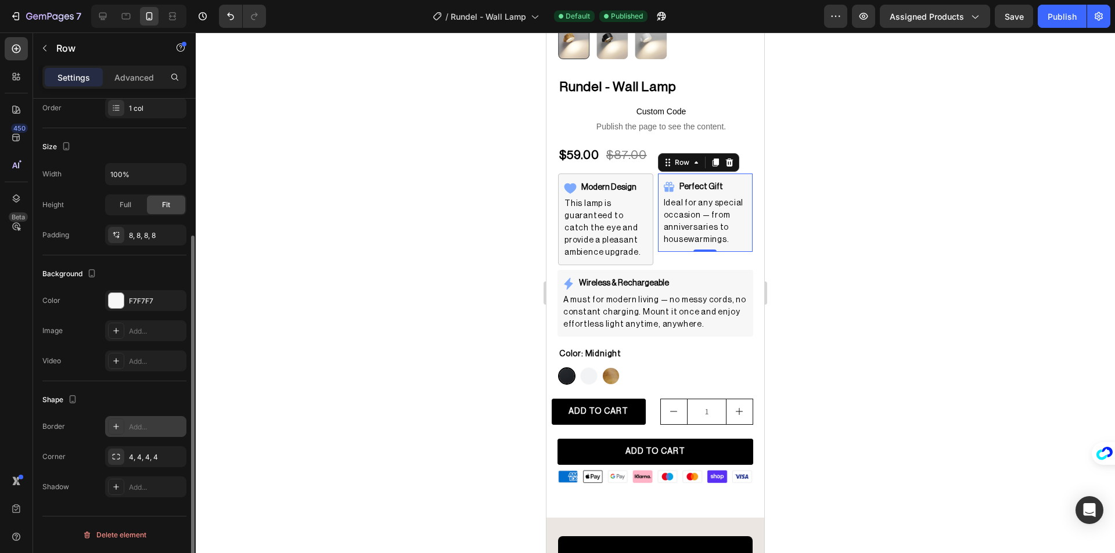
click at [146, 426] on div "Add..." at bounding box center [156, 427] width 55 height 10
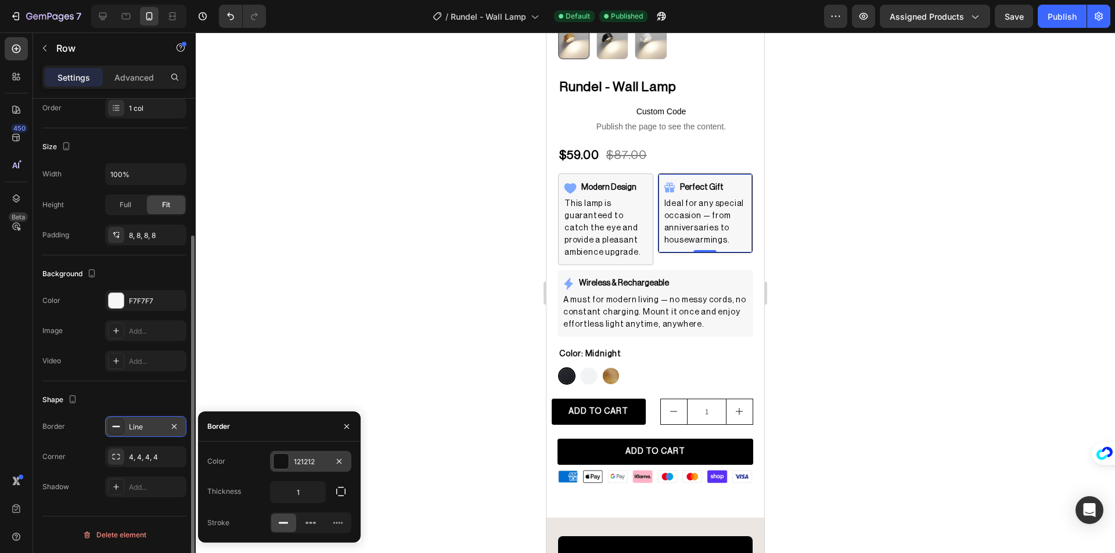
click at [302, 462] on div "121212" at bounding box center [311, 462] width 34 height 10
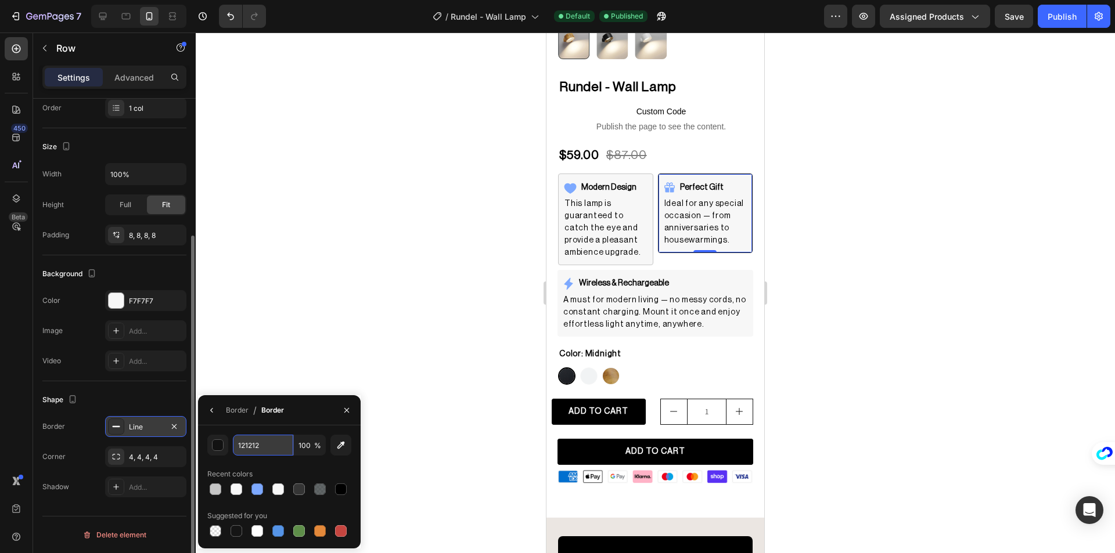
click at [274, 447] on input "121212" at bounding box center [263, 445] width 60 height 21
paste input "#C6C6C6"
type input "#C6C6C6"
click at [399, 341] on div at bounding box center [655, 293] width 919 height 521
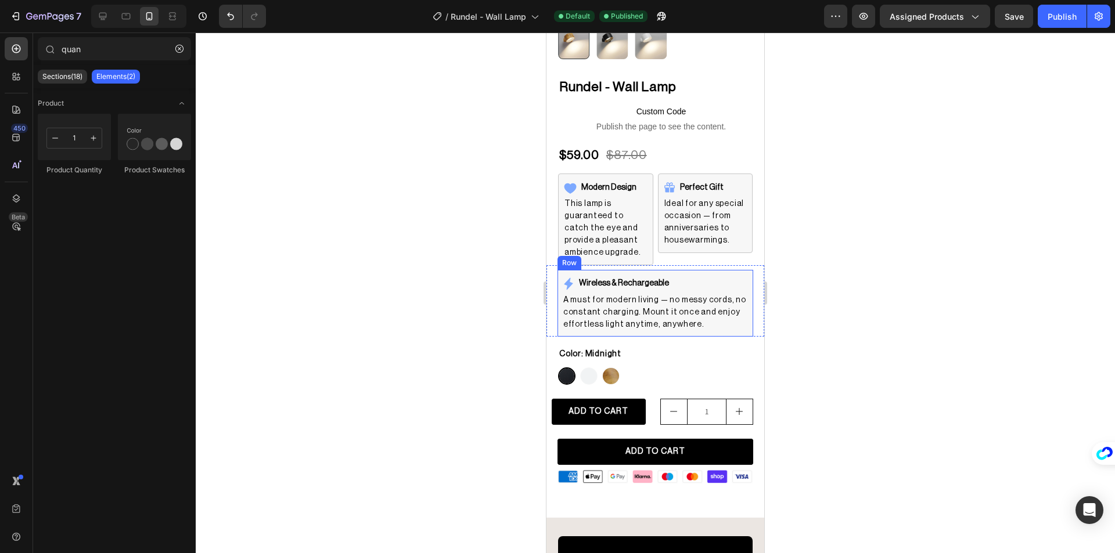
click at [735, 270] on div "Wireless & Rechargeable Item List A must for modern living — no messy cords, no…" at bounding box center [655, 303] width 196 height 66
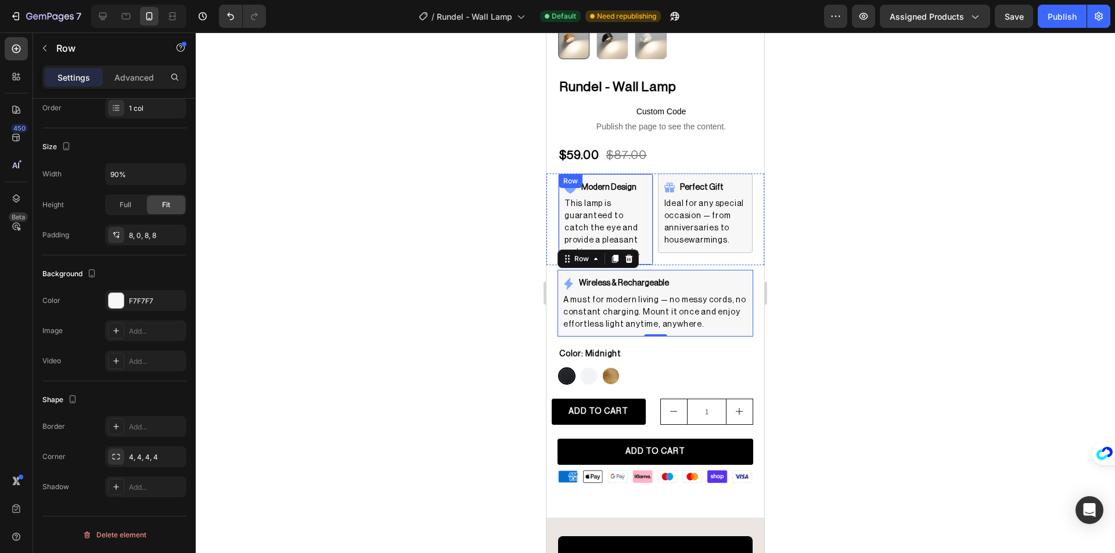
click at [640, 174] on div "Modern Design Item List This lamp is guaranteed to catch the eye and provide a …" at bounding box center [605, 220] width 95 height 92
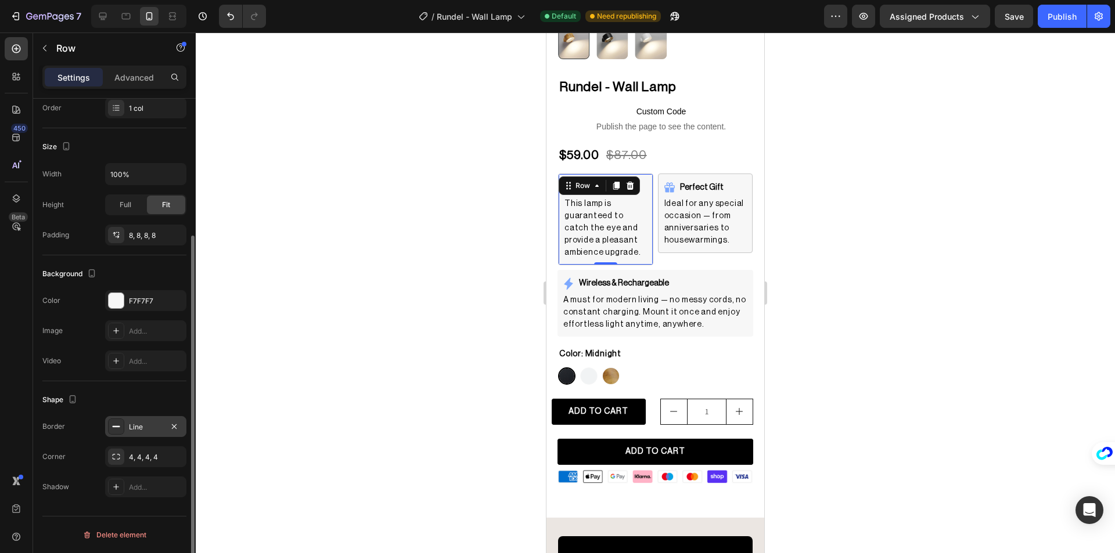
click at [138, 429] on div "Line" at bounding box center [146, 427] width 34 height 10
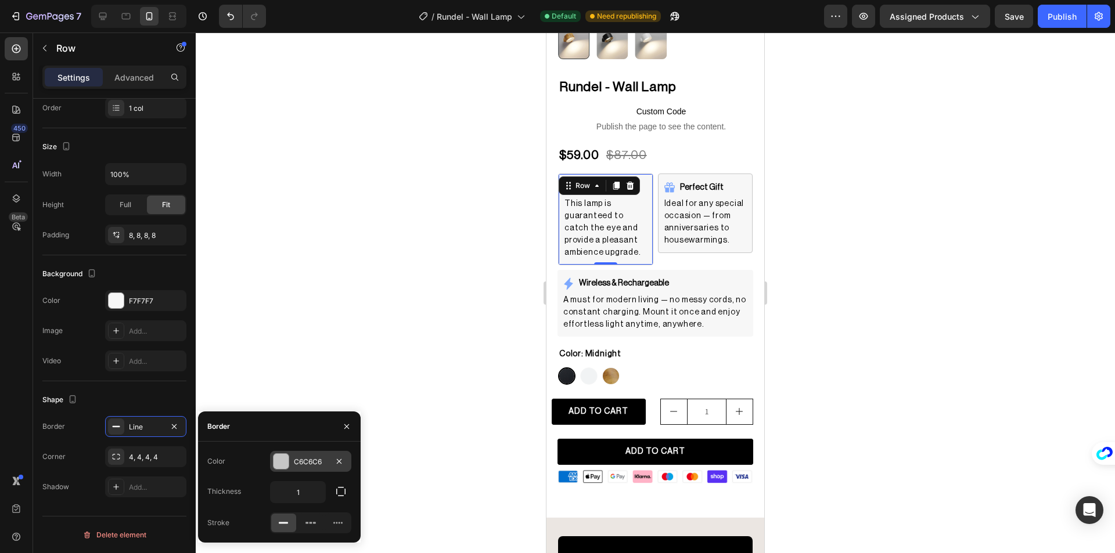
click at [282, 463] on div at bounding box center [280, 461] width 15 height 15
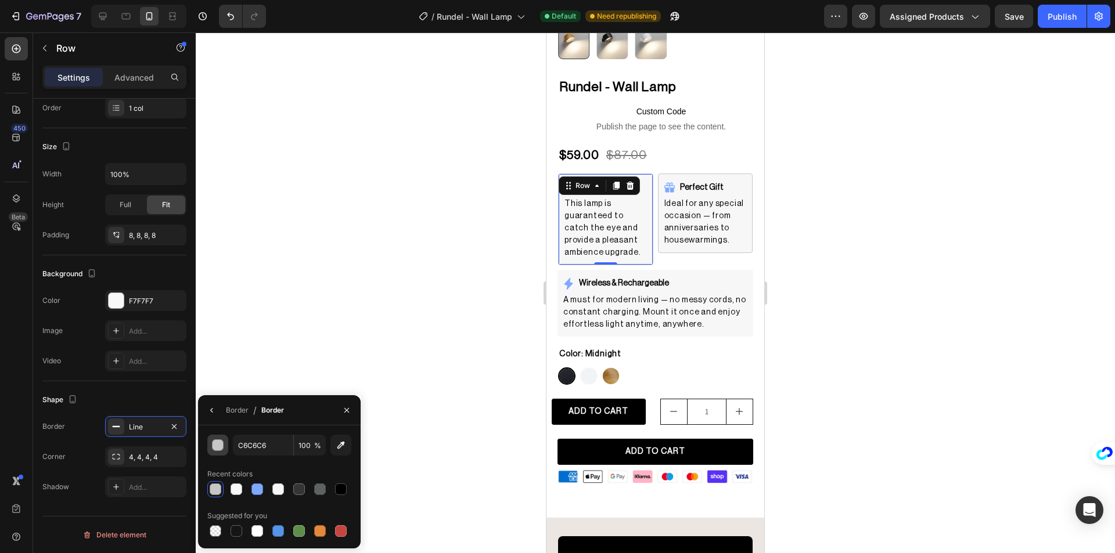
click at [219, 447] on div "button" at bounding box center [219, 446] width 12 height 12
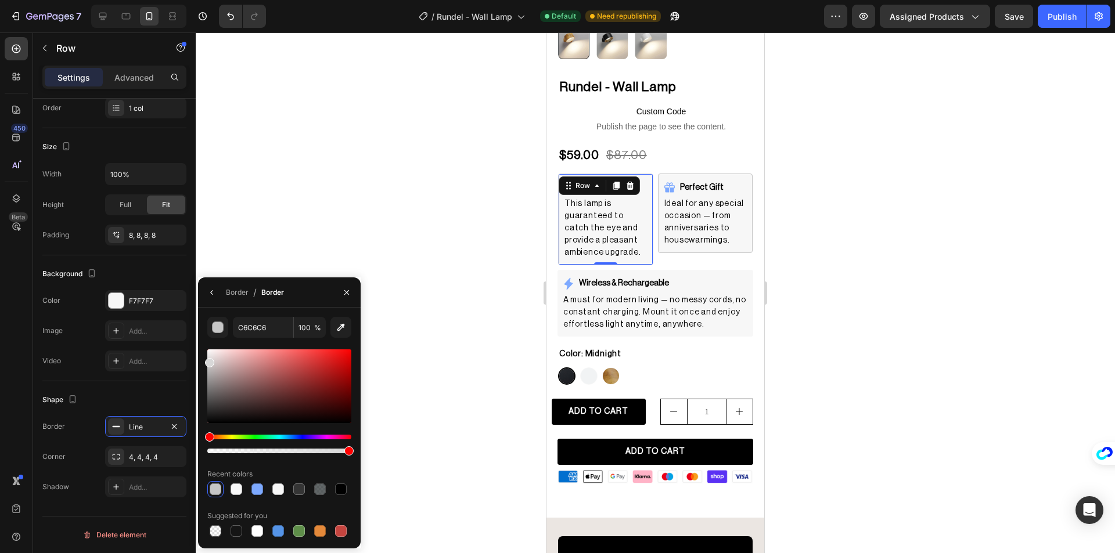
drag, startPoint x: 208, startPoint y: 368, endPoint x: 206, endPoint y: 360, distance: 7.9
click at [206, 360] on div at bounding box center [209, 362] width 9 height 9
type input "D8D8D8"
click at [268, 326] on input "D8D8D8" at bounding box center [263, 327] width 60 height 21
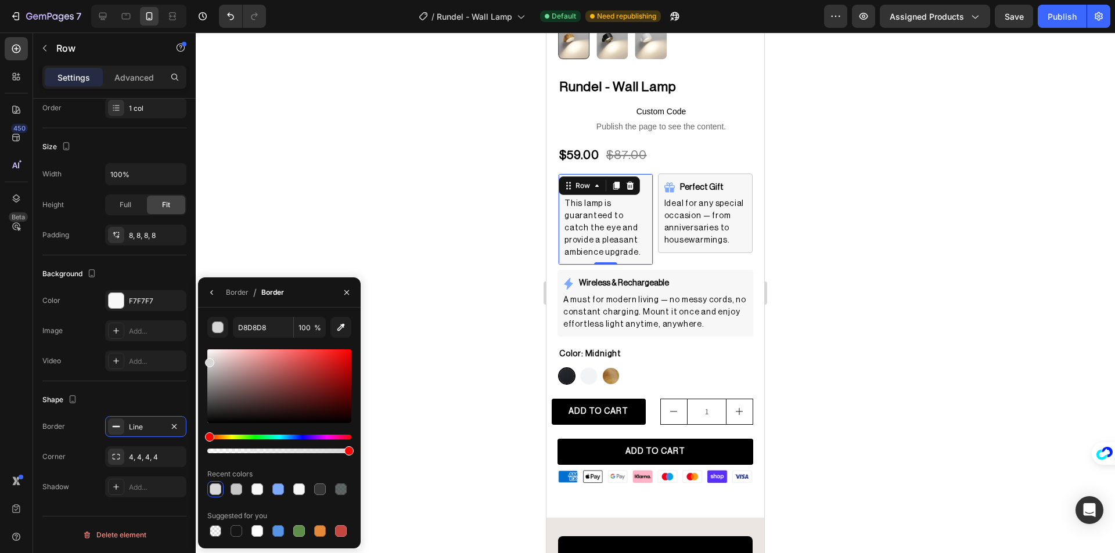
click at [316, 217] on div at bounding box center [655, 293] width 919 height 521
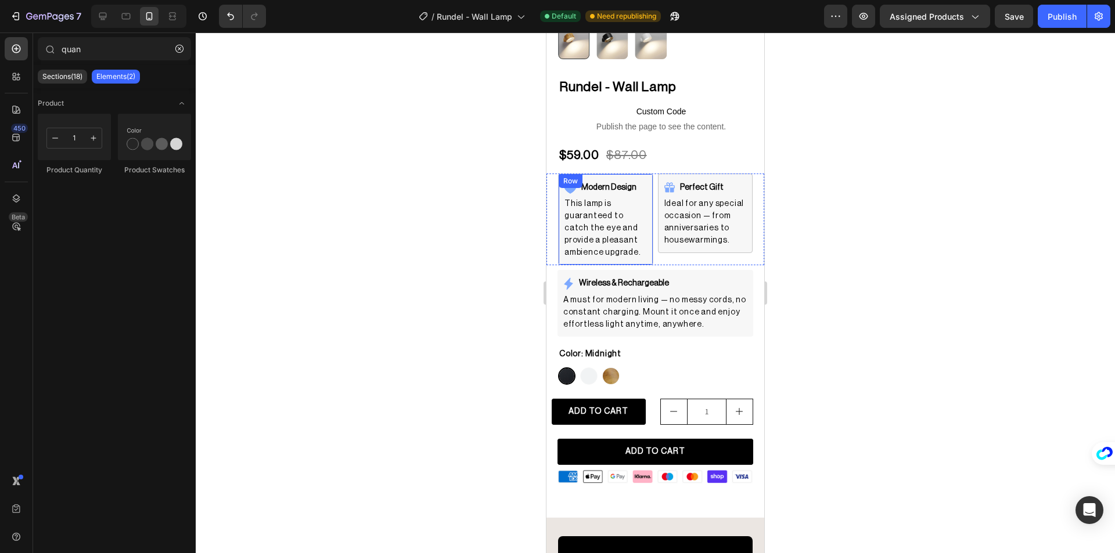
click at [592, 174] on div "Modern Design Item List This lamp is guaranteed to catch the eye and provide a …" at bounding box center [605, 220] width 95 height 92
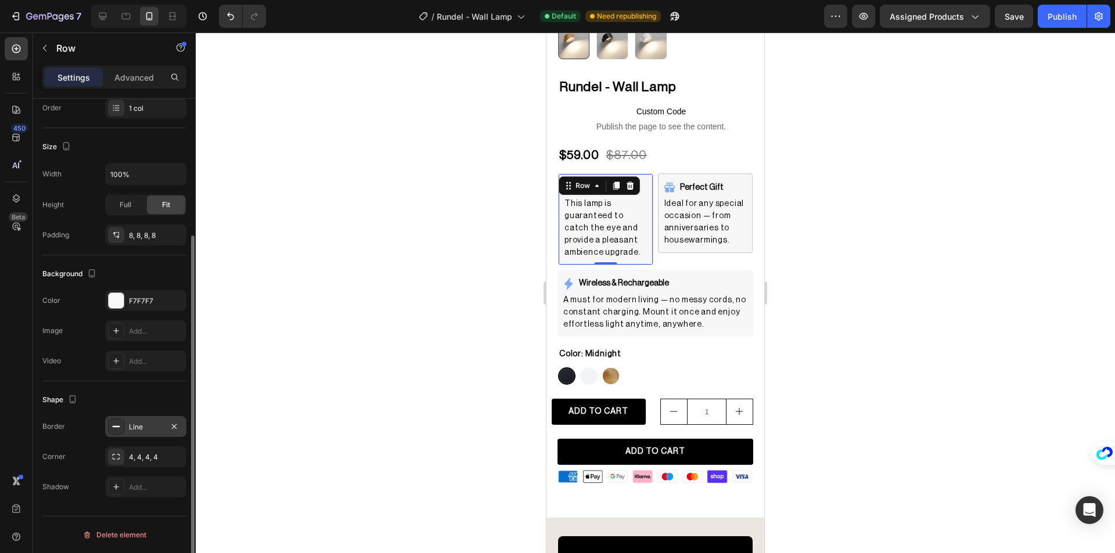
click at [115, 429] on icon at bounding box center [115, 426] width 9 height 9
click at [443, 291] on div at bounding box center [655, 293] width 919 height 521
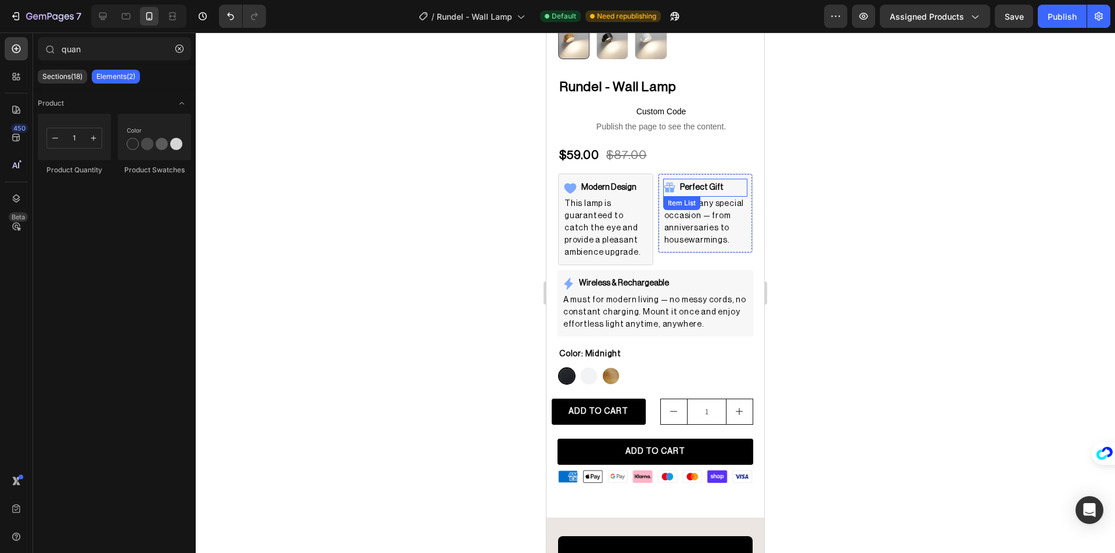
click at [737, 179] on div "Perfect Gift" at bounding box center [705, 188] width 85 height 18
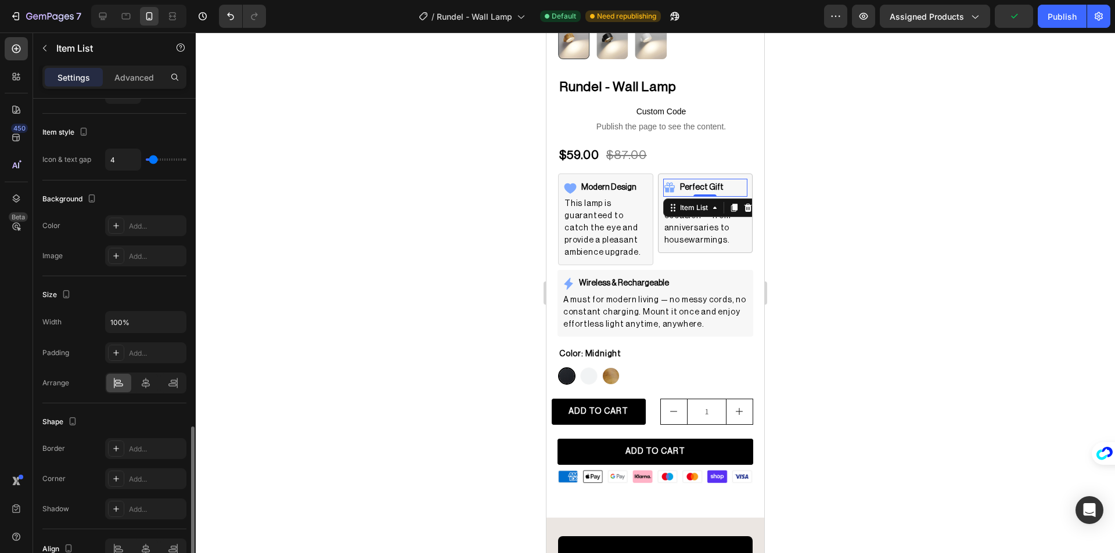
scroll to position [585, 0]
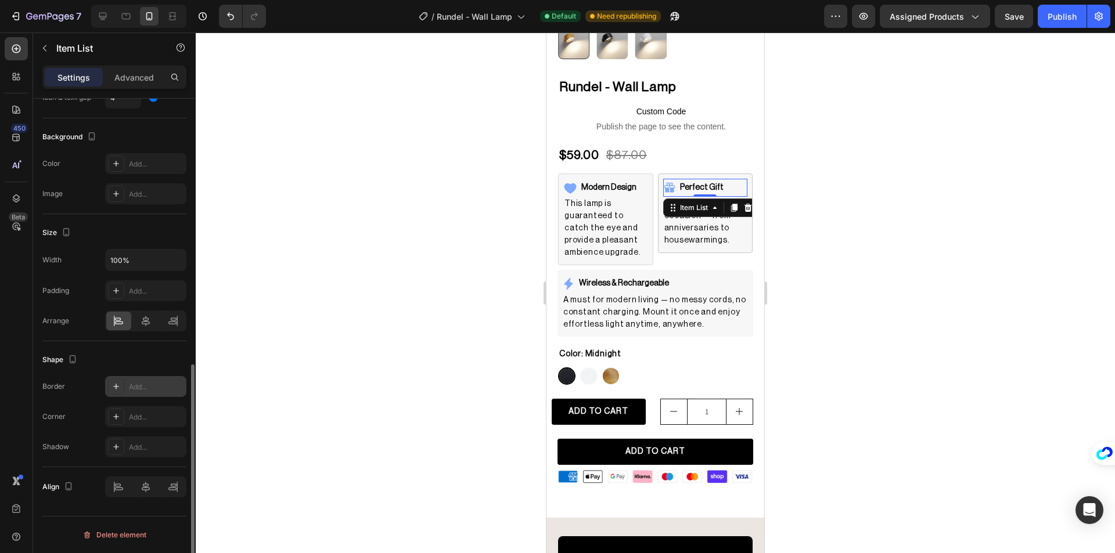
click at [116, 387] on icon at bounding box center [115, 386] width 9 height 9
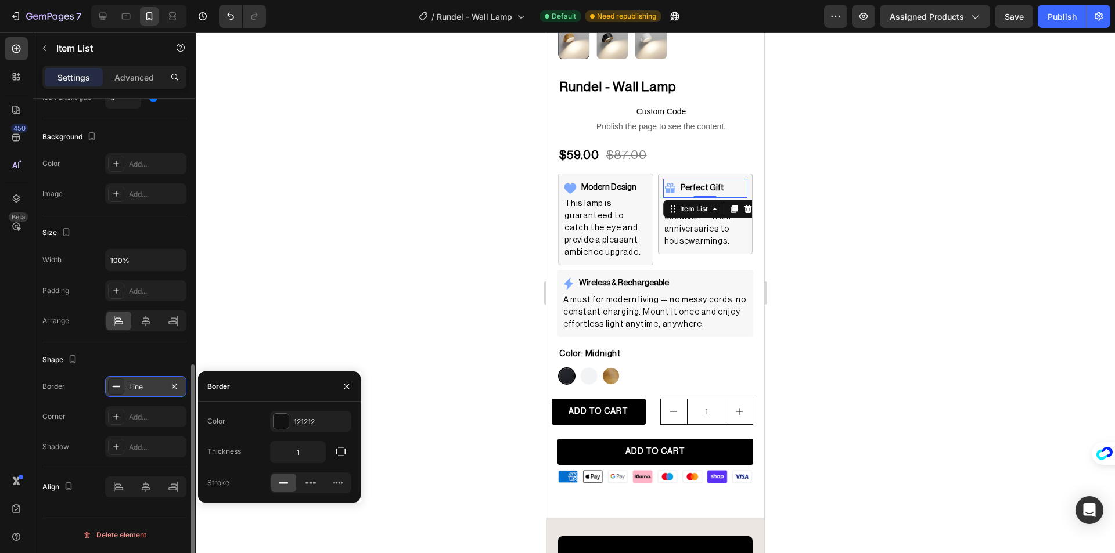
click at [334, 333] on div at bounding box center [655, 293] width 919 height 521
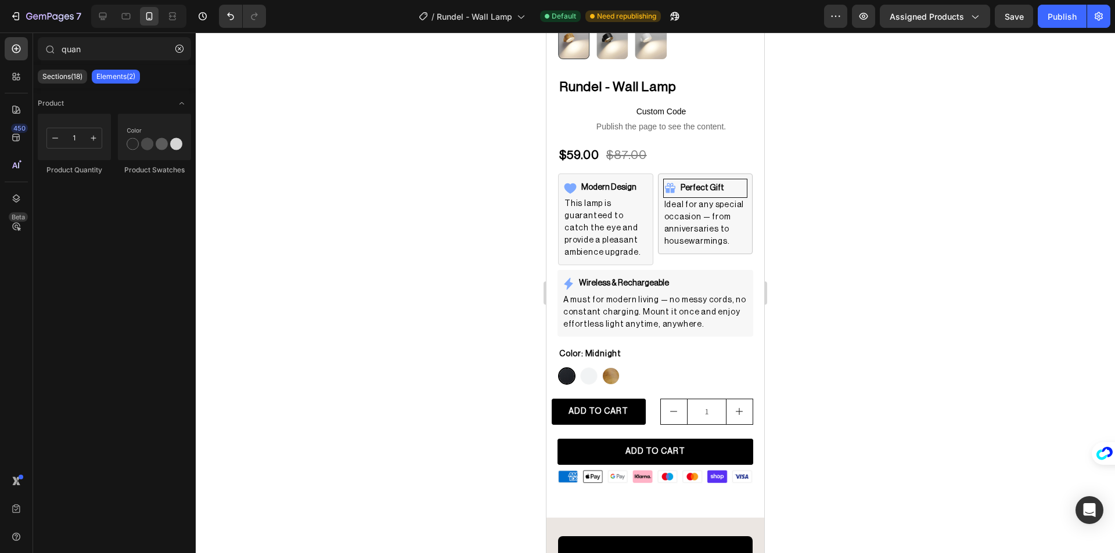
click at [369, 308] on div at bounding box center [655, 293] width 919 height 521
click at [732, 179] on div "Perfect Gift" at bounding box center [705, 188] width 85 height 19
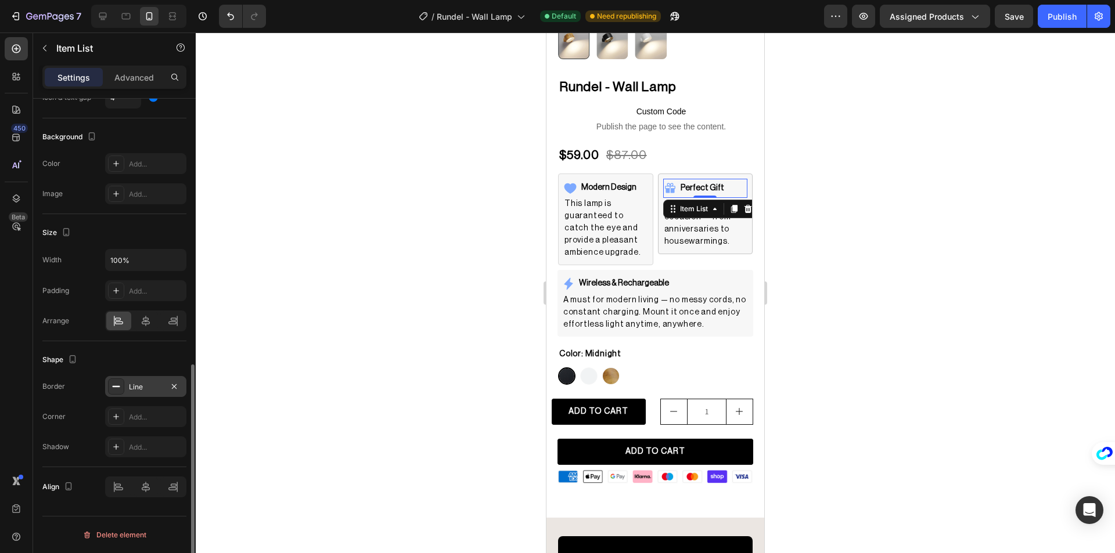
click at [107, 388] on div "Line" at bounding box center [145, 386] width 81 height 21
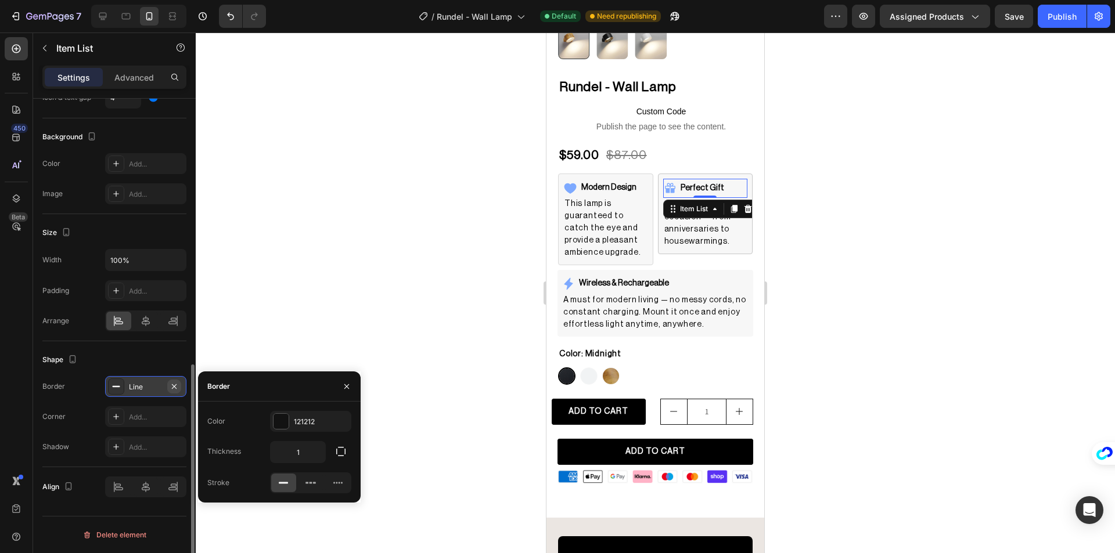
click at [175, 388] on icon "button" at bounding box center [174, 386] width 5 height 5
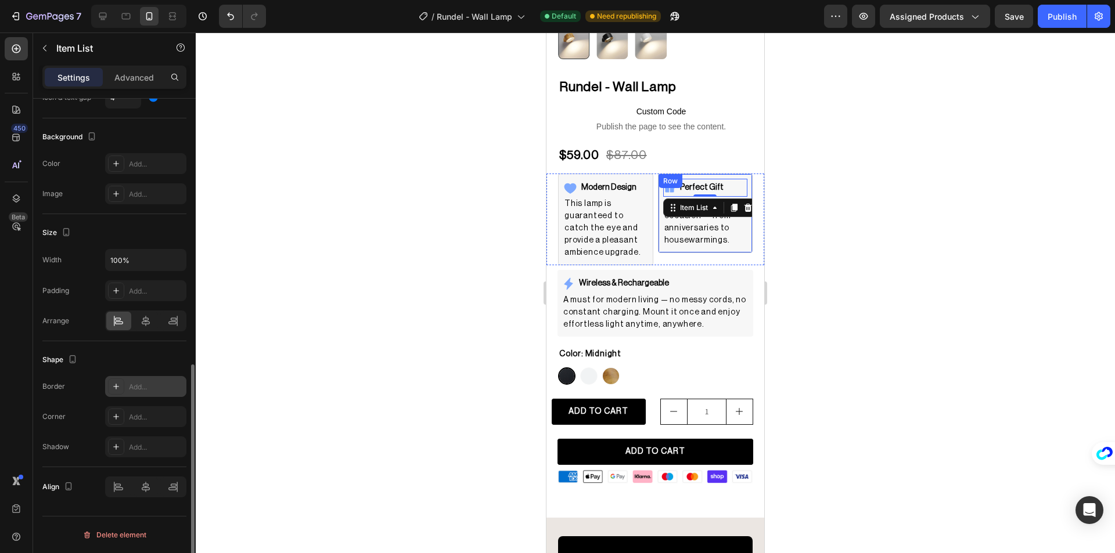
click at [739, 239] on div "Perfect Gift Item List 0 Ideal for any special occasion — from anniversaries to…" at bounding box center [705, 214] width 95 height 80
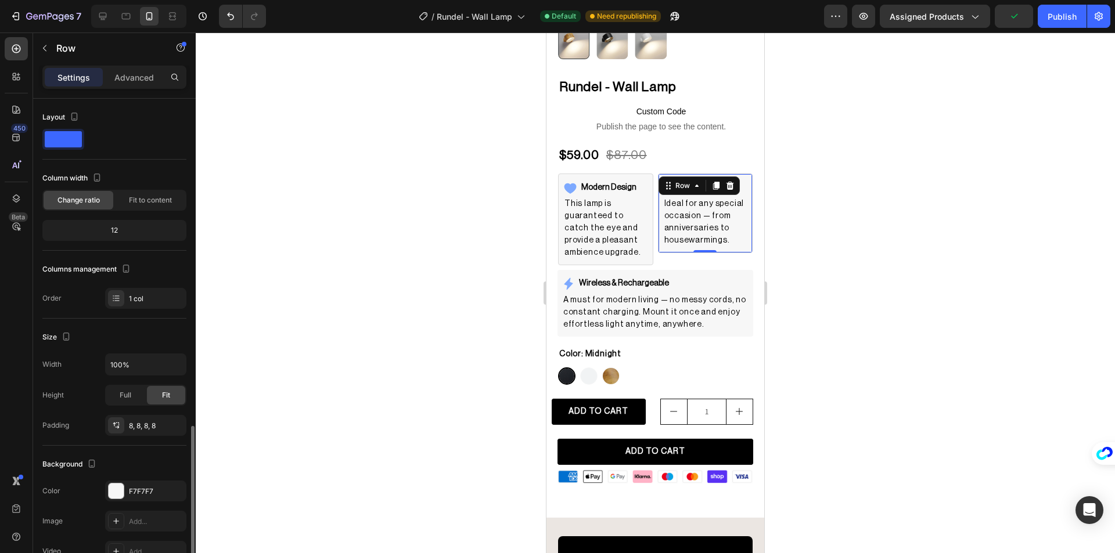
scroll to position [190, 0]
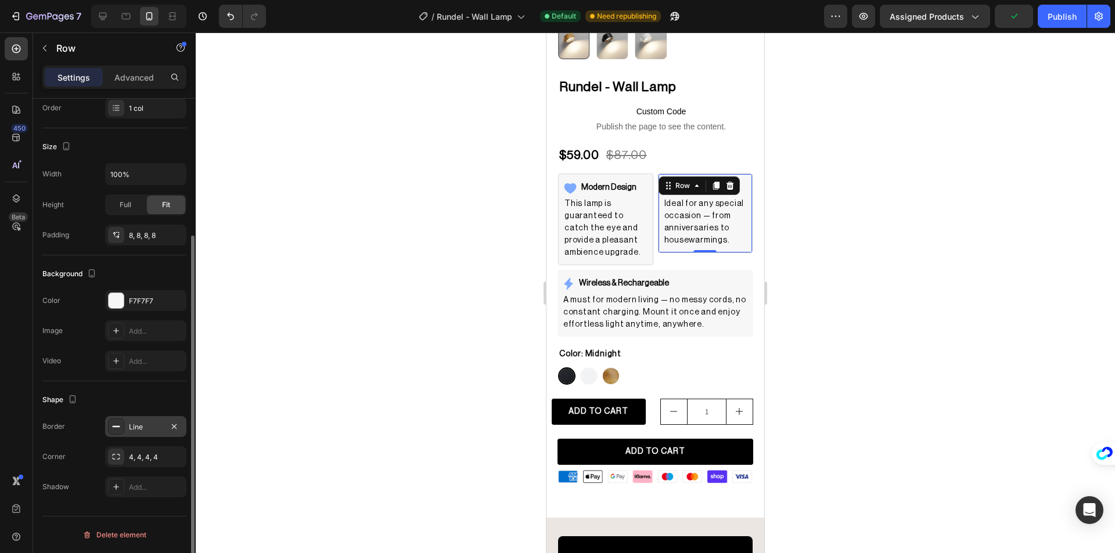
click at [115, 433] on div at bounding box center [116, 427] width 16 height 16
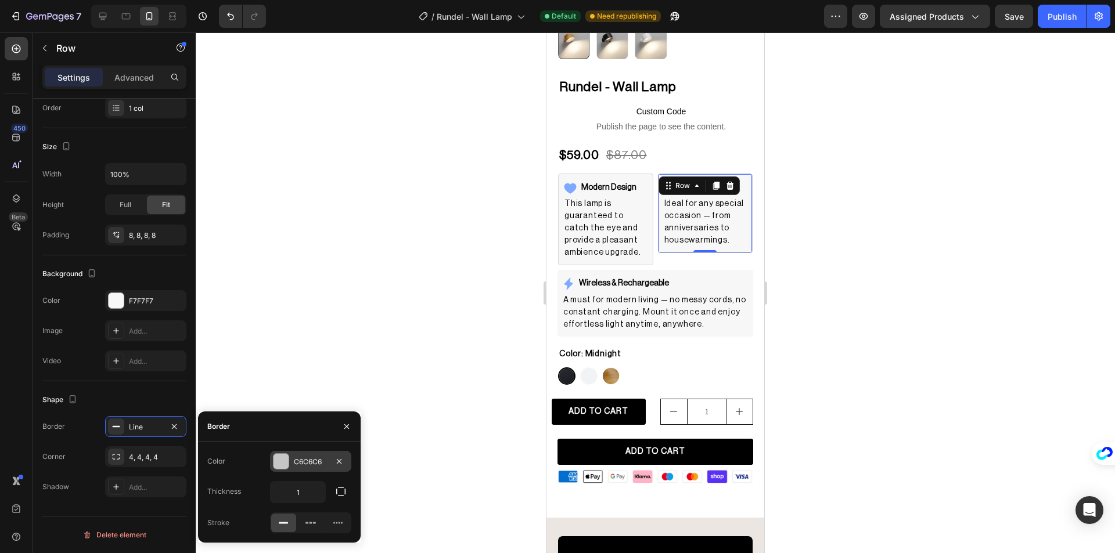
click at [274, 460] on div at bounding box center [280, 461] width 15 height 15
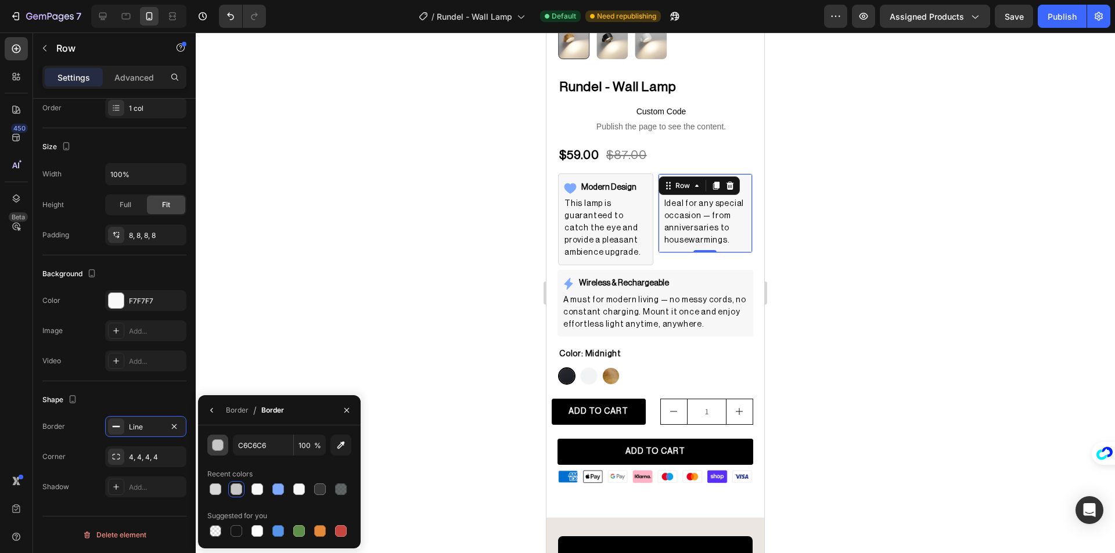
click at [223, 452] on button "button" at bounding box center [217, 445] width 21 height 21
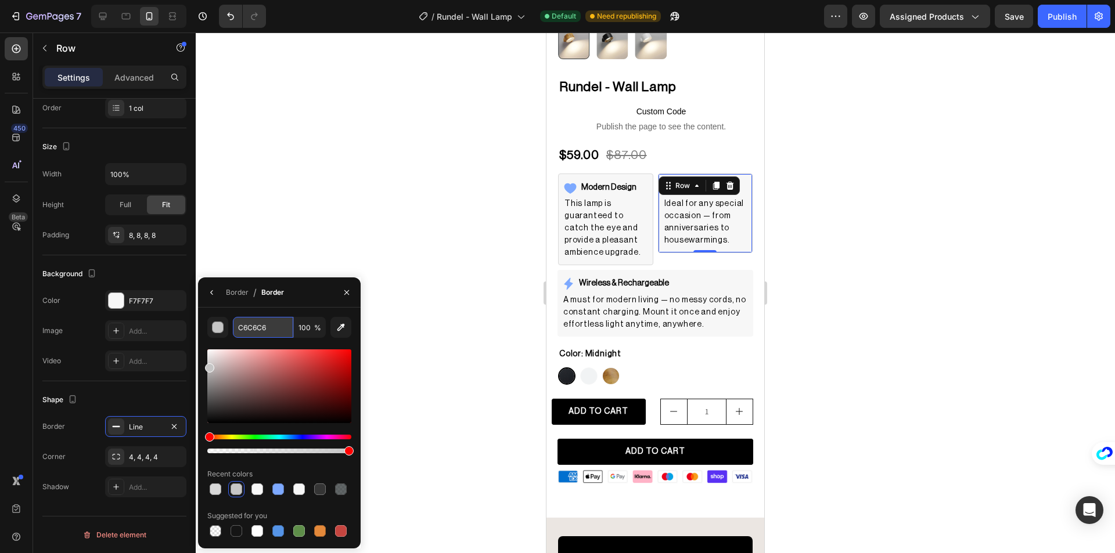
click at [256, 332] on input "C6C6C6" at bounding box center [263, 327] width 60 height 21
paste input "D8D8D8"
click at [206, 362] on div at bounding box center [209, 365] width 9 height 9
click at [208, 363] on div at bounding box center [209, 363] width 9 height 9
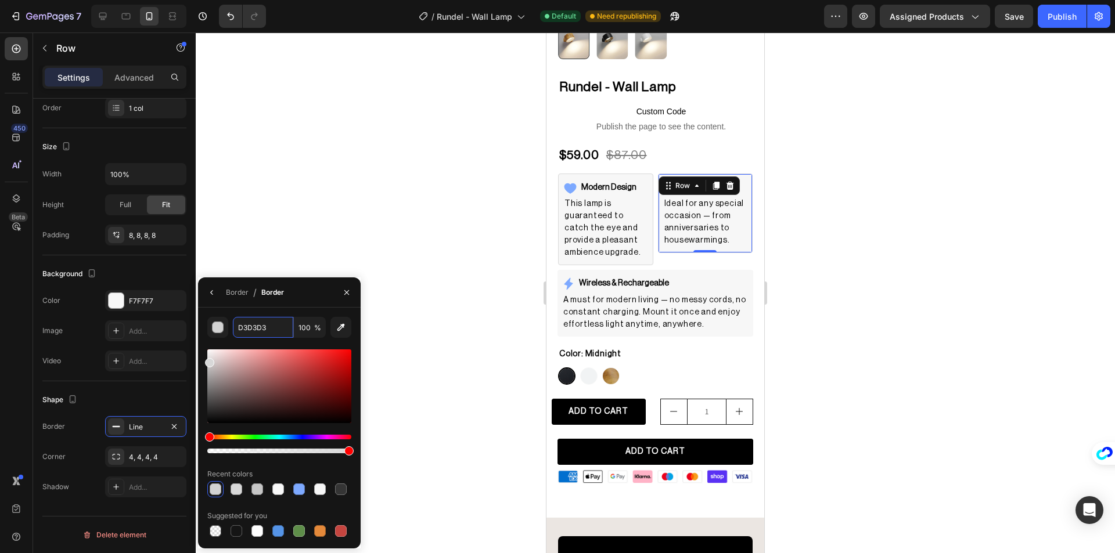
click at [208, 361] on div at bounding box center [209, 362] width 9 height 9
drag, startPoint x: 210, startPoint y: 361, endPoint x: 206, endPoint y: 356, distance: 7.0
click at [206, 356] on div at bounding box center [209, 358] width 9 height 9
type input "E8E8E8"
click at [263, 330] on input "E8E8E8" at bounding box center [263, 327] width 60 height 21
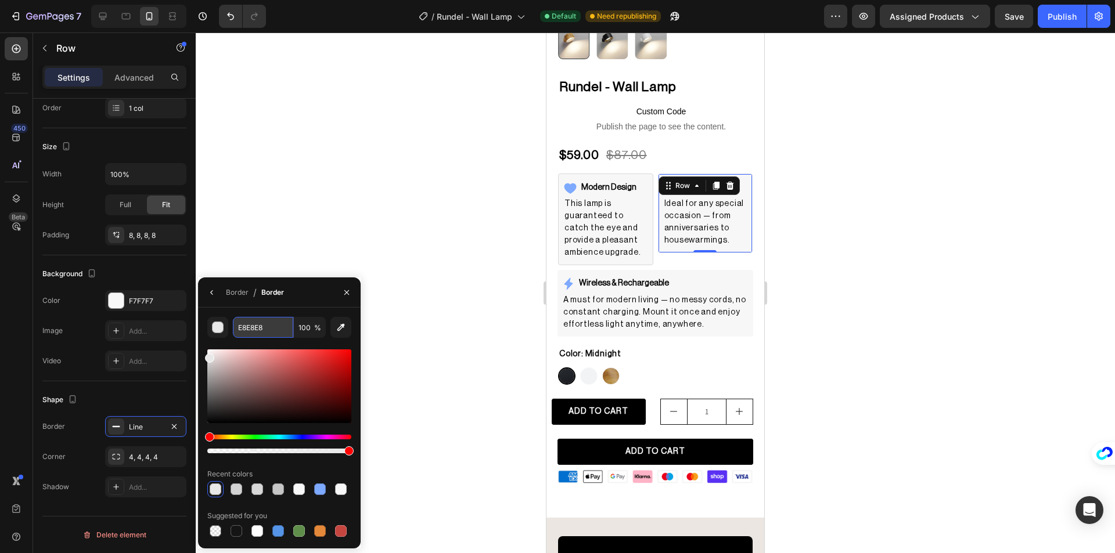
click at [263, 330] on input "E8E8E8" at bounding box center [263, 327] width 60 height 21
click at [291, 246] on div at bounding box center [655, 293] width 919 height 521
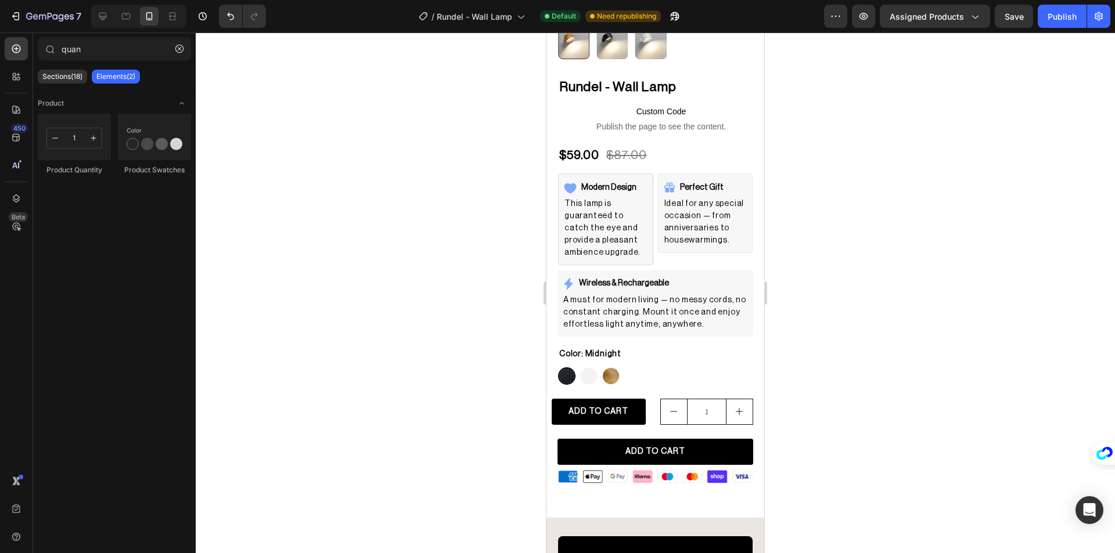
click at [373, 238] on div at bounding box center [655, 293] width 919 height 521
click at [1050, 24] on button "Publish" at bounding box center [1062, 16] width 49 height 23
click at [735, 174] on div "Perfect Gift Item List Ideal for any special occasion — from anniversaries to h…" at bounding box center [705, 214] width 95 height 80
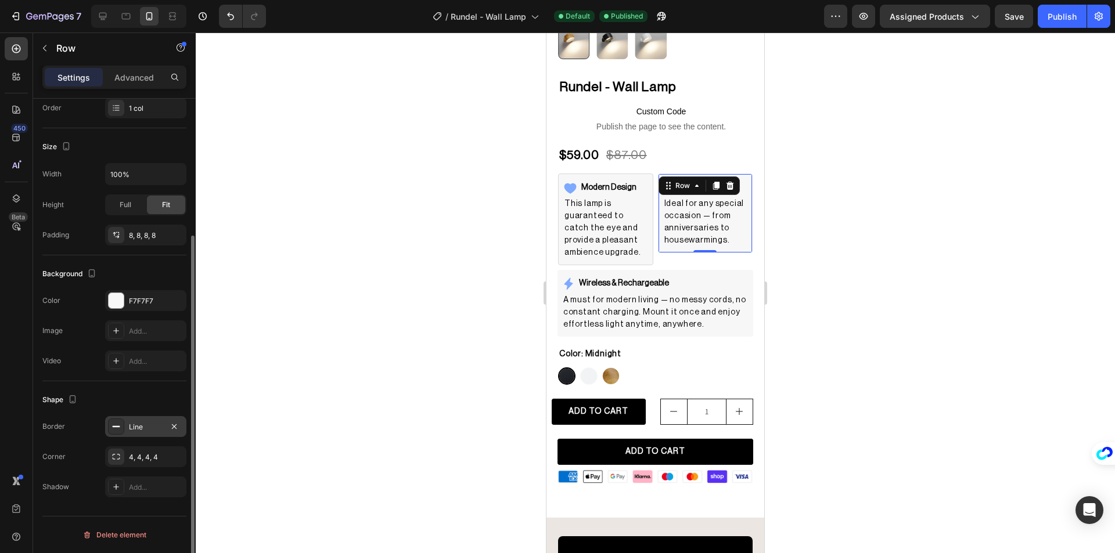
click at [110, 432] on div at bounding box center [116, 427] width 16 height 16
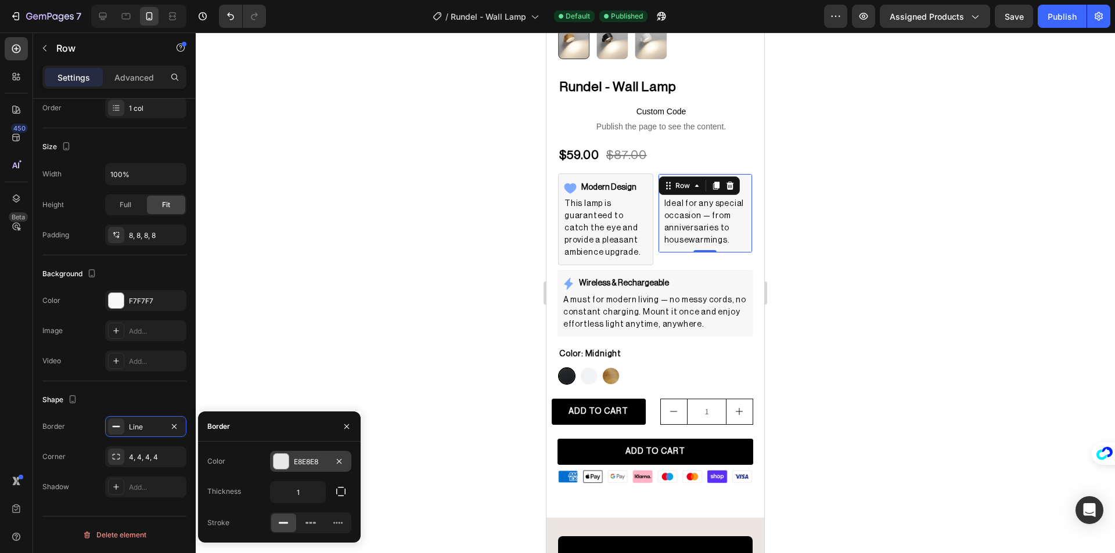
click at [273, 456] on div at bounding box center [280, 461] width 15 height 15
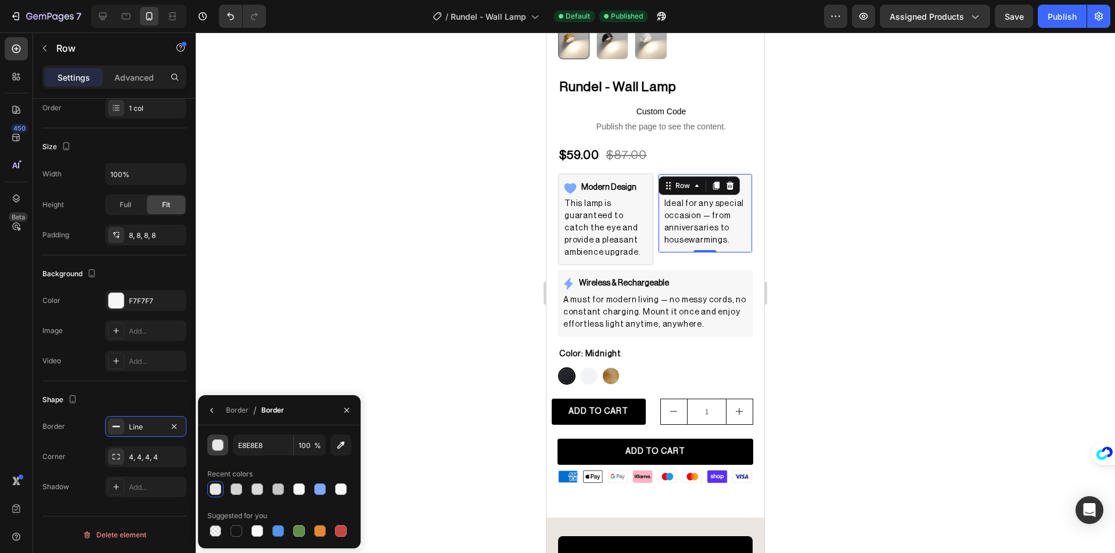
click at [219, 445] on div "button" at bounding box center [219, 446] width 12 height 12
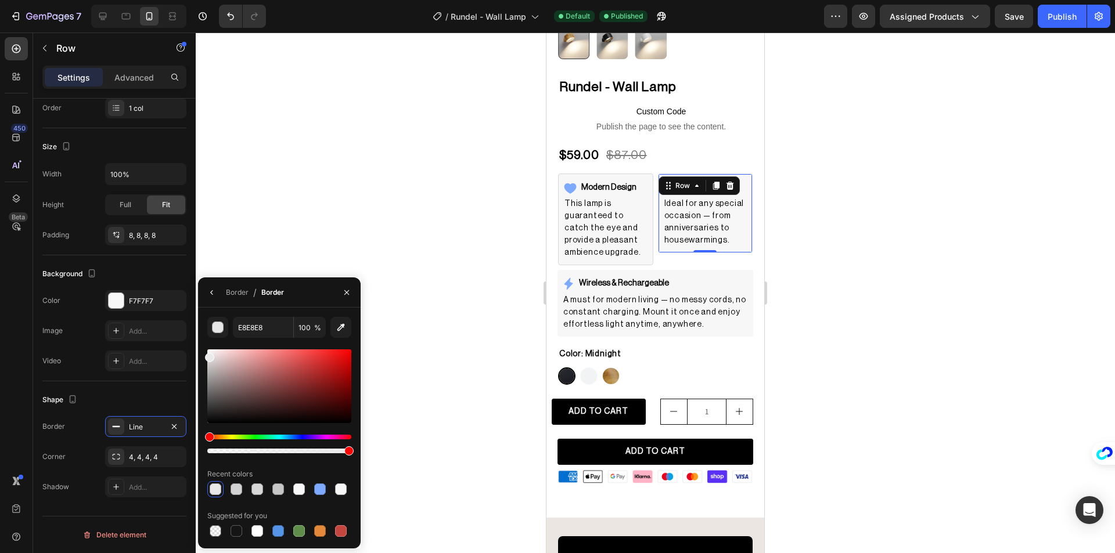
click at [201, 355] on div "E8E8E8 100 % Recent colors Suggested for you" at bounding box center [279, 428] width 163 height 222
type input "EAEAEA"
click at [255, 333] on input "EAEAEA" at bounding box center [263, 327] width 60 height 21
click at [319, 221] on div at bounding box center [655, 293] width 919 height 521
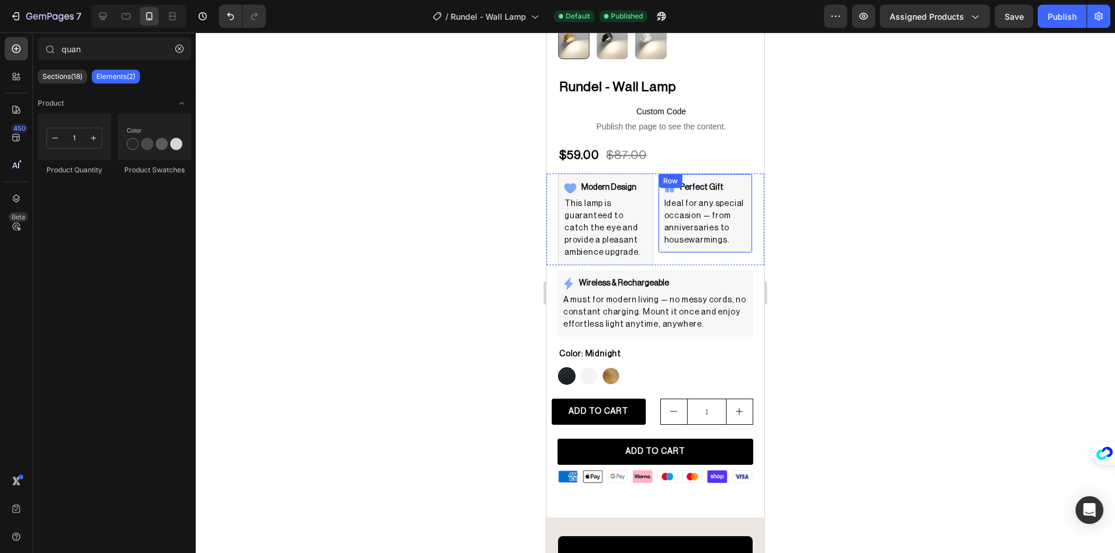
click at [728, 174] on div "Perfect Gift Item List Ideal for any special occasion — from anniversaries to h…" at bounding box center [705, 214] width 95 height 80
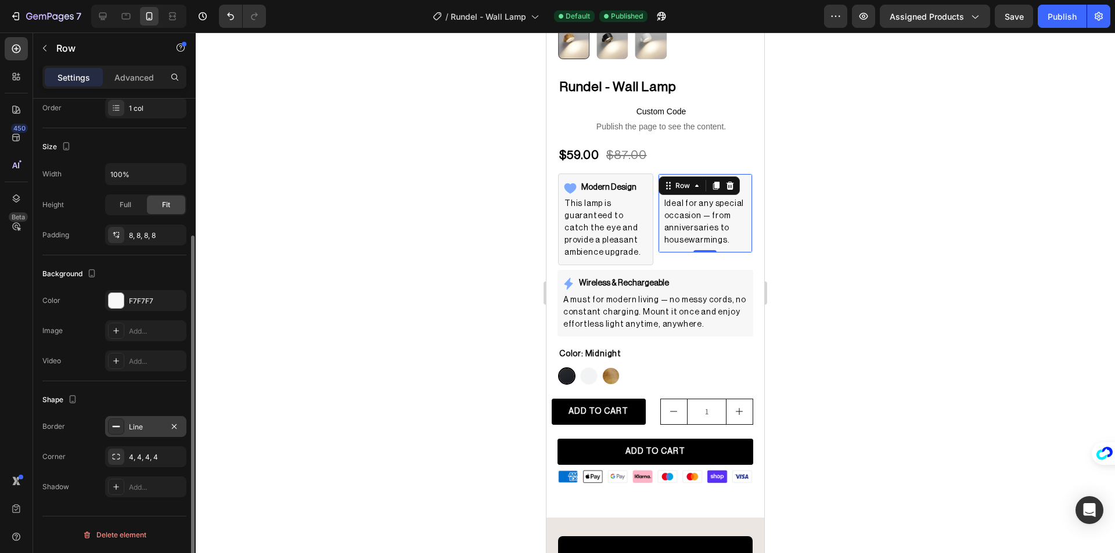
click at [115, 421] on div at bounding box center [116, 427] width 16 height 16
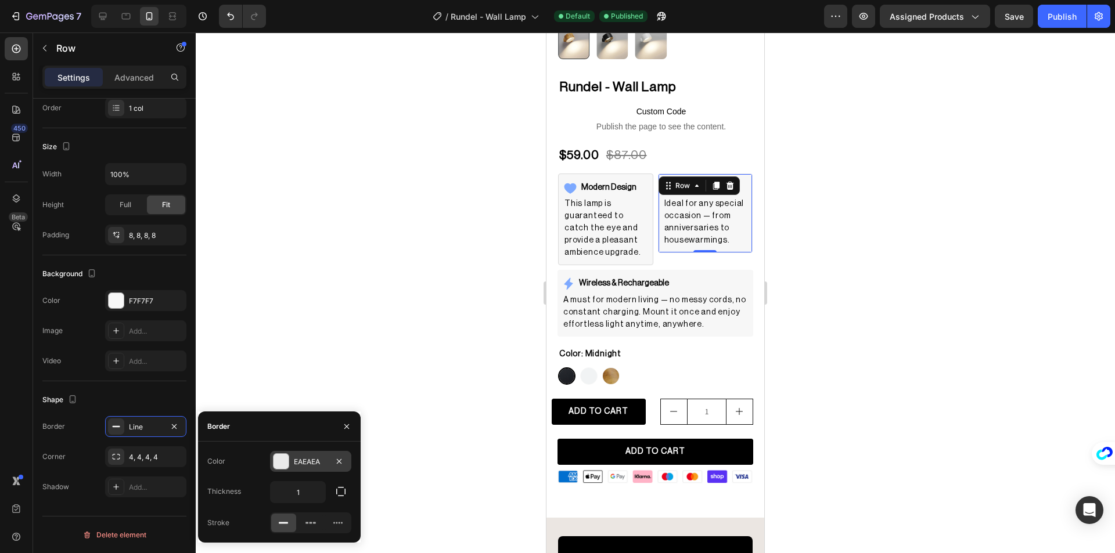
click at [277, 465] on div at bounding box center [280, 461] width 15 height 15
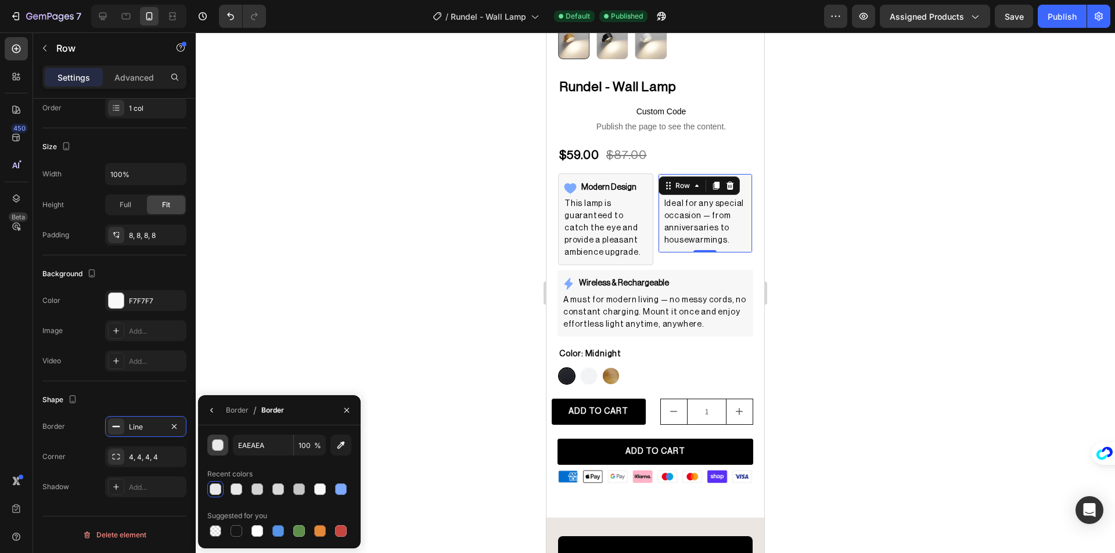
click at [220, 442] on div "button" at bounding box center [219, 446] width 12 height 12
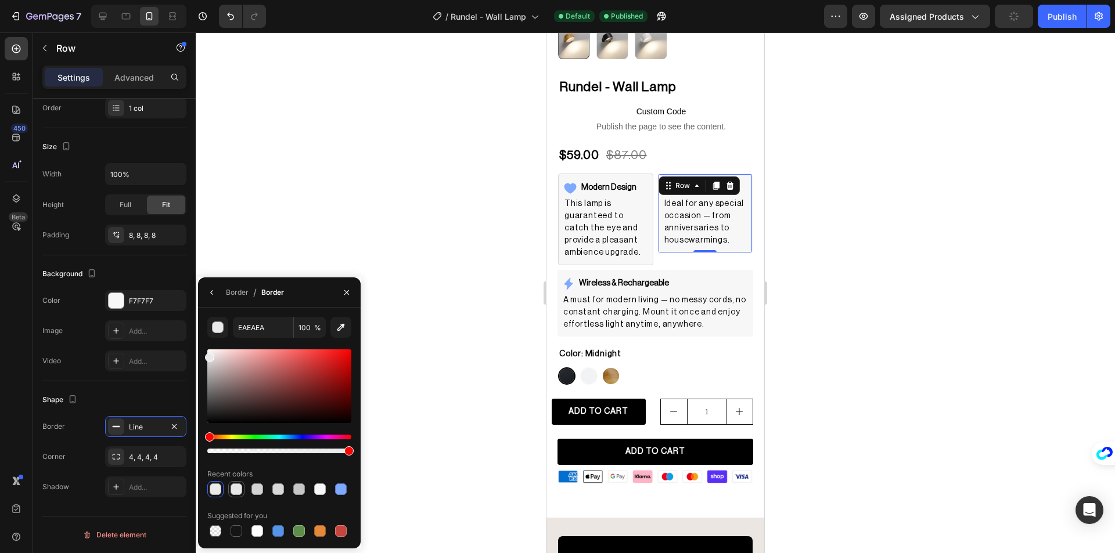
click at [232, 486] on div at bounding box center [237, 490] width 12 height 12
click at [213, 484] on div at bounding box center [216, 490] width 12 height 12
click at [234, 487] on div at bounding box center [237, 490] width 12 height 12
click at [217, 488] on div at bounding box center [216, 490] width 12 height 12
click at [230, 487] on div at bounding box center [236, 490] width 14 height 14
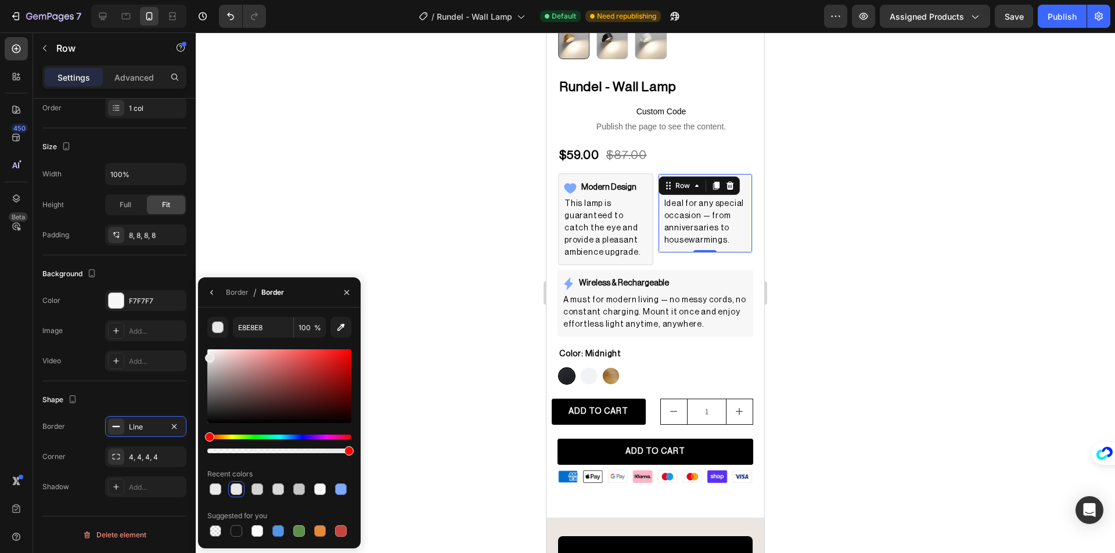
click at [211, 486] on div at bounding box center [216, 490] width 12 height 12
click at [204, 354] on div "EFEFEF 100 % Recent colors Suggested for you" at bounding box center [279, 428] width 163 height 222
type input "EDEDED"
click at [264, 326] on input "EDEDED" at bounding box center [263, 327] width 60 height 21
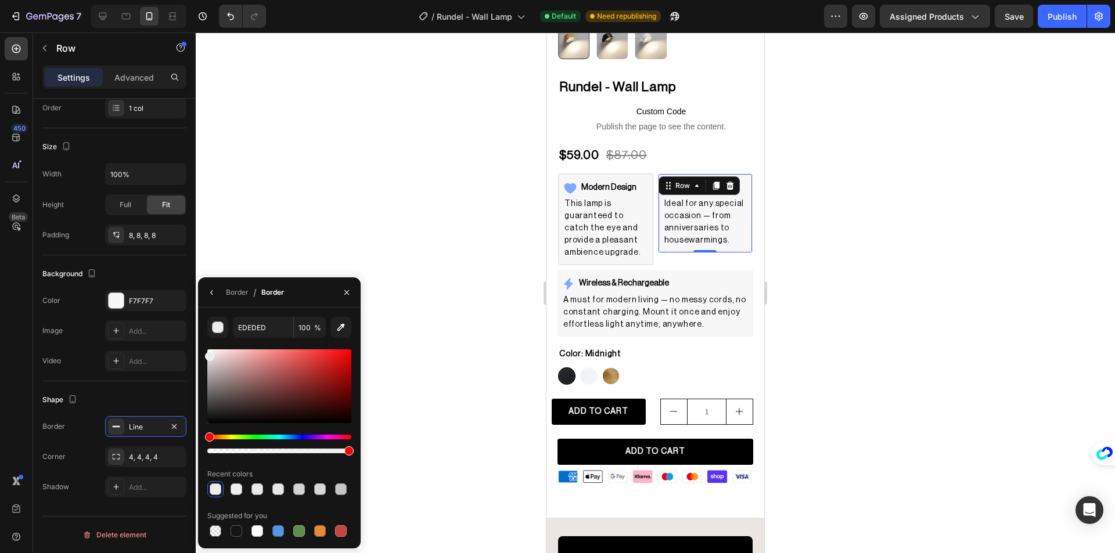
click at [305, 246] on div at bounding box center [655, 293] width 919 height 521
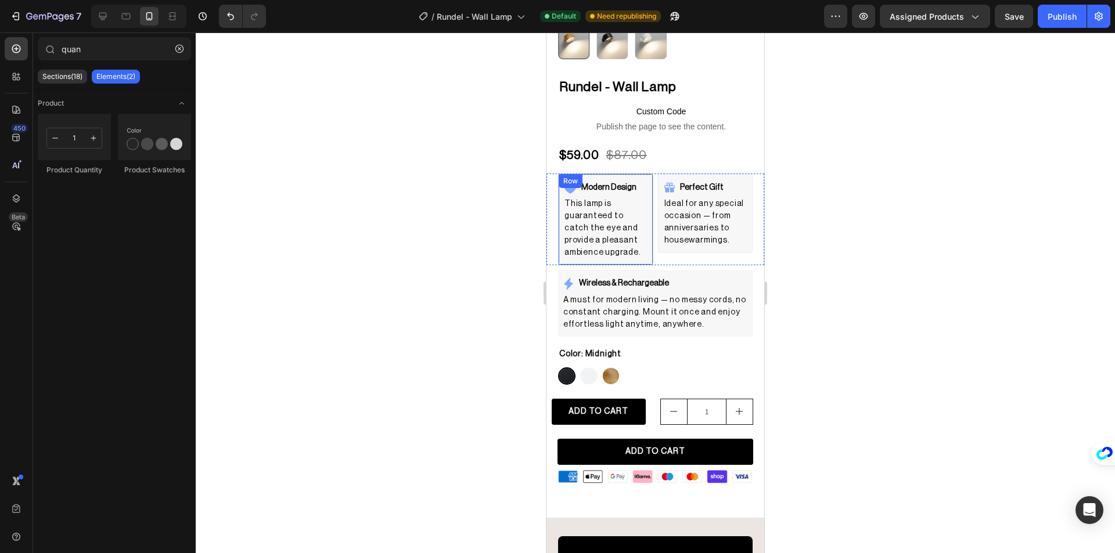
click at [639, 174] on div "Modern Design Item List This lamp is guaranteed to catch the eye and provide a …" at bounding box center [605, 220] width 95 height 92
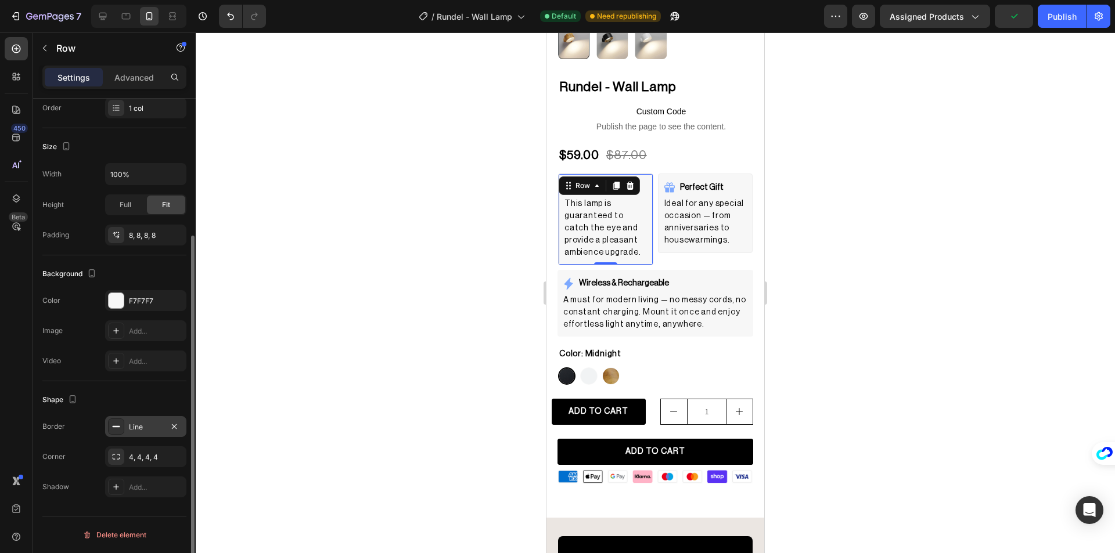
click at [114, 424] on icon at bounding box center [115, 426] width 9 height 9
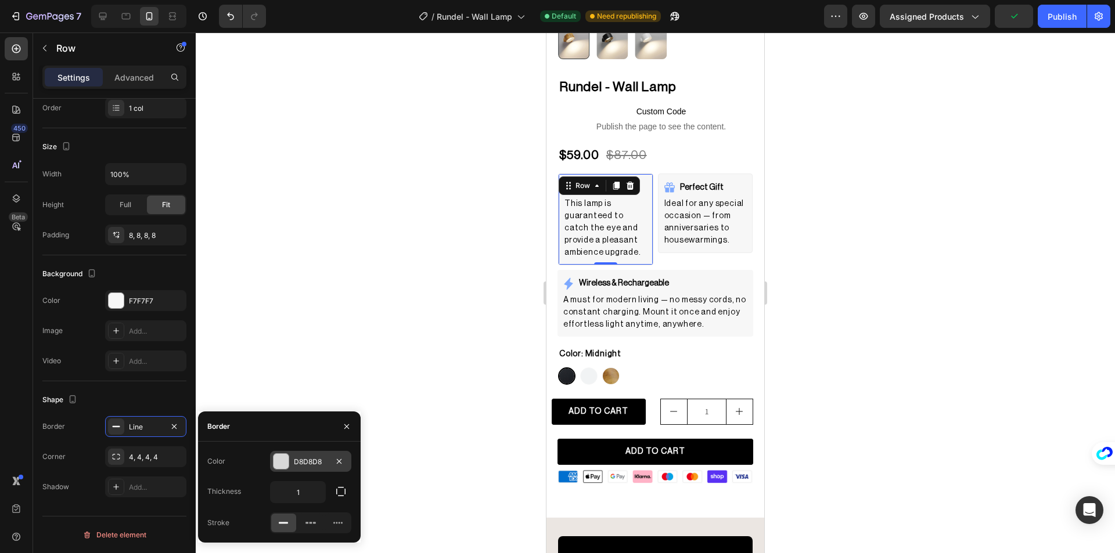
click at [311, 469] on div "D8D8D8" at bounding box center [310, 461] width 81 height 21
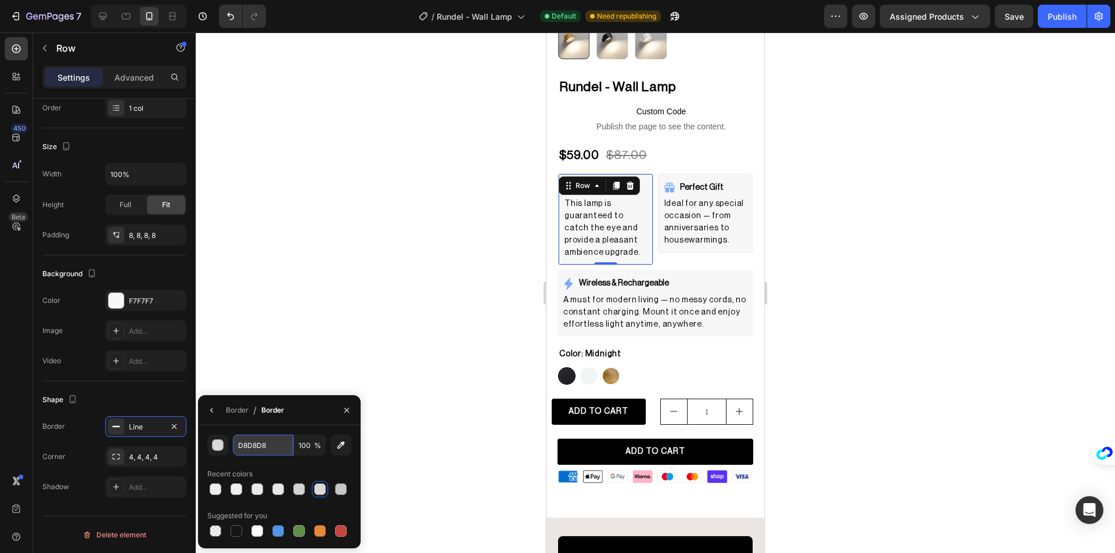
click at [267, 445] on input "D8D8D8" at bounding box center [263, 445] width 60 height 21
paste input "EDEDED"
type input "EDEDED"
click at [327, 326] on div at bounding box center [655, 293] width 919 height 521
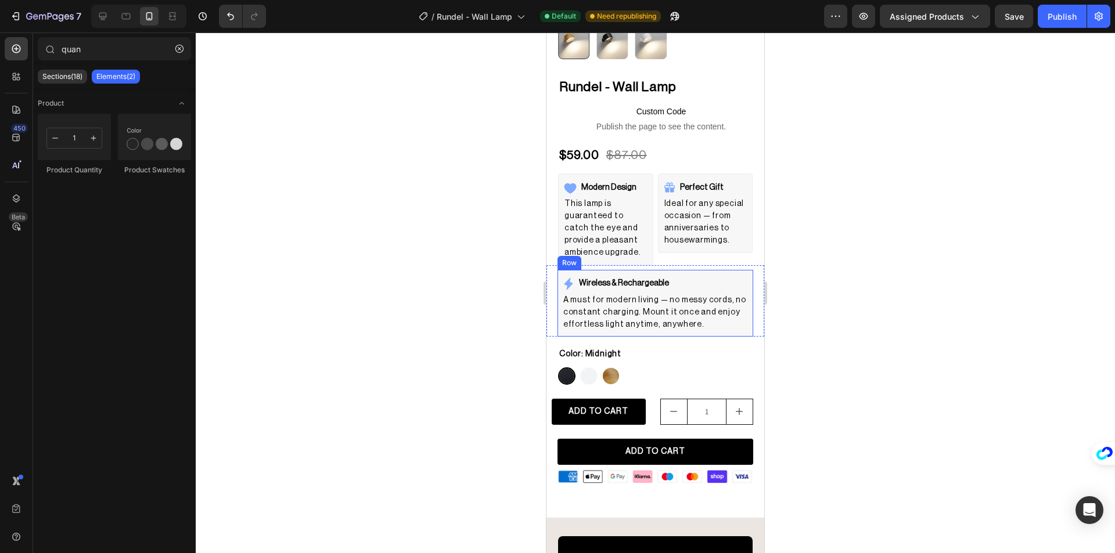
click at [736, 270] on div "Wireless & Rechargeable Item List A must for modern living — no messy cords, no…" at bounding box center [655, 303] width 196 height 66
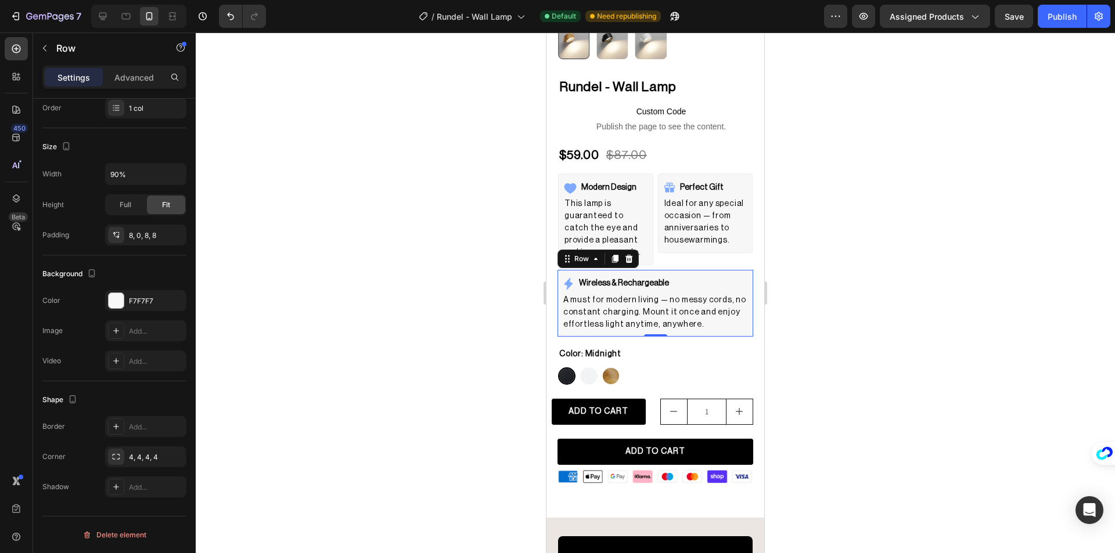
click at [699, 270] on div "Wireless & Rechargeable Item List A must for modern living — no messy cords, no…" at bounding box center [655, 303] width 196 height 66
click at [110, 430] on div at bounding box center [116, 427] width 16 height 16
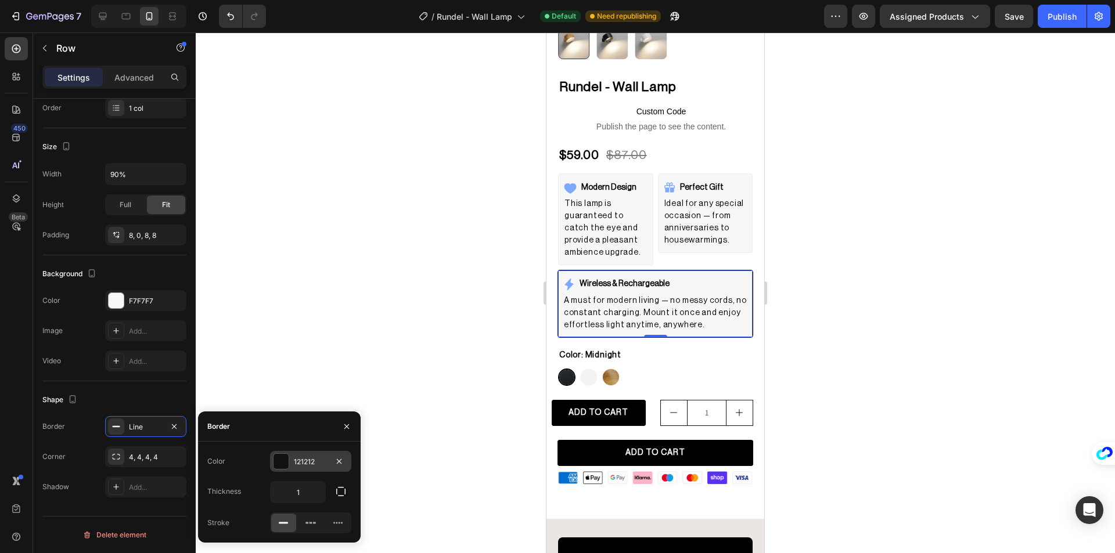
click at [301, 465] on div "121212" at bounding box center [311, 462] width 34 height 10
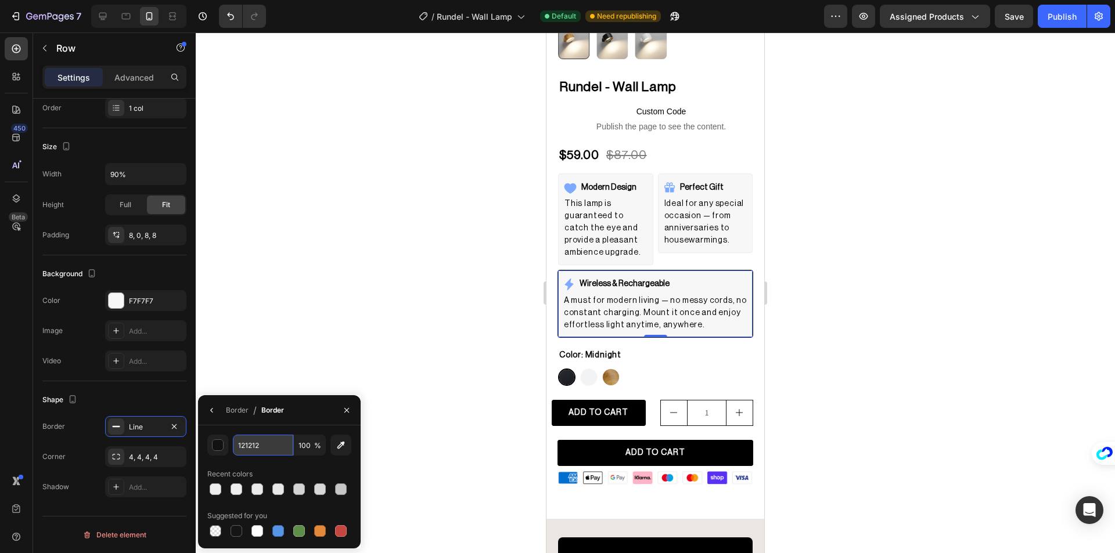
click at [270, 454] on input "121212" at bounding box center [263, 445] width 60 height 21
paste input "EDEDED"
type input "EDEDED"
click at [327, 311] on div at bounding box center [655, 293] width 919 height 521
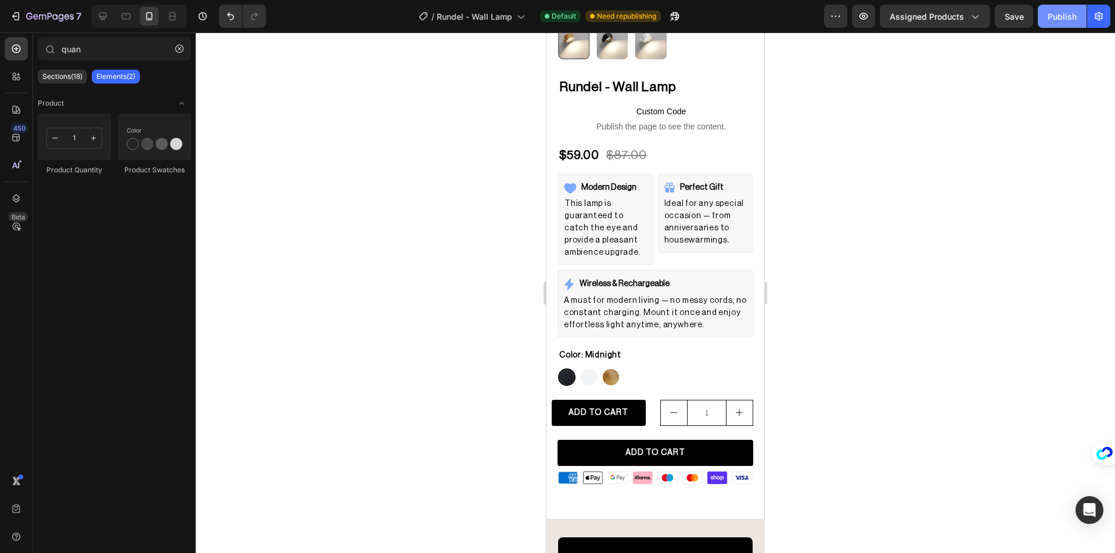
click at [1057, 20] on div "Publish" at bounding box center [1061, 16] width 29 height 12
click at [732, 174] on div "Perfect Gift Item List Ideal for any special occasion — from anniversaries to h…" at bounding box center [705, 214] width 95 height 80
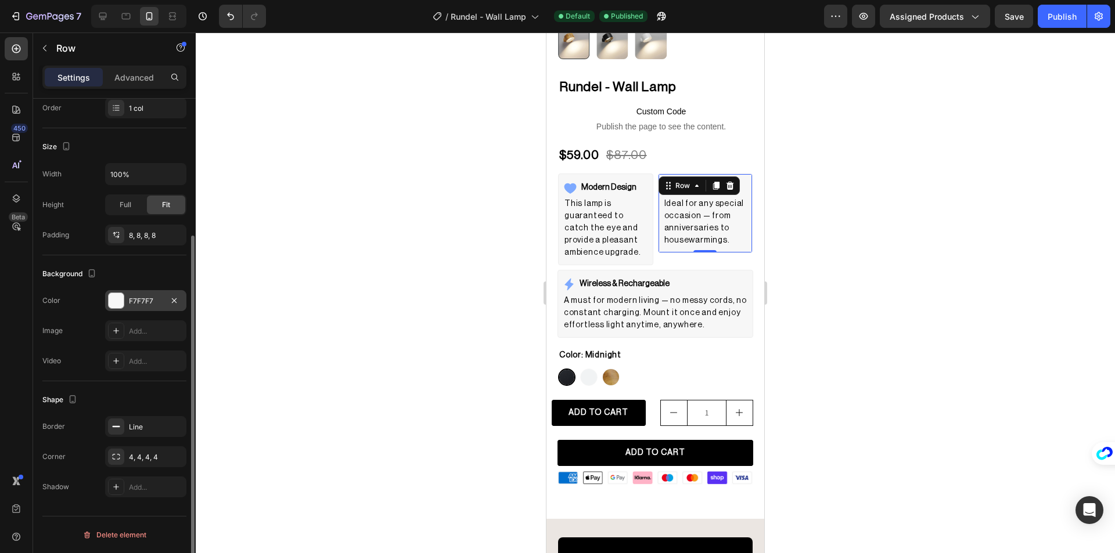
click at [115, 301] on div at bounding box center [116, 300] width 15 height 15
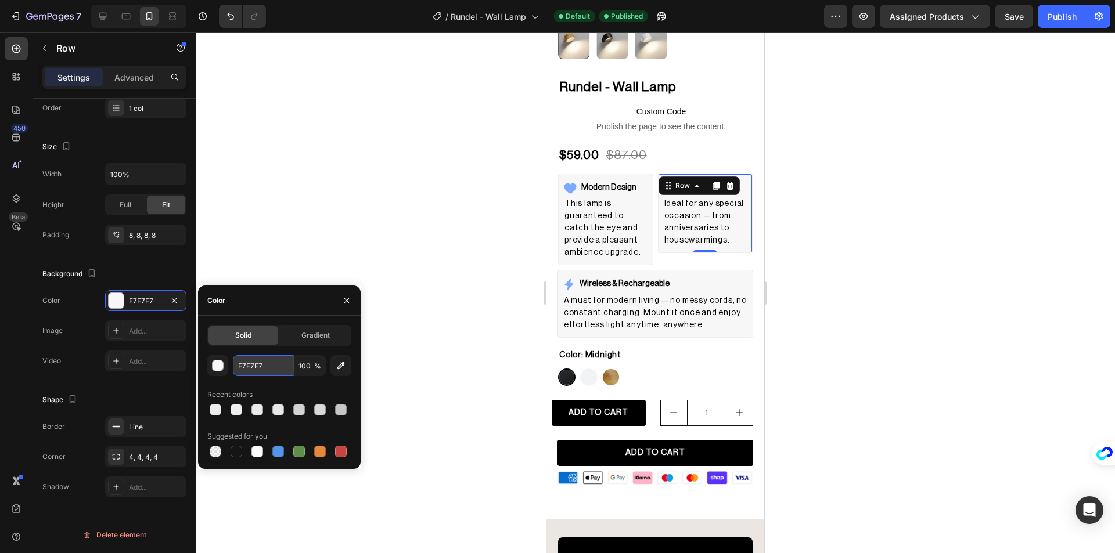
click at [262, 367] on input "F7F7F7" at bounding box center [263, 365] width 60 height 21
type input "f8f8f8"
click at [639, 174] on div "Modern Design Item List This lamp is guaranteed to catch the eye and provide a …" at bounding box center [605, 220] width 95 height 92
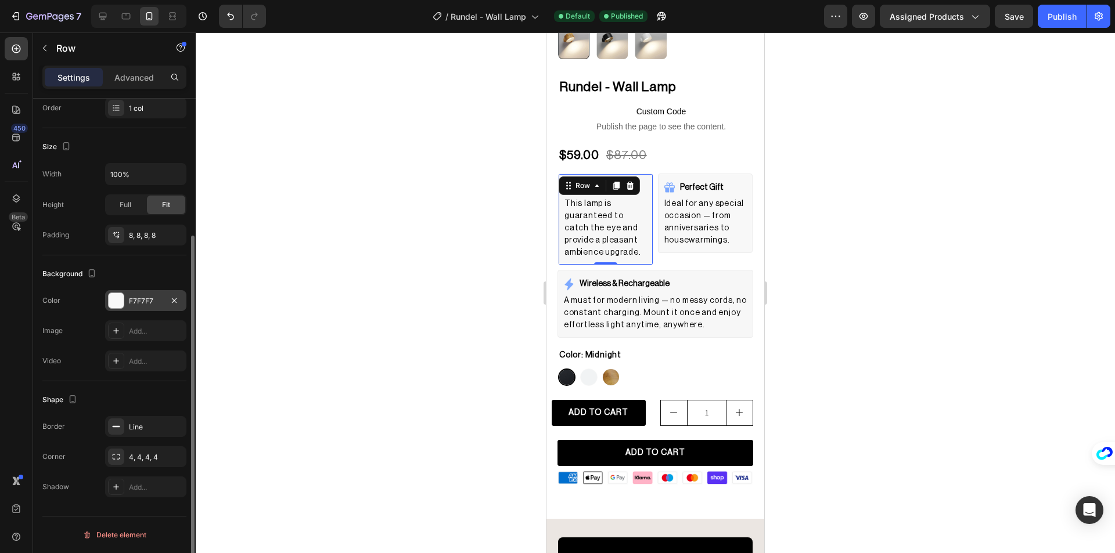
click at [113, 296] on div at bounding box center [116, 300] width 15 height 15
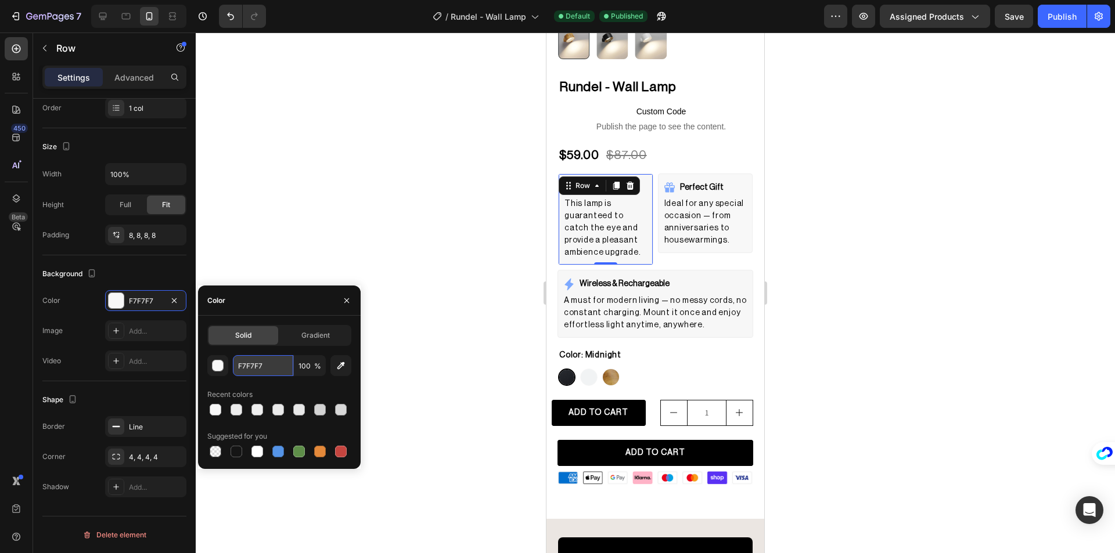
click at [253, 365] on input "F7F7F7" at bounding box center [263, 365] width 60 height 21
type input "f8f8f8"
click at [679, 270] on div "Wireless & Rechargeable Item List A must for modern living — no messy cords, no…" at bounding box center [655, 303] width 196 height 67
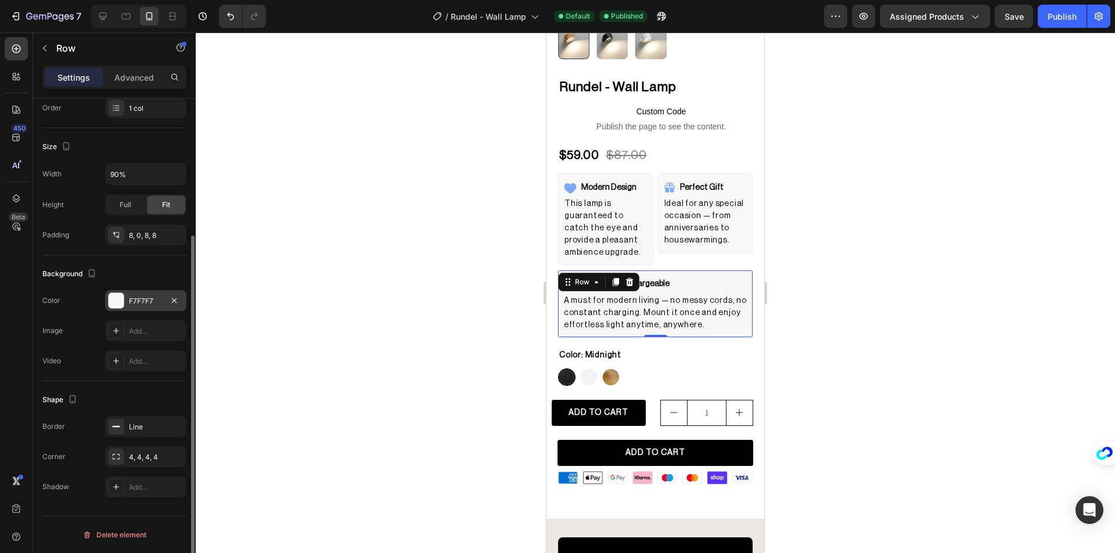
click at [115, 297] on div at bounding box center [116, 300] width 15 height 15
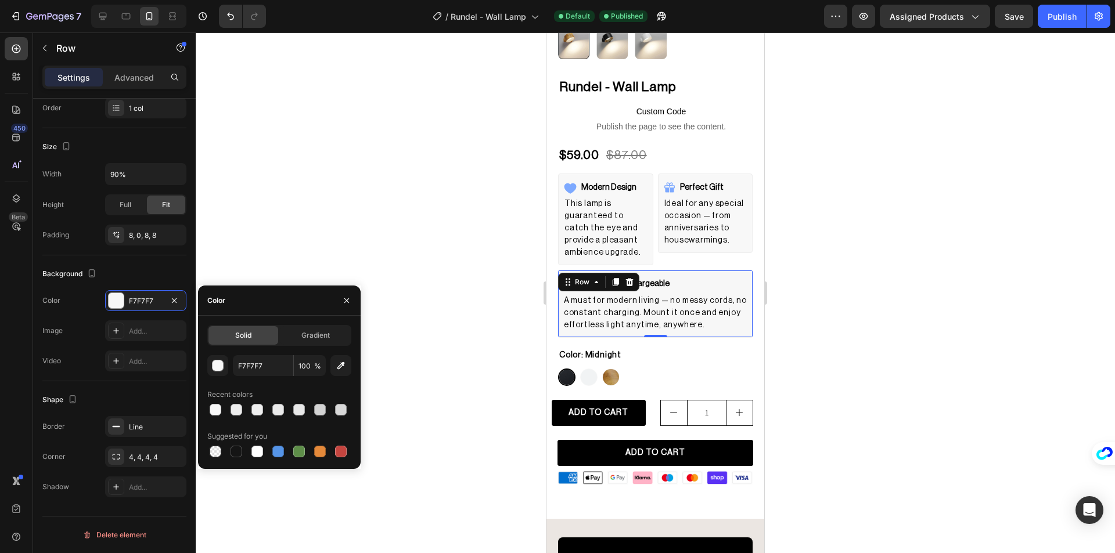
click at [258, 378] on div "F7F7F7 100 % Recent colors Suggested for you" at bounding box center [279, 407] width 144 height 105
click at [258, 370] on input "F7F7F7" at bounding box center [263, 365] width 60 height 21
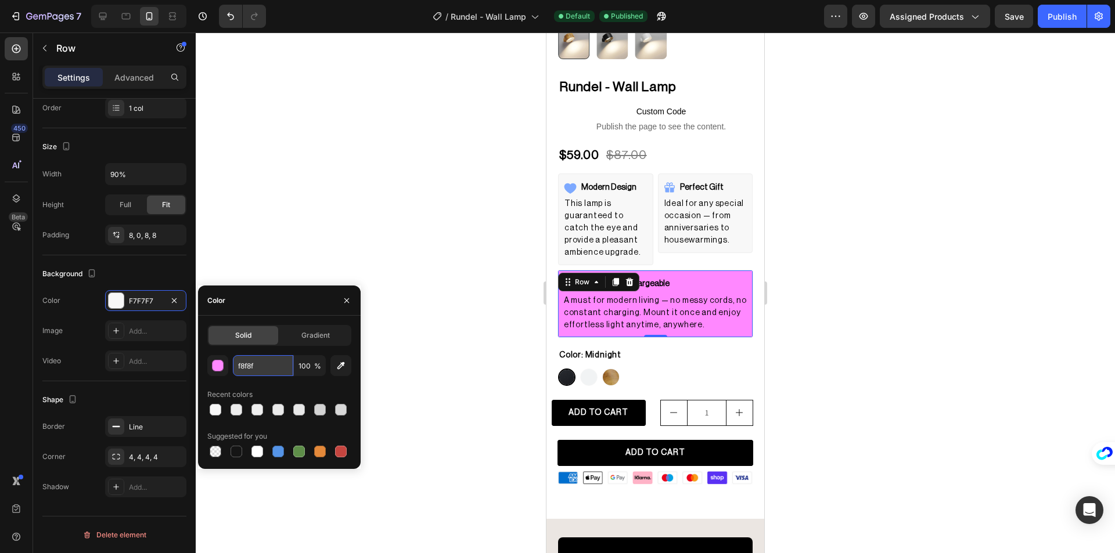
type input "f8f8f8"
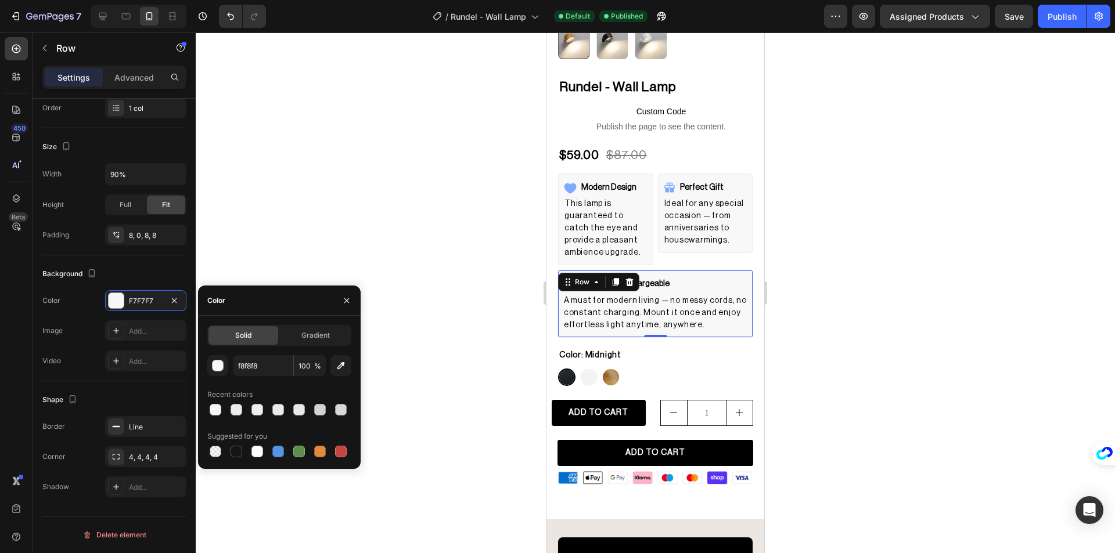
click at [366, 219] on div at bounding box center [655, 293] width 919 height 521
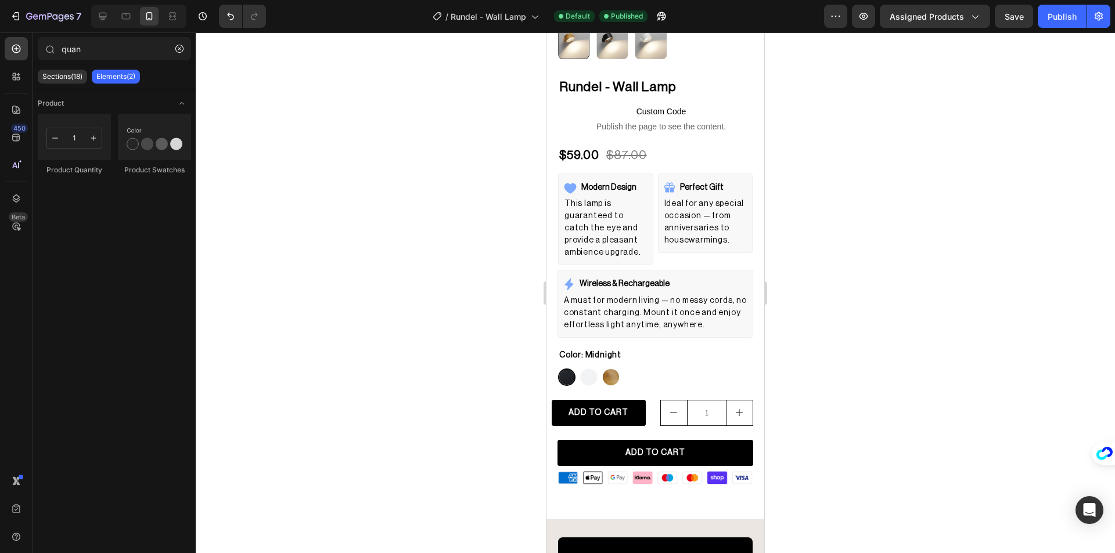
click at [1064, 28] on div "7 Version history / Rundel - Wall Lamp Default Published Preview Assigned Produ…" at bounding box center [557, 16] width 1115 height 33
click at [1064, 25] on button "Publish" at bounding box center [1062, 16] width 49 height 23
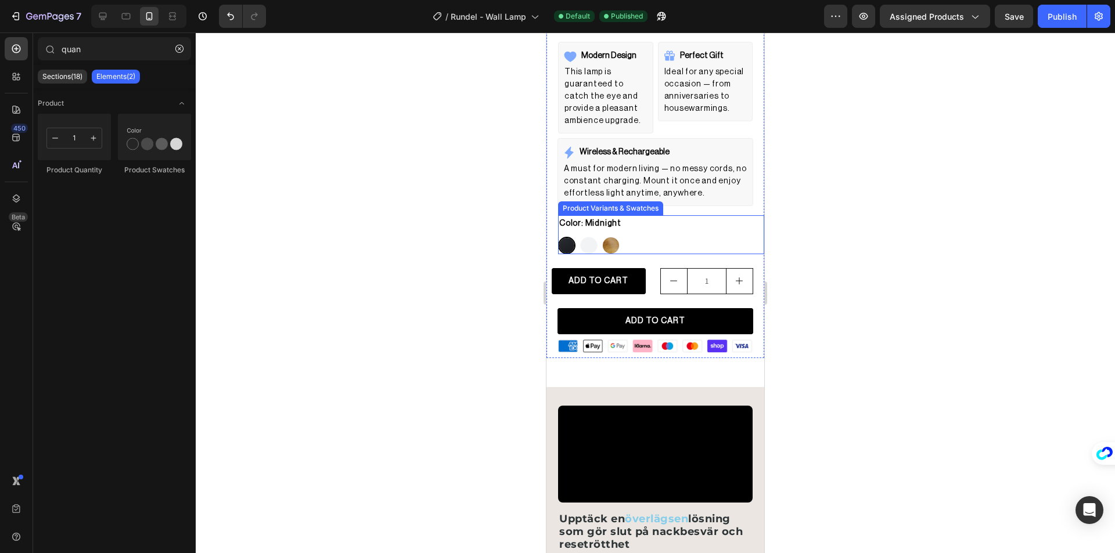
scroll to position [465, 0]
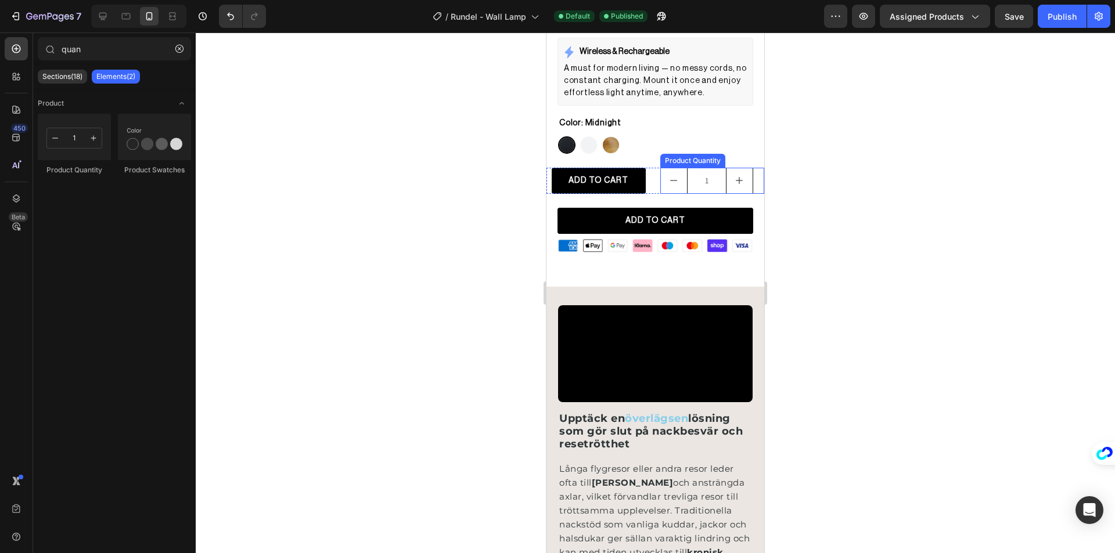
click at [669, 176] on icon "decrement" at bounding box center [673, 180] width 9 height 9
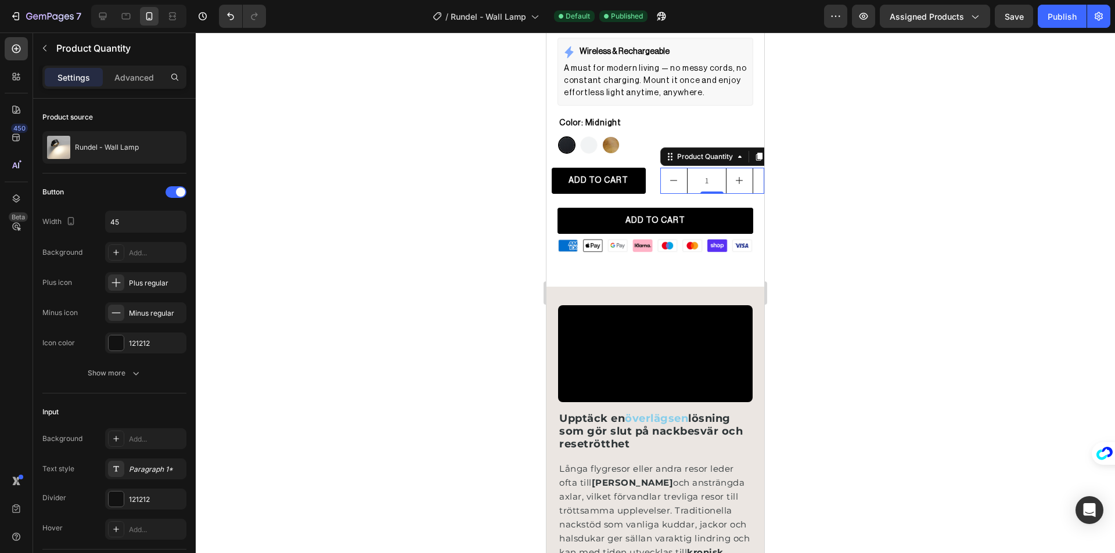
click at [675, 173] on button "decrement" at bounding box center [674, 180] width 26 height 25
click at [740, 173] on button "increment" at bounding box center [739, 180] width 26 height 25
click at [669, 176] on icon "decrement" at bounding box center [673, 180] width 9 height 9
type input "1"
click at [593, 175] on div "ADD TO CART" at bounding box center [598, 181] width 60 height 15
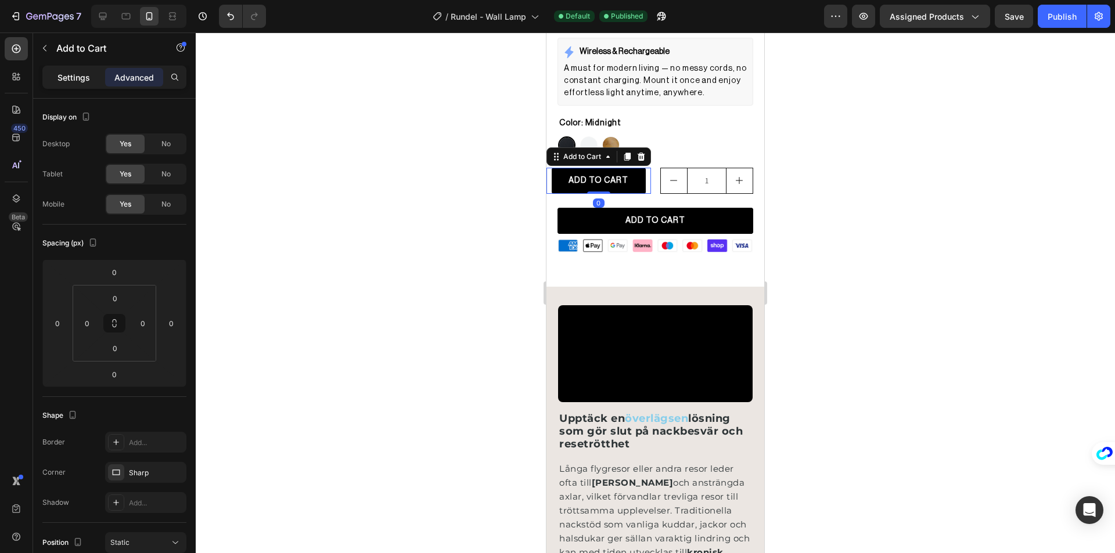
click at [78, 74] on p "Settings" at bounding box center [73, 77] width 33 height 12
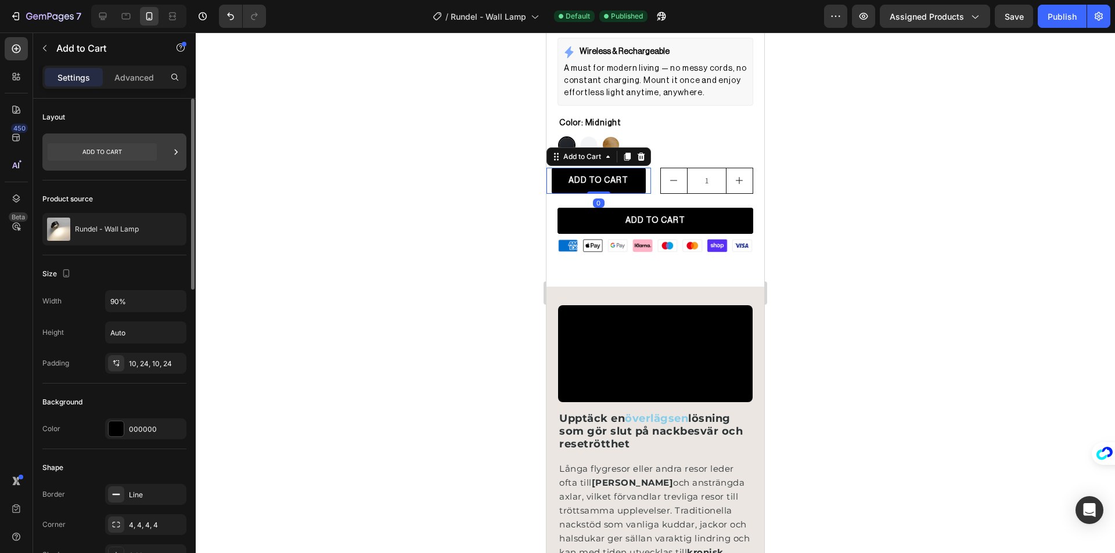
click at [163, 150] on div at bounding box center [114, 152] width 144 height 37
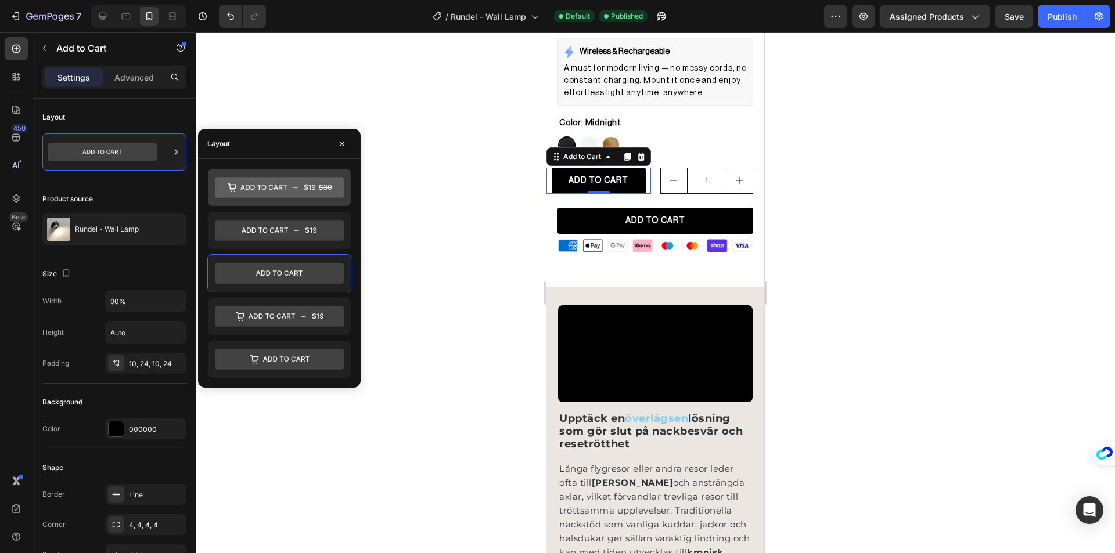
click at [259, 191] on icon at bounding box center [279, 187] width 129 height 21
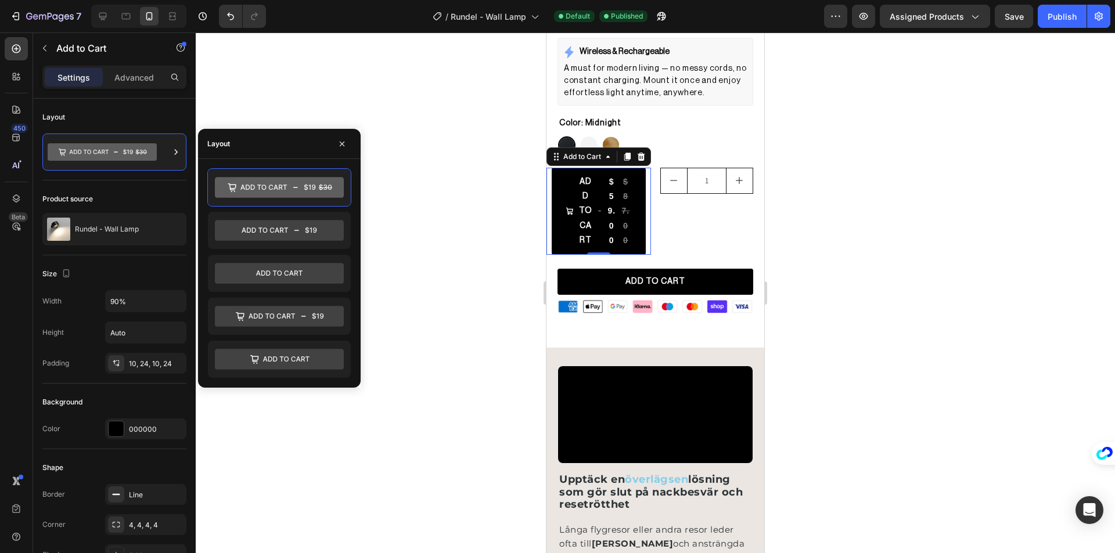
click at [402, 211] on div at bounding box center [655, 293] width 919 height 521
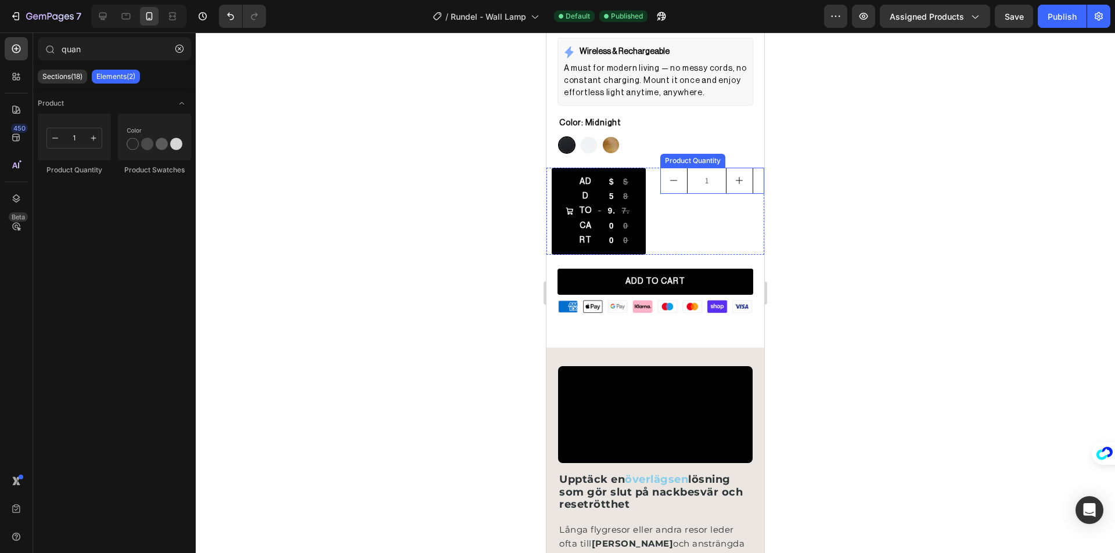
click at [711, 182] on input "1" at bounding box center [706, 180] width 39 height 25
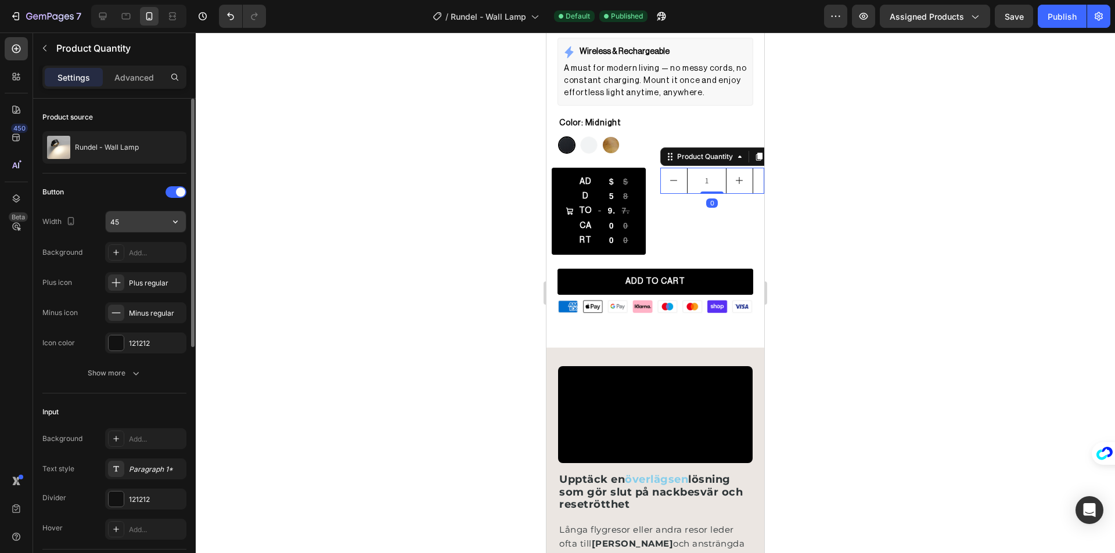
click at [124, 221] on input "45" at bounding box center [146, 221] width 80 height 21
click at [171, 222] on icon "button" at bounding box center [176, 222] width 12 height 12
click at [150, 217] on input "45" at bounding box center [146, 221] width 80 height 21
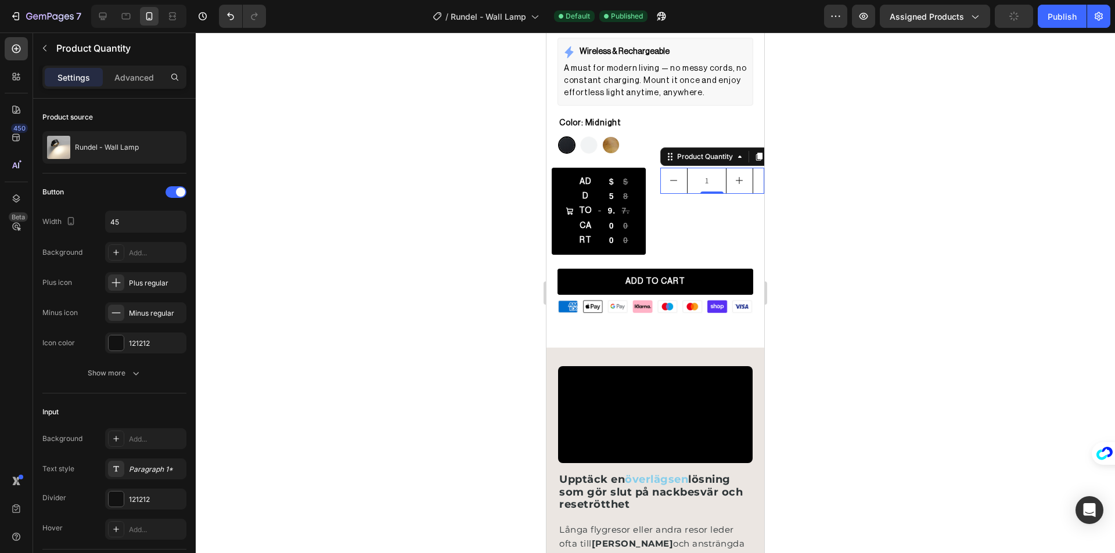
click at [357, 211] on div at bounding box center [655, 293] width 919 height 521
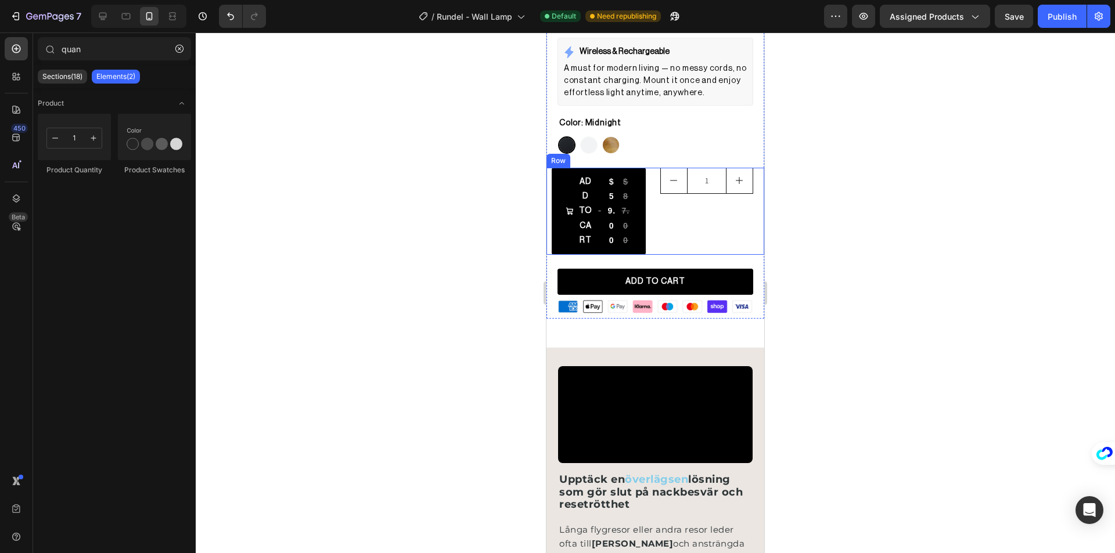
click at [661, 240] on div "1 Product Quantity" at bounding box center [712, 211] width 105 height 87
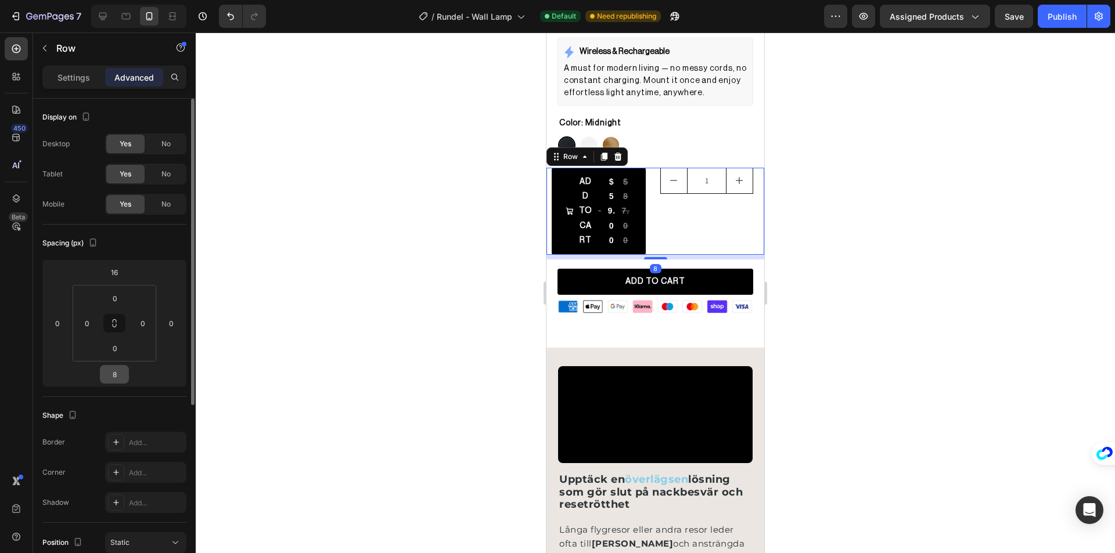
scroll to position [58, 0]
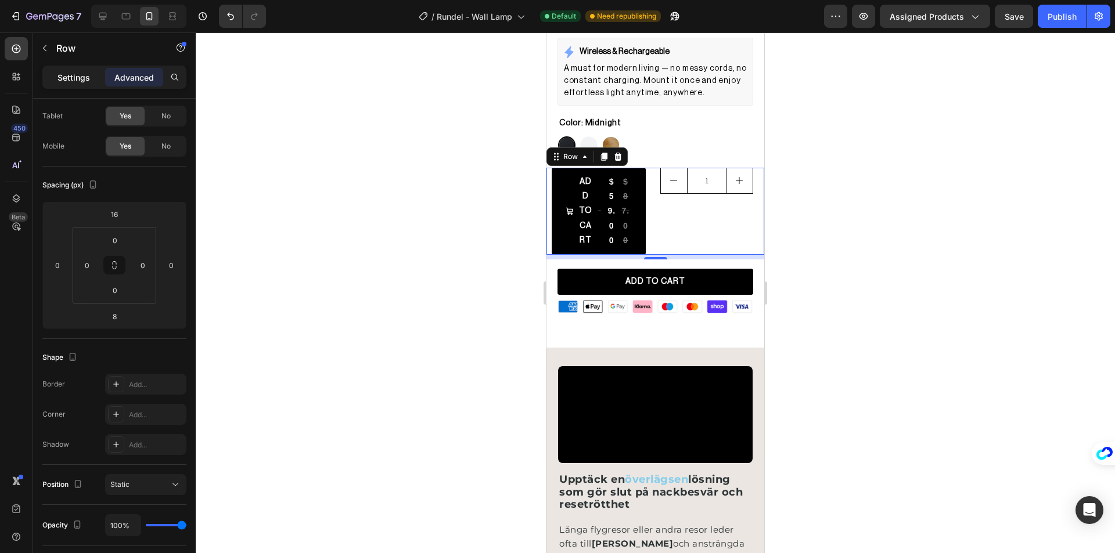
click at [59, 74] on p "Settings" at bounding box center [73, 77] width 33 height 12
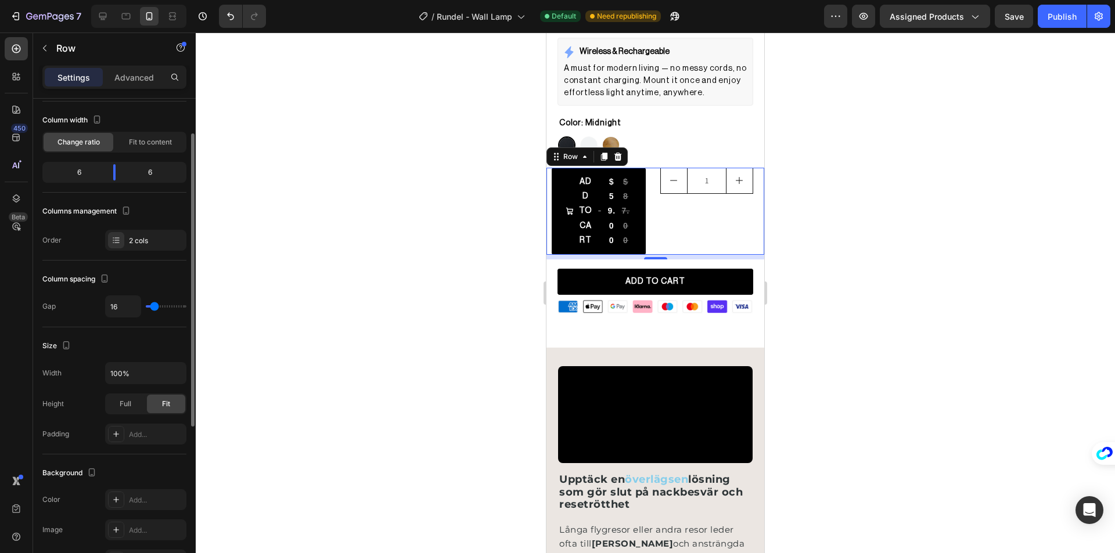
scroll to position [174, 0]
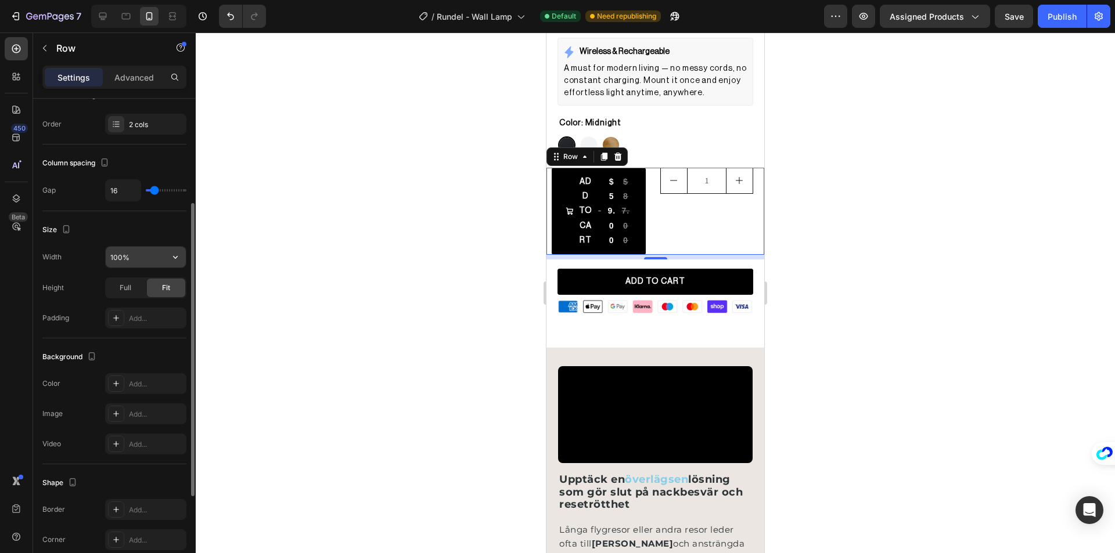
click at [120, 257] on input "100%" at bounding box center [146, 257] width 80 height 21
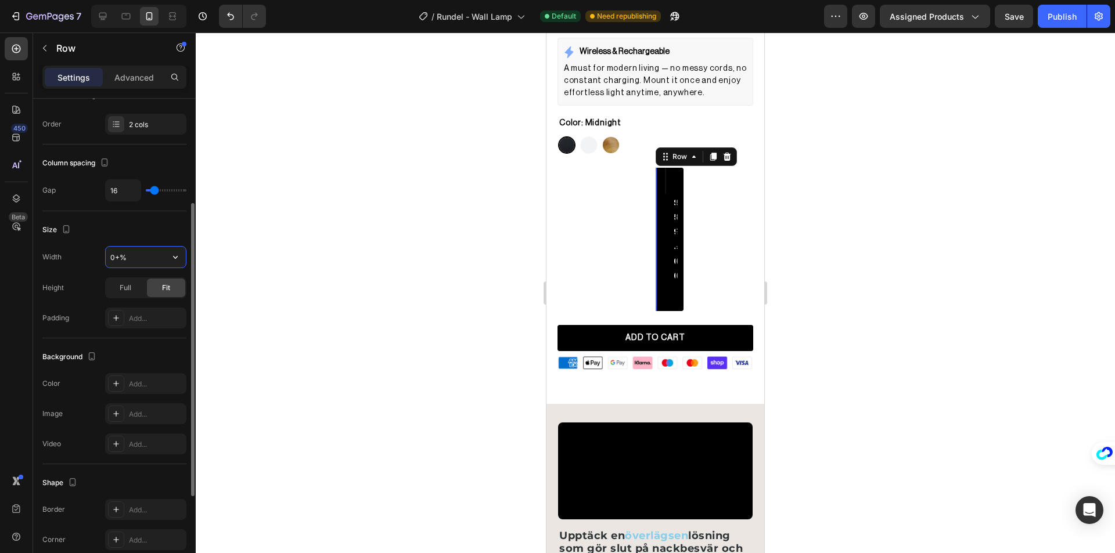
click at [120, 257] on input "0+%" at bounding box center [146, 257] width 80 height 21
click at [118, 258] on input "0+%" at bounding box center [146, 257] width 80 height 21
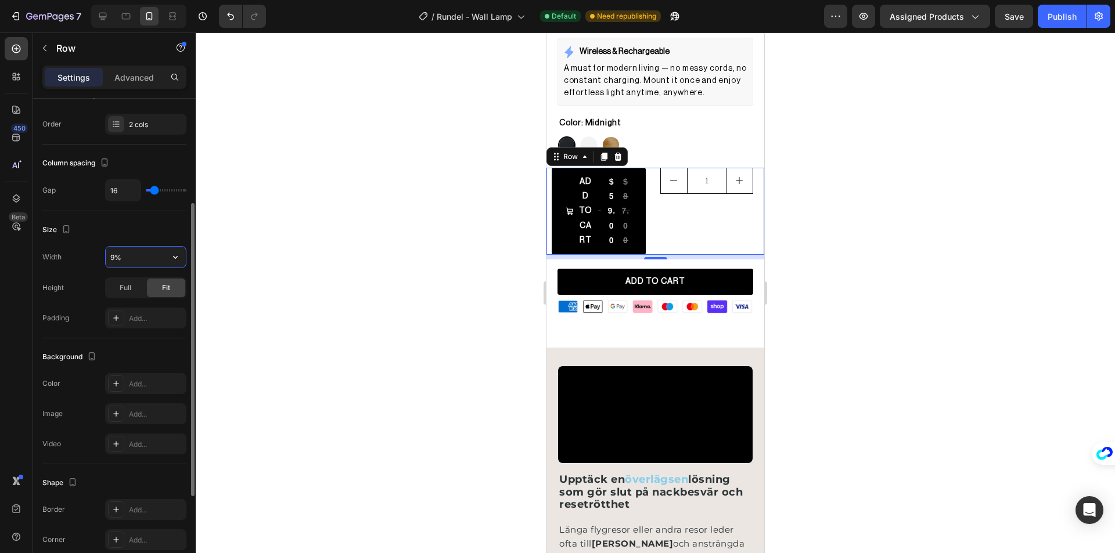
type input "90%"
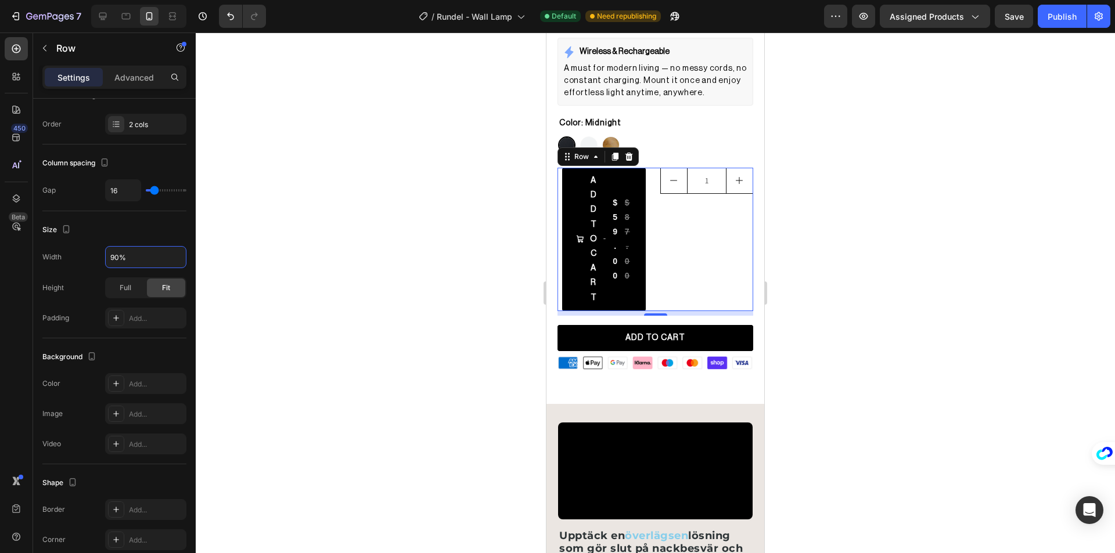
click at [348, 217] on div at bounding box center [655, 293] width 919 height 521
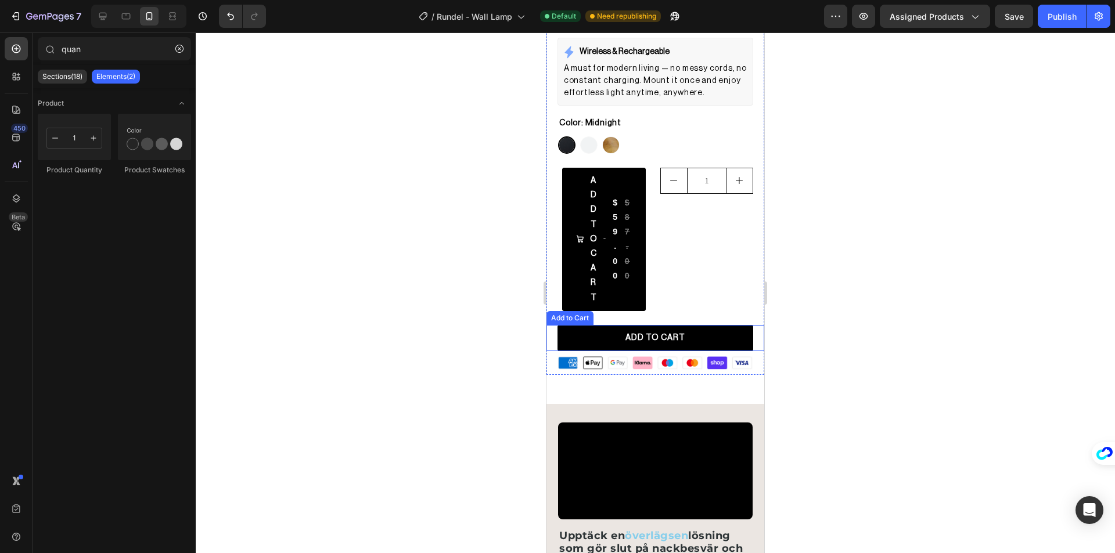
click at [552, 330] on div "ADD TO CART Add to Cart" at bounding box center [655, 338] width 218 height 26
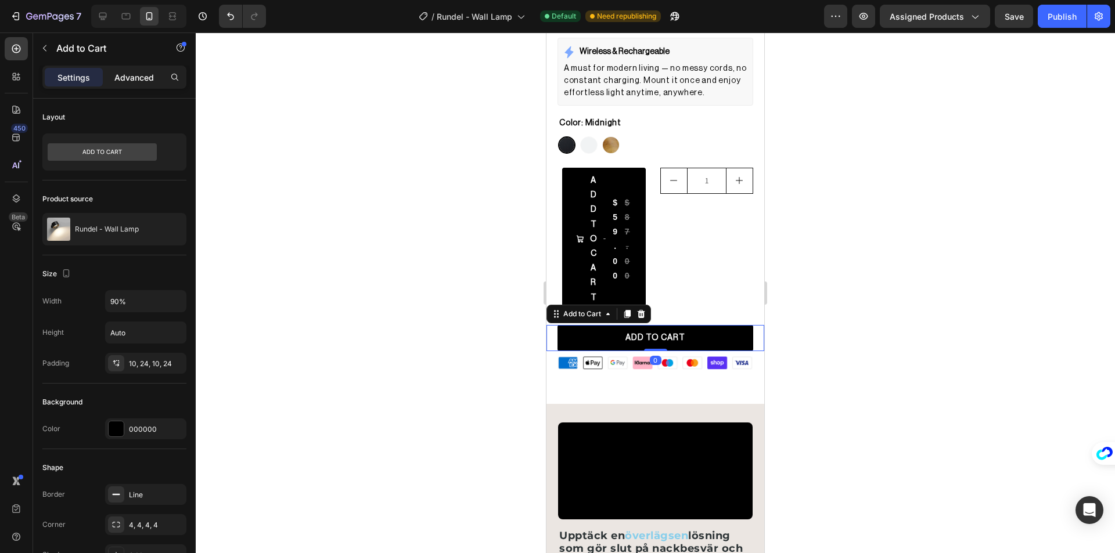
click at [126, 77] on p "Advanced" at bounding box center [133, 77] width 39 height 12
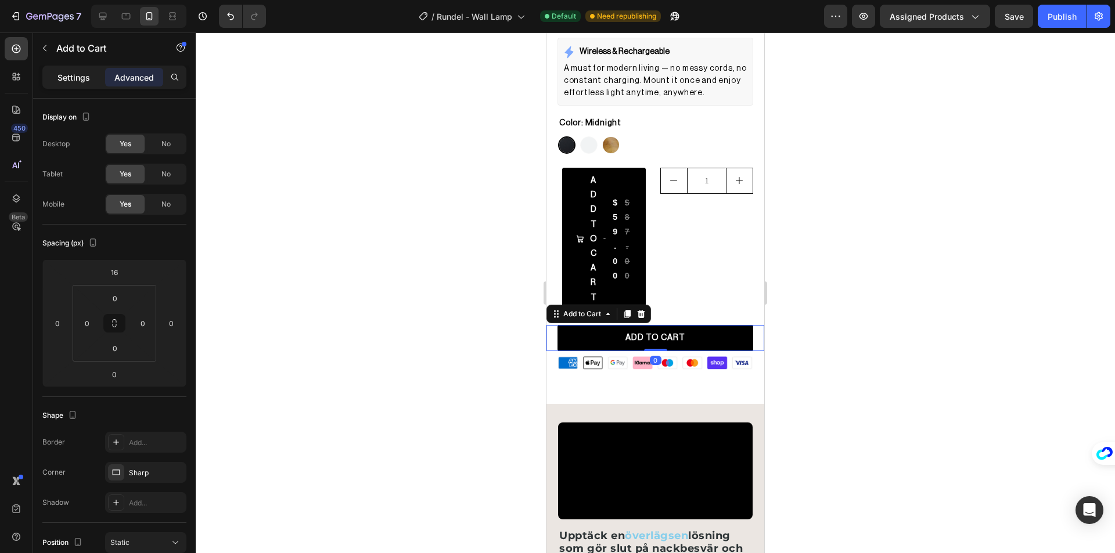
click at [48, 85] on div "Settings" at bounding box center [74, 77] width 58 height 19
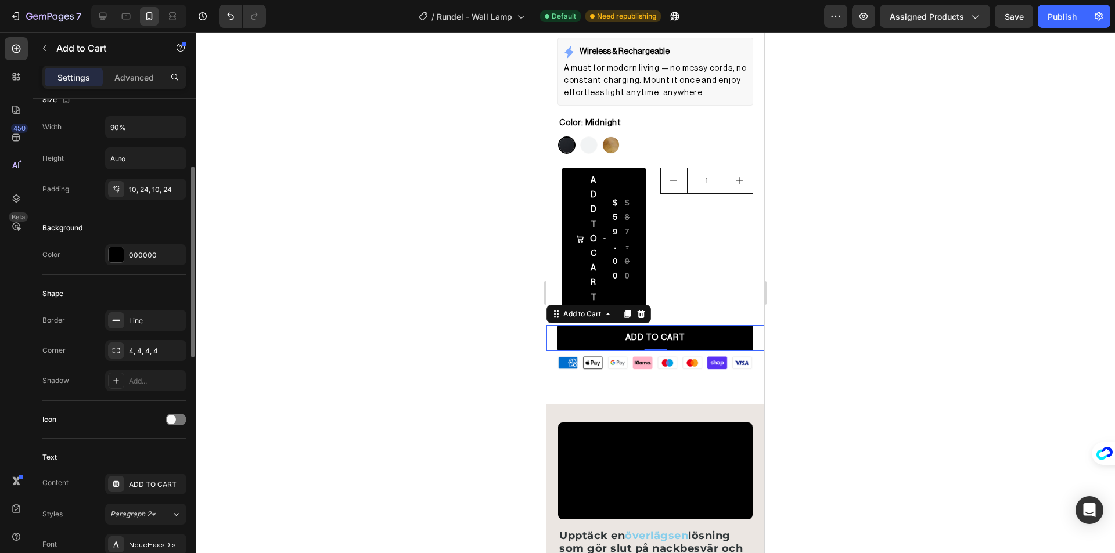
click at [377, 236] on div at bounding box center [655, 293] width 919 height 521
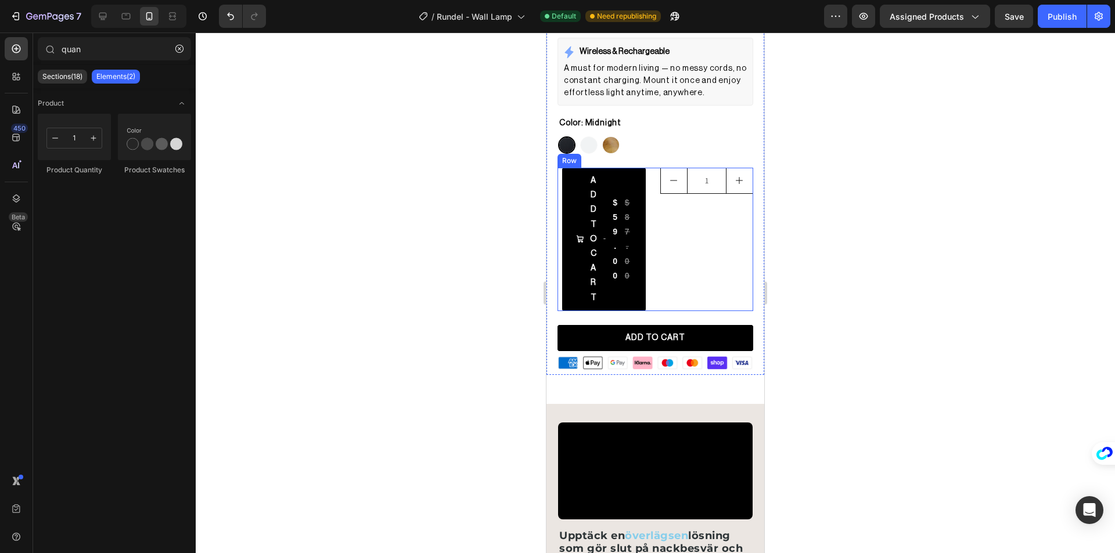
click at [663, 239] on div "1 Product Quantity" at bounding box center [706, 239] width 93 height 143
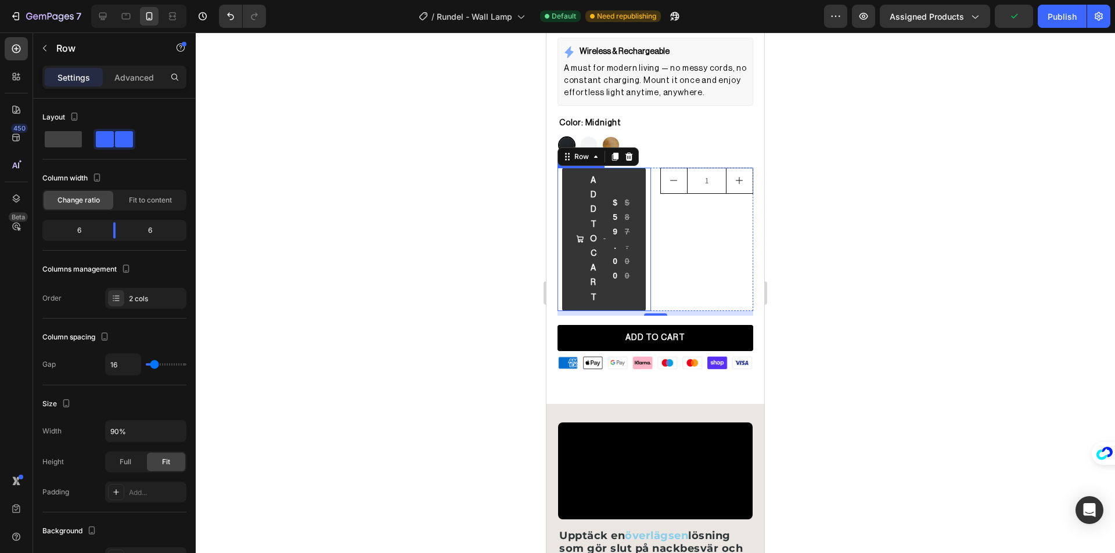
click at [603, 221] on button "ADD TO CART $59.00 $87.00" at bounding box center [604, 239] width 84 height 143
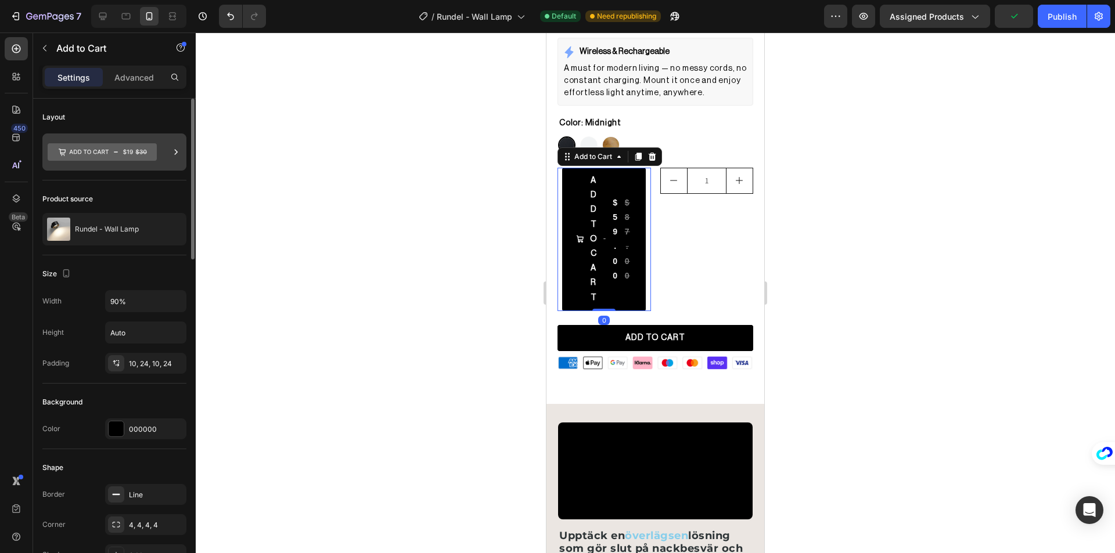
click at [129, 153] on icon at bounding box center [102, 151] width 109 height 17
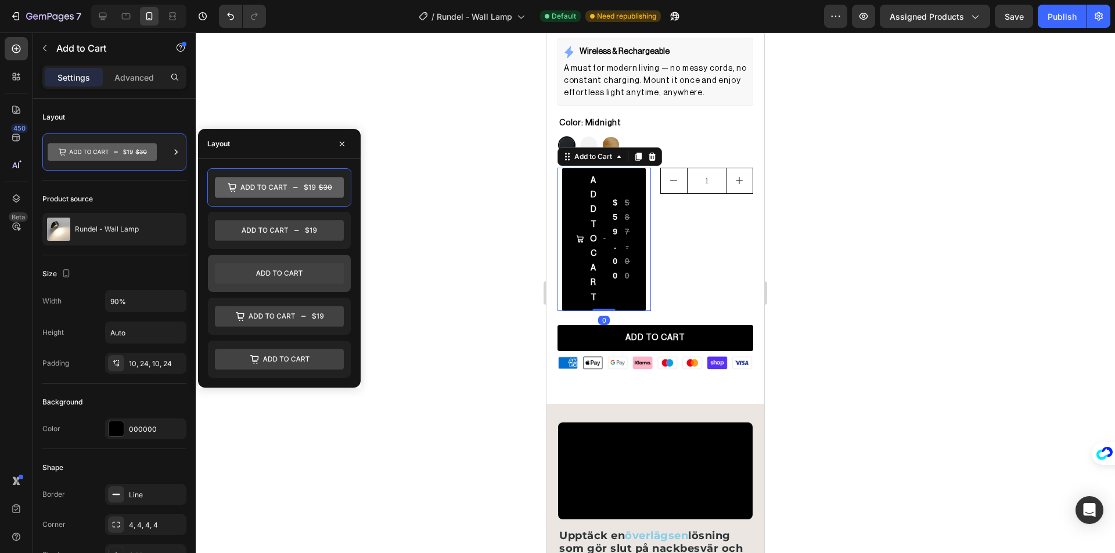
click at [271, 276] on icon at bounding box center [279, 273] width 129 height 21
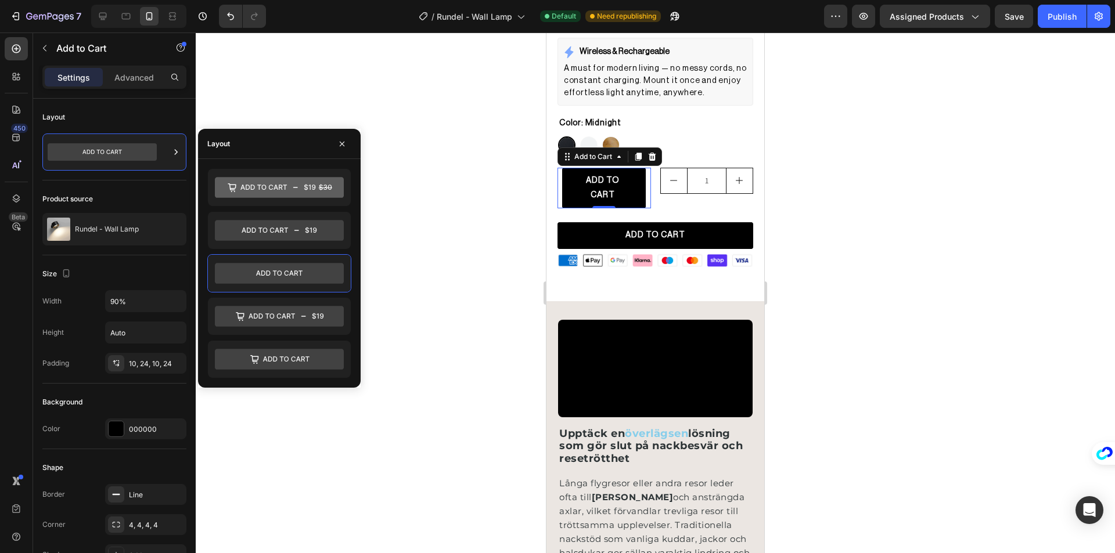
click at [464, 235] on div at bounding box center [655, 293] width 919 height 521
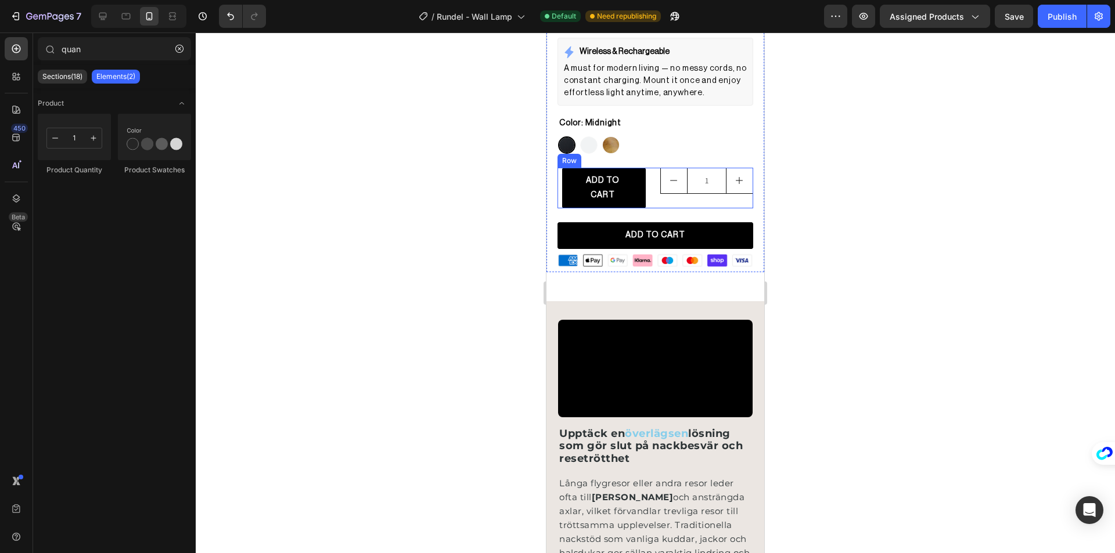
click at [660, 195] on div "1 Product Quantity" at bounding box center [706, 188] width 93 height 41
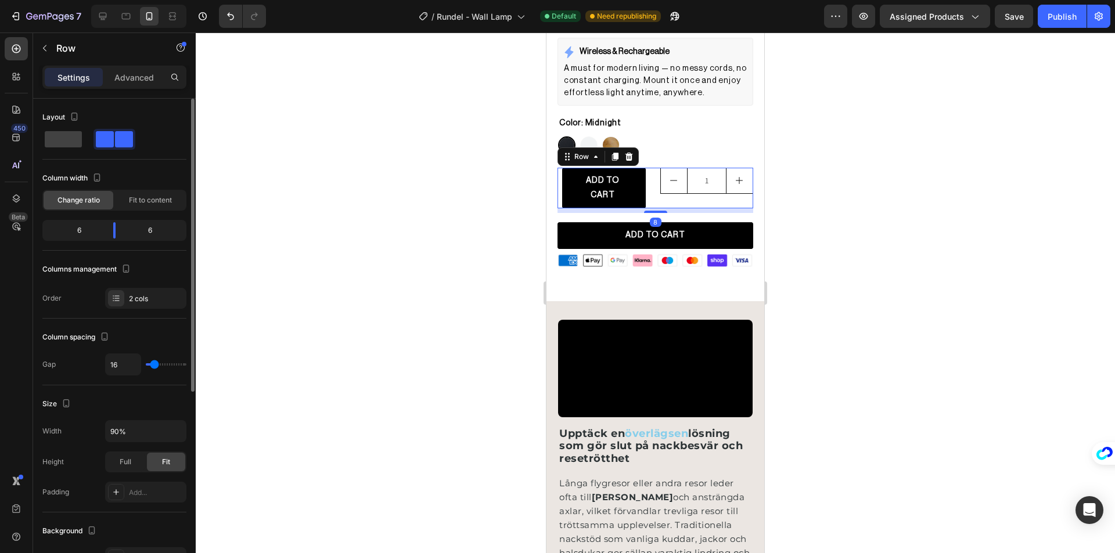
type input "2"
type input "0"
click at [150, 364] on input "range" at bounding box center [166, 364] width 41 height 2
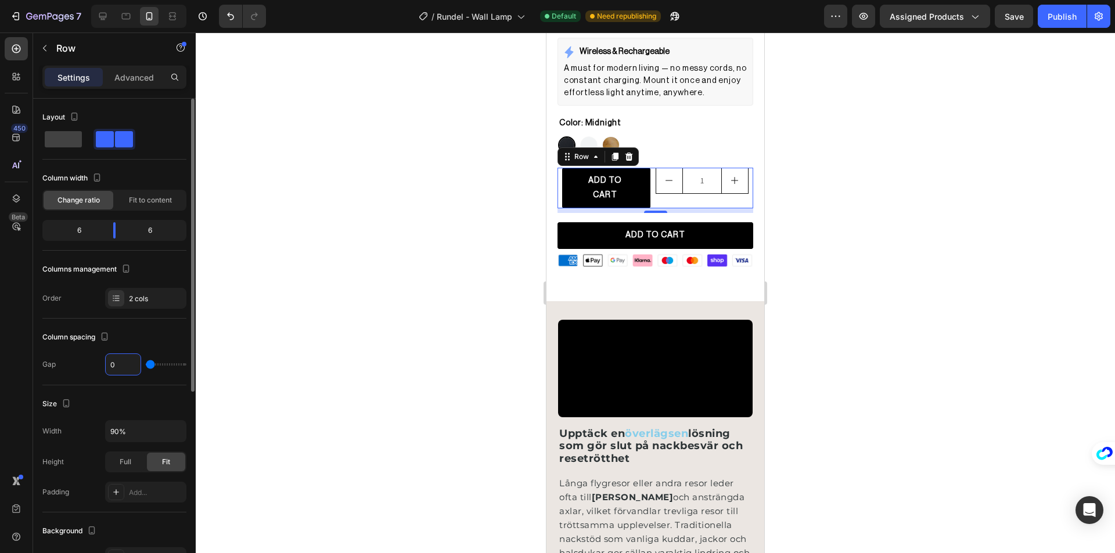
click at [119, 363] on input "0" at bounding box center [123, 364] width 35 height 21
type input "6"
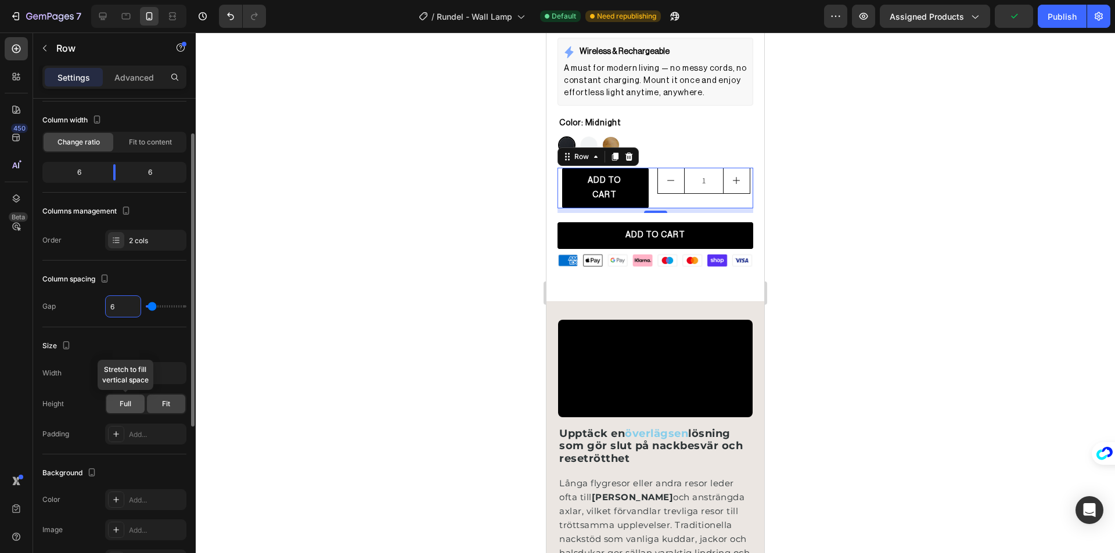
type input "6"
click at [135, 402] on div "Full" at bounding box center [125, 404] width 38 height 19
click at [167, 406] on span "Fit" at bounding box center [166, 404] width 8 height 10
click at [121, 371] on input "90%" at bounding box center [146, 373] width 80 height 21
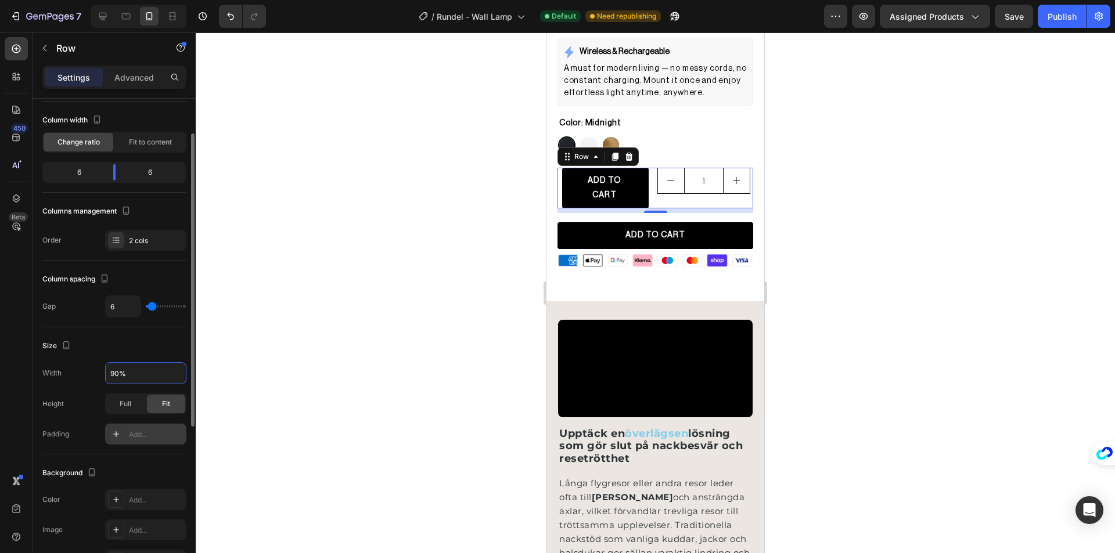
click at [147, 437] on div "Add..." at bounding box center [156, 435] width 55 height 10
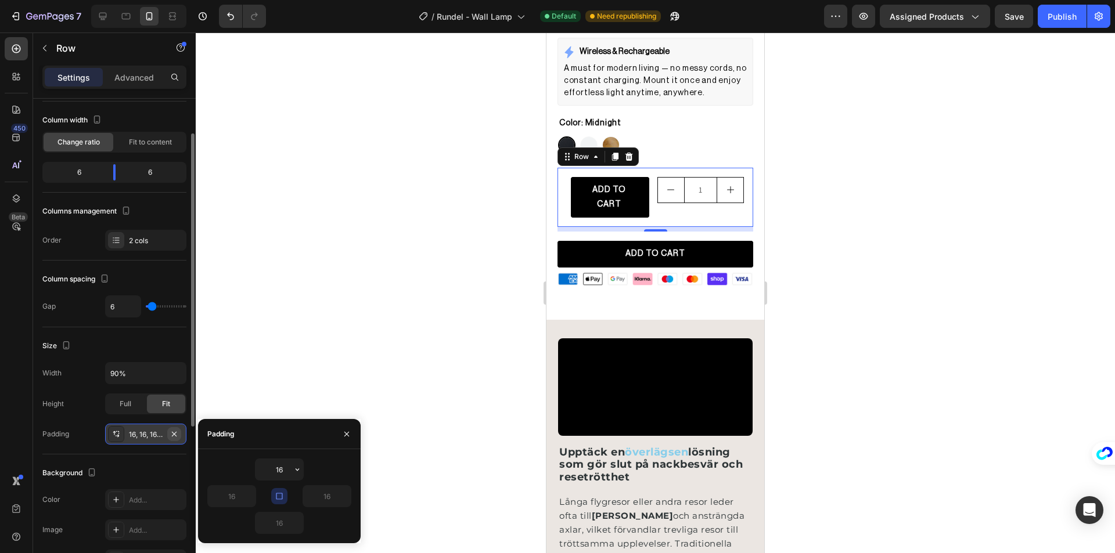
click at [176, 434] on icon "button" at bounding box center [174, 434] width 9 height 9
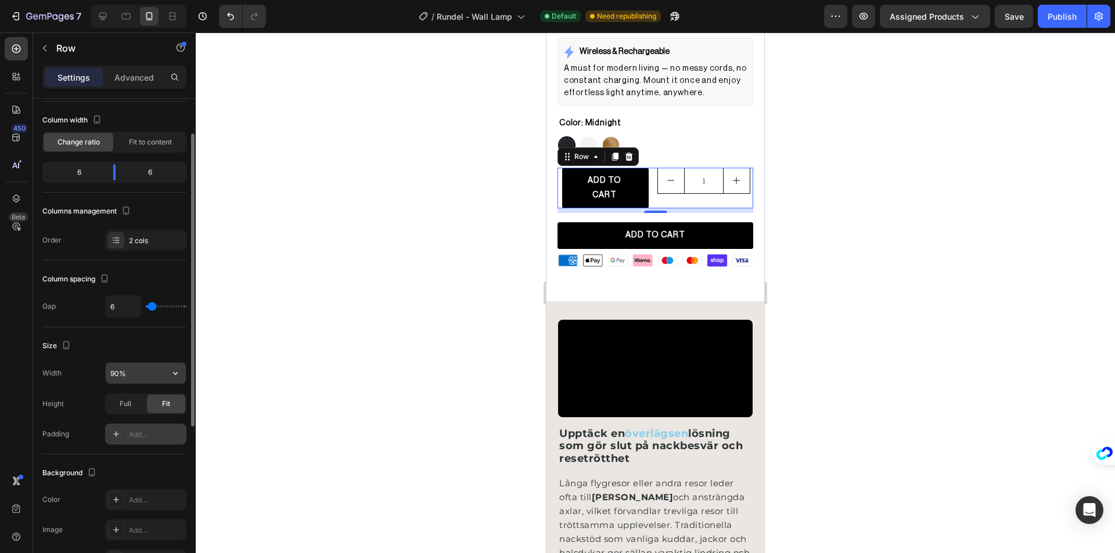
click at [119, 379] on input "90%" at bounding box center [146, 373] width 80 height 21
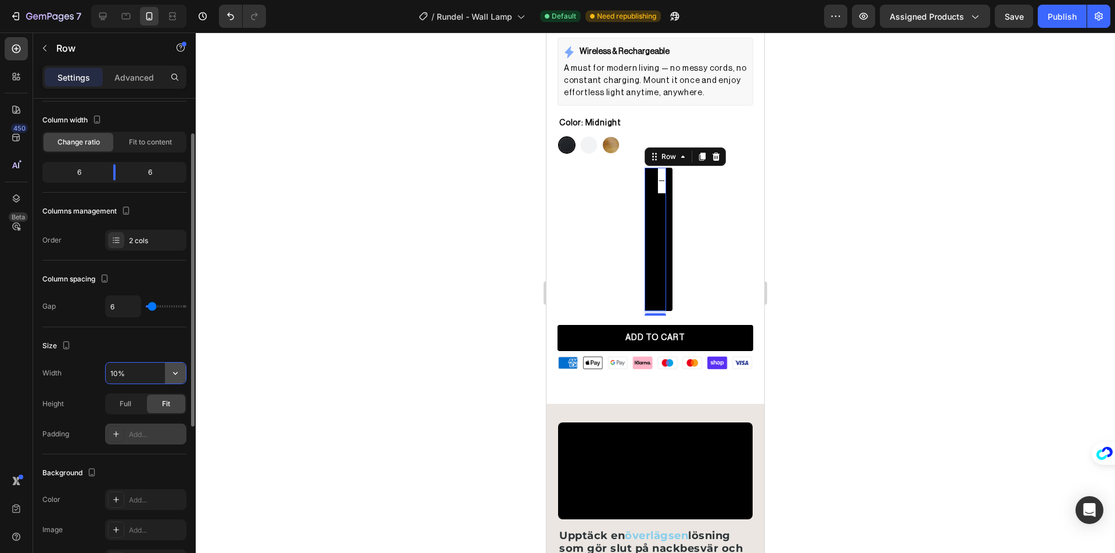
type input "100%"
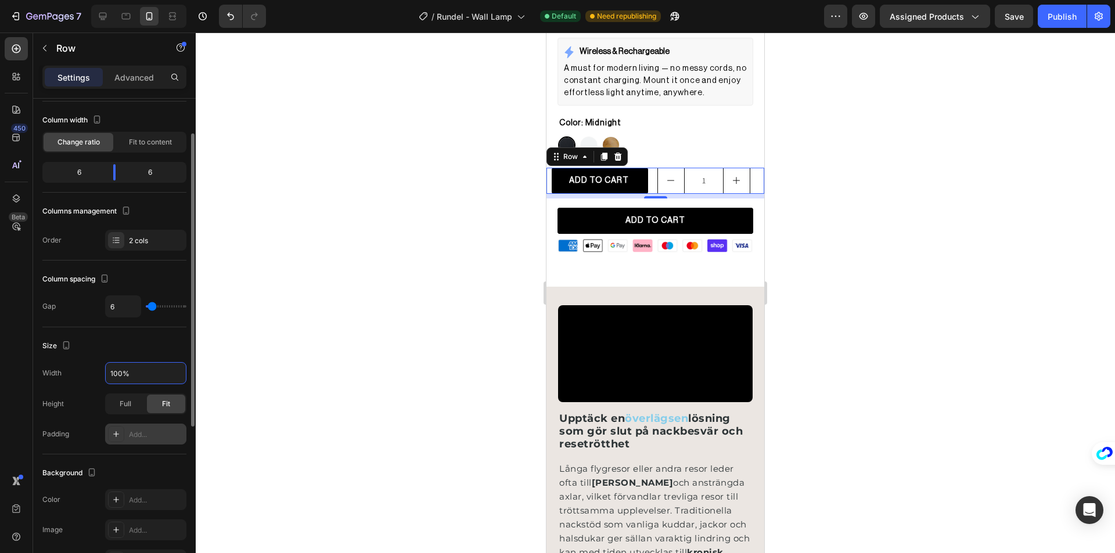
click at [357, 272] on div at bounding box center [655, 293] width 919 height 521
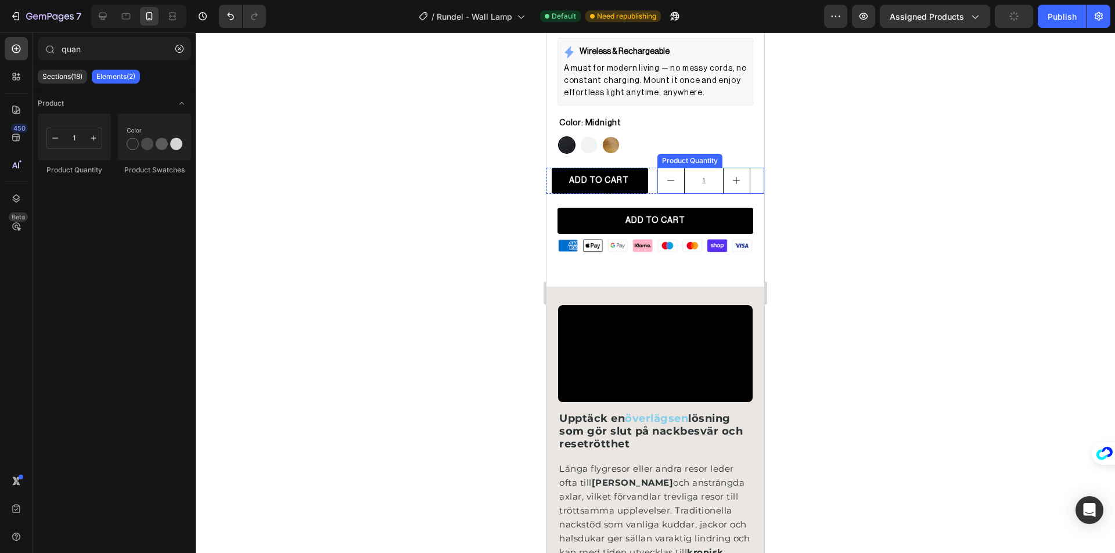
click at [692, 168] on div "1" at bounding box center [703, 181] width 93 height 26
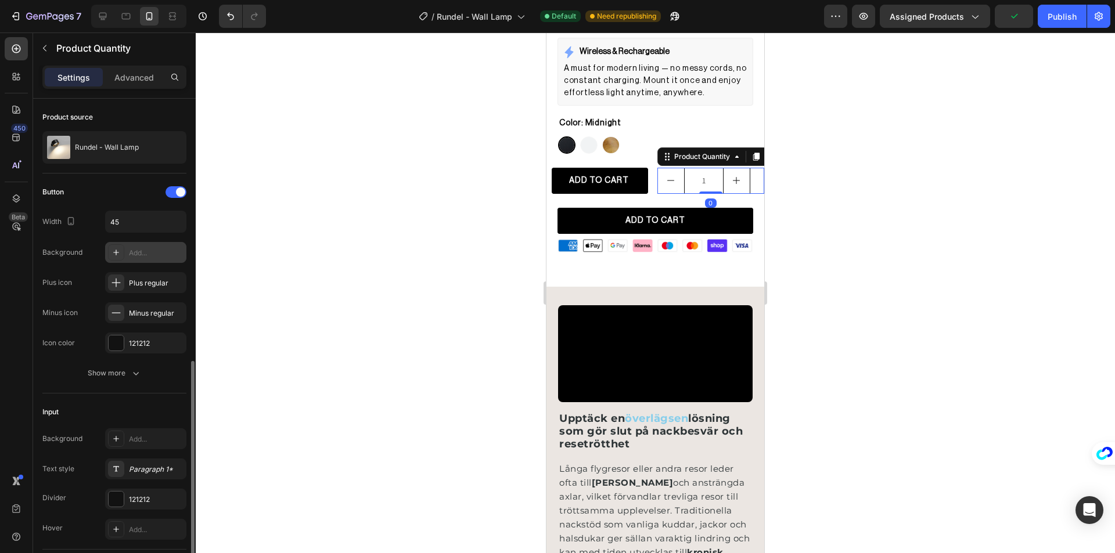
scroll to position [232, 0]
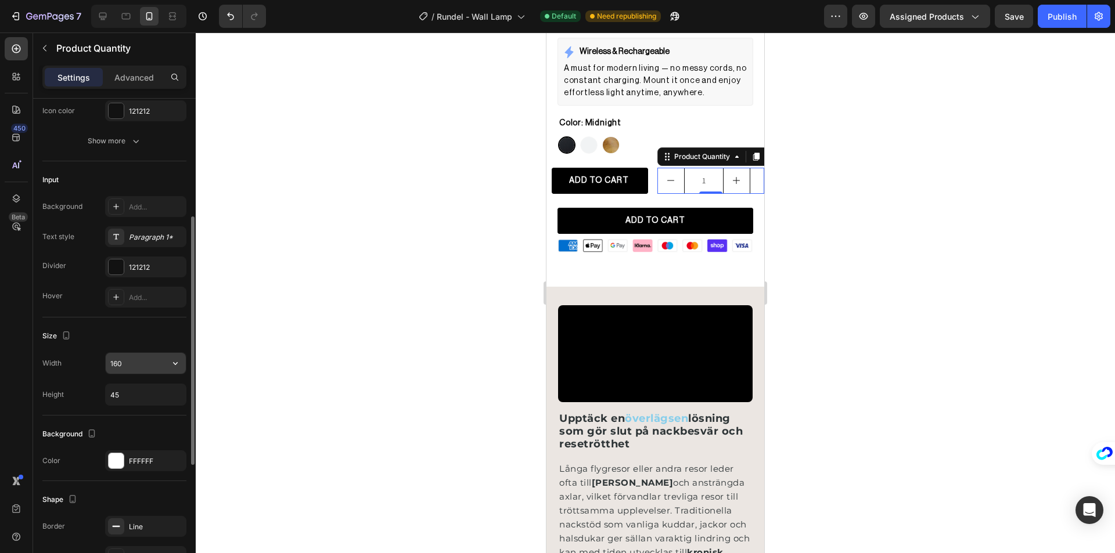
click at [138, 368] on input "160" at bounding box center [146, 363] width 80 height 21
click at [168, 358] on button "button" at bounding box center [175, 363] width 21 height 21
click at [151, 362] on input "160" at bounding box center [146, 363] width 80 height 21
type input "80"
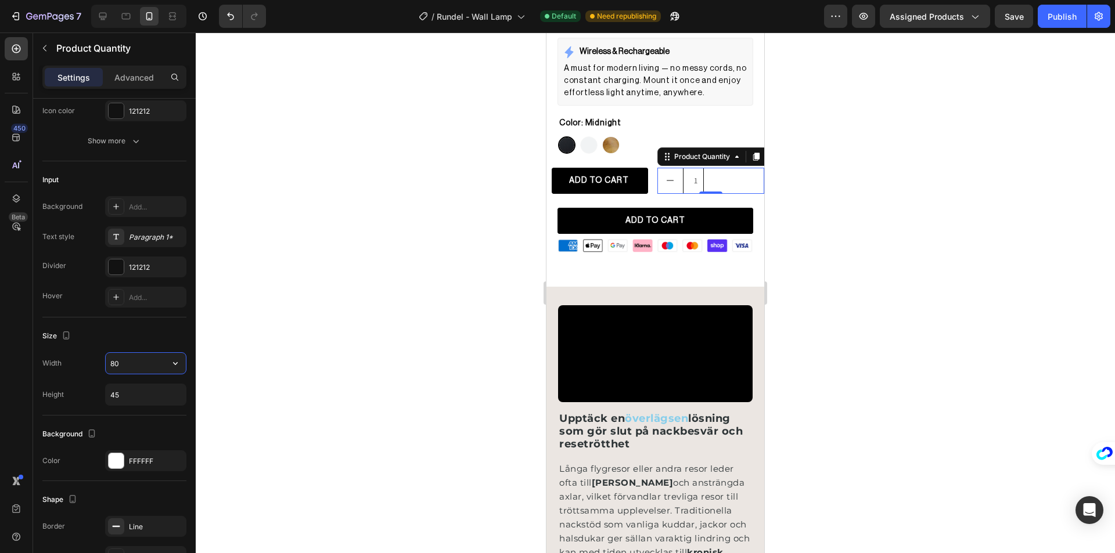
click at [369, 304] on div at bounding box center [655, 293] width 919 height 521
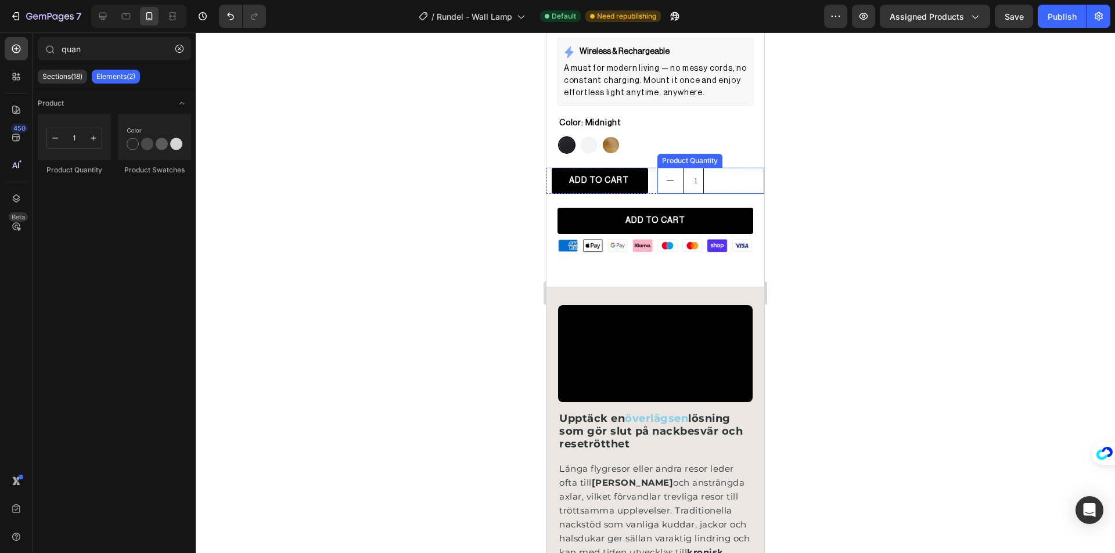
click at [692, 156] on div "Product Quantity" at bounding box center [690, 161] width 60 height 10
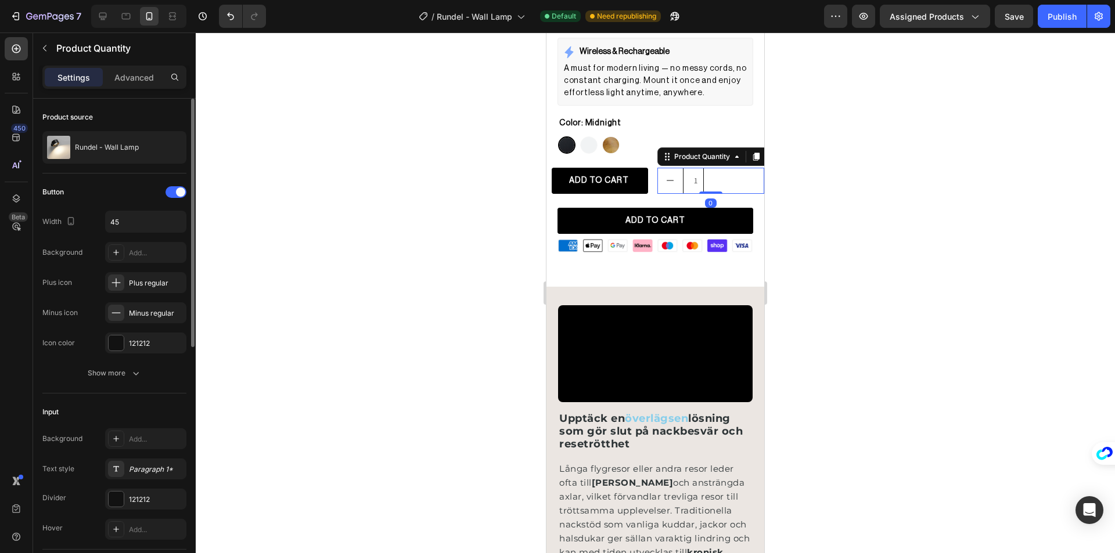
scroll to position [174, 0]
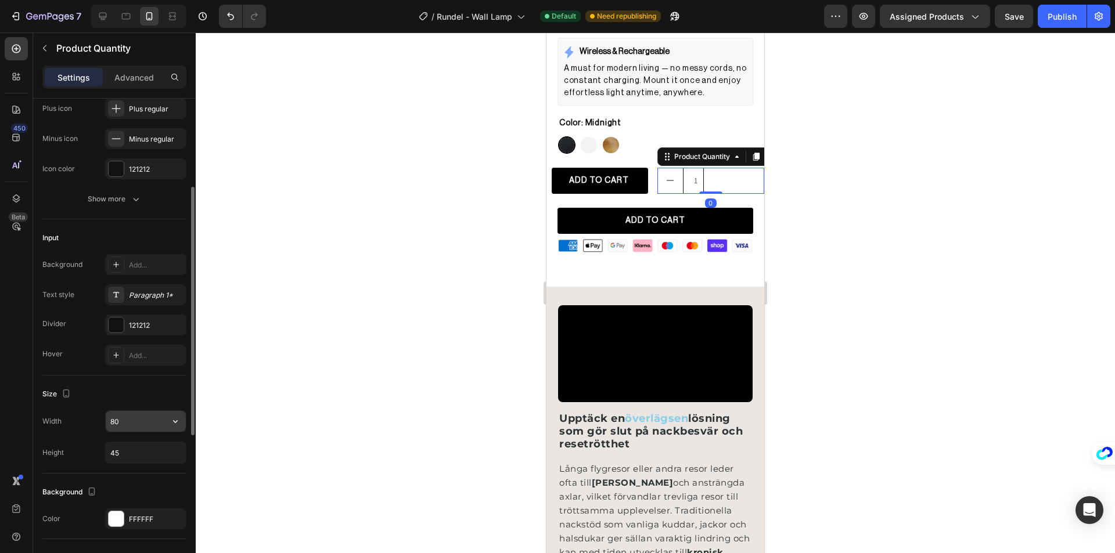
click at [135, 423] on input "80" at bounding box center [146, 421] width 80 height 21
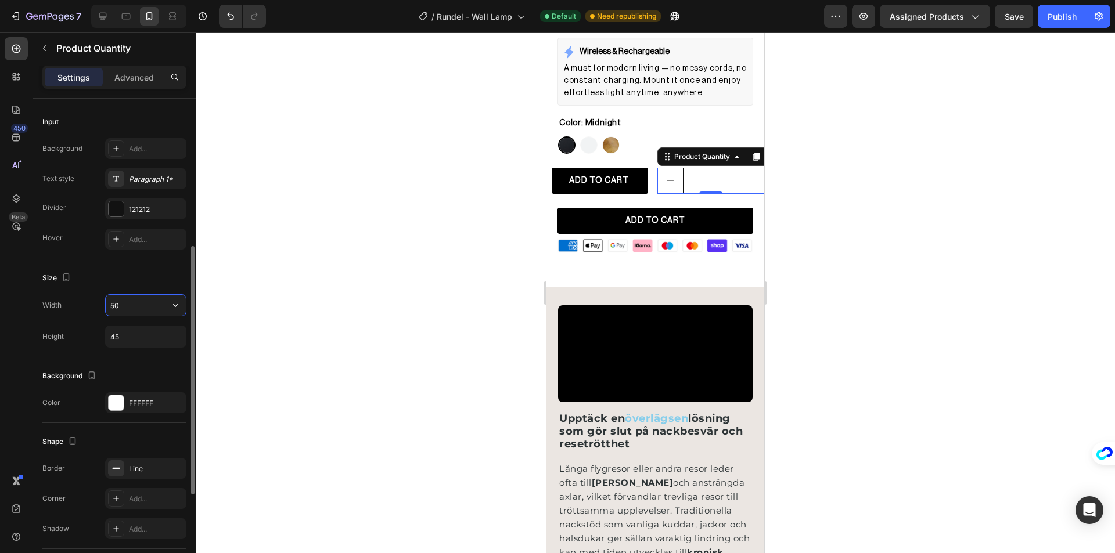
click at [131, 314] on input "50" at bounding box center [146, 305] width 80 height 21
click at [179, 307] on icon "button" at bounding box center [176, 306] width 12 height 12
click at [152, 336] on p "Full 100%" at bounding box center [143, 335] width 66 height 10
type input "100%"
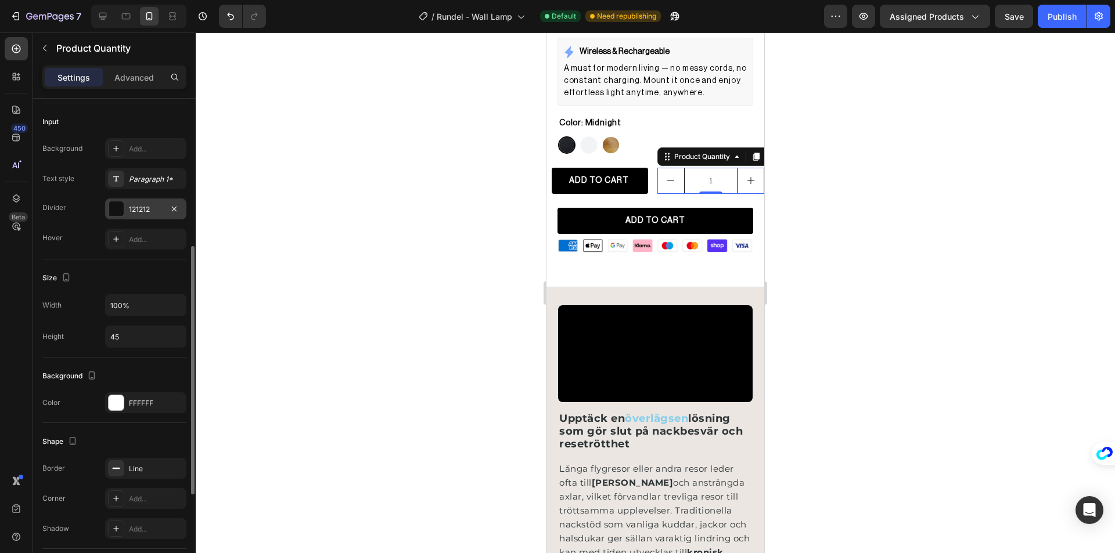
click at [117, 213] on div at bounding box center [116, 208] width 15 height 15
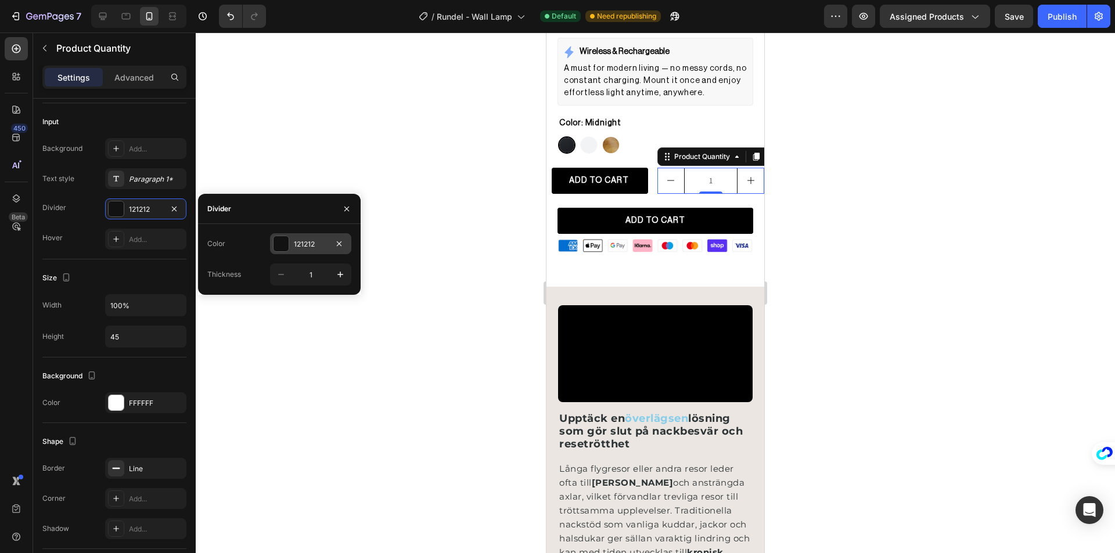
click at [280, 244] on div at bounding box center [280, 243] width 15 height 15
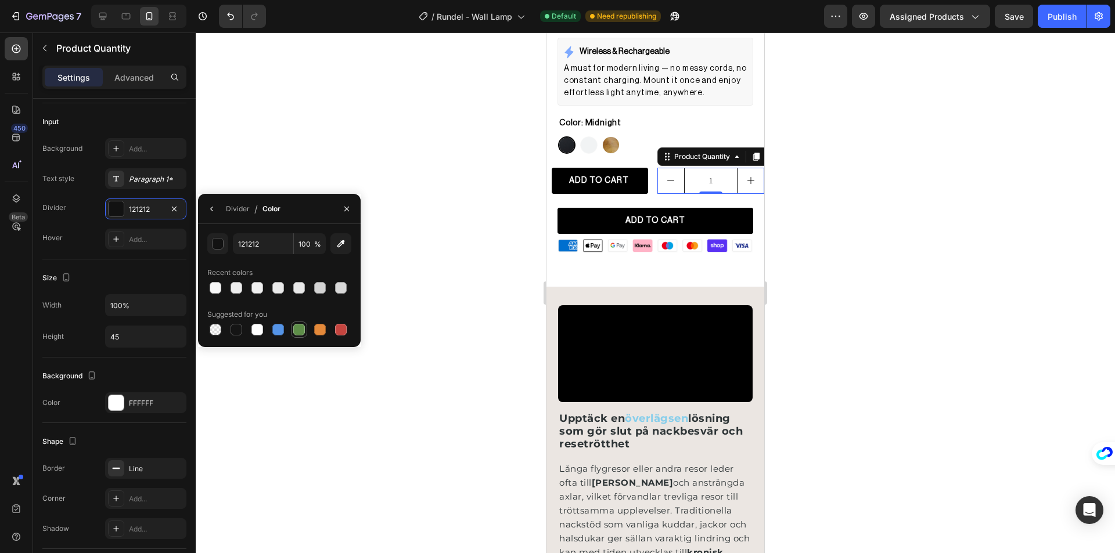
click at [303, 327] on div at bounding box center [299, 330] width 12 height 12
click at [270, 327] on div at bounding box center [278, 330] width 16 height 16
click at [299, 327] on div at bounding box center [299, 330] width 12 height 12
click at [344, 325] on div at bounding box center [341, 330] width 12 height 12
click at [252, 240] on input "C5453F" at bounding box center [263, 243] width 60 height 21
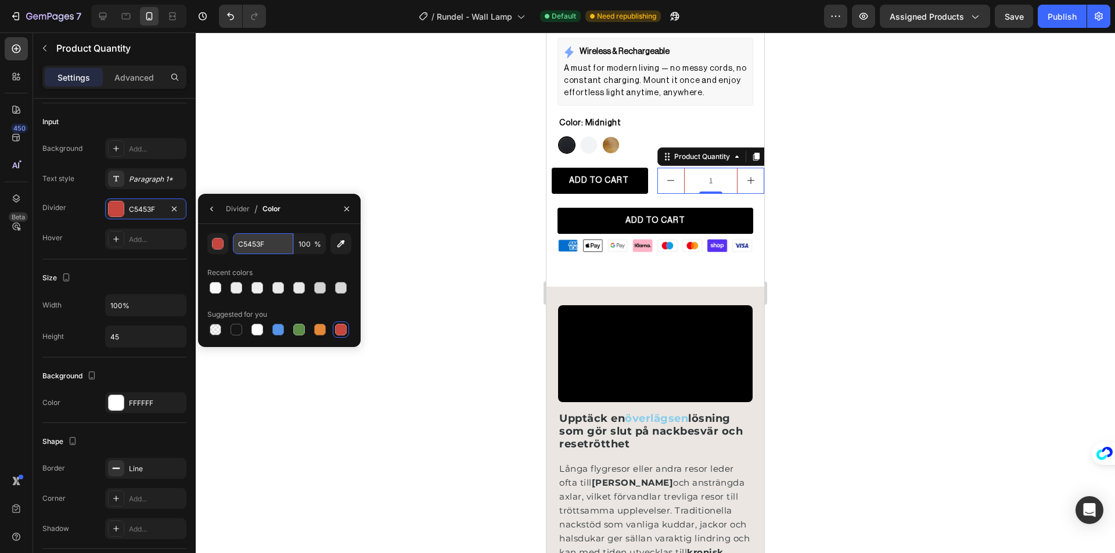
paste input "#C6C6C6"
type input "f8f8f8"
click at [315, 173] on div at bounding box center [655, 293] width 919 height 521
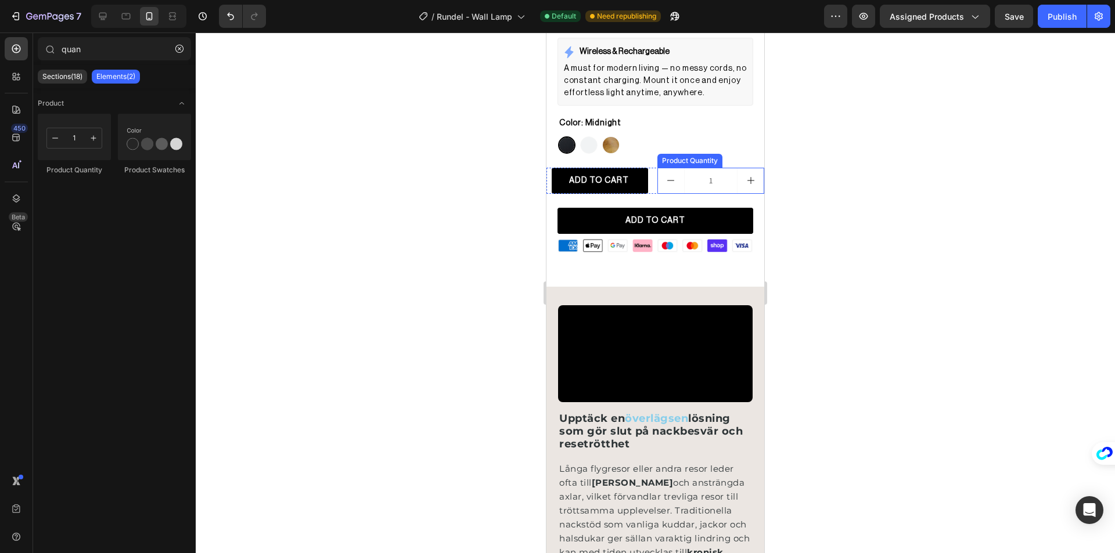
click at [683, 156] on div "Product Quantity" at bounding box center [690, 161] width 60 height 10
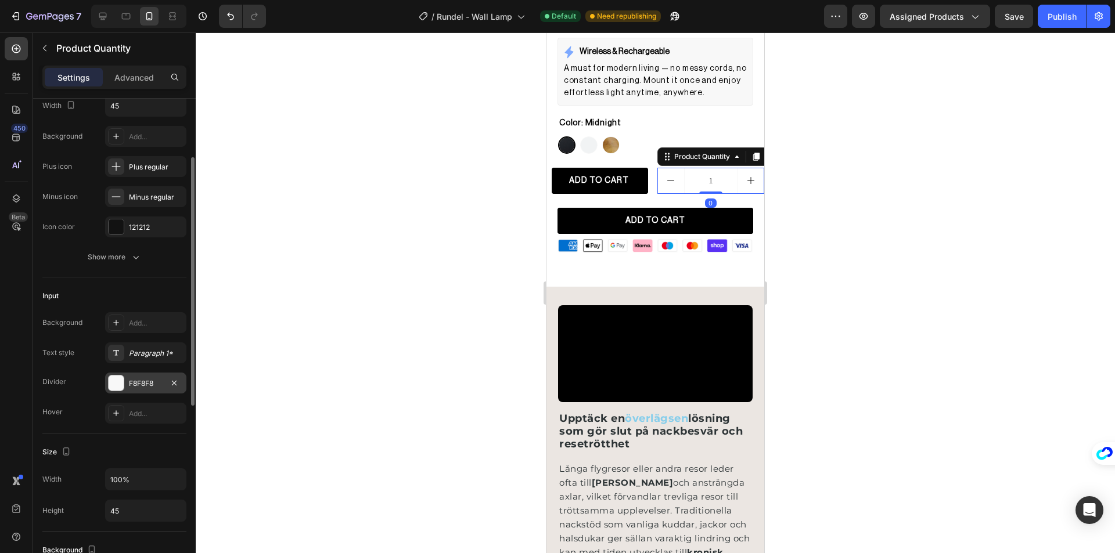
scroll to position [174, 0]
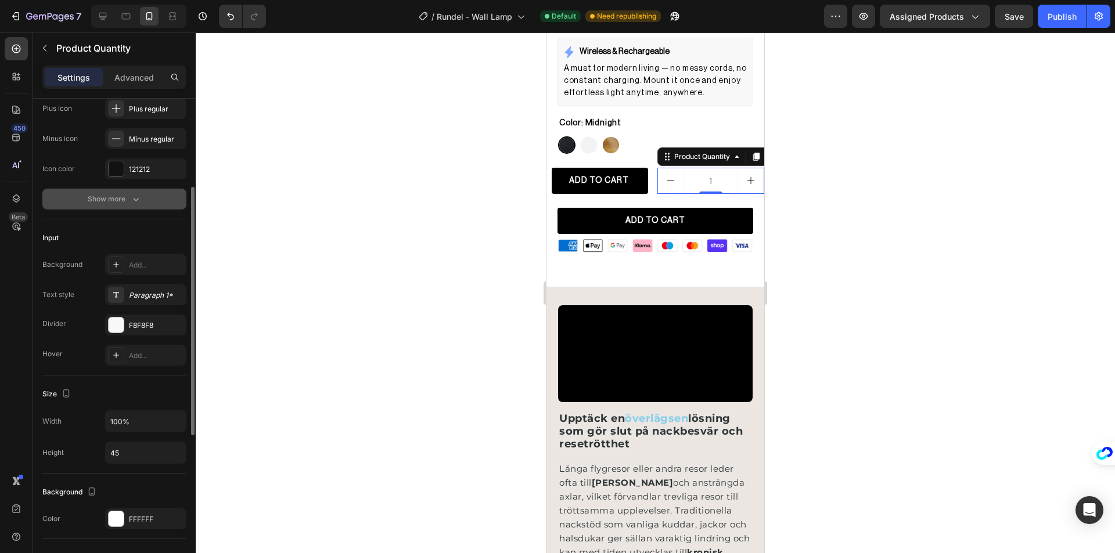
click at [116, 201] on div "Show more" at bounding box center [115, 199] width 54 height 12
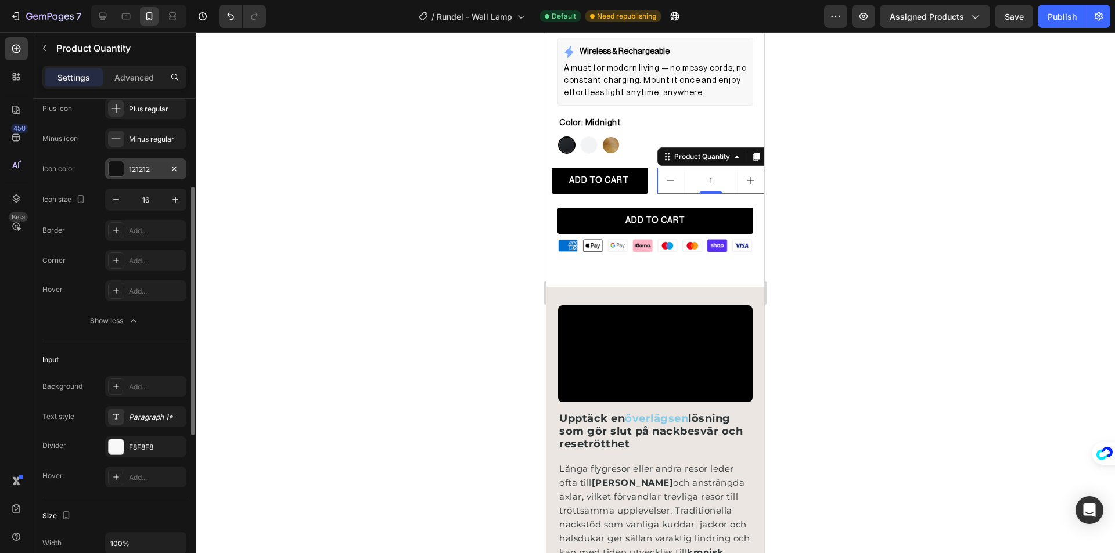
click at [119, 164] on div at bounding box center [116, 168] width 15 height 15
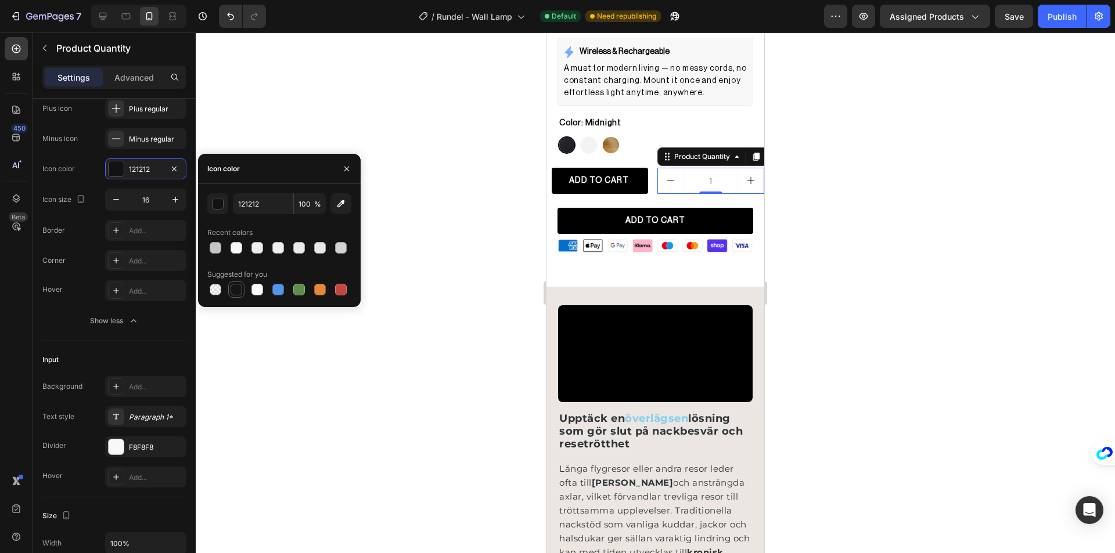
click at [235, 290] on div at bounding box center [237, 290] width 12 height 12
click at [343, 289] on div at bounding box center [341, 290] width 12 height 12
click at [239, 290] on div at bounding box center [237, 290] width 12 height 12
click at [214, 201] on div "button" at bounding box center [219, 205] width 12 height 12
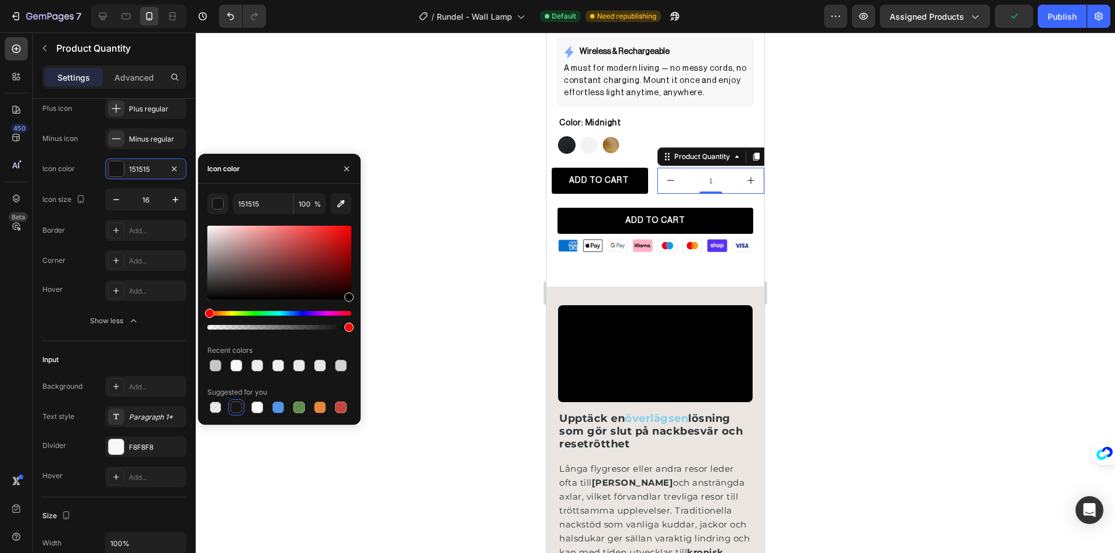
drag, startPoint x: 352, startPoint y: 315, endPoint x: 369, endPoint y: 323, distance: 18.7
click at [369, 0] on div "7 Version history / Rundel - Wall Lamp Default Need republishing Preview Assign…" at bounding box center [557, 0] width 1115 height 0
type input "000000"
click at [386, 320] on div at bounding box center [655, 293] width 919 height 521
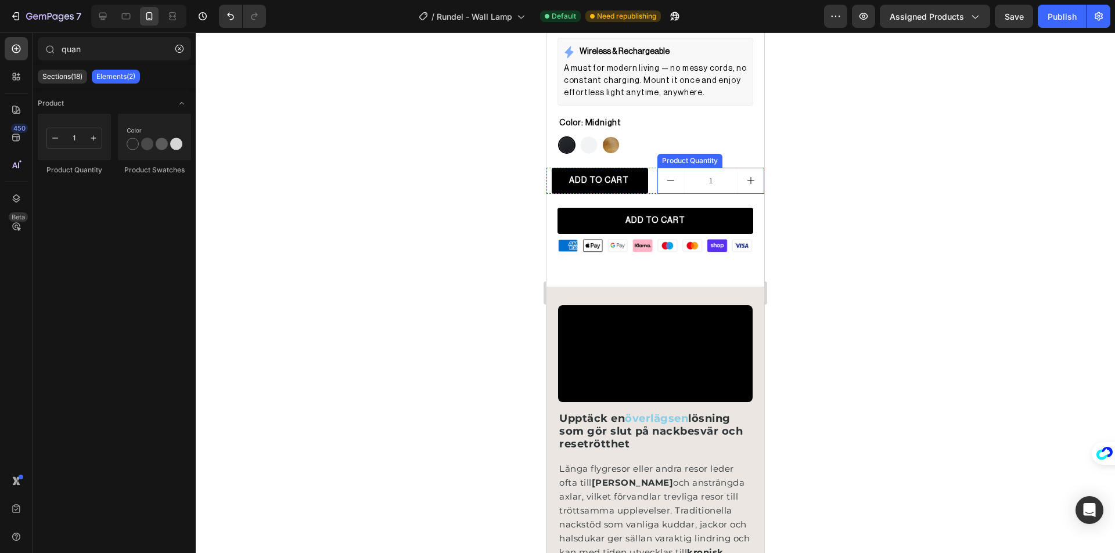
click at [686, 155] on div "Product Quantity" at bounding box center [689, 161] width 65 height 14
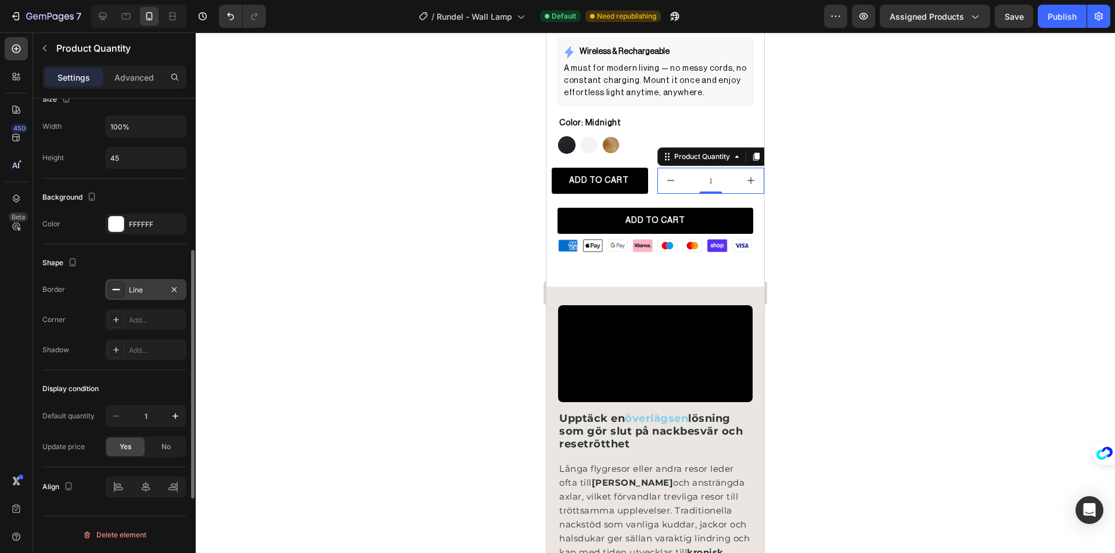
scroll to position [353, 0]
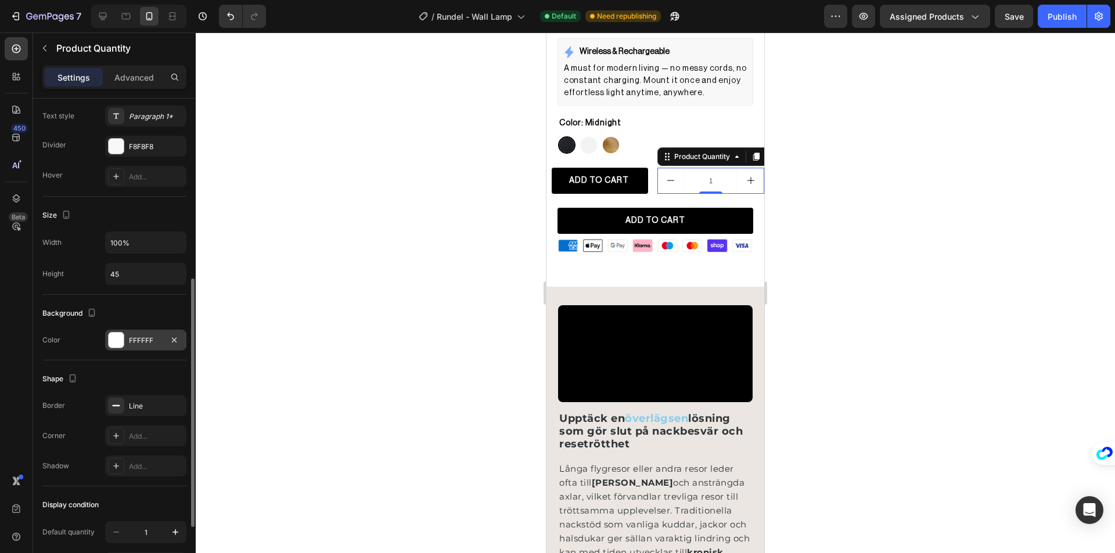
click at [114, 340] on div at bounding box center [116, 340] width 15 height 15
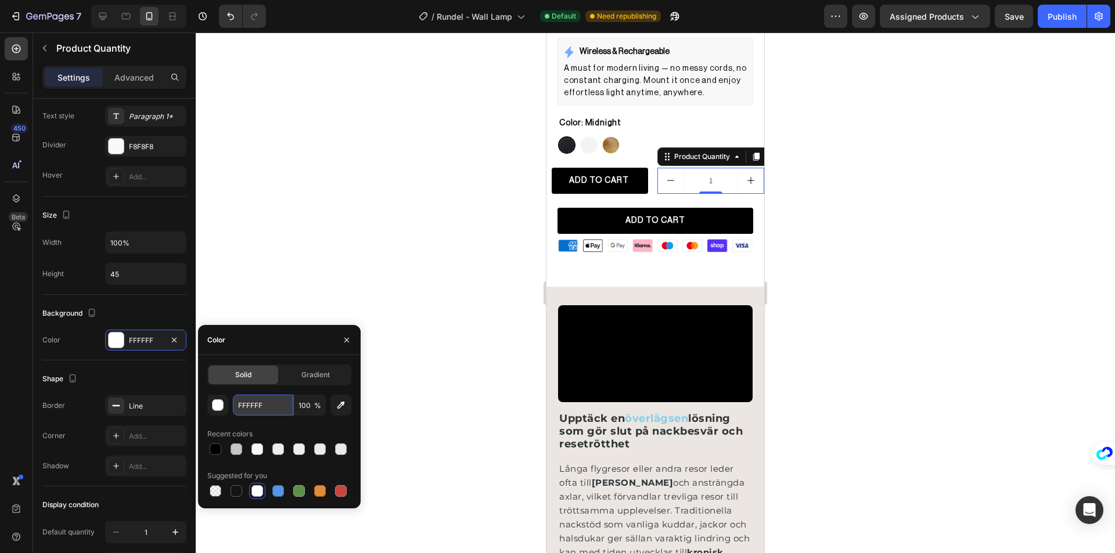
click at [274, 399] on input "FFFFFF" at bounding box center [263, 405] width 60 height 21
type input "f8f8f8"
click at [361, 242] on div at bounding box center [655, 293] width 919 height 521
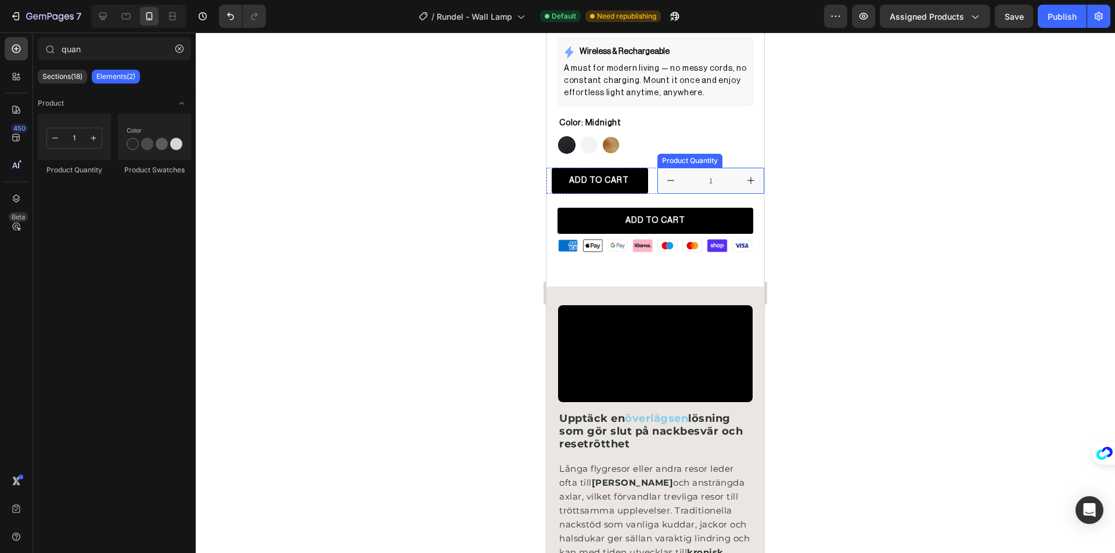
click at [693, 157] on div "Product Quantity" at bounding box center [689, 161] width 65 height 14
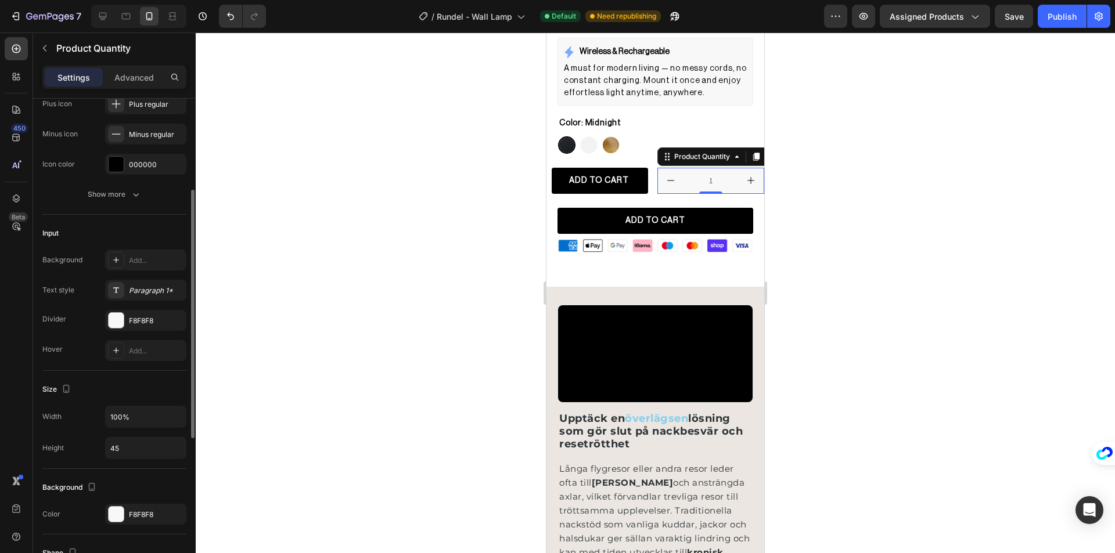
scroll to position [5, 0]
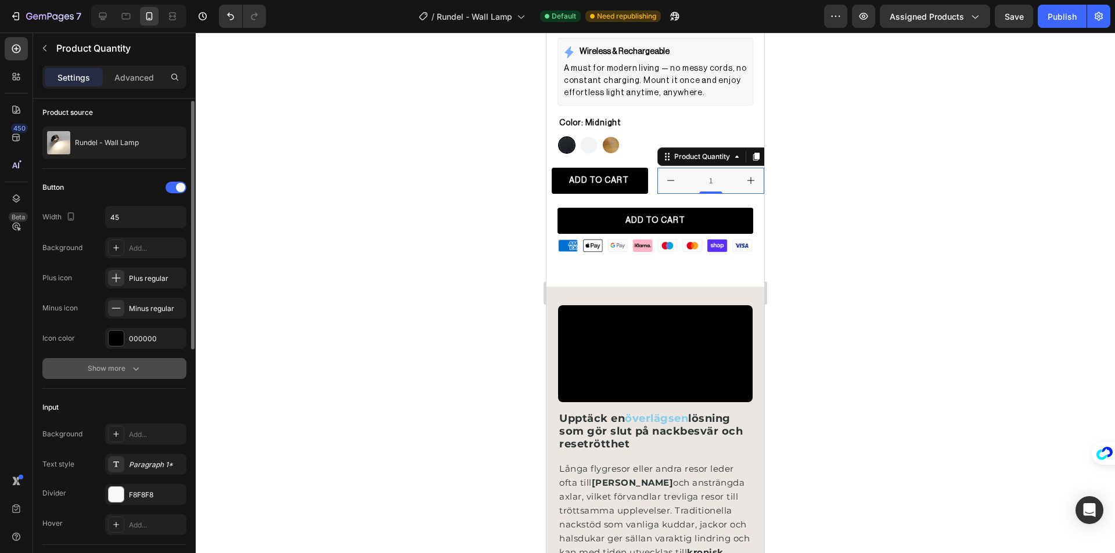
click at [121, 370] on div "Show more" at bounding box center [115, 369] width 54 height 12
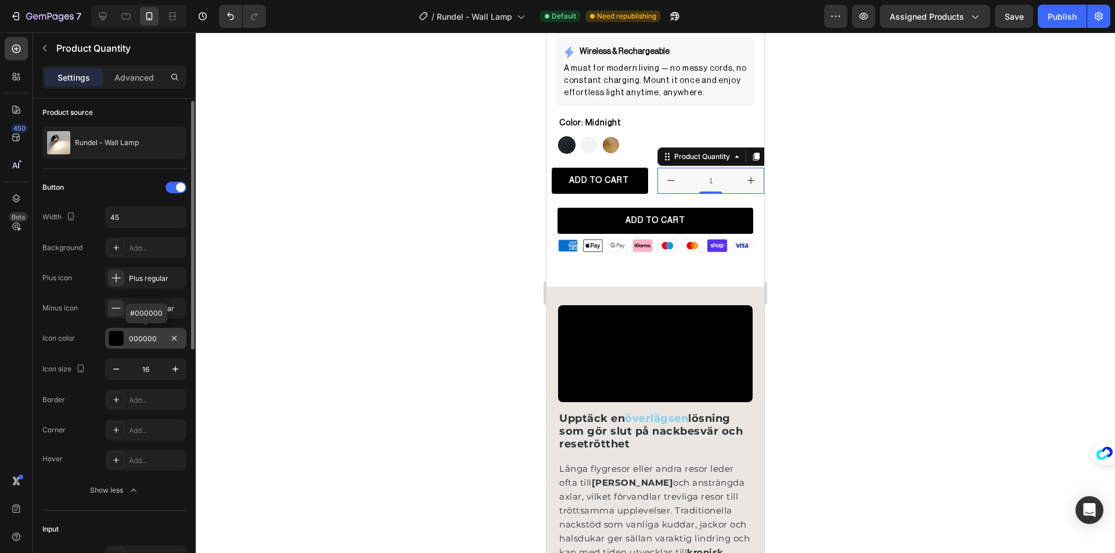
click at [117, 341] on div at bounding box center [116, 338] width 15 height 15
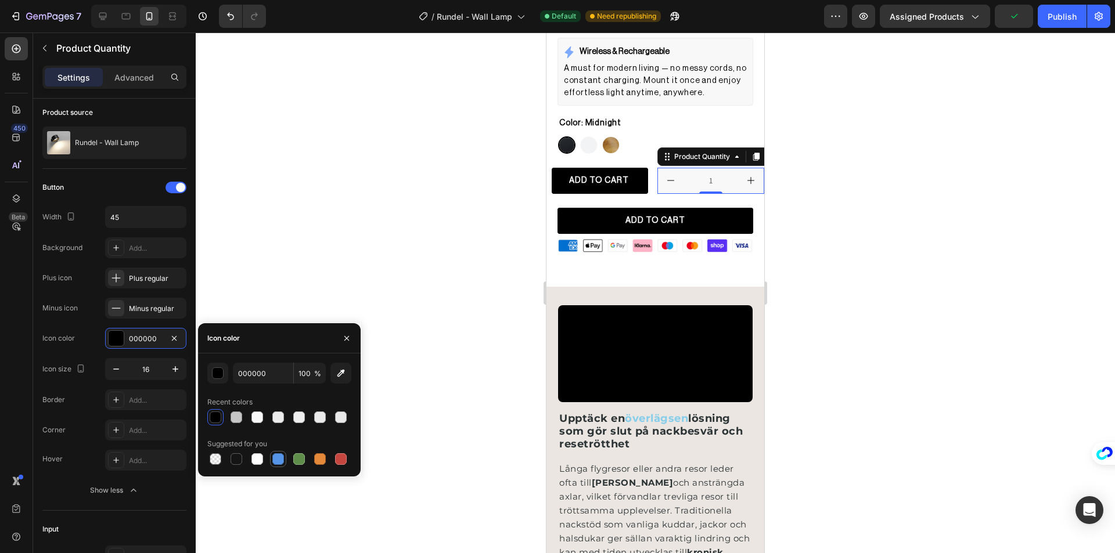
click at [273, 462] on div at bounding box center [278, 459] width 12 height 12
click at [214, 412] on div at bounding box center [216, 418] width 12 height 12
click at [340, 465] on div at bounding box center [341, 459] width 14 height 14
type input "C5453F"
click at [341, 461] on div at bounding box center [341, 459] width 12 height 12
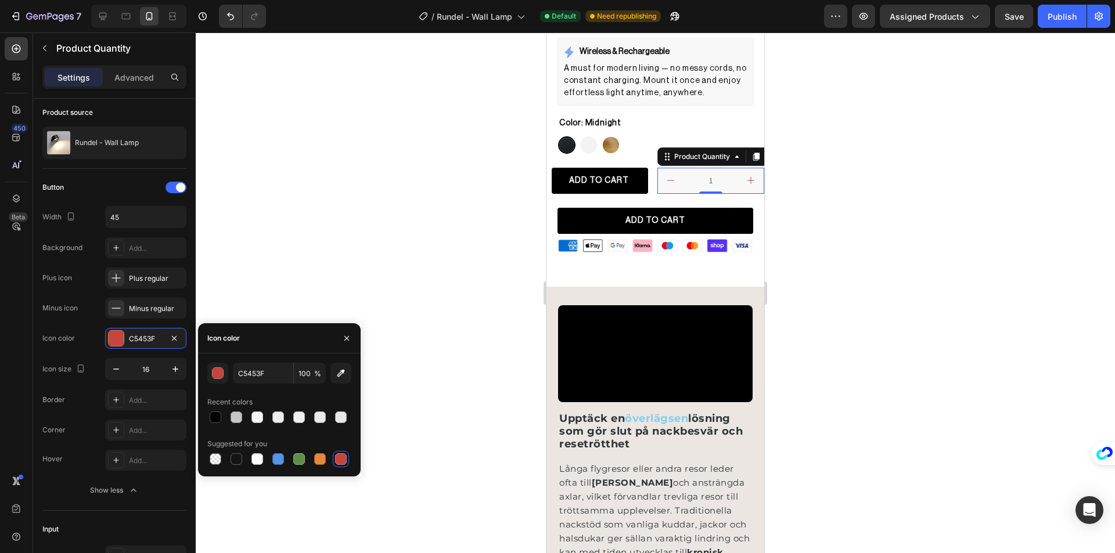
click at [416, 336] on div at bounding box center [655, 293] width 919 height 521
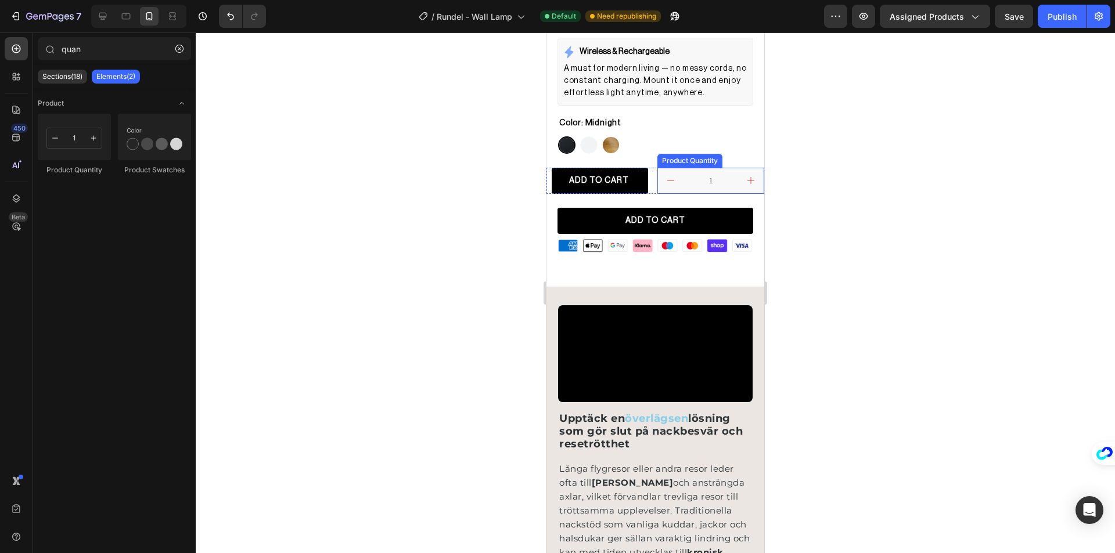
click at [690, 177] on input "1" at bounding box center [711, 180] width 54 height 25
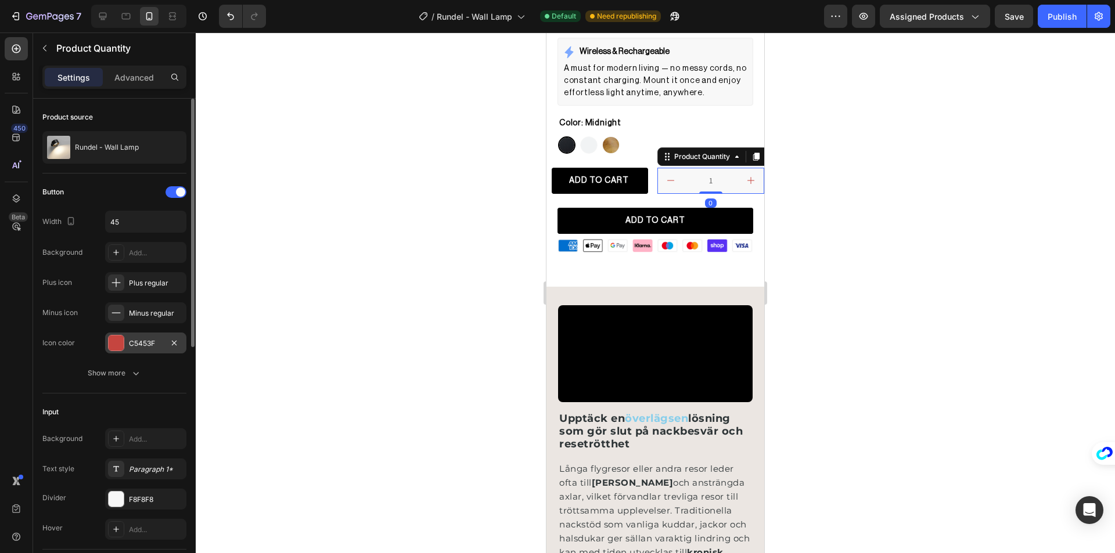
click at [121, 340] on div at bounding box center [116, 343] width 15 height 15
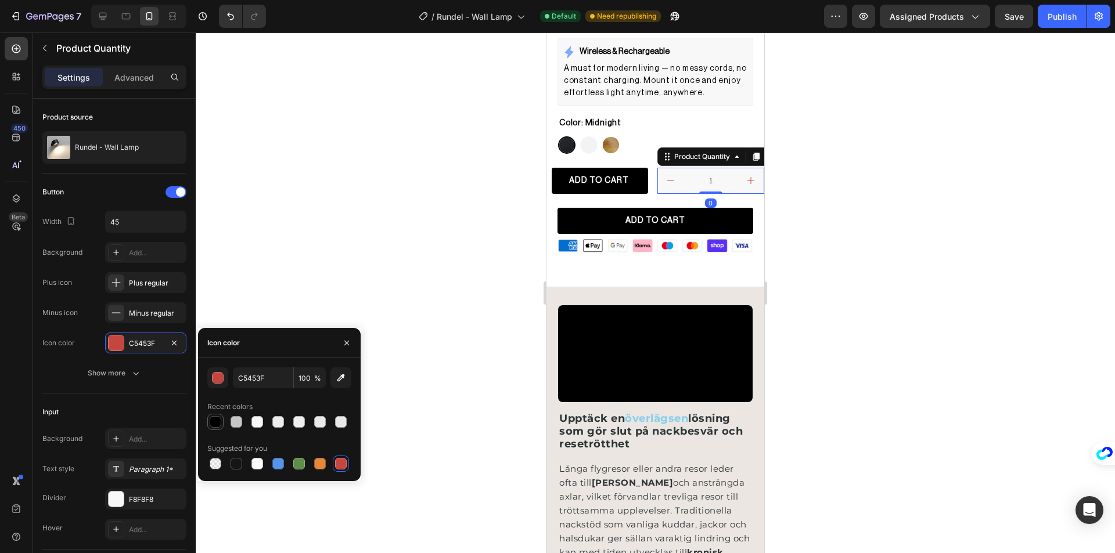
click at [220, 419] on div at bounding box center [215, 422] width 14 height 14
type input "000000"
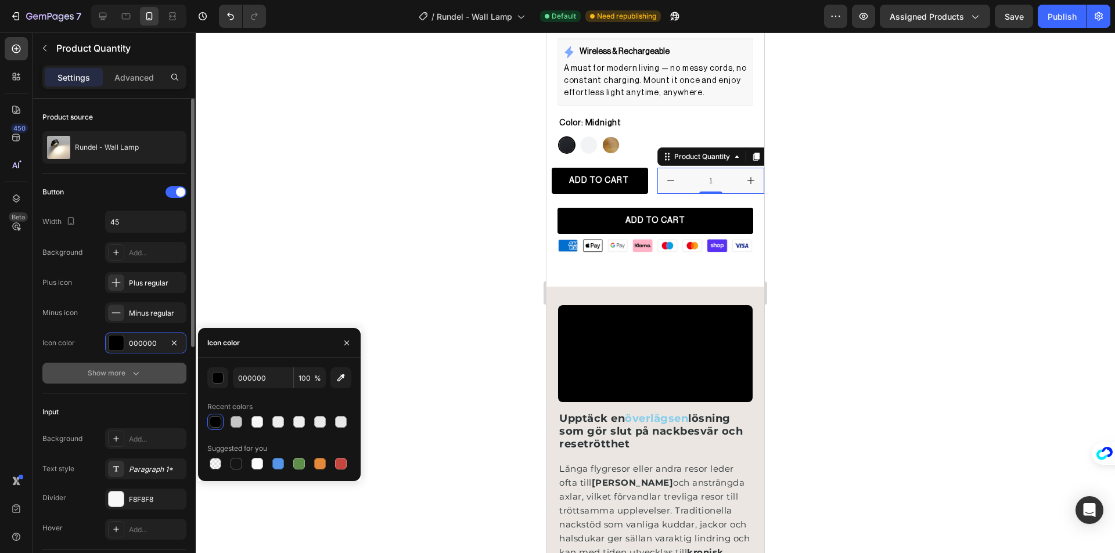
click at [109, 379] on button "Show more" at bounding box center [114, 373] width 144 height 21
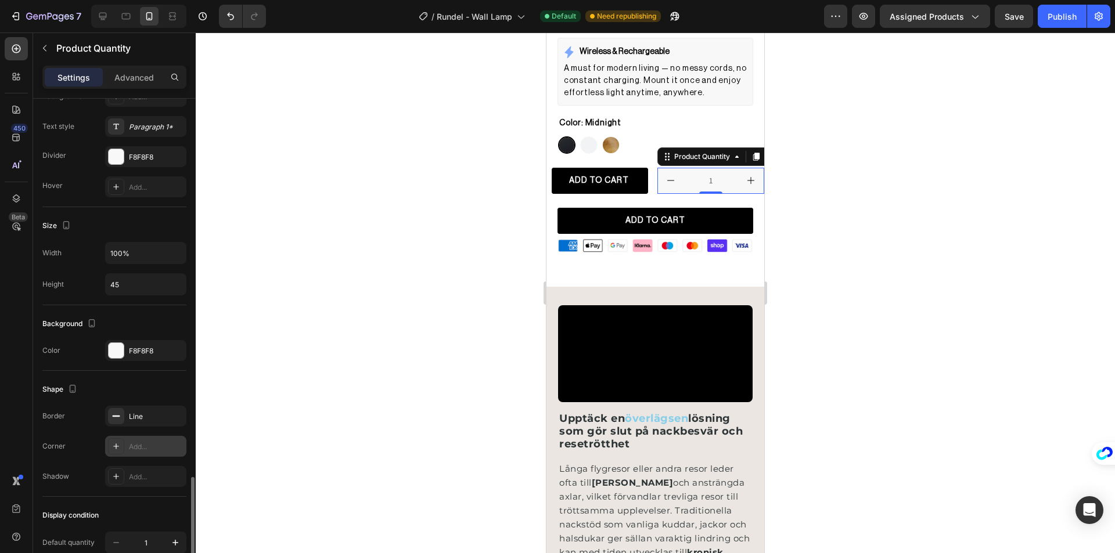
scroll to position [591, 0]
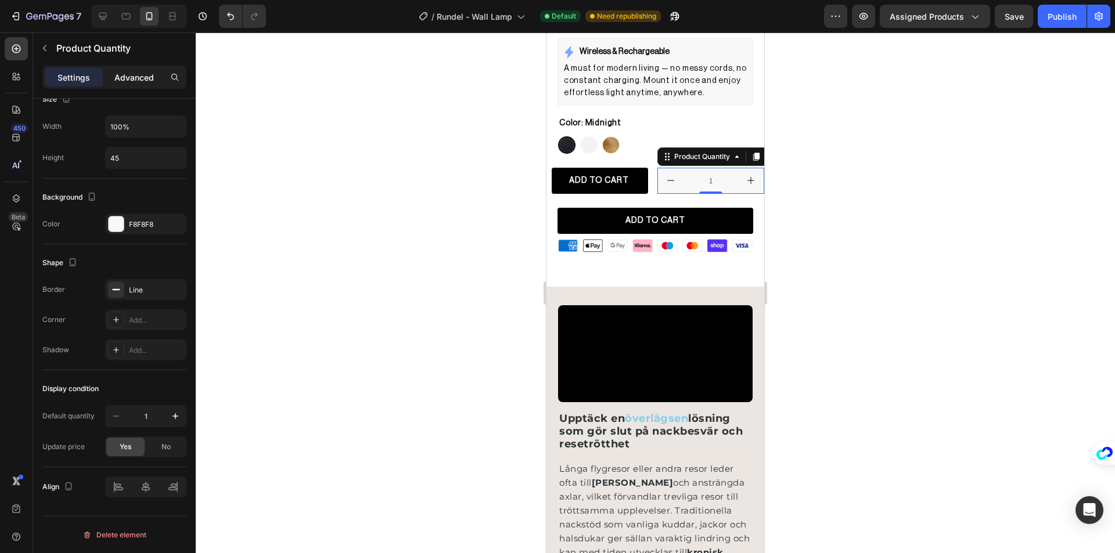
click at [124, 80] on p "Advanced" at bounding box center [133, 77] width 39 height 12
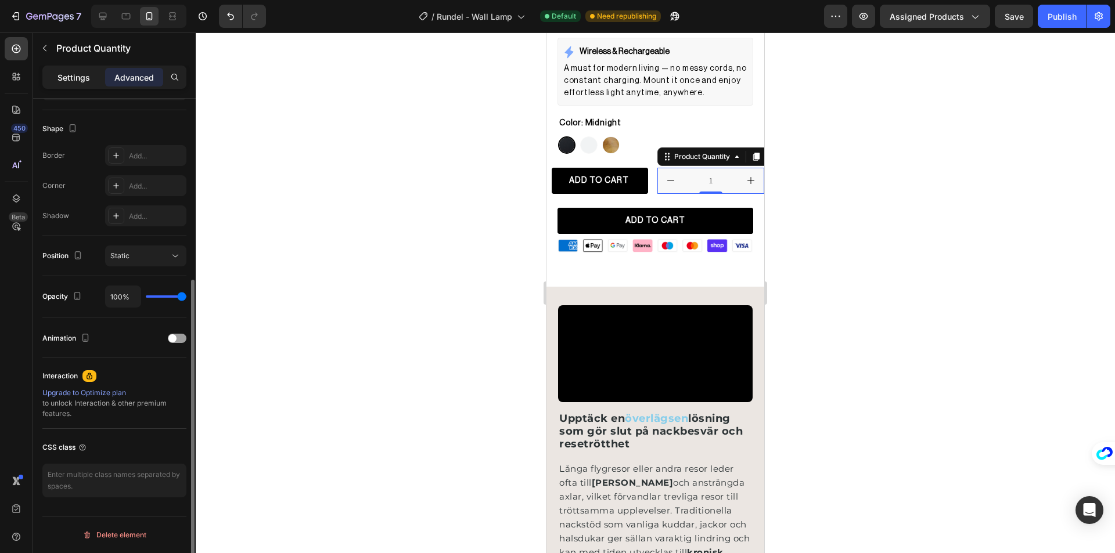
scroll to position [287, 0]
click at [80, 81] on p "Settings" at bounding box center [73, 77] width 33 height 12
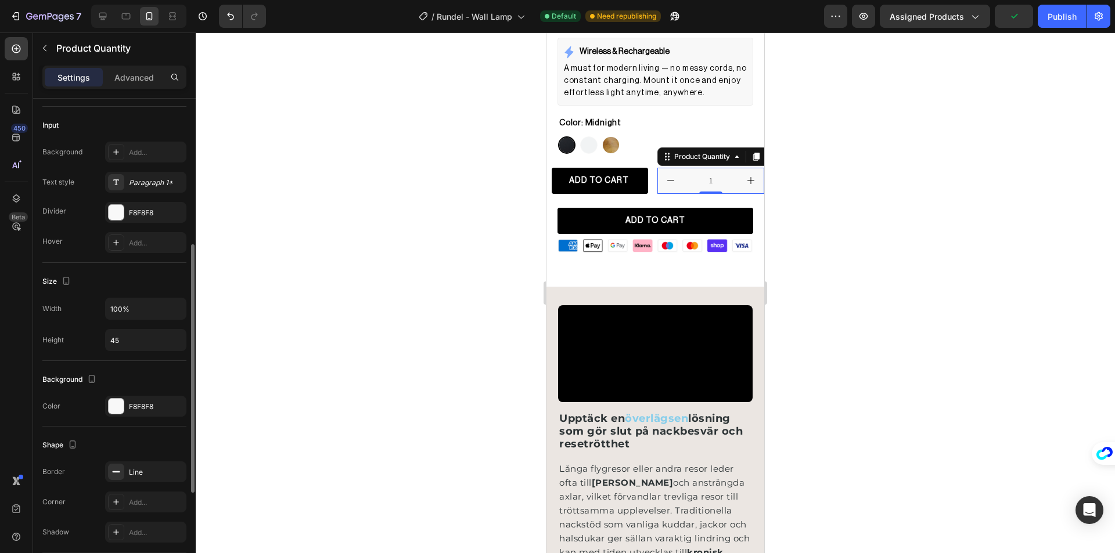
scroll to position [469, 0]
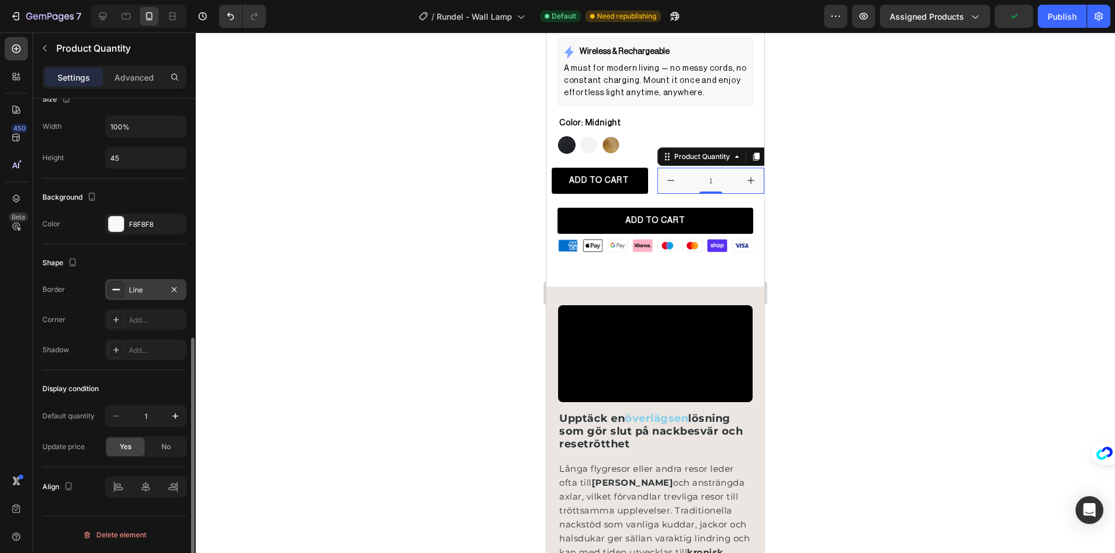
click at [145, 298] on div "Line" at bounding box center [145, 289] width 81 height 21
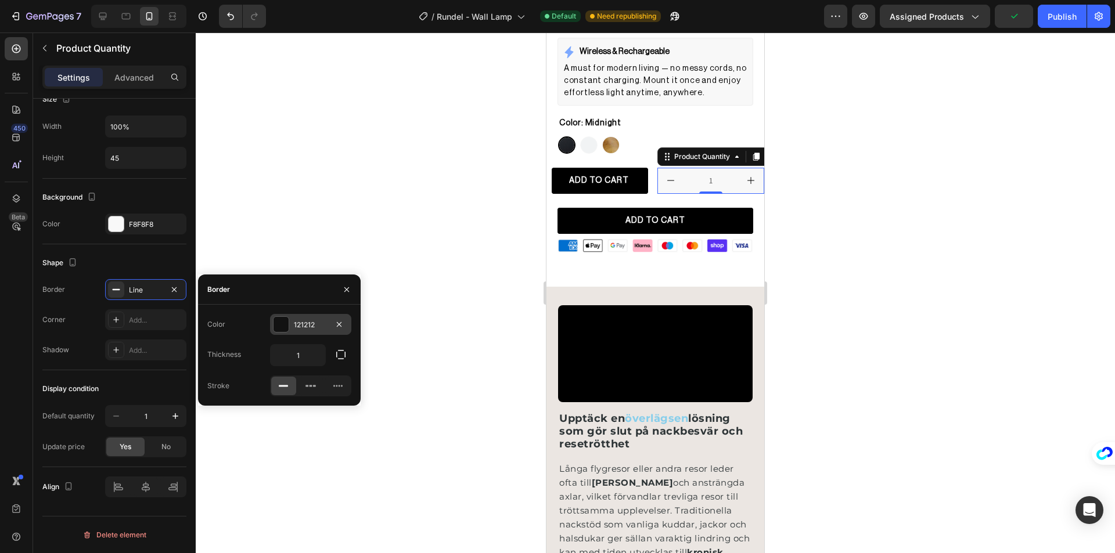
click at [284, 322] on div at bounding box center [280, 324] width 15 height 15
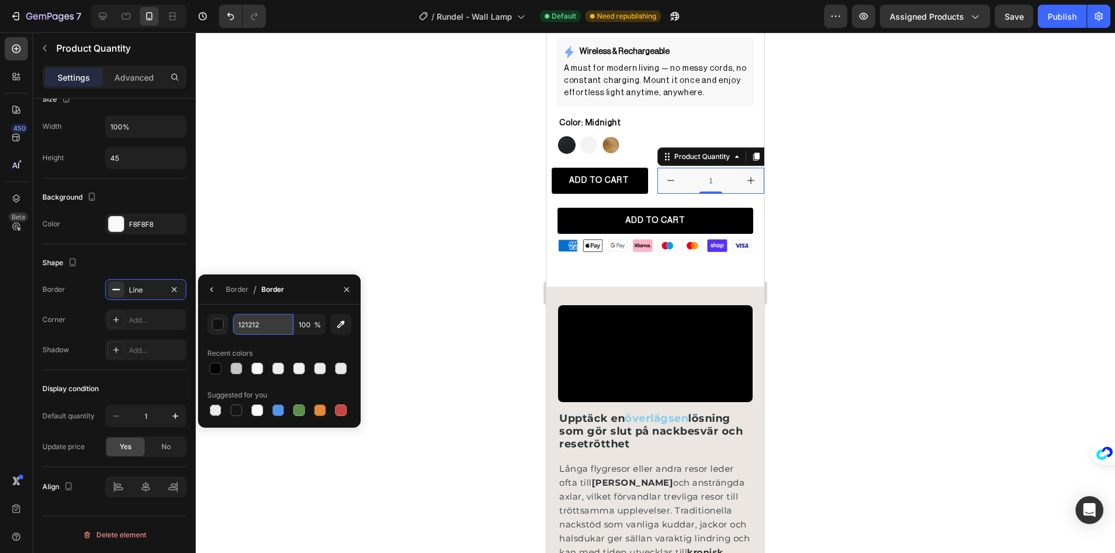
click at [271, 329] on input "121212" at bounding box center [263, 324] width 60 height 21
click at [265, 330] on input "121212" at bounding box center [263, 324] width 60 height 21
paste input "#C6C6C6"
type input "#C6C6C6"
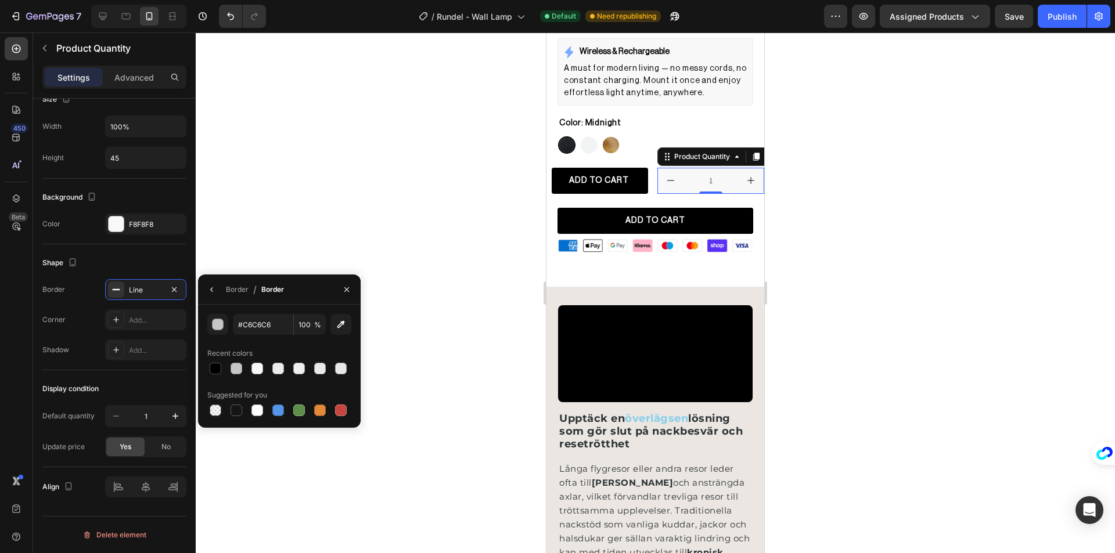
click at [376, 208] on div at bounding box center [655, 293] width 919 height 521
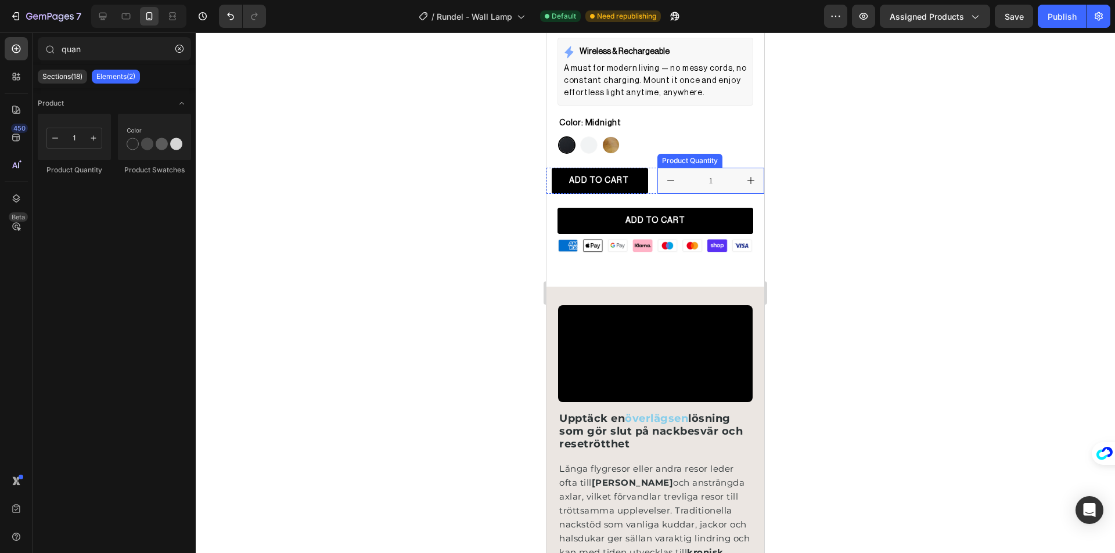
click at [684, 168] on input "1" at bounding box center [711, 180] width 54 height 25
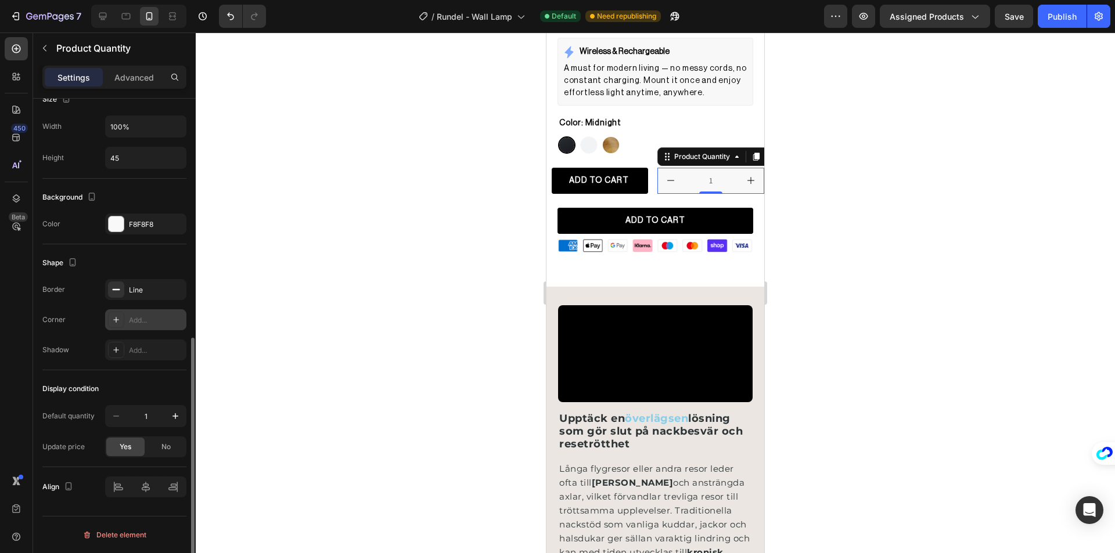
click at [142, 318] on div "Add..." at bounding box center [156, 320] width 55 height 10
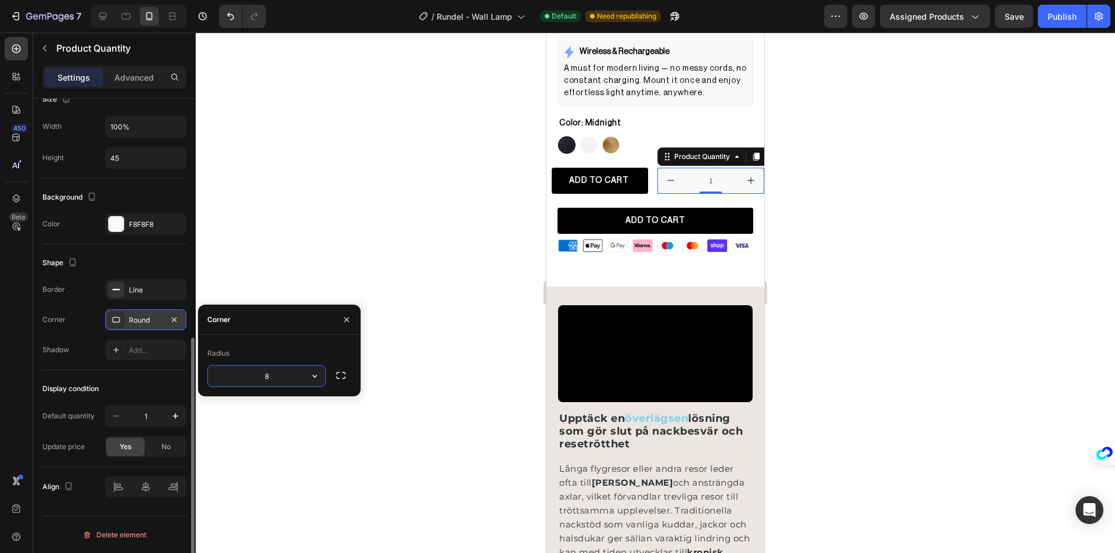
type input "4"
click at [339, 253] on div at bounding box center [655, 293] width 919 height 521
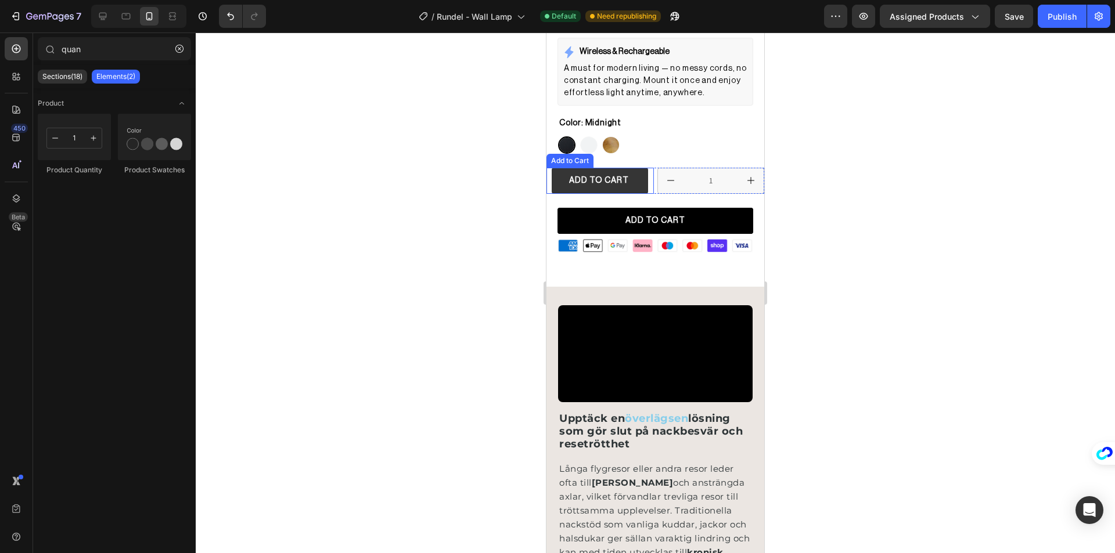
click at [561, 169] on button "ADD TO CART" at bounding box center [600, 181] width 96 height 26
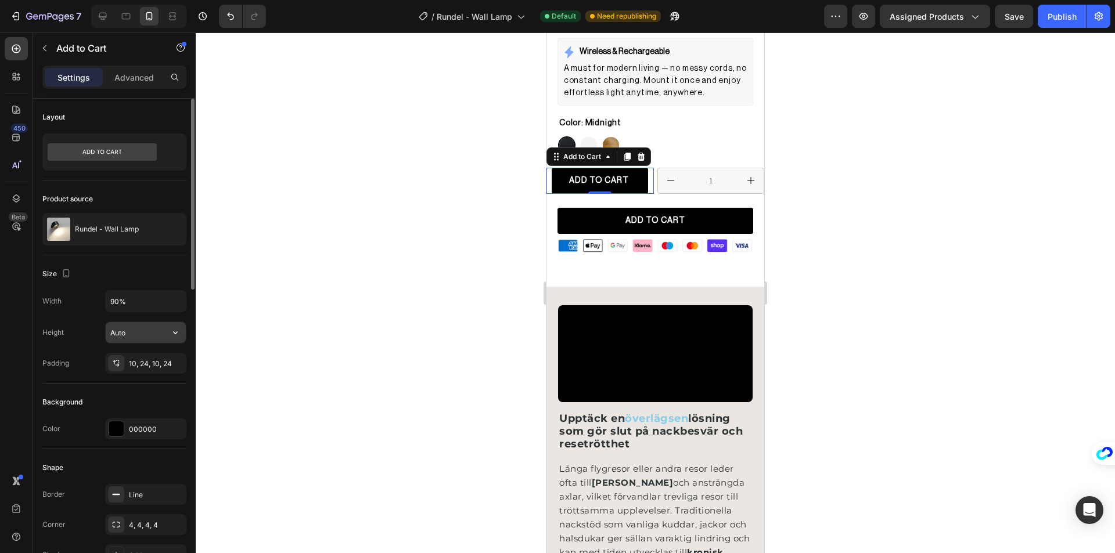
click at [120, 333] on input "Auto" at bounding box center [146, 332] width 80 height 21
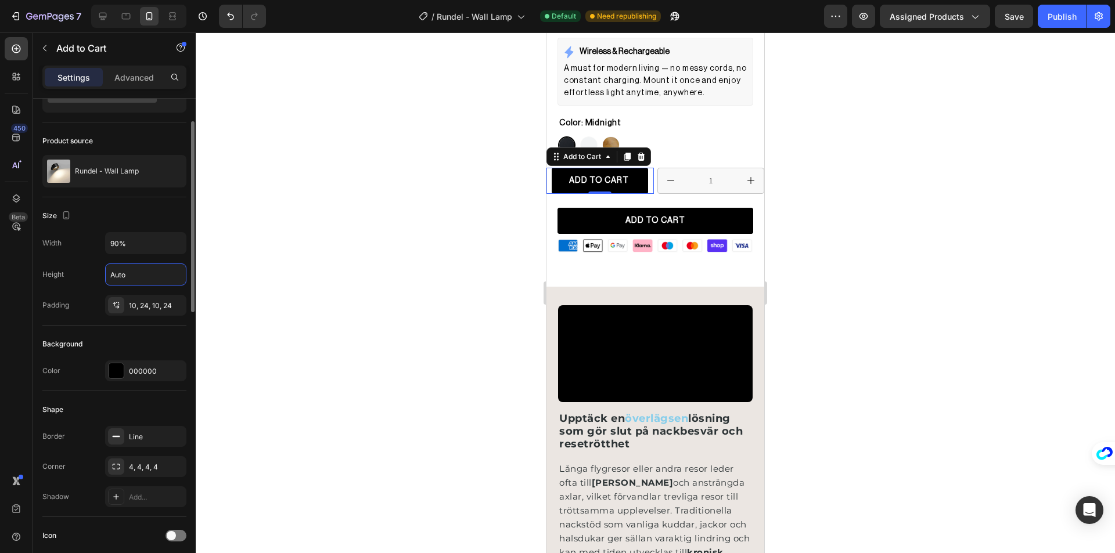
click at [132, 255] on div "Width 90% Height Auto Padding 10, 24, 10, 24" at bounding box center [114, 274] width 144 height 84
click at [128, 250] on input "90%" at bounding box center [146, 243] width 80 height 21
click at [167, 244] on button "button" at bounding box center [175, 243] width 21 height 21
click at [134, 269] on span "Fit content" at bounding box center [127, 273] width 35 height 10
click at [147, 249] on input "Auto" at bounding box center [146, 243] width 80 height 21
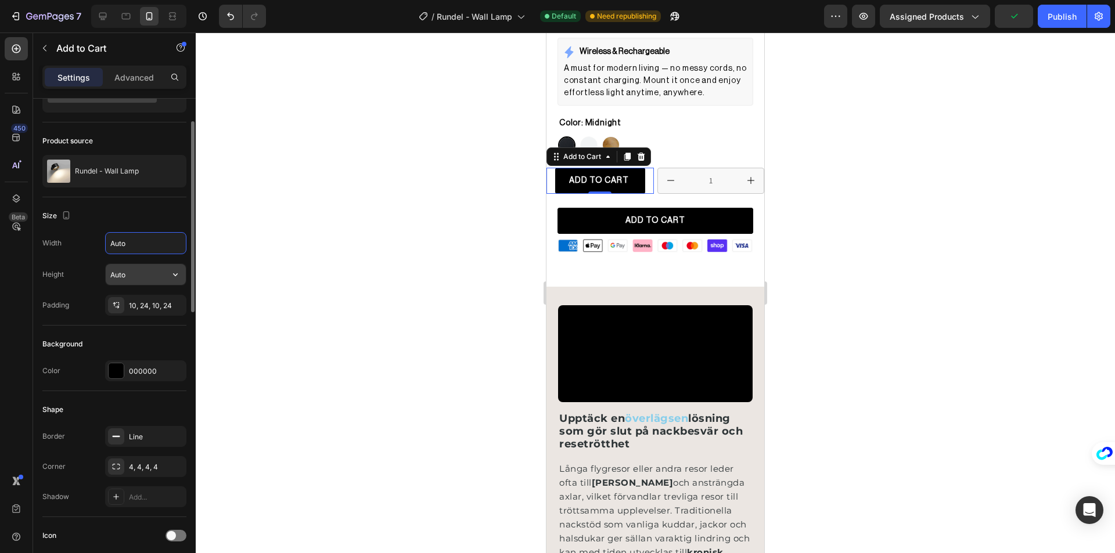
click at [148, 274] on input "Auto" at bounding box center [146, 274] width 80 height 21
click at [138, 249] on input "Auto" at bounding box center [146, 243] width 80 height 21
click at [120, 247] on input "100%" at bounding box center [146, 243] width 80 height 21
click at [114, 242] on input "100%" at bounding box center [146, 243] width 80 height 21
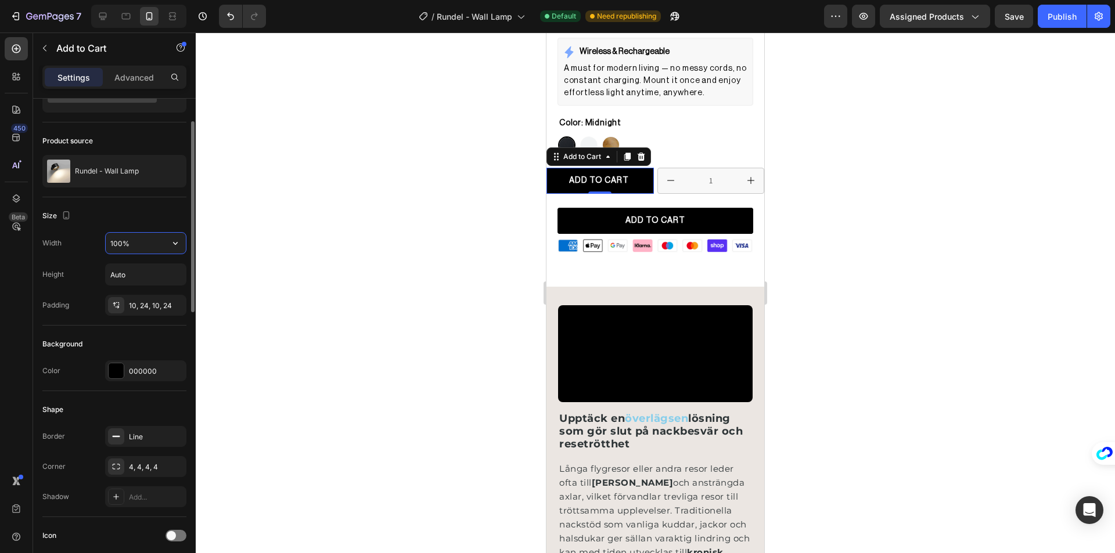
drag, startPoint x: 120, startPoint y: 242, endPoint x: 77, endPoint y: 245, distance: 43.7
click at [77, 245] on div "Width 100%" at bounding box center [114, 243] width 144 height 22
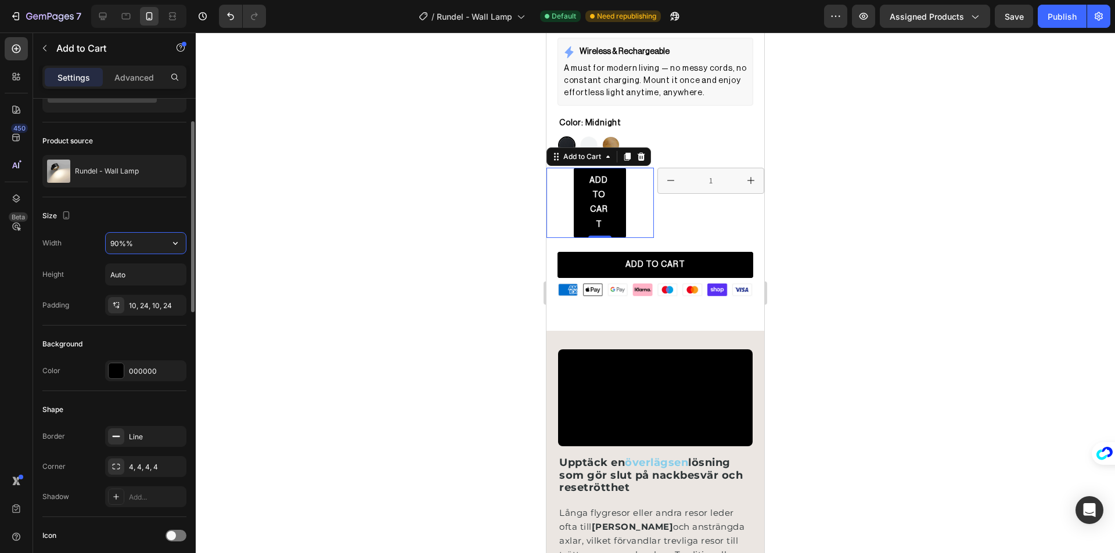
type input "90%"
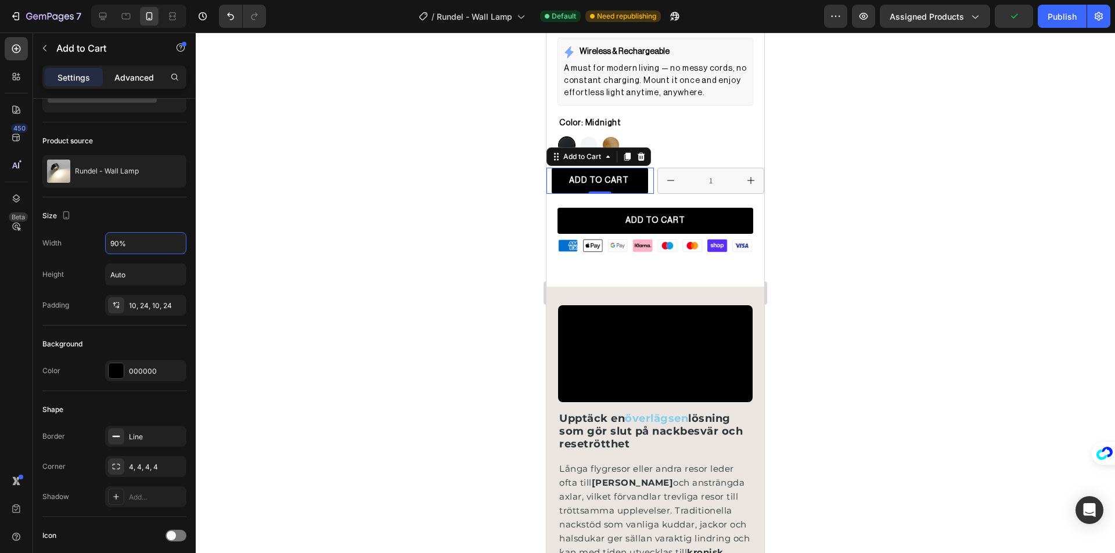
click at [129, 80] on p "Advanced" at bounding box center [133, 77] width 39 height 12
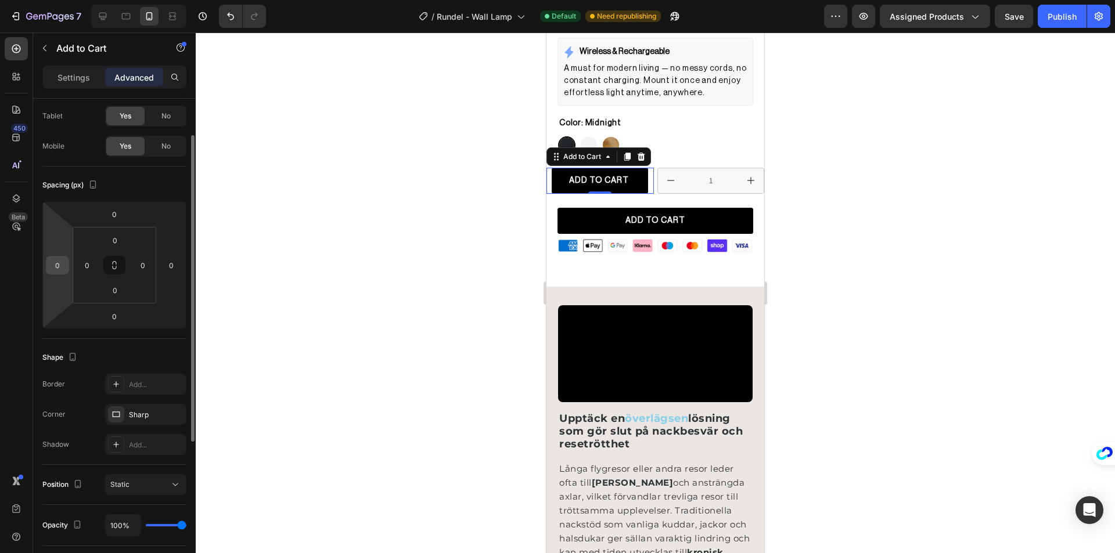
click at [49, 271] on input "0" at bounding box center [57, 265] width 17 height 17
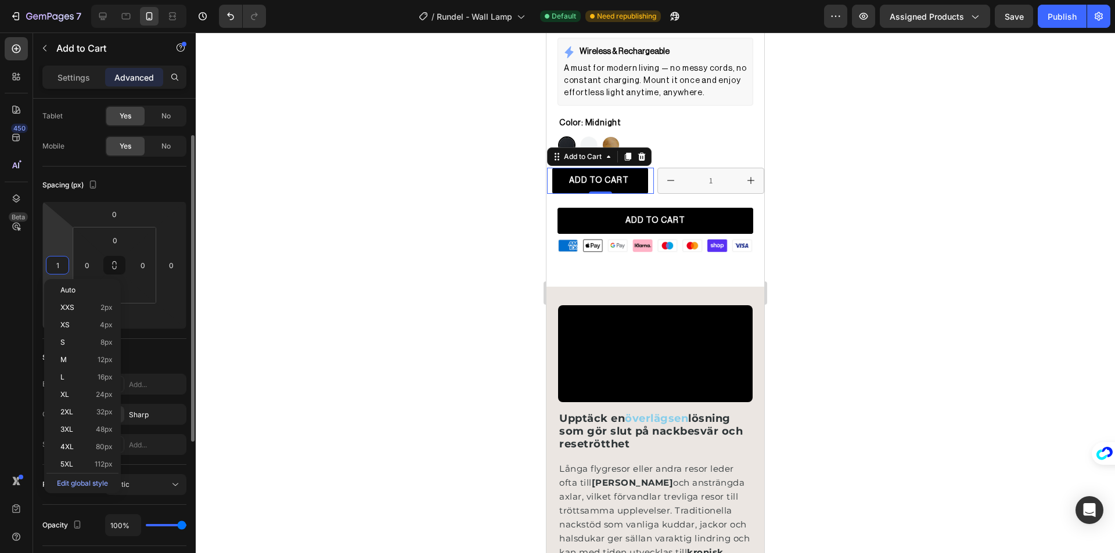
type input "10"
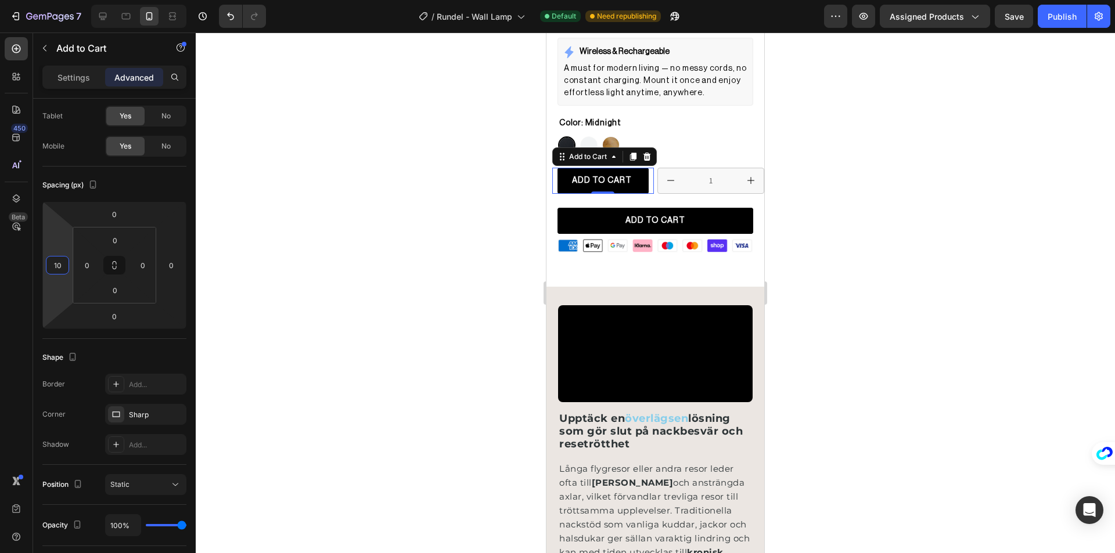
click at [342, 225] on div at bounding box center [655, 293] width 919 height 521
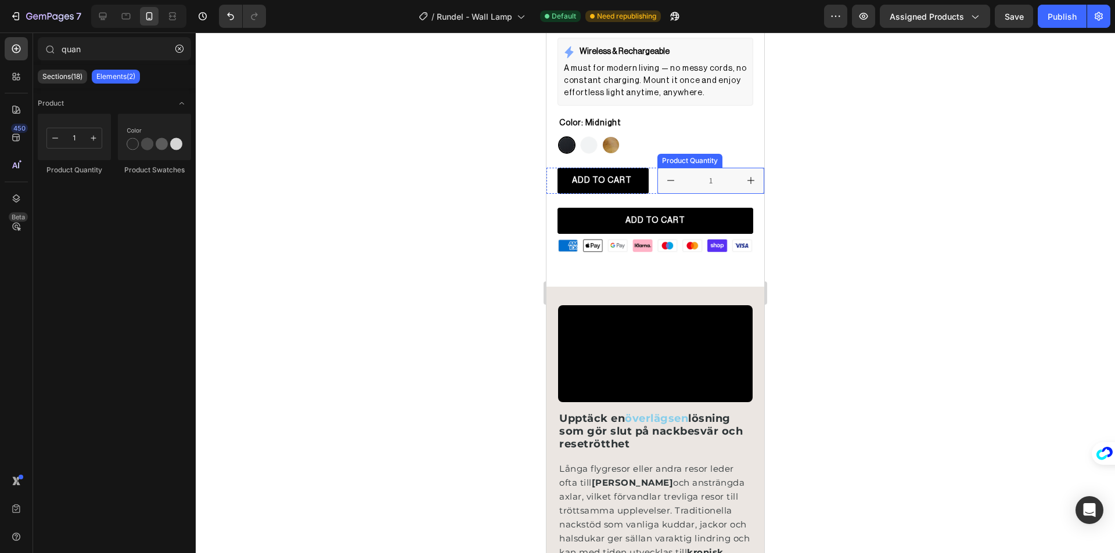
click at [685, 157] on div "Product Quantity" at bounding box center [689, 161] width 65 height 14
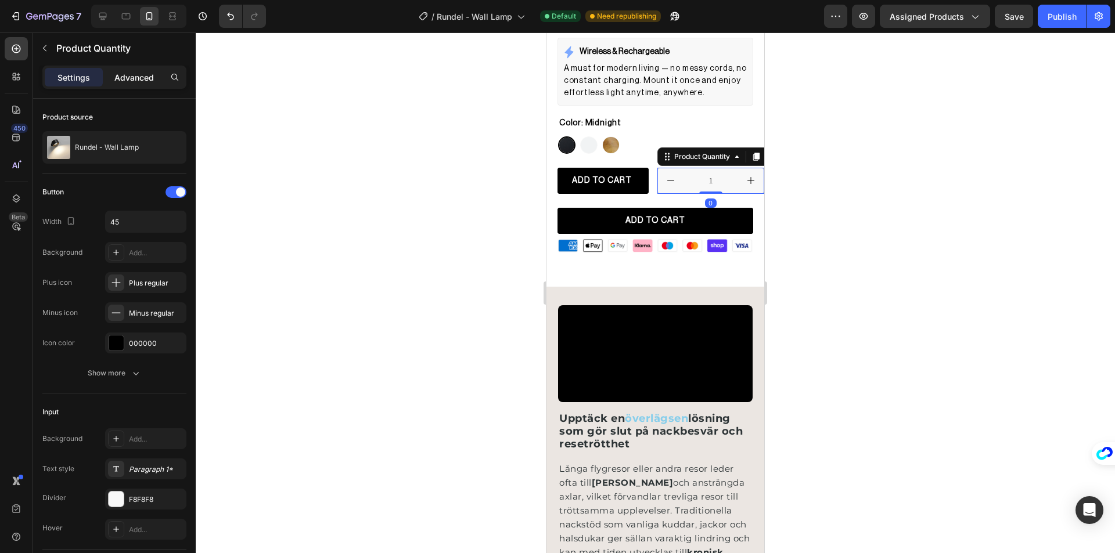
click at [136, 74] on p "Advanced" at bounding box center [133, 77] width 39 height 12
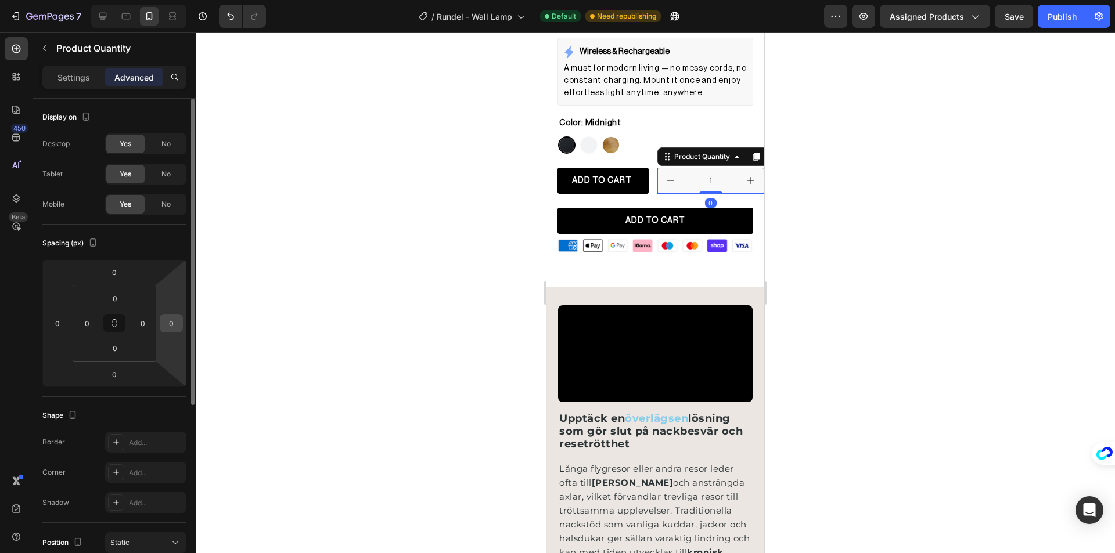
click at [168, 316] on input "0" at bounding box center [171, 323] width 17 height 17
type input "20"
click at [59, 317] on input "0" at bounding box center [57, 323] width 17 height 17
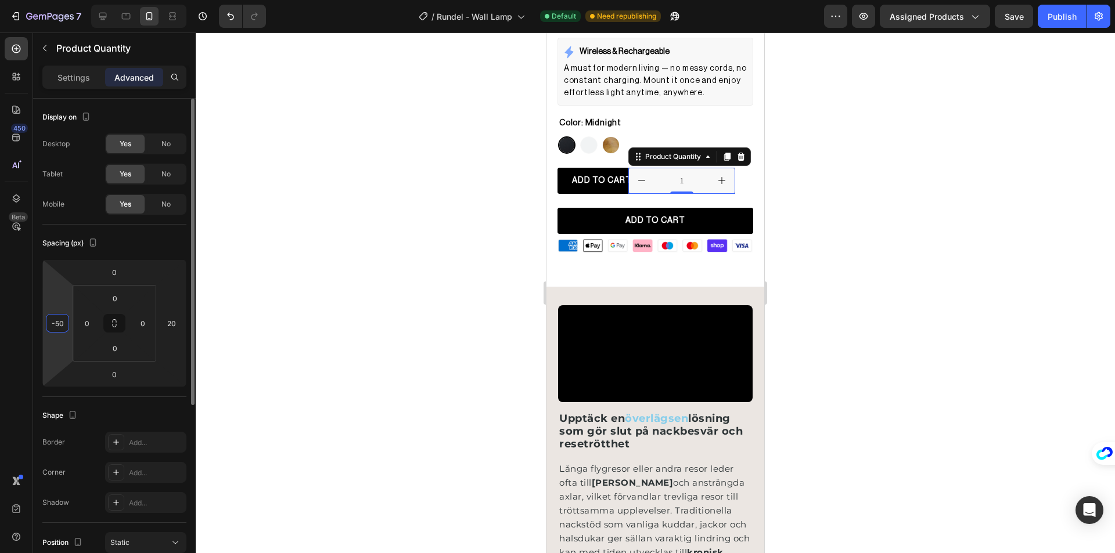
type input "-5"
type input "5"
type input "2"
click at [445, 211] on div at bounding box center [655, 293] width 919 height 521
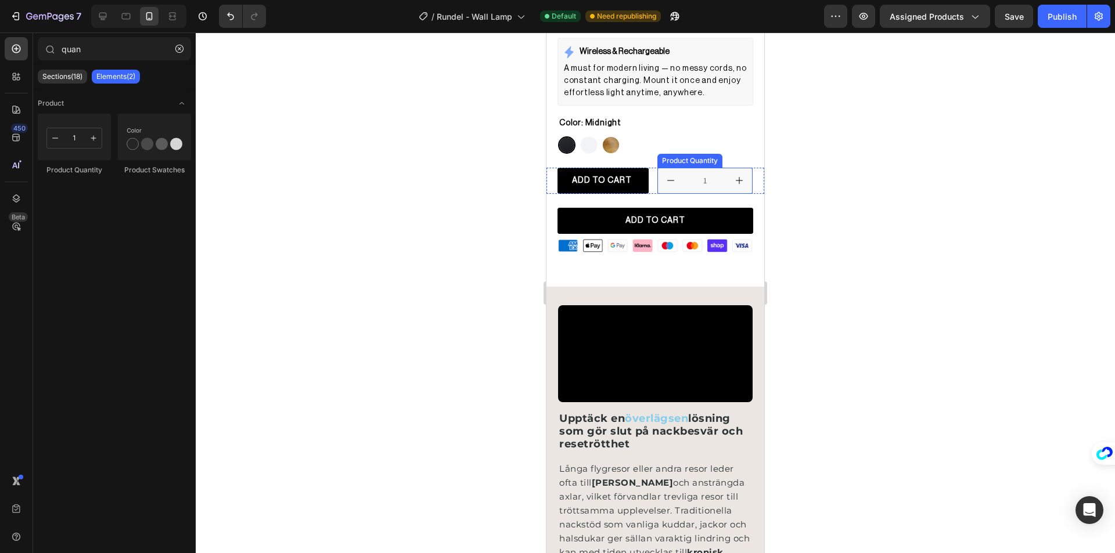
click at [684, 170] on input "1" at bounding box center [705, 180] width 42 height 25
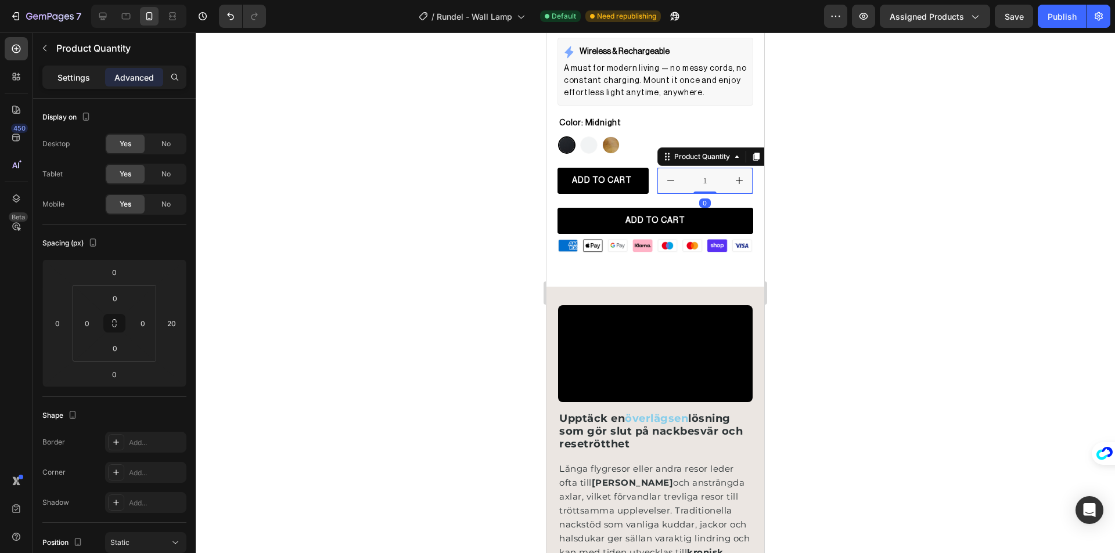
click at [62, 75] on p "Settings" at bounding box center [73, 77] width 33 height 12
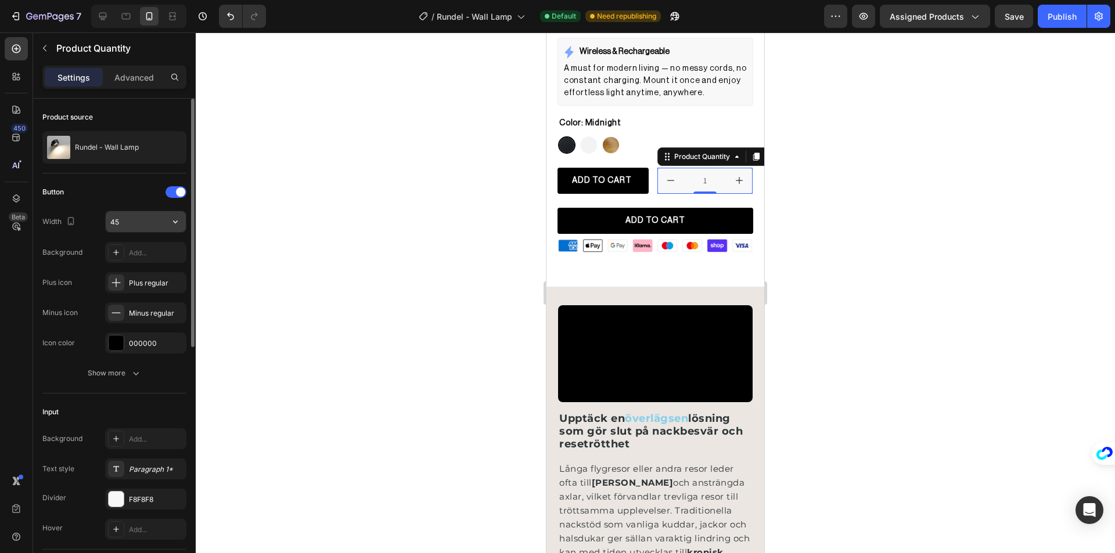
click at [130, 222] on input "45" at bounding box center [146, 221] width 80 height 21
type input "2"
type input "1"
type input "4"
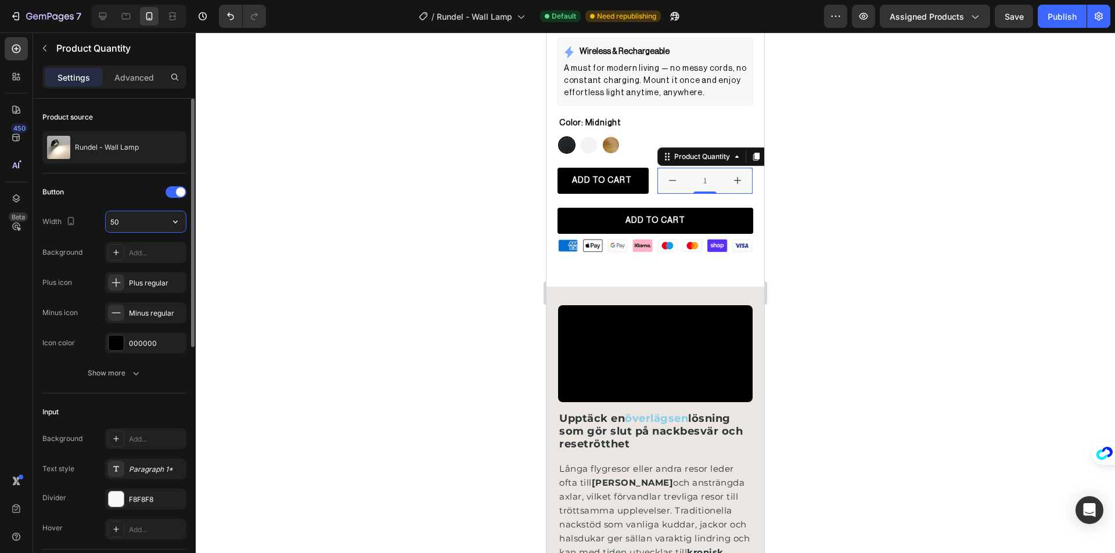
type input "5"
type input "6"
type input "9"
type input "1"
type input "2"
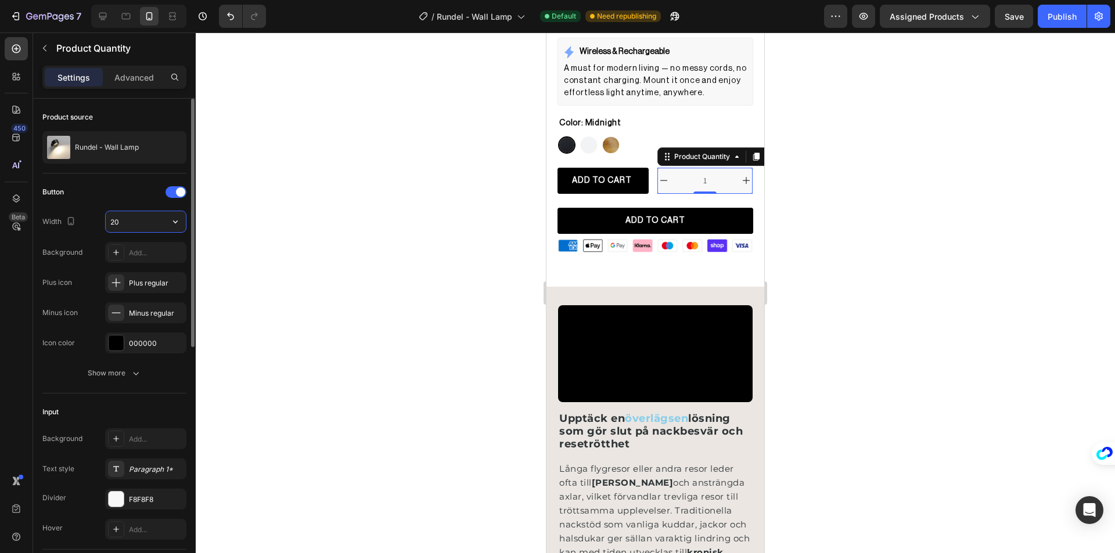
type input "2"
type input "45"
click at [178, 189] on span at bounding box center [180, 192] width 9 height 9
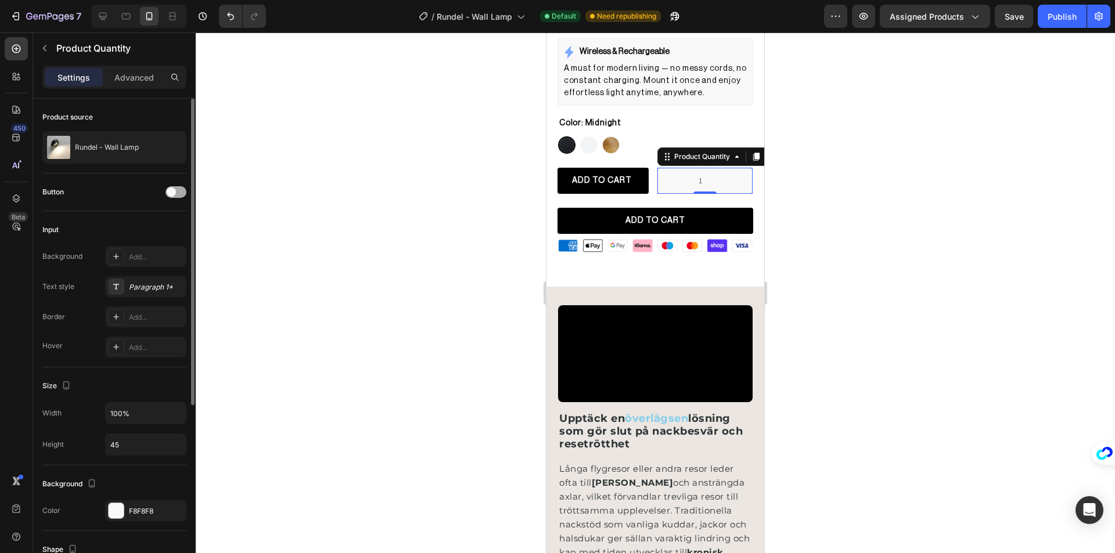
click at [172, 187] on div at bounding box center [175, 192] width 21 height 12
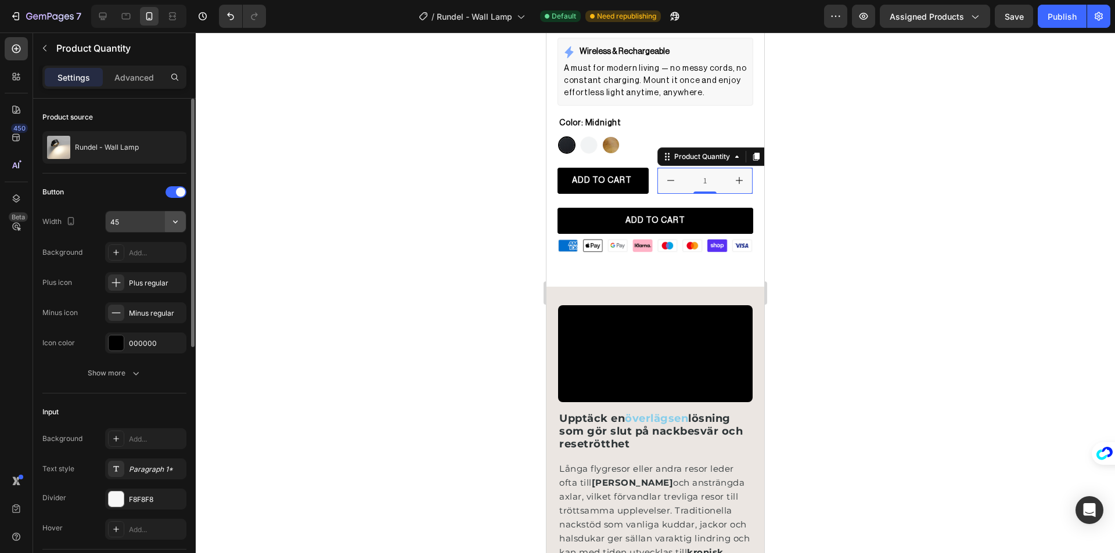
click at [171, 223] on icon "button" at bounding box center [176, 222] width 12 height 12
click at [140, 286] on div "Plus regular" at bounding box center [156, 283] width 55 height 10
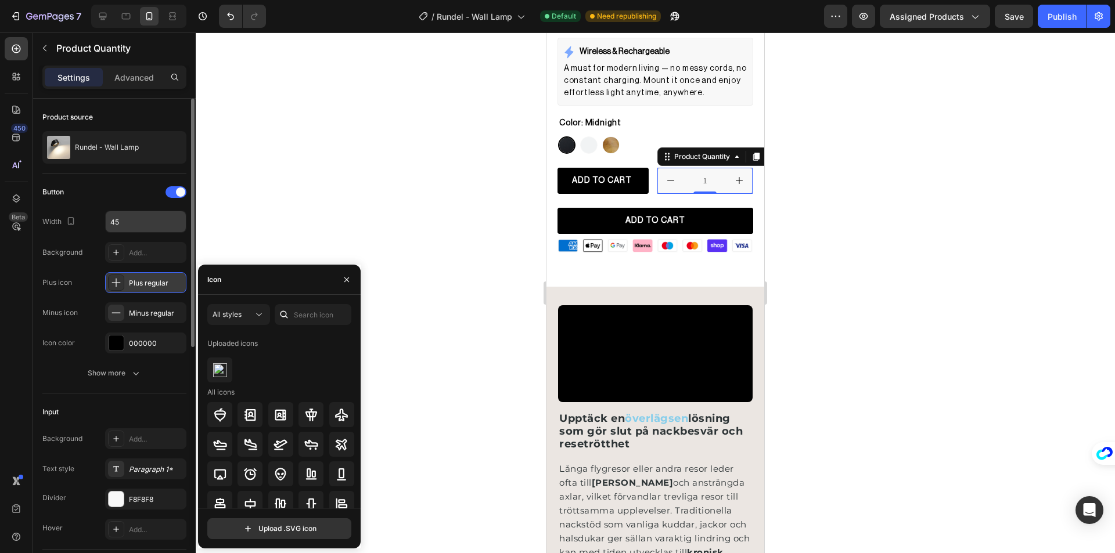
click at [139, 285] on div "Plus regular" at bounding box center [156, 283] width 55 height 10
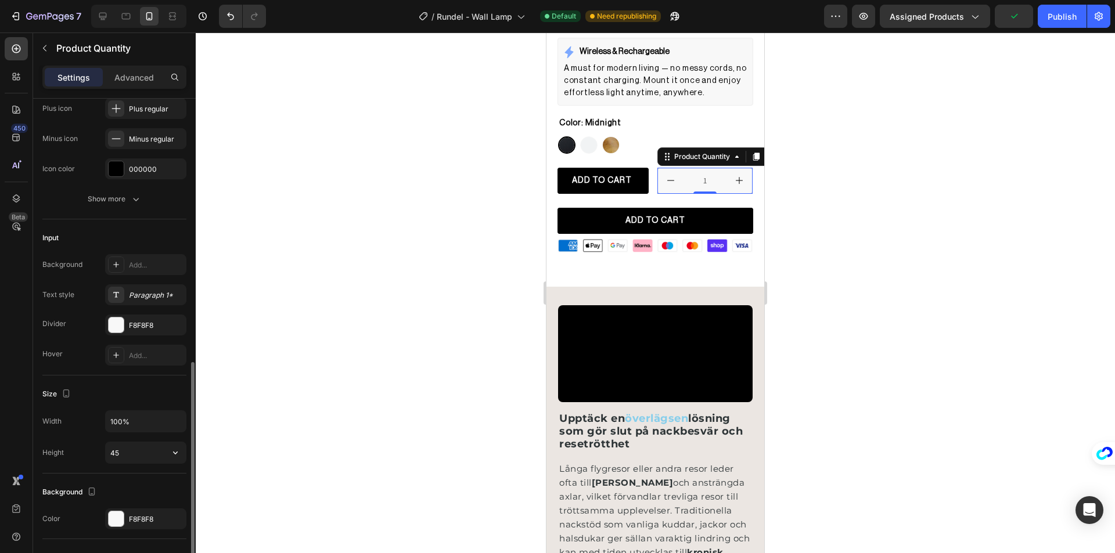
scroll to position [348, 0]
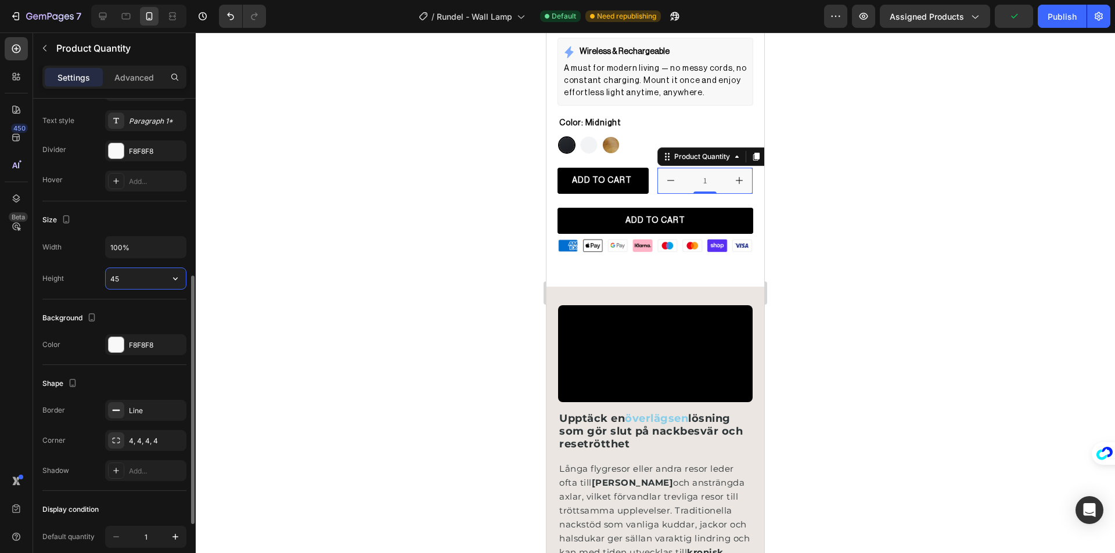
click at [136, 280] on input "45" at bounding box center [146, 278] width 80 height 21
type input "3"
type input "4"
type input "2"
type input "45"
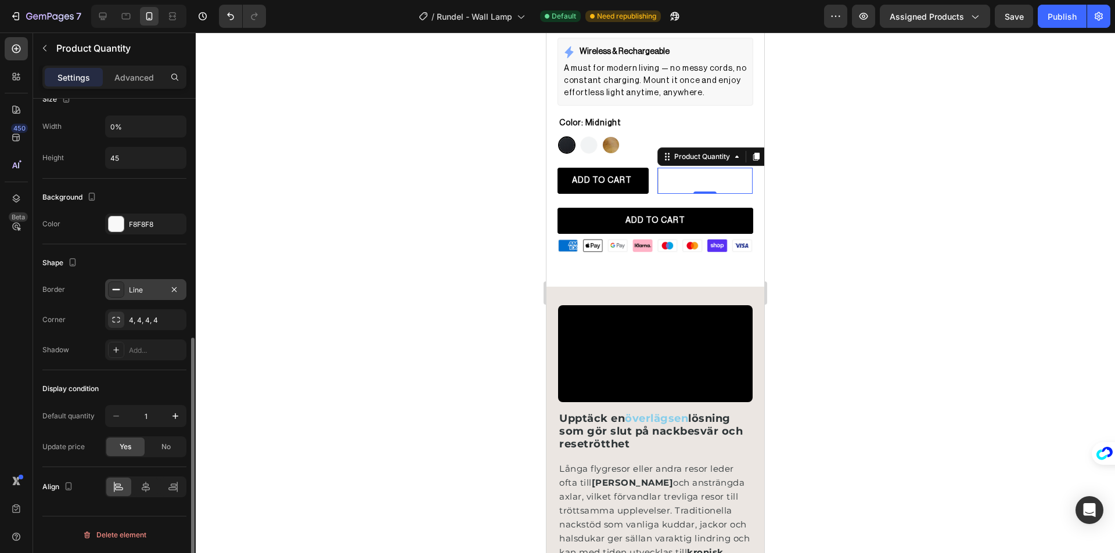
scroll to position [353, 0]
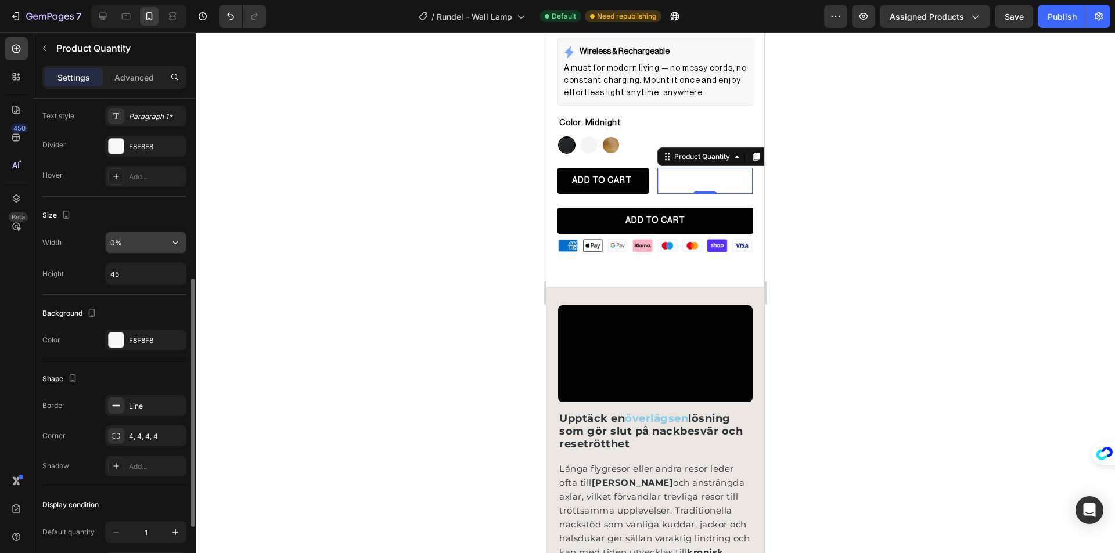
click at [111, 236] on input "0%" at bounding box center [146, 242] width 80 height 21
click at [114, 240] on input "25%" at bounding box center [146, 242] width 80 height 21
type input "50%"
click at [141, 80] on p "Advanced" at bounding box center [133, 77] width 39 height 12
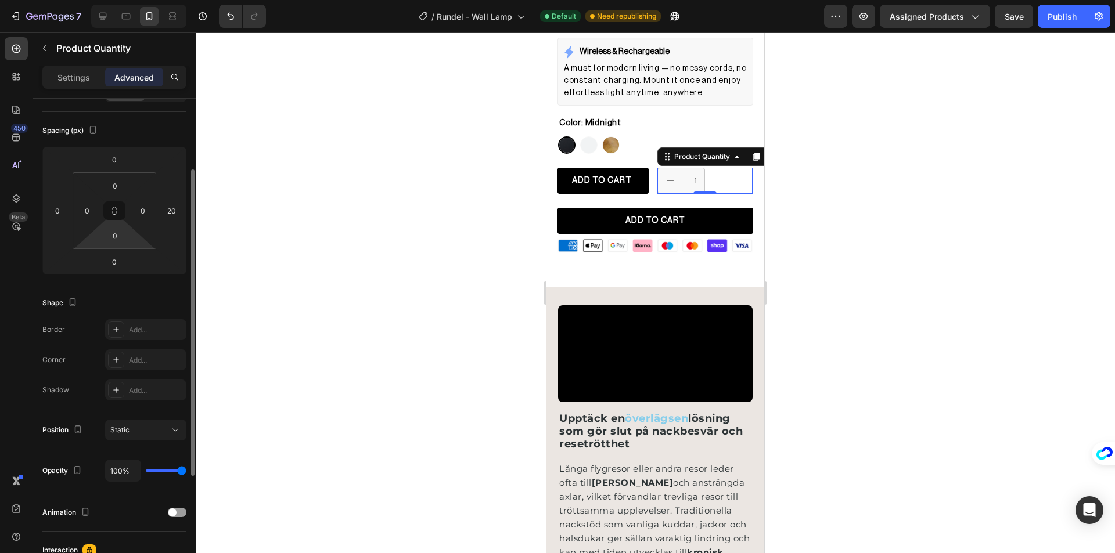
scroll to position [0, 0]
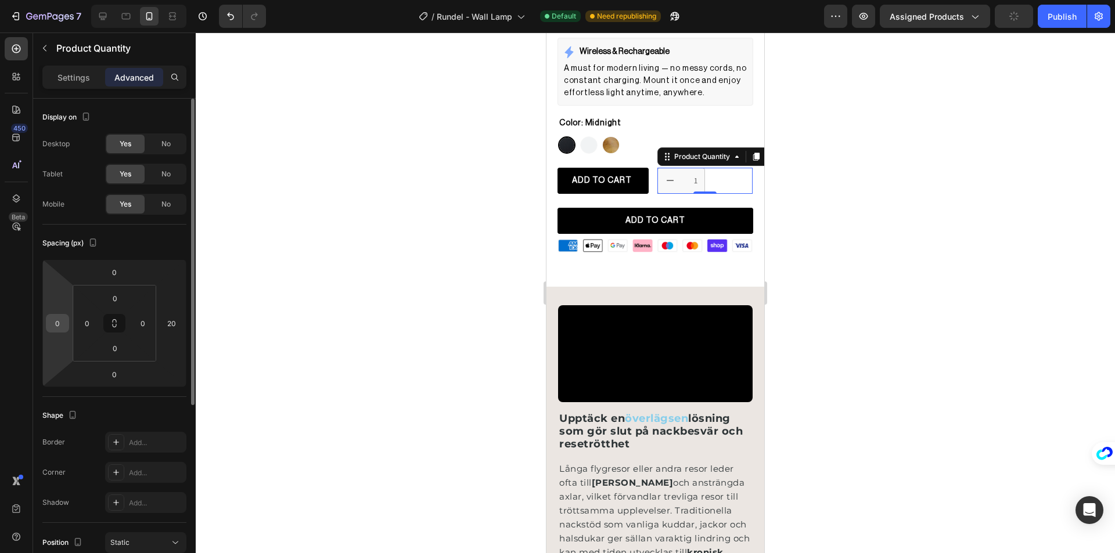
click at [62, 324] on input "0" at bounding box center [57, 323] width 17 height 17
click at [62, 323] on input "50" at bounding box center [57, 323] width 17 height 17
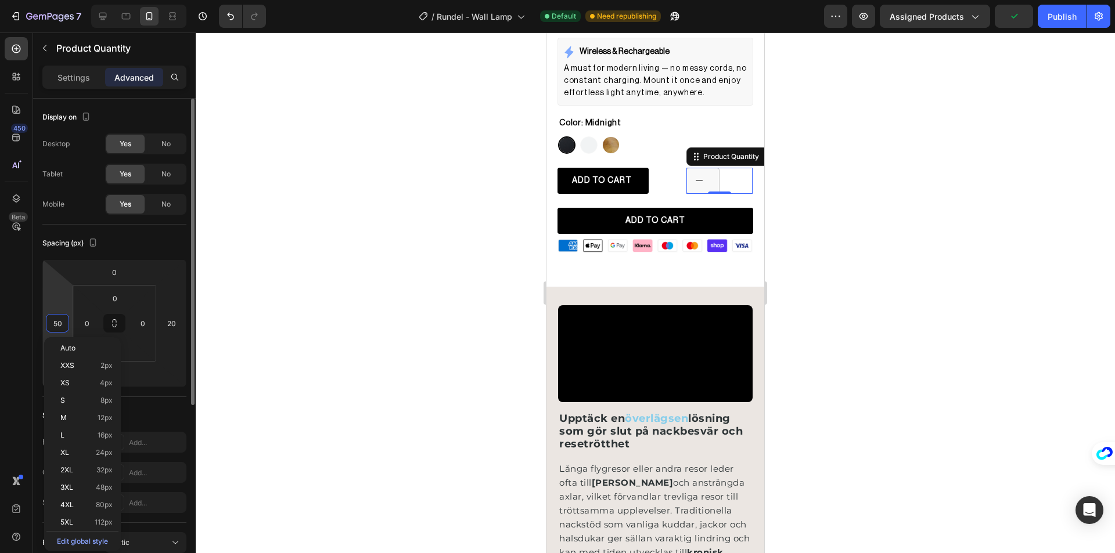
click at [62, 323] on input "50" at bounding box center [57, 323] width 17 height 17
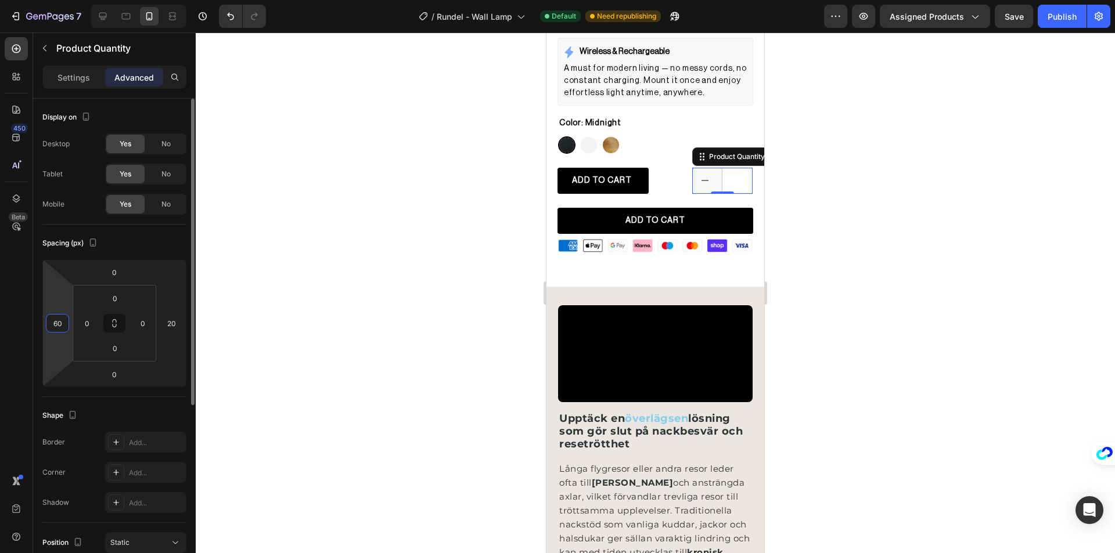
click at [62, 323] on input "60" at bounding box center [57, 323] width 17 height 17
click at [62, 323] on input "70" at bounding box center [57, 323] width 17 height 17
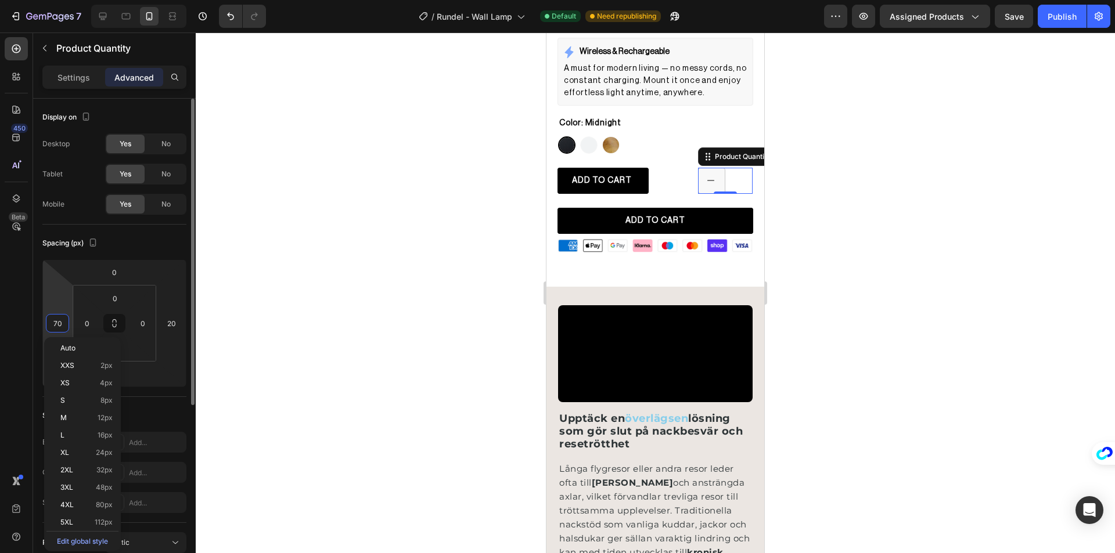
click at [62, 323] on input "70" at bounding box center [57, 323] width 17 height 17
type input "80"
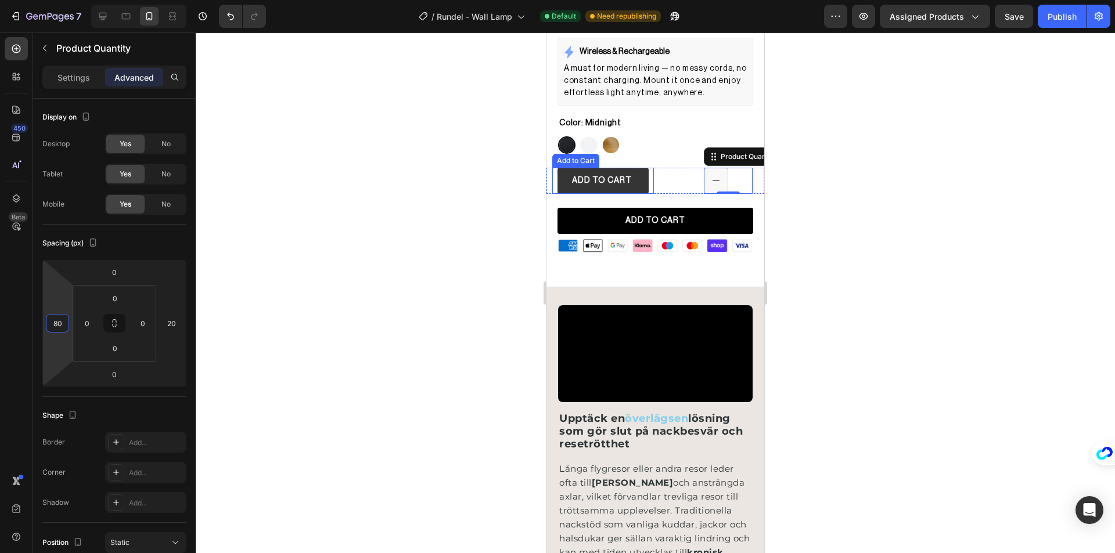
click at [635, 170] on button "ADD TO CART" at bounding box center [602, 181] width 91 height 26
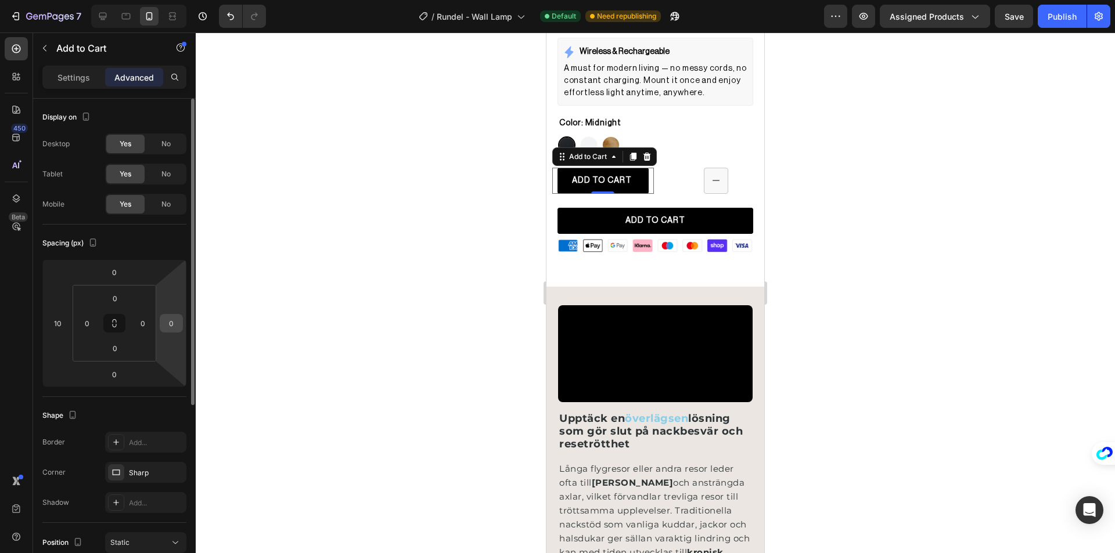
click at [169, 322] on input "0" at bounding box center [171, 323] width 17 height 17
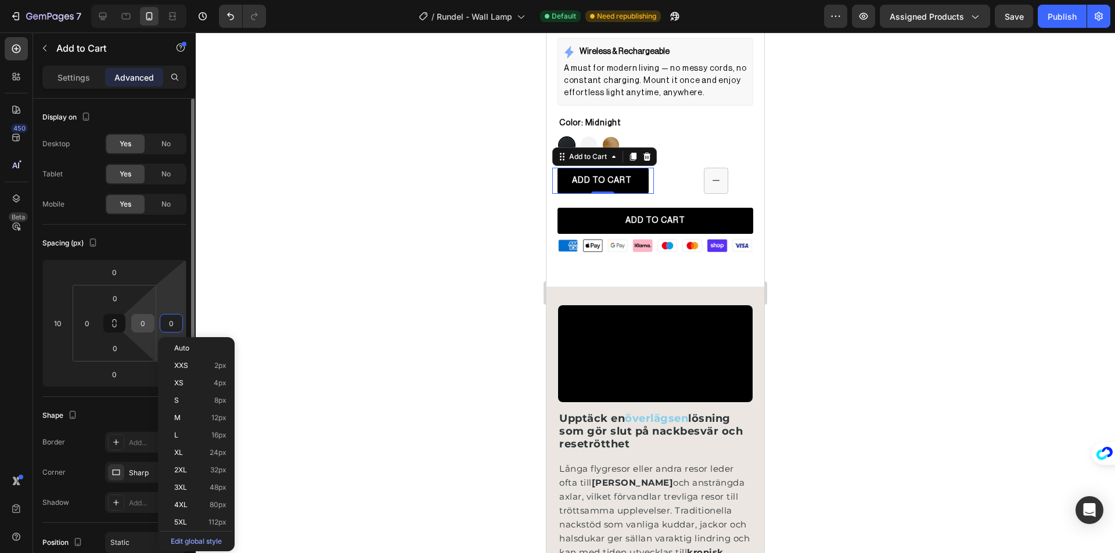
click at [142, 323] on input "0" at bounding box center [142, 323] width 17 height 17
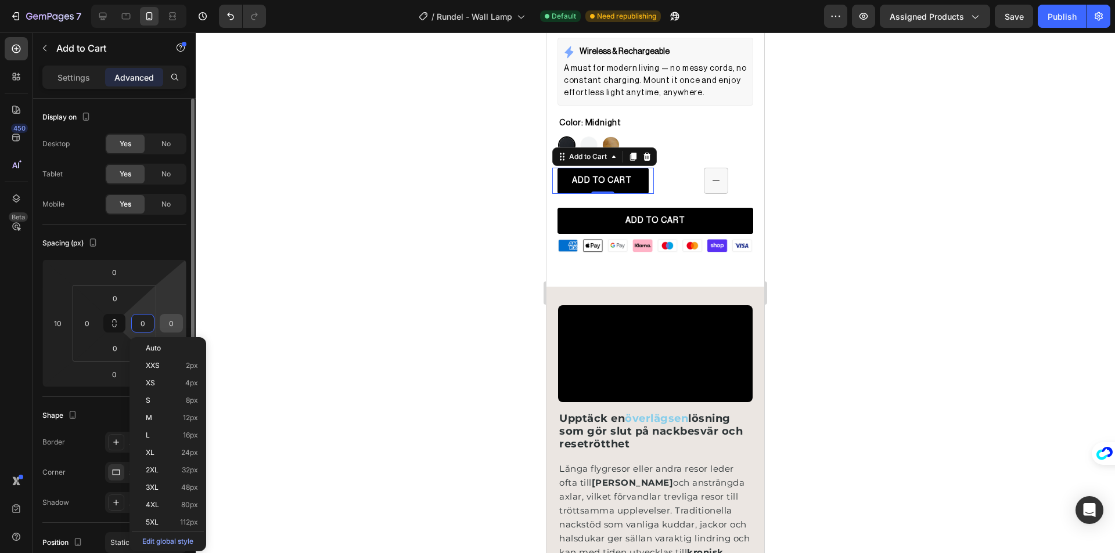
click at [172, 322] on input "0" at bounding box center [171, 323] width 17 height 17
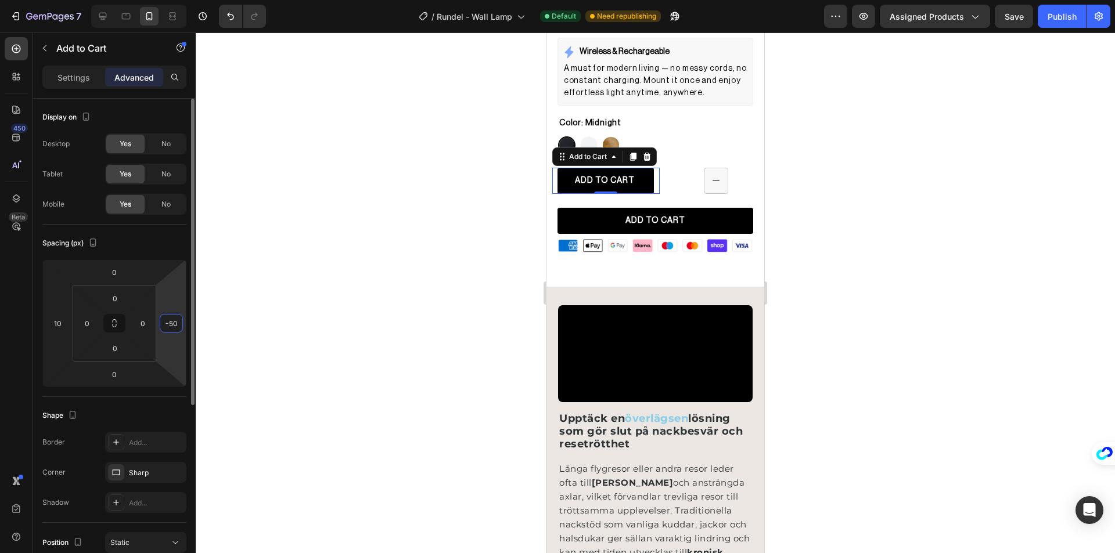
type input "-5"
type input "-9"
type input "-1"
click at [137, 324] on input "0" at bounding box center [142, 323] width 17 height 17
type input "0"
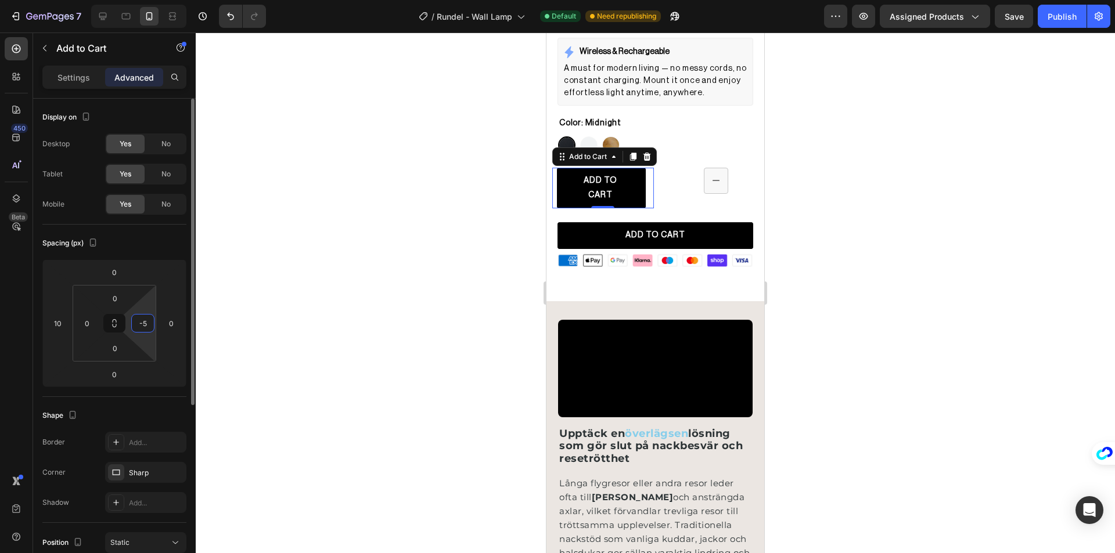
type input "-"
type input "5"
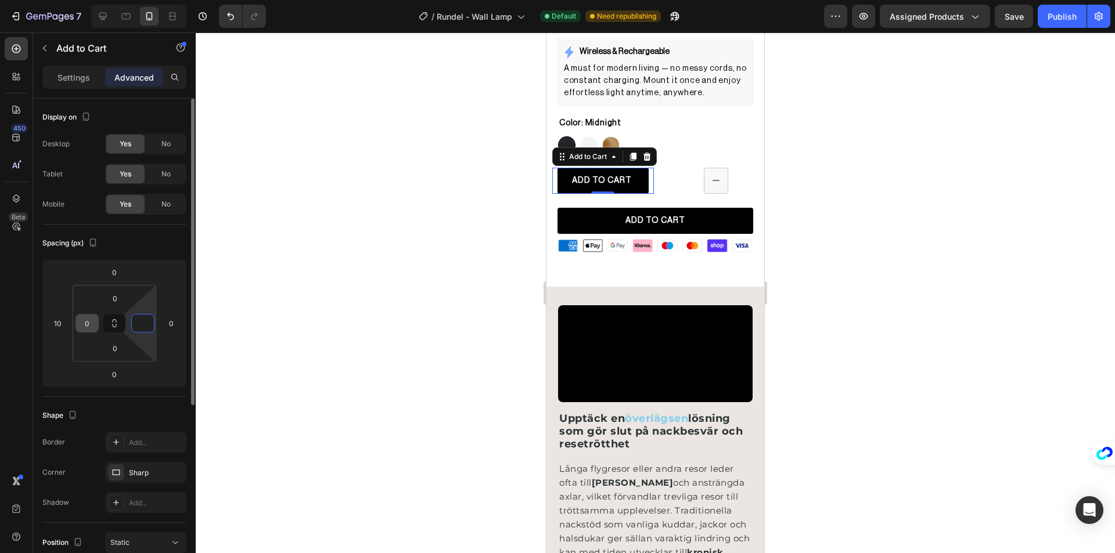
click at [89, 318] on input "0" at bounding box center [86, 323] width 17 height 17
type input "0"
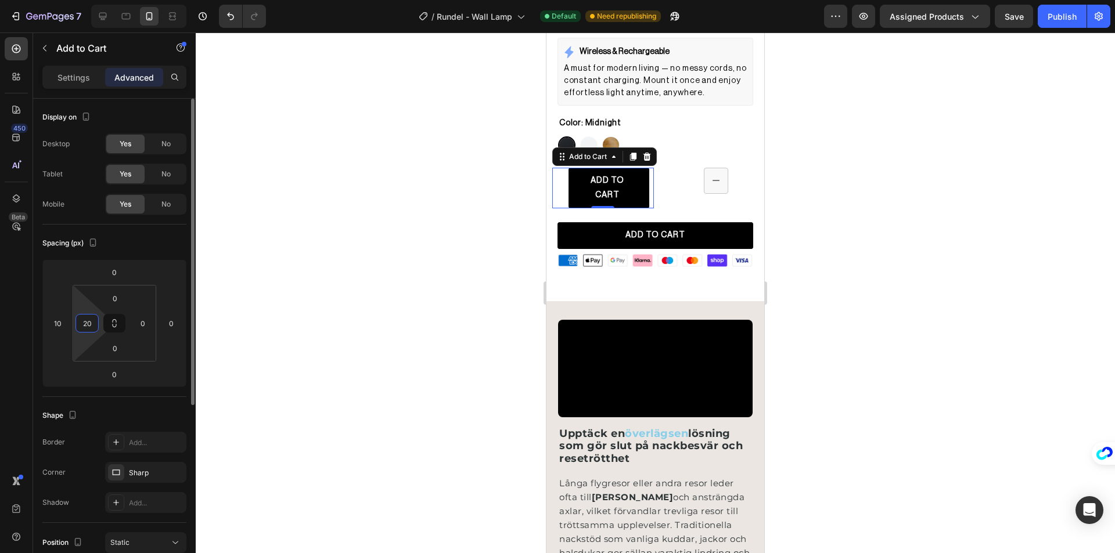
type input "2"
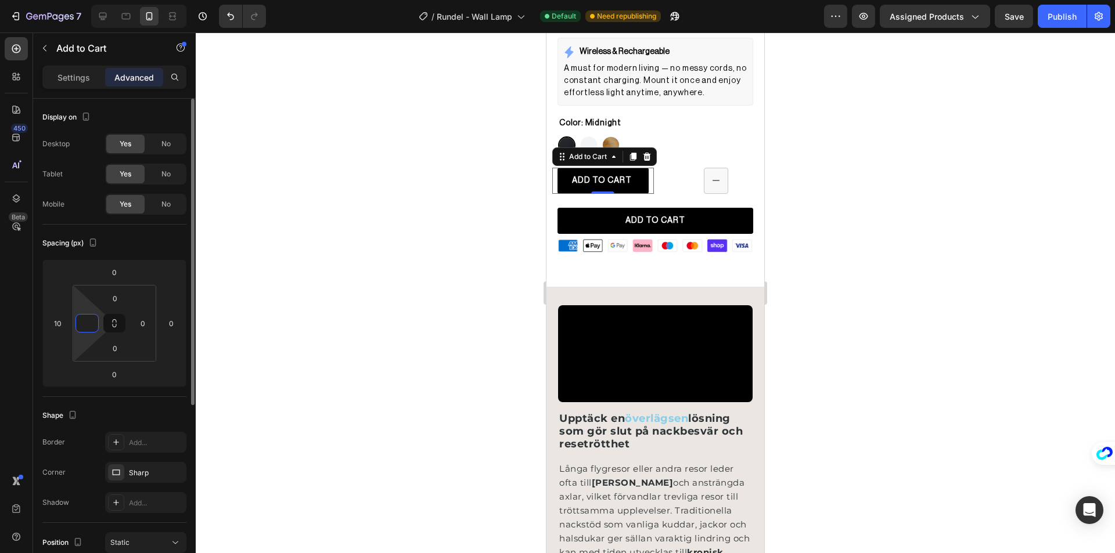
type input "0"
click at [172, 327] on input "0" at bounding box center [171, 323] width 17 height 17
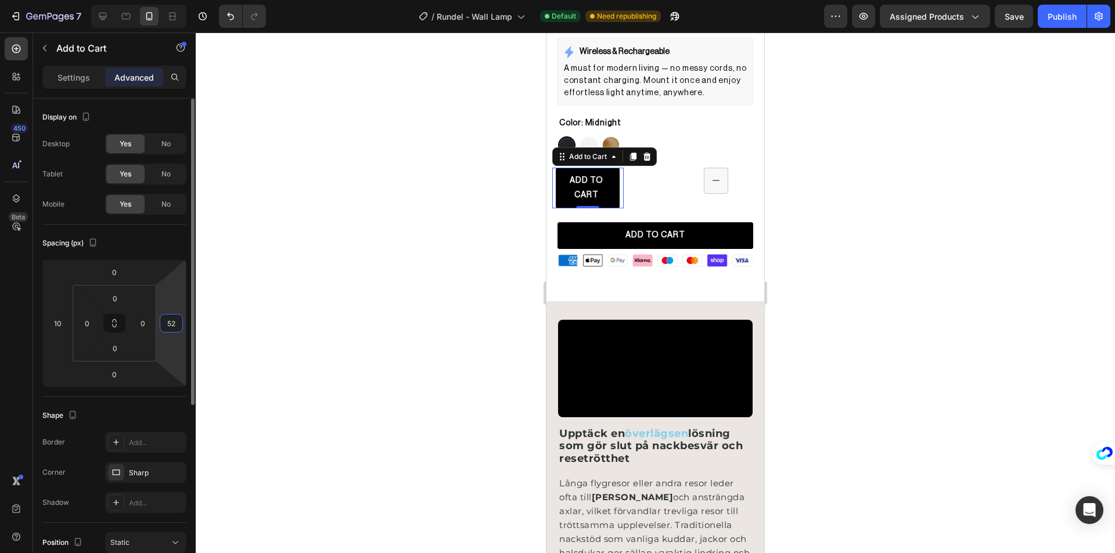
type input "5"
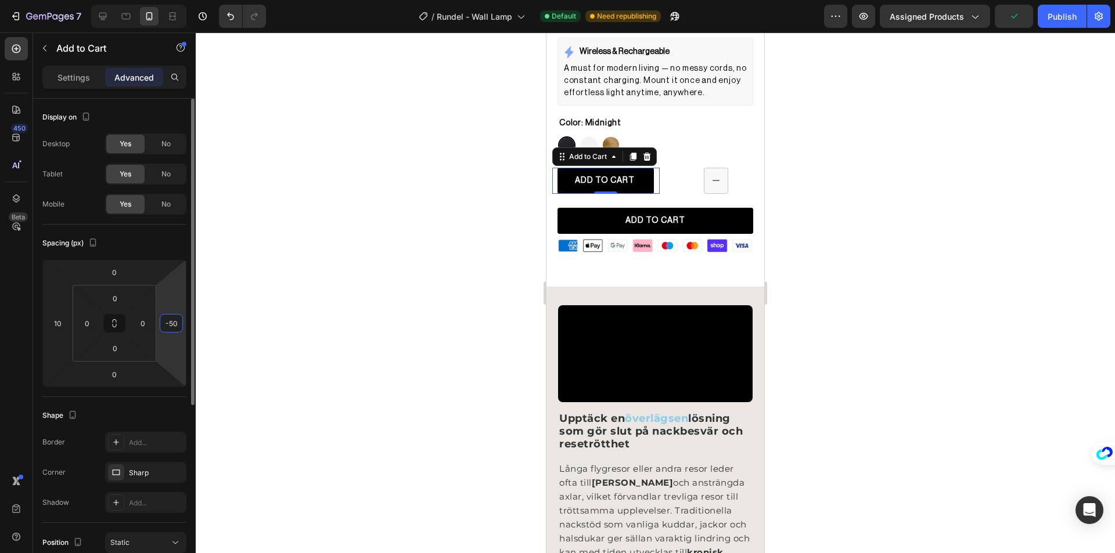
type input "-5"
type input "-120"
click at [347, 321] on div at bounding box center [655, 293] width 919 height 521
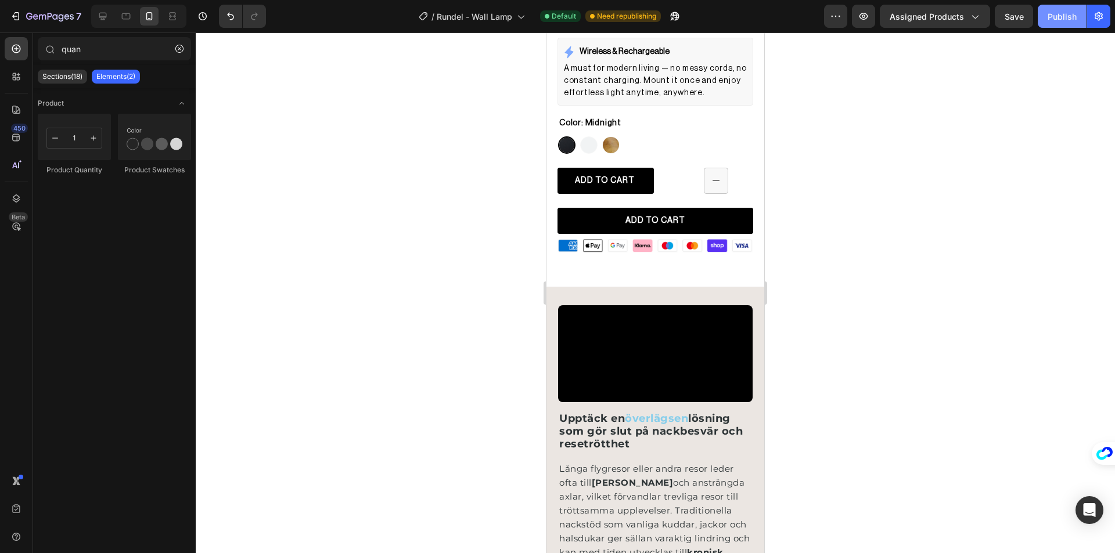
click at [1054, 23] on button "Publish" at bounding box center [1062, 16] width 49 height 23
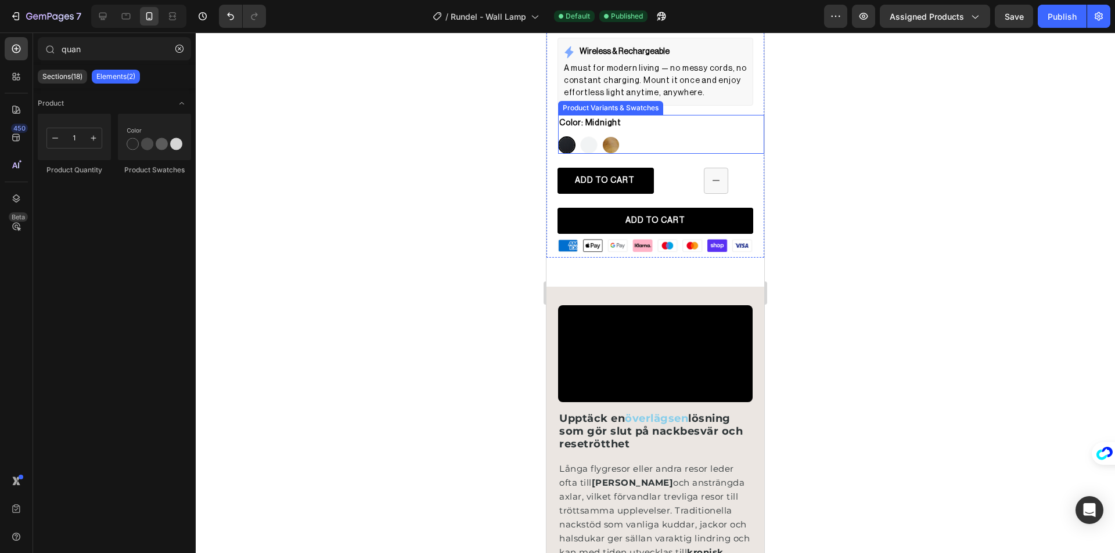
click at [700, 139] on div "Midnight Midnight Polar White Polar White Honeywood Honeywood" at bounding box center [661, 144] width 206 height 17
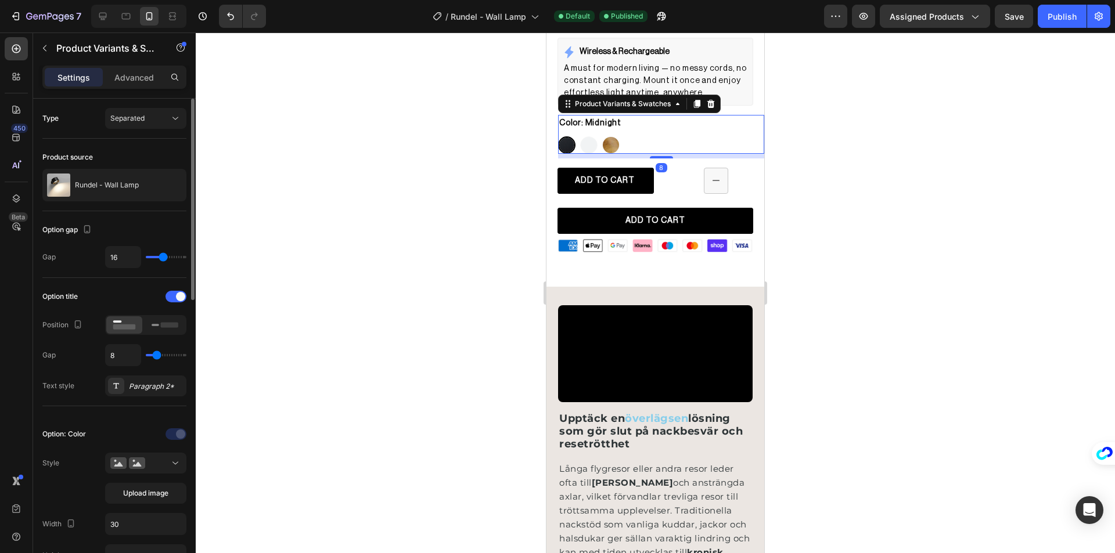
scroll to position [232, 0]
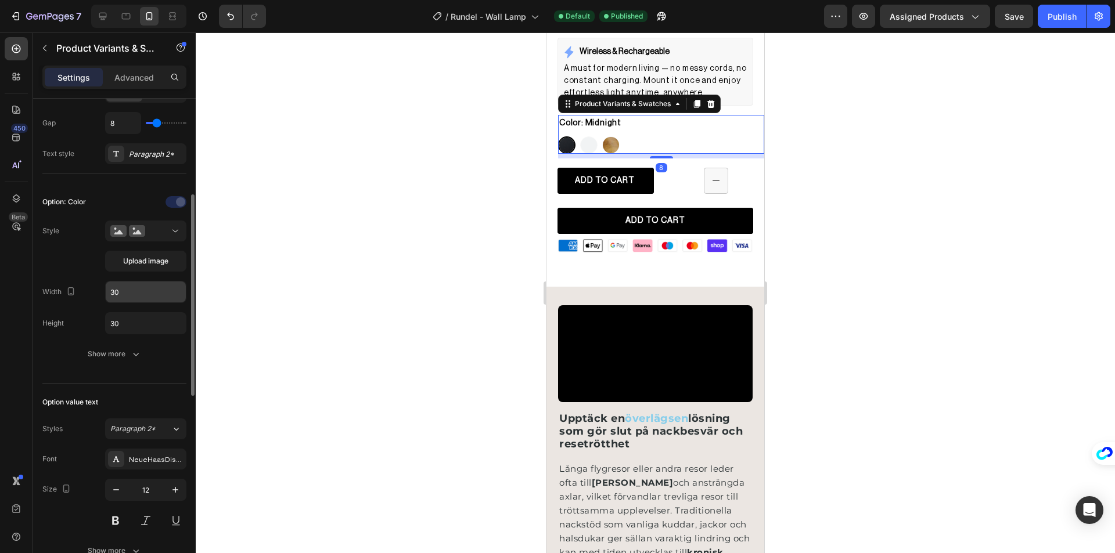
click at [129, 300] on input "30" at bounding box center [146, 292] width 80 height 21
type input "35"
click at [136, 322] on input "30" at bounding box center [146, 323] width 80 height 21
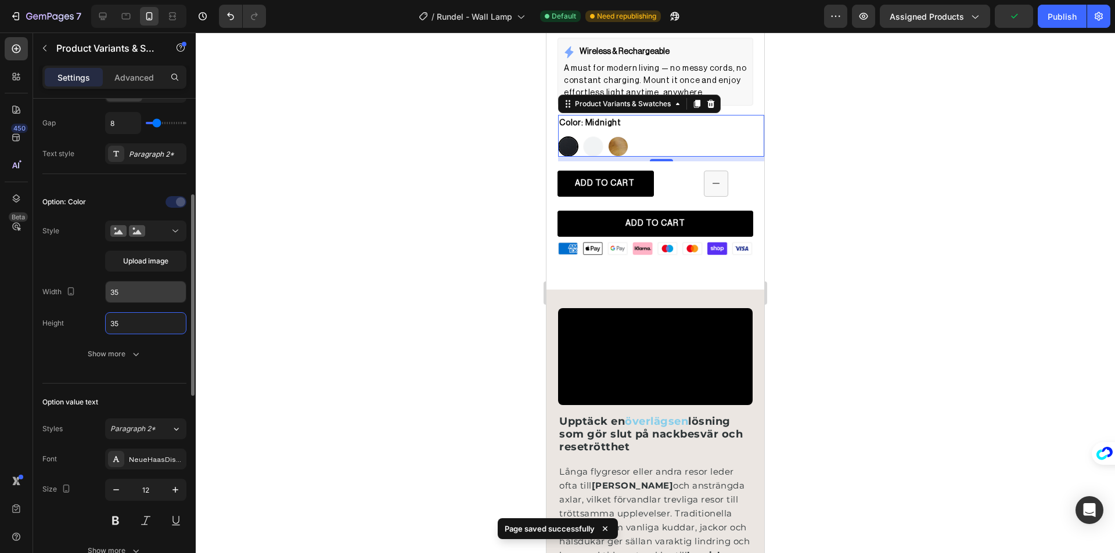
type input "35"
click at [139, 293] on input "35" at bounding box center [146, 292] width 80 height 21
type input "32"
click at [133, 319] on input "35" at bounding box center [146, 323] width 80 height 21
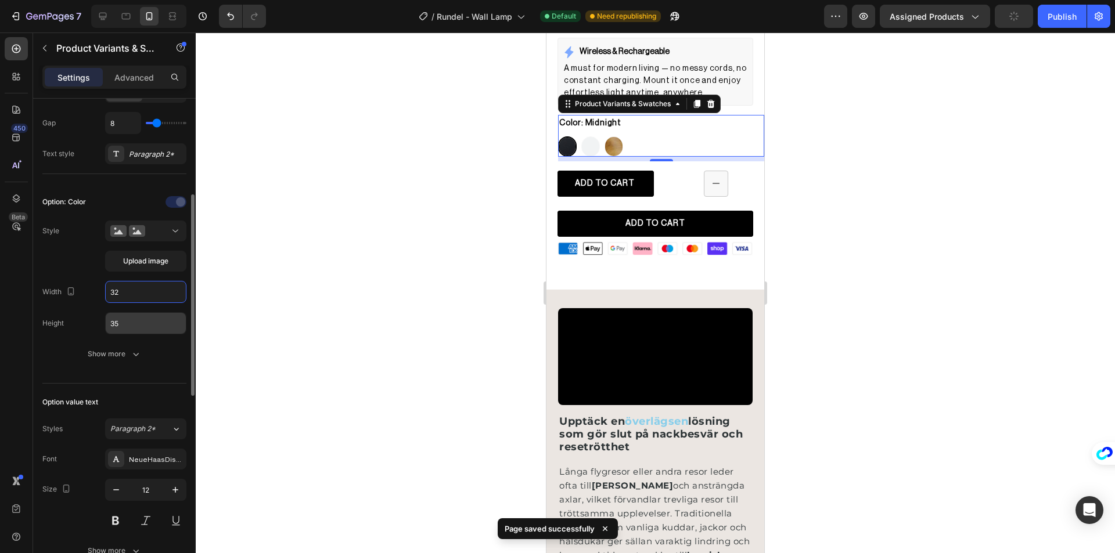
click at [133, 319] on input "35" at bounding box center [146, 323] width 80 height 21
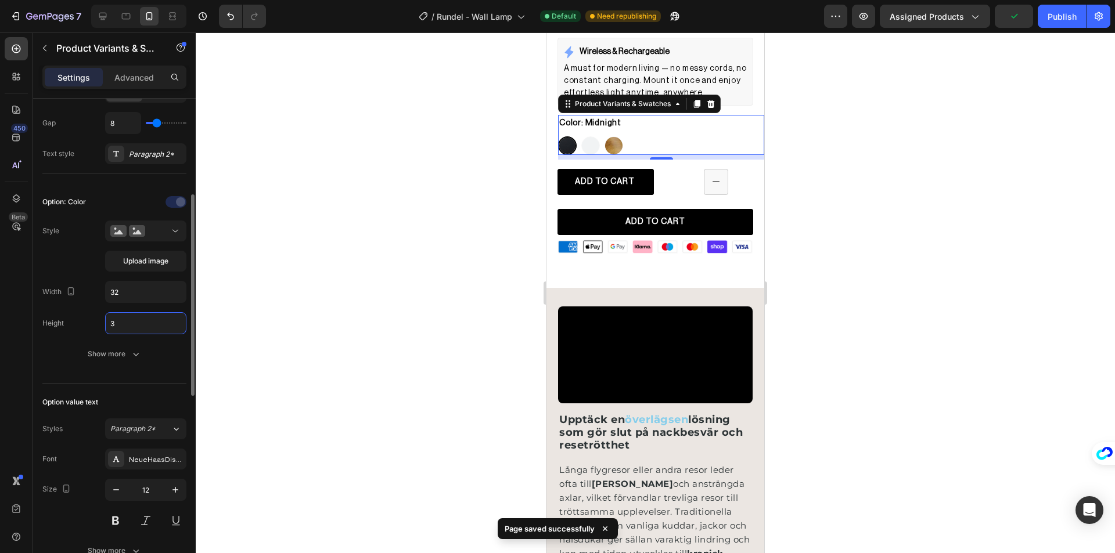
type input "32"
click at [330, 293] on div at bounding box center [655, 293] width 919 height 521
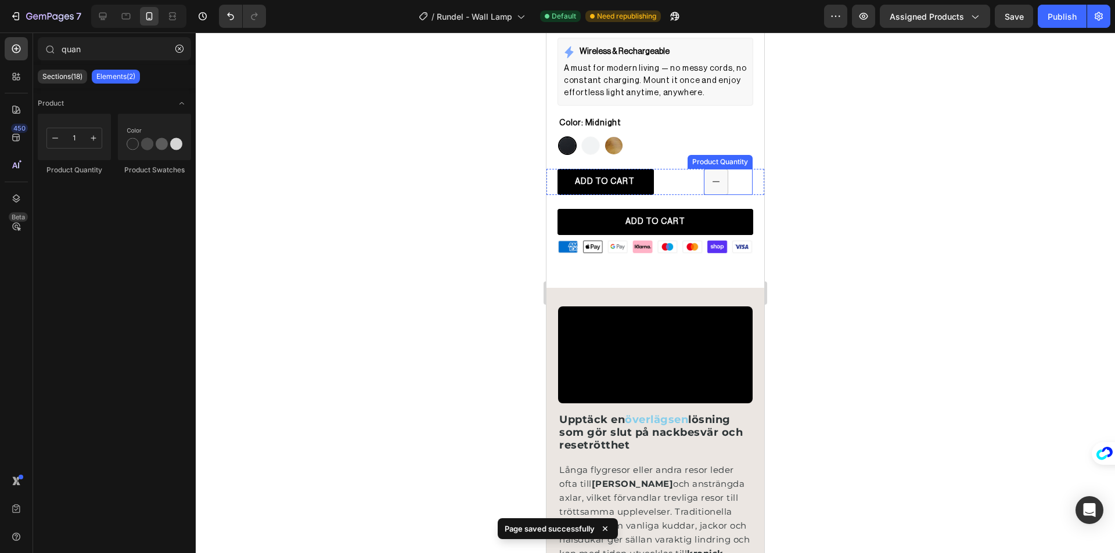
click at [705, 172] on button "decrement" at bounding box center [715, 182] width 23 height 25
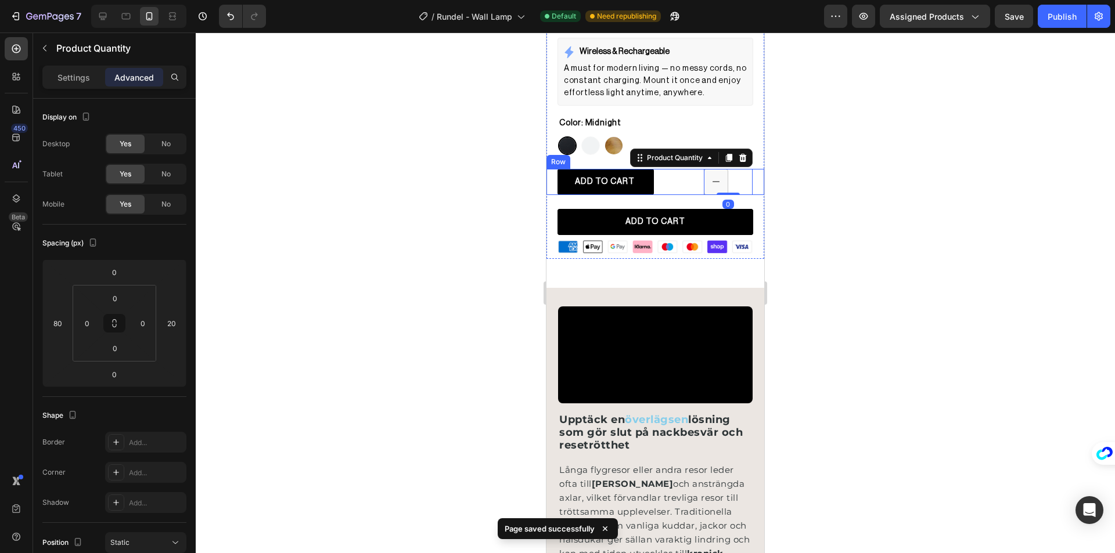
click at [684, 174] on div "1 Product Quantity 0" at bounding box center [710, 182] width 107 height 26
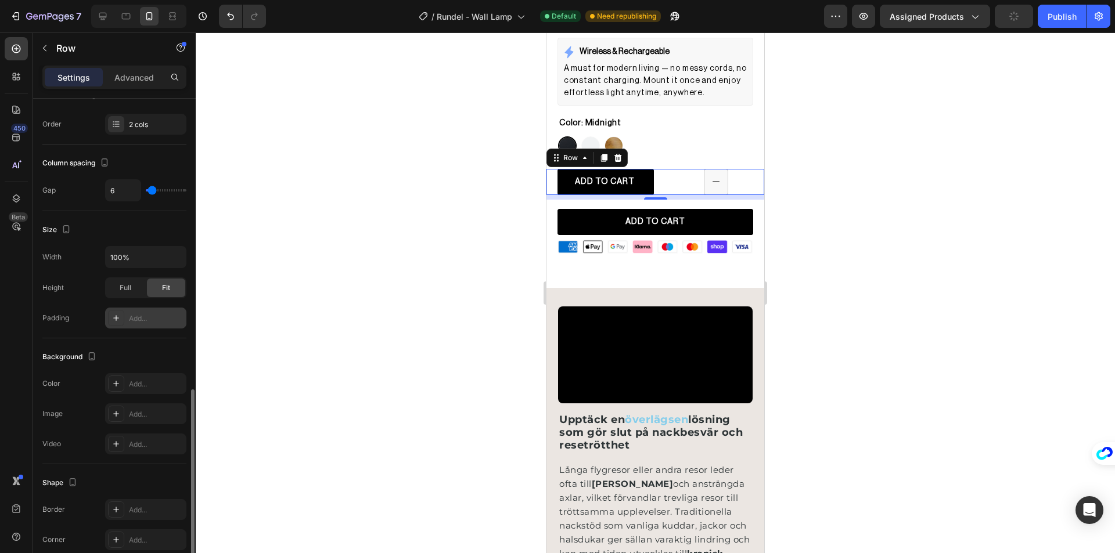
scroll to position [290, 0]
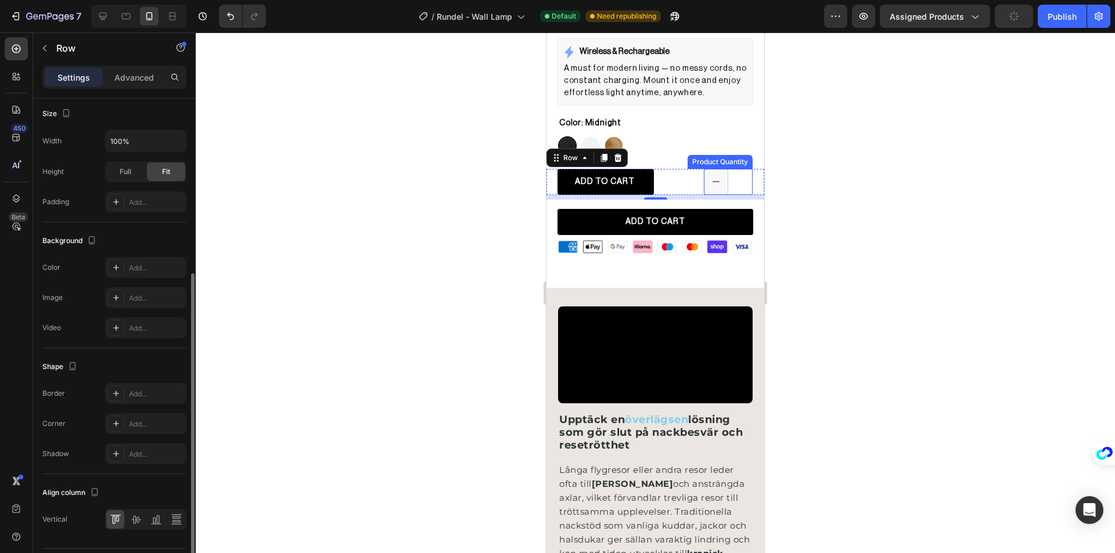
click at [725, 172] on div "1" at bounding box center [728, 182] width 49 height 26
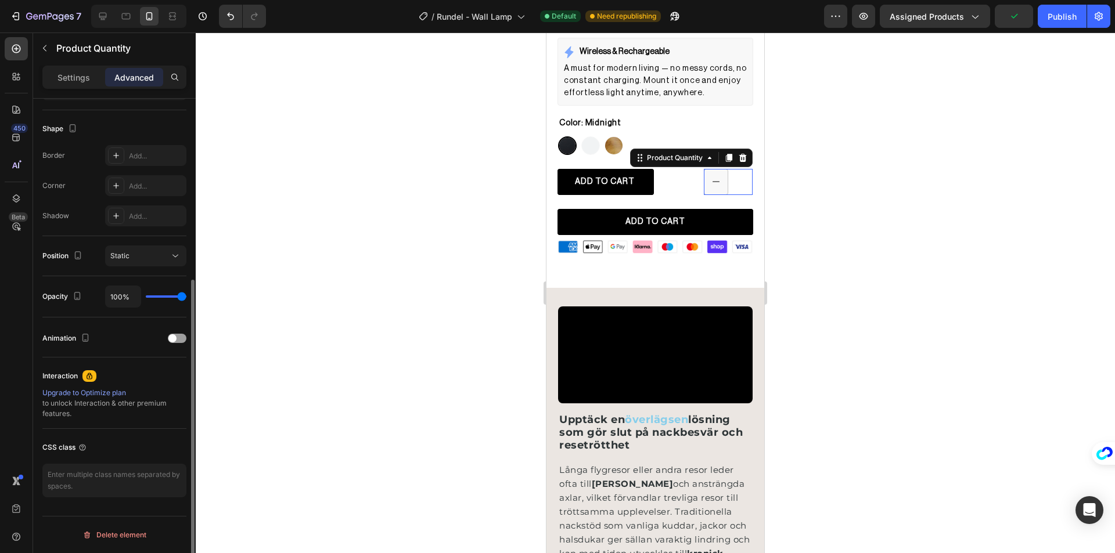
scroll to position [0, 0]
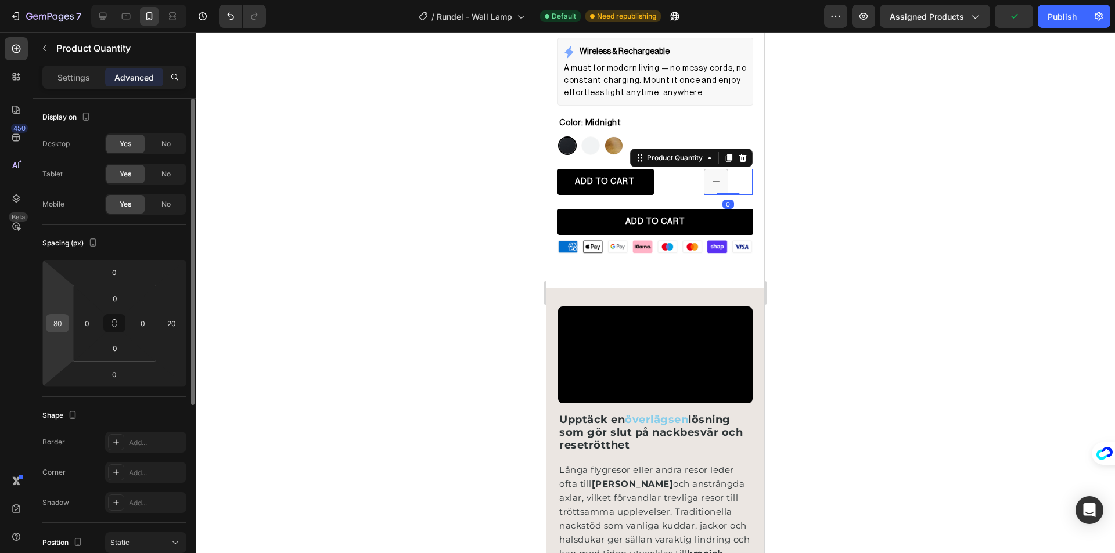
click at [52, 320] on input "80" at bounding box center [57, 323] width 17 height 17
type input "0"
click at [168, 327] on input "20" at bounding box center [171, 323] width 17 height 17
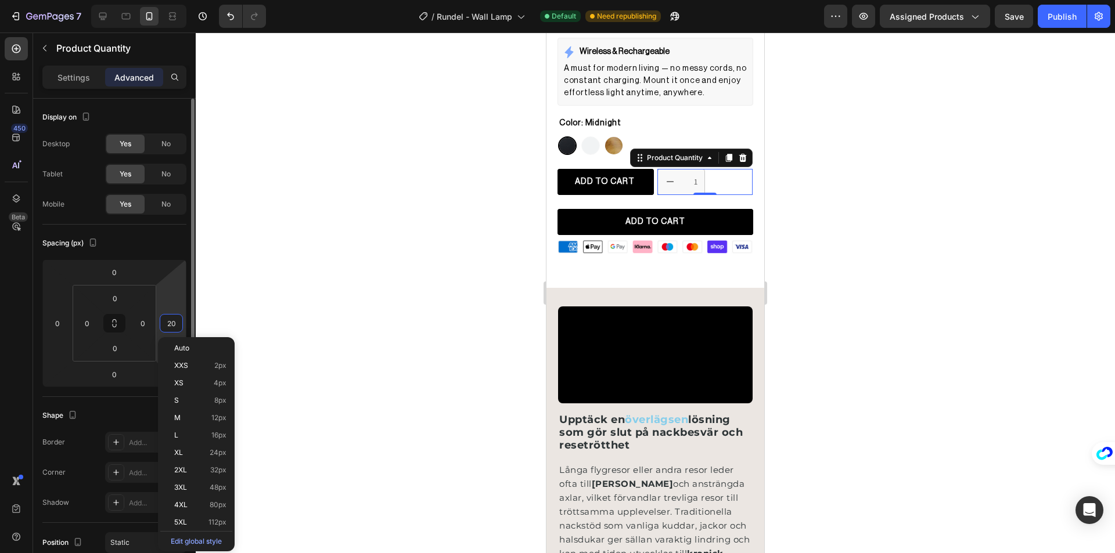
type input "0"
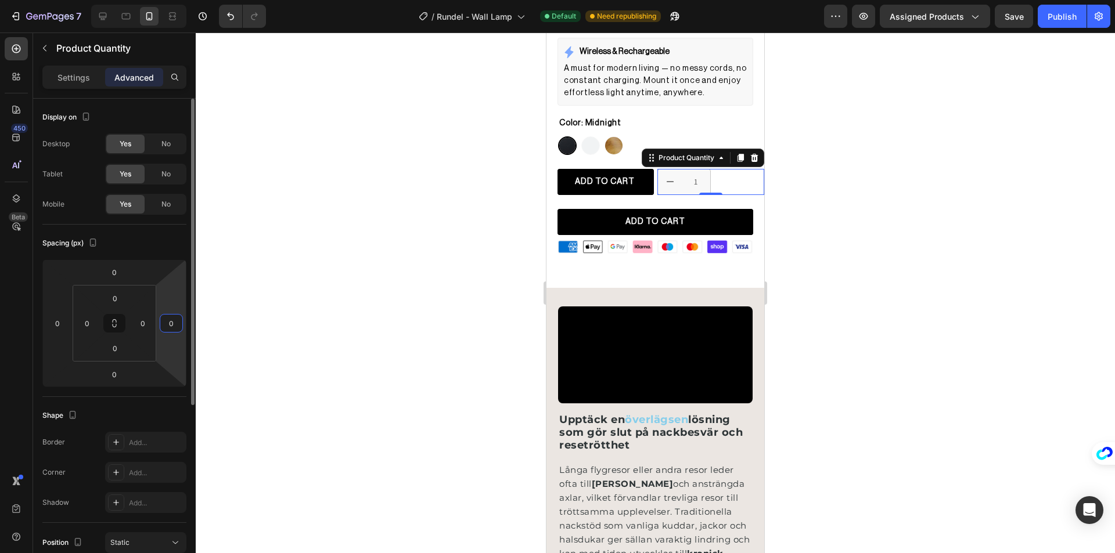
click at [168, 327] on input "0" at bounding box center [171, 323] width 17 height 17
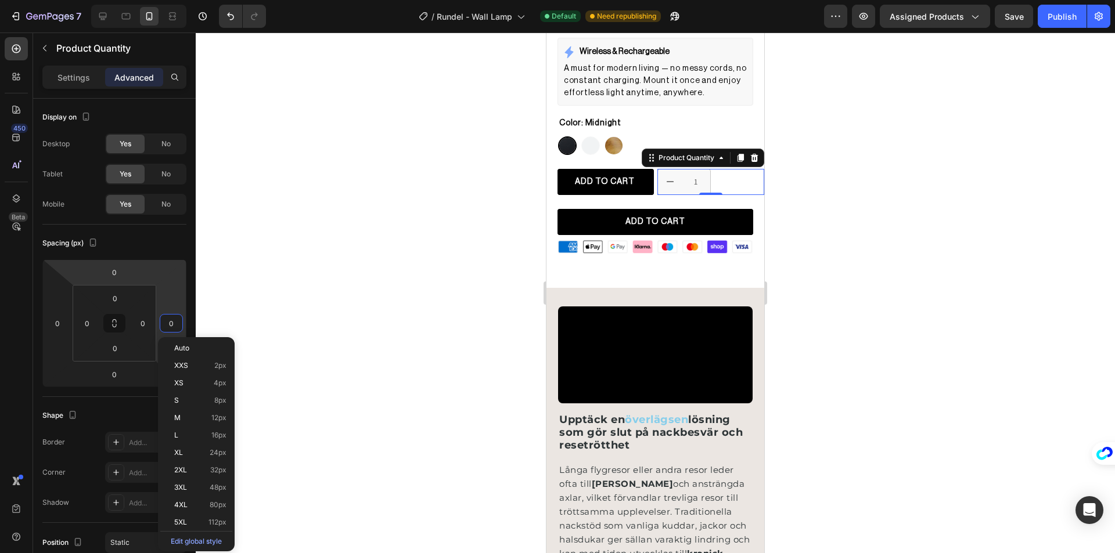
click at [392, 264] on div at bounding box center [655, 293] width 919 height 521
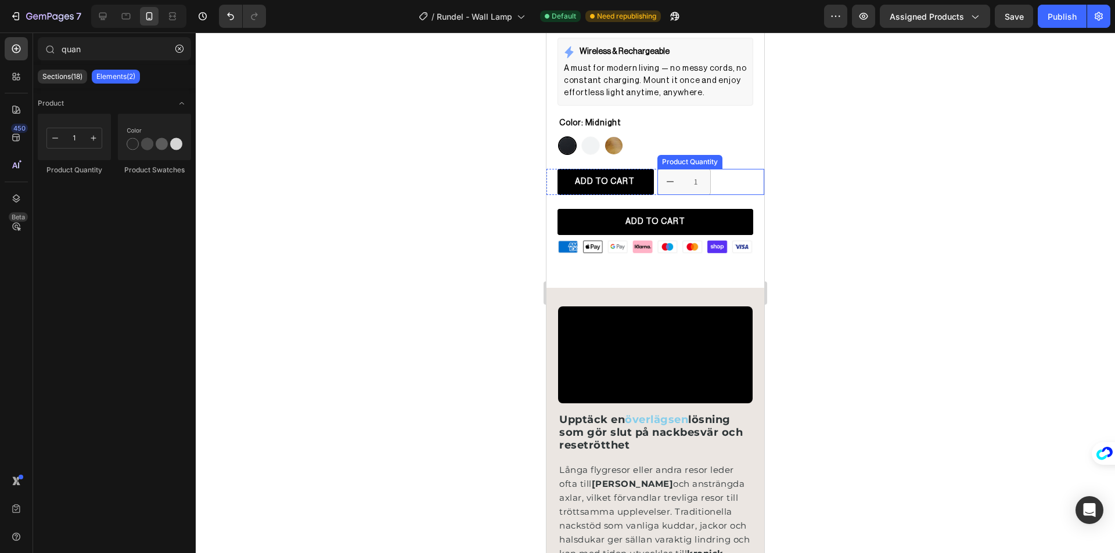
click at [712, 173] on div "1" at bounding box center [710, 182] width 107 height 26
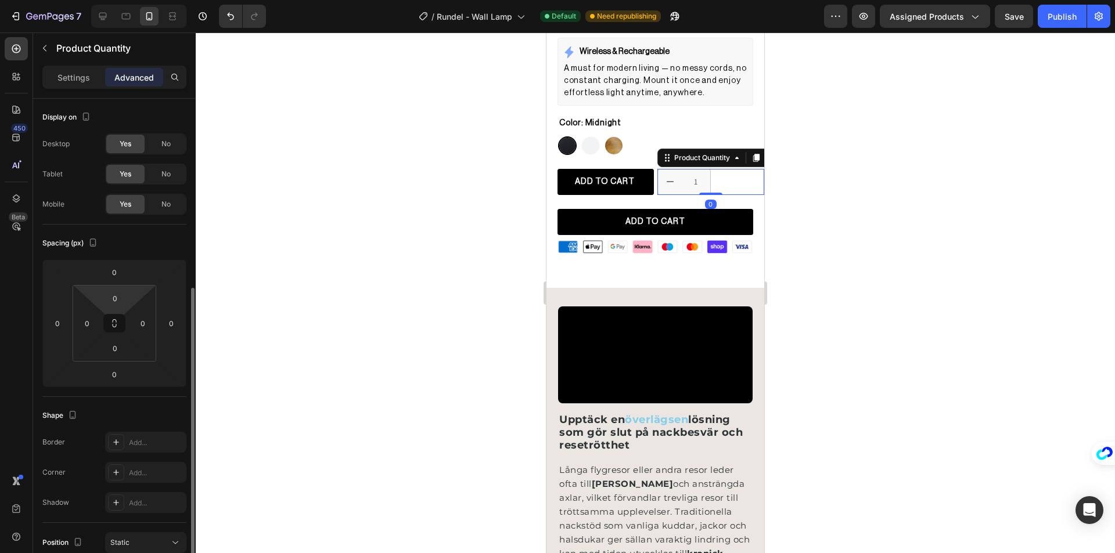
scroll to position [287, 0]
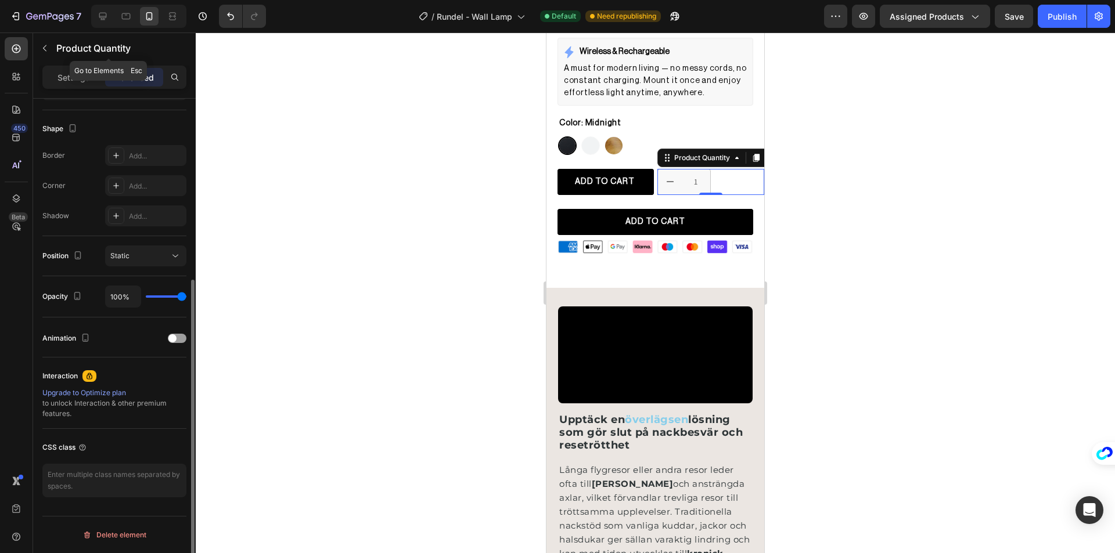
click at [60, 64] on div "Product Quantity" at bounding box center [108, 49] width 151 height 33
click at [61, 73] on p "Settings" at bounding box center [73, 77] width 33 height 12
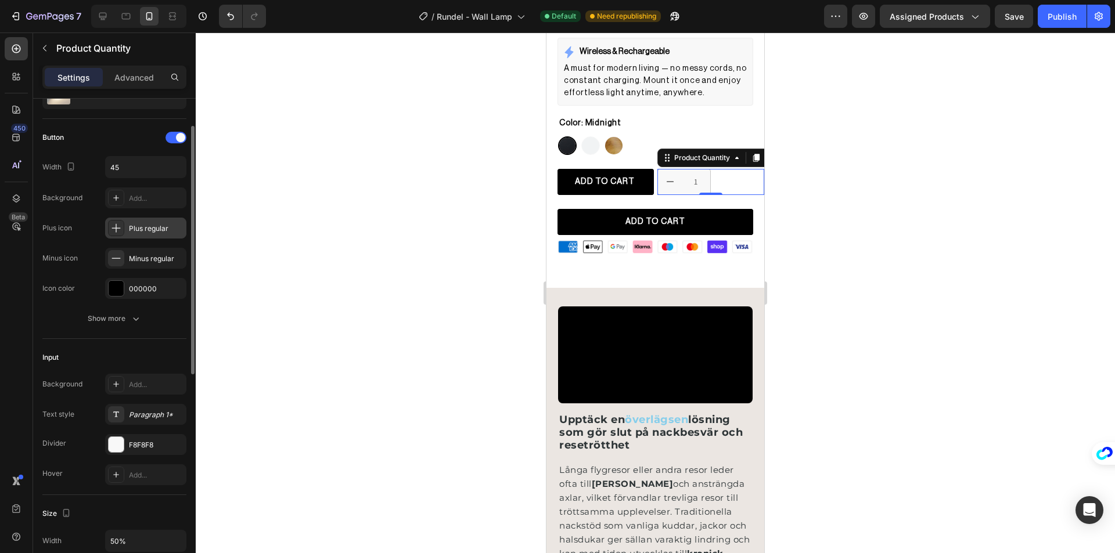
scroll to position [0, 0]
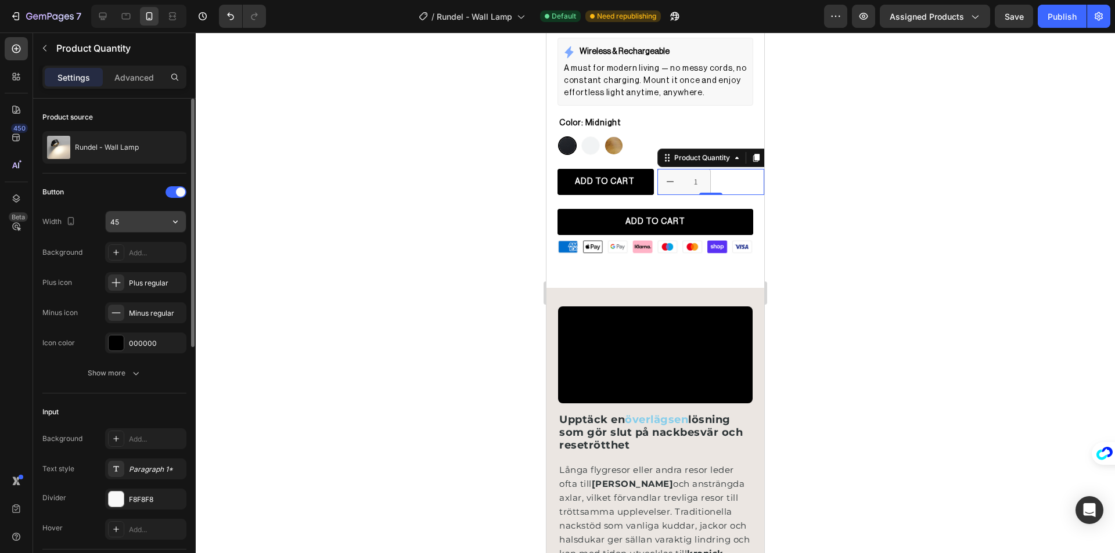
click at [136, 224] on input "45" at bounding box center [146, 221] width 80 height 21
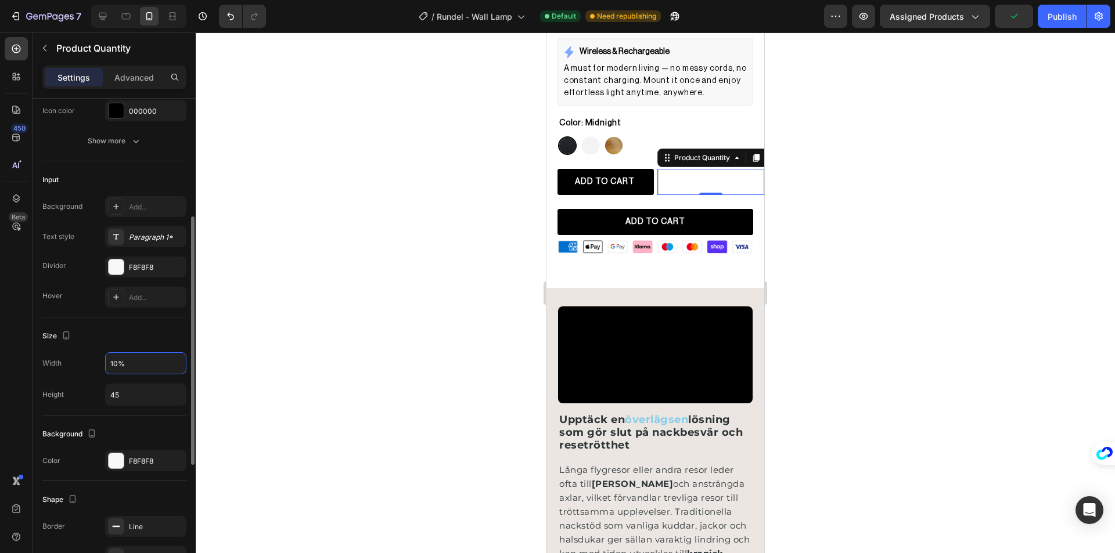
type input "100%"
click at [465, 280] on div at bounding box center [655, 293] width 919 height 521
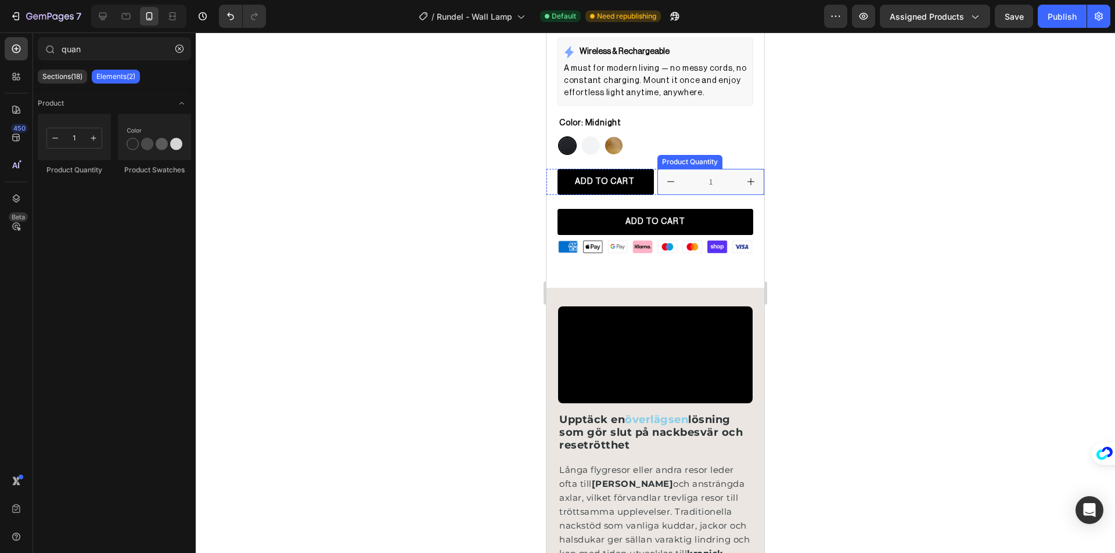
click at [687, 159] on div "Rundel - Wall Lamp (P) Title Custom Code Publish the page to see the content. C…" at bounding box center [655, 52] width 218 height 413
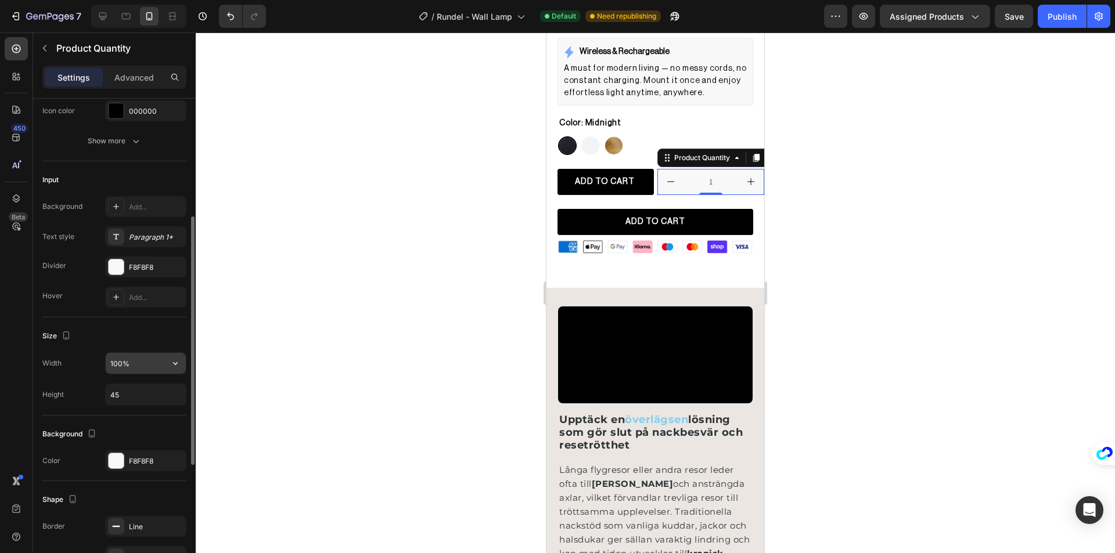
click at [116, 361] on input "100%" at bounding box center [146, 363] width 80 height 21
type input "50%"
click at [143, 344] on div "Size" at bounding box center [114, 336] width 144 height 19
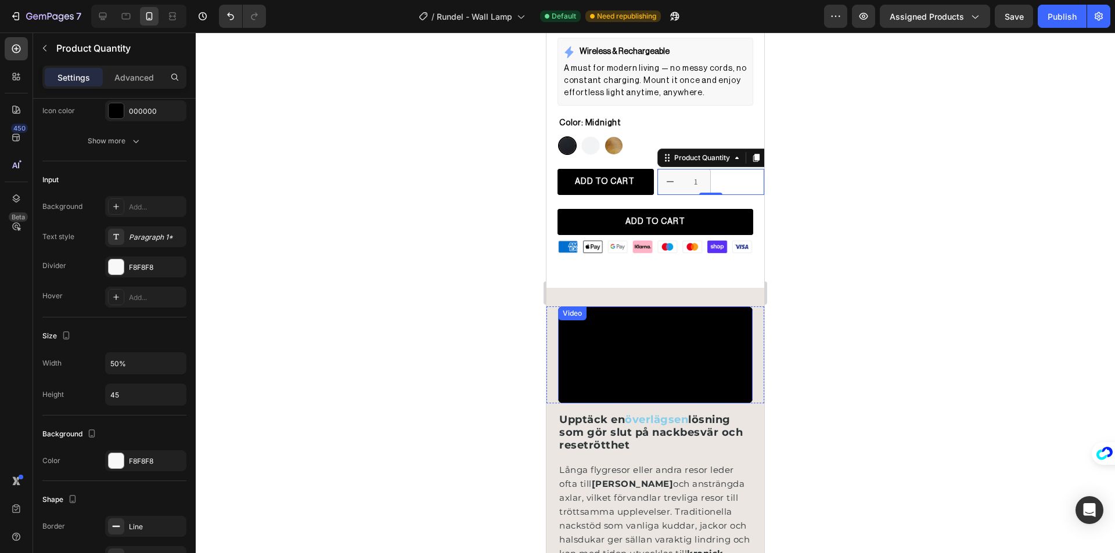
click at [1104, 519] on div at bounding box center [655, 293] width 919 height 521
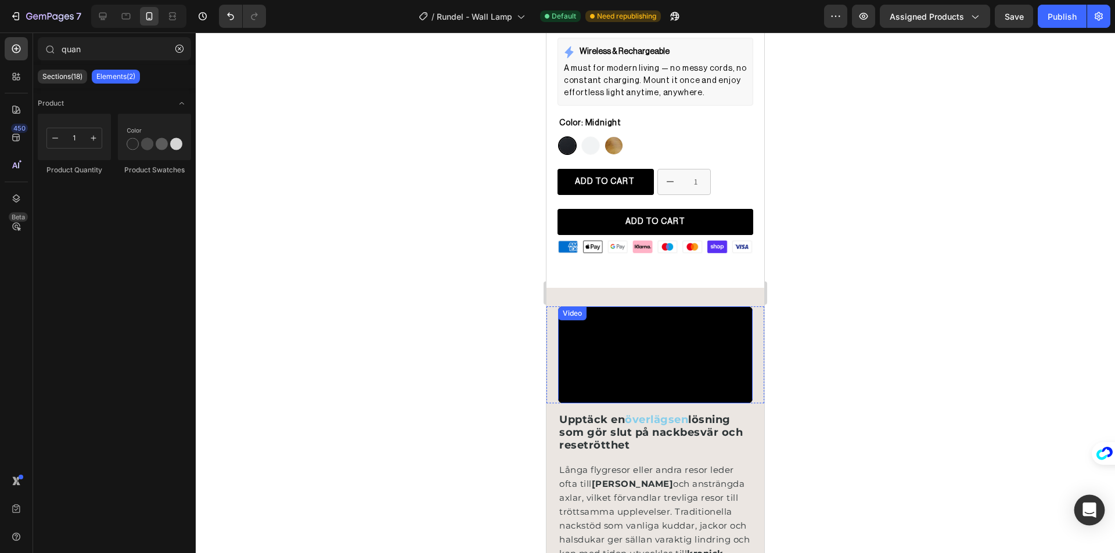
click at [1092, 517] on icon "Open Intercom Messenger" at bounding box center [1089, 510] width 15 height 15
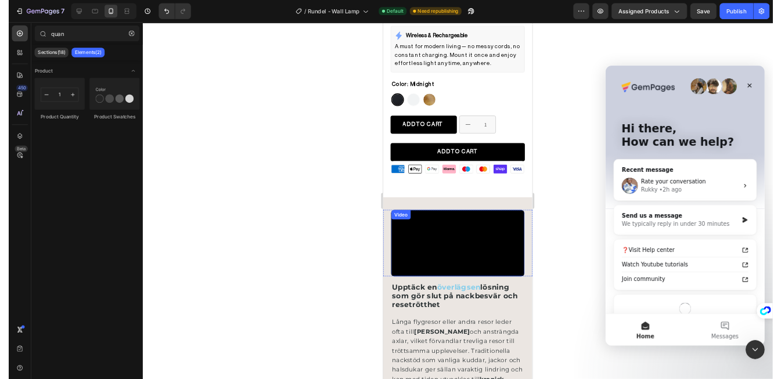
scroll to position [0, 0]
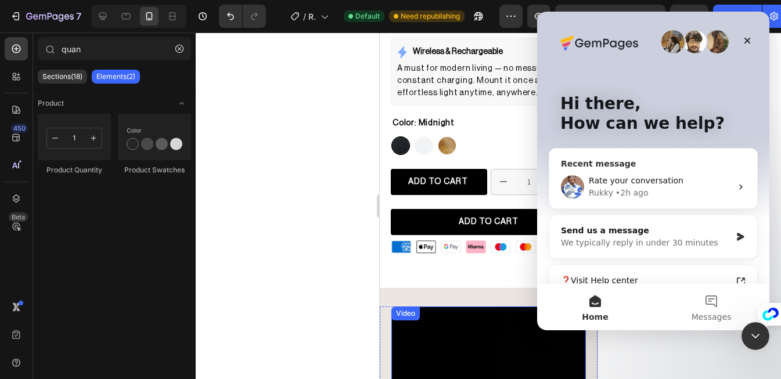
click at [641, 196] on div "• 2h ago" at bounding box center [631, 193] width 33 height 12
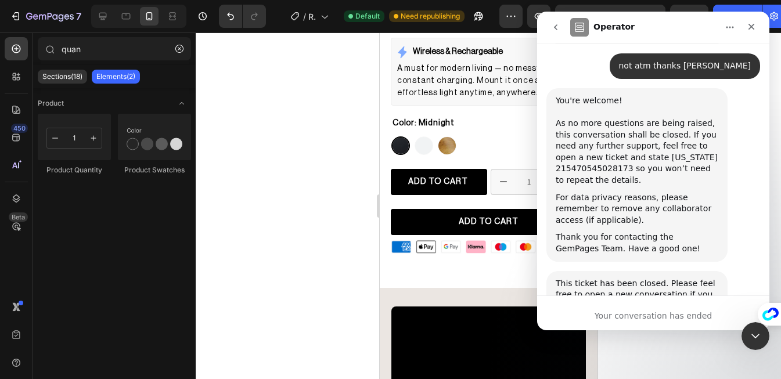
scroll to position [1435, 0]
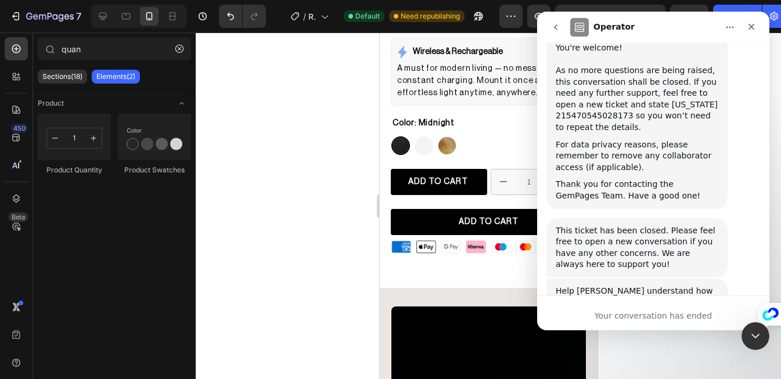
click at [778, 347] on div at bounding box center [488, 206] width 585 height 347
click at [755, 343] on div "Close Intercom Messenger" at bounding box center [754, 335] width 28 height 28
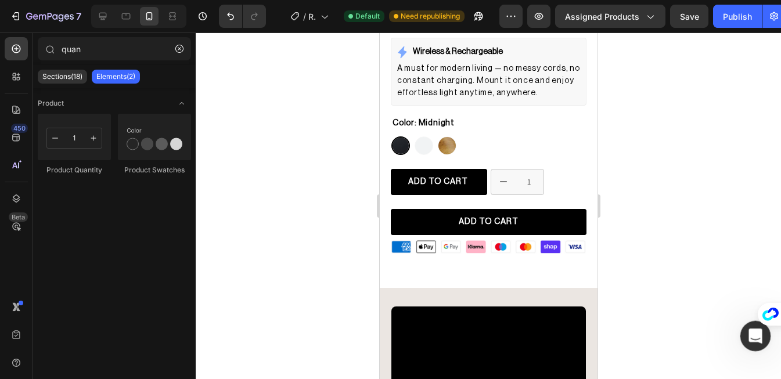
click at [743, 329] on div "Open Intercom Messenger" at bounding box center [754, 334] width 38 height 38
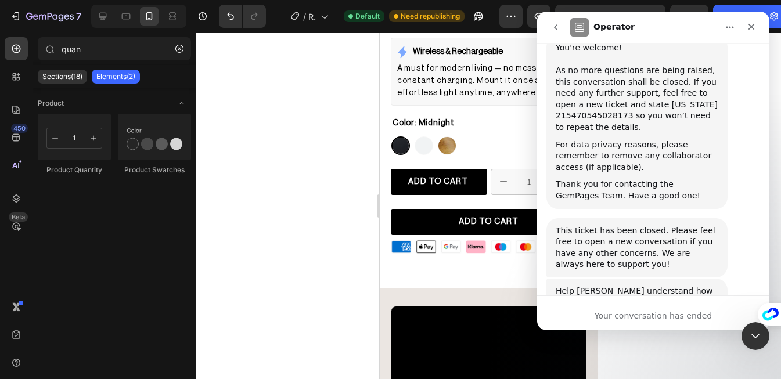
click at [552, 19] on button "go back" at bounding box center [556, 27] width 22 height 22
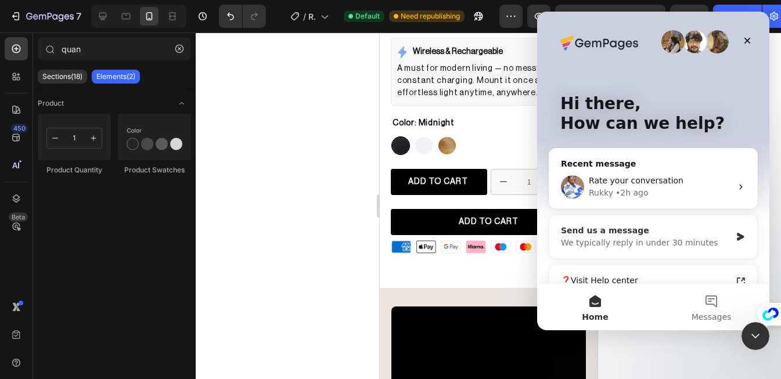
click at [633, 240] on div "We typically reply in under 30 minutes" at bounding box center [646, 243] width 170 height 12
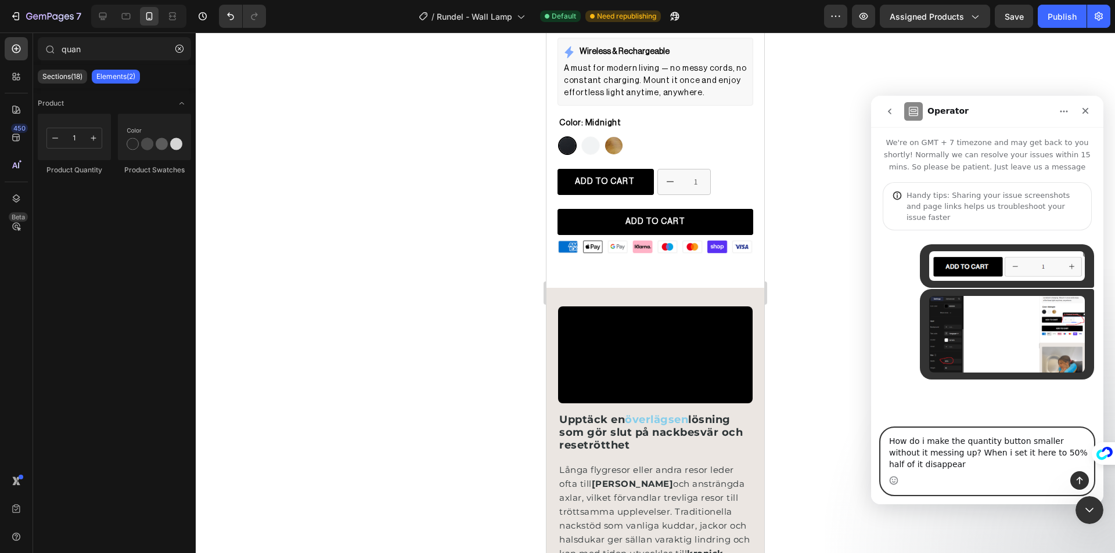
type textarea "How do i make the quantity button smaller without it messing up? When i set it …"
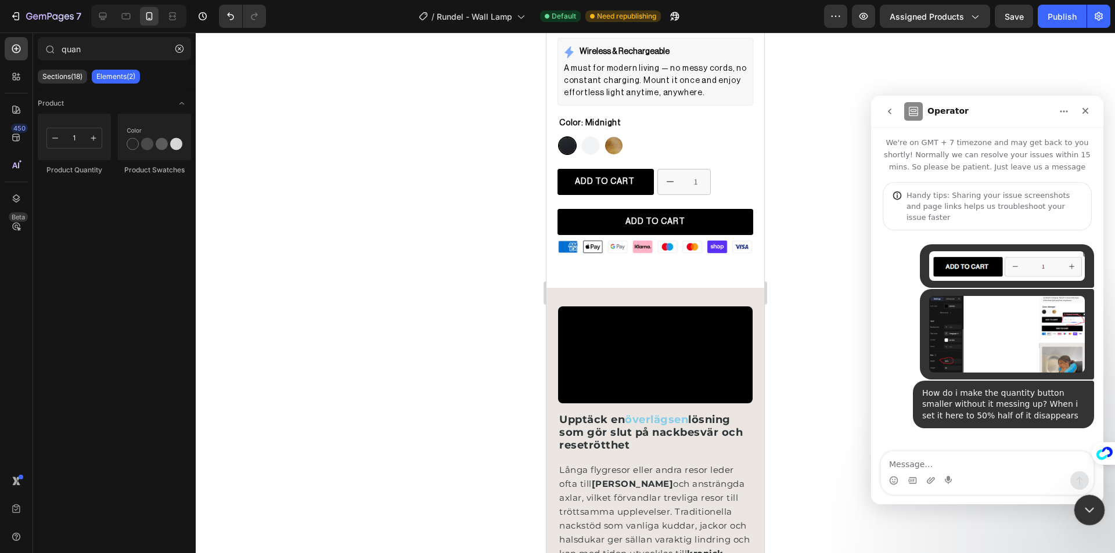
click html
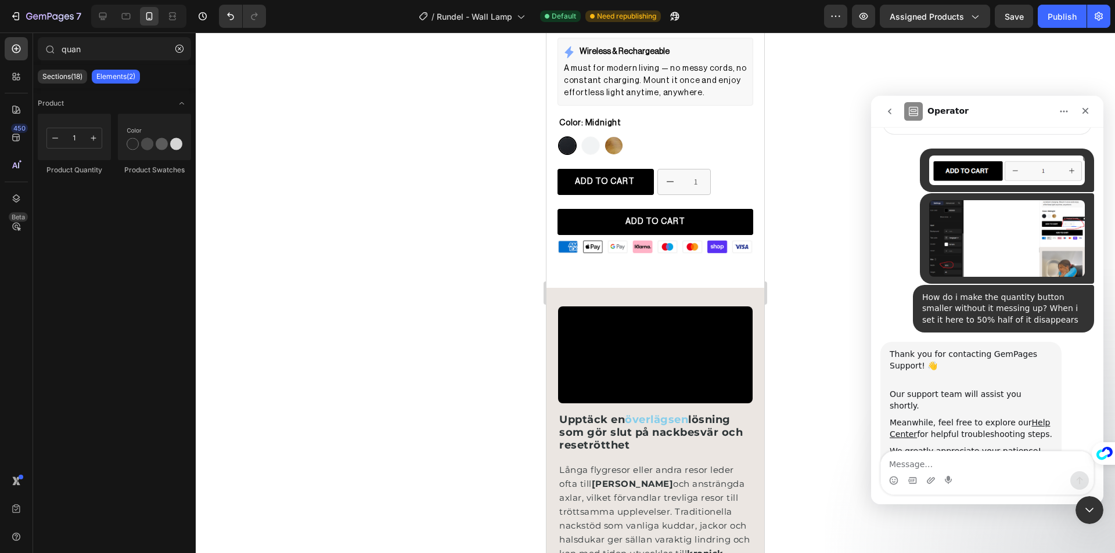
scroll to position [110, 0]
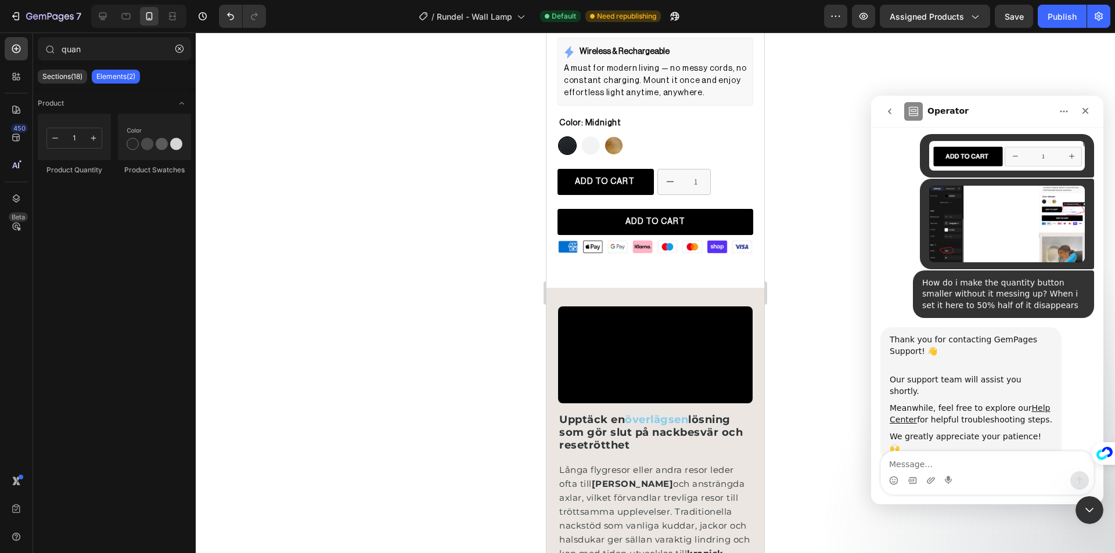
click at [379, 242] on div at bounding box center [655, 293] width 919 height 521
click at [1090, 502] on icon "Close Intercom Messenger" at bounding box center [1088, 509] width 14 height 14
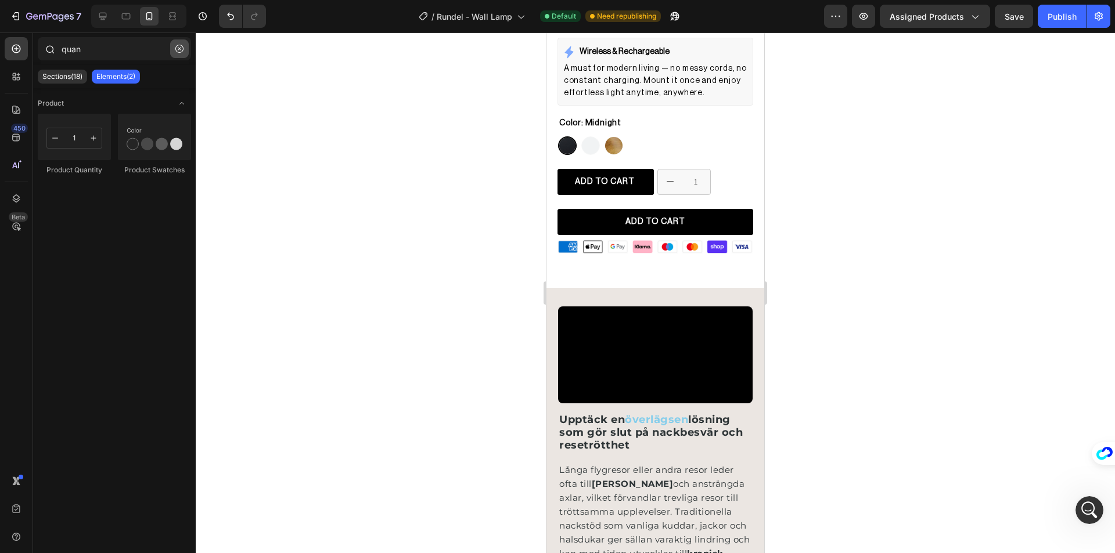
click at [179, 51] on icon "button" at bounding box center [179, 49] width 8 height 8
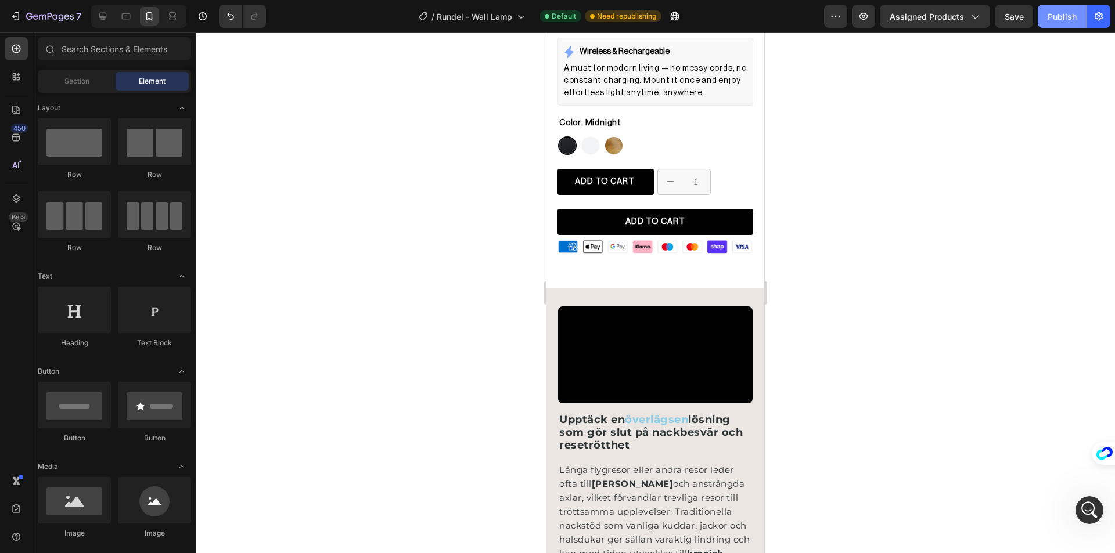
click at [1047, 17] on div "Publish" at bounding box center [1061, 16] width 29 height 12
click at [1053, 20] on button "Publish" at bounding box center [1062, 16] width 49 height 23
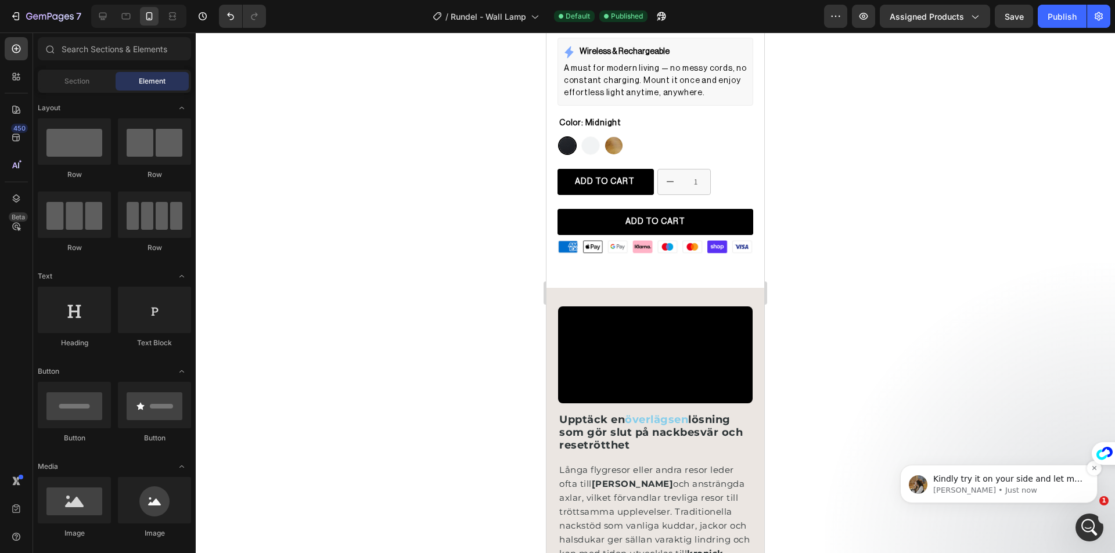
scroll to position [401, 0]
click at [1027, 495] on p "Roxanne • Just now" at bounding box center [1008, 490] width 150 height 10
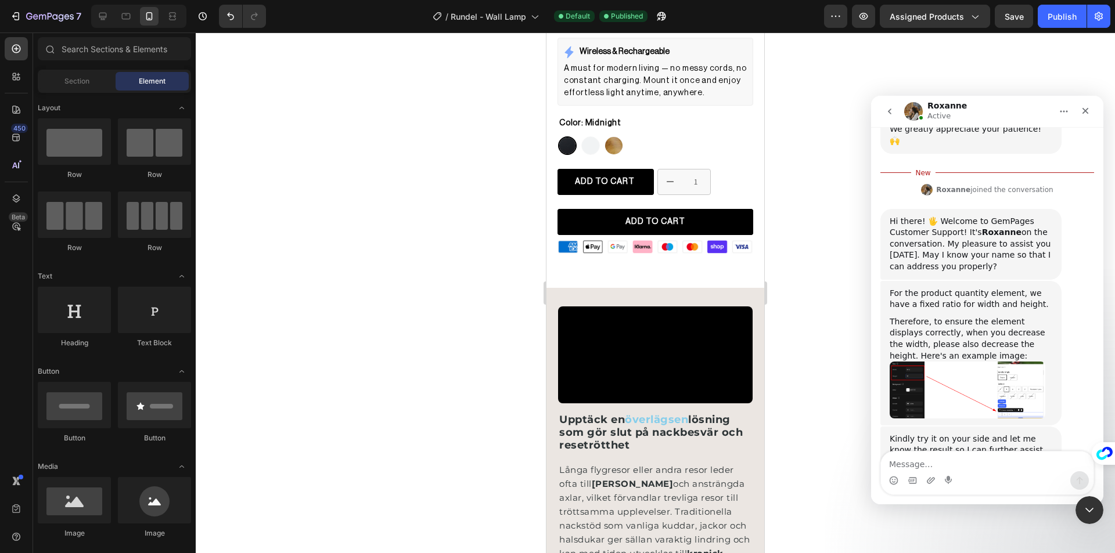
scroll to position [420, 0]
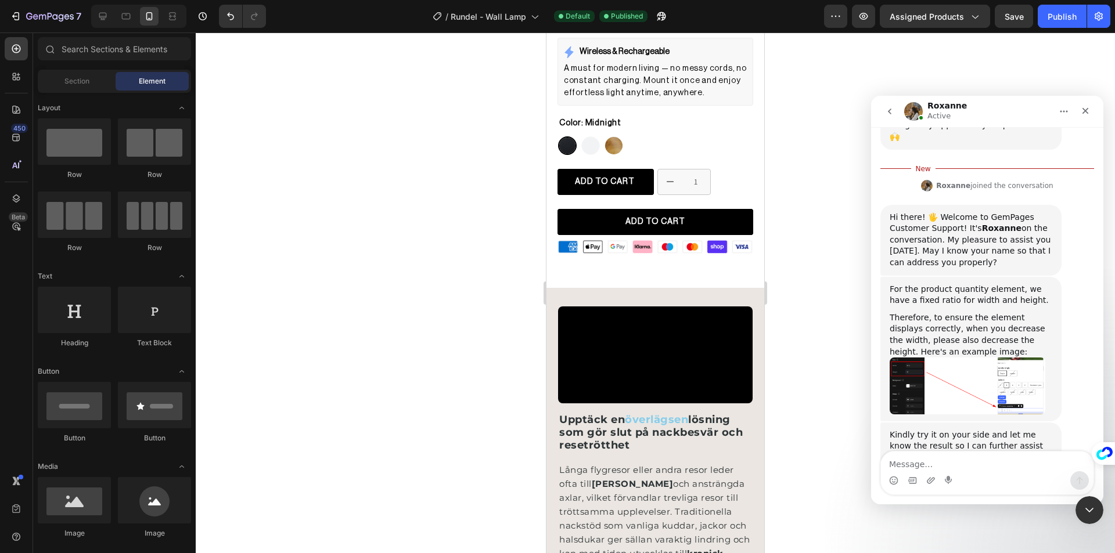
click at [963, 358] on img "Roxanne says…" at bounding box center [968, 386] width 156 height 56
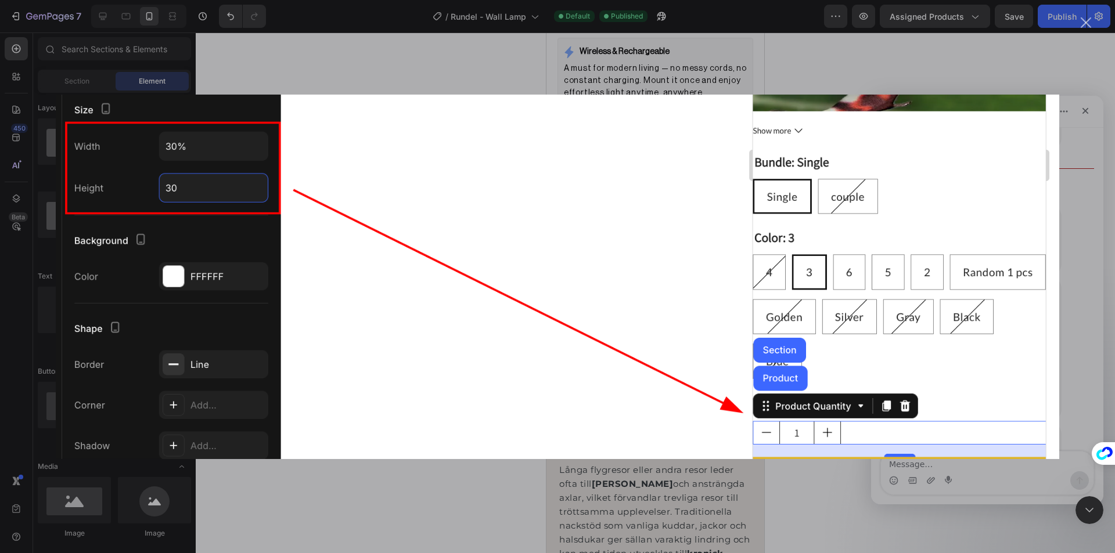
click at [1079, 323] on div "Intercom messenger" at bounding box center [557, 276] width 1115 height 553
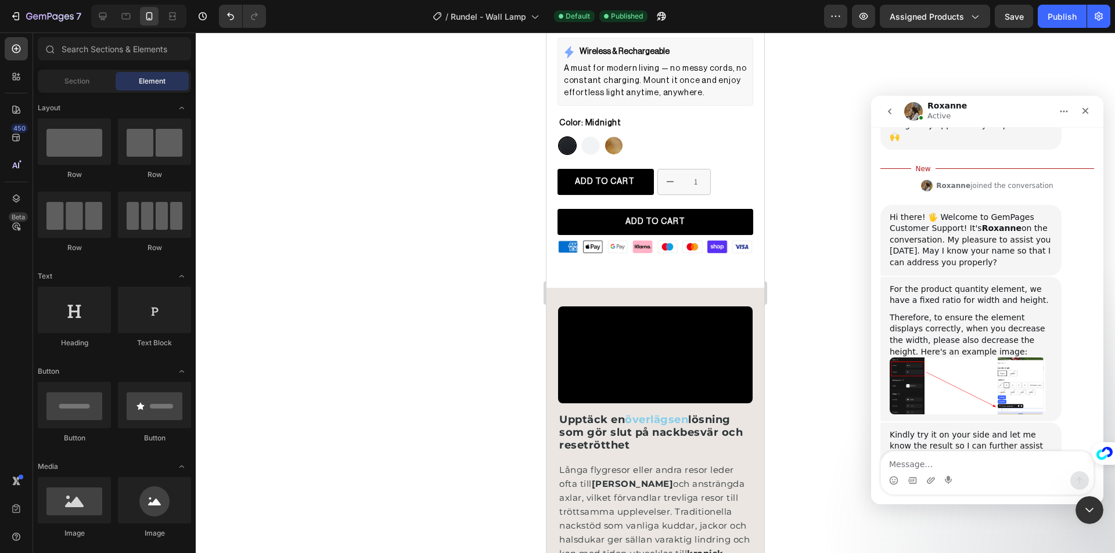
click at [958, 358] on img "Roxanne says…" at bounding box center [968, 386] width 156 height 56
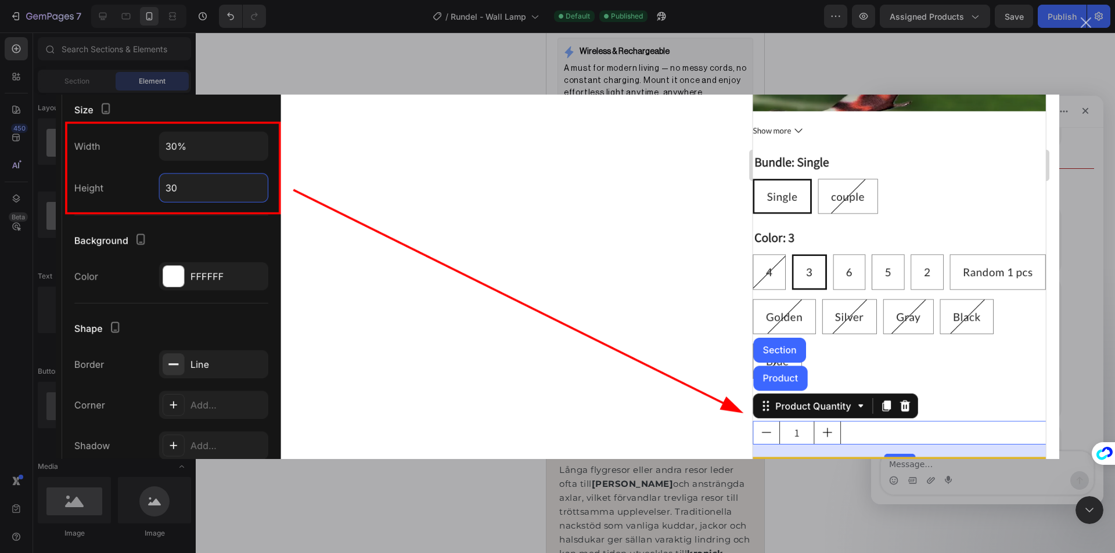
click at [1082, 314] on div "Intercom messenger" at bounding box center [557, 276] width 1115 height 553
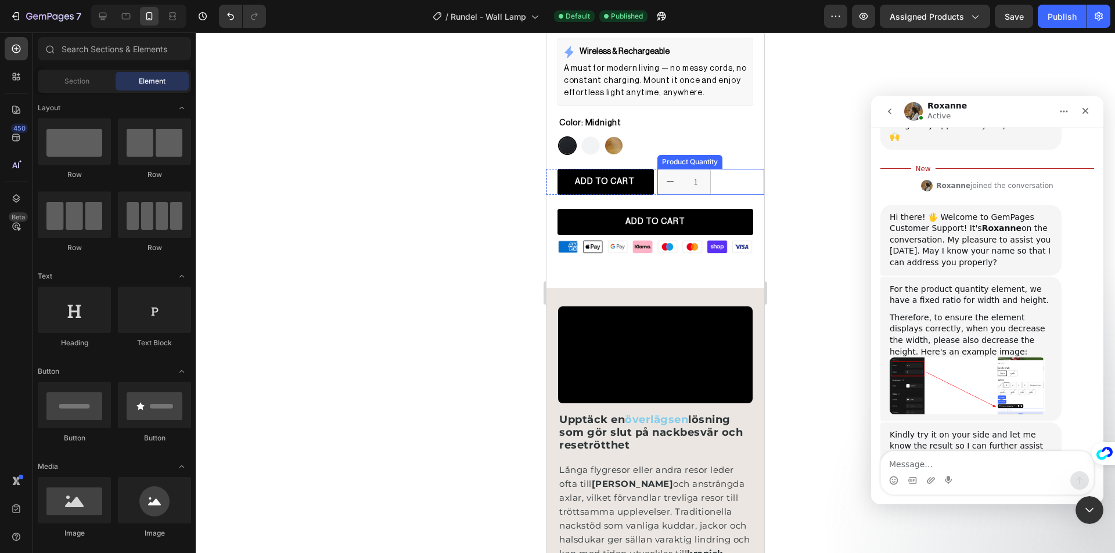
click at [691, 159] on div "Rundel - Wall Lamp (P) Title Custom Code Publish the page to see the content. C…" at bounding box center [655, 52] width 218 height 413
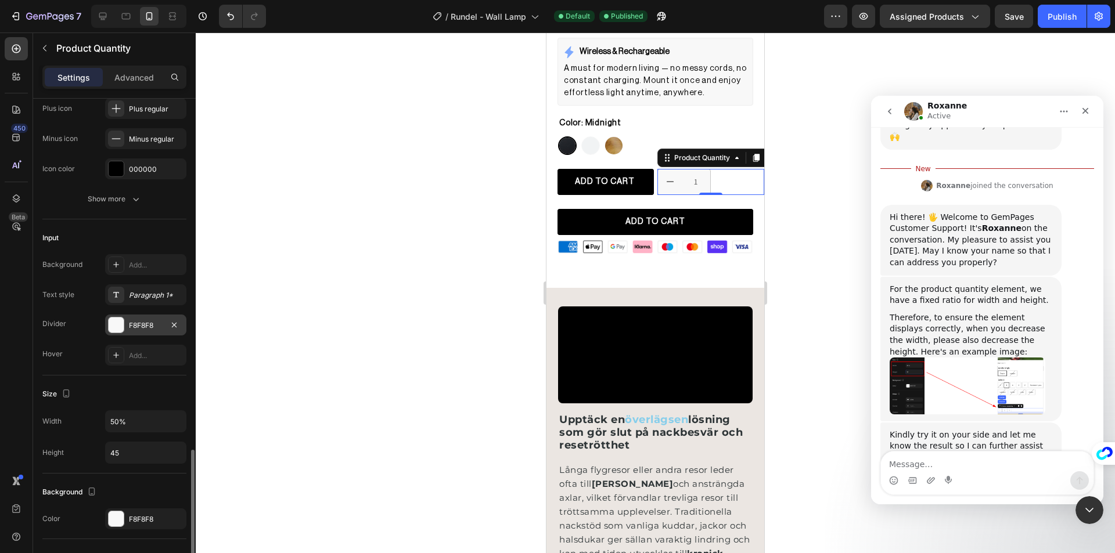
scroll to position [348, 0]
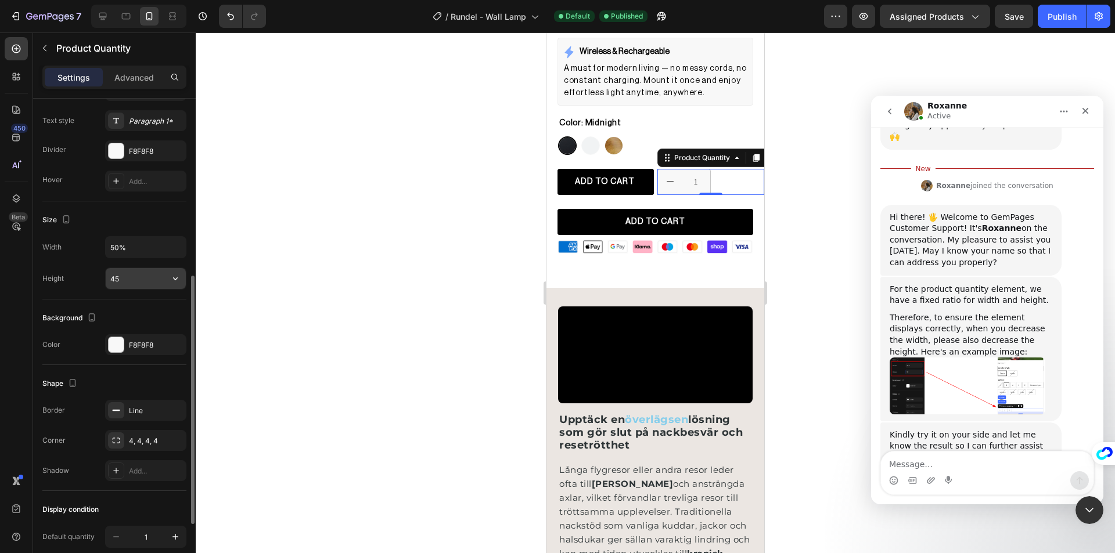
click at [134, 276] on input "45" at bounding box center [146, 278] width 80 height 21
type input "3"
type input "2"
type input "1"
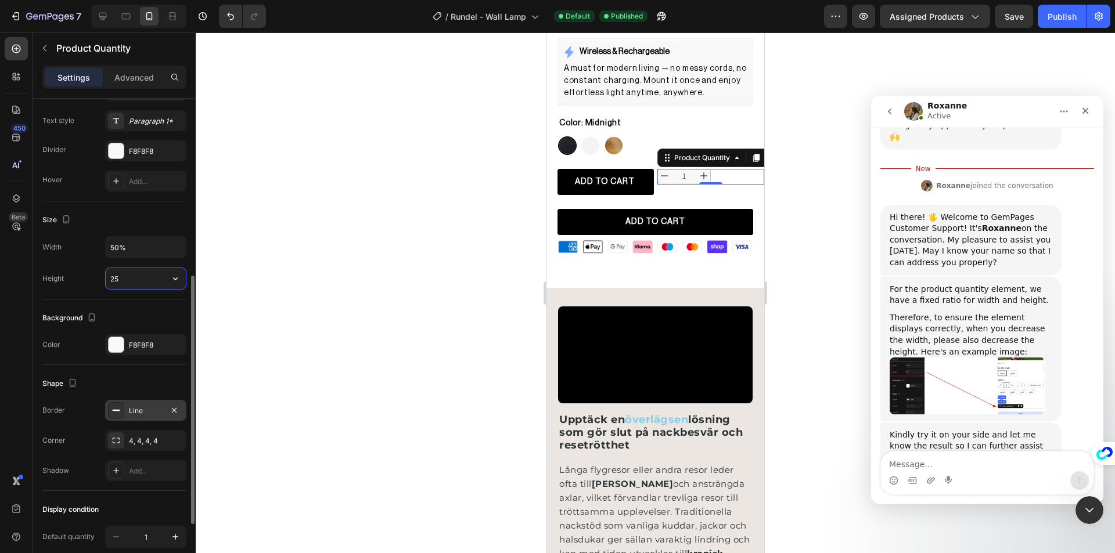
scroll to position [469, 0]
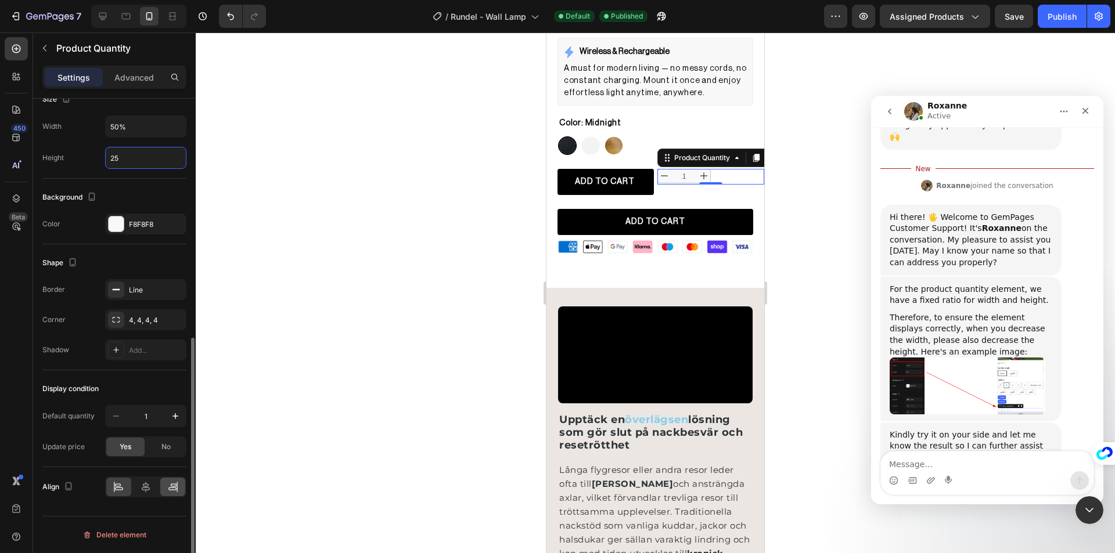
type input "25"
click at [177, 481] on div at bounding box center [172, 487] width 25 height 19
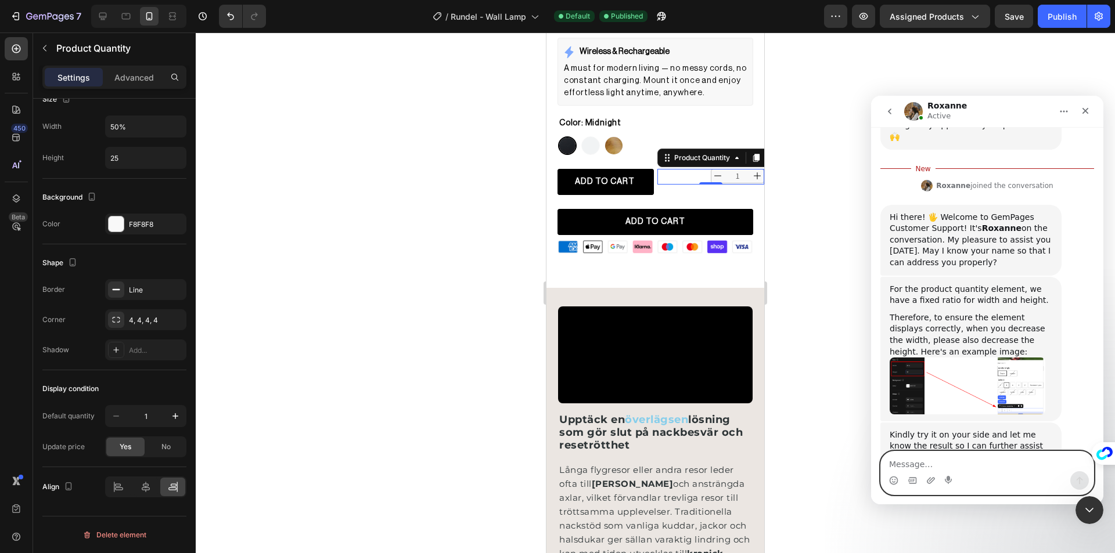
click at [976, 467] on textarea "Message…" at bounding box center [987, 462] width 213 height 20
type textarea "ok, got it"
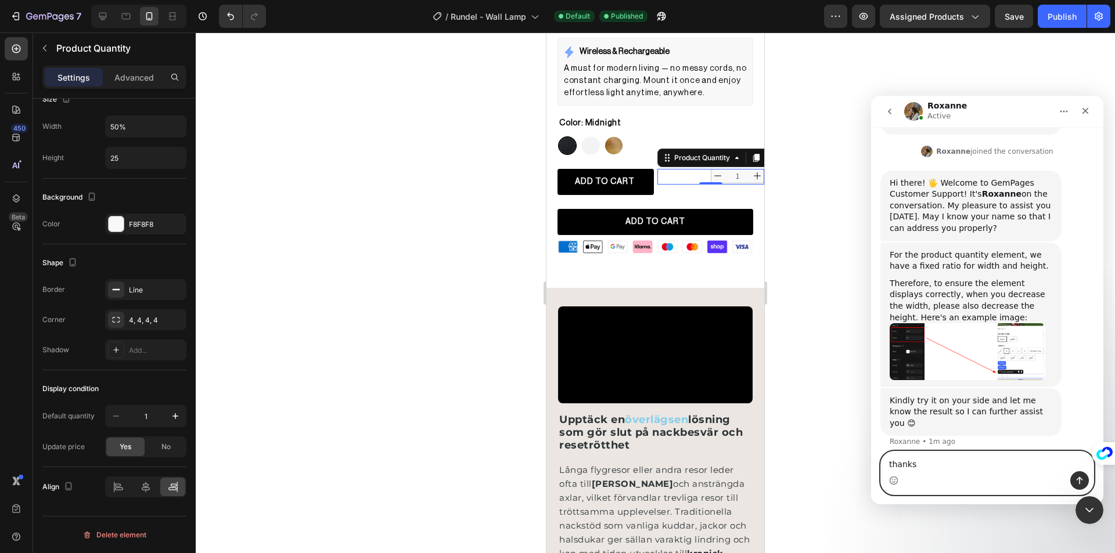
type textarea "thanks!"
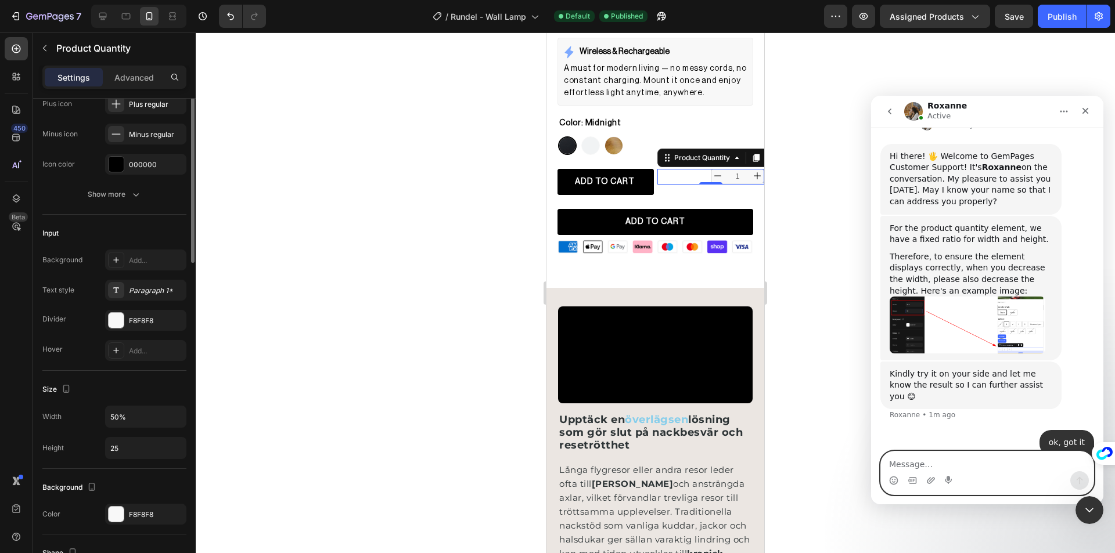
scroll to position [63, 0]
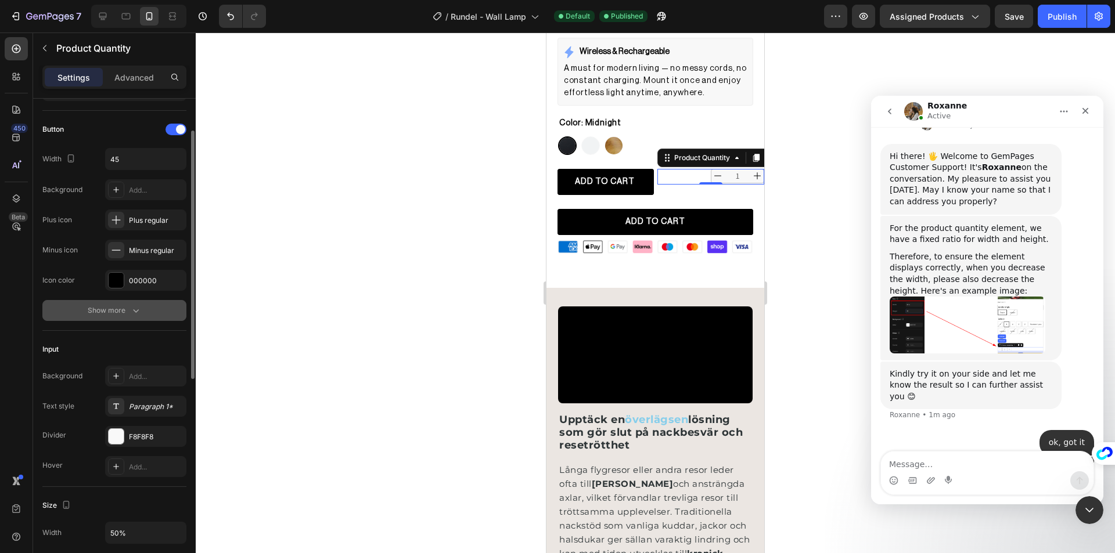
click at [121, 314] on div "Show more" at bounding box center [115, 311] width 54 height 12
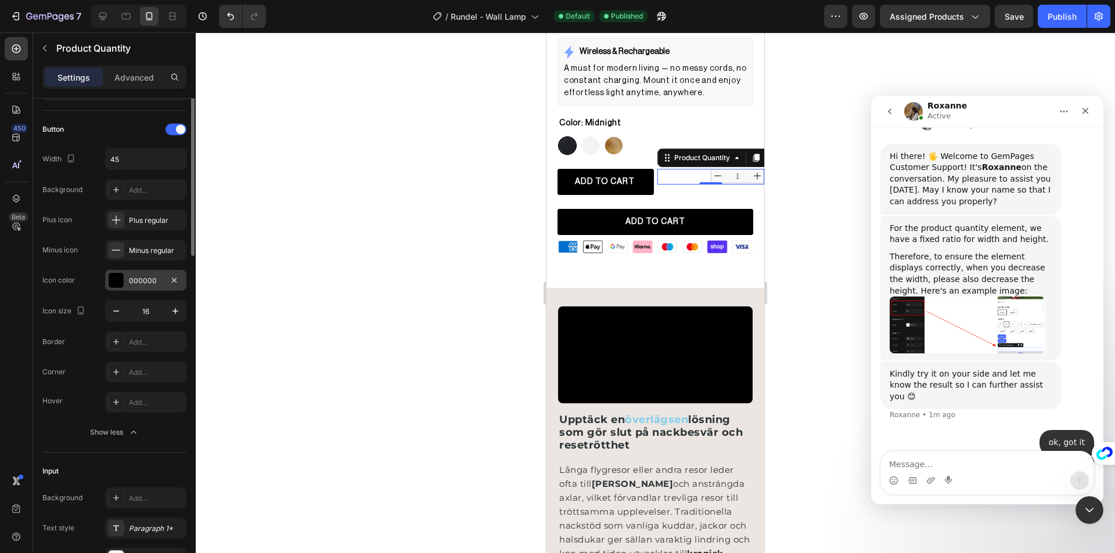
scroll to position [0, 0]
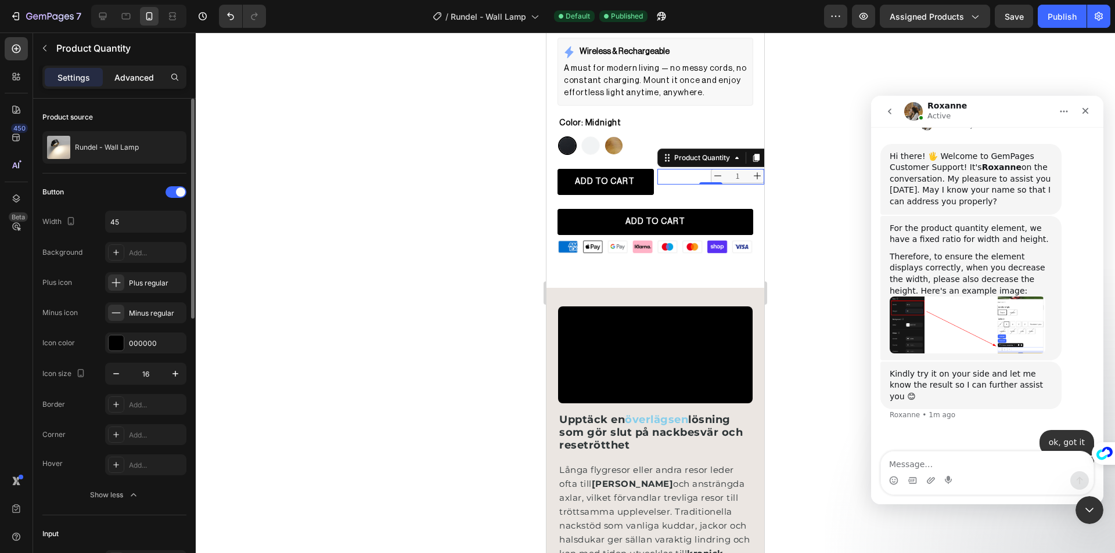
click at [128, 79] on p "Advanced" at bounding box center [133, 77] width 39 height 12
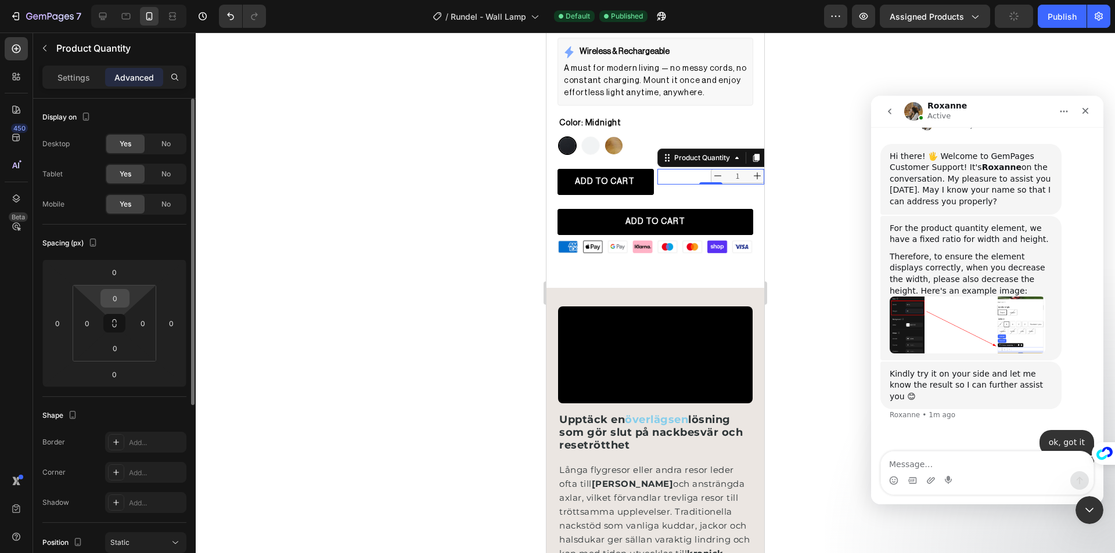
click at [124, 297] on input "0" at bounding box center [114, 298] width 23 height 17
click at [122, 297] on input "12" at bounding box center [114, 298] width 23 height 17
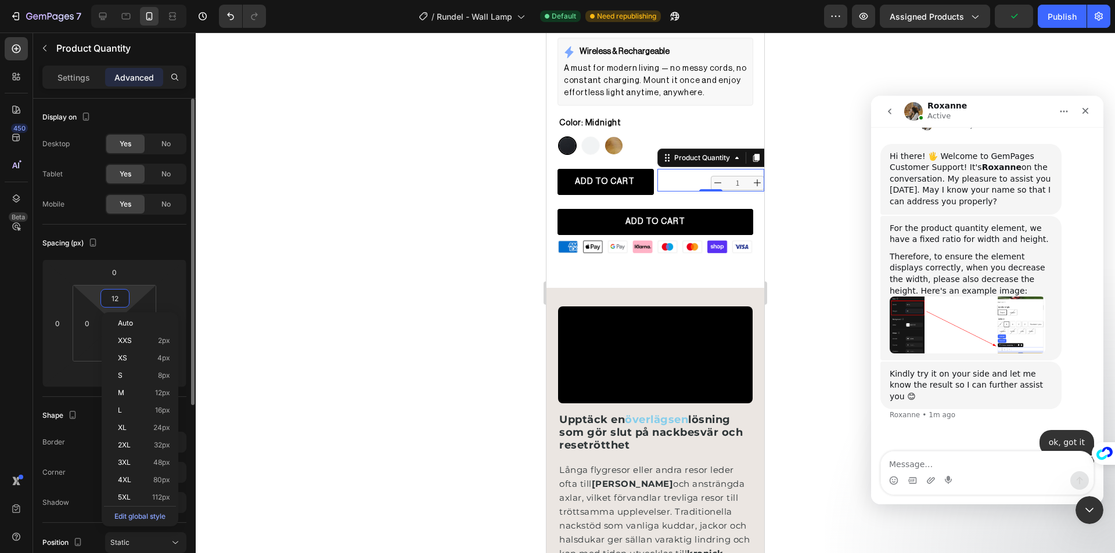
click at [122, 297] on input "12" at bounding box center [114, 298] width 23 height 17
type input "0"
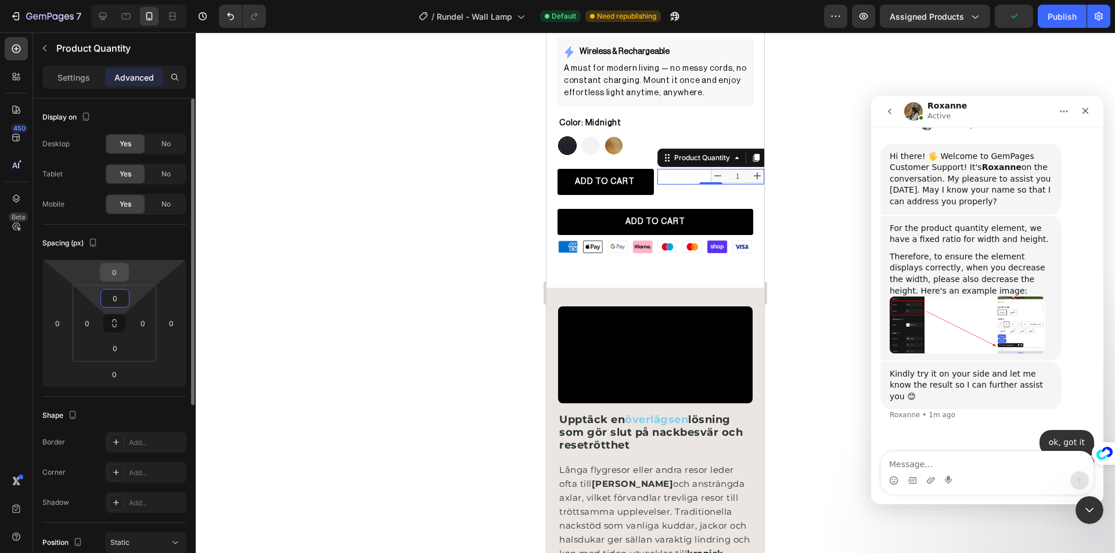
click at [120, 275] on input "0" at bounding box center [114, 272] width 23 height 17
click at [117, 274] on input "12" at bounding box center [114, 272] width 23 height 17
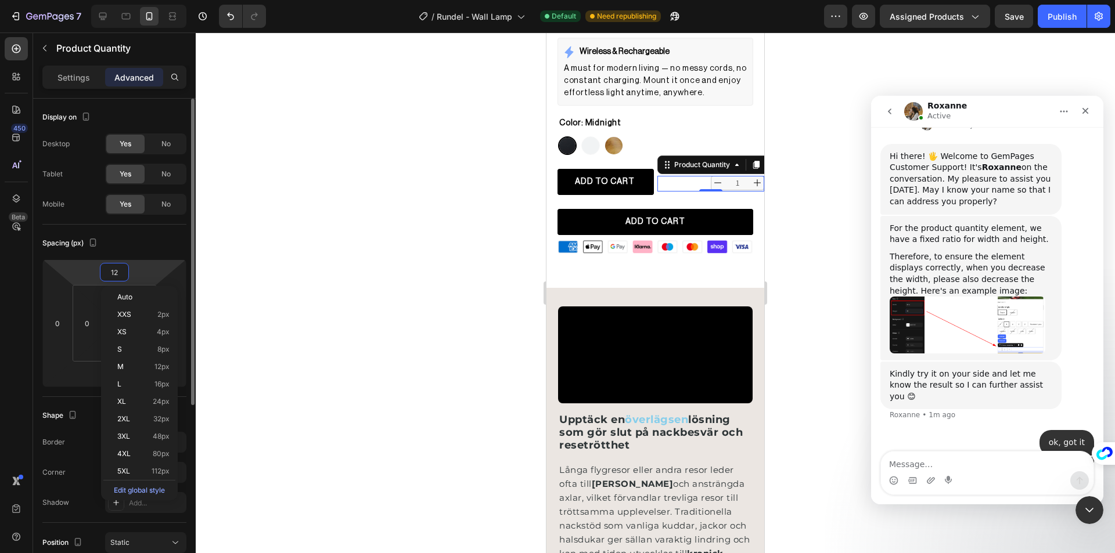
type input "0"
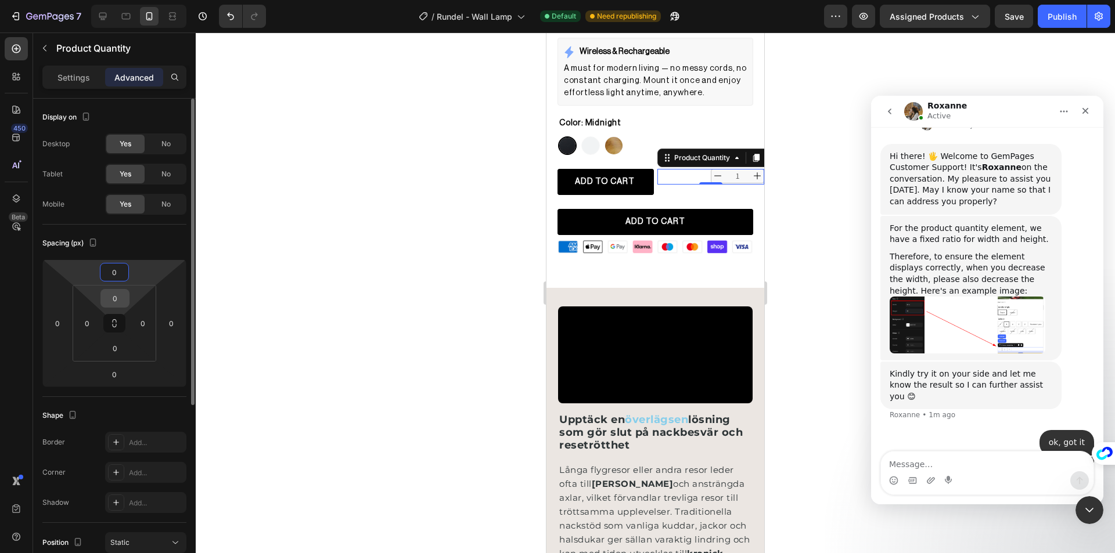
click at [112, 297] on input "0" at bounding box center [114, 298] width 23 height 17
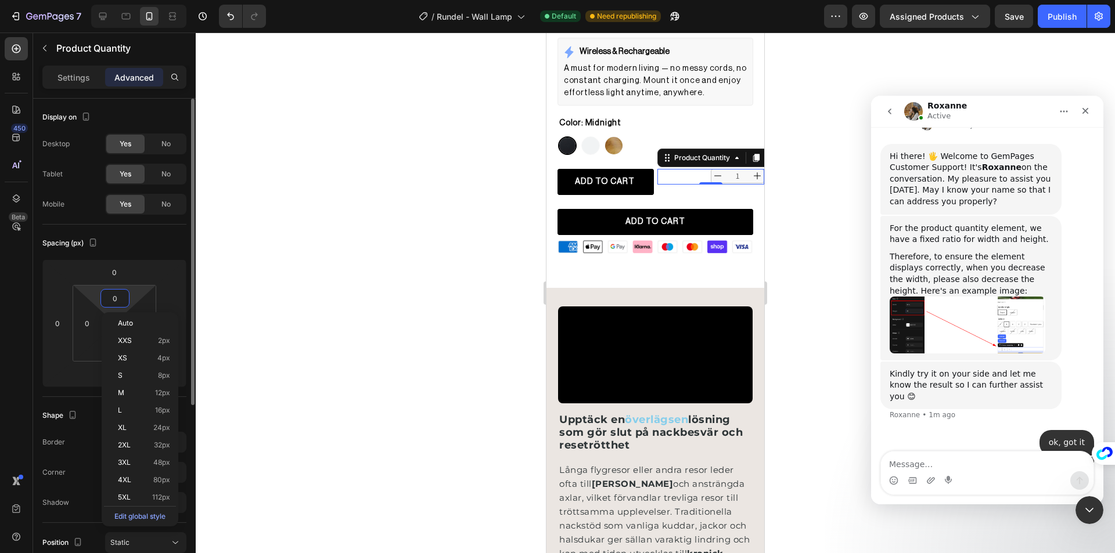
click at [112, 297] on input "0" at bounding box center [114, 298] width 23 height 17
click at [689, 153] on div "Product Quantity" at bounding box center [702, 158] width 60 height 10
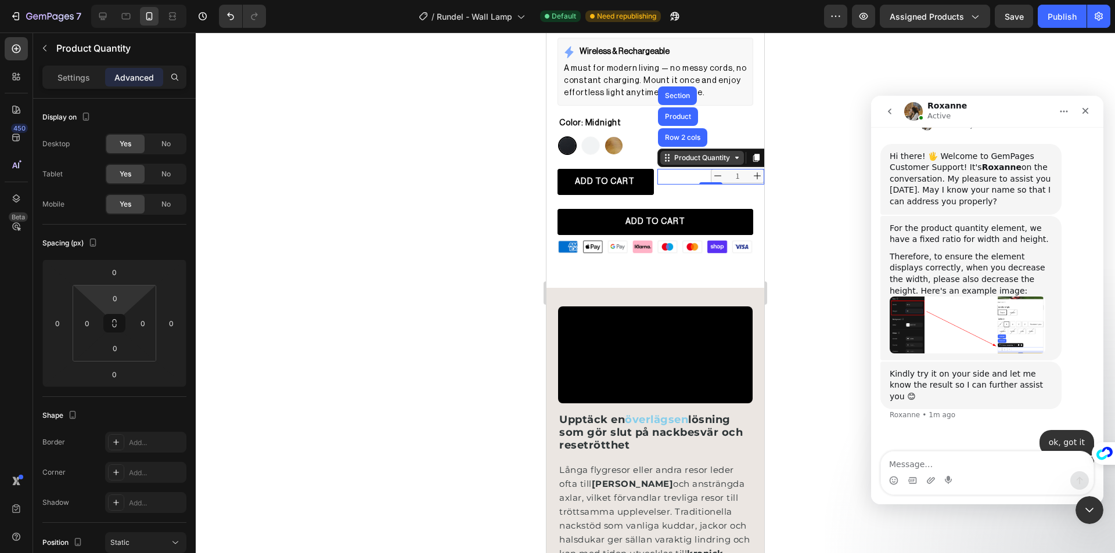
click at [690, 156] on div "Product Quantity" at bounding box center [702, 158] width 84 height 14
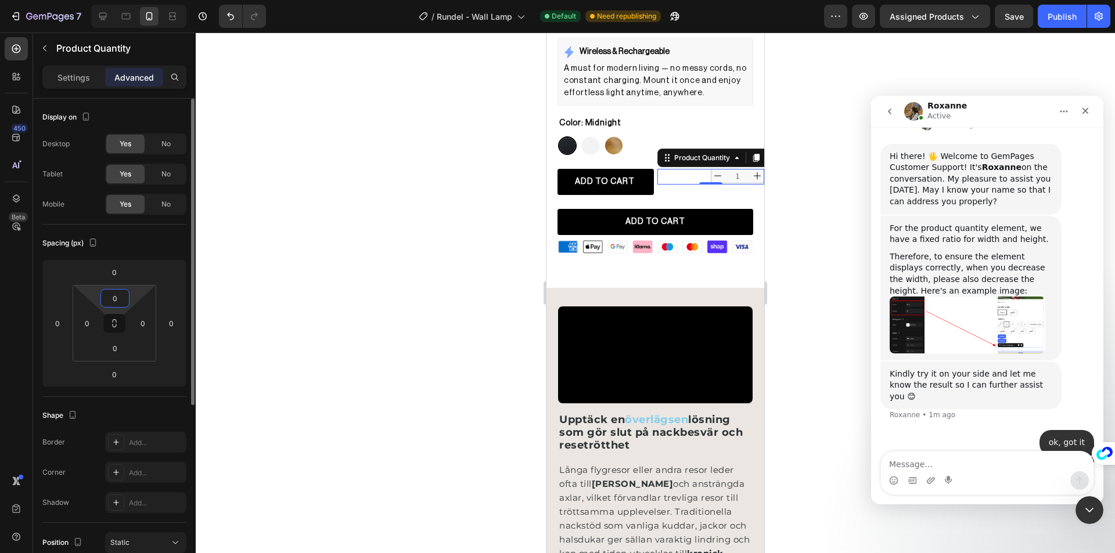
click at [112, 298] on input "0" at bounding box center [114, 298] width 23 height 17
click at [112, 298] on input "12" at bounding box center [114, 298] width 23 height 17
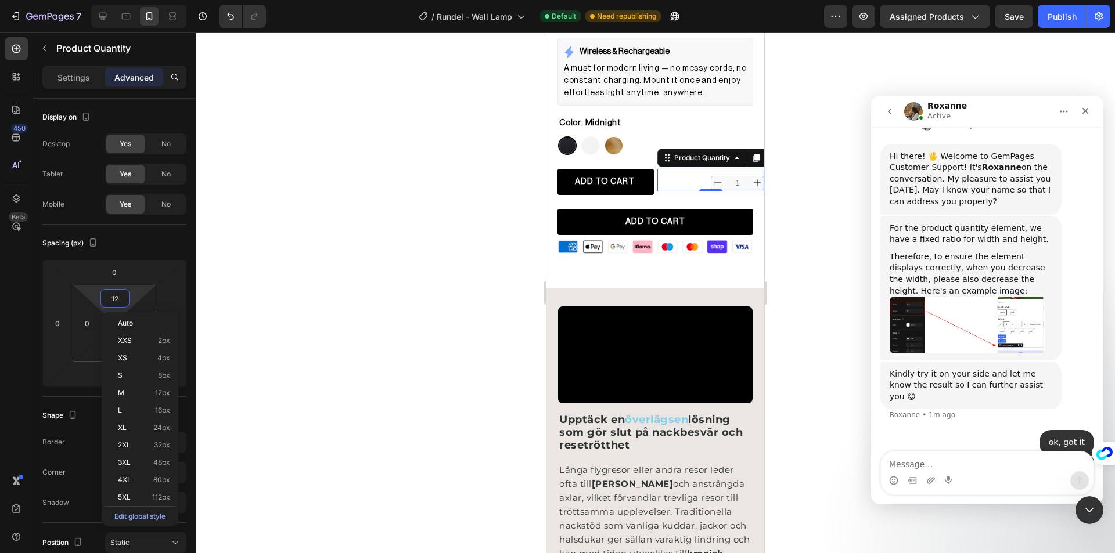
type input "0"
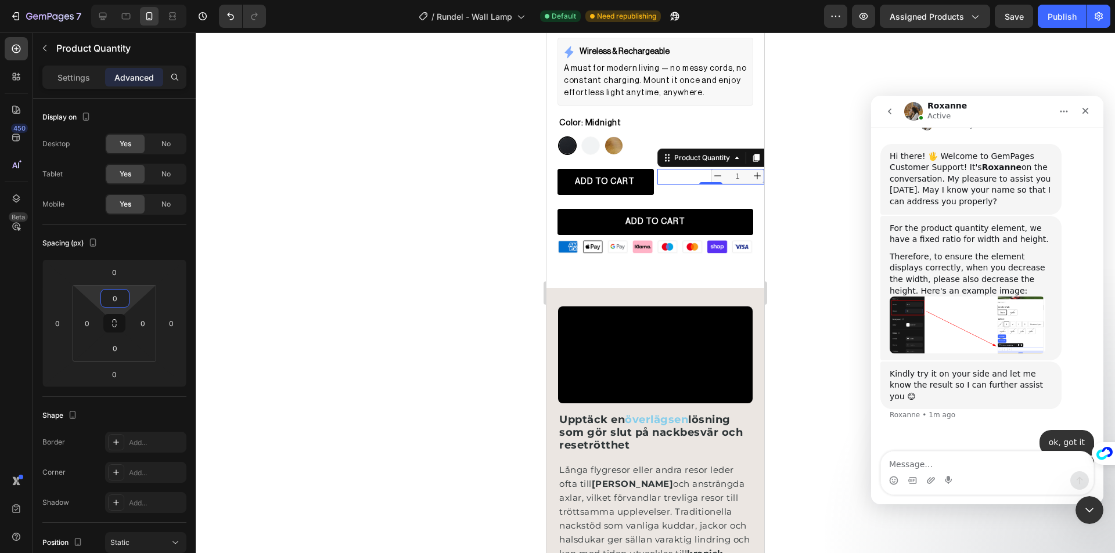
click at [323, 280] on div at bounding box center [655, 293] width 919 height 521
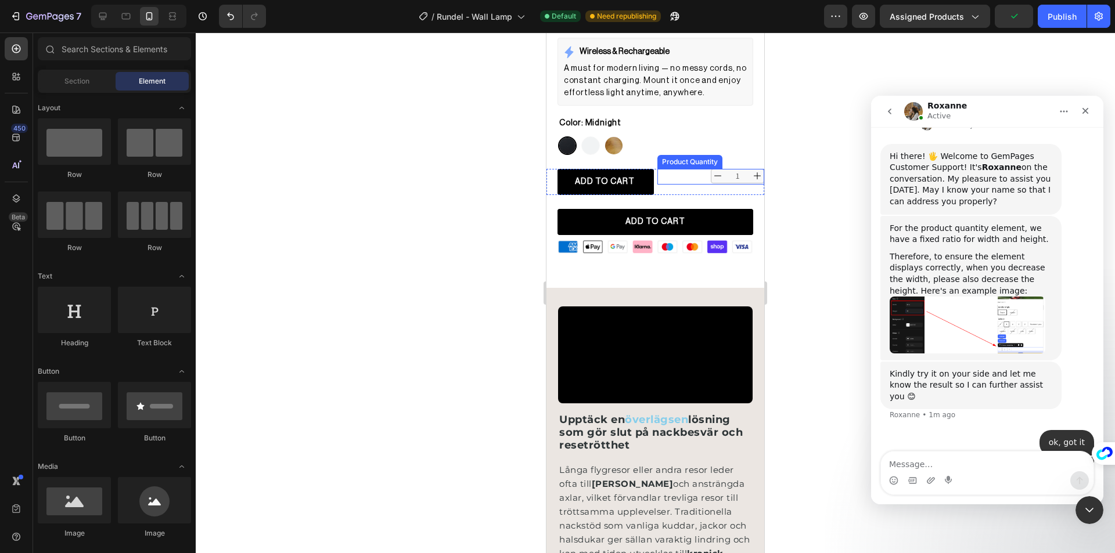
click at [678, 169] on div "1" at bounding box center [710, 176] width 107 height 15
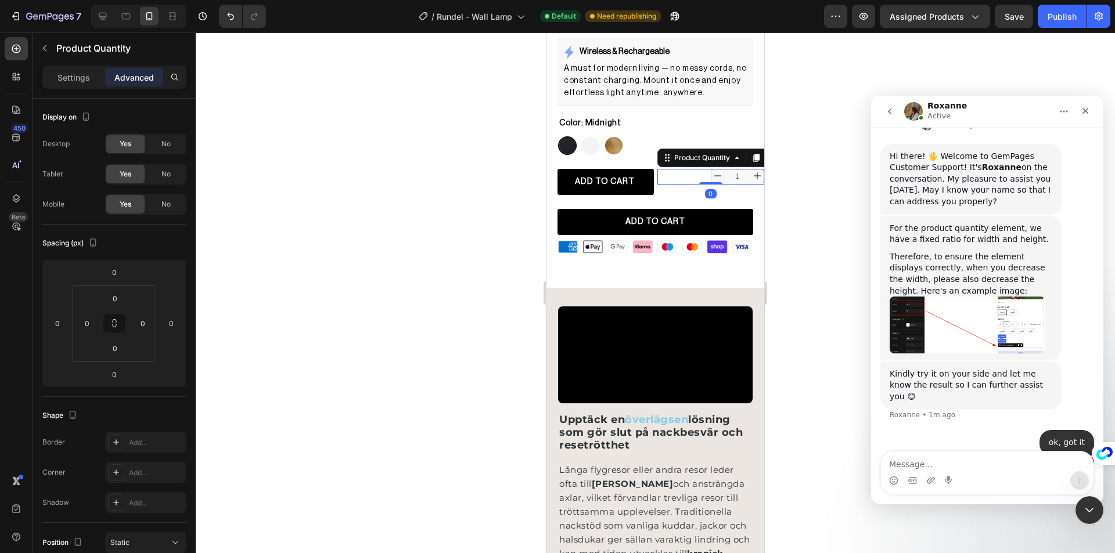
click at [452, 154] on div at bounding box center [655, 293] width 919 height 521
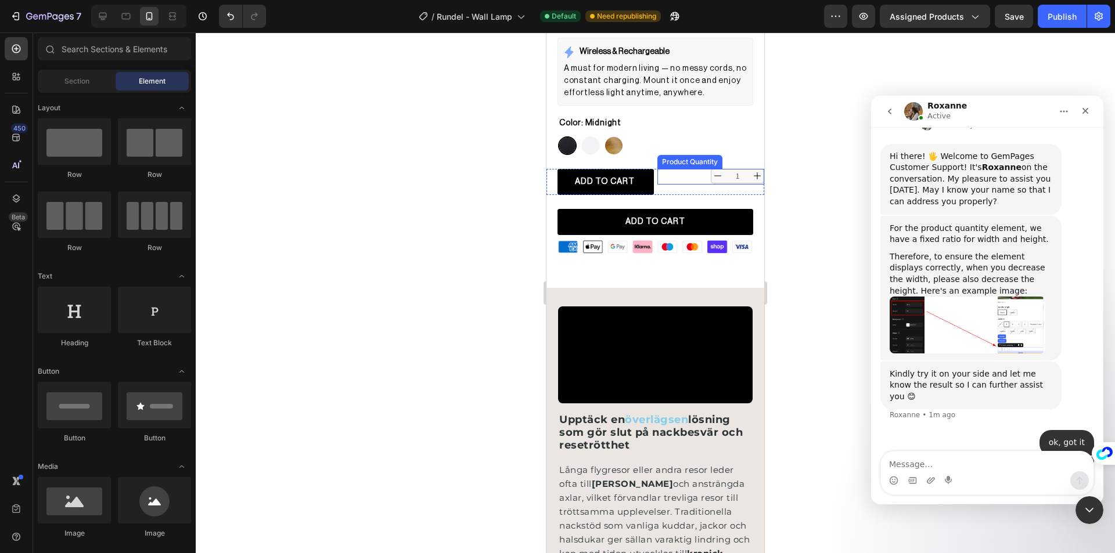
click at [685, 170] on div "1" at bounding box center [710, 176] width 107 height 15
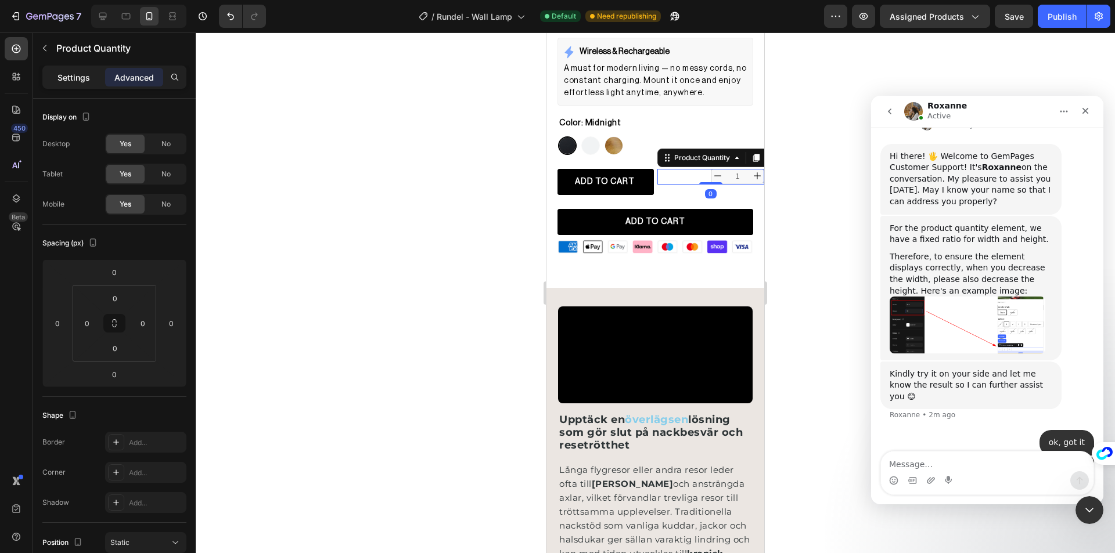
click at [79, 81] on p "Settings" at bounding box center [73, 77] width 33 height 12
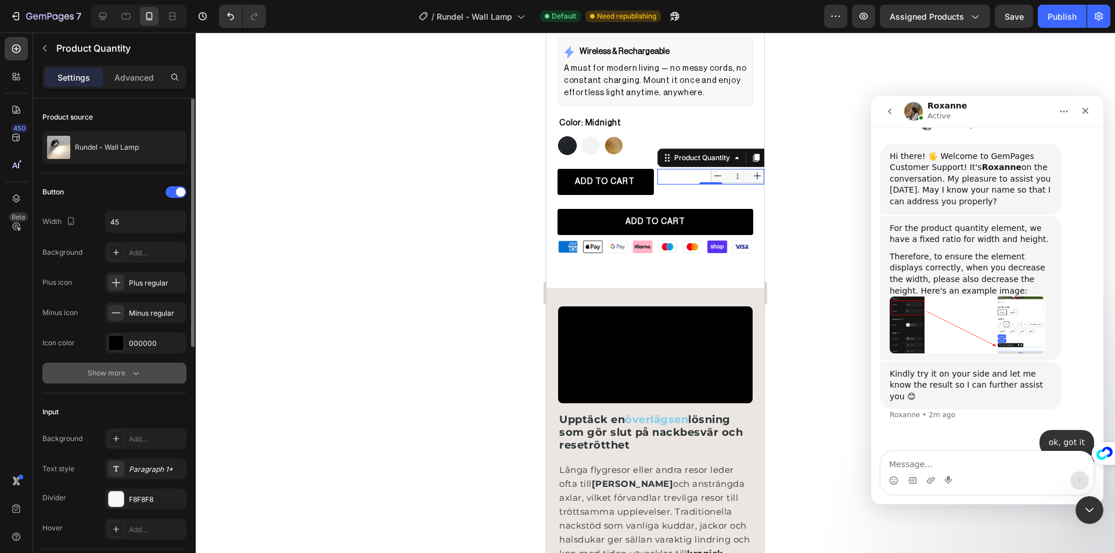
click at [128, 375] on div "Show more" at bounding box center [115, 374] width 54 height 12
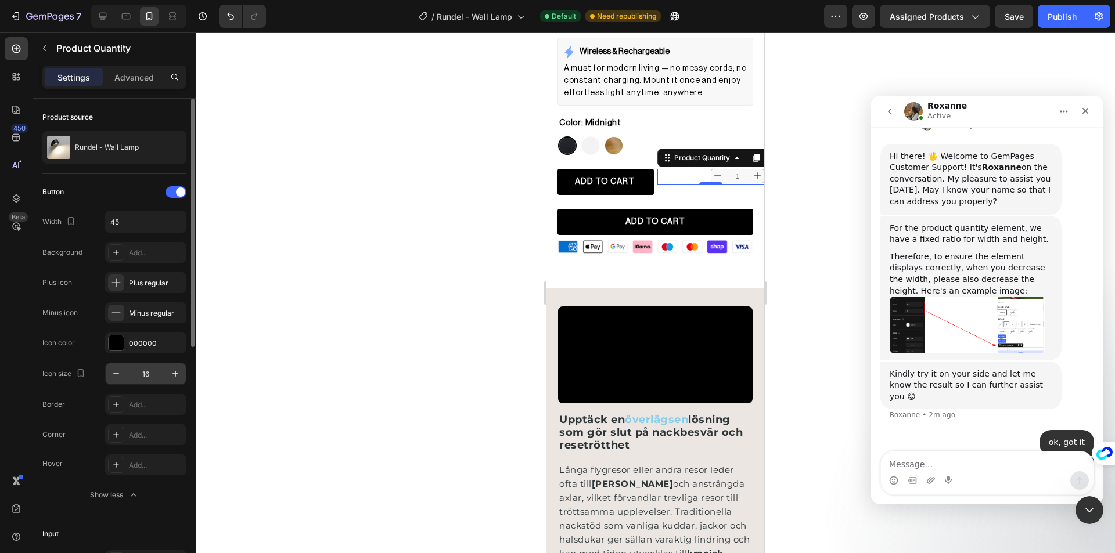
scroll to position [58, 0]
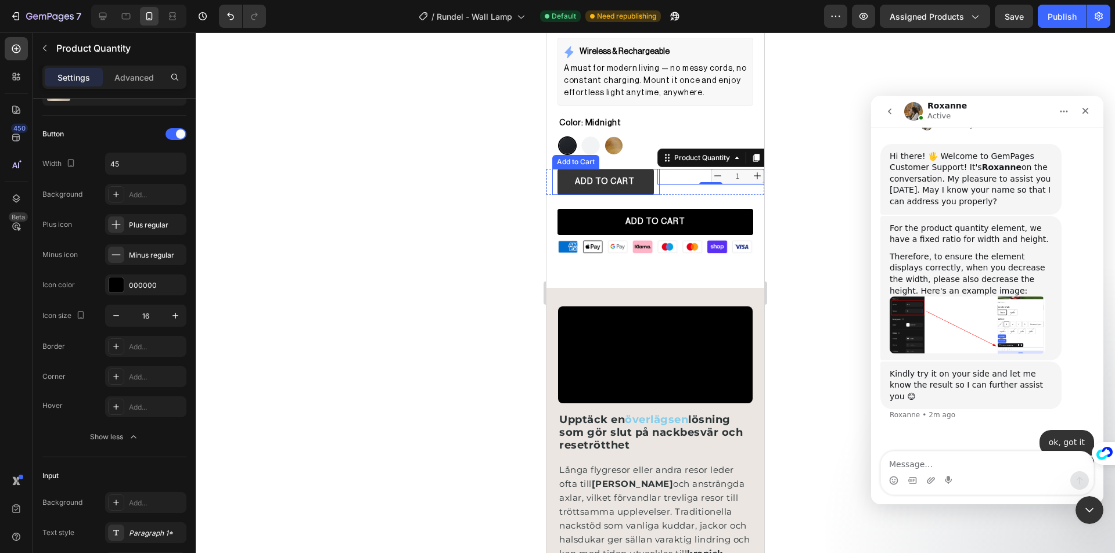
click at [567, 170] on button "ADD TO CART" at bounding box center [605, 182] width 96 height 26
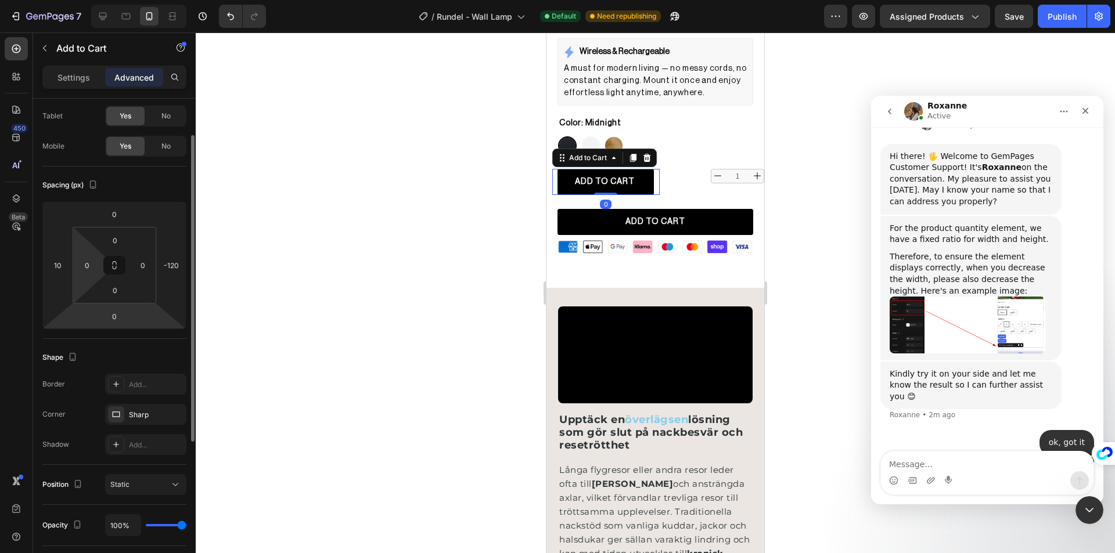
scroll to position [174, 0]
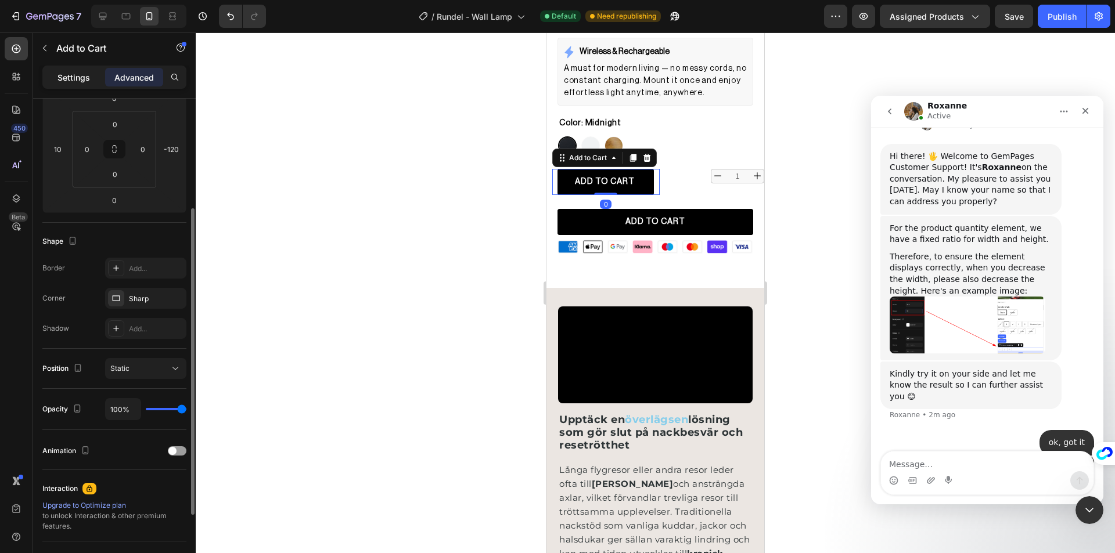
click at [74, 82] on p "Settings" at bounding box center [73, 77] width 33 height 12
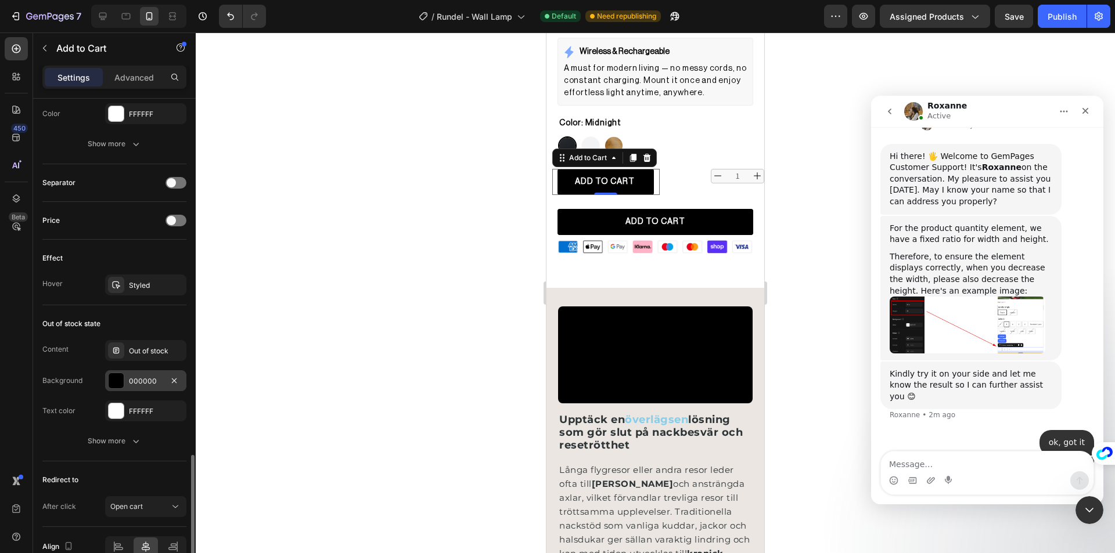
scroll to position [757, 0]
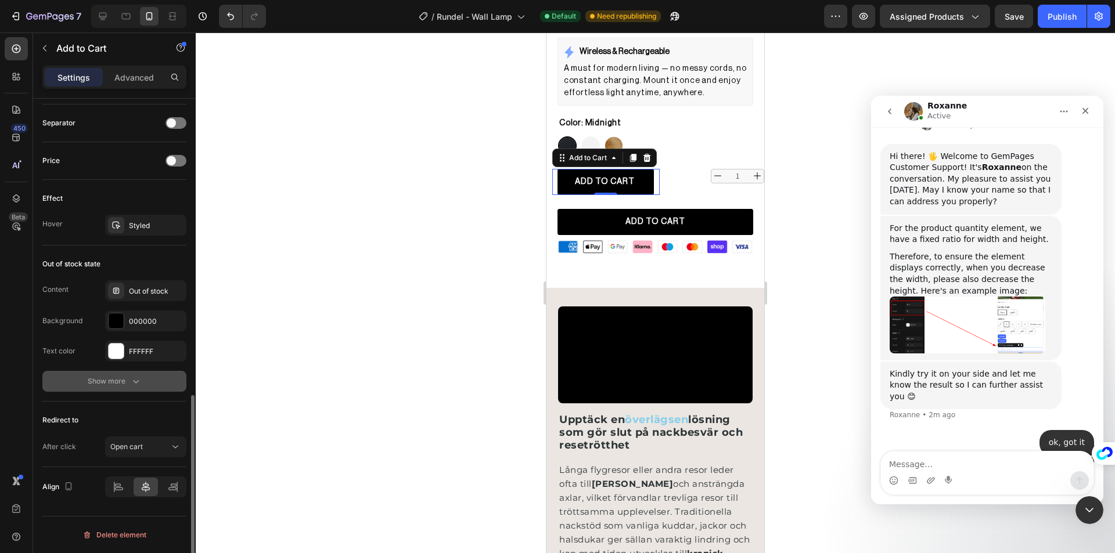
click at [126, 378] on div "Show more" at bounding box center [115, 382] width 54 height 12
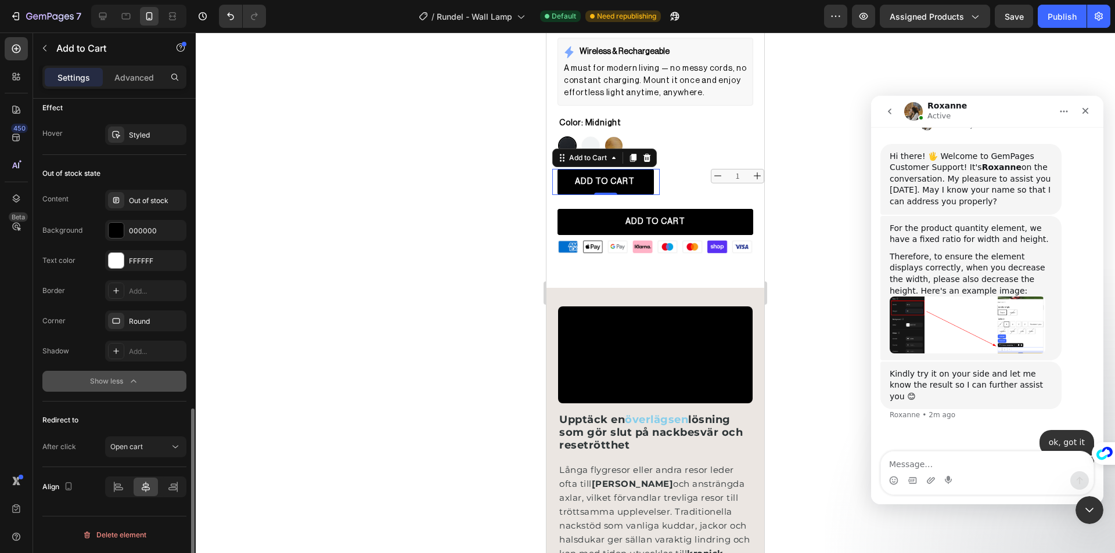
click at [120, 372] on button "Show less" at bounding box center [114, 381] width 144 height 21
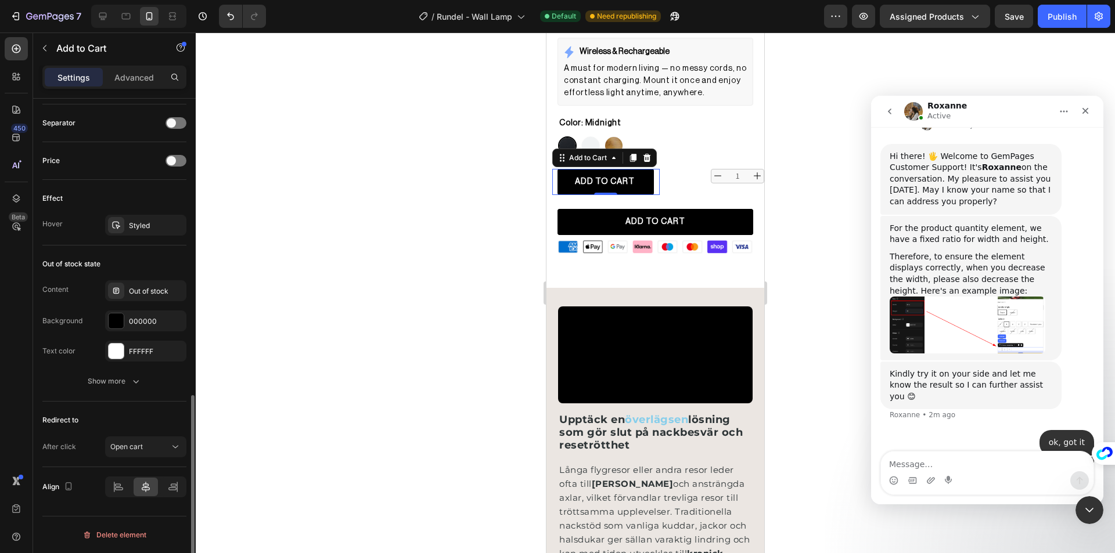
scroll to position [582, 0]
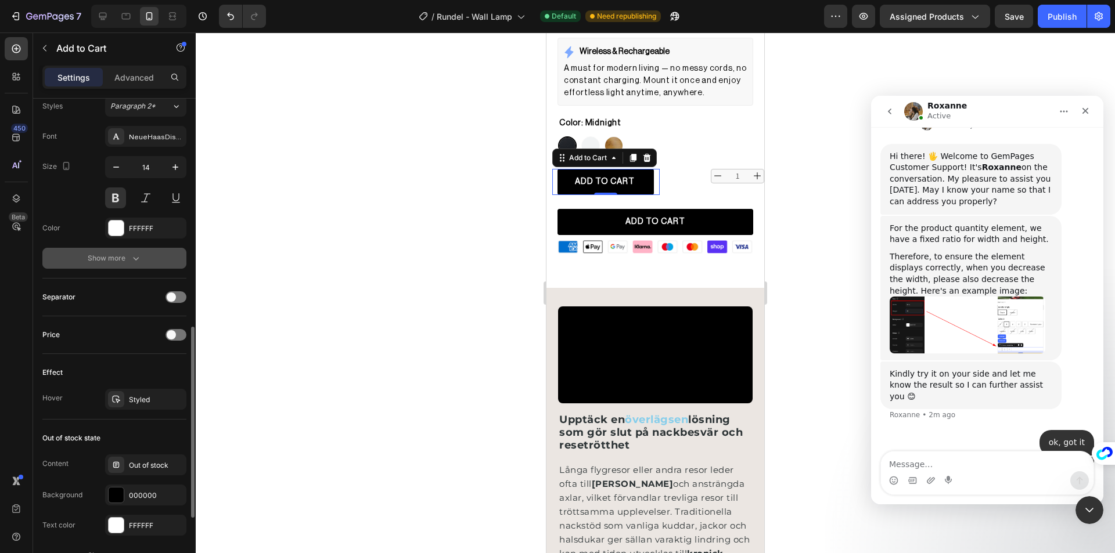
click at [128, 267] on button "Show more" at bounding box center [114, 258] width 144 height 21
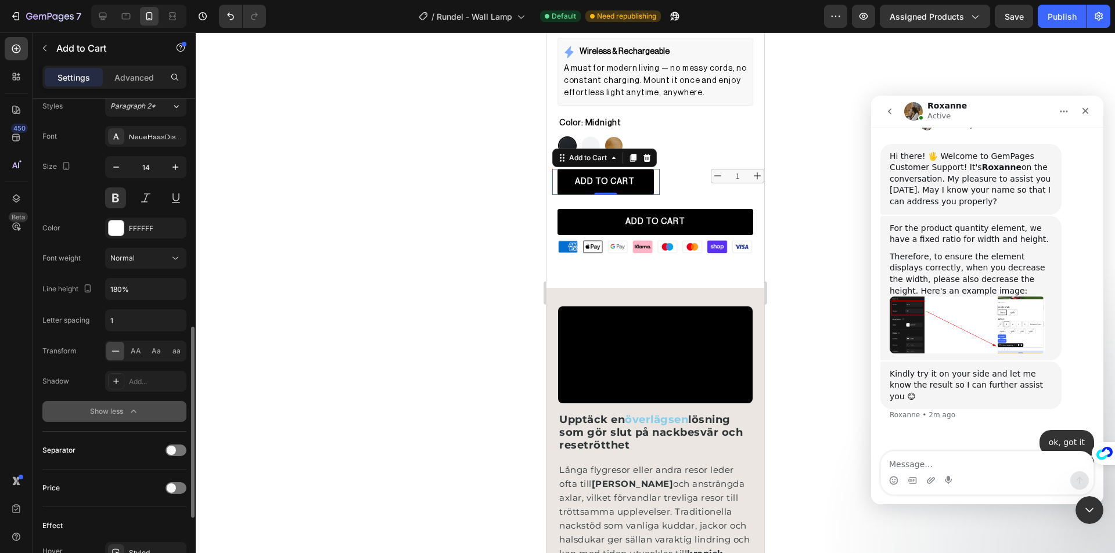
click at [112, 408] on div "Show less" at bounding box center [114, 412] width 49 height 12
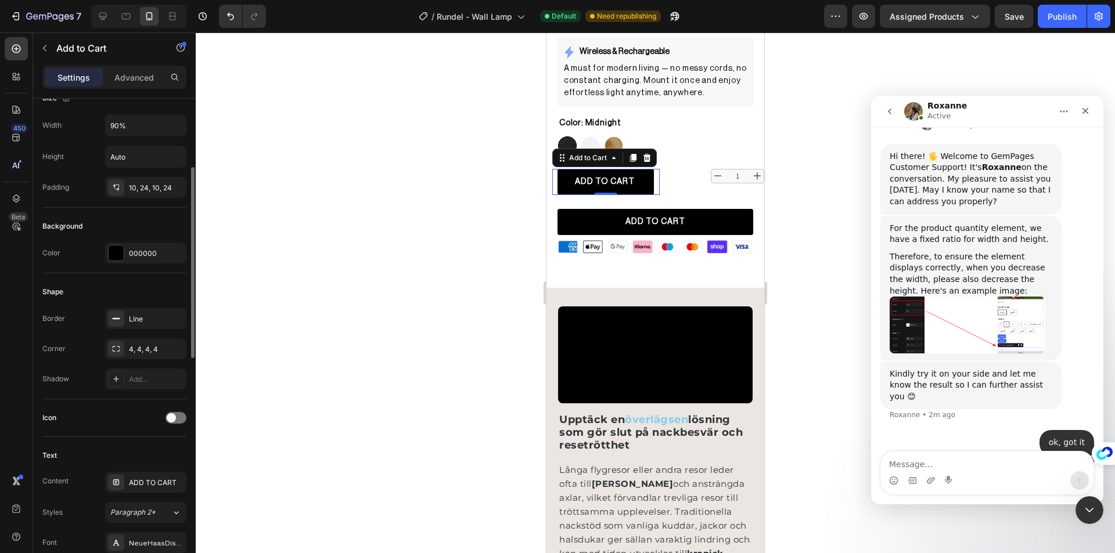
scroll to position [118, 0]
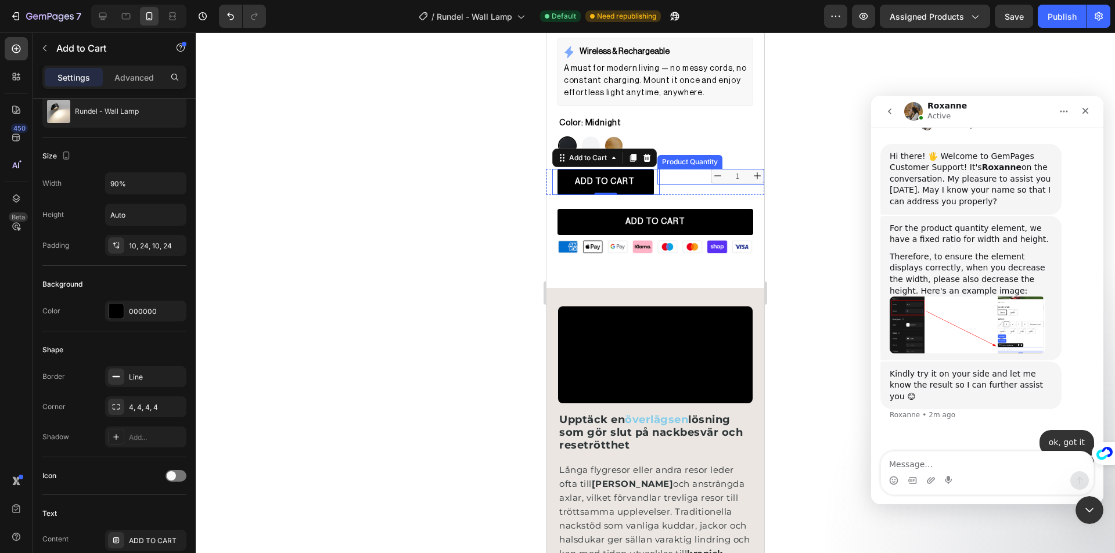
click at [695, 159] on div "Rundel - Wall Lamp (P) Title Custom Code Publish the page to see the content. C…" at bounding box center [655, 52] width 218 height 413
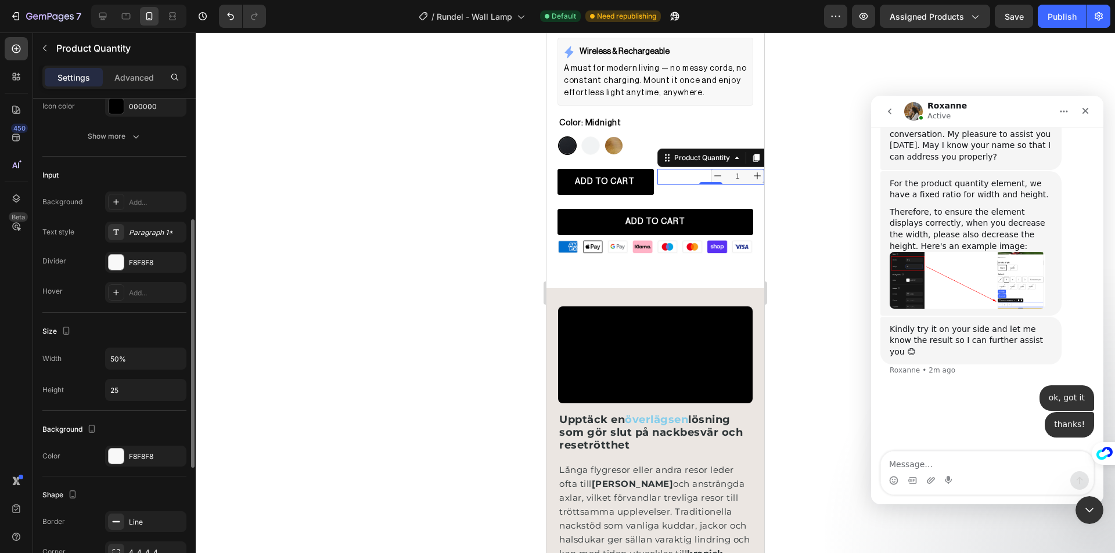
scroll to position [121, 0]
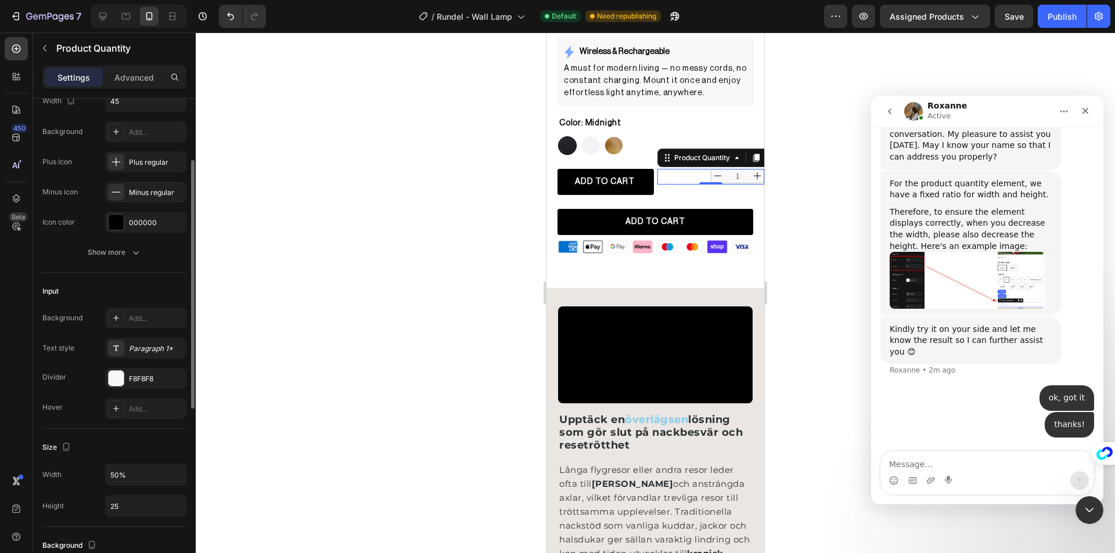
click at [111, 429] on div "Button Width 45 Background Add... Plus icon Plus regular Minus icon Minus regul…" at bounding box center [114, 478] width 144 height 98
click at [113, 258] on button "Show more" at bounding box center [114, 252] width 144 height 21
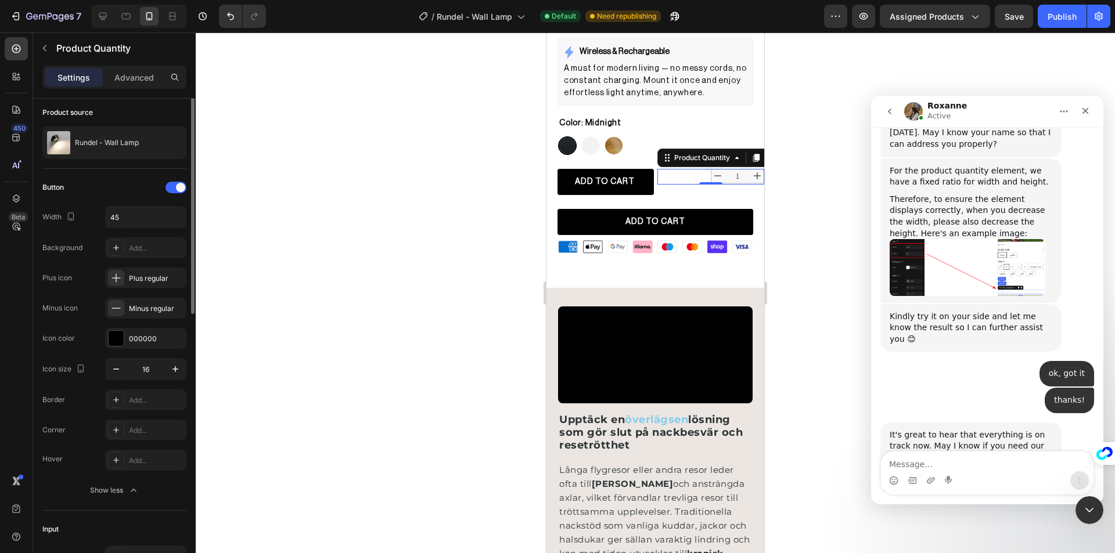
scroll to position [0, 0]
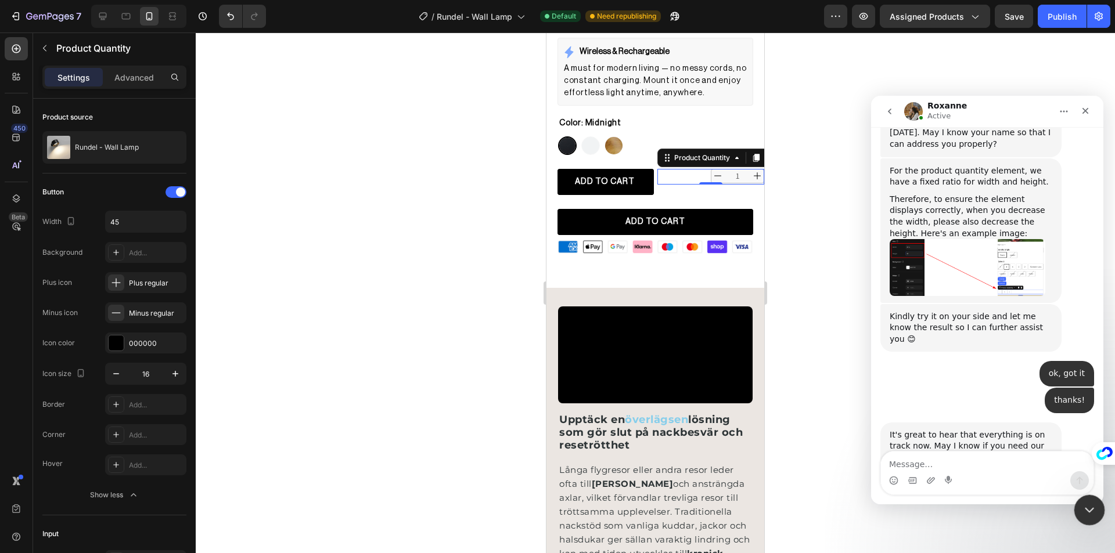
click at [1084, 510] on icon "Close Intercom Messenger" at bounding box center [1088, 509] width 14 height 14
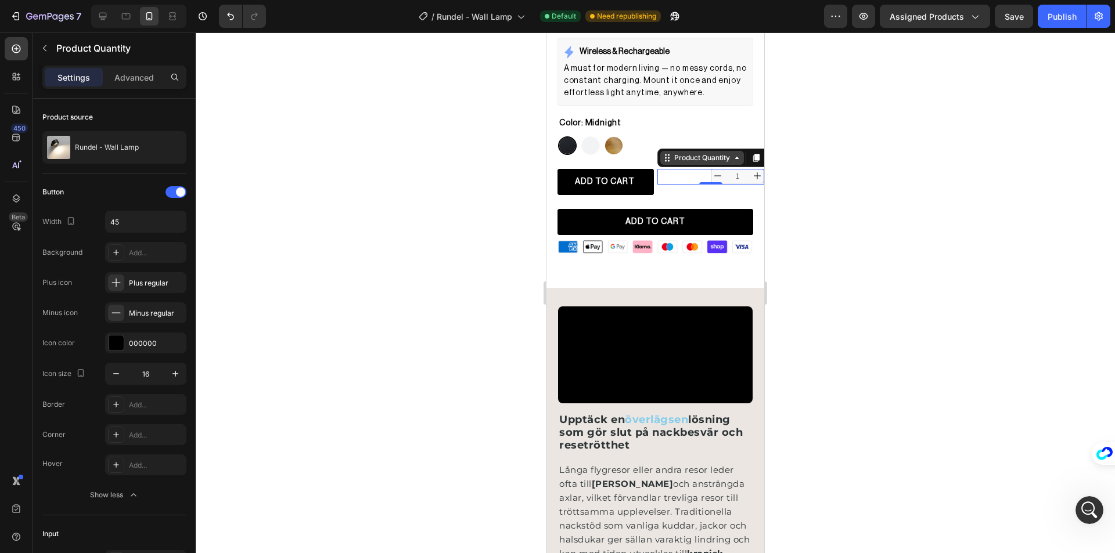
click at [689, 155] on div "Product Quantity" at bounding box center [702, 158] width 84 height 14
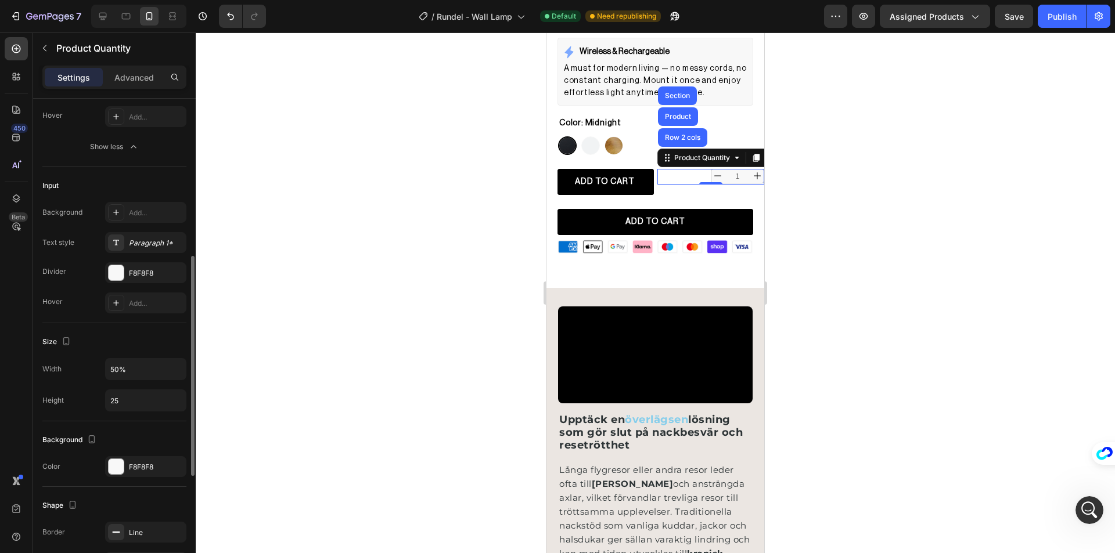
scroll to position [465, 0]
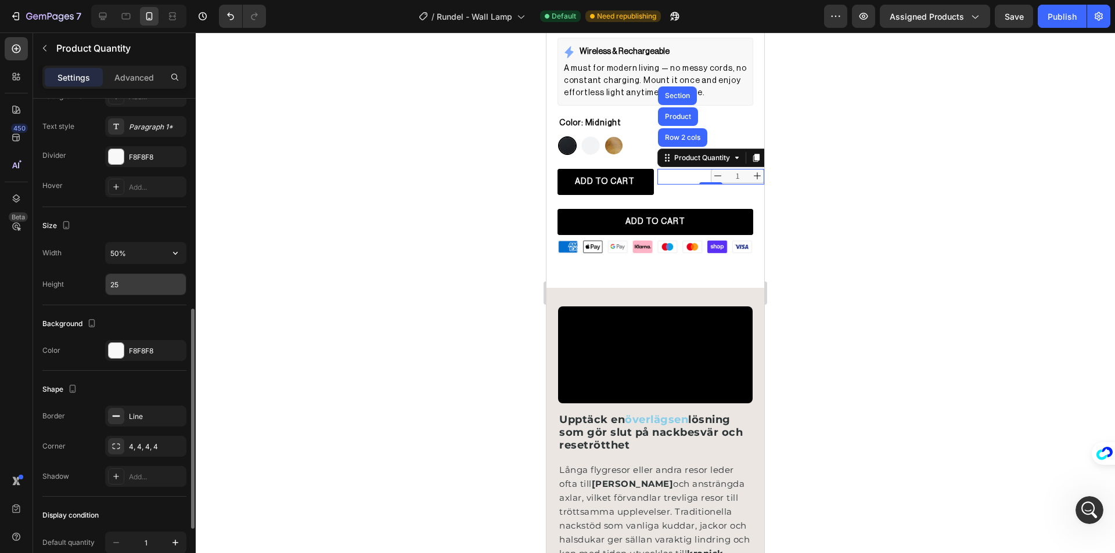
click at [127, 283] on input "25" at bounding box center [146, 284] width 80 height 21
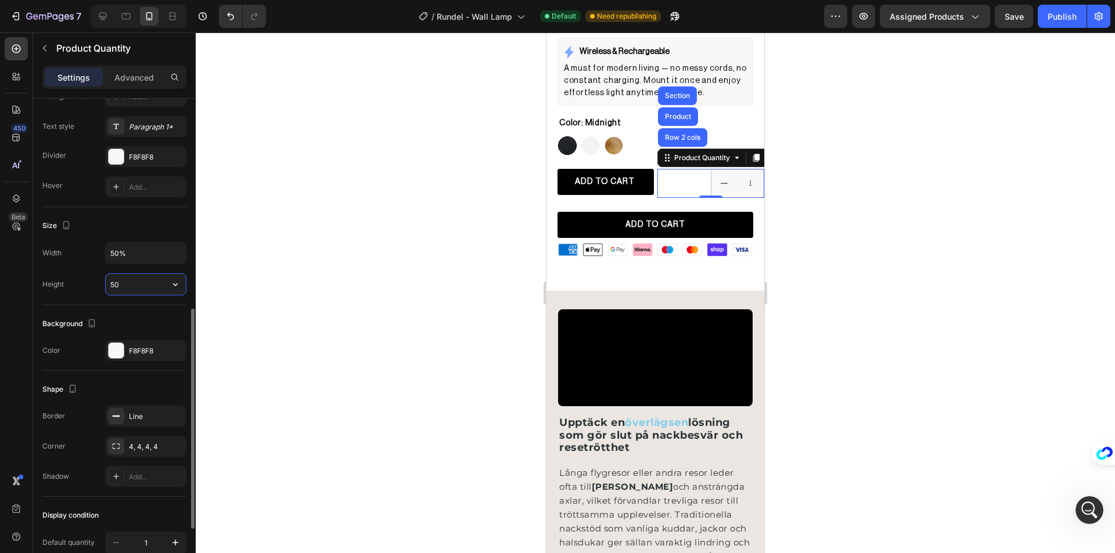
type input "5"
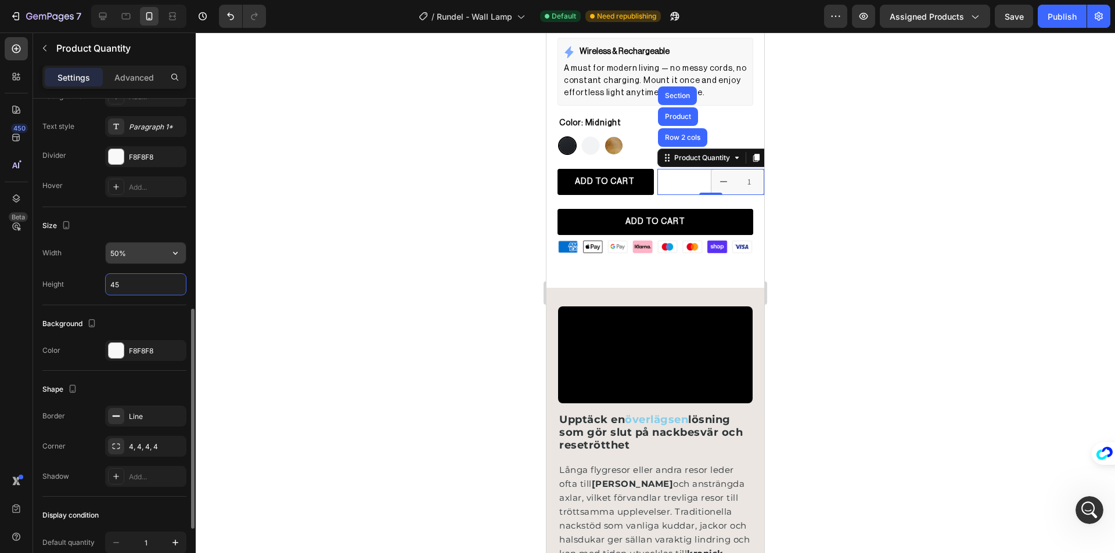
type input "45"
click at [113, 250] on input "50%" at bounding box center [146, 253] width 80 height 21
type input "80%"
click at [285, 243] on div at bounding box center [655, 293] width 919 height 521
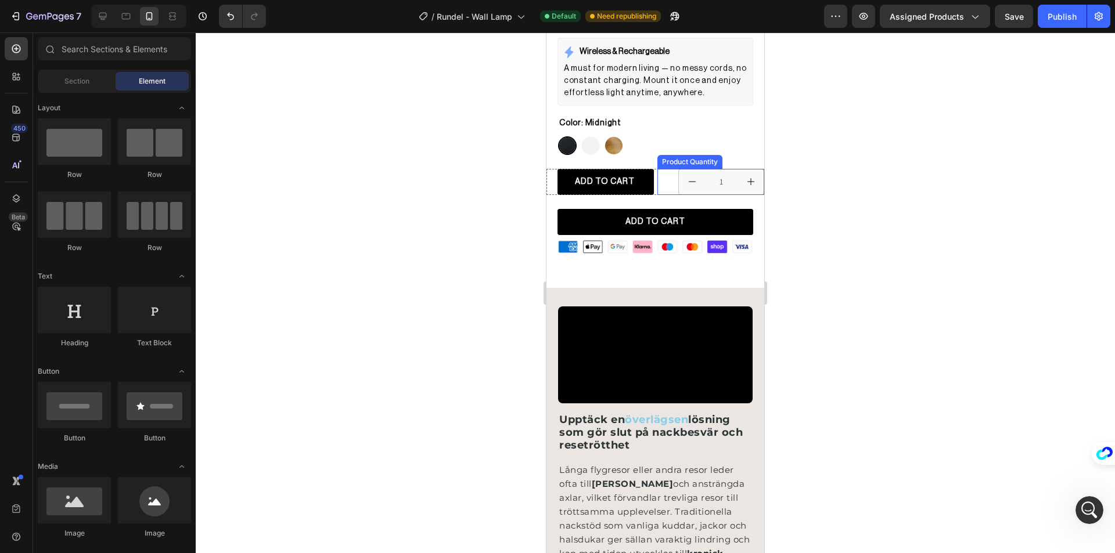
click at [683, 157] on div "Product Quantity" at bounding box center [689, 162] width 65 height 14
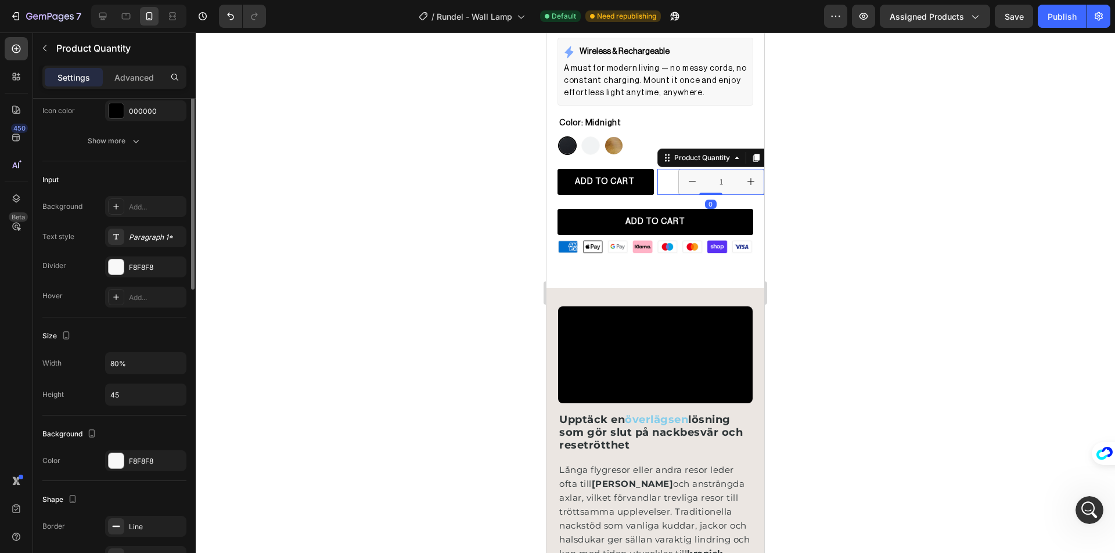
scroll to position [290, 0]
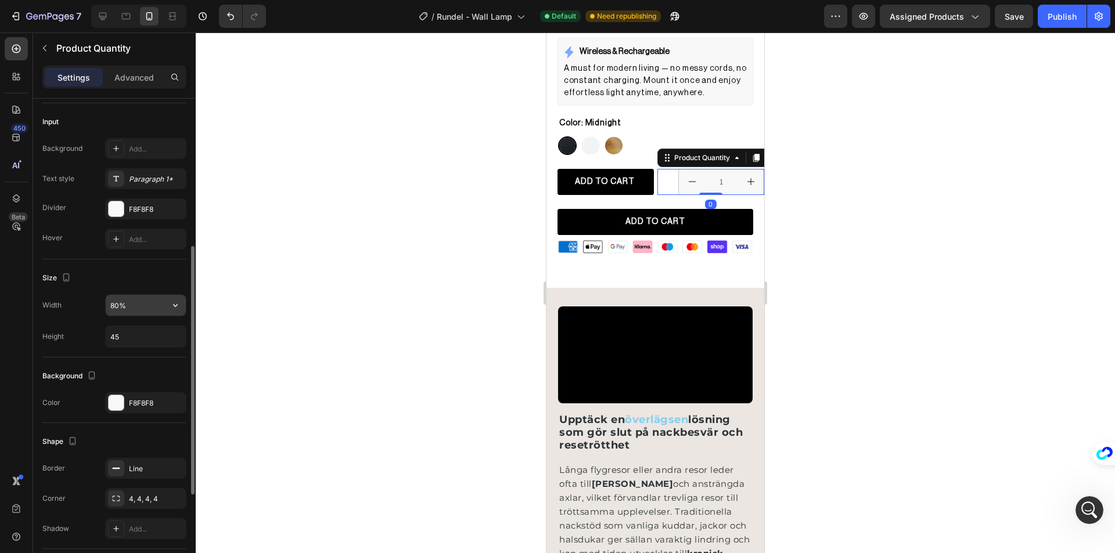
click at [117, 303] on input "80%" at bounding box center [146, 305] width 80 height 21
click at [117, 303] on input "70%" at bounding box center [146, 305] width 80 height 21
click at [111, 303] on input "70%" at bounding box center [146, 305] width 80 height 21
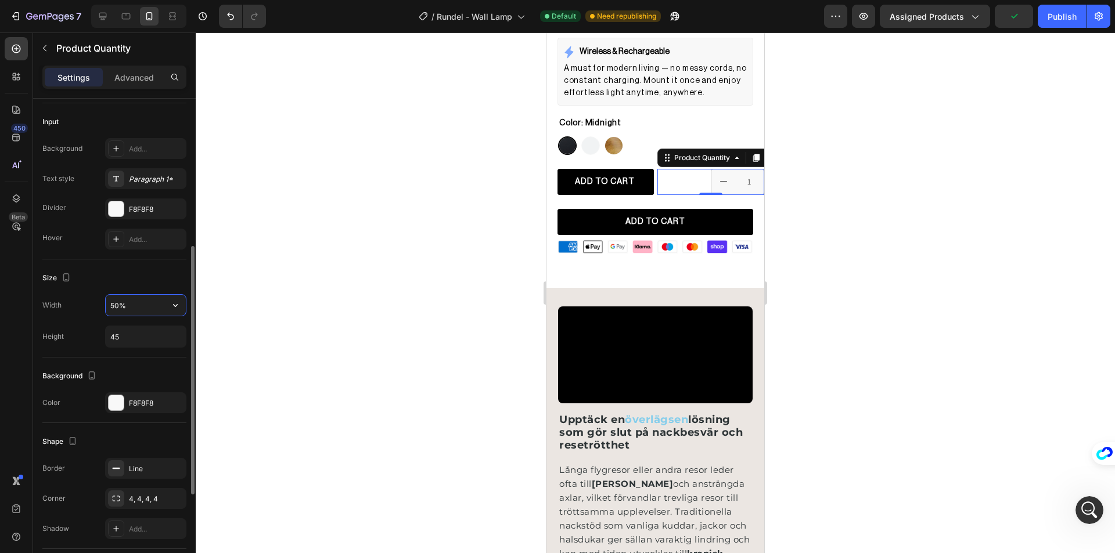
click at [111, 311] on input "50%" at bounding box center [146, 305] width 80 height 21
type input "60%"
click at [128, 334] on input "45" at bounding box center [146, 336] width 80 height 21
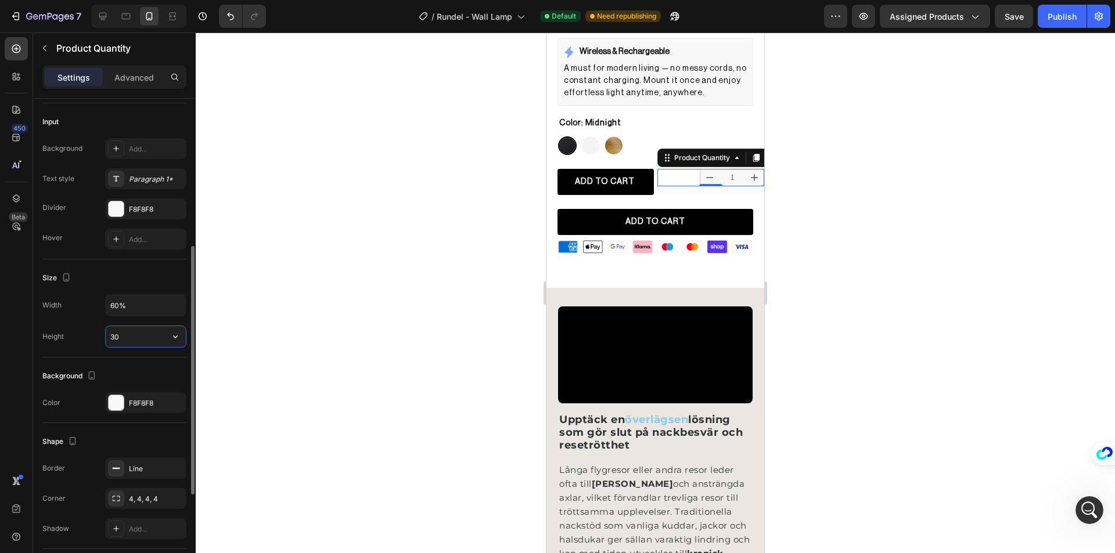
click at [128, 334] on input "30" at bounding box center [146, 336] width 80 height 21
click at [128, 334] on input "40" at bounding box center [146, 336] width 80 height 21
click at [128, 334] on input "35" at bounding box center [146, 336] width 80 height 21
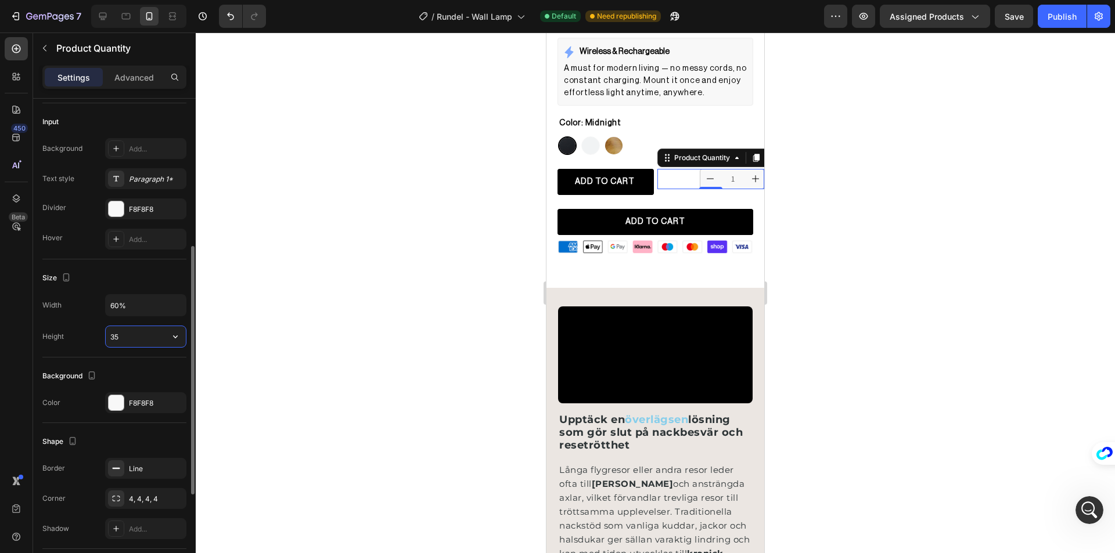
click at [128, 334] on input "35" at bounding box center [146, 336] width 80 height 21
type input "30"
click at [369, 265] on div at bounding box center [655, 293] width 919 height 521
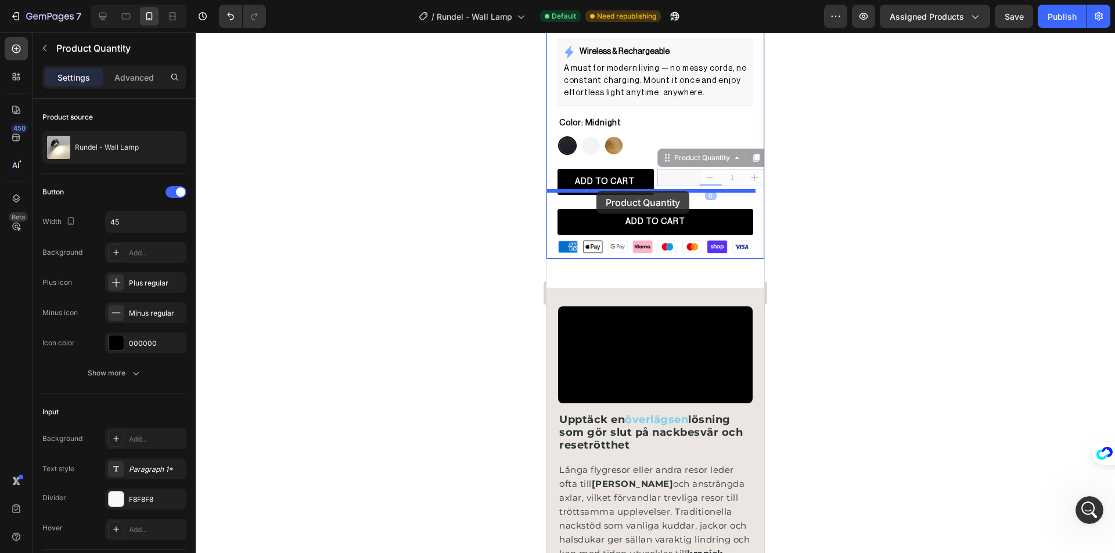
drag, startPoint x: 664, startPoint y: 155, endPoint x: 596, endPoint y: 191, distance: 76.4
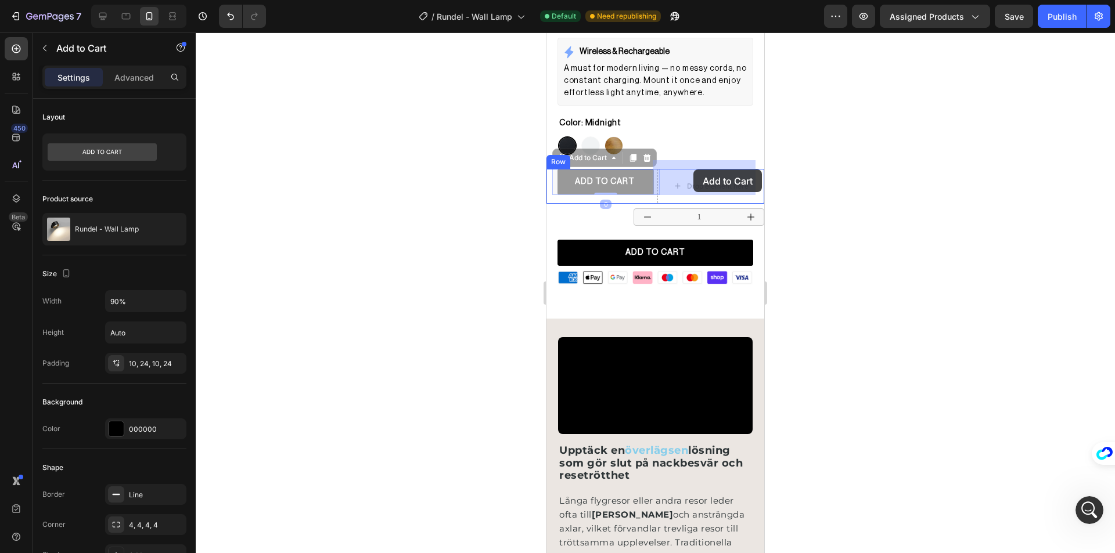
drag, startPoint x: 651, startPoint y: 164, endPoint x: 693, endPoint y: 170, distance: 42.1
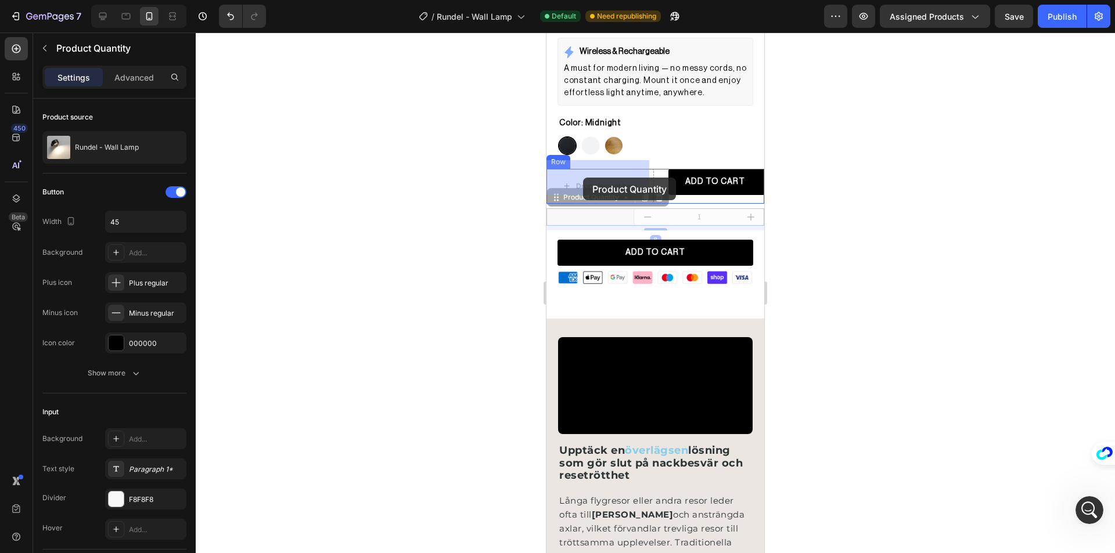
drag, startPoint x: 579, startPoint y: 193, endPoint x: 585, endPoint y: 179, distance: 15.1
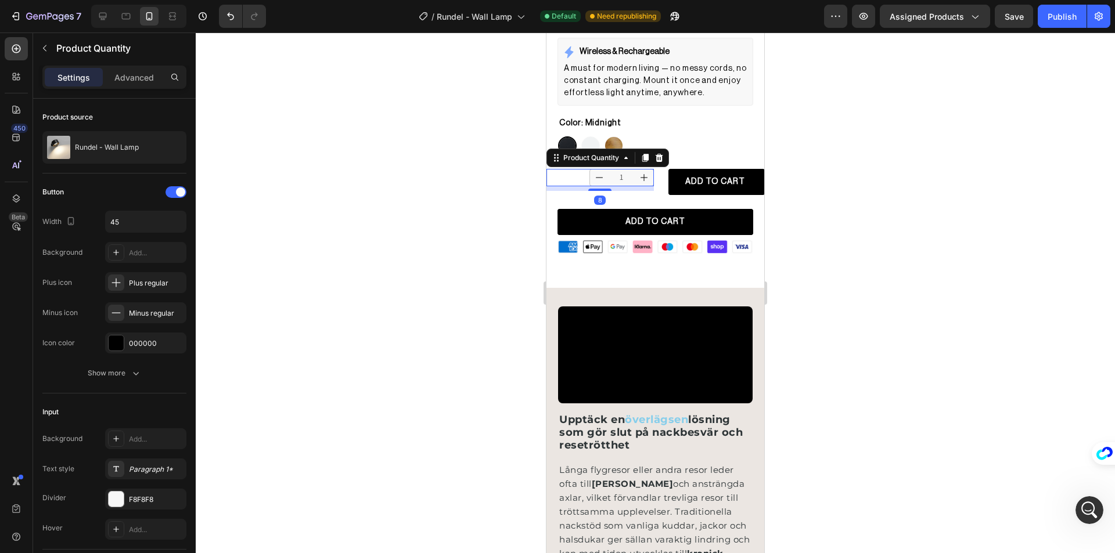
drag, startPoint x: 433, startPoint y: 176, endPoint x: 486, endPoint y: 170, distance: 53.7
click at [438, 176] on div at bounding box center [655, 293] width 919 height 521
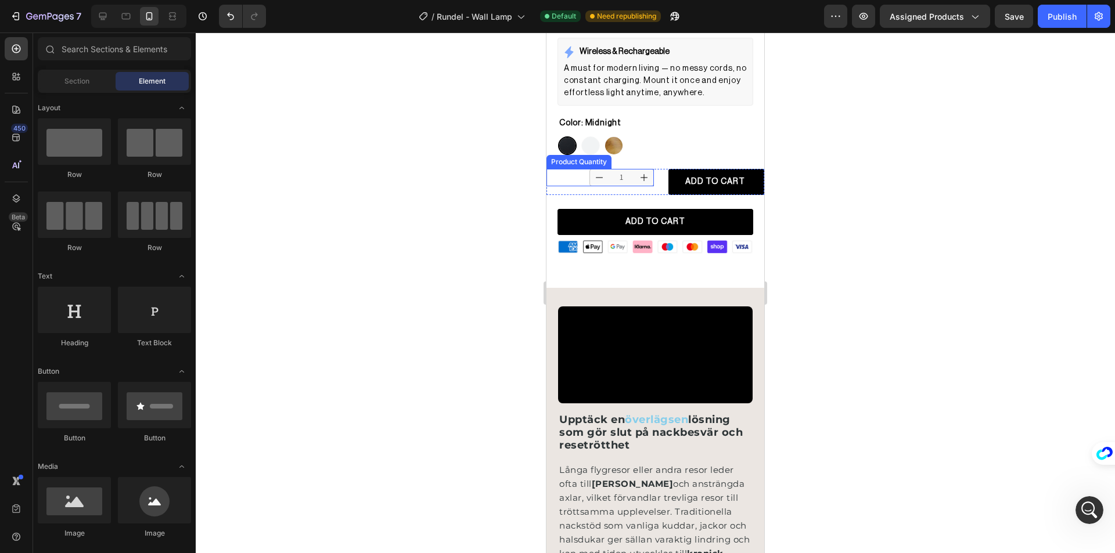
click at [570, 169] on div "1" at bounding box center [599, 177] width 107 height 17
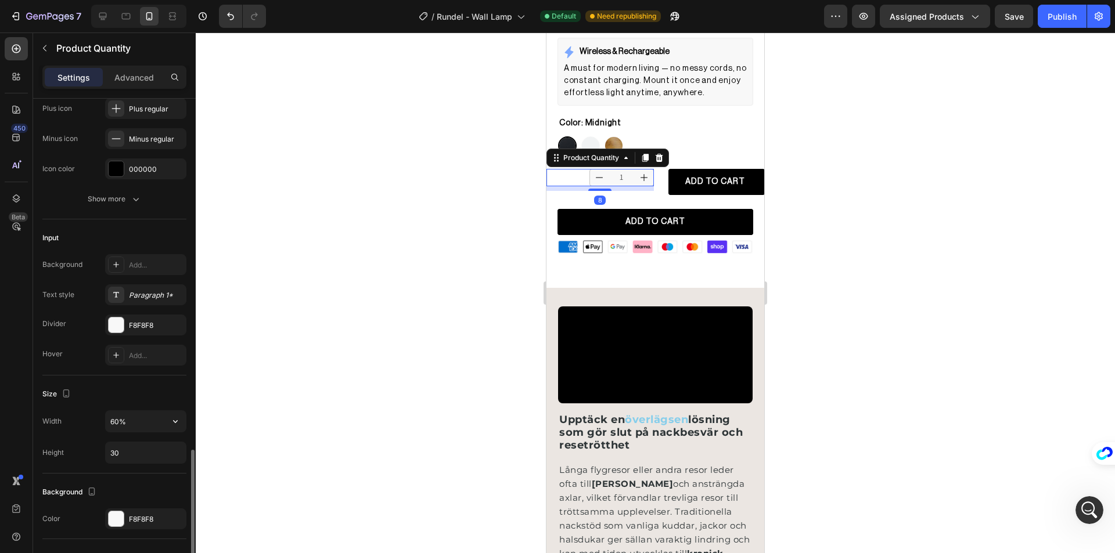
scroll to position [348, 0]
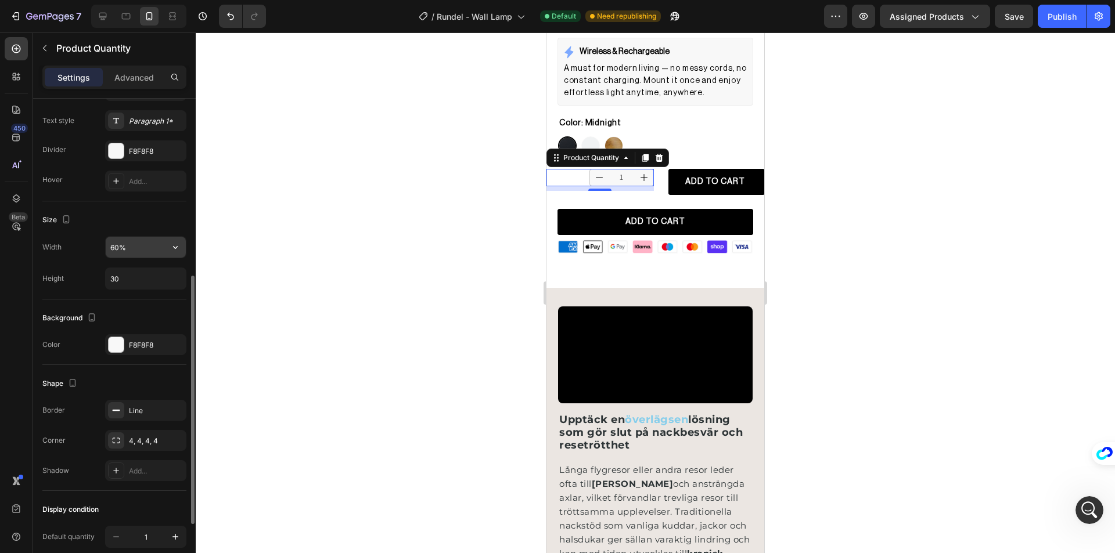
click at [129, 250] on input "60%" at bounding box center [146, 247] width 80 height 21
type input "100%"
click at [135, 272] on input "30" at bounding box center [146, 278] width 80 height 21
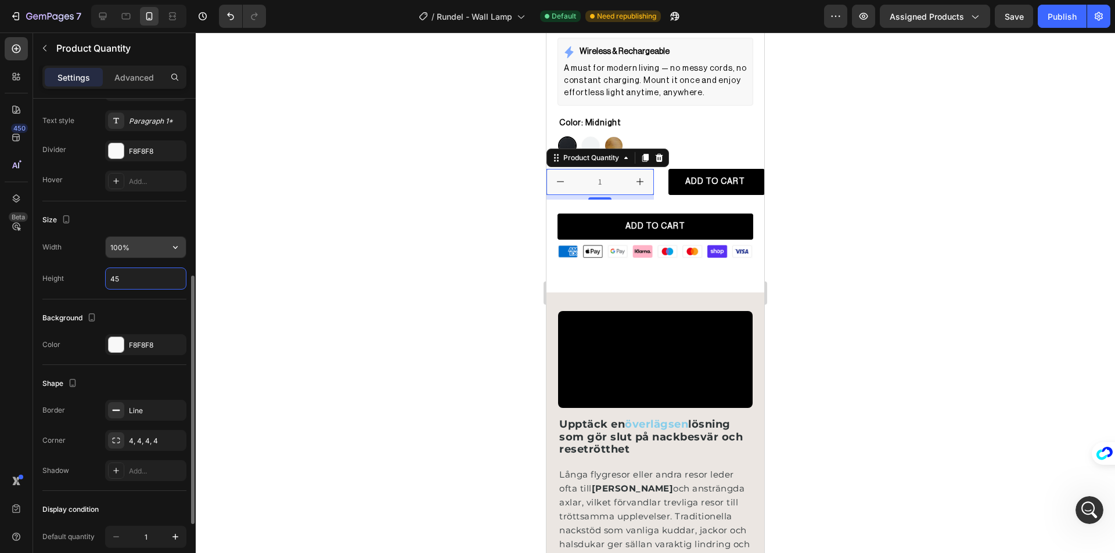
type input "45"
click at [163, 242] on input "100%" at bounding box center [146, 247] width 80 height 21
type input "60%"
click at [163, 242] on input "60%" at bounding box center [146, 247] width 80 height 21
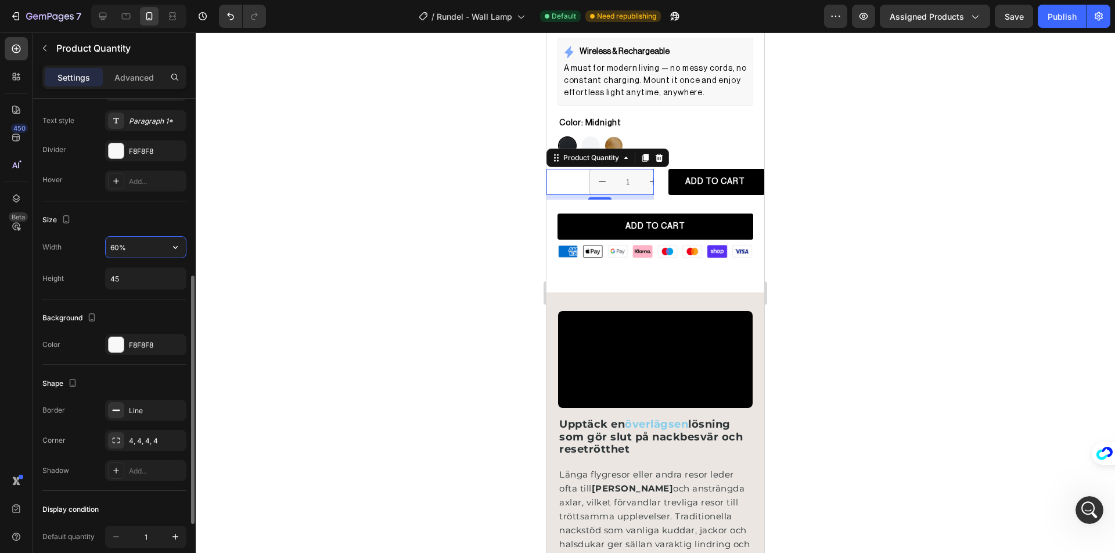
click at [163, 242] on input "60%" at bounding box center [146, 247] width 80 height 21
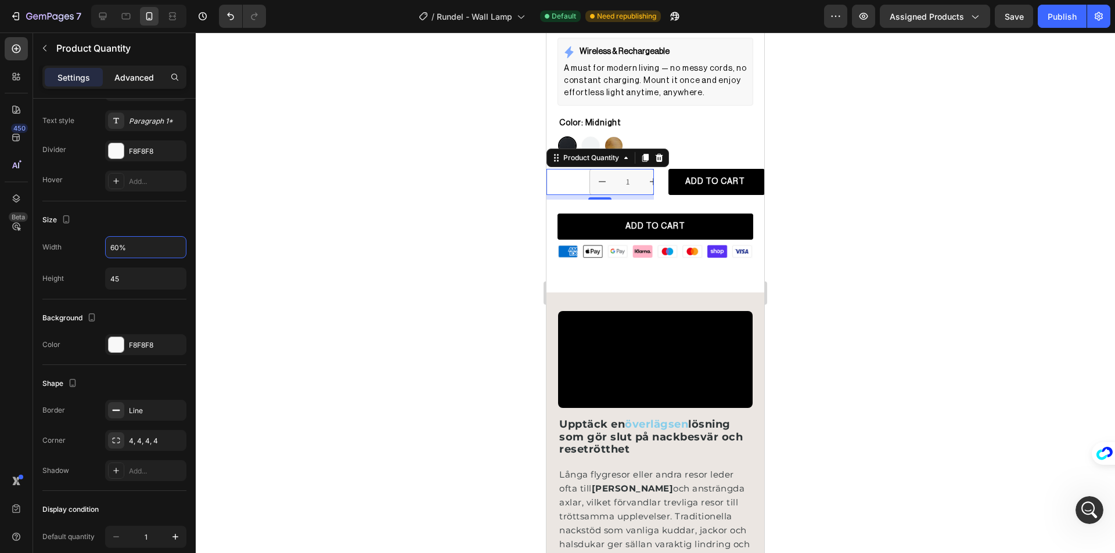
click at [139, 81] on p "Advanced" at bounding box center [133, 77] width 39 height 12
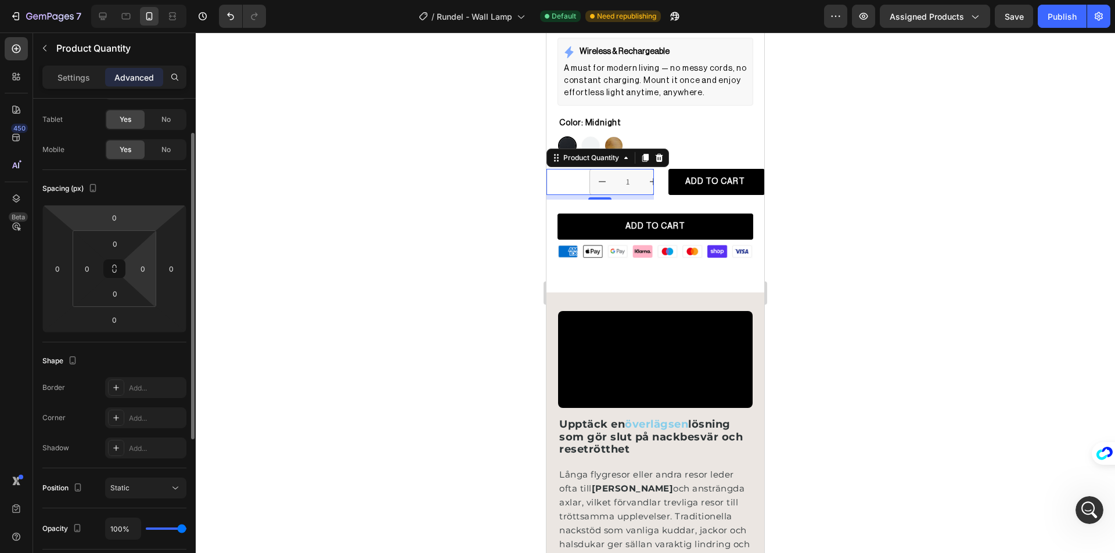
scroll to position [0, 0]
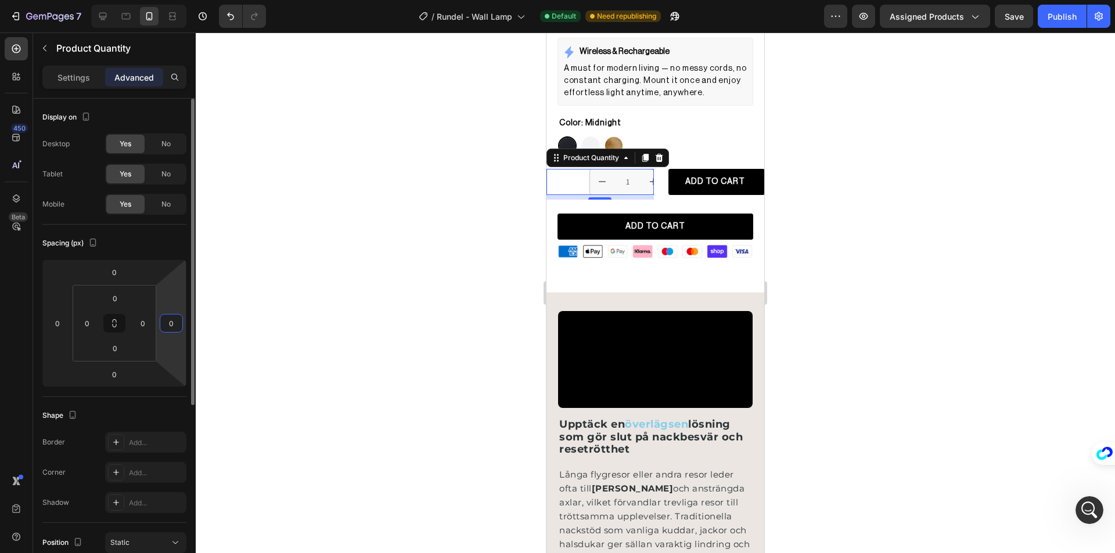
click at [170, 319] on input "0" at bounding box center [171, 323] width 17 height 17
click at [170, 319] on input "20" at bounding box center [171, 323] width 17 height 17
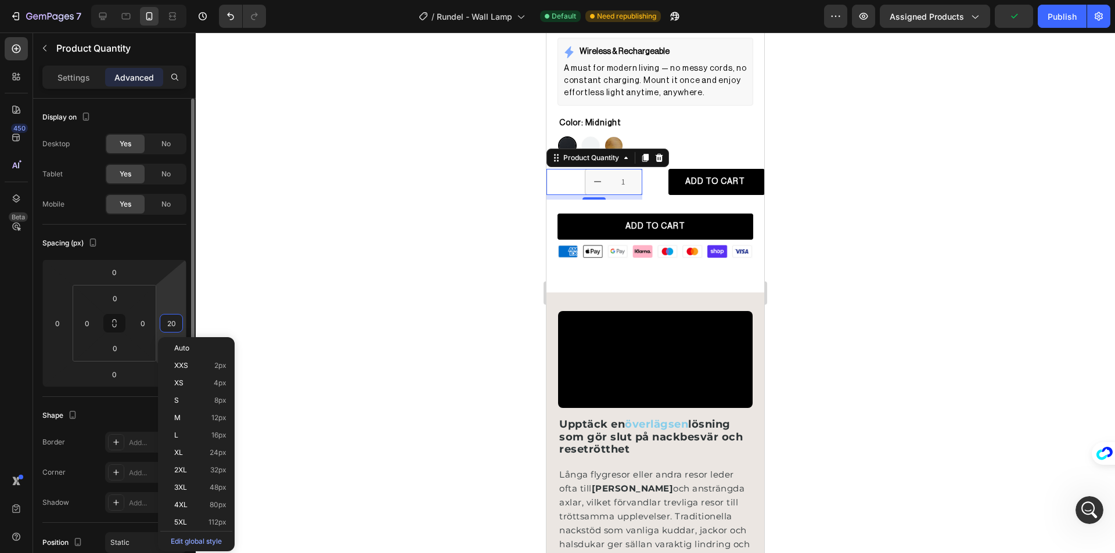
type input "0"
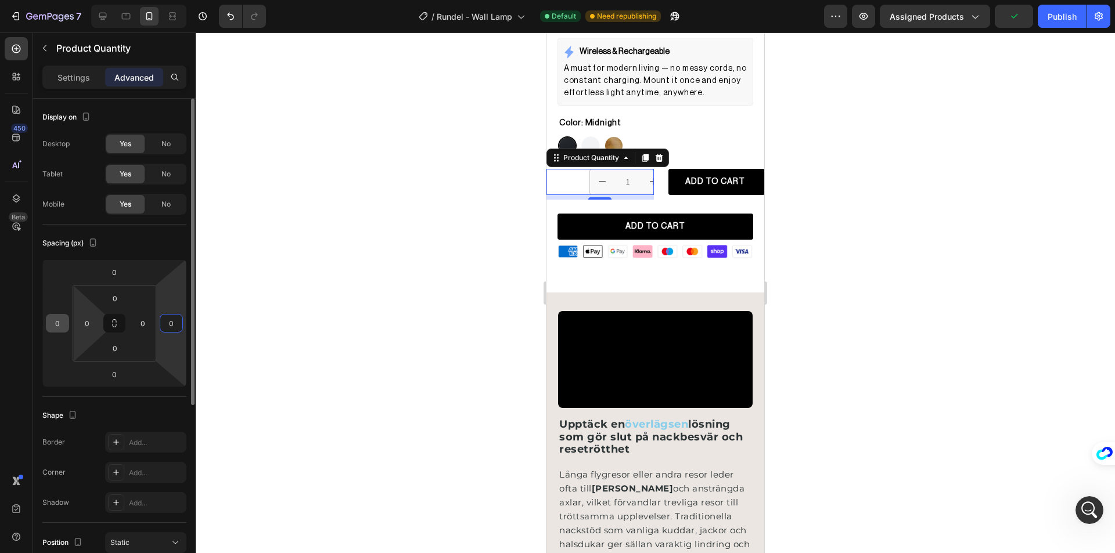
click at [58, 322] on input "0" at bounding box center [57, 323] width 17 height 17
type input "-2"
type input "0"
click at [133, 323] on div "0" at bounding box center [142, 323] width 23 height 19
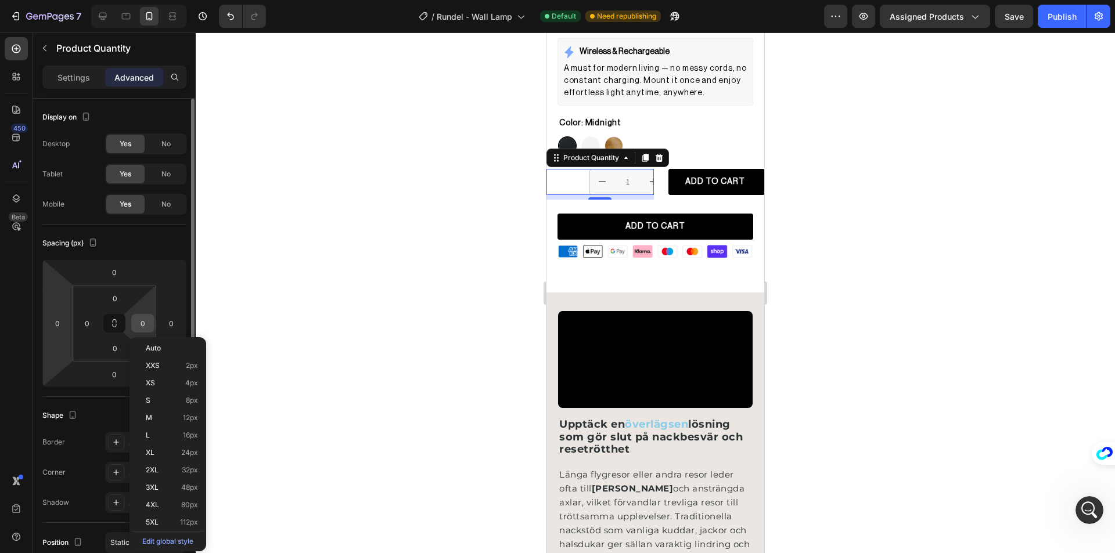
click at [134, 322] on div "0" at bounding box center [142, 323] width 23 height 19
click at [138, 322] on input "0" at bounding box center [142, 323] width 17 height 17
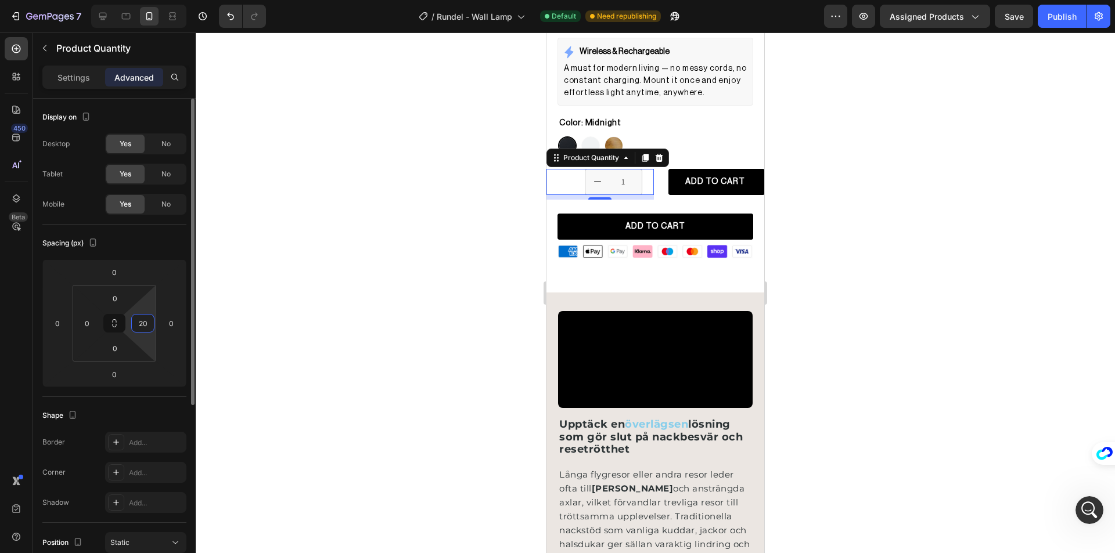
click at [138, 322] on input "20" at bounding box center [142, 323] width 17 height 17
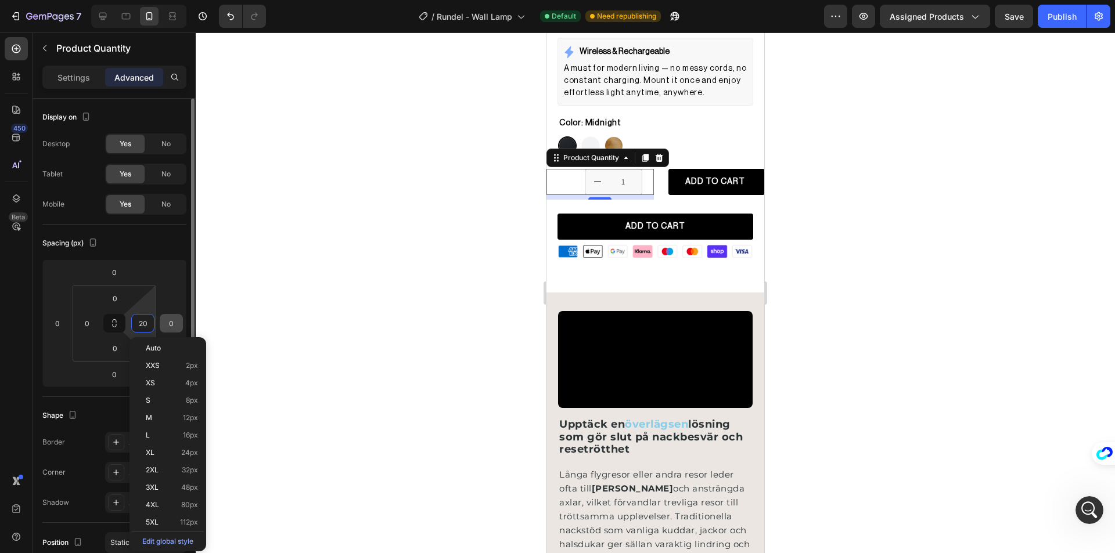
type input "0"
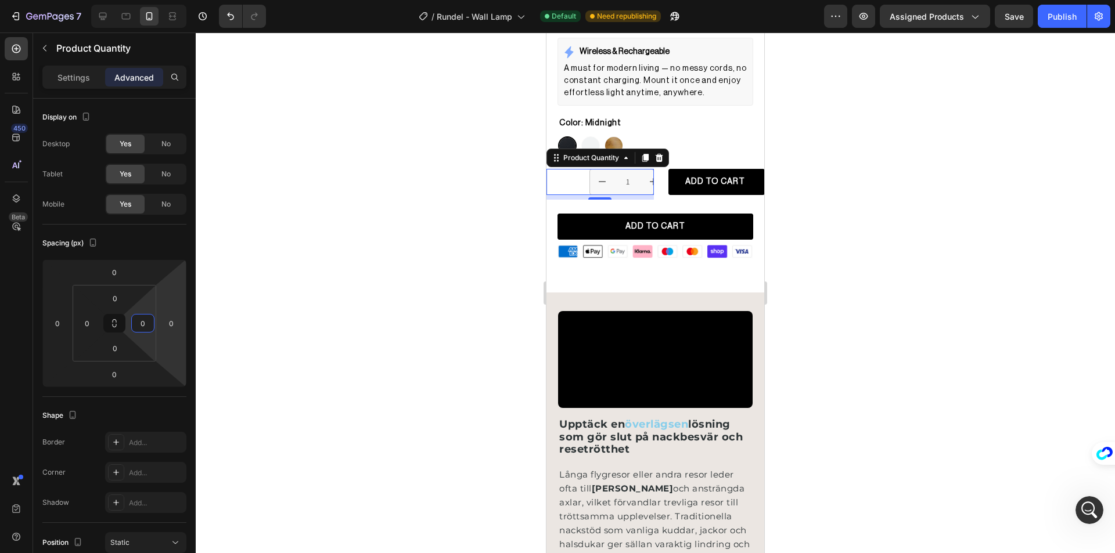
click at [384, 219] on div at bounding box center [655, 293] width 919 height 521
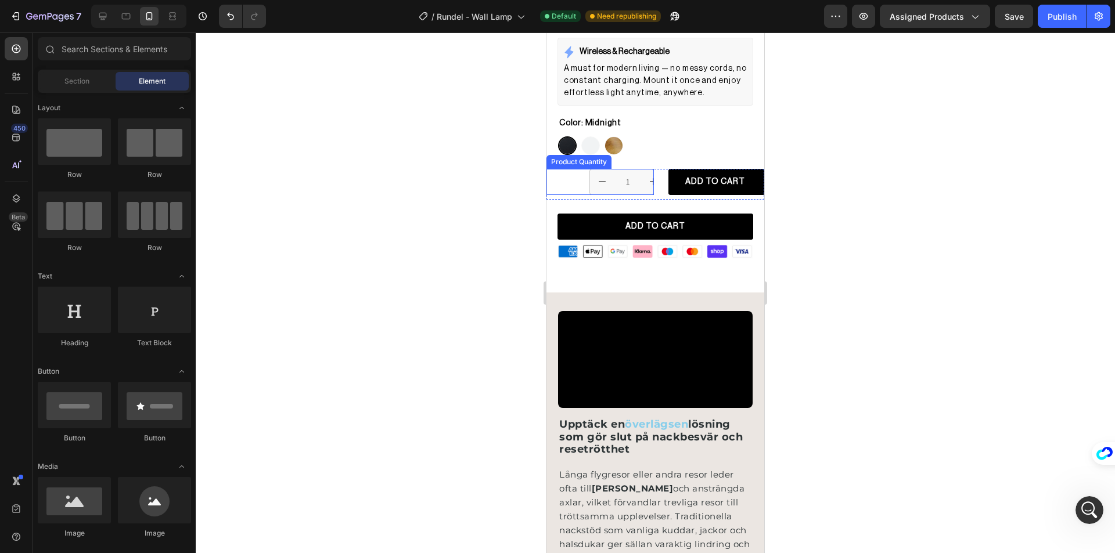
click at [568, 174] on div "1" at bounding box center [599, 182] width 107 height 26
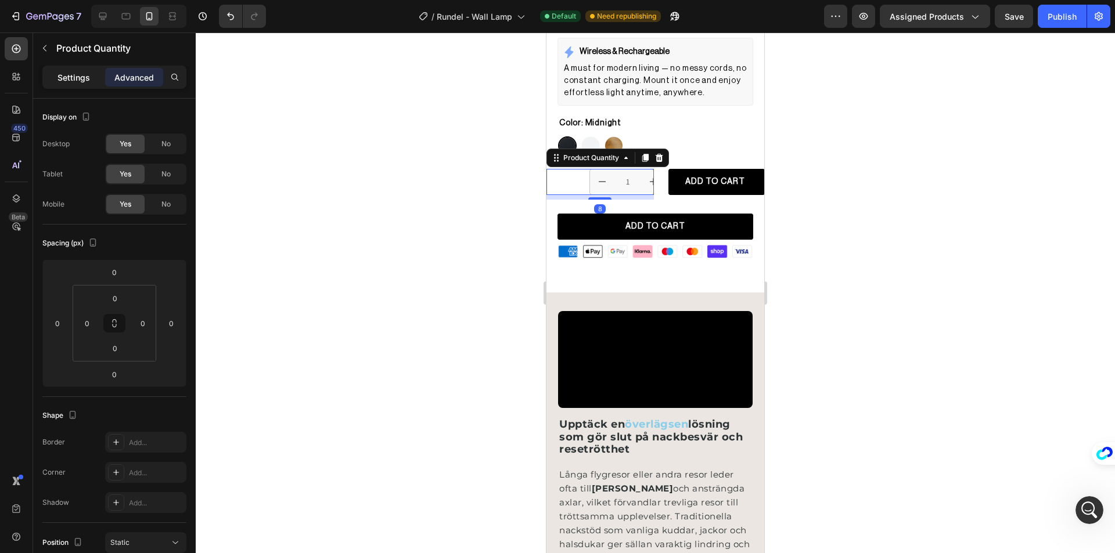
click at [73, 65] on div "Sections(30) Elements(84) Section Element Hero Section Product Detail Brands Tr…" at bounding box center [114, 293] width 163 height 521
click at [75, 71] on p "Settings" at bounding box center [73, 77] width 33 height 12
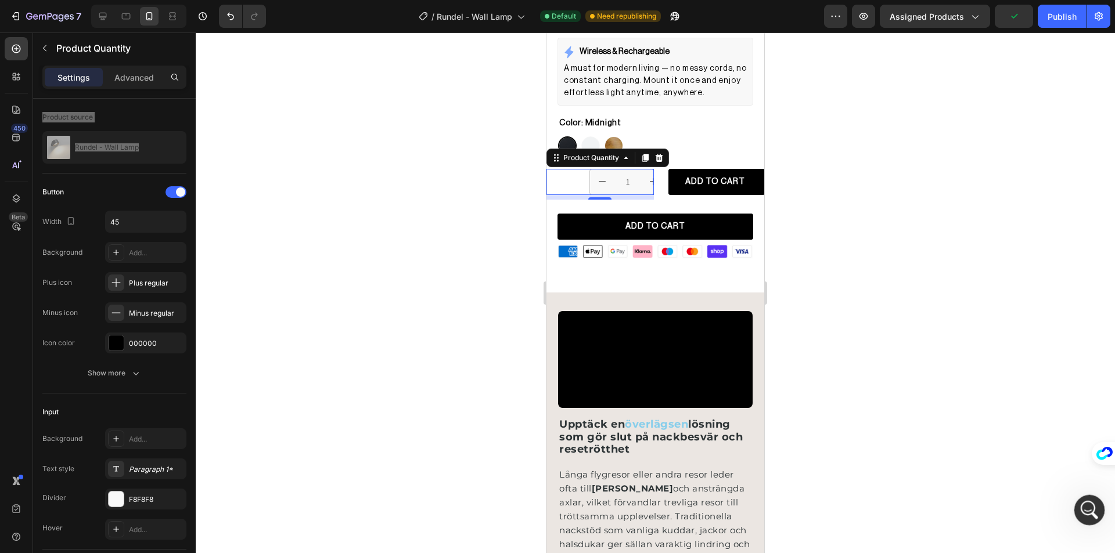
click at [1093, 498] on div "Open Intercom Messenger" at bounding box center [1087, 508] width 38 height 38
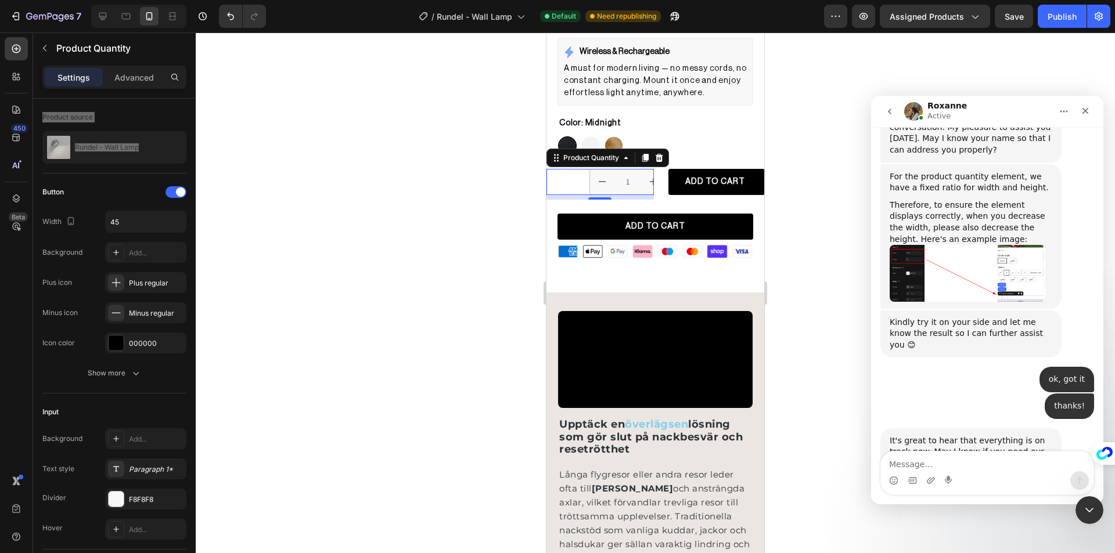
scroll to position [520, 0]
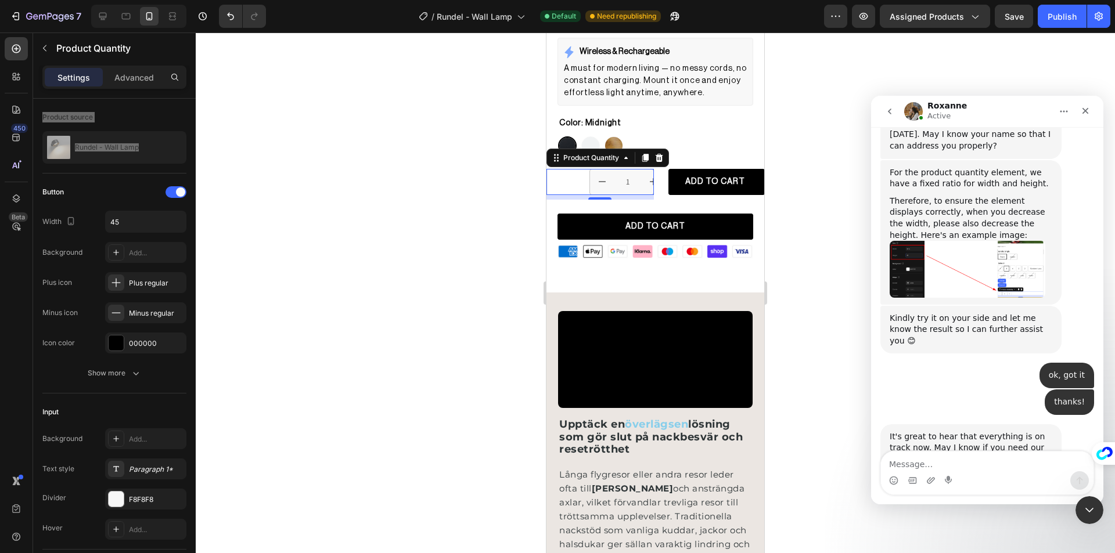
click at [958, 250] on img "Roxanne says…" at bounding box center [968, 269] width 156 height 56
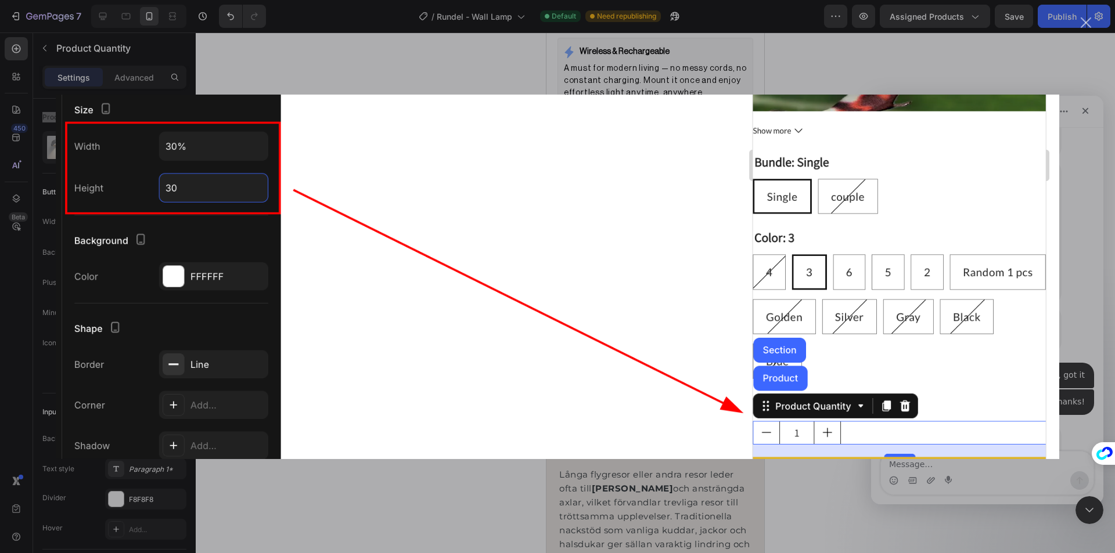
scroll to position [0, 0]
click at [1023, 500] on div "Intercom messenger" at bounding box center [557, 276] width 1115 height 553
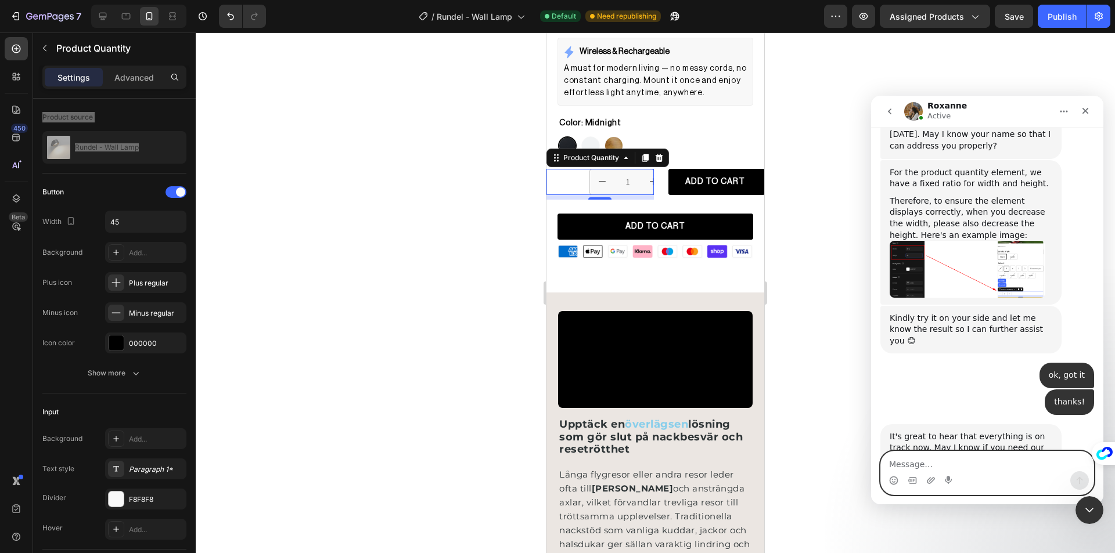
click at [1010, 470] on textarea "Message…" at bounding box center [987, 462] width 213 height 20
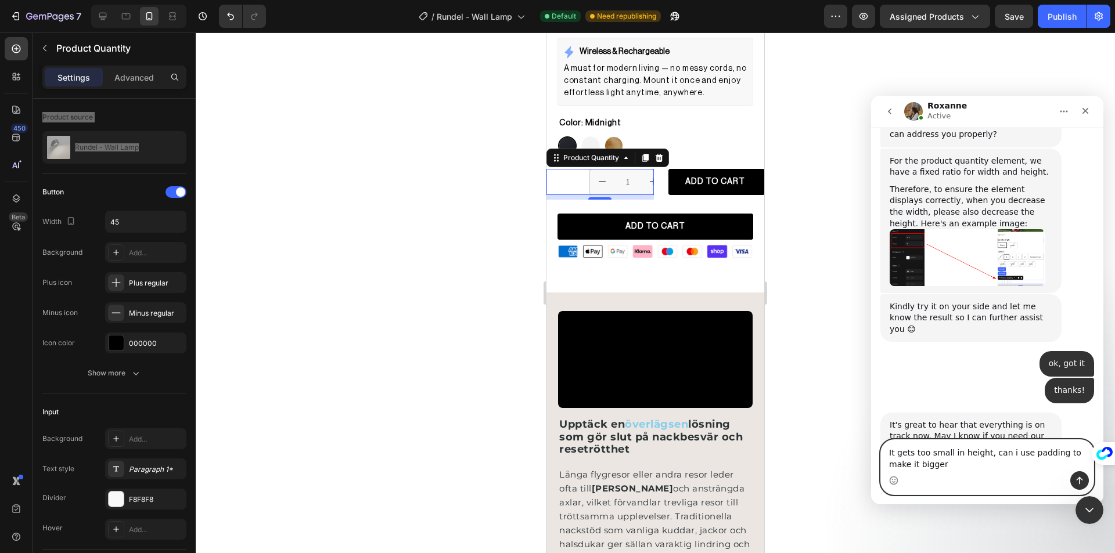
type textarea "It gets too small in height, can i use padding to make it bigger?"
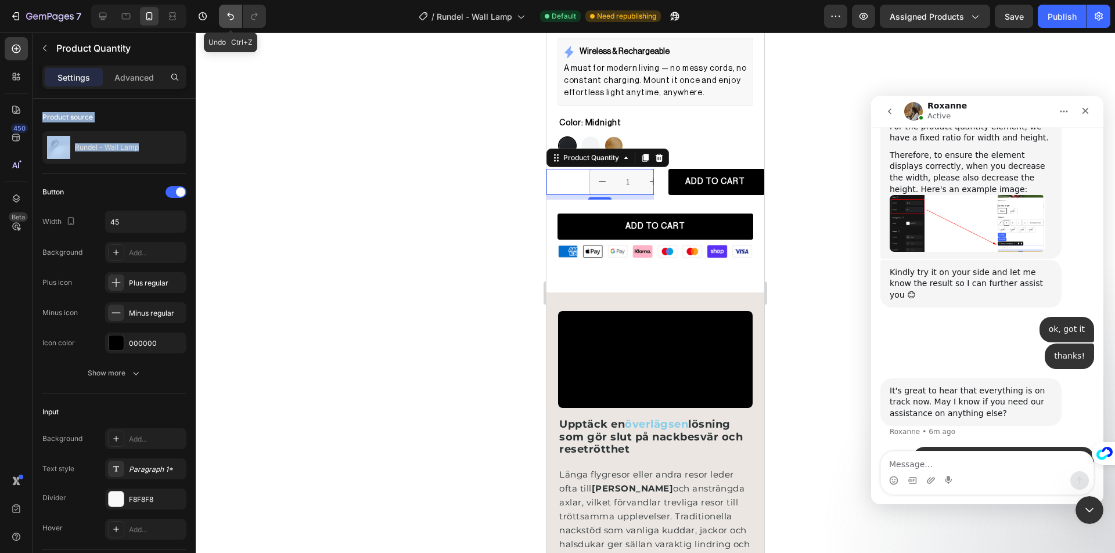
click at [228, 19] on icon "Undo/Redo" at bounding box center [231, 16] width 12 height 12
click at [231, 19] on icon "Undo/Redo" at bounding box center [231, 16] width 12 height 12
click at [1100, 514] on div "Close Intercom Messenger" at bounding box center [1088, 509] width 28 height 28
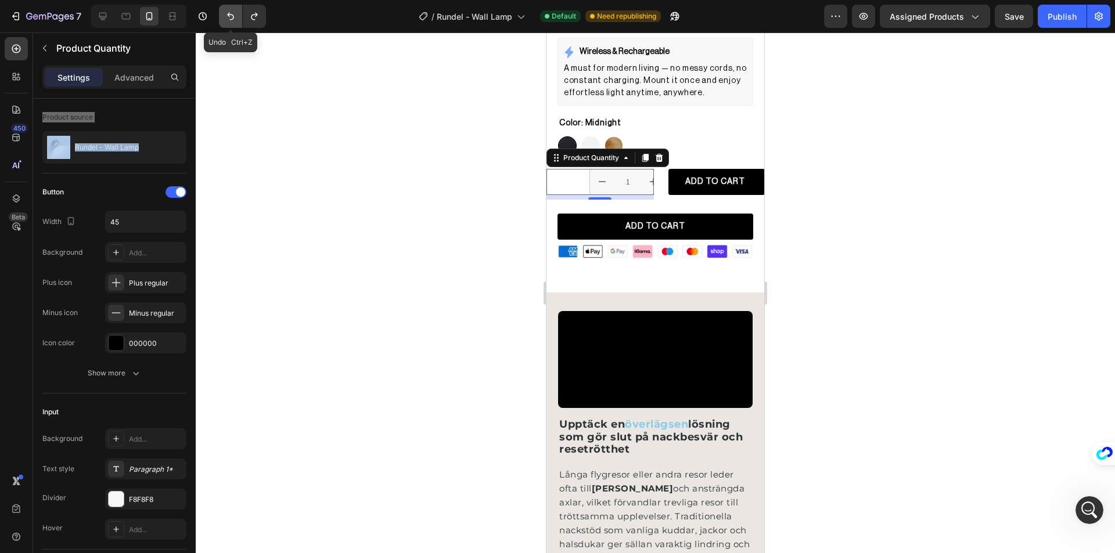
click at [219, 15] on button "Undo/Redo" at bounding box center [230, 16] width 23 height 23
click at [224, 15] on button "Undo/Redo" at bounding box center [230, 16] width 23 height 23
click at [236, 38] on div at bounding box center [655, 293] width 919 height 521
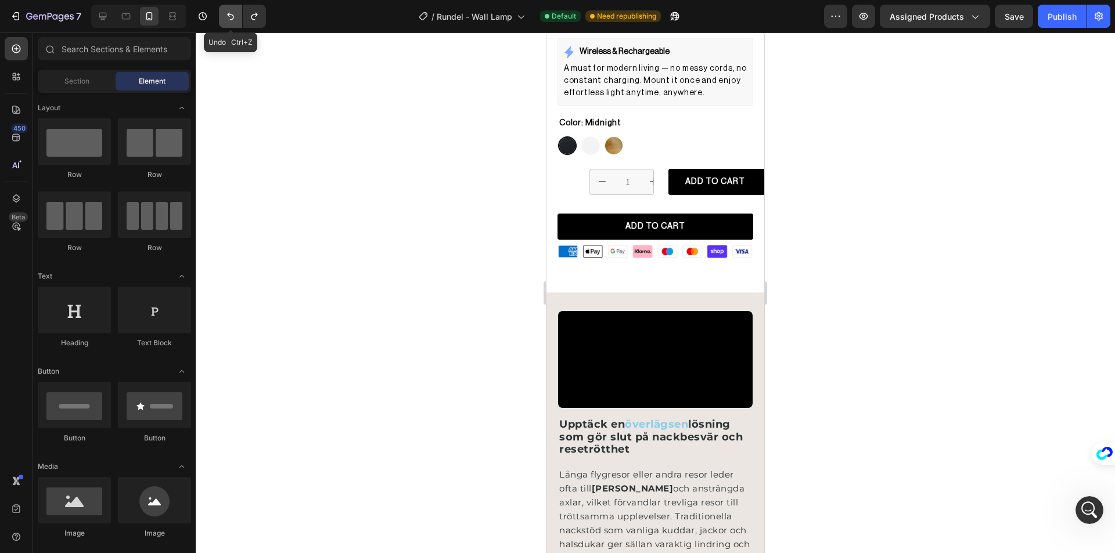
click at [232, 20] on icon "Undo/Redo" at bounding box center [230, 17] width 7 height 8
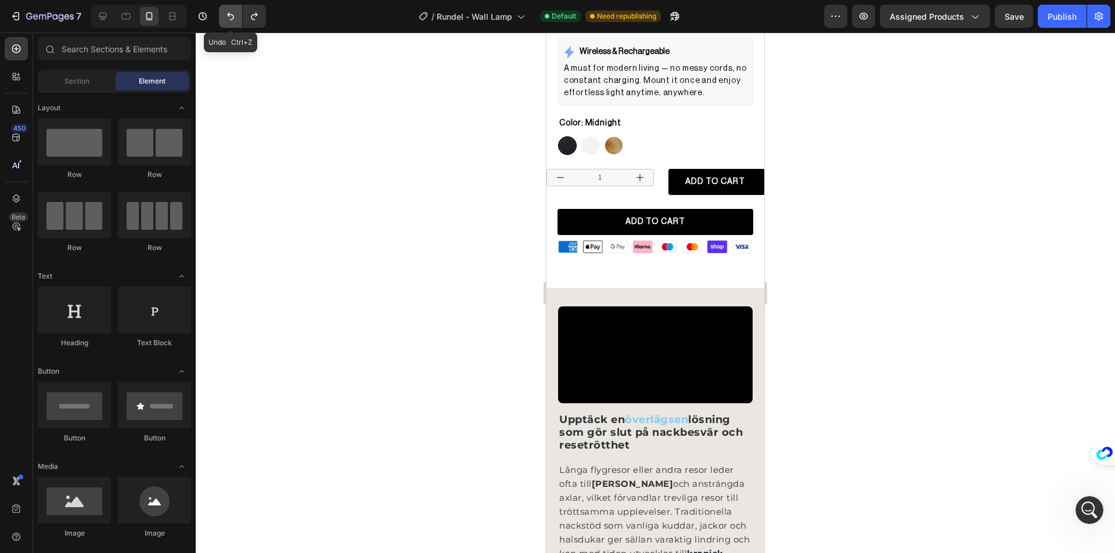
click at [232, 20] on icon "Undo/Redo" at bounding box center [230, 17] width 7 height 8
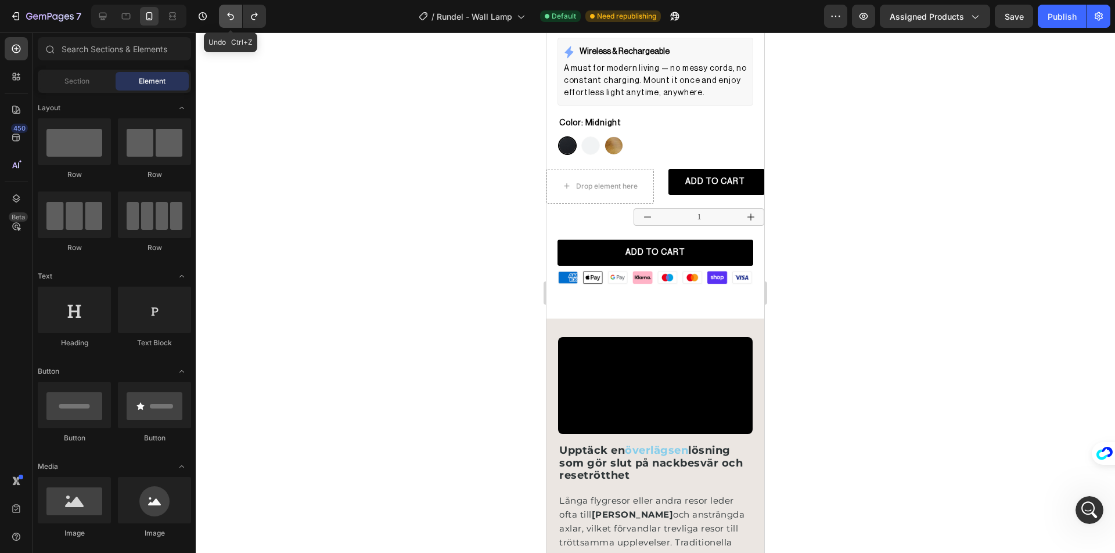
click at [232, 20] on icon "Undo/Redo" at bounding box center [230, 17] width 7 height 8
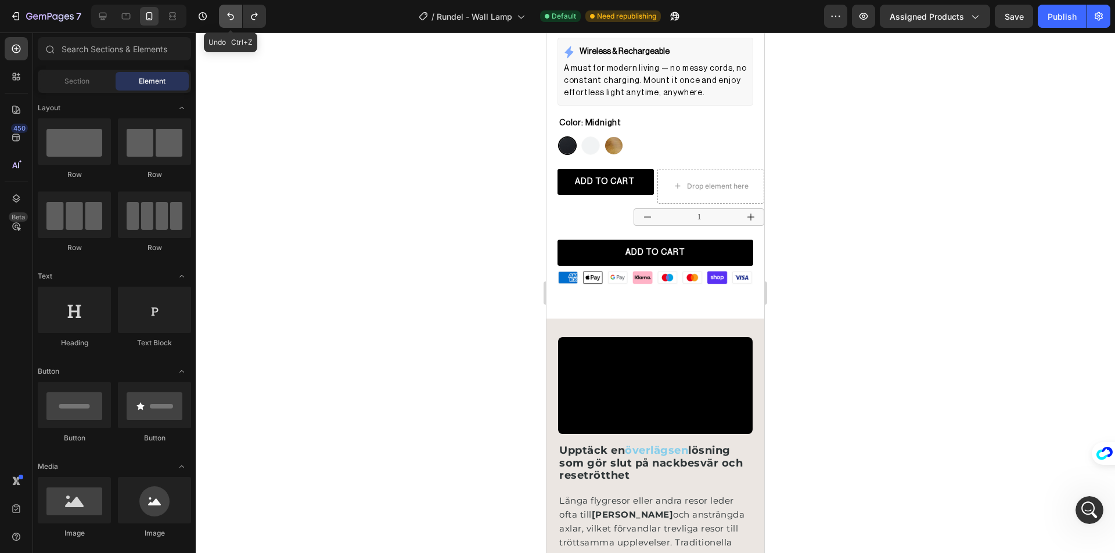
click at [232, 20] on icon "Undo/Redo" at bounding box center [230, 17] width 7 height 8
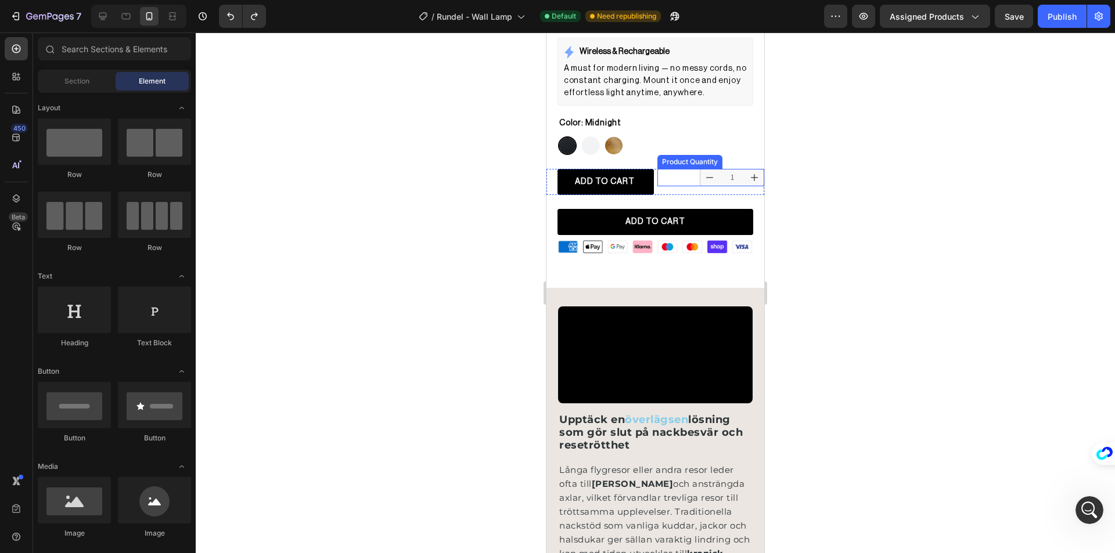
click at [719, 175] on input "1" at bounding box center [732, 178] width 26 height 16
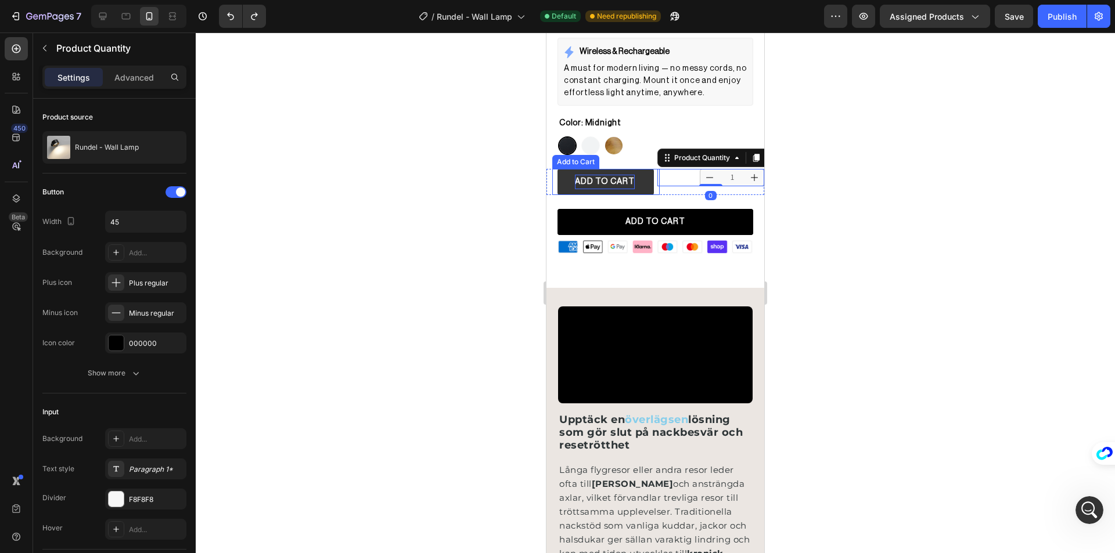
click at [589, 180] on div "ADD TO CART" at bounding box center [605, 182] width 60 height 15
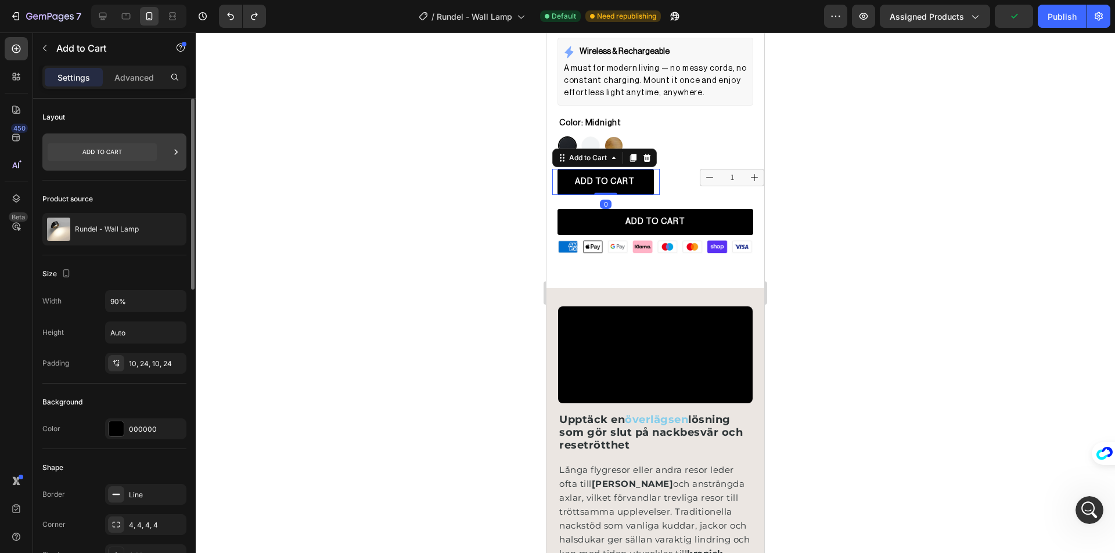
click at [138, 157] on icon at bounding box center [102, 151] width 109 height 17
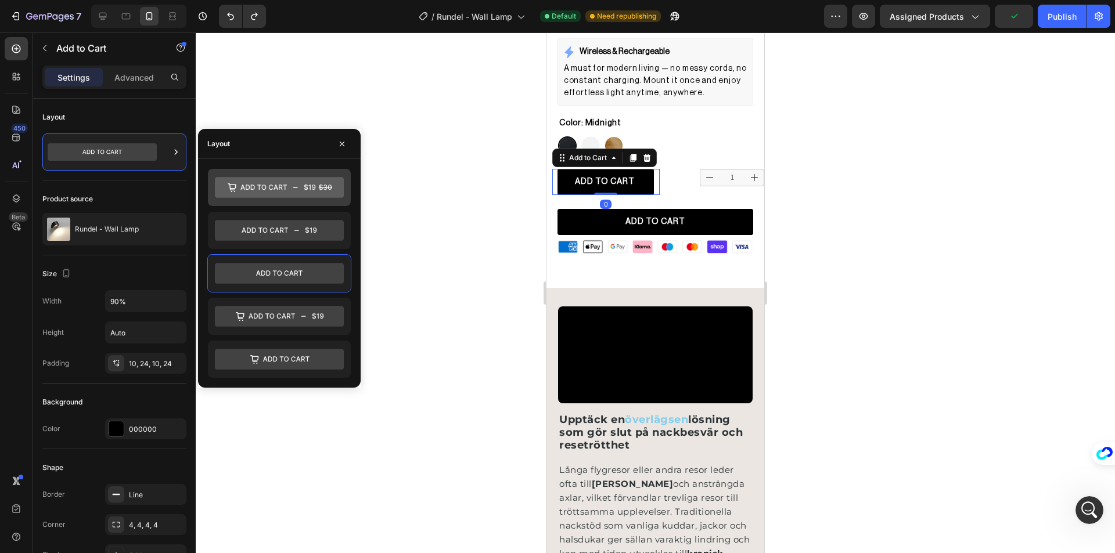
click at [253, 184] on icon at bounding box center [279, 187] width 129 height 21
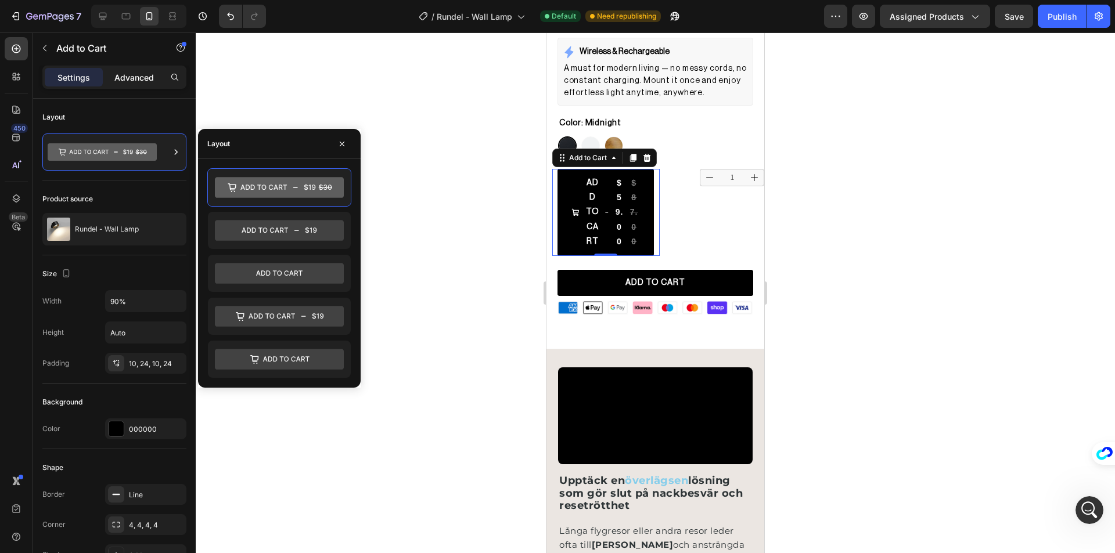
click at [138, 76] on p "Advanced" at bounding box center [133, 77] width 39 height 12
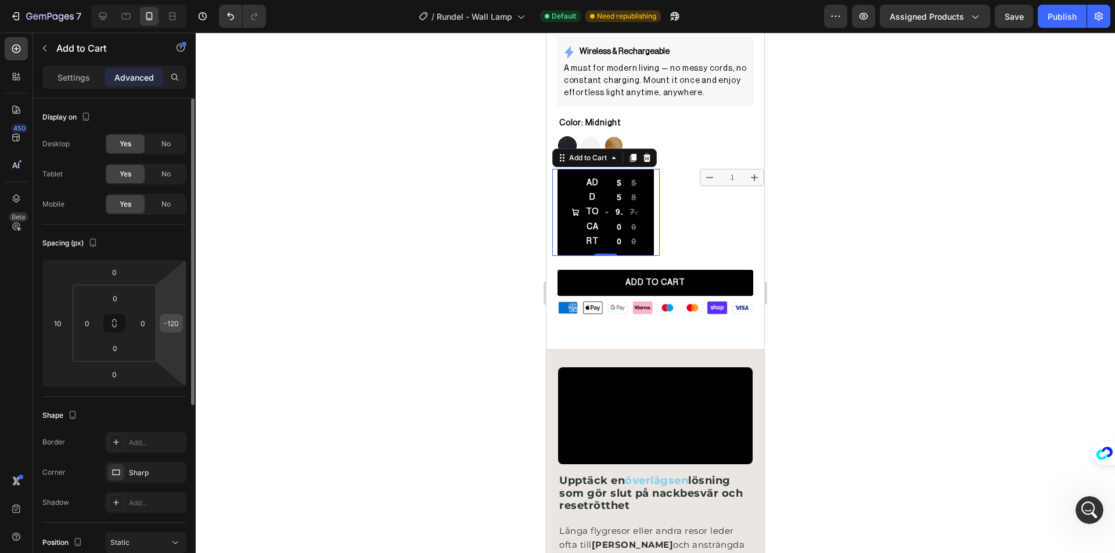
click at [170, 322] on input "-120" at bounding box center [171, 323] width 17 height 17
type input "0"
click at [61, 314] on div "10" at bounding box center [57, 323] width 23 height 19
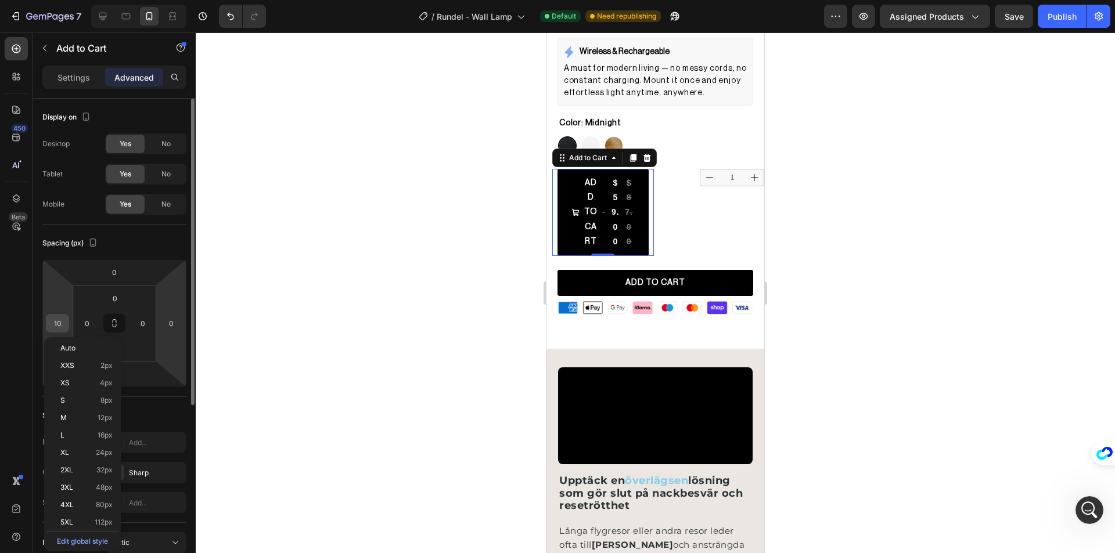
click at [57, 320] on input "10" at bounding box center [57, 323] width 17 height 17
click at [141, 325] on input "0" at bounding box center [142, 323] width 17 height 17
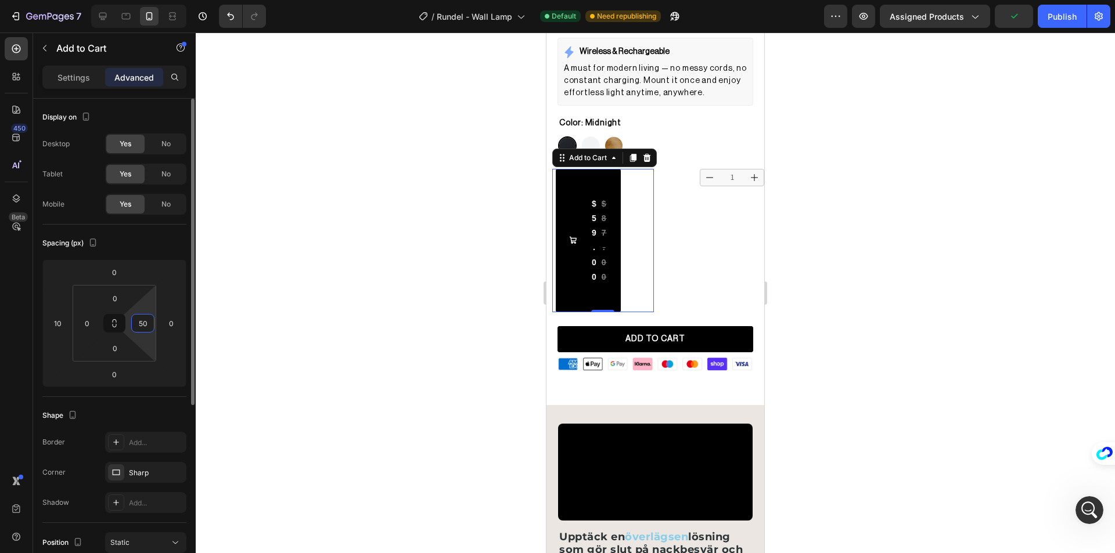
type input "5"
type input "-"
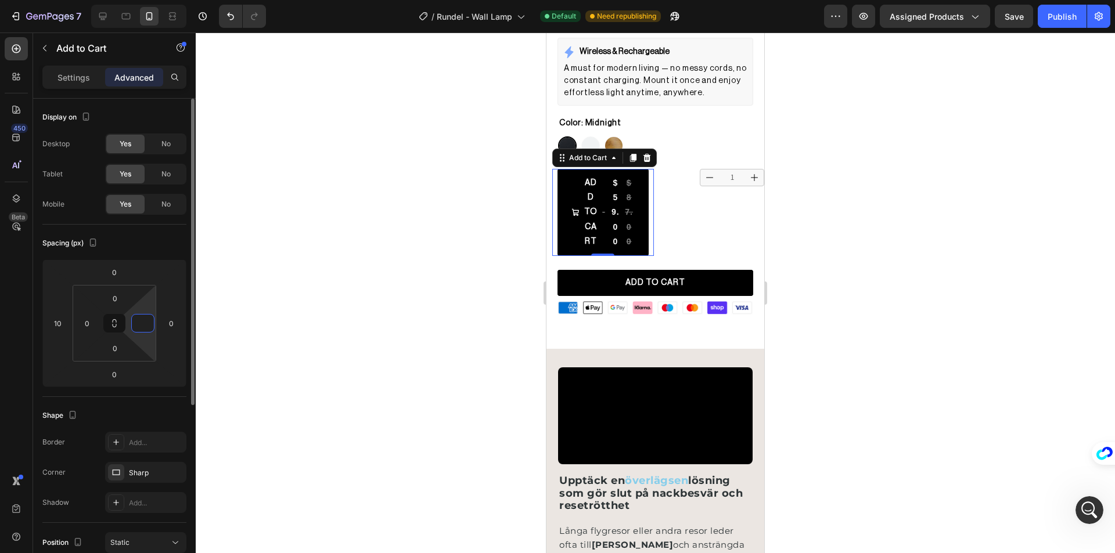
type input "0"
click at [298, 252] on div at bounding box center [655, 293] width 919 height 521
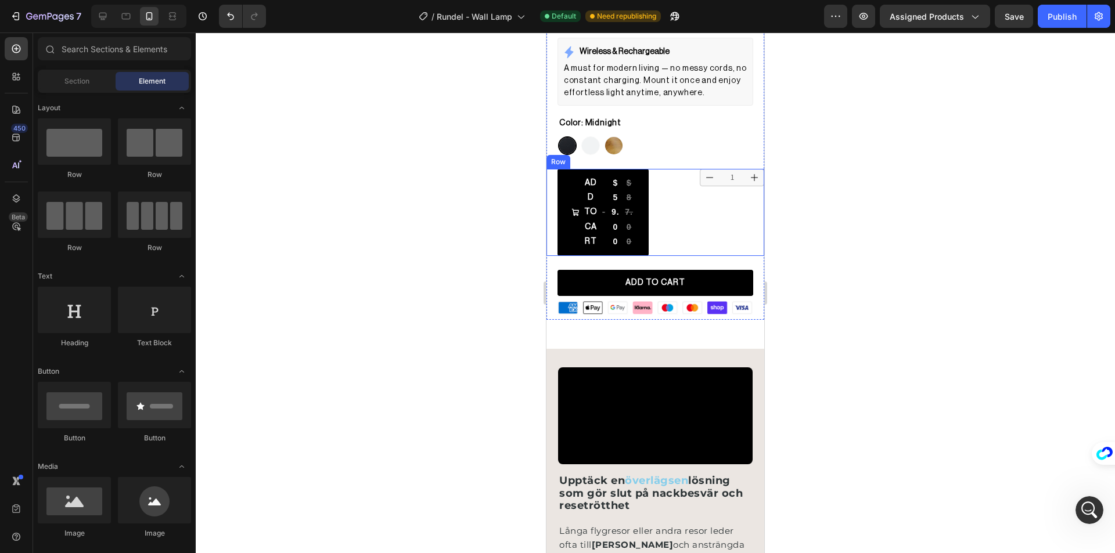
click at [657, 194] on div "1 Product Quantity" at bounding box center [710, 212] width 107 height 87
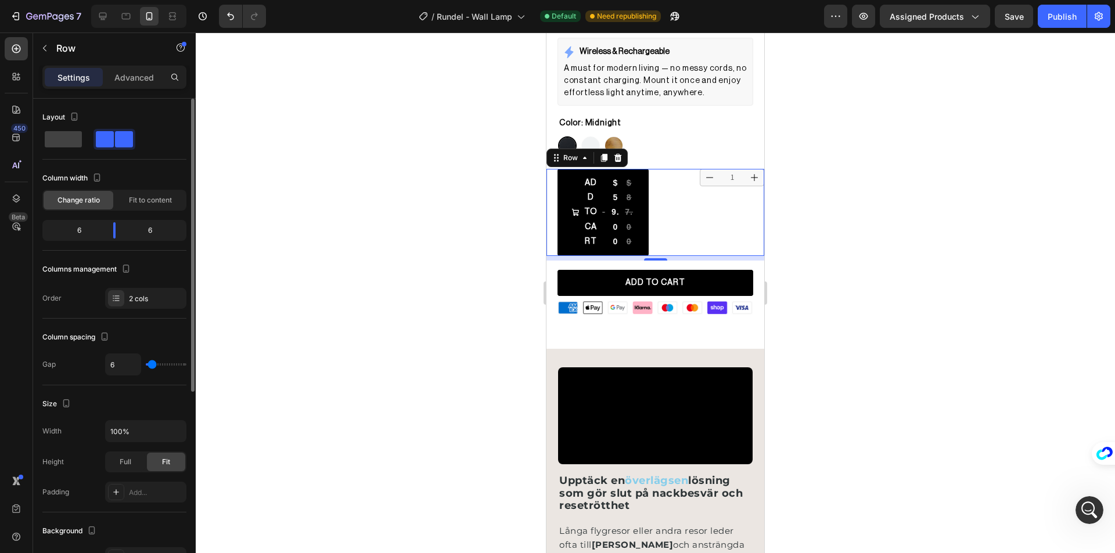
type input "0"
type input "2"
click at [151, 363] on input "range" at bounding box center [166, 364] width 41 height 2
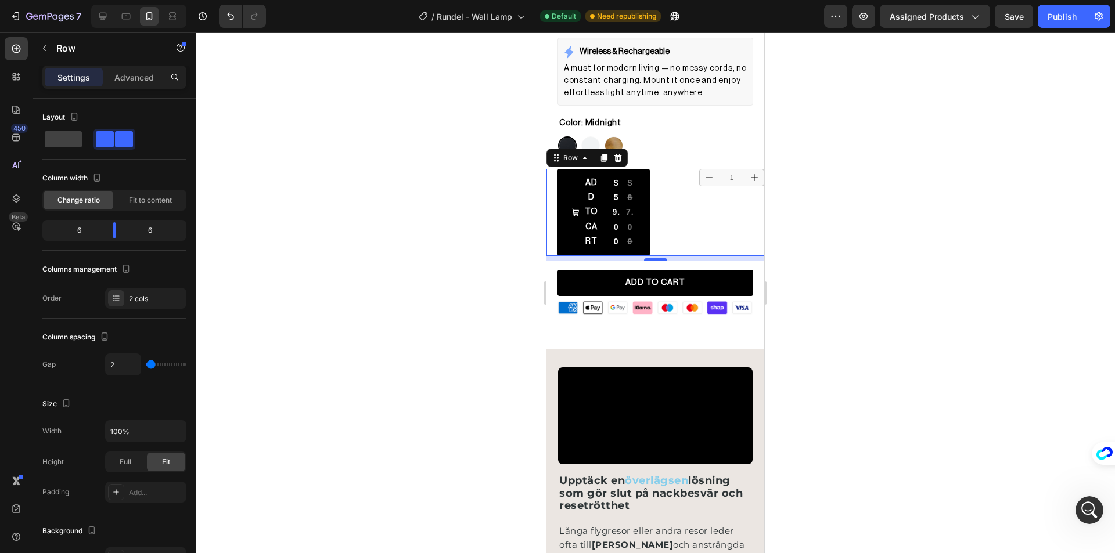
click at [474, 244] on div at bounding box center [655, 293] width 919 height 521
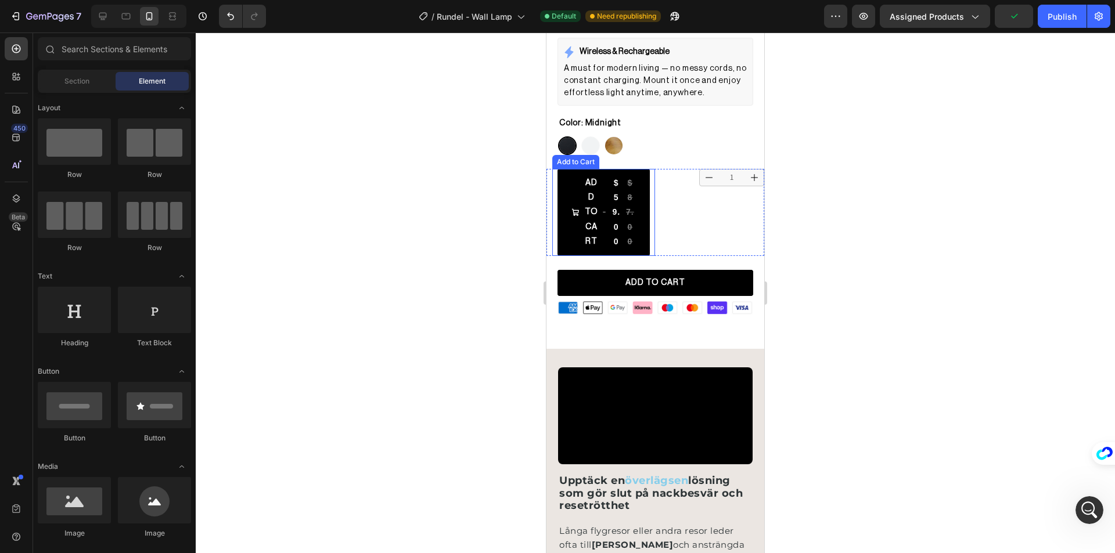
click at [571, 159] on div "Rundel - Wall Lamp (P) Title Custom Code Publish the page to see the content. C…" at bounding box center [655, 83] width 218 height 474
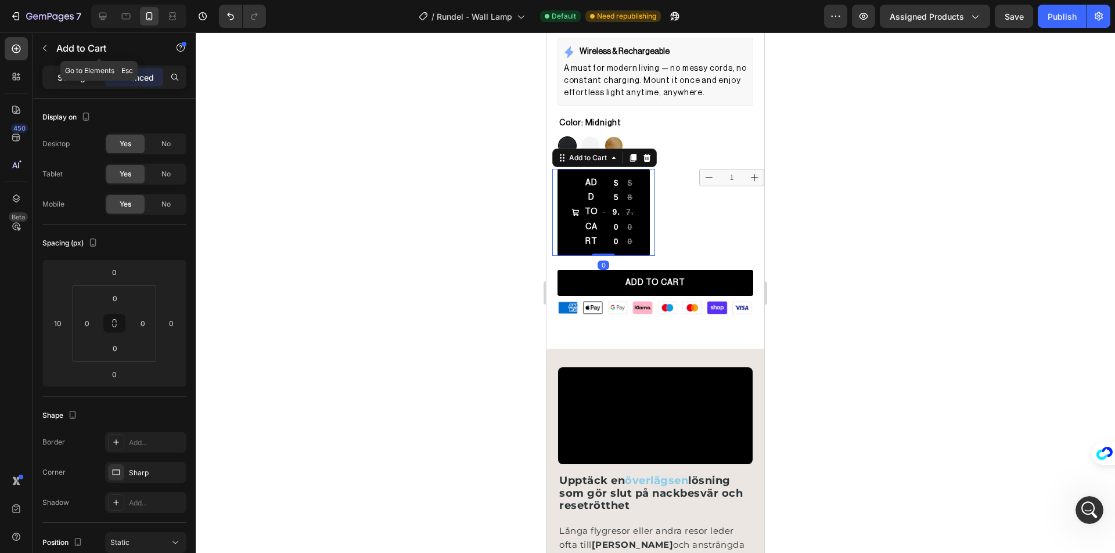
click at [78, 69] on div "Settings" at bounding box center [74, 77] width 58 height 19
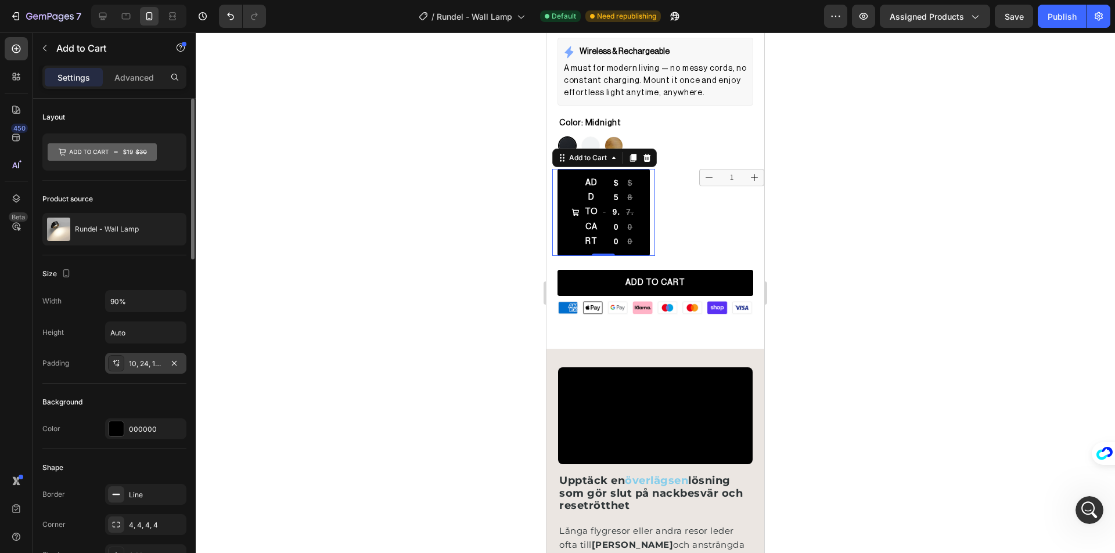
click at [151, 366] on div "10, 24, 10, 24" at bounding box center [146, 364] width 34 height 10
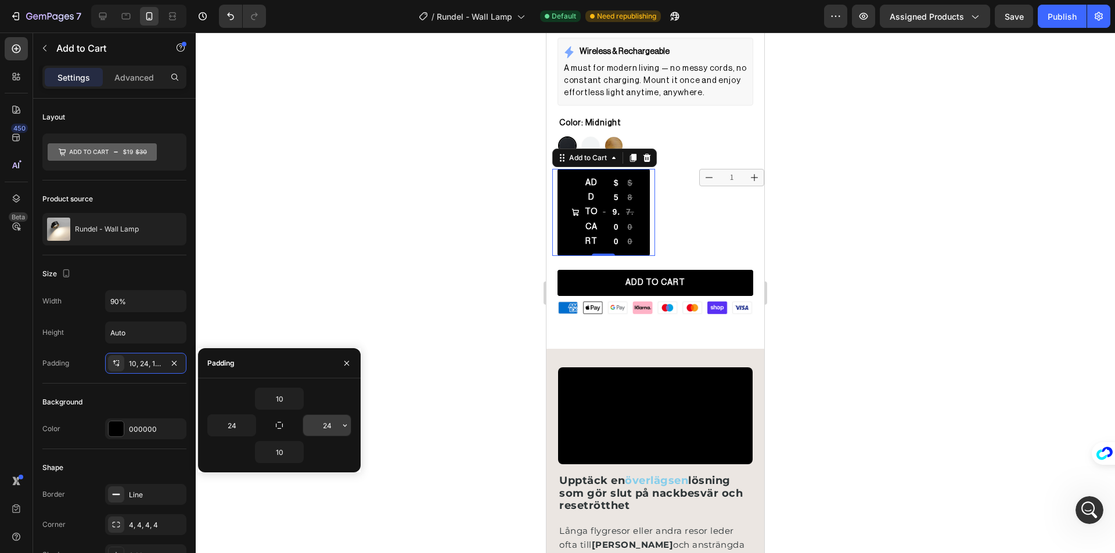
click at [321, 432] on input "24" at bounding box center [327, 425] width 48 height 21
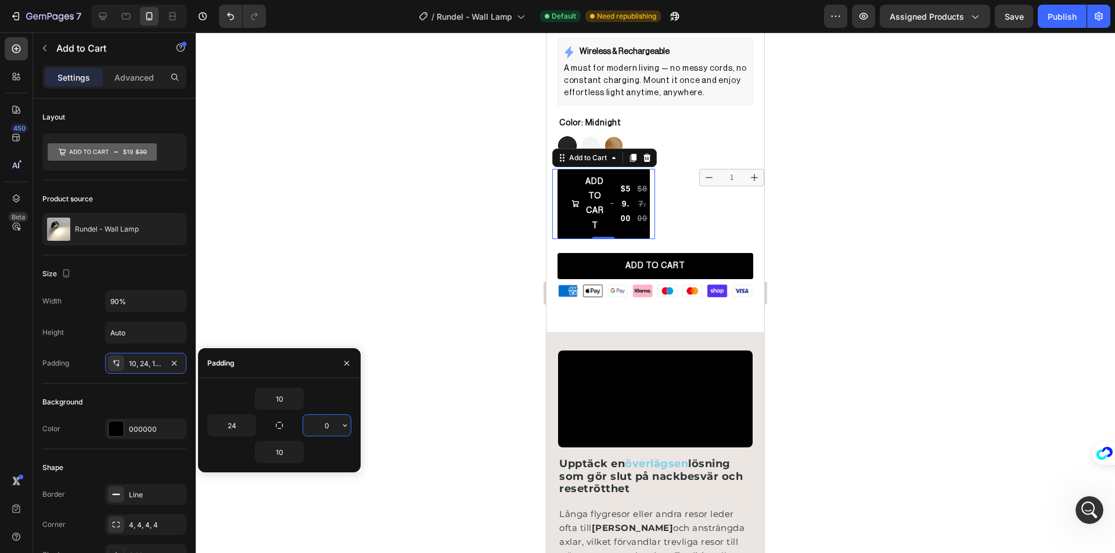
click at [325, 431] on input "0" at bounding box center [327, 425] width 48 height 21
type input "24"
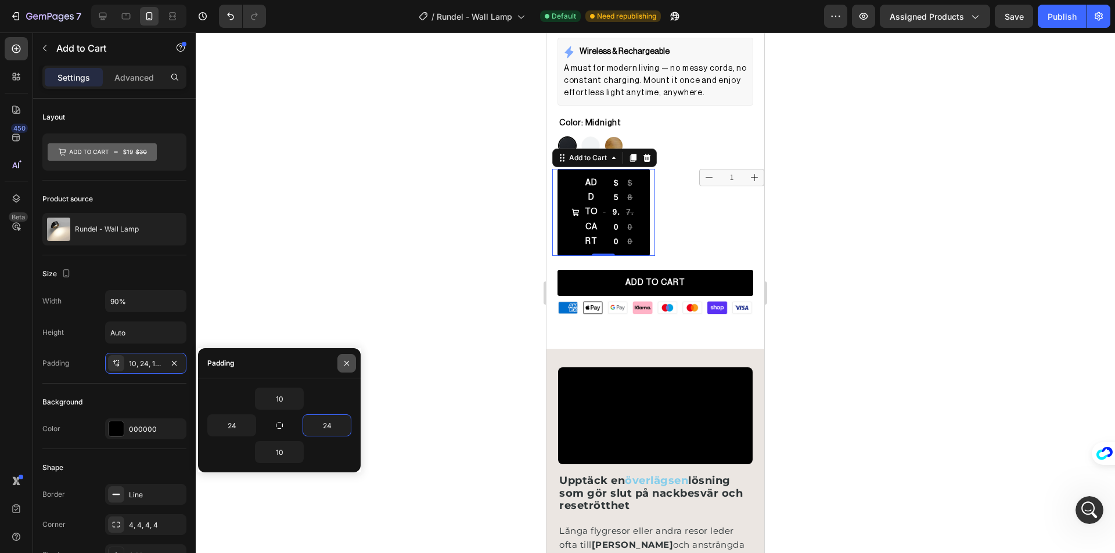
click at [343, 367] on icon "button" at bounding box center [346, 363] width 9 height 9
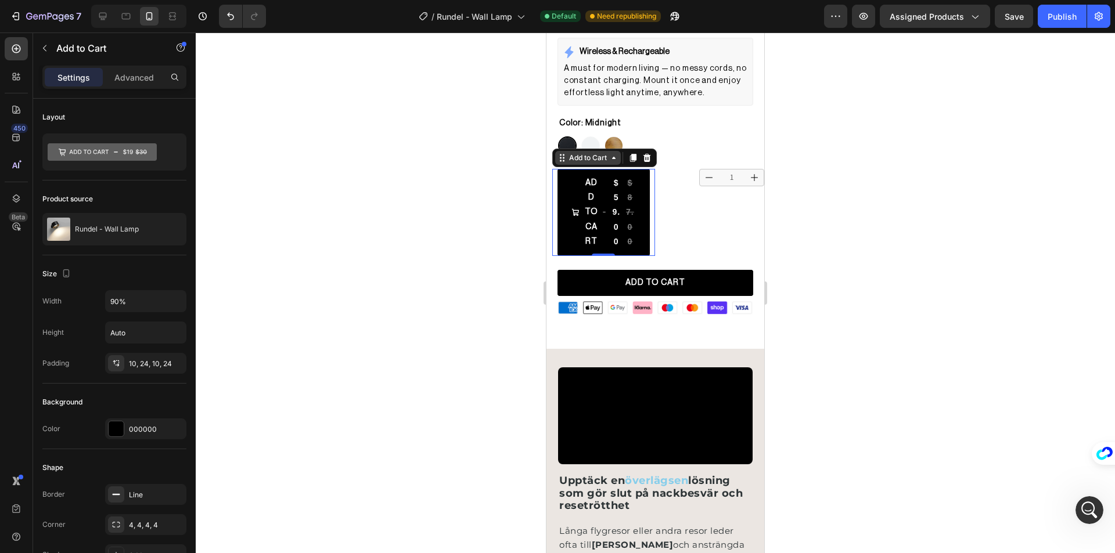
click at [590, 154] on div "Add to Cart" at bounding box center [588, 158] width 42 height 10
click at [136, 79] on p "Advanced" at bounding box center [133, 77] width 39 height 12
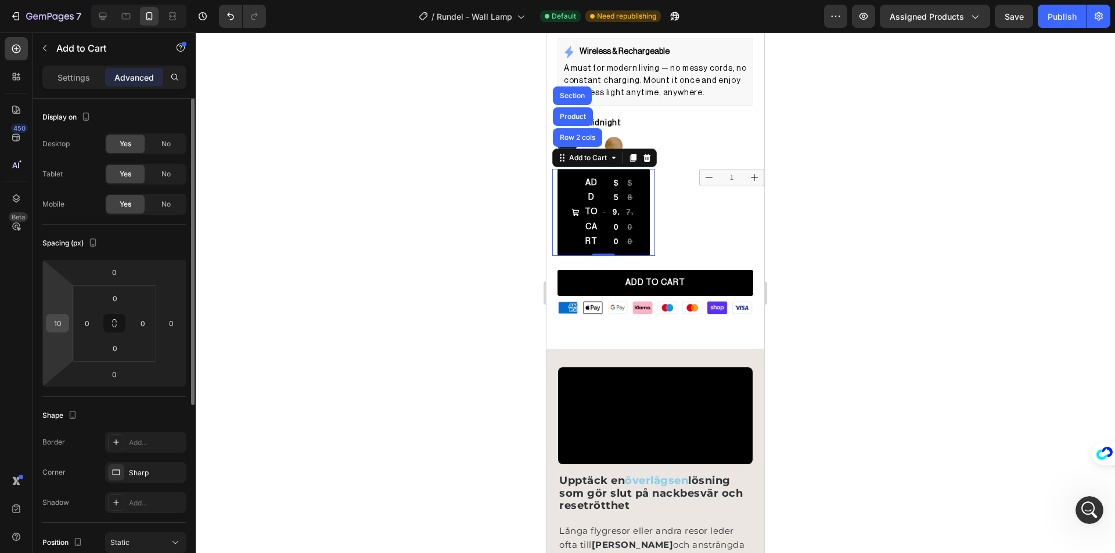
click at [59, 320] on input "10" at bounding box center [57, 323] width 17 height 17
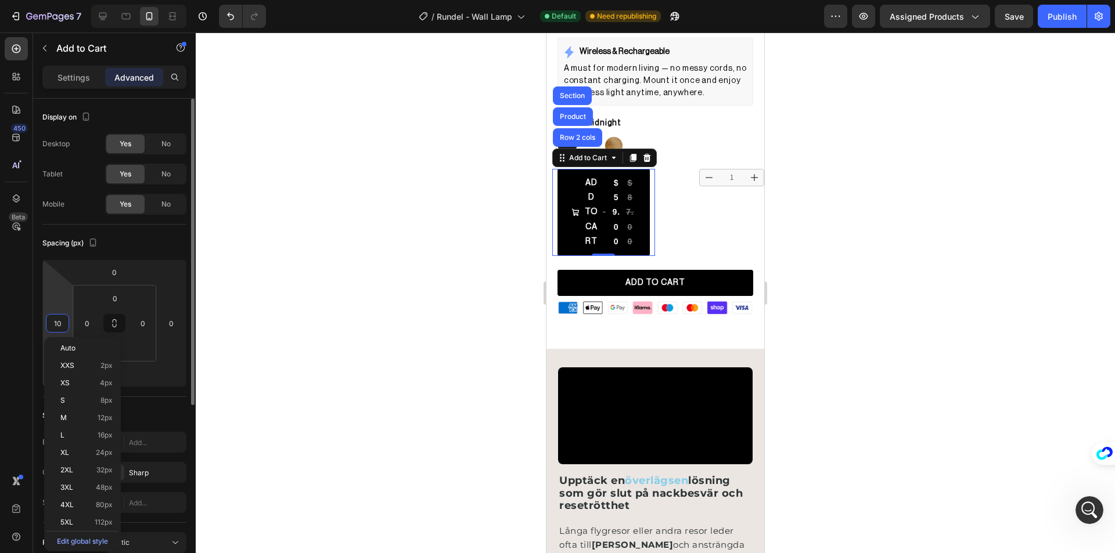
click at [59, 320] on input "10" at bounding box center [57, 323] width 17 height 17
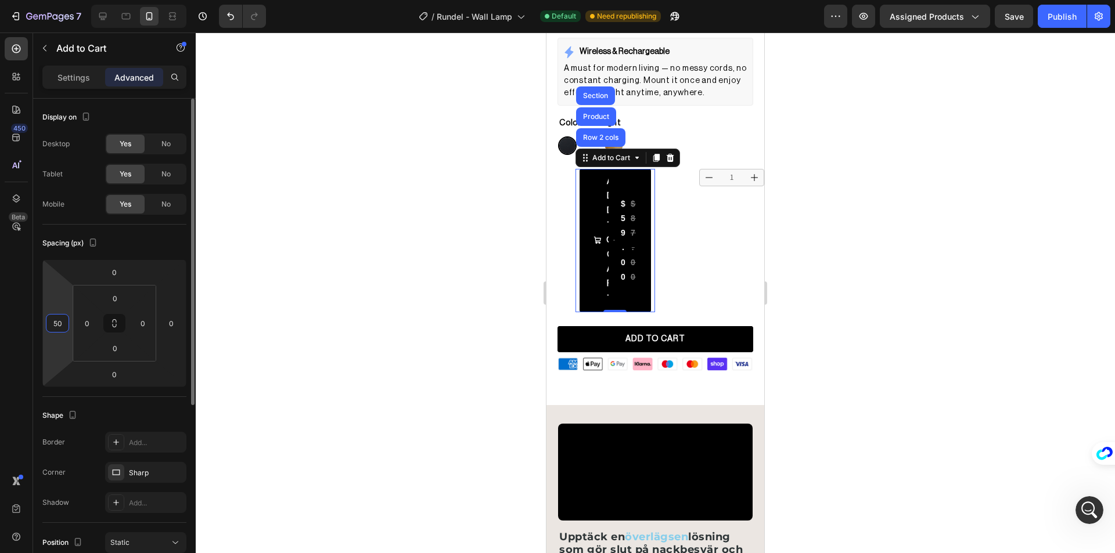
click at [59, 320] on input "50" at bounding box center [57, 323] width 17 height 17
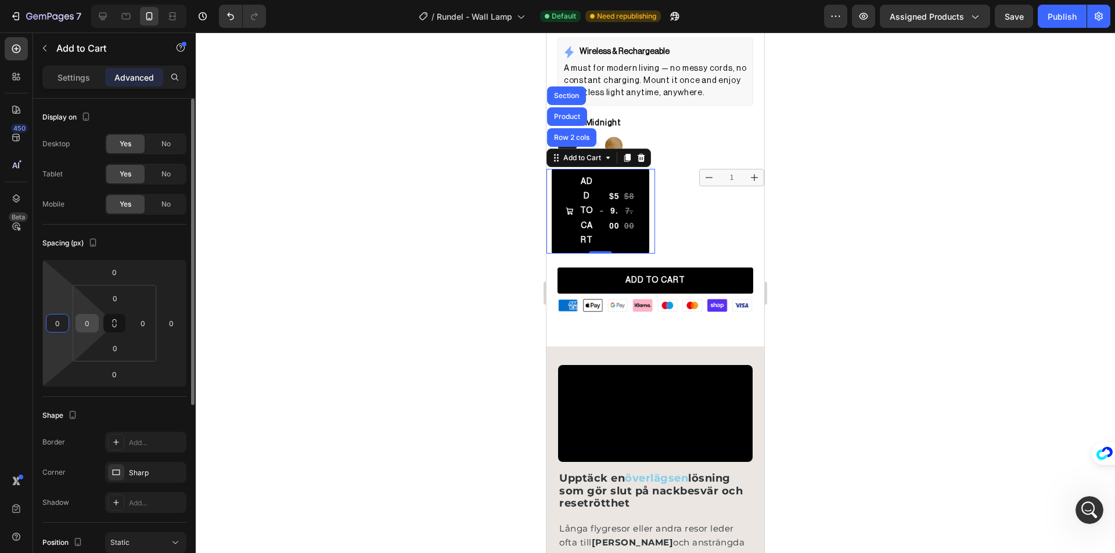
type input "0"
click at [87, 323] on input "0" at bounding box center [86, 323] width 17 height 17
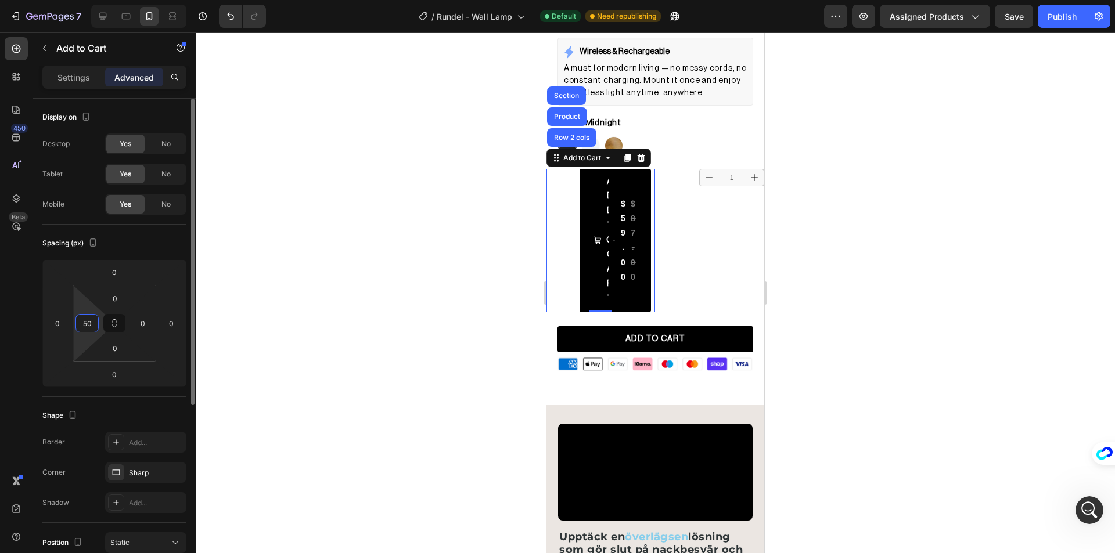
click at [87, 323] on input "50" at bounding box center [86, 323] width 17 height 17
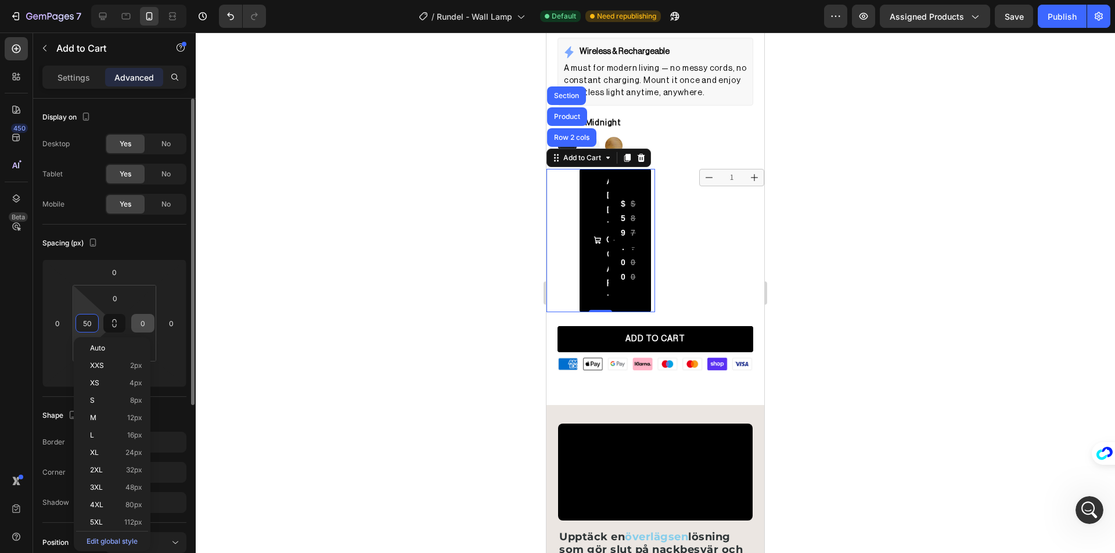
type input "0"
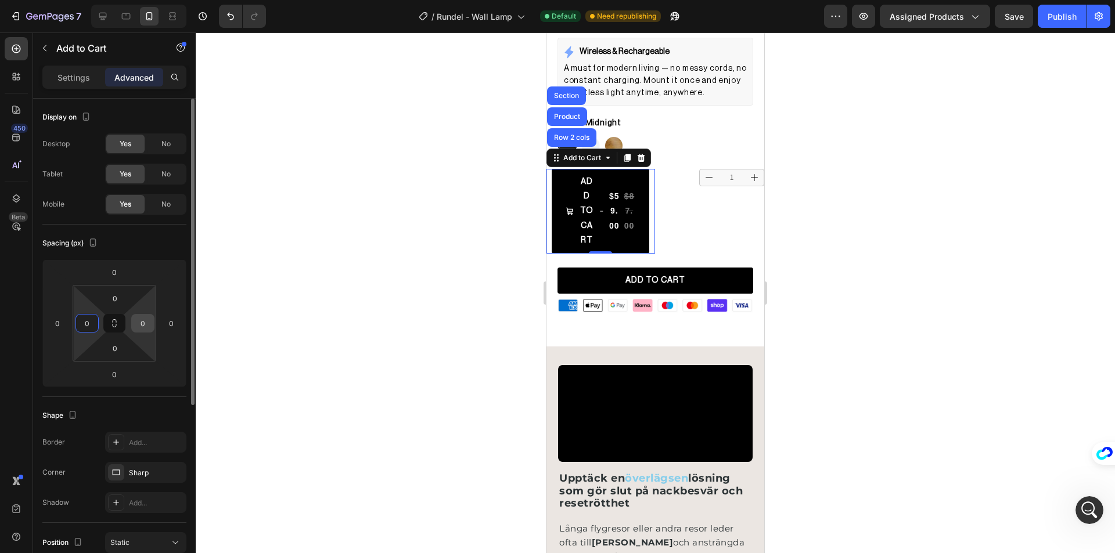
click at [146, 325] on input "0" at bounding box center [142, 323] width 17 height 17
click at [146, 324] on input "0" at bounding box center [142, 323] width 17 height 17
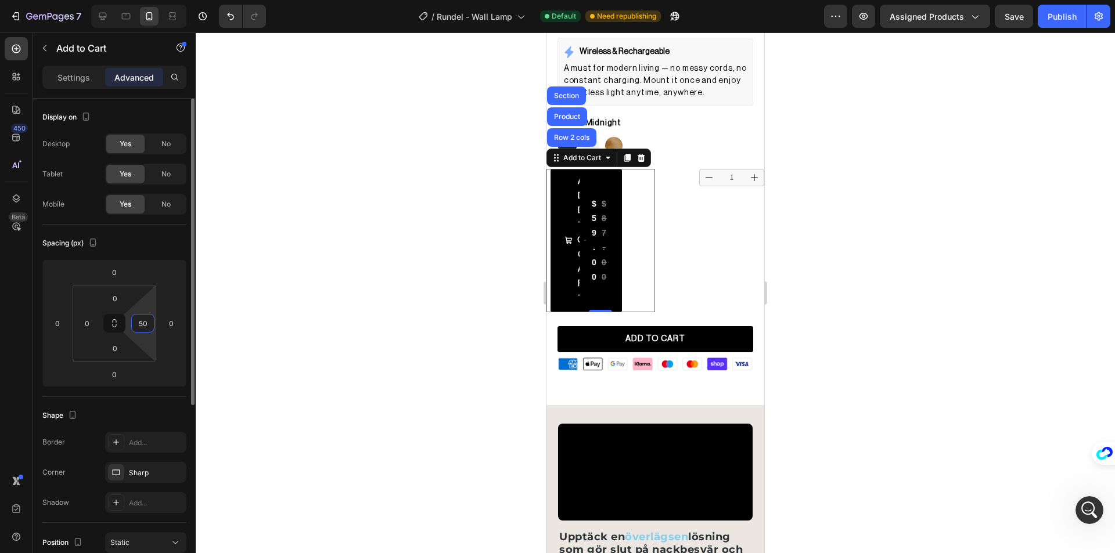
click at [146, 324] on input "50" at bounding box center [142, 323] width 17 height 17
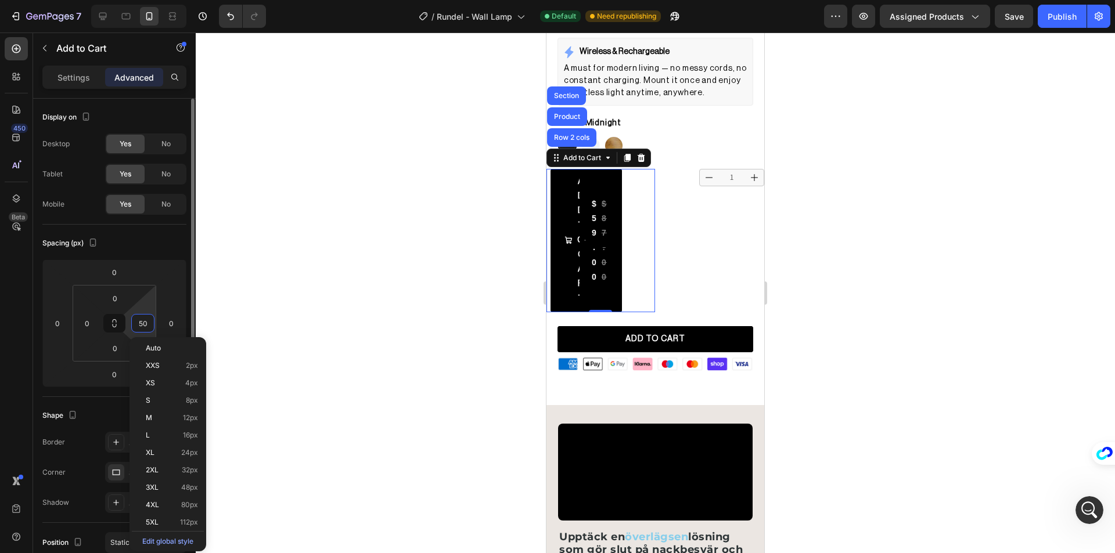
click at [146, 324] on input "50" at bounding box center [142, 323] width 17 height 17
type input "0"
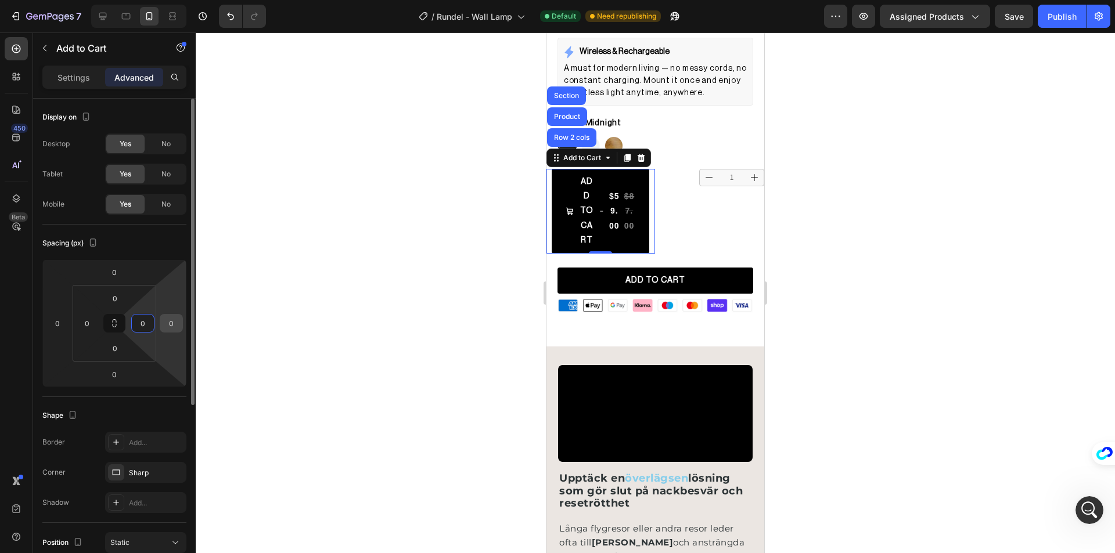
click at [171, 322] on input "0" at bounding box center [171, 323] width 17 height 17
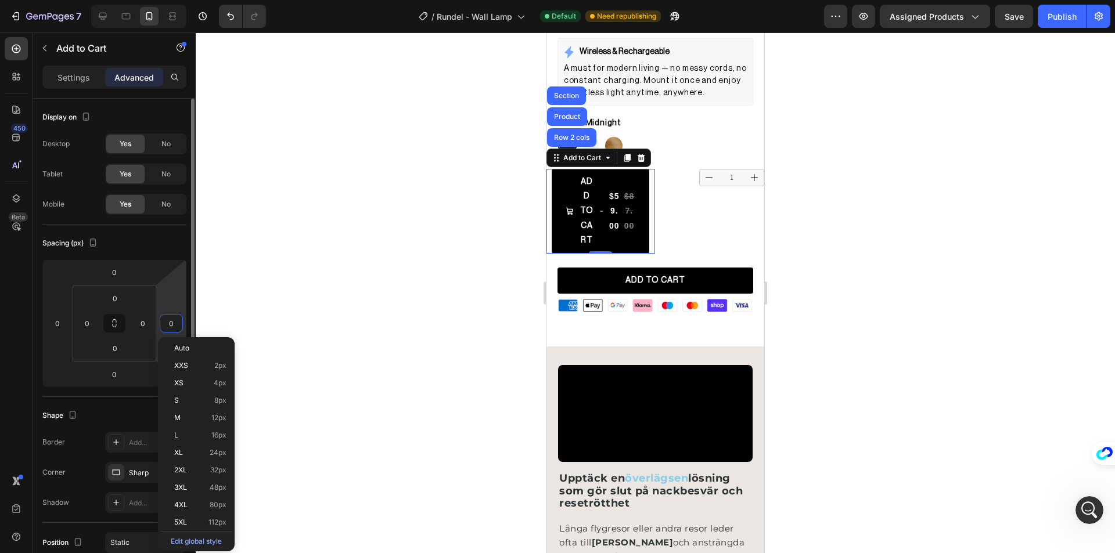
click at [171, 322] on input "0" at bounding box center [171, 323] width 17 height 17
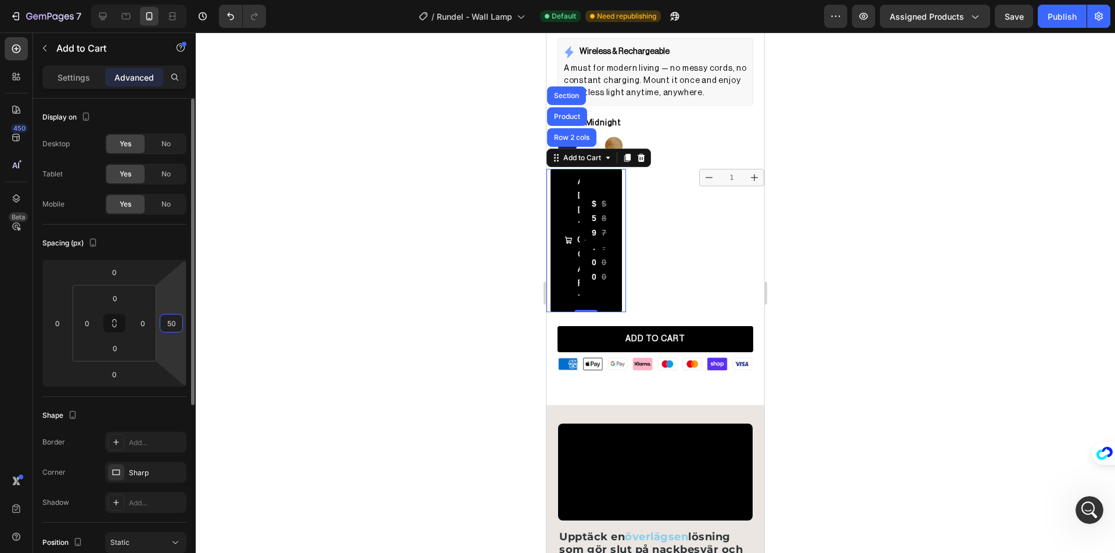
click at [171, 322] on input "50" at bounding box center [171, 323] width 17 height 17
type input "0"
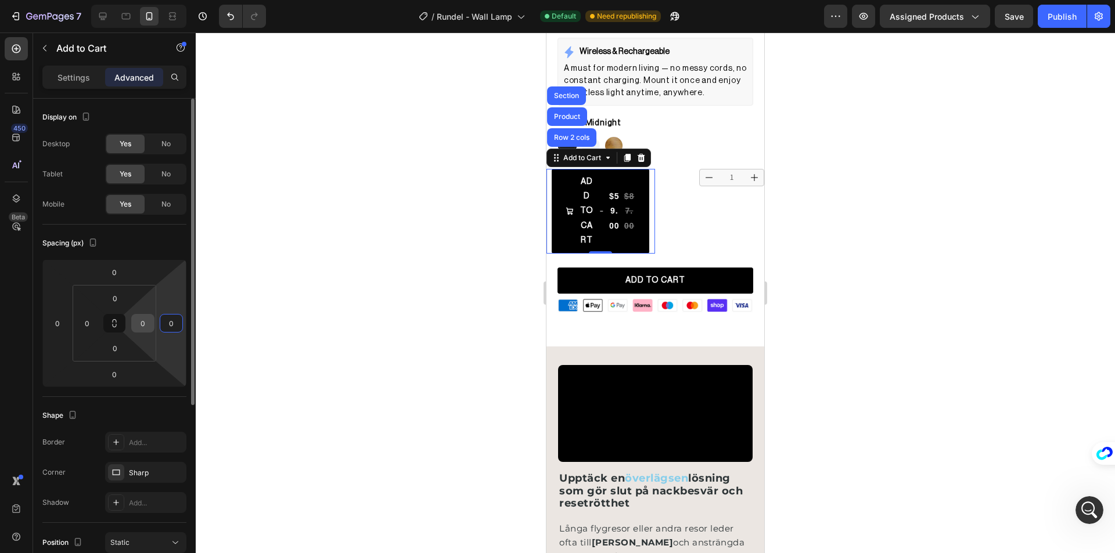
click at [144, 321] on input "0" at bounding box center [142, 323] width 17 height 17
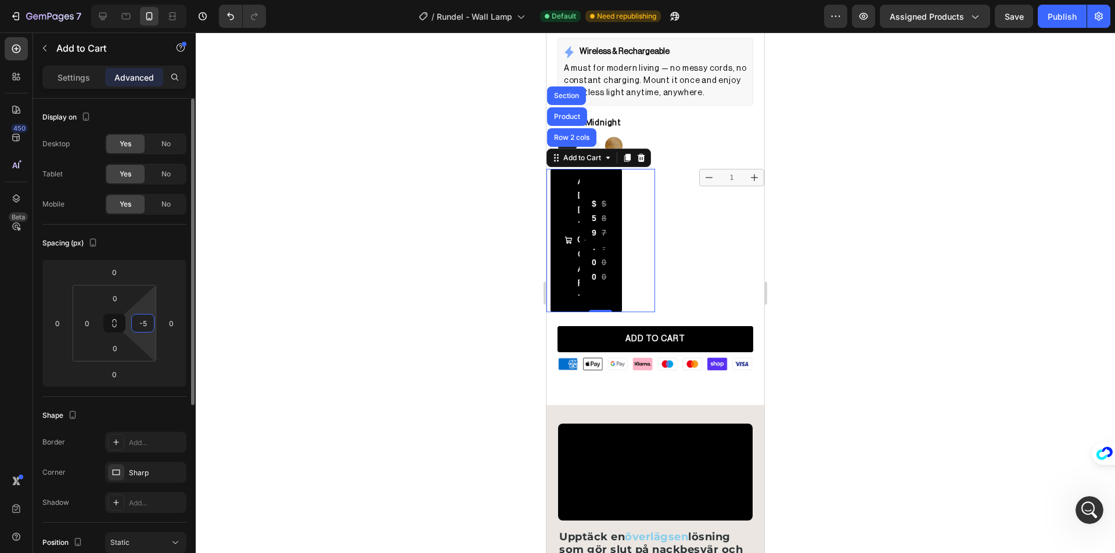
type input "-"
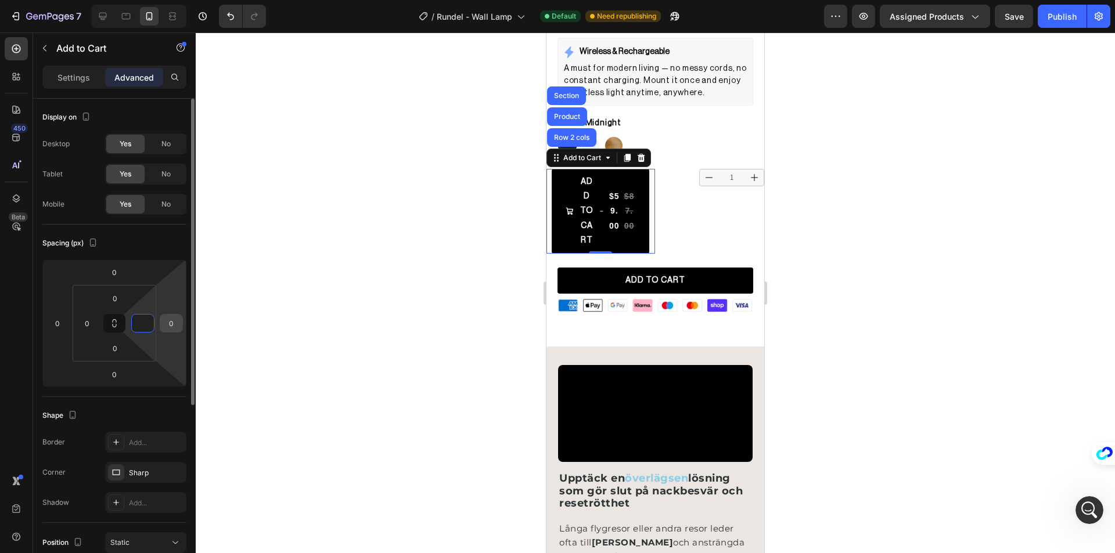
type input "0"
click at [175, 318] on input "0" at bounding box center [171, 323] width 17 height 17
type input "-5"
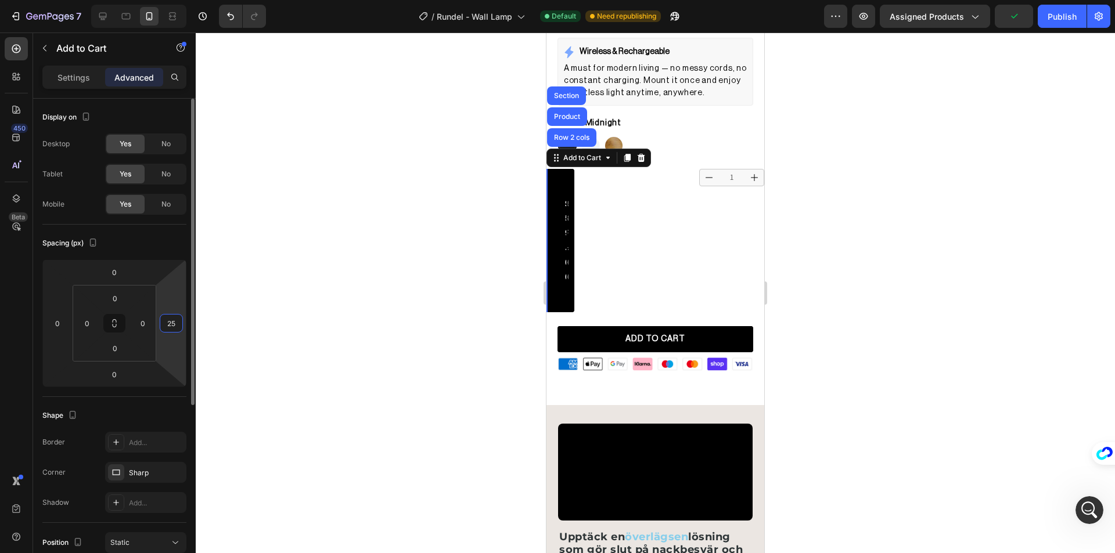
type input "2"
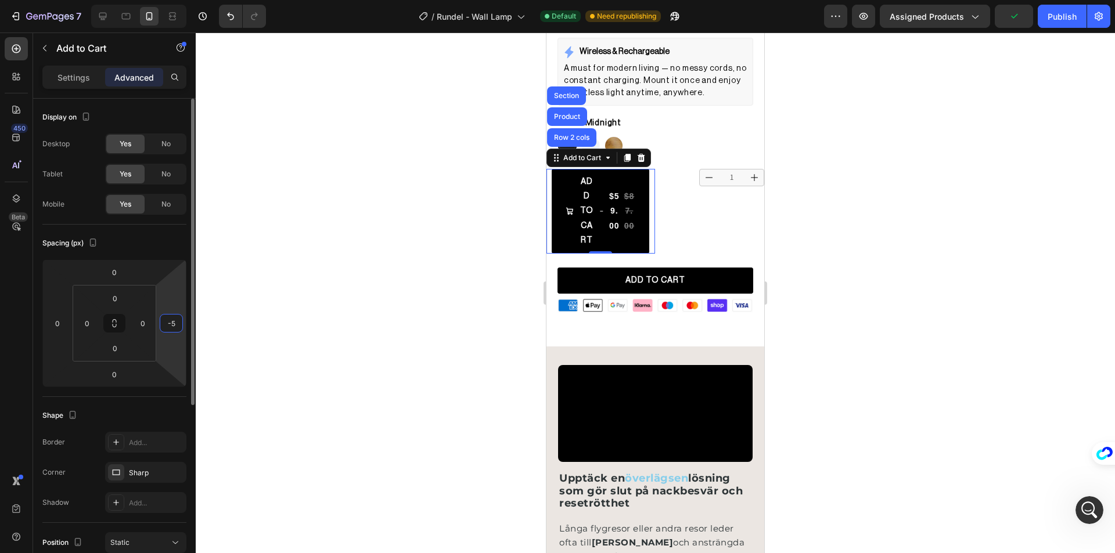
type input "-50"
click at [373, 267] on div at bounding box center [655, 293] width 919 height 521
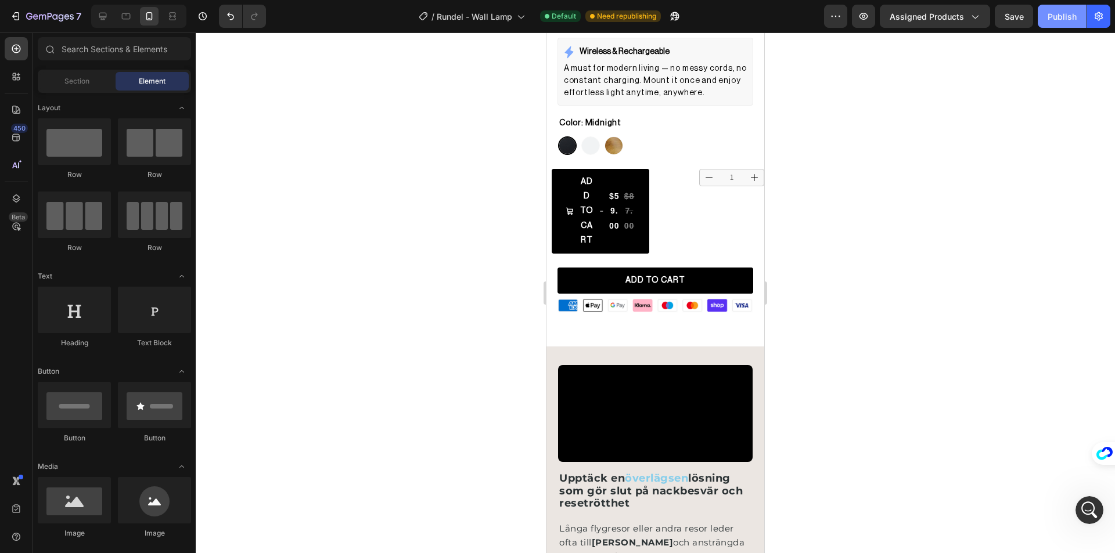
click at [1053, 21] on div "Publish" at bounding box center [1061, 16] width 29 height 12
click at [1096, 516] on div "Open Intercom Messenger" at bounding box center [1087, 508] width 38 height 38
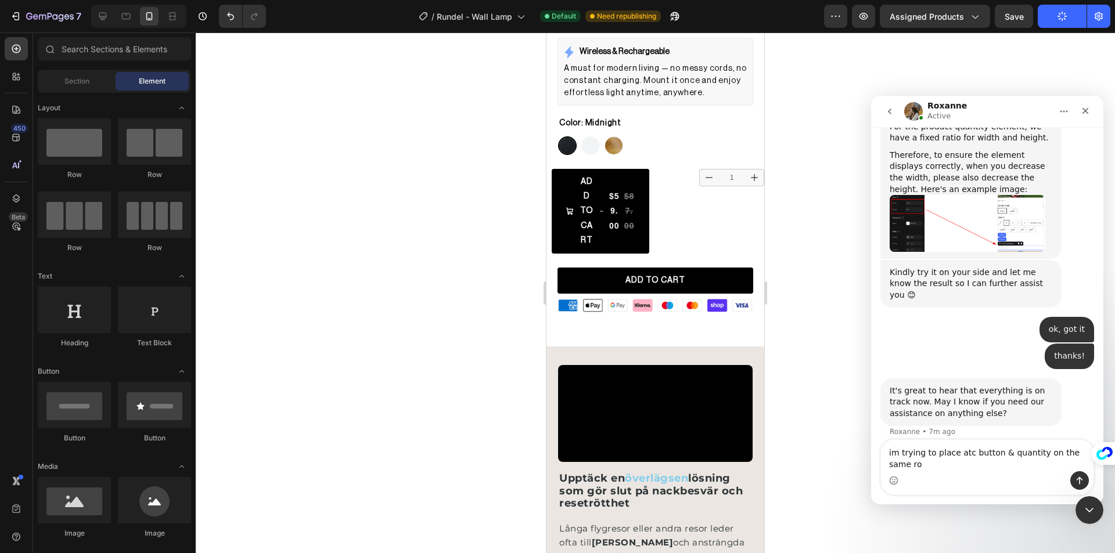
type textarea "im trying to place atc button & quantity on the same row"
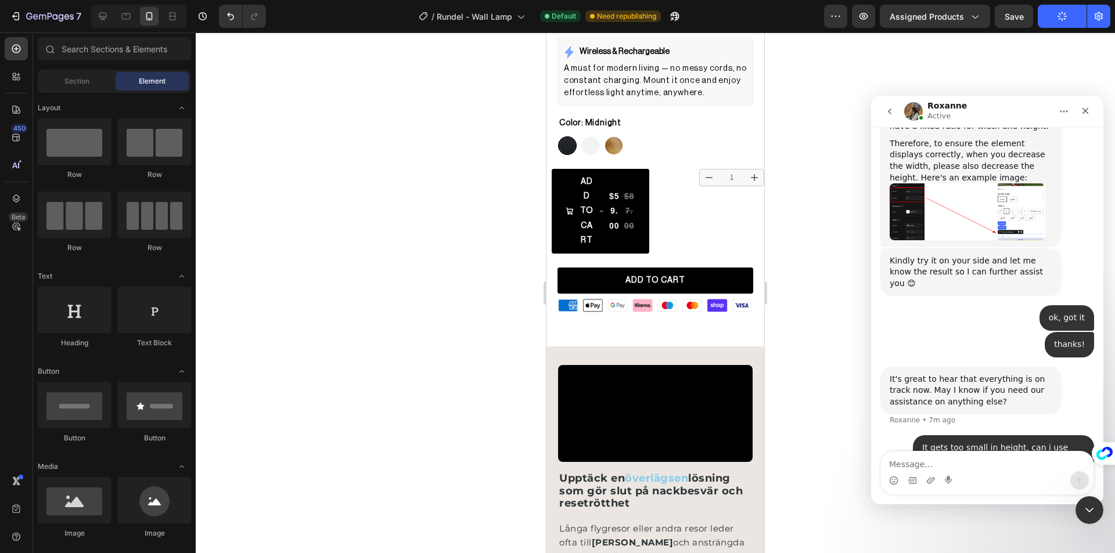
scroll to position [603, 0]
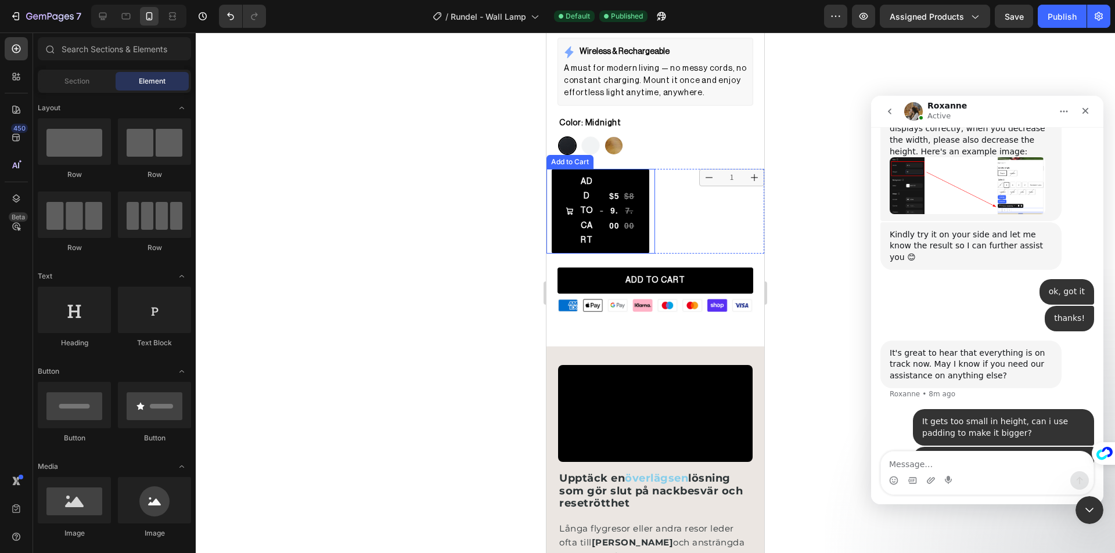
click at [571, 157] on div "Add to Cart" at bounding box center [570, 162] width 42 height 10
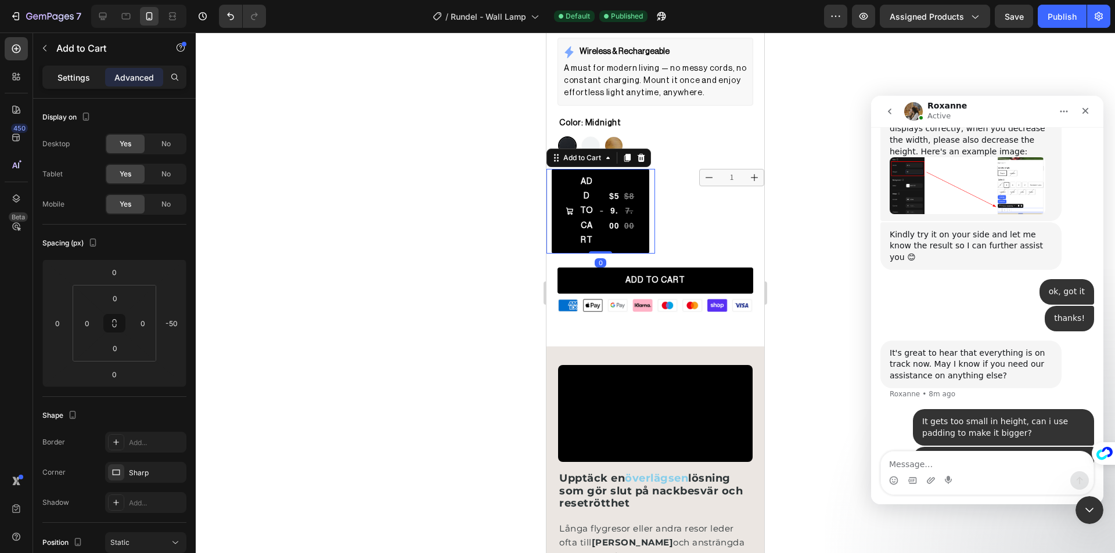
click at [70, 83] on p "Settings" at bounding box center [73, 77] width 33 height 12
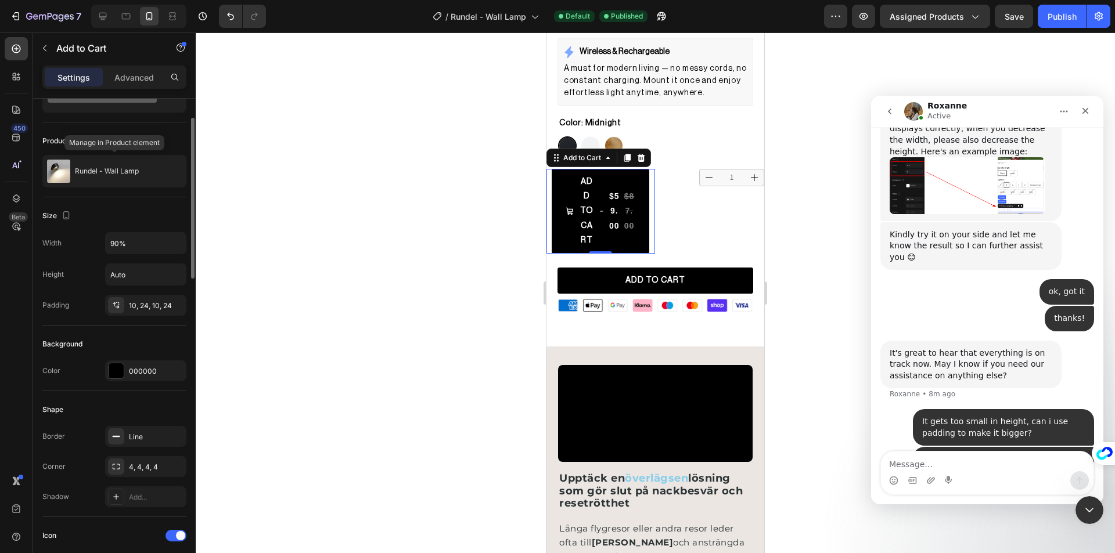
scroll to position [0, 0]
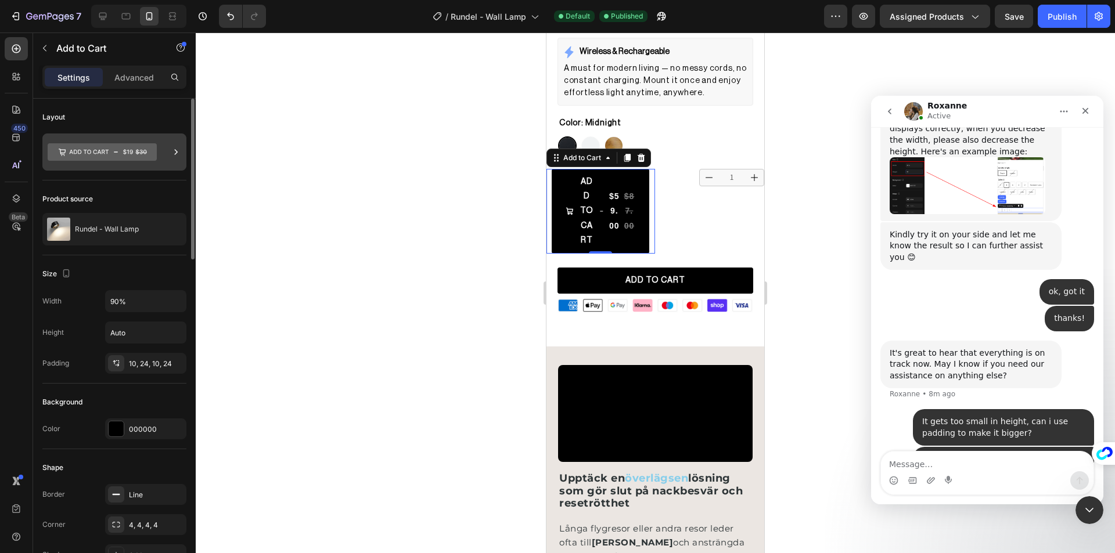
click at [128, 155] on icon at bounding box center [102, 151] width 109 height 17
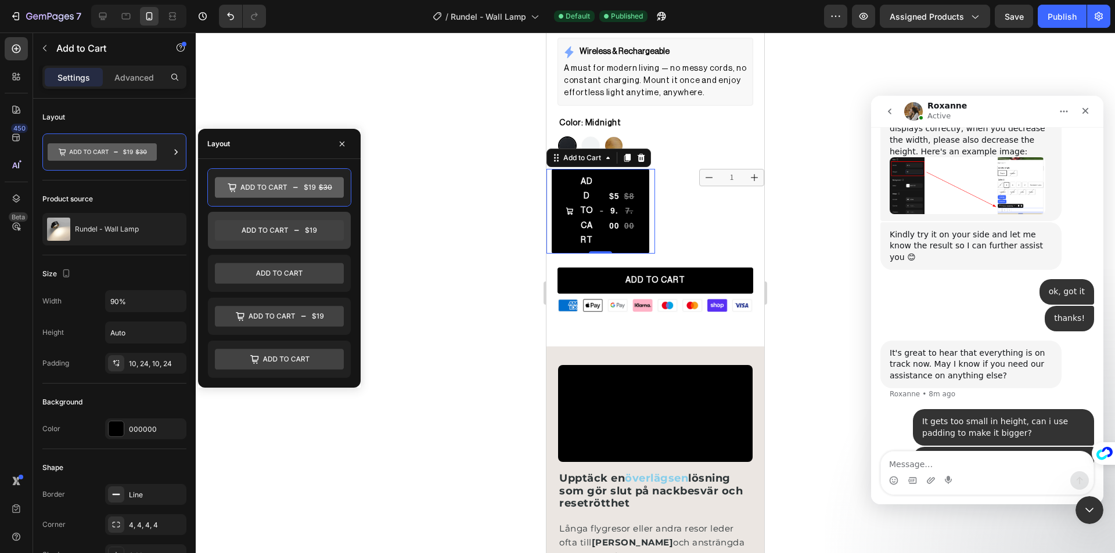
click at [263, 232] on icon at bounding box center [279, 230] width 129 height 21
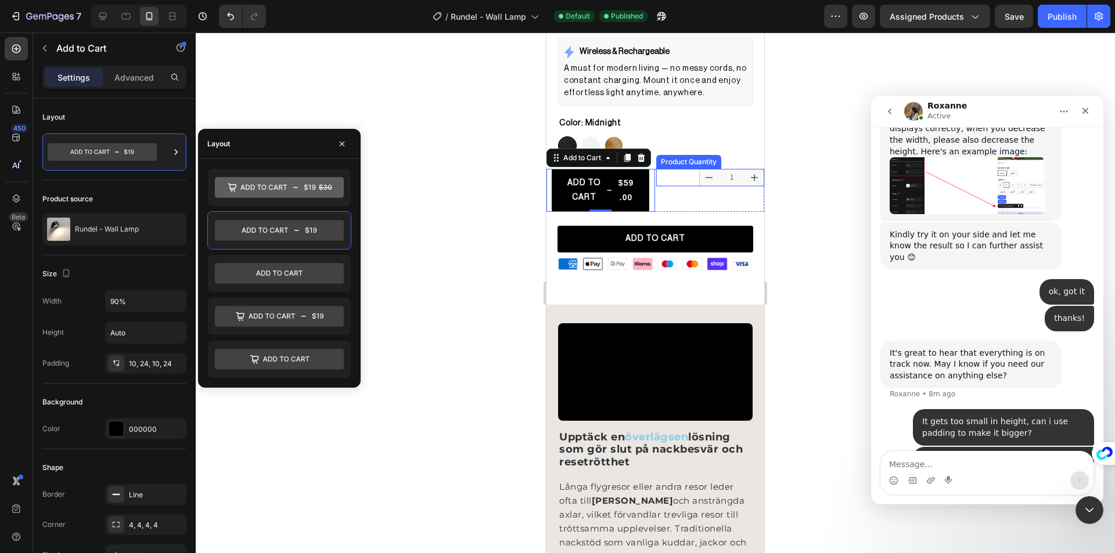
click at [750, 173] on icon "increment" at bounding box center [754, 177] width 9 height 9
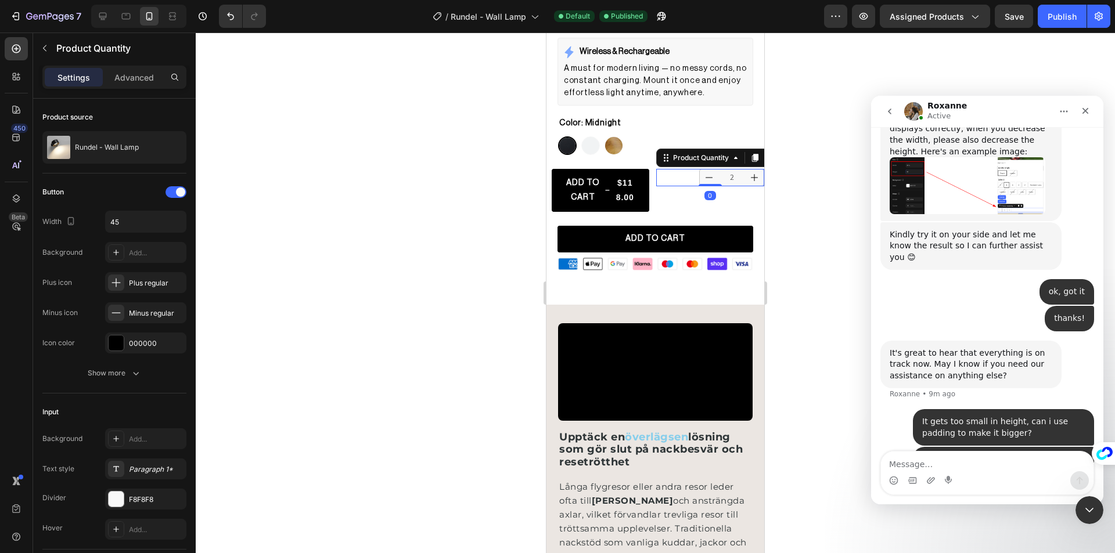
click at [704, 173] on icon "decrement" at bounding box center [708, 177] width 9 height 9
type input "1"
click at [107, 142] on div "Rundel - Wall Lamp" at bounding box center [114, 147] width 144 height 33
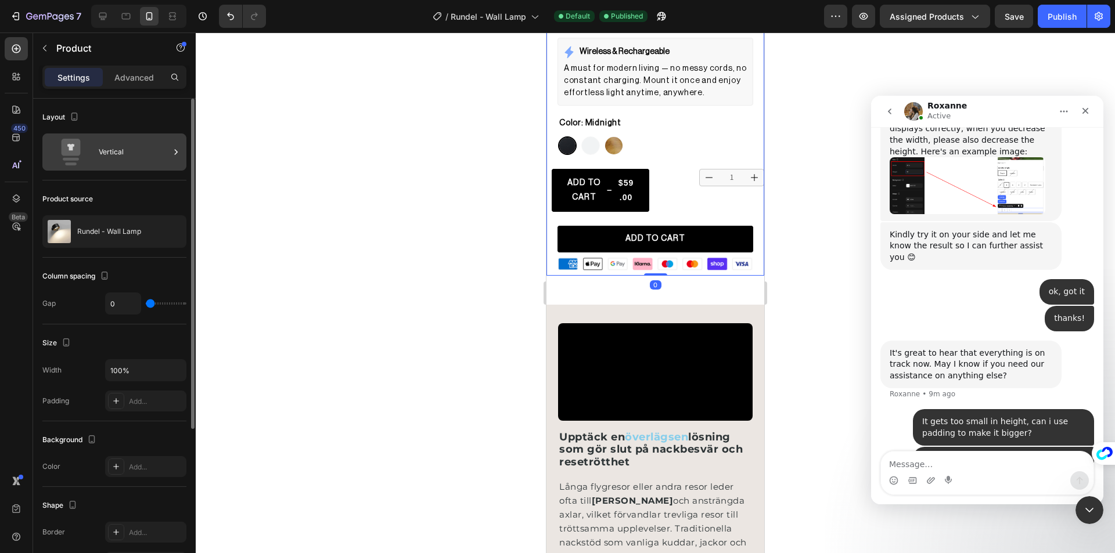
click at [158, 165] on div "Vertical" at bounding box center [114, 152] width 144 height 37
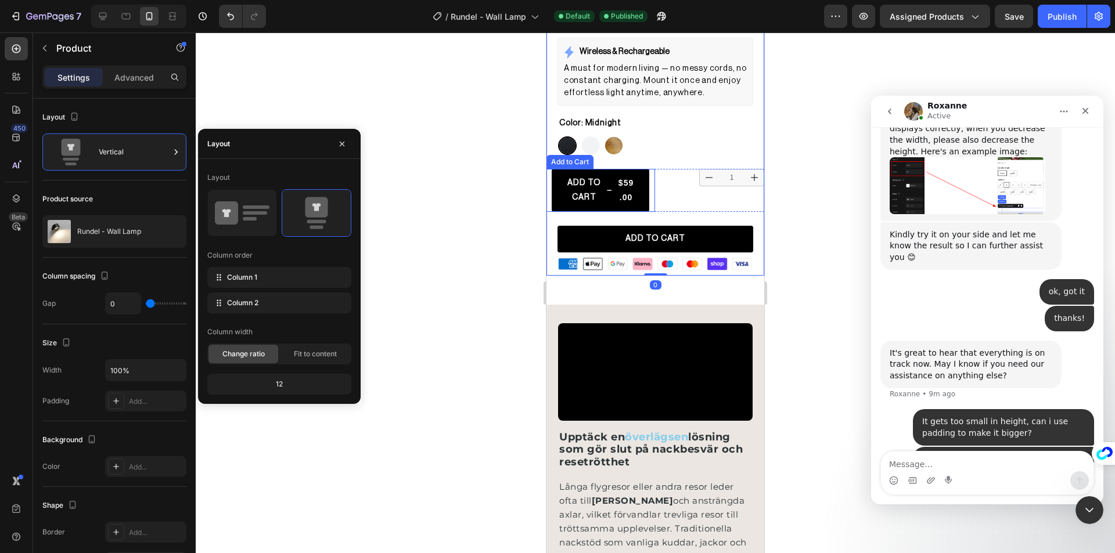
click at [577, 159] on div "Rundel - Wall Lamp (P) Title Custom Code Publish the page to see the content. C…" at bounding box center [655, 61] width 218 height 430
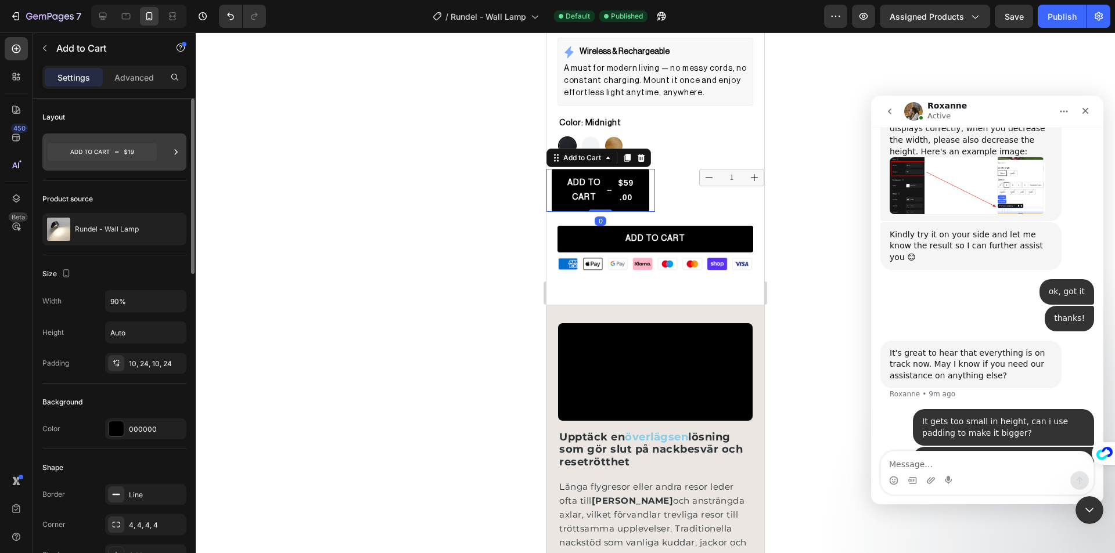
click at [185, 155] on div at bounding box center [114, 152] width 144 height 37
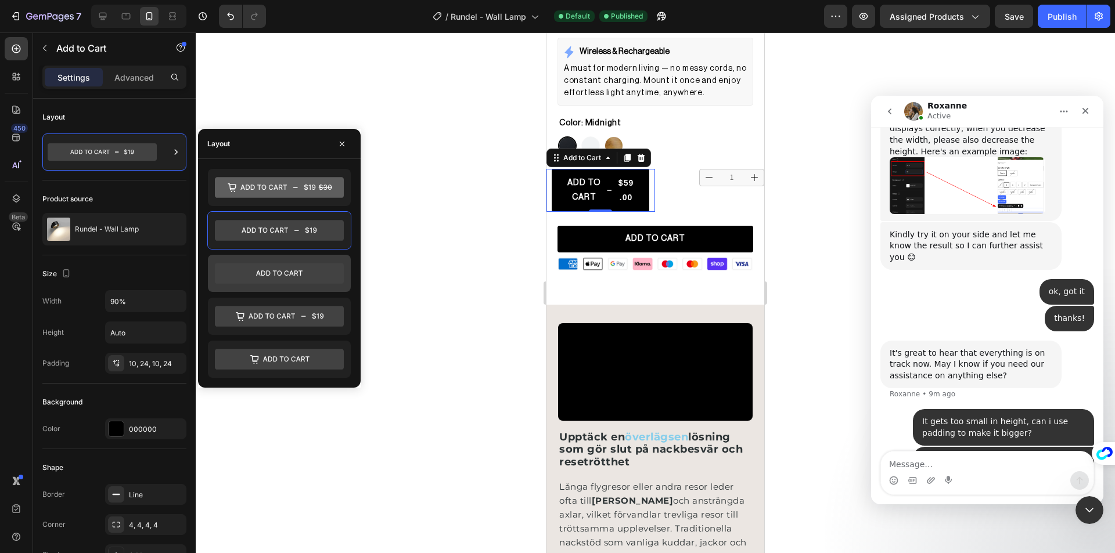
click at [276, 273] on icon at bounding box center [279, 273] width 129 height 21
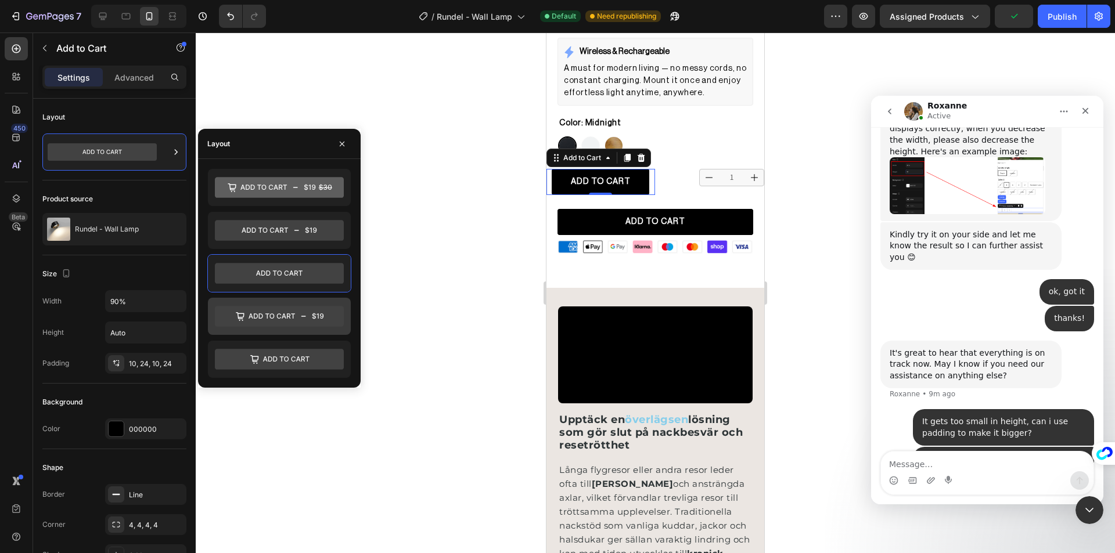
click at [321, 304] on div at bounding box center [279, 316] width 143 height 37
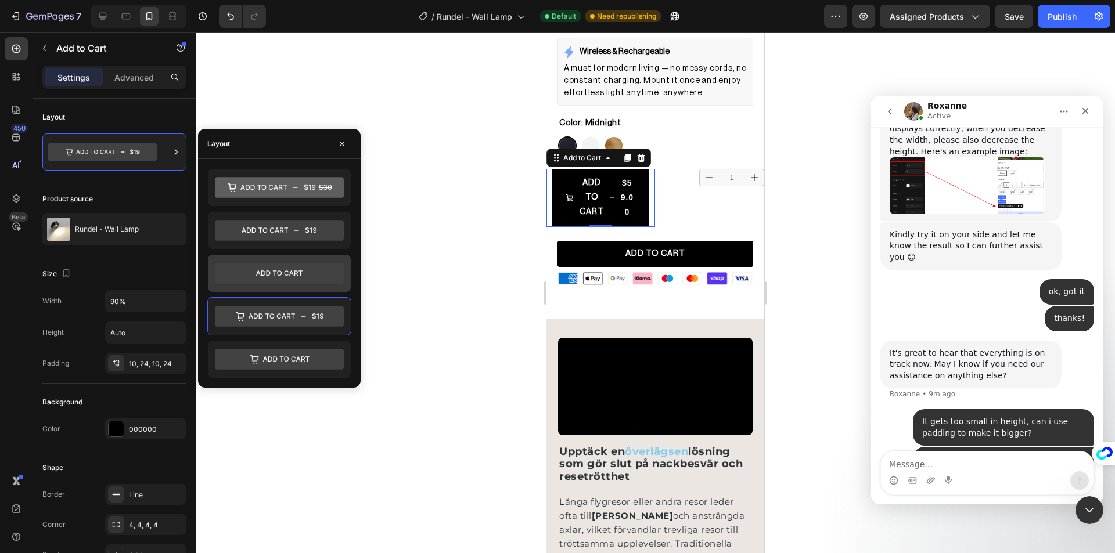
click at [314, 271] on icon at bounding box center [279, 273] width 129 height 21
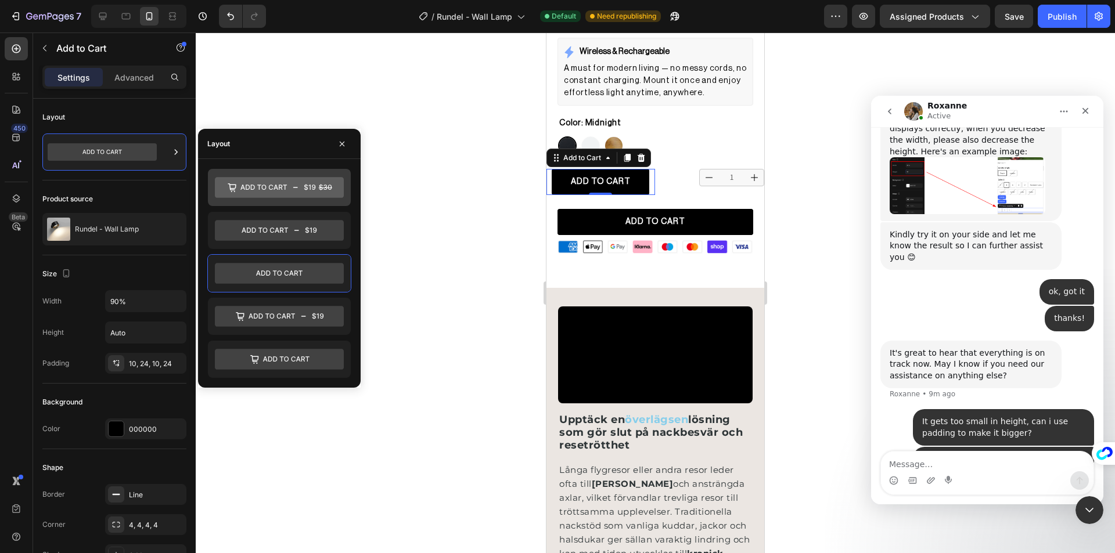
click at [322, 182] on icon at bounding box center [279, 187] width 129 height 21
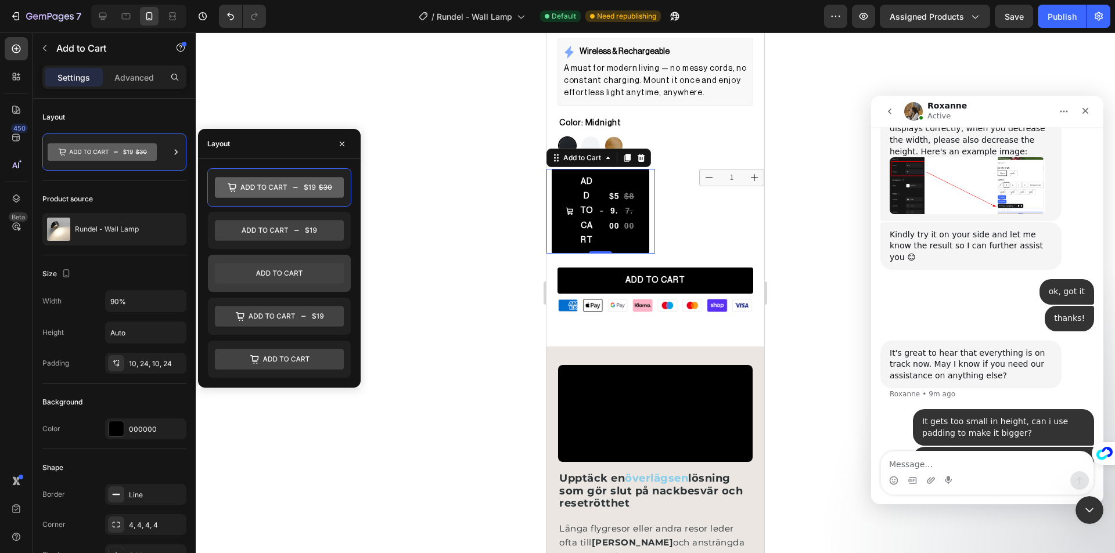
click at [310, 272] on icon at bounding box center [279, 273] width 129 height 21
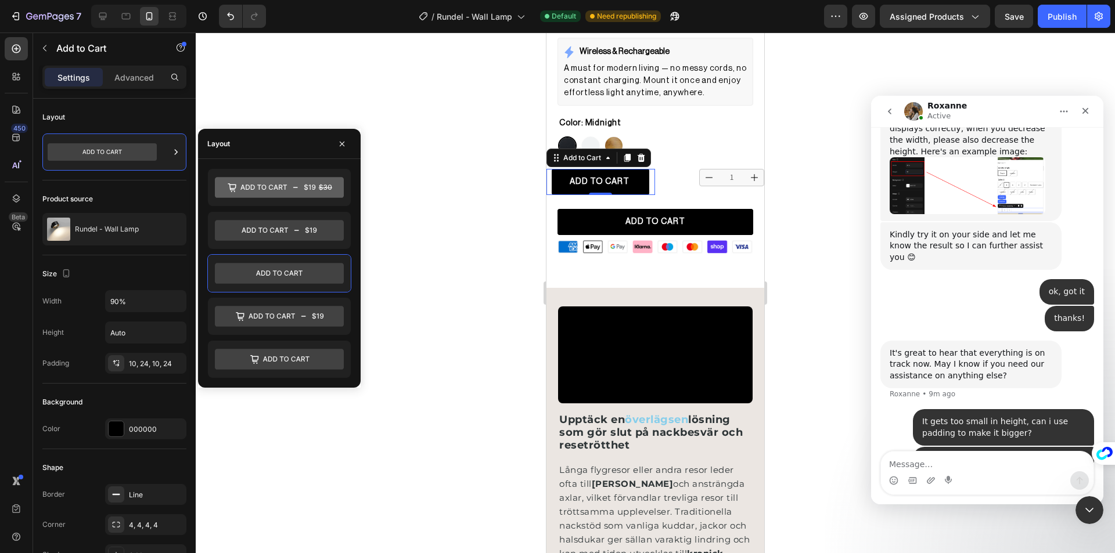
click at [419, 214] on div at bounding box center [655, 293] width 919 height 521
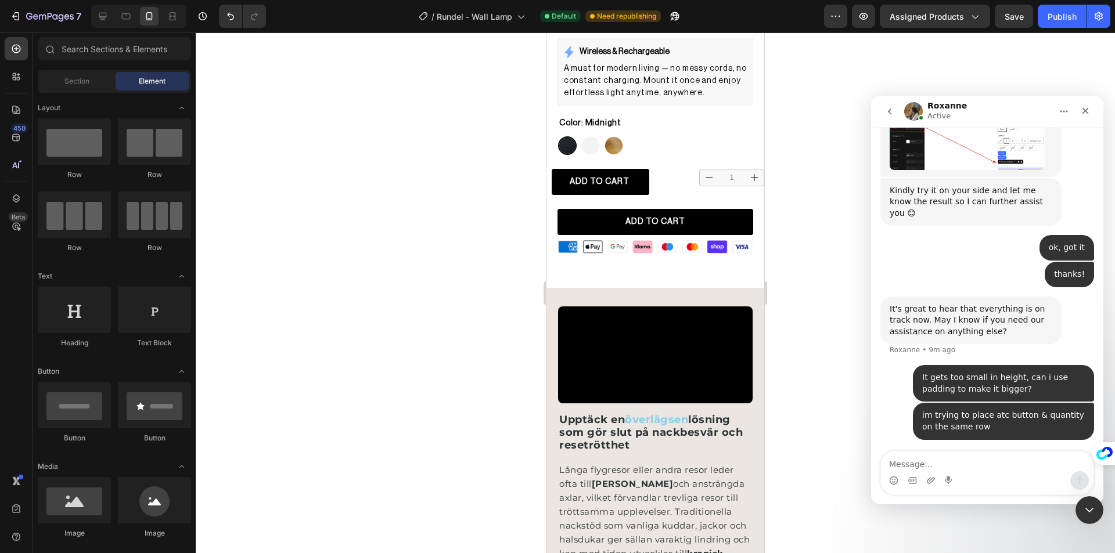
scroll to position [648, 0]
click at [693, 156] on div "Product Quantity" at bounding box center [688, 162] width 65 height 14
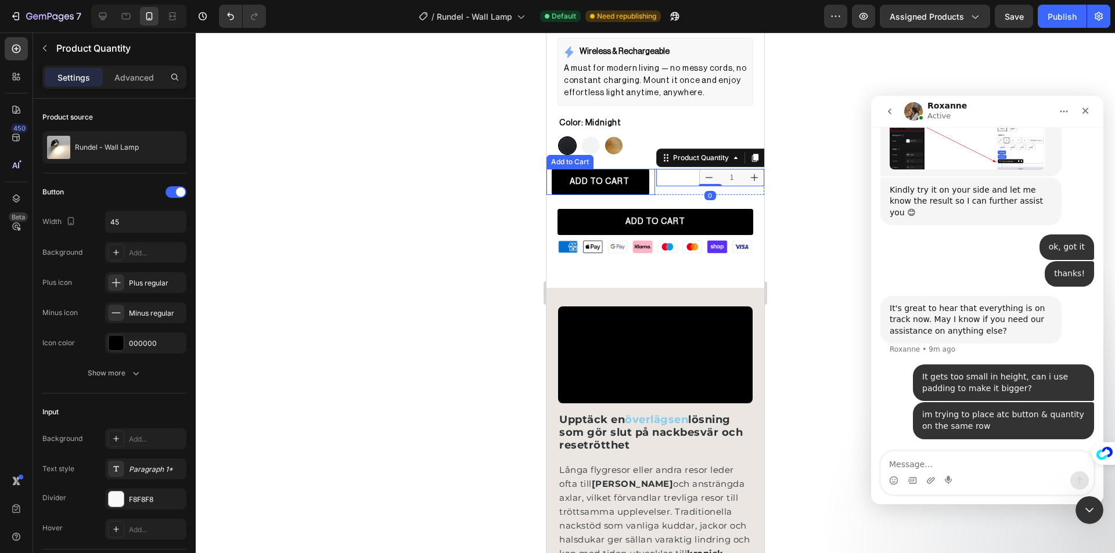
click at [502, 164] on div at bounding box center [655, 293] width 919 height 521
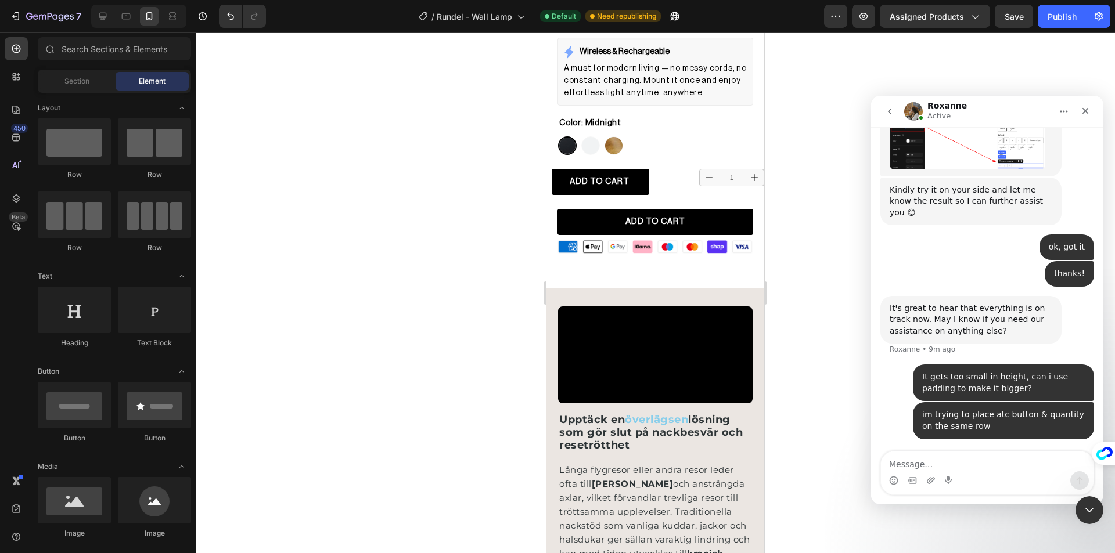
click at [912, 113] on img "Intercom messenger" at bounding box center [913, 111] width 19 height 19
click at [1020, 24] on button "Save" at bounding box center [1014, 16] width 38 height 23
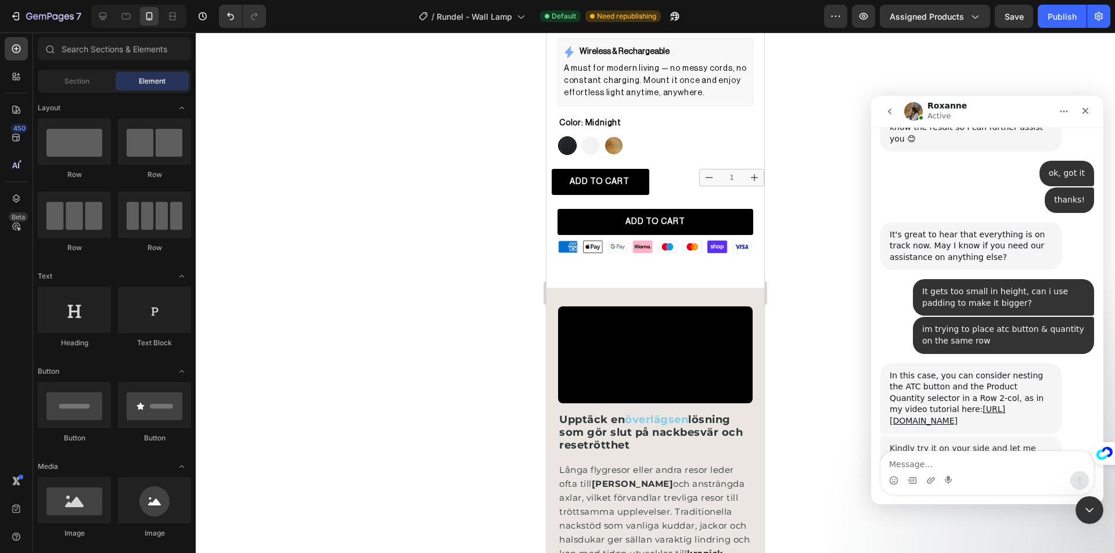
scroll to position [721, 0]
click at [975, 469] on textarea "Message…" at bounding box center [987, 462] width 213 height 20
type textarea "ok thanks"
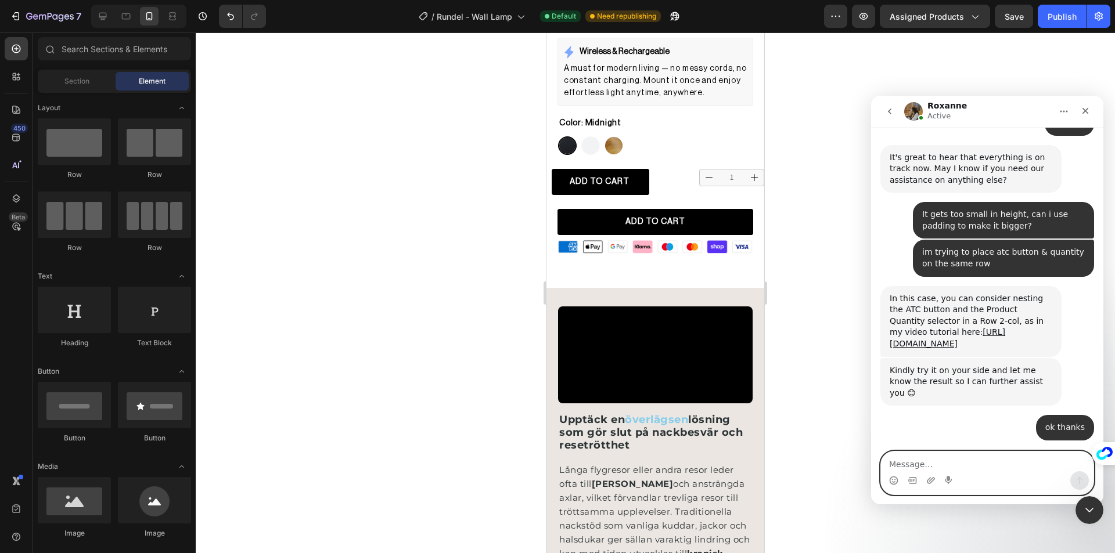
scroll to position [802, 0]
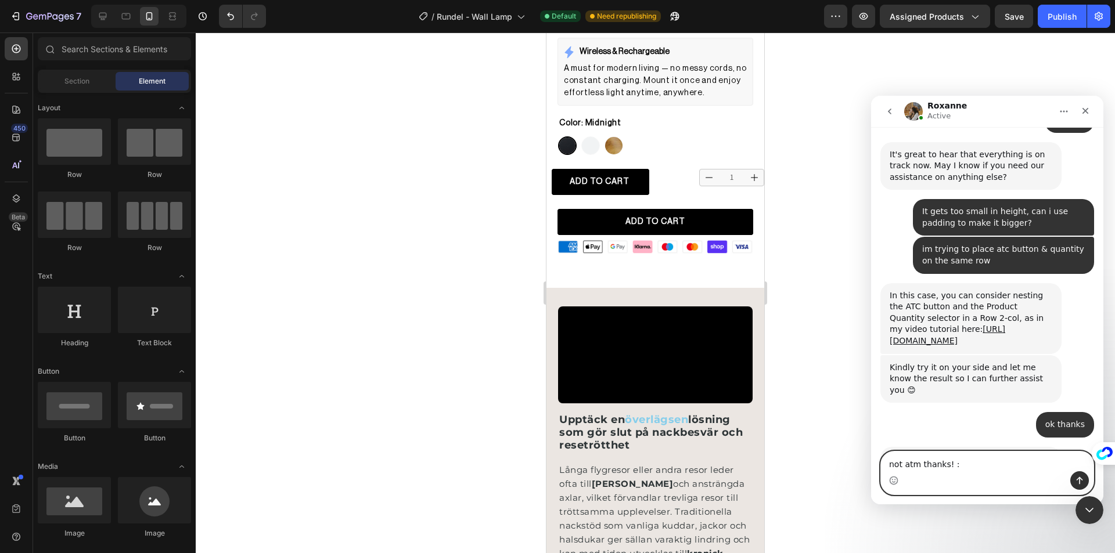
type textarea "not atm thanks! :)"
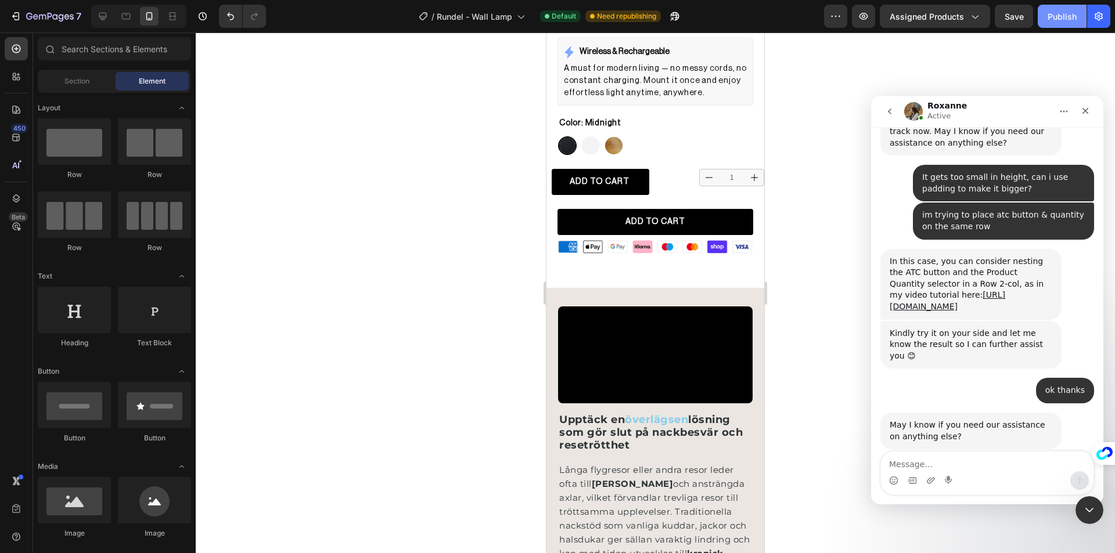
click at [1064, 21] on div "Publish" at bounding box center [1061, 16] width 29 height 12
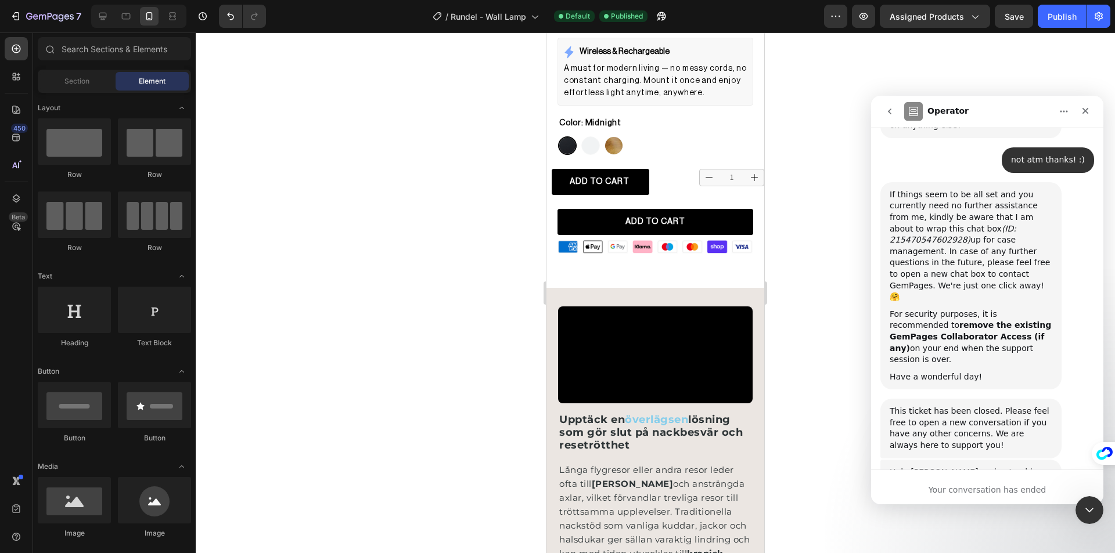
scroll to position [1165, 0]
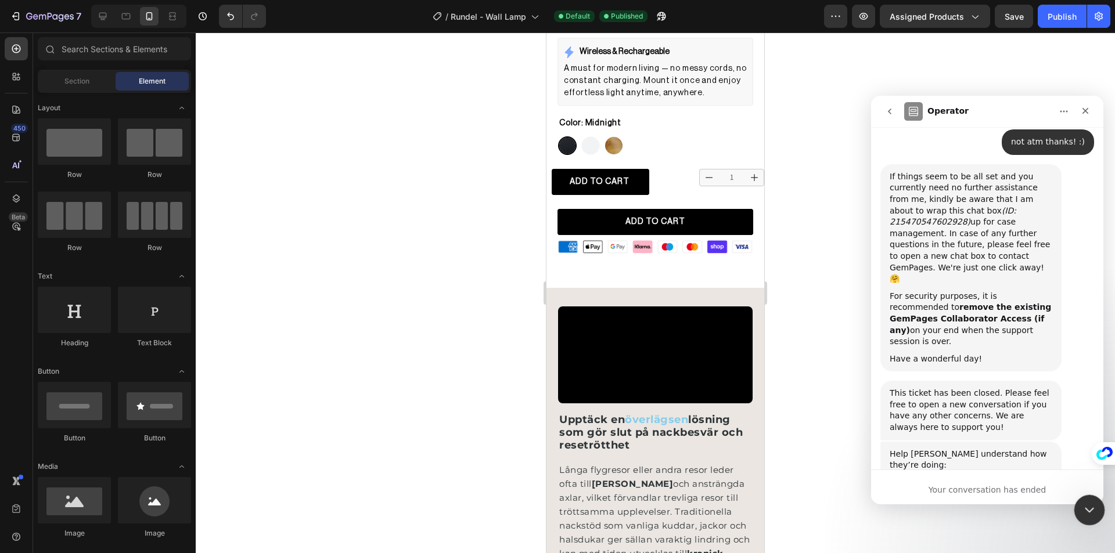
drag, startPoint x: 1089, startPoint y: 510, endPoint x: 1263, endPoint y: 808, distance: 345.1
click at [1089, 510] on icon "Close Intercom Messenger" at bounding box center [1088, 509] width 14 height 14
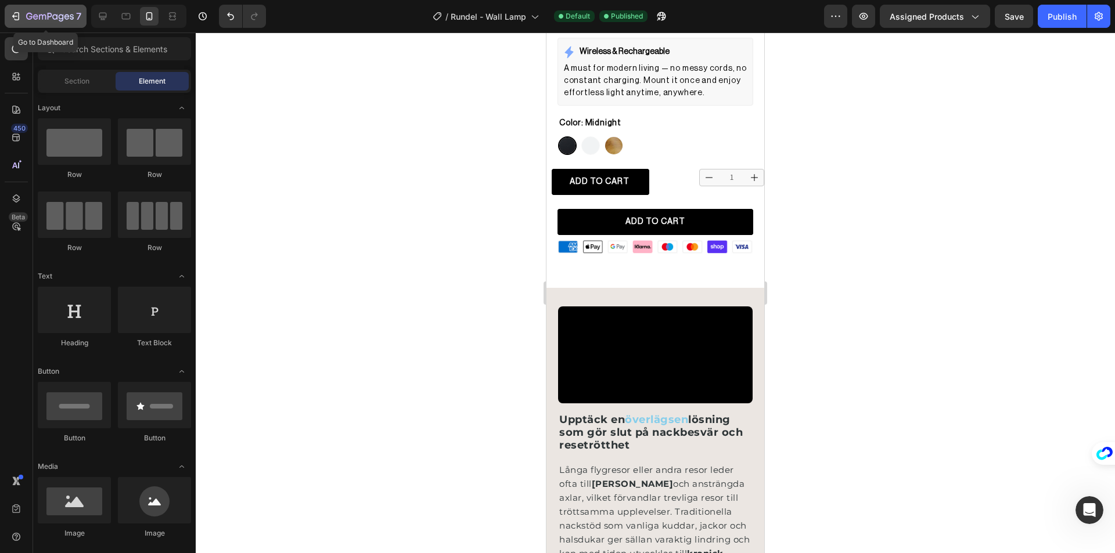
click at [12, 16] on icon "button" at bounding box center [16, 16] width 12 height 12
